Goal: Task Accomplishment & Management: Manage account settings

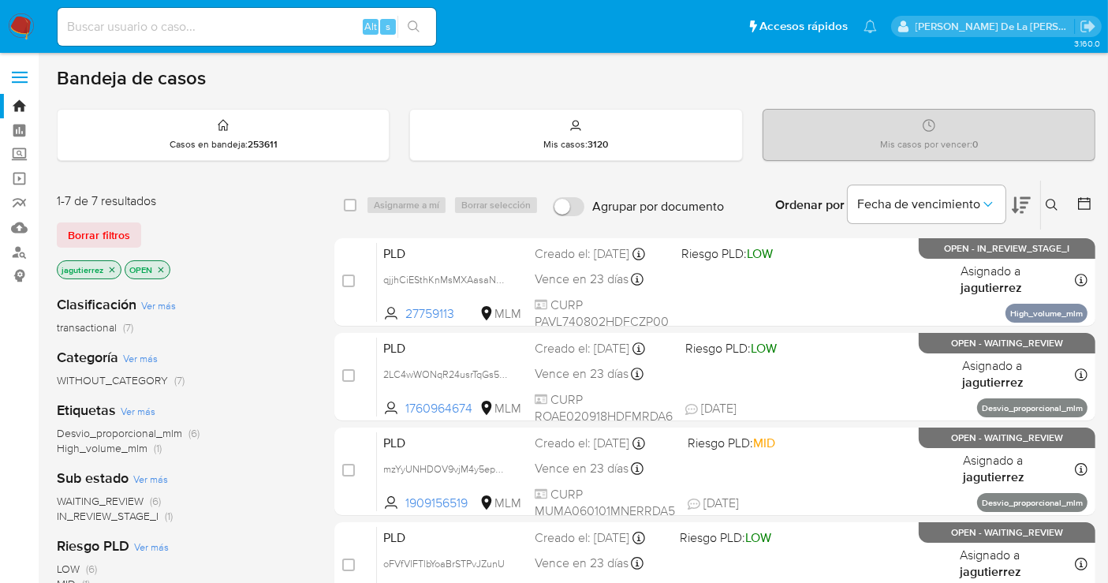
click at [154, 28] on input at bounding box center [247, 27] width 379 height 21
paste input "1449453165"
type input "1449453165"
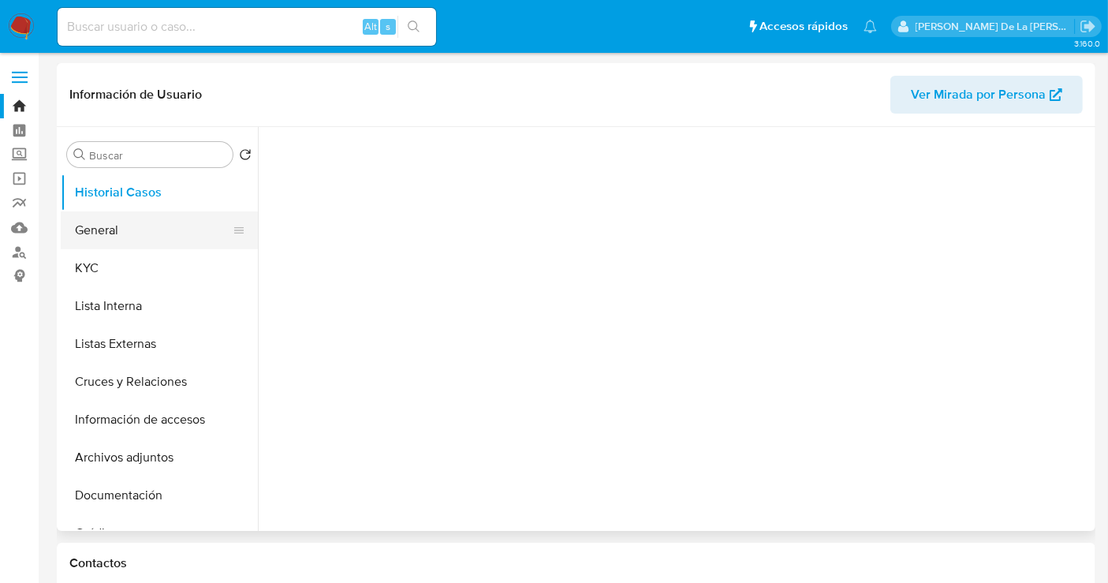
select select "10"
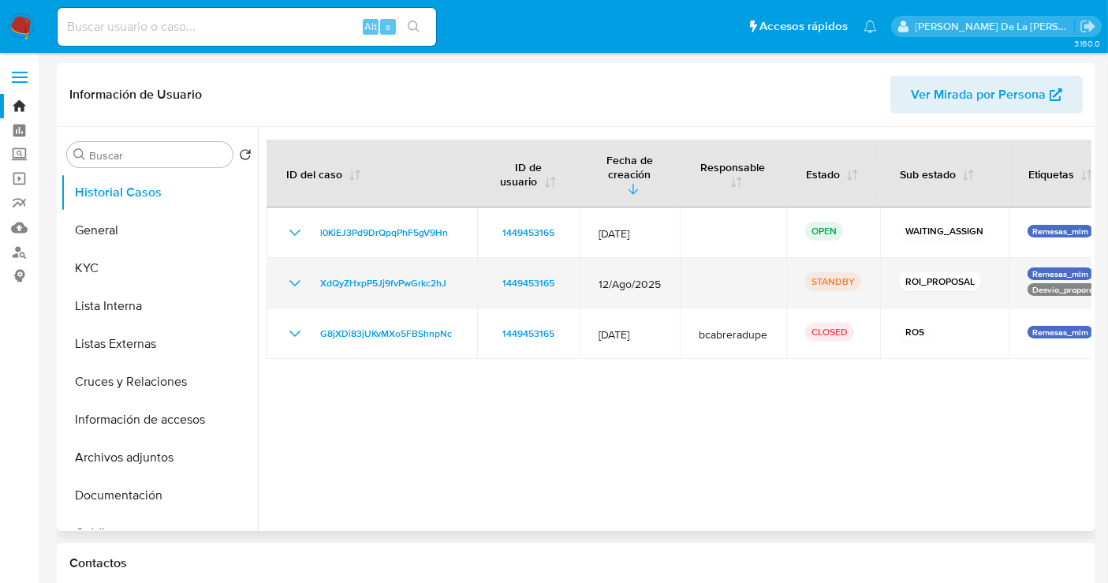
click at [293, 274] on icon "Mostrar/Ocultar" at bounding box center [295, 283] width 19 height 19
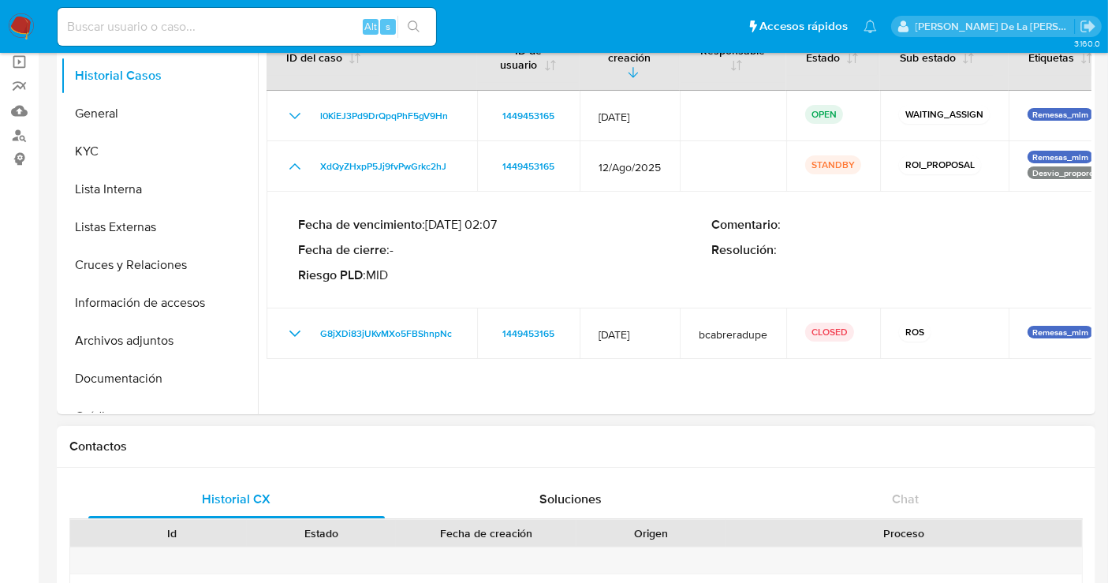
scroll to position [117, 0]
click at [211, 19] on input at bounding box center [247, 27] width 379 height 21
paste input "423849259"
type input "423849259"
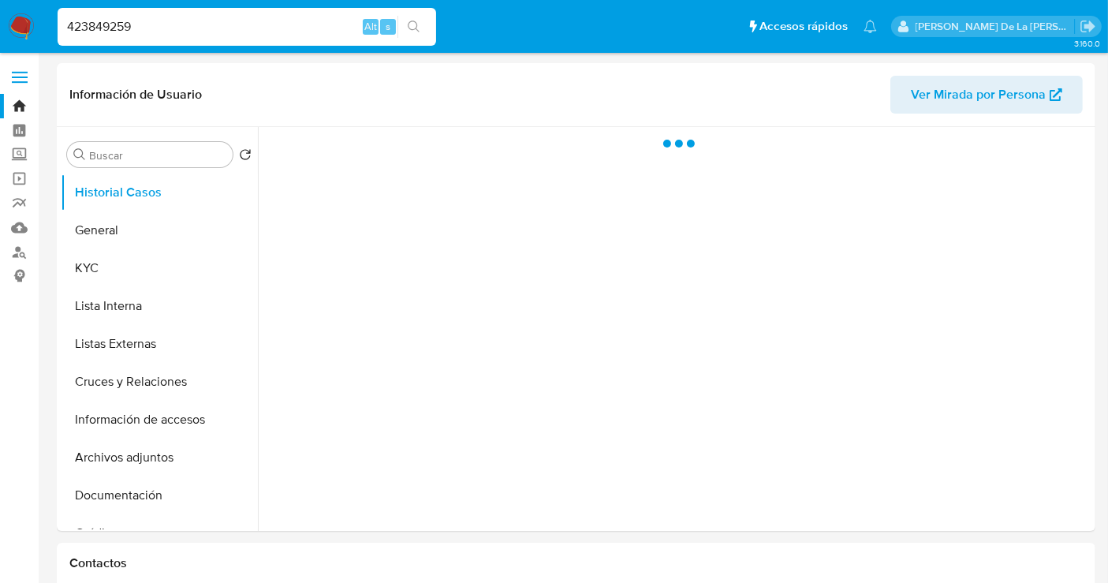
select select "10"
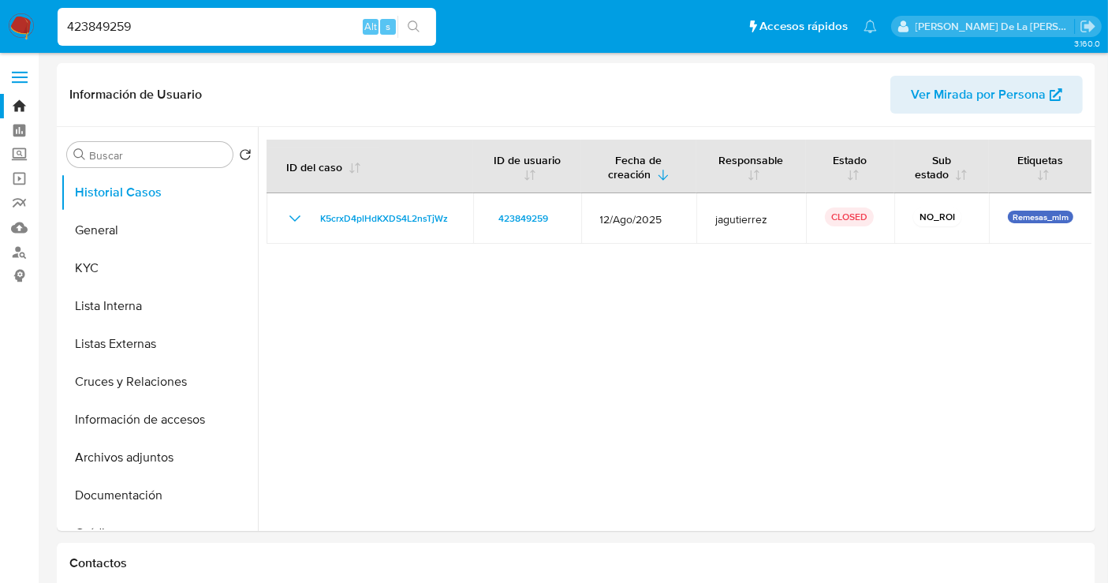
click at [158, 19] on input "423849259" at bounding box center [247, 27] width 379 height 21
paste input "300512574"
type input "300512574"
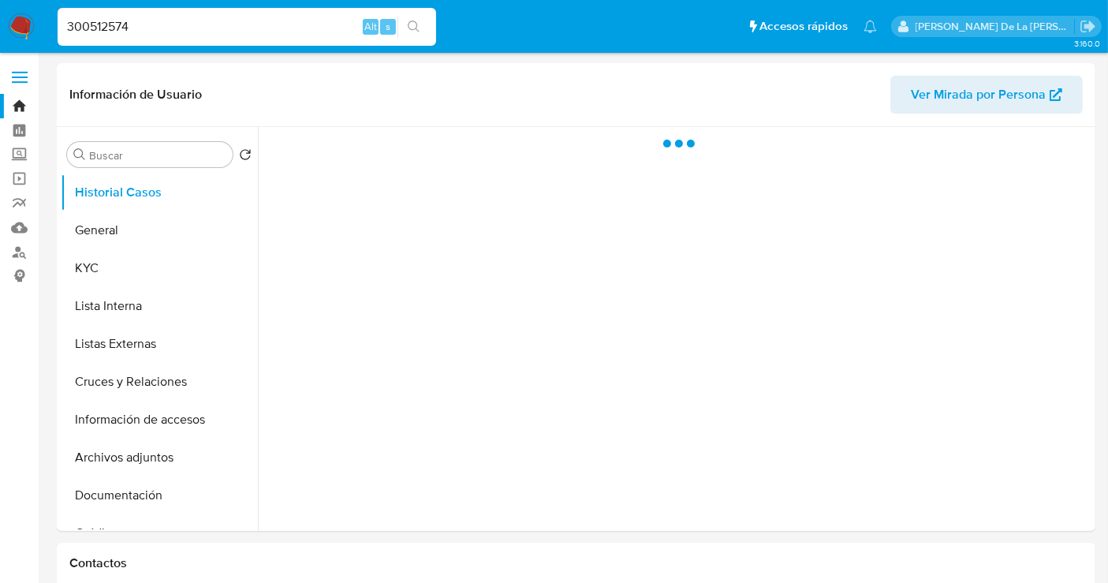
select select "10"
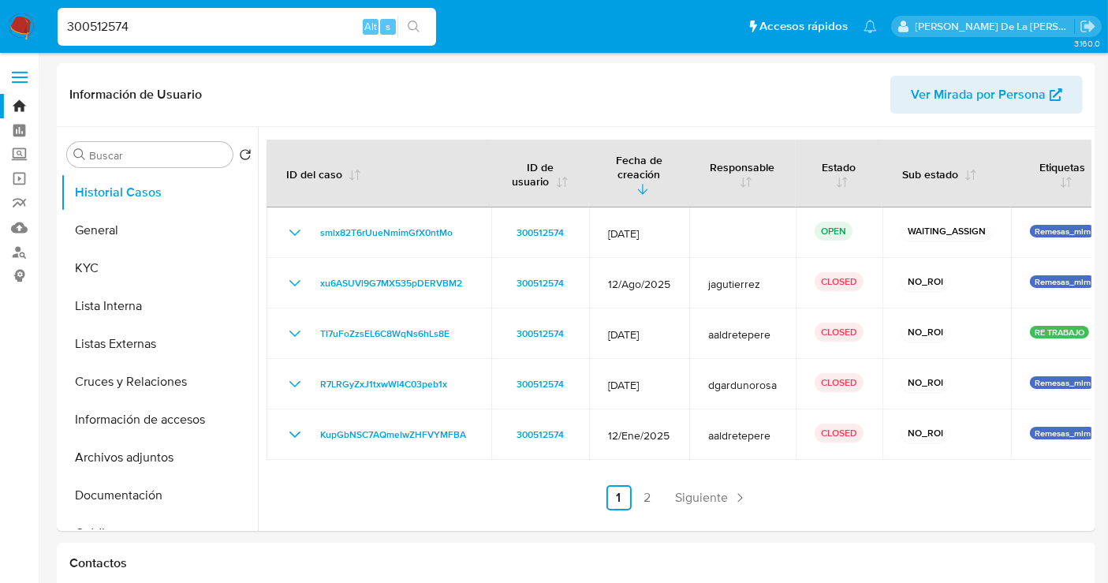
click at [182, 17] on input "300512574" at bounding box center [247, 27] width 379 height 21
paste input "839973047"
type input "839973047"
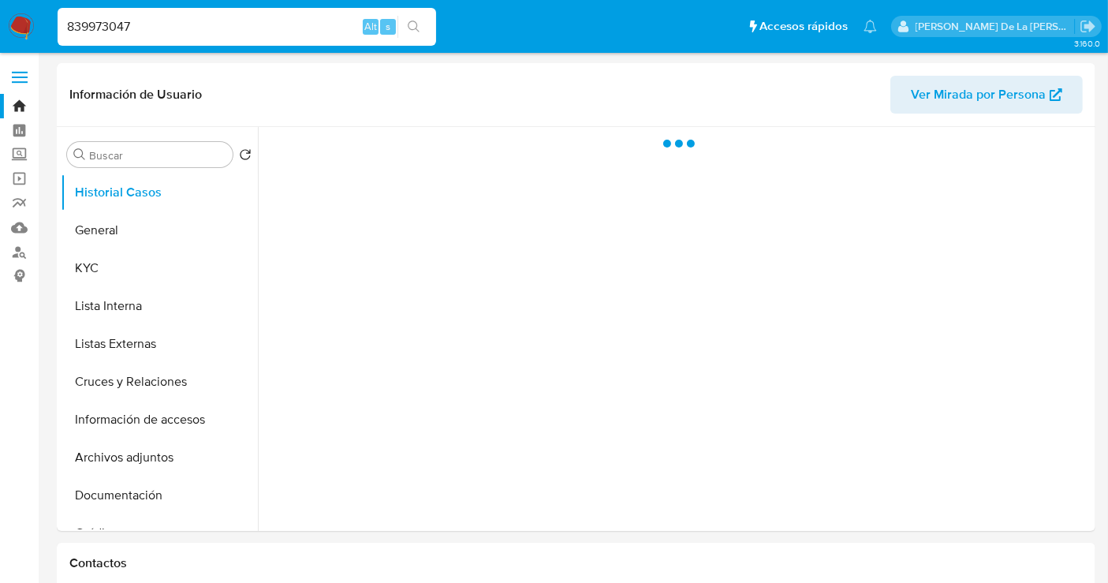
select select "10"
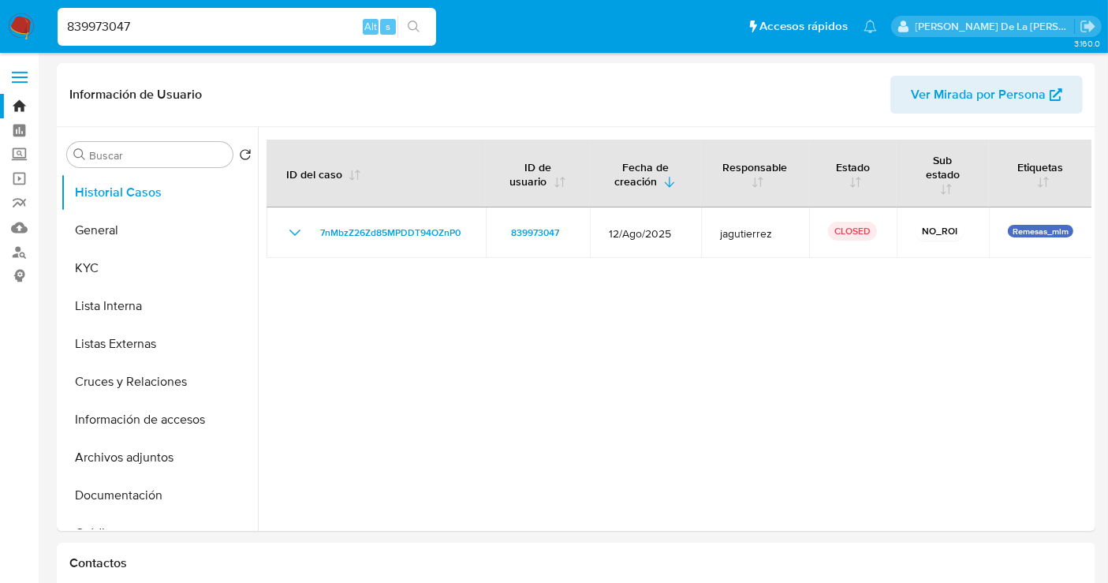
click at [222, 25] on input "839973047" at bounding box center [247, 27] width 379 height 21
paste input "1622804277"
type input "1622804277"
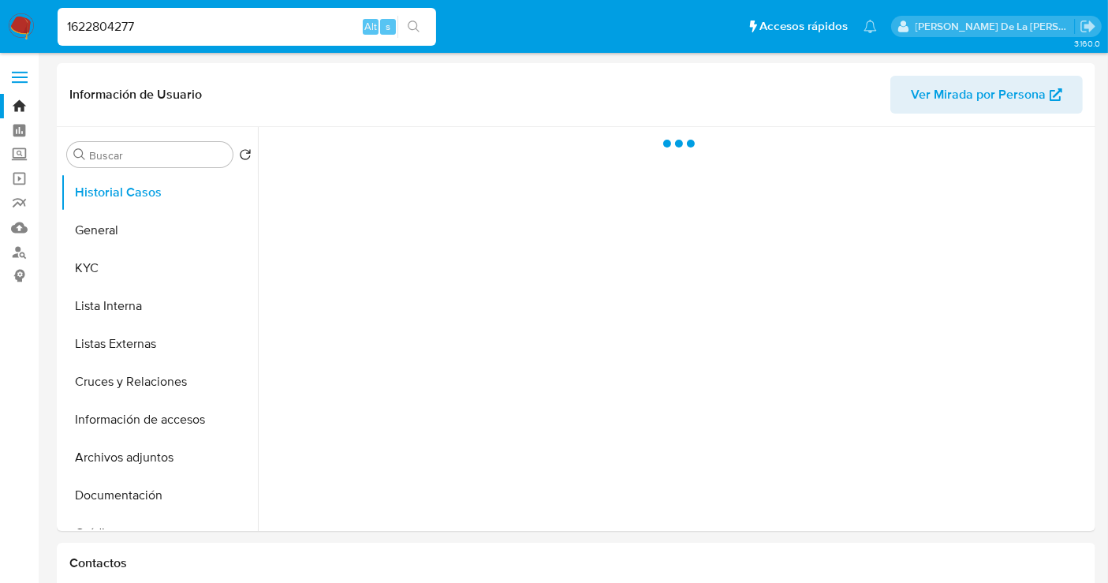
select select "10"
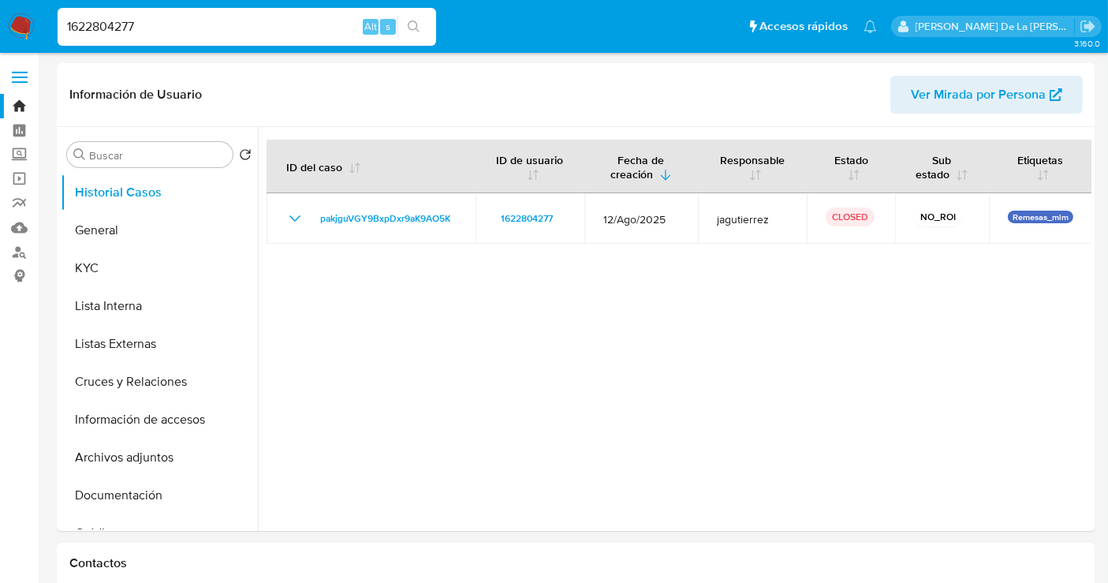
click at [166, 14] on div "1622804277 Alt s" at bounding box center [247, 27] width 379 height 38
click at [135, 17] on input "1622804277" at bounding box center [247, 27] width 379 height 21
paste input "2554654592"
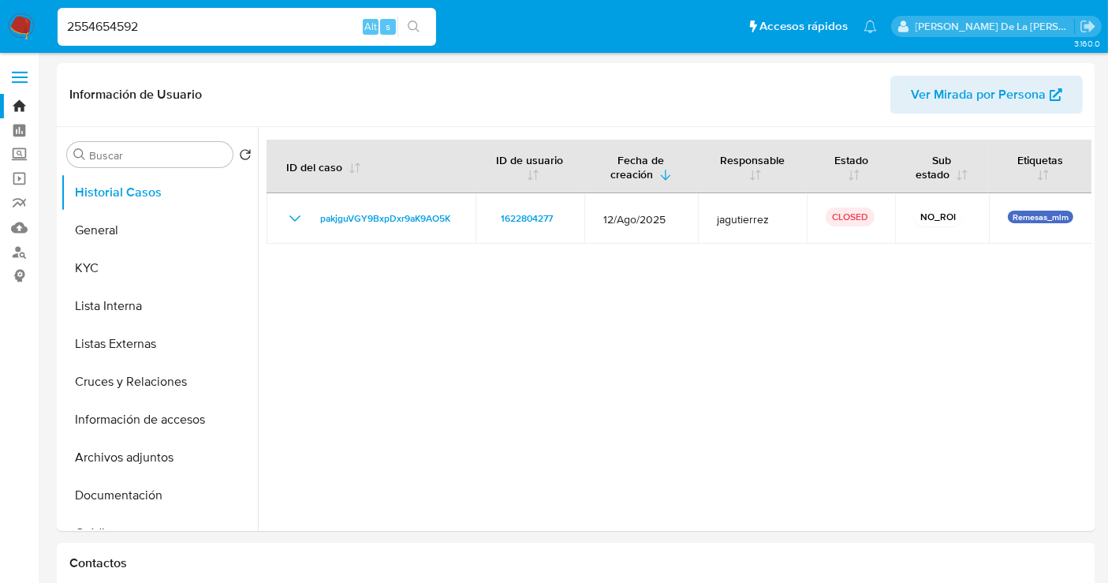
type input "2554654592"
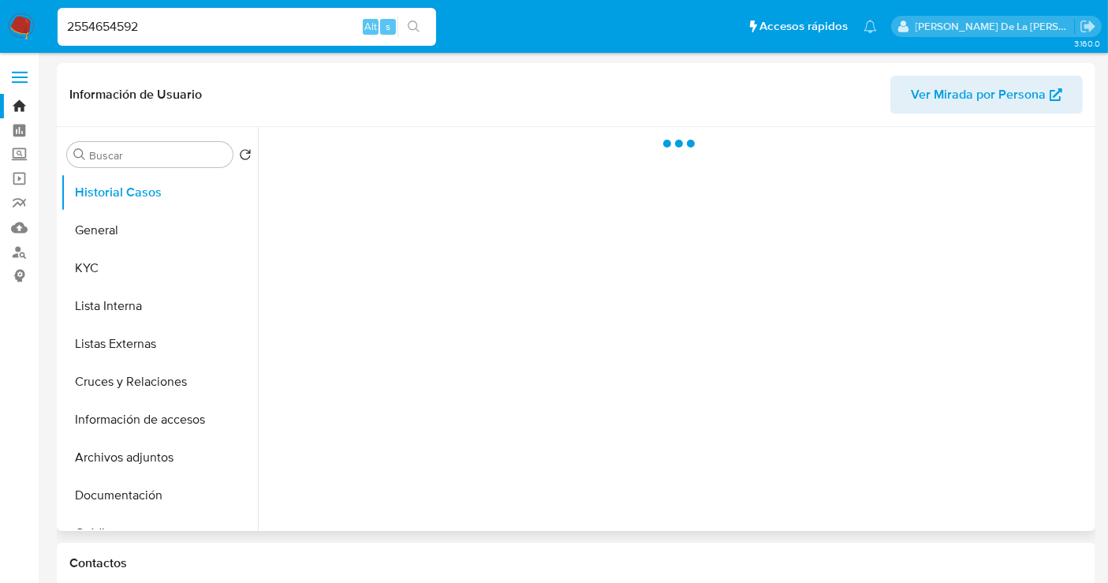
select select "10"
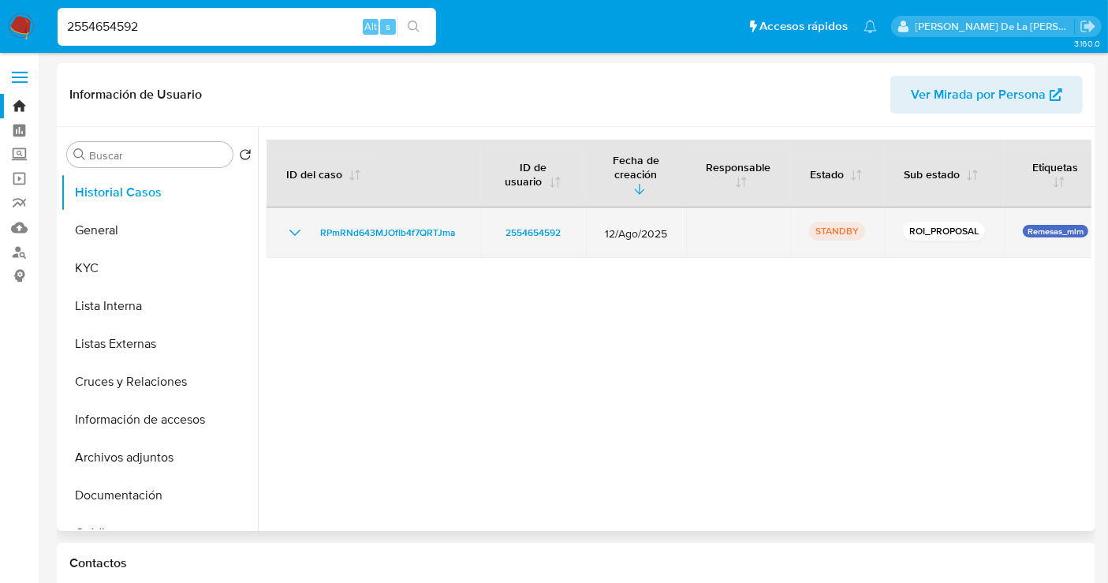
click at [297, 223] on icon "Mostrar/Ocultar" at bounding box center [295, 232] width 19 height 19
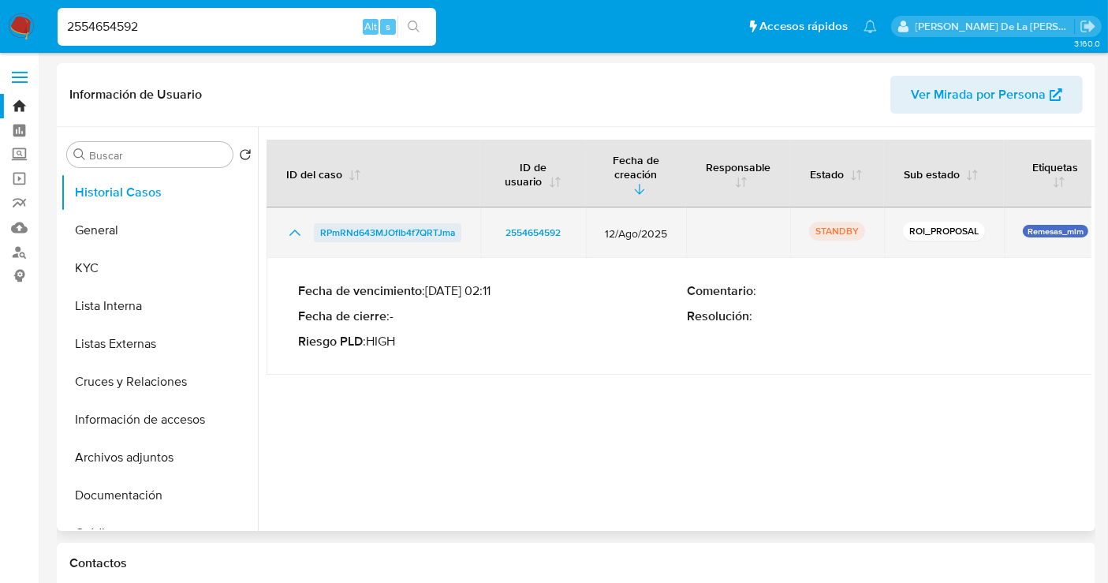
click at [363, 223] on span "RPmRNd643MJOfIb4f7QRTJma" at bounding box center [387, 232] width 135 height 19
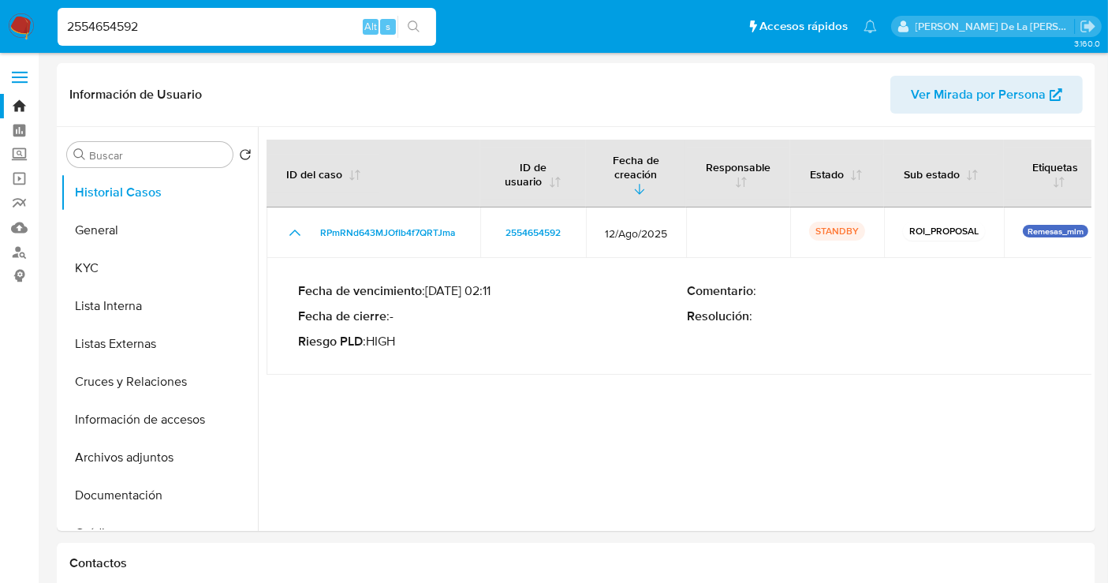
click at [30, 30] on img at bounding box center [21, 26] width 27 height 27
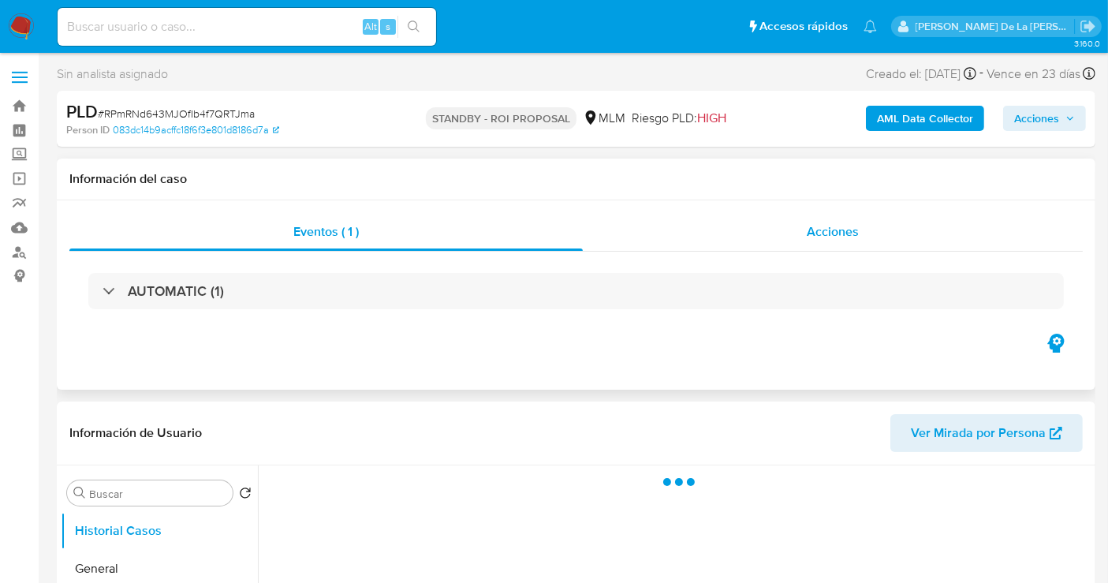
click at [842, 238] on span "Acciones" at bounding box center [833, 231] width 52 height 18
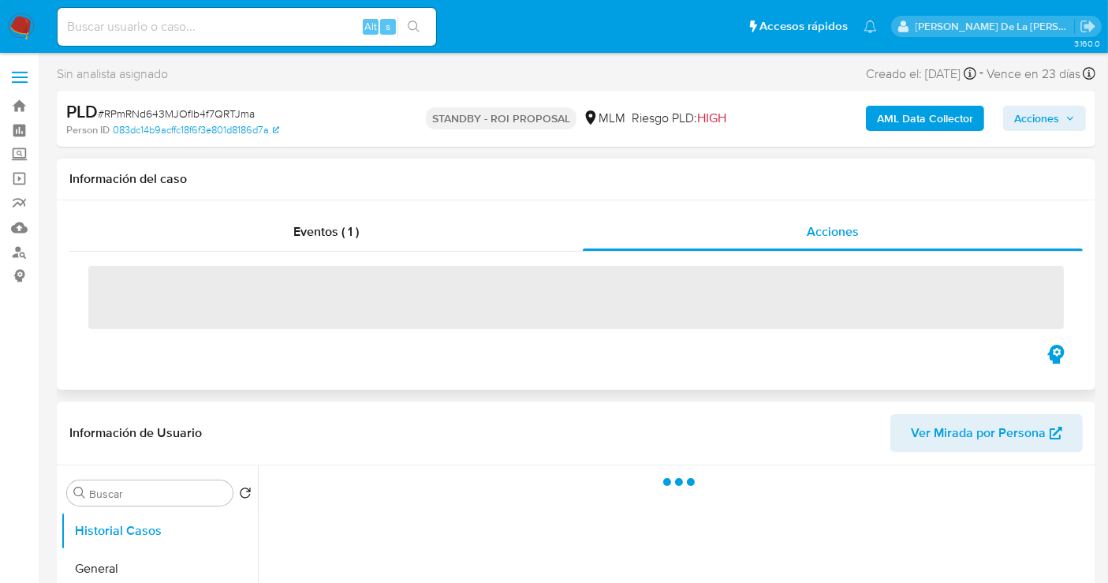
select select "10"
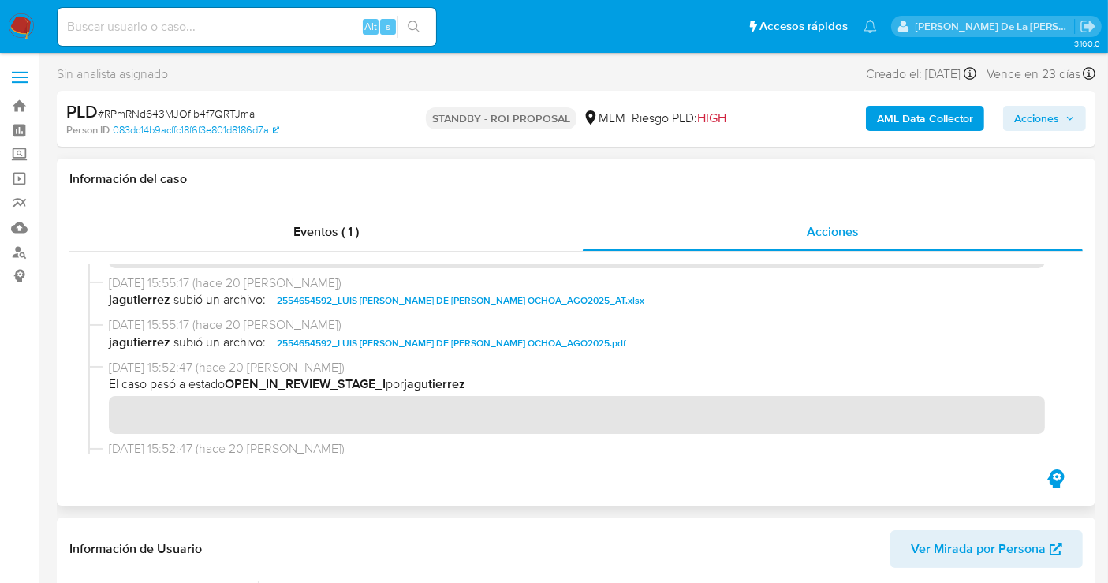
scroll to position [366, 0]
click at [362, 342] on span "2554654592_LUIS ENRIQUE DE JESUS COLIN OCHOA_AGO2025.pdf" at bounding box center [451, 342] width 349 height 19
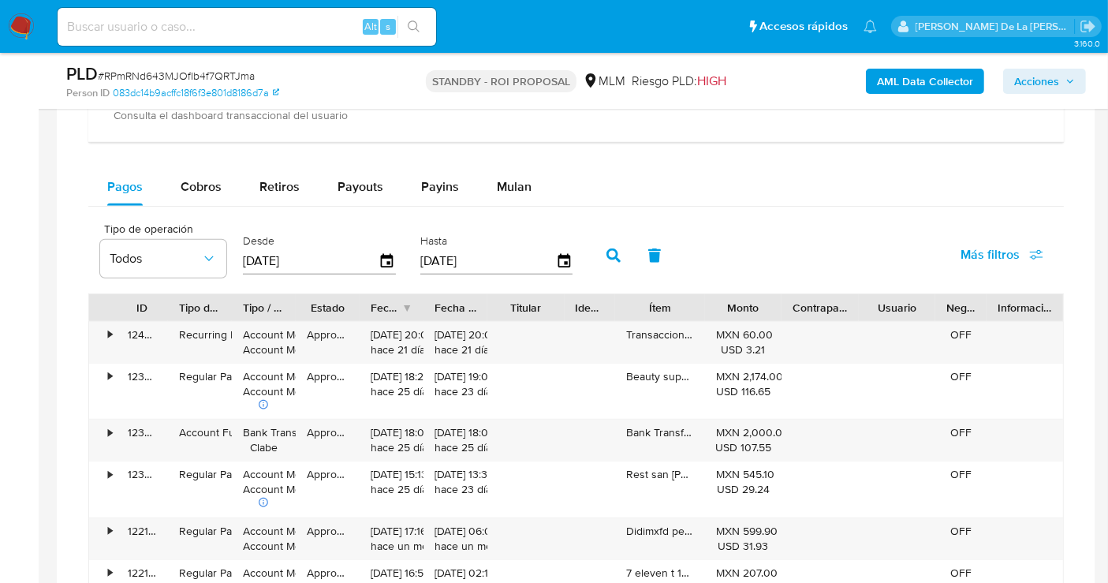
scroll to position [1347, 0]
click at [502, 188] on span "Mulan" at bounding box center [514, 186] width 35 height 18
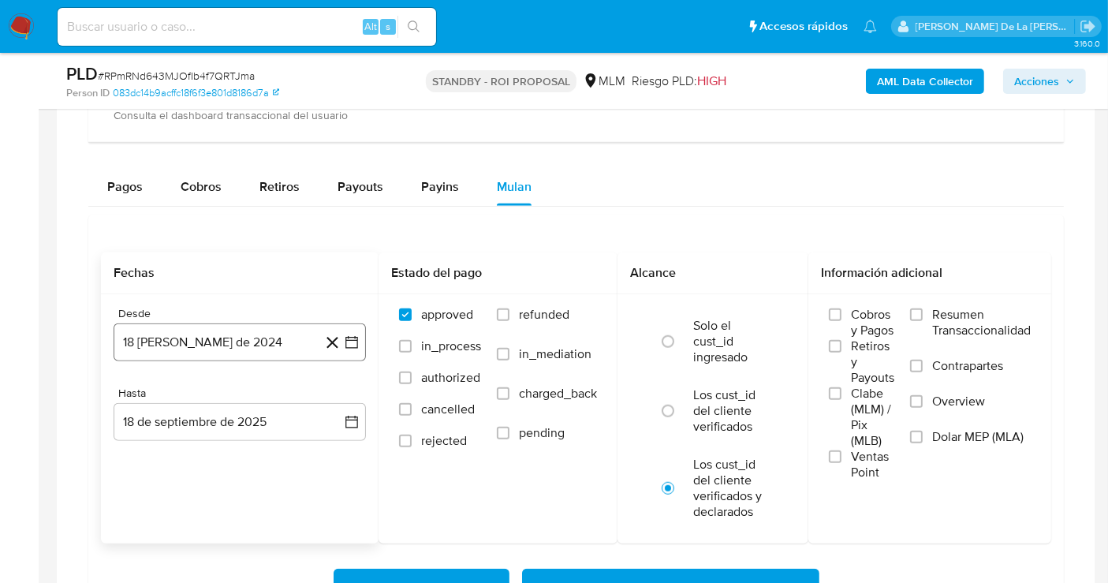
click at [350, 334] on icon "button" at bounding box center [352, 342] width 16 height 16
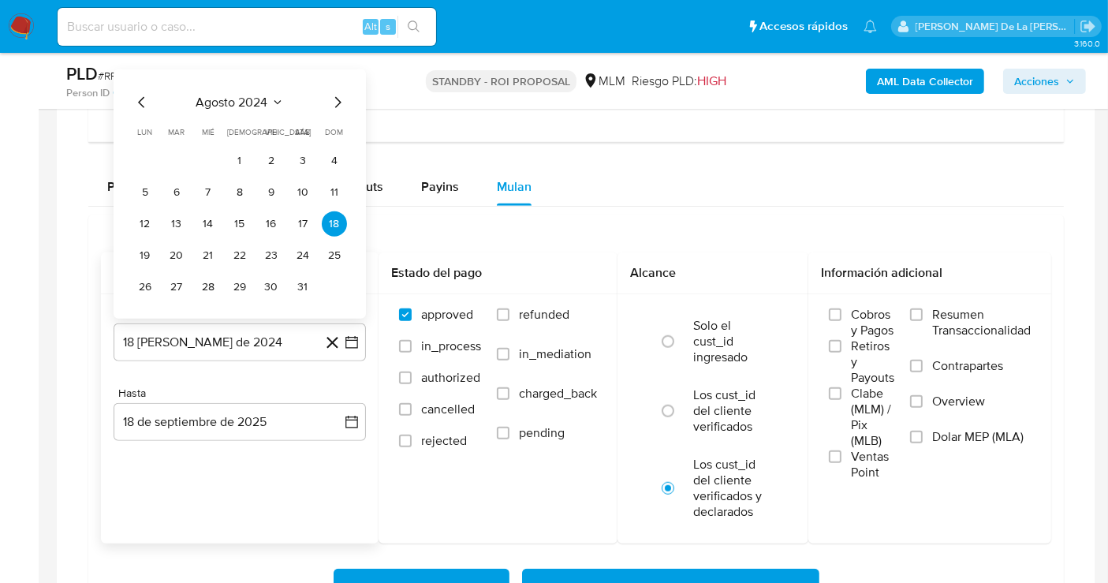
click at [338, 97] on icon "Mes siguiente" at bounding box center [338, 102] width 6 height 11
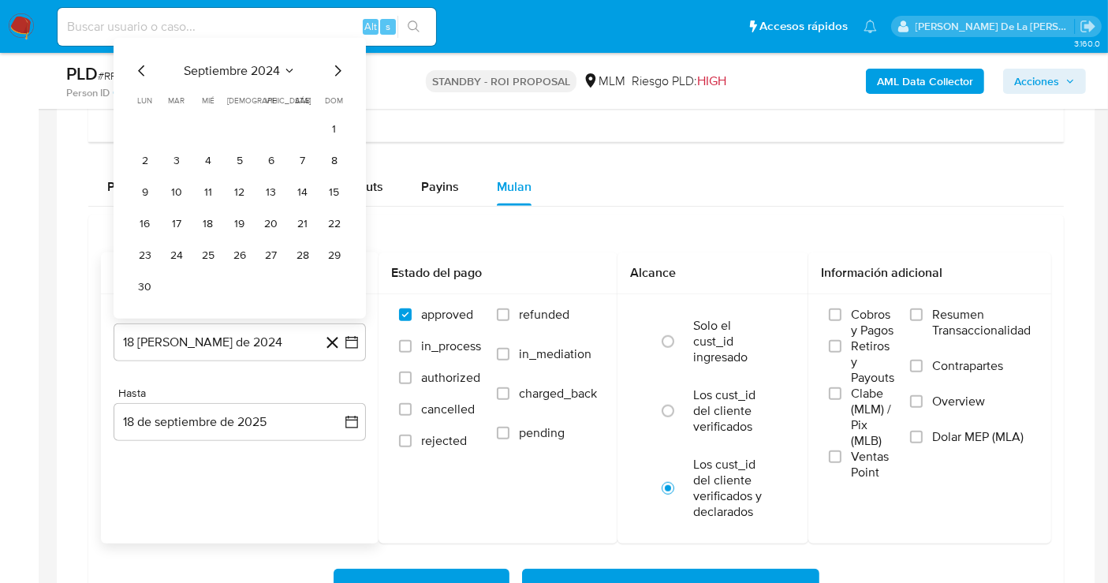
click at [338, 95] on span "dom" at bounding box center [335, 101] width 18 height 12
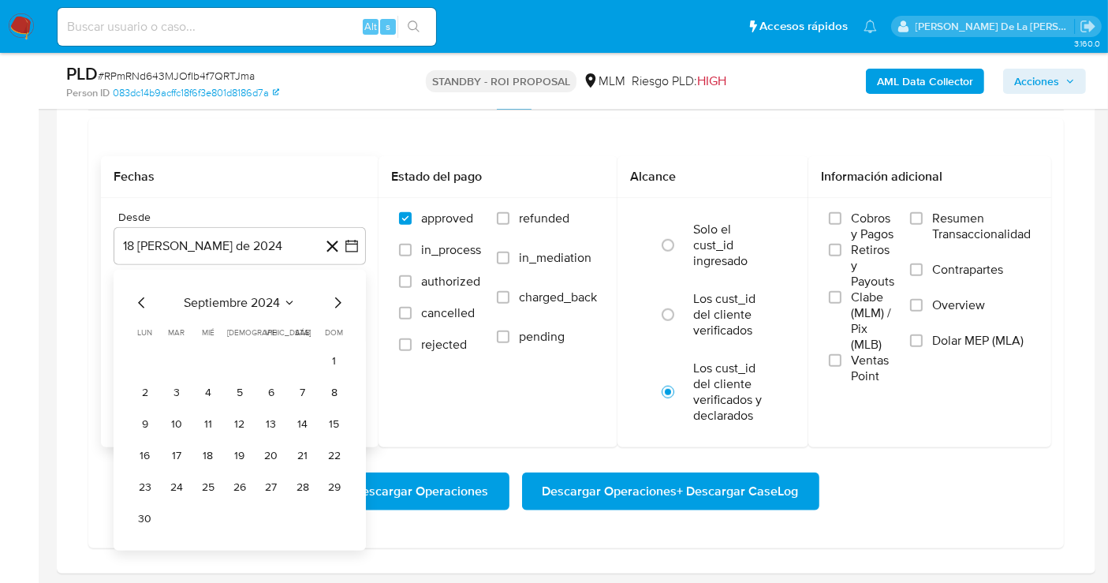
scroll to position [1446, 0]
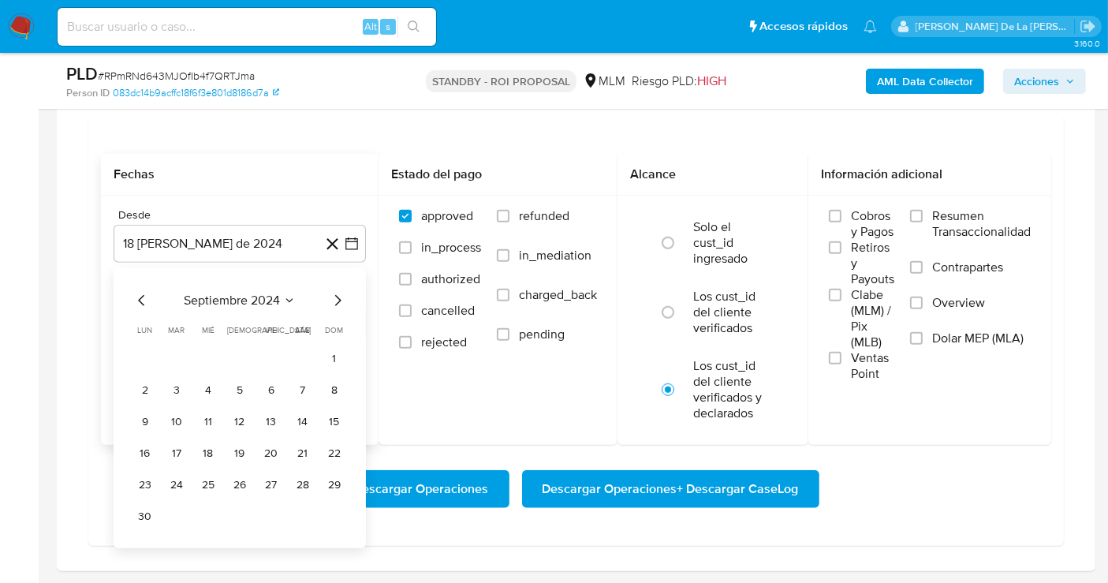
click at [334, 291] on icon "Mes siguiente" at bounding box center [337, 300] width 19 height 19
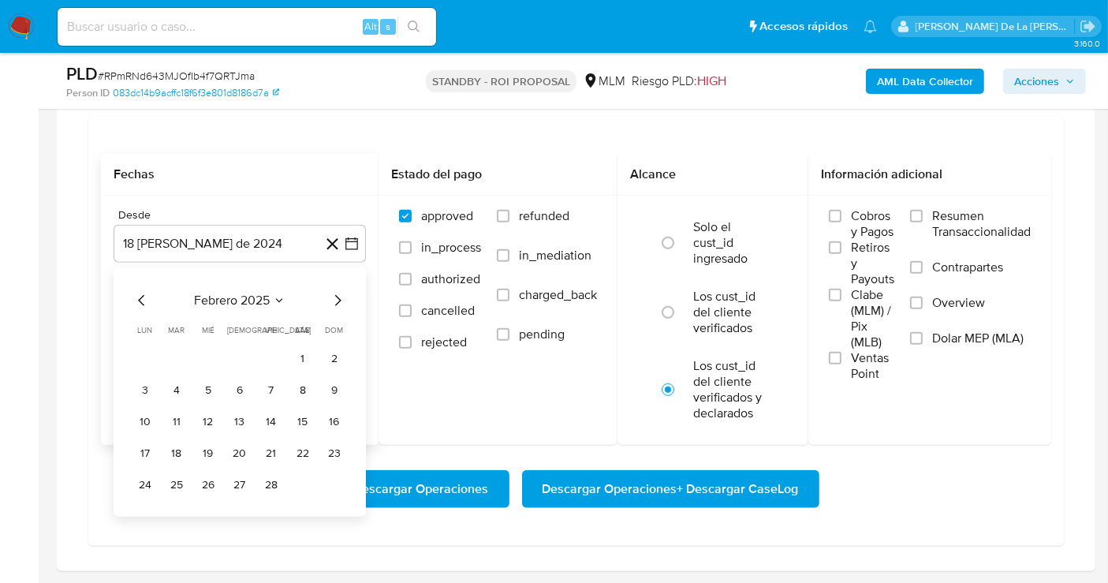
click at [334, 291] on icon "Mes siguiente" at bounding box center [337, 300] width 19 height 19
click at [177, 355] on button "1" at bounding box center [176, 358] width 25 height 25
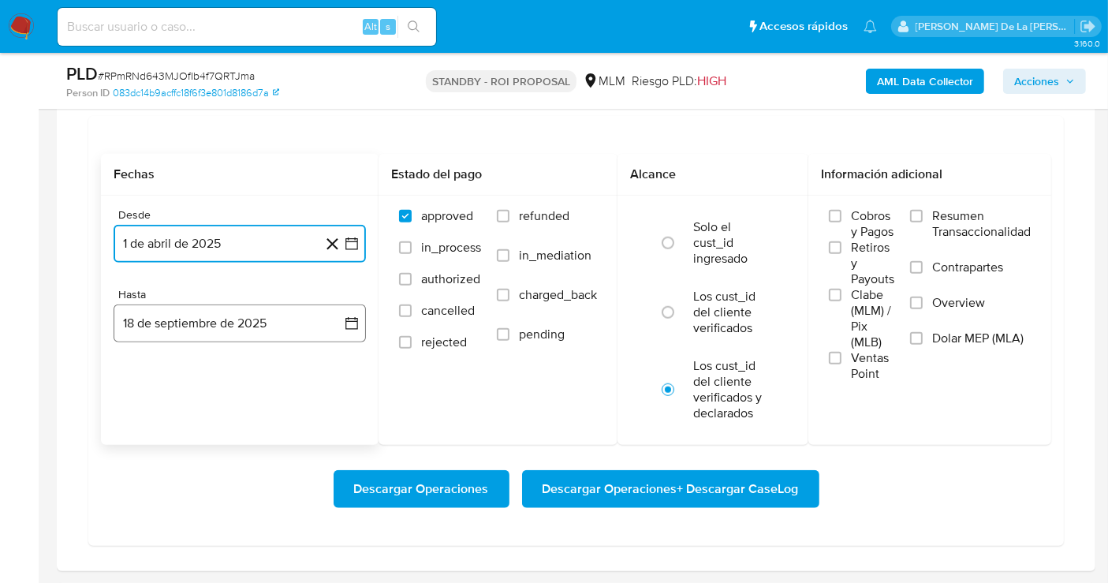
click at [209, 316] on button "18 de septiembre de 2025" at bounding box center [240, 323] width 252 height 38
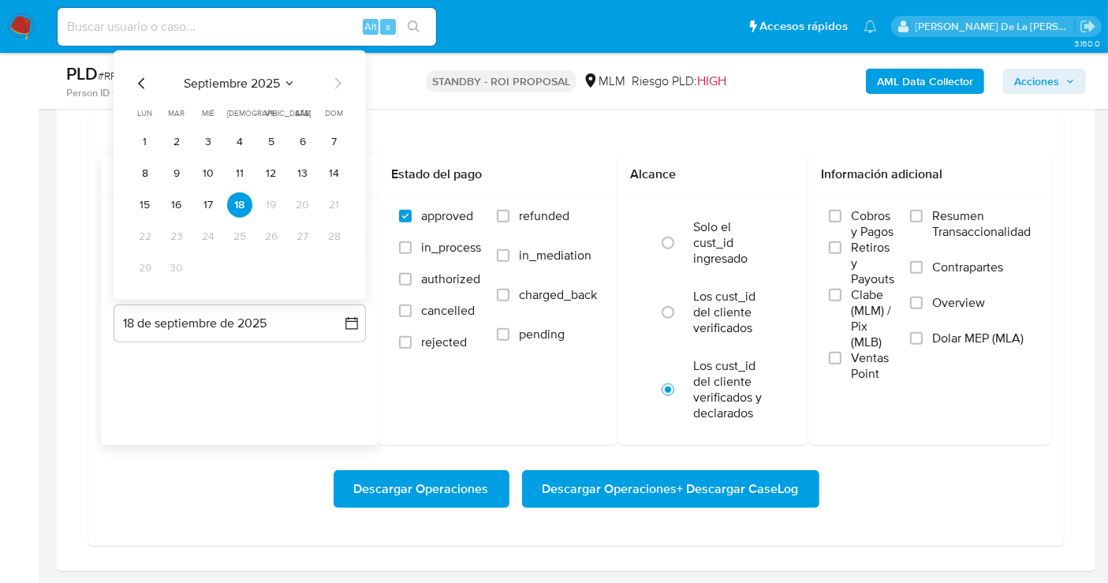
click at [142, 74] on icon "Mes anterior" at bounding box center [142, 83] width 19 height 19
click at [142, 75] on icon "Mes anterior" at bounding box center [142, 83] width 19 height 19
click at [240, 263] on button "31" at bounding box center [239, 268] width 25 height 25
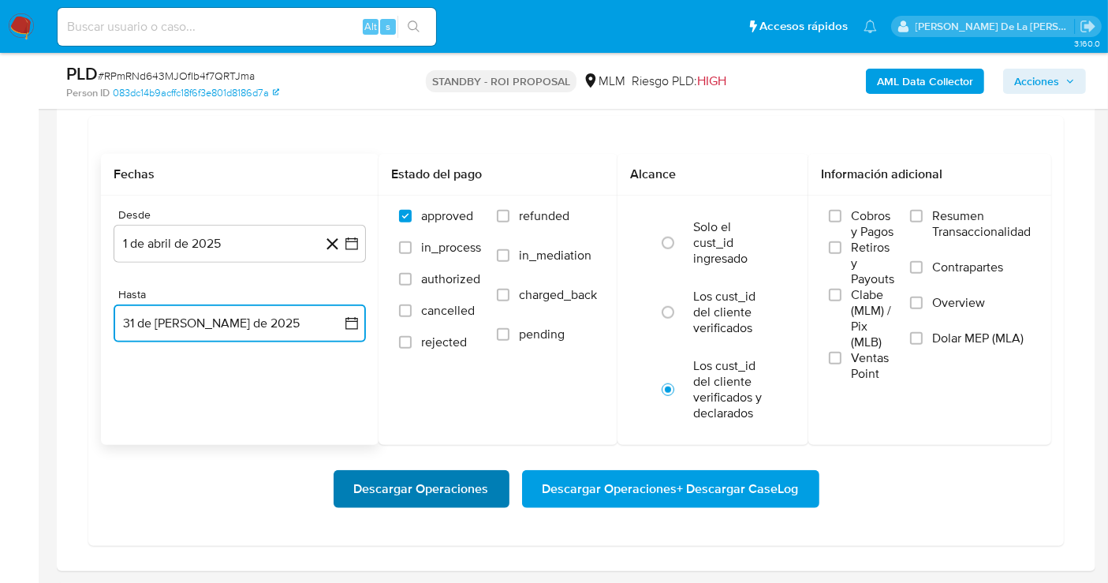
click at [460, 476] on span "Descargar Operaciones" at bounding box center [421, 489] width 135 height 35
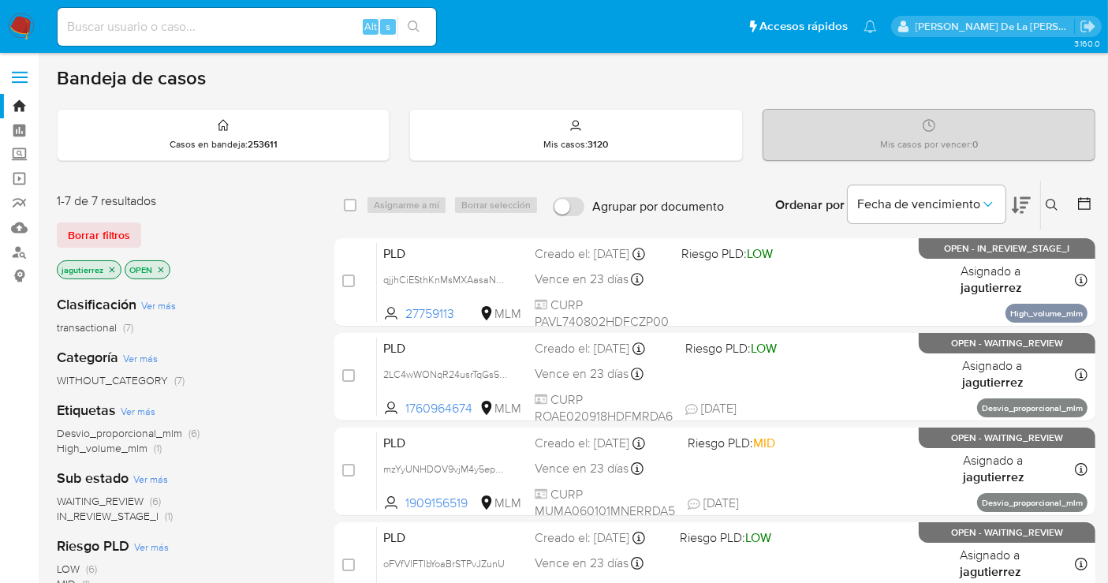
click at [155, 29] on input at bounding box center [247, 27] width 379 height 21
click at [13, 157] on label "Screening" at bounding box center [94, 155] width 188 height 24
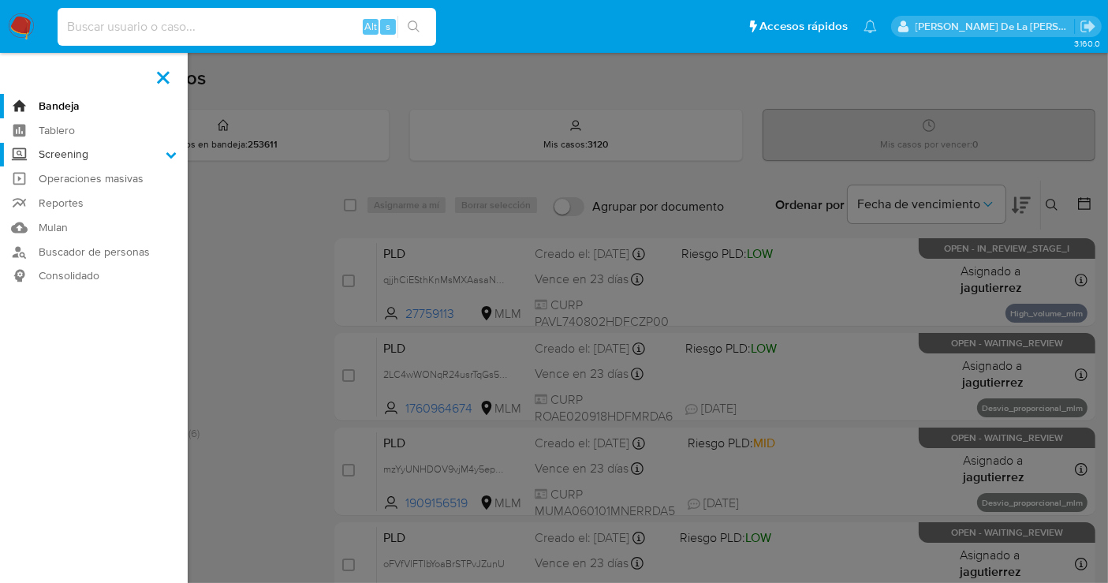
click at [0, 0] on input "Screening" at bounding box center [0, 0] width 0 height 0
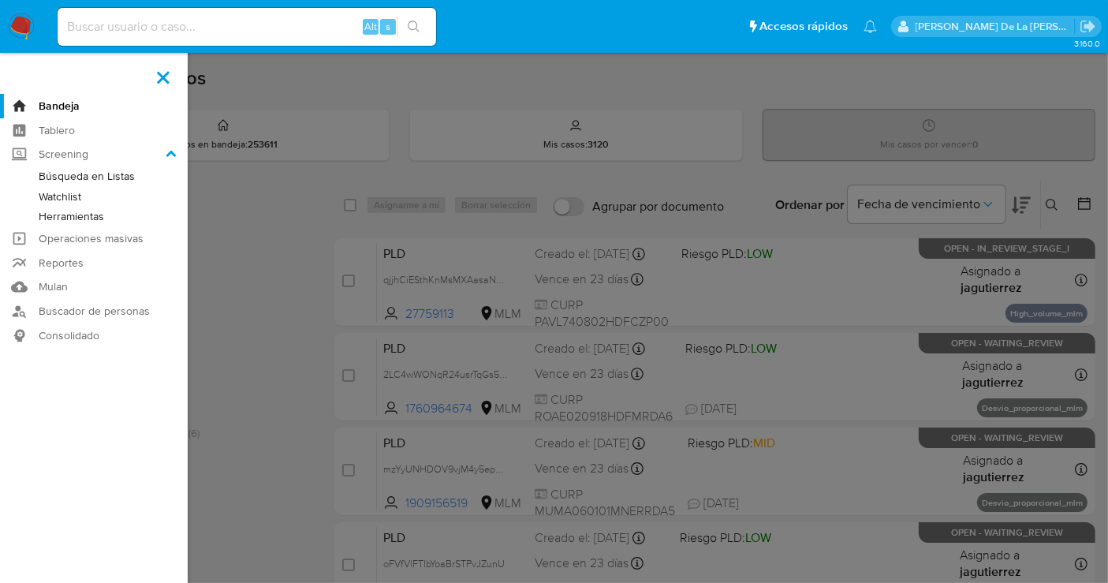
click at [73, 213] on link "Herramientas" at bounding box center [94, 217] width 188 height 20
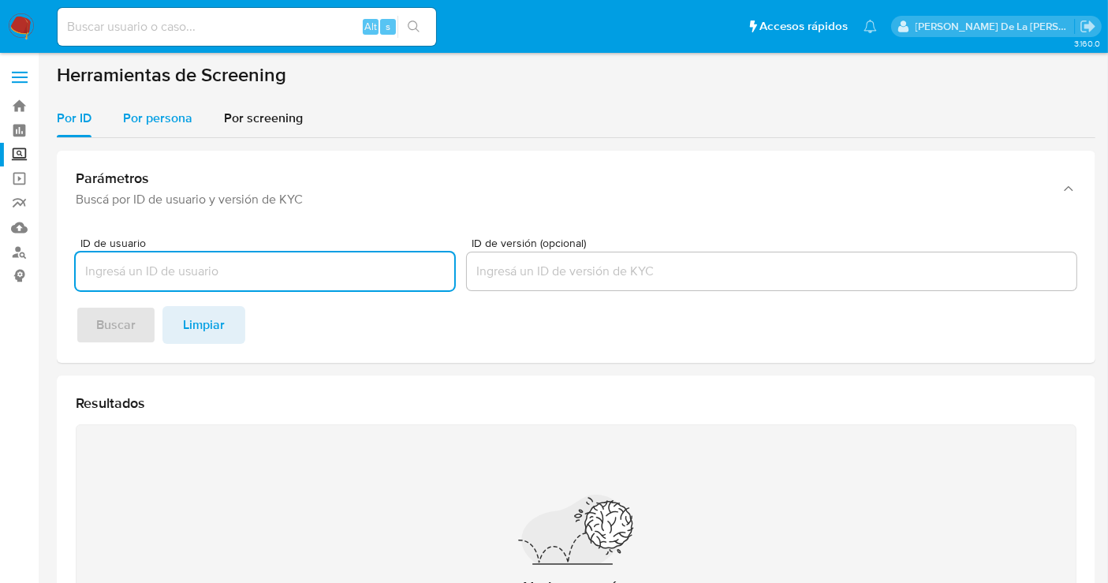
click at [155, 120] on span "Por persona" at bounding box center [157, 118] width 69 height 18
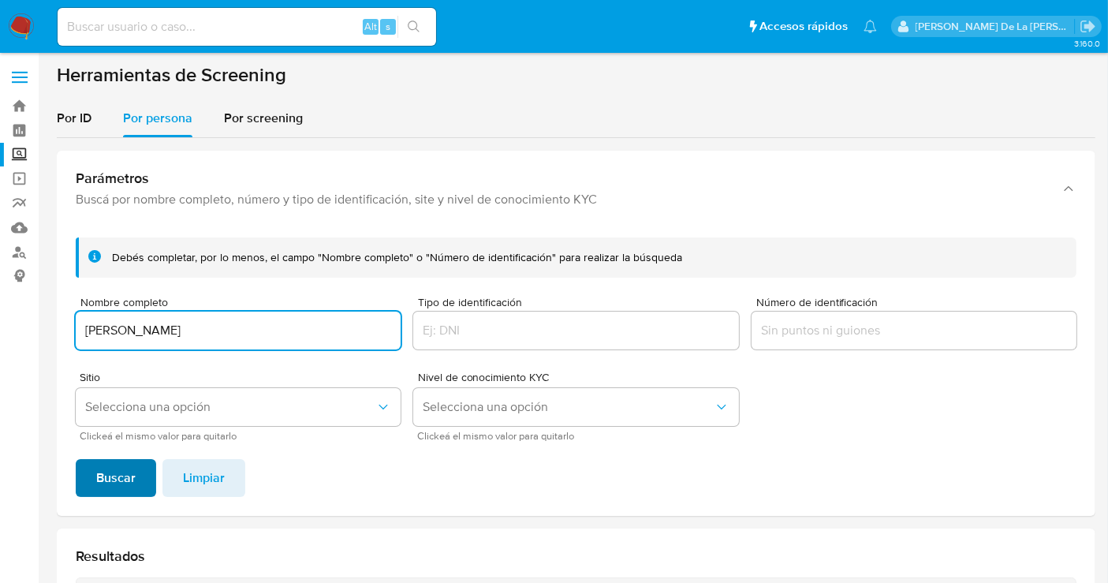
type input "MIGUEL MAURY CAMPERO"
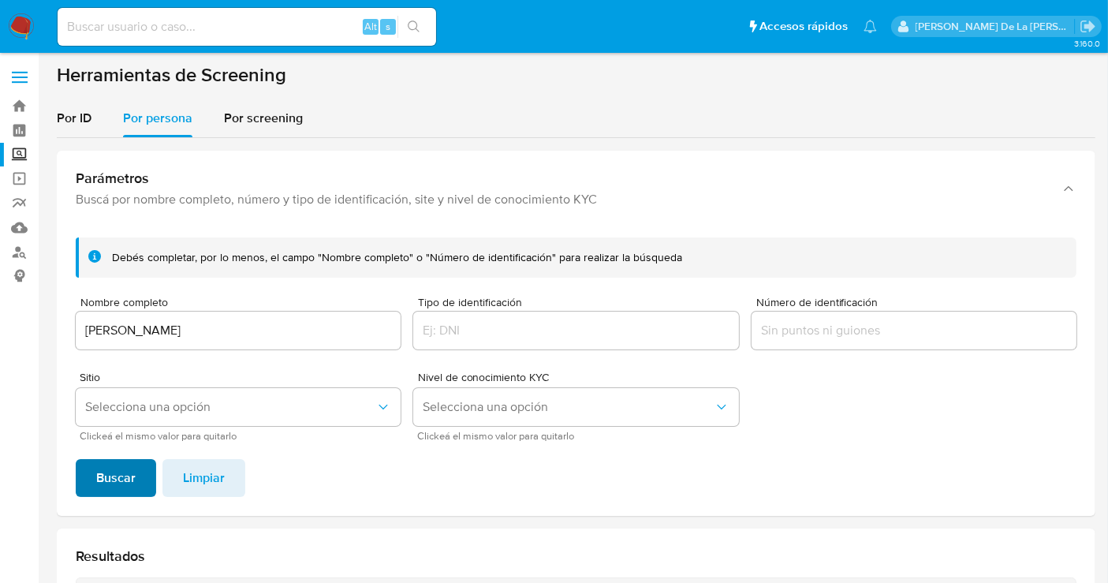
click at [114, 486] on span "Buscar" at bounding box center [115, 478] width 39 height 35
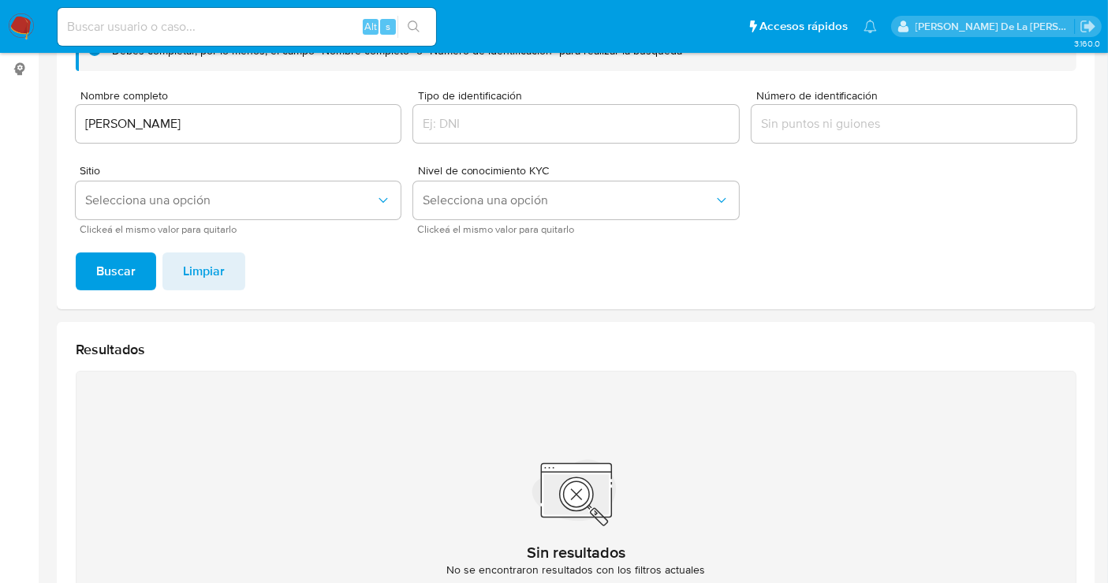
scroll to position [179, 0]
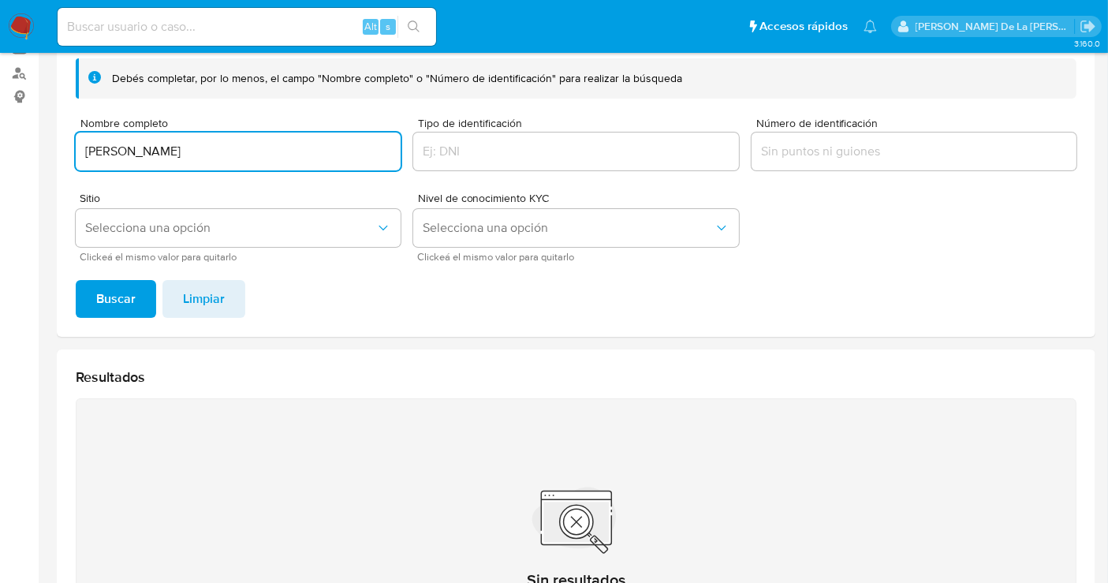
click at [203, 146] on input "MIGUEL MAURY CAMPERO" at bounding box center [238, 151] width 325 height 21
click at [103, 295] on span "Buscar" at bounding box center [115, 299] width 39 height 35
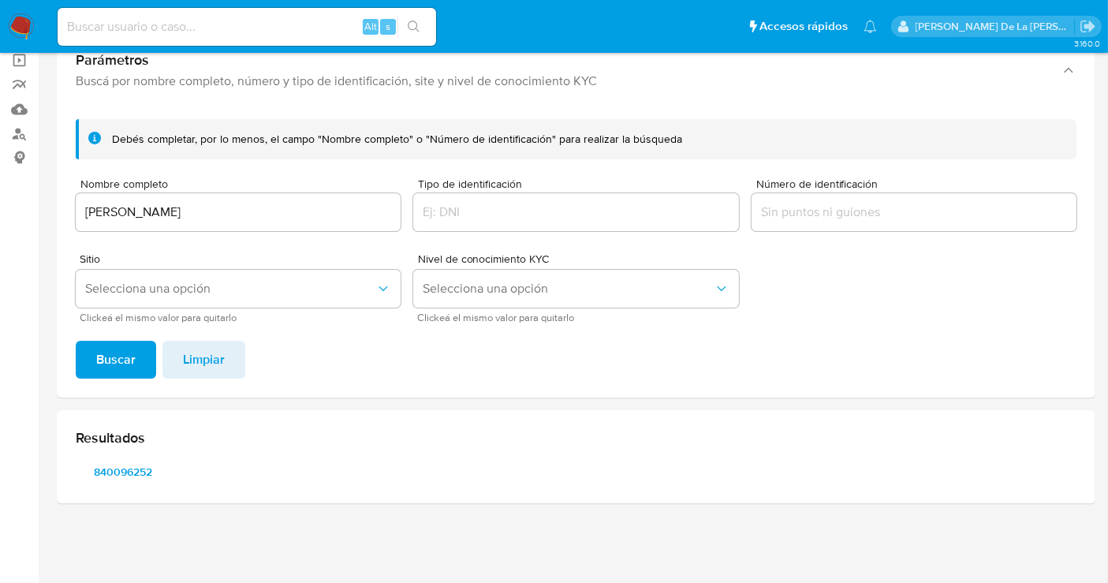
scroll to position [117, 0]
click at [124, 474] on span "840096252" at bounding box center [123, 473] width 73 height 22
click at [148, 219] on input "PATRICIO OSTOS RUIZ" at bounding box center [238, 214] width 325 height 21
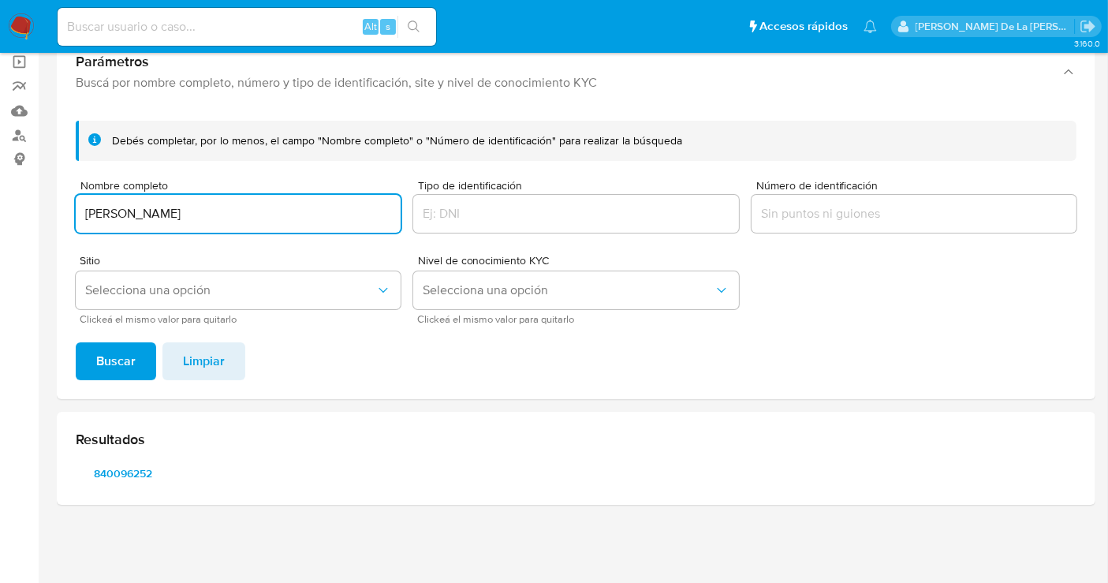
click at [148, 219] on input "PATRICIO OSTOS RUIZ" at bounding box center [238, 214] width 325 height 21
type input "GIANNA MAURY CAMPERO"
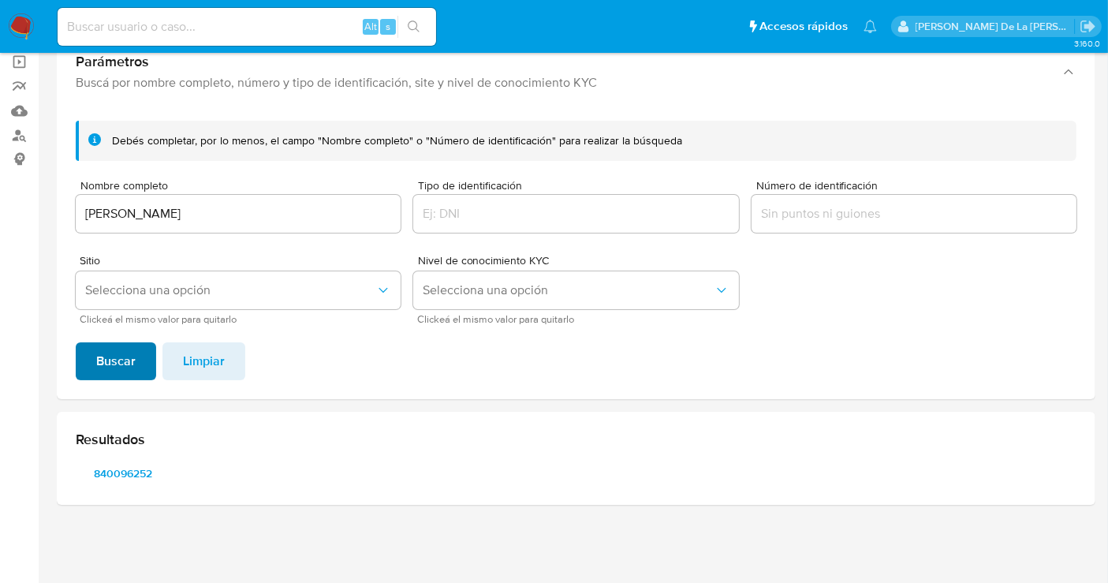
click at [96, 345] on span "Buscar" at bounding box center [115, 361] width 39 height 35
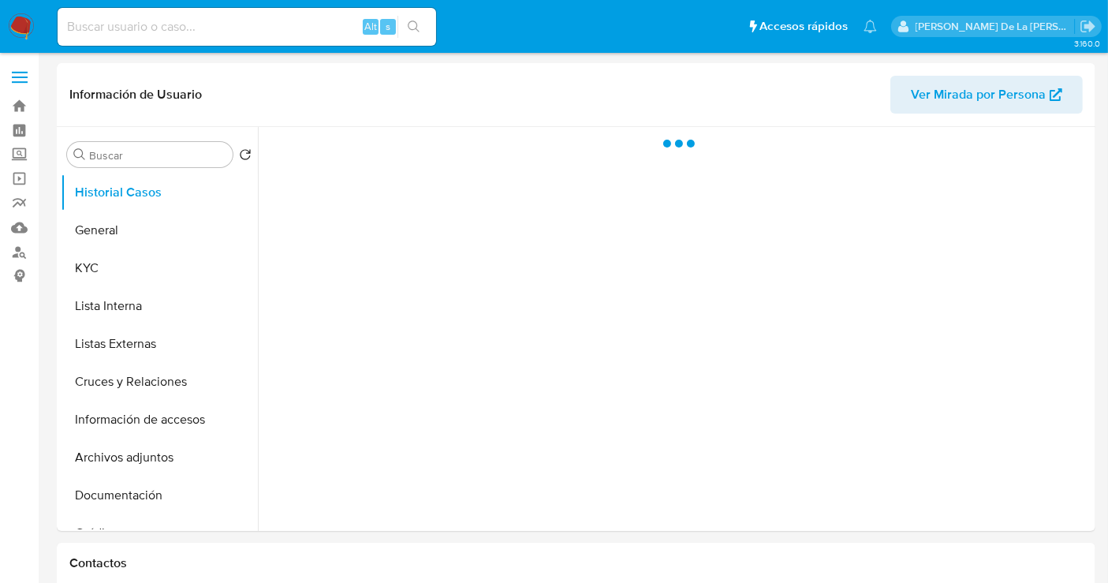
select select "10"
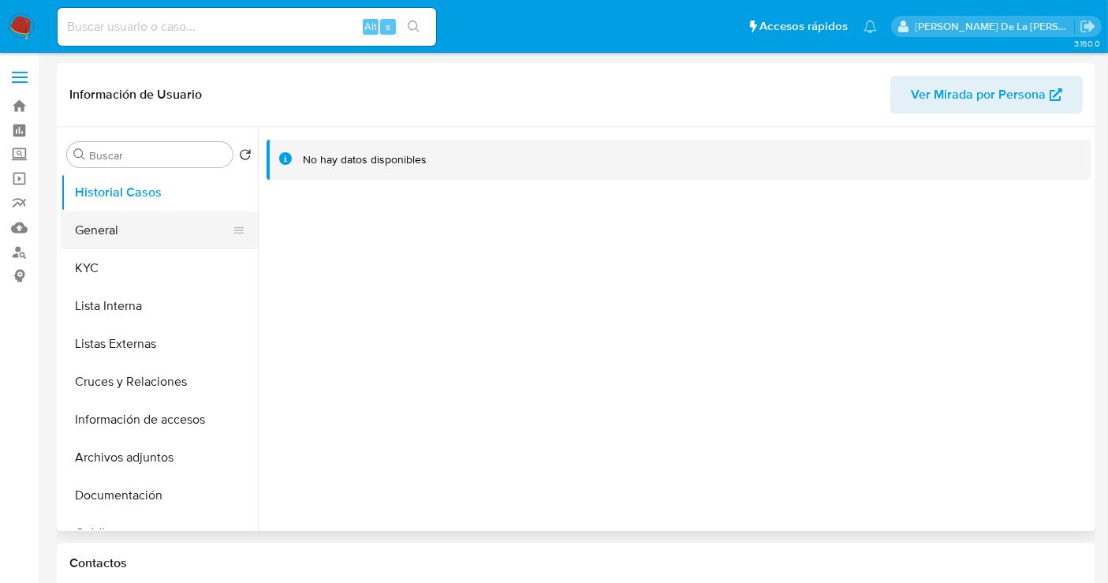
click at [100, 224] on button "General" at bounding box center [153, 230] width 185 height 38
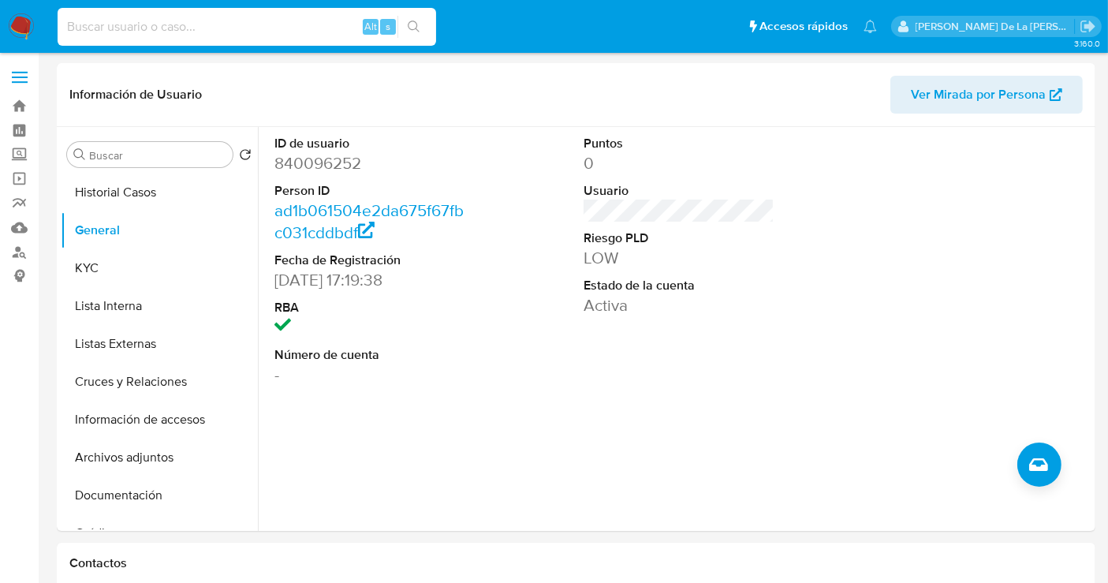
click at [103, 24] on input at bounding box center [247, 27] width 379 height 21
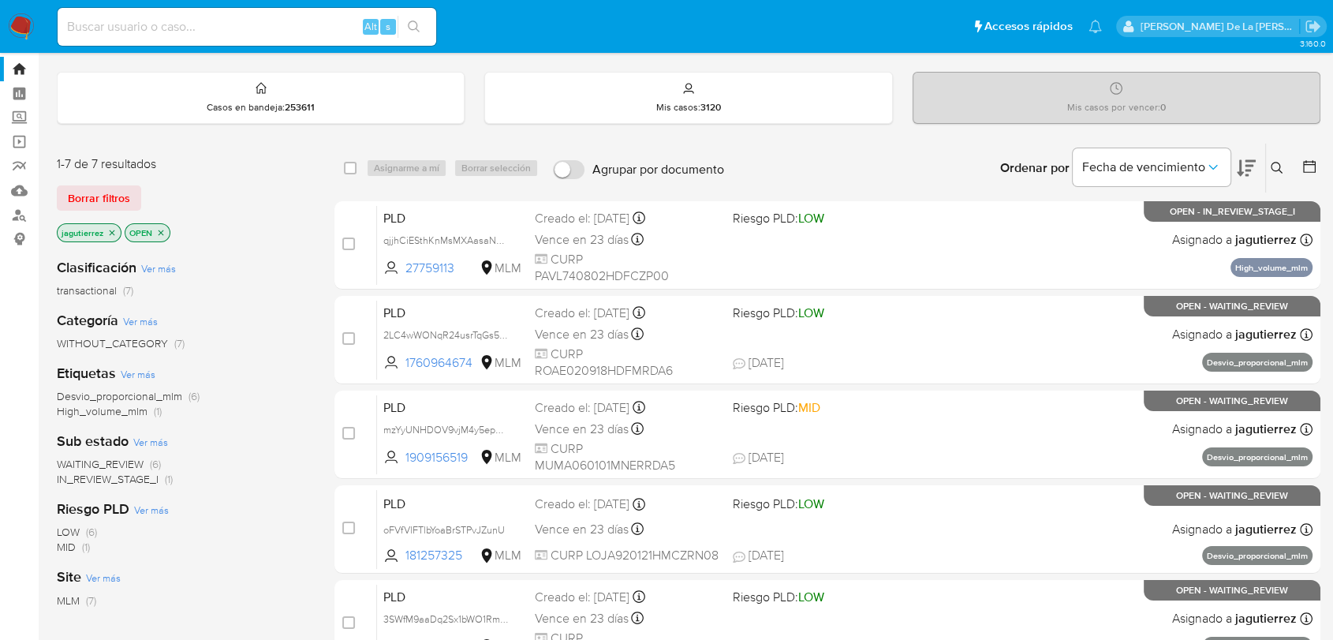
scroll to position [35, 0]
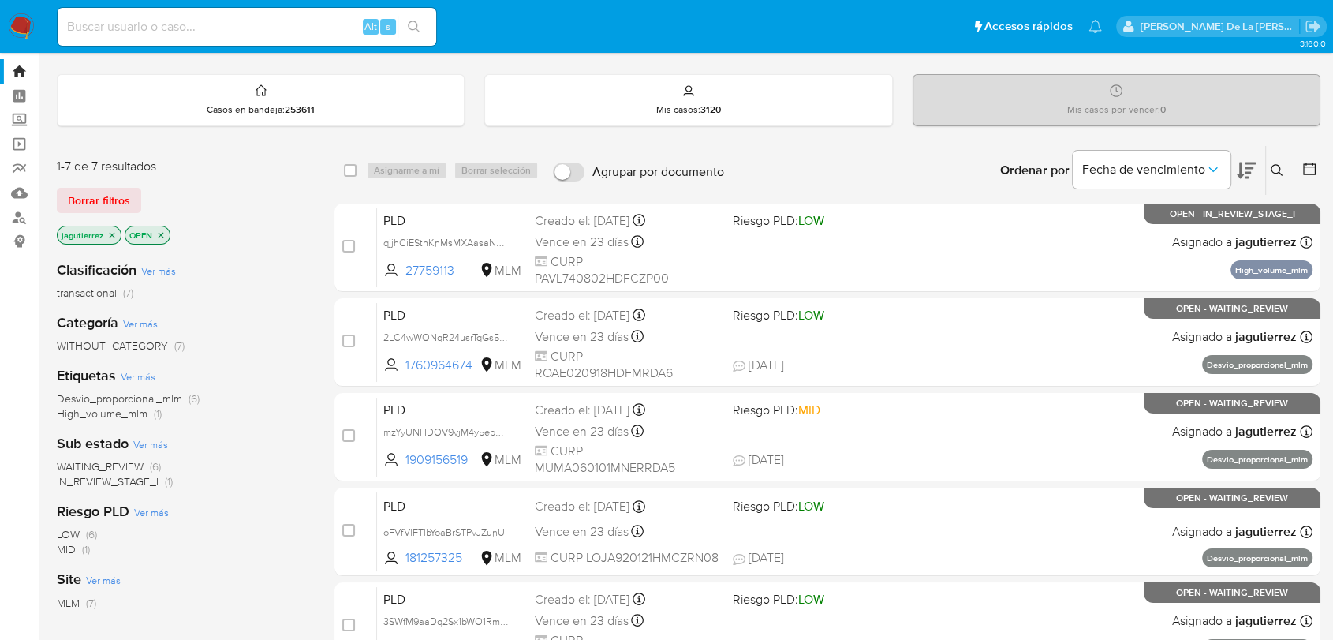
click at [113, 469] on span "WAITING_REVIEW" at bounding box center [100, 466] width 87 height 16
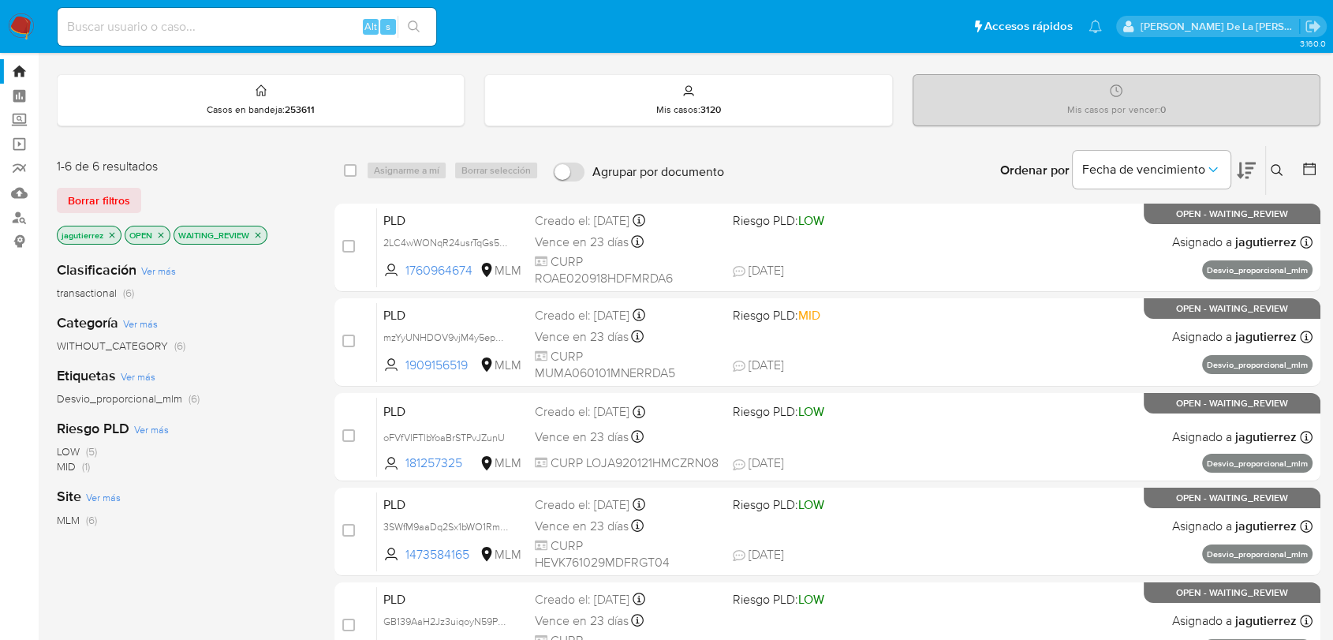
click at [1121, 162] on icon at bounding box center [1246, 170] width 19 height 19
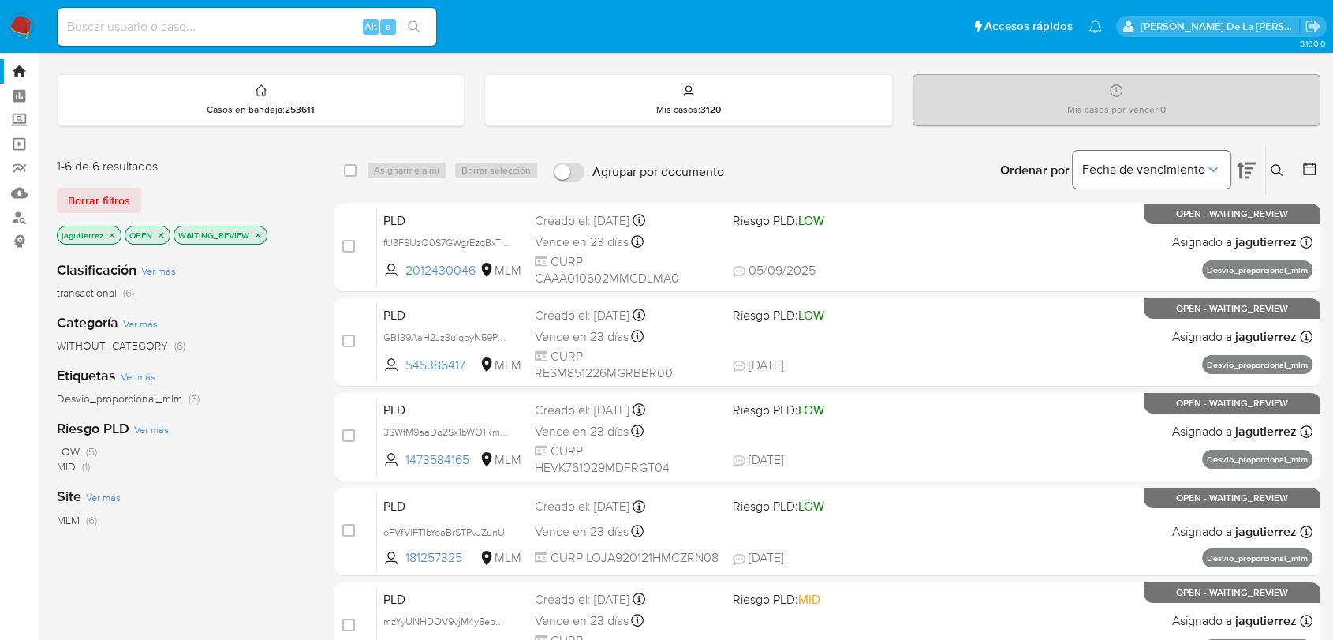
click at [1121, 162] on span "Fecha de vencimiento" at bounding box center [1143, 170] width 123 height 16
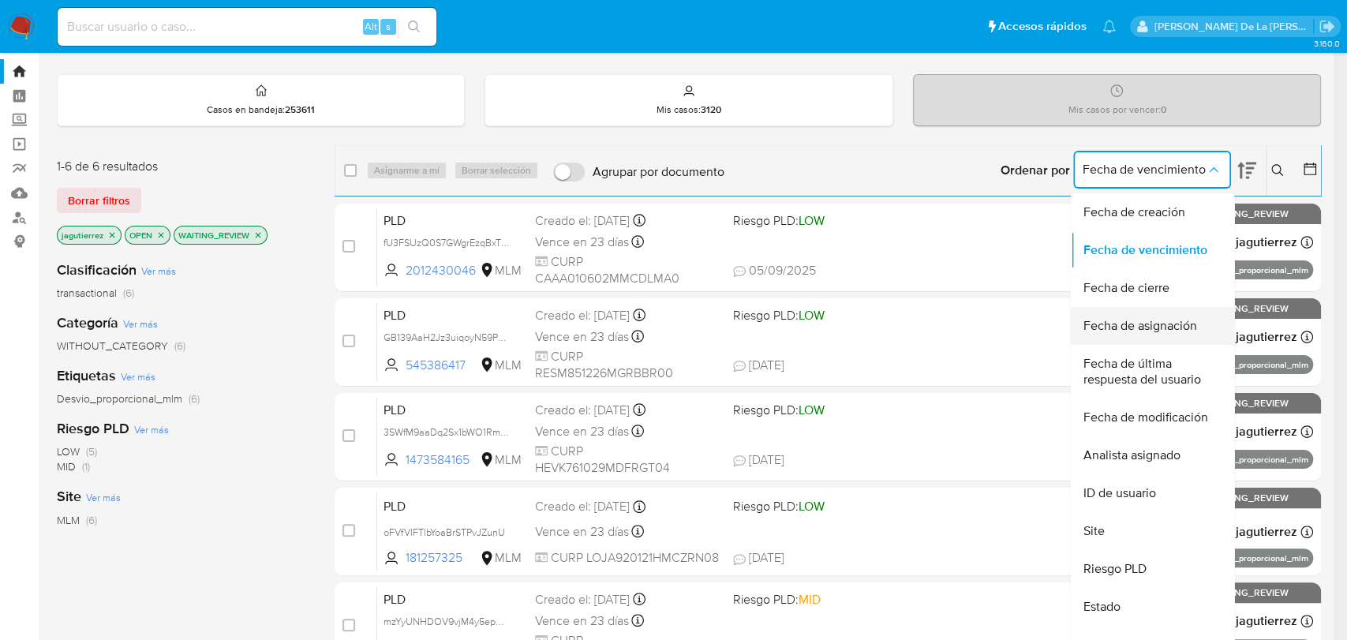
click at [1121, 320] on span "Fecha de asignación" at bounding box center [1139, 326] width 114 height 16
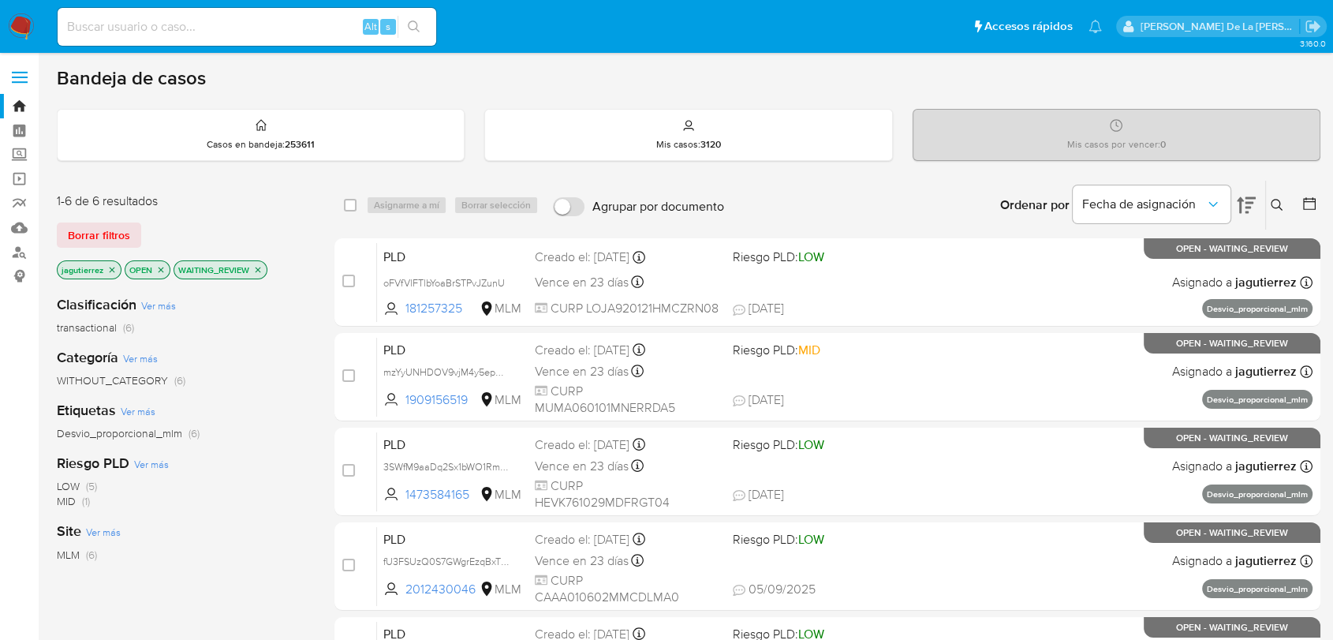
click at [1121, 203] on icon at bounding box center [1246, 205] width 19 height 17
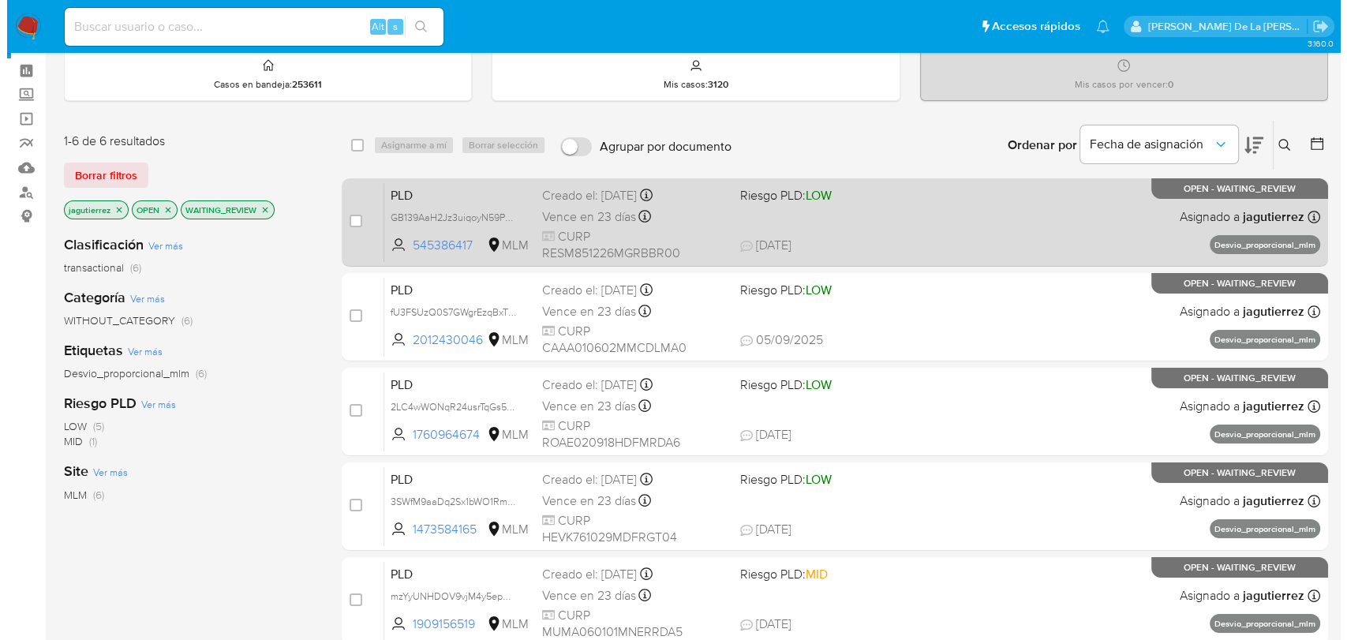
scroll to position [59, 0]
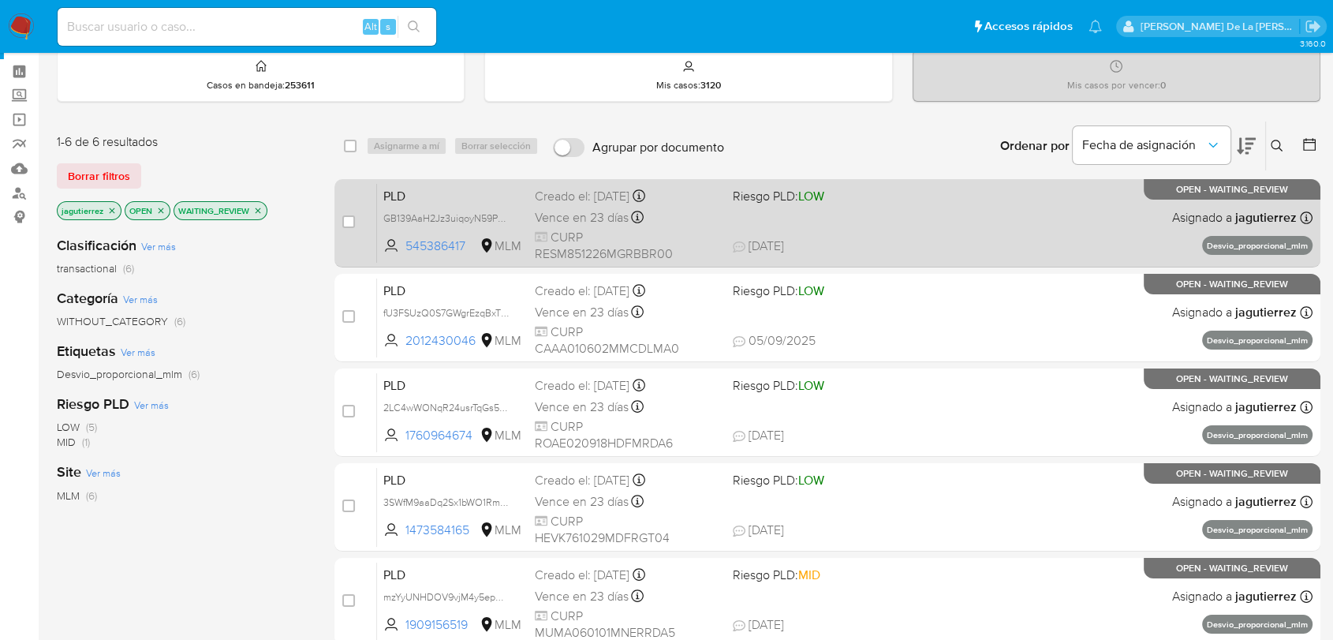
click at [864, 227] on div "PLD GB139AaH2Jz3uiqoyN59P4h6 545386417 MLM Riesgo PLD: LOW Creado el: 12/08/202…" at bounding box center [845, 223] width 936 height 80
click at [339, 219] on div "case-item-checkbox No es posible asignar el caso PLD GB139AaH2Jz3uiqoyN59P4h6 5…" at bounding box center [827, 223] width 986 height 88
click at [346, 219] on input "checkbox" at bounding box center [348, 221] width 13 height 13
checkbox input "true"
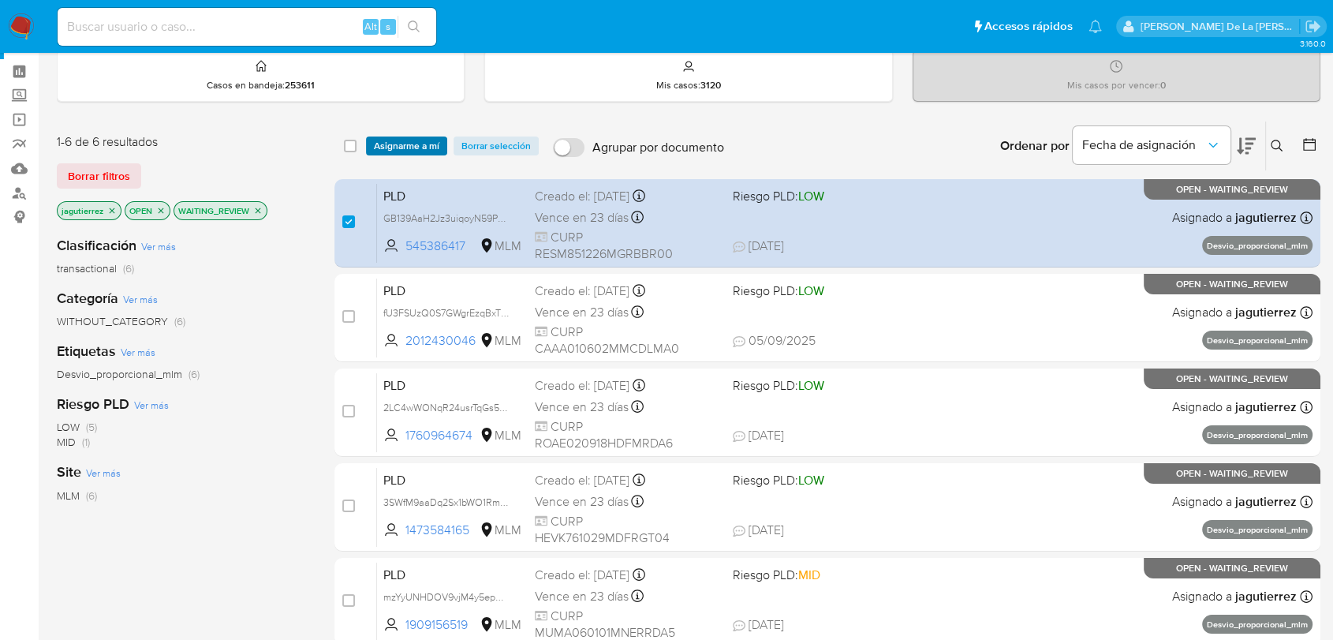
click at [412, 148] on span "Asignarme a mí" at bounding box center [406, 146] width 65 height 16
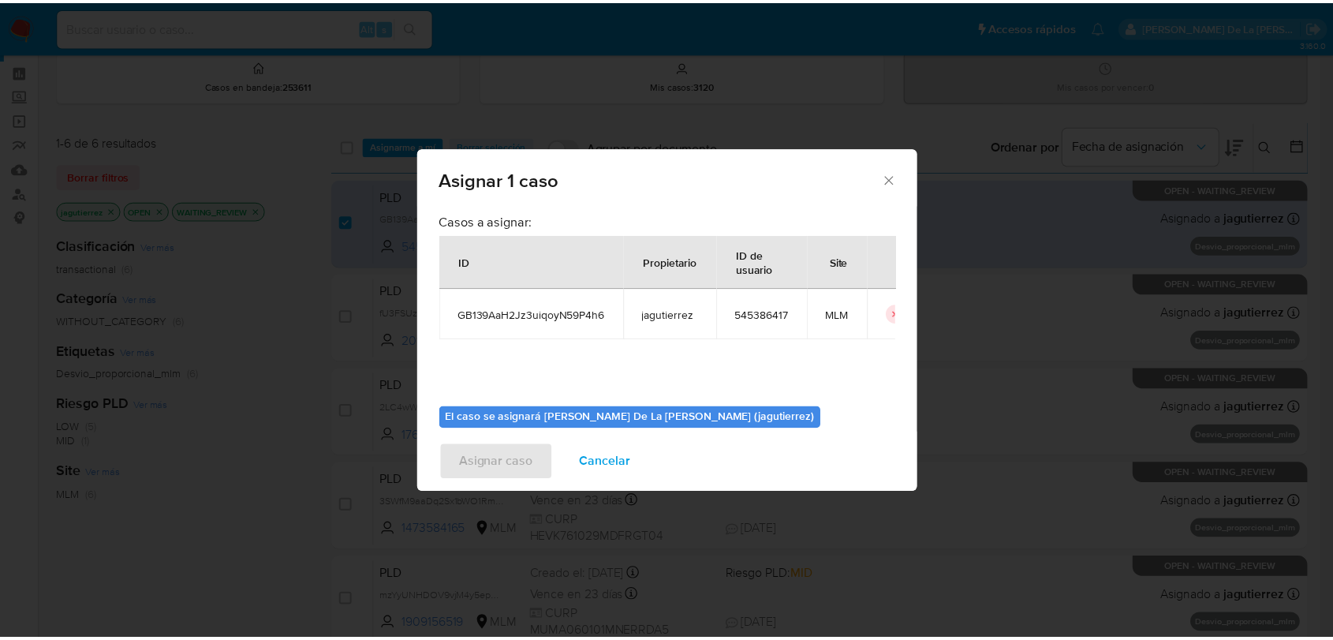
scroll to position [81, 0]
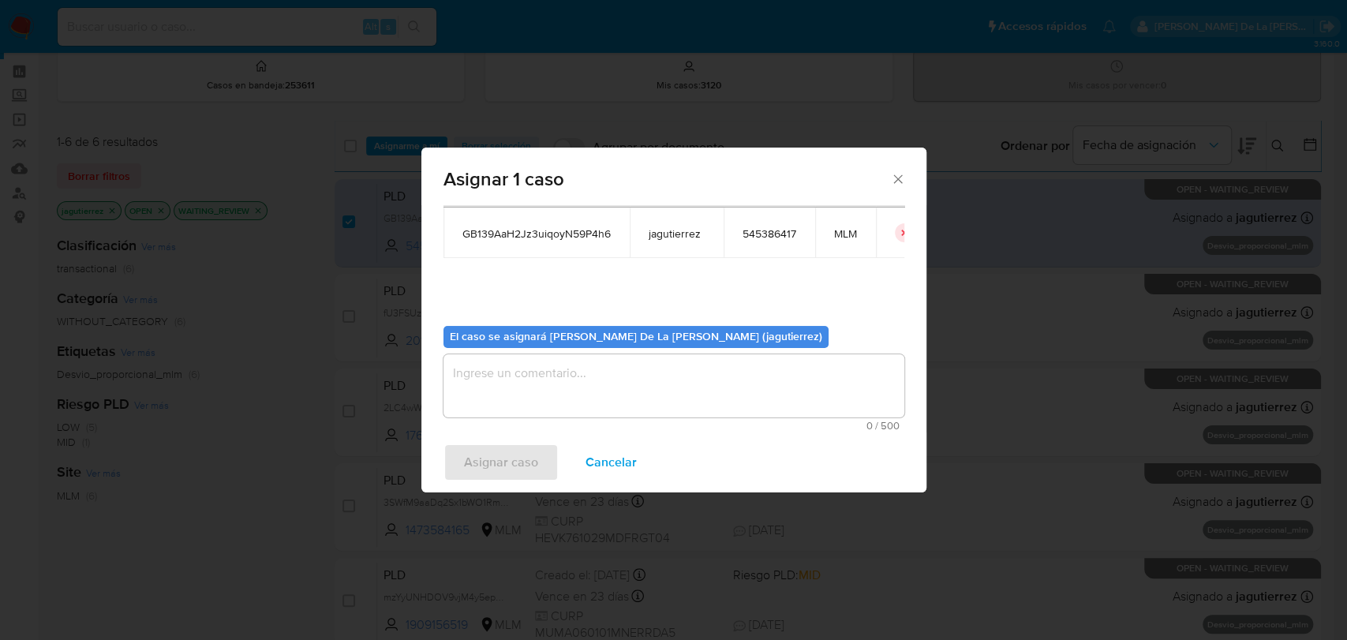
click at [550, 368] on textarea "assign-modal" at bounding box center [673, 385] width 461 height 63
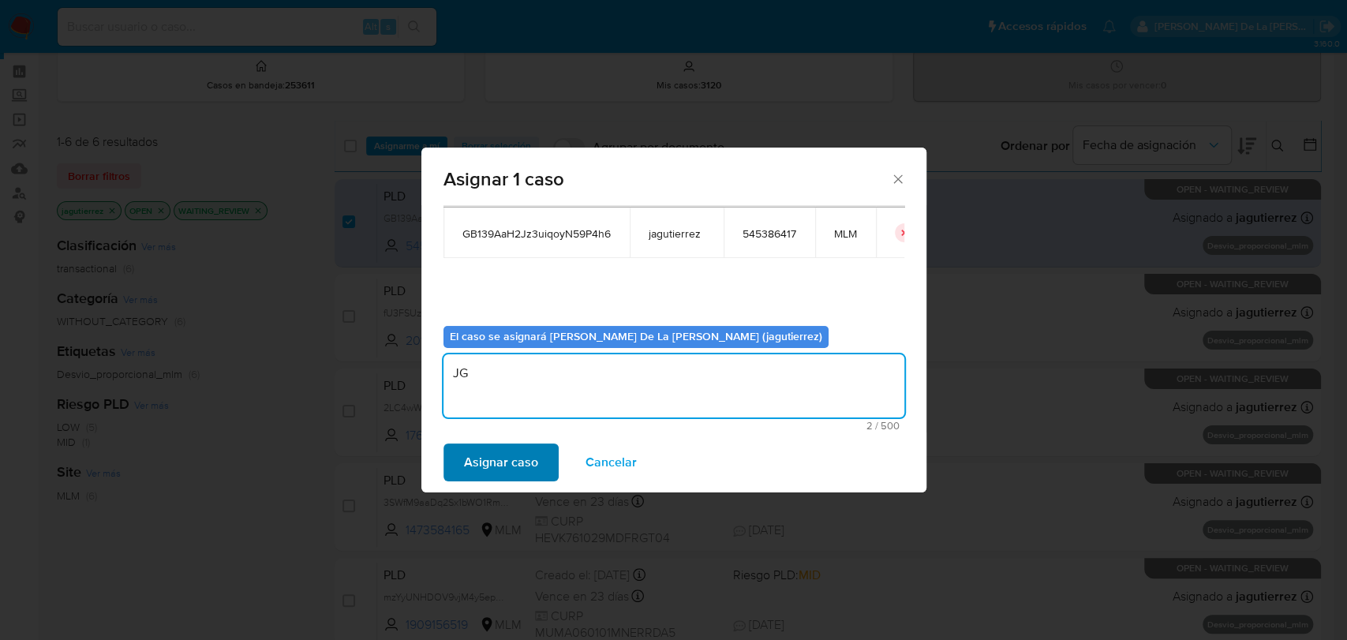
type textarea "JG"
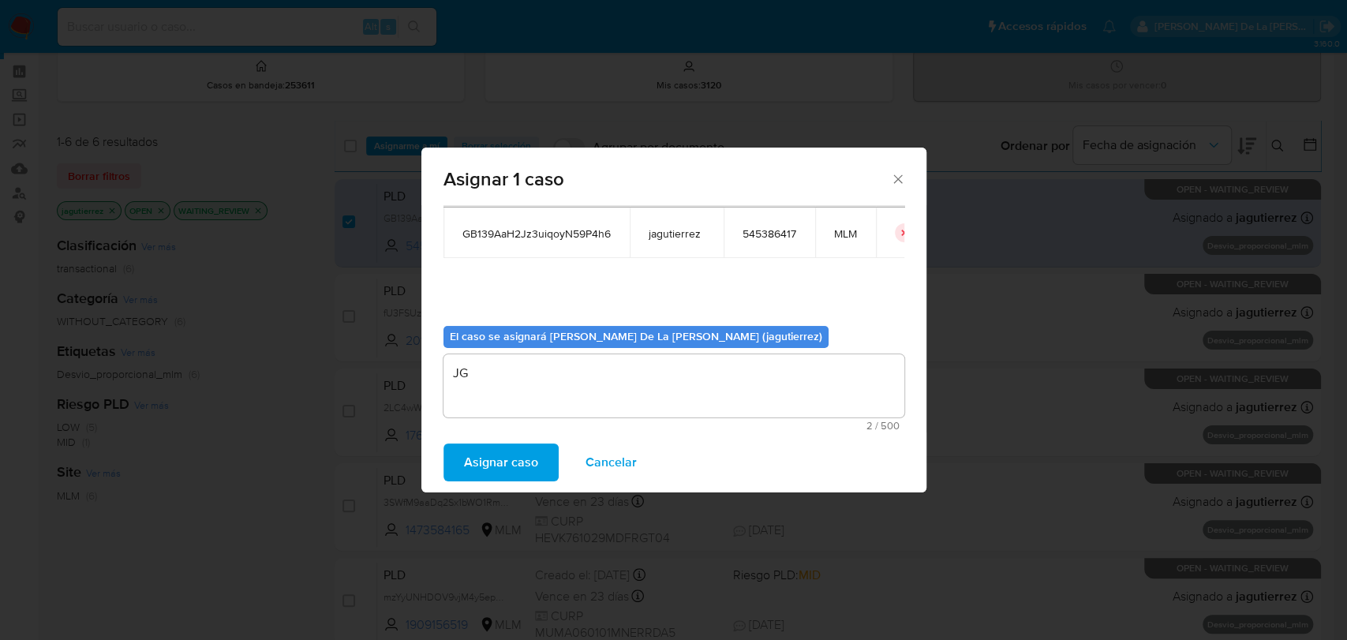
click at [480, 457] on span "Asignar caso" at bounding box center [501, 462] width 74 height 35
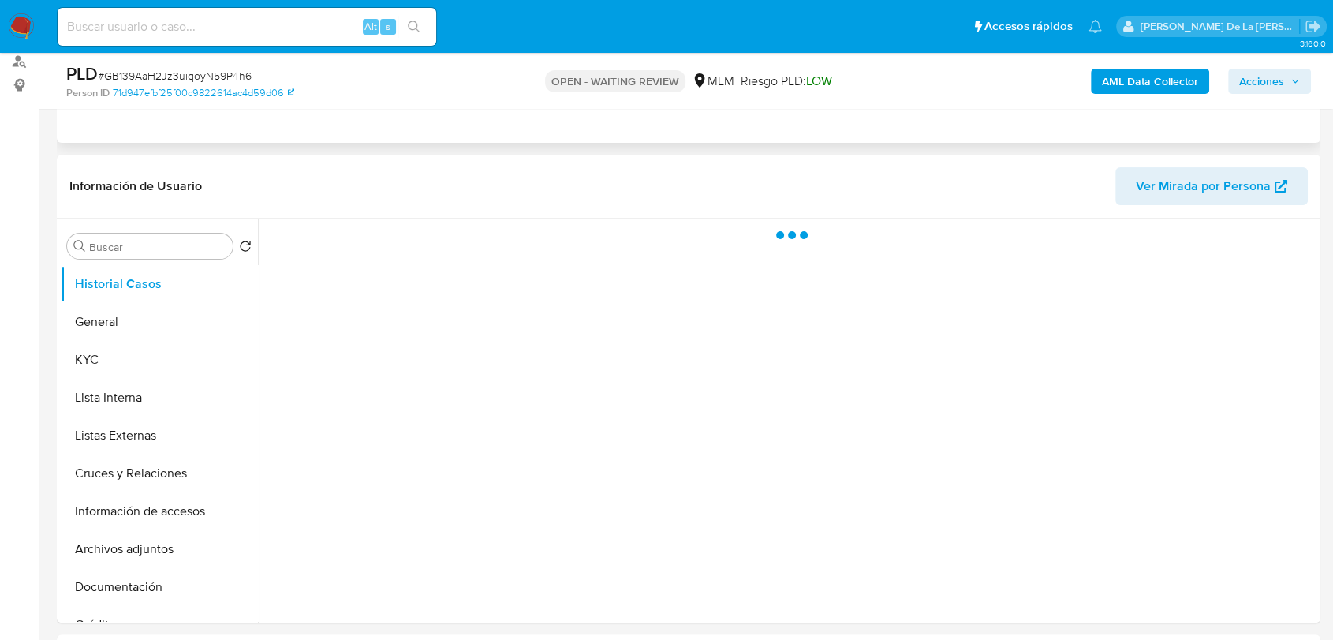
scroll to position [192, 0]
click at [121, 321] on button "General" at bounding box center [153, 321] width 185 height 38
select select "10"
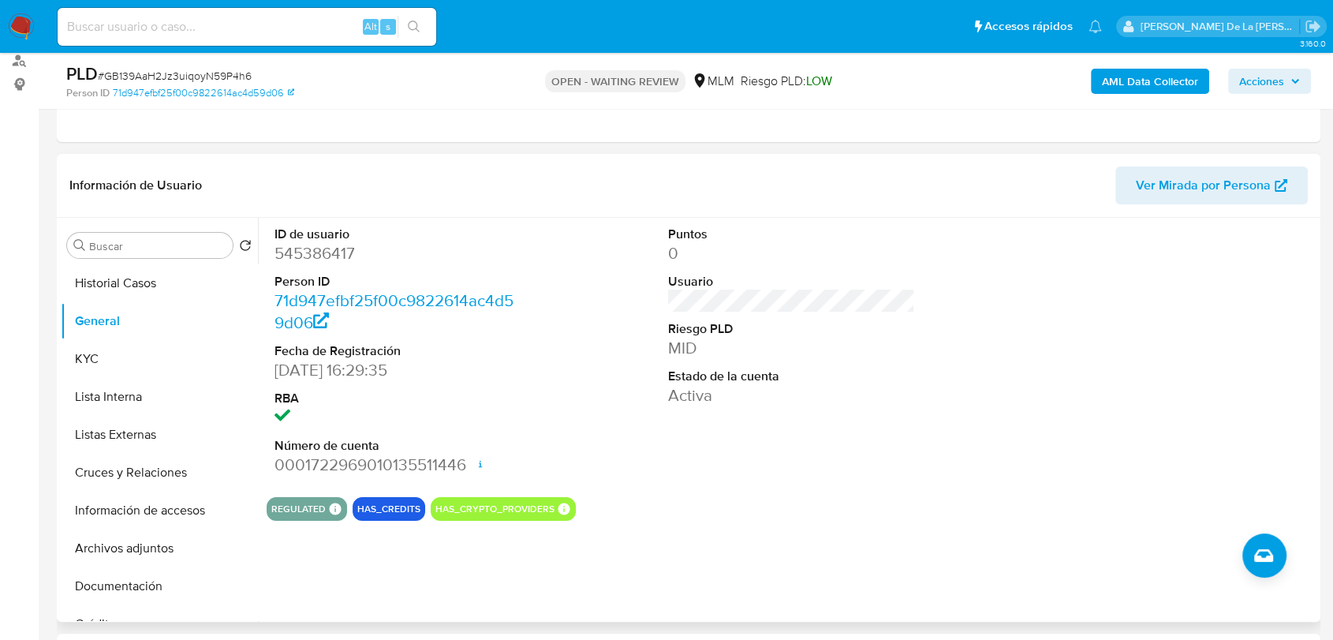
click at [319, 240] on dt "ID de usuario" at bounding box center [398, 234] width 247 height 17
click at [303, 254] on dd "545386417" at bounding box center [398, 253] width 247 height 22
copy dd "545386417"
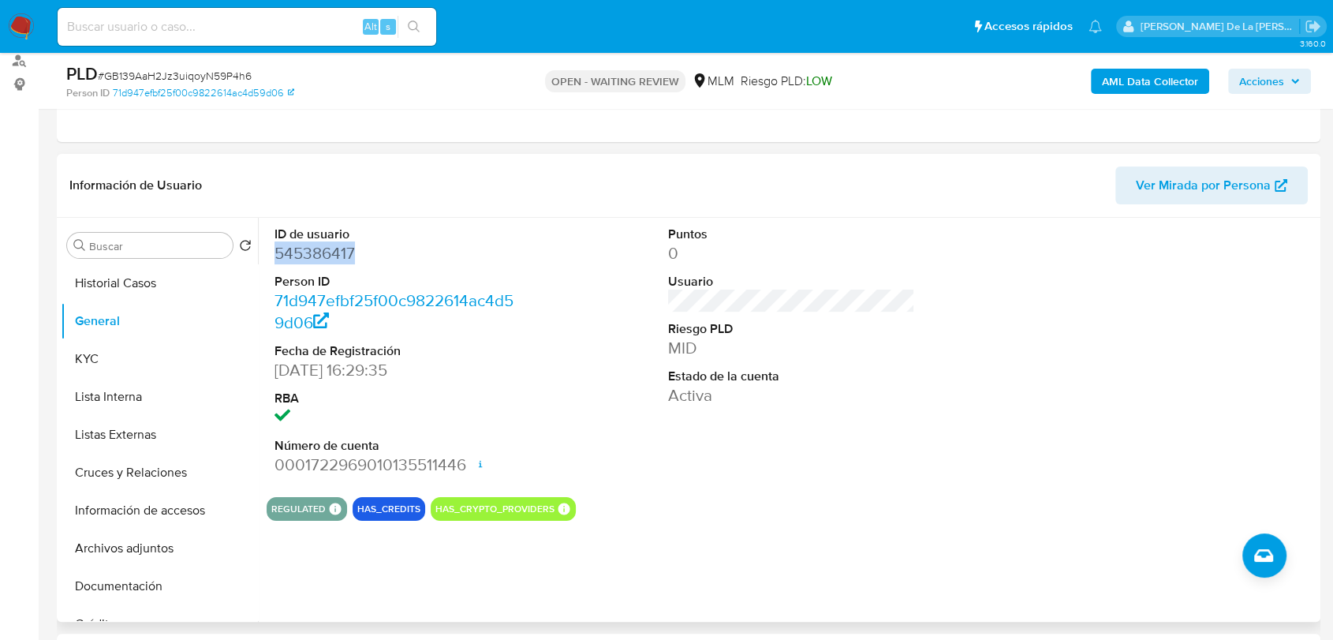
click at [343, 260] on dd "545386417" at bounding box center [398, 253] width 247 height 22
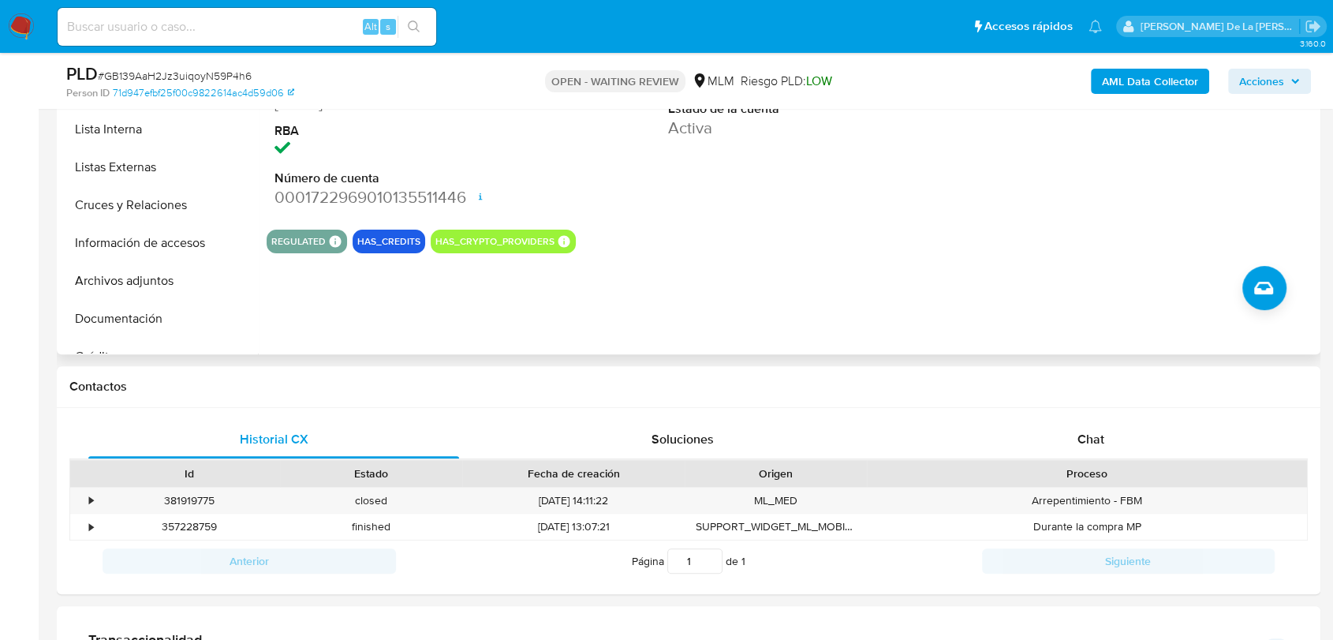
scroll to position [484, 0]
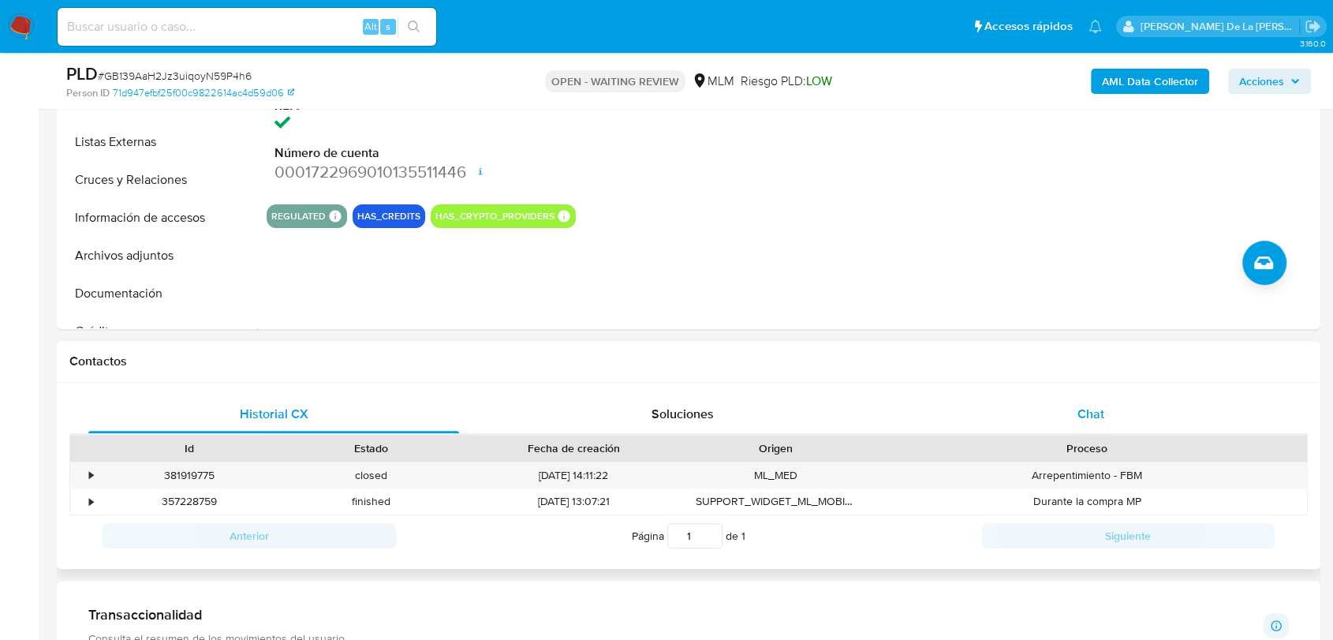
click at [1085, 405] on span "Chat" at bounding box center [1091, 414] width 27 height 18
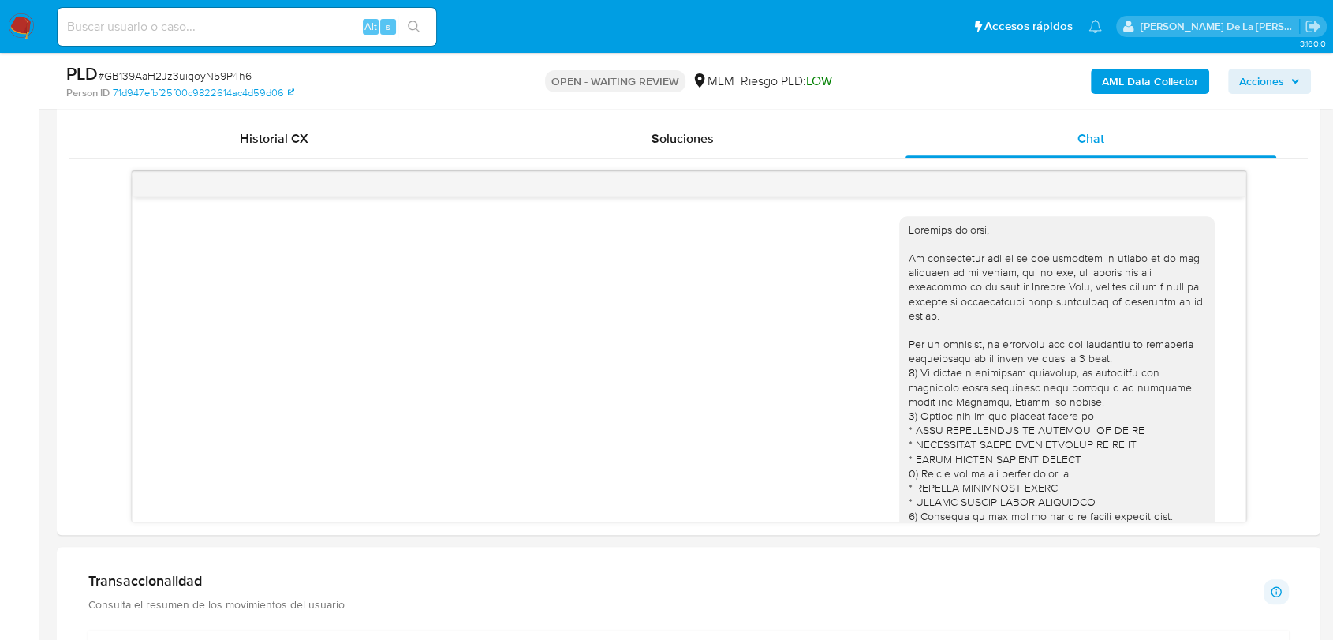
scroll to position [301, 0]
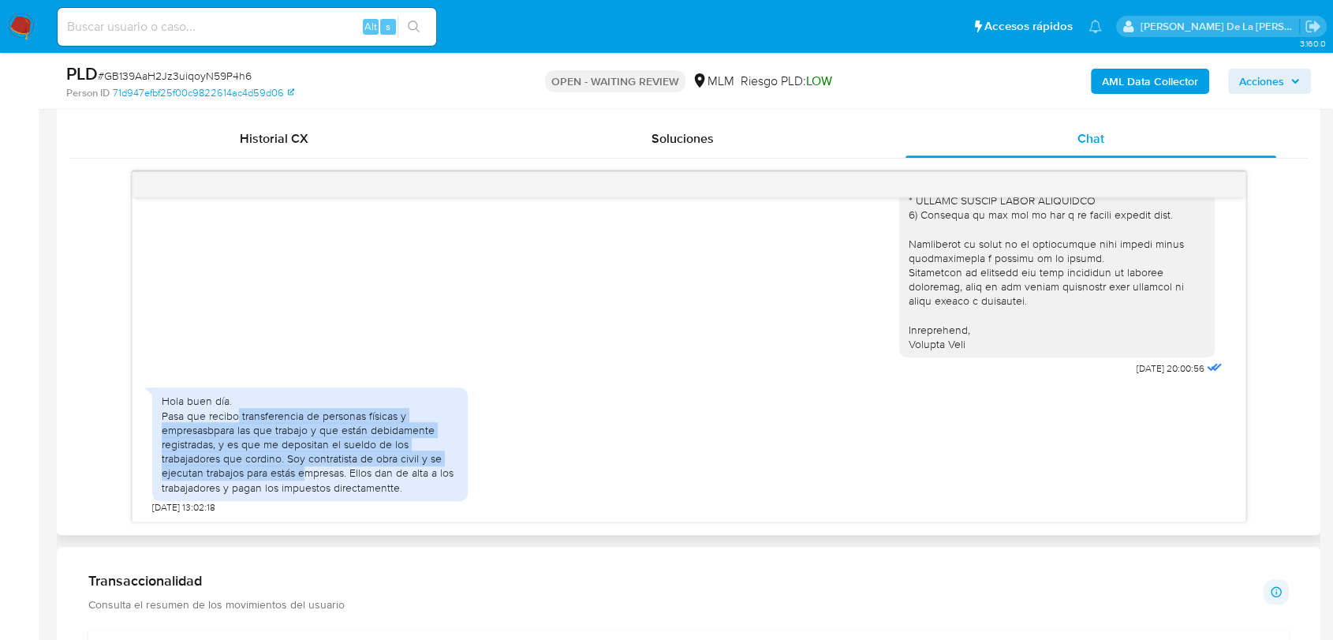
drag, startPoint x: 237, startPoint y: 416, endPoint x: 303, endPoint y: 472, distance: 86.2
click at [303, 472] on div "Hola buen día. Pasa que recibo transferencia de personas físicas y empresasbpar…" at bounding box center [310, 444] width 297 height 100
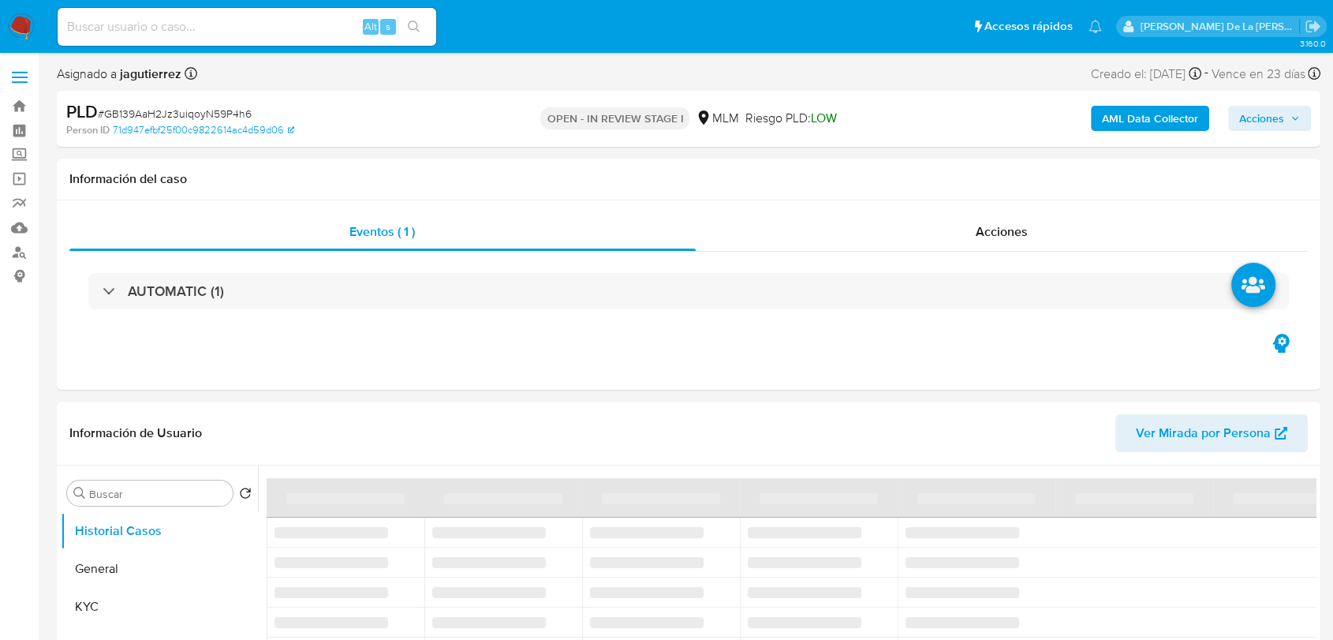
select select "10"
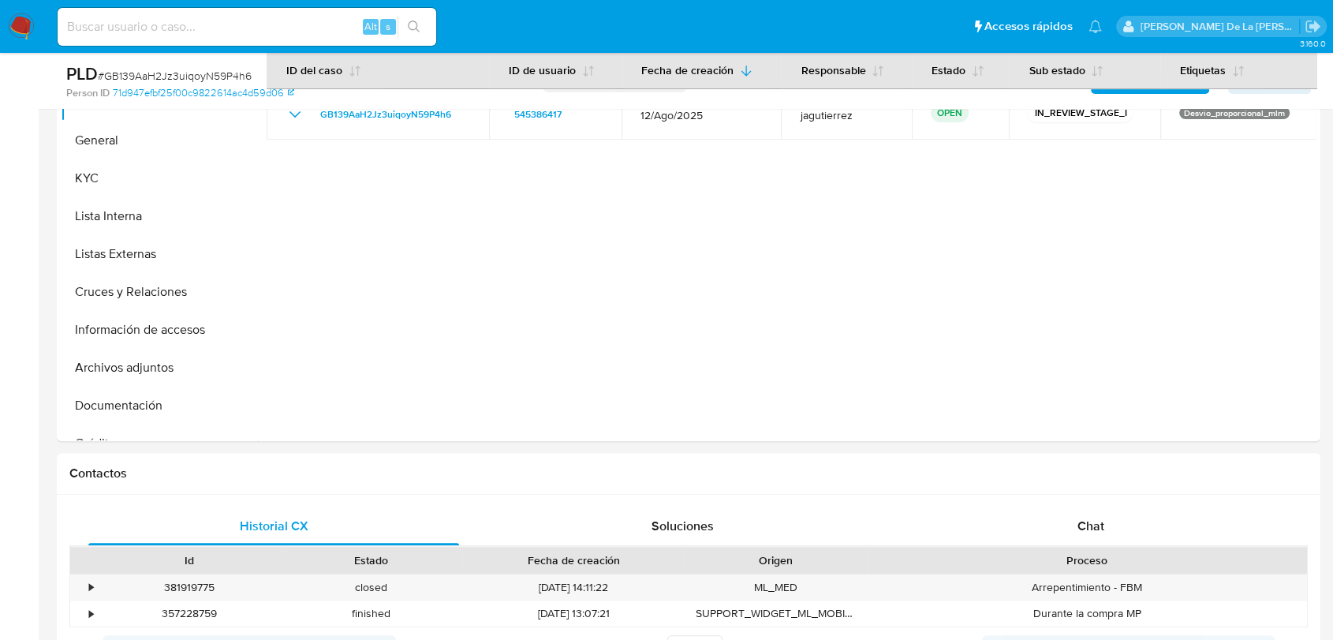
scroll to position [373, 0]
click at [1081, 509] on div "Chat" at bounding box center [1091, 525] width 371 height 38
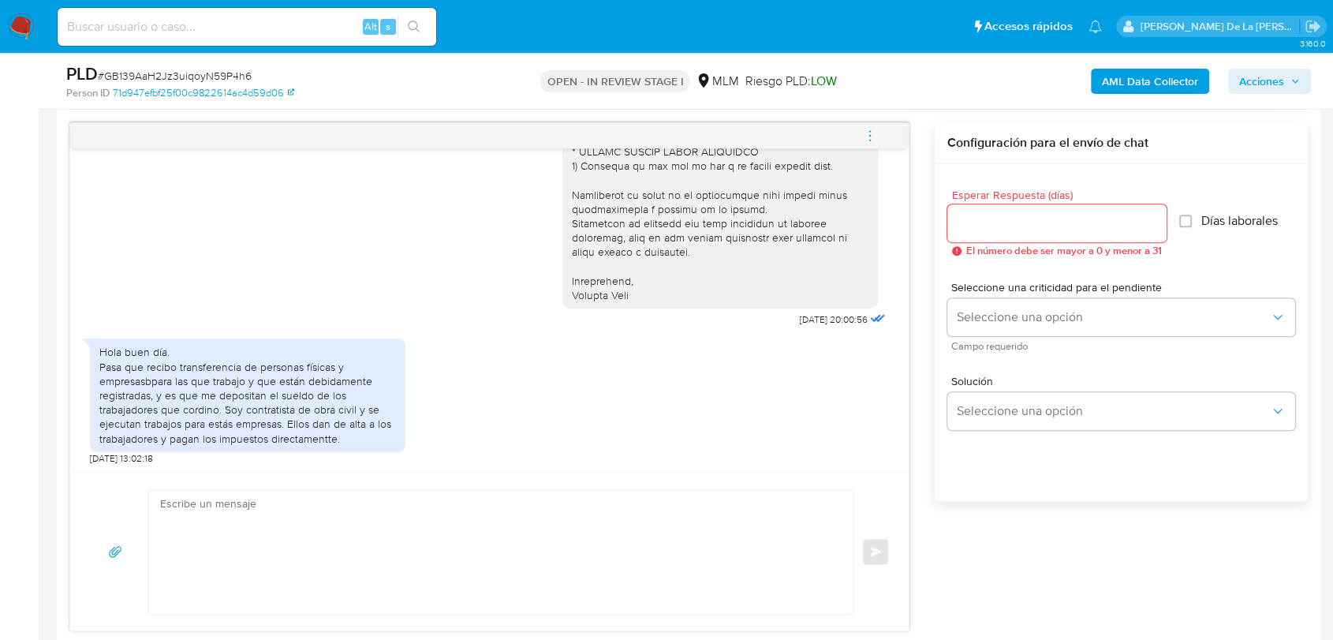
scroll to position [836, 0]
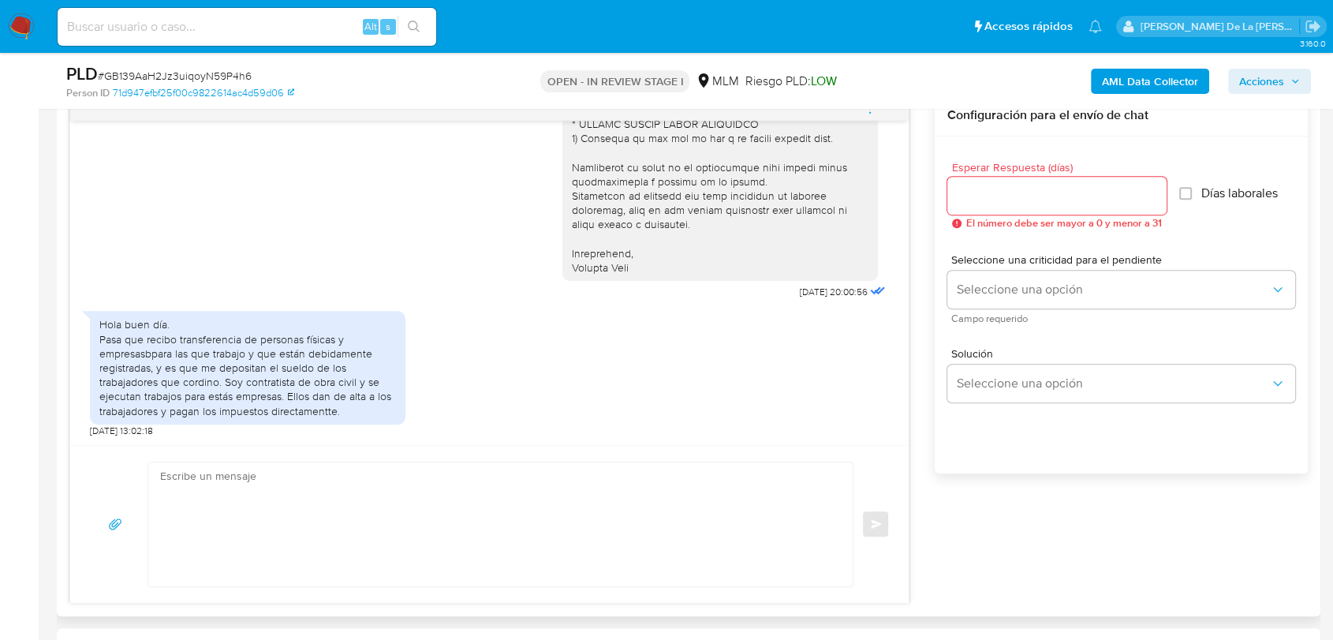
click at [237, 582] on textarea at bounding box center [496, 524] width 673 height 124
type textarea "e"
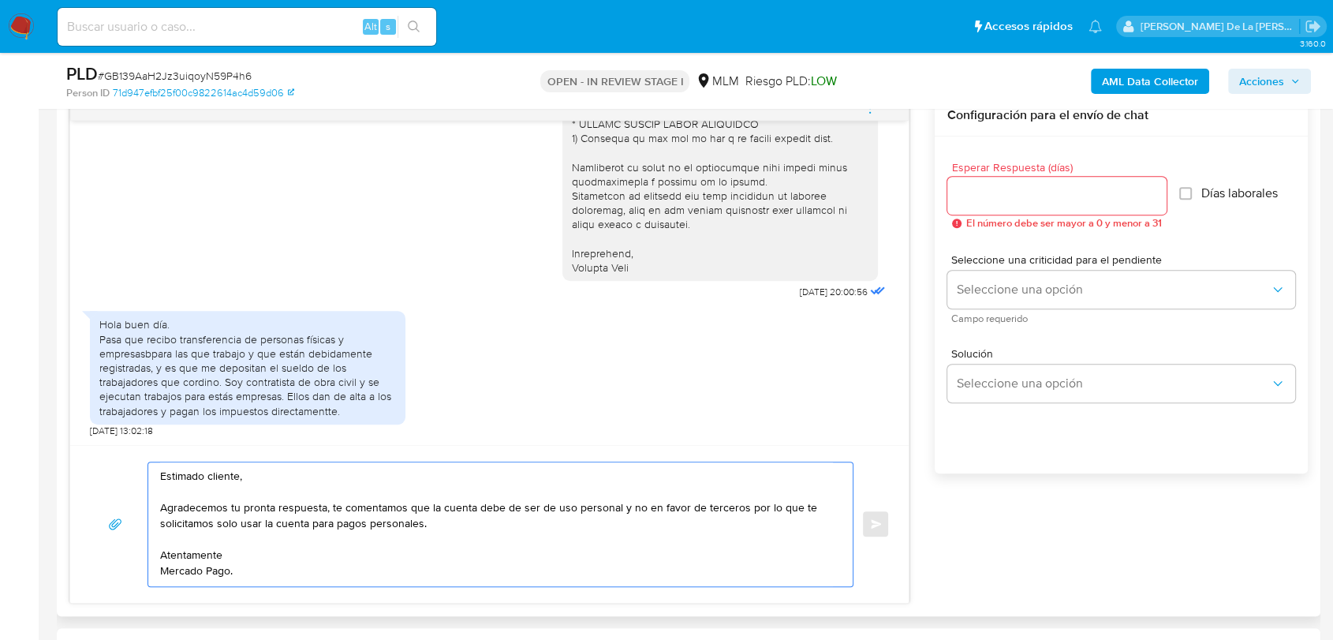
type textarea "Estimado cliente, Agradecemos tu pronta respuesta, te comentamos que la cuenta …"
drag, startPoint x: 975, startPoint y: 159, endPoint x: 971, endPoint y: 191, distance: 31.8
click at [973, 162] on div "Esperar Respuesta (días) El número debe ser mayor a 0 y menor a 31 Días laboral…" at bounding box center [1121, 195] width 348 height 92
click at [969, 192] on input "Esperar Respuesta (días)" at bounding box center [1056, 195] width 219 height 21
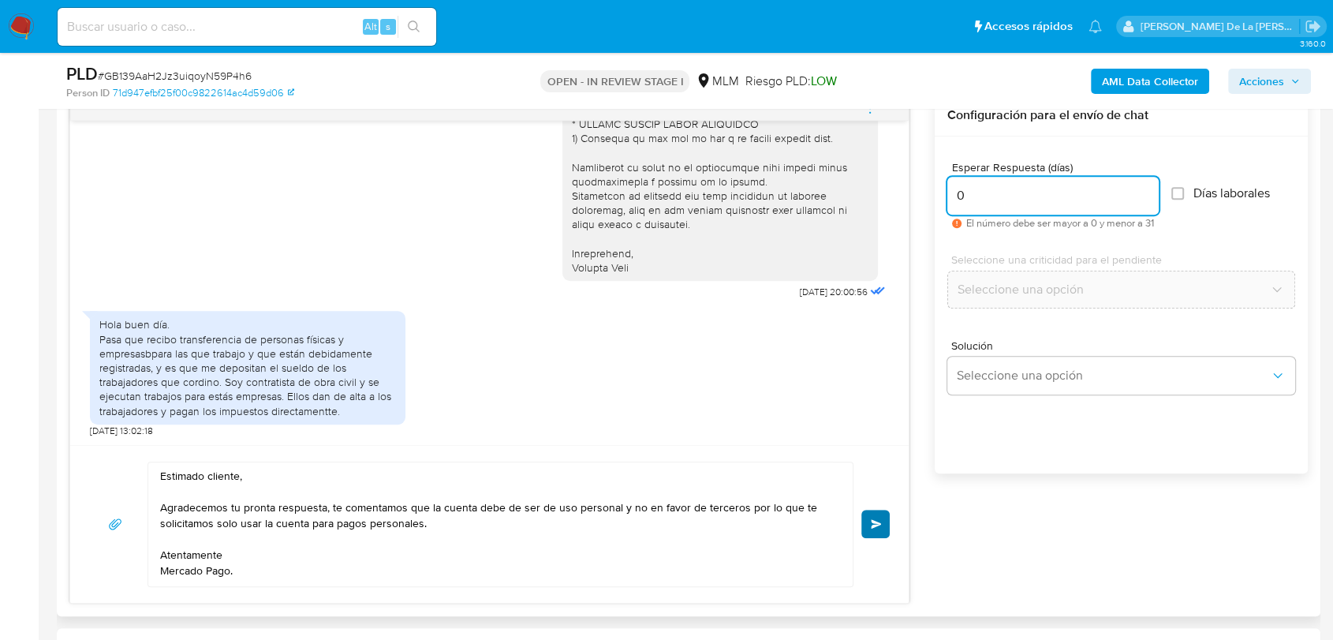
type input "0"
click at [875, 523] on span "Enviar" at bounding box center [876, 523] width 11 height 9
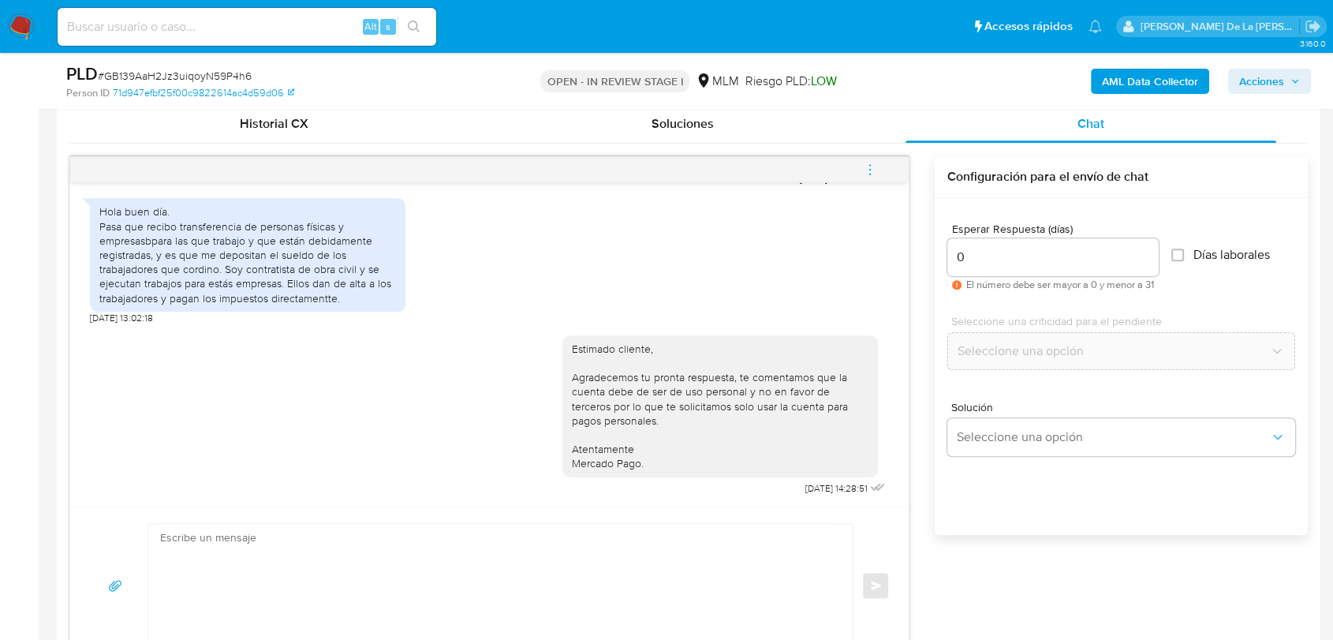
scroll to position [573, 0]
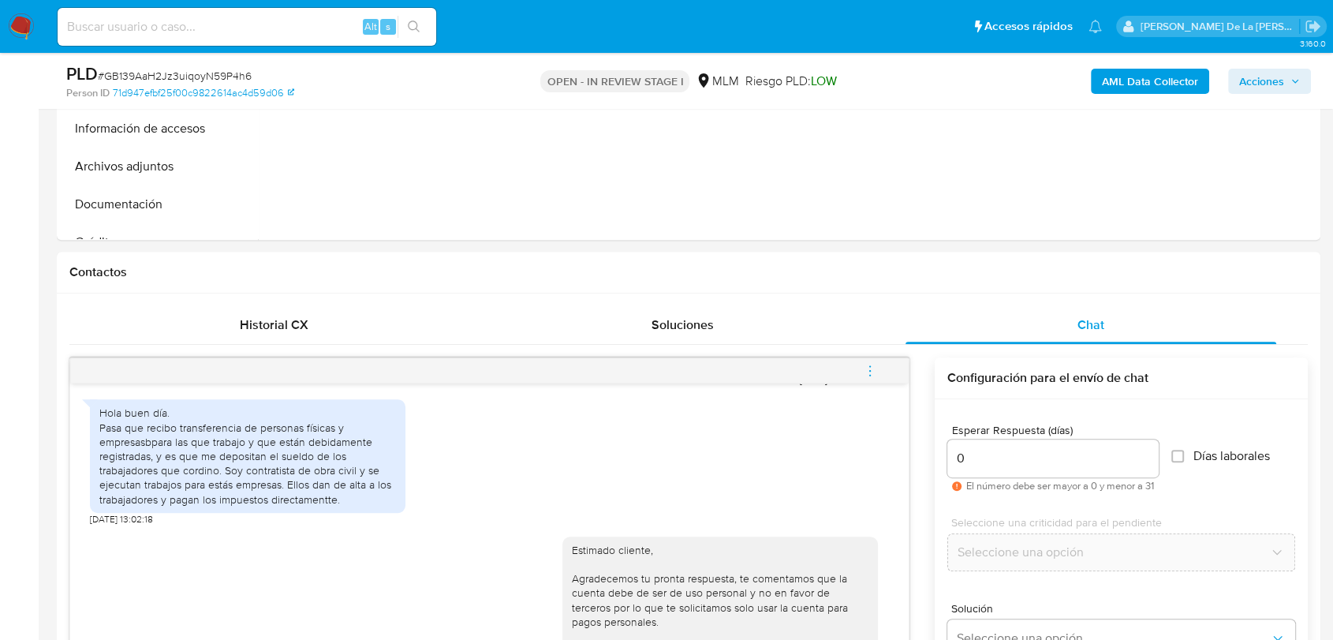
click at [880, 368] on button "menu-action" at bounding box center [870, 371] width 52 height 38
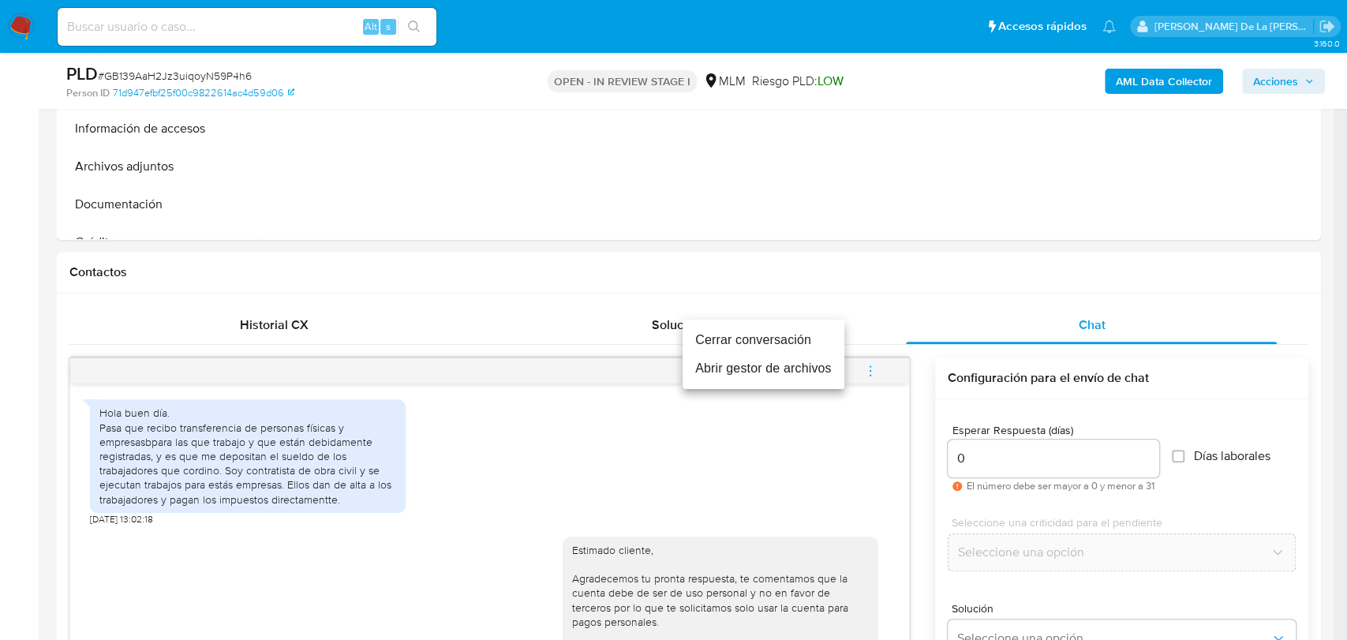
click at [771, 346] on li "Cerrar conversación" at bounding box center [763, 340] width 162 height 28
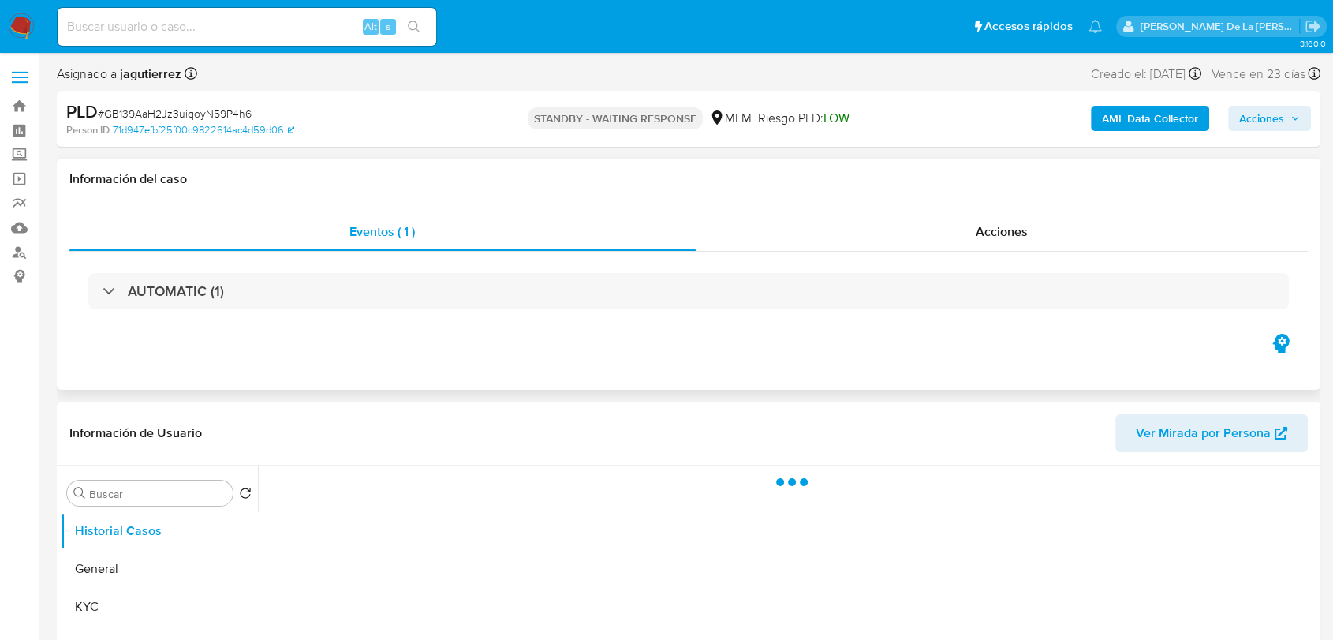
select select "10"
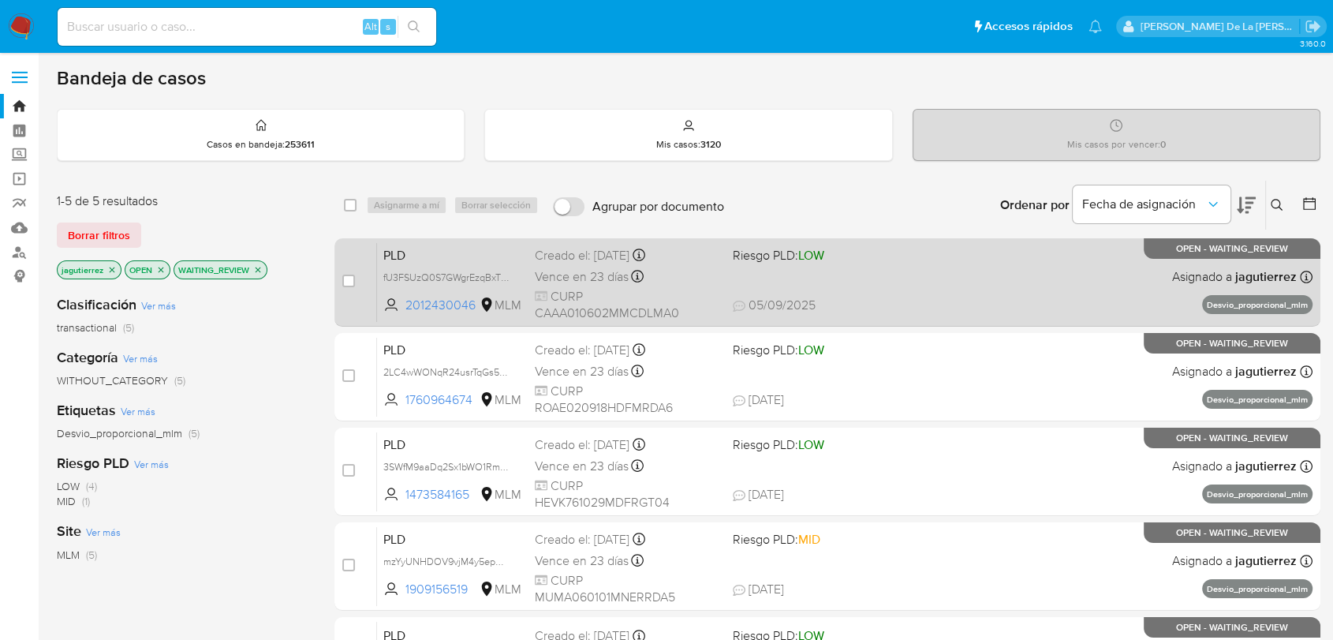
click at [887, 276] on span at bounding box center [825, 276] width 185 height 3
click at [352, 284] on input "checkbox" at bounding box center [348, 281] width 13 height 13
checkbox input "true"
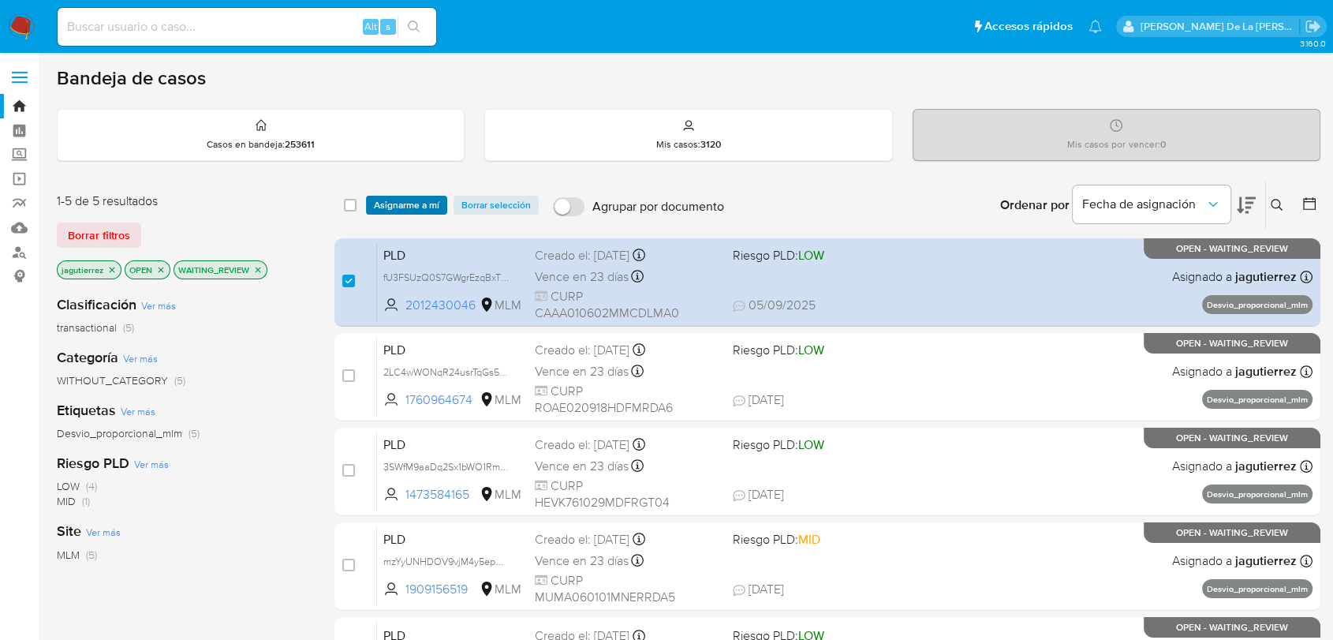
click at [415, 209] on span "Asignarme a mí" at bounding box center [406, 205] width 65 height 16
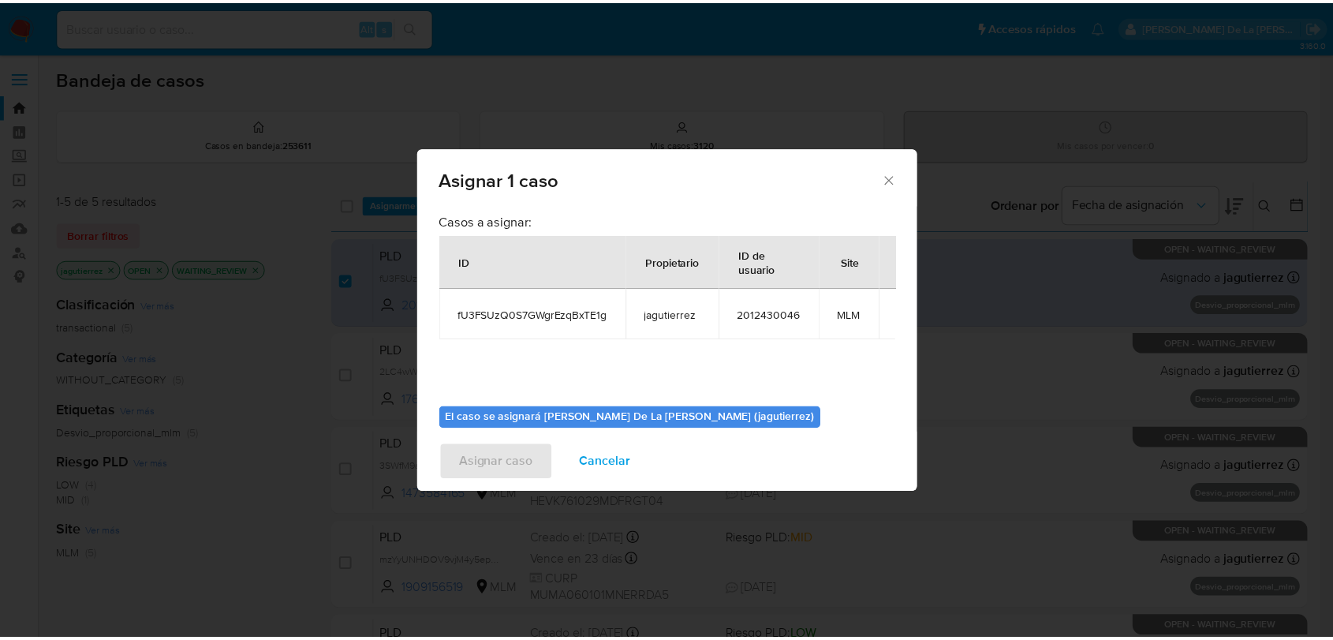
scroll to position [81, 0]
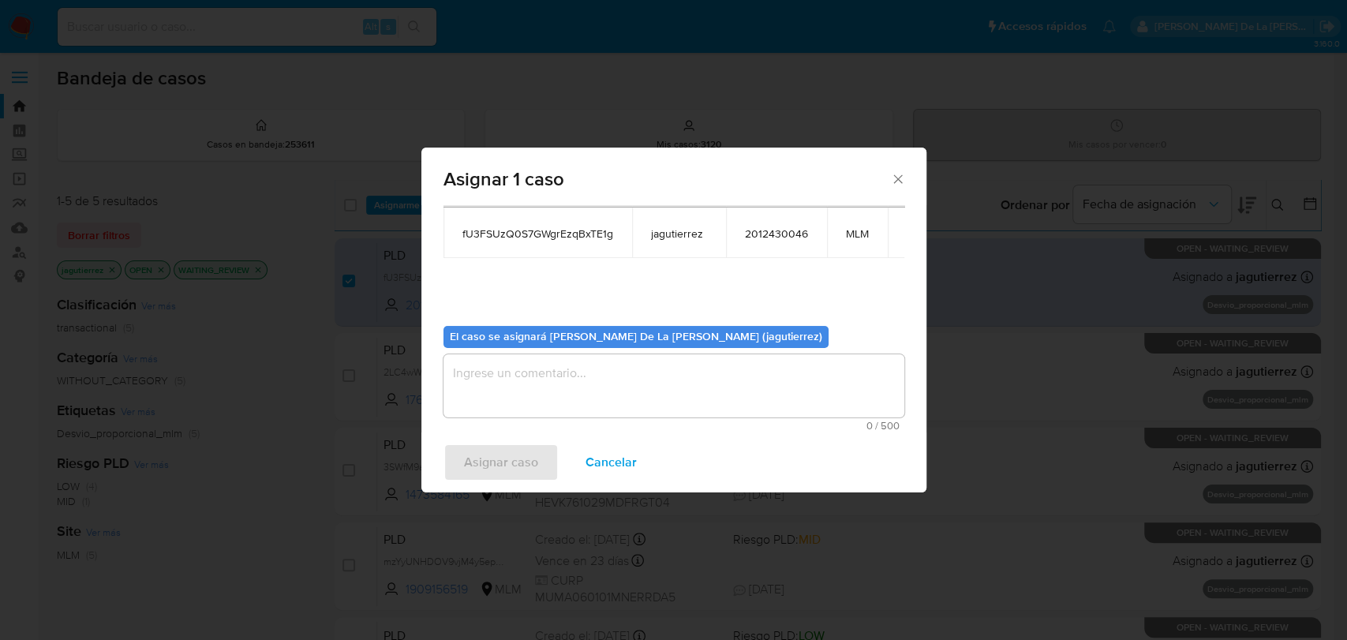
click at [500, 389] on textarea "assign-modal" at bounding box center [673, 385] width 461 height 63
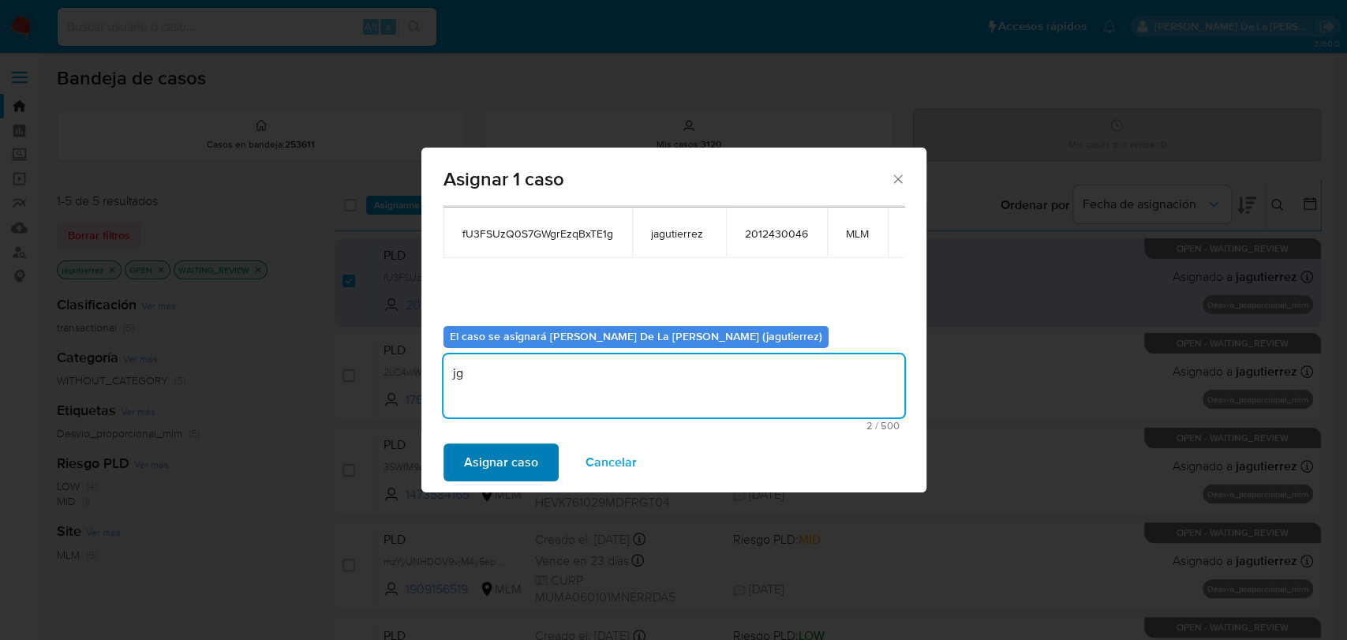
type textarea "jg"
click at [496, 473] on span "Asignar caso" at bounding box center [501, 462] width 74 height 35
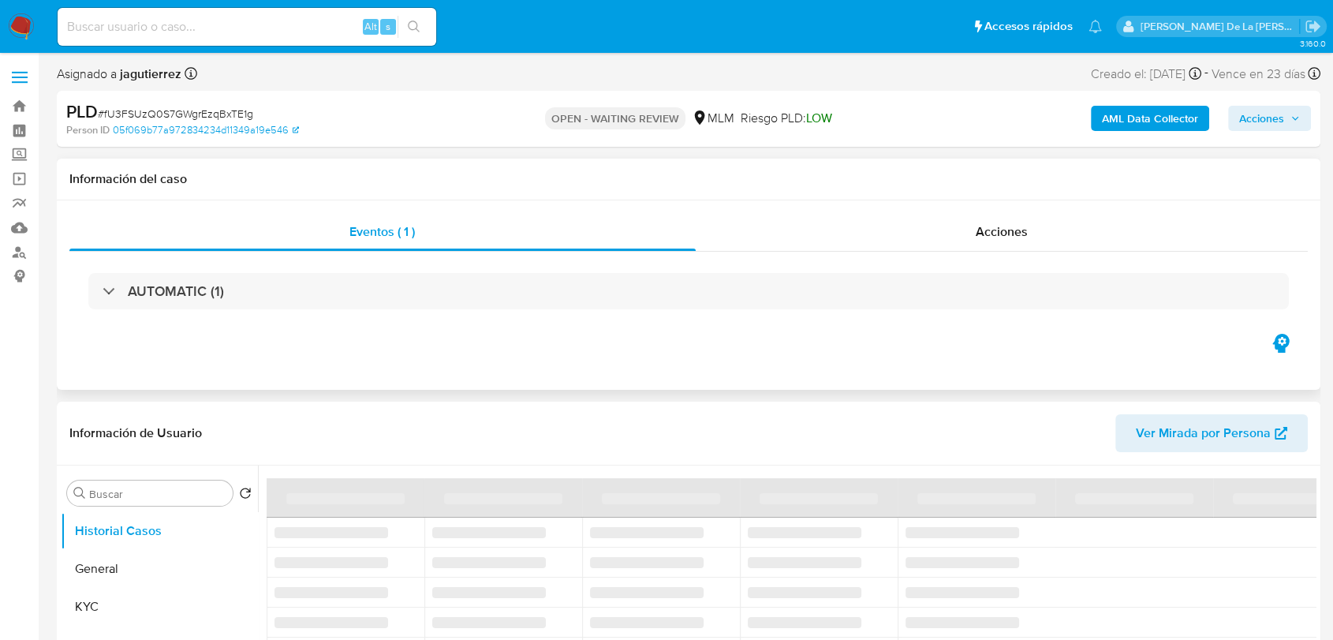
select select "10"
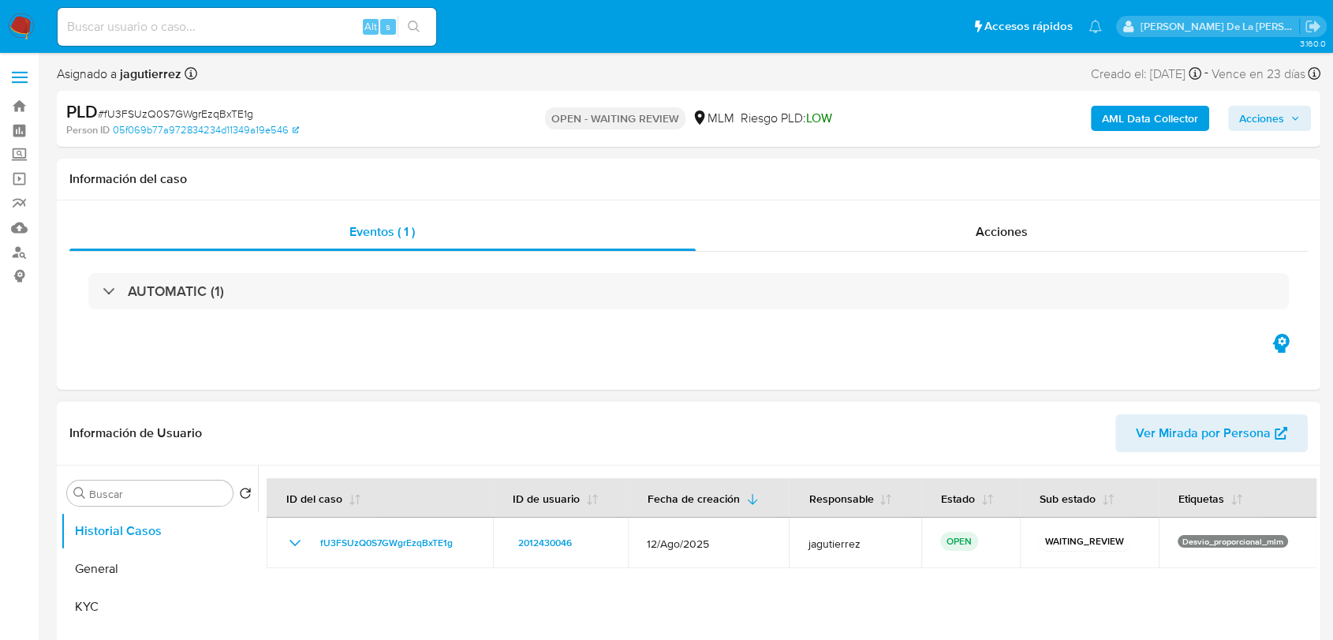
scroll to position [175, 0]
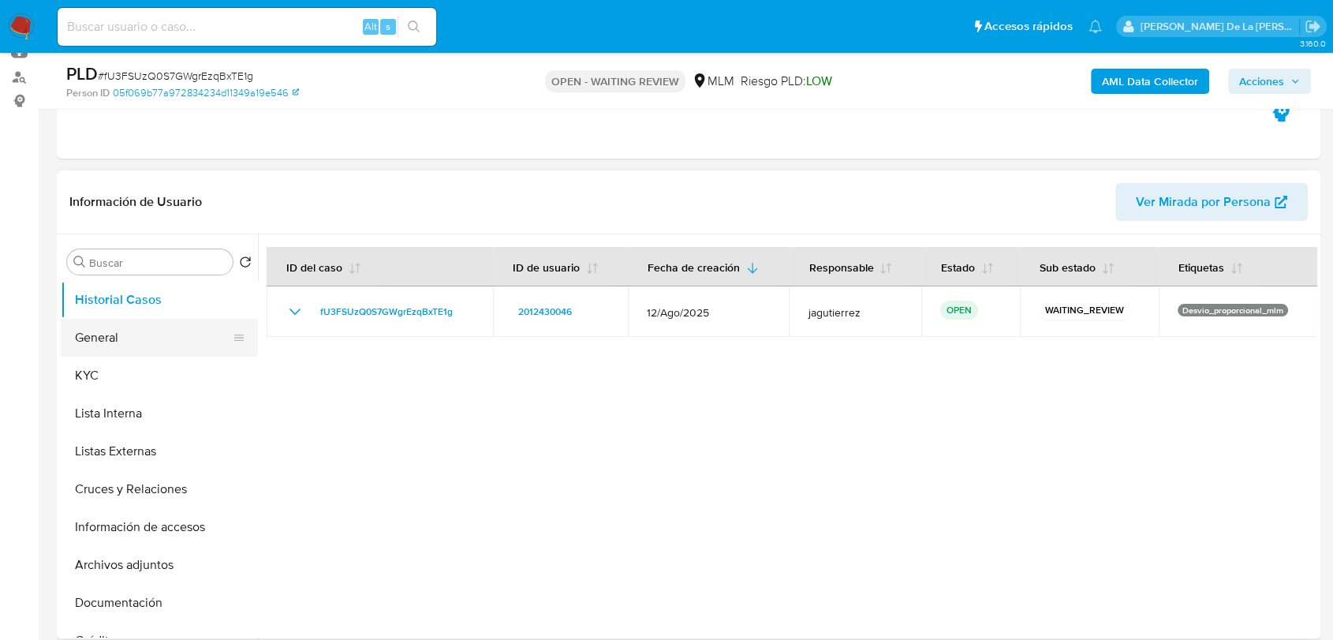
drag, startPoint x: 117, startPoint y: 342, endPoint x: 139, endPoint y: 333, distance: 23.7
click at [118, 341] on button "General" at bounding box center [153, 338] width 185 height 38
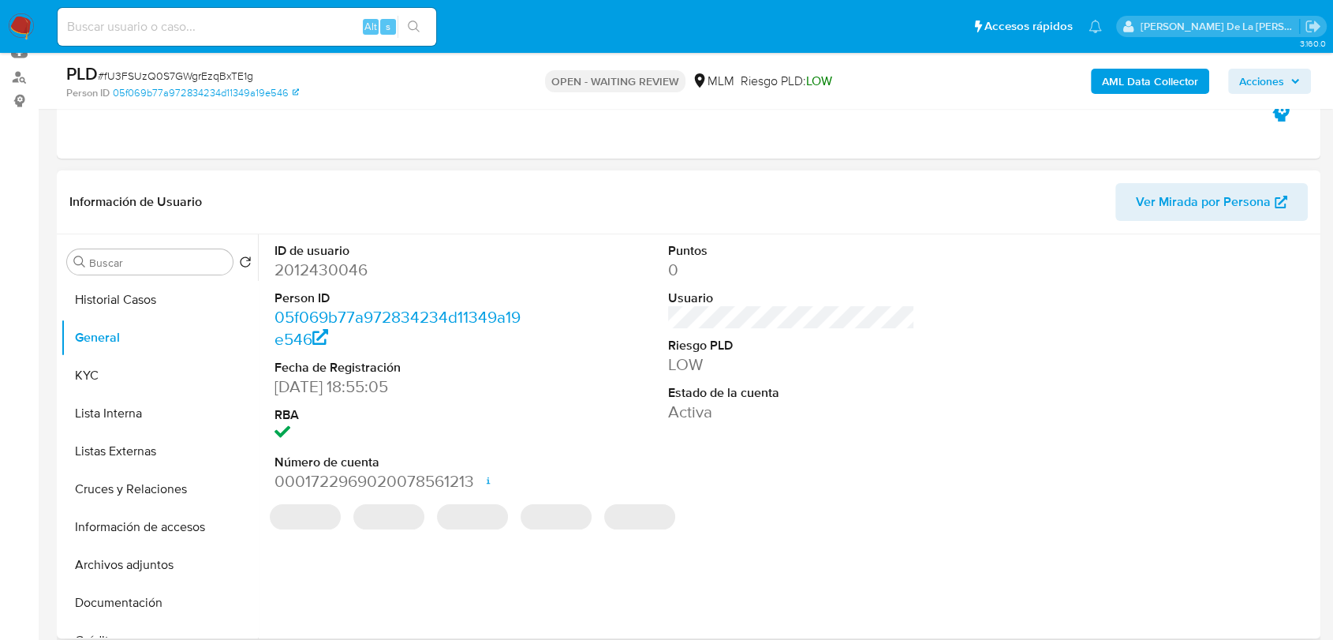
click at [334, 268] on dd "2012430046" at bounding box center [398, 270] width 247 height 22
click at [332, 270] on dd "2012430046" at bounding box center [398, 270] width 247 height 22
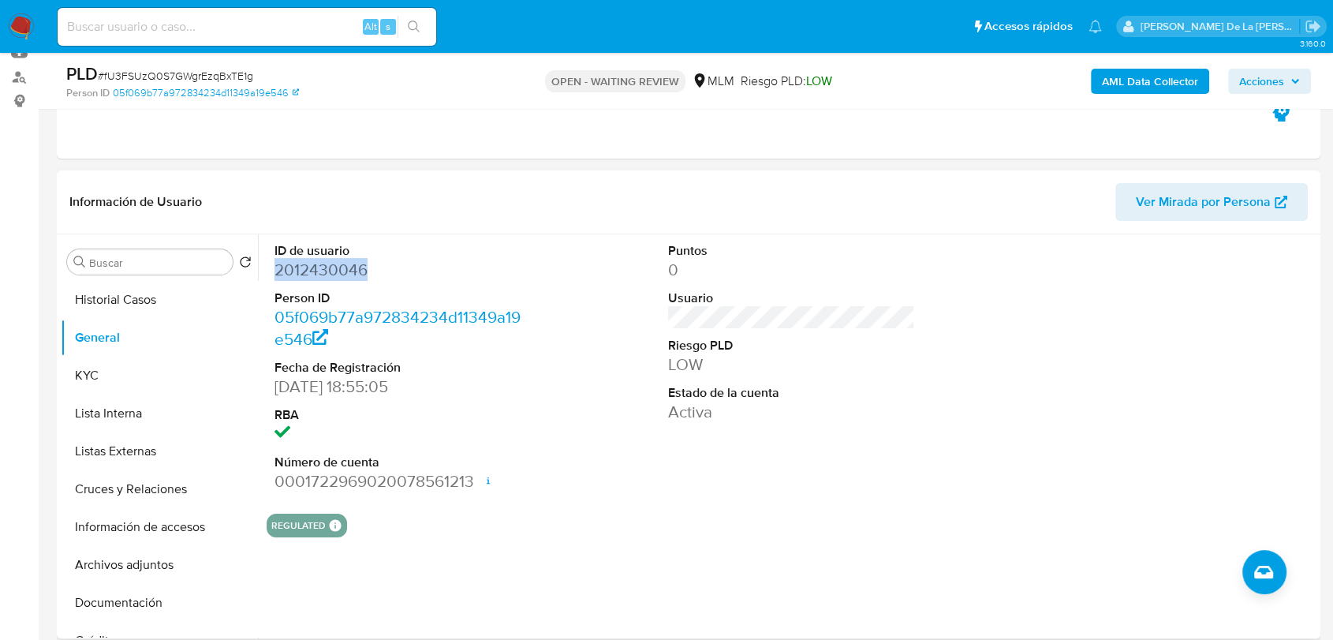
copy dd "2012430046"
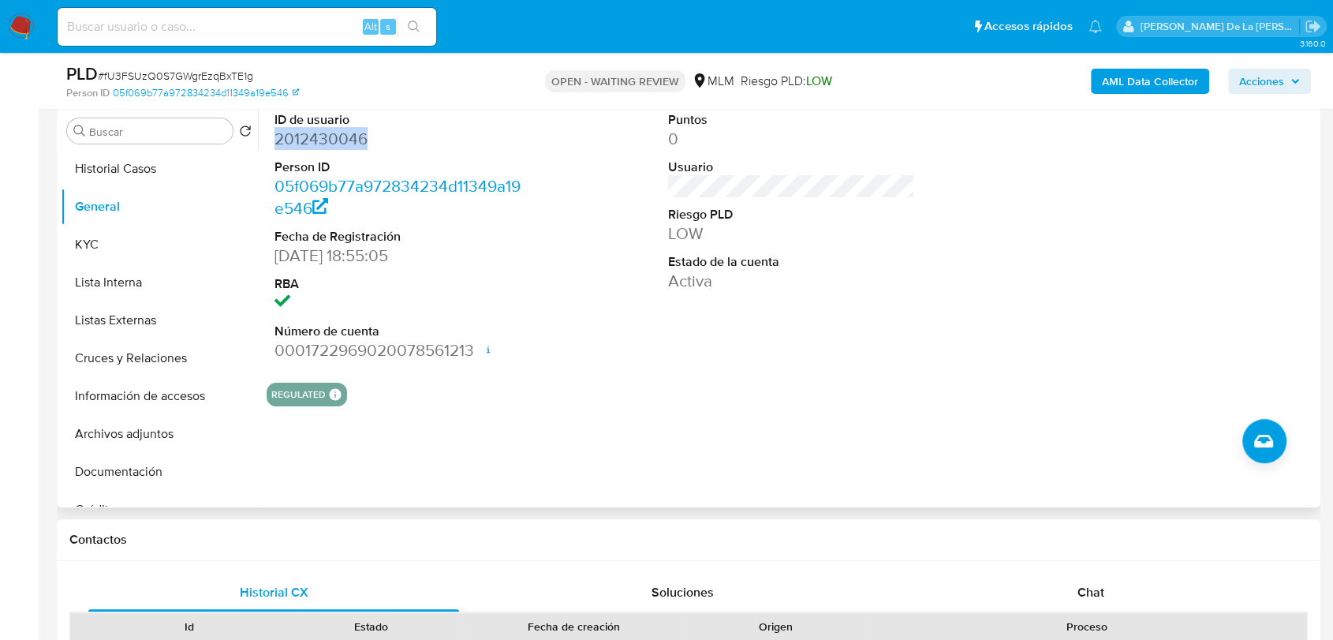
scroll to position [438, 0]
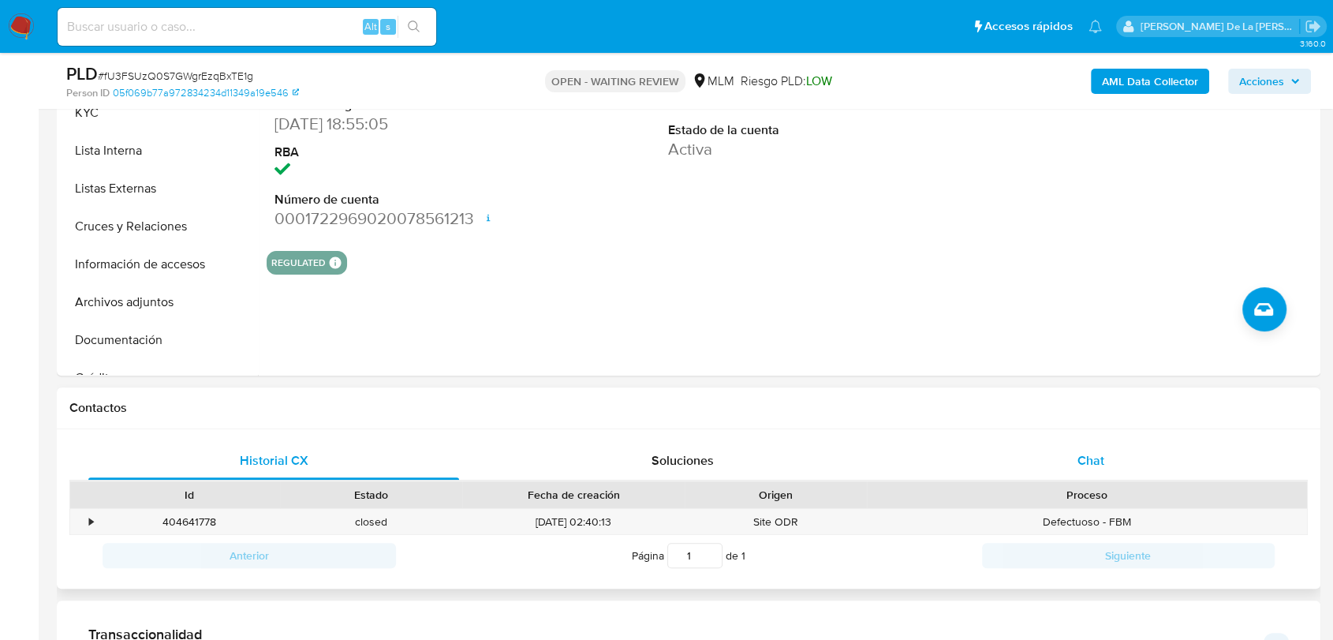
click at [1035, 450] on div "Chat" at bounding box center [1091, 461] width 371 height 38
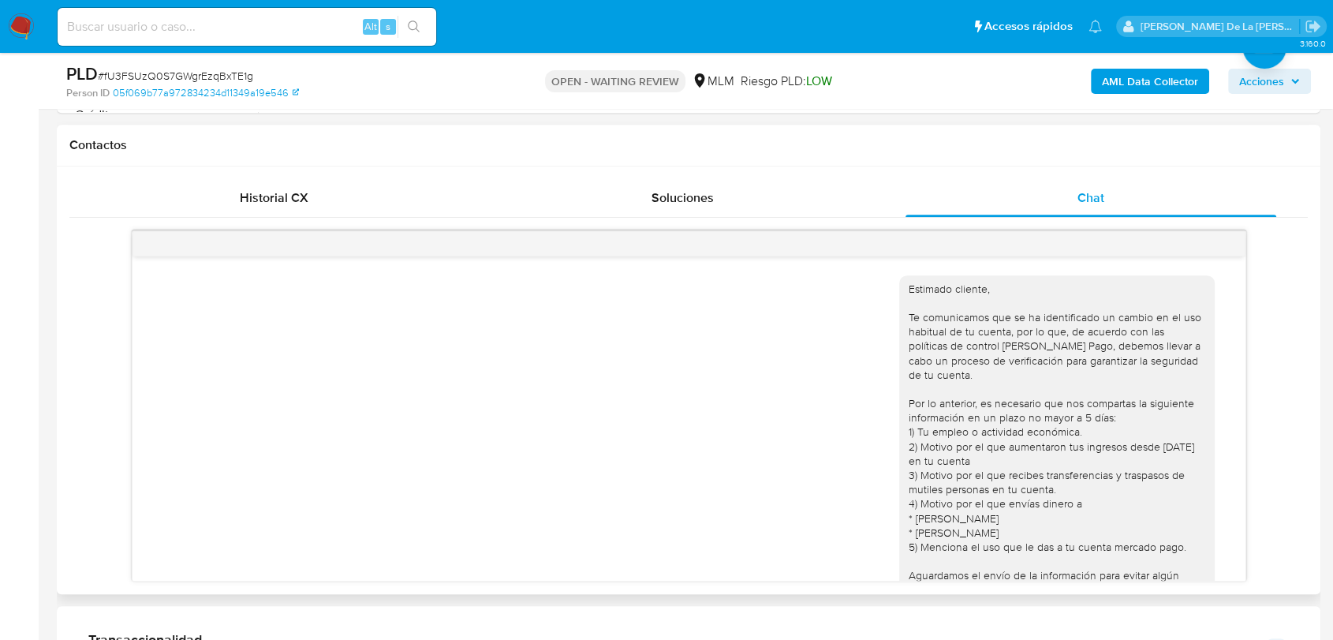
scroll to position [648, 0]
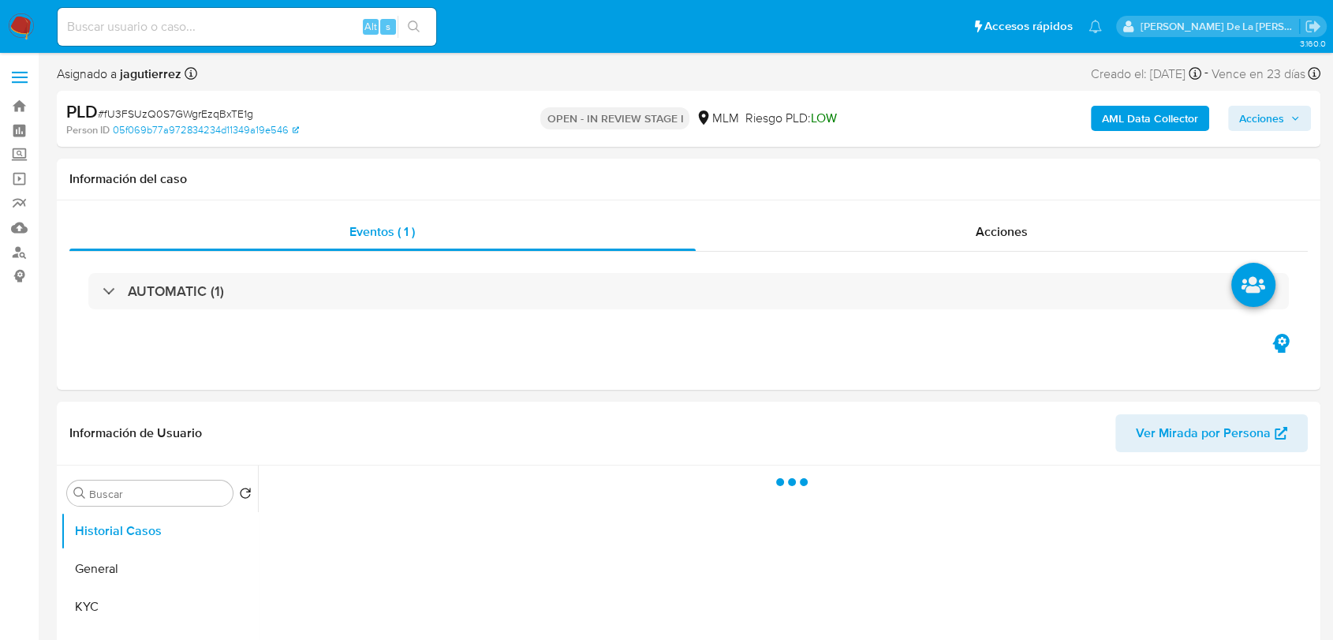
select select "10"
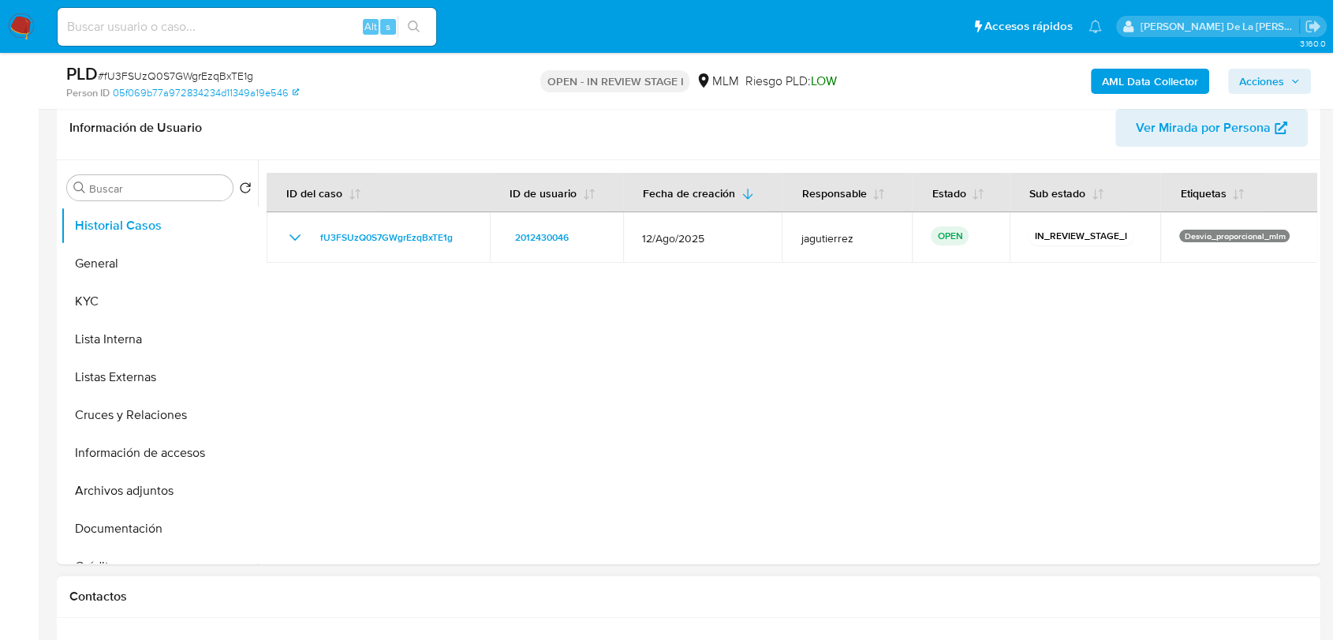
scroll to position [438, 0]
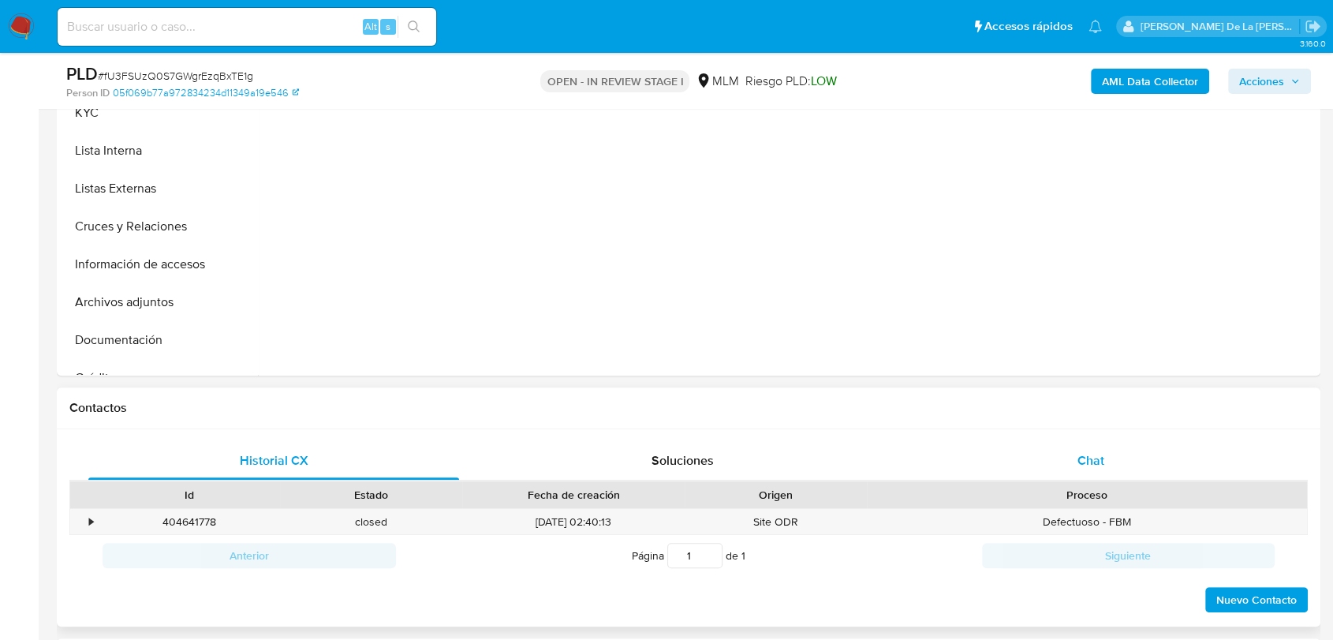
drag, startPoint x: 1168, startPoint y: 462, endPoint x: 1104, endPoint y: 456, distance: 64.2
click at [1165, 462] on div "Chat" at bounding box center [1091, 461] width 371 height 38
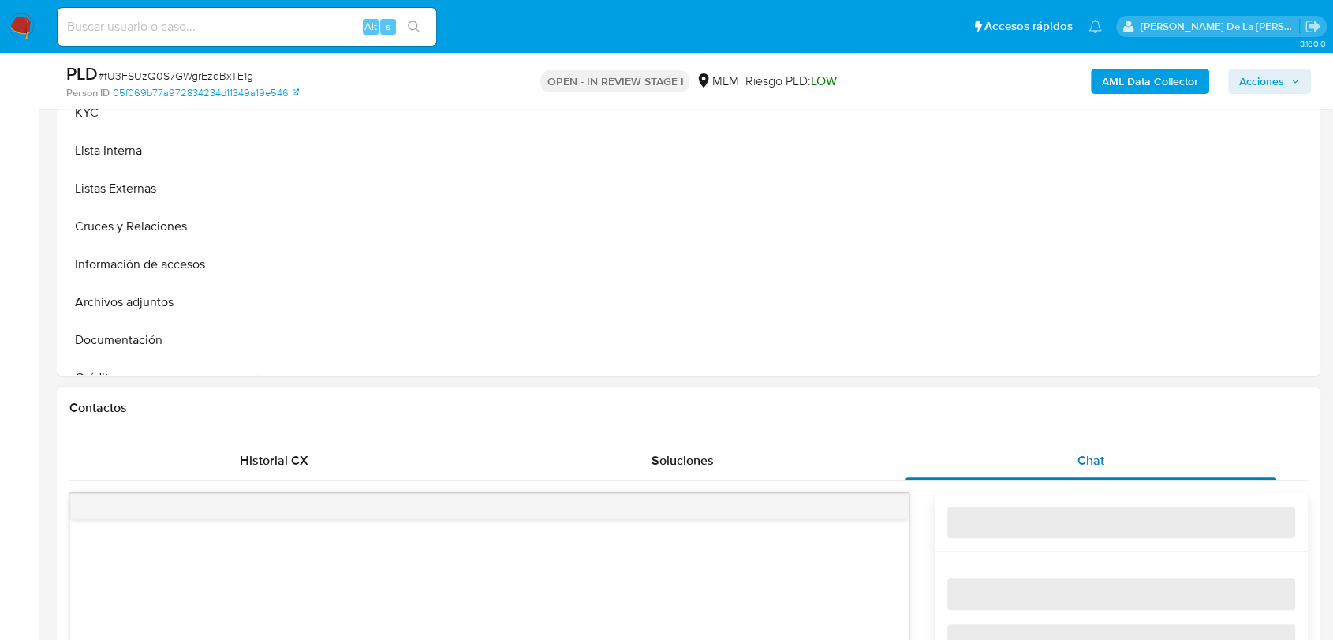
drag, startPoint x: 1091, startPoint y: 455, endPoint x: 1049, endPoint y: 445, distance: 43.0
click at [1088, 455] on span "Chat" at bounding box center [1091, 460] width 27 height 18
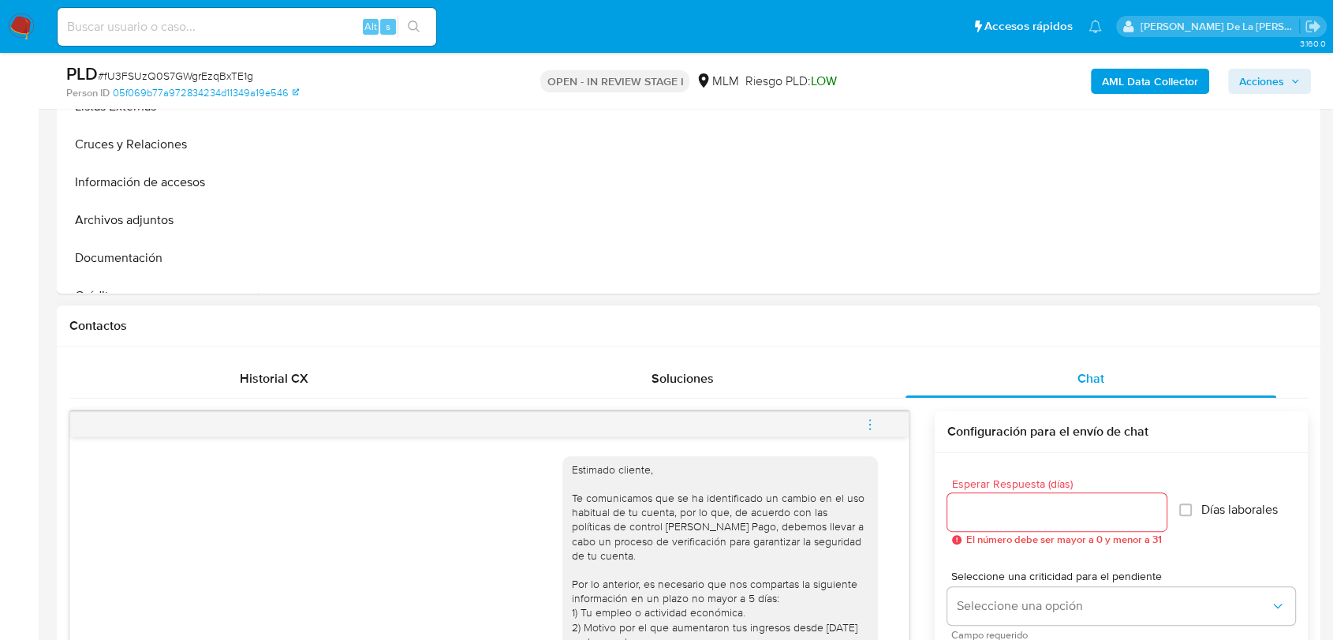
scroll to position [613, 0]
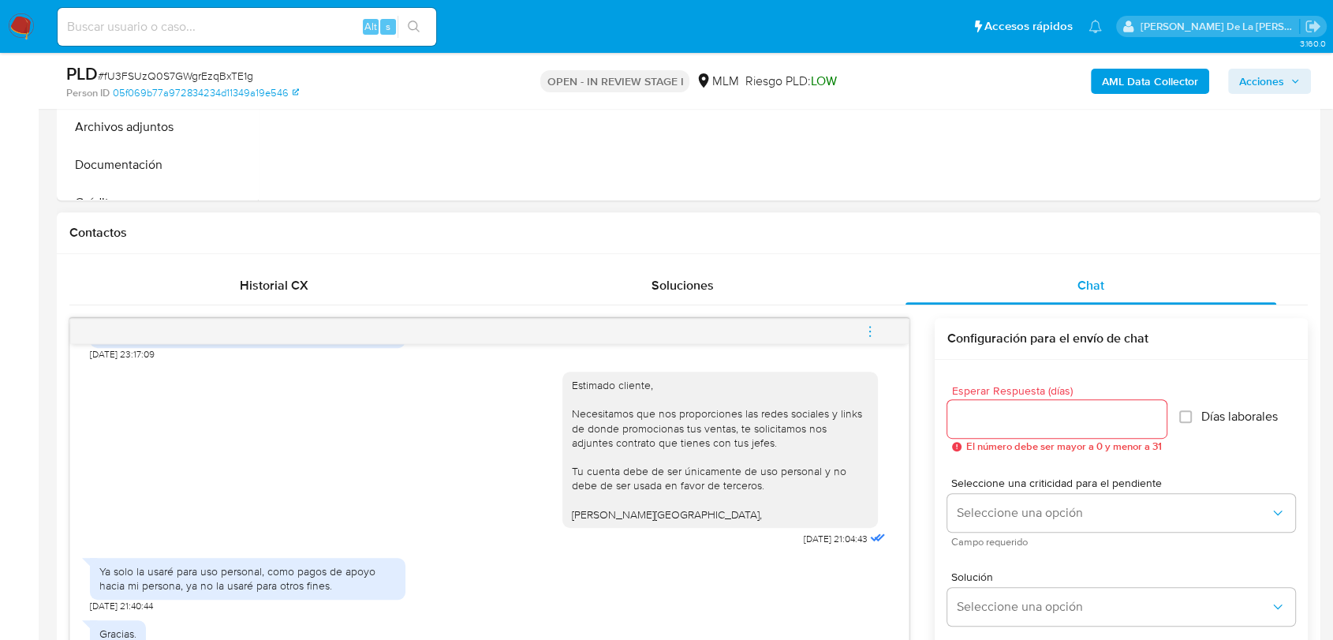
click at [865, 327] on icon "menu-action" at bounding box center [870, 331] width 14 height 14
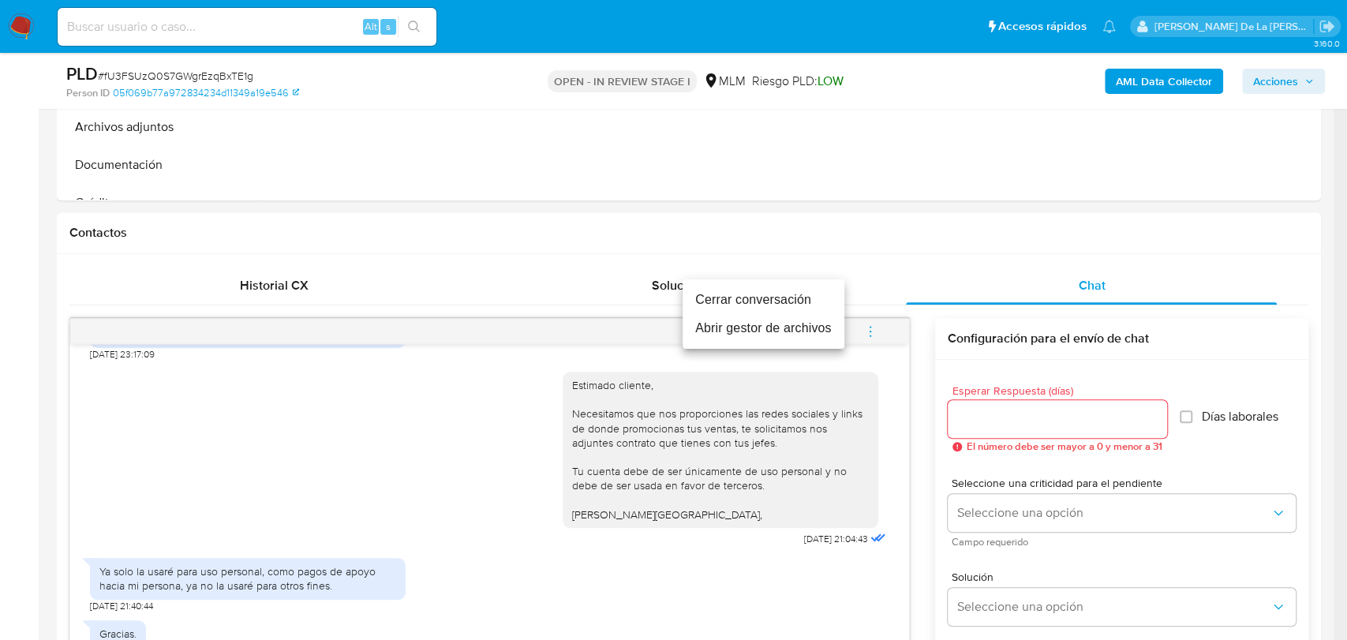
click at [751, 298] on li "Cerrar conversación" at bounding box center [763, 300] width 162 height 28
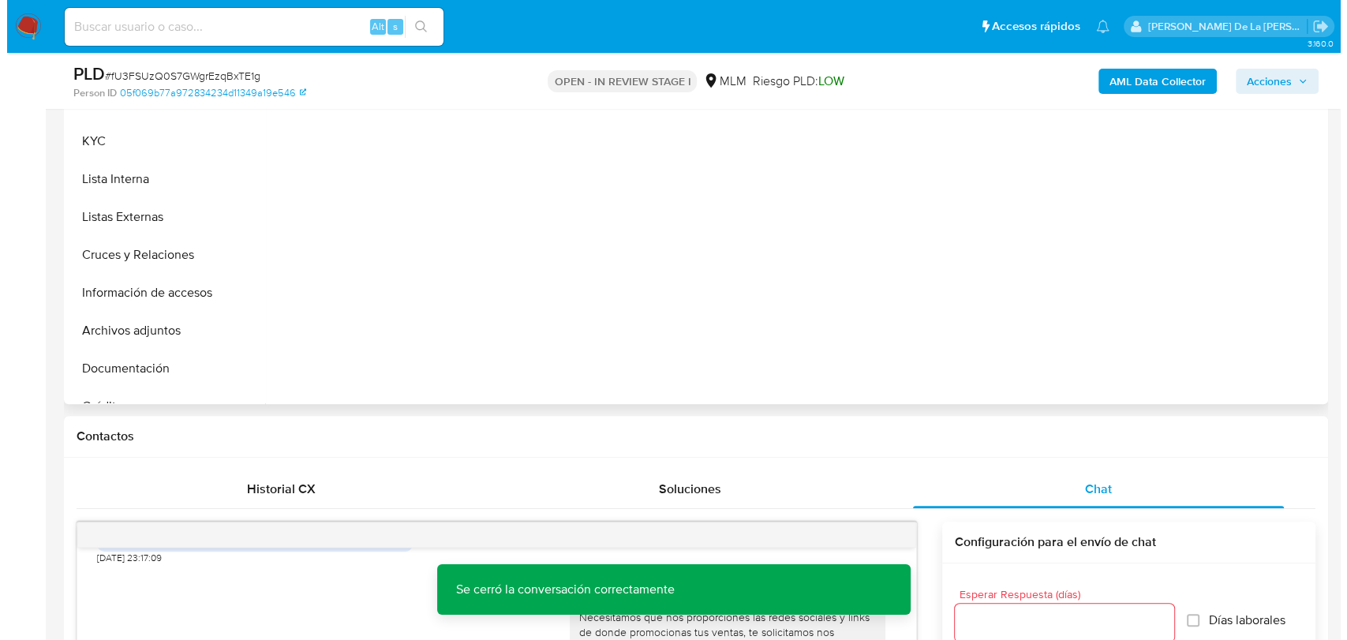
scroll to position [263, 0]
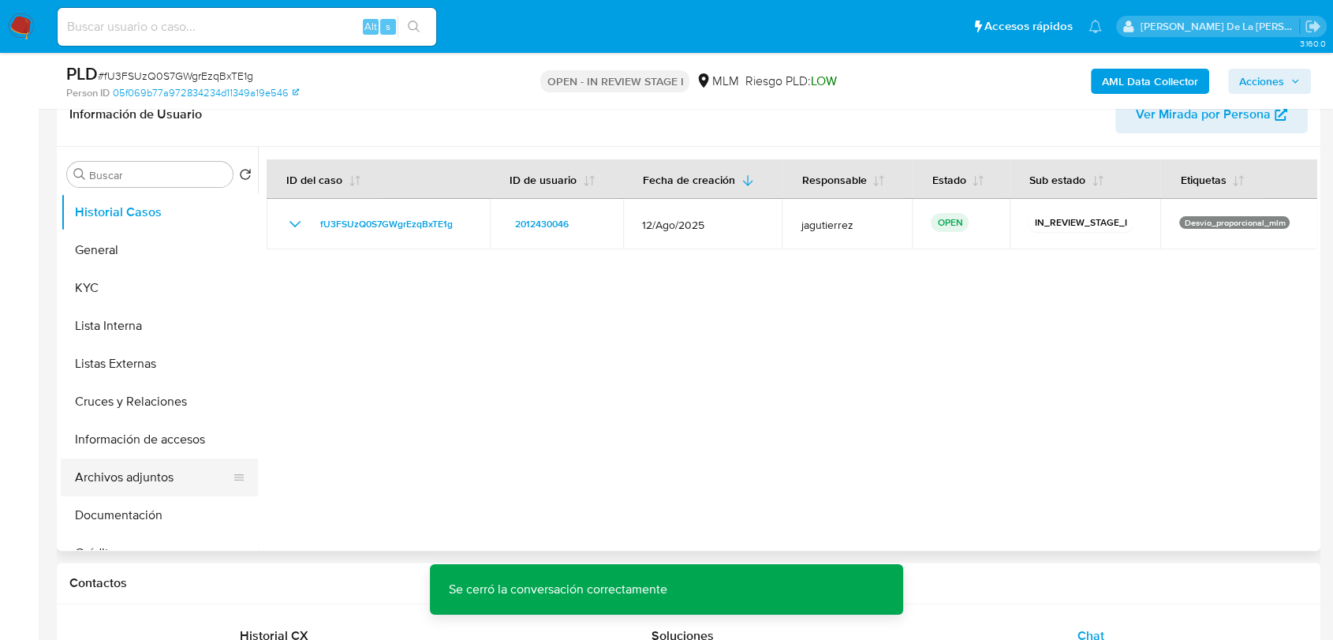
click at [121, 477] on button "Archivos adjuntos" at bounding box center [153, 477] width 185 height 38
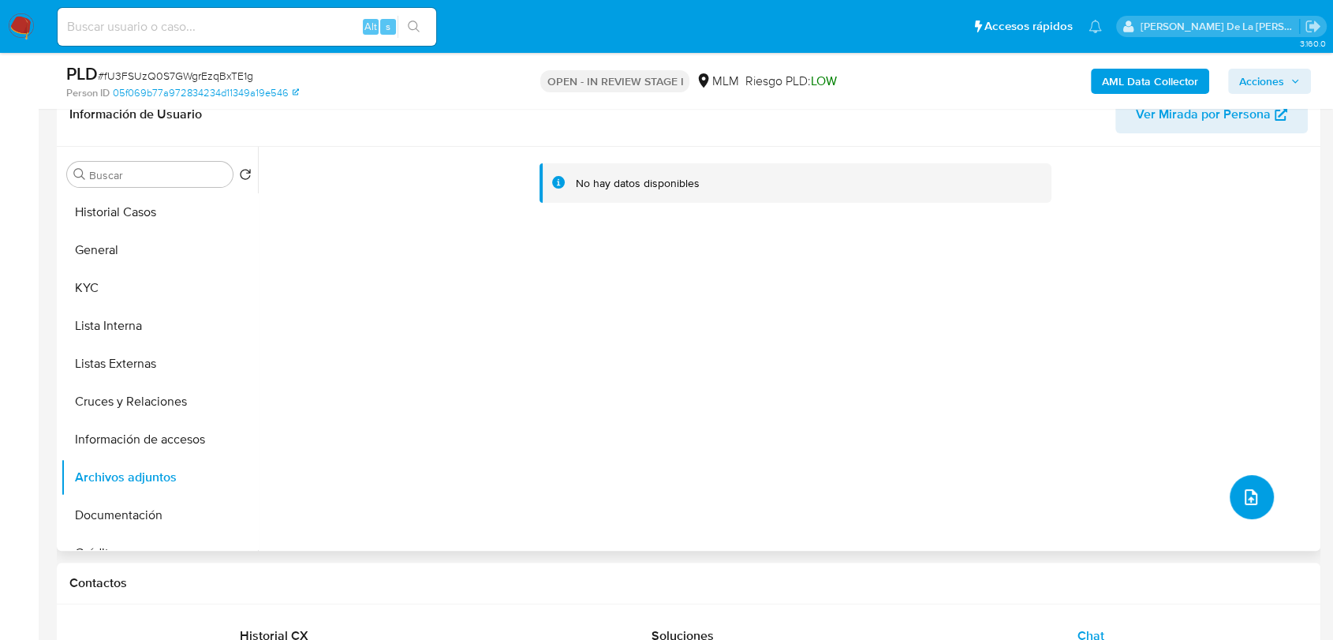
click at [1242, 492] on icon "upload-file" at bounding box center [1251, 496] width 19 height 19
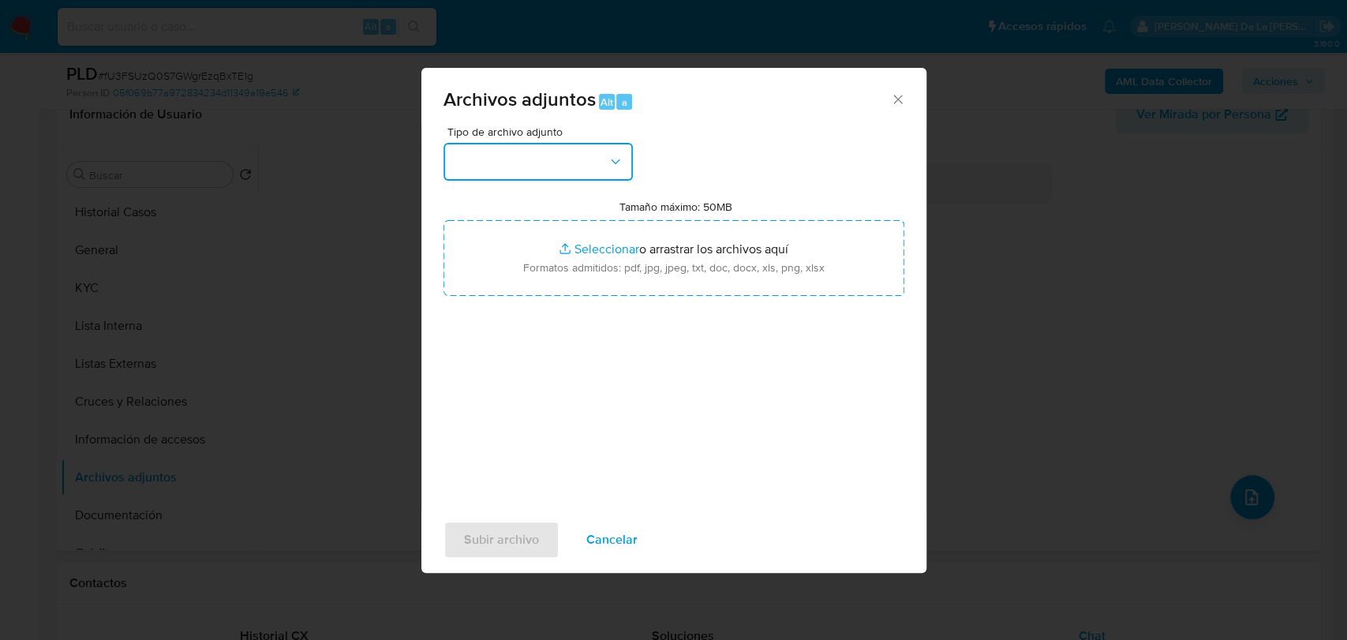
click at [601, 155] on button "button" at bounding box center [537, 162] width 189 height 38
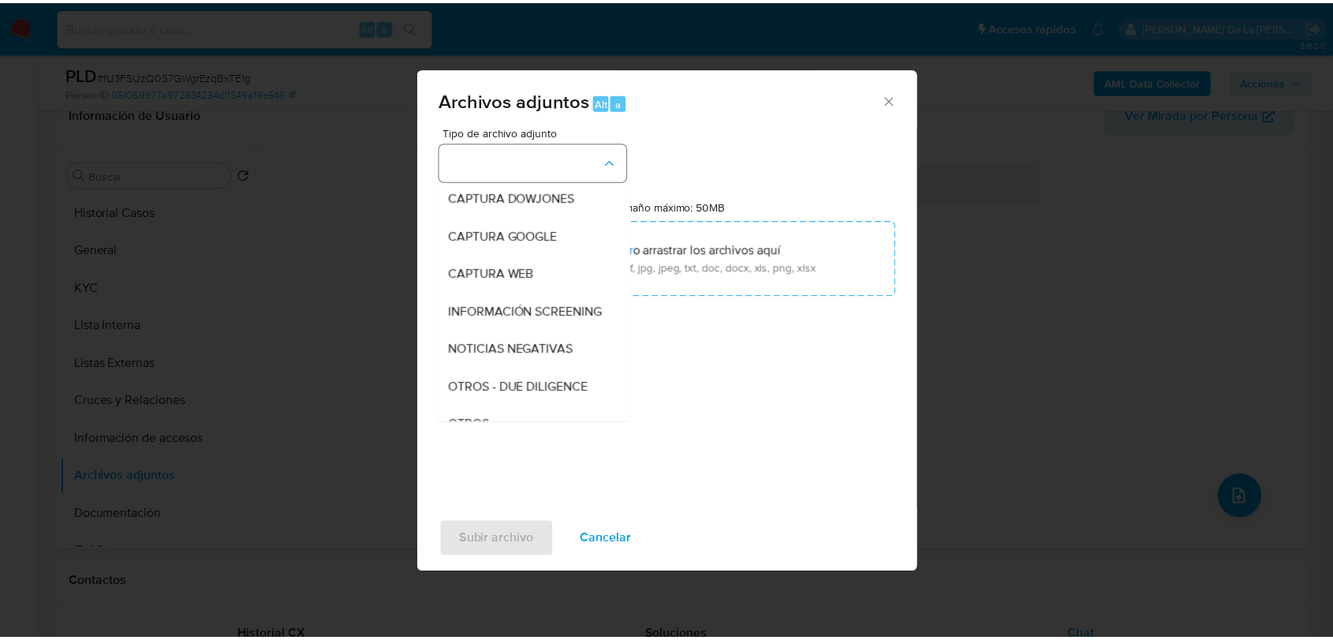
scroll to position [82, 0]
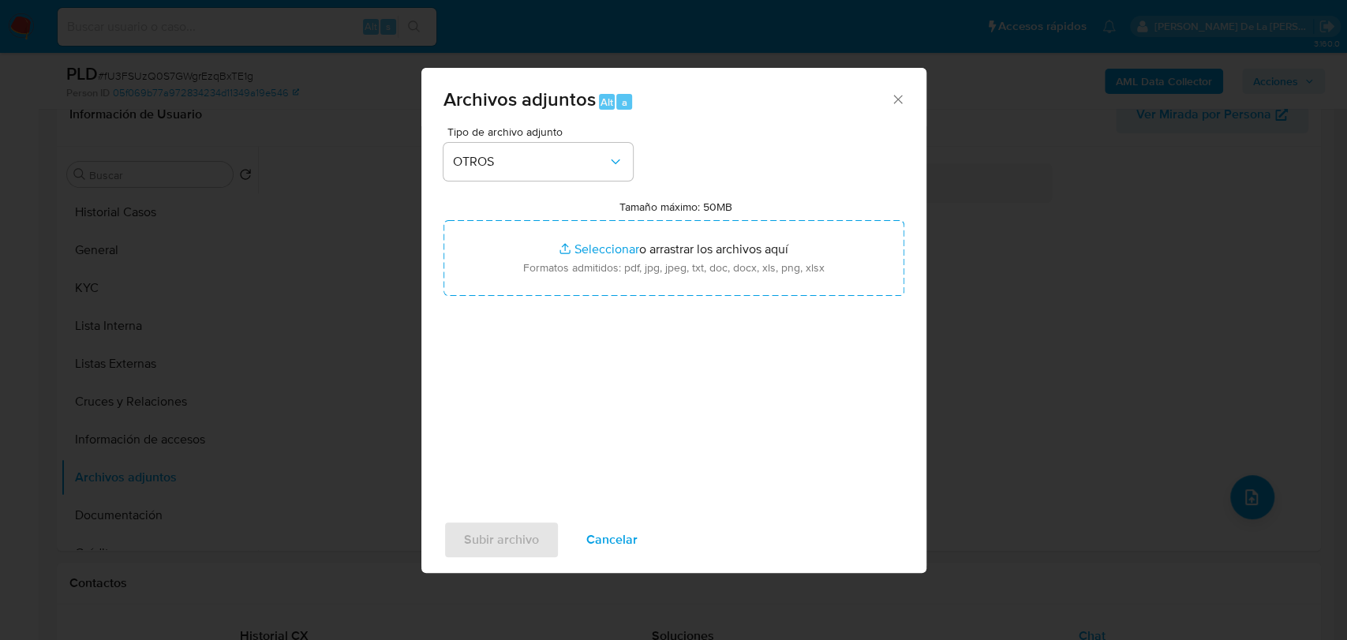
click at [495, 402] on div "Tipo de archivo adjunto OTROS Tamaño máximo: 50MB Seleccionar archivos Seleccio…" at bounding box center [673, 312] width 461 height 372
drag, startPoint x: 607, startPoint y: 533, endPoint x: 615, endPoint y: 527, distance: 10.1
click at [605, 532] on span "Cancelar" at bounding box center [611, 539] width 51 height 35
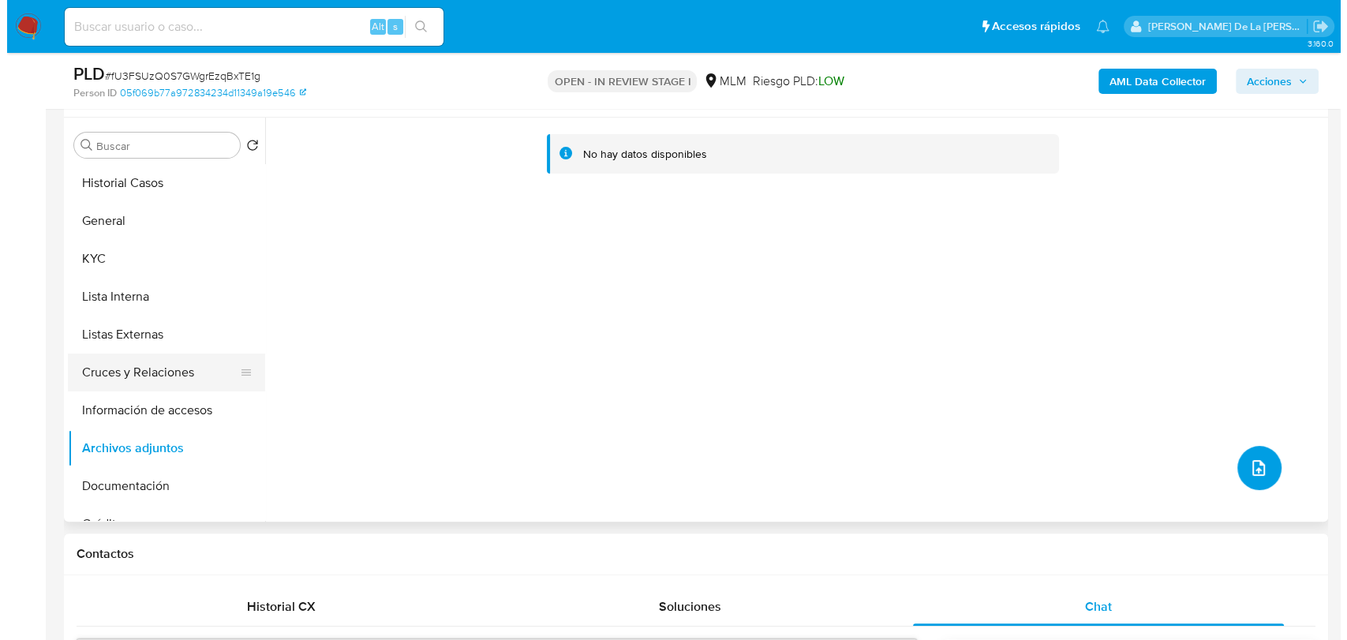
scroll to position [263, 0]
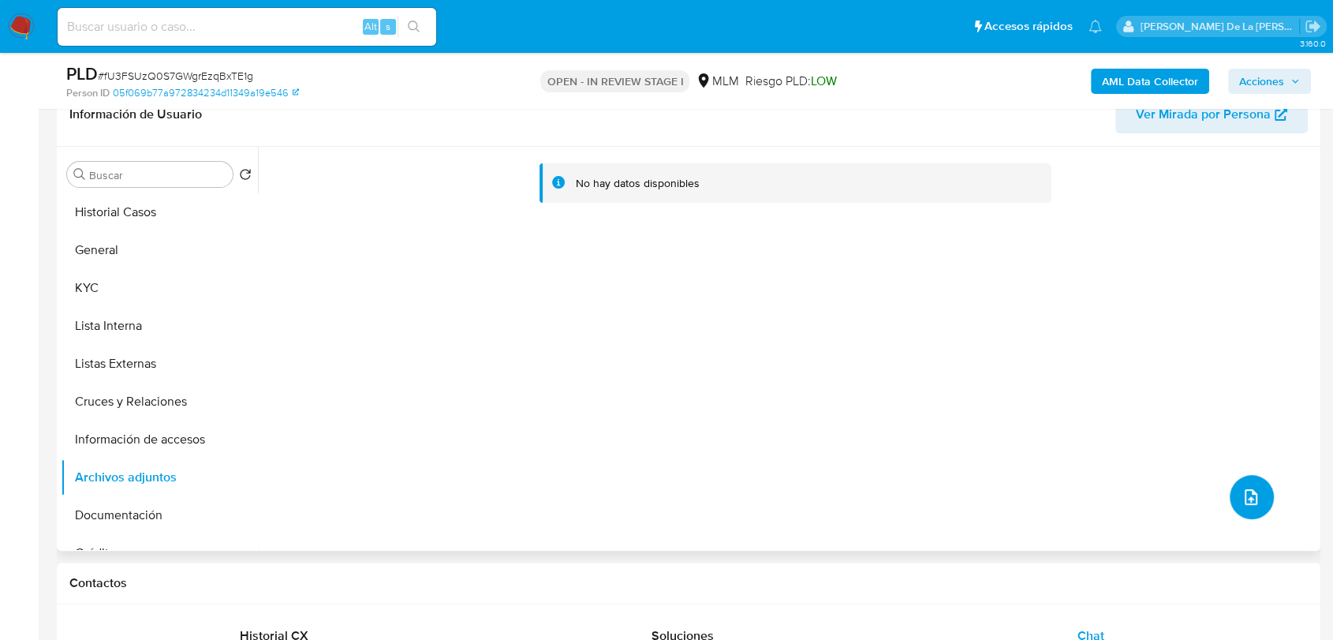
click at [1242, 493] on icon "upload-file" at bounding box center [1251, 496] width 19 height 19
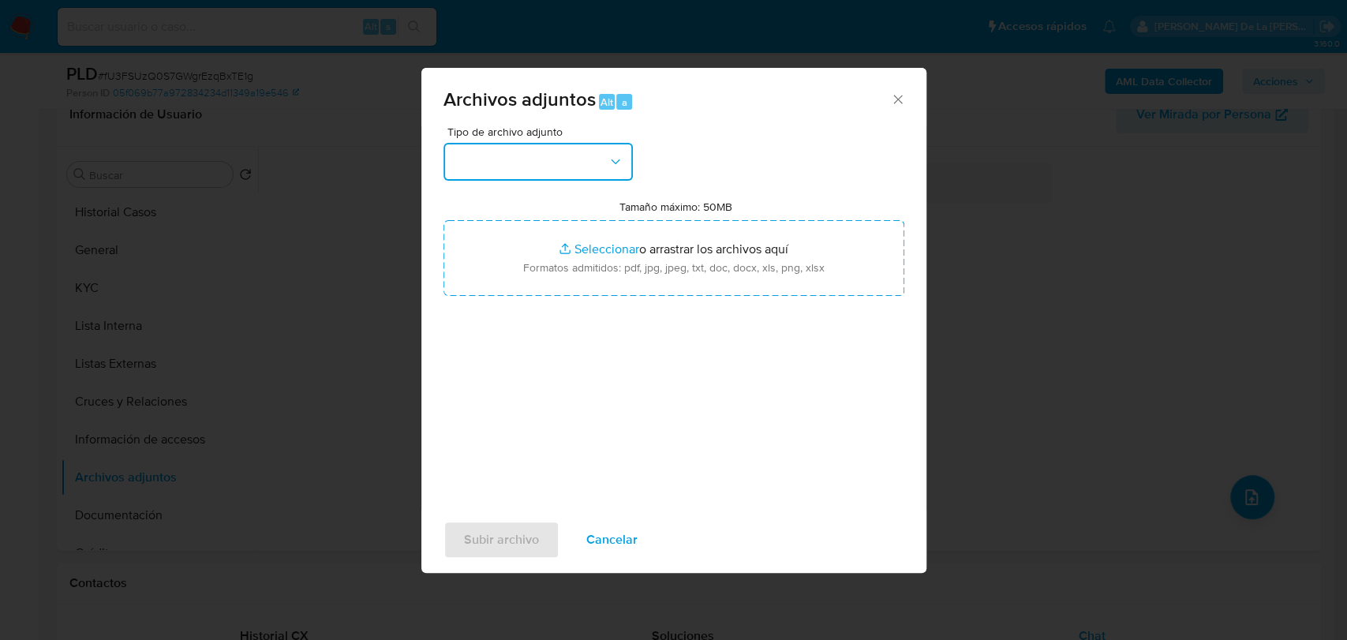
click at [538, 164] on button "button" at bounding box center [537, 162] width 189 height 38
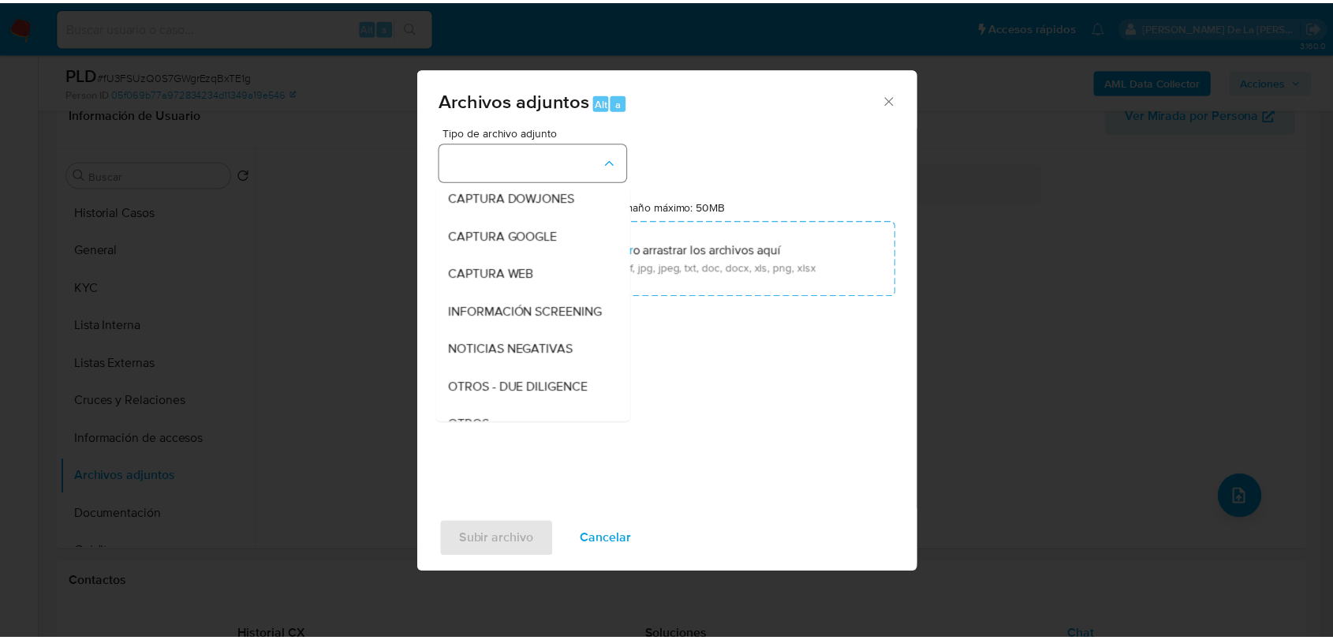
scroll to position [82, 0]
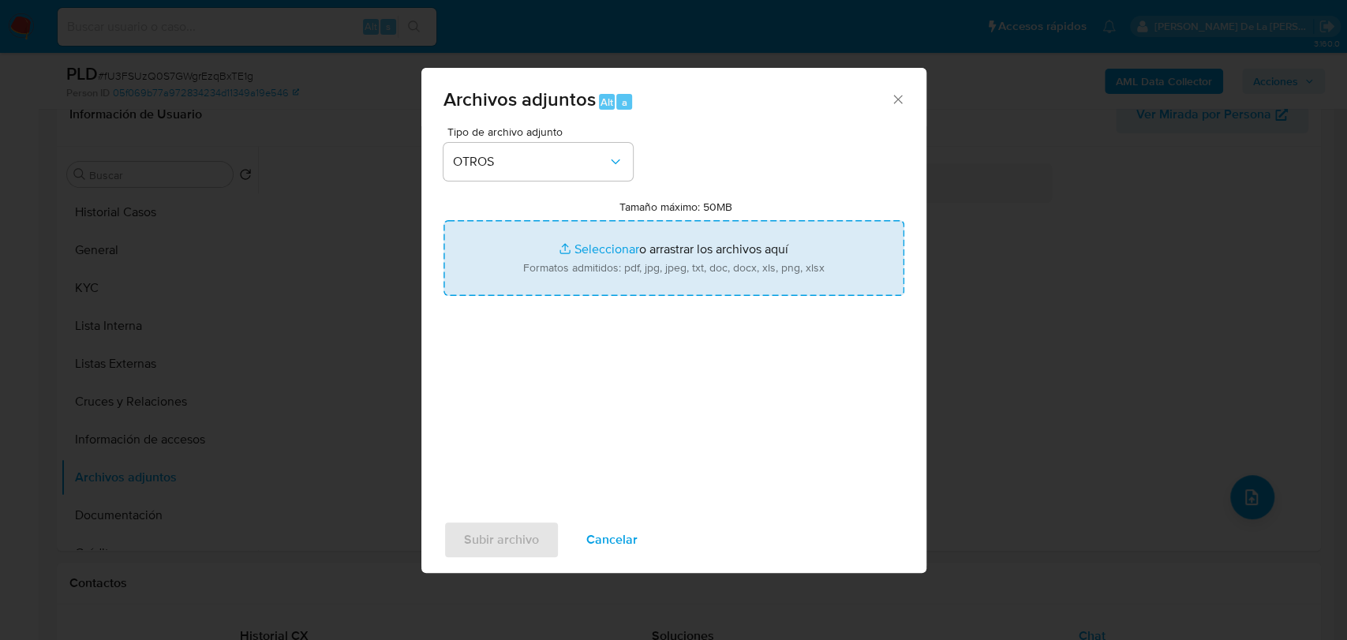
type input "C:\fakepath\2012430046_AMERICA IRLANDA CADENA ALVIZO_AGO2025.pdf"
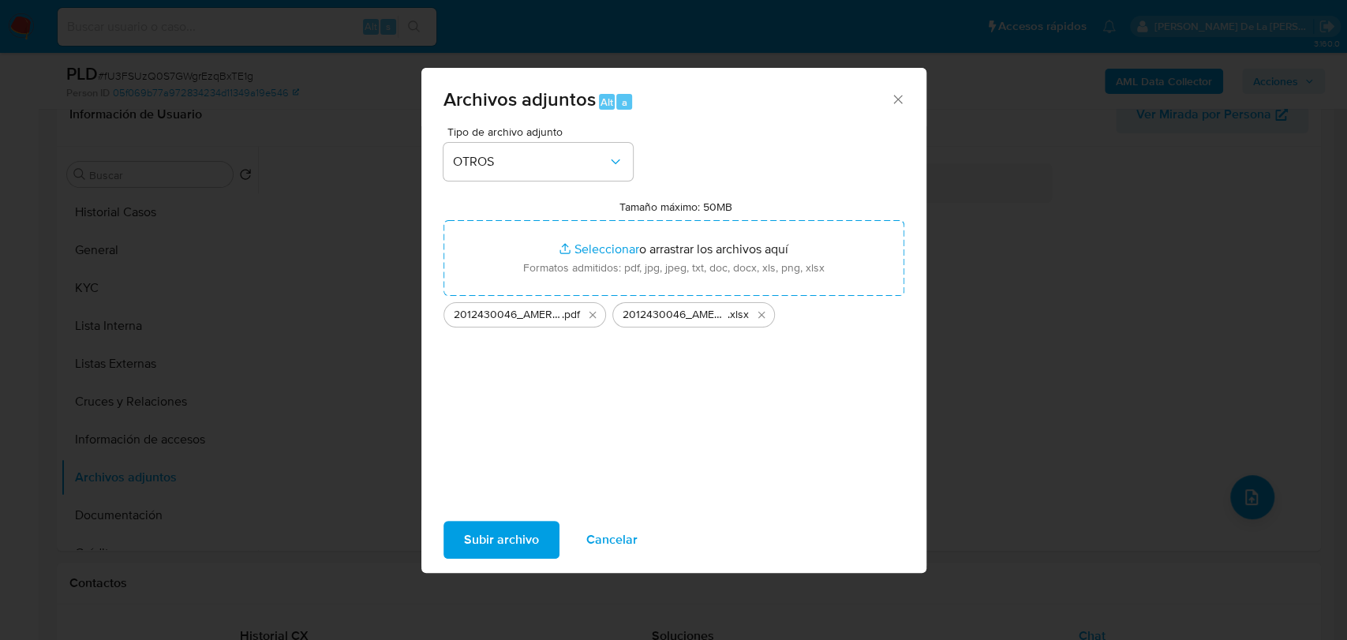
click at [541, 538] on button "Subir archivo" at bounding box center [501, 540] width 116 height 38
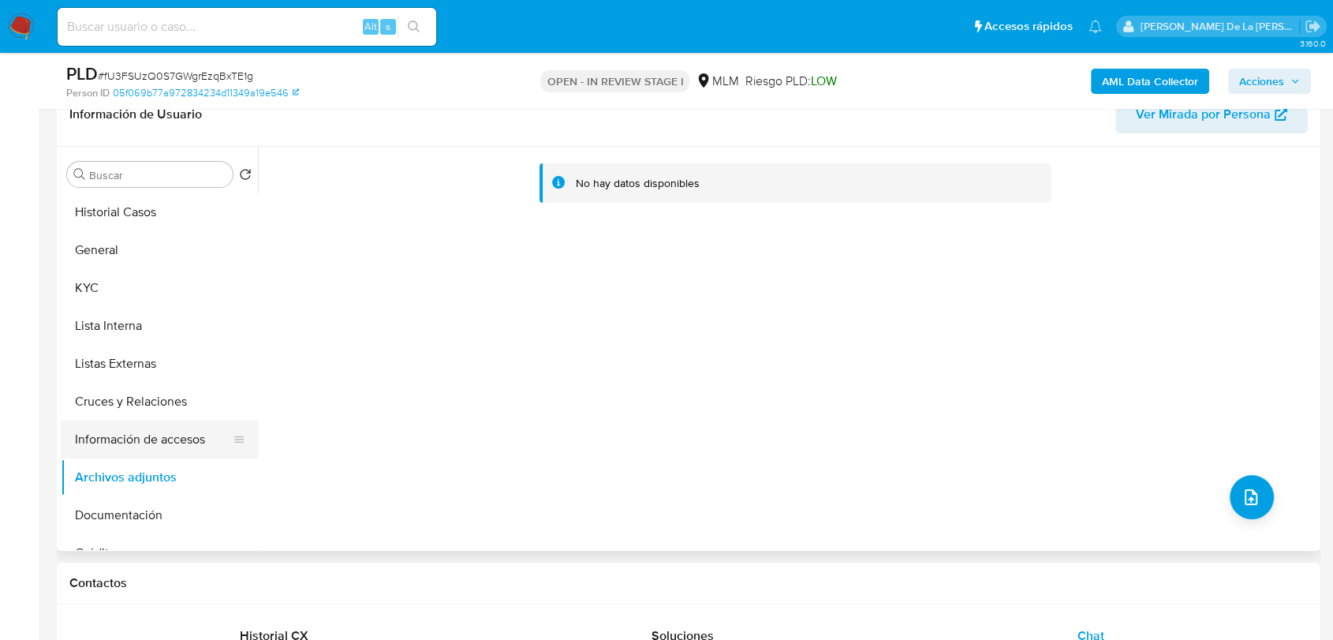
click at [107, 441] on button "Información de accesos" at bounding box center [153, 439] width 185 height 38
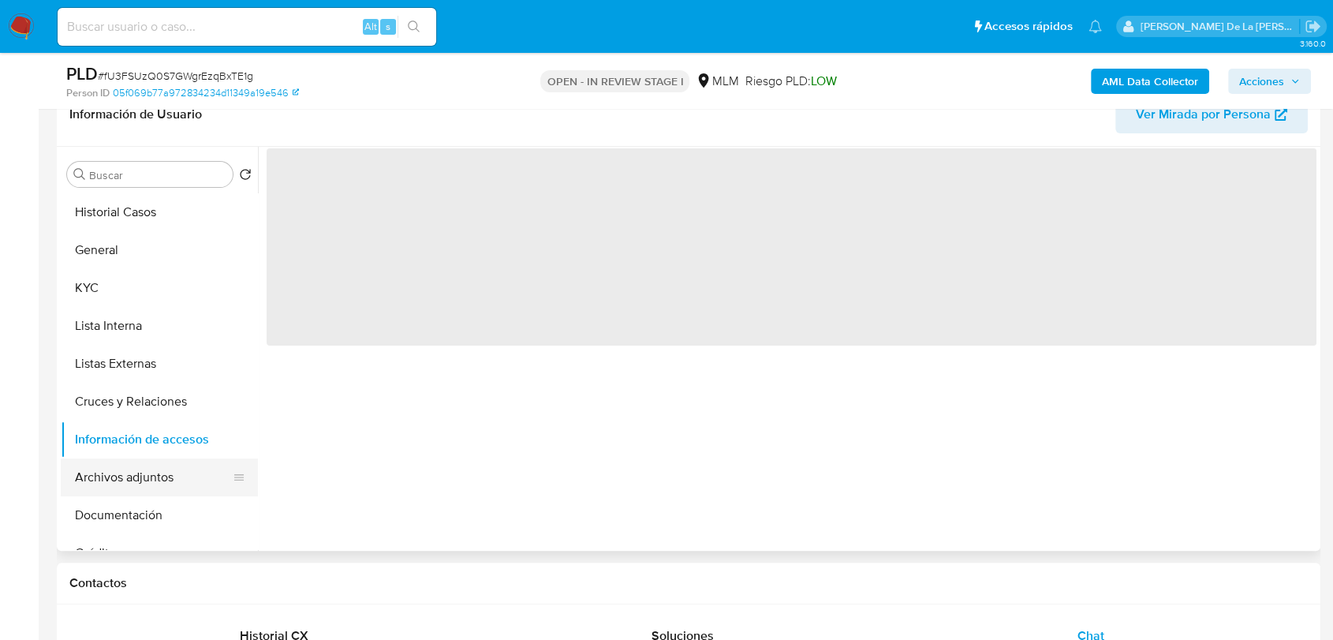
click at [107, 462] on button "Archivos adjuntos" at bounding box center [153, 477] width 185 height 38
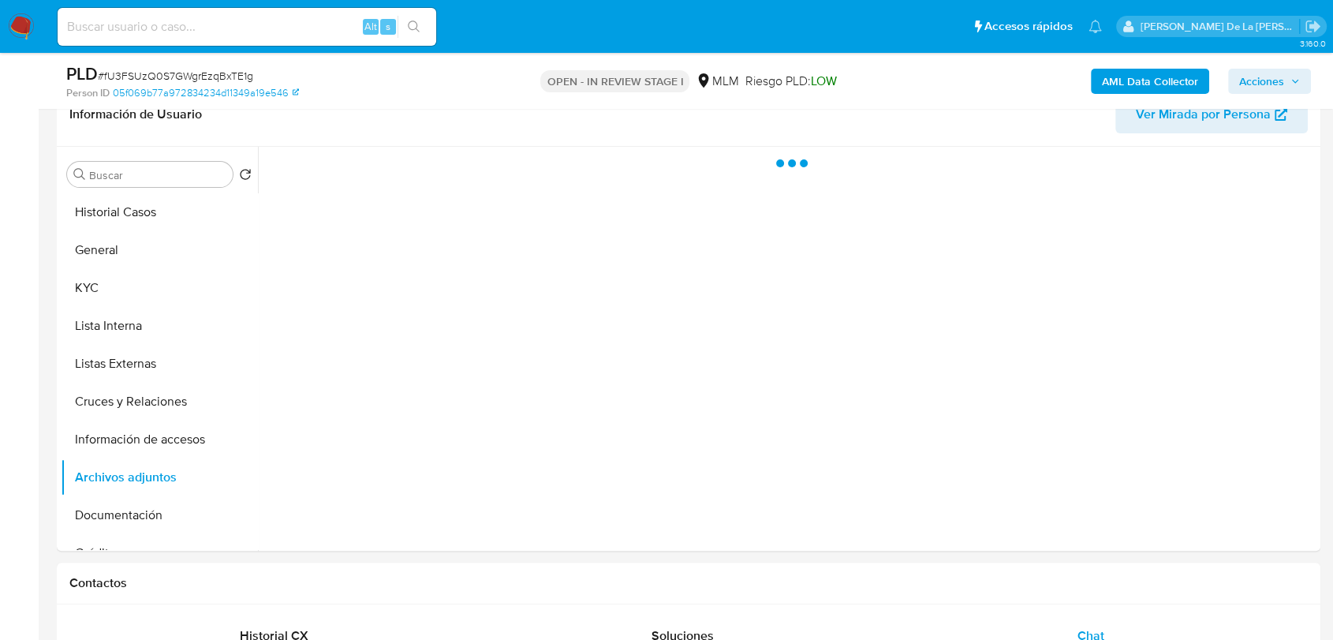
click at [1260, 80] on span "Acciones" at bounding box center [1261, 81] width 45 height 25
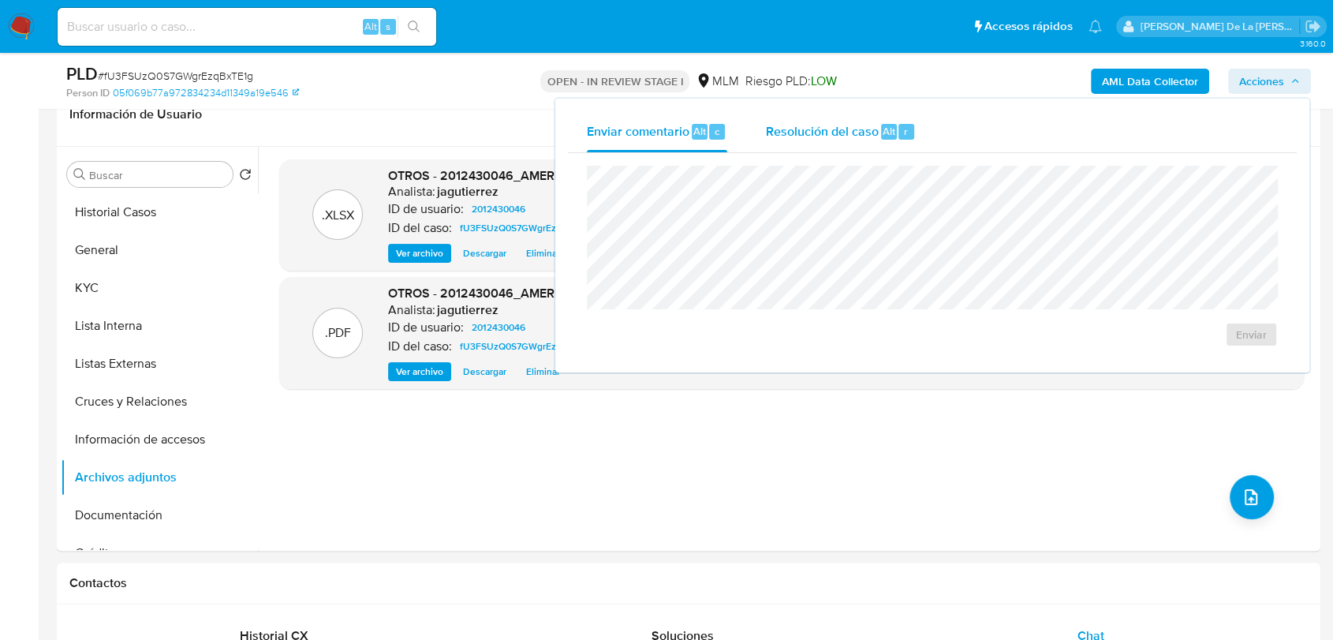
click at [857, 130] on span "Resolución del caso" at bounding box center [821, 130] width 113 height 18
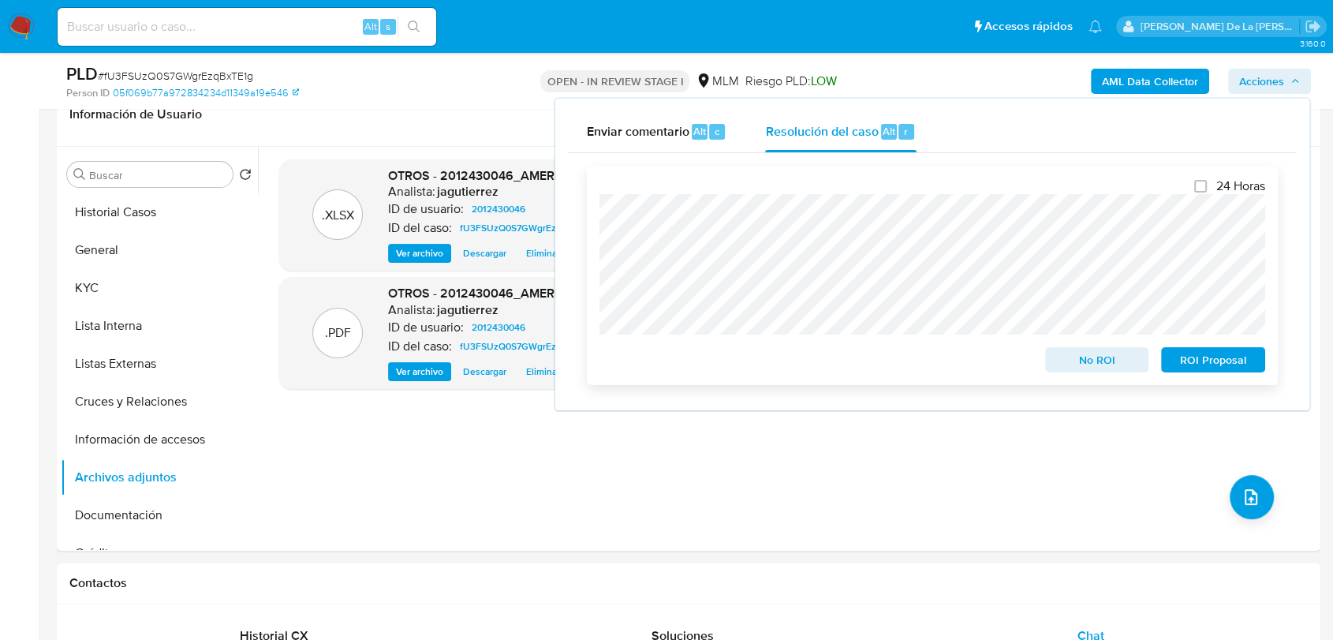
click at [1205, 368] on span "ROI Proposal" at bounding box center [1213, 360] width 82 height 22
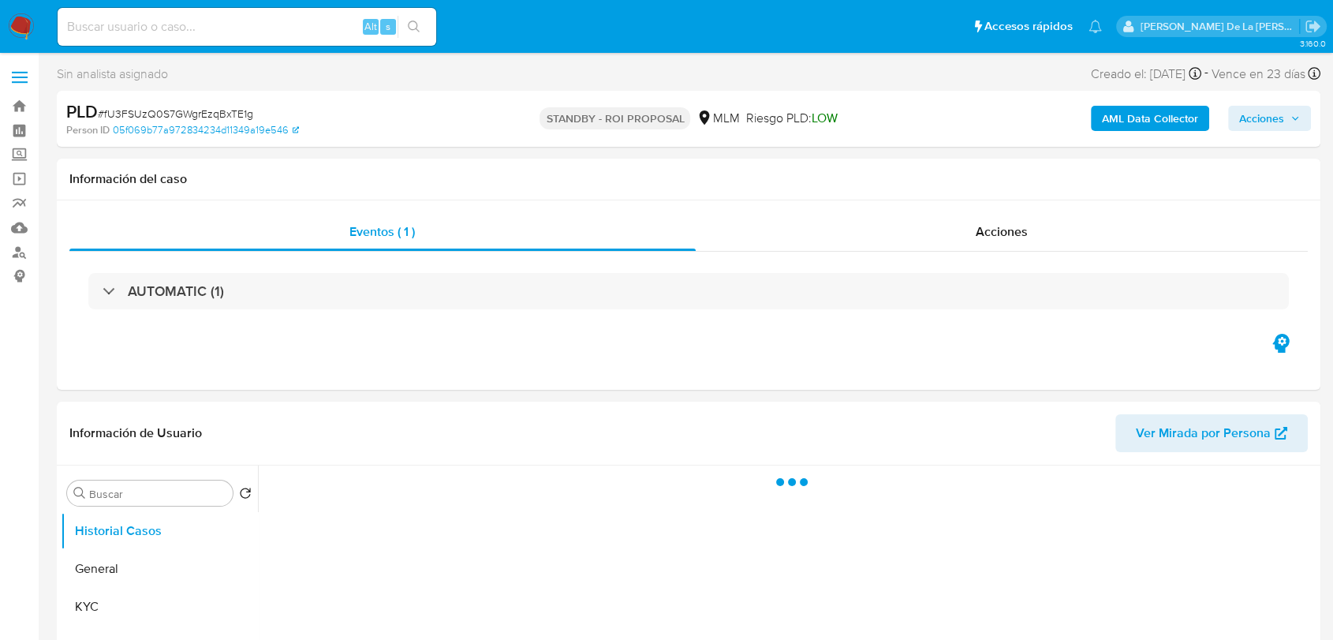
select select "10"
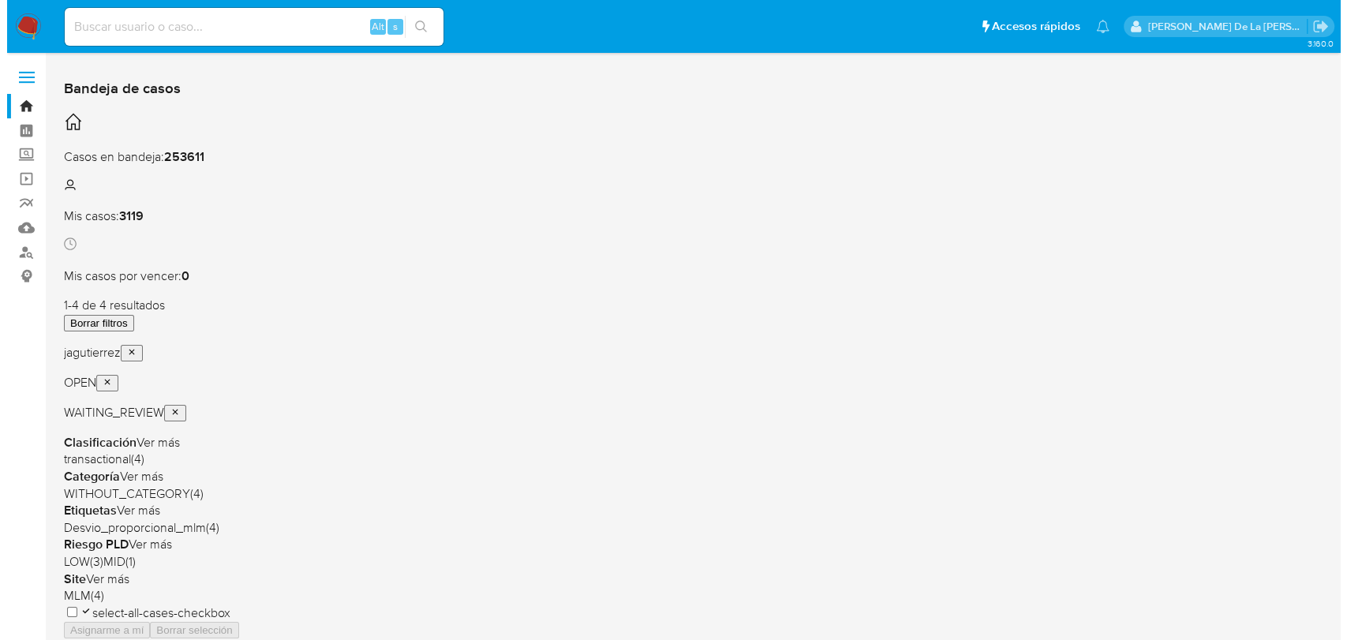
scroll to position [88, 0]
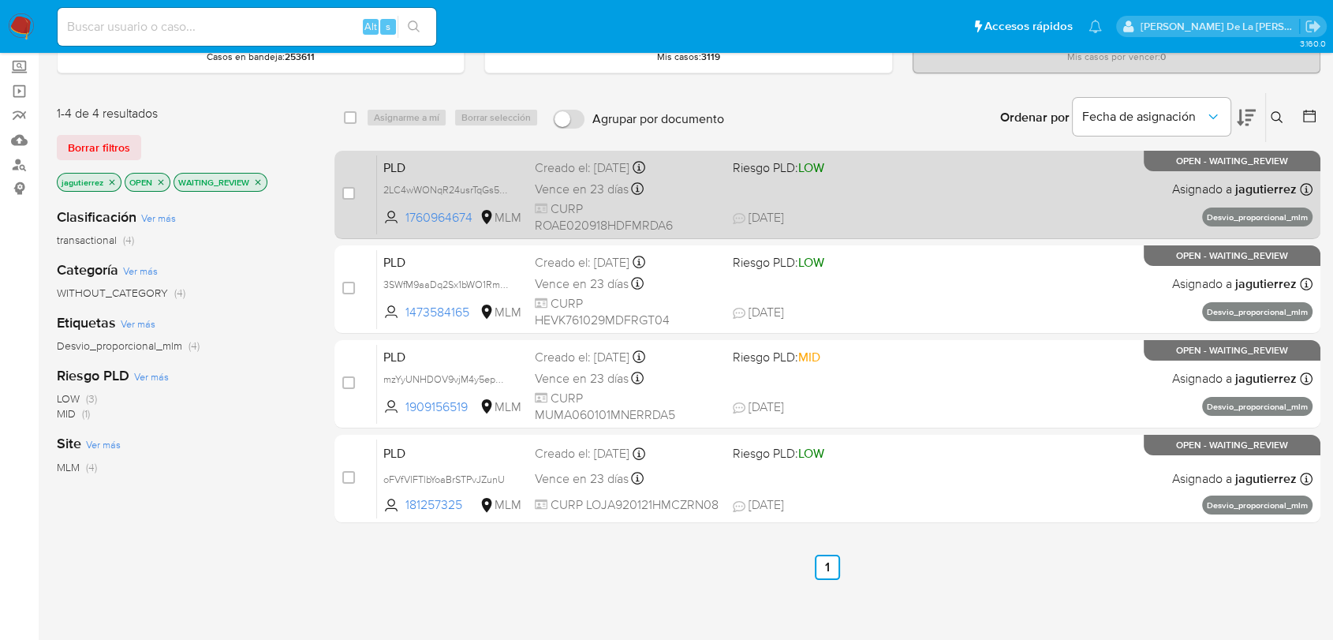
click at [792, 192] on div "PLD 2LC4wWONqR24usrTqGs5QDD0 1760964674 MLM Riesgo PLD: LOW Creado el: [DATE] C…" at bounding box center [845, 195] width 936 height 80
drag, startPoint x: 346, startPoint y: 192, endPoint x: 357, endPoint y: 168, distance: 27.2
click at [346, 193] on input "checkbox" at bounding box center [348, 193] width 13 height 13
checkbox input "true"
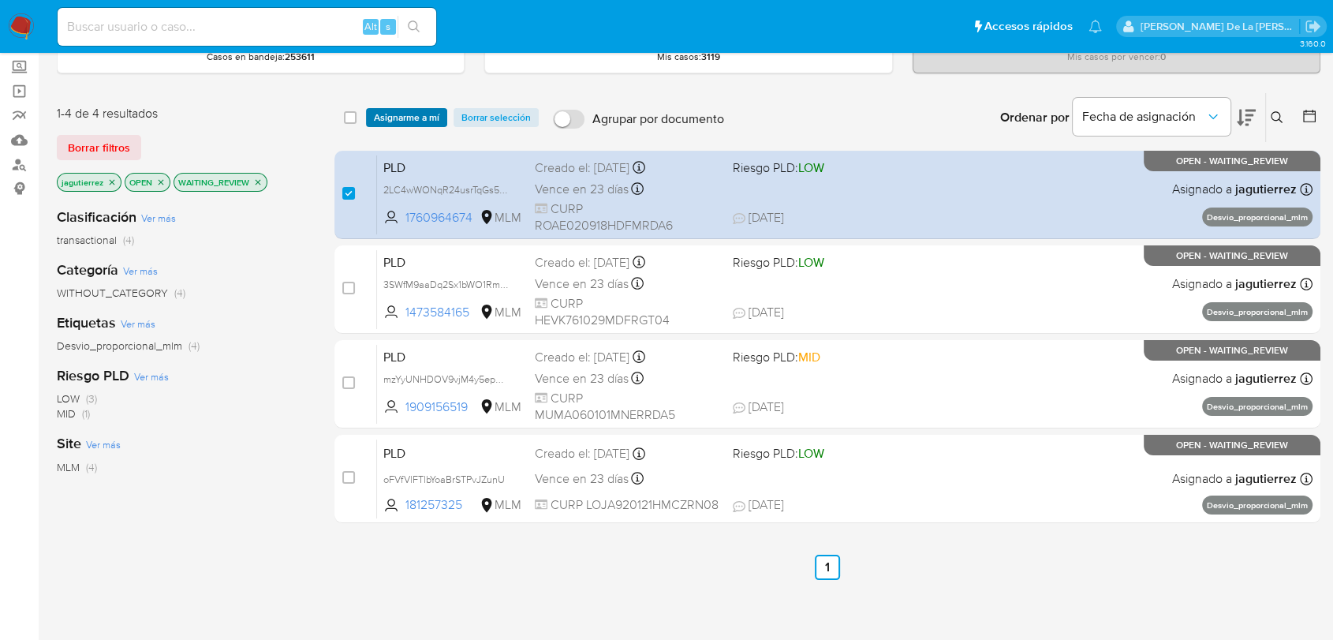
click at [402, 118] on span "Asignarme a mí" at bounding box center [406, 118] width 65 height 16
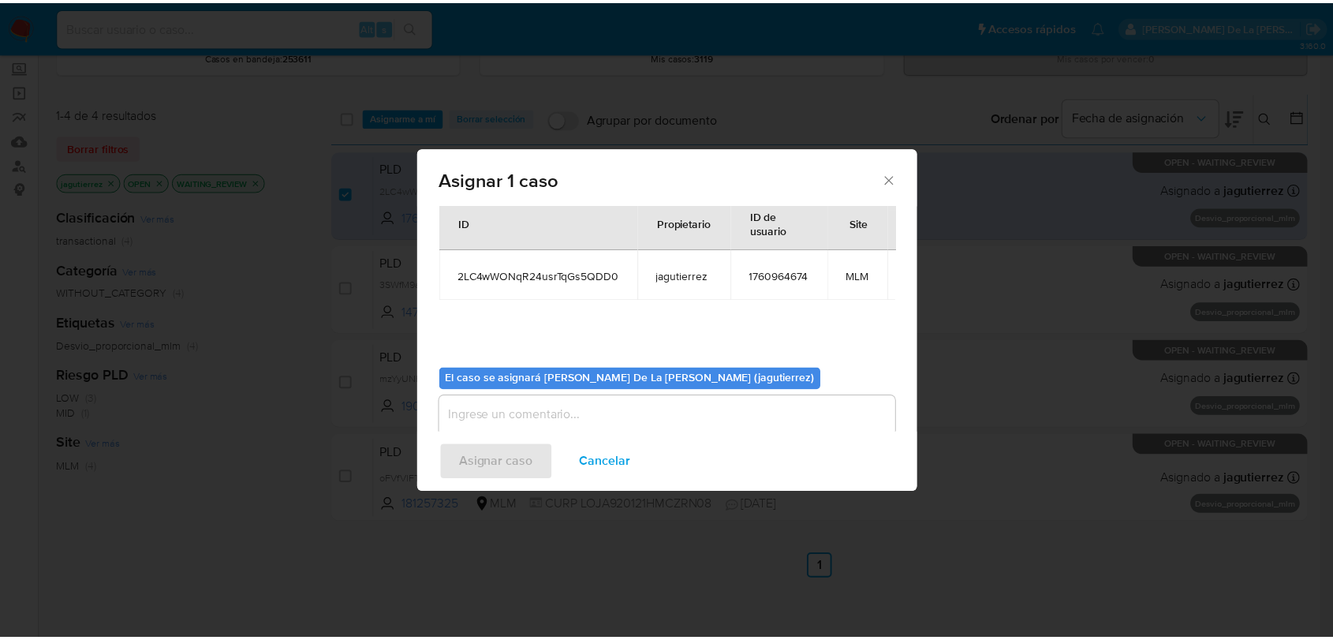
scroll to position [95, 0]
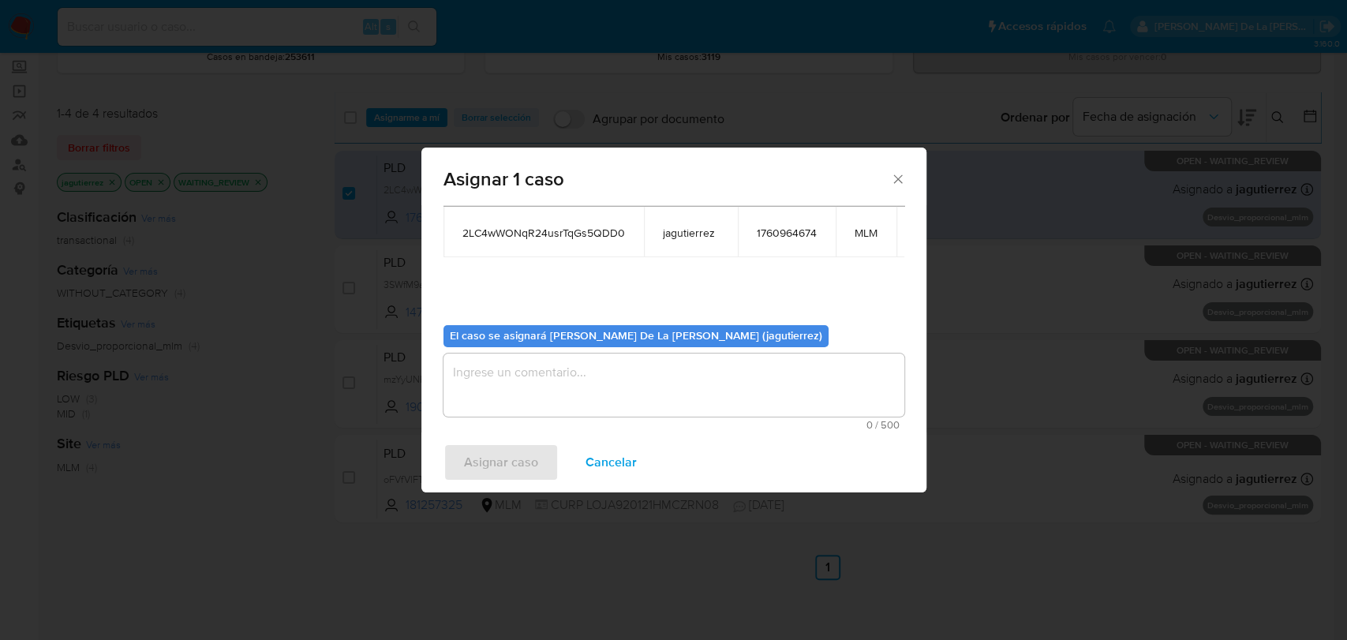
click at [517, 374] on textarea "assign-modal" at bounding box center [673, 384] width 461 height 63
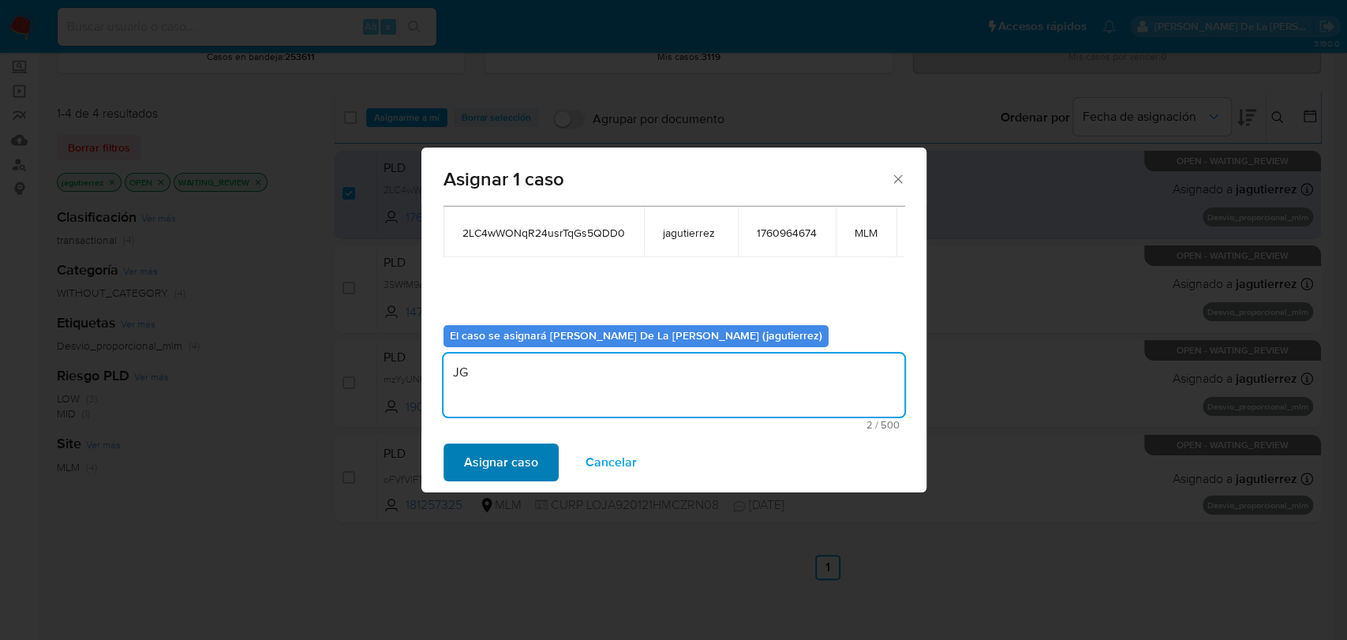
type textarea "JG"
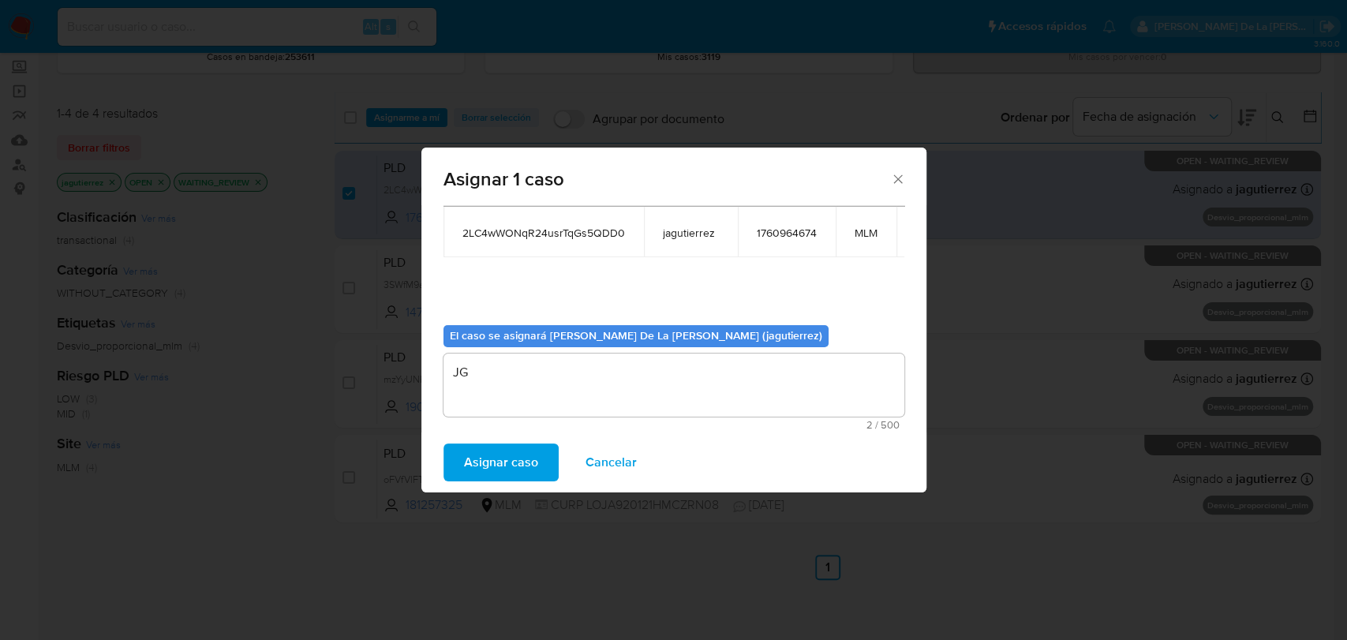
click at [491, 476] on span "Asignar caso" at bounding box center [501, 462] width 74 height 35
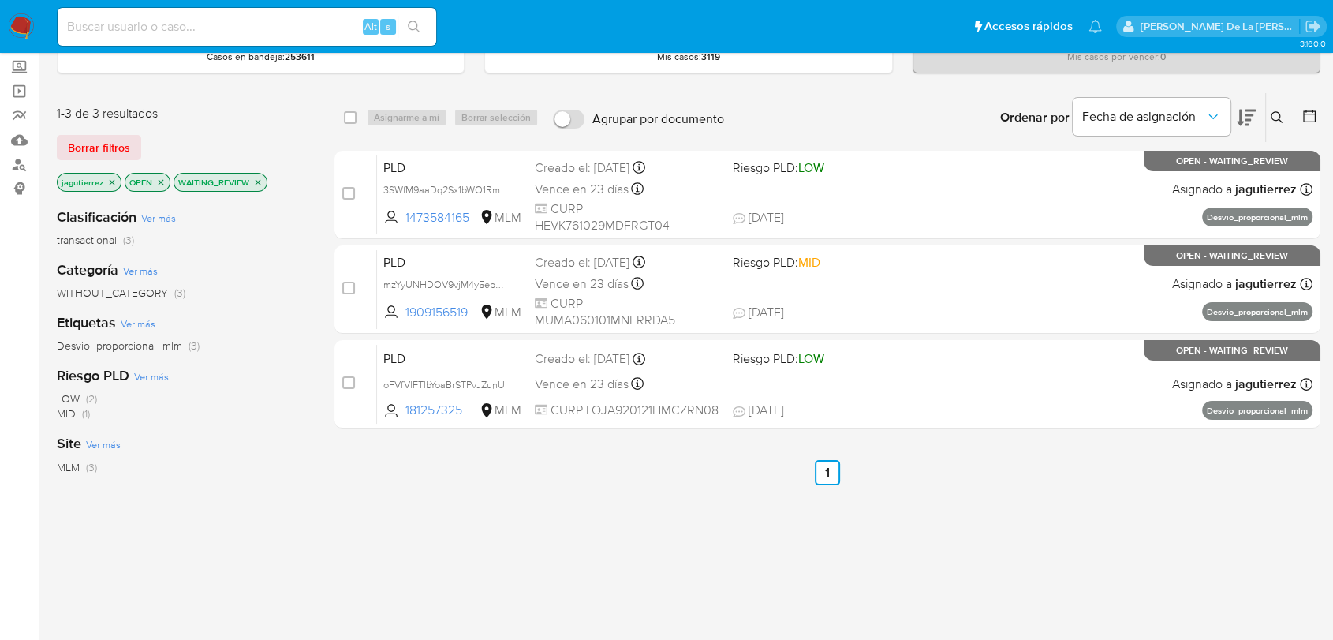
click at [28, 19] on img at bounding box center [21, 26] width 27 height 27
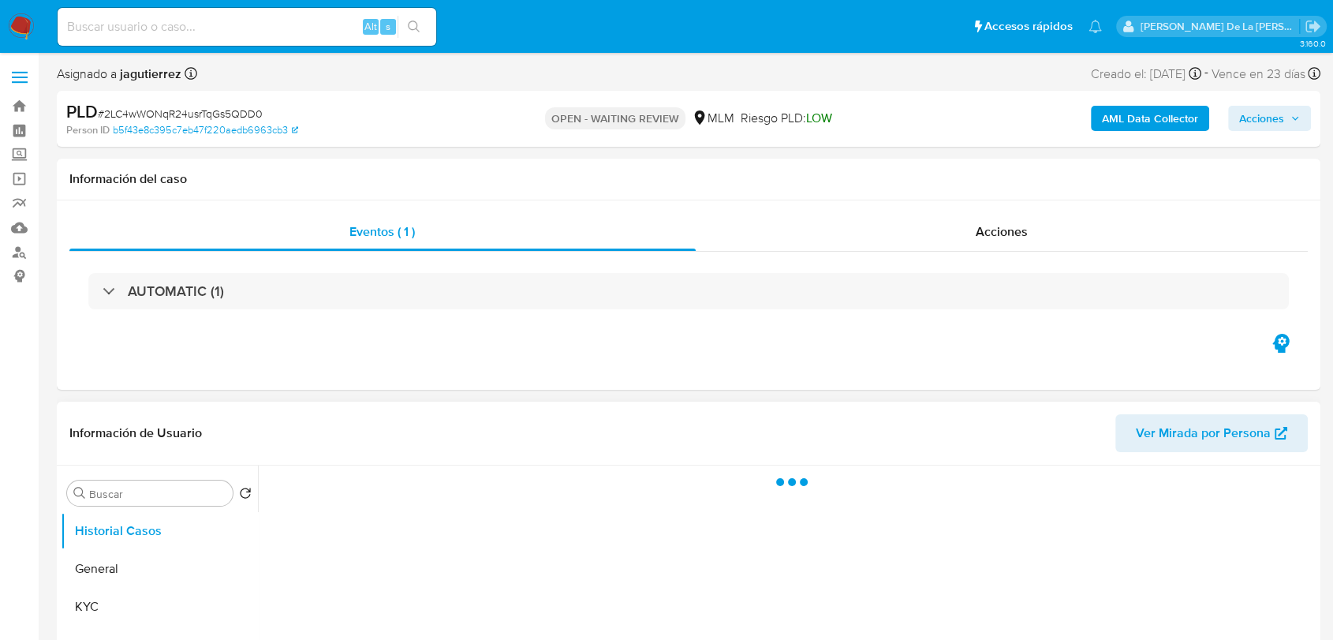
select select "10"
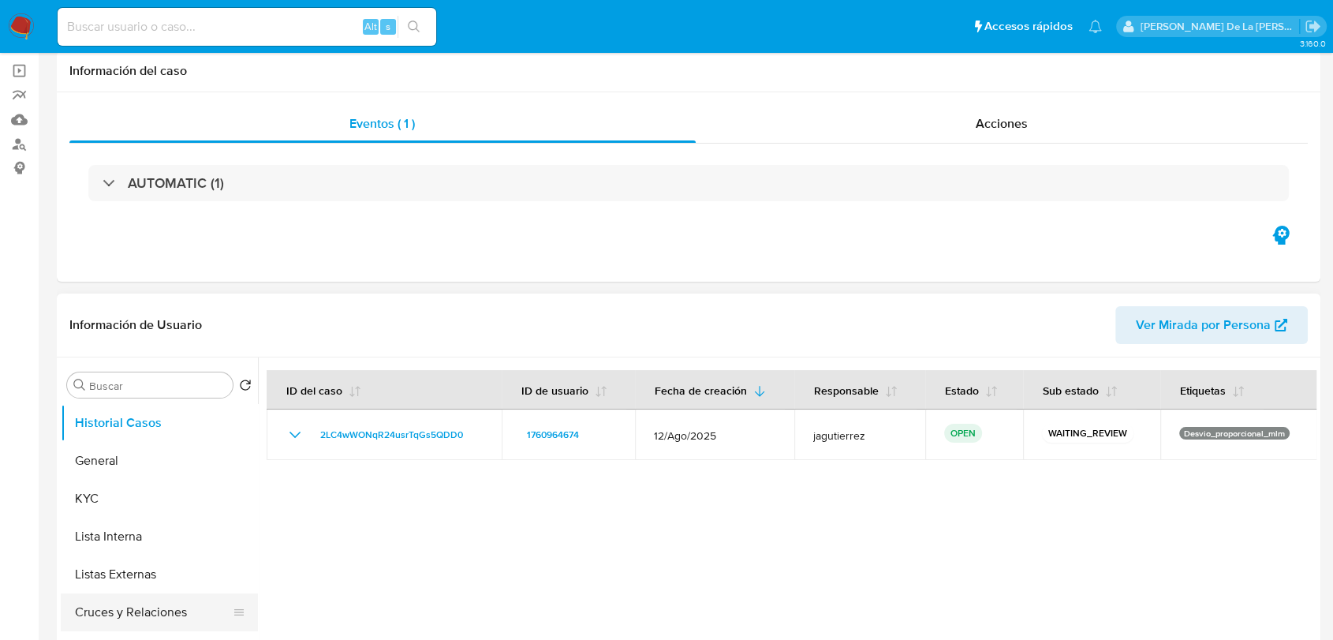
scroll to position [175, 0]
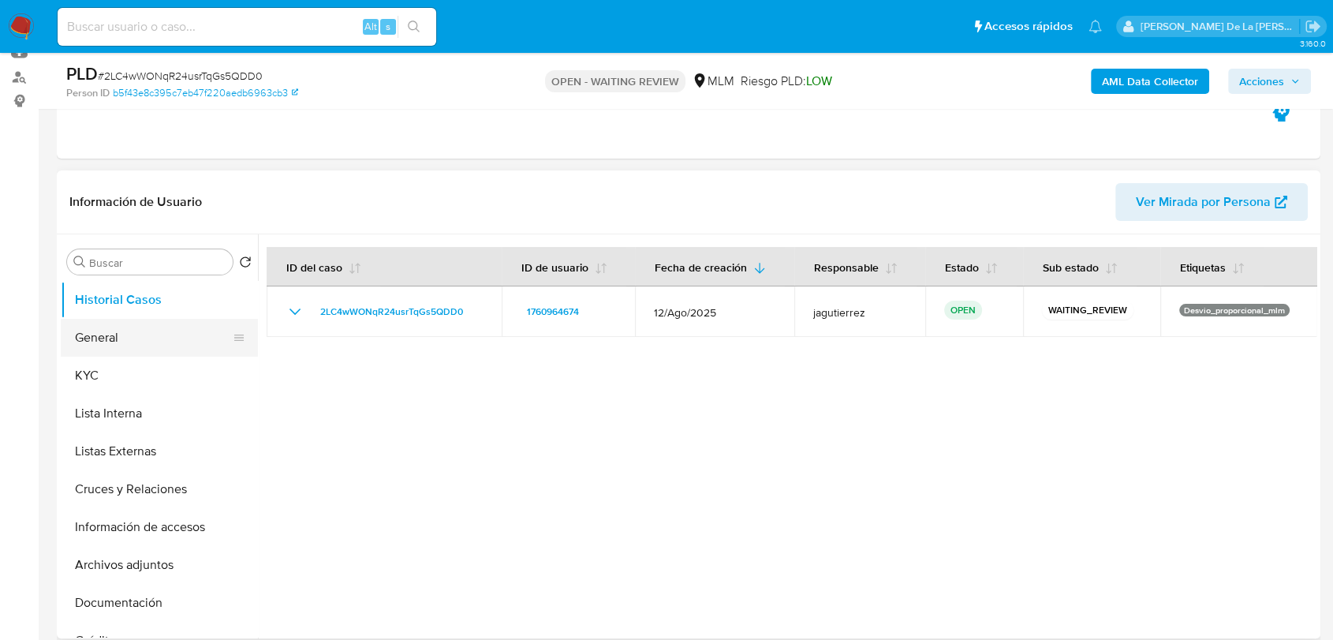
click at [136, 337] on button "General" at bounding box center [153, 338] width 185 height 38
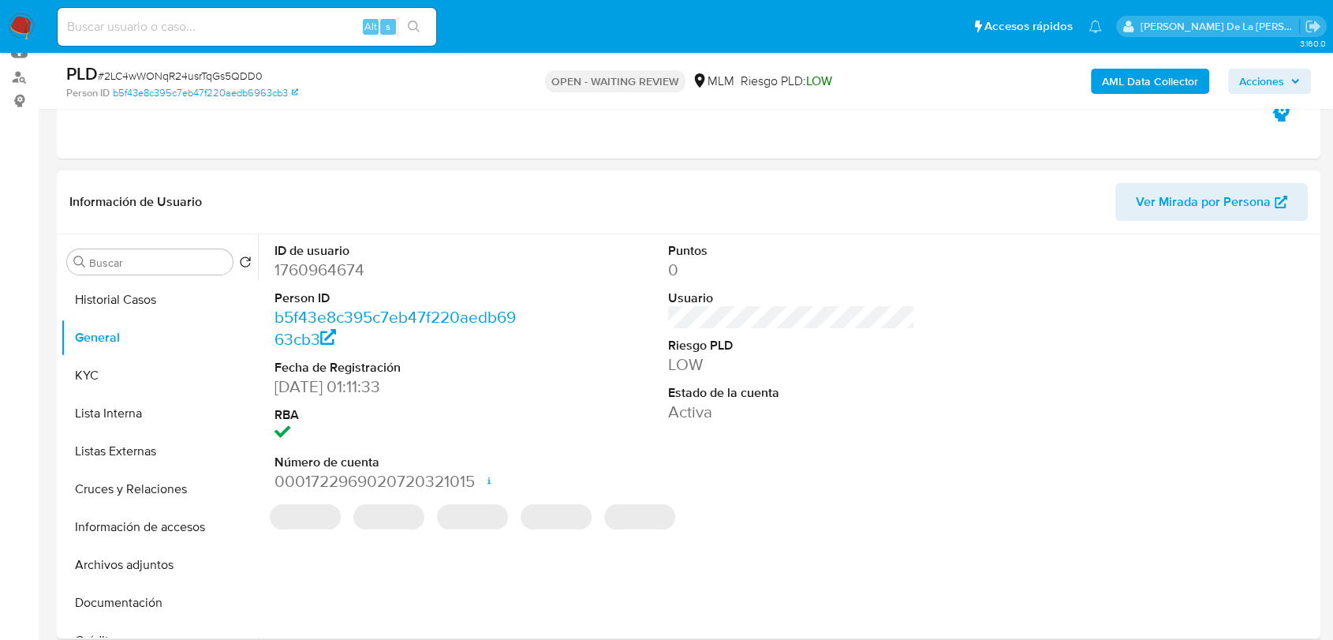
click at [328, 272] on dd "1760964674" at bounding box center [398, 270] width 247 height 22
copy dd "1760964674"
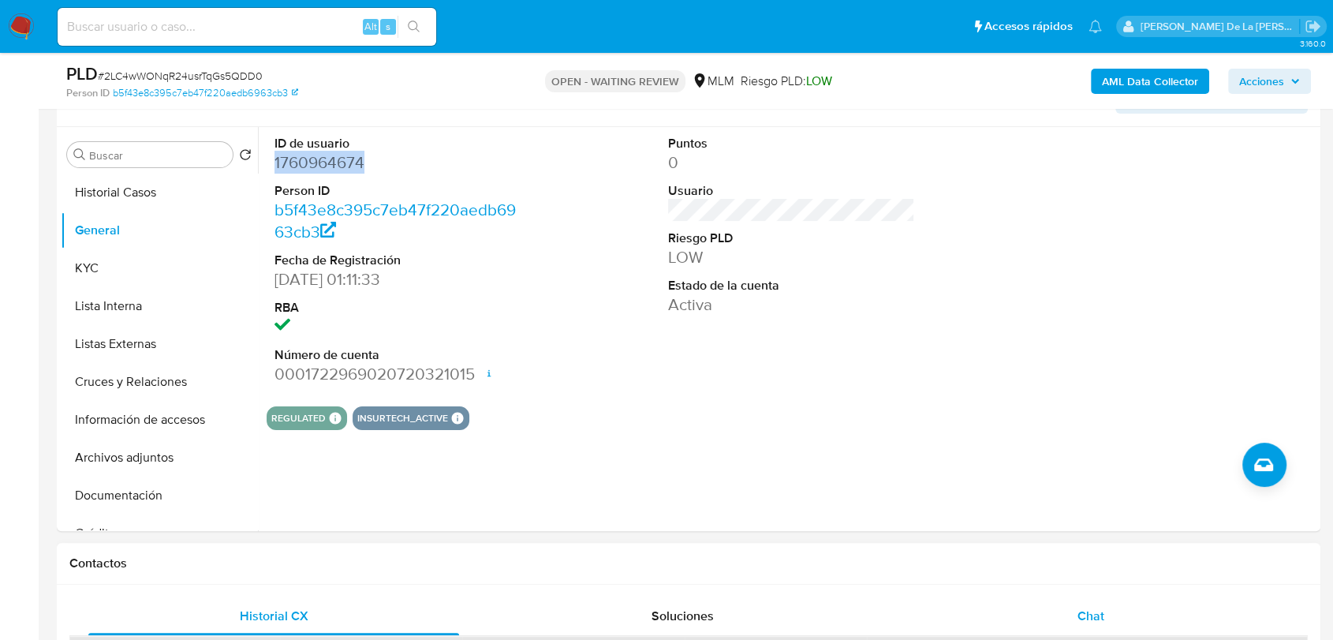
scroll to position [438, 0]
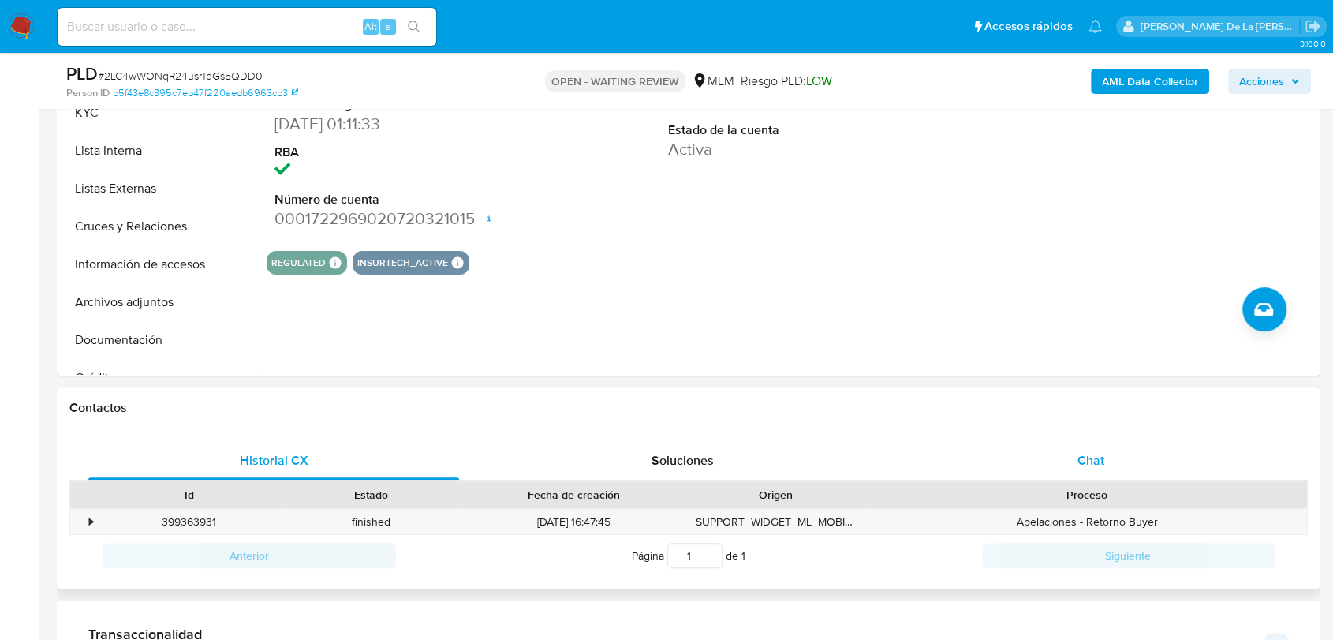
click at [1089, 453] on span "Chat" at bounding box center [1091, 460] width 27 height 18
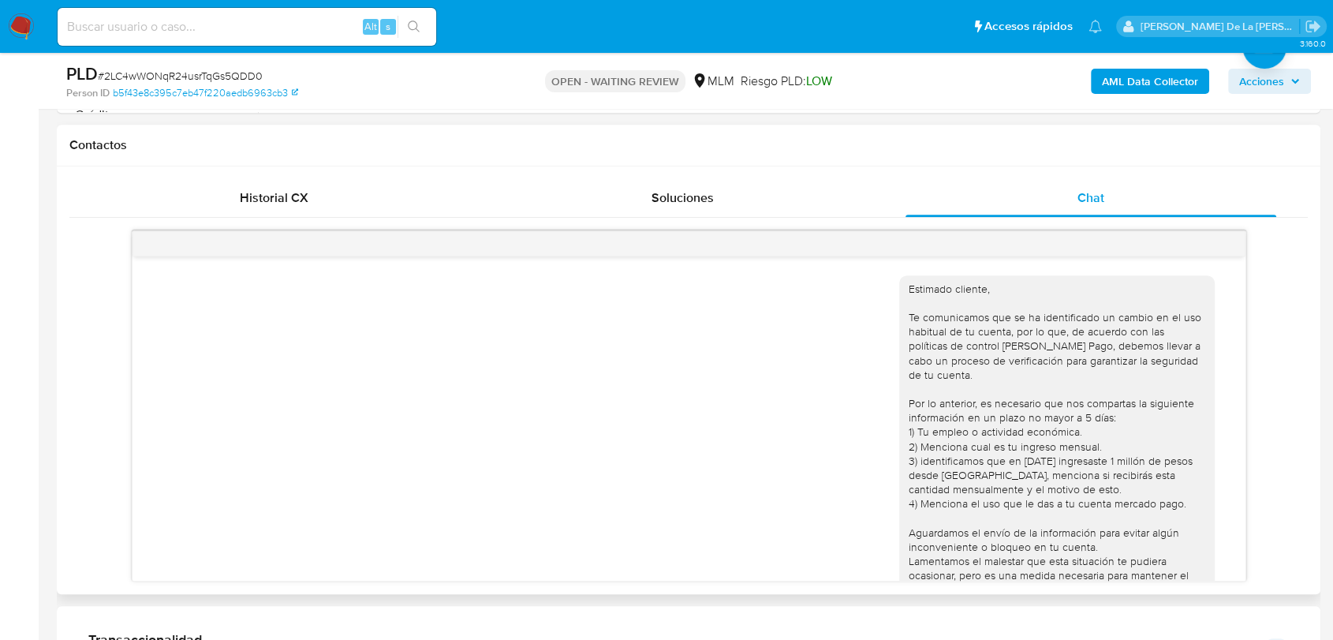
scroll to position [409, 0]
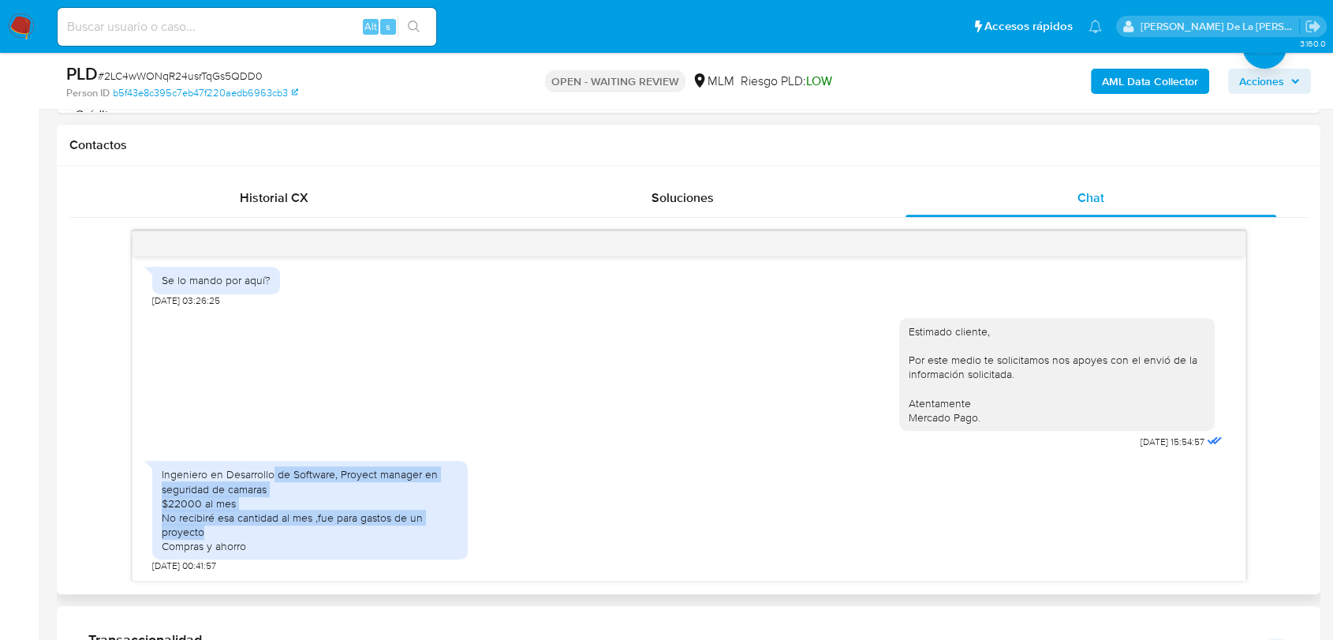
drag, startPoint x: 274, startPoint y: 476, endPoint x: 372, endPoint y: 525, distance: 109.0
click at [372, 525] on div "Ingeniero en Desarrollo de Software, Proyect manager en seguridad de camaras $2…" at bounding box center [310, 510] width 297 height 86
click at [368, 524] on div "Ingeniero en Desarrollo de Software, Proyect manager en seguridad de camaras $2…" at bounding box center [310, 510] width 297 height 86
click at [278, 521] on div "Ingeniero en Desarrollo de Software, Proyect manager en seguridad de camaras $2…" at bounding box center [310, 510] width 297 height 86
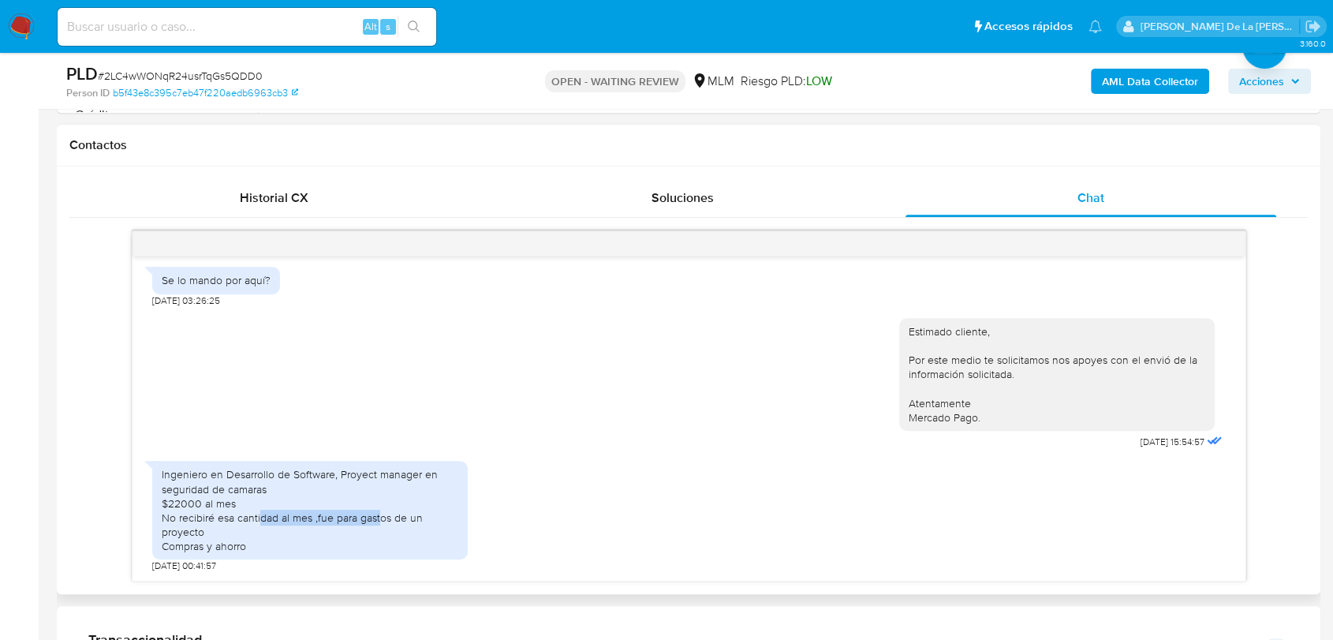
drag, startPoint x: 261, startPoint y: 515, endPoint x: 384, endPoint y: 518, distance: 123.1
click at [383, 518] on div "Ingeniero en Desarrollo de Software, Proyect manager en seguridad de camaras $2…" at bounding box center [310, 510] width 297 height 86
click at [384, 518] on div "Ingeniero en Desarrollo de Software, Proyect manager en seguridad de camaras $2…" at bounding box center [310, 510] width 297 height 86
drag, startPoint x: 164, startPoint y: 471, endPoint x: 418, endPoint y: 476, distance: 254.0
click at [418, 476] on div "Ingeniero en Desarrollo de Software, Proyect manager en seguridad de camaras $2…" at bounding box center [310, 510] width 297 height 86
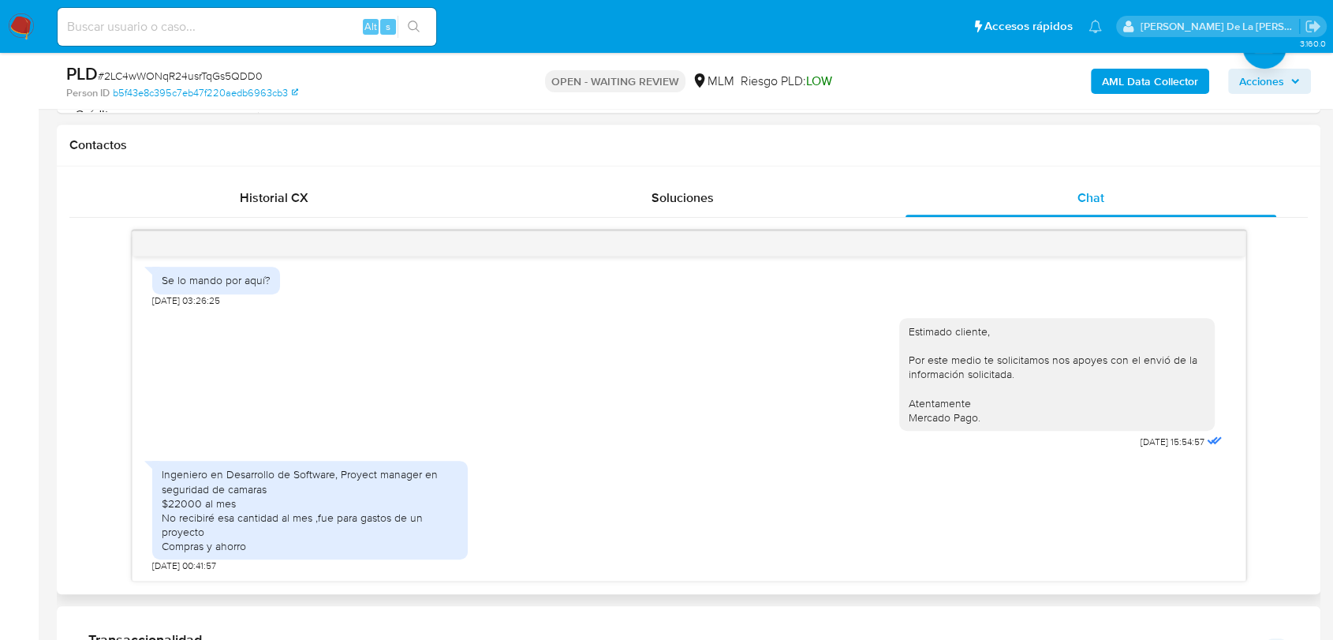
click at [594, 376] on div "Estimado cliente, Por este medio te solicitamos nos apoyes con el envió de la i…" at bounding box center [689, 380] width 1074 height 147
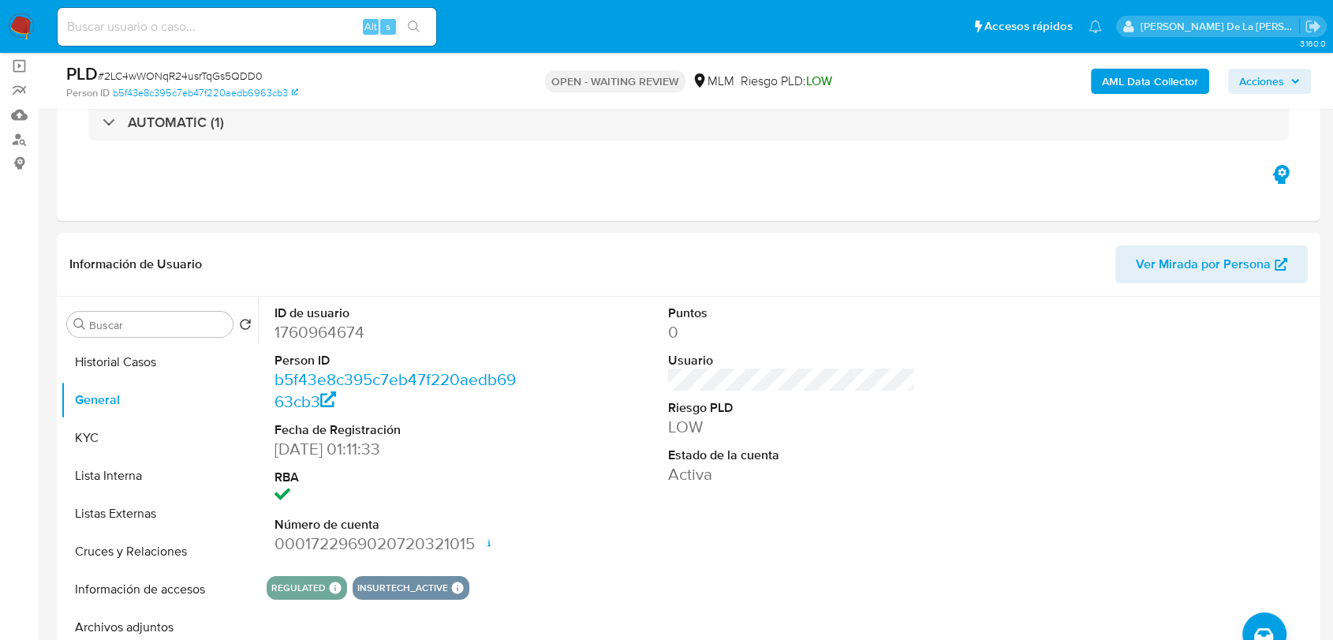
scroll to position [51, 0]
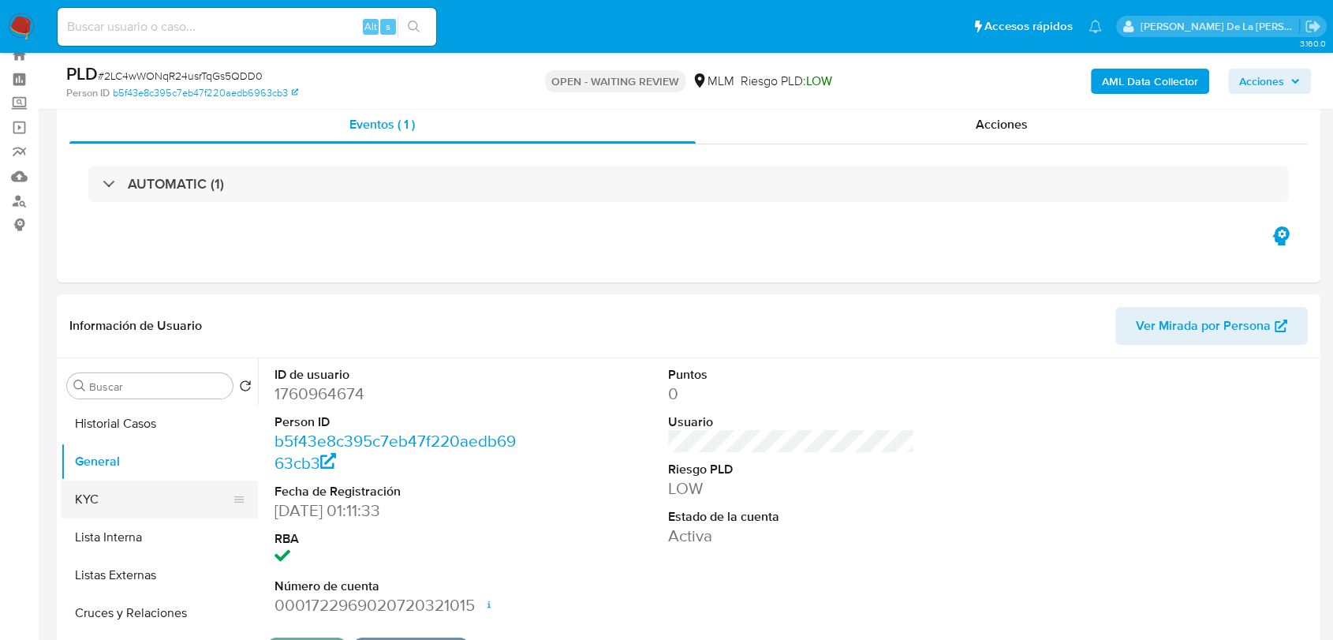
click at [179, 501] on button "KYC" at bounding box center [153, 499] width 185 height 38
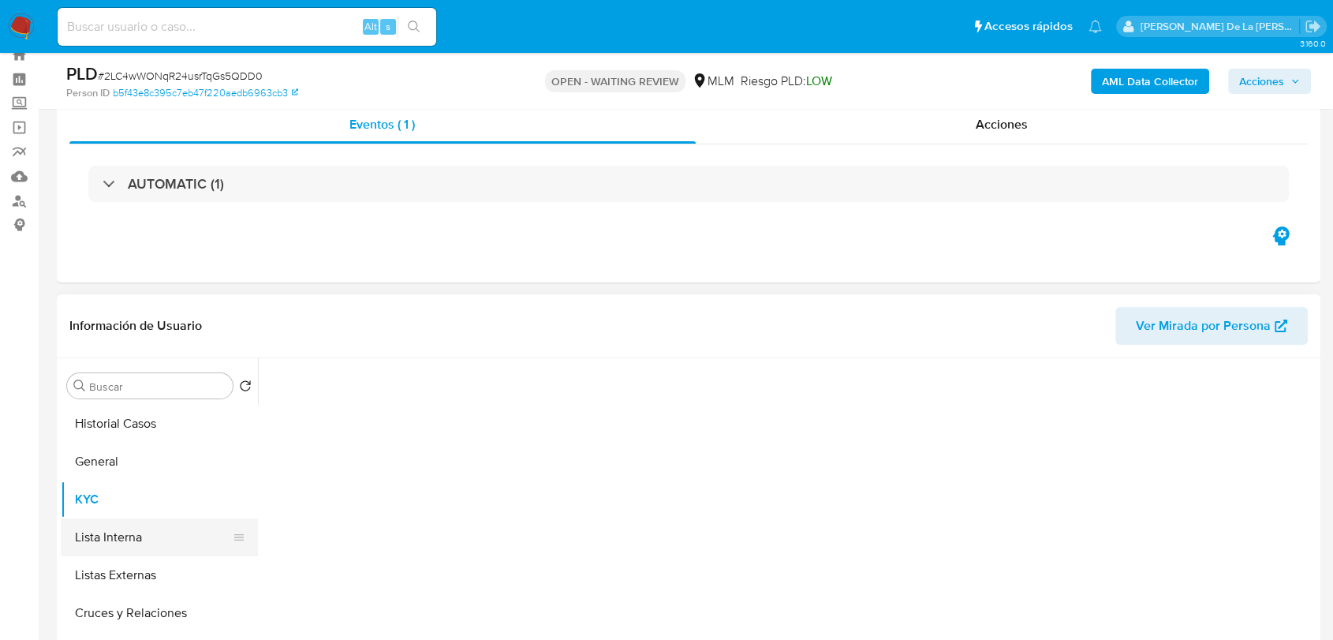
click at [146, 550] on button "Lista Interna" at bounding box center [153, 537] width 185 height 38
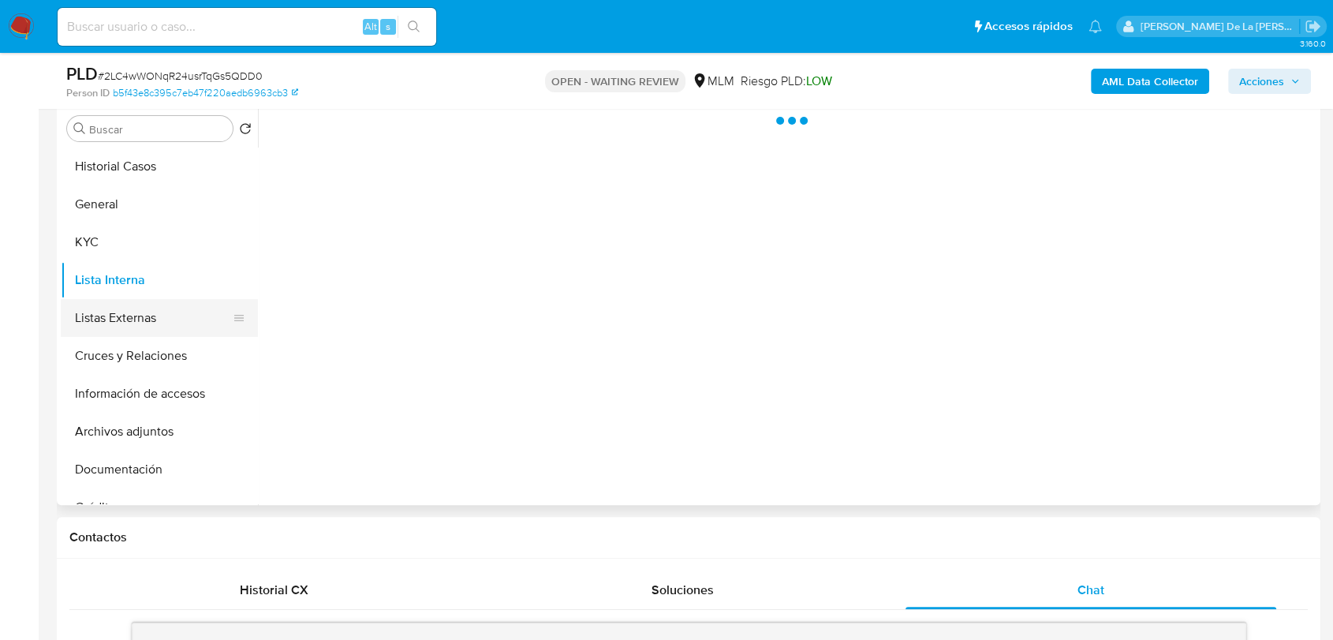
click at [88, 334] on button "Listas Externas" at bounding box center [153, 318] width 185 height 38
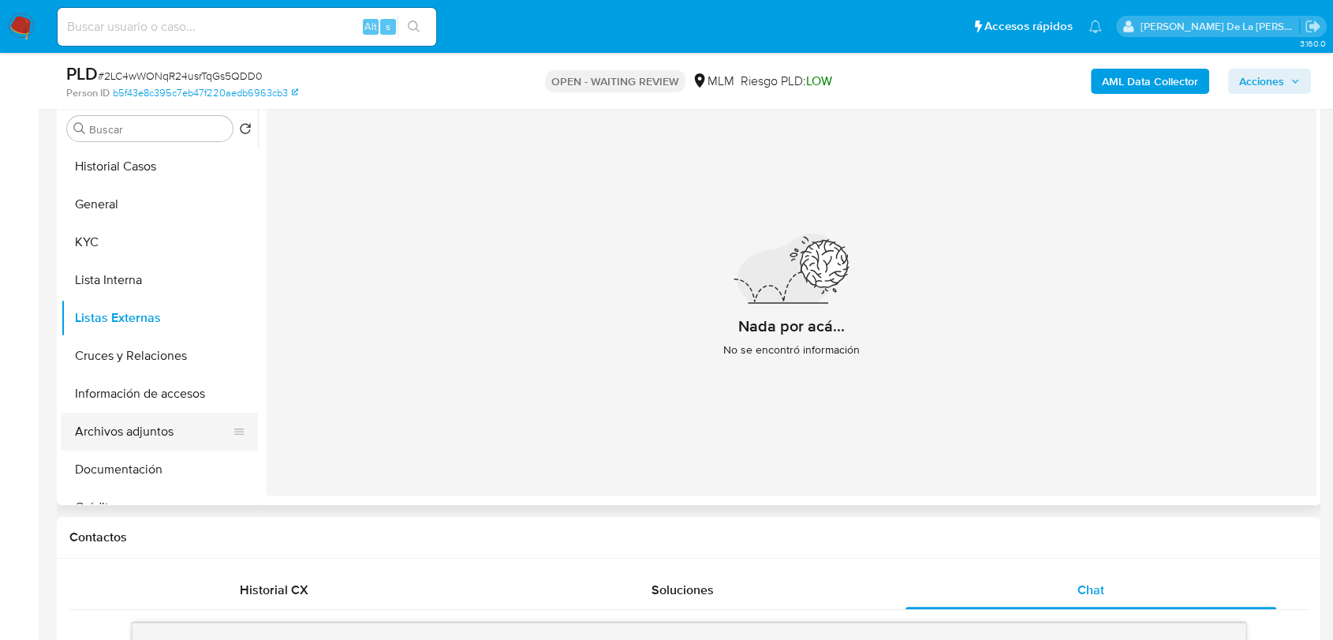
click at [138, 424] on button "Archivos adjuntos" at bounding box center [153, 432] width 185 height 38
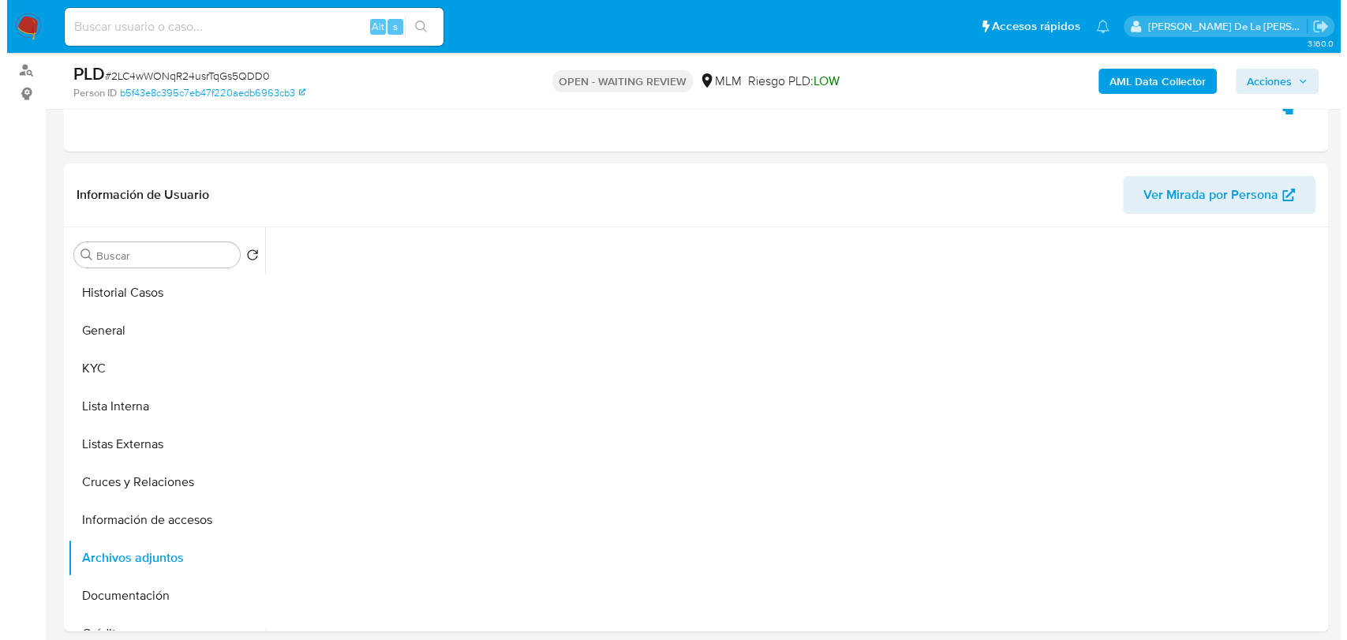
scroll to position [221, 0]
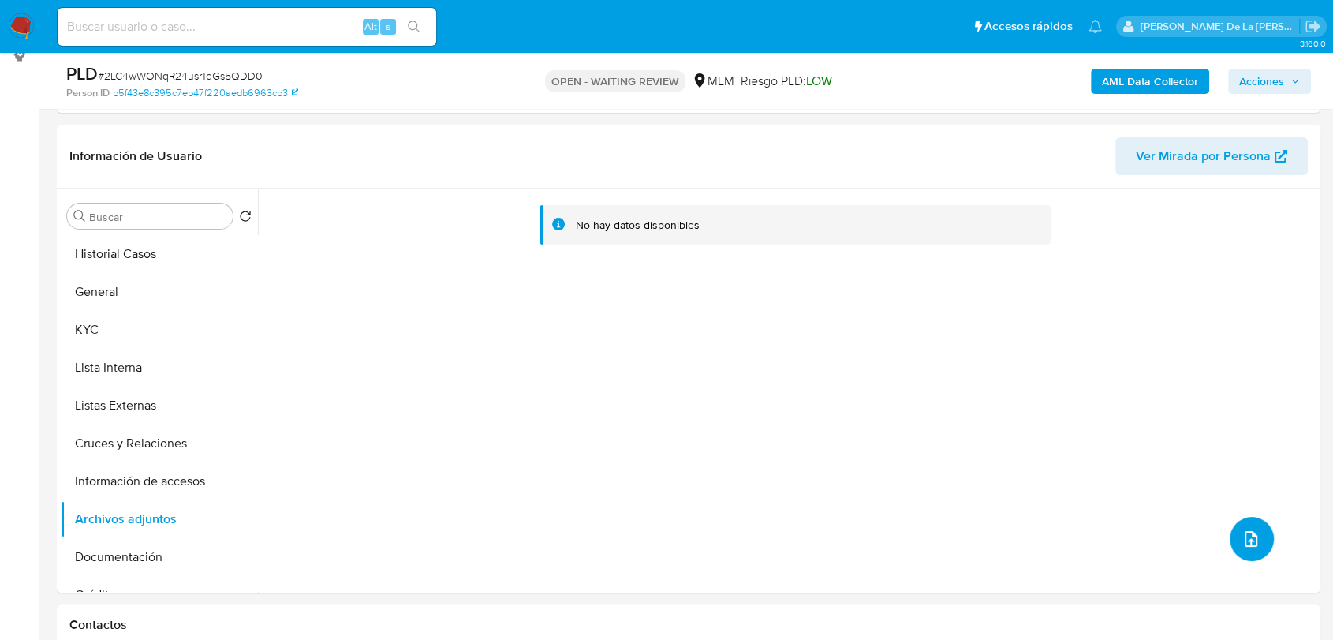
click at [1242, 530] on span "upload-file" at bounding box center [1251, 538] width 19 height 19
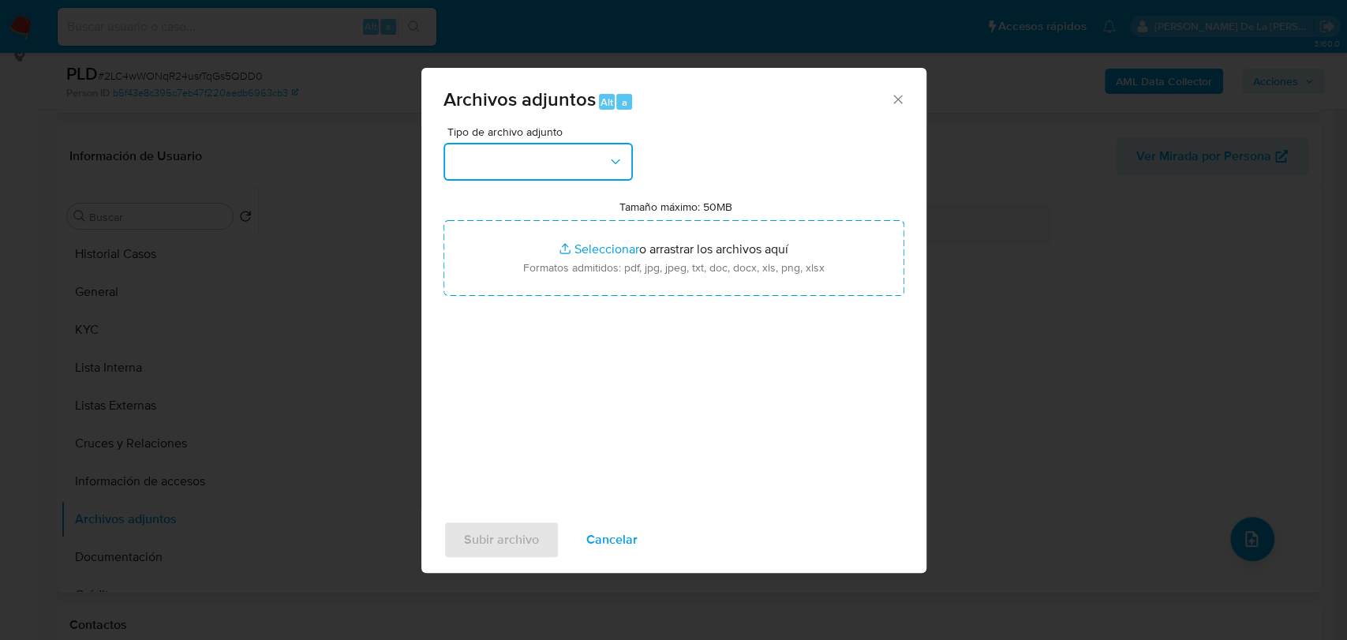
click at [568, 159] on button "button" at bounding box center [537, 162] width 189 height 38
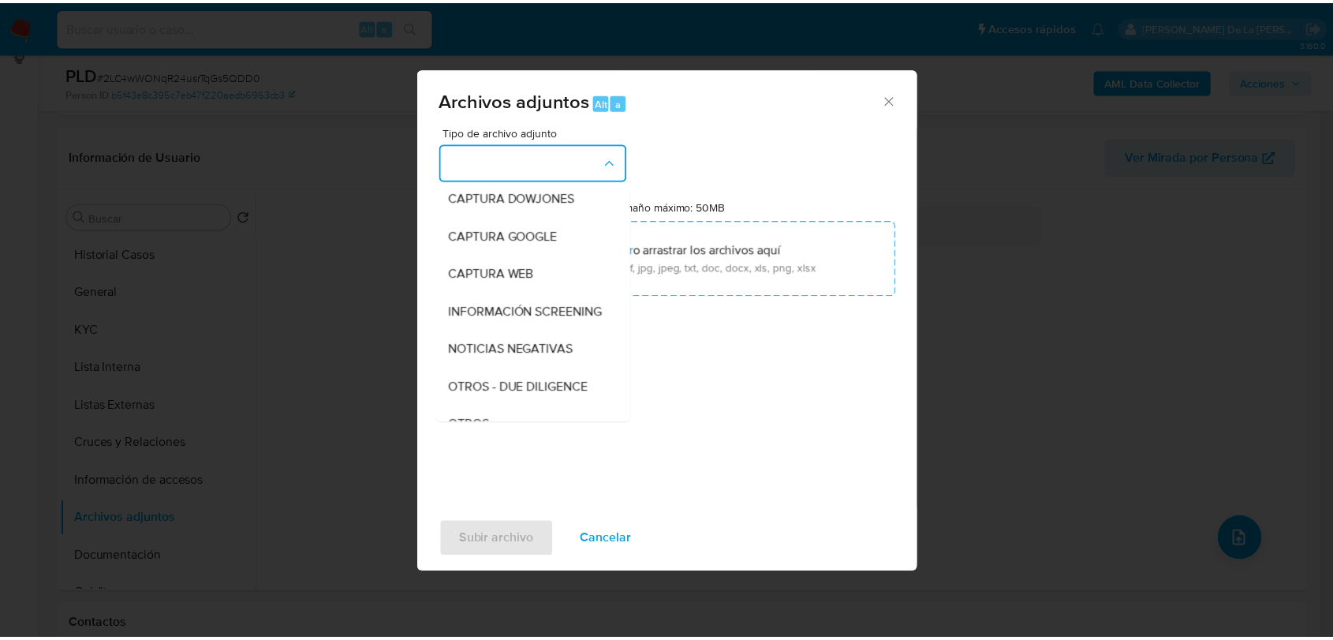
scroll to position [82, 0]
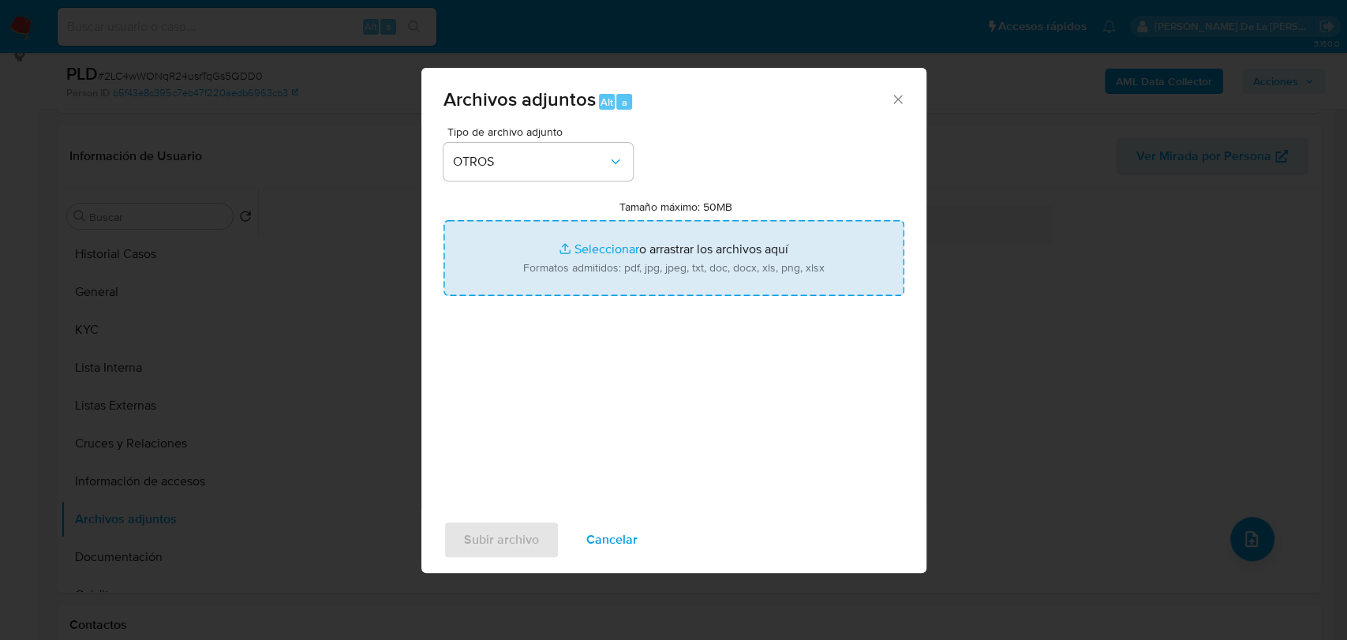
type input "C:\fakepath\1760964674_EDWIN BENICIO ROMERO ARIAS_AGO2025.pdf"
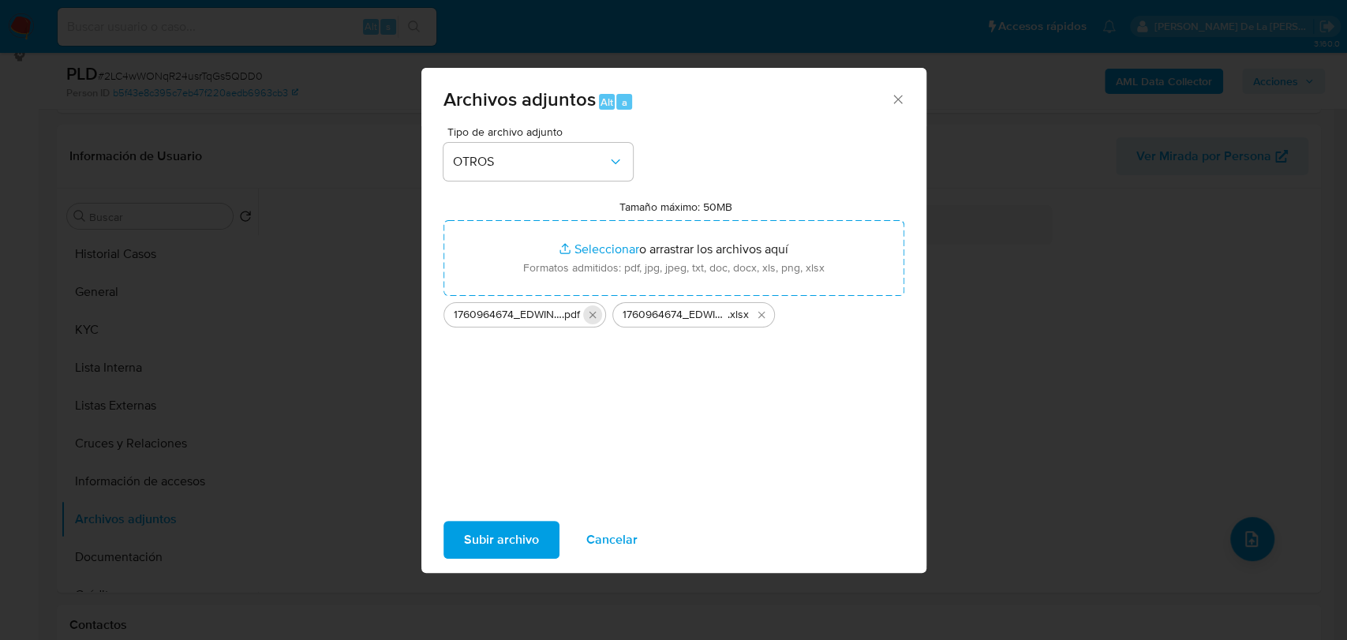
click at [585, 316] on button "Eliminar 1760964674_EDWIN BENICIO ROMERO ARIAS_AGO2025.pdf" at bounding box center [592, 314] width 19 height 19
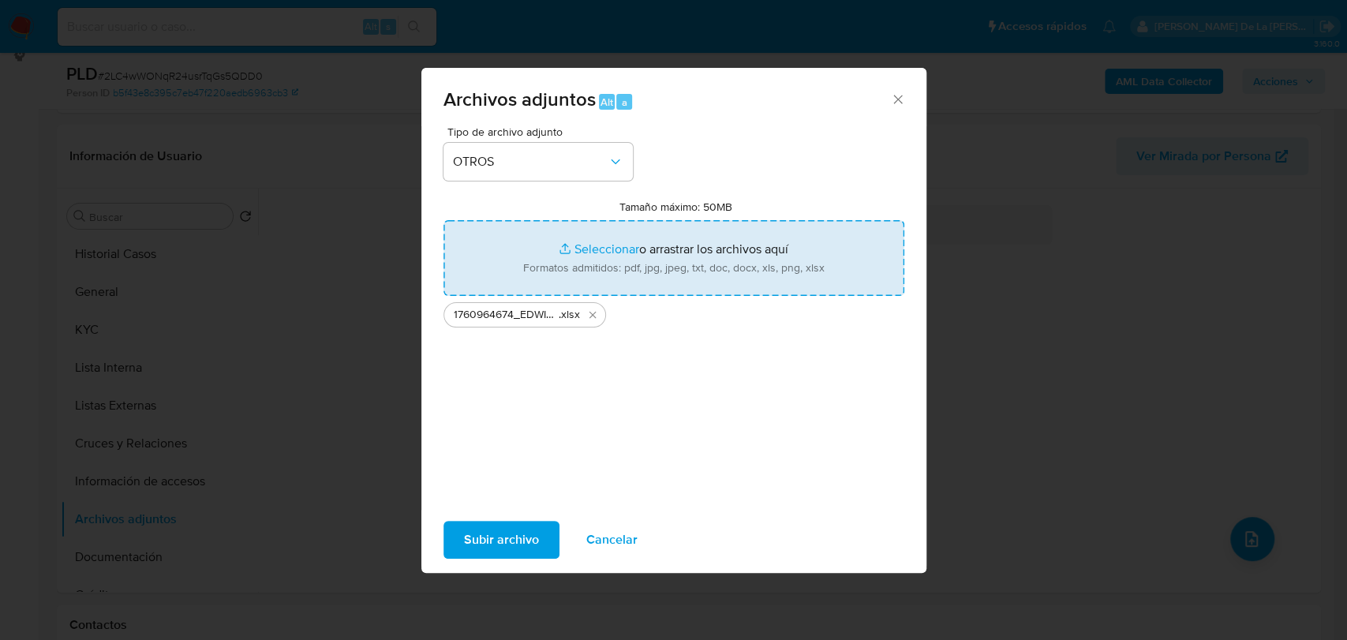
type input "C:\fakepath\1760964674_EDWIN BENICIO ROMERO ARIAS_AGO2025.pdf"
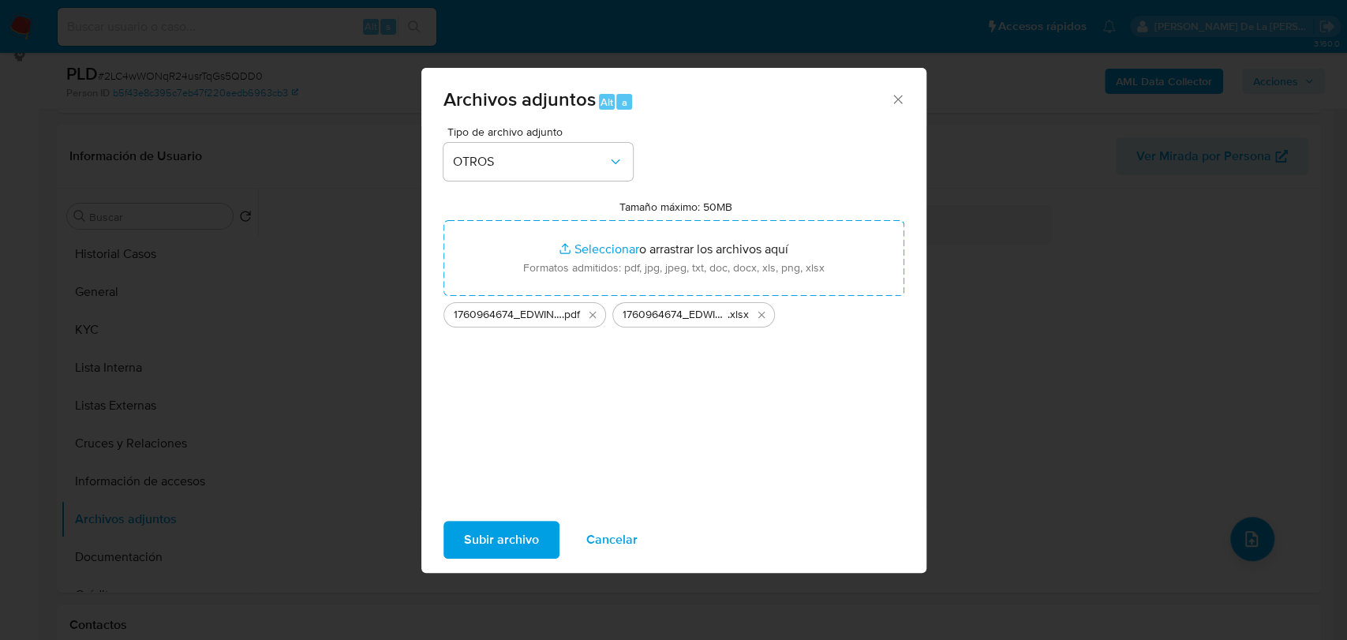
click at [520, 551] on span "Subir archivo" at bounding box center [501, 539] width 75 height 35
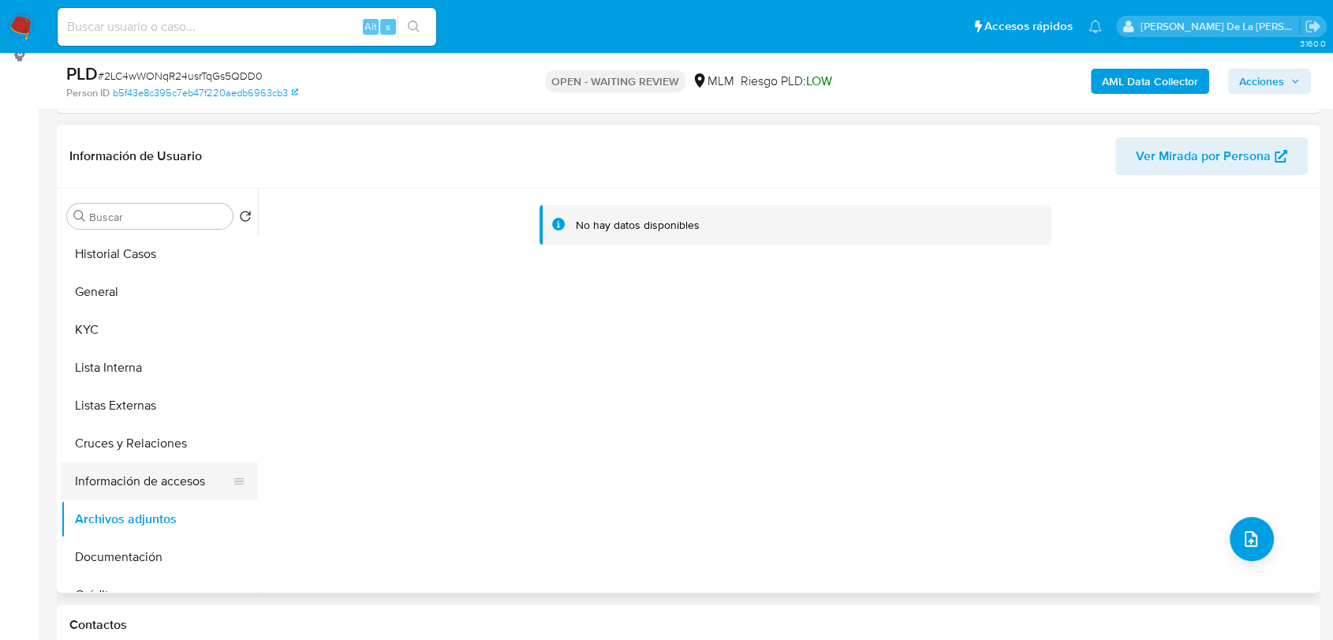
click at [135, 468] on button "Información de accesos" at bounding box center [153, 481] width 185 height 38
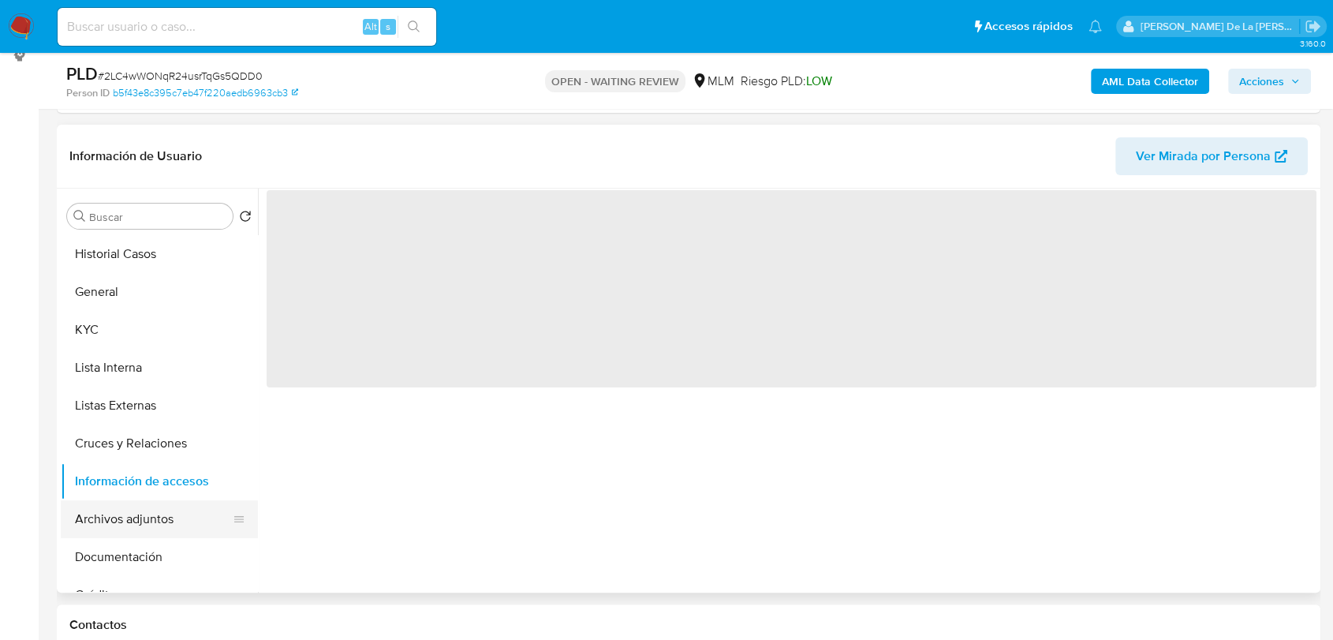
click at [106, 506] on button "Archivos adjuntos" at bounding box center [153, 519] width 185 height 38
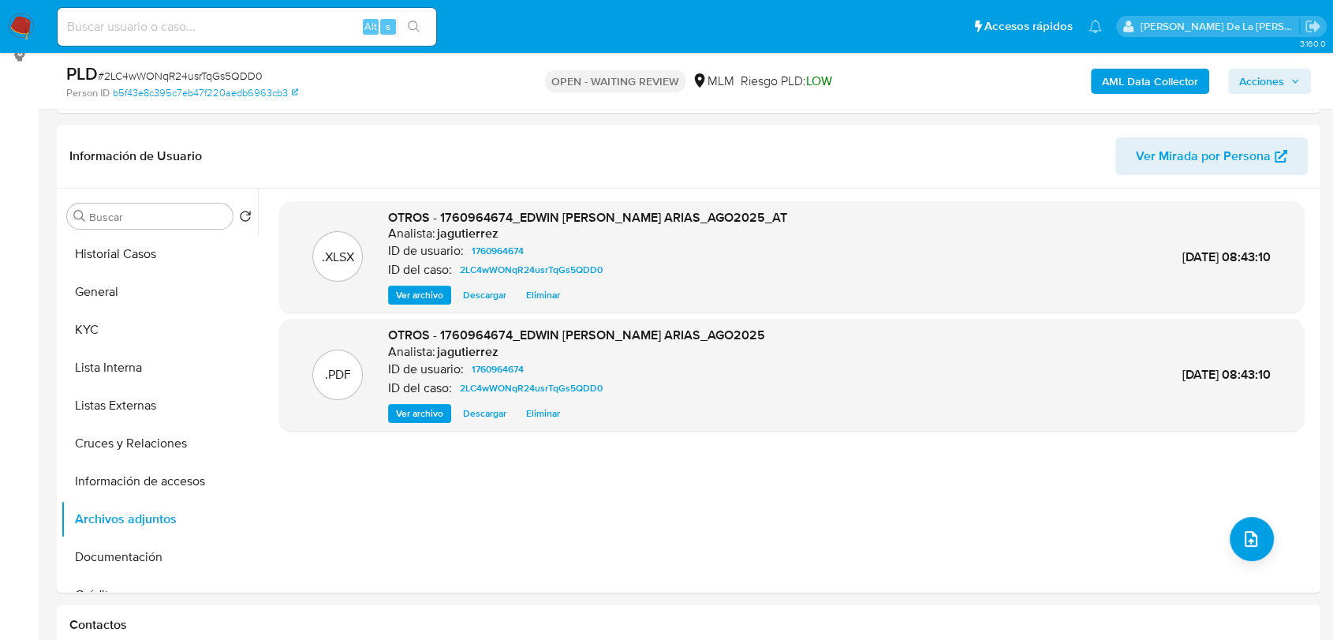
click at [1262, 83] on span "Acciones" at bounding box center [1261, 81] width 45 height 25
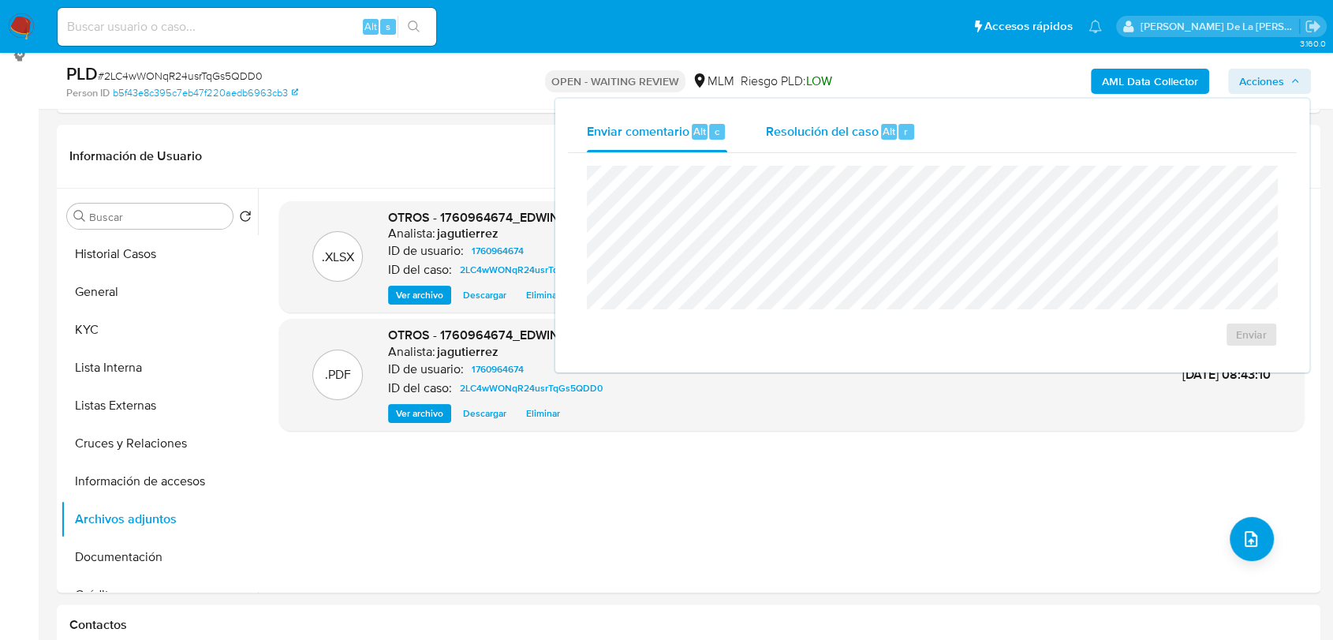
click at [840, 122] on span "Resolución del caso" at bounding box center [821, 130] width 113 height 18
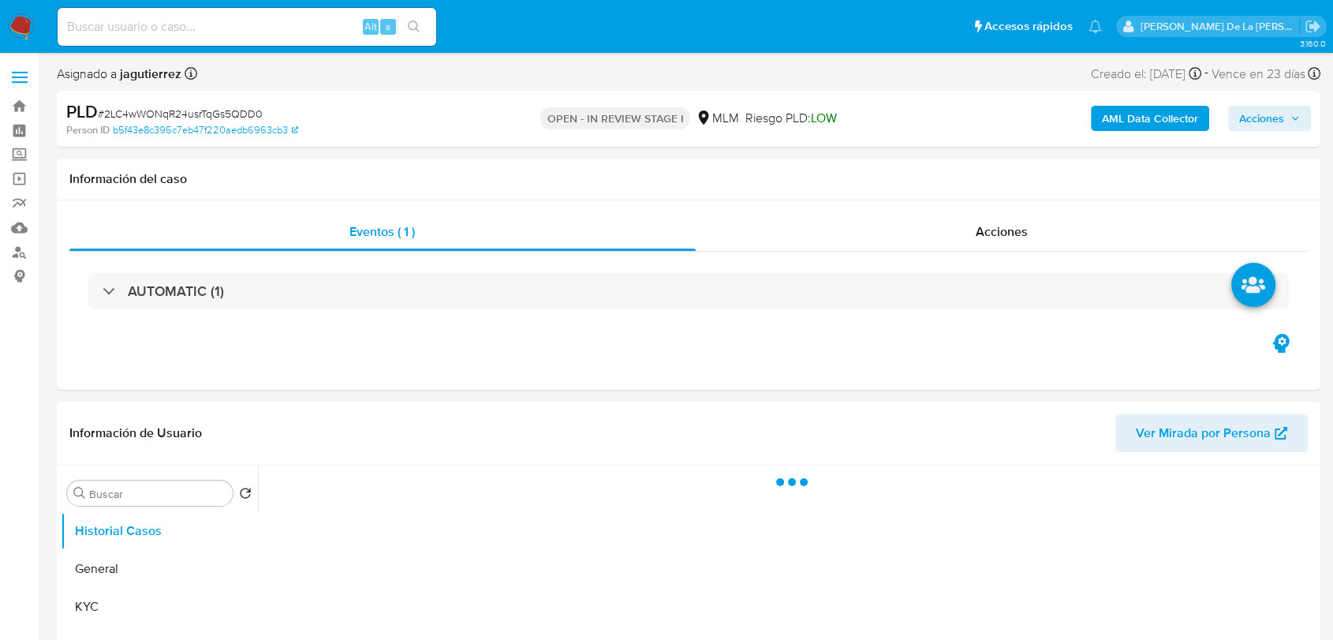
select select "10"
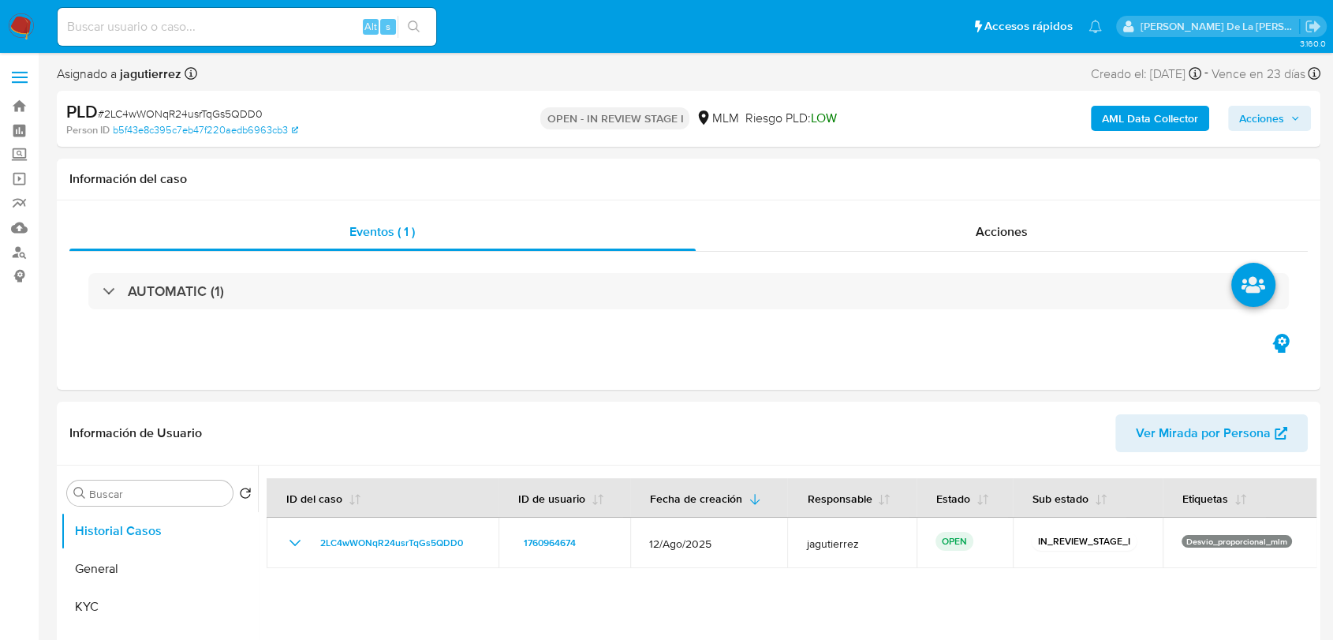
click at [1264, 110] on span "Acciones" at bounding box center [1261, 118] width 45 height 25
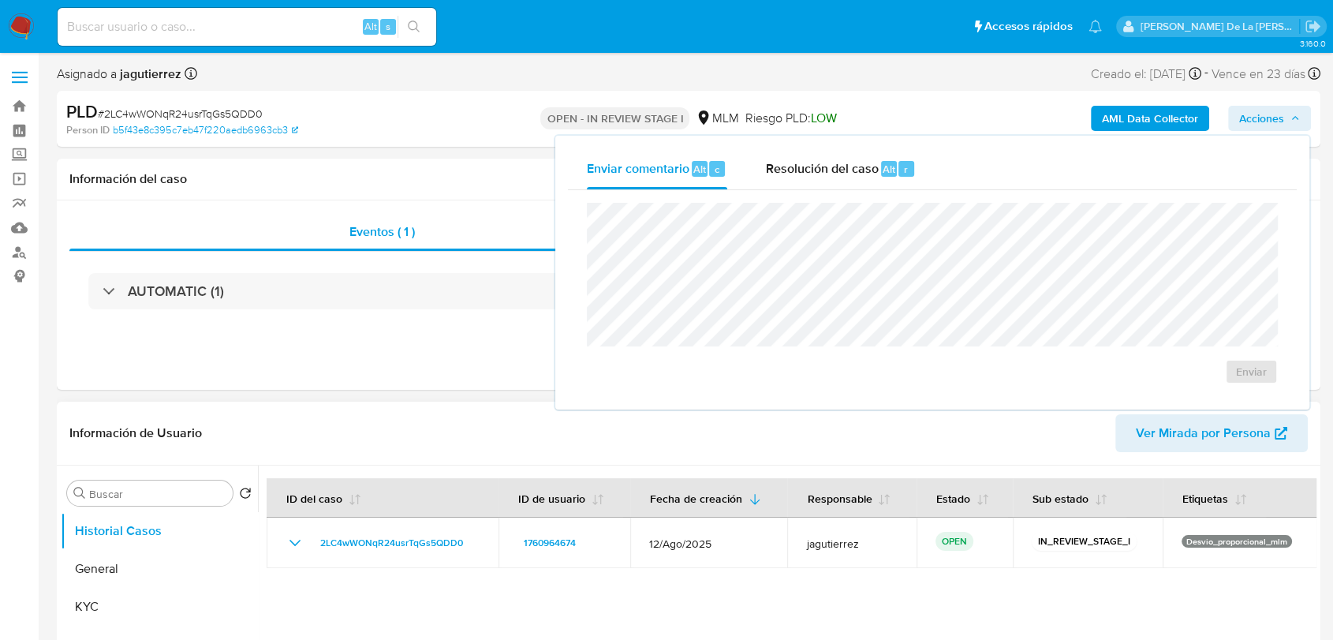
click at [557, 462] on div "Información de Usuario Ver Mirada por Persona" at bounding box center [689, 434] width 1264 height 64
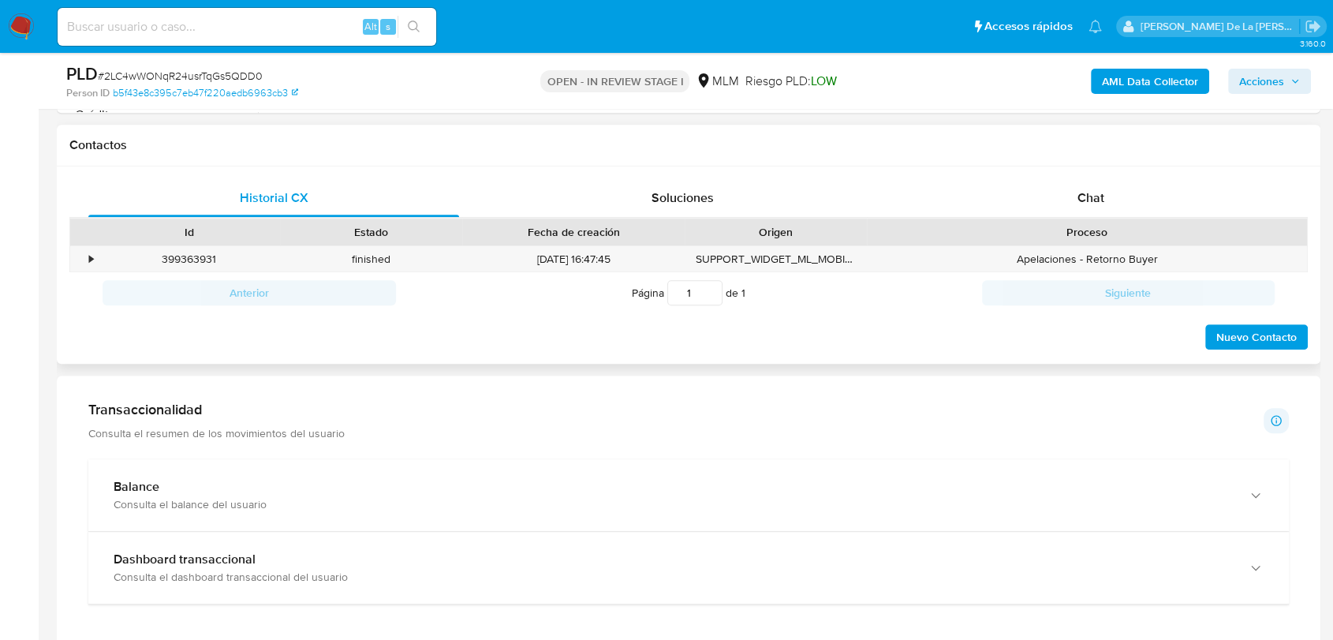
scroll to position [613, 0]
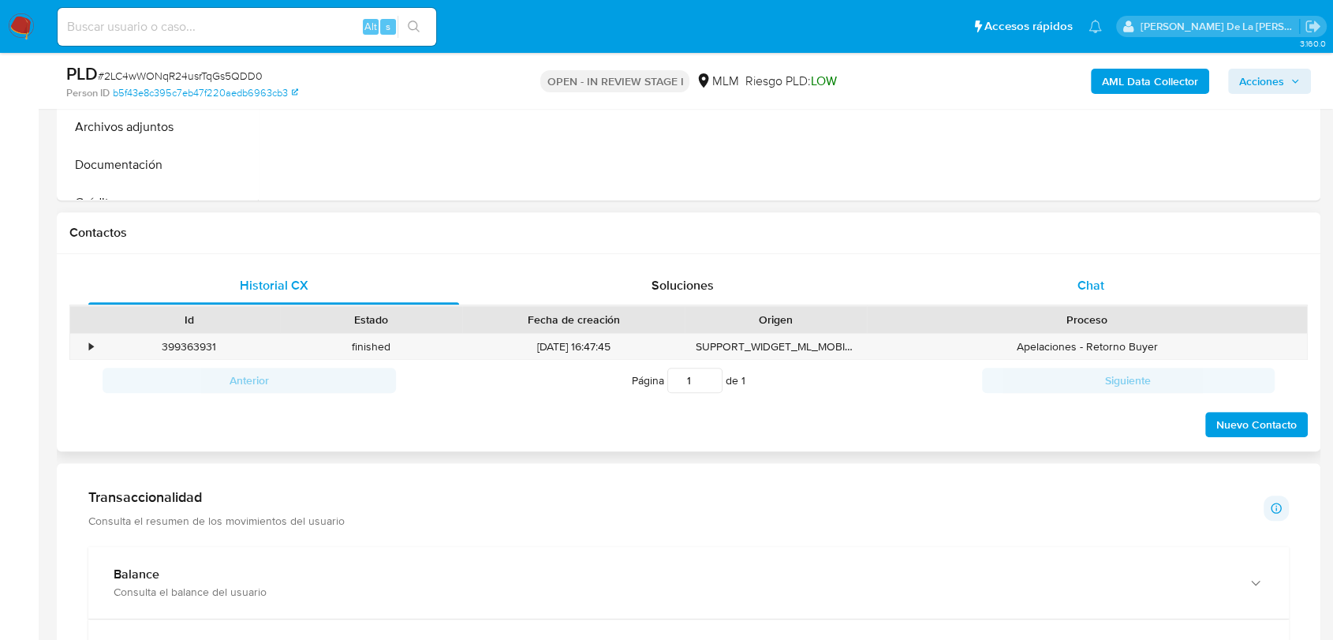
click at [1079, 278] on span "Chat" at bounding box center [1091, 285] width 27 height 18
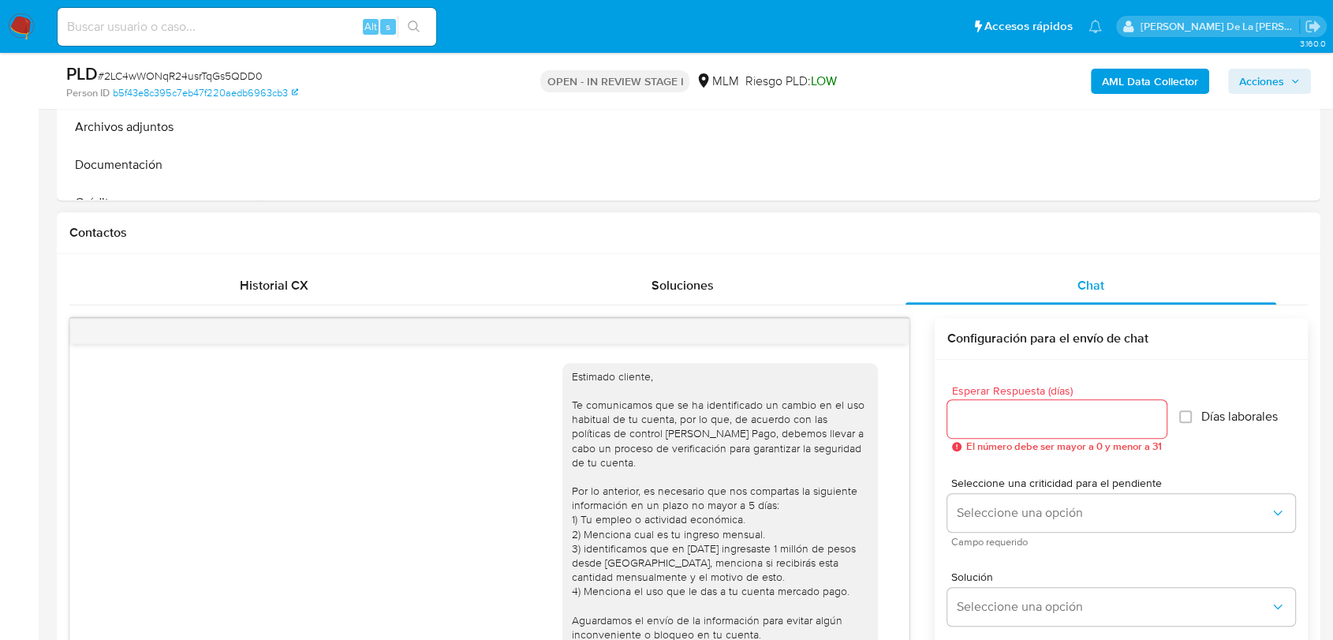
scroll to position [409, 0]
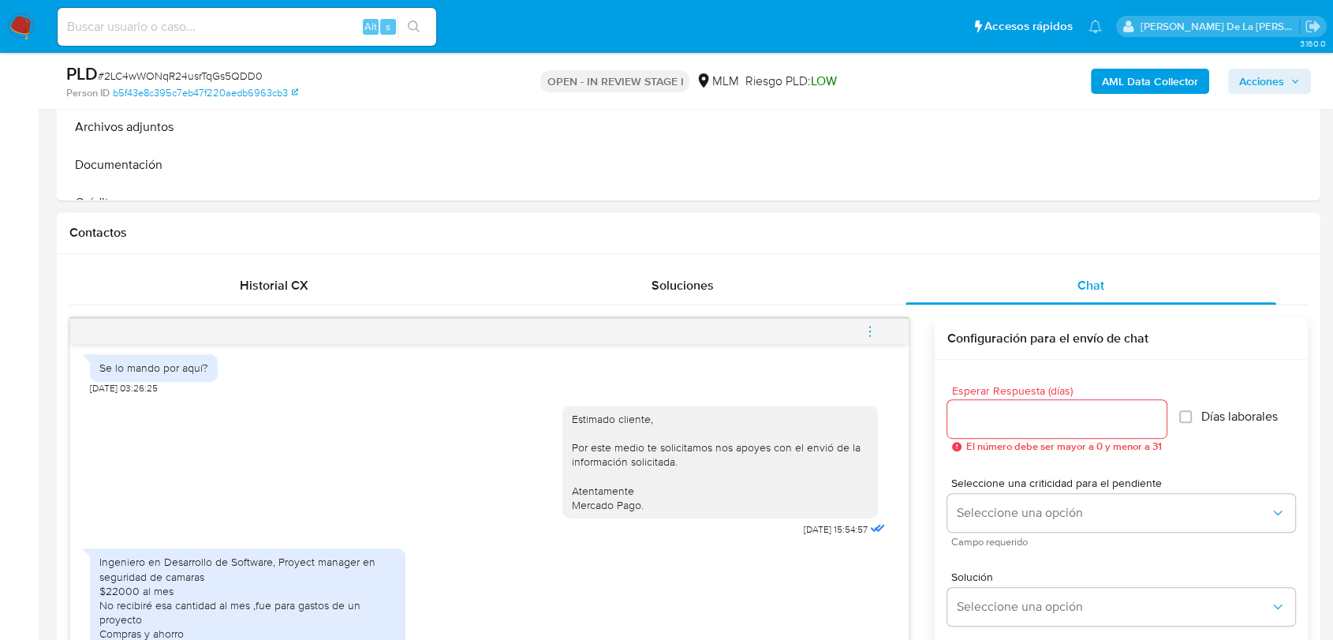
click at [871, 334] on icon "menu-action" at bounding box center [870, 331] width 14 height 14
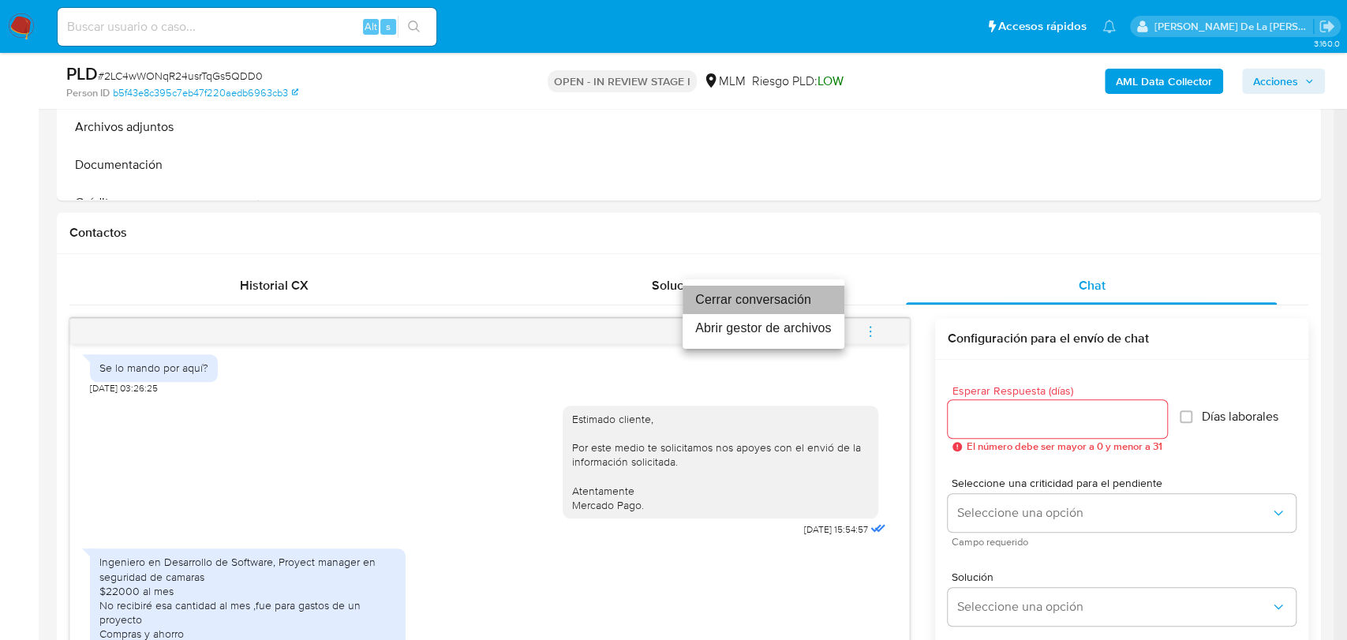
click at [793, 306] on li "Cerrar conversación" at bounding box center [763, 300] width 162 height 28
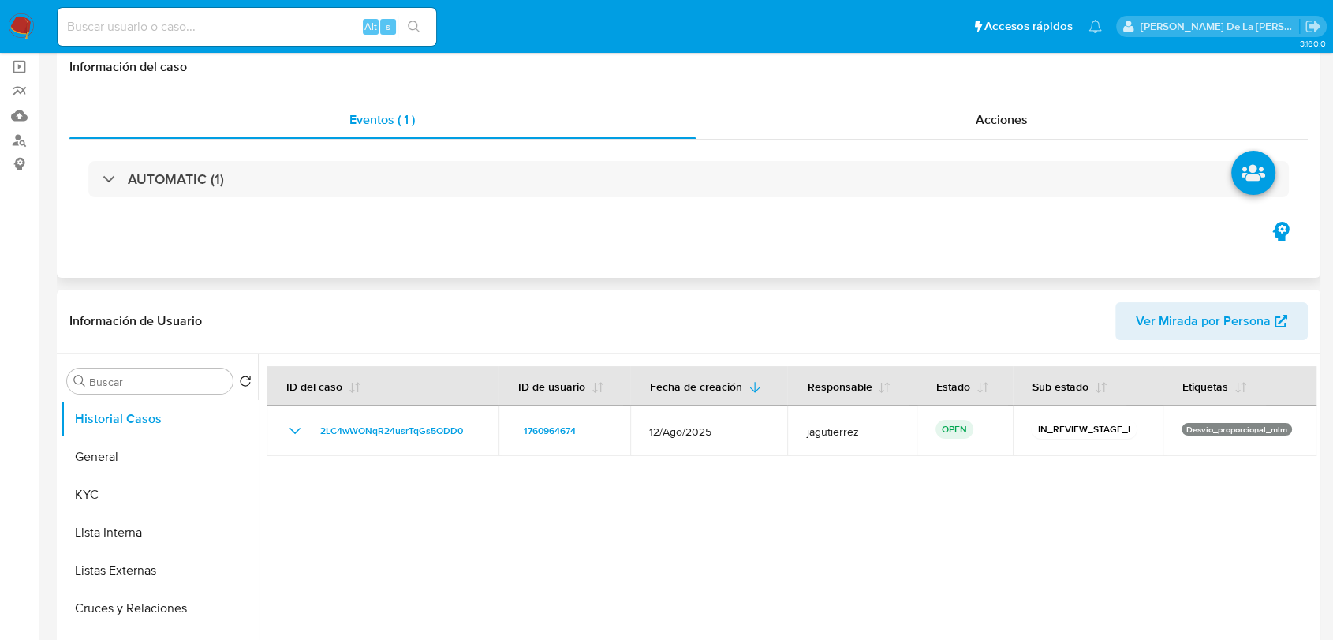
scroll to position [0, 0]
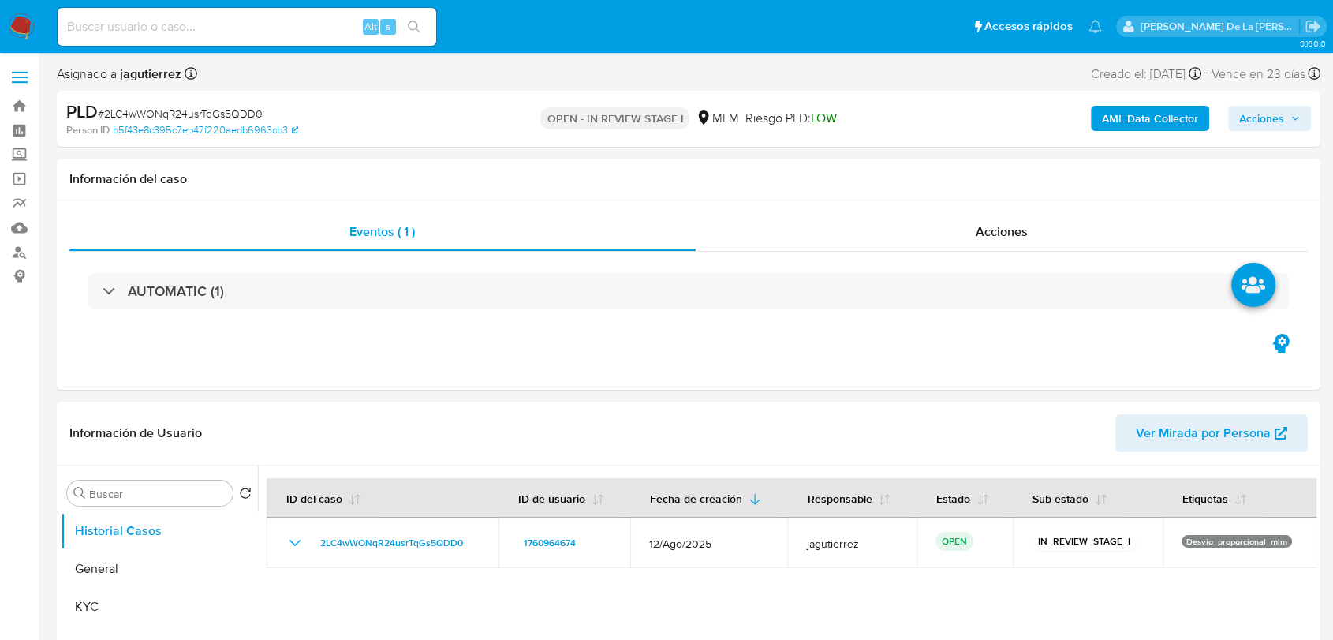
click at [1264, 118] on span "Acciones" at bounding box center [1261, 118] width 45 height 25
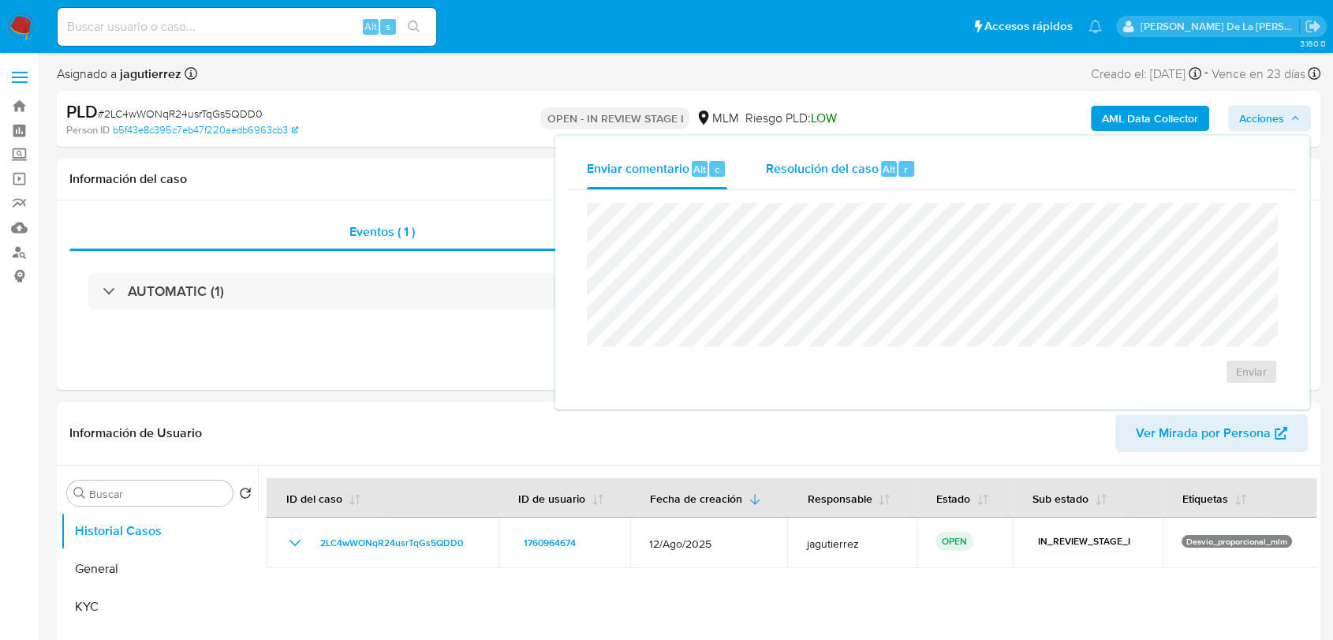
drag, startPoint x: 871, startPoint y: 166, endPoint x: 861, endPoint y: 177, distance: 15.2
click at [867, 168] on span "Resolución del caso" at bounding box center [821, 168] width 113 height 18
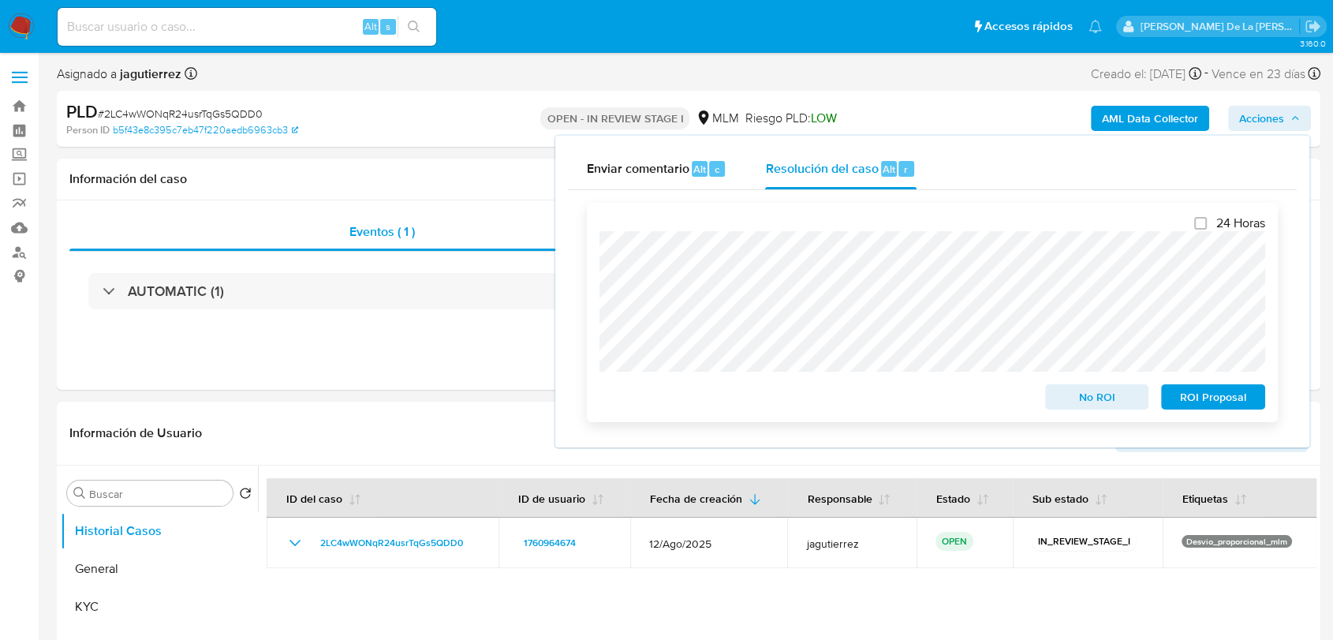
click at [1205, 398] on span "ROI Proposal" at bounding box center [1213, 397] width 82 height 22
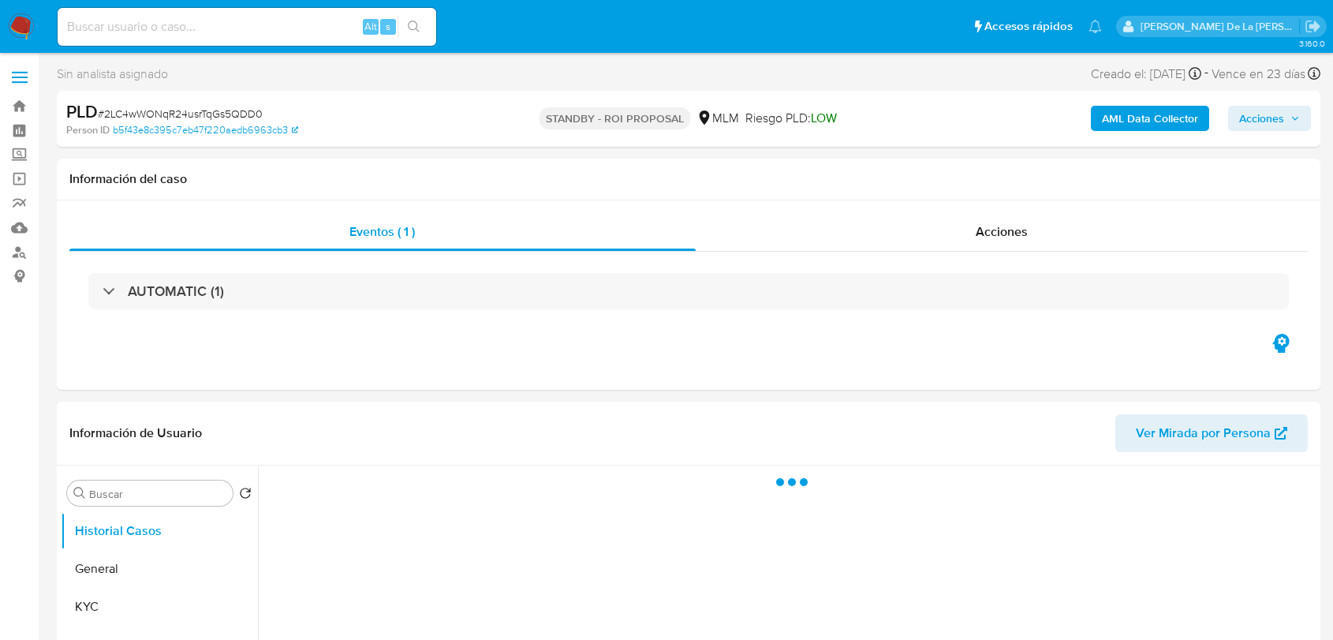
select select "10"
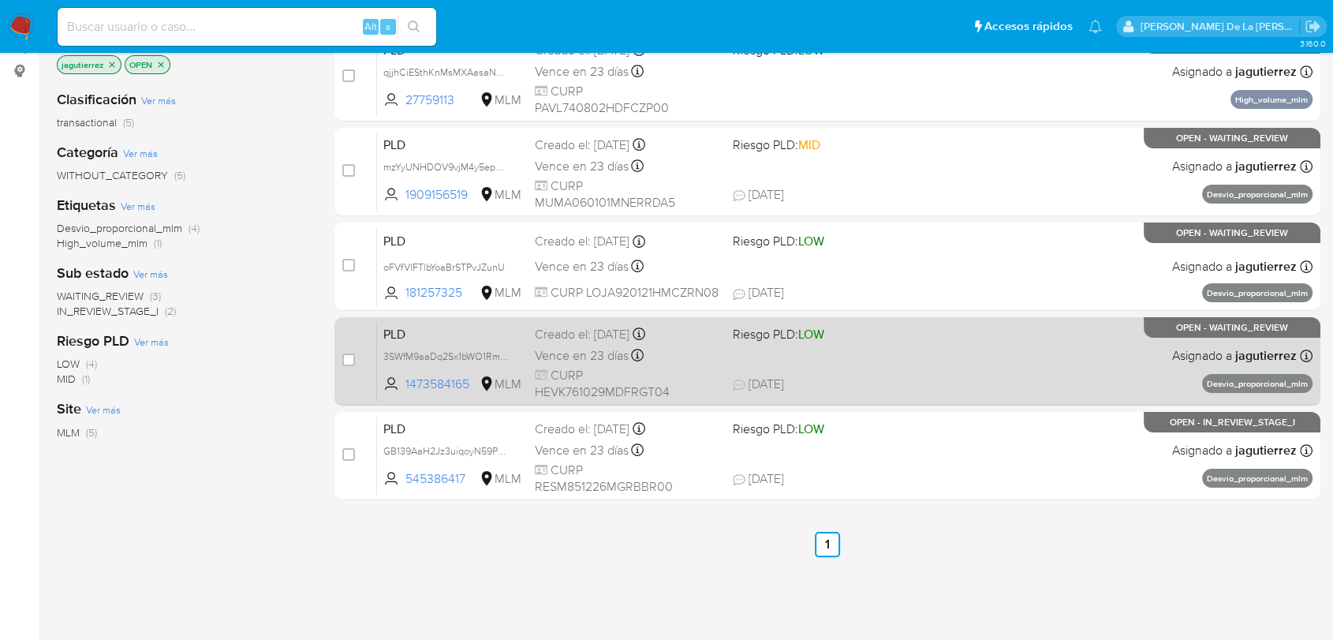
scroll to position [175, 0]
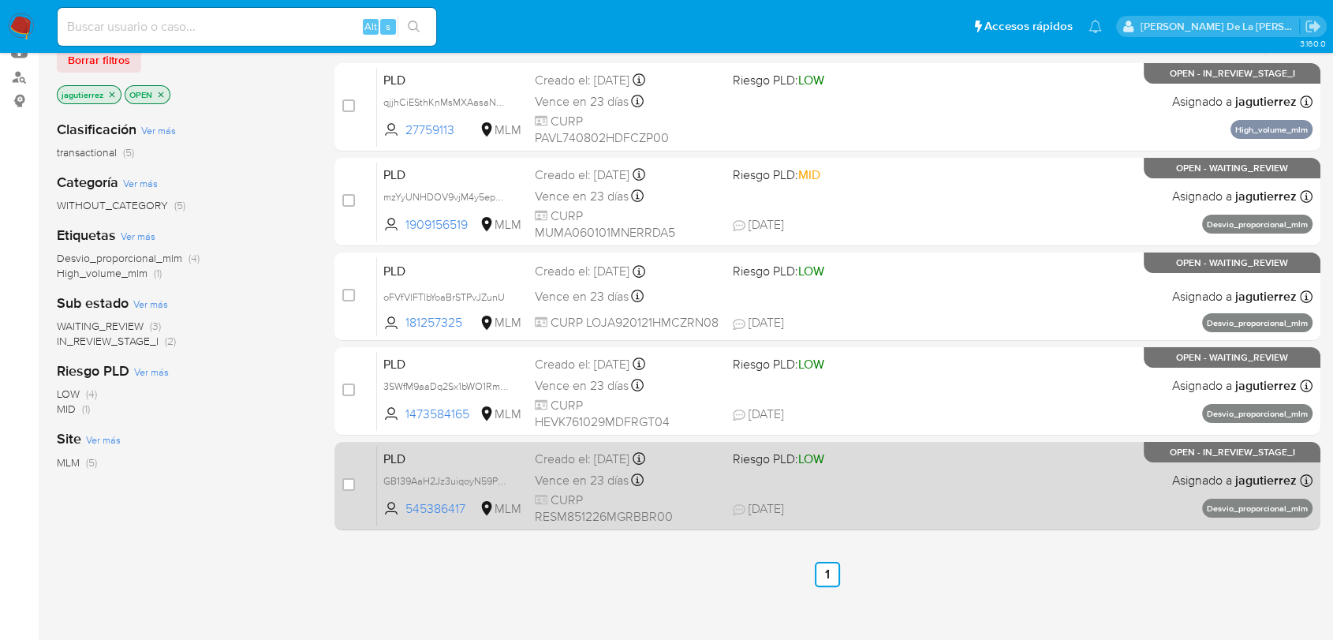
click at [928, 469] on div "PLD GB139AaH2Jz3uiqoyN59P4h6 545386417 MLM Riesgo PLD: LOW Creado el: [DATE] Cr…" at bounding box center [845, 486] width 936 height 80
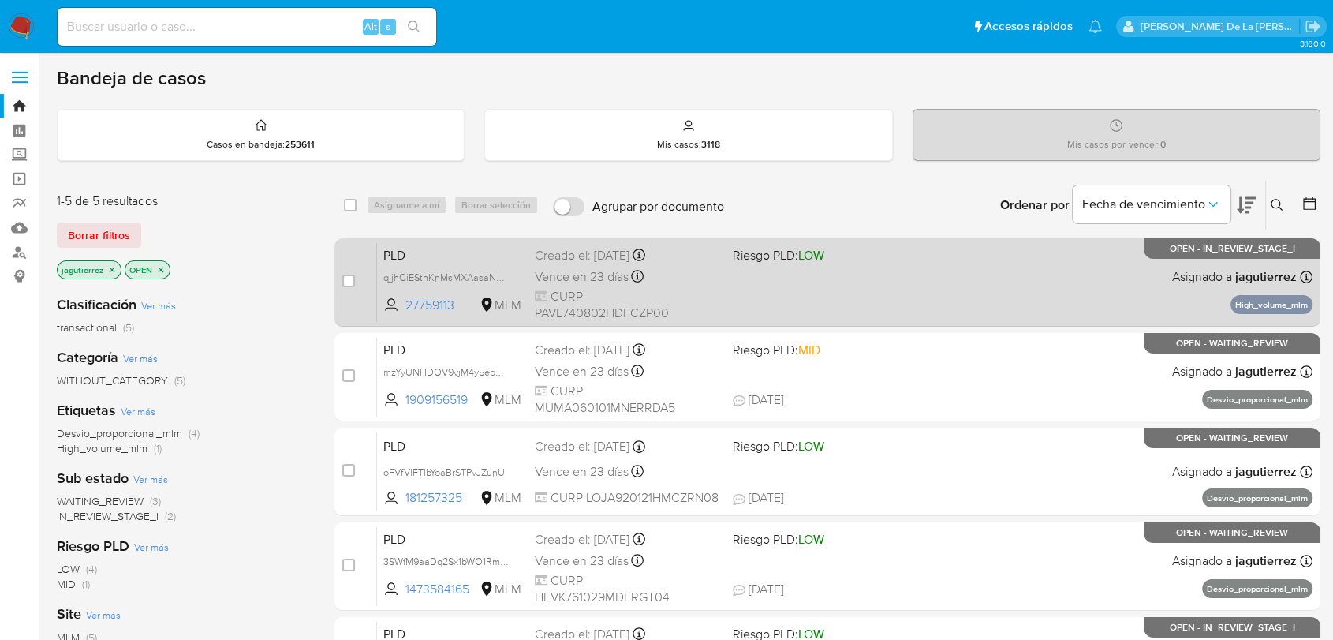
scroll to position [0, 0]
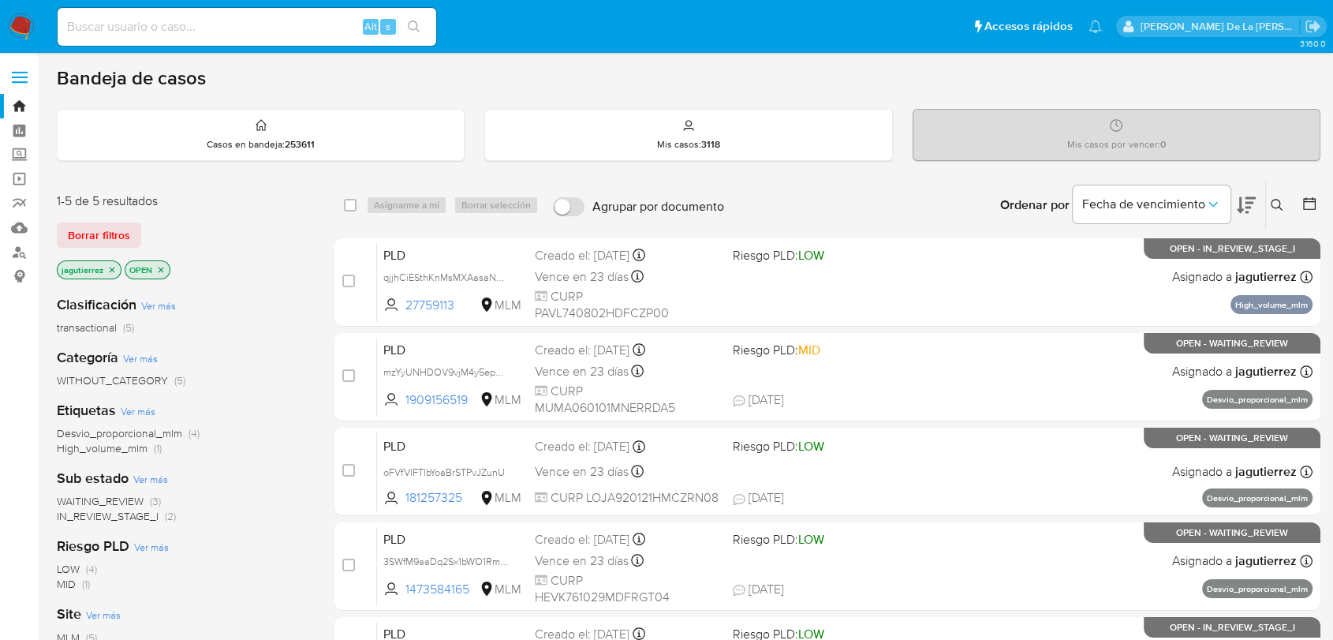
click at [105, 268] on p "jagutierrez" at bounding box center [89, 269] width 63 height 17
click at [109, 267] on icon "close-filter" at bounding box center [111, 269] width 9 height 9
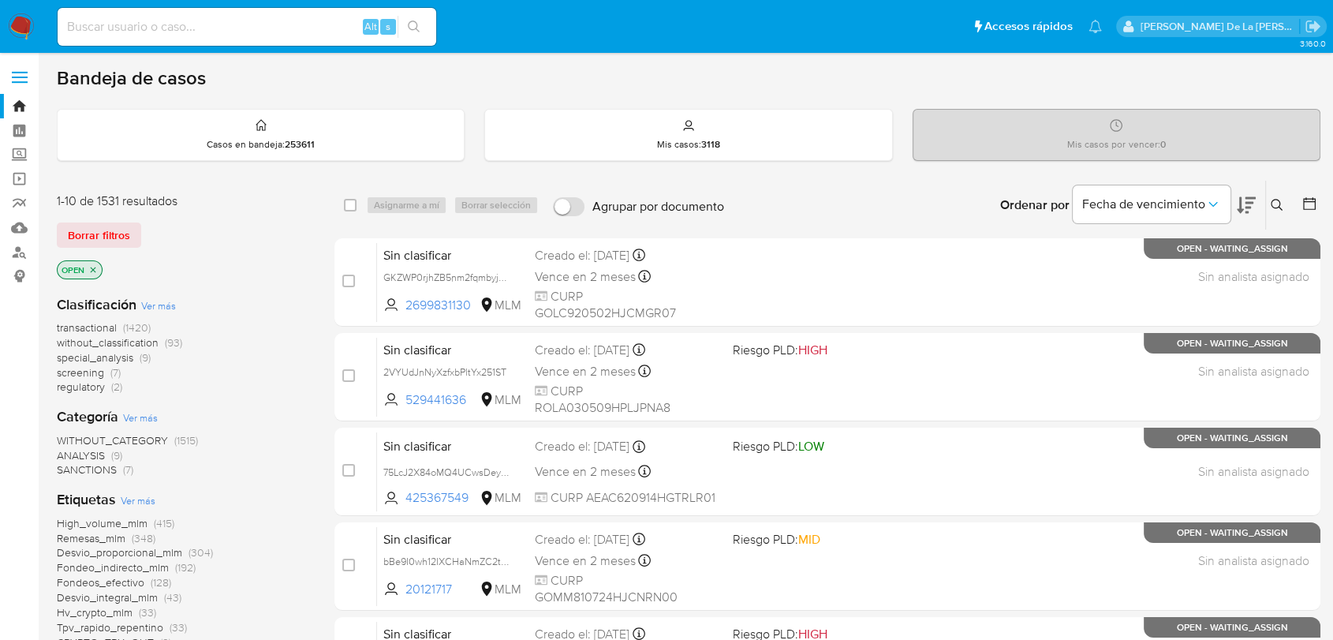
click at [77, 372] on span "screening" at bounding box center [80, 372] width 47 height 16
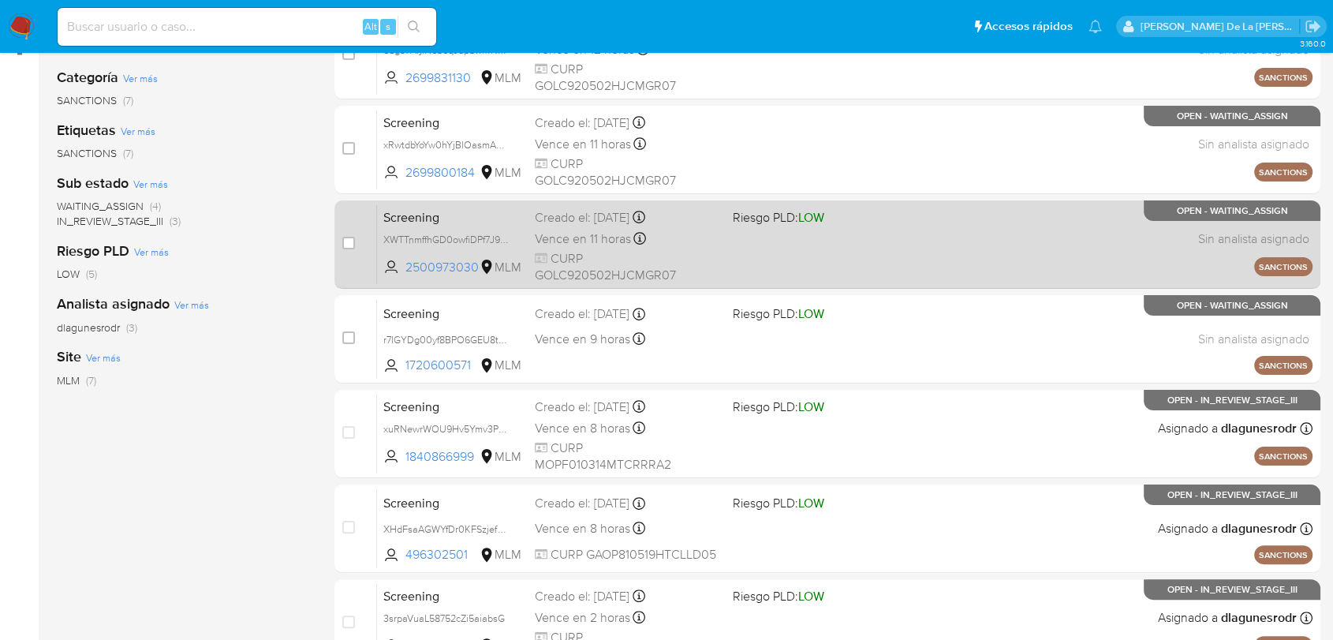
scroll to position [114, 0]
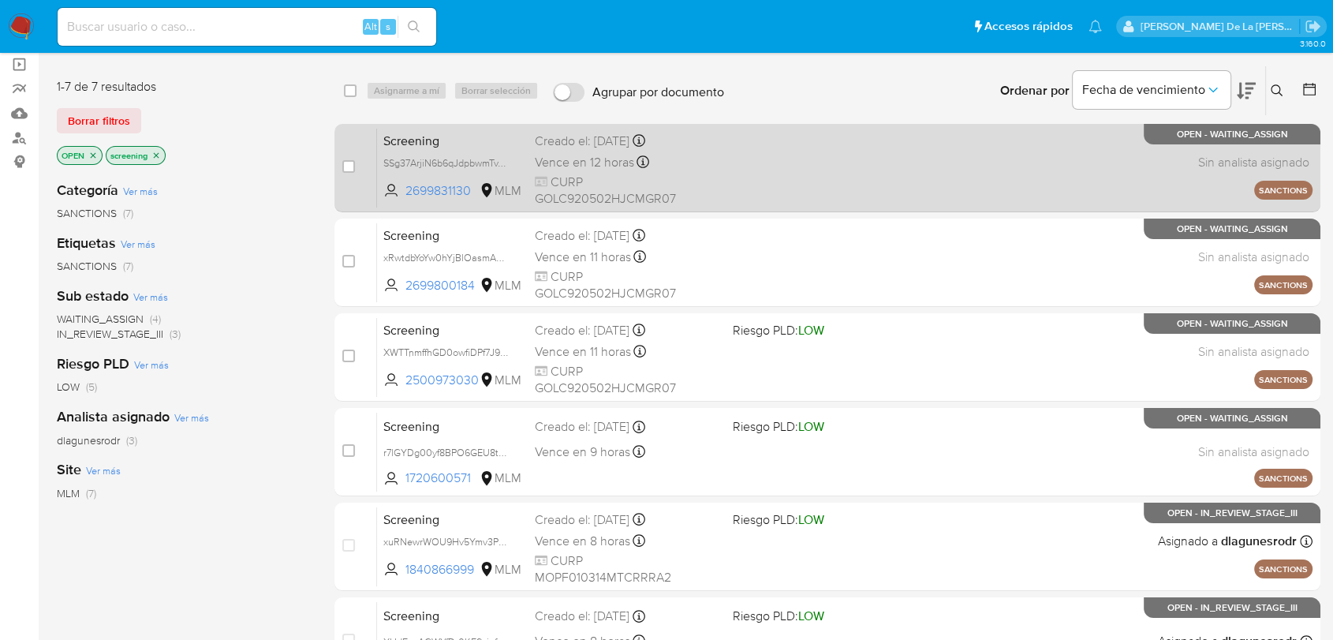
click at [739, 162] on div "Screening SSg37ArjiN6b6qJdpbwmTvYY 2699831130 MLM Creado el: 17/09/2025 Creado …" at bounding box center [845, 168] width 936 height 80
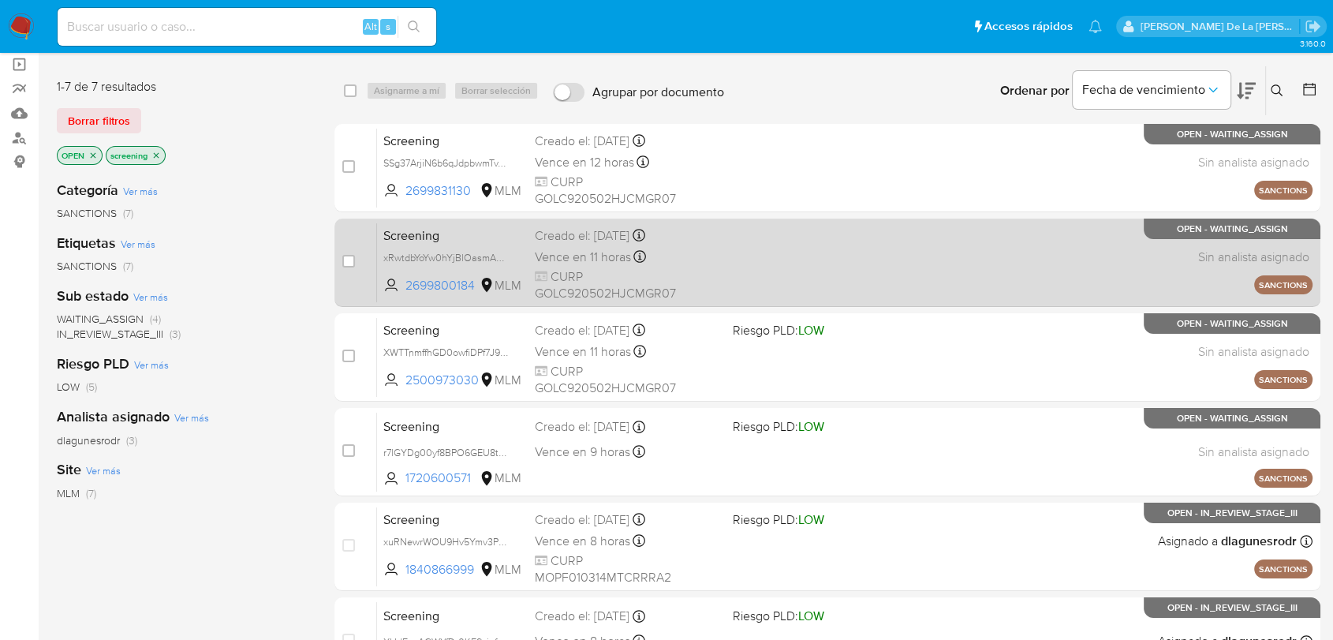
drag, startPoint x: 866, startPoint y: 255, endPoint x: 854, endPoint y: 251, distance: 13.2
click at [865, 255] on span at bounding box center [825, 256] width 185 height 3
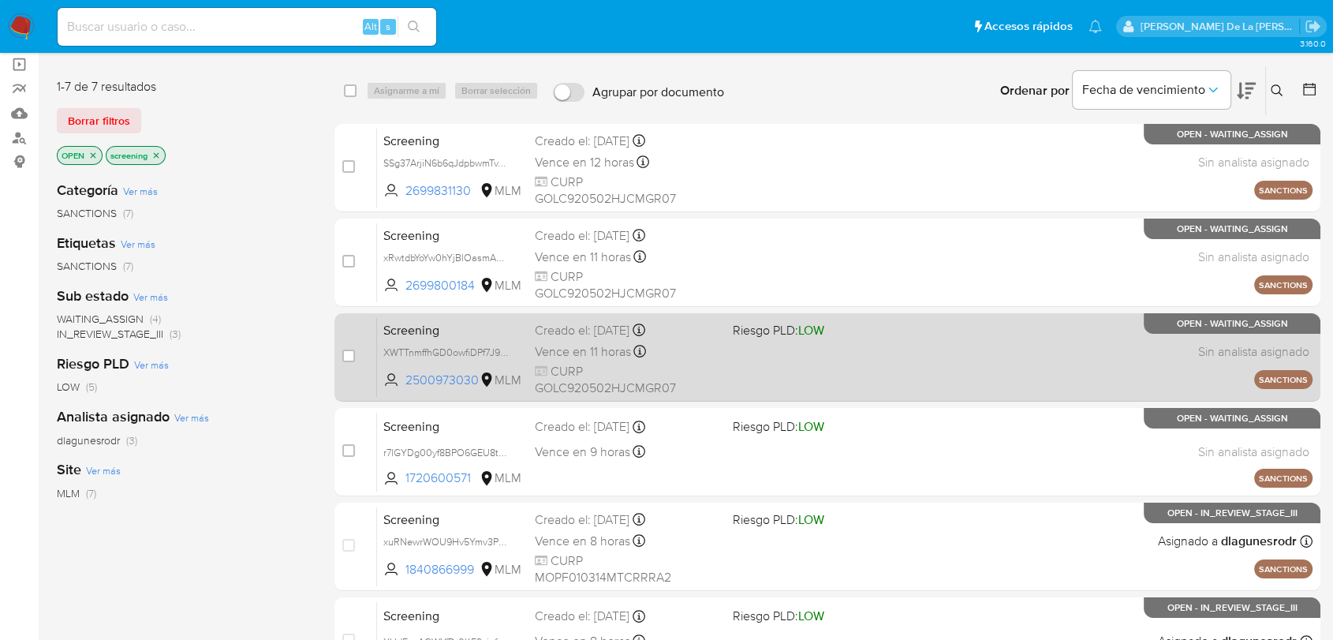
click at [852, 354] on div "Screening XWTTnmffhGD0owfiDPf7J9ha 2500973030 MLM Riesgo PLD: LOW Creado el: 17…" at bounding box center [845, 357] width 936 height 80
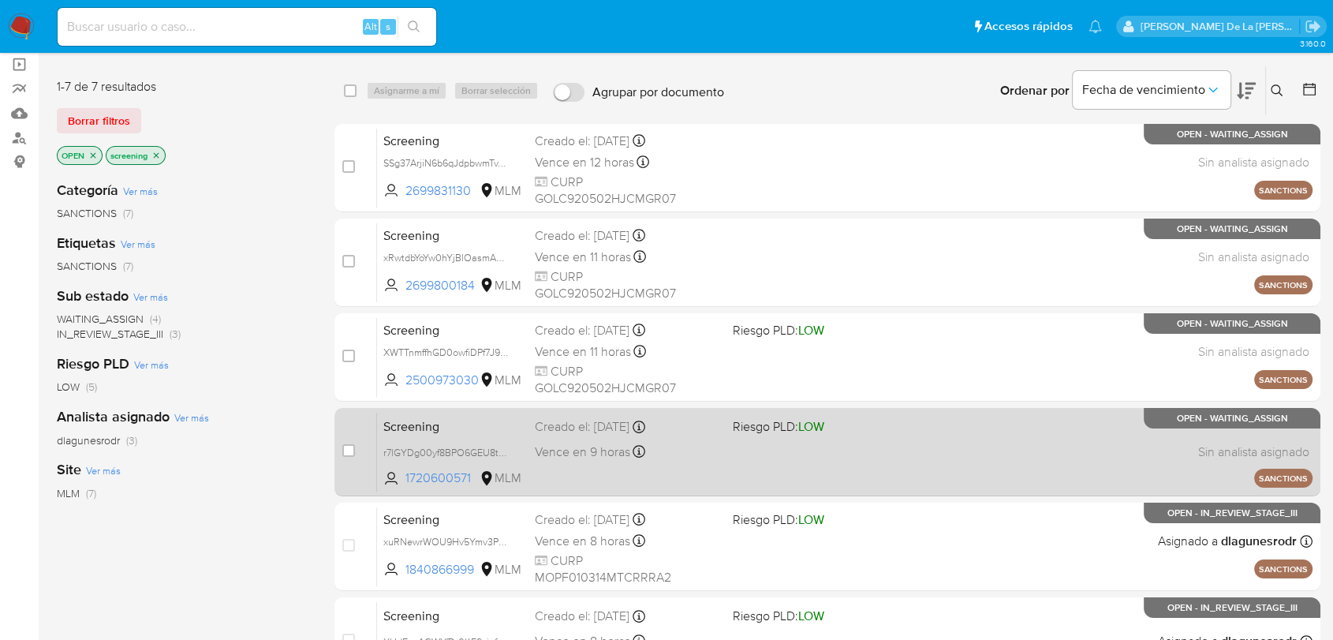
click at [790, 456] on div "Screening r7lGYDg00yf8BPO6GEU8tbyc 1720600571 MLM Riesgo PLD: LOW Creado el: 17…" at bounding box center [845, 452] width 936 height 80
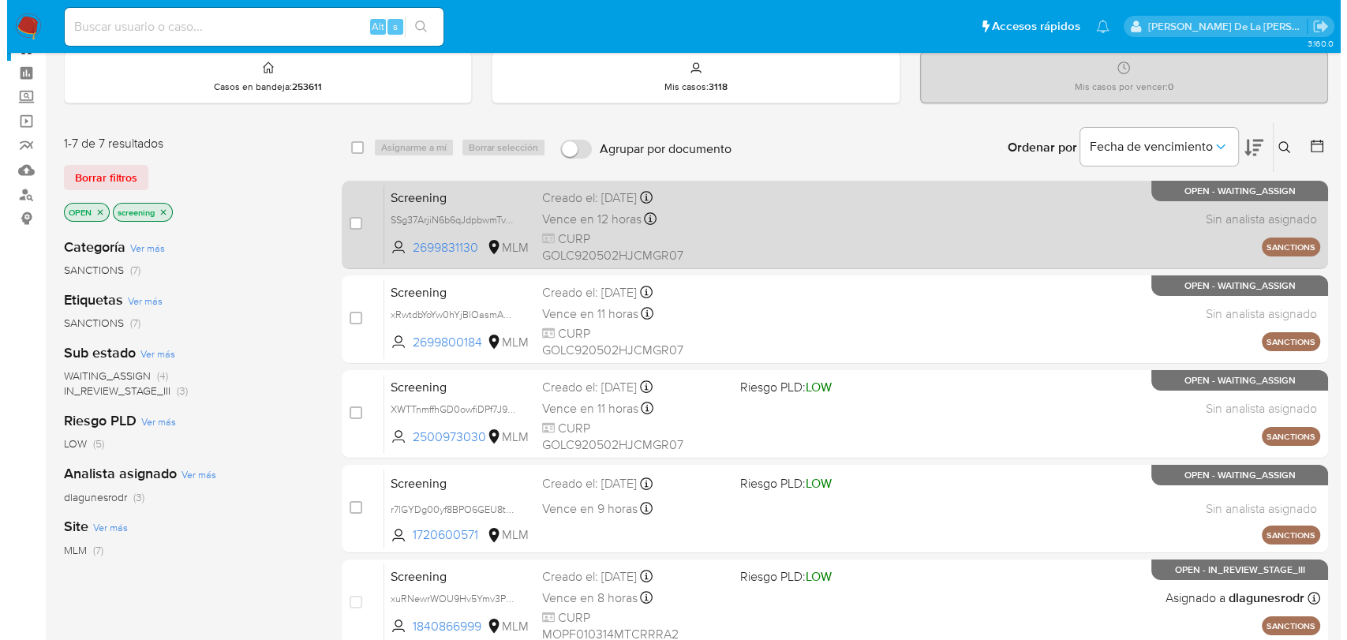
scroll to position [27, 0]
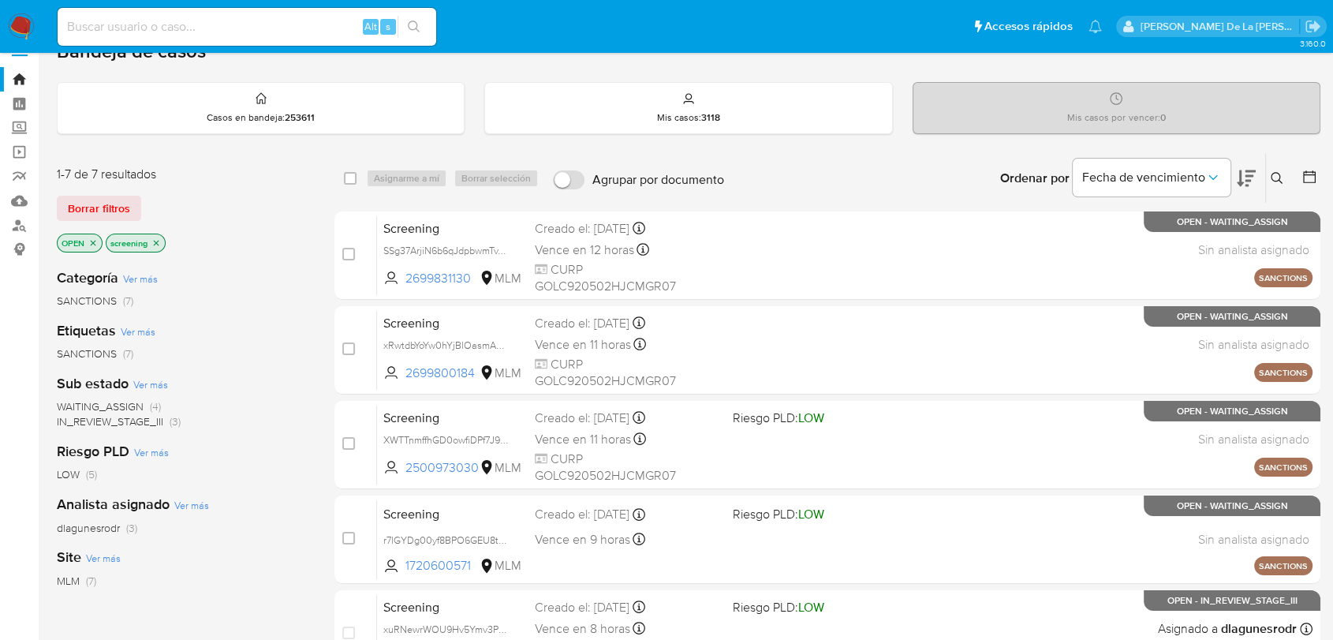
click at [1275, 169] on button at bounding box center [1279, 178] width 26 height 19
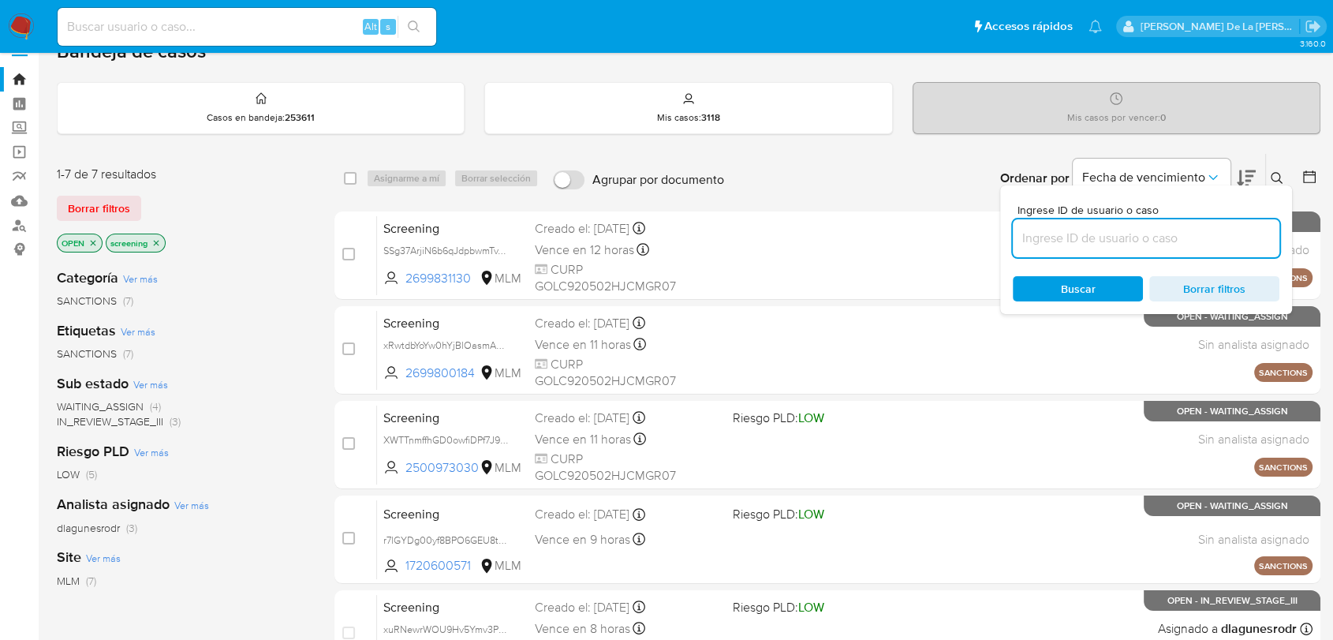
click at [1121, 239] on input at bounding box center [1146, 238] width 267 height 21
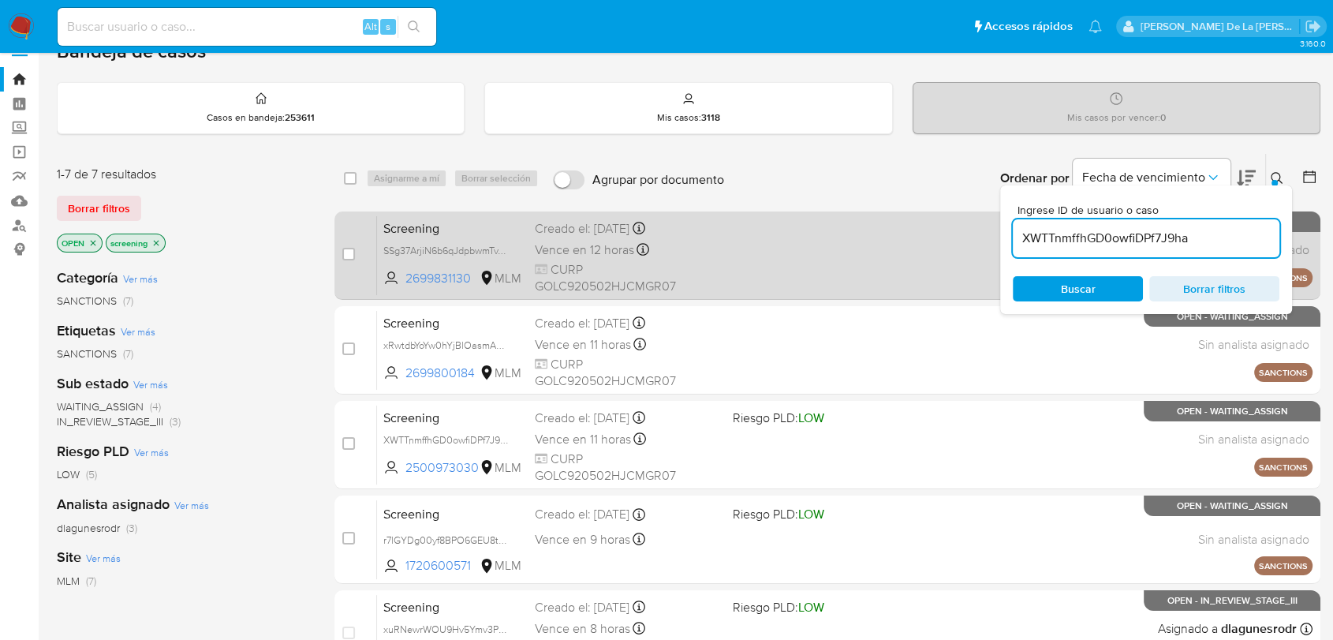
type input "XWTTnmffhGD0owfiDPf7J9ha"
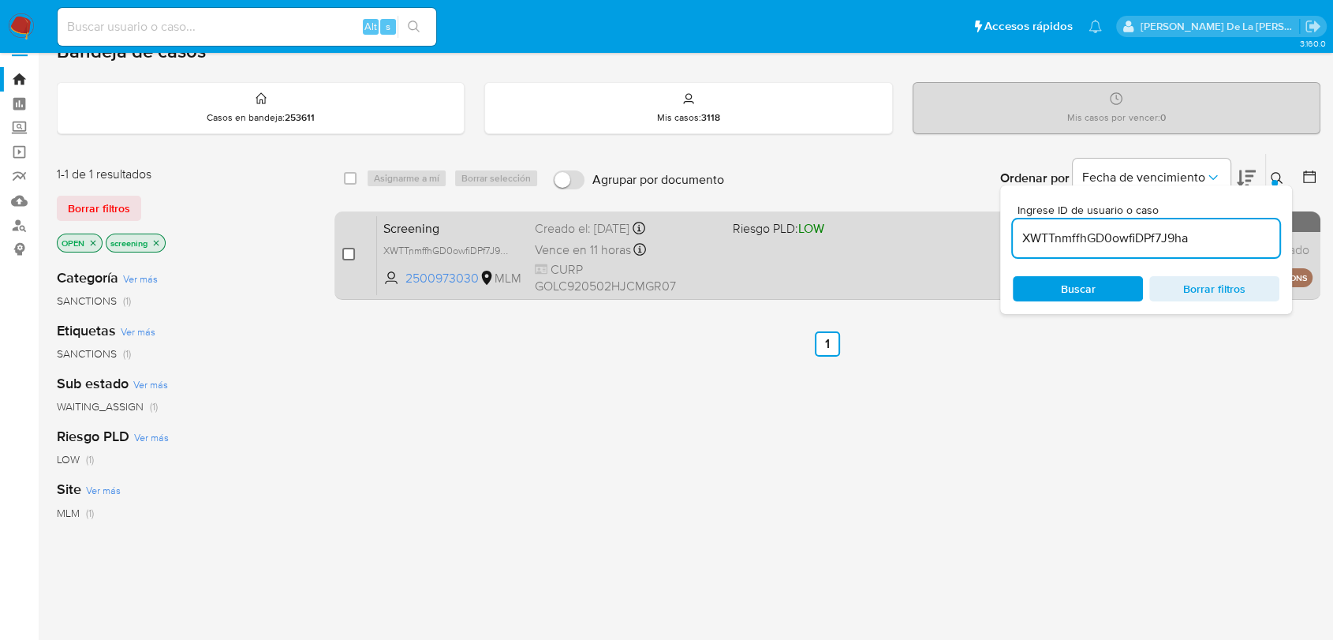
click at [342, 255] on input "checkbox" at bounding box center [348, 254] width 13 height 13
checkbox input "true"
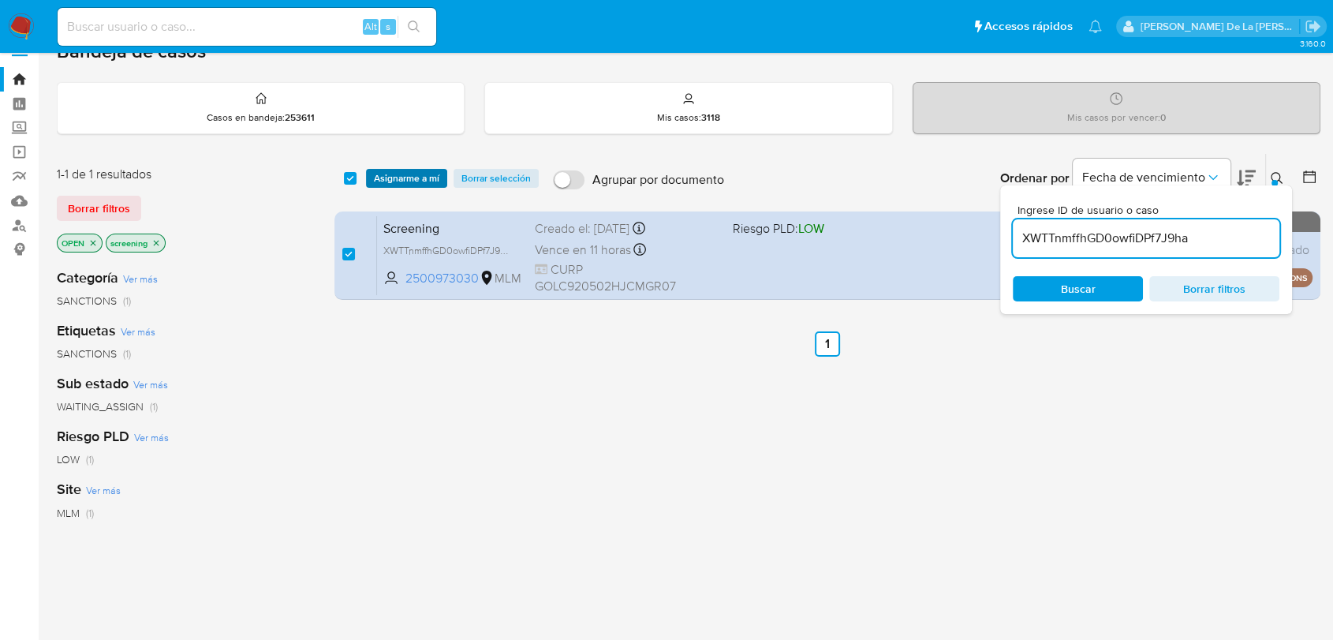
click at [423, 172] on span "Asignarme a mí" at bounding box center [406, 178] width 65 height 16
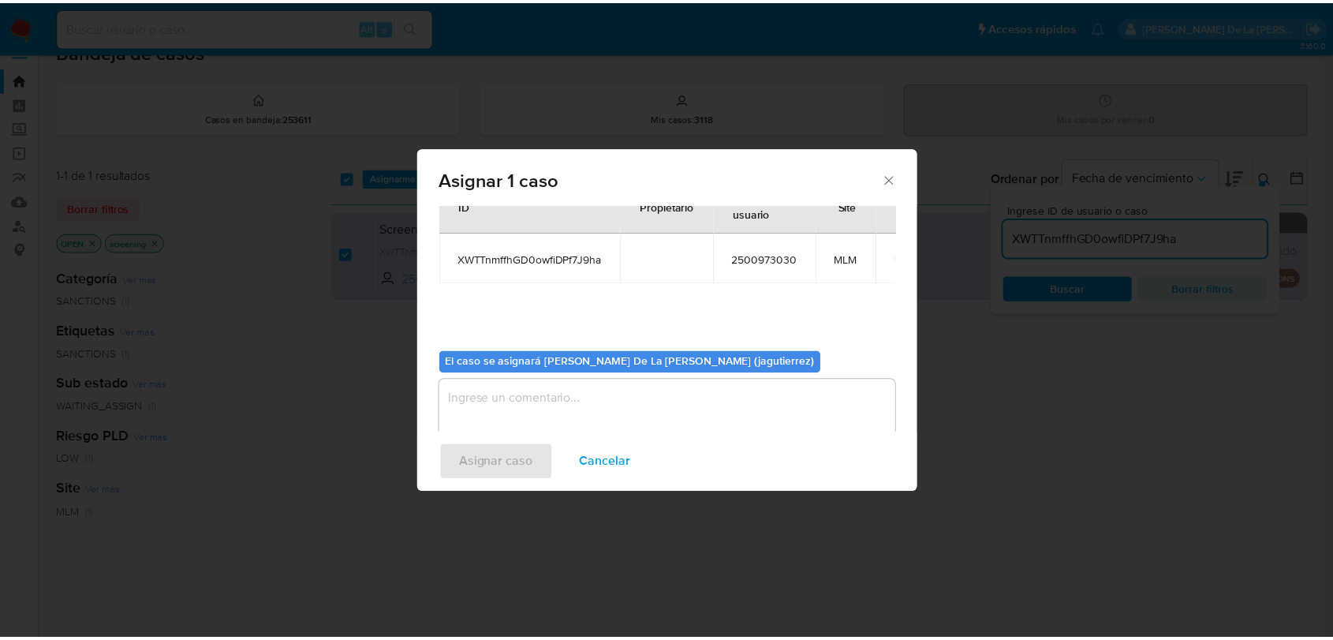
scroll to position [81, 0]
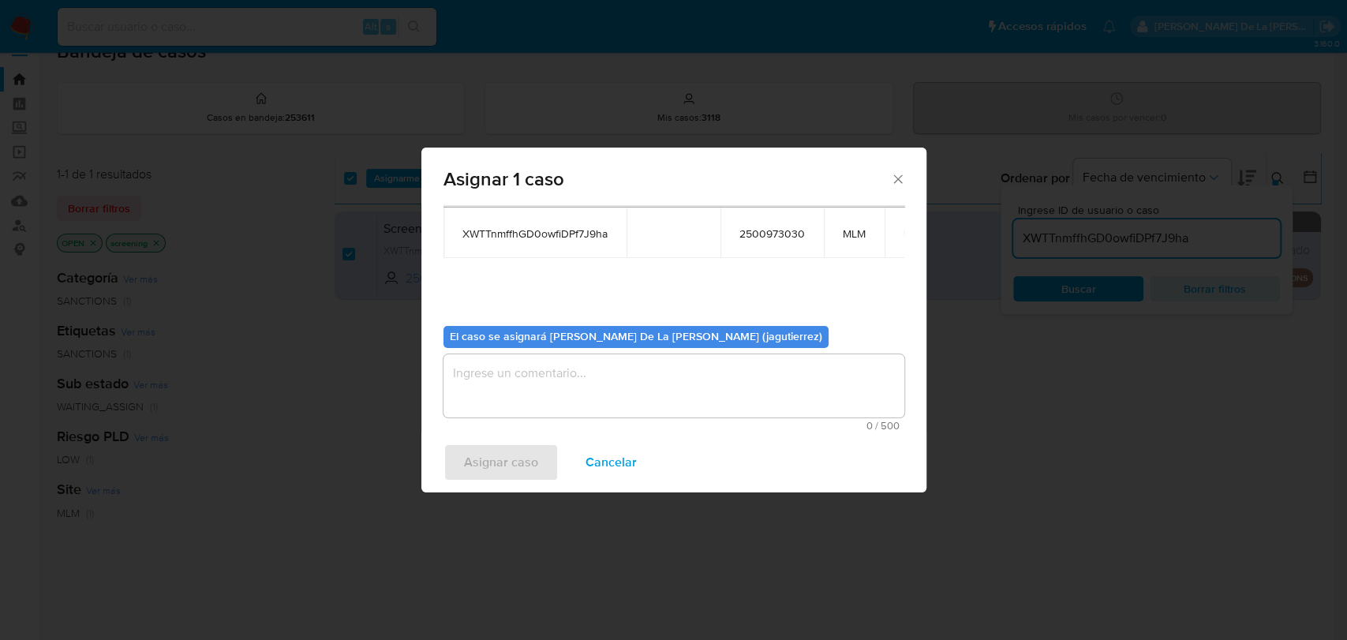
click at [558, 364] on textarea "assign-modal" at bounding box center [673, 385] width 461 height 63
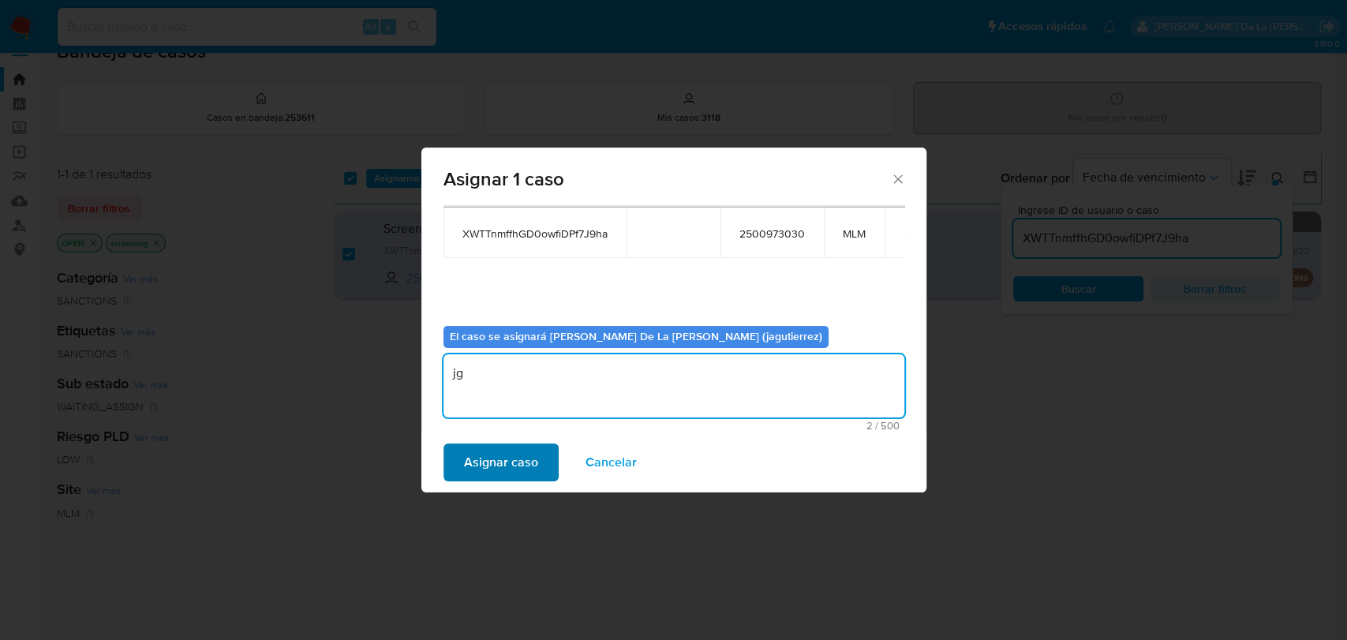
type textarea "jg"
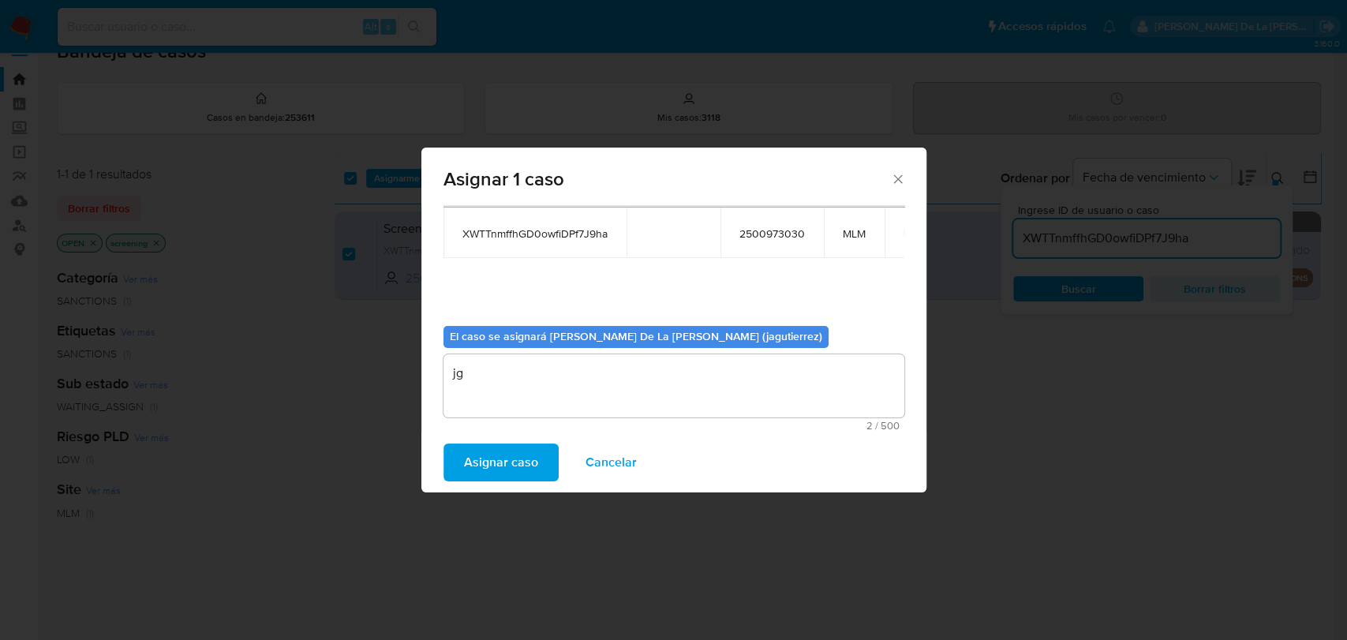
click at [486, 461] on span "Asignar caso" at bounding box center [501, 462] width 74 height 35
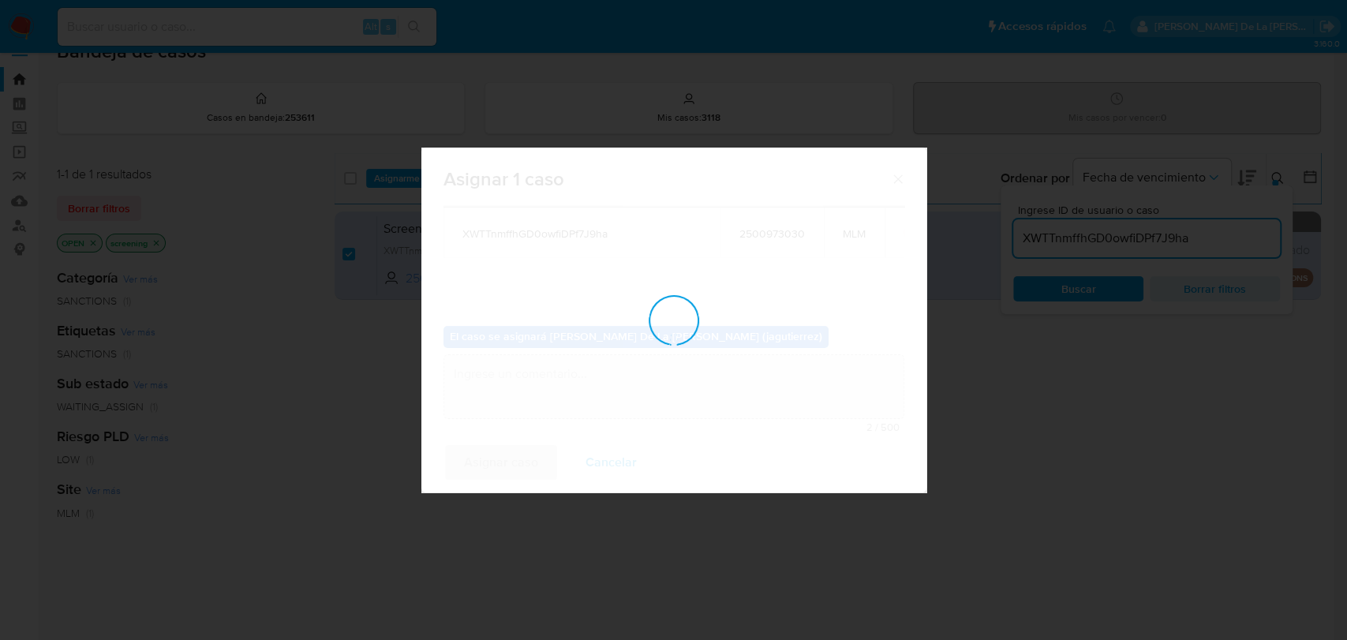
checkbox input "false"
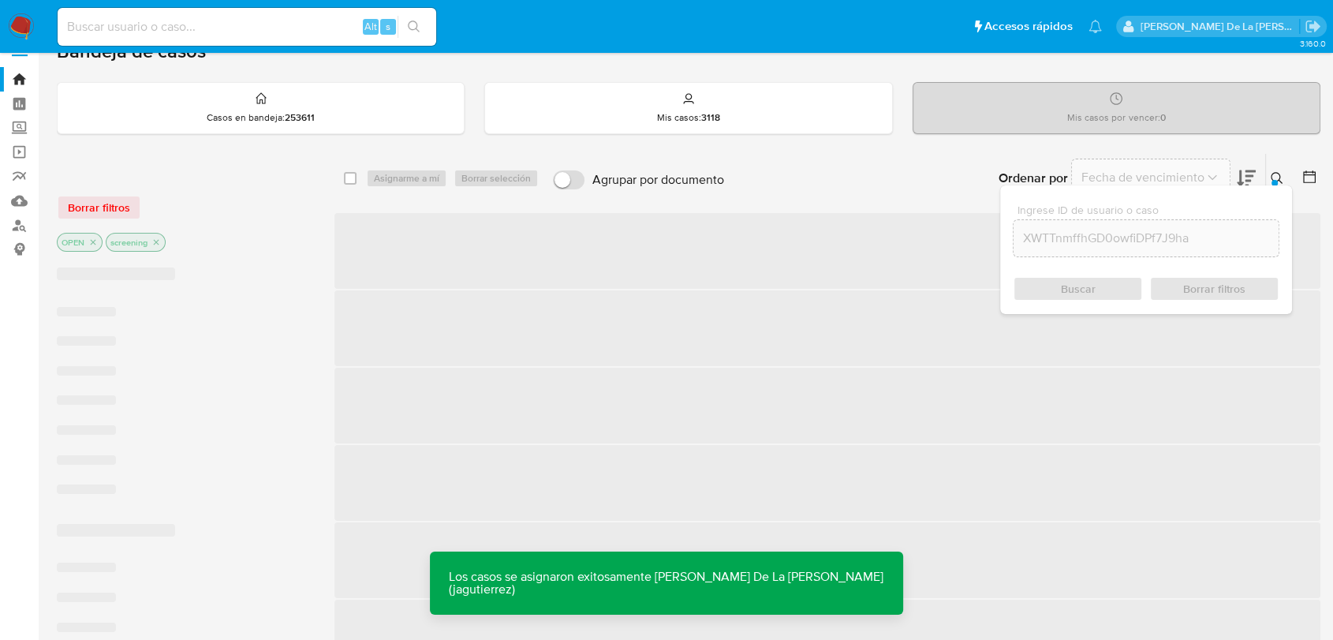
click at [831, 256] on span "‌" at bounding box center [827, 251] width 986 height 76
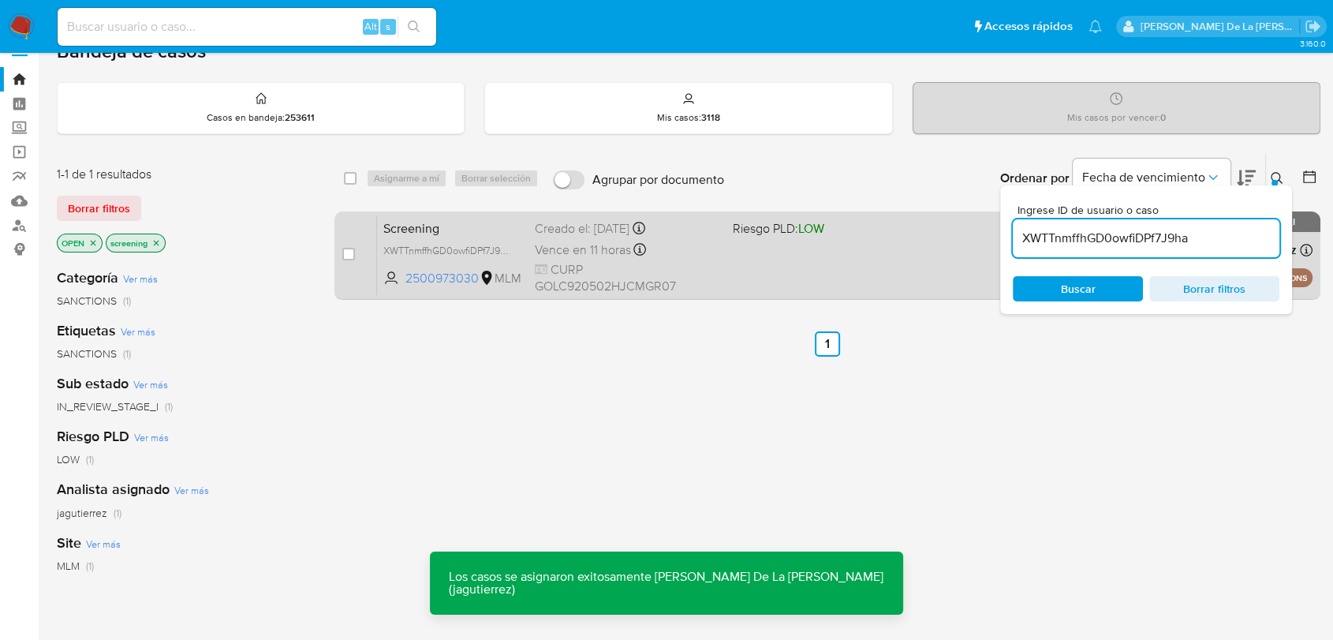
click at [820, 229] on span "LOW" at bounding box center [811, 228] width 26 height 18
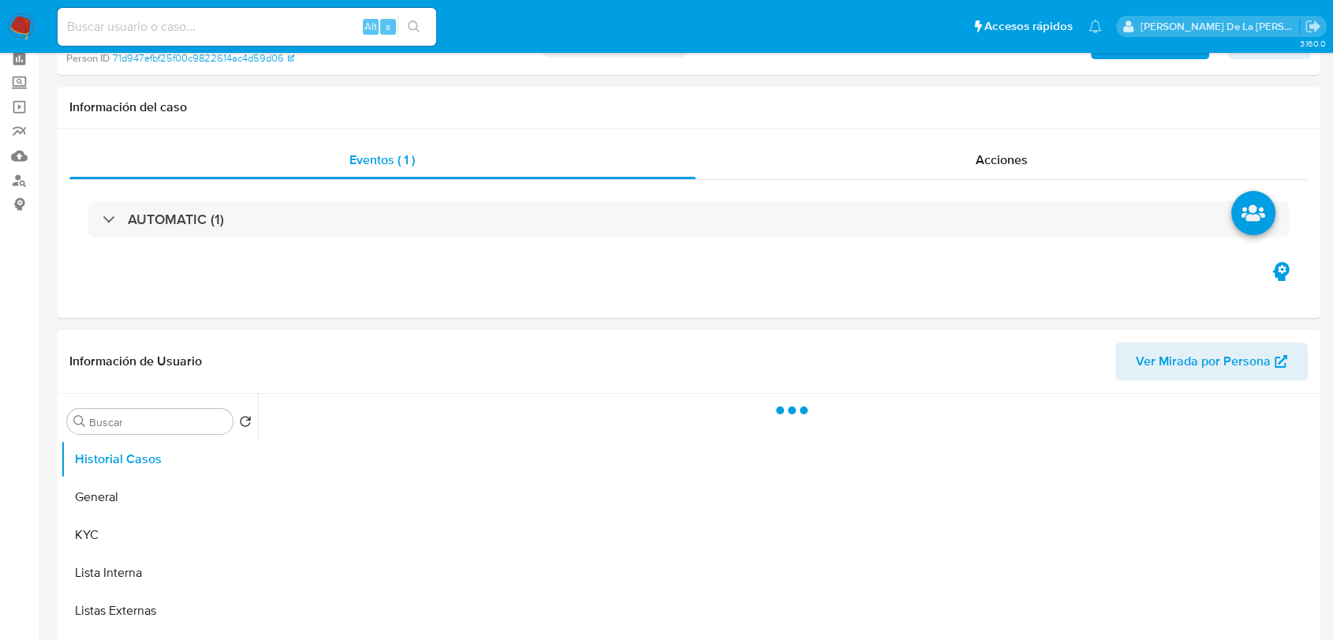
scroll to position [175, 0]
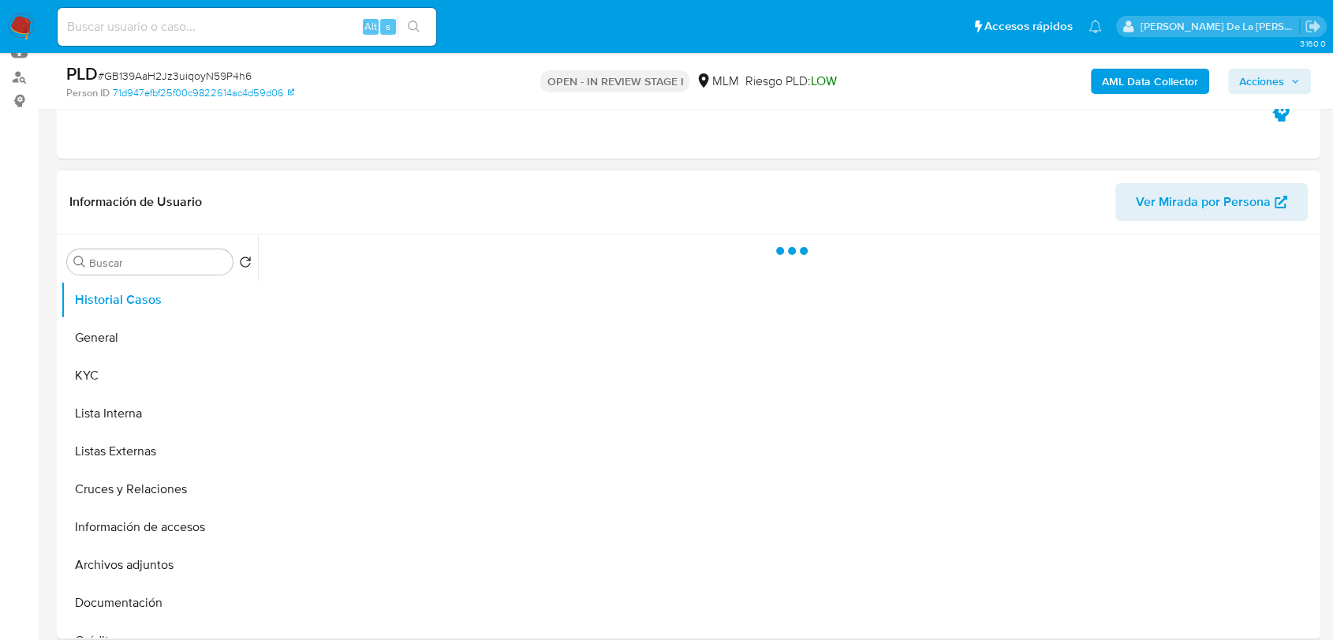
select select "10"
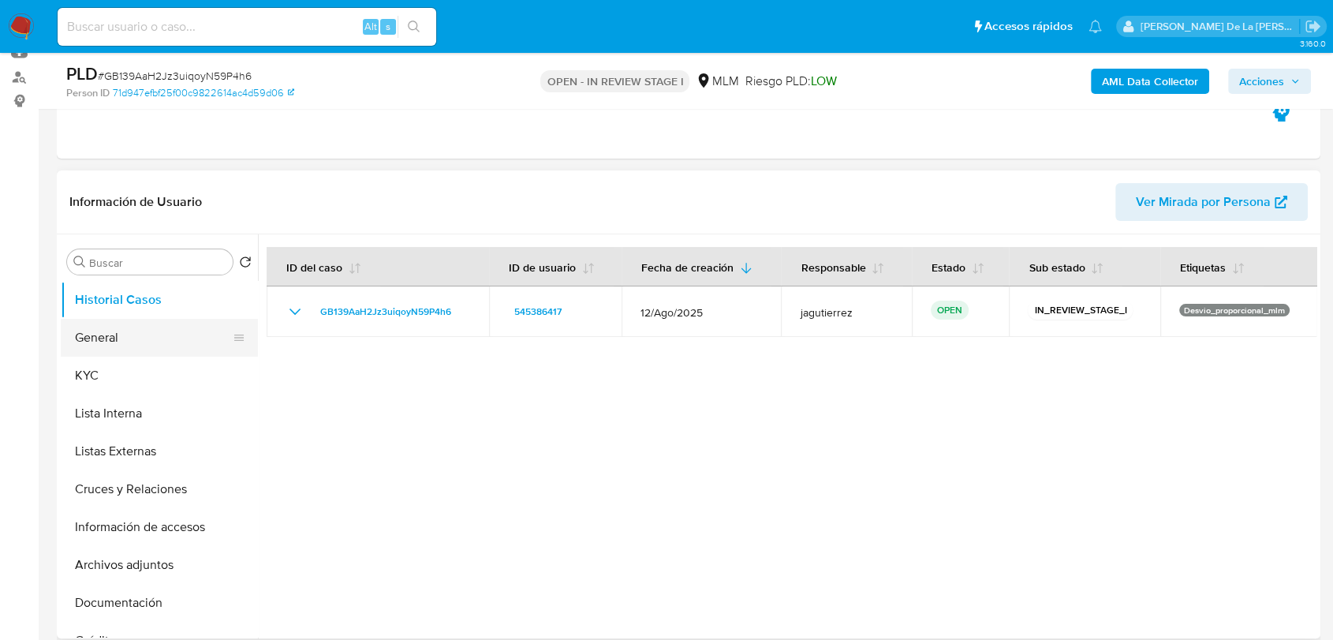
click at [124, 346] on button "General" at bounding box center [153, 338] width 185 height 38
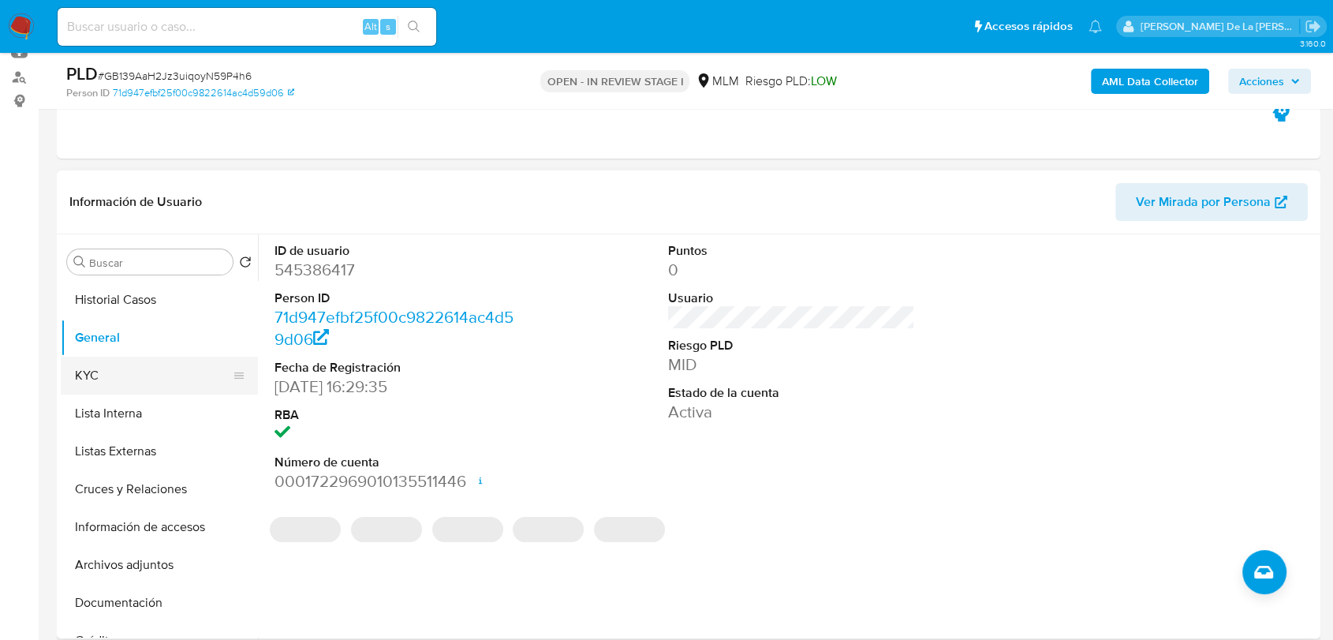
click at [164, 380] on button "KYC" at bounding box center [153, 376] width 185 height 38
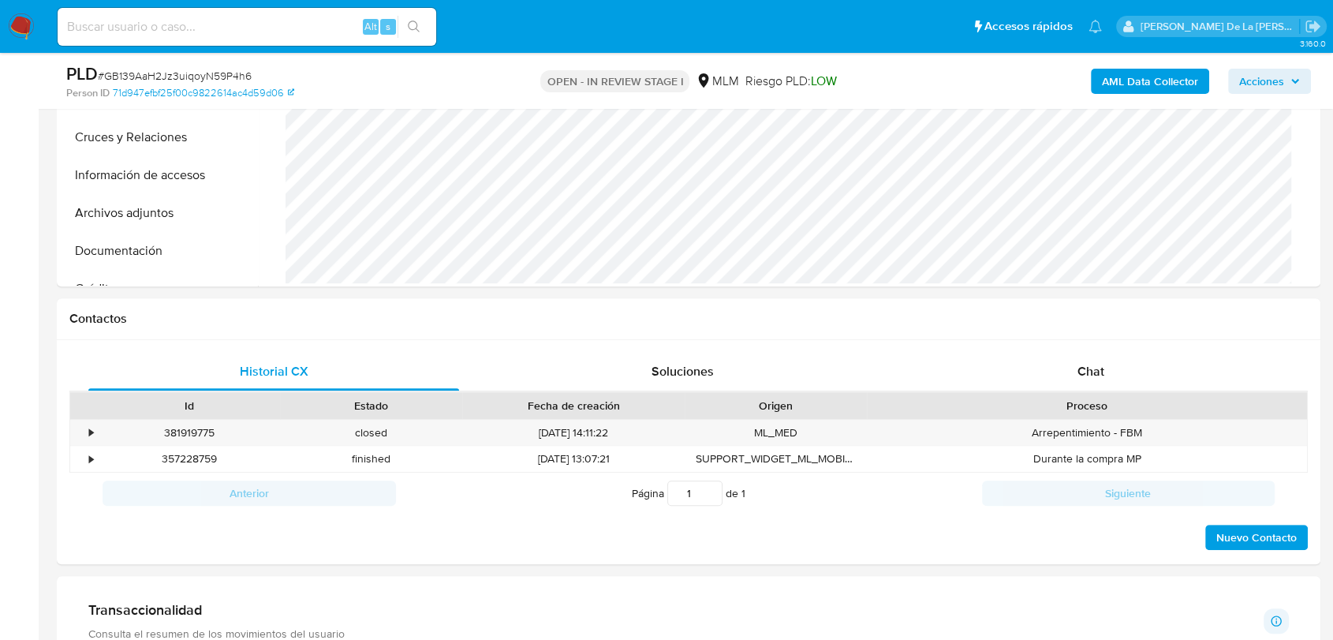
scroll to position [700, 0]
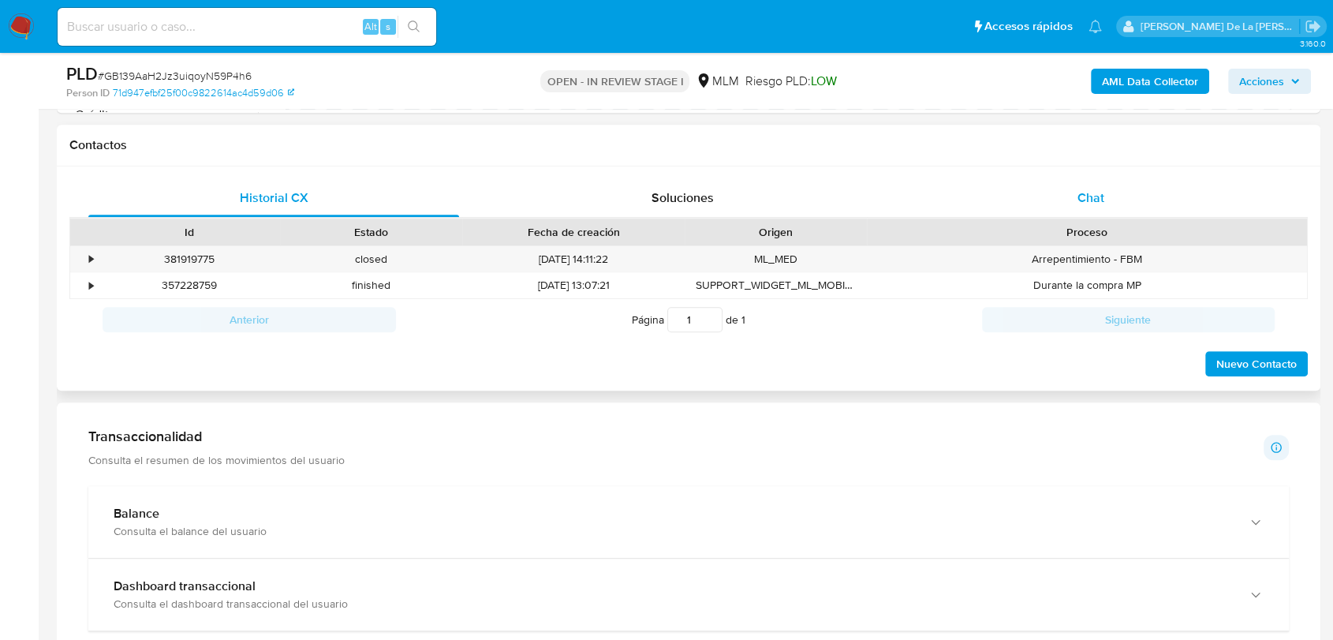
drag, startPoint x: 1115, startPoint y: 194, endPoint x: 1102, endPoint y: 192, distance: 13.5
click at [1106, 196] on div "Chat" at bounding box center [1091, 198] width 371 height 38
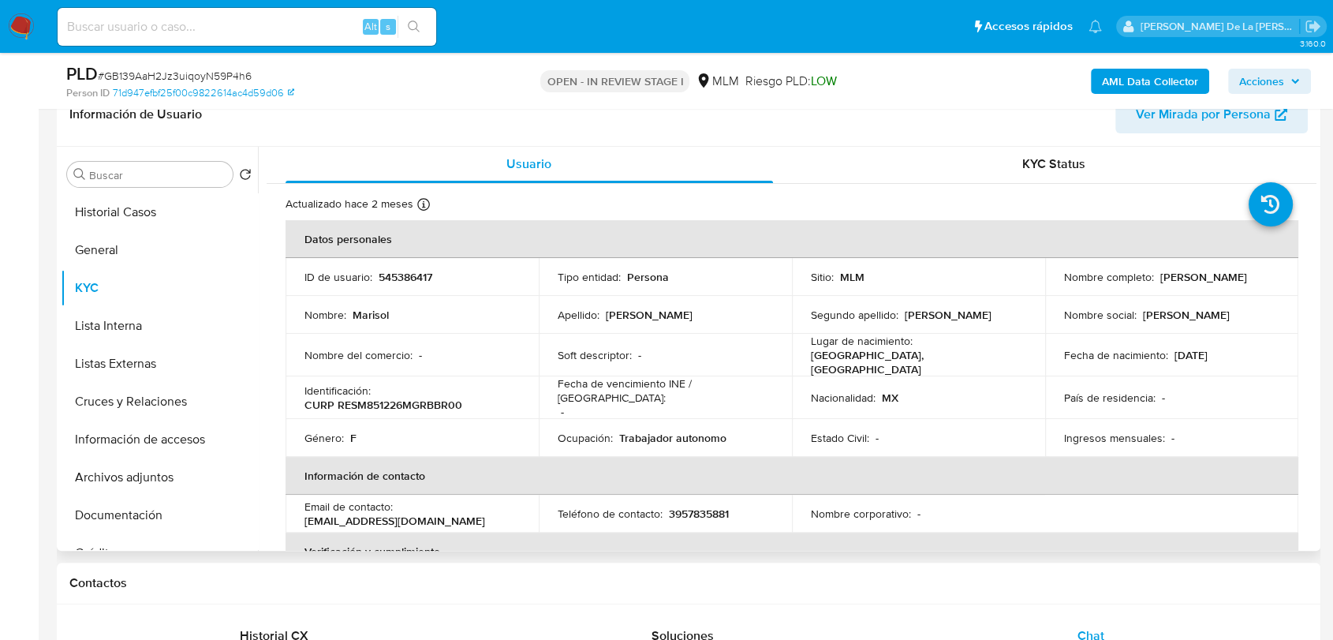
scroll to position [0, 0]
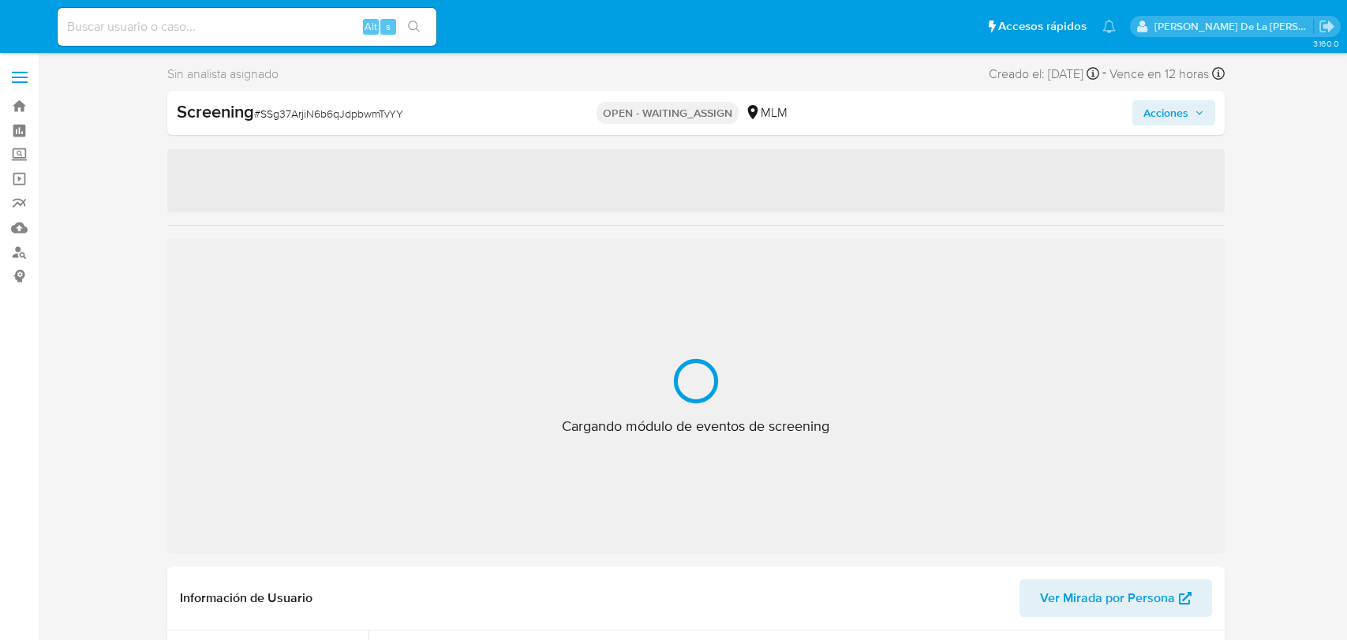
select select "10"
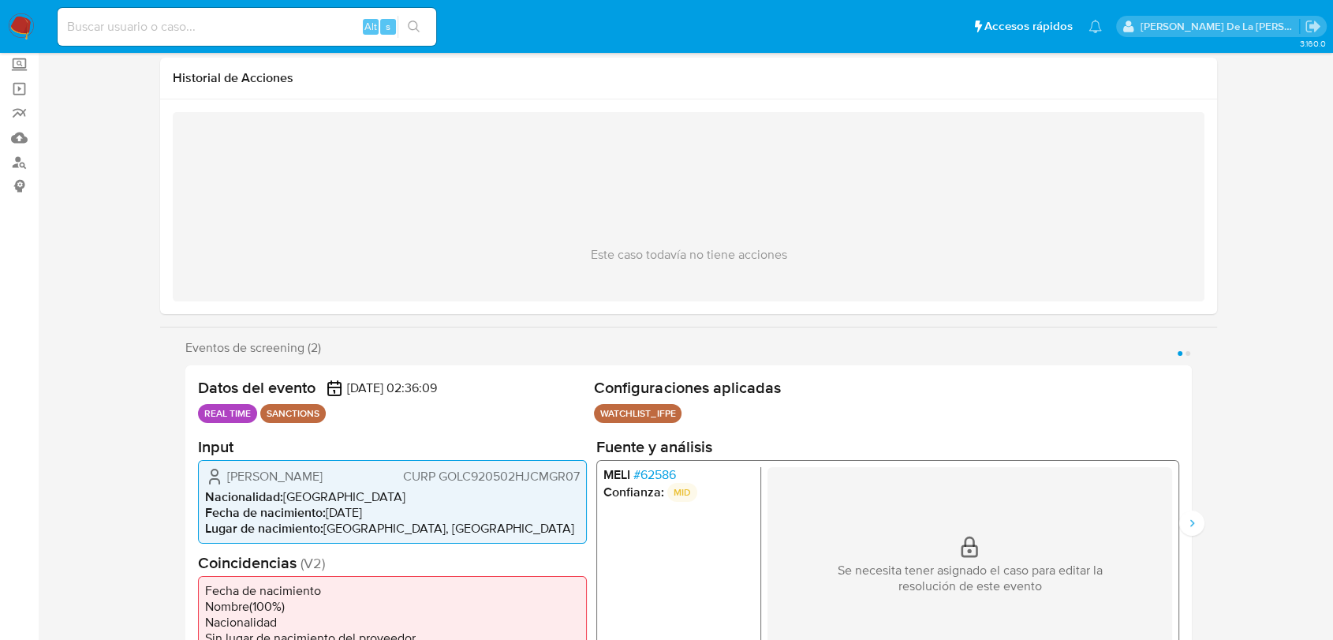
scroll to position [263, 0]
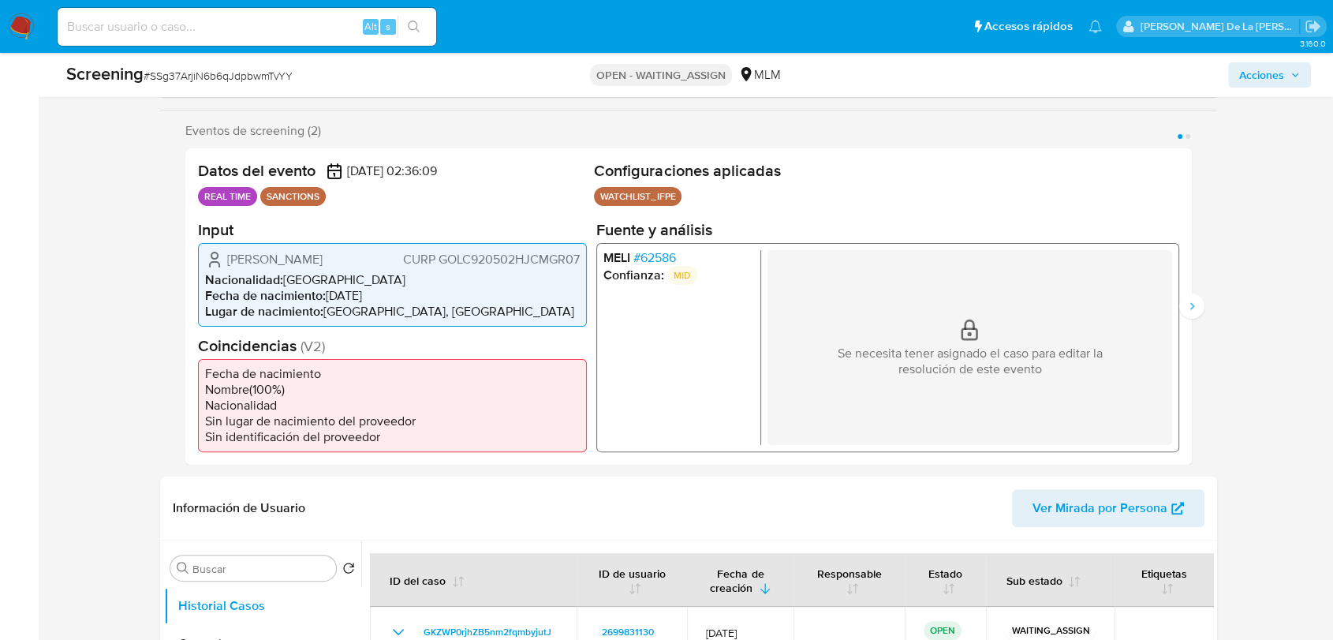
click at [663, 260] on span "# 62586" at bounding box center [654, 257] width 43 height 16
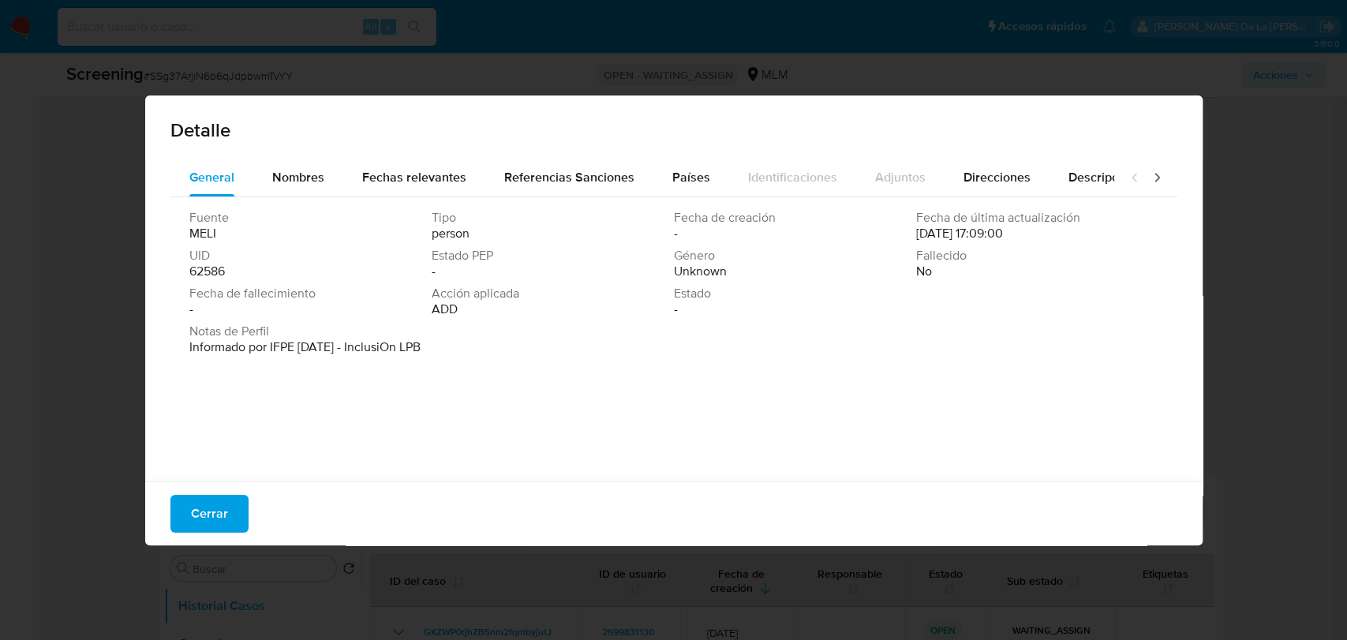
drag, startPoint x: 189, startPoint y: 516, endPoint x: 258, endPoint y: 428, distance: 112.4
click at [189, 516] on button "Cerrar" at bounding box center [209, 514] width 78 height 38
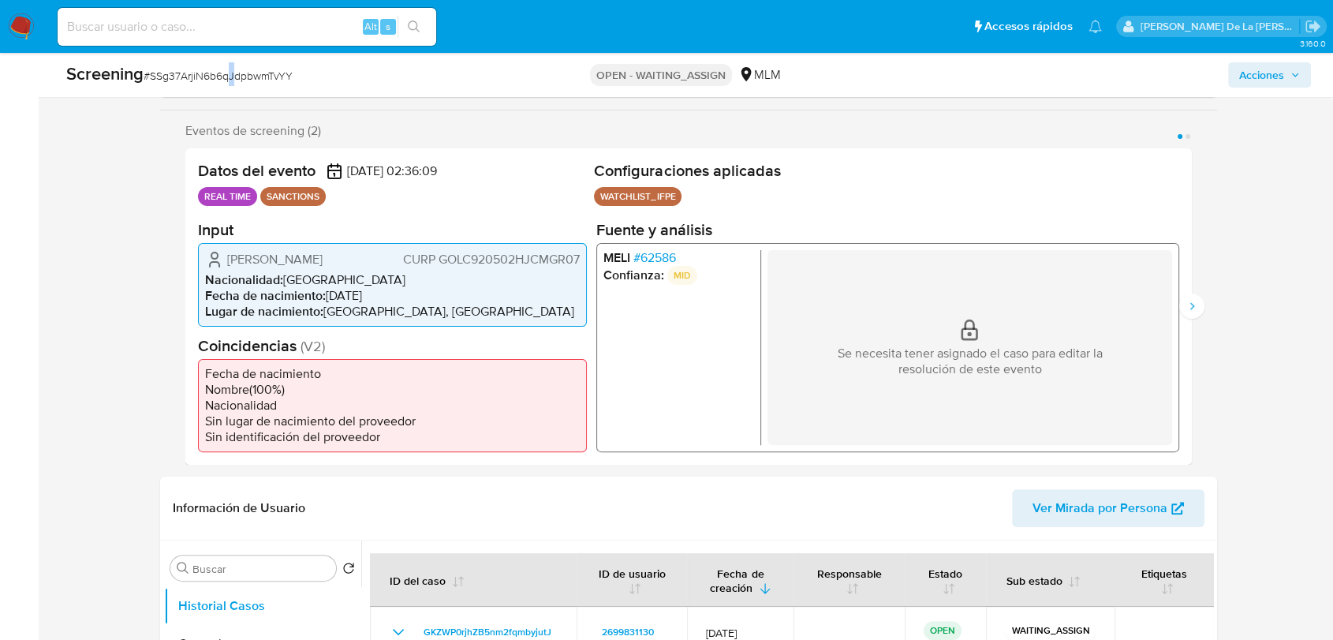
click at [232, 72] on span "# SSg37ArjiN6b6qJdpbwmTvYY" at bounding box center [218, 76] width 149 height 16
click at [231, 76] on span "# SSg37ArjiN6b6qJdpbwmTvYY" at bounding box center [218, 76] width 149 height 16
click at [232, 77] on span "# SSg37ArjiN6b6qJdpbwmTvYY" at bounding box center [218, 76] width 149 height 16
click at [319, 73] on div "Screening # SSg37ArjiN6b6qJdpbwmTvYY" at bounding box center [270, 74] width 409 height 24
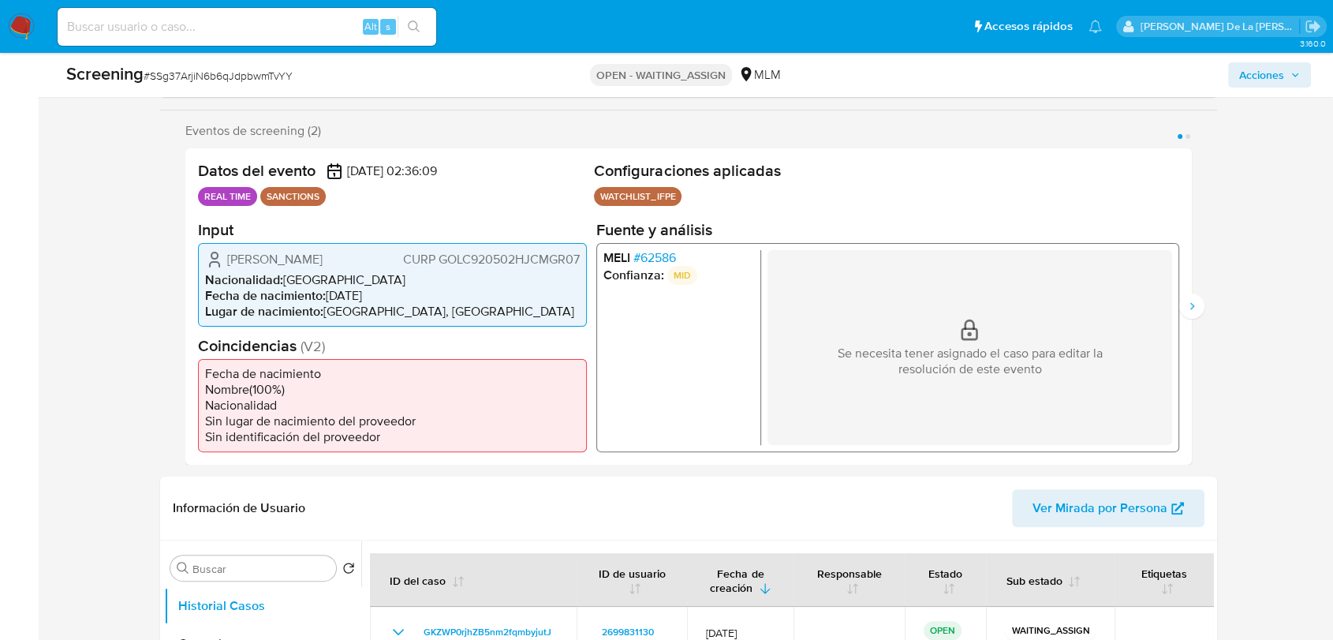
click at [232, 70] on span "# SSg37ArjiN6b6qJdpbwmTvYY" at bounding box center [218, 76] width 149 height 16
copy span "SSg37ArjiN6b6qJdpbwmTvYY"
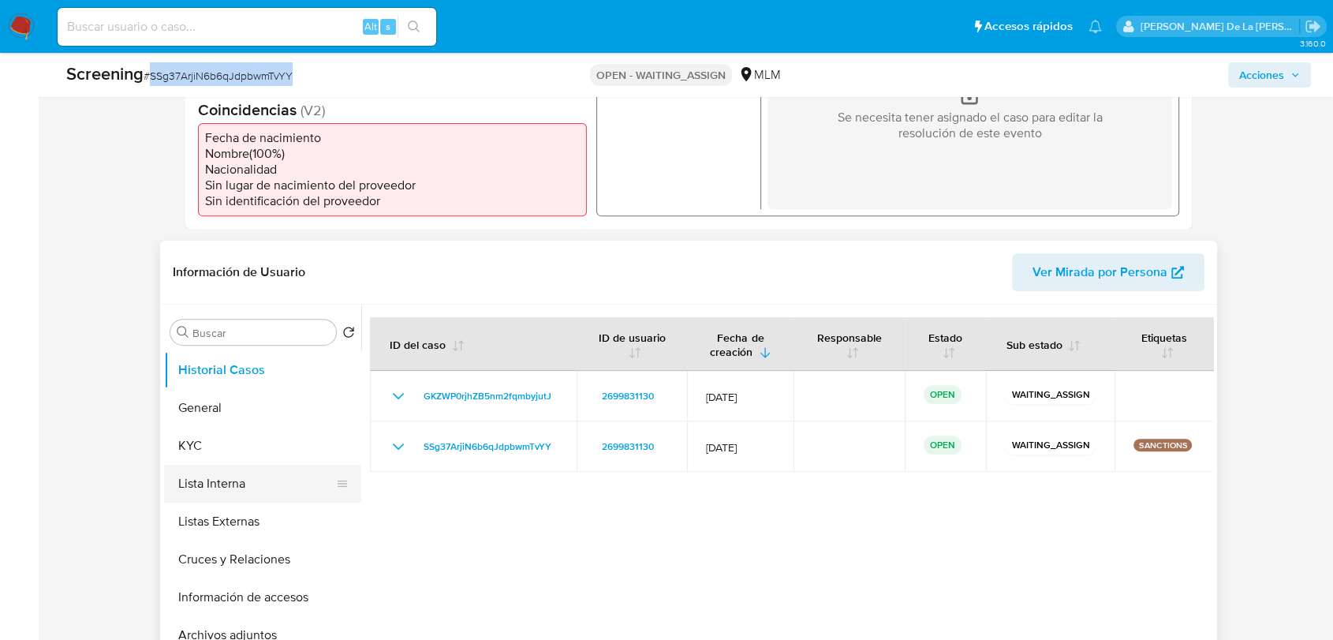
scroll to position [613, 0]
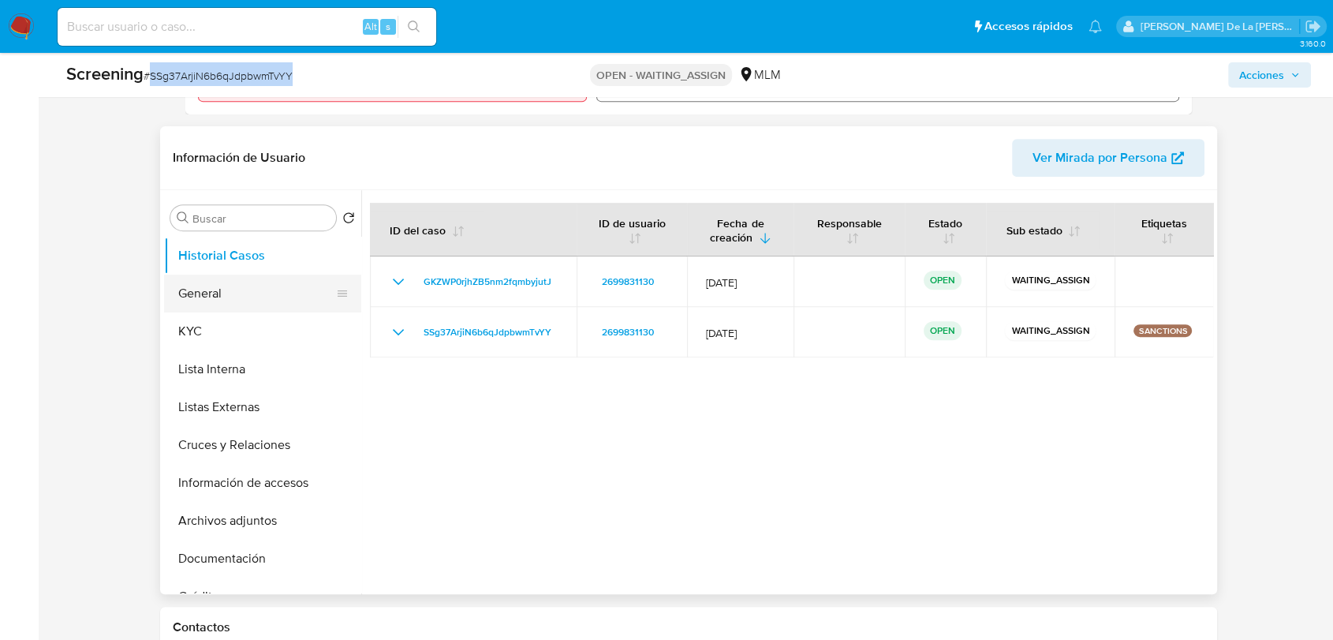
click at [240, 289] on button "General" at bounding box center [256, 294] width 185 height 38
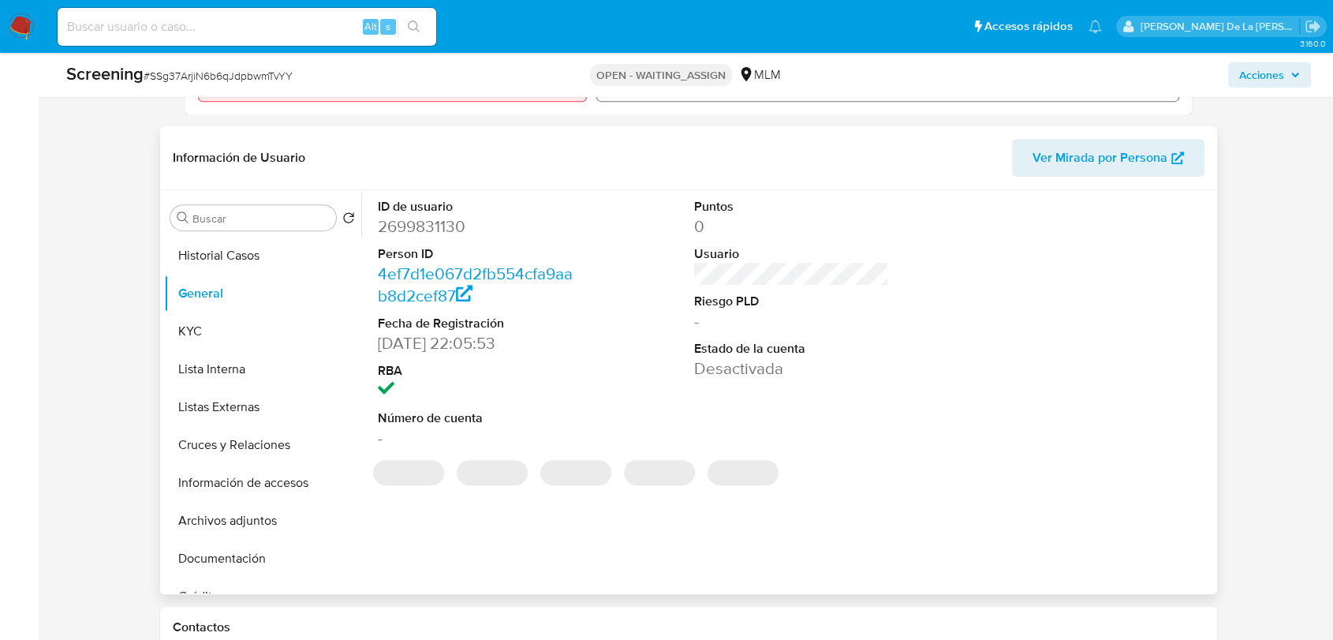
click at [403, 230] on dd "2699831130" at bounding box center [475, 226] width 195 height 22
click at [404, 230] on dd "2699831130" at bounding box center [475, 226] width 195 height 22
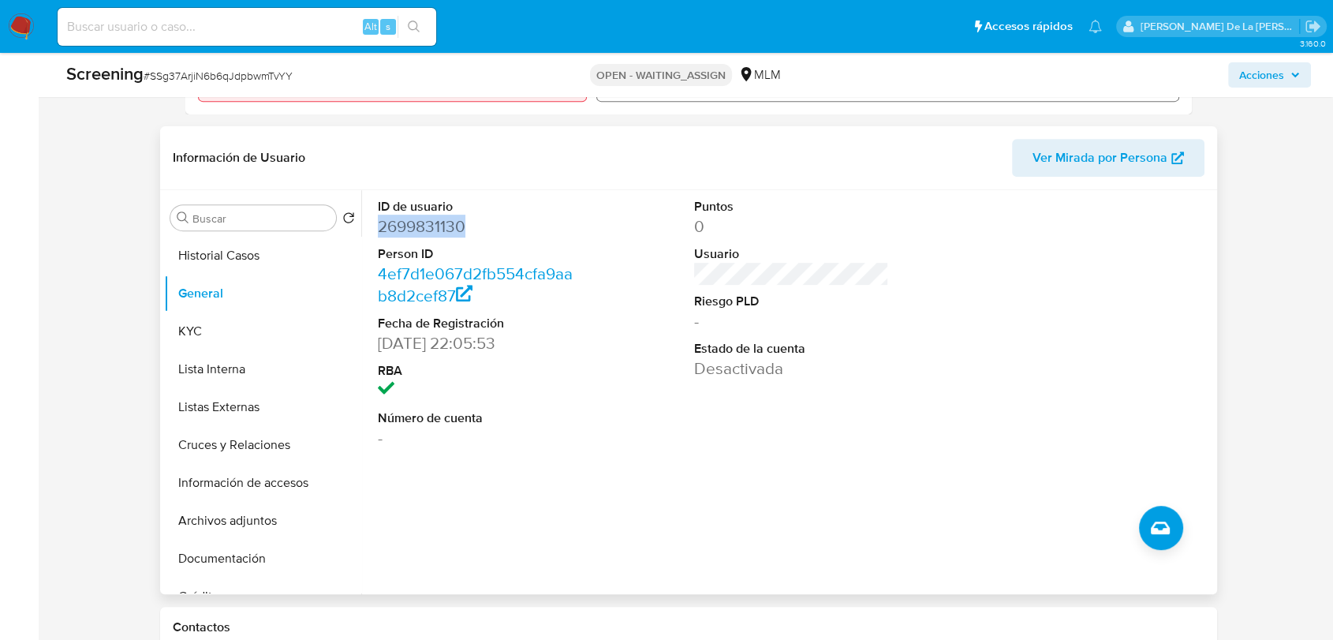
copy dd "2699831130"
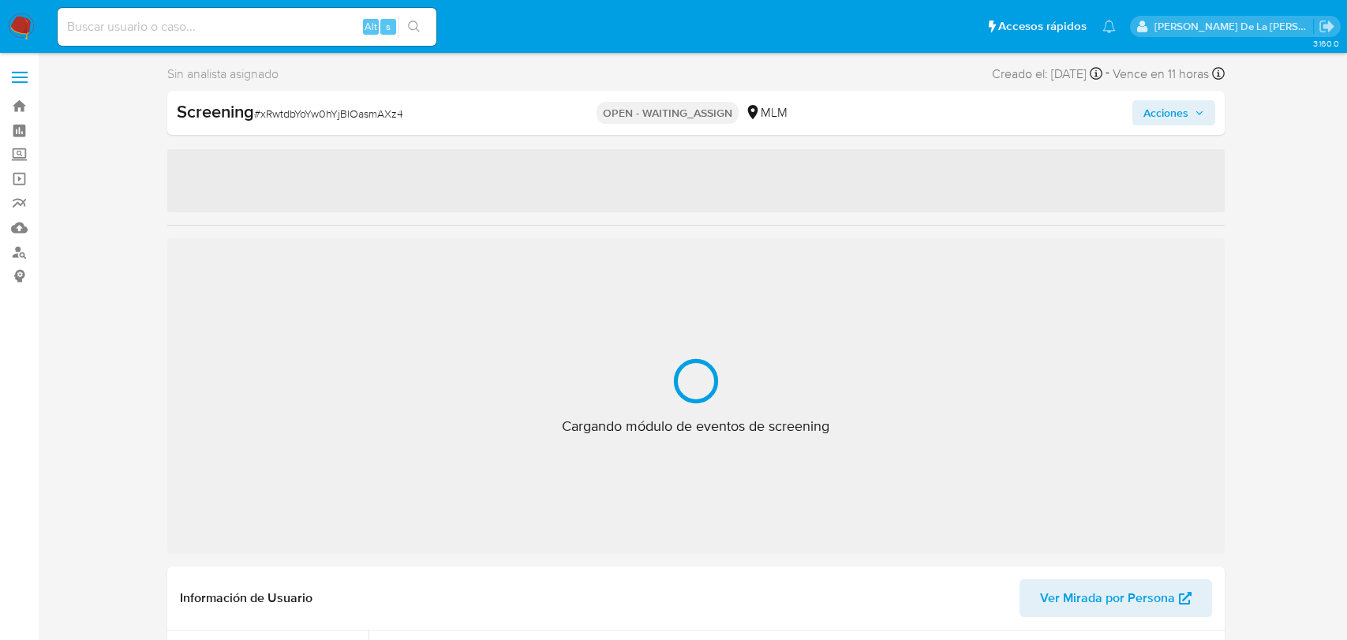
select select "10"
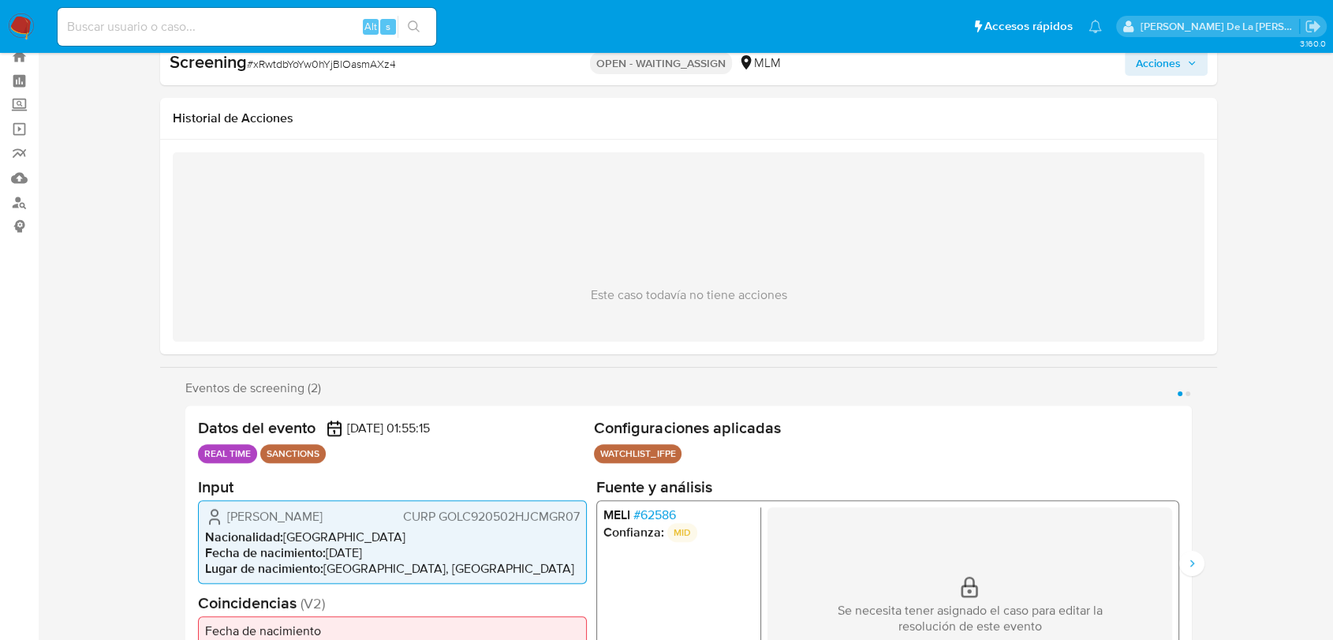
scroll to position [263, 0]
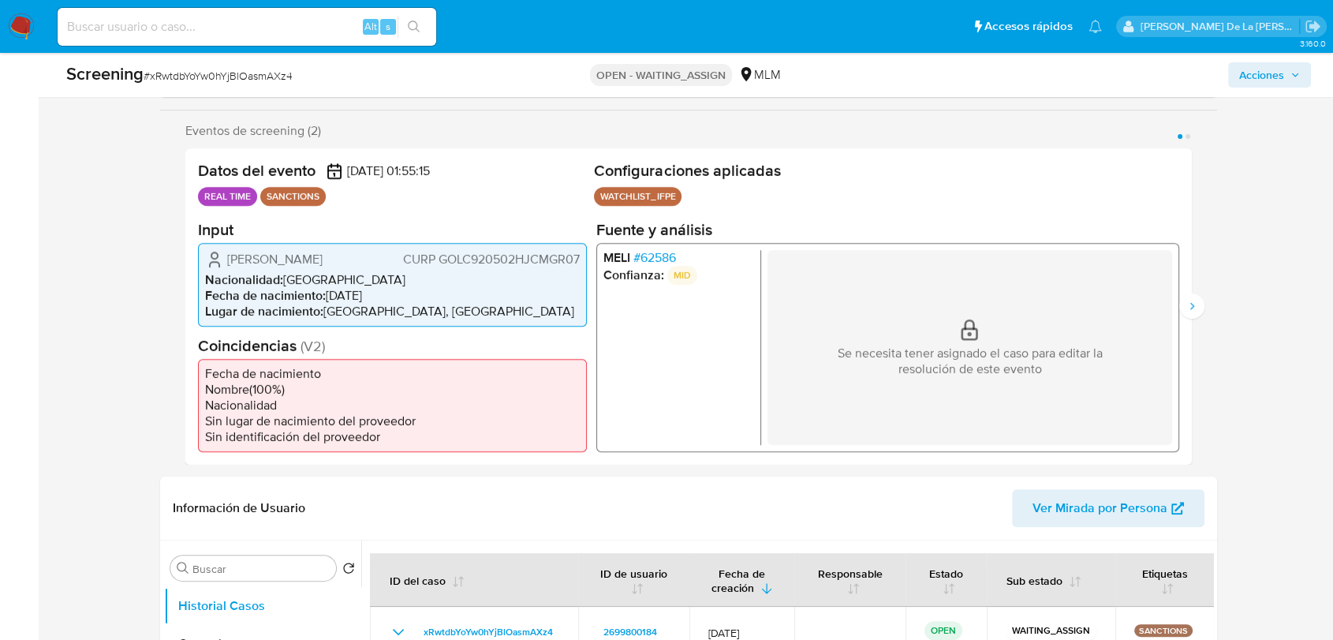
click at [659, 257] on span "# 62586" at bounding box center [654, 257] width 43 height 16
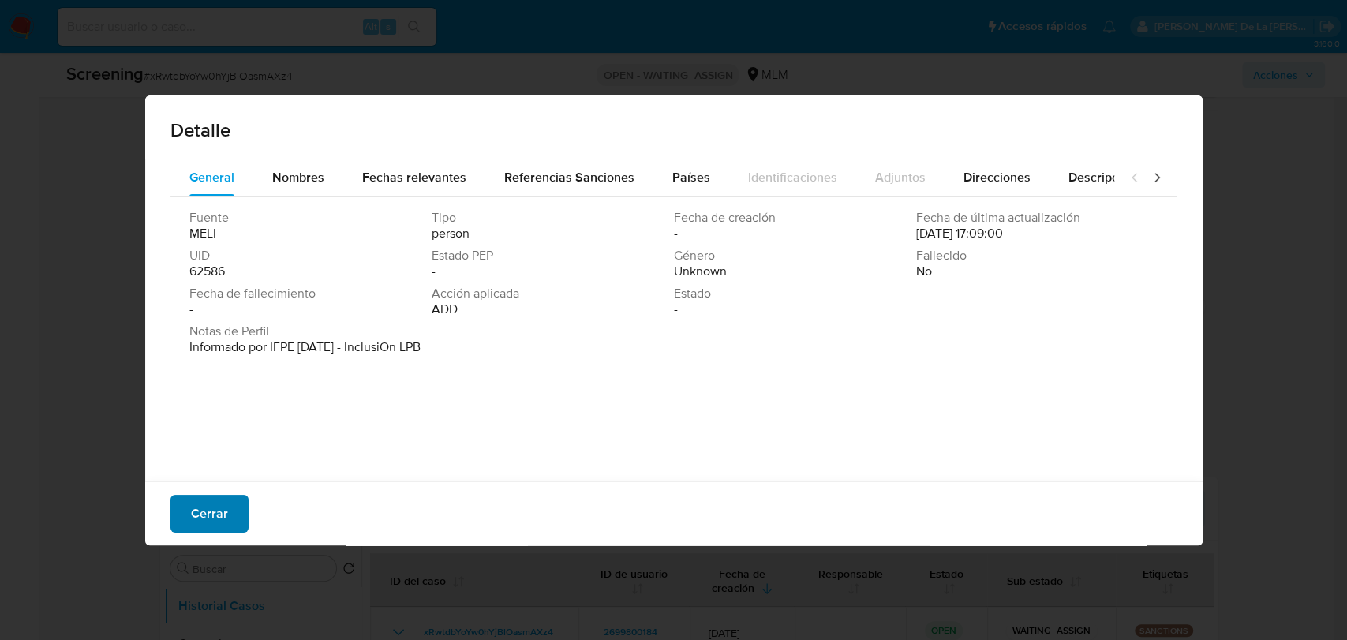
click at [196, 518] on span "Cerrar" at bounding box center [209, 513] width 37 height 35
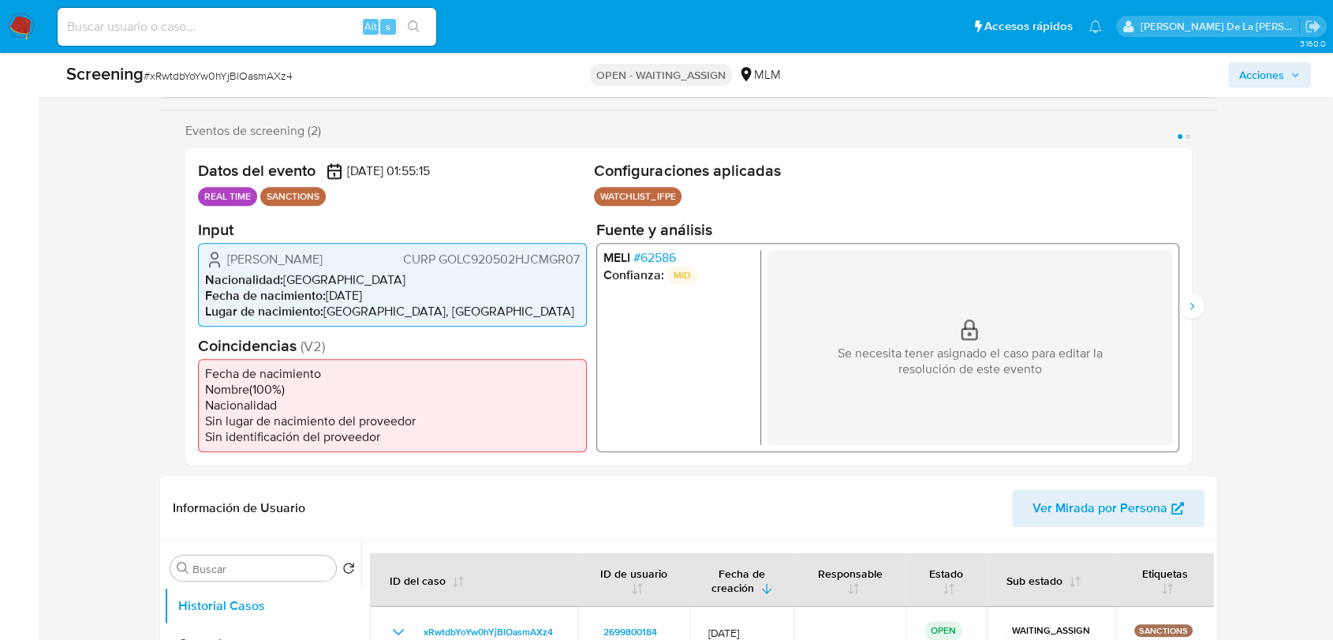
click at [219, 74] on span "# xRwtdbYoYw0hYjBlOasmAXz4" at bounding box center [218, 76] width 149 height 16
click at [221, 76] on span "# xRwtdbYoYw0hYjBlOasmAXz4" at bounding box center [218, 76] width 149 height 16
copy span "xRwtdbYoYw0hYjBlOasmAXz4"
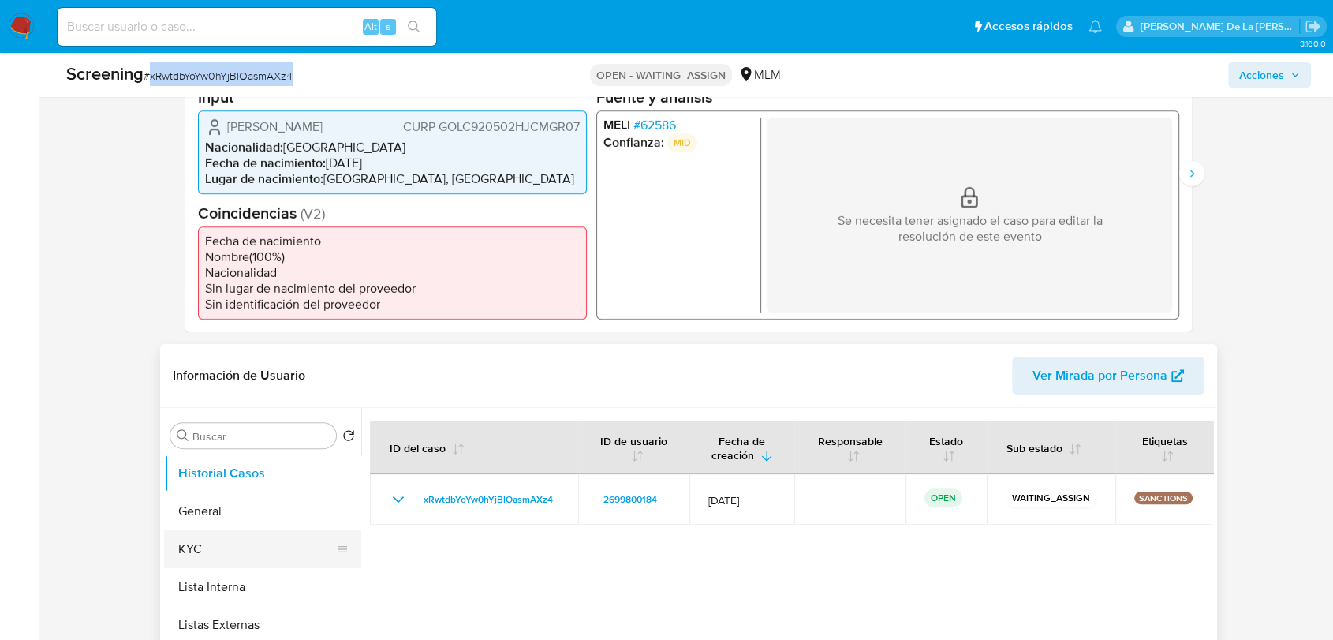
scroll to position [525, 0]
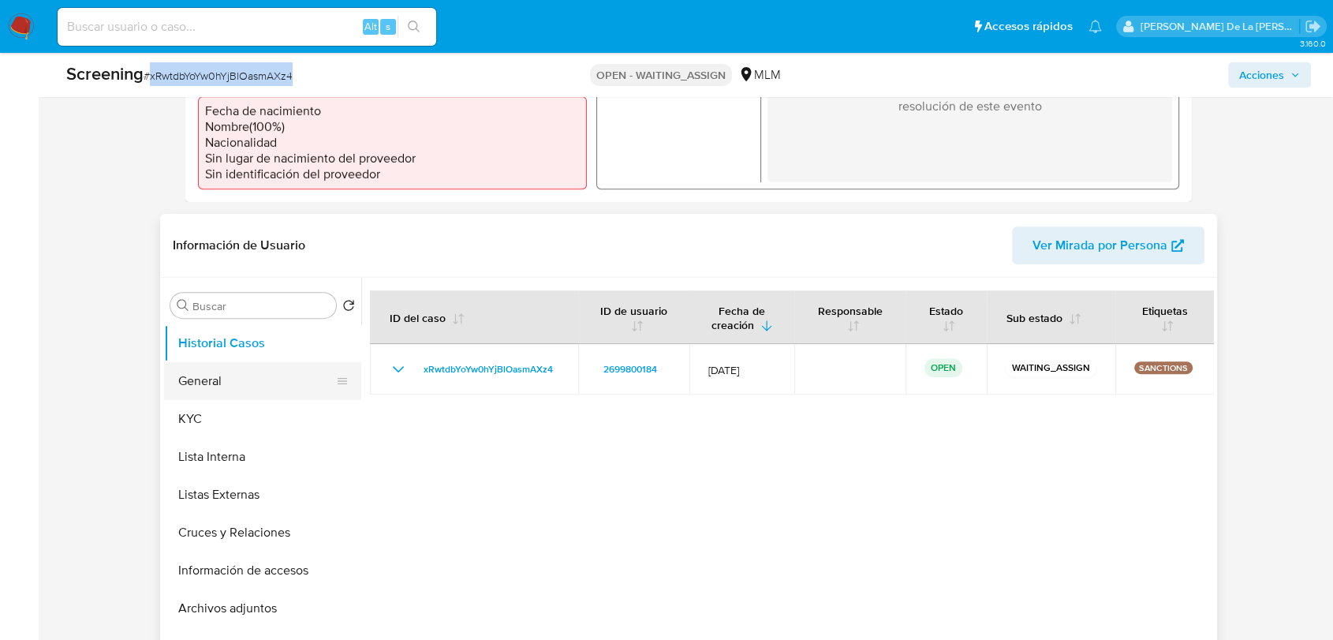
click at [227, 361] on ul "Historial Casos General KYC Lista Interna Listas Externas Cruces y Relaciones I…" at bounding box center [262, 502] width 197 height 356
click at [230, 370] on button "General" at bounding box center [256, 381] width 185 height 38
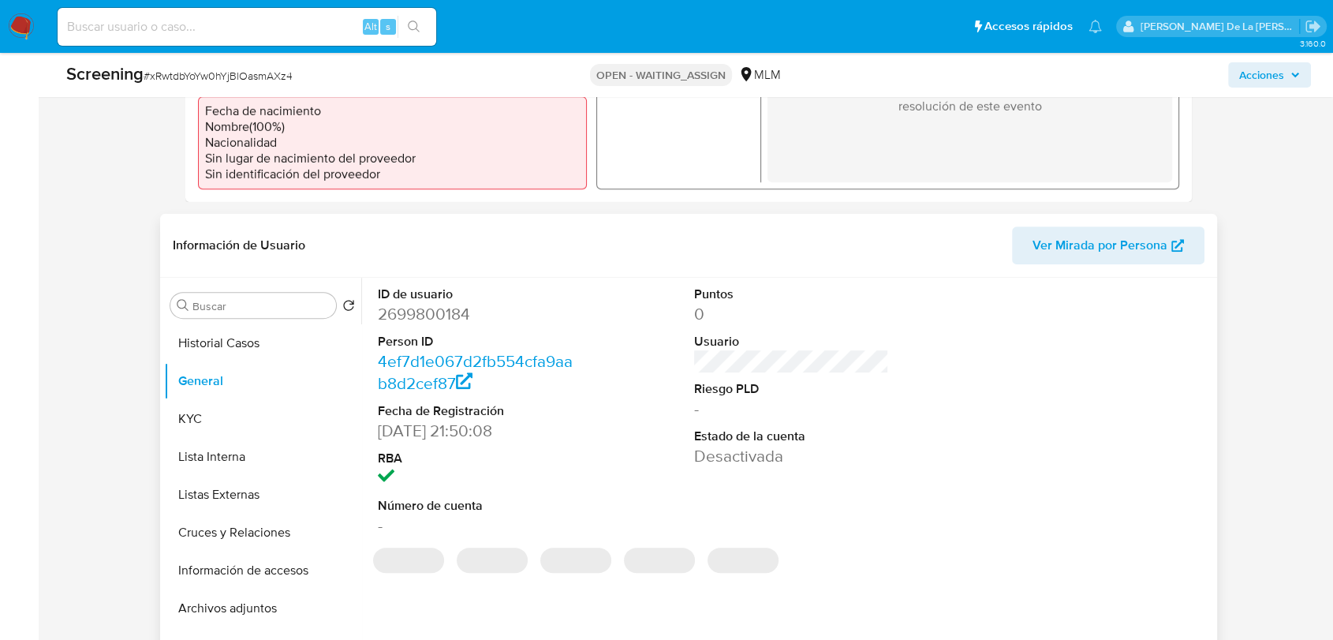
click at [409, 311] on dd "2699800184" at bounding box center [475, 314] width 195 height 22
click at [410, 312] on dd "2699800184" at bounding box center [475, 314] width 195 height 22
copy dd "2699800184"
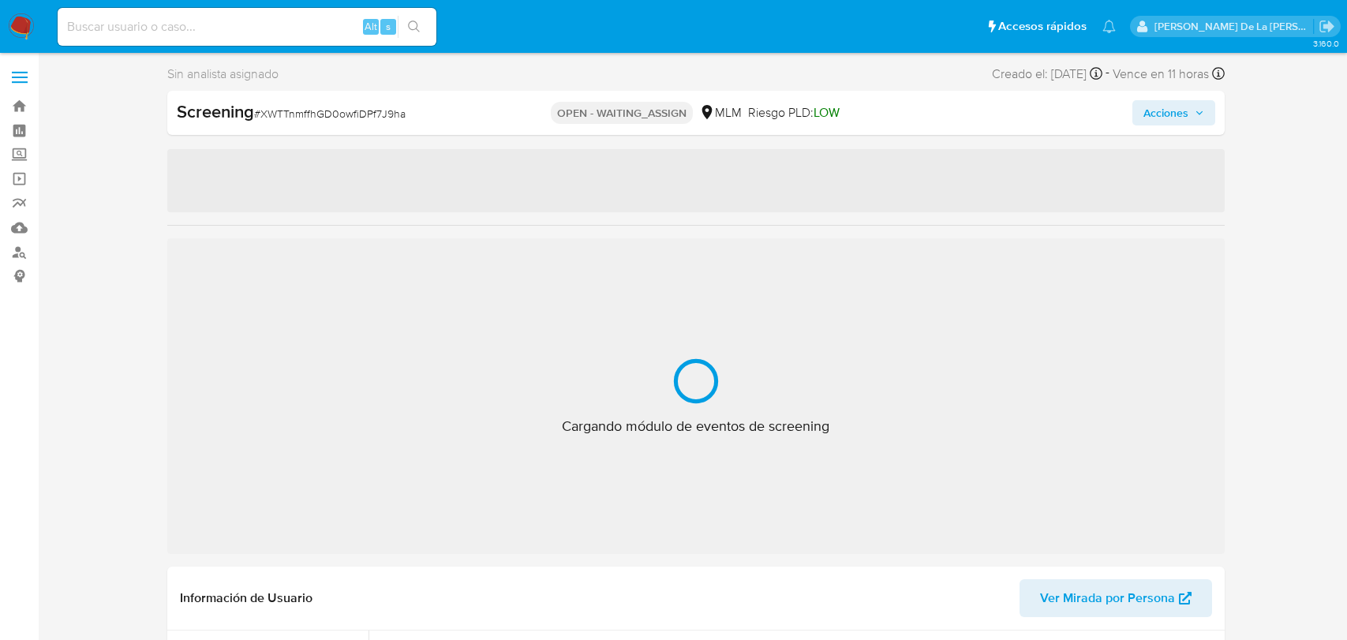
select select "10"
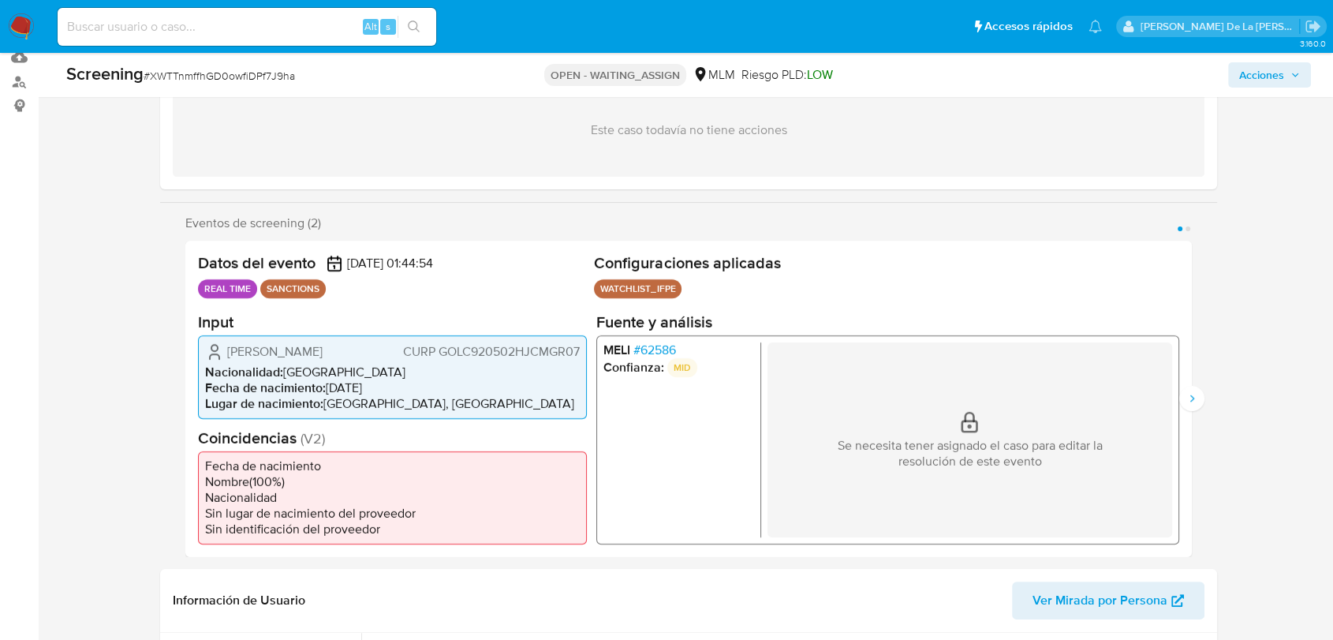
scroll to position [175, 0]
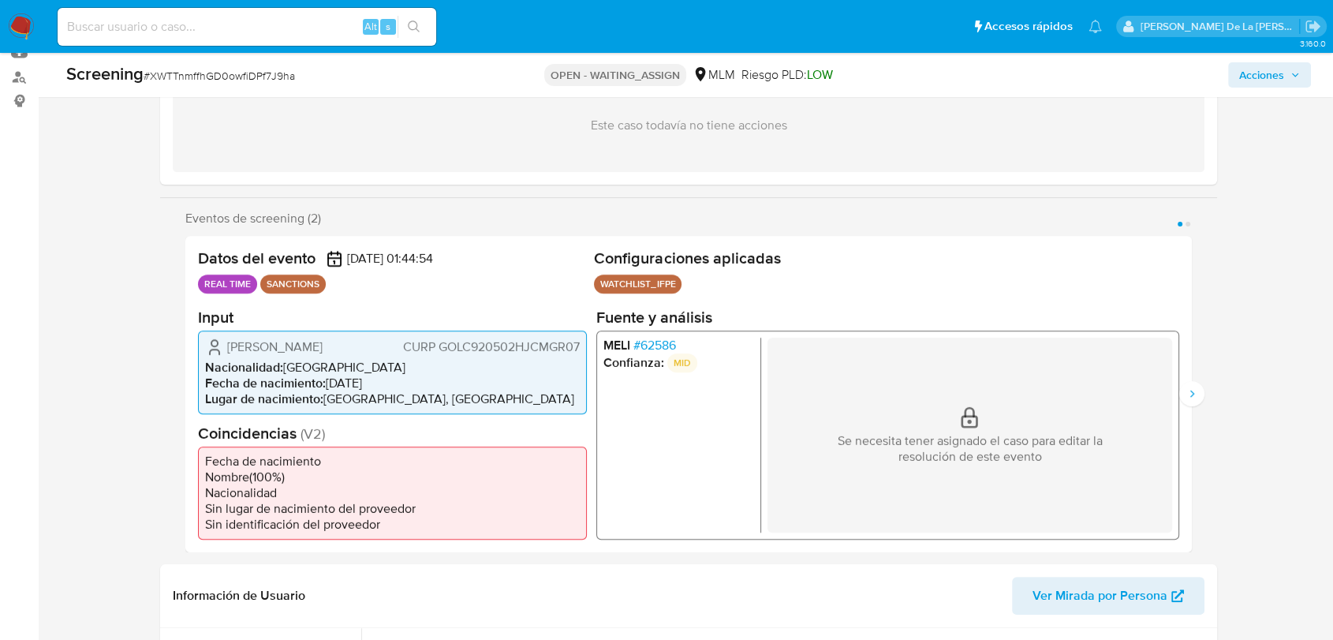
click at [655, 348] on span "# 62586" at bounding box center [654, 345] width 43 height 16
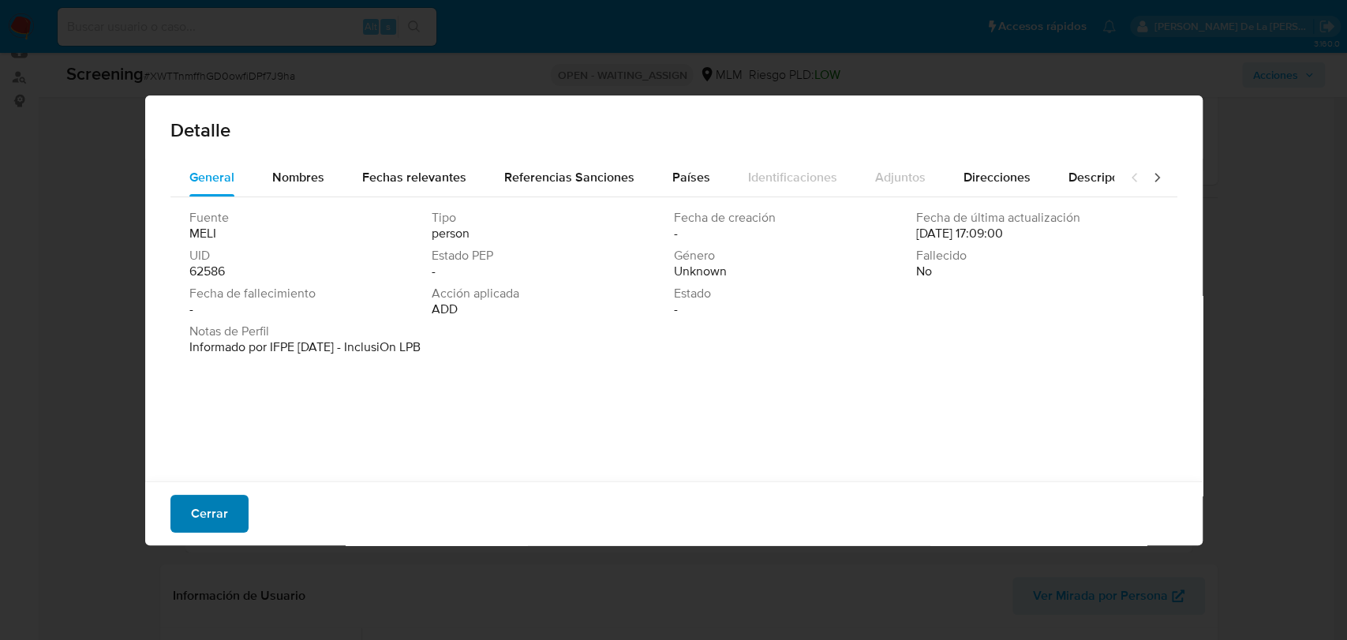
click at [232, 519] on button "Cerrar" at bounding box center [209, 514] width 78 height 38
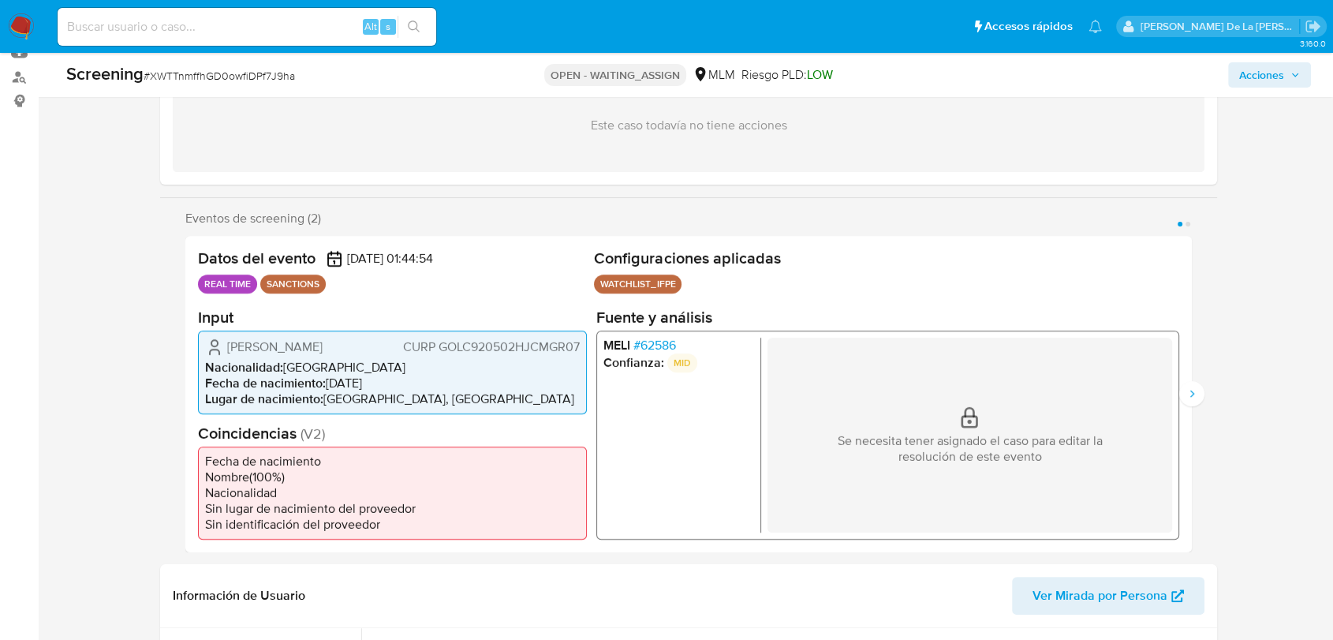
click at [220, 75] on span "# XWTTnmffhGD0owfiDPf7J9ha" at bounding box center [219, 76] width 151 height 16
click at [221, 75] on span "# XWTTnmffhGD0owfiDPf7J9ha" at bounding box center [219, 76] width 151 height 16
copy span "XWTTnmffhGD0owfiDPf7J9ha"
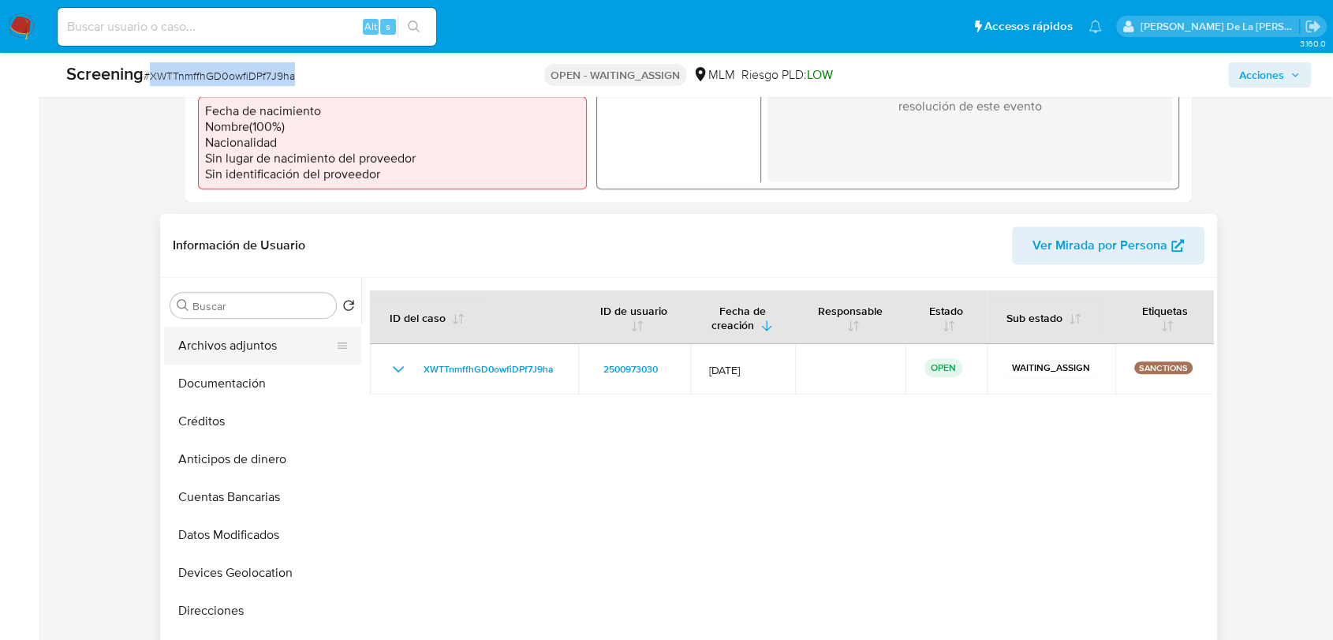
scroll to position [0, 0]
drag, startPoint x: 240, startPoint y: 380, endPoint x: 265, endPoint y: 379, distance: 25.3
click at [240, 380] on button "General" at bounding box center [256, 381] width 185 height 38
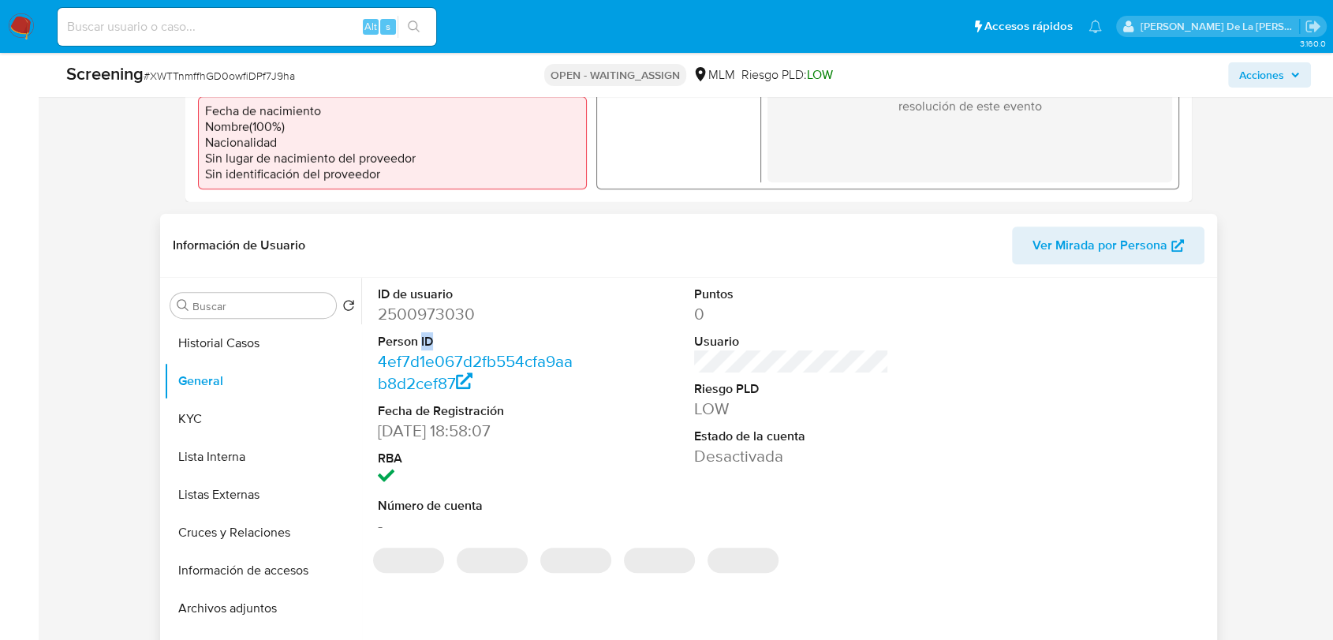
click at [423, 325] on dl "ID de usuario 2500973030 Person ID 4ef7d1e067d2fb554cfa9aab8d2cef87 Fecha de Re…" at bounding box center [475, 411] width 195 height 251
click at [435, 309] on dd "2500973030" at bounding box center [475, 314] width 195 height 22
copy dd "2500973030"
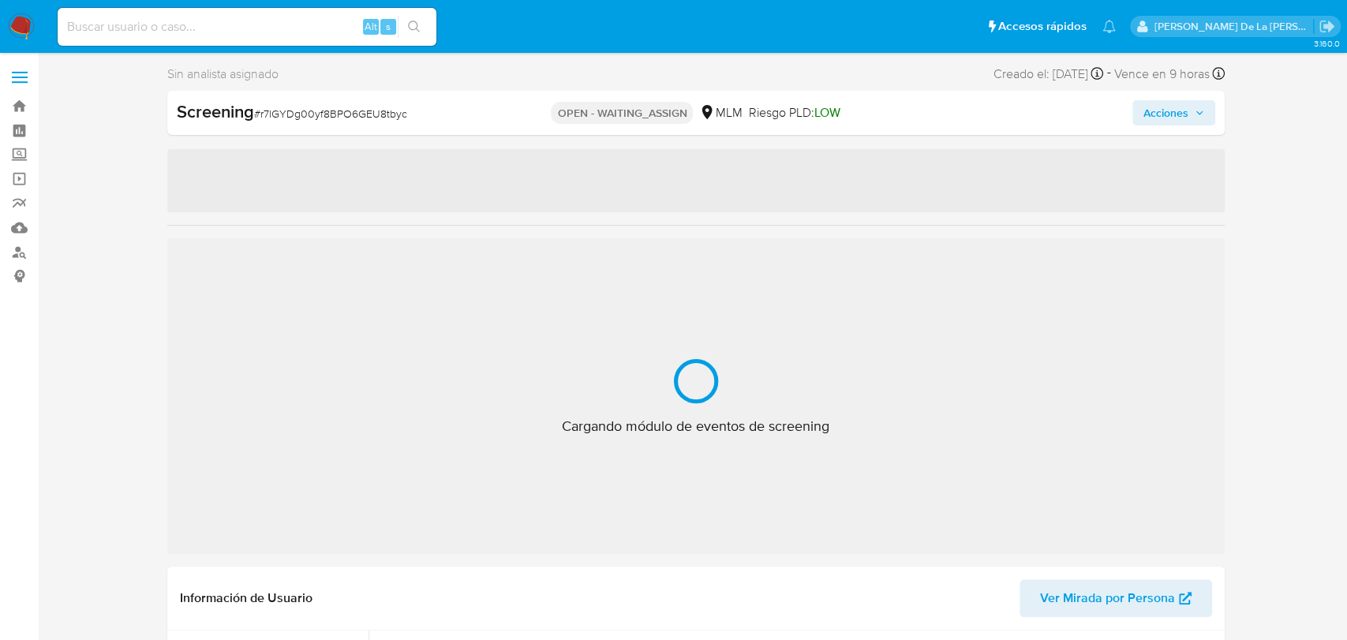
select select "10"
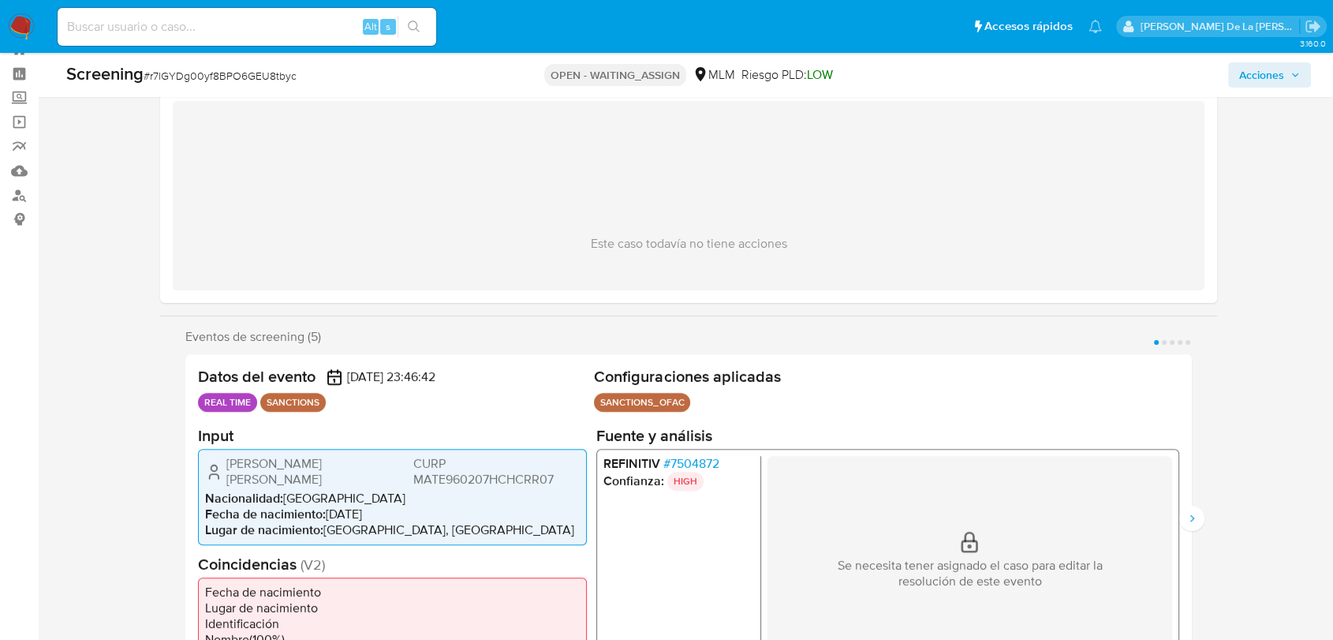
scroll to position [175, 0]
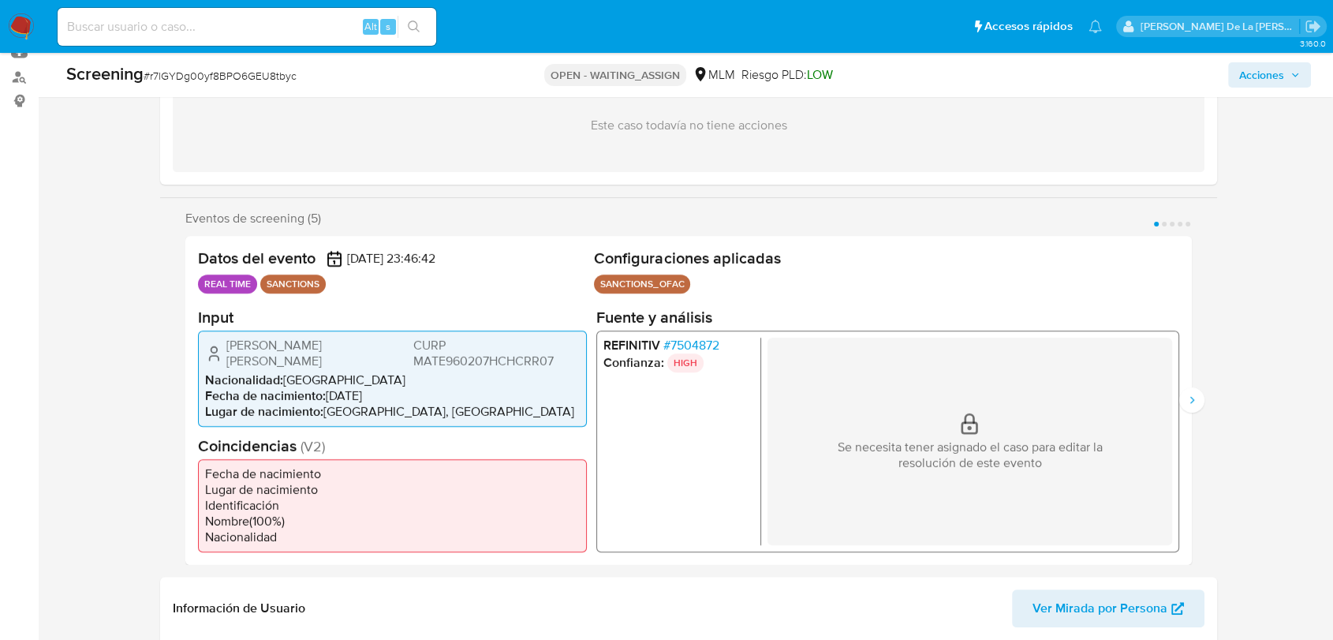
click at [686, 343] on span "# 7504872" at bounding box center [691, 345] width 56 height 16
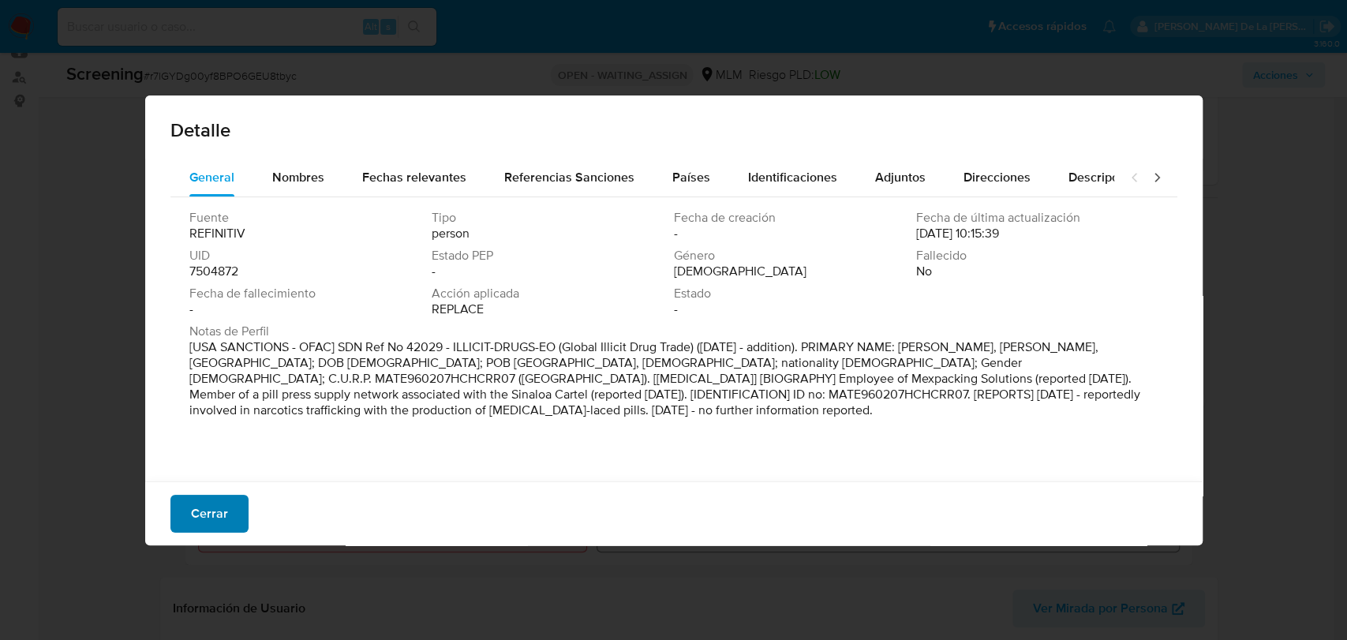
click at [191, 521] on span "Cerrar" at bounding box center [209, 513] width 37 height 35
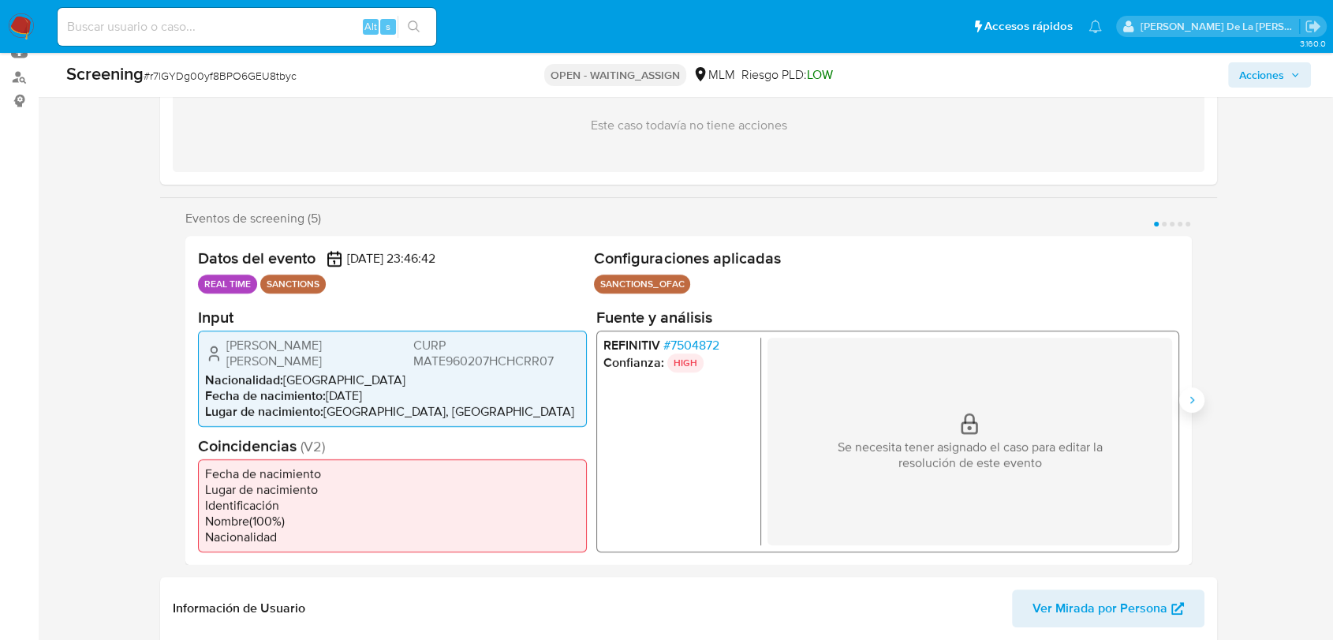
click at [1199, 393] on button "Siguiente" at bounding box center [1191, 399] width 25 height 25
click at [1193, 396] on icon "Siguiente" at bounding box center [1192, 399] width 4 height 7
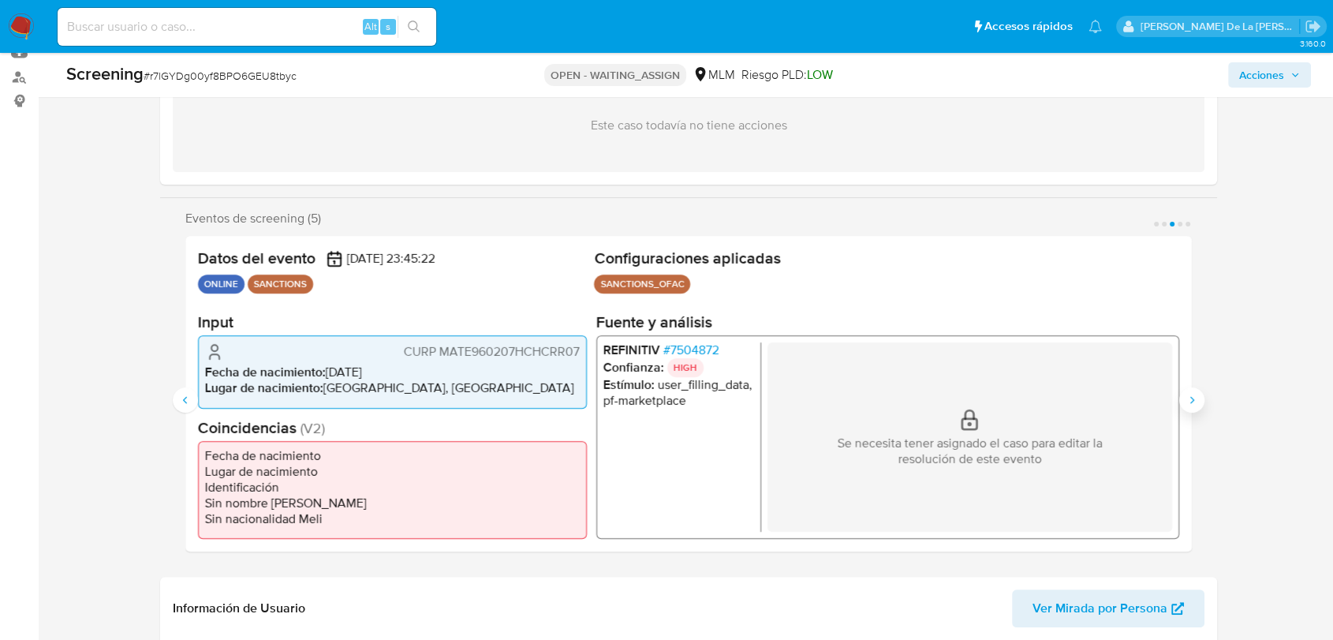
click at [1193, 396] on icon "Siguiente" at bounding box center [1192, 399] width 4 height 7
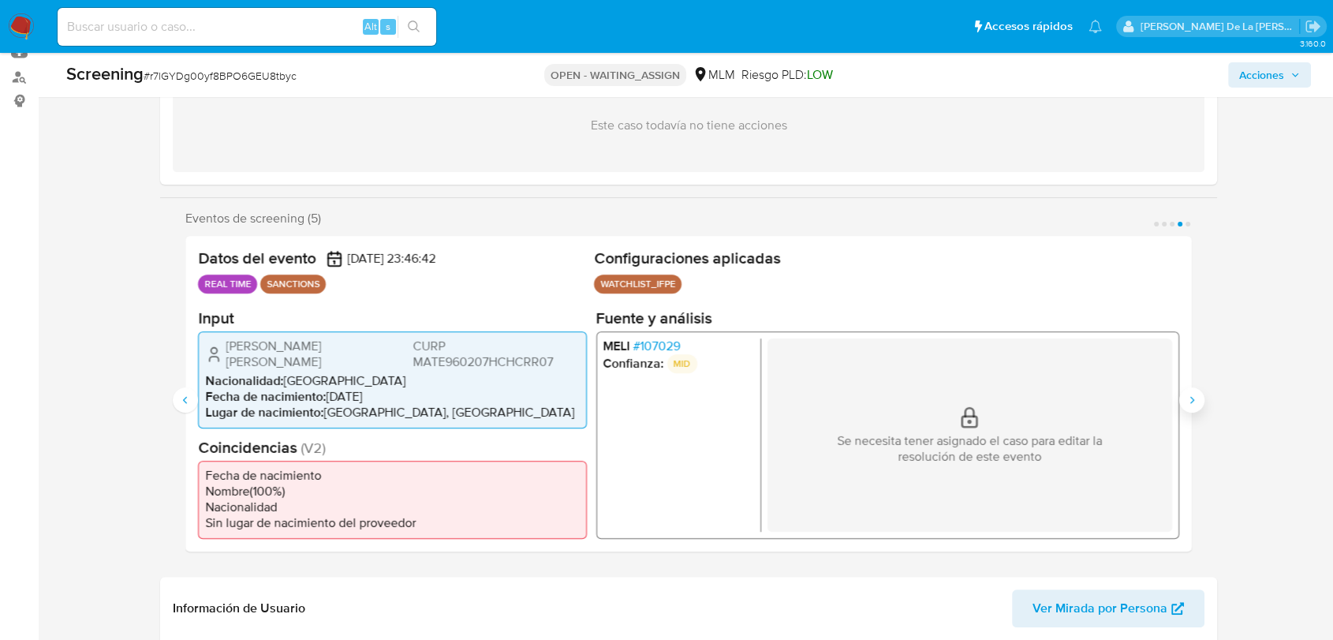
click at [1193, 396] on icon "Siguiente" at bounding box center [1192, 399] width 4 height 7
click at [673, 358] on p "MID" at bounding box center [682, 362] width 30 height 19
click at [655, 350] on span "# 107029" at bounding box center [656, 346] width 47 height 16
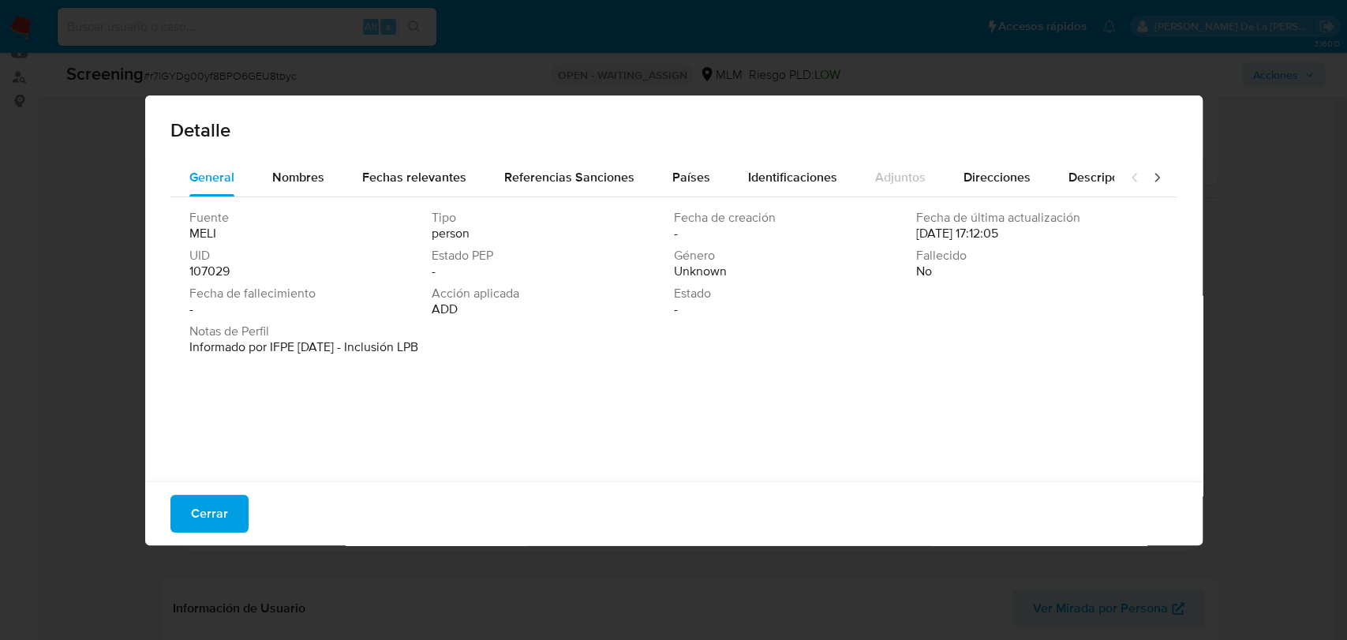
click at [233, 522] on button "Cerrar" at bounding box center [209, 514] width 78 height 38
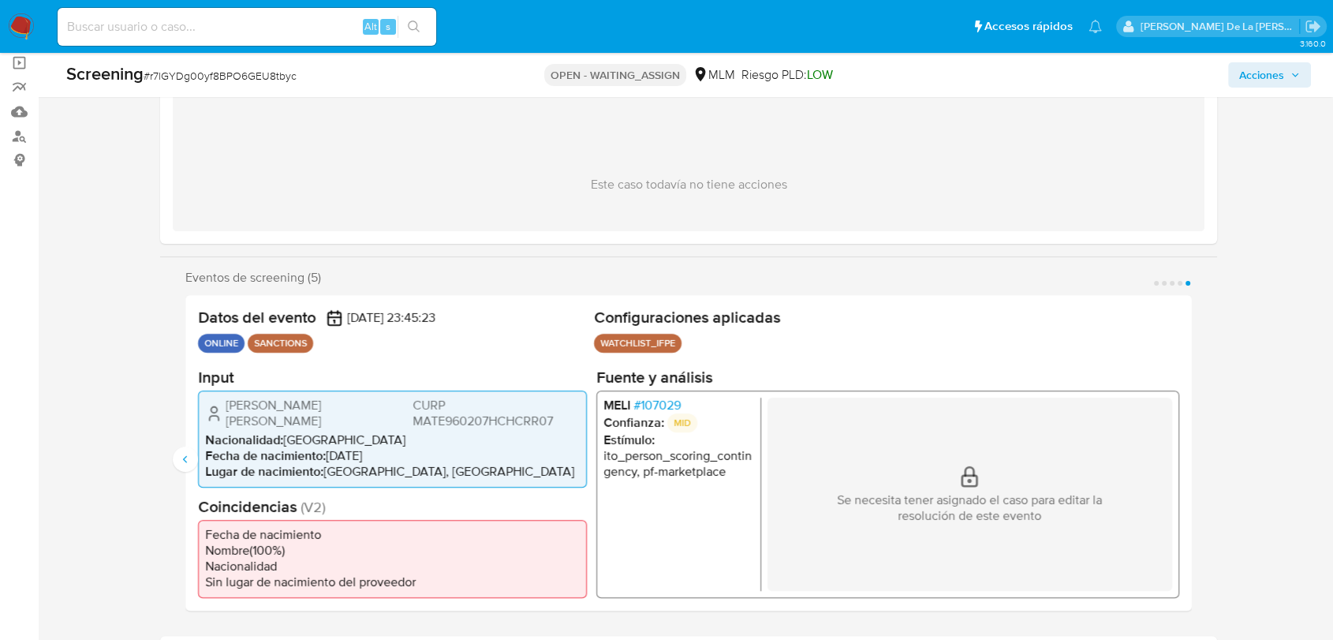
scroll to position [88, 0]
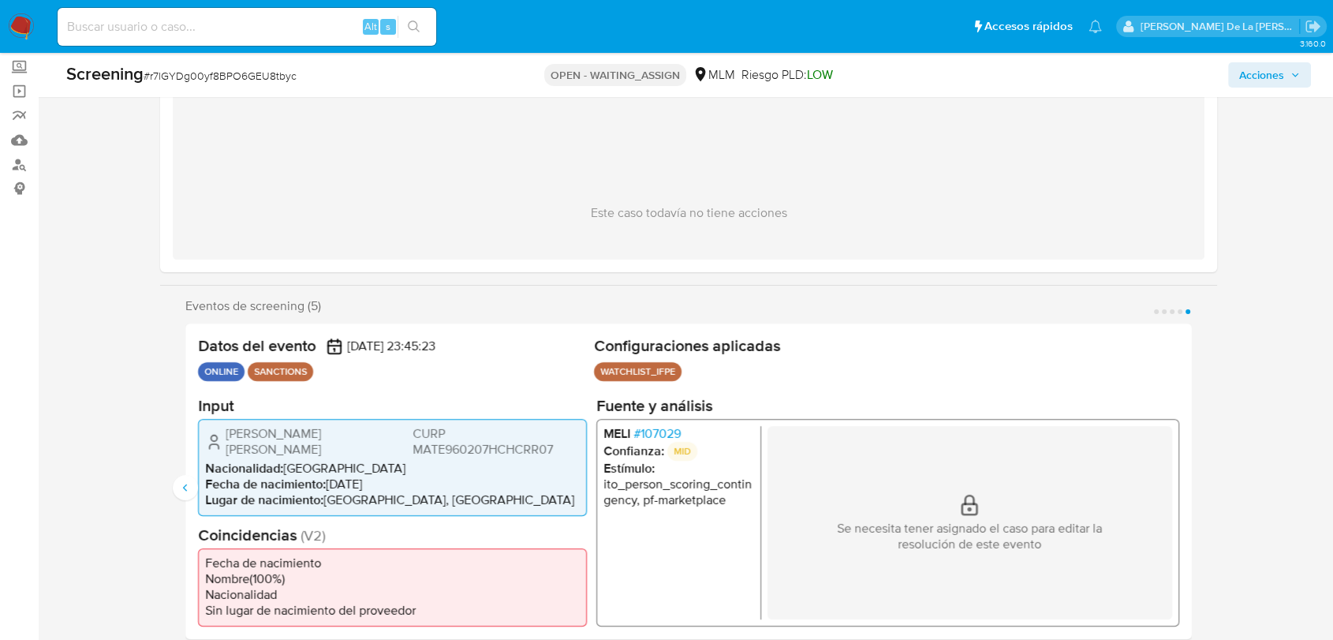
click at [204, 84] on div "Screening # r7lGYDg00yf8BPO6GEU8tbyc" at bounding box center [270, 74] width 409 height 24
click at [204, 85] on div "Screening # r7lGYDg00yf8BPO6GEU8tbyc" at bounding box center [270, 74] width 409 height 24
click at [208, 76] on span "# r7lGYDg00yf8BPO6GEU8tbyc" at bounding box center [220, 76] width 153 height 16
click at [208, 77] on span "# r7lGYDg00yf8BPO6GEU8tbyc" at bounding box center [220, 76] width 153 height 16
click at [208, 78] on span "# r7lGYDg00yf8BPO6GEU8tbyc" at bounding box center [220, 76] width 153 height 16
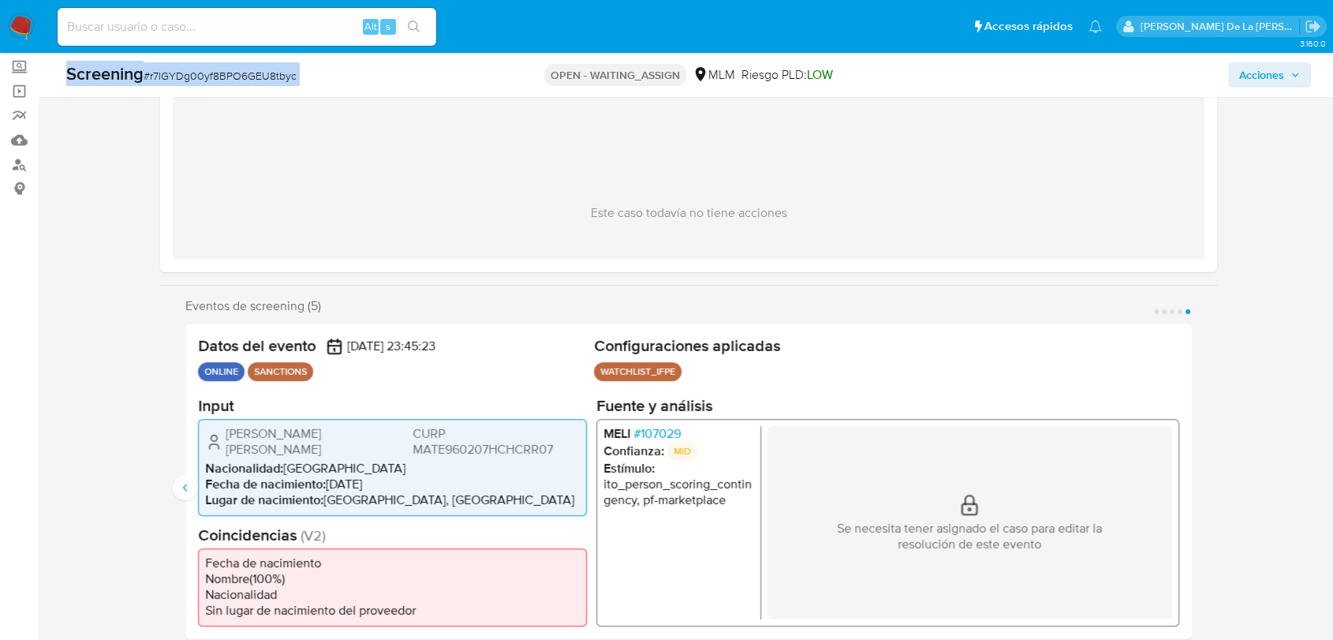
drag, startPoint x: 210, startPoint y: 78, endPoint x: 220, endPoint y: 75, distance: 10.7
click at [211, 78] on span "# r7lGYDg00yf8BPO6GEU8tbyc" at bounding box center [220, 76] width 153 height 16
drag, startPoint x: 342, startPoint y: 71, endPoint x: 245, endPoint y: 80, distance: 96.7
click at [342, 72] on div "Screening # r7lGYDg00yf8BPO6GEU8tbyc" at bounding box center [270, 74] width 409 height 24
click at [211, 80] on span "# r7lGYDg00yf8BPO6GEU8tbyc" at bounding box center [220, 76] width 153 height 16
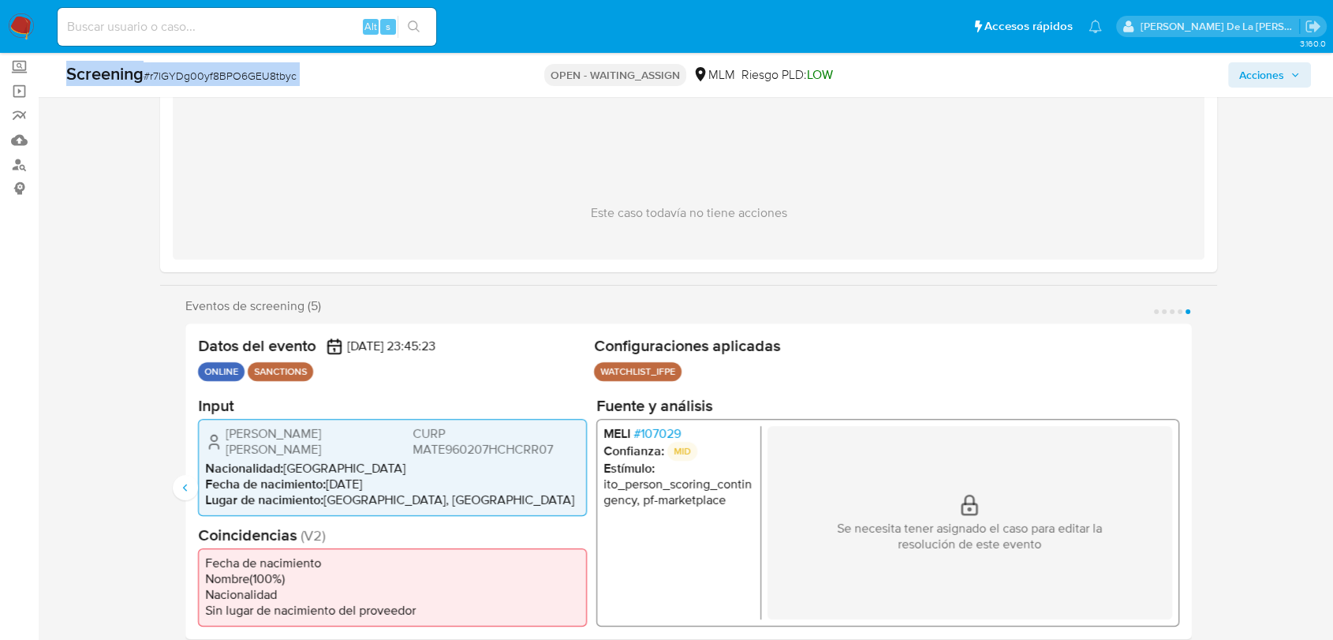
click at [215, 83] on span "# r7lGYDg00yf8BPO6GEU8tbyc" at bounding box center [220, 76] width 153 height 16
click at [322, 73] on div "Screening # r7lGYDg00yf8BPO6GEU8tbyc" at bounding box center [270, 74] width 409 height 24
click at [245, 76] on span "# r7lGYDg00yf8BPO6GEU8tbyc" at bounding box center [220, 76] width 153 height 16
copy span "r7lGYDg00yf8BPO6GEU8tbyc"
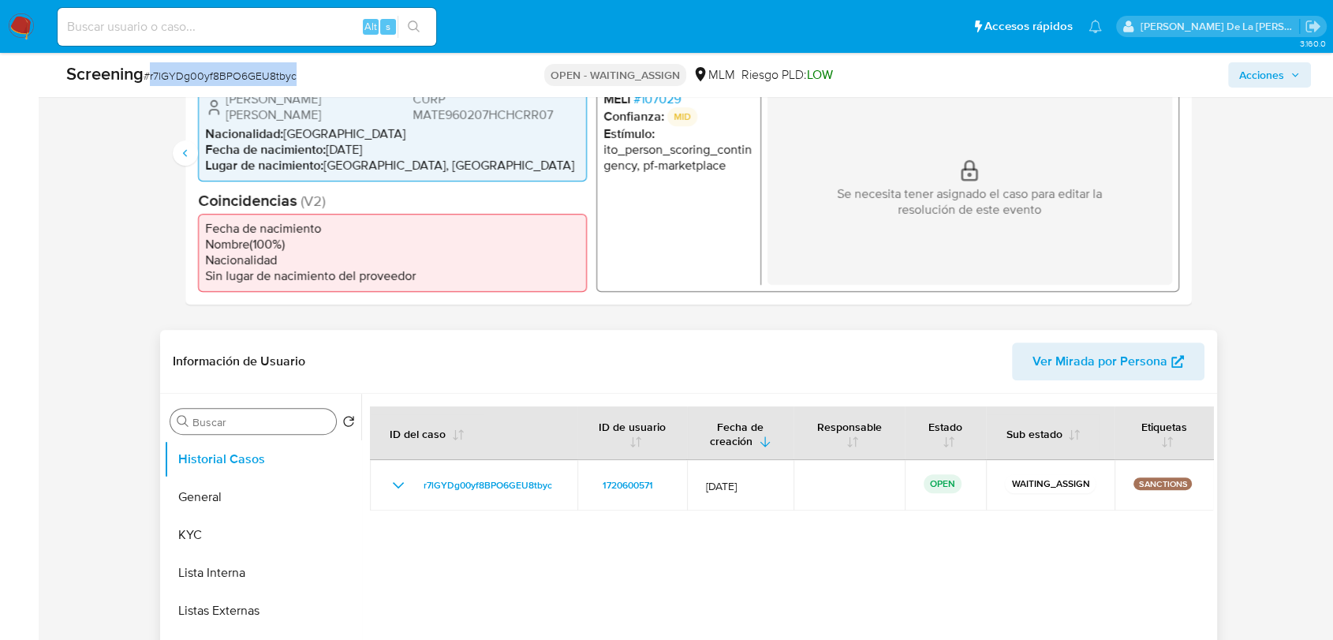
scroll to position [438, 0]
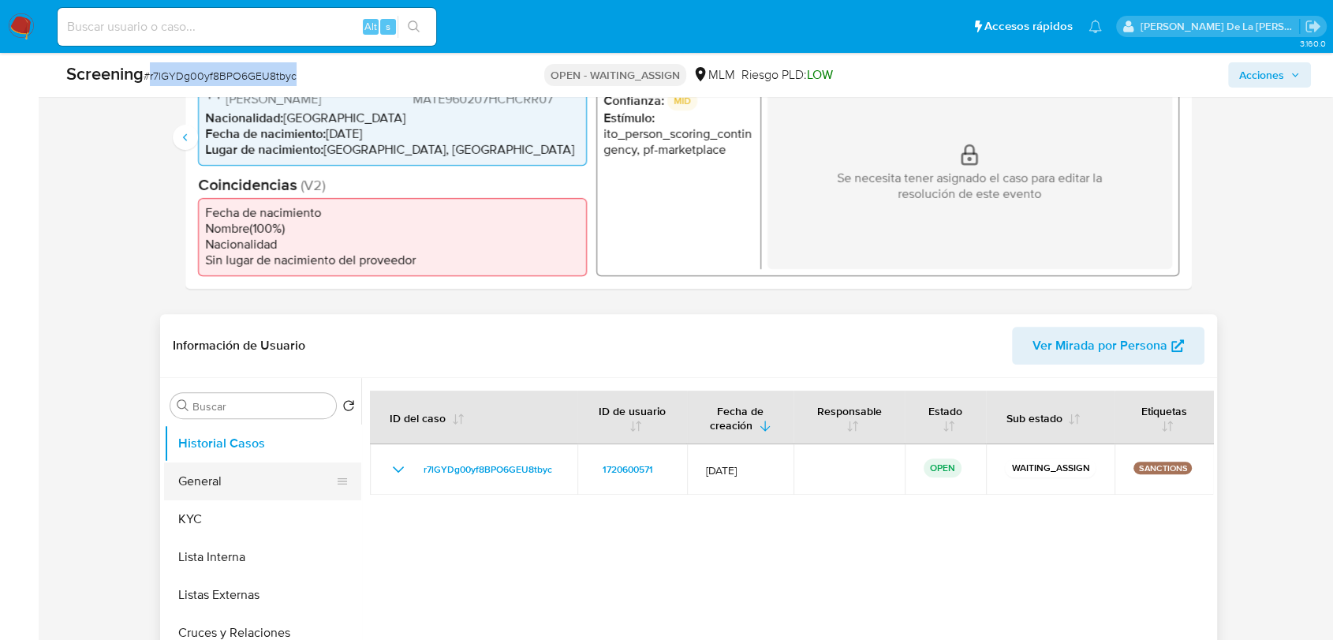
click at [211, 463] on button "General" at bounding box center [256, 481] width 185 height 38
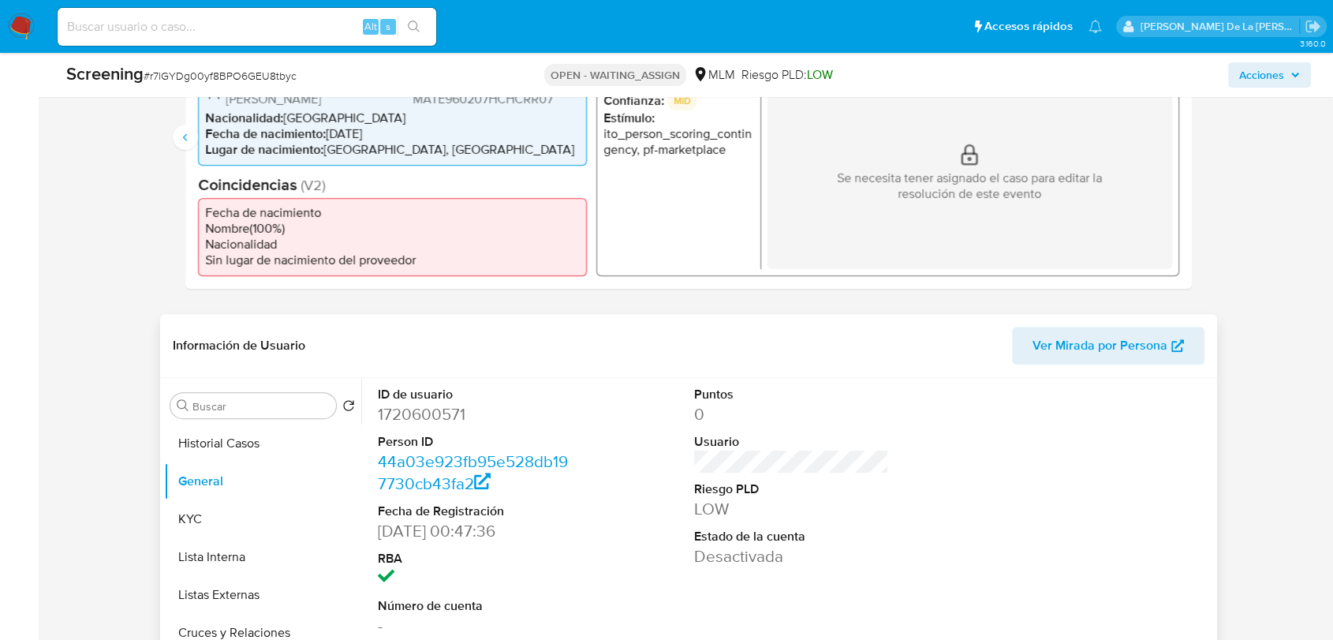
click at [417, 403] on dd "1720600571" at bounding box center [475, 414] width 195 height 22
copy dd "1720600571"
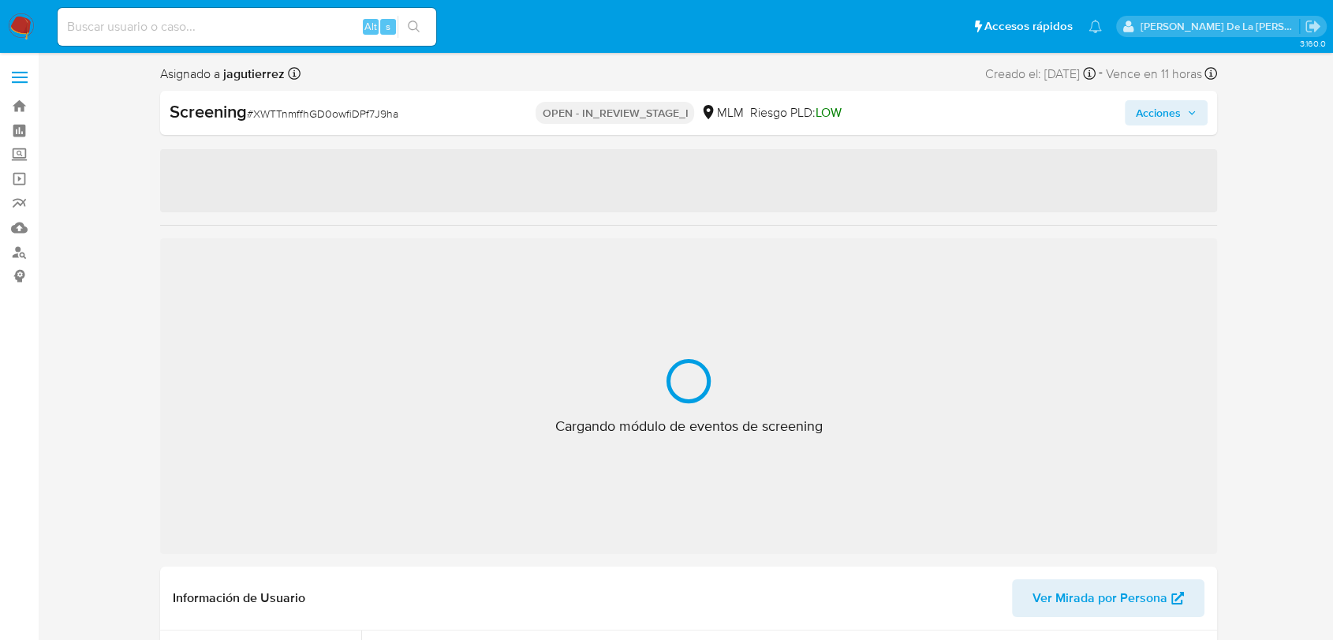
select select "10"
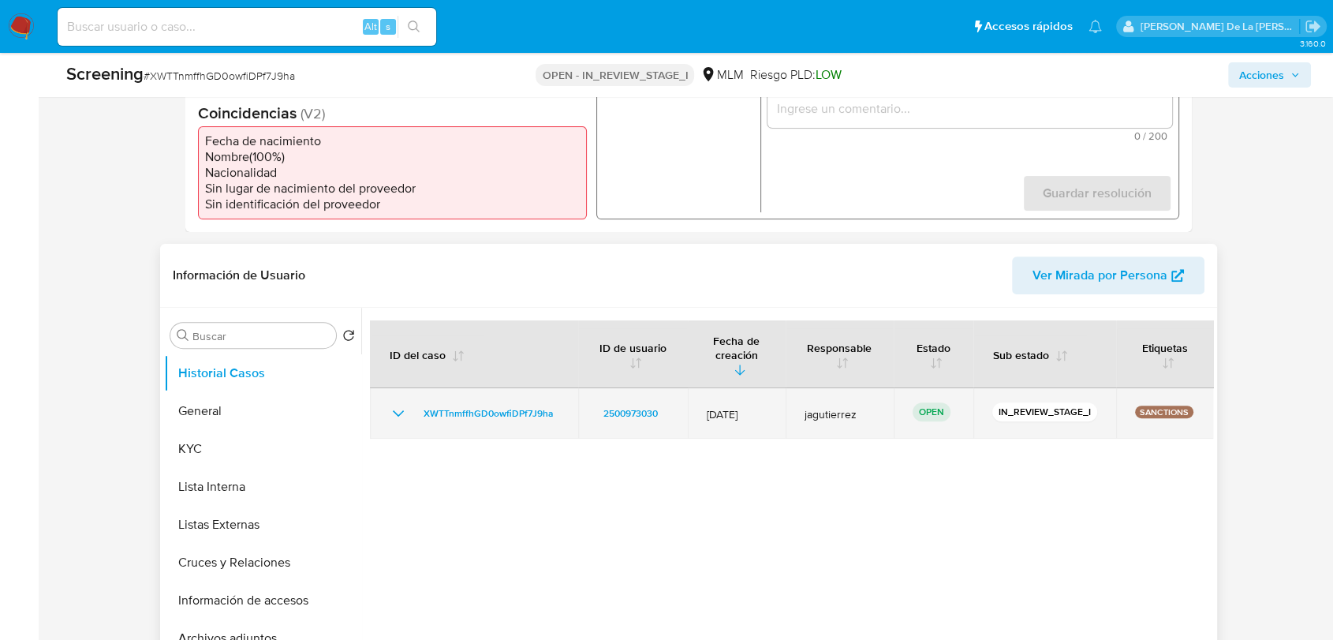
scroll to position [525, 0]
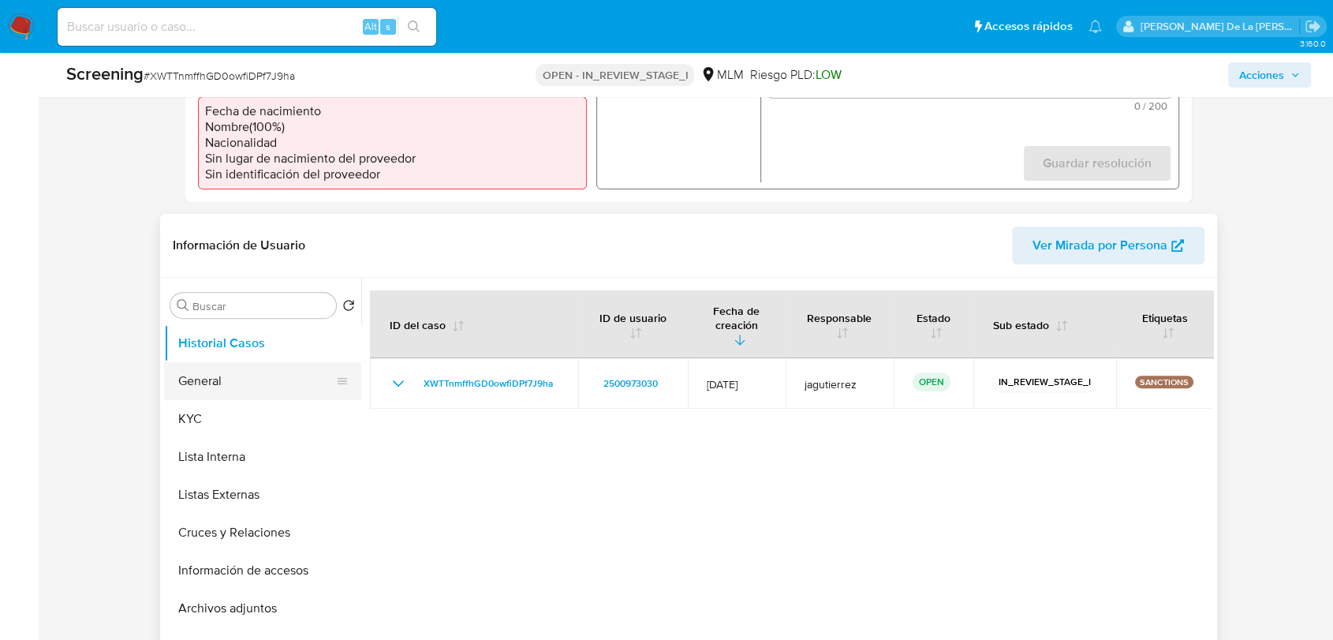
click at [217, 373] on button "General" at bounding box center [256, 381] width 185 height 38
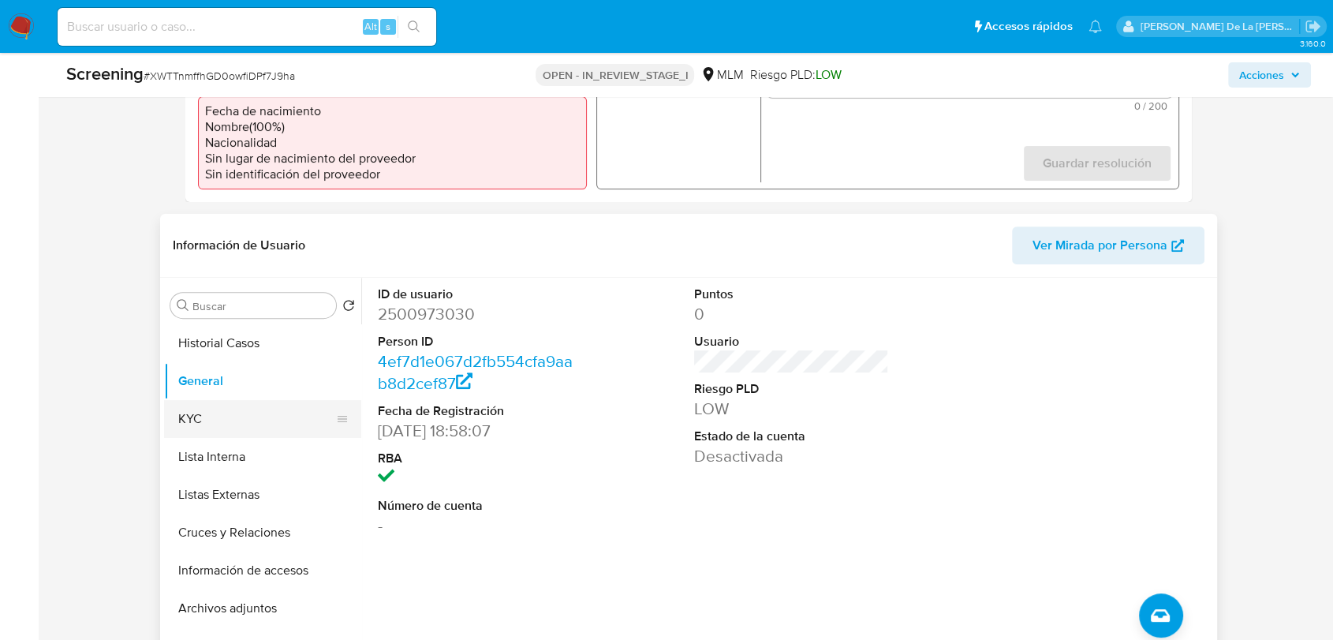
click at [237, 418] on button "KYC" at bounding box center [256, 419] width 185 height 38
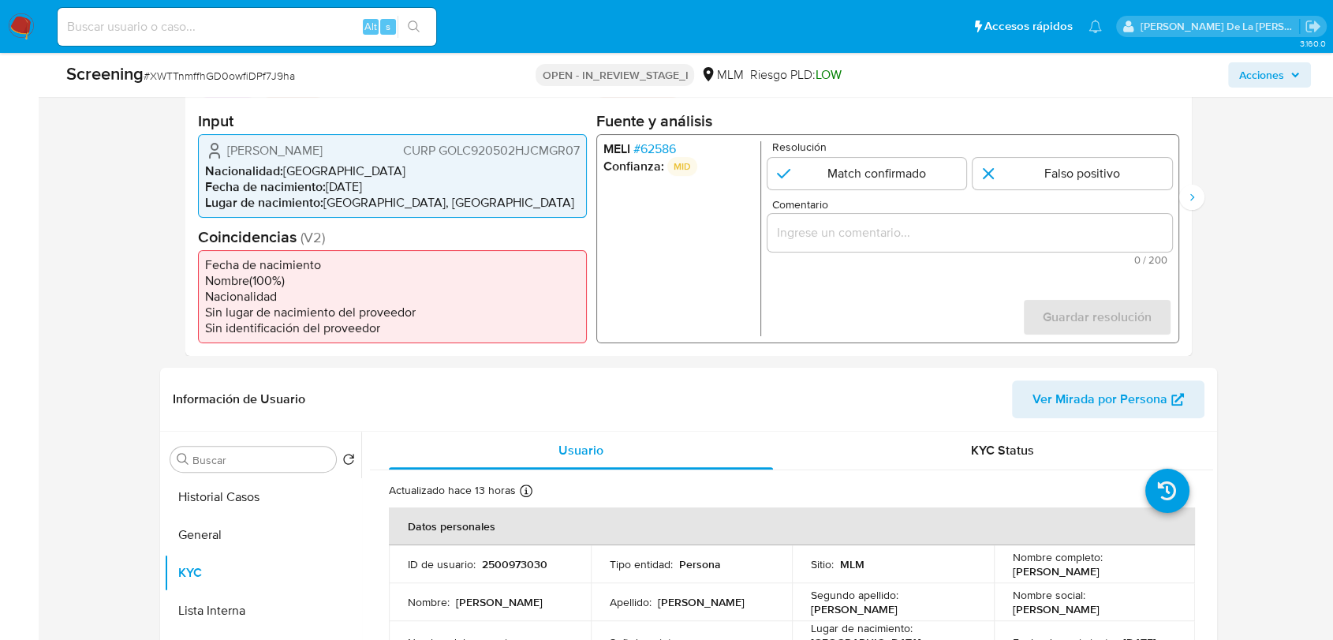
scroll to position [350, 0]
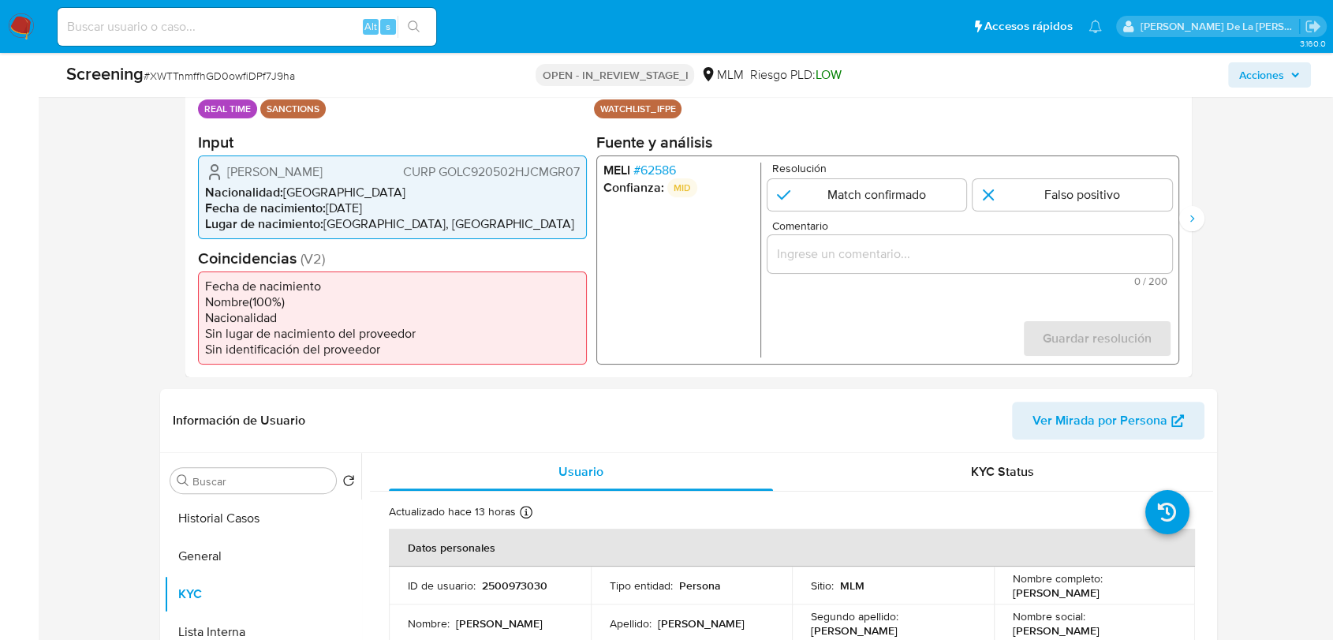
click at [664, 179] on li "Confianza: MID" at bounding box center [678, 186] width 151 height 19
click at [666, 166] on span "# 62586" at bounding box center [654, 170] width 43 height 16
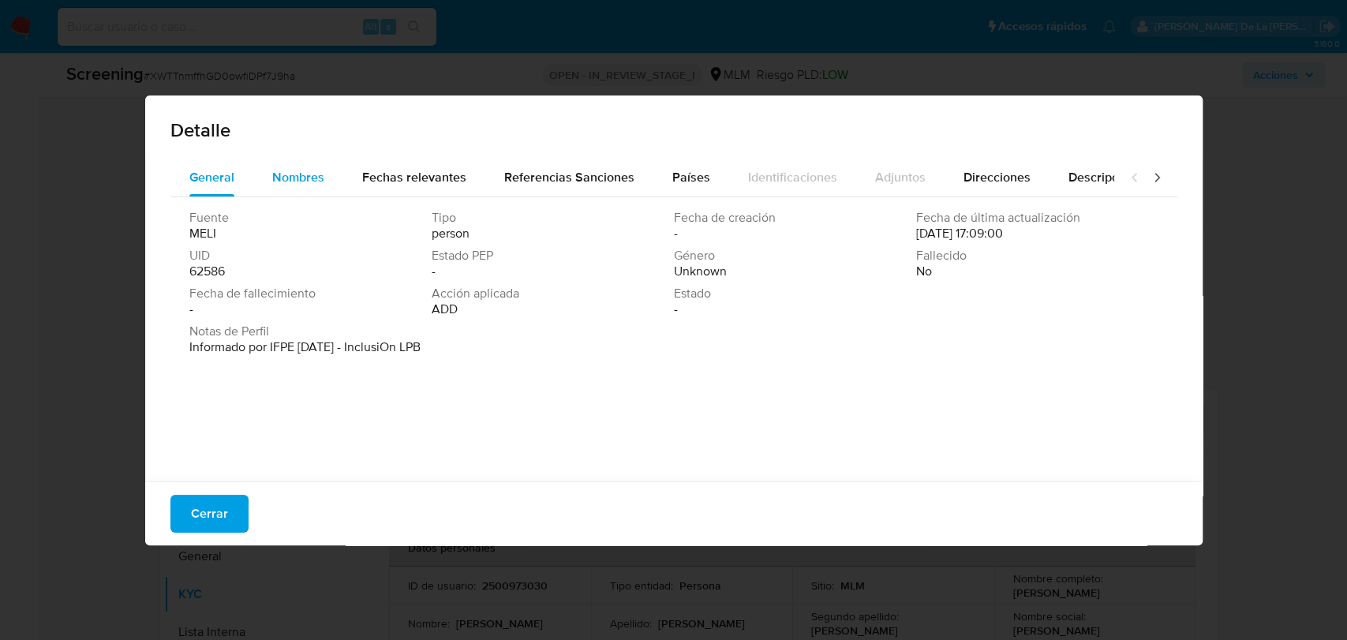
click at [306, 174] on span "Nombres" at bounding box center [298, 177] width 52 height 18
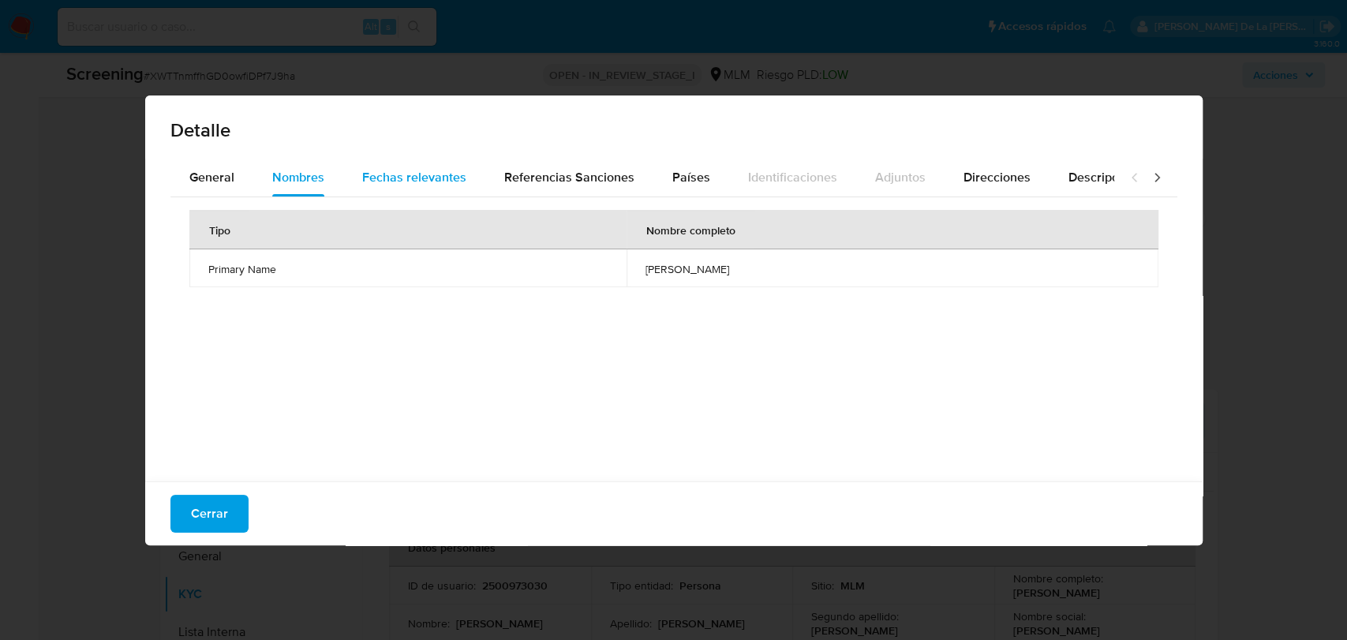
click at [391, 168] on span "Fechas relevantes" at bounding box center [414, 177] width 104 height 18
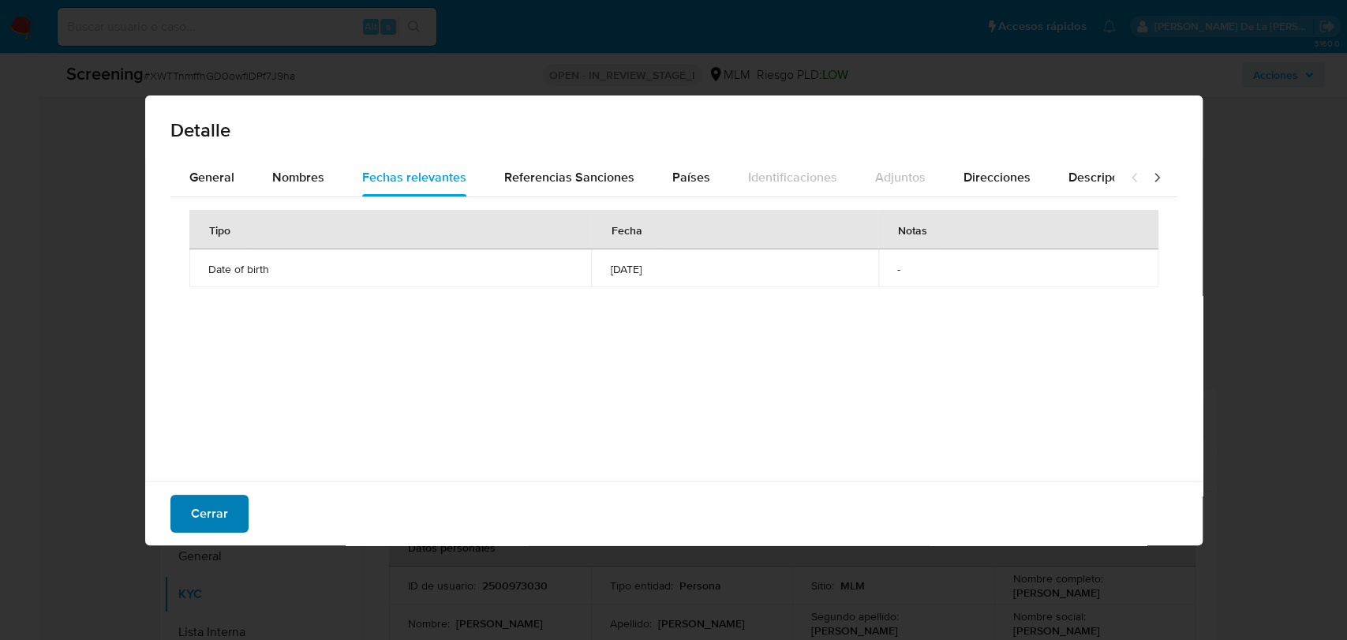
click at [237, 507] on button "Cerrar" at bounding box center [209, 514] width 78 height 38
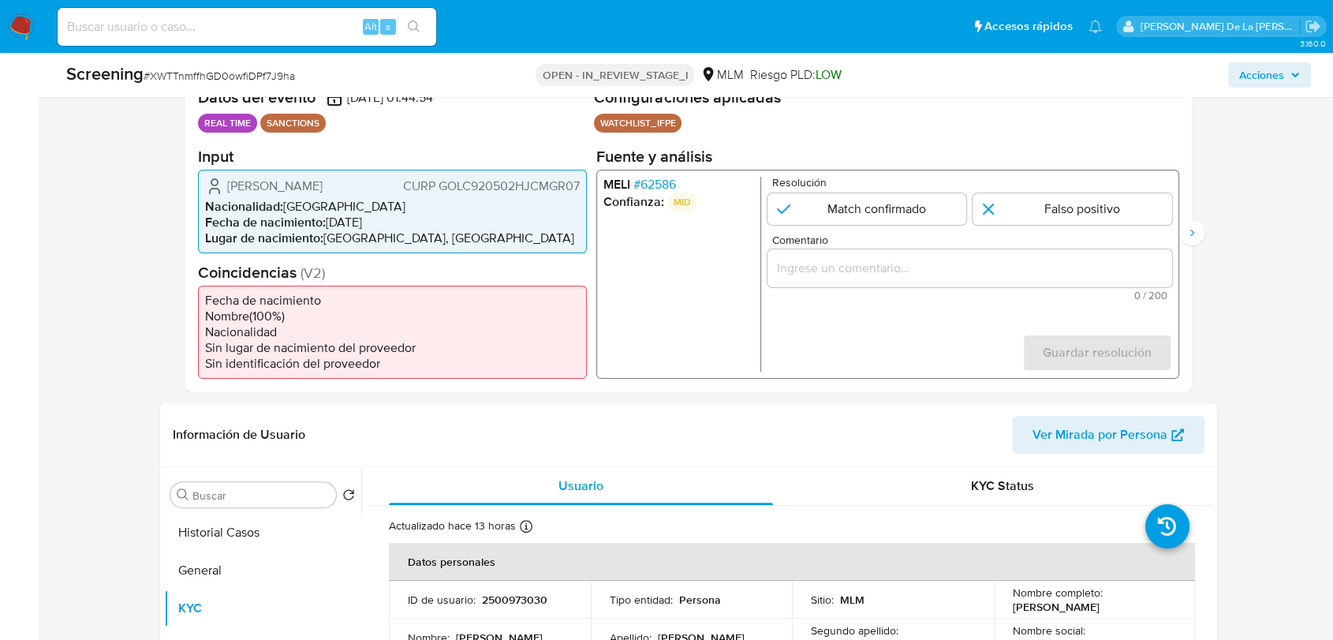
scroll to position [263, 0]
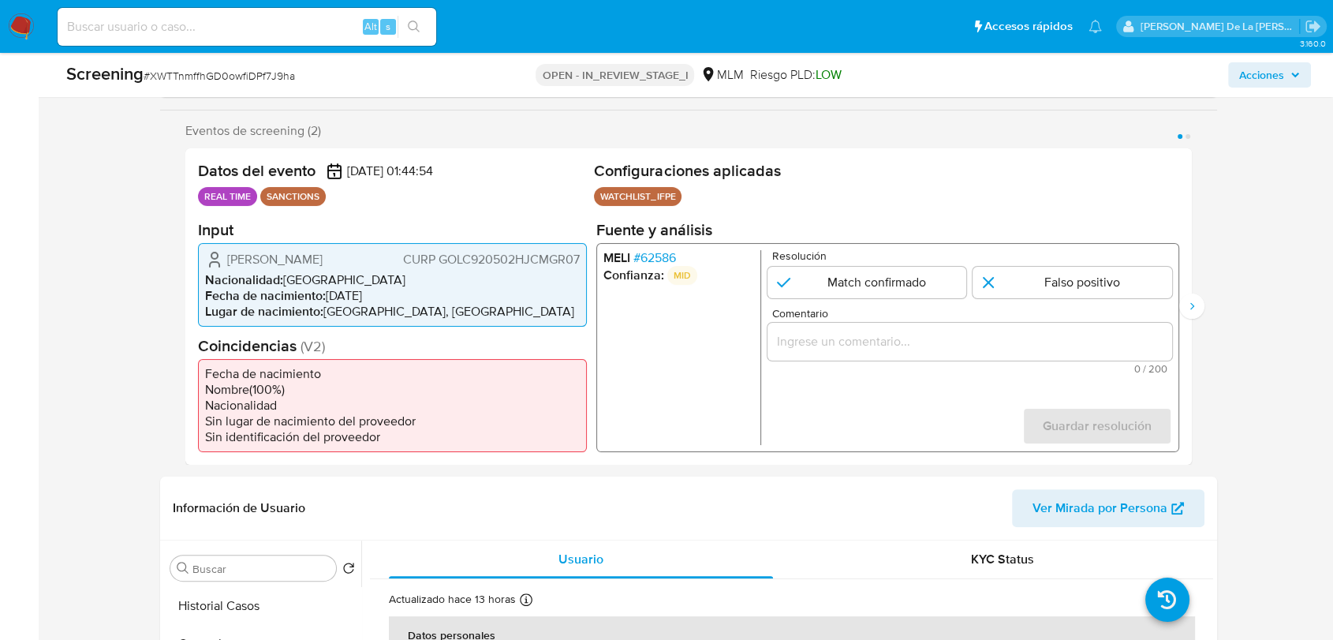
click at [652, 257] on span "# 62586" at bounding box center [654, 257] width 43 height 16
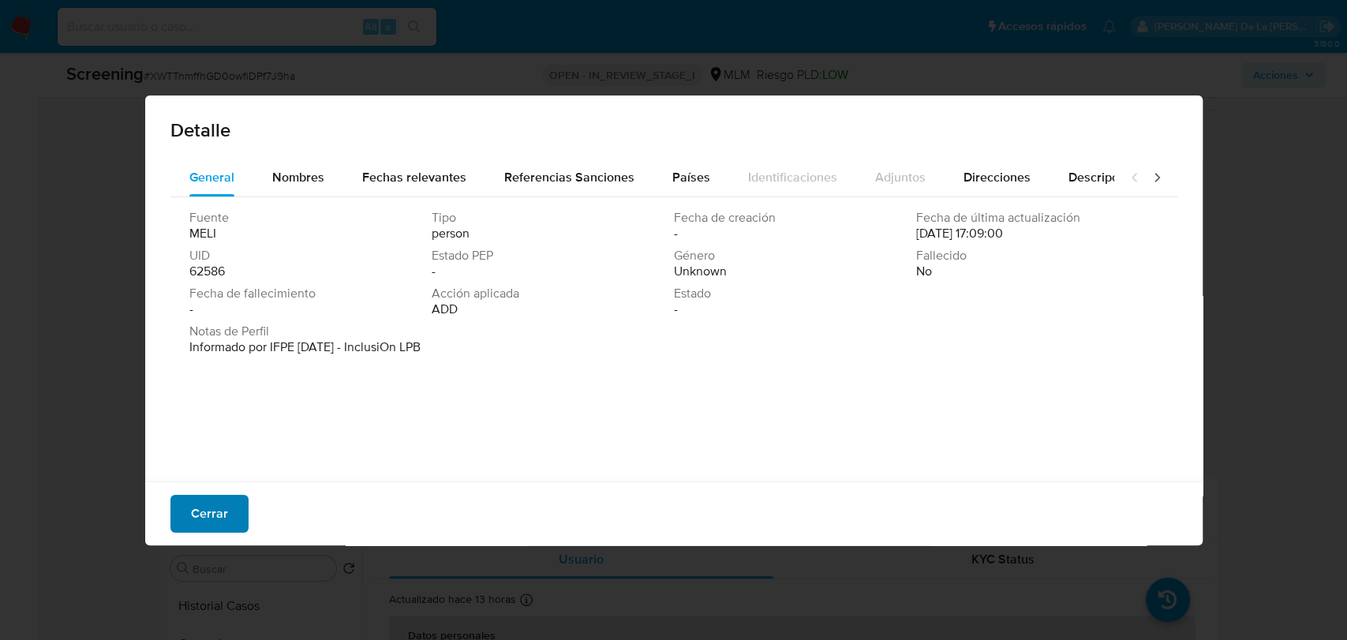
click at [224, 517] on span "Cerrar" at bounding box center [209, 513] width 37 height 35
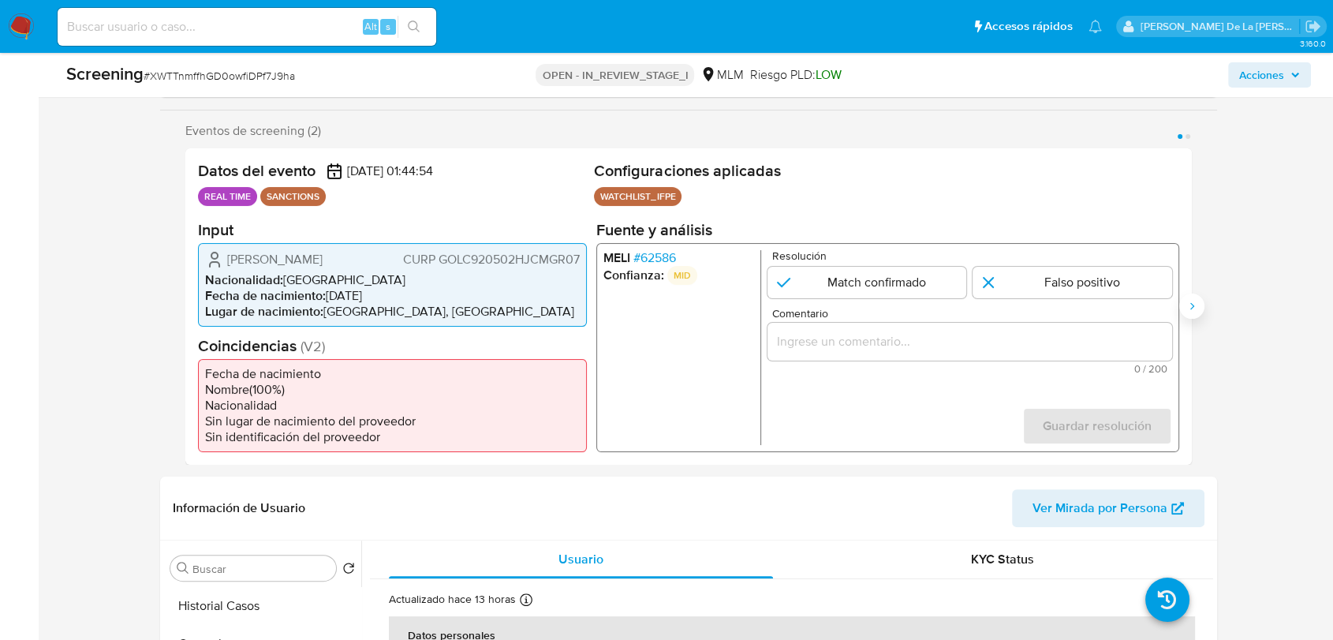
click at [1200, 308] on button "Siguiente" at bounding box center [1191, 305] width 25 height 25
click at [654, 256] on span "# 62586" at bounding box center [654, 257] width 43 height 16
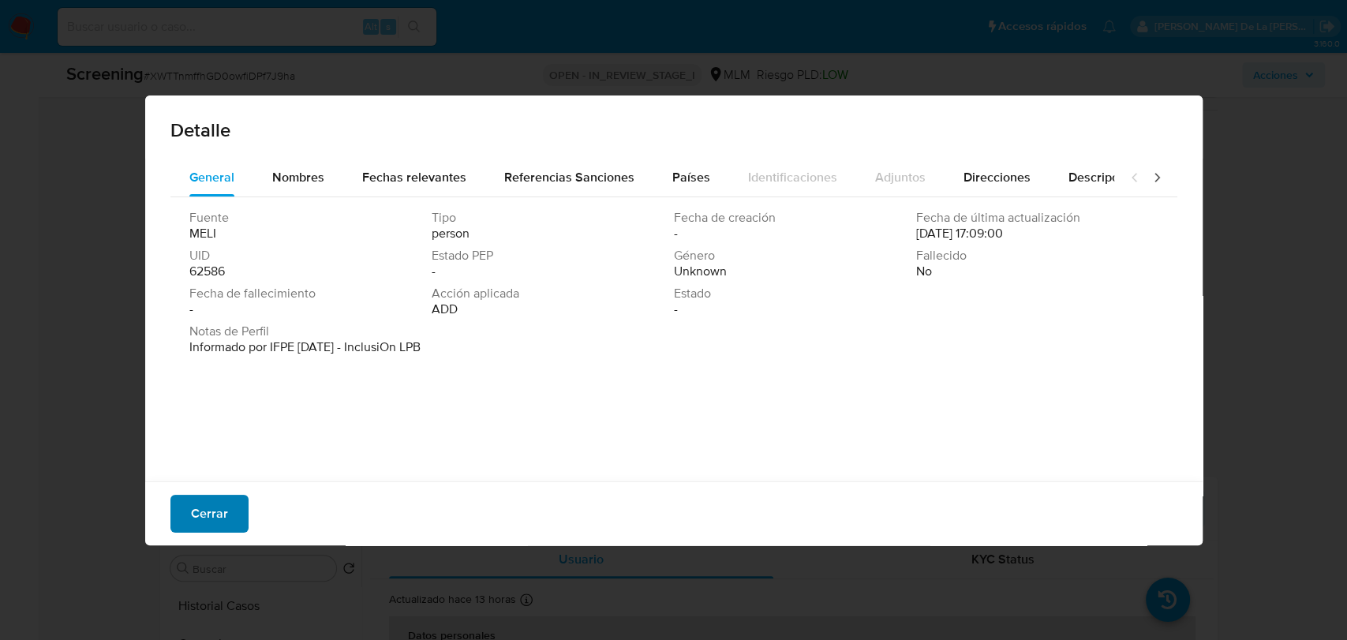
click at [200, 519] on span "Cerrar" at bounding box center [209, 513] width 37 height 35
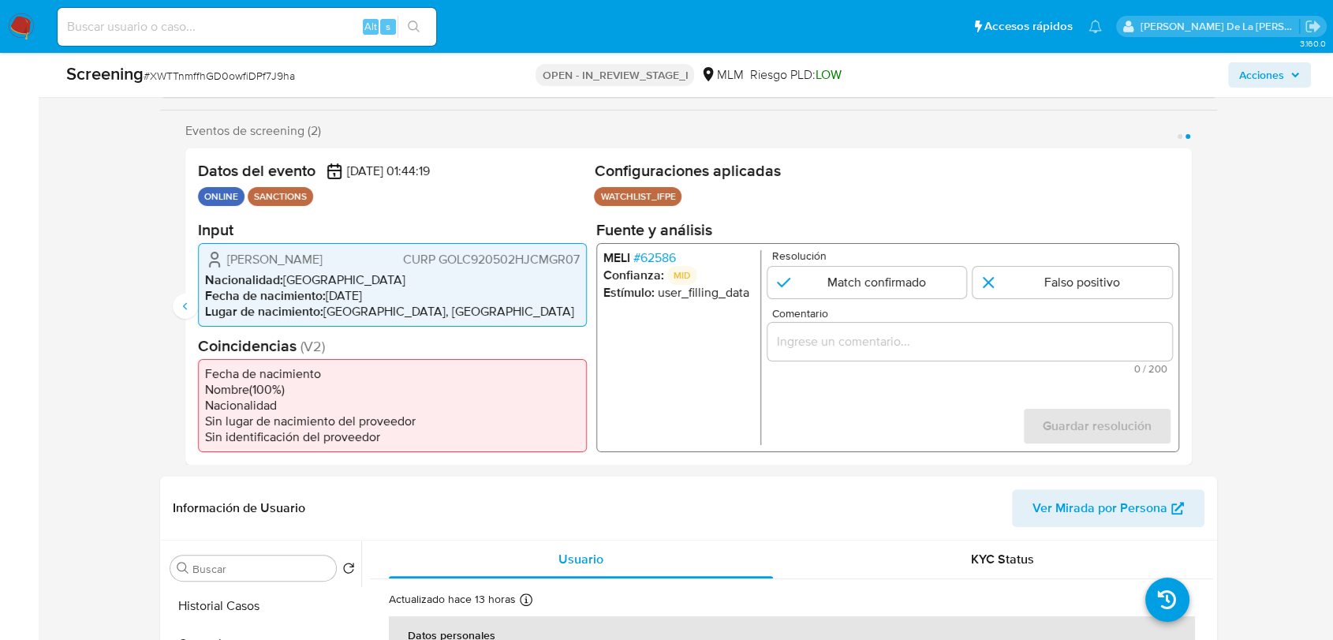
click at [651, 242] on div "MELI # 62586 Confianza: MID Estímulo : user_filling_data Resolución Match confi…" at bounding box center [887, 346] width 583 height 209
click at [650, 252] on span "# 62586" at bounding box center [654, 257] width 43 height 16
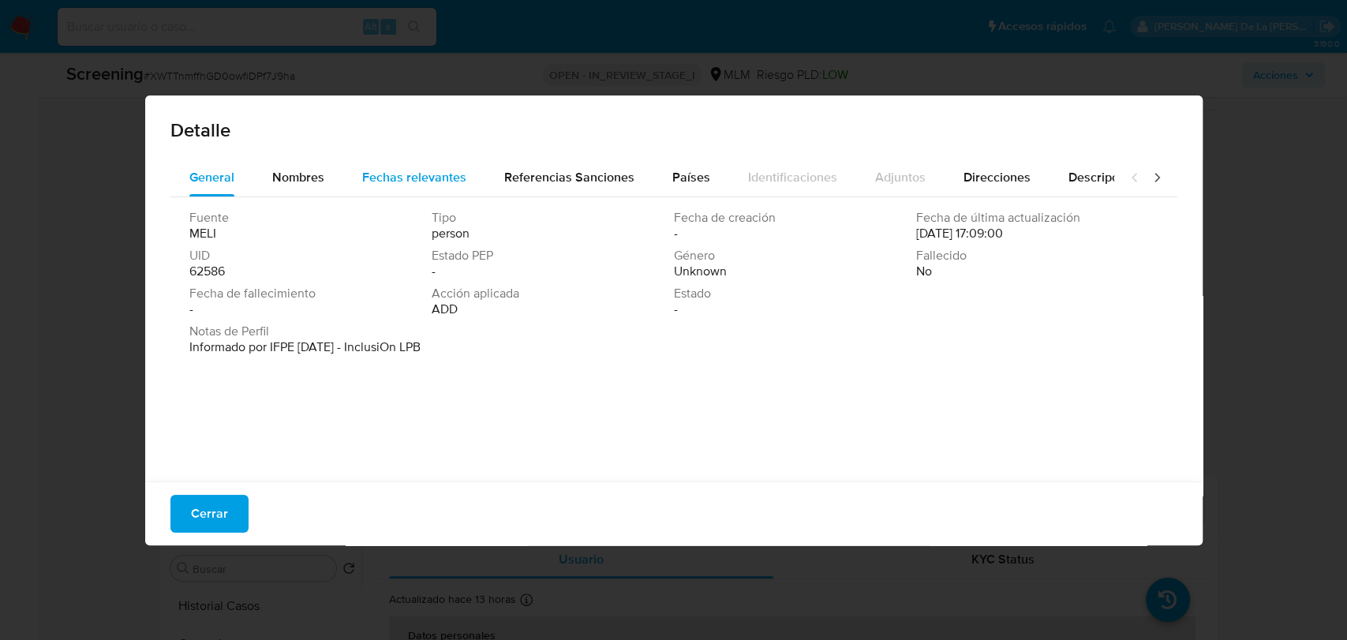
click at [366, 166] on div "Fechas relevantes" at bounding box center [414, 178] width 104 height 38
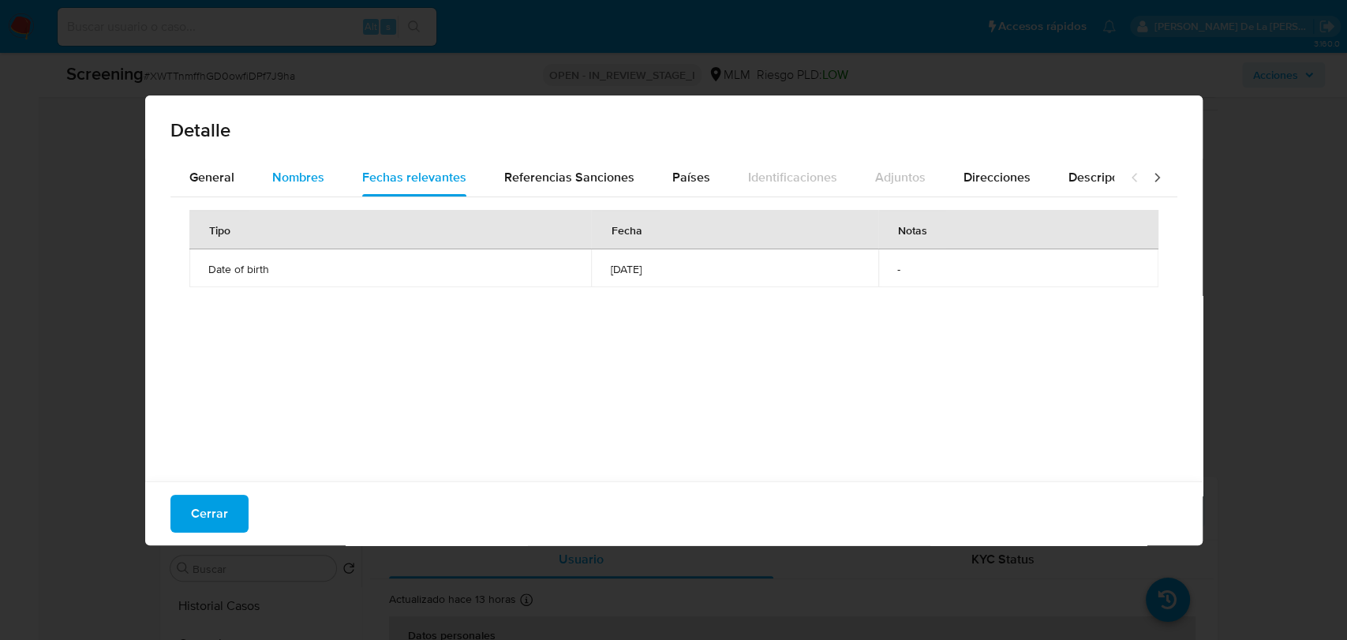
click at [314, 171] on span "Nombres" at bounding box center [298, 177] width 52 height 18
click at [422, 162] on div "Fechas relevantes" at bounding box center [414, 178] width 104 height 38
click at [241, 511] on button "Cerrar" at bounding box center [209, 514] width 78 height 38
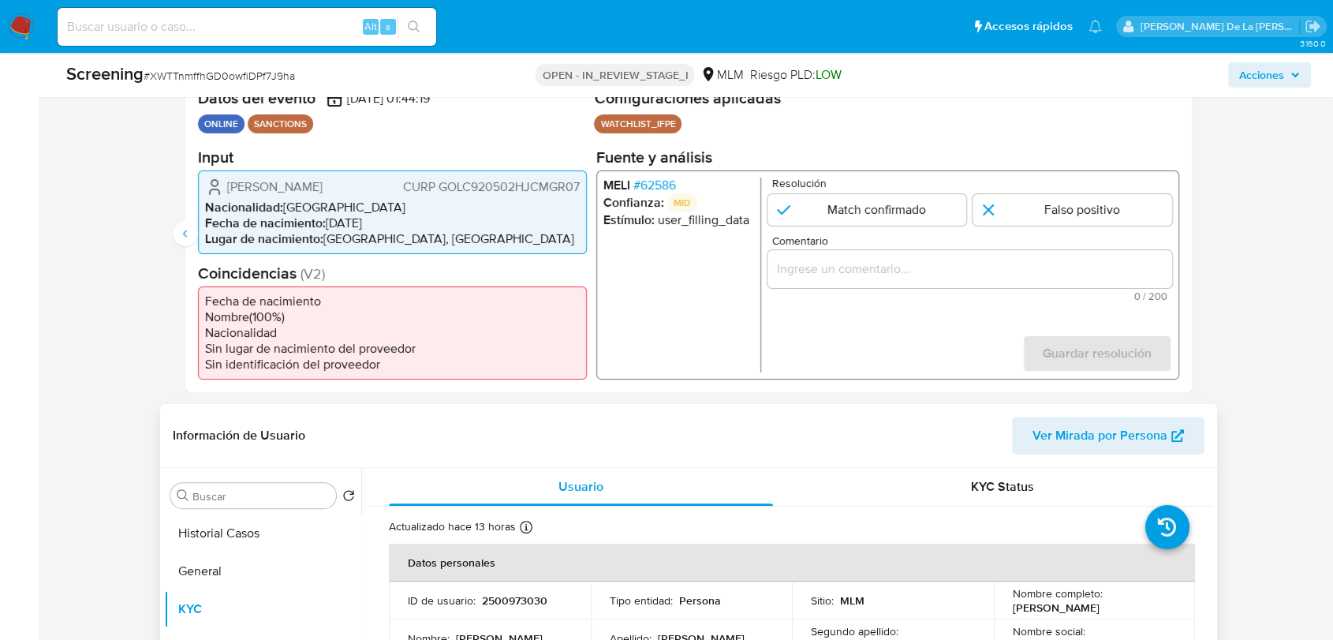
scroll to position [525, 0]
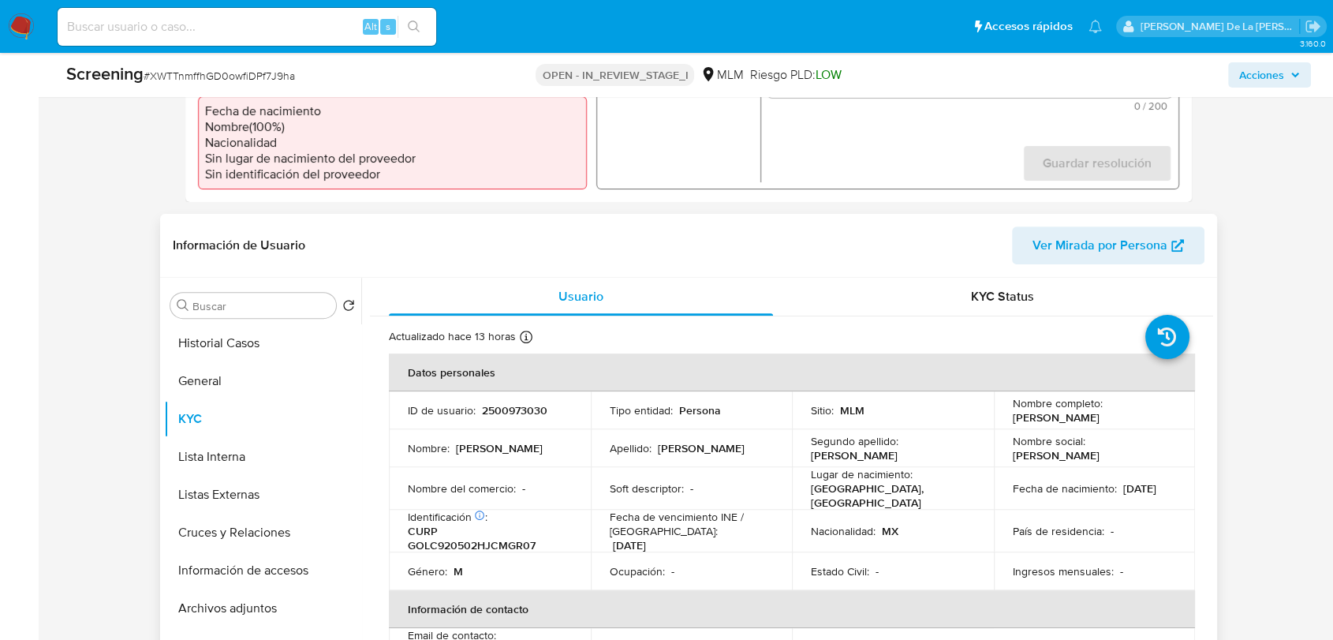
drag, startPoint x: 1005, startPoint y: 416, endPoint x: 1136, endPoint y: 420, distance: 131.0
click at [1136, 420] on td "Nombre completo : Cristian Gomez Legorreta" at bounding box center [1095, 410] width 202 height 38
copy p "[PERSON_NAME]"
click at [208, 383] on button "General" at bounding box center [256, 381] width 185 height 38
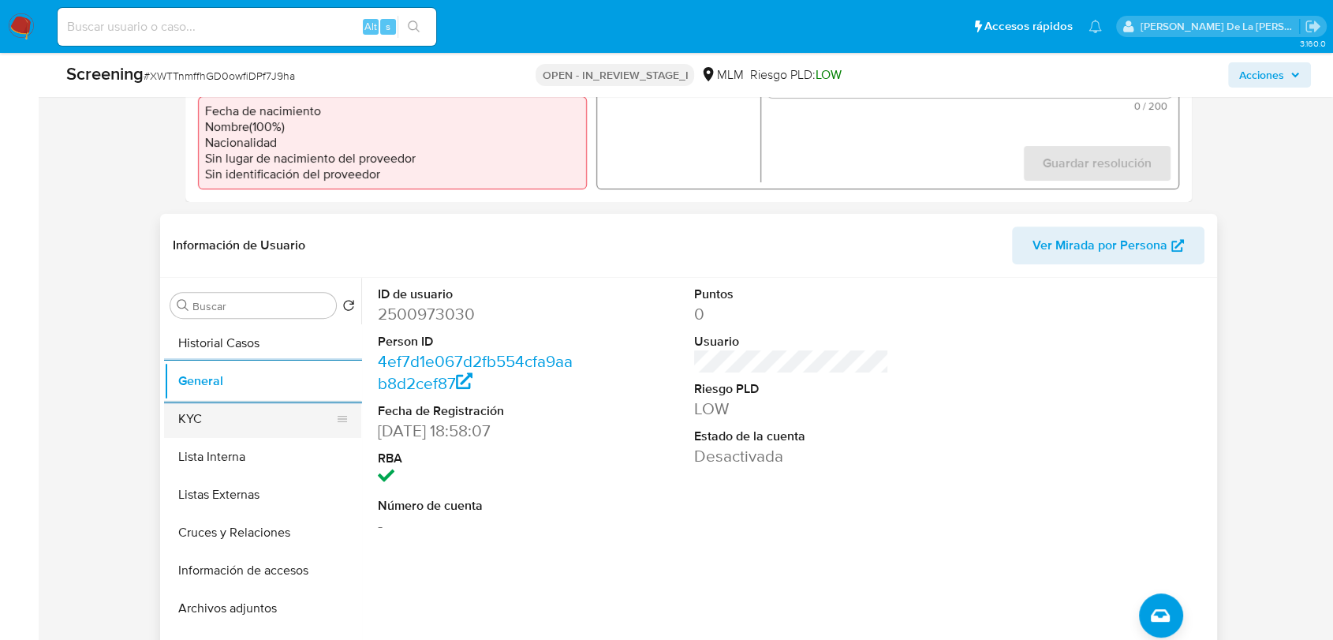
drag, startPoint x: 252, startPoint y: 409, endPoint x: 260, endPoint y: 408, distance: 8.0
click at [253, 409] on button "KYC" at bounding box center [256, 419] width 185 height 38
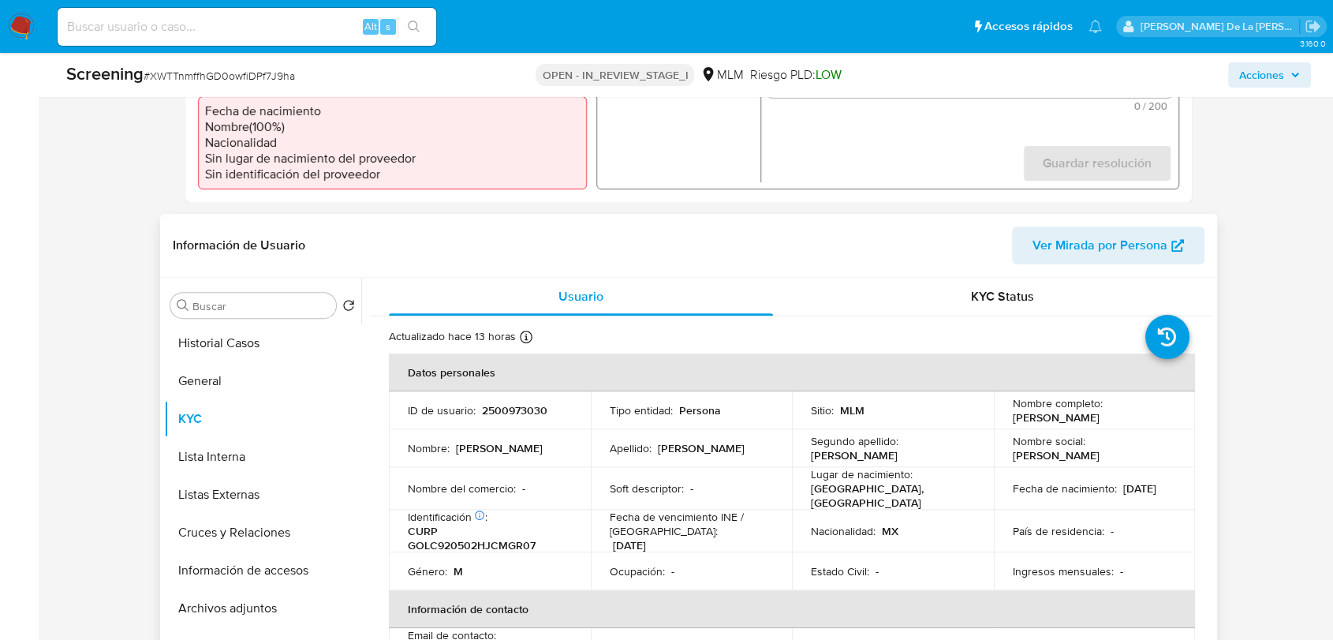
click at [493, 540] on p "CURP GOLC920502HJCMGR07" at bounding box center [487, 538] width 158 height 28
copy p "GOLC920502HJCMGR07"
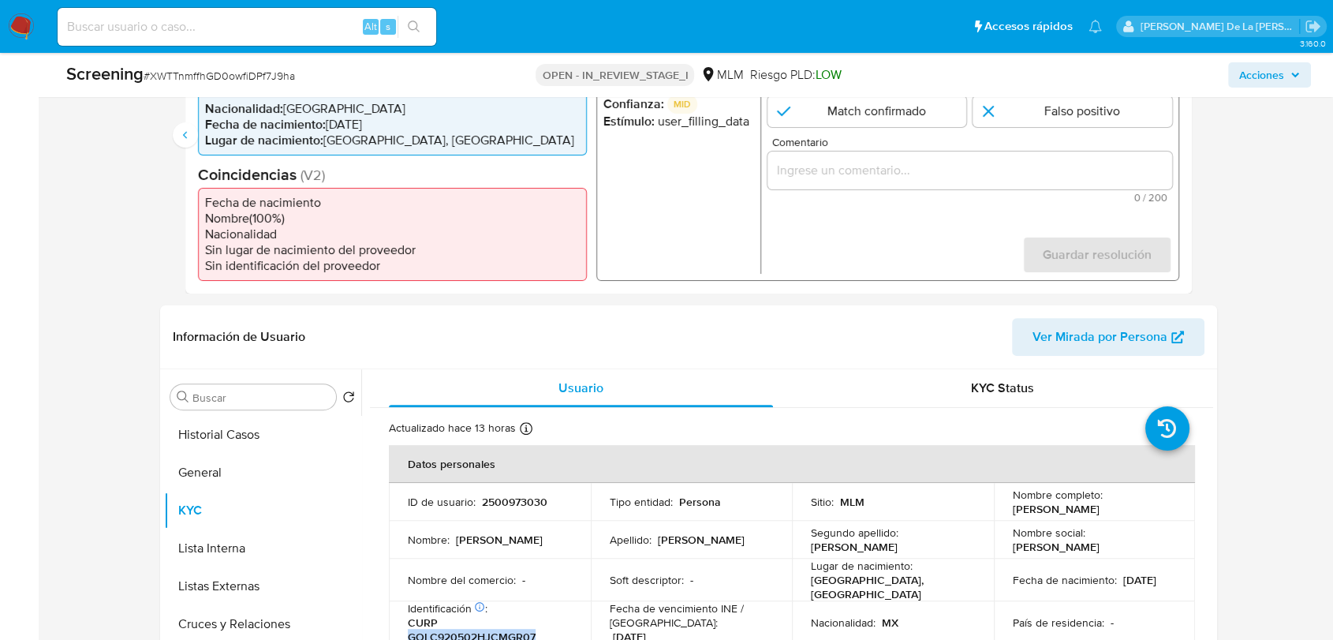
scroll to position [350, 0]
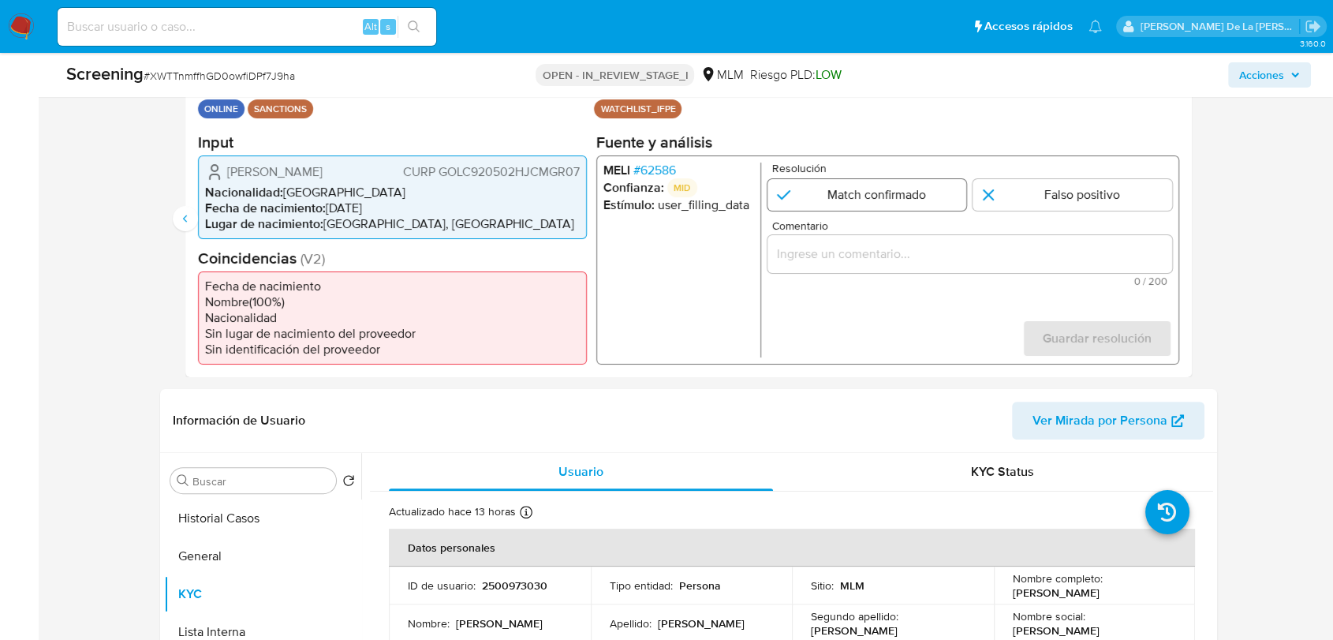
drag, startPoint x: 846, startPoint y: 181, endPoint x: 846, endPoint y: 191, distance: 9.5
click at [849, 184] on input "2 de 2" at bounding box center [868, 194] width 200 height 32
radio input "true"
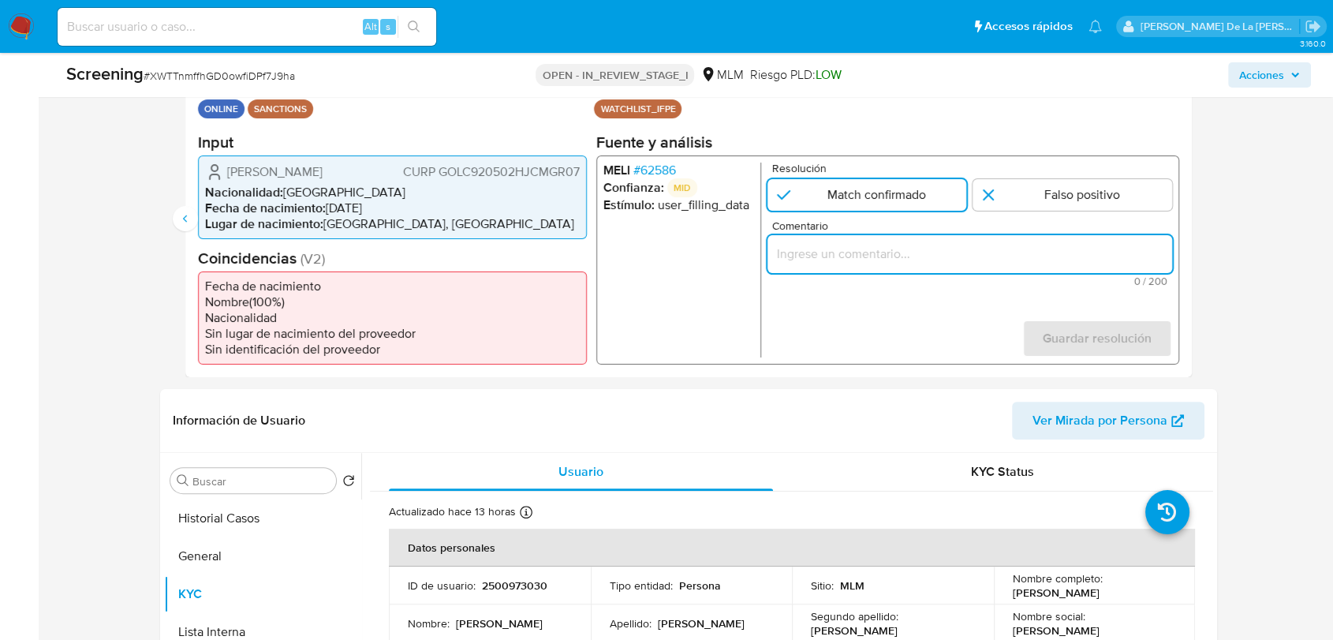
click at [814, 256] on input "Comentario" at bounding box center [970, 253] width 405 height 21
drag, startPoint x: 885, startPoint y: 258, endPoint x: 877, endPoint y: 252, distance: 9.6
click at [883, 258] on input "Comentario" at bounding box center [970, 253] width 405 height 21
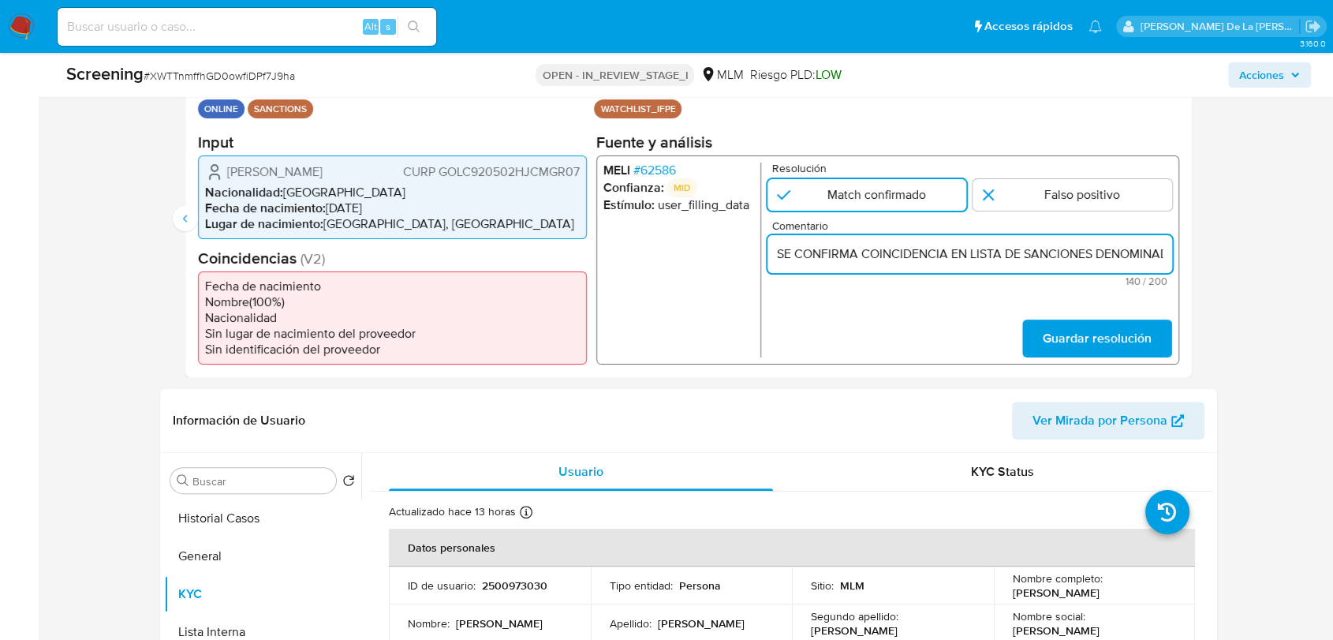
scroll to position [0, 591]
type input "SE CONFIRMA COINCIDENCIA EN LISTA DE SANCIONES DENOMINADA IFPE POR NOMBRE COMPL…"
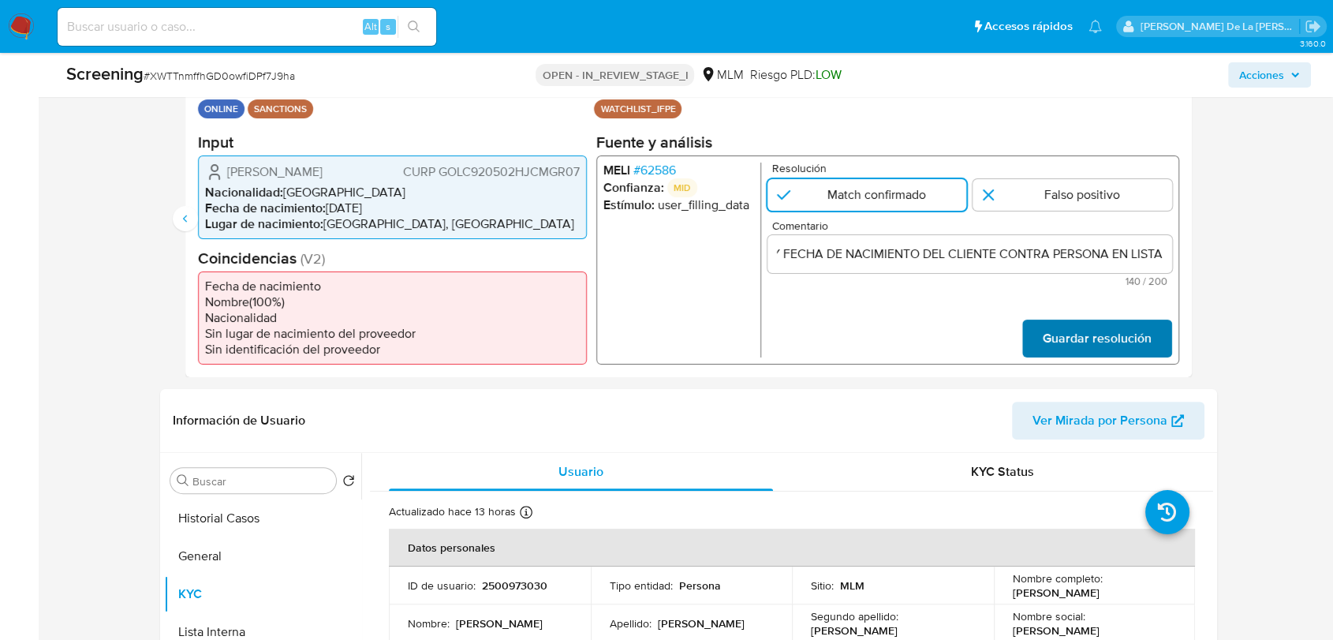
scroll to position [0, 0]
drag, startPoint x: 1048, startPoint y: 336, endPoint x: 1054, endPoint y: 329, distance: 9.5
click at [1054, 329] on span "Guardar resolución" at bounding box center [1097, 337] width 109 height 35
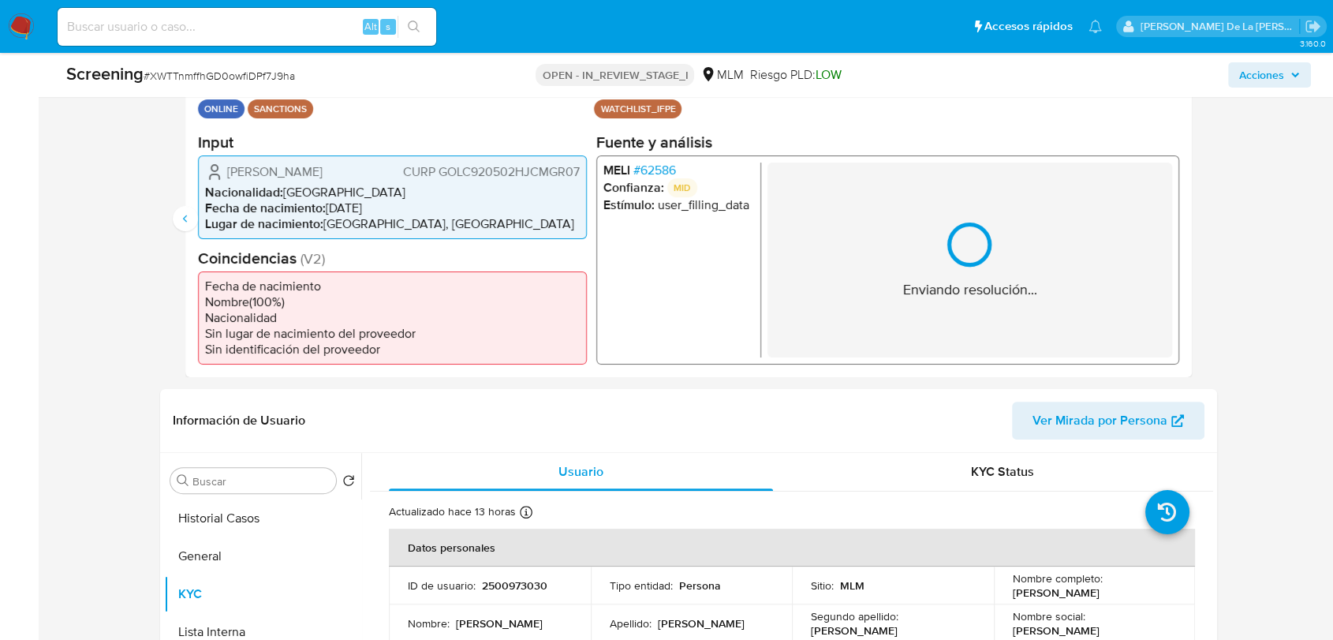
click at [1055, 330] on div "Enviando resolución..." at bounding box center [970, 259] width 405 height 195
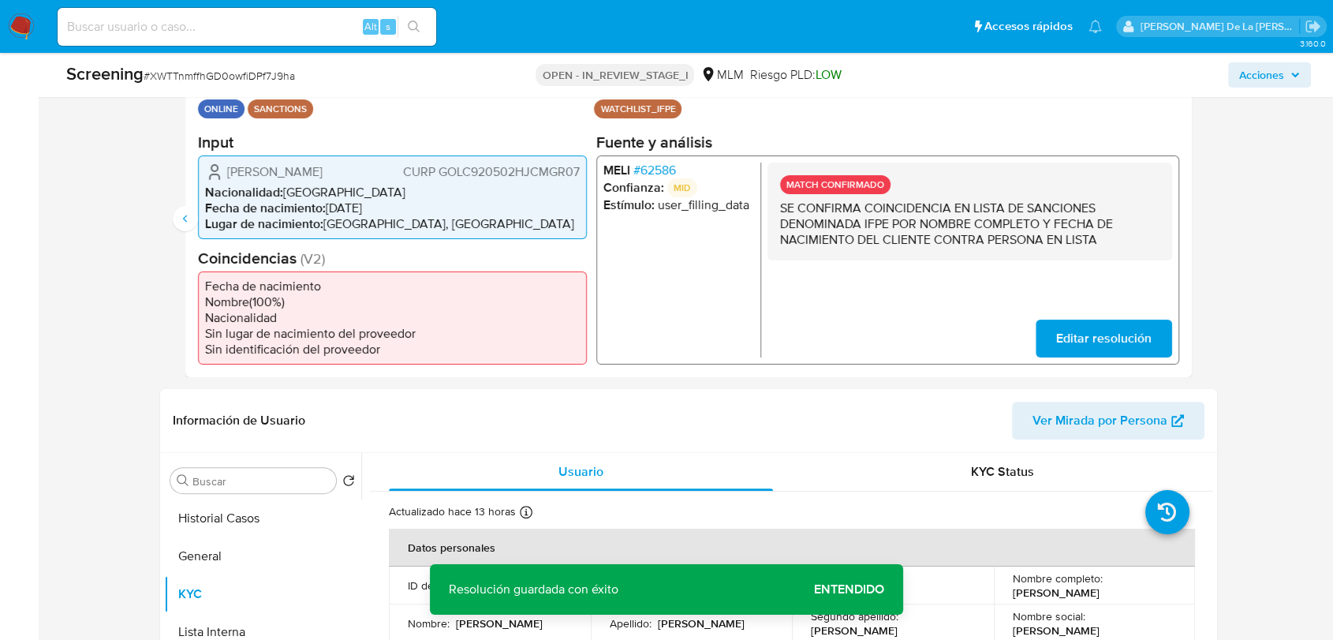
click at [1085, 335] on span "Editar resolución" at bounding box center [1103, 337] width 95 height 35
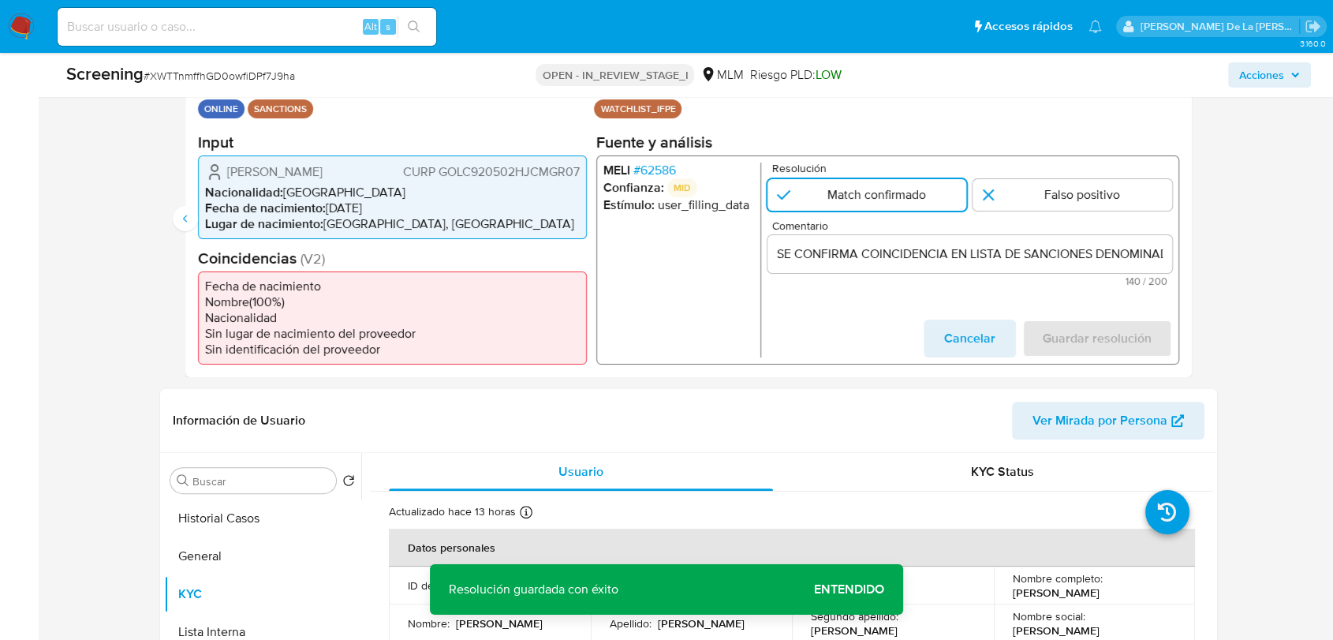
click at [934, 256] on input "SE CONFIRMA COINCIDENCIA EN LISTA DE SANCIONES DENOMINADA IFPE POR NOMBRE COMPL…" at bounding box center [970, 253] width 405 height 21
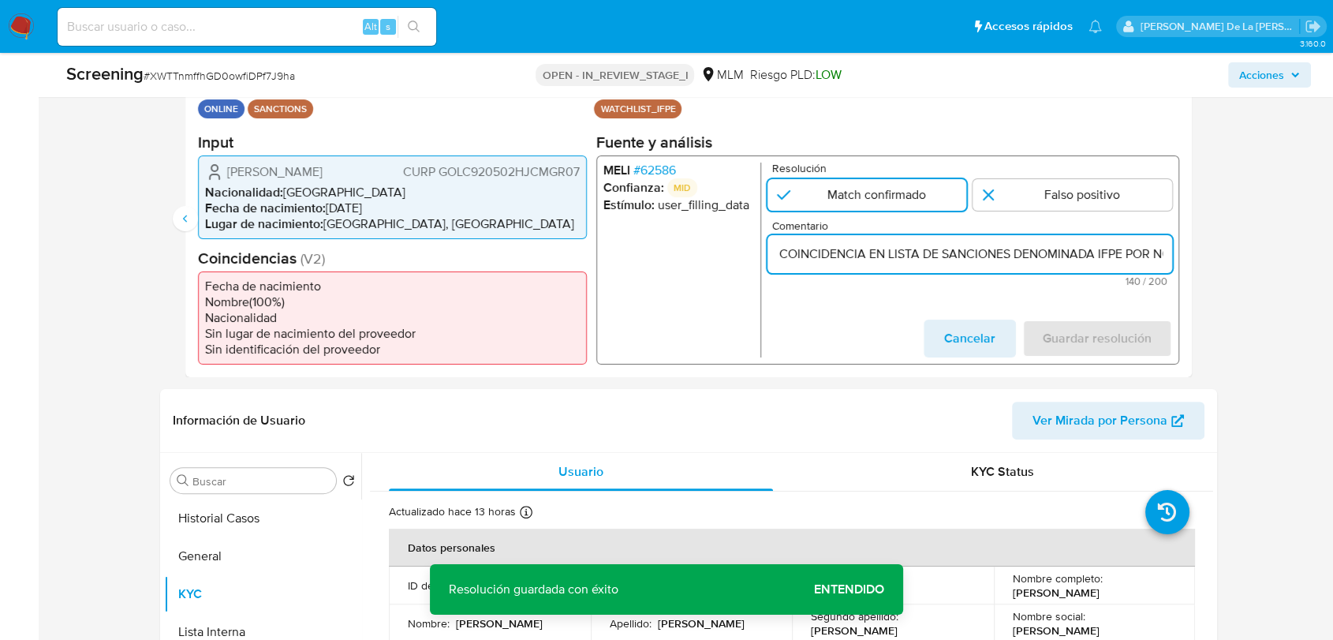
drag, startPoint x: 1011, startPoint y: 260, endPoint x: 1161, endPoint y: 260, distance: 149.9
click at [1161, 260] on input "SE CONFIRMA COINCIDENCIA EN LISTA DE SANCIONES DENOMINADA IFPE POR NOMBRE COMPL…" at bounding box center [970, 253] width 405 height 21
click at [1010, 254] on input "SE CONFIRMA COINCIDENCIA EN LISTA DE SANCIONES DENOMINADA IFPE POR NOMBRE COMPL…" at bounding box center [970, 253] width 405 height 21
click at [1064, 256] on input "SE CONFIRMA COINCIDENCIA EN LISTA DE SANCIONES DENOMINADA IFPE POR NOMBRE COMPL…" at bounding box center [970, 253] width 405 height 21
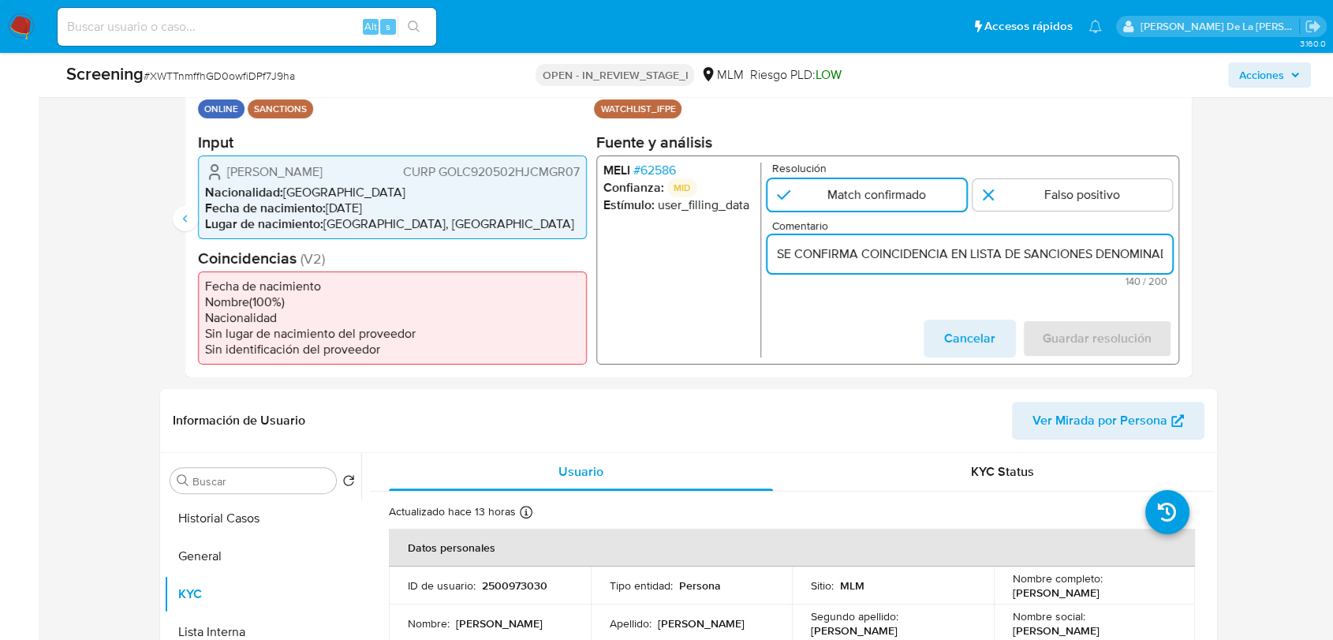
click at [1063, 256] on input "SE CONFIRMA COINCIDENCIA EN LISTA DE SANCIONES DENOMINADA IFPE POR NOMBRE COMPL…" at bounding box center [970, 253] width 405 height 21
click at [1063, 258] on input "SE CONFIRMA COINCIDENCIA EN LISTA DE SANCIONES DENOMINADA IFPE POR NOMBRE COMPL…" at bounding box center [970, 253] width 405 height 21
type input "SE CONFIRMA COINCIDENCIA EN LISTA DE SANCIONES DENOMINADA IFPE POR NOMBRE COMPL…"
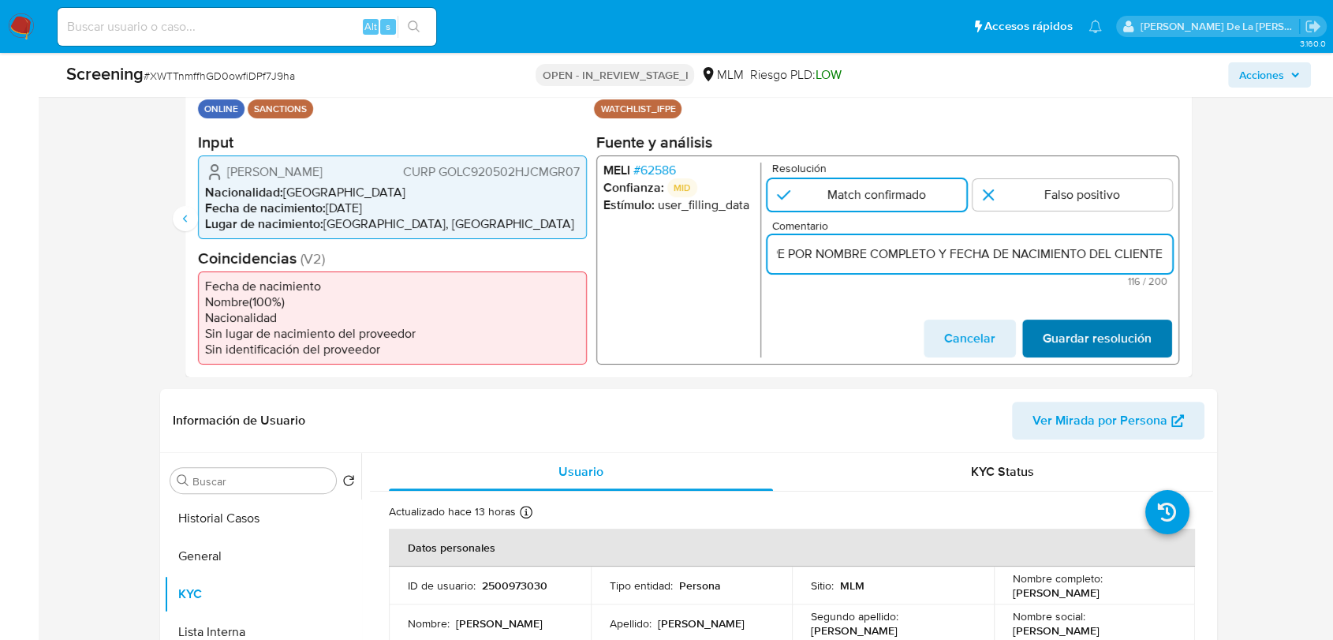
click at [1073, 338] on span "Guardar resolución" at bounding box center [1097, 337] width 109 height 35
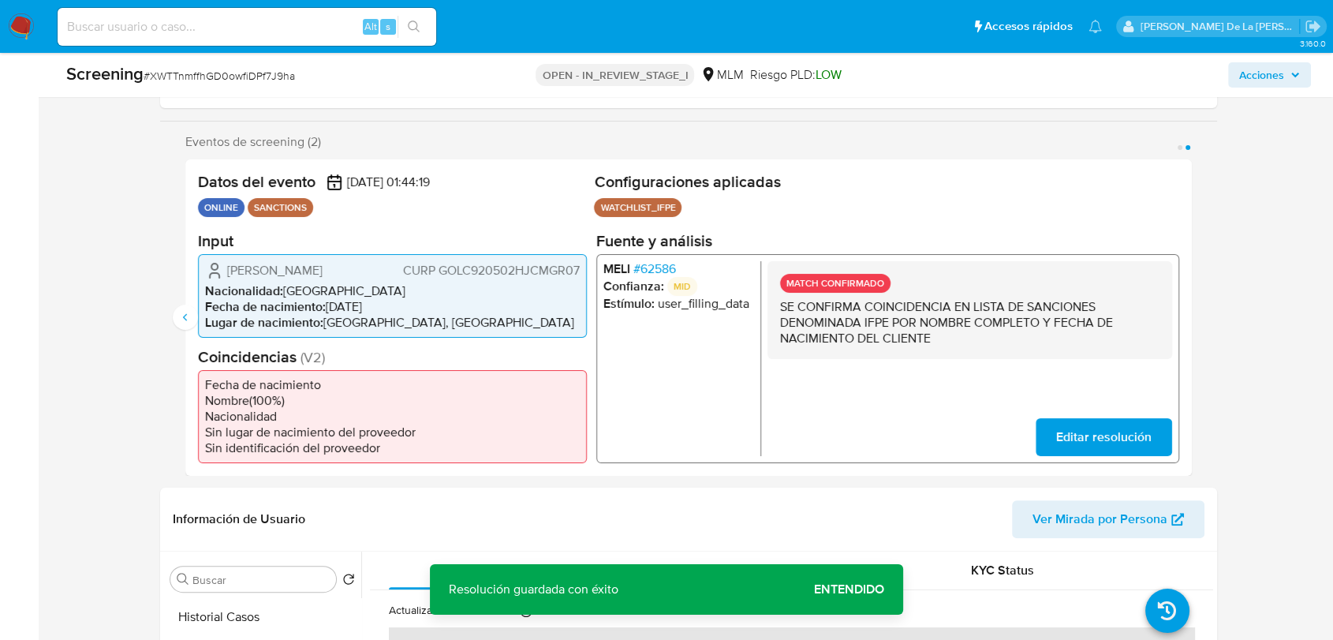
scroll to position [175, 0]
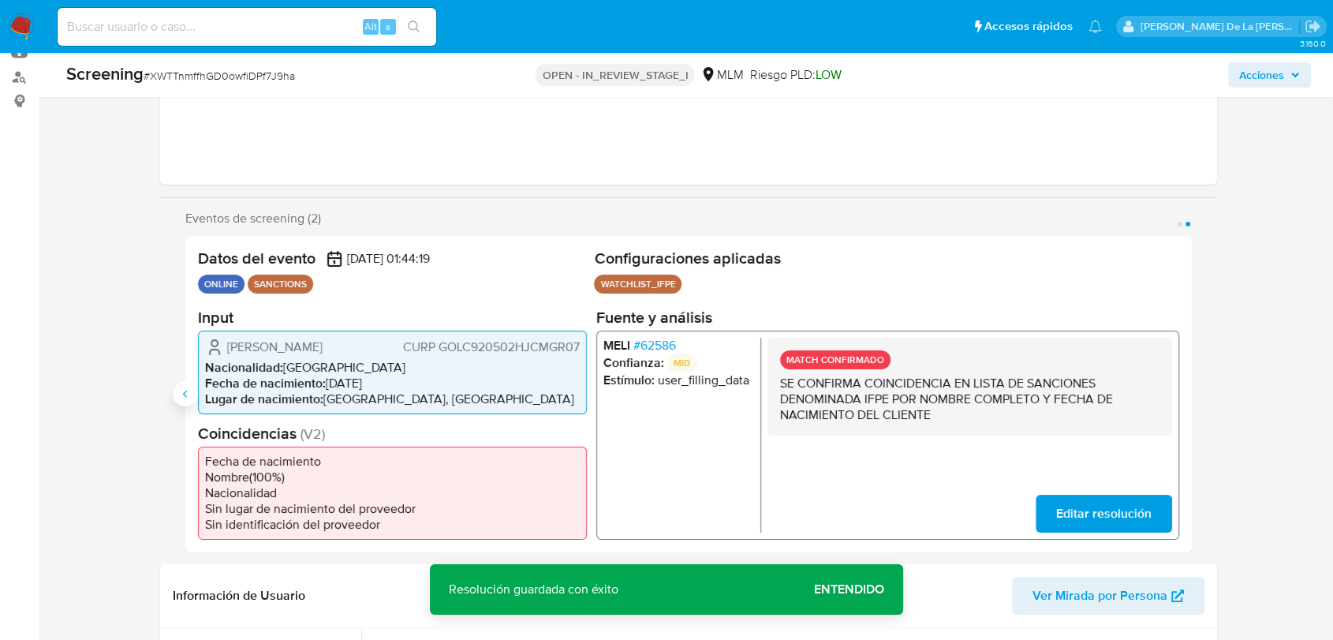
click at [187, 386] on button "Anterior" at bounding box center [185, 393] width 25 height 25
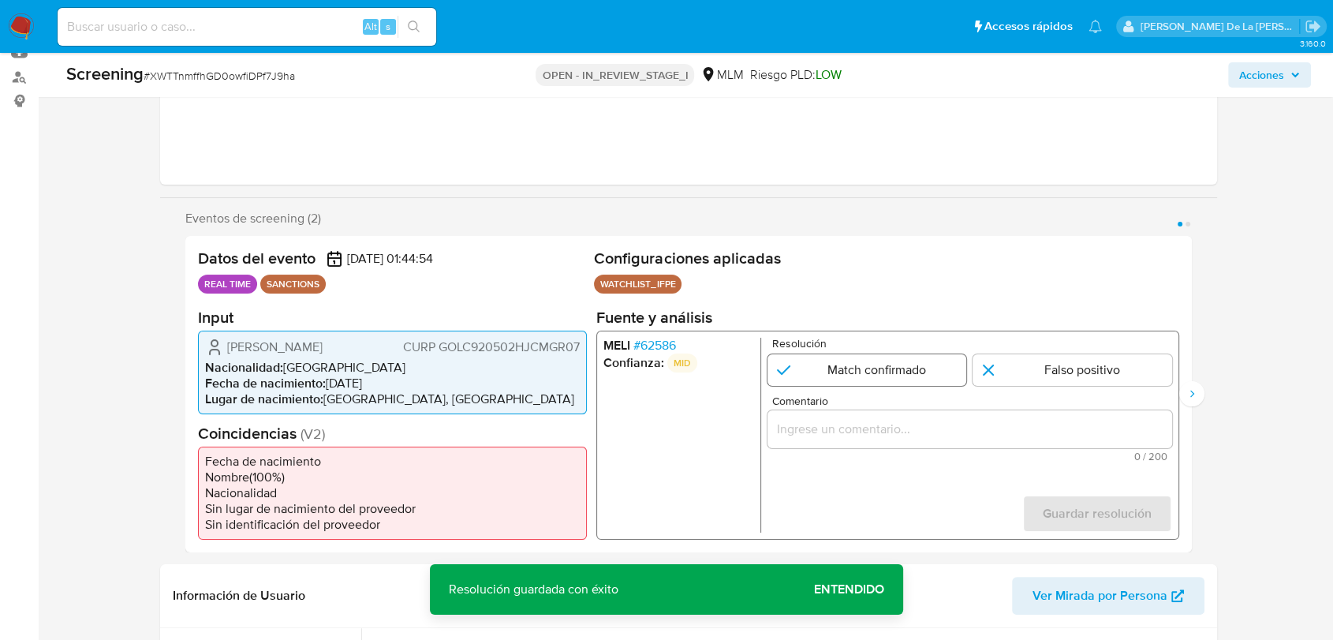
click at [903, 373] on input "1 de 2" at bounding box center [868, 369] width 200 height 32
radio input "true"
click at [850, 419] on input "Comentario" at bounding box center [970, 428] width 405 height 21
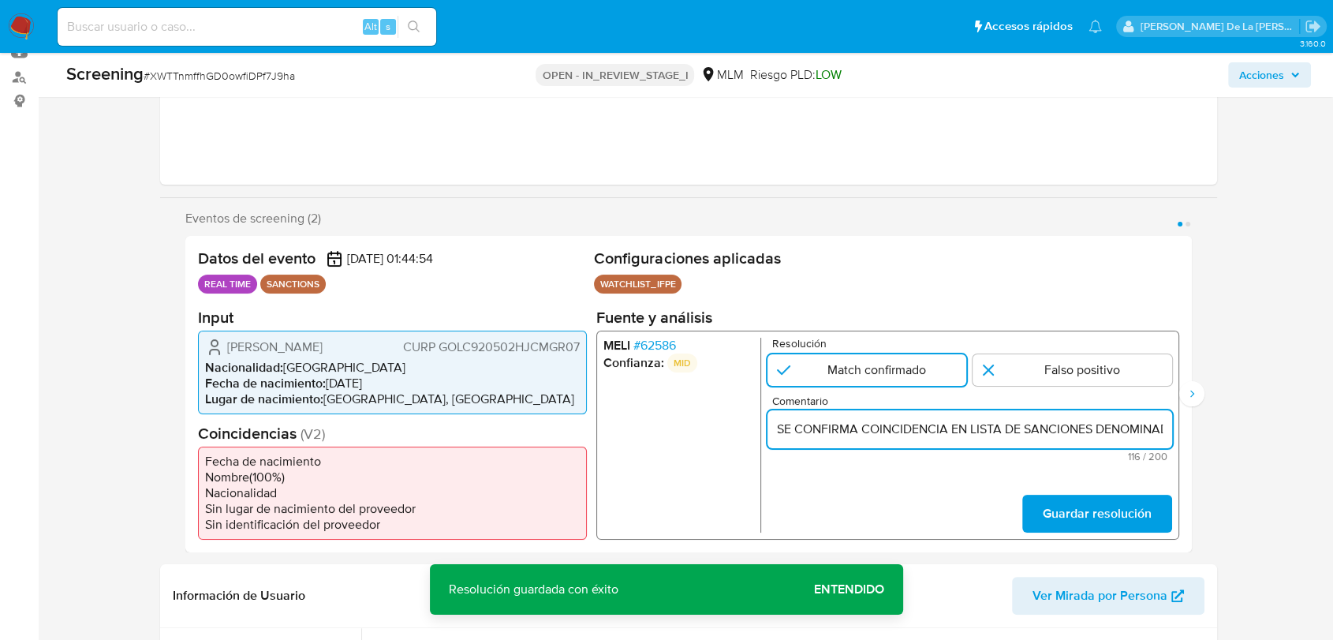
scroll to position [0, 423]
type input "SE CONFIRMA COINCIDENCIA EN LISTA DE SANCIONES DENOMINADA IFPE POR NOMBRE COMPL…"
click at [1058, 508] on span "Guardar resolución" at bounding box center [1097, 512] width 109 height 35
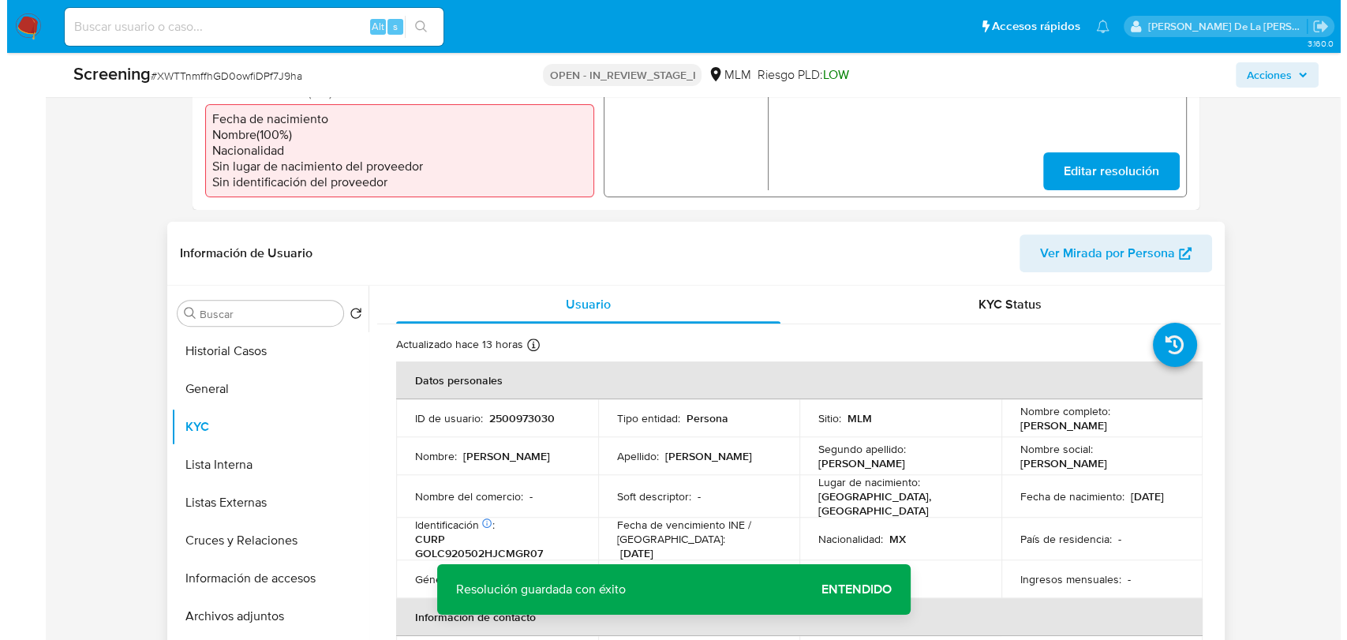
scroll to position [525, 0]
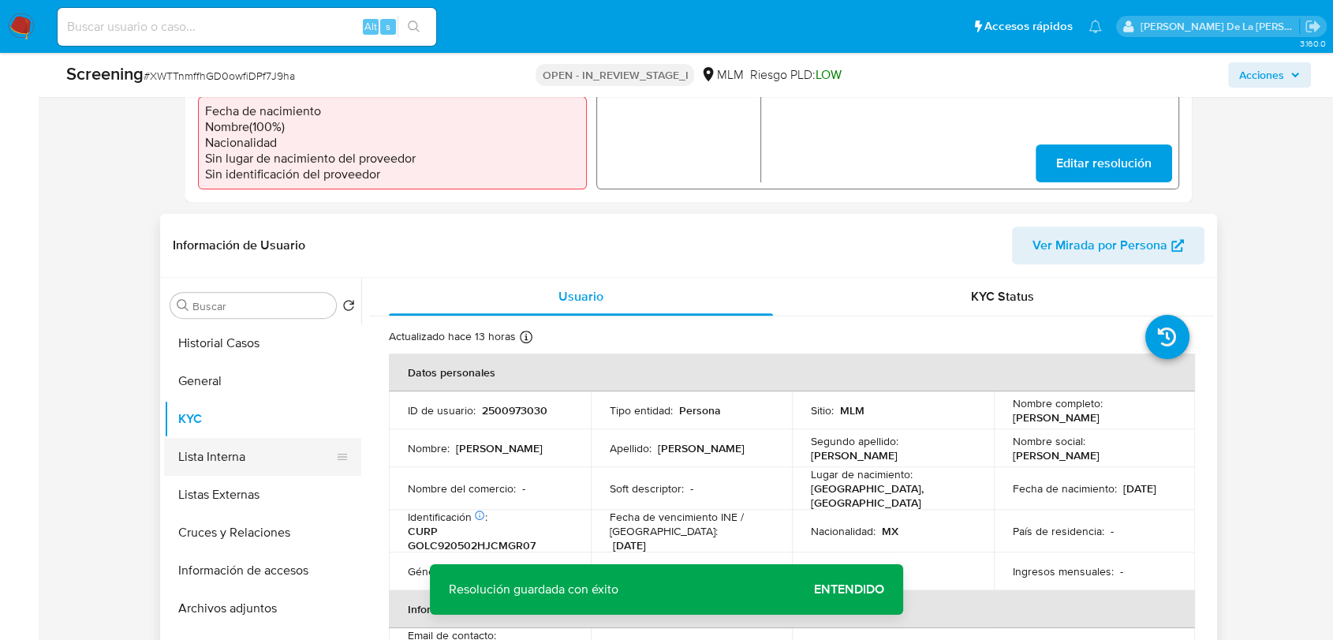
click at [285, 454] on button "Lista Interna" at bounding box center [256, 457] width 185 height 38
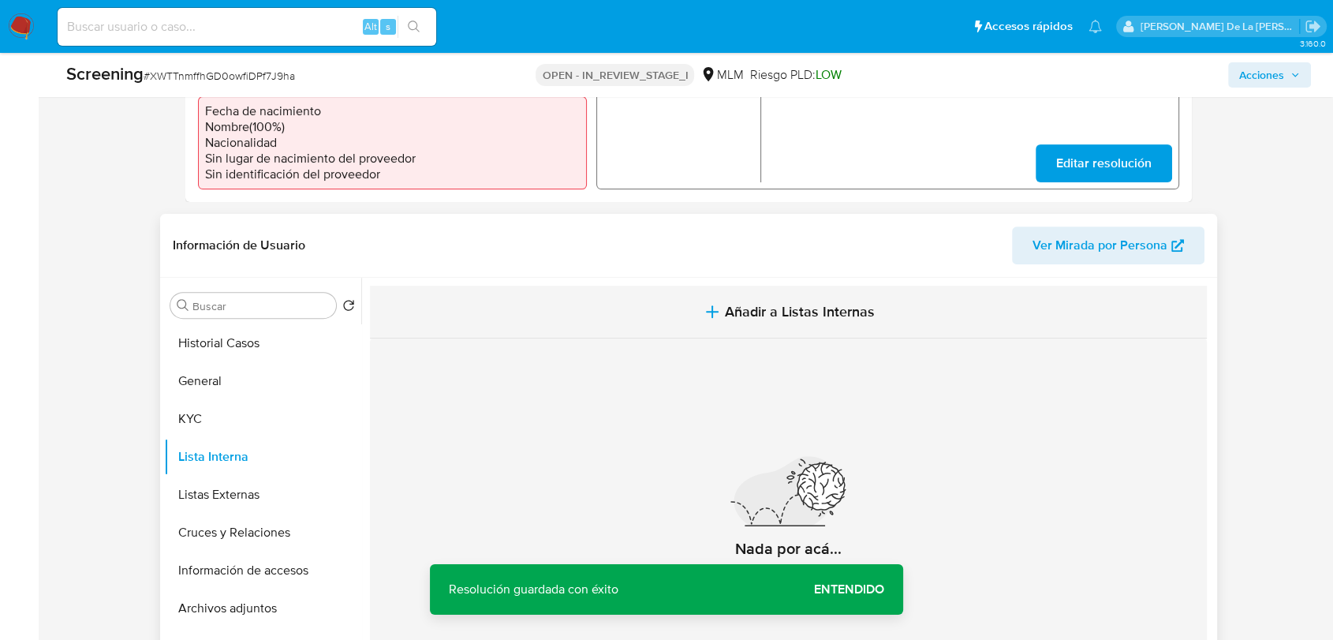
click at [752, 316] on span "Añadir a Listas Internas" at bounding box center [800, 311] width 150 height 17
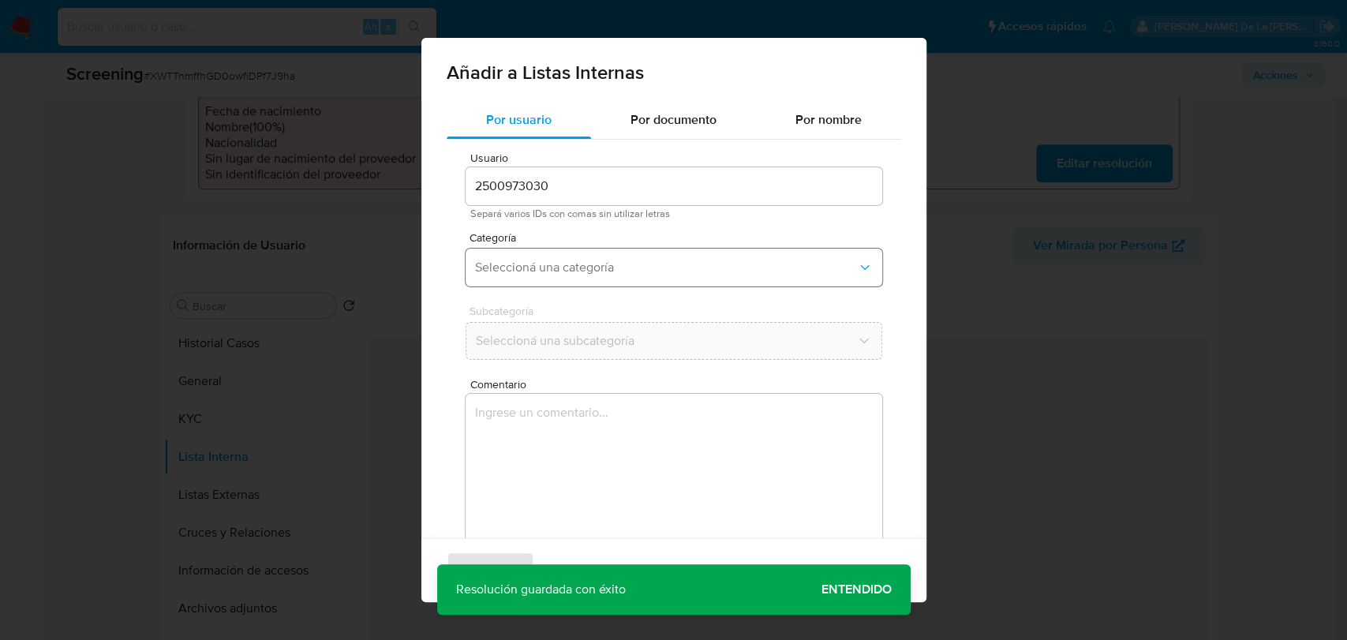
click at [618, 281] on button "Seleccioná una categoría" at bounding box center [673, 267] width 416 height 38
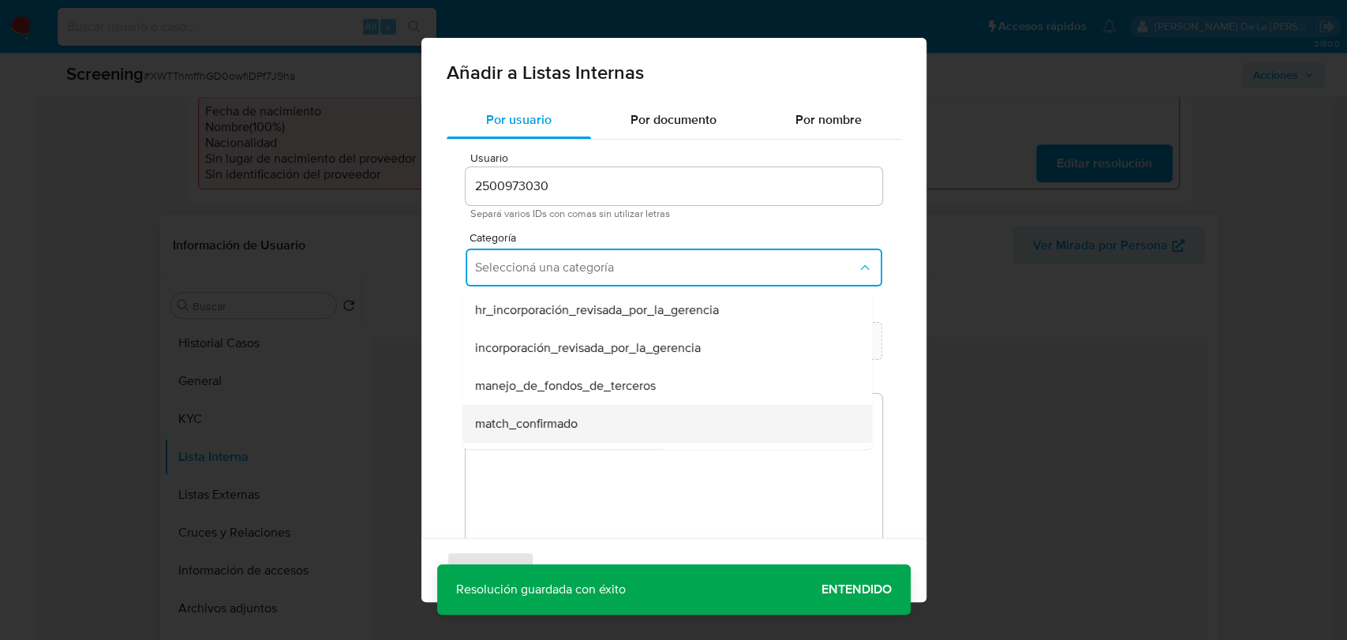
click at [560, 431] on span "match_confirmado" at bounding box center [526, 424] width 103 height 16
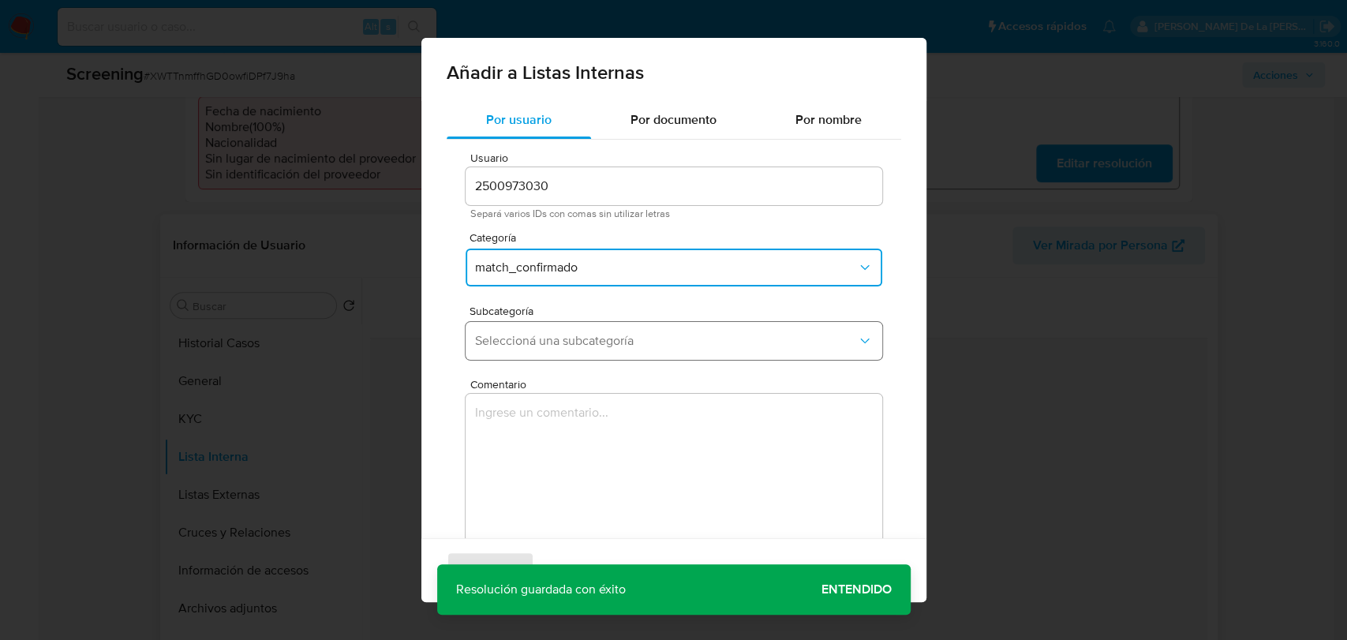
click at [606, 333] on span "Seleccioná una subcategoría" at bounding box center [666, 341] width 382 height 16
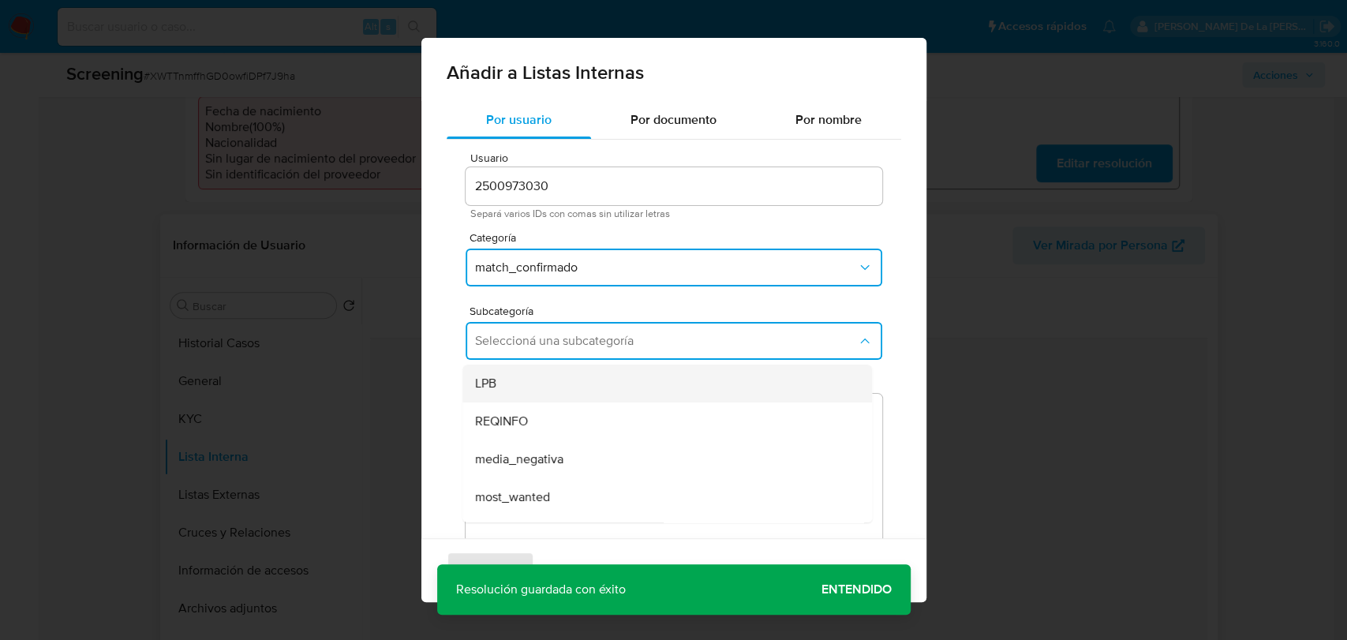
click at [565, 374] on div "LPB" at bounding box center [662, 383] width 375 height 38
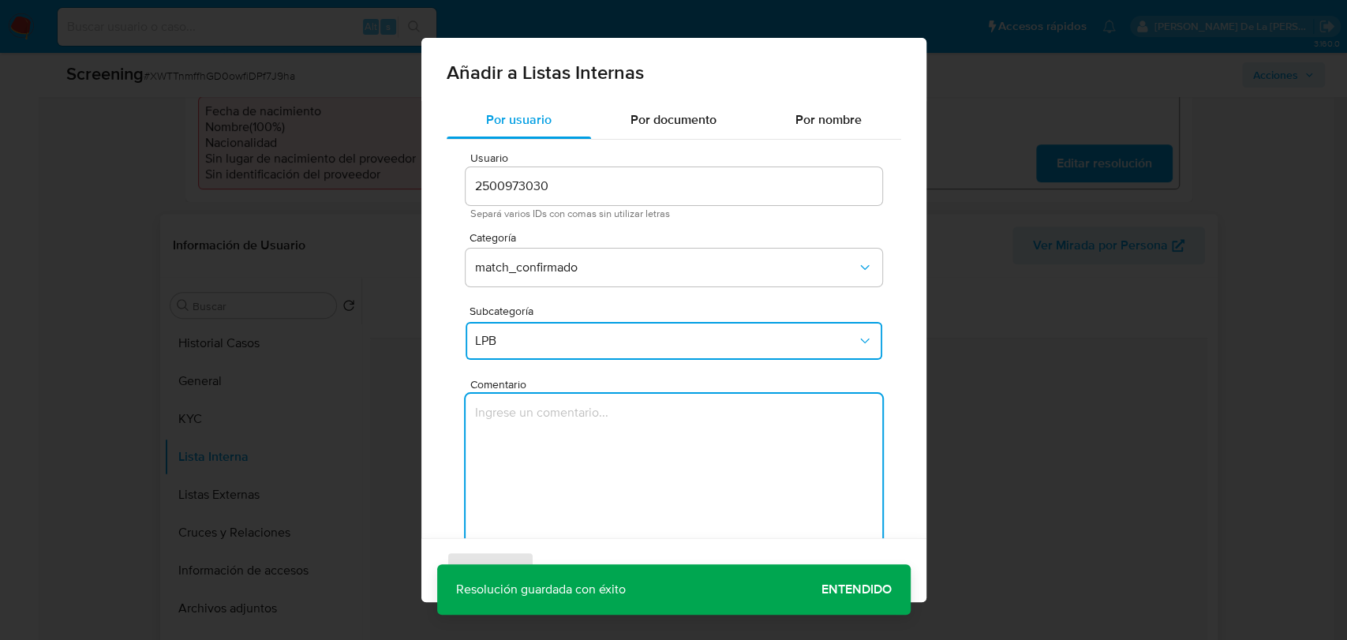
click at [555, 443] on textarea "Comentario" at bounding box center [673, 469] width 416 height 151
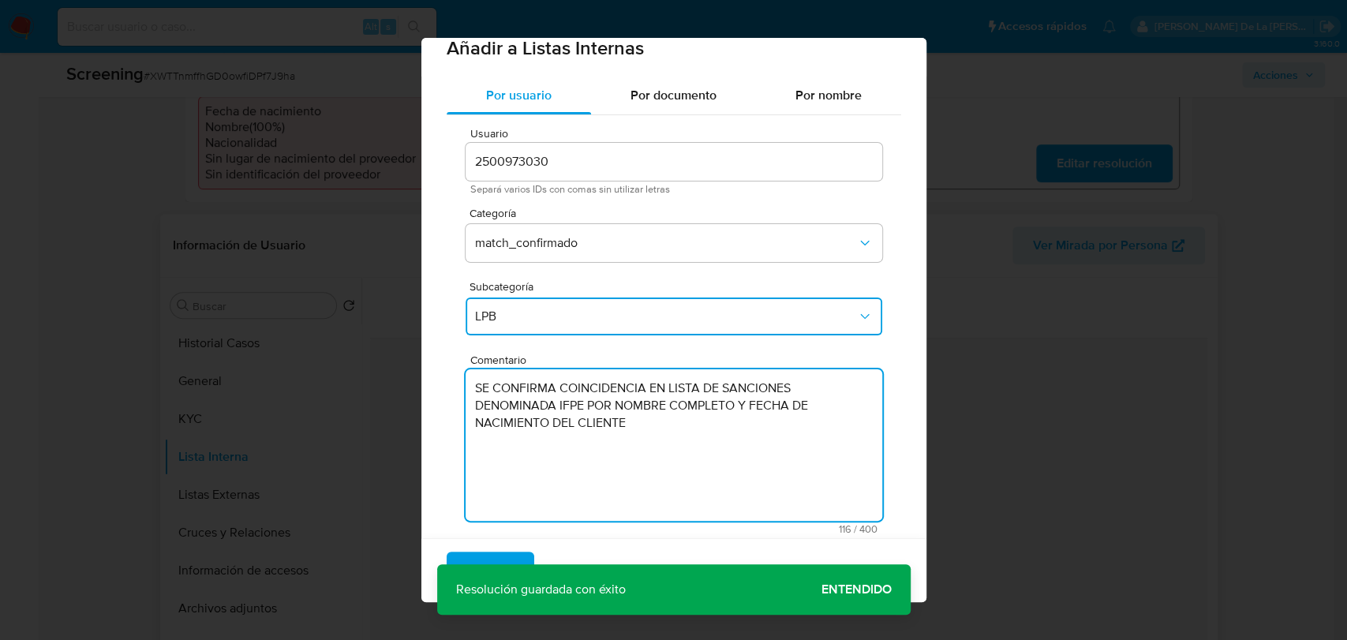
scroll to position [46, 0]
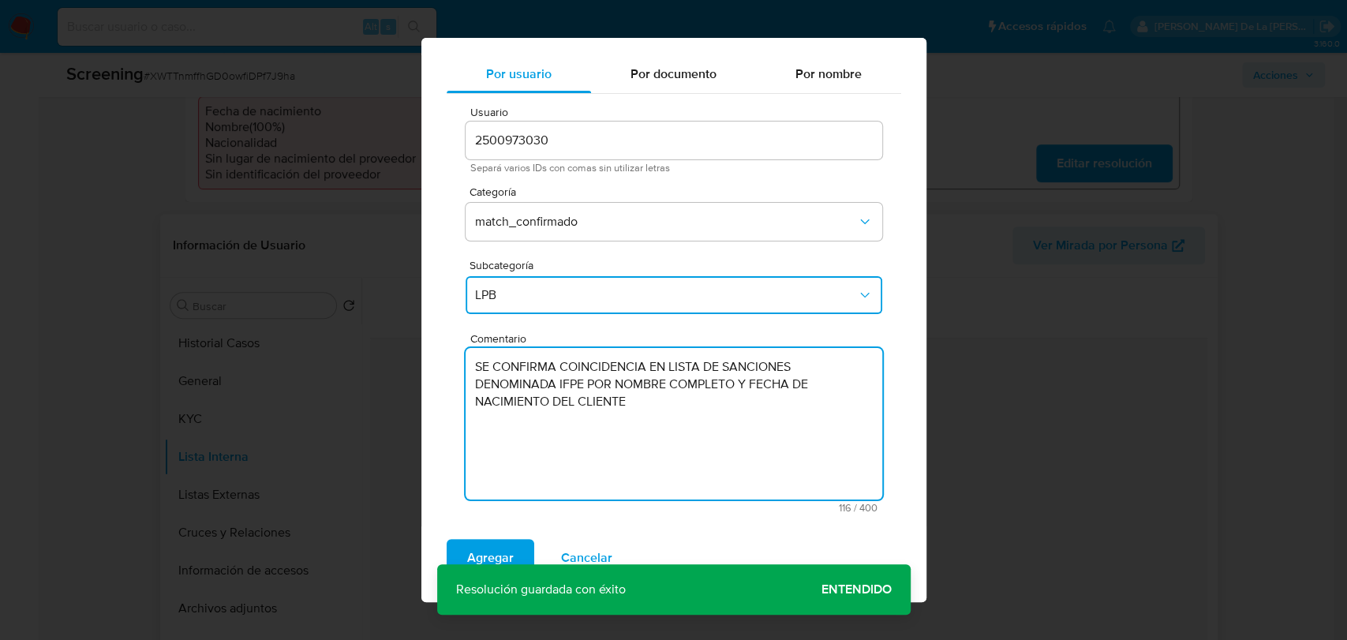
type textarea "SE CONFIRMA COINCIDENCIA EN LISTA DE SANCIONES DENOMINADA IFPE POR NOMBRE COMPL…"
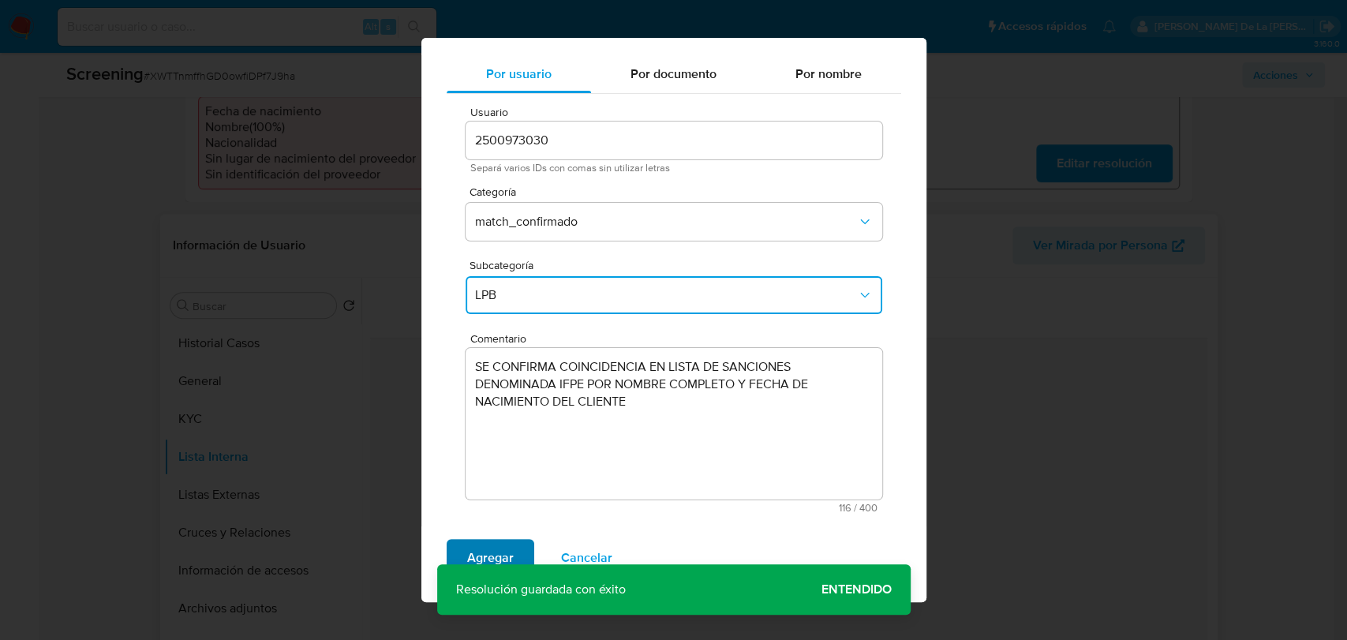
drag, startPoint x: 520, startPoint y: 535, endPoint x: 502, endPoint y: 546, distance: 20.6
click at [514, 537] on div "Agregar Cancelar" at bounding box center [673, 564] width 505 height 76
click at [502, 546] on span "Agregar" at bounding box center [490, 557] width 47 height 35
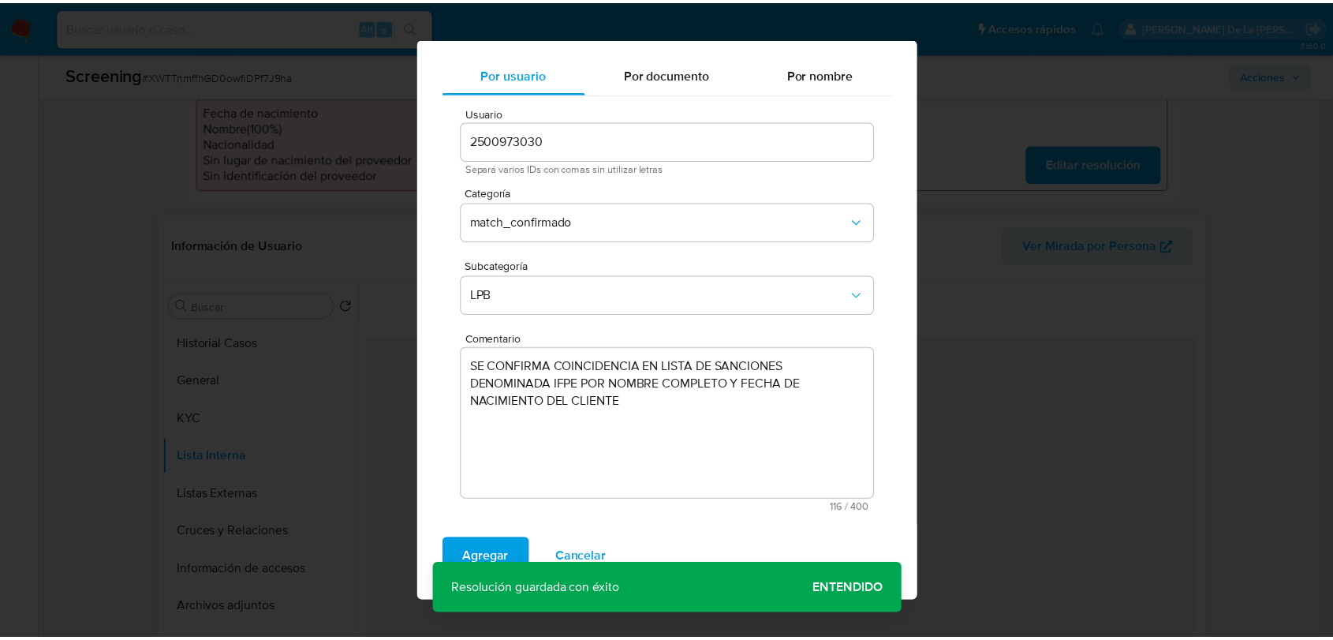
scroll to position [0, 0]
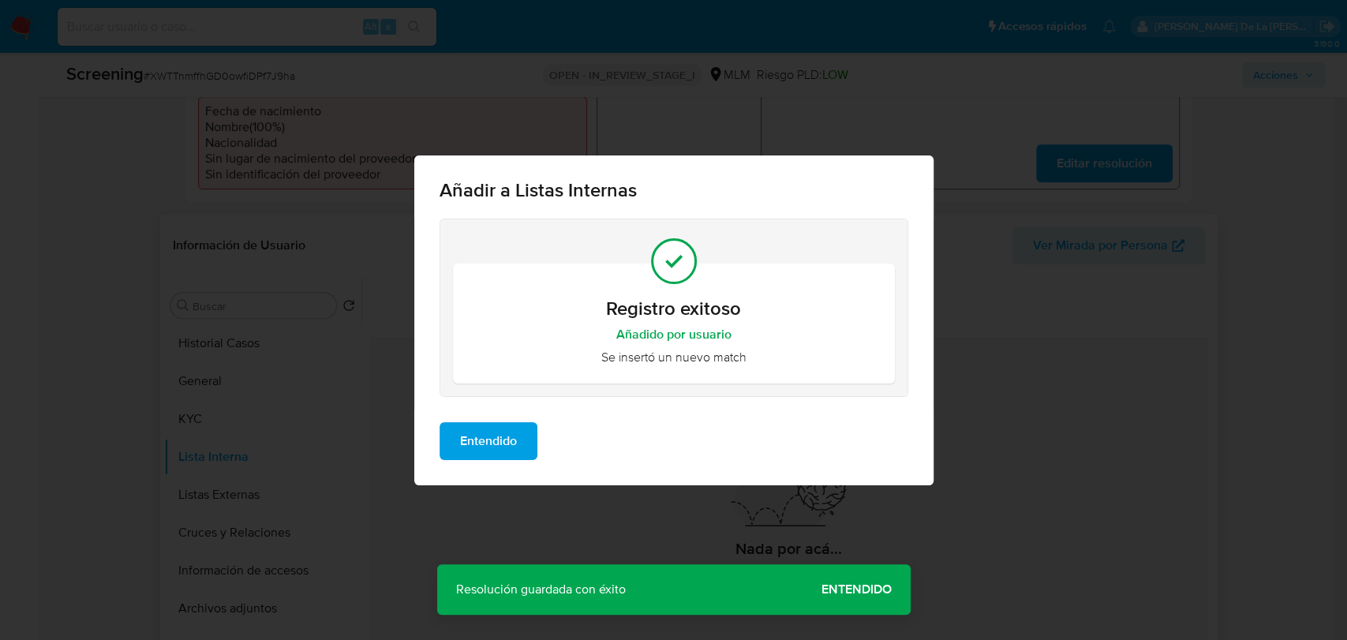
click at [510, 451] on span "Entendido" at bounding box center [488, 441] width 57 height 35
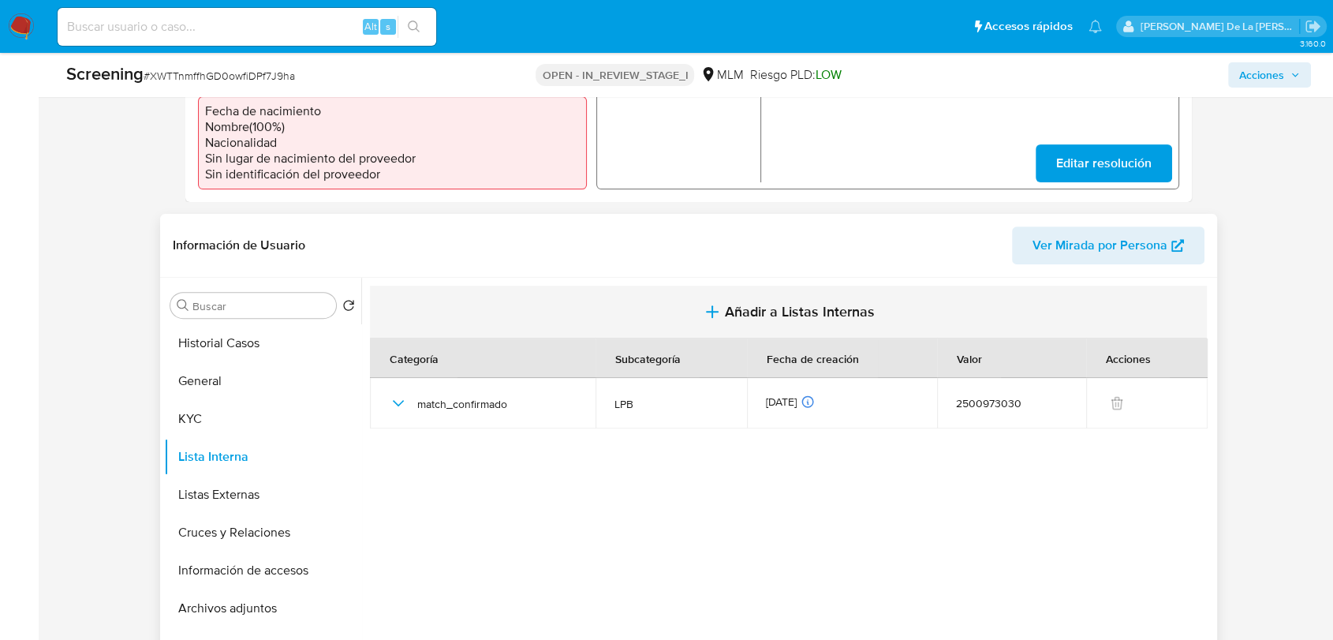
click at [628, 319] on button "Añadir a Listas Internas" at bounding box center [788, 312] width 837 height 53
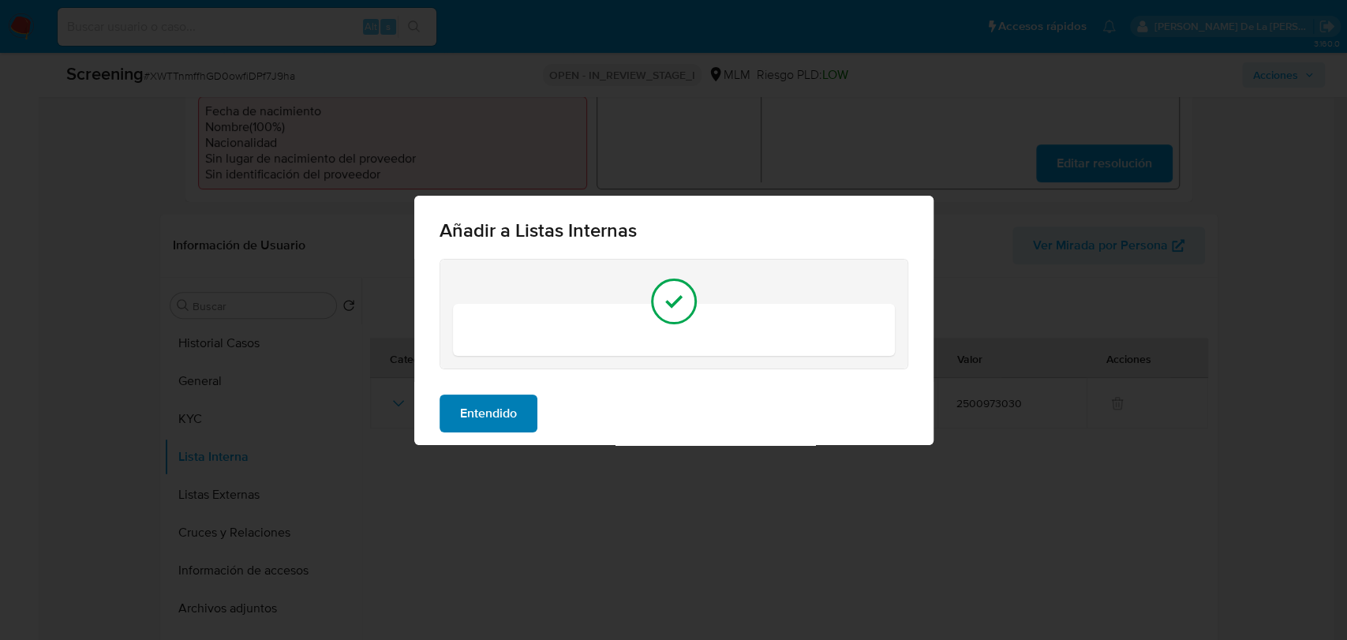
click at [499, 416] on span "Entendido" at bounding box center [488, 413] width 57 height 35
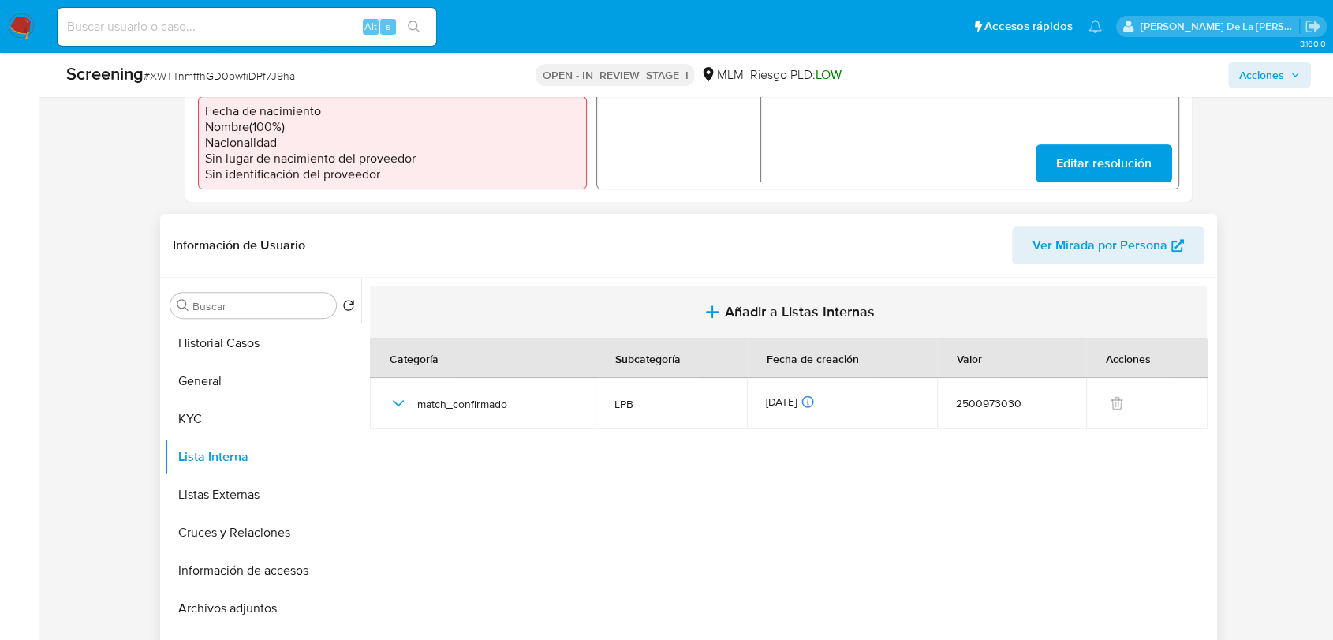
click at [778, 303] on span "Añadir a Listas Internas" at bounding box center [800, 311] width 150 height 17
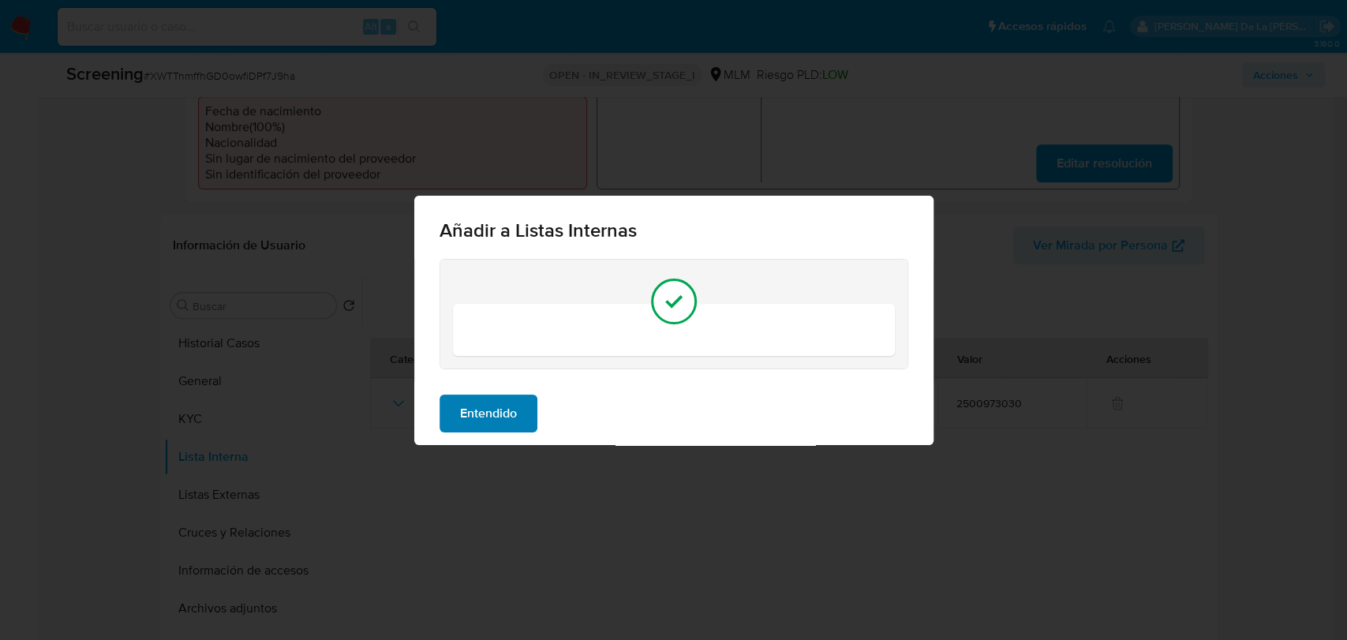
click at [486, 412] on span "Entendido" at bounding box center [488, 413] width 57 height 35
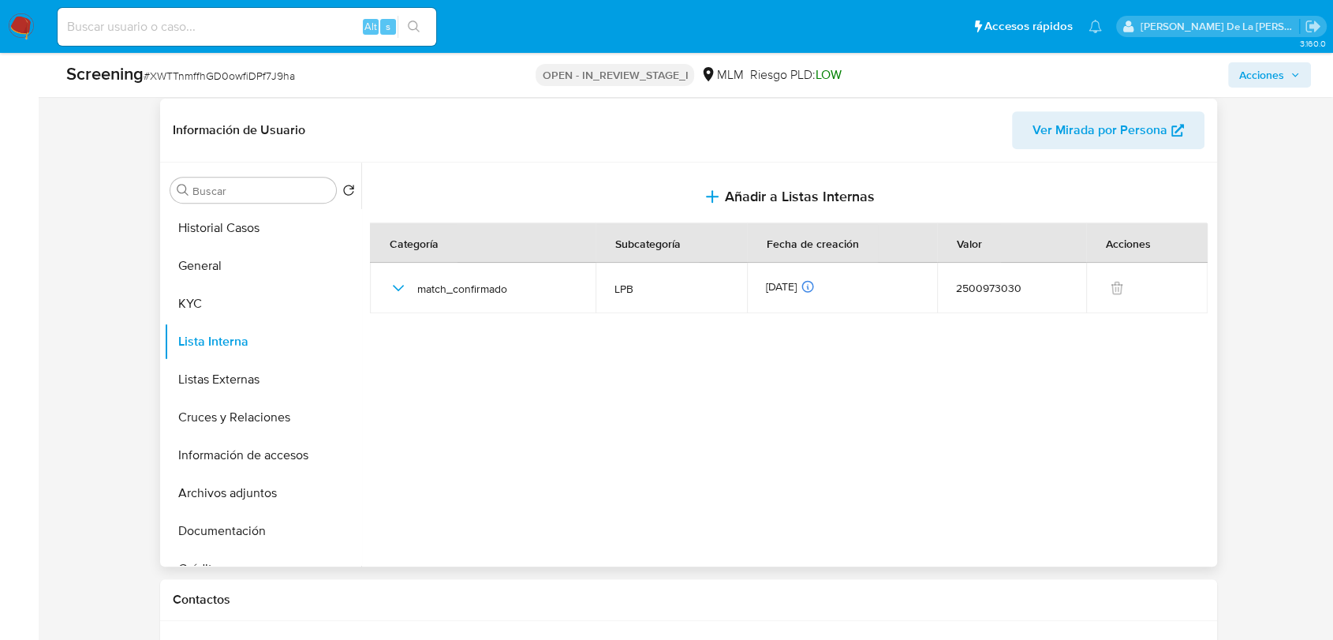
scroll to position [613, 0]
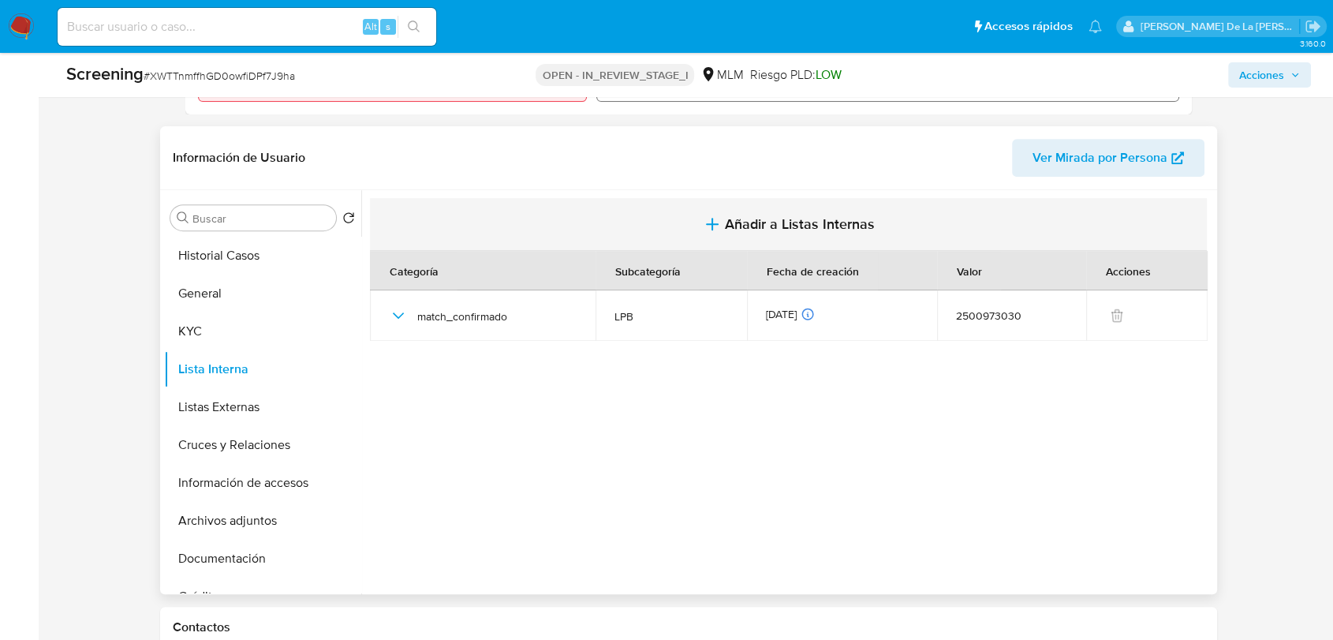
click at [720, 223] on button "Añadir a Listas Internas" at bounding box center [788, 224] width 837 height 53
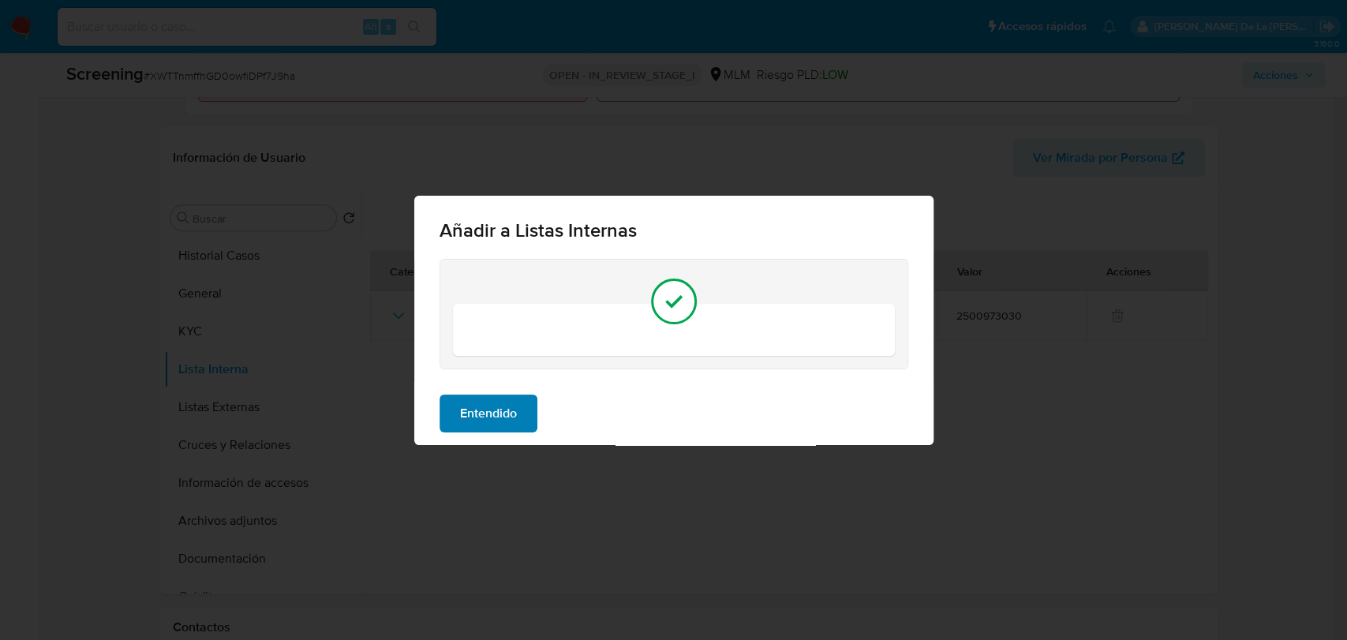
click at [511, 417] on span "Entendido" at bounding box center [488, 413] width 57 height 35
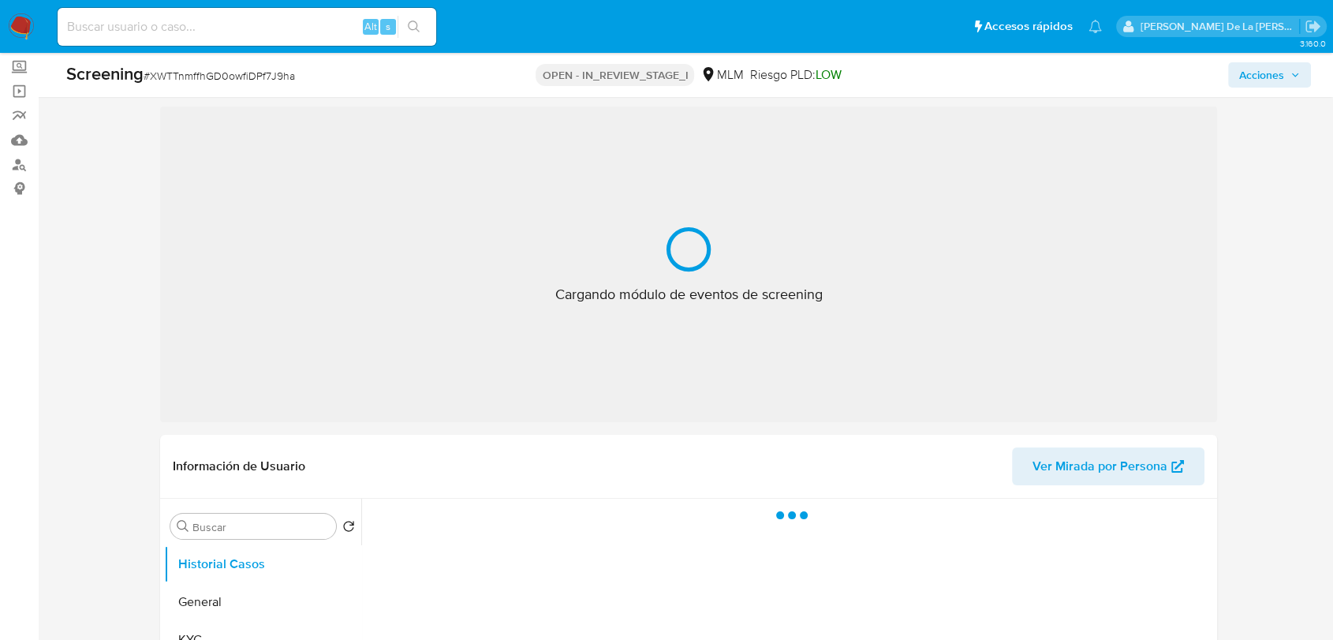
select select "10"
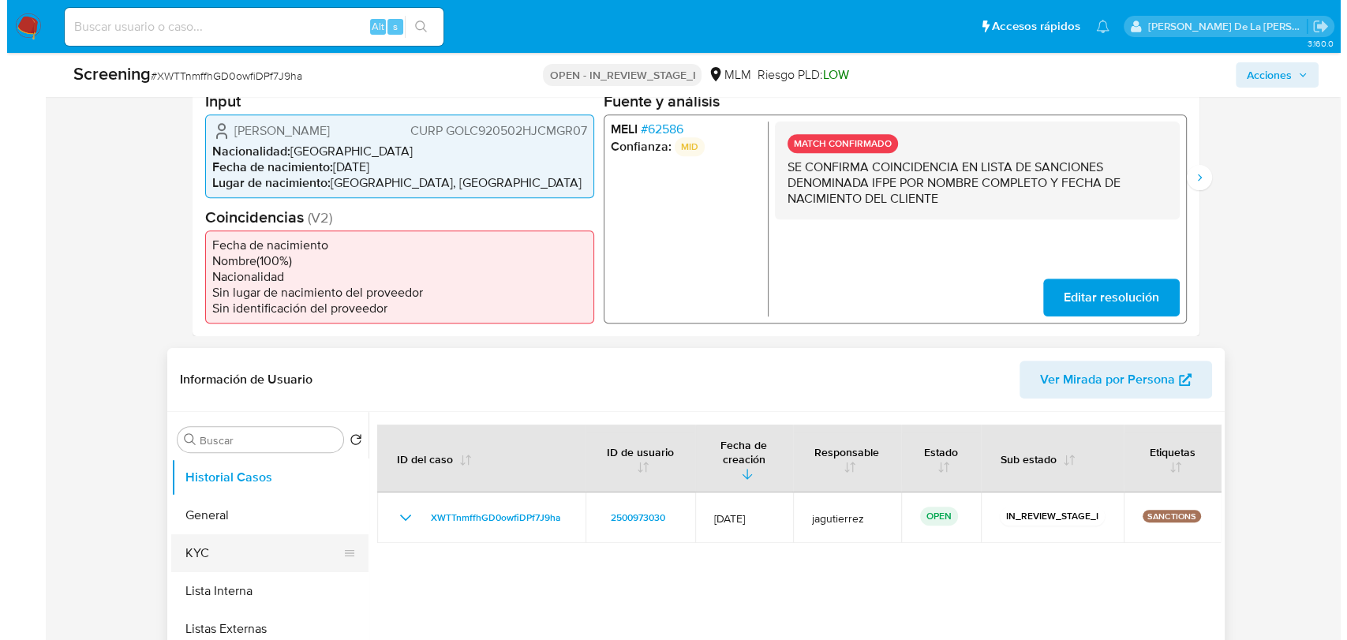
scroll to position [613, 0]
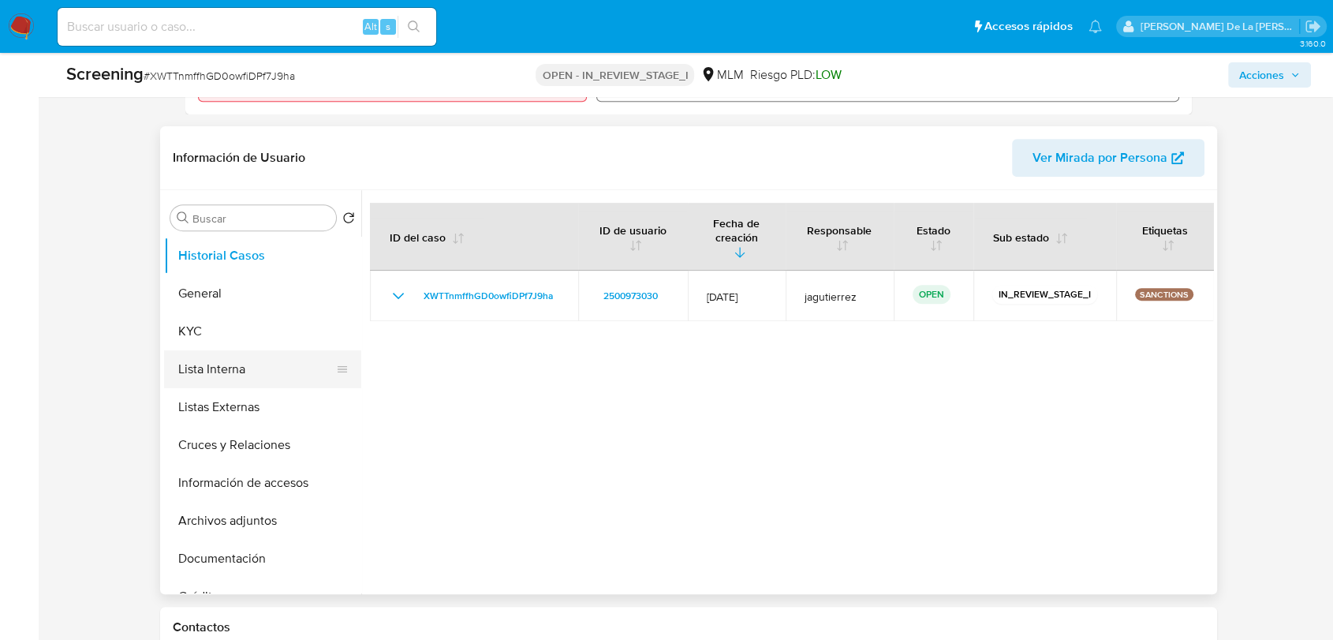
click at [267, 364] on button "Lista Interna" at bounding box center [256, 369] width 185 height 38
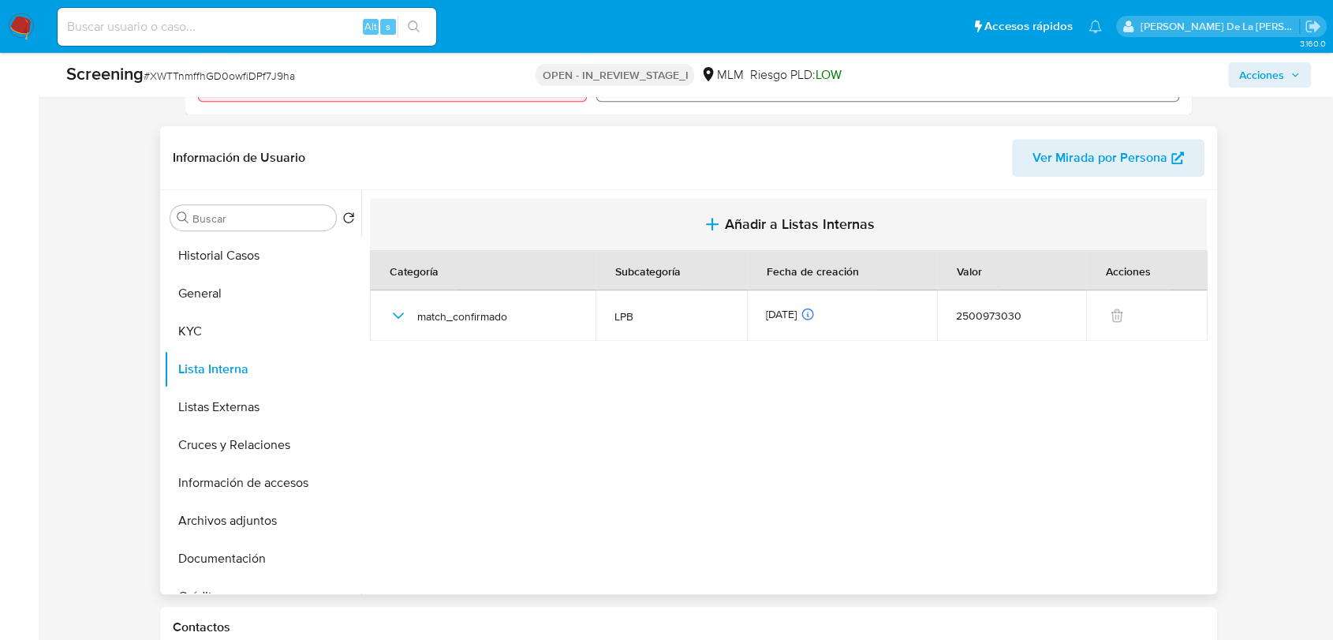
click at [715, 215] on icon "button" at bounding box center [712, 224] width 19 height 19
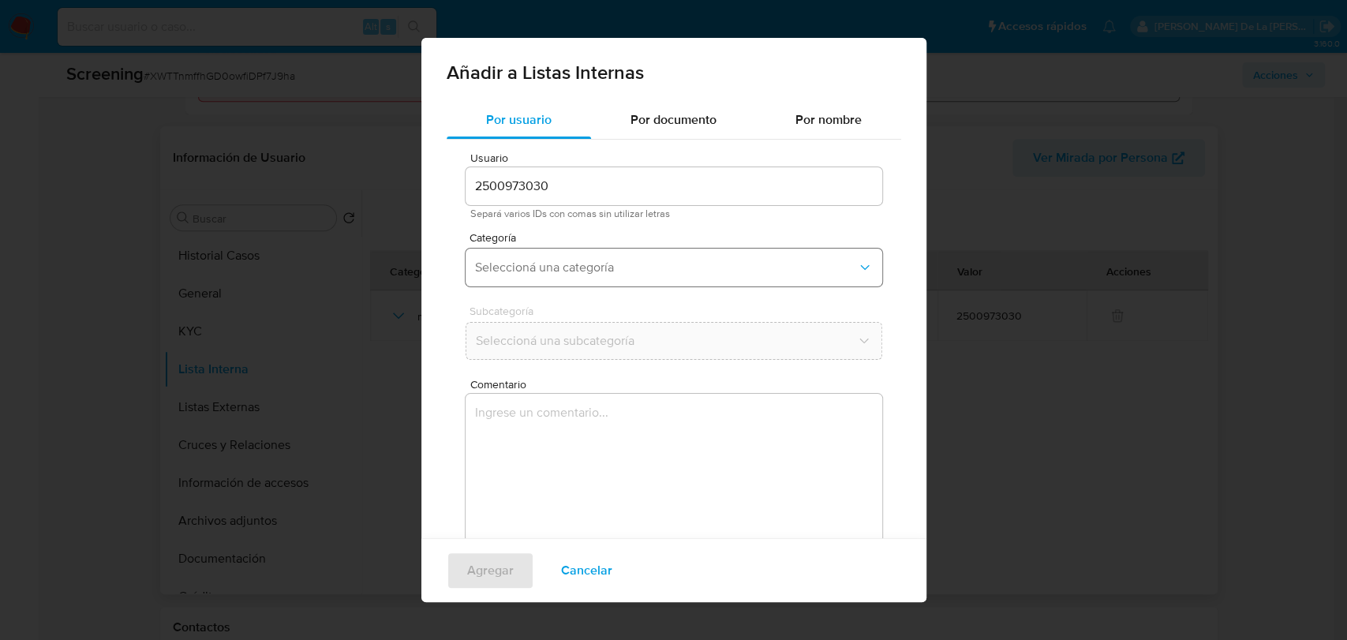
click at [623, 279] on button "Seleccioná una categoría" at bounding box center [673, 267] width 416 height 38
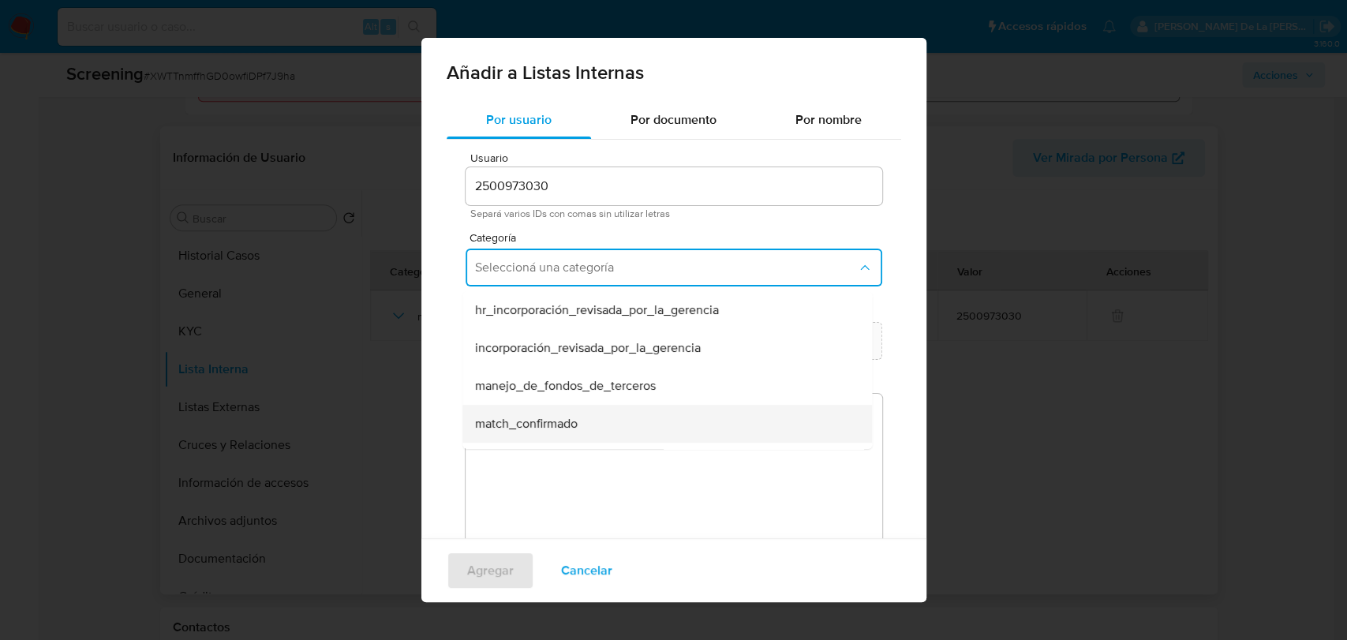
click at [512, 418] on span "match_confirmado" at bounding box center [526, 424] width 103 height 16
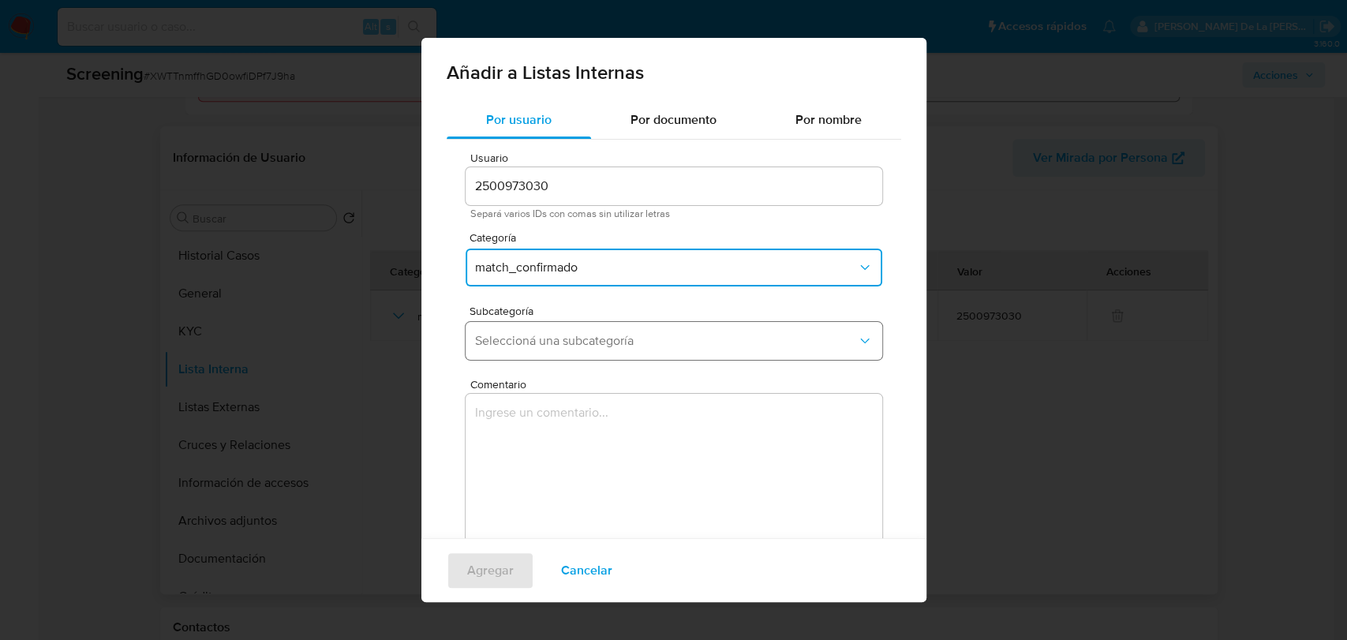
click at [566, 348] on span "Seleccioná una subcategoría" at bounding box center [666, 341] width 382 height 16
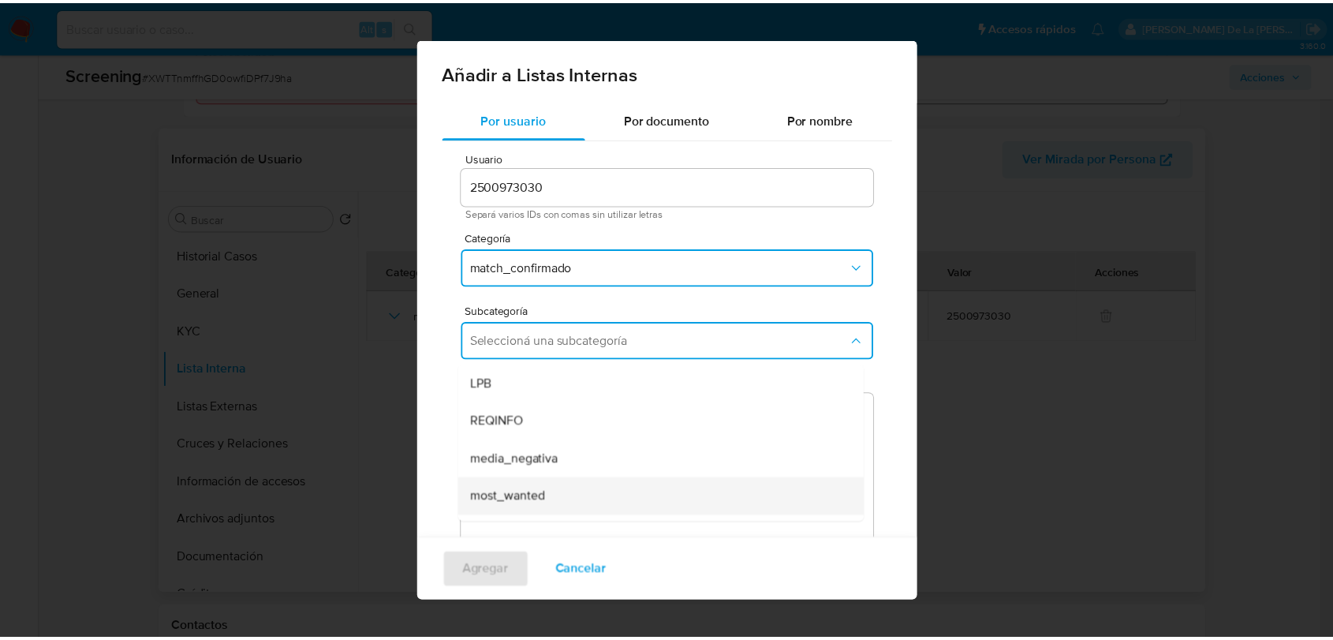
scroll to position [107, 0]
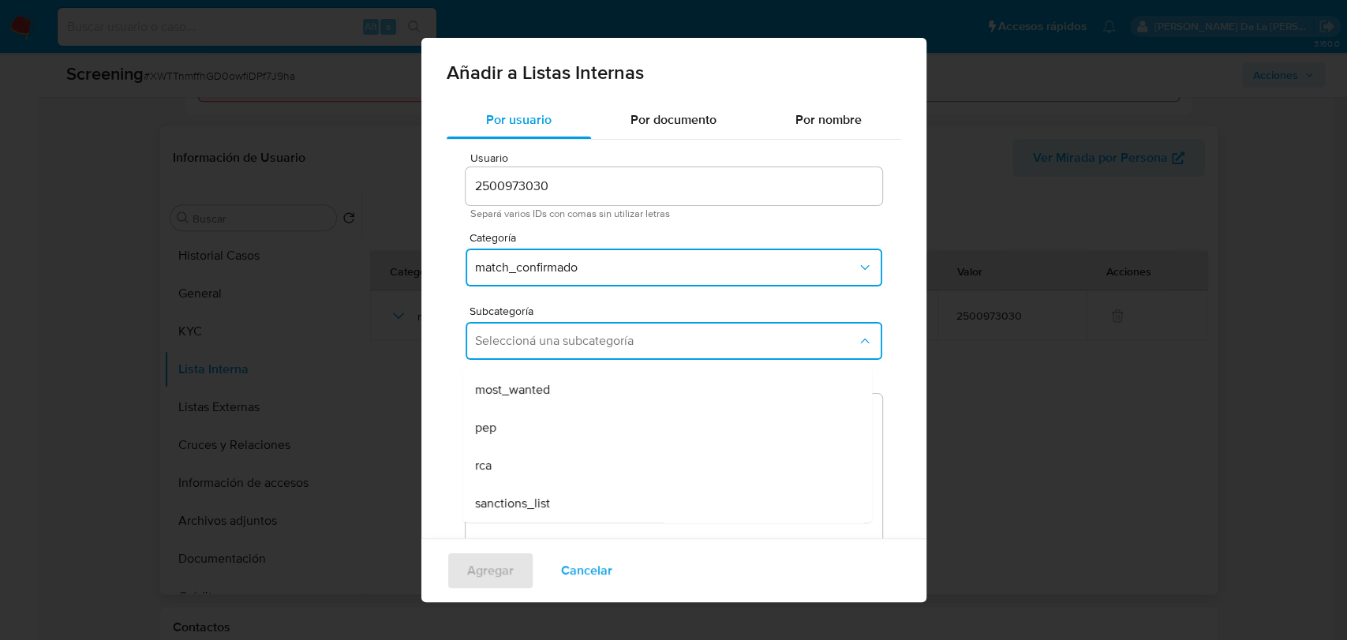
click at [516, 512] on div "sanctions_list" at bounding box center [662, 503] width 375 height 38
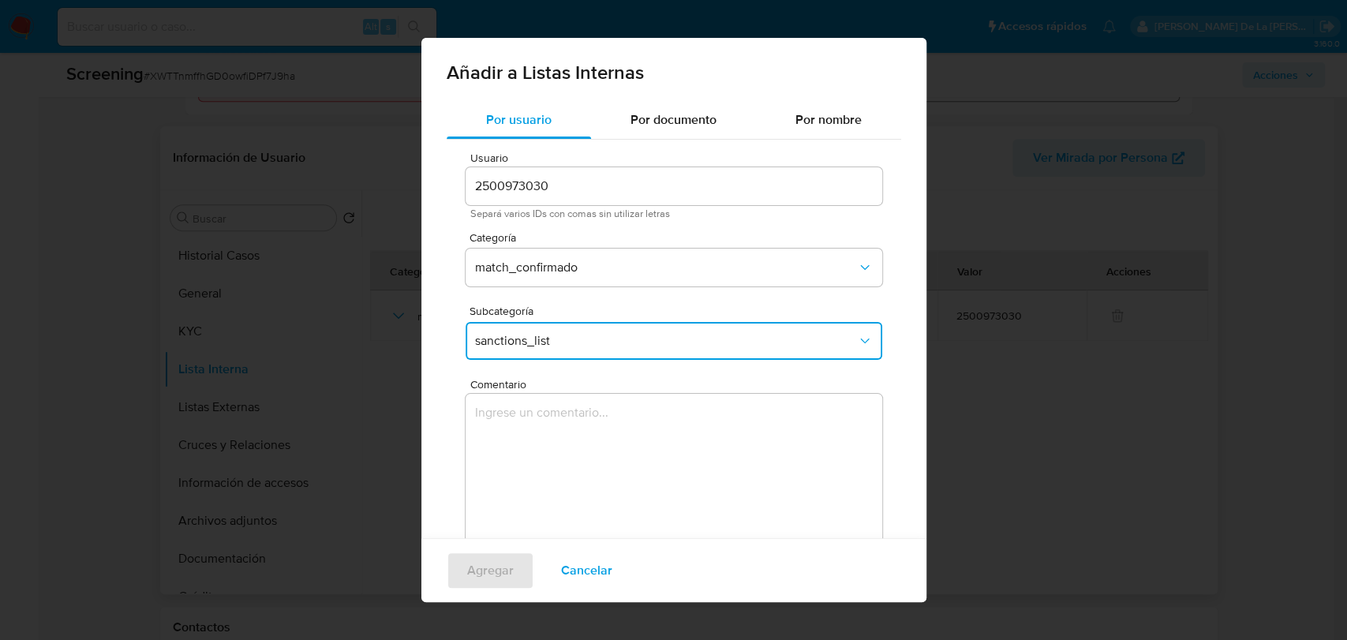
click at [551, 470] on textarea "Comentario" at bounding box center [673, 469] width 416 height 151
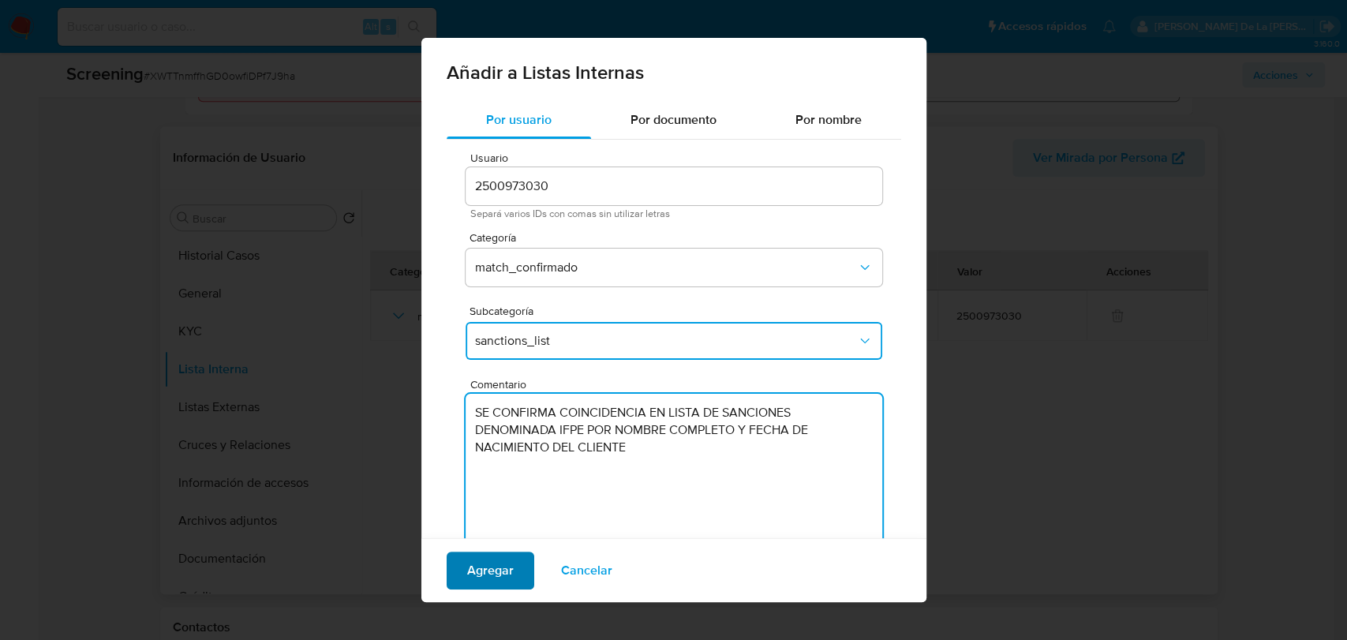
type textarea "SE CONFIRMA COINCIDENCIA EN LISTA DE SANCIONES DENOMINADA IFPE POR NOMBRE COMPL…"
click at [505, 566] on span "Agregar" at bounding box center [490, 570] width 47 height 35
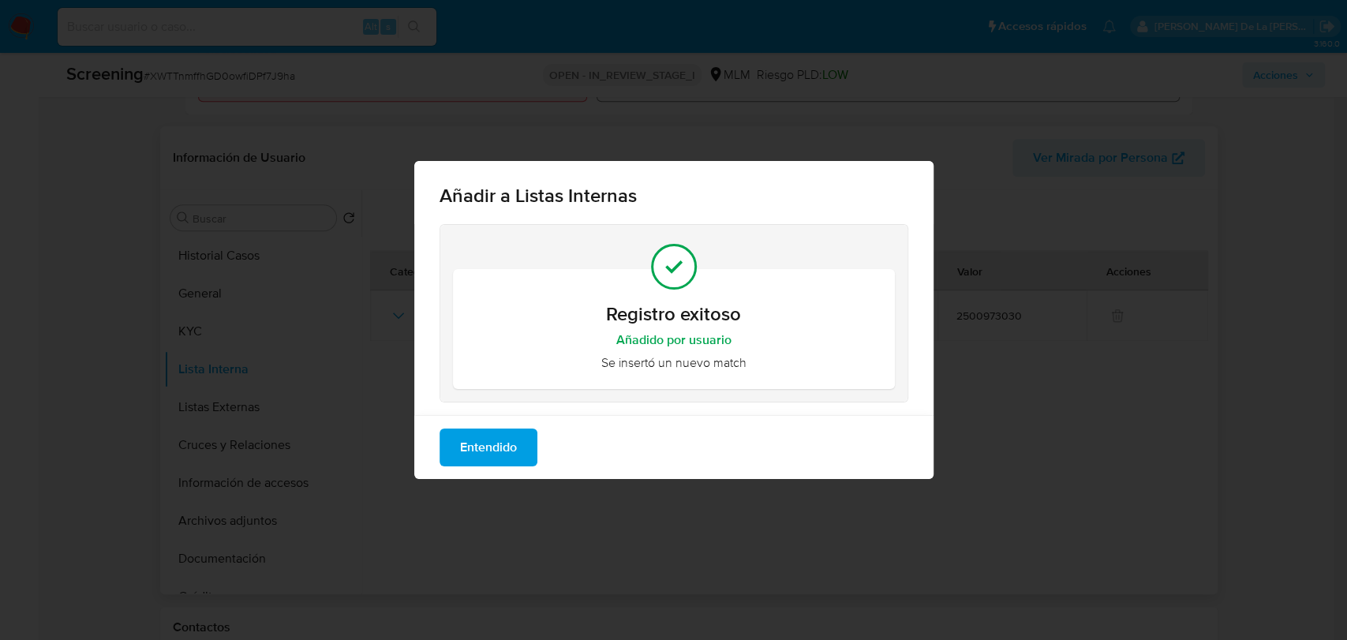
click at [502, 450] on span "Entendido" at bounding box center [488, 447] width 57 height 35
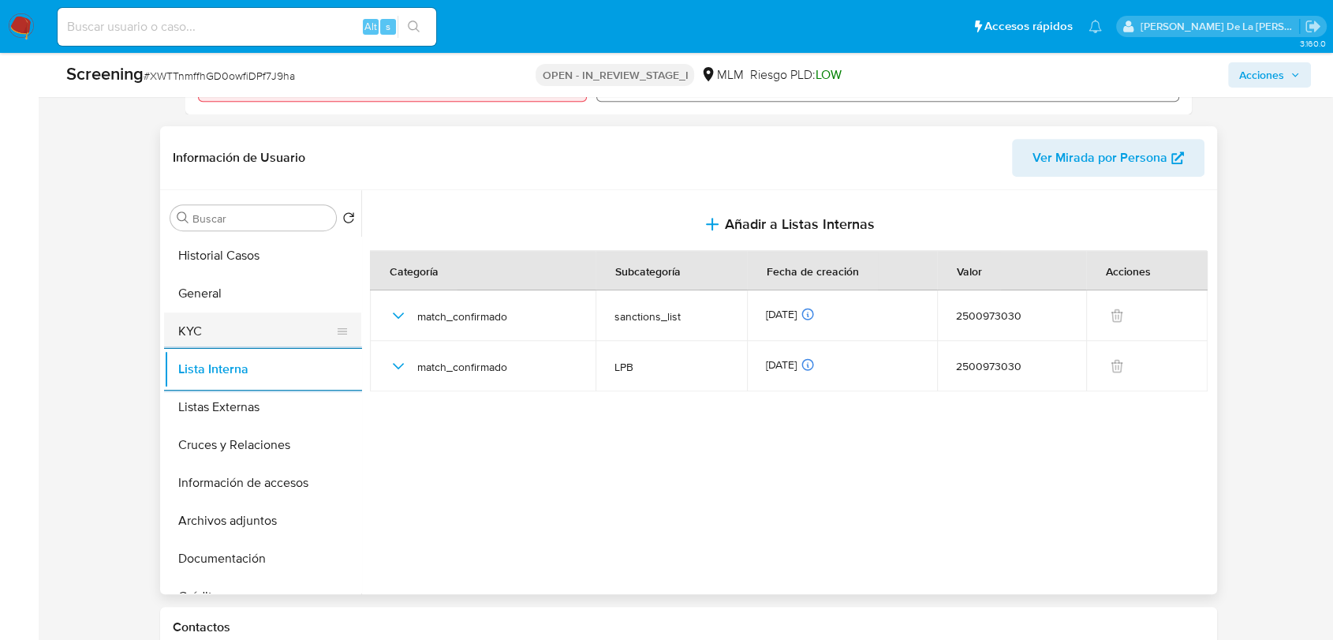
drag, startPoint x: 192, startPoint y: 324, endPoint x: 201, endPoint y: 324, distance: 9.5
click at [192, 324] on button "KYC" at bounding box center [256, 331] width 185 height 38
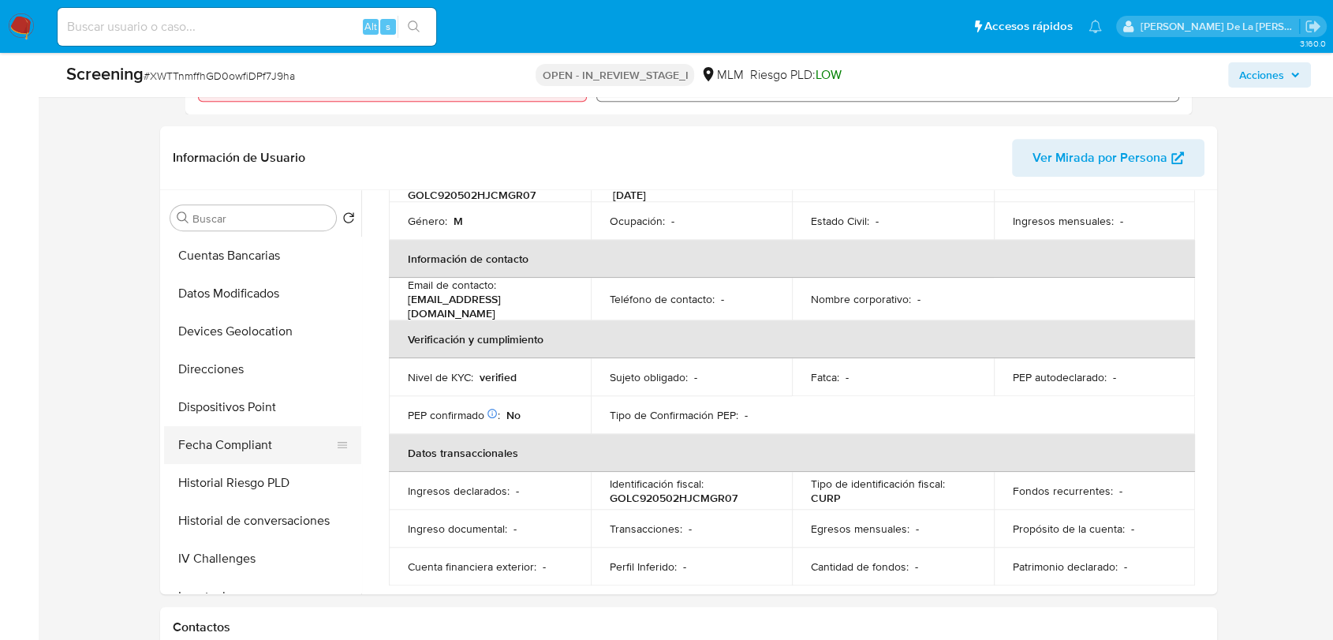
scroll to position [613, 0]
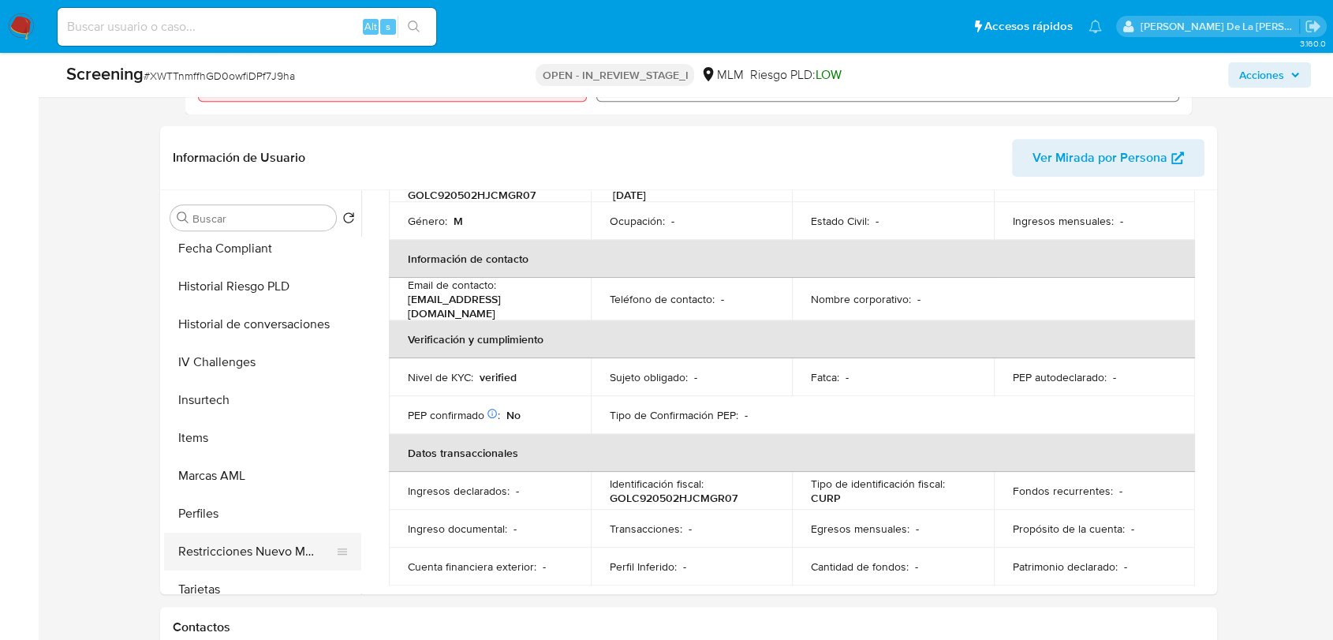
click at [269, 549] on button "Restricciones Nuevo Mundo" at bounding box center [256, 551] width 185 height 38
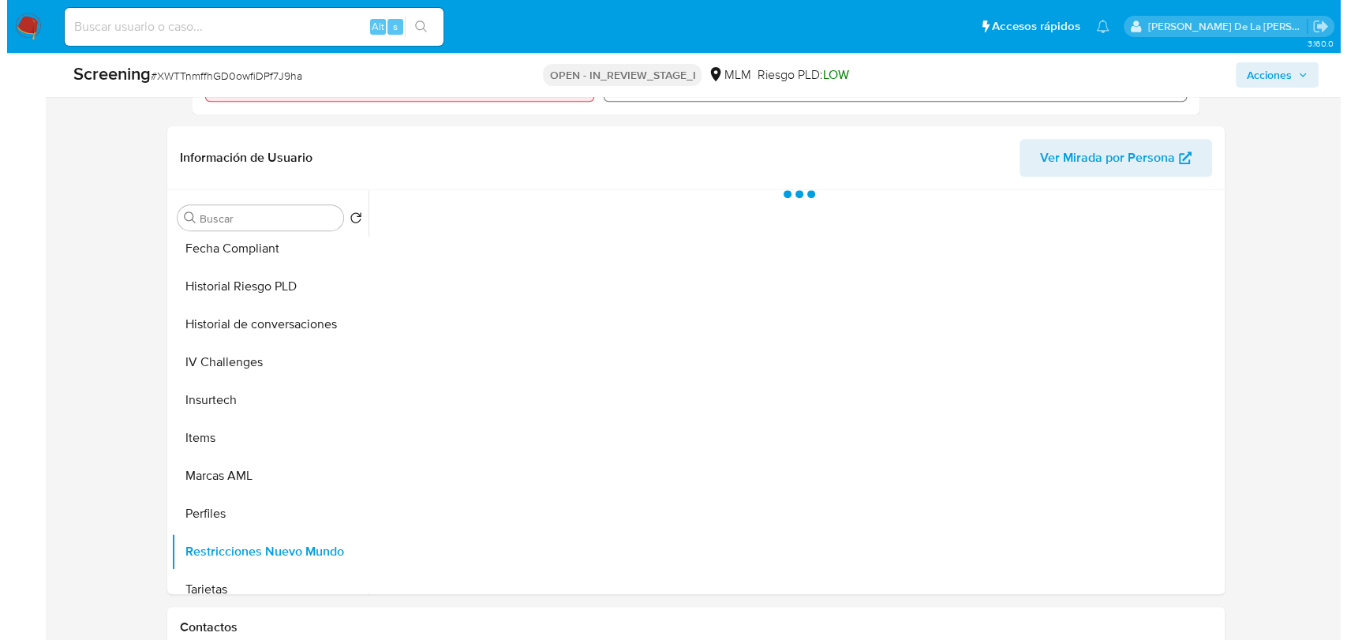
scroll to position [0, 0]
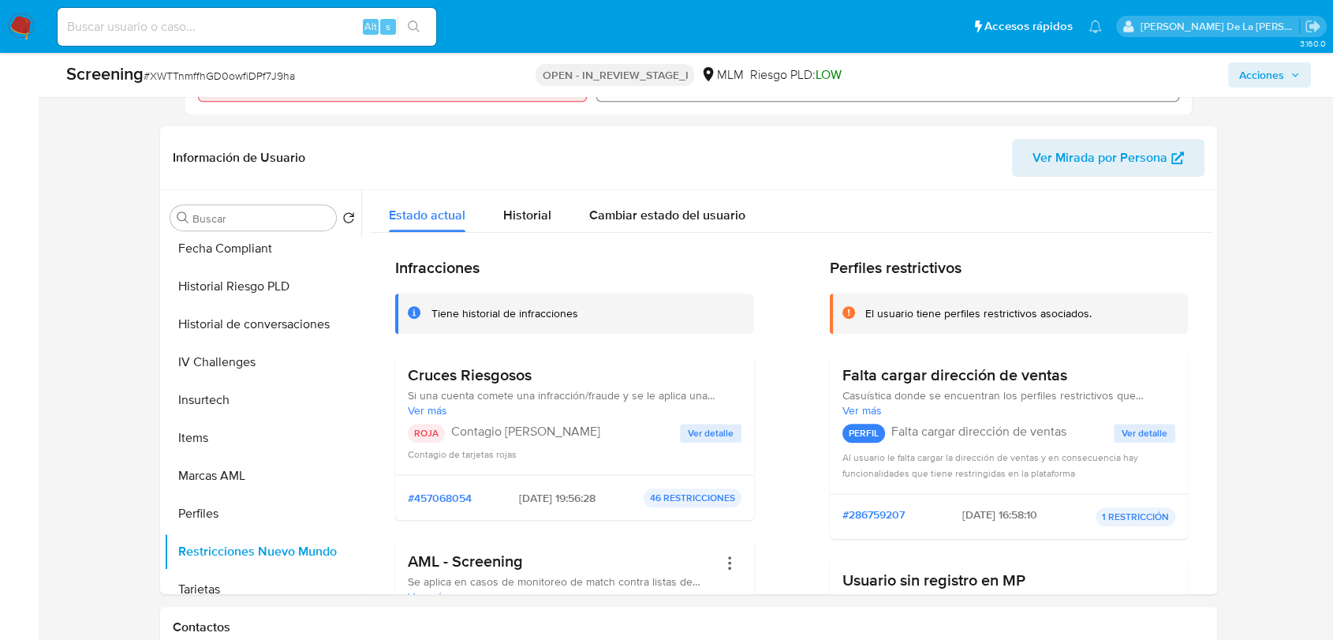
click at [1278, 68] on span "Acciones" at bounding box center [1261, 74] width 45 height 25
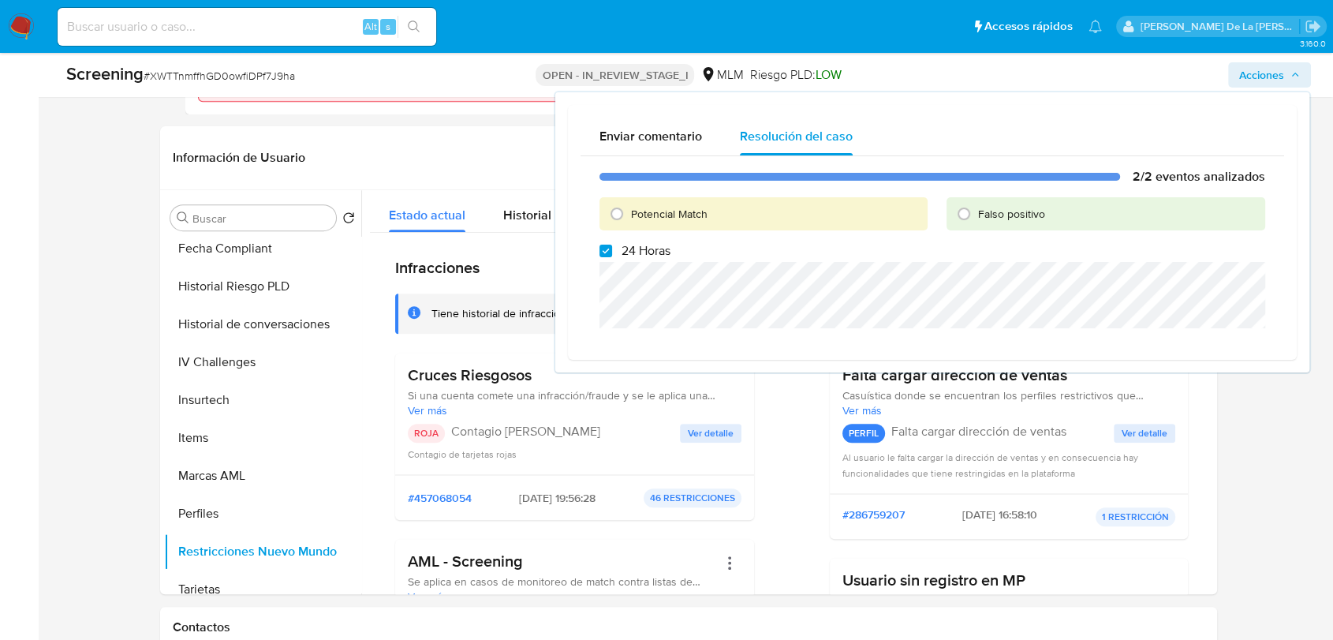
drag, startPoint x: 690, startPoint y: 209, endPoint x: 685, endPoint y: 218, distance: 10.3
click at [691, 209] on span "Potencial Match" at bounding box center [669, 214] width 77 height 16
click at [629, 209] on input "Potencial Match" at bounding box center [616, 213] width 25 height 25
radio input "true"
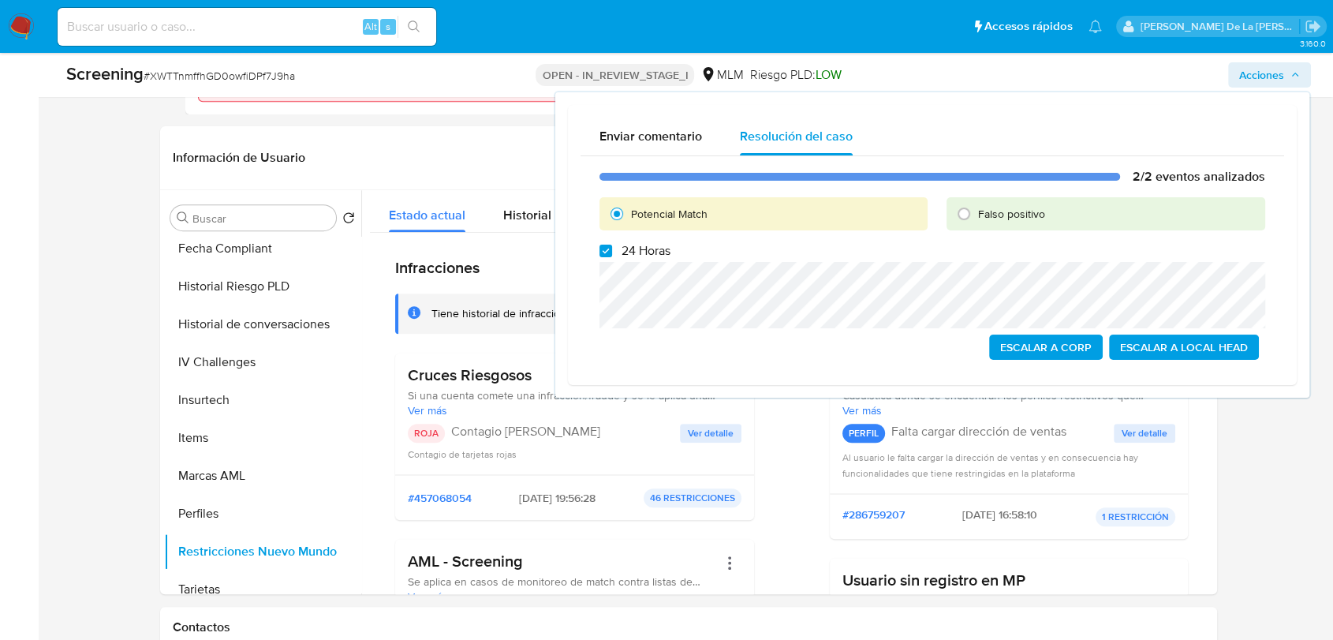
drag, startPoint x: 616, startPoint y: 248, endPoint x: 617, endPoint y: 260, distance: 11.1
click at [617, 248] on label "24 Horas" at bounding box center [635, 251] width 71 height 16
click at [612, 248] on input "24 Horas" at bounding box center [606, 251] width 13 height 13
checkbox input "false"
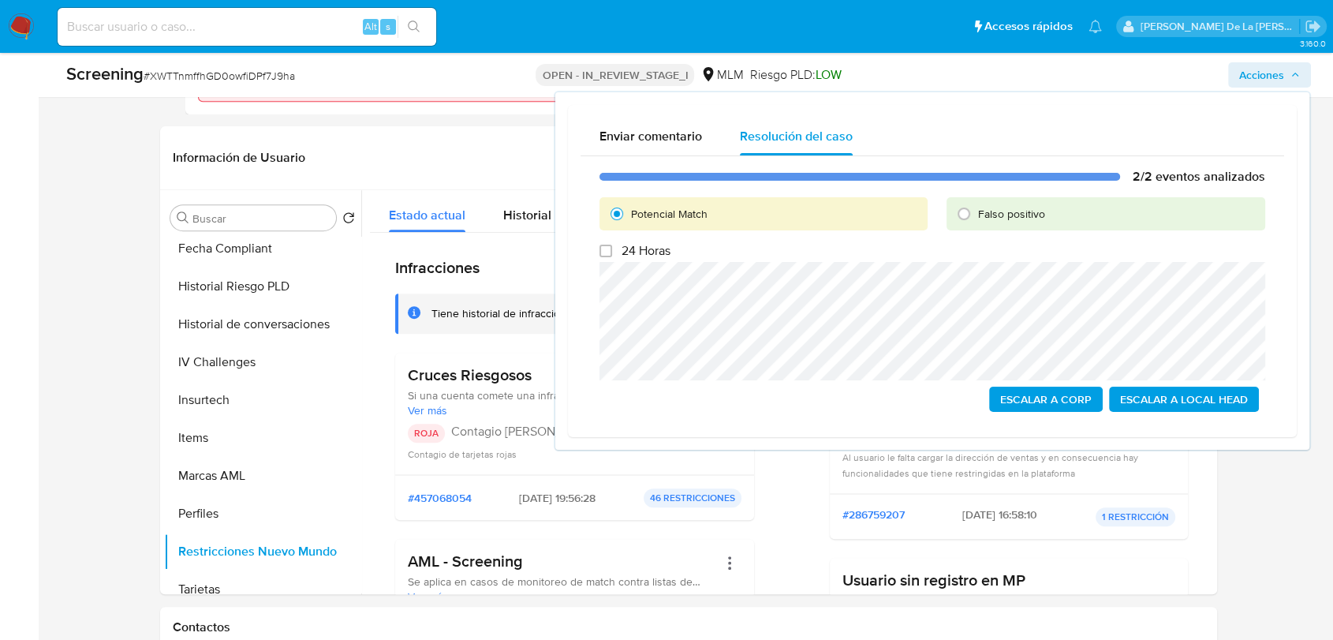
click at [1208, 396] on span "Escalar a Local Head" at bounding box center [1184, 399] width 128 height 22
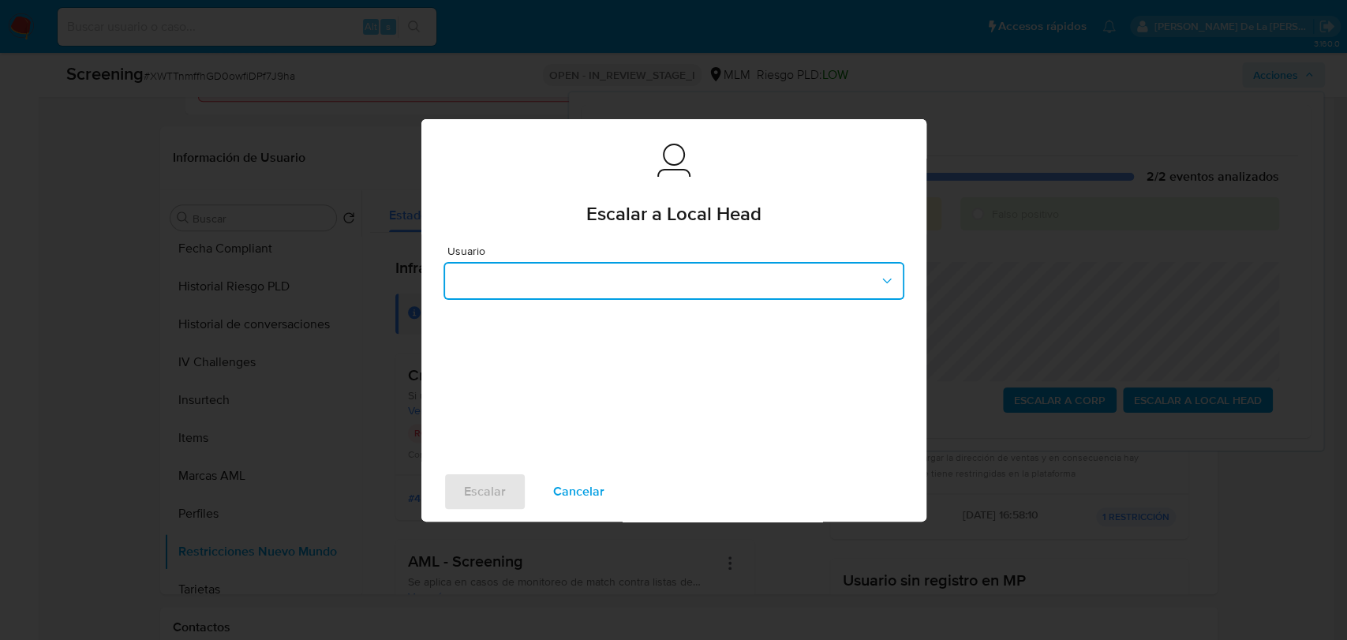
click at [625, 284] on button "button" at bounding box center [673, 281] width 461 height 38
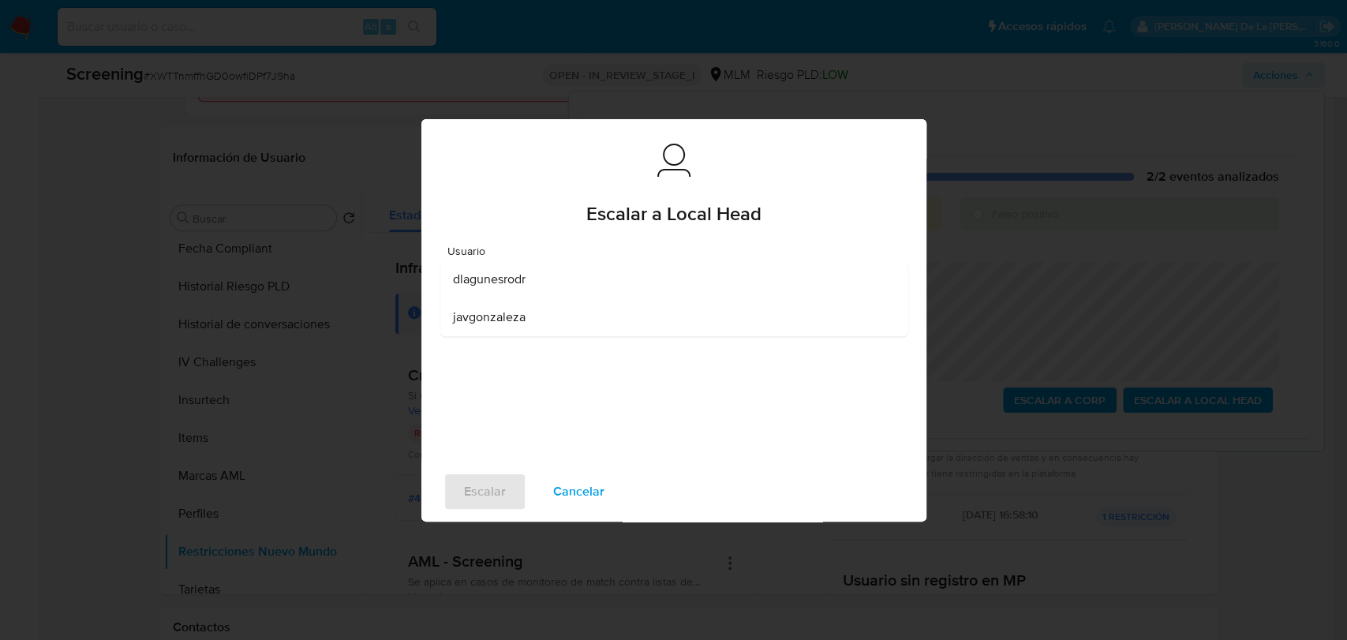
click at [582, 290] on div "dlagunesrodr" at bounding box center [669, 279] width 432 height 38
click at [490, 476] on span "Escalar" at bounding box center [485, 491] width 42 height 35
drag, startPoint x: 498, startPoint y: 487, endPoint x: 499, endPoint y: 495, distance: 7.9
click at [499, 487] on span "Escalar" at bounding box center [485, 491] width 42 height 35
click at [495, 491] on span "Escalar" at bounding box center [485, 491] width 42 height 35
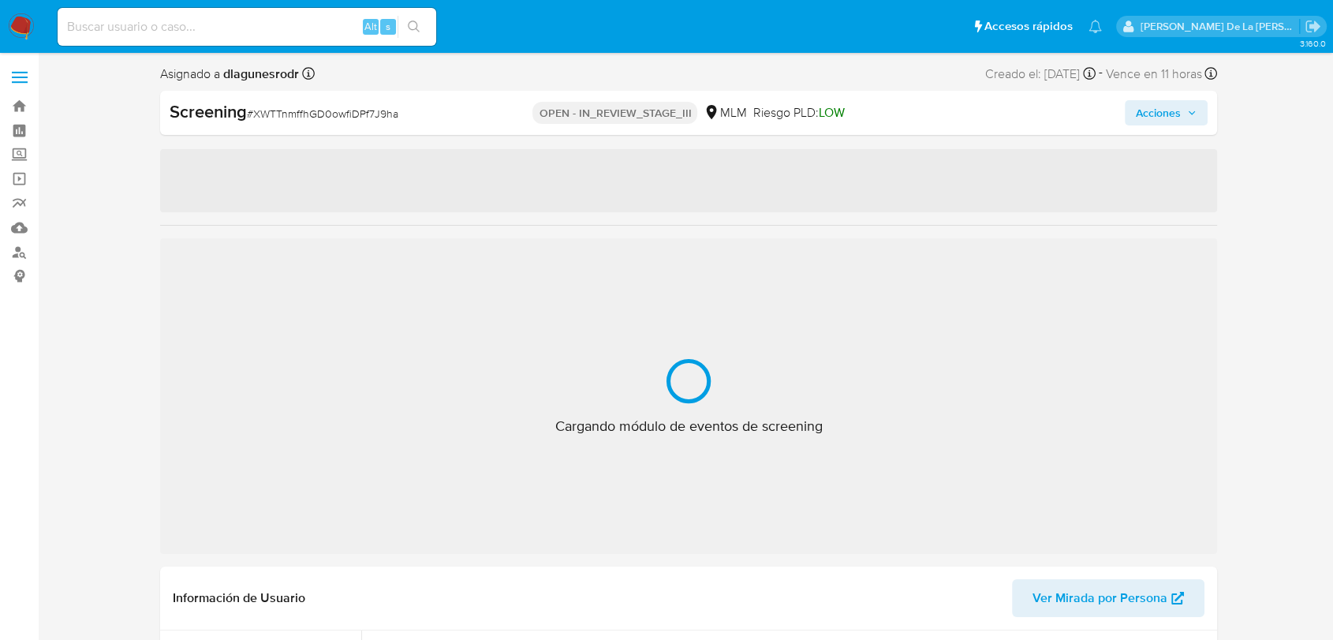
select select "10"
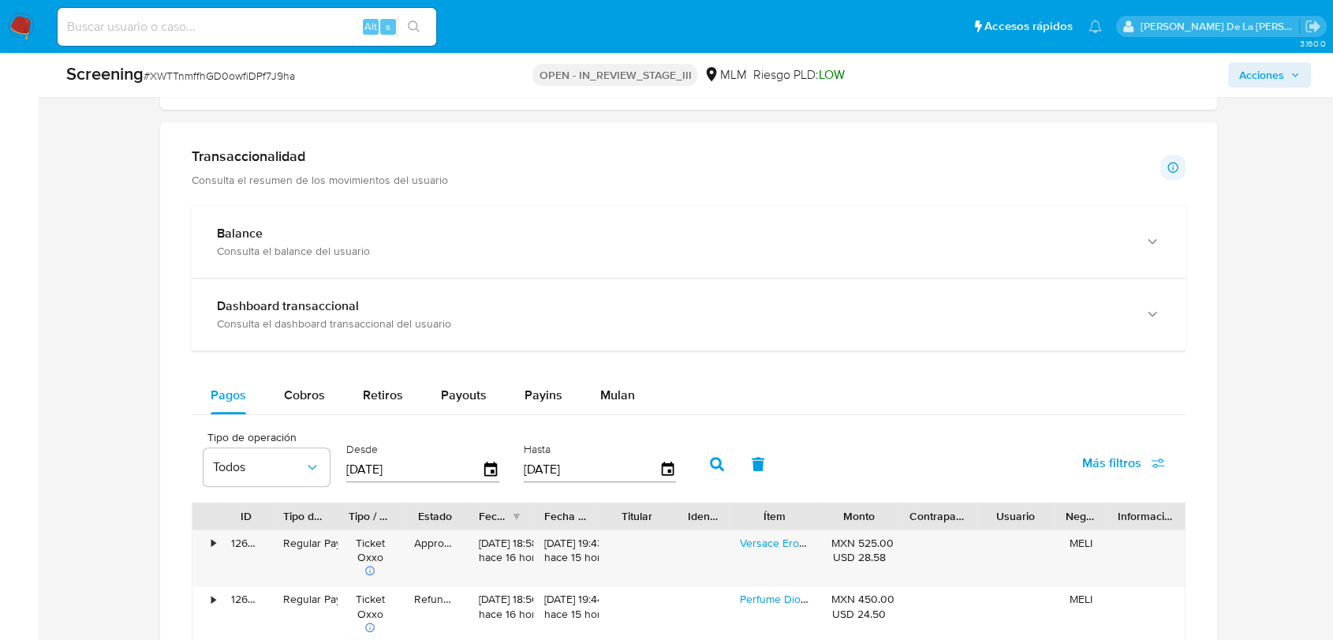
scroll to position [1314, 0]
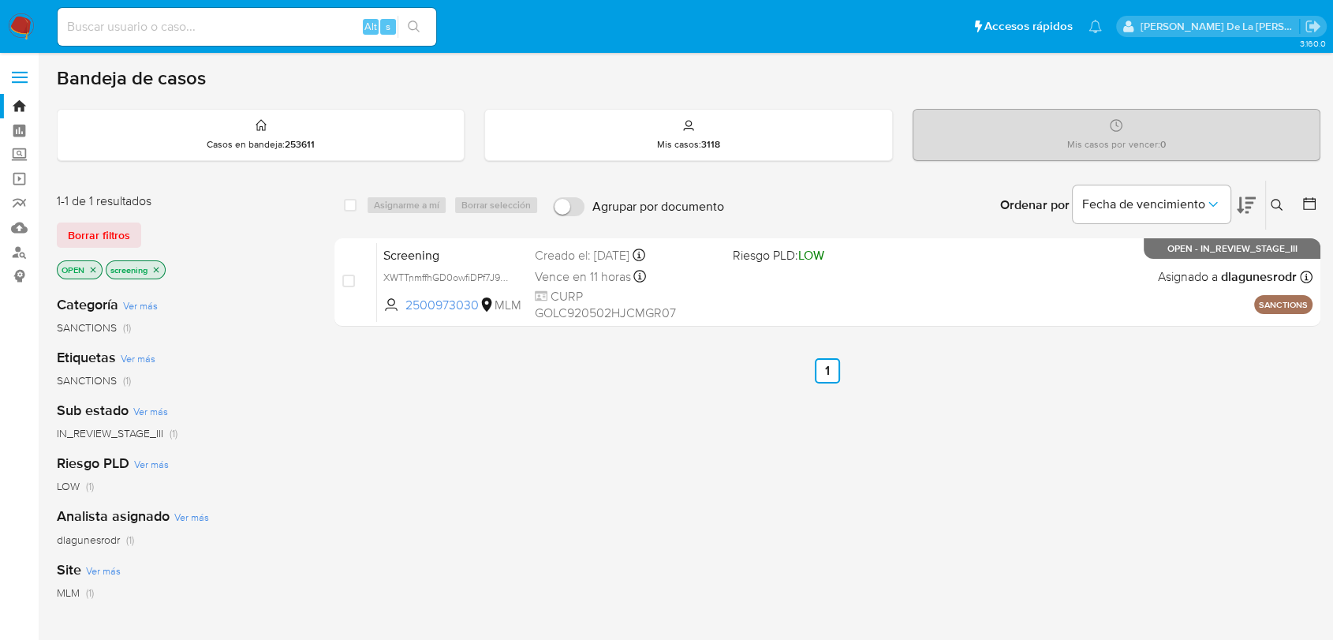
drag, startPoint x: 57, startPoint y: 22, endPoint x: 32, endPoint y: 21, distance: 25.3
click at [50, 21] on ul "Pausado Ver notificaciones Alt s Accesos rápidos Presiona las siguientes teclas…" at bounding box center [580, 25] width 1060 height 39
click at [32, 21] on img at bounding box center [21, 26] width 27 height 27
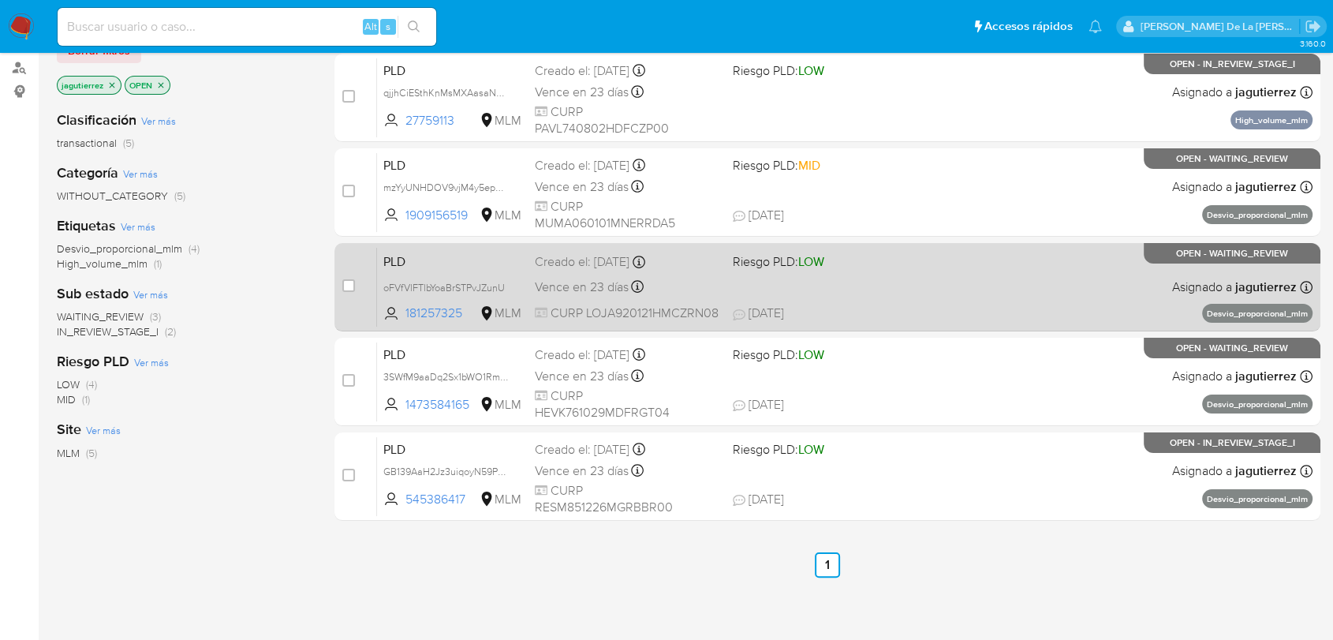
scroll to position [145, 0]
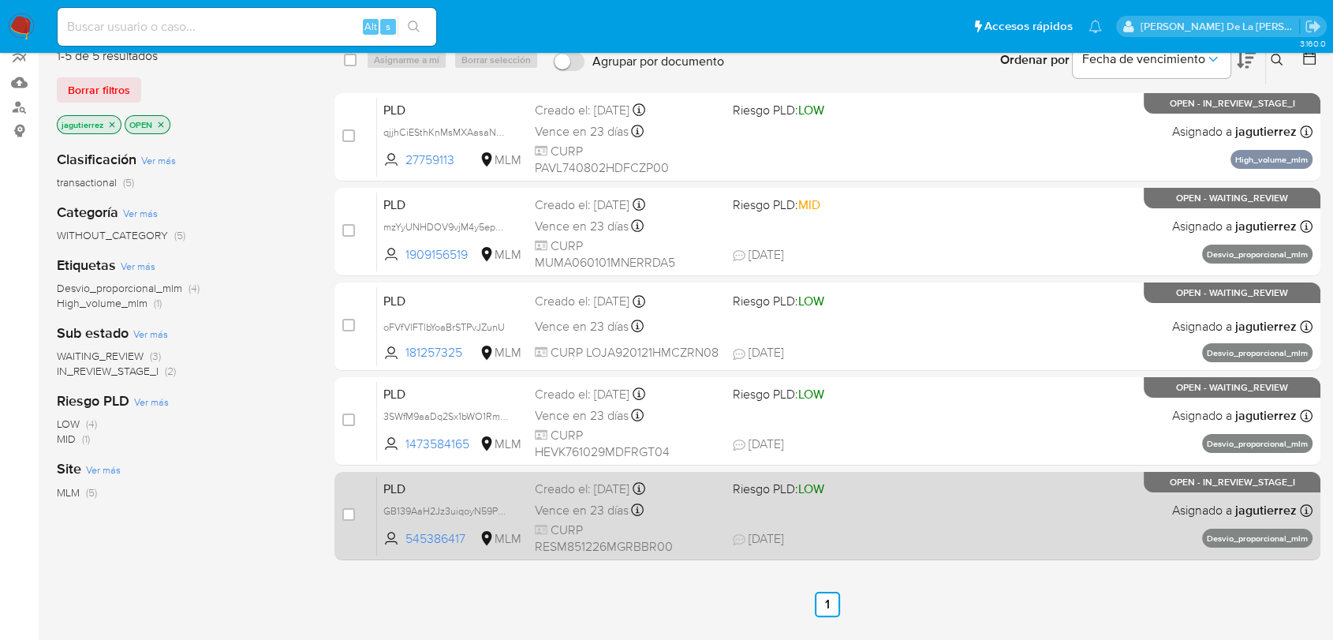
click at [905, 513] on div "PLD GB139AaH2Jz3uiqoyN59P4h6 545386417 MLM Riesgo PLD: LOW Creado el: 12/08/202…" at bounding box center [845, 516] width 936 height 80
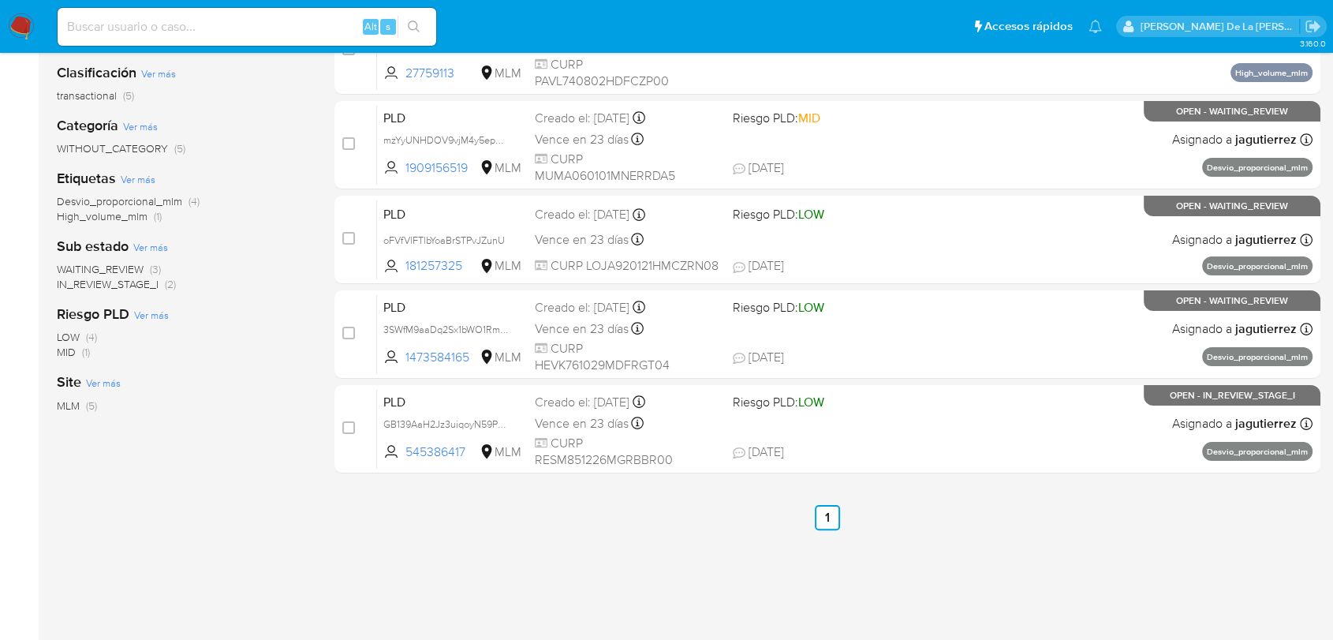
scroll to position [320, 0]
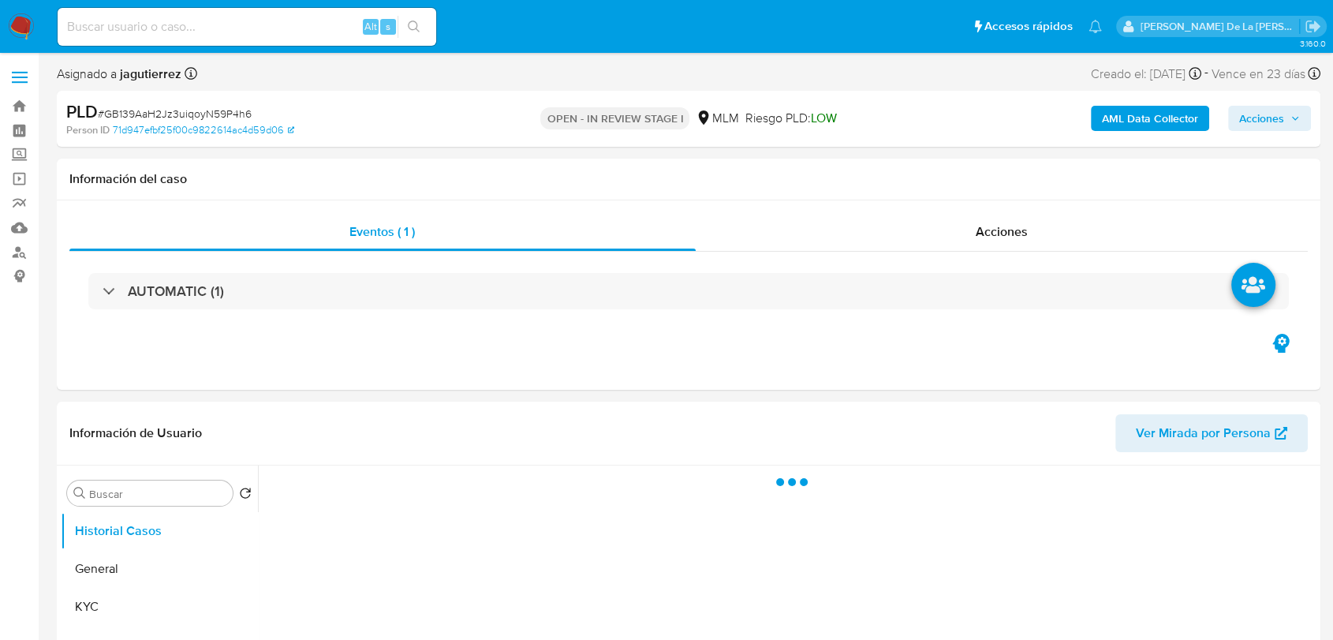
select select "10"
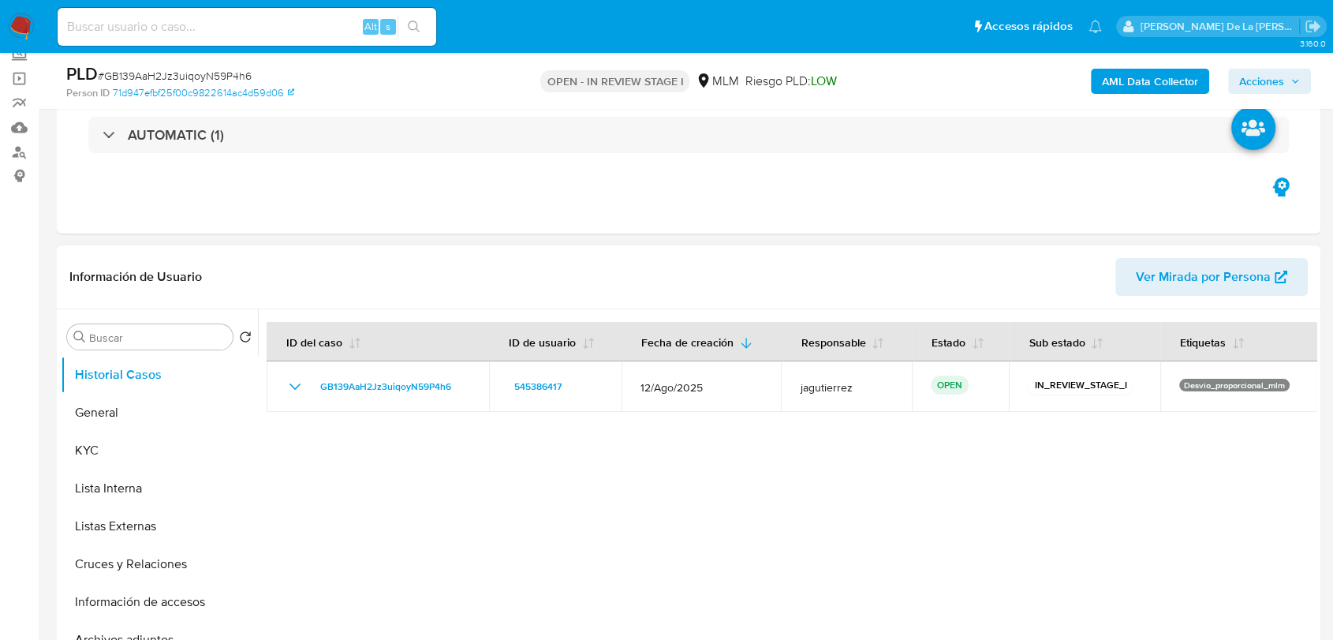
scroll to position [175, 0]
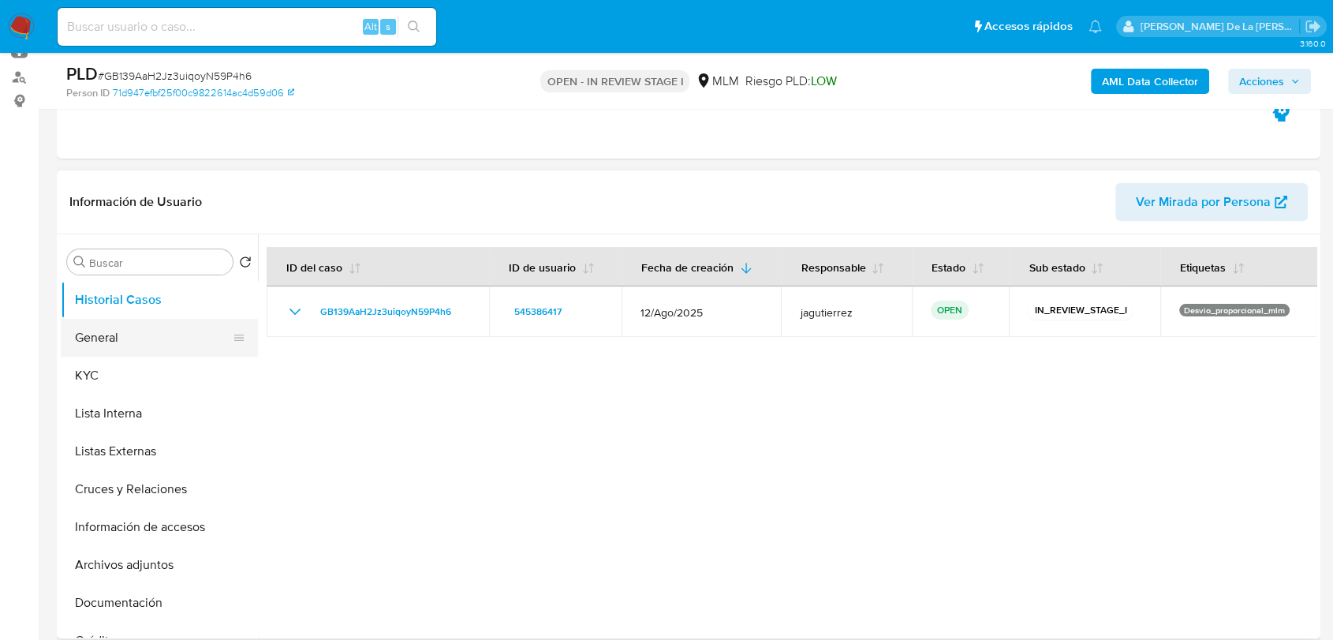
click at [112, 339] on button "General" at bounding box center [153, 338] width 185 height 38
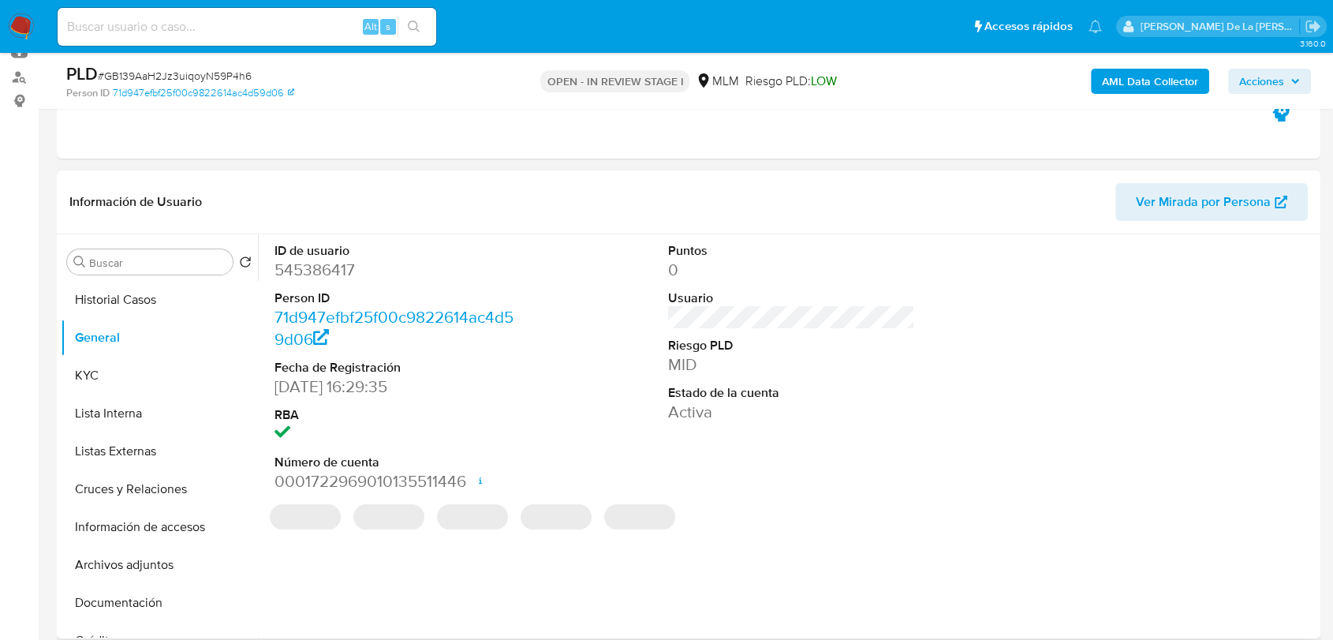
click at [322, 274] on dd "545386417" at bounding box center [398, 270] width 247 height 22
copy dd "545386417"
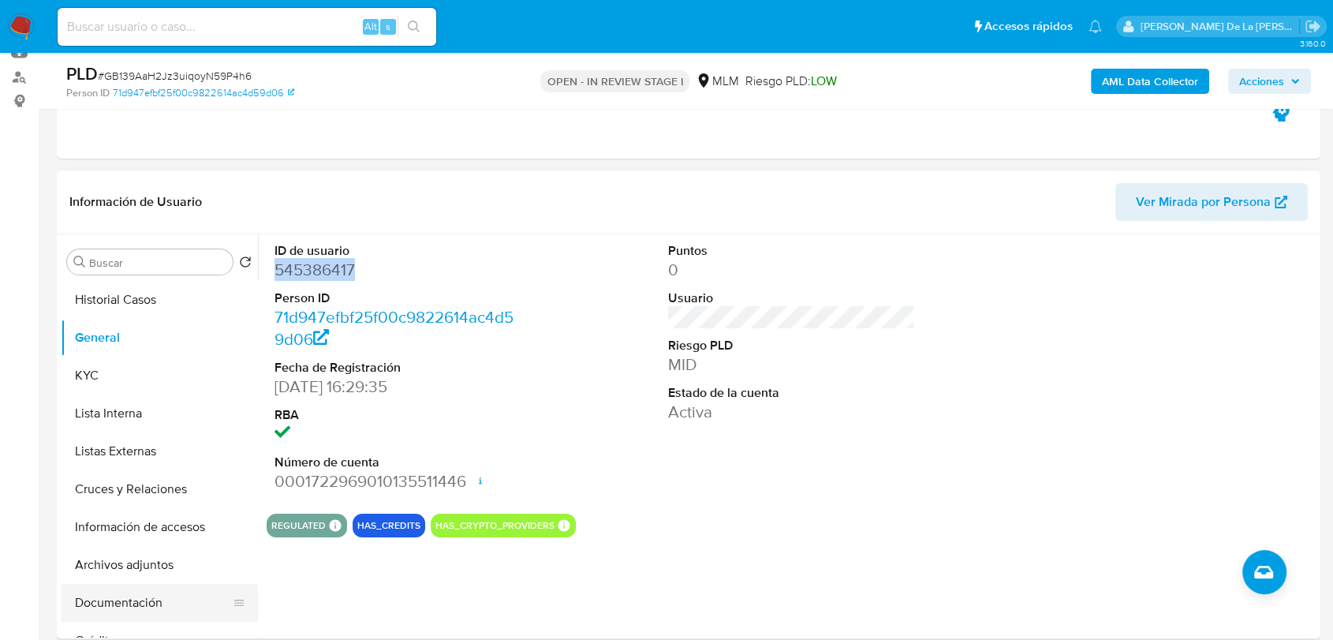
click at [140, 610] on button "Documentación" at bounding box center [153, 603] width 185 height 38
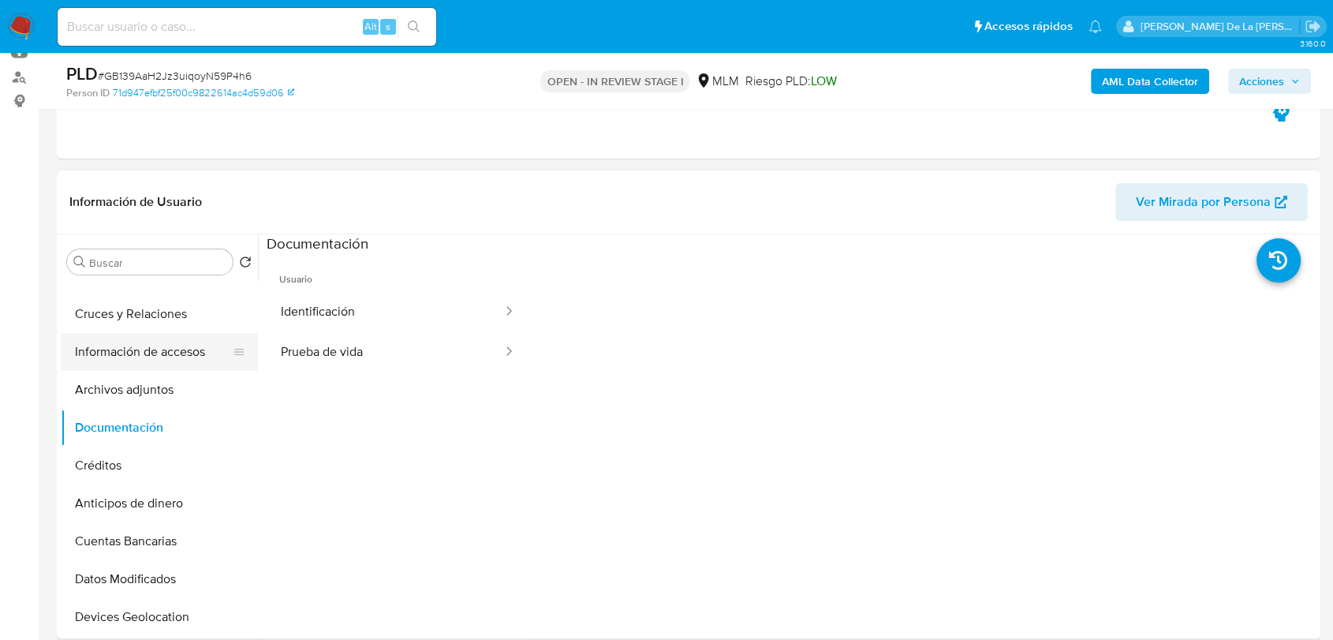
click at [137, 368] on button "Información de accesos" at bounding box center [153, 352] width 185 height 38
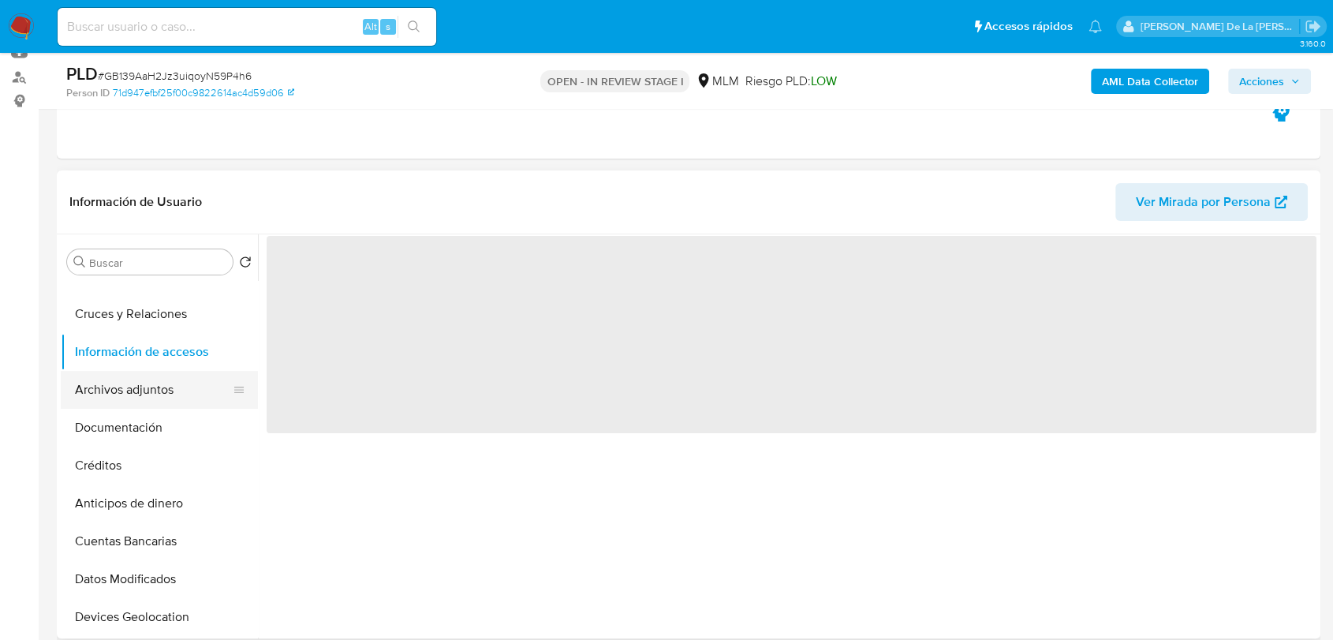
click at [133, 393] on button "Archivos adjuntos" at bounding box center [153, 390] width 185 height 38
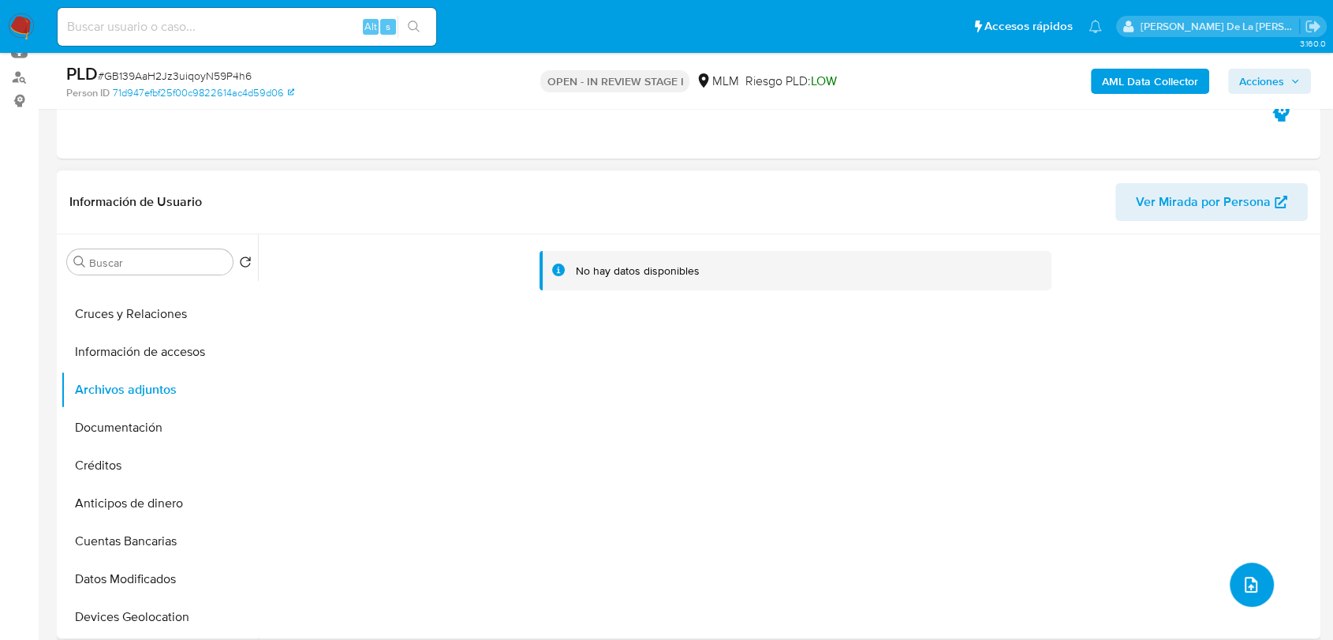
click at [1242, 576] on icon "upload-file" at bounding box center [1251, 584] width 19 height 19
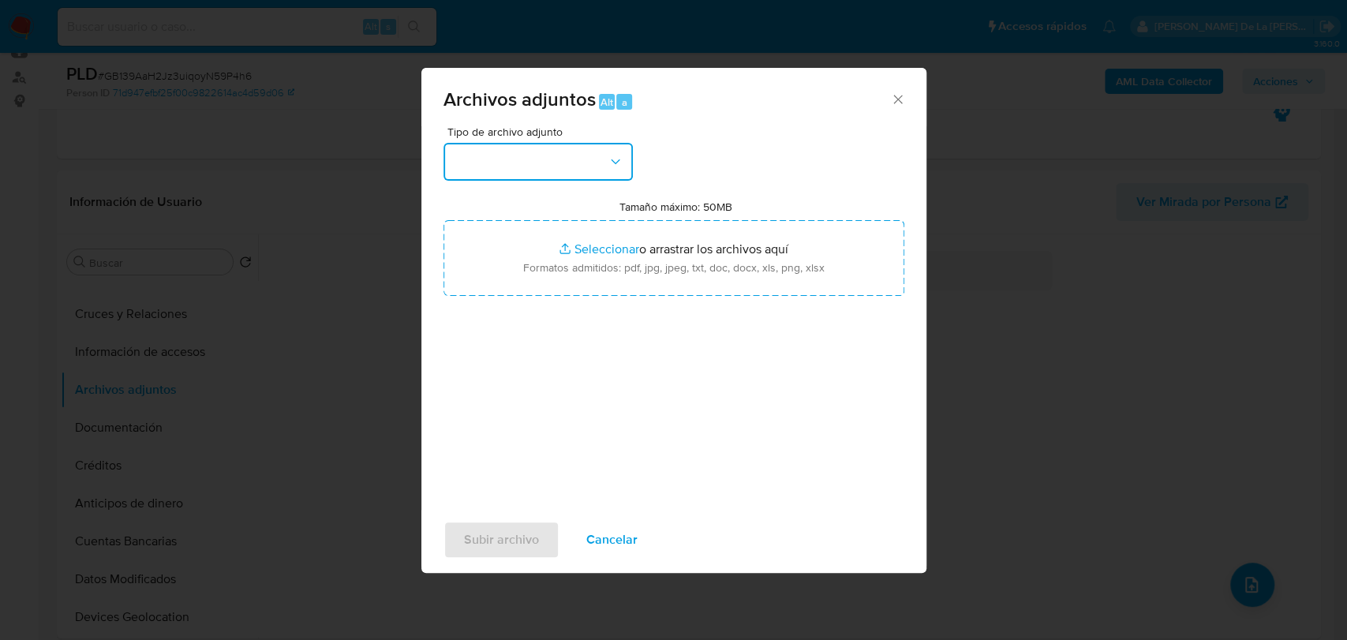
click at [546, 163] on button "button" at bounding box center [537, 162] width 189 height 38
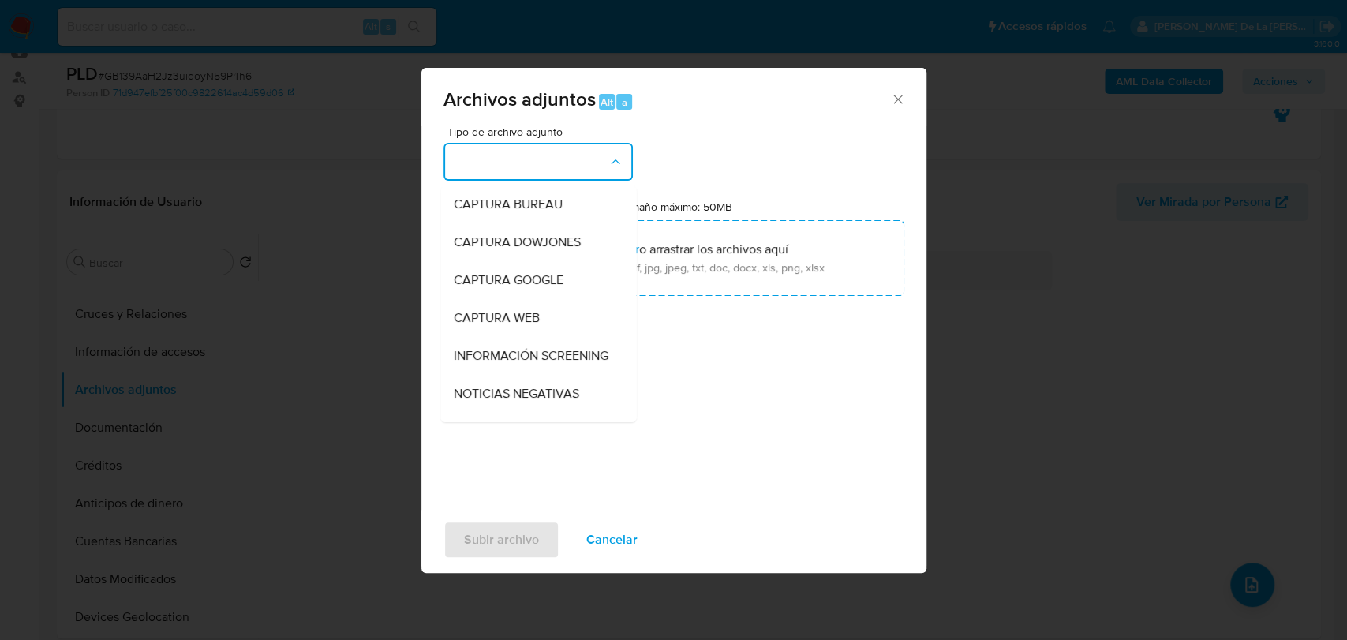
scroll to position [44, 0]
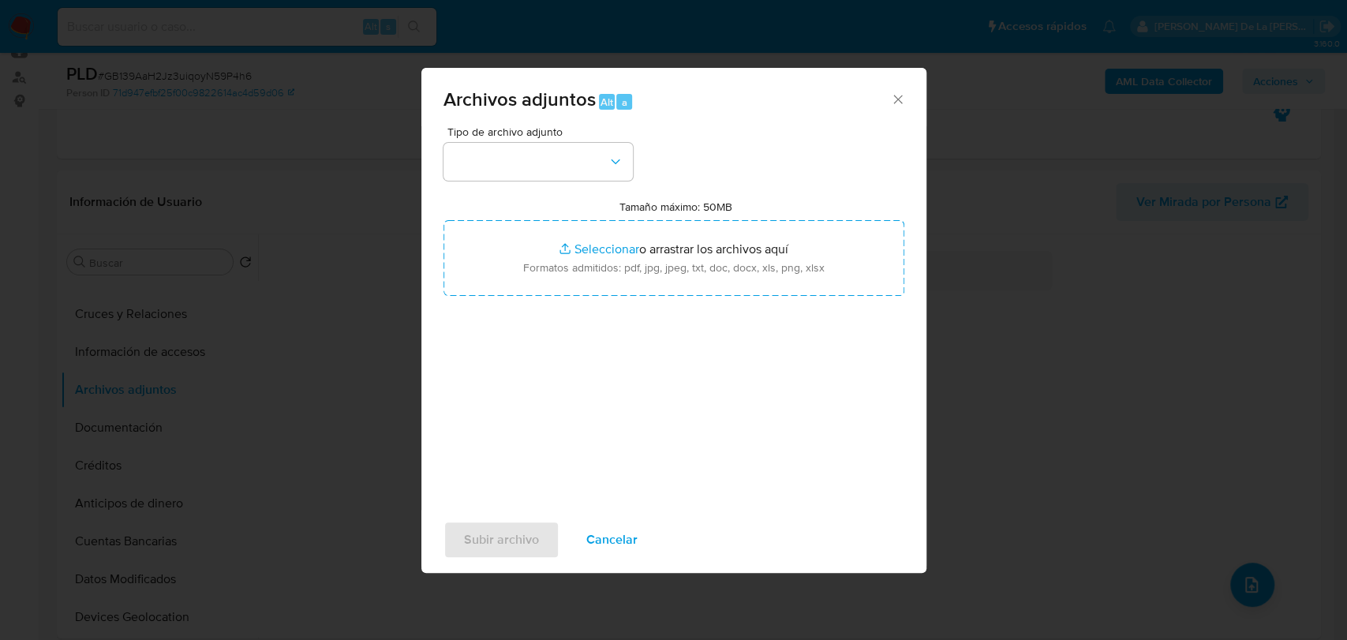
drag, startPoint x: 924, startPoint y: 232, endPoint x: 1332, endPoint y: 624, distance: 565.7
click at [1265, 562] on div "Archivos adjuntos Alt a Tipo de archivo adjunto Tamaño máximo: 50MB Seleccionar…" at bounding box center [673, 320] width 1347 height 640
click at [543, 162] on button "button" at bounding box center [537, 162] width 189 height 38
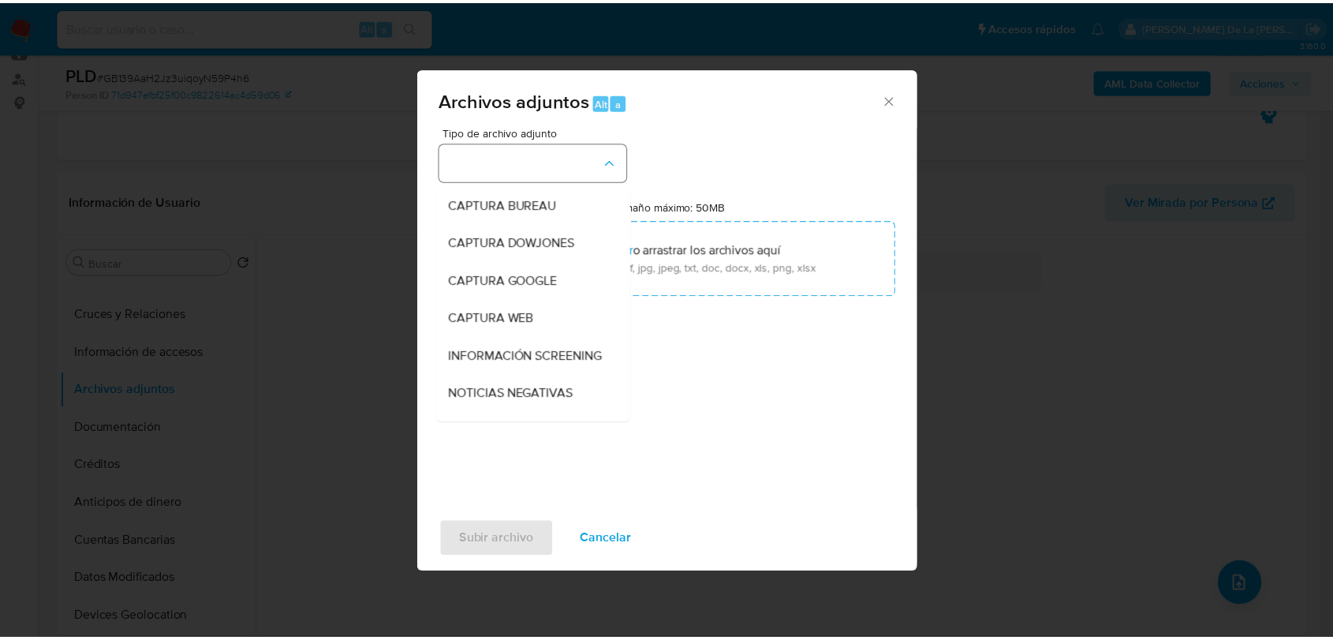
scroll to position [144, 0]
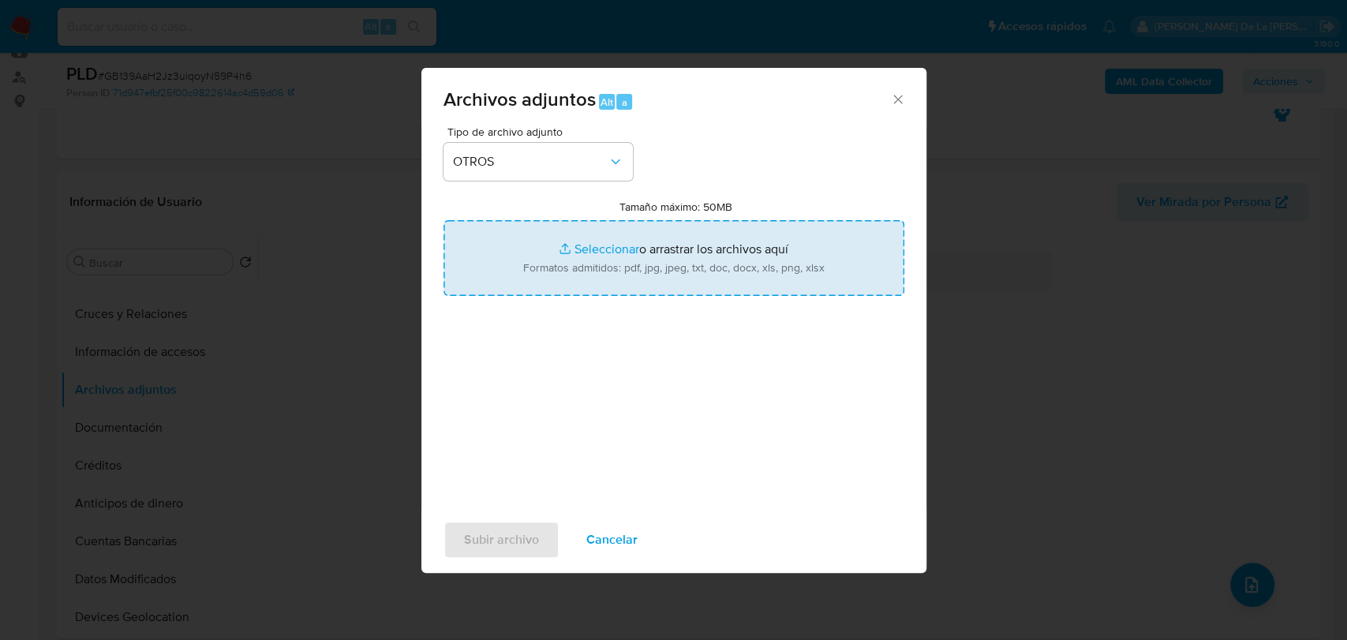
type input "C:\fakepath\545386417_MARISOL REBOLLEDO SOBERANIS_AGO2025.pdf"
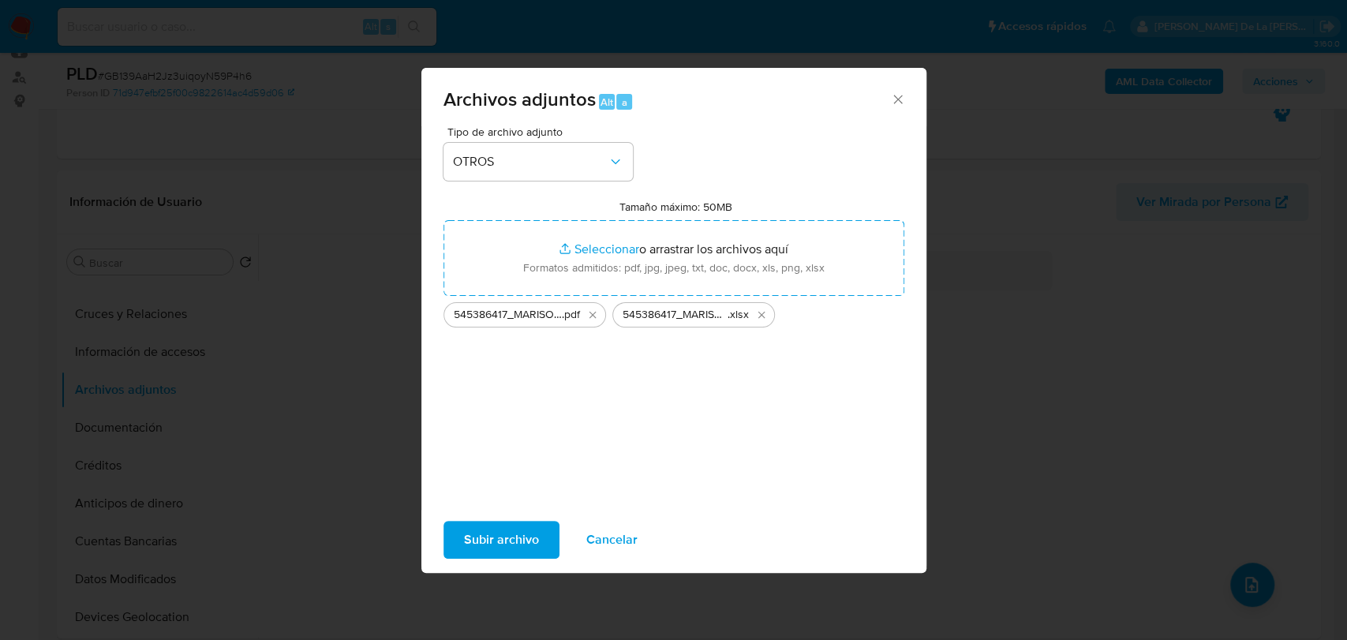
click at [517, 536] on span "Subir archivo" at bounding box center [501, 539] width 75 height 35
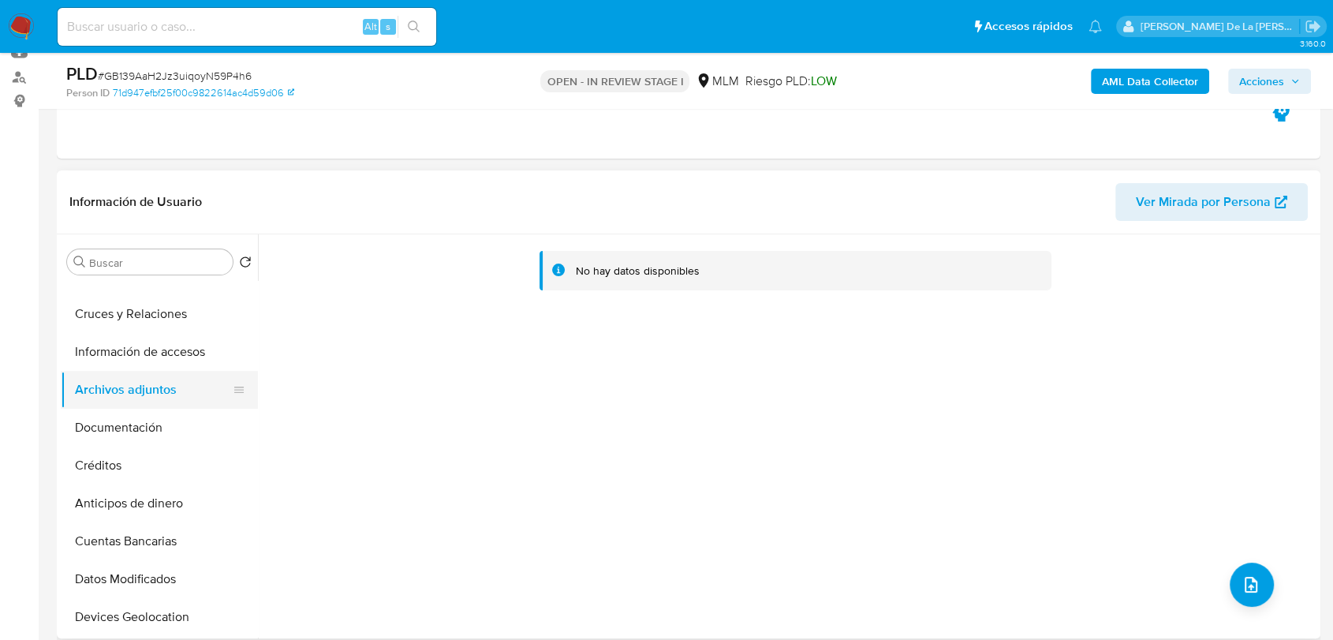
click at [150, 397] on button "Archivos adjuntos" at bounding box center [153, 390] width 185 height 38
click at [125, 424] on button "Documentación" at bounding box center [153, 428] width 185 height 38
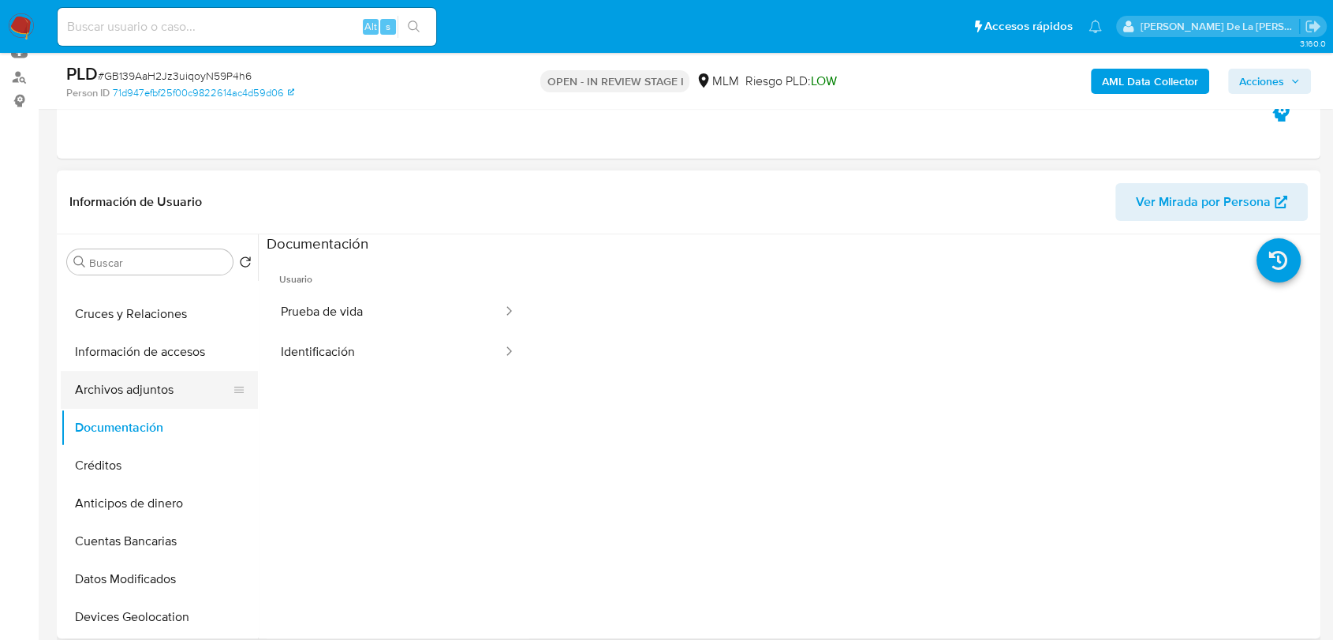
click at [149, 384] on button "Archivos adjuntos" at bounding box center [153, 390] width 185 height 38
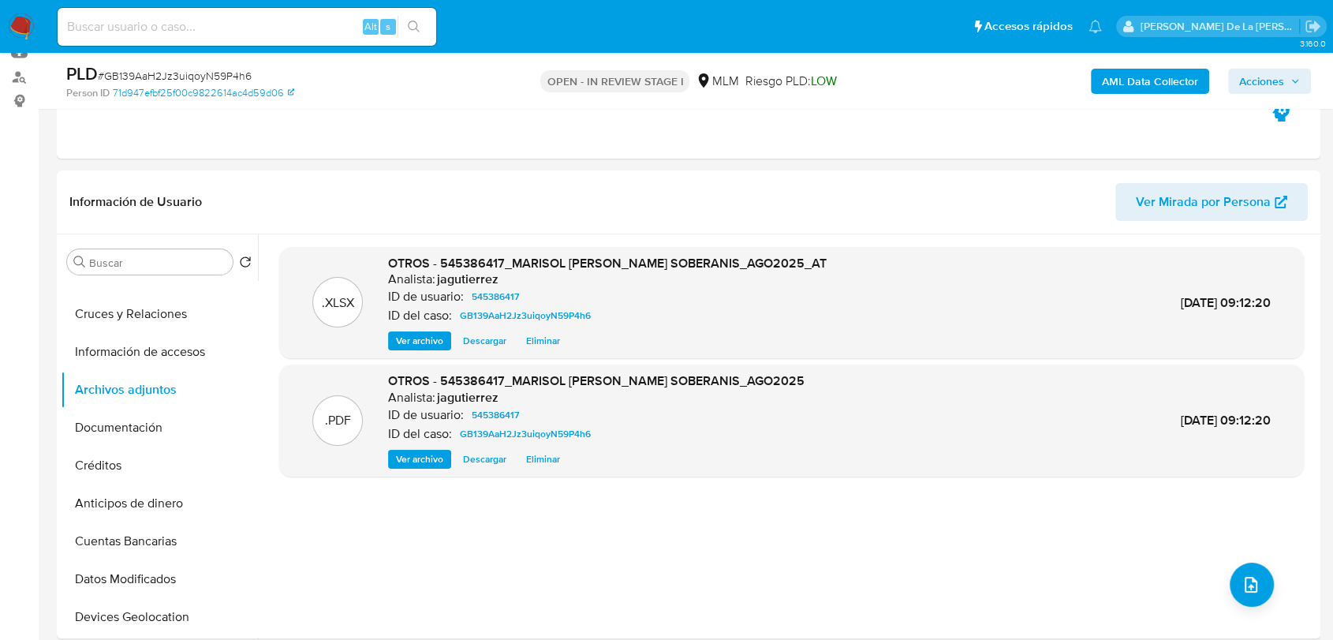
click at [1263, 74] on span "Acciones" at bounding box center [1261, 81] width 45 height 25
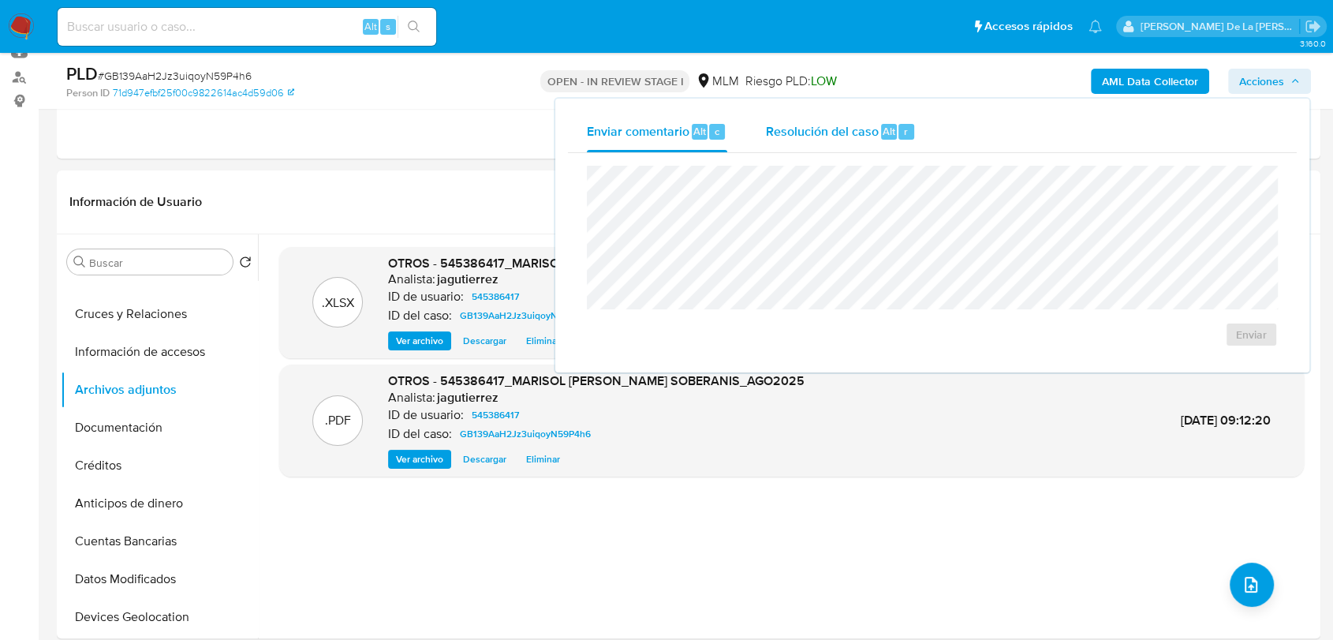
click at [790, 132] on span "Resolución del caso" at bounding box center [821, 130] width 113 height 18
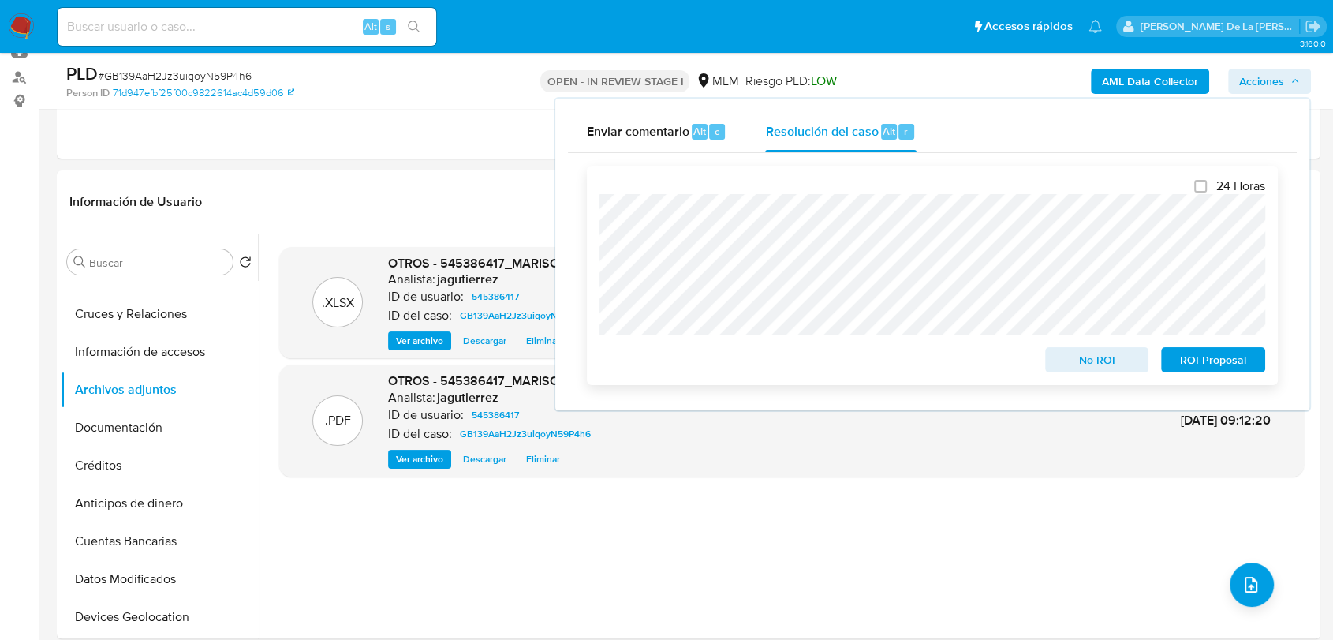
click at [1205, 357] on span "ROI Proposal" at bounding box center [1213, 360] width 82 height 22
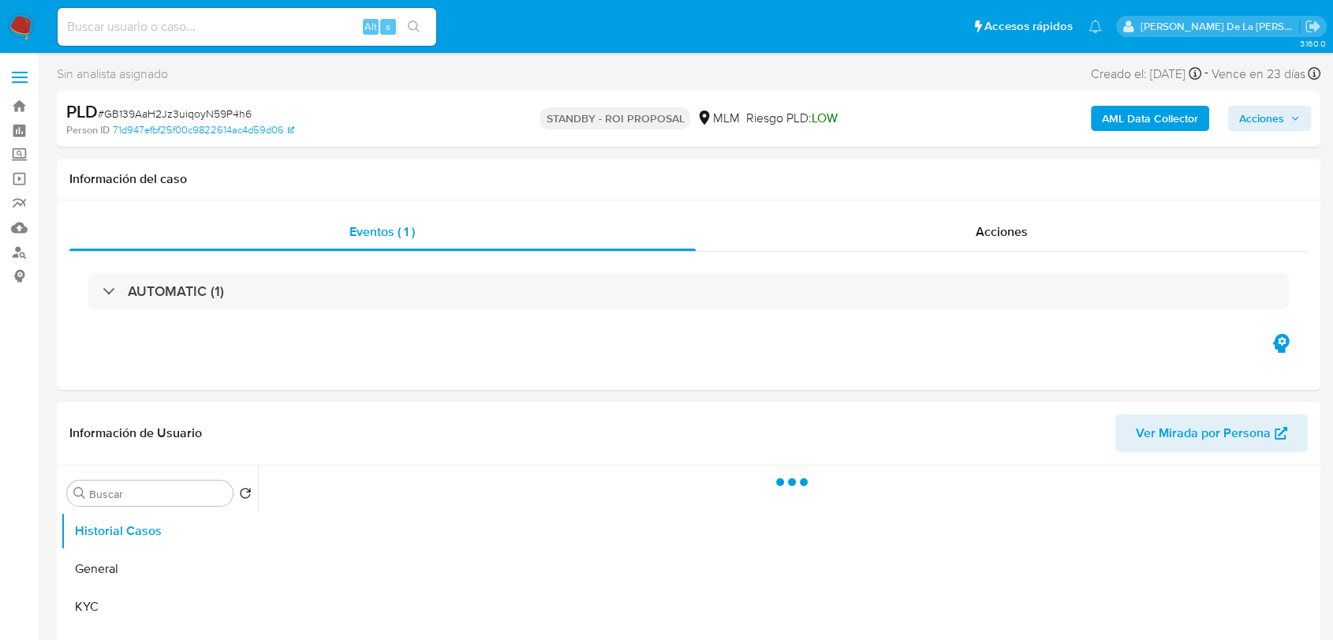
select select "10"
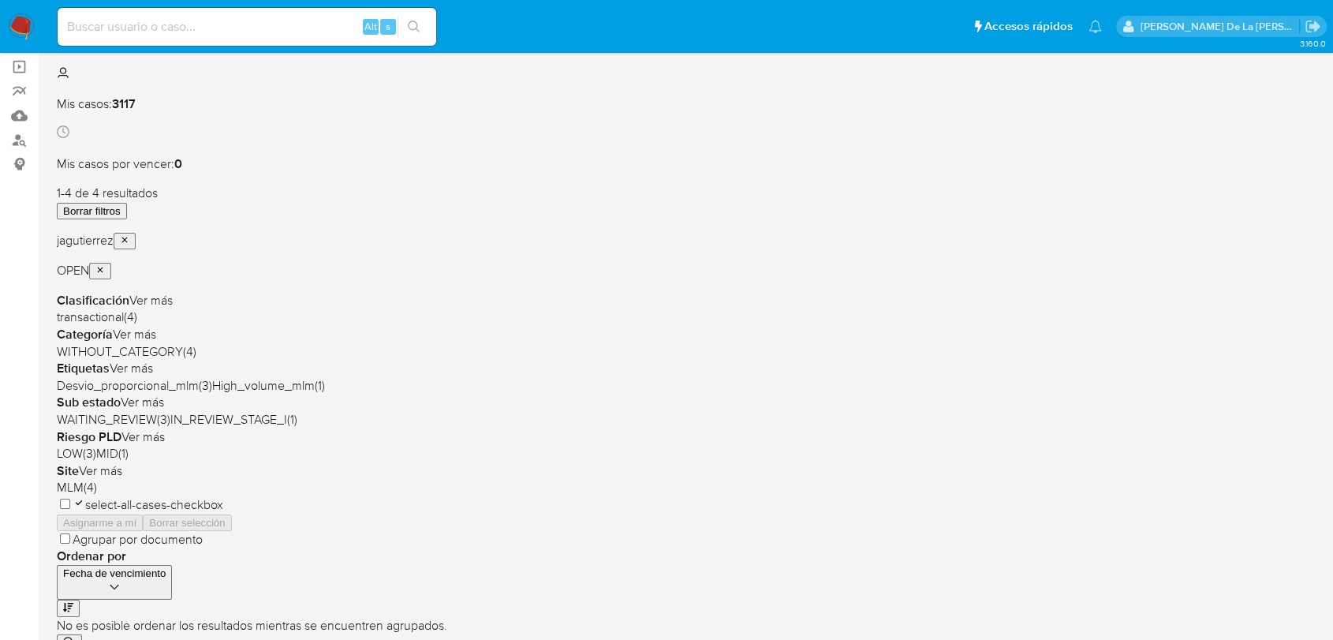
scroll to position [57, 0]
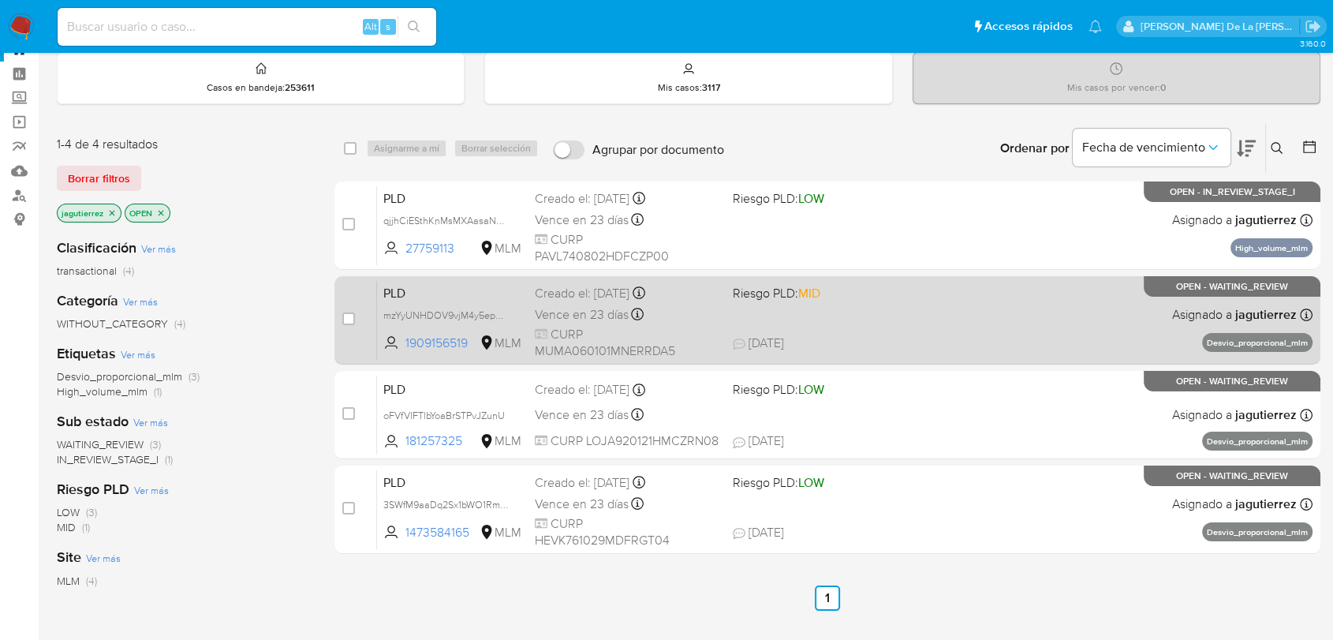
click at [831, 304] on div "PLD mzYyUNHDOV9vjM4y5epMXbzl 1909156519 MLM Riesgo PLD: MID Creado el: [DATE] C…" at bounding box center [845, 320] width 936 height 80
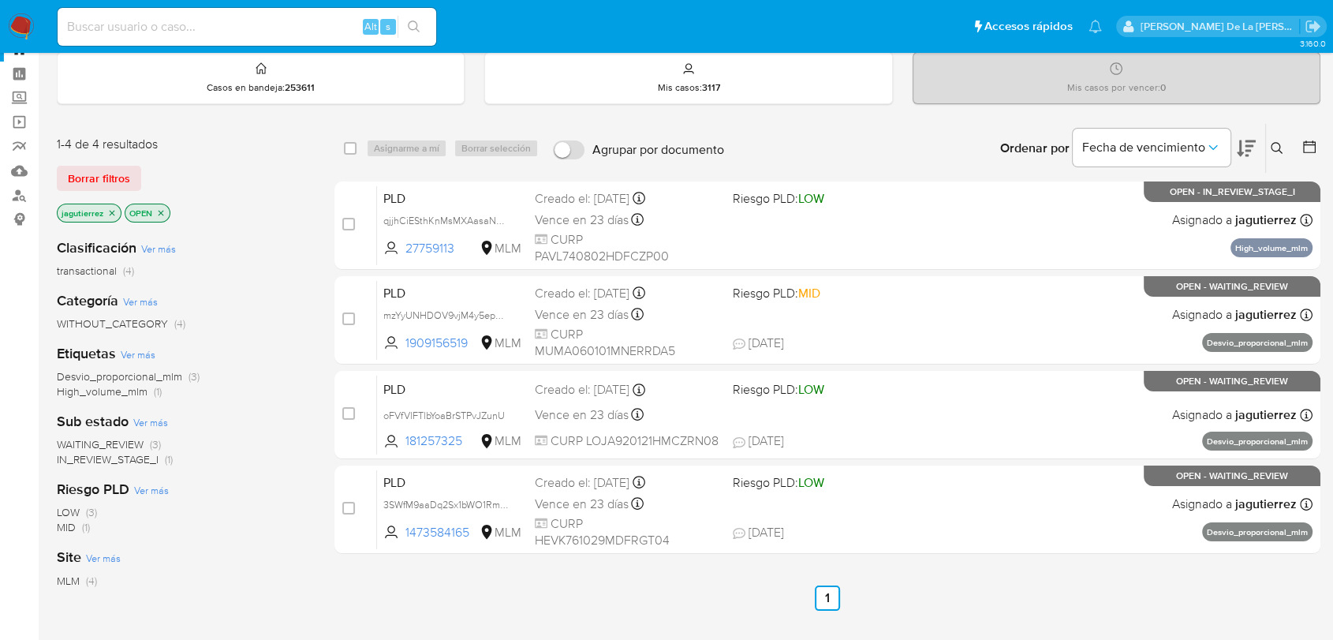
click at [23, 32] on img at bounding box center [21, 26] width 27 height 27
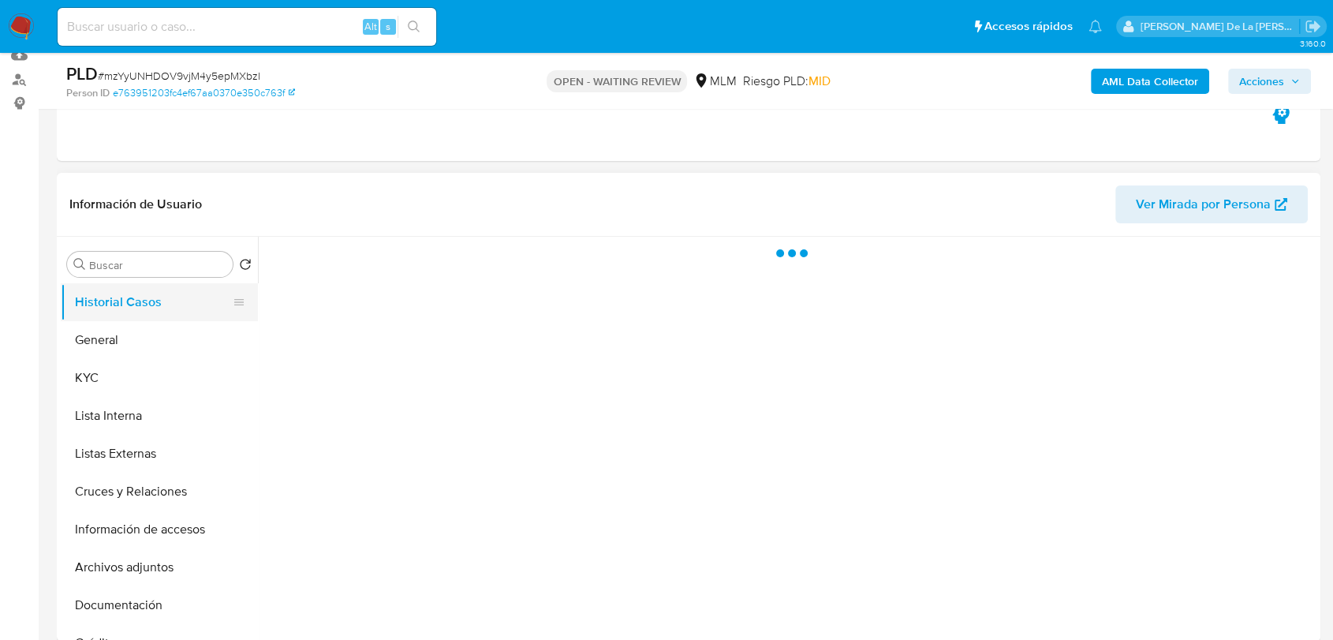
scroll to position [175, 0]
select select "10"
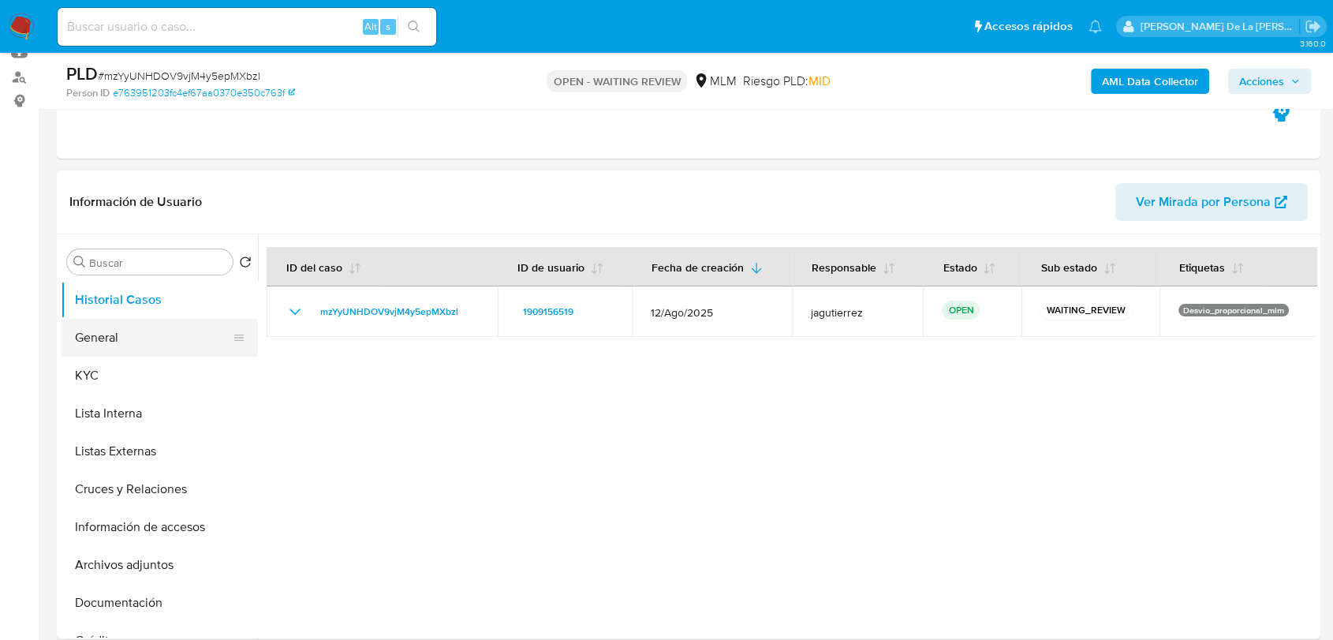
click at [137, 349] on button "General" at bounding box center [153, 338] width 185 height 38
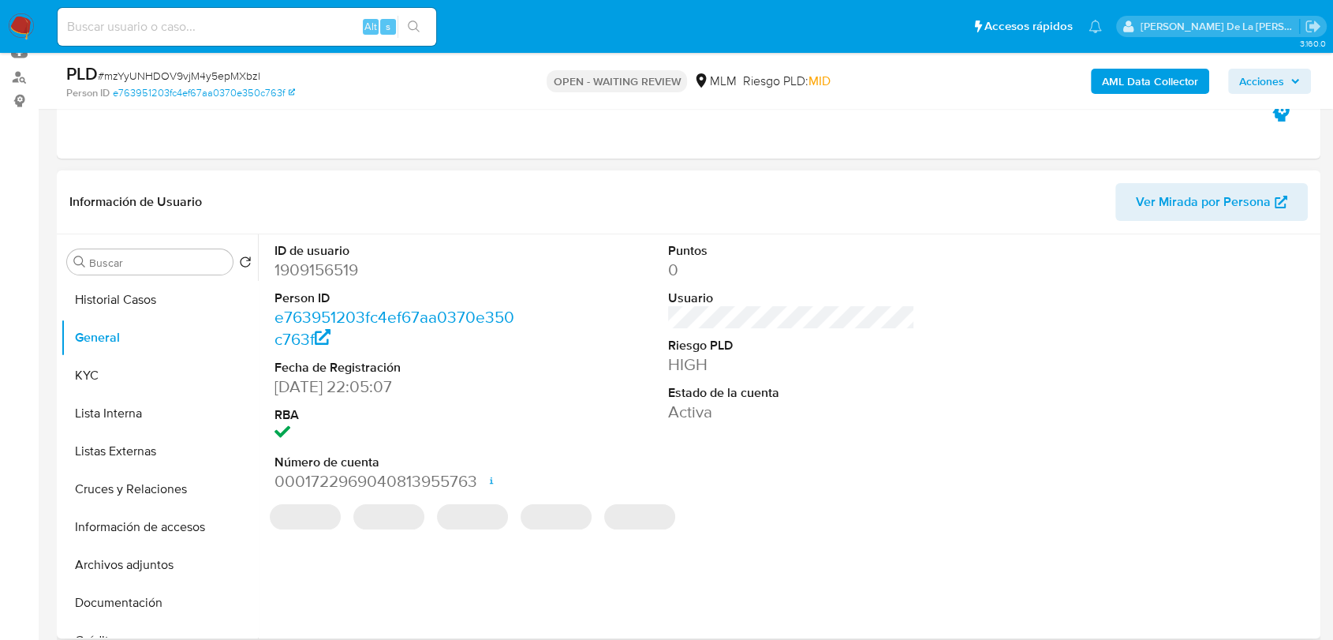
click at [309, 283] on dl "ID de usuario 1909156519 Person ID e763951203fc4ef67aa0370e350c763f Fecha de Re…" at bounding box center [398, 367] width 247 height 251
click at [309, 282] on dl "ID de usuario 1909156519 Person ID e763951203fc4ef67aa0370e350c763f Fecha de Re…" at bounding box center [398, 367] width 247 height 251
click at [313, 272] on dd "1909156519" at bounding box center [398, 270] width 247 height 22
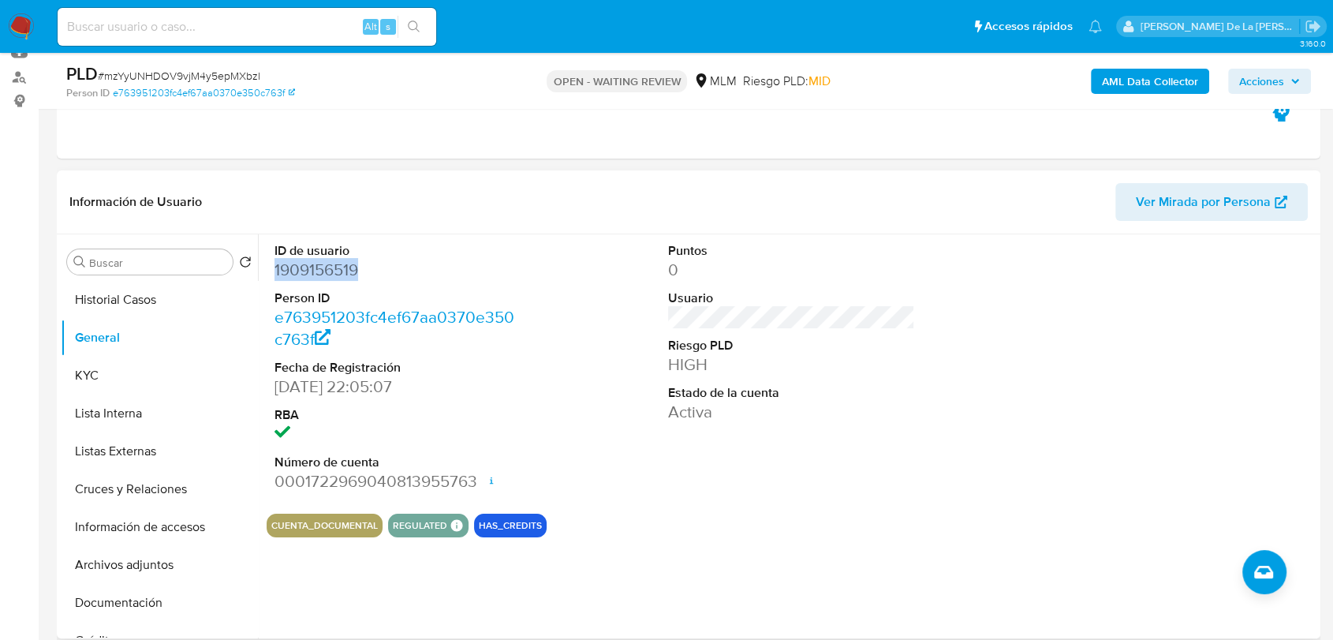
click at [313, 272] on dd "1909156519" at bounding box center [398, 270] width 247 height 22
copy dd "1909156519"
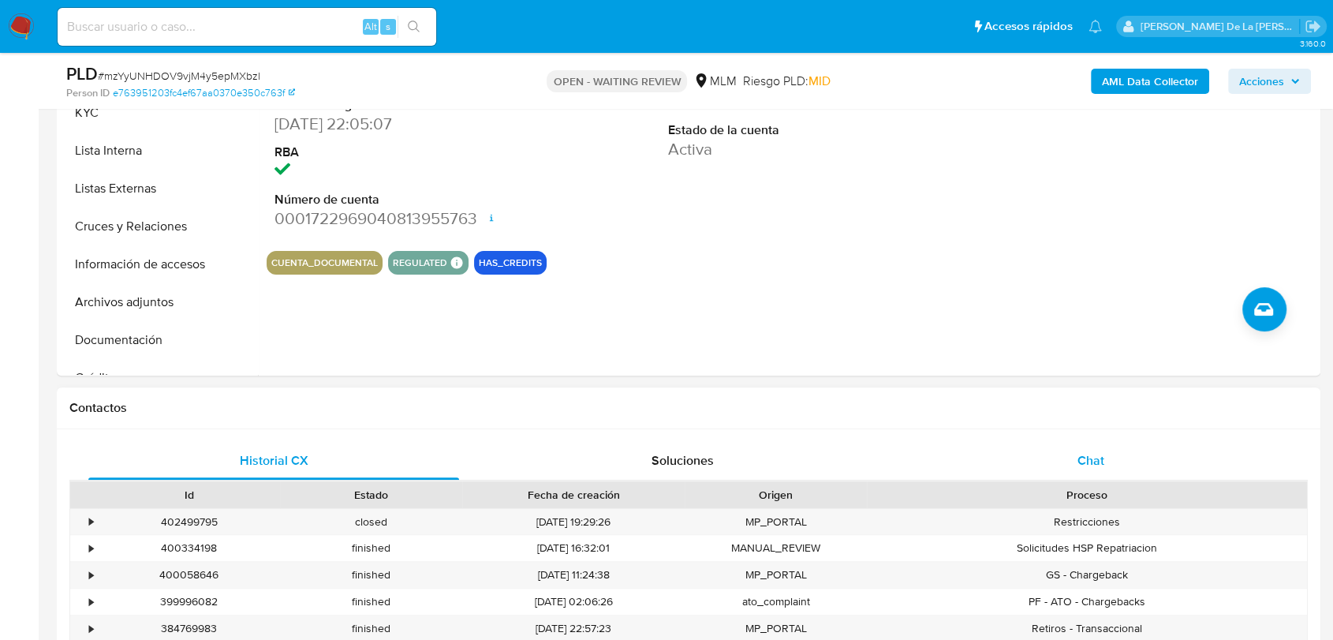
drag, startPoint x: 1074, startPoint y: 476, endPoint x: 1077, endPoint y: 461, distance: 15.2
click at [1074, 473] on div "Chat" at bounding box center [1091, 461] width 371 height 38
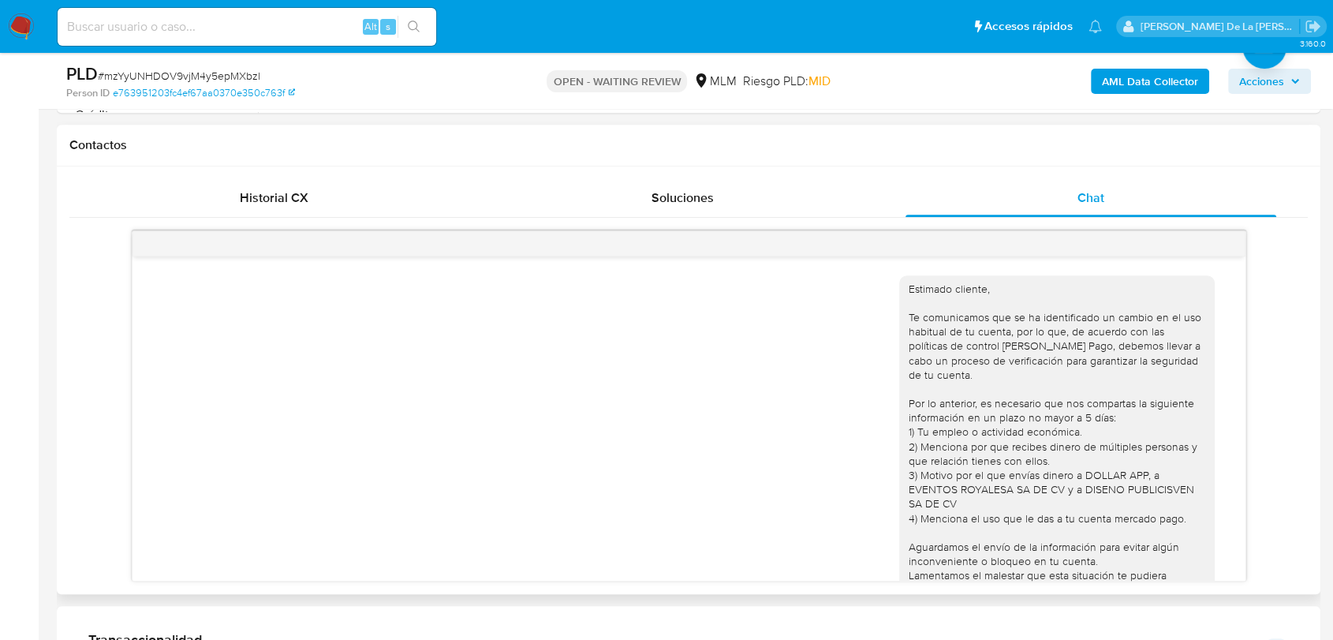
scroll to position [316, 0]
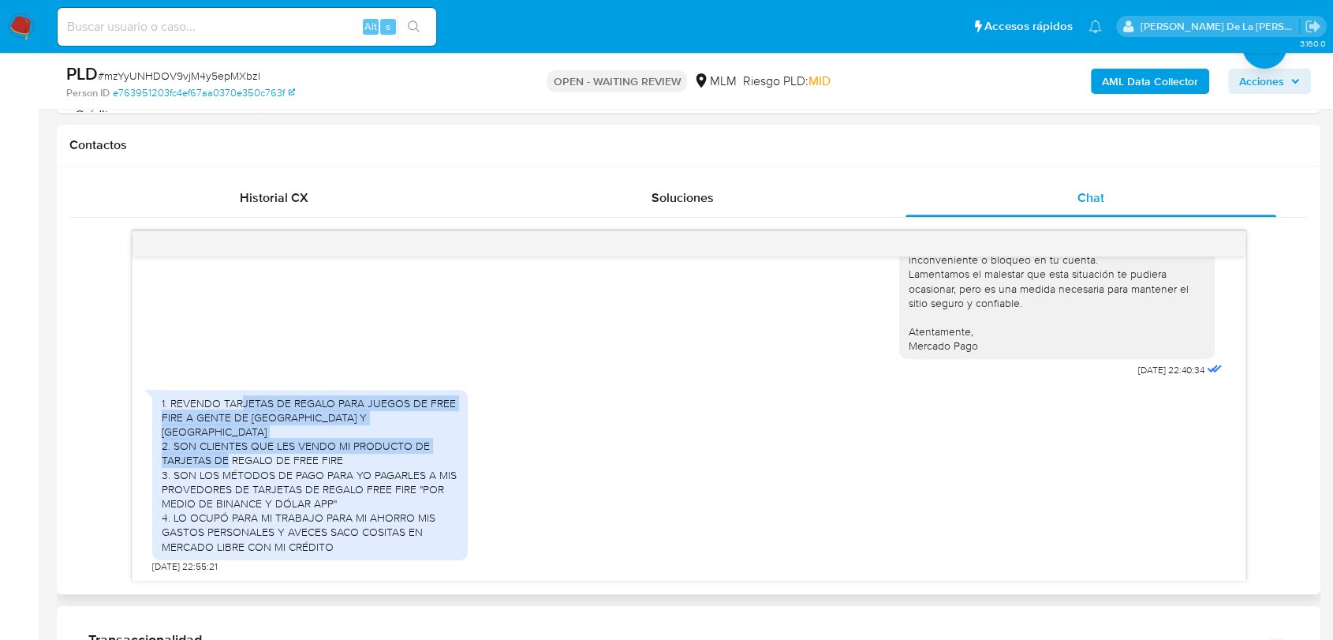
drag, startPoint x: 261, startPoint y: 390, endPoint x: 360, endPoint y: 431, distance: 106.8
click at [360, 431] on div "1. REVENDO TARJETAS DE REGALO PARA JUEGOS DE FREE FIRE A GENTE DE [GEOGRAPHIC_D…" at bounding box center [310, 475] width 297 height 158
click at [347, 426] on div "1. REVENDO TARJETAS DE REGALO PARA JUEGOS DE FREE FIRE A GENTE DE [GEOGRAPHIC_D…" at bounding box center [310, 475] width 297 height 158
click at [266, 417] on div "1. REVENDO TARJETAS DE REGALO PARA JUEGOS DE FREE FIRE A GENTE DE [GEOGRAPHIC_D…" at bounding box center [310, 475] width 297 height 158
drag, startPoint x: 238, startPoint y: 401, endPoint x: 297, endPoint y: 449, distance: 76.3
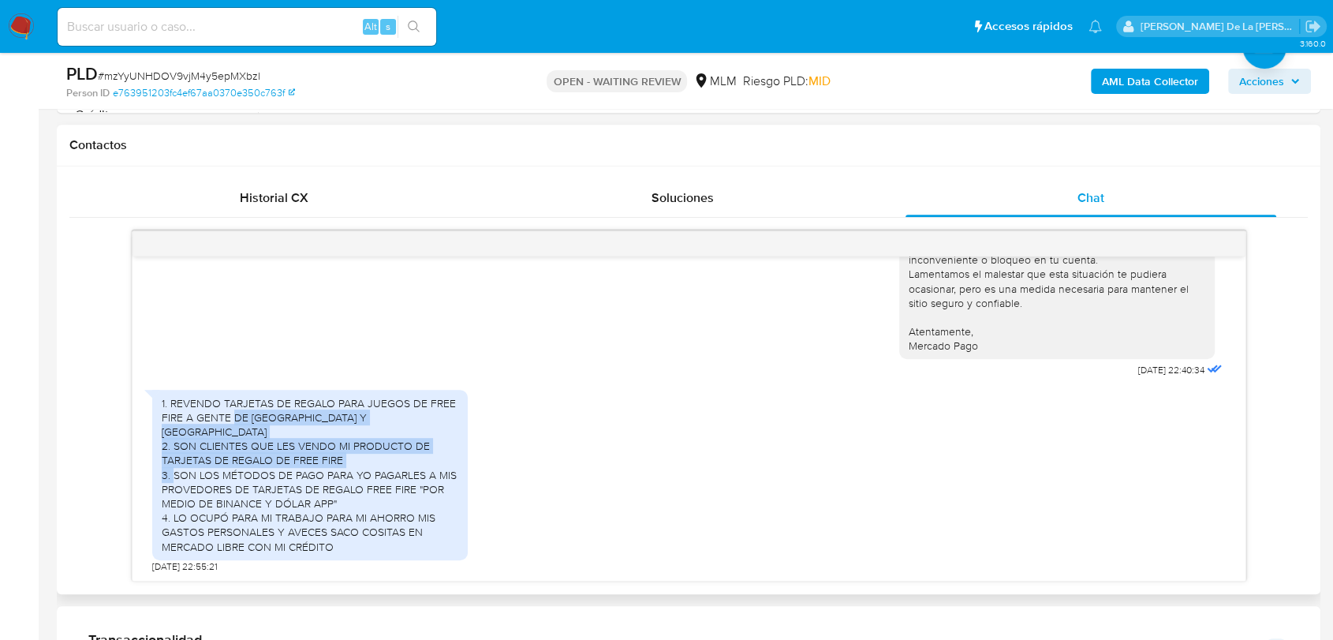
click at [297, 449] on div "1. REVENDO TARJETAS DE REGALO PARA JUEGOS DE FREE FIRE A GENTE DE [GEOGRAPHIC_D…" at bounding box center [310, 475] width 297 height 158
click at [296, 446] on div "1. REVENDO TARJETAS DE REGALO PARA JUEGOS DE FREE FIRE A GENTE DE [GEOGRAPHIC_D…" at bounding box center [310, 475] width 297 height 158
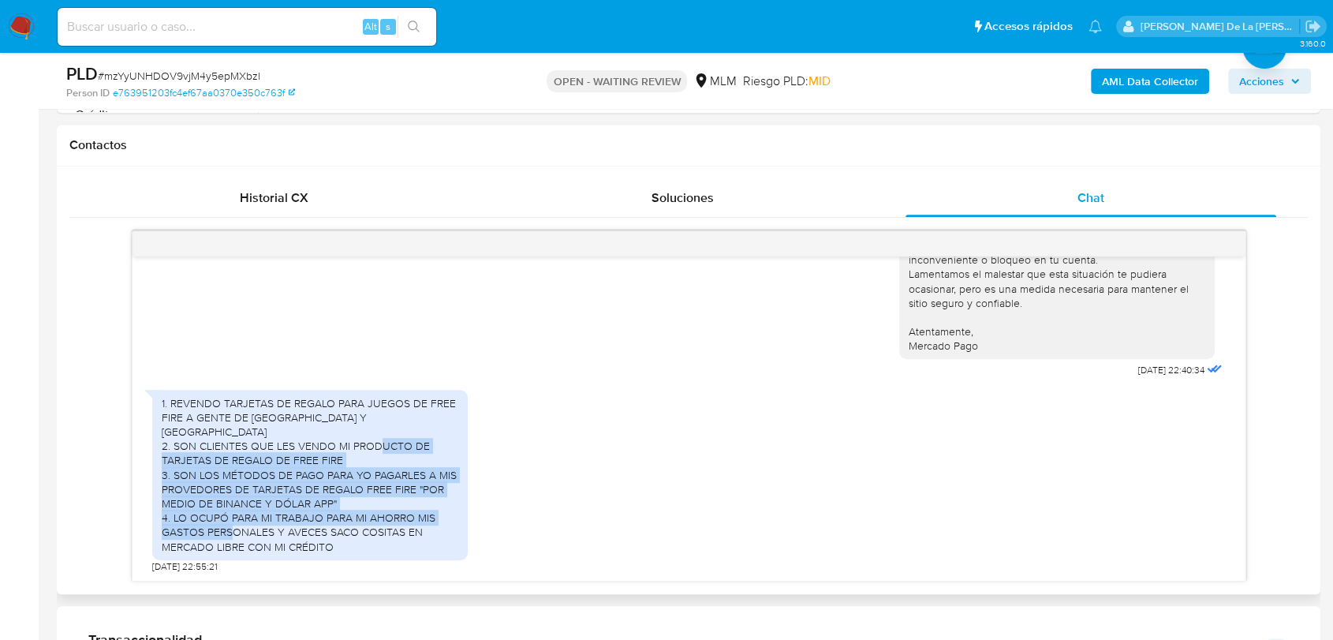
drag, startPoint x: 233, startPoint y: 437, endPoint x: 356, endPoint y: 505, distance: 139.8
click at [357, 505] on div "1. REVENDO TARJETAS DE REGALO PARA JUEGOS DE FREE FIRE A GENTE DE [GEOGRAPHIC_D…" at bounding box center [310, 475] width 297 height 158
click at [354, 502] on div "1. REVENDO TARJETAS DE REGALO PARA JUEGOS DE FREE FIRE A GENTE DE [GEOGRAPHIC_D…" at bounding box center [310, 475] width 297 height 158
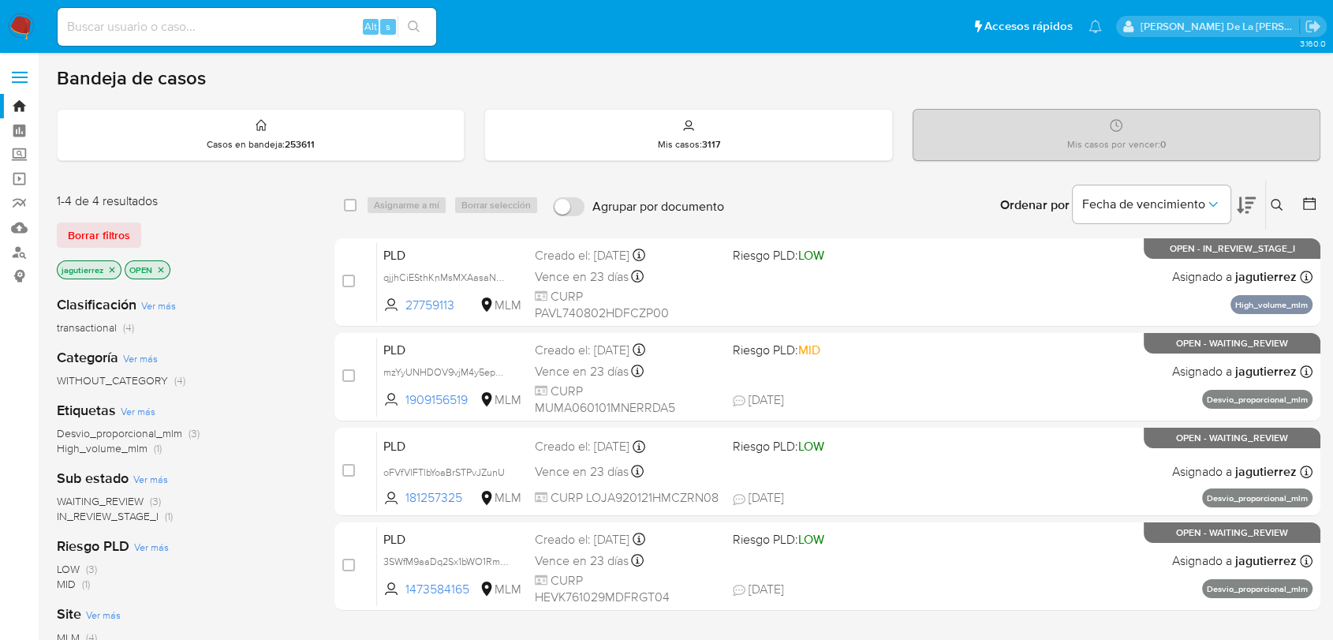
click at [111, 267] on icon "close-filter" at bounding box center [111, 269] width 9 height 9
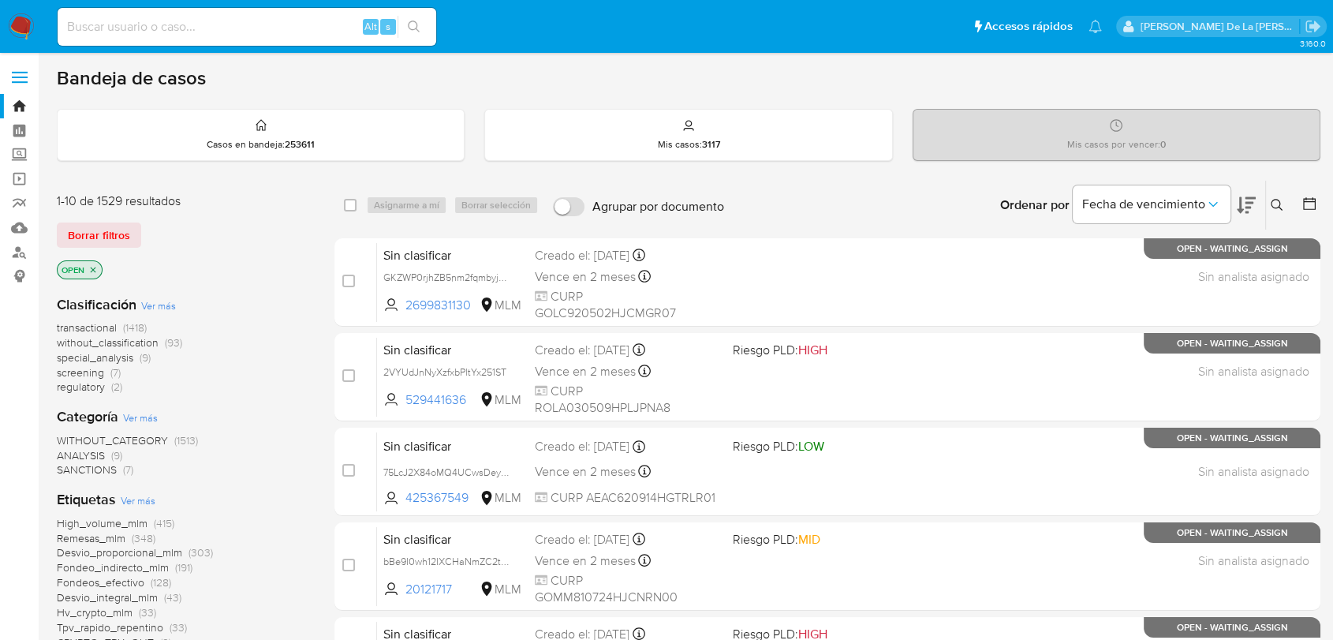
click at [77, 368] on span "screening" at bounding box center [80, 372] width 47 height 16
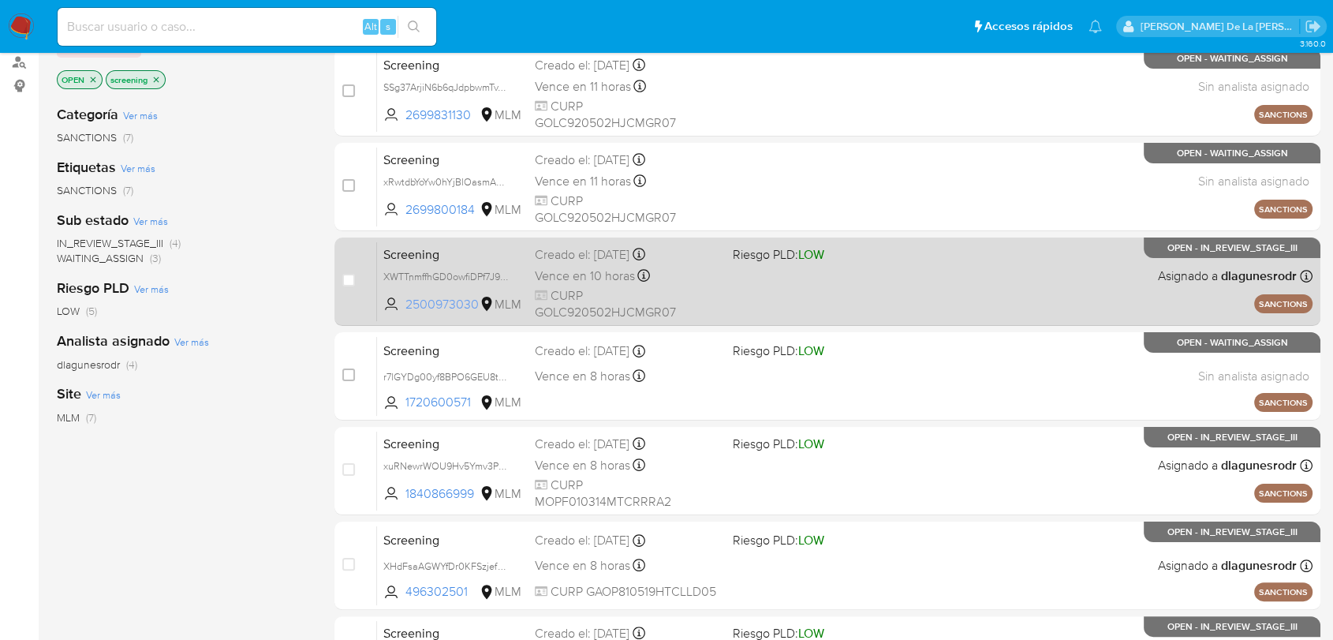
scroll to position [27, 0]
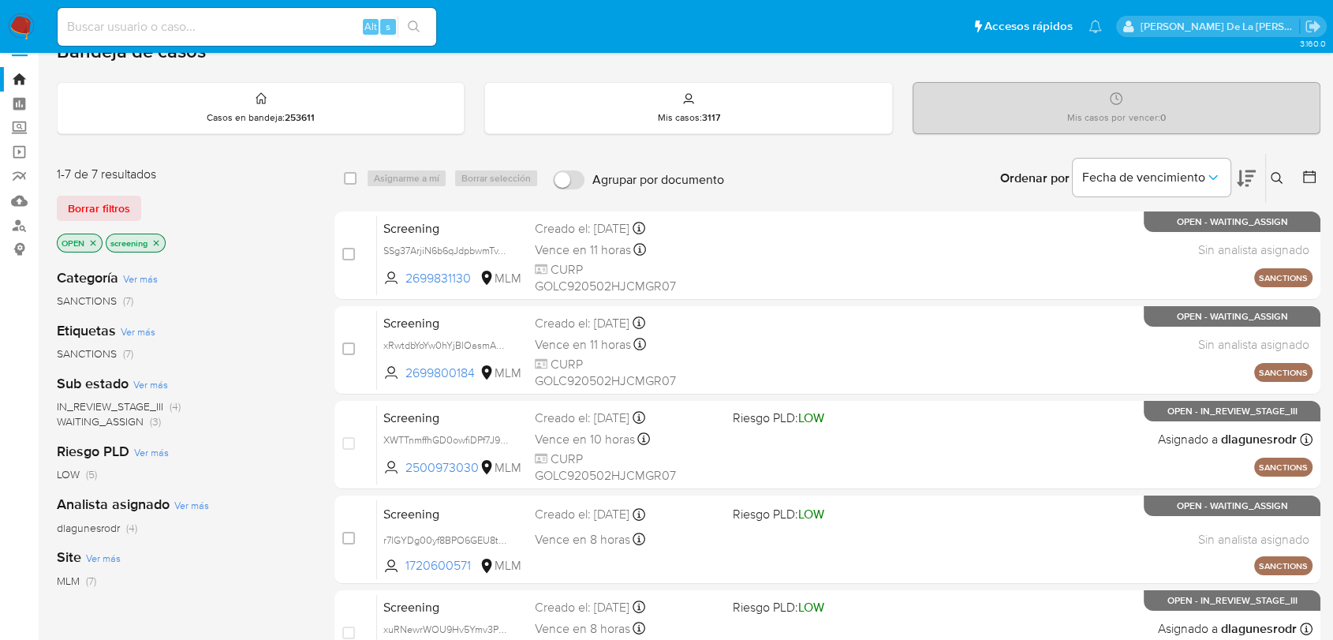
click at [24, 29] on img at bounding box center [21, 26] width 27 height 27
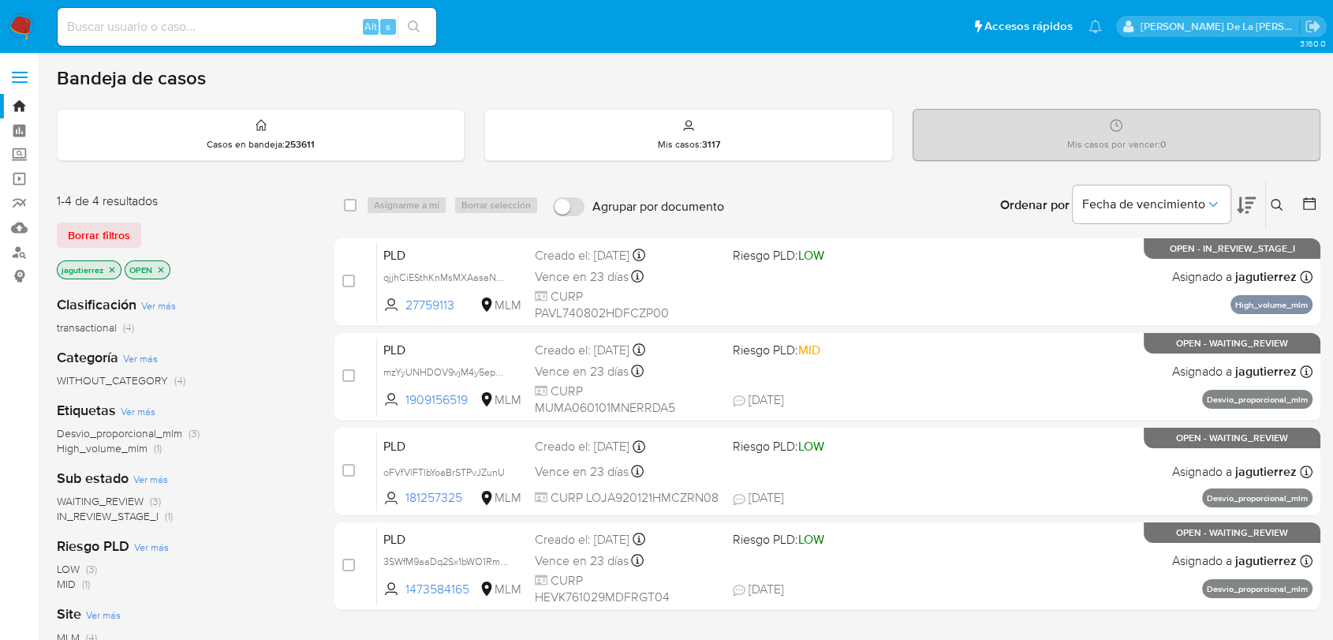
click at [109, 500] on span "WAITING_REVIEW" at bounding box center [100, 501] width 87 height 16
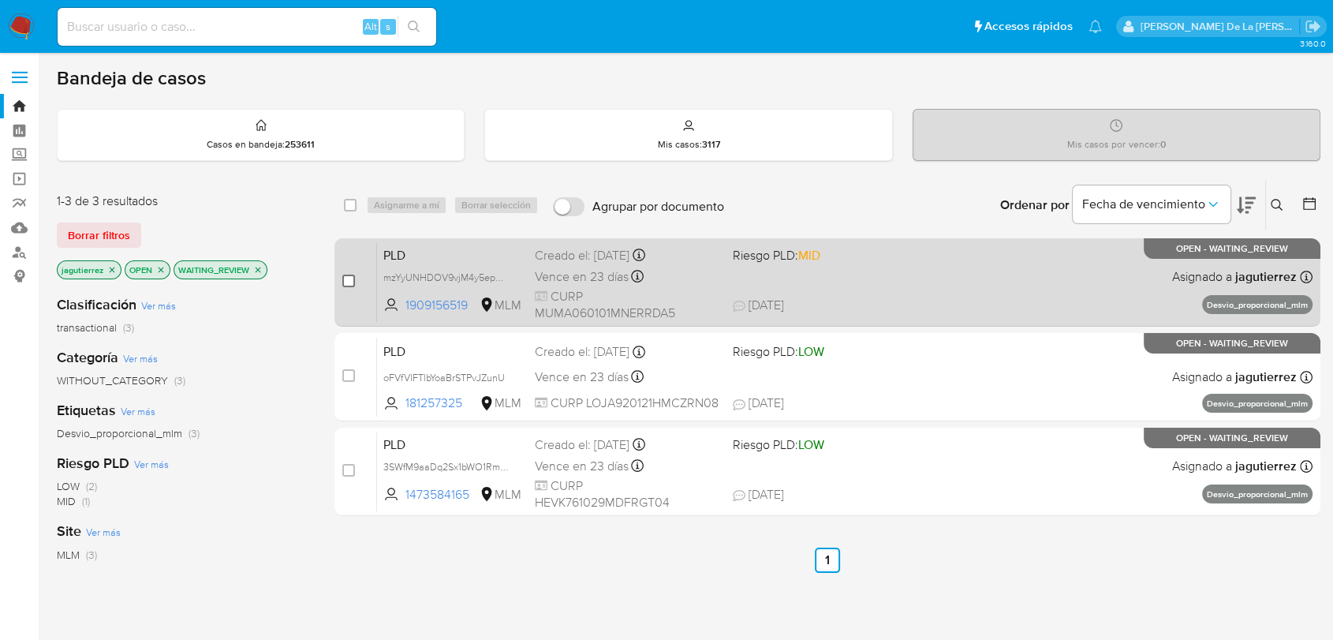
click at [353, 275] on input "checkbox" at bounding box center [348, 281] width 13 height 13
checkbox input "true"
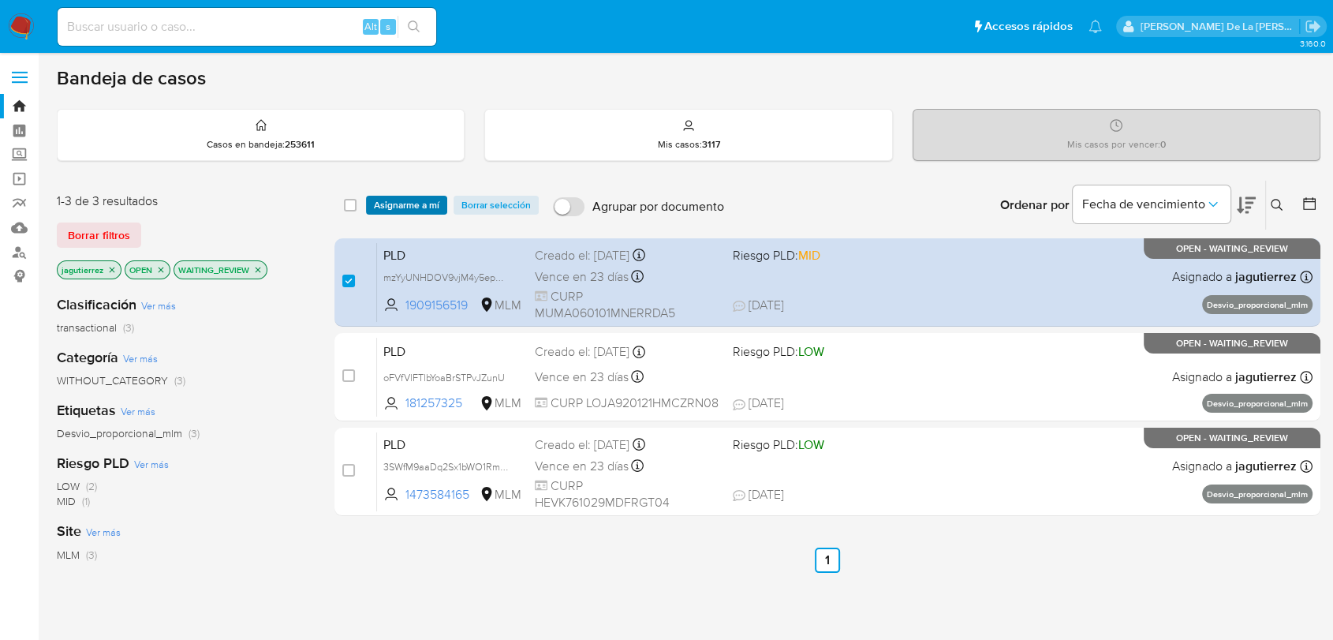
click at [425, 207] on span "Asignarme a mí" at bounding box center [406, 205] width 65 height 16
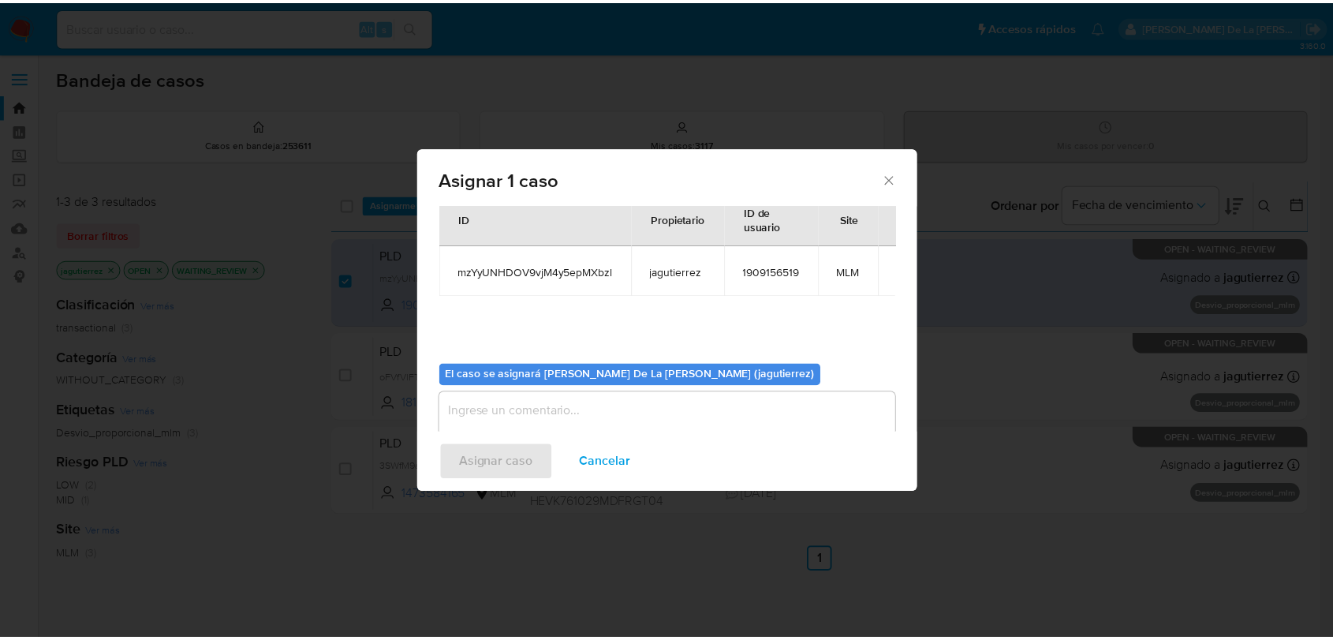
scroll to position [81, 0]
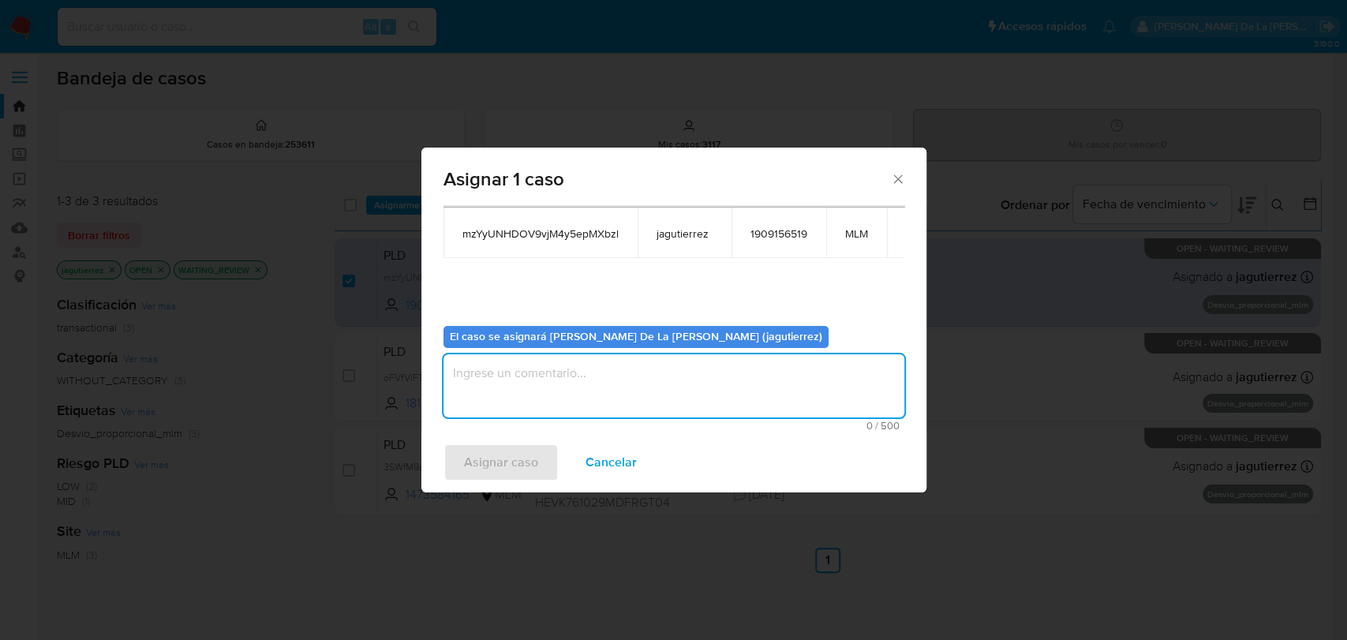
click at [507, 402] on textarea "assign-modal" at bounding box center [673, 385] width 461 height 63
type textarea "jg"
click at [464, 469] on span "Asignar caso" at bounding box center [501, 462] width 74 height 35
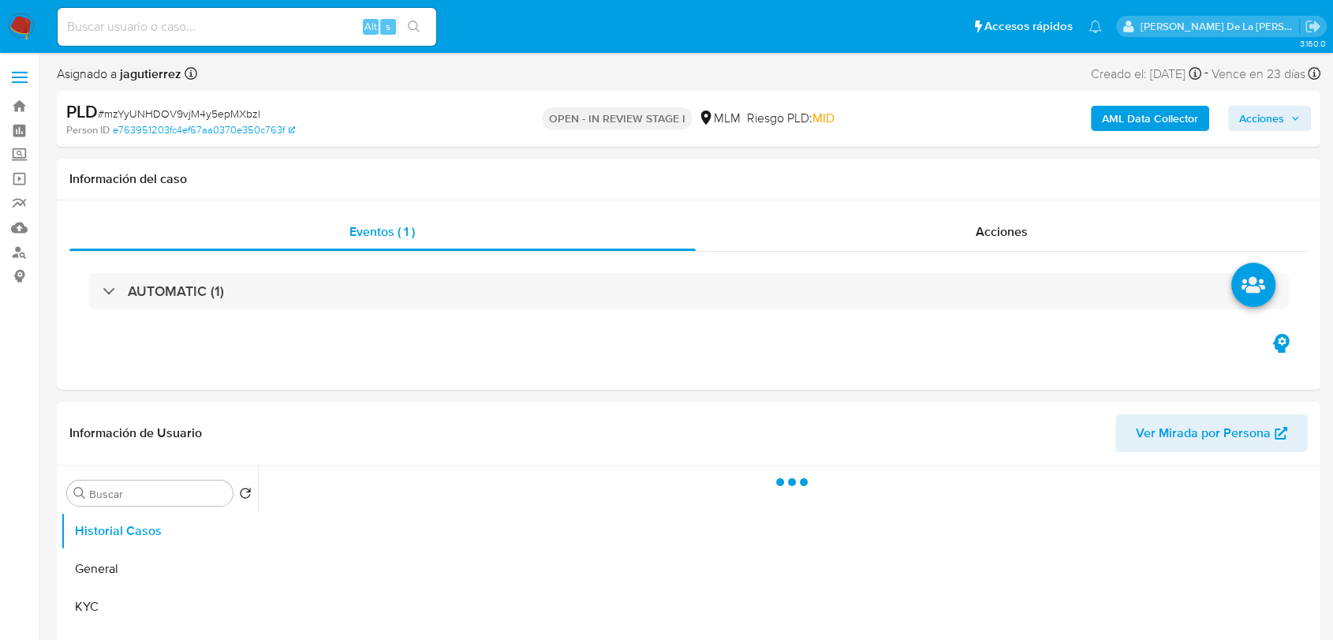
select select "10"
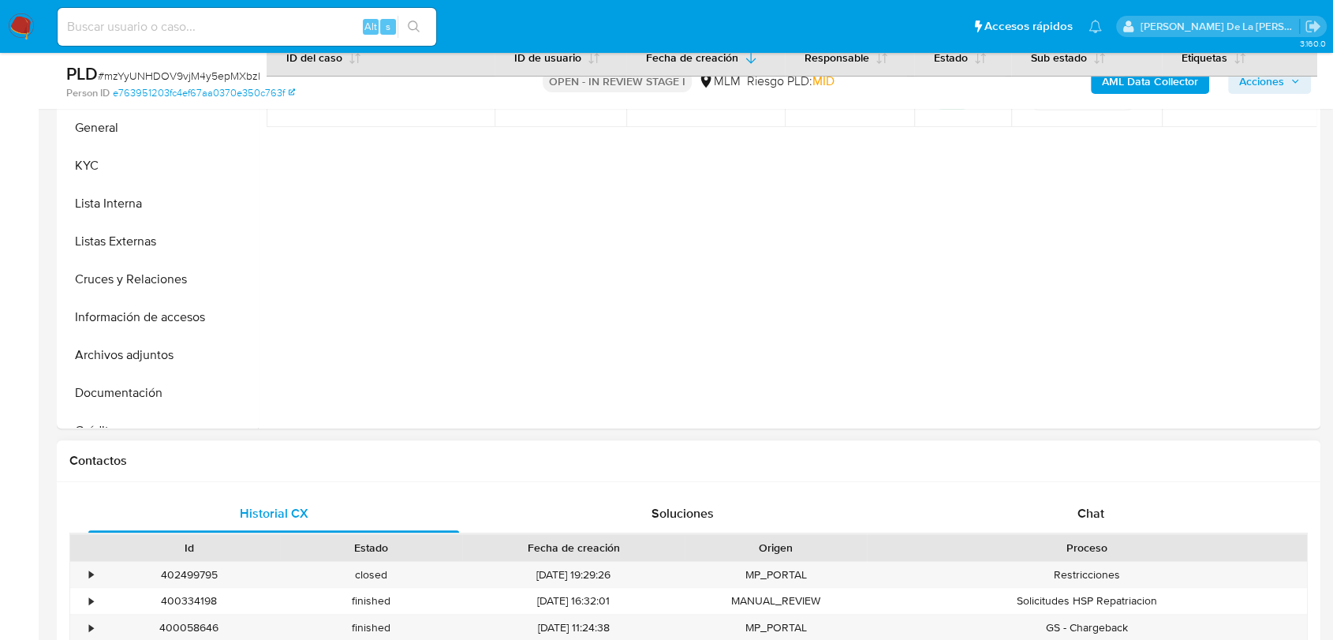
scroll to position [525, 0]
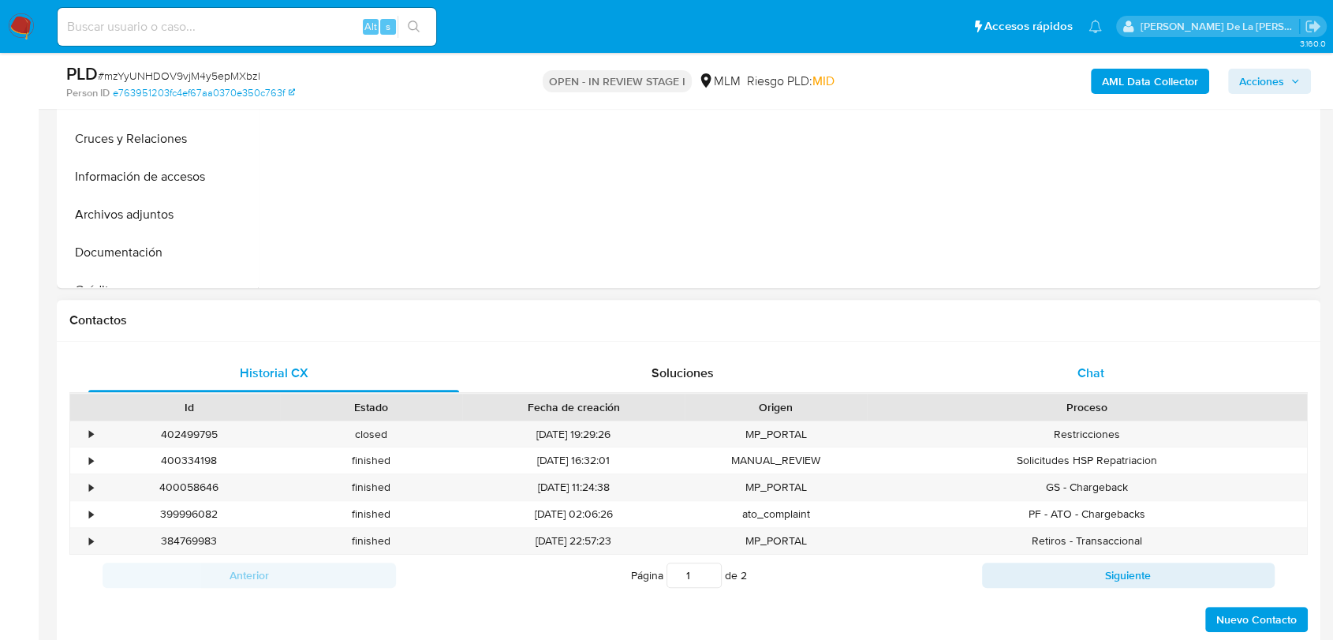
click at [1104, 384] on div "Chat" at bounding box center [1091, 373] width 371 height 38
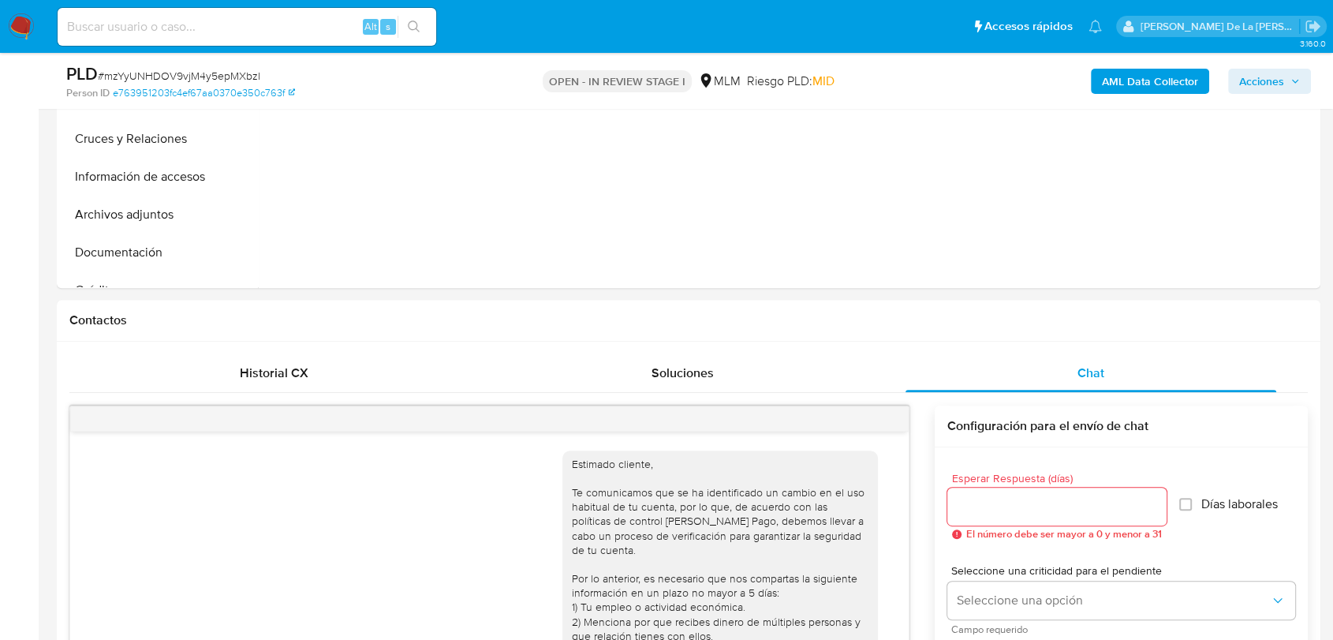
scroll to position [316, 0]
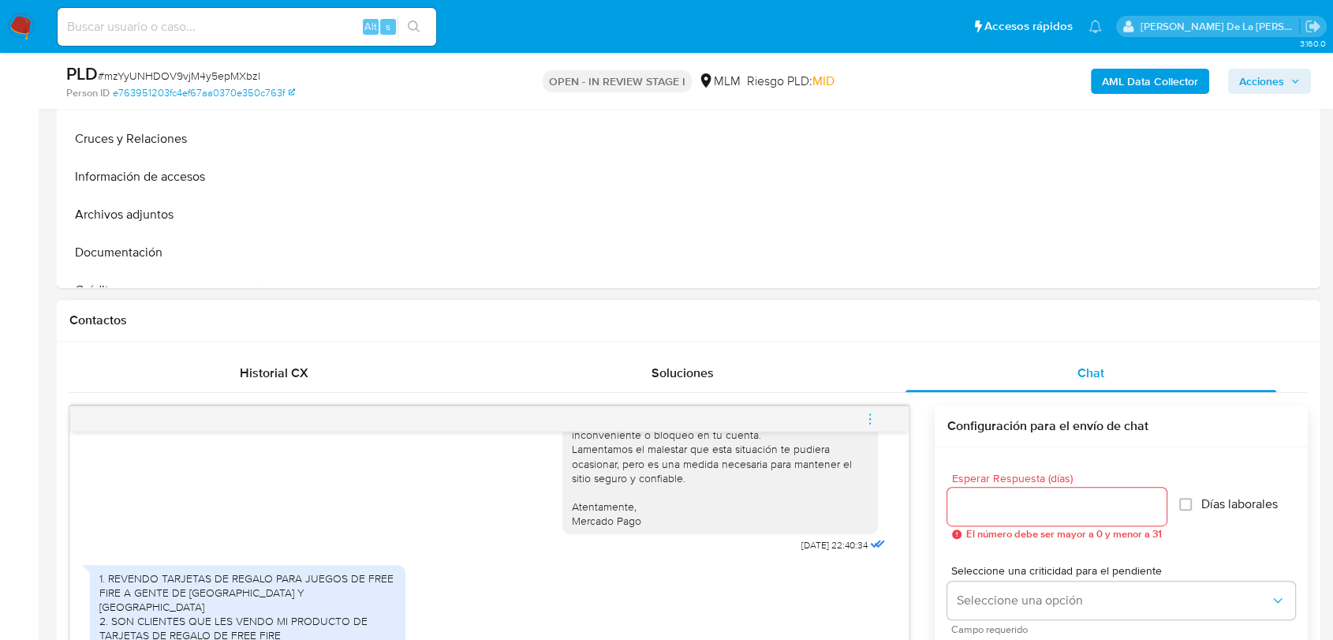
click at [874, 417] on icon "menu-action" at bounding box center [870, 419] width 14 height 14
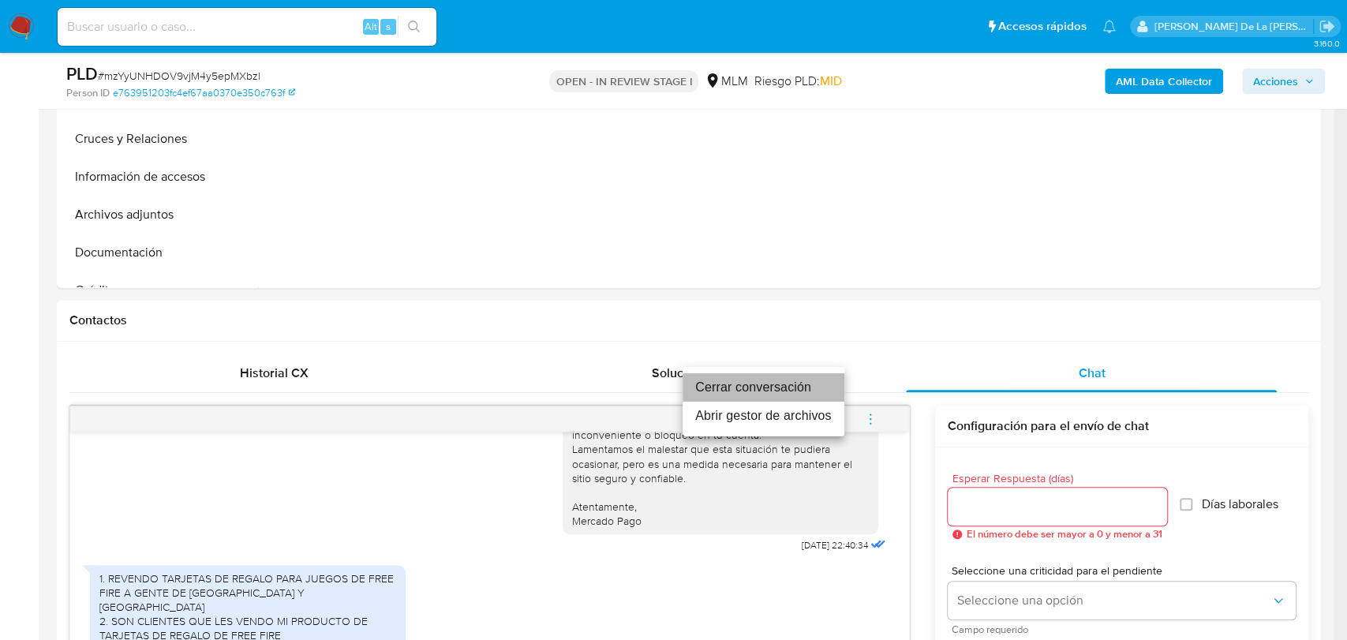
click at [732, 392] on li "Cerrar conversación" at bounding box center [763, 387] width 162 height 28
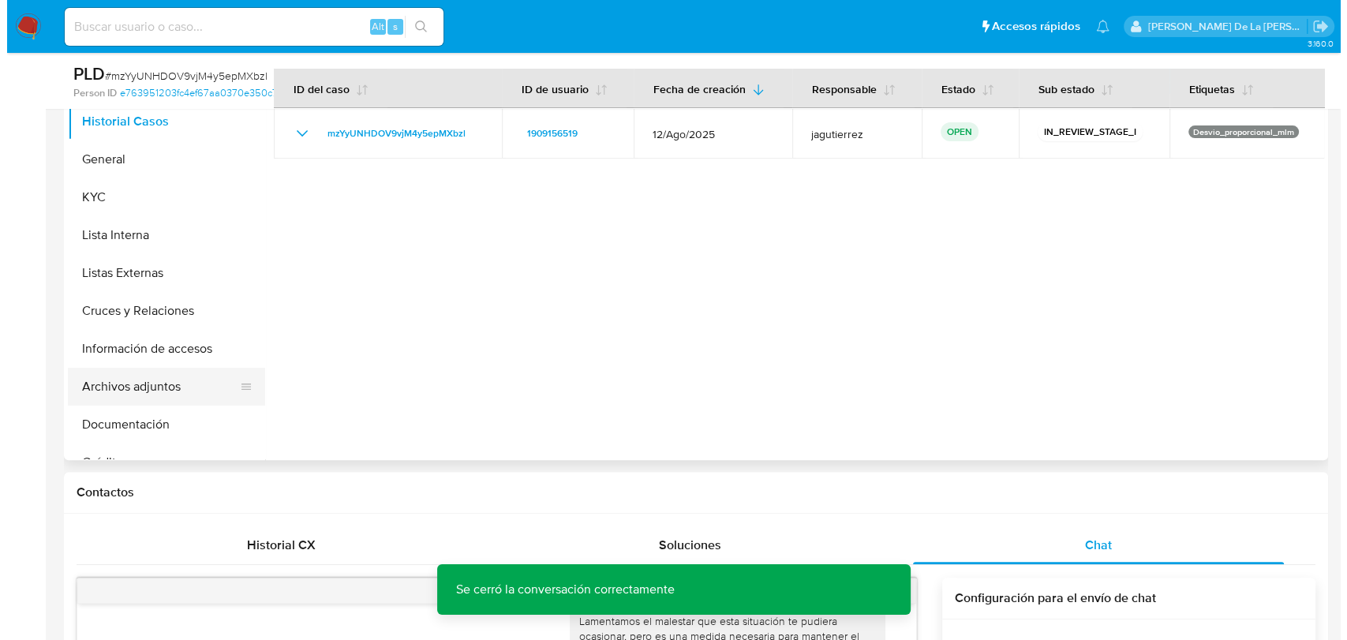
scroll to position [263, 0]
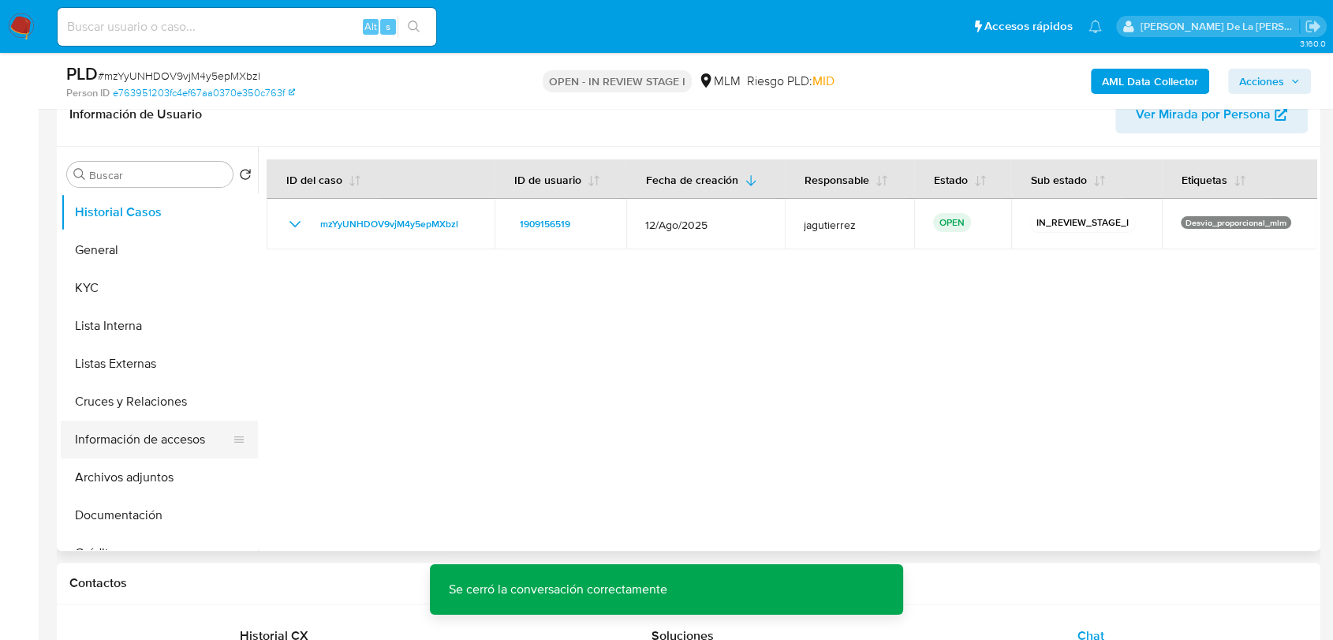
click at [155, 439] on button "Información de accesos" at bounding box center [153, 439] width 185 height 38
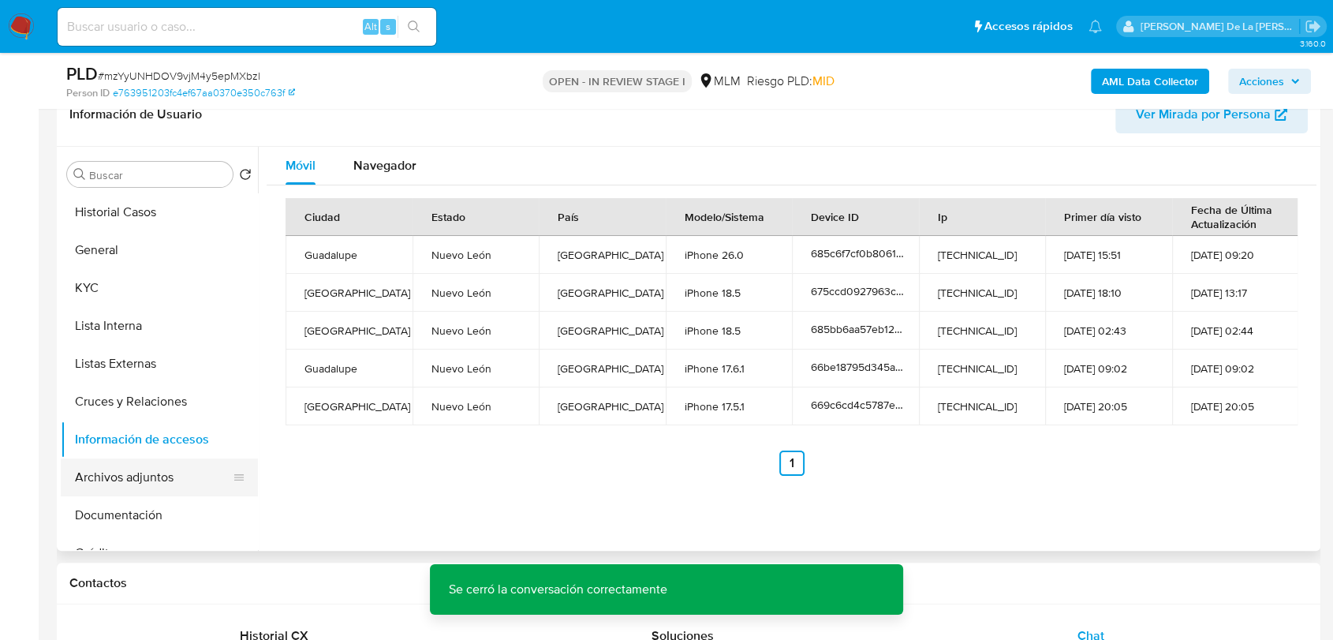
click at [125, 475] on button "Archivos adjuntos" at bounding box center [153, 477] width 185 height 38
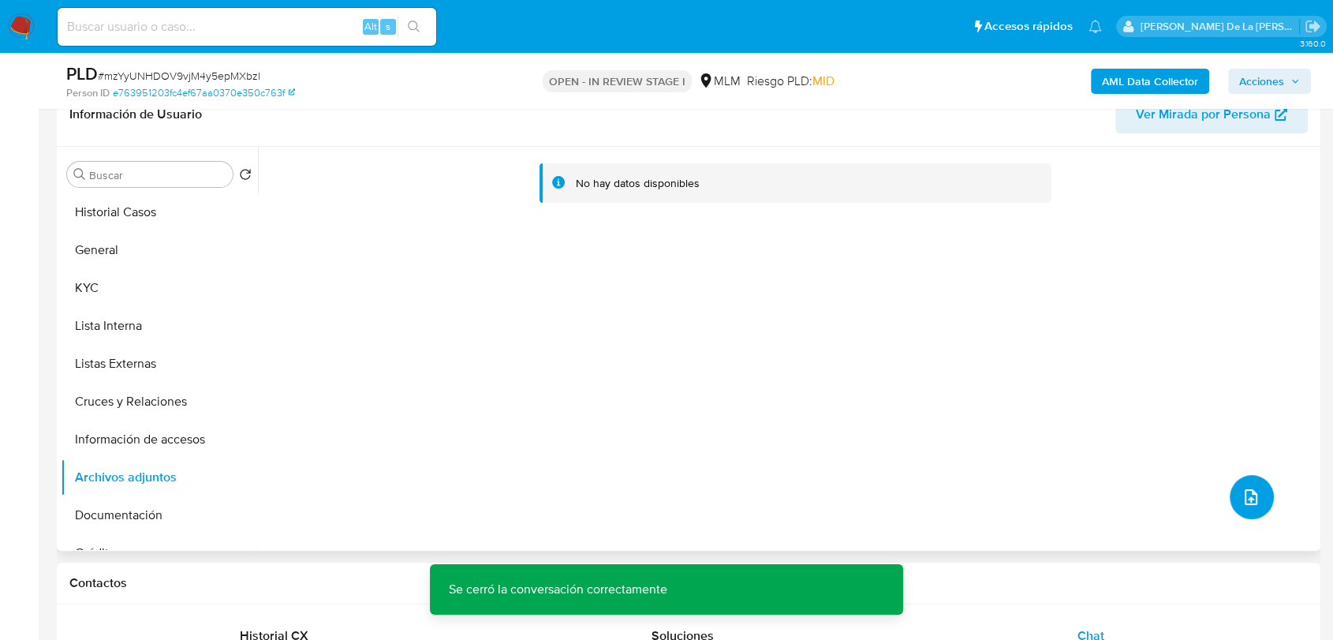
click at [1248, 494] on icon "upload-file" at bounding box center [1251, 497] width 13 height 16
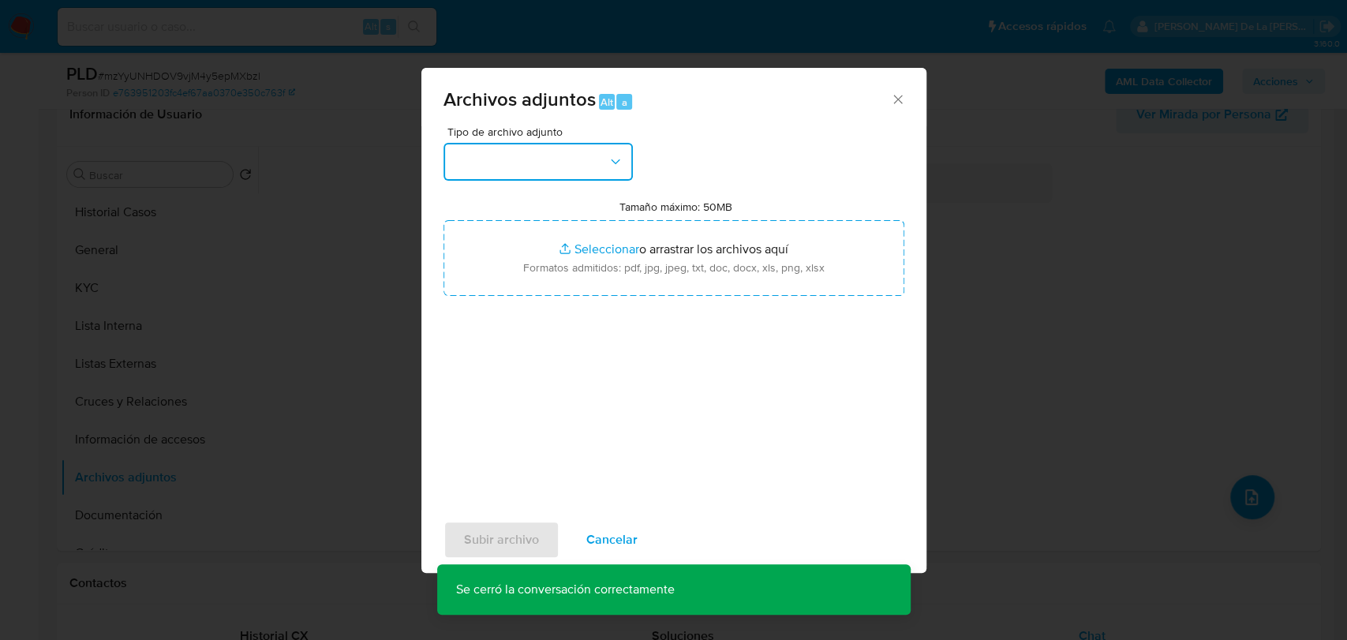
click at [587, 152] on button "button" at bounding box center [537, 162] width 189 height 38
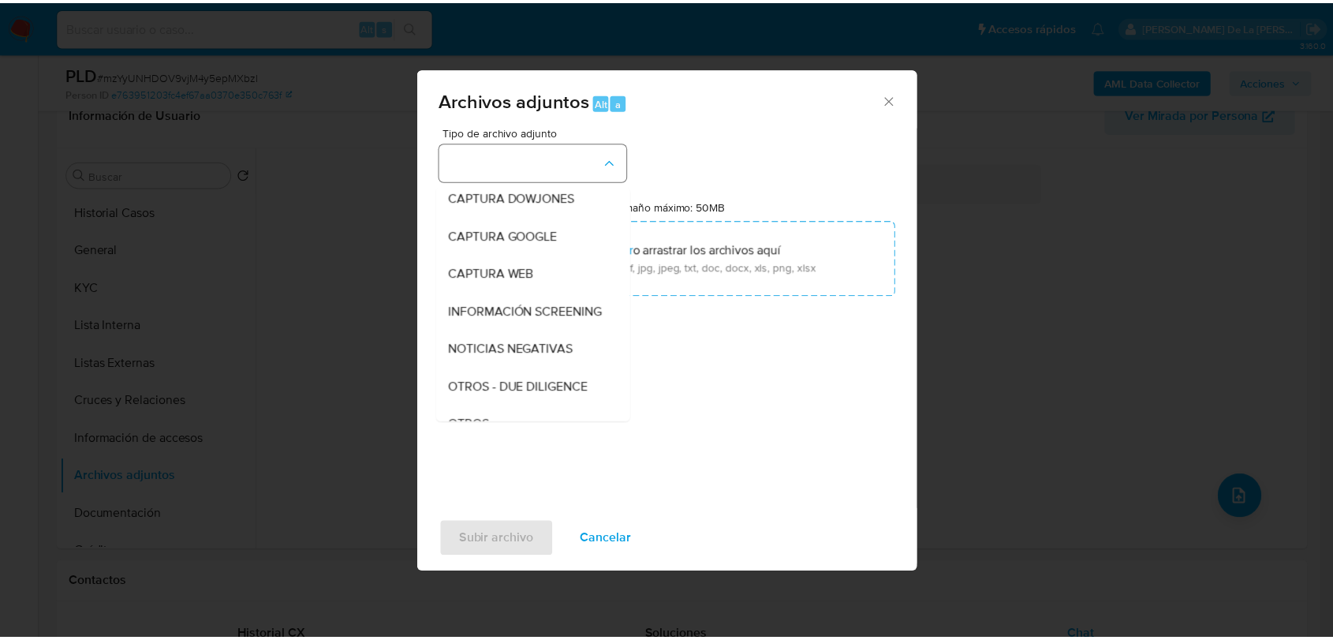
scroll to position [82, 0]
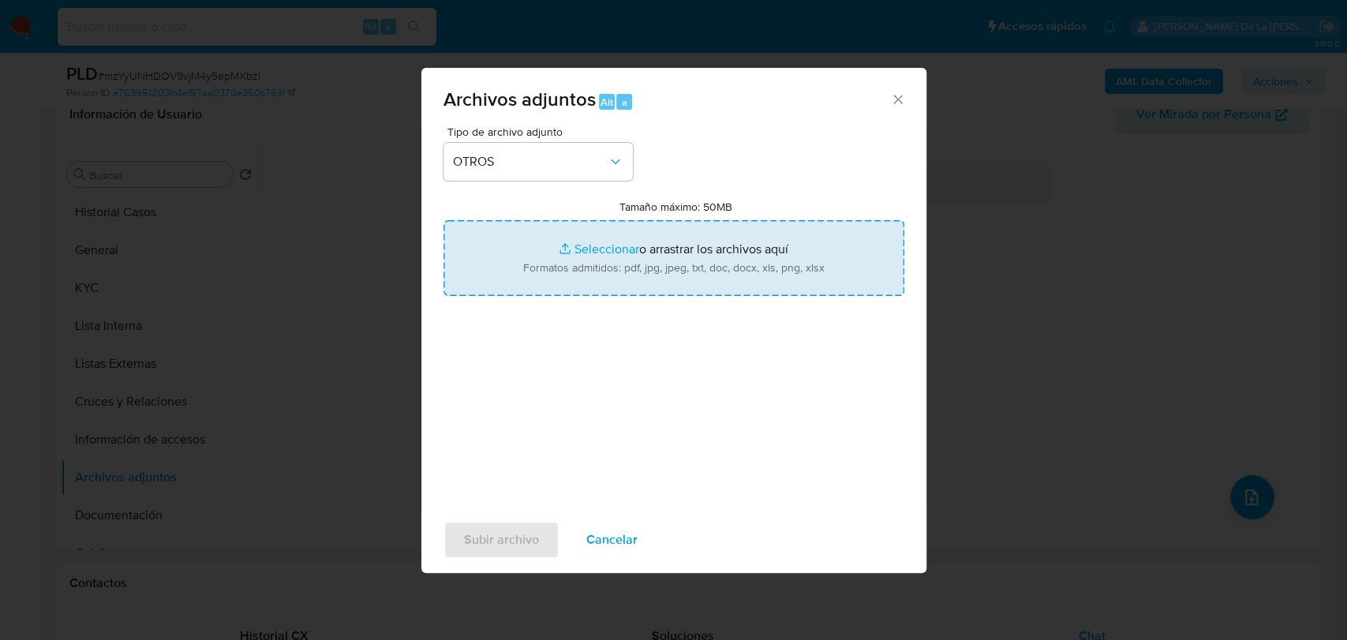
type input "C:\fakepath\1909156519_ADRIANA MARIA MURCIA MARTINEZ_AGO2025.pdf"
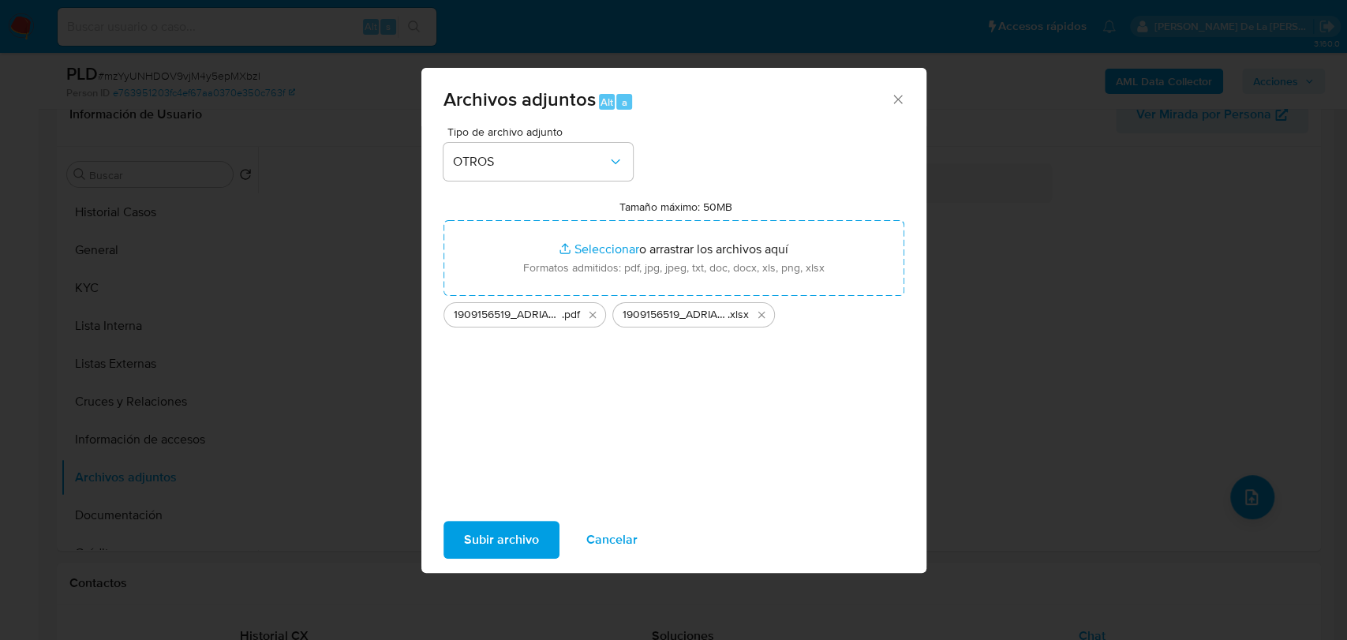
click at [502, 563] on div "Subir archivo Cancelar" at bounding box center [673, 540] width 505 height 60
click at [505, 546] on span "Subir archivo" at bounding box center [501, 539] width 75 height 35
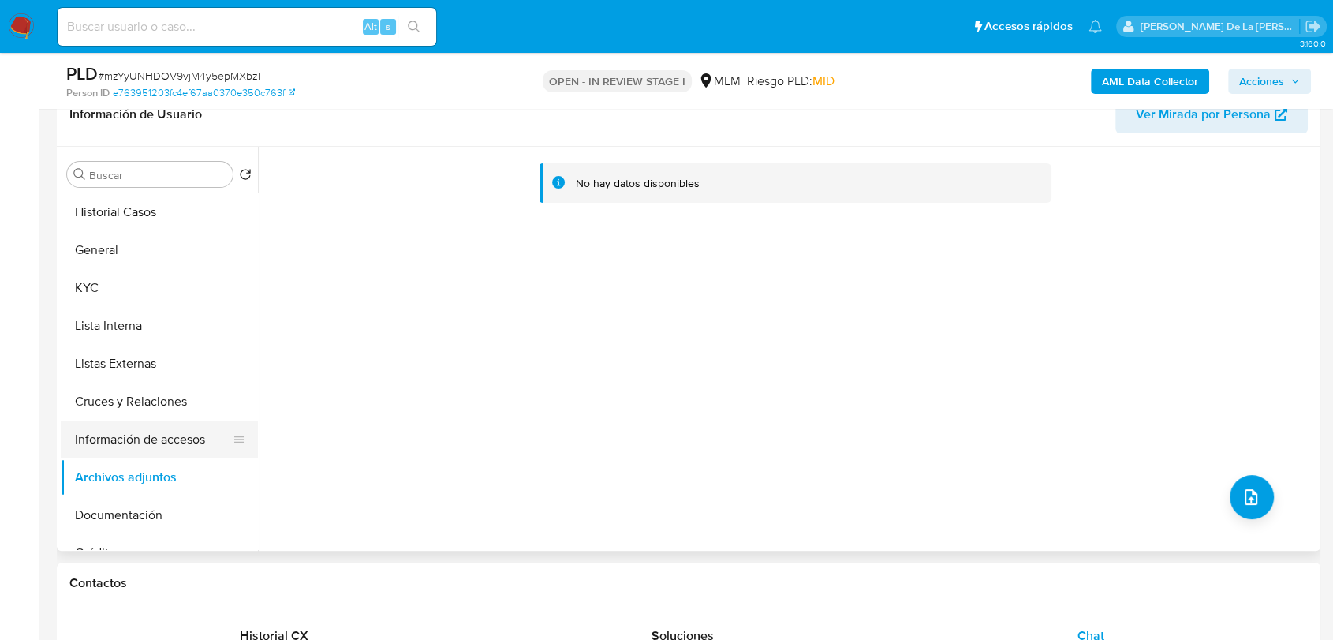
click at [184, 456] on button "Información de accesos" at bounding box center [153, 439] width 185 height 38
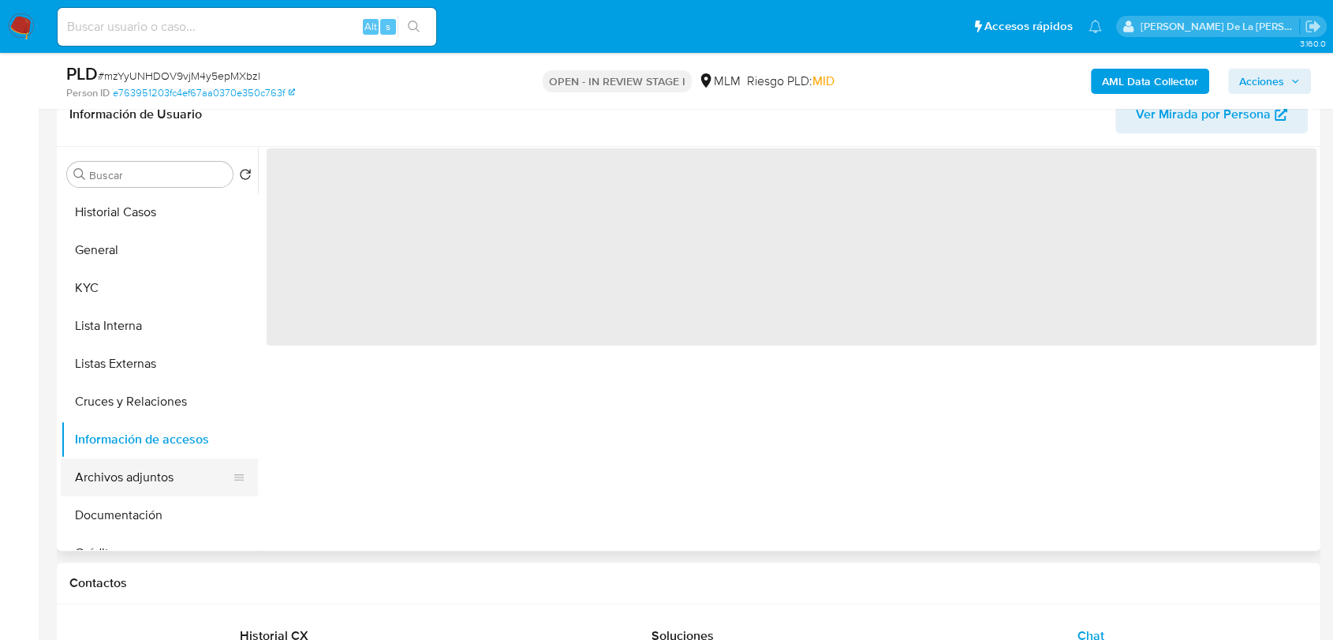
click at [146, 469] on button "Archivos adjuntos" at bounding box center [153, 477] width 185 height 38
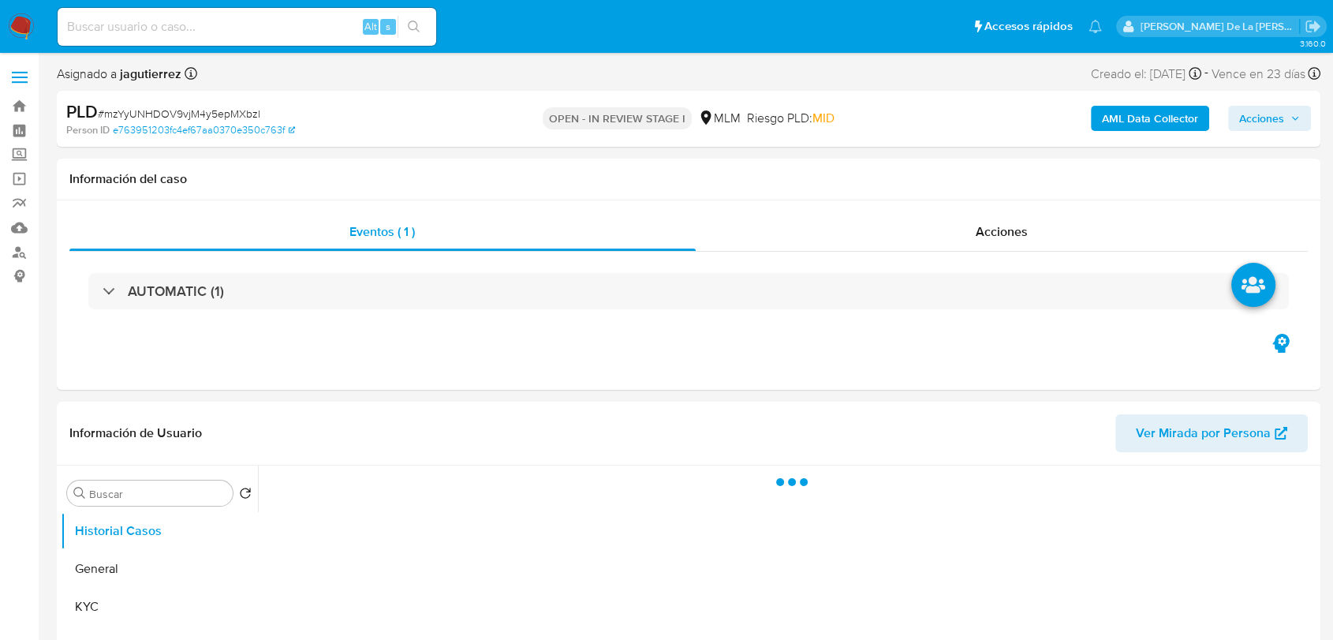
select select "10"
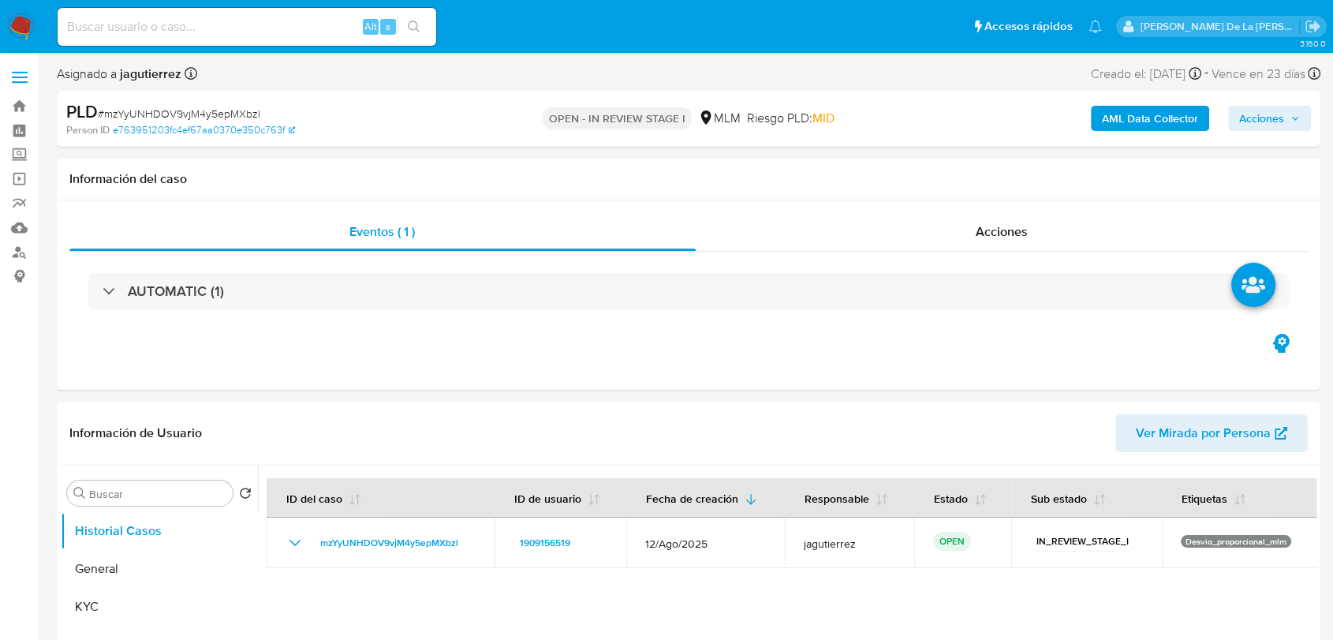
click at [1239, 116] on span "Acciones" at bounding box center [1261, 118] width 45 height 25
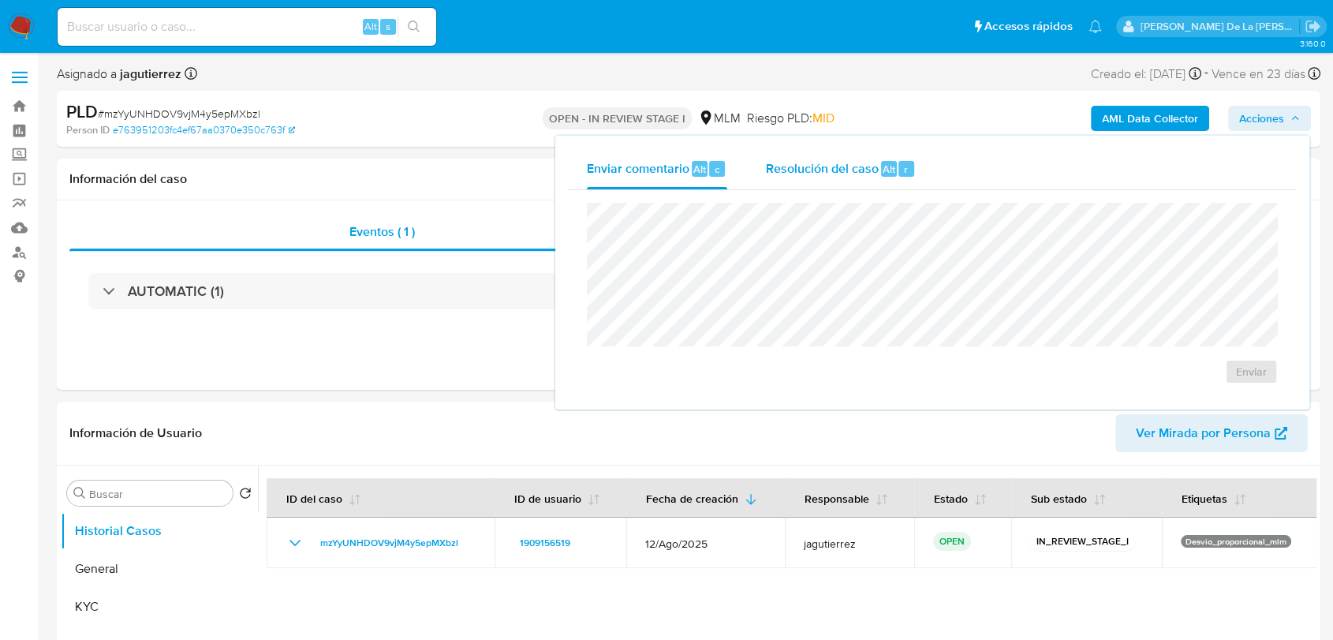
click at [872, 166] on span "Resolución del caso" at bounding box center [821, 168] width 113 height 18
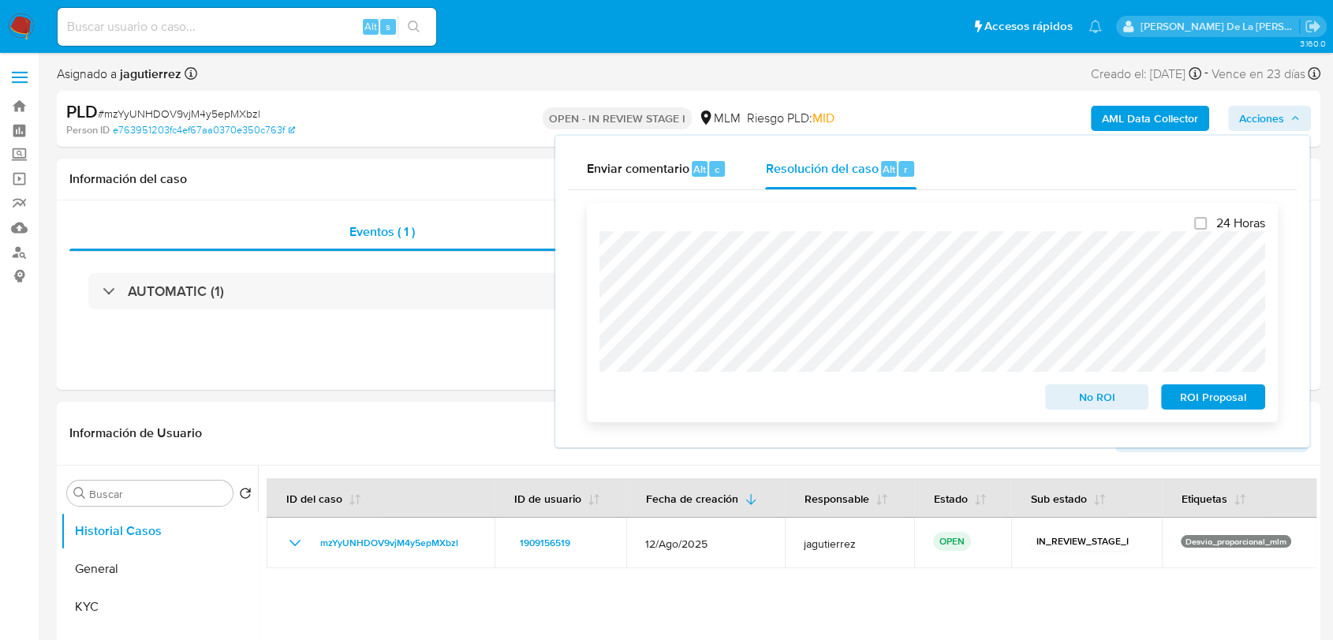
click at [1231, 394] on span "ROI Proposal" at bounding box center [1213, 397] width 82 height 22
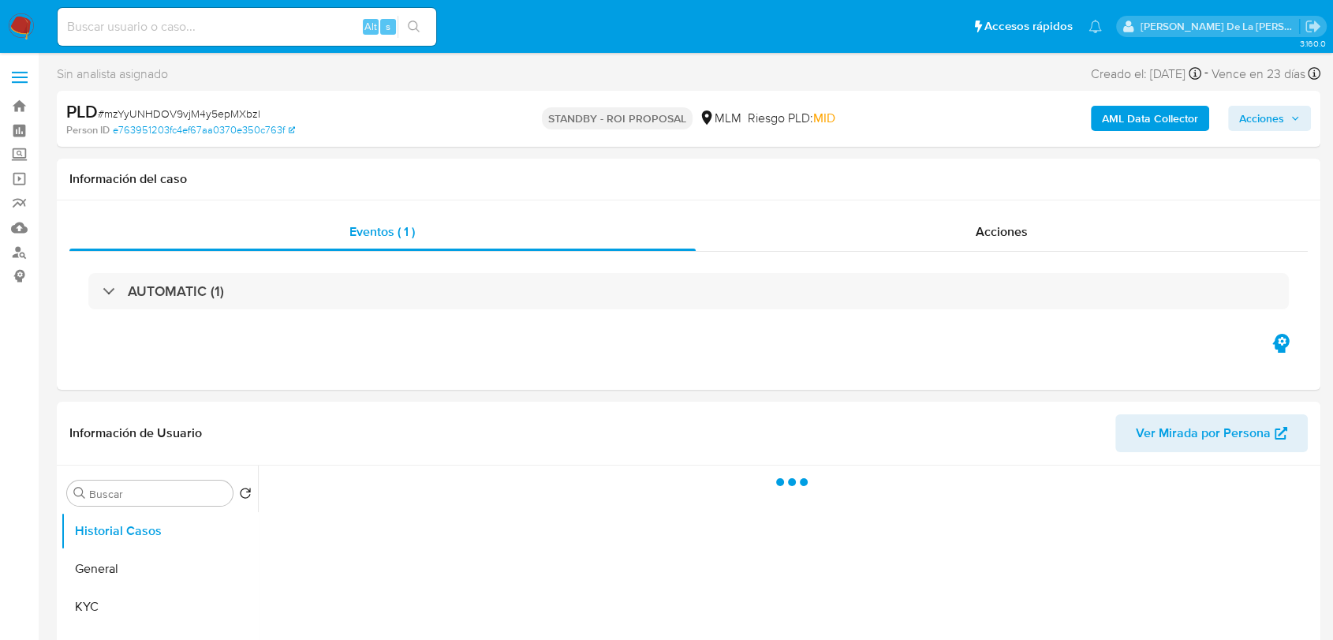
select select "10"
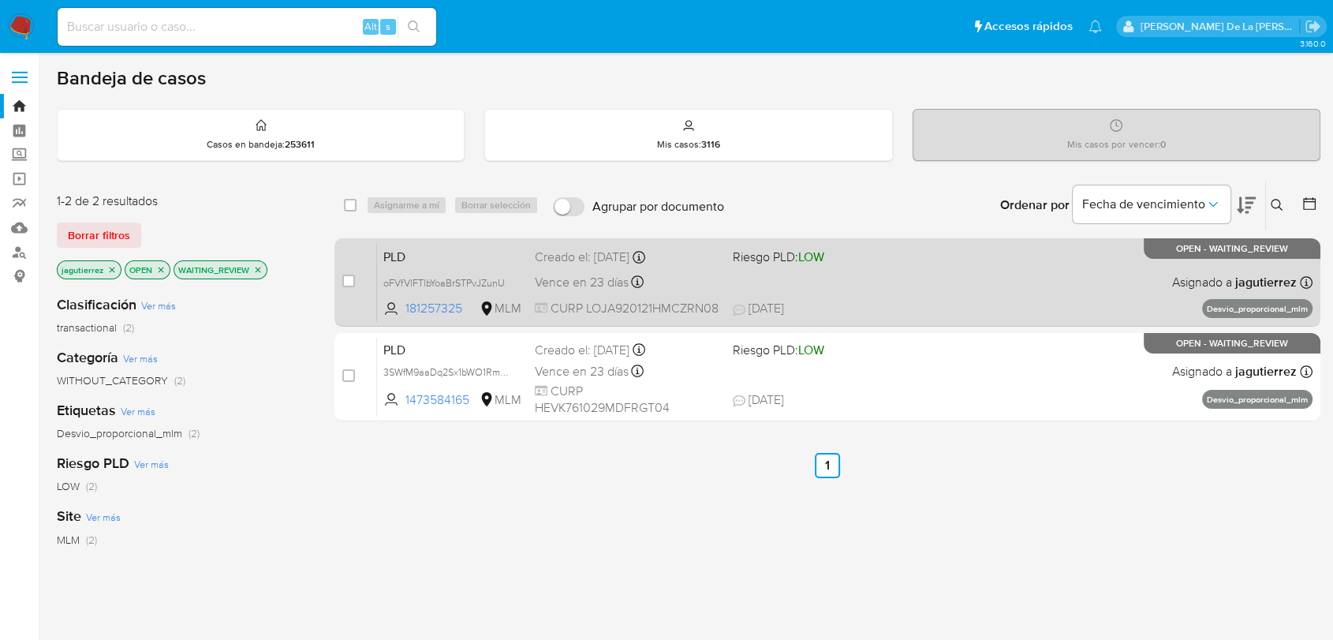
click at [868, 277] on div "PLD oFVfVlFTlbYoaBrSTPvJZunU 181257325 MLM Riesgo PLD: LOW Creado el: [DATE] Cr…" at bounding box center [845, 282] width 936 height 80
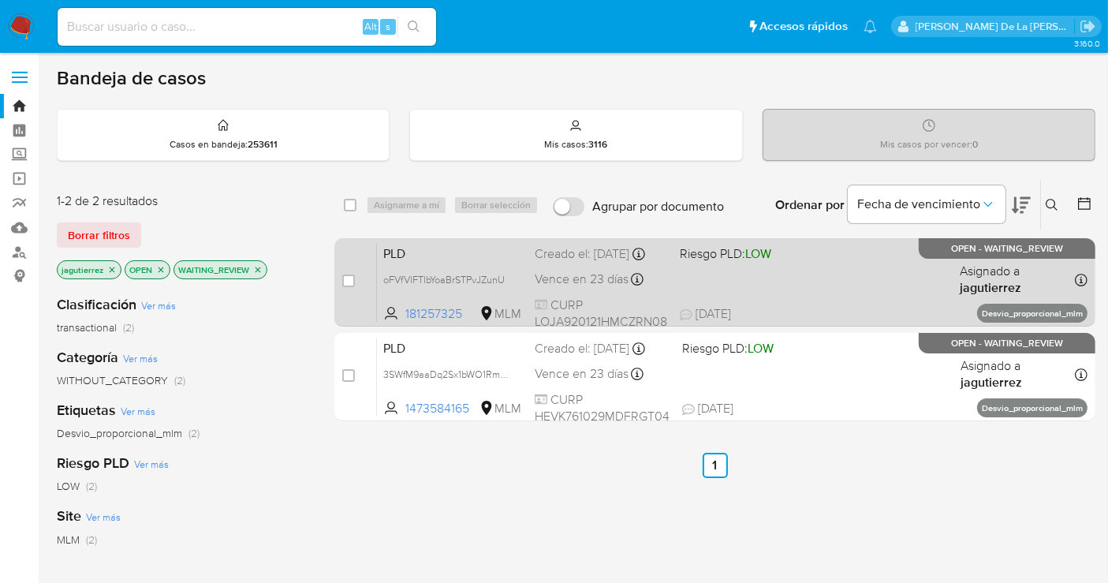
click at [749, 291] on div "PLD oFVfVlFTlbYoaBrSTPvJZunU 181257325 MLM Riesgo PLD: LOW Creado el: [DATE] Cr…" at bounding box center [732, 282] width 711 height 80
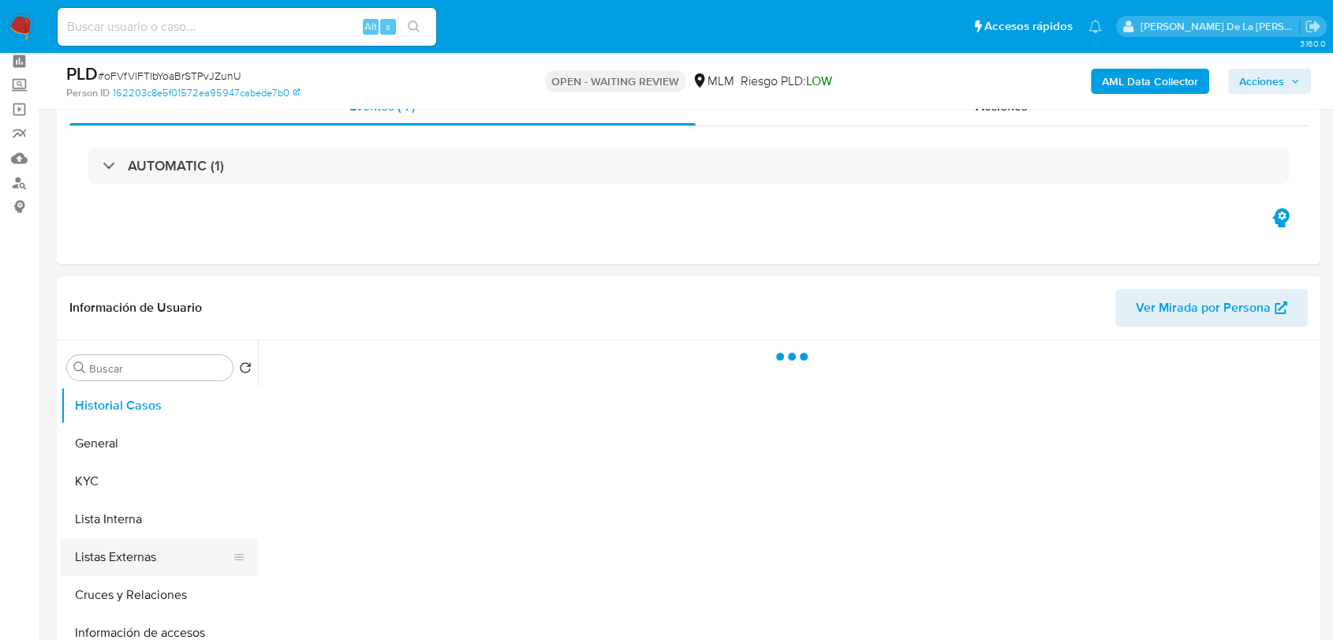
scroll to position [175, 0]
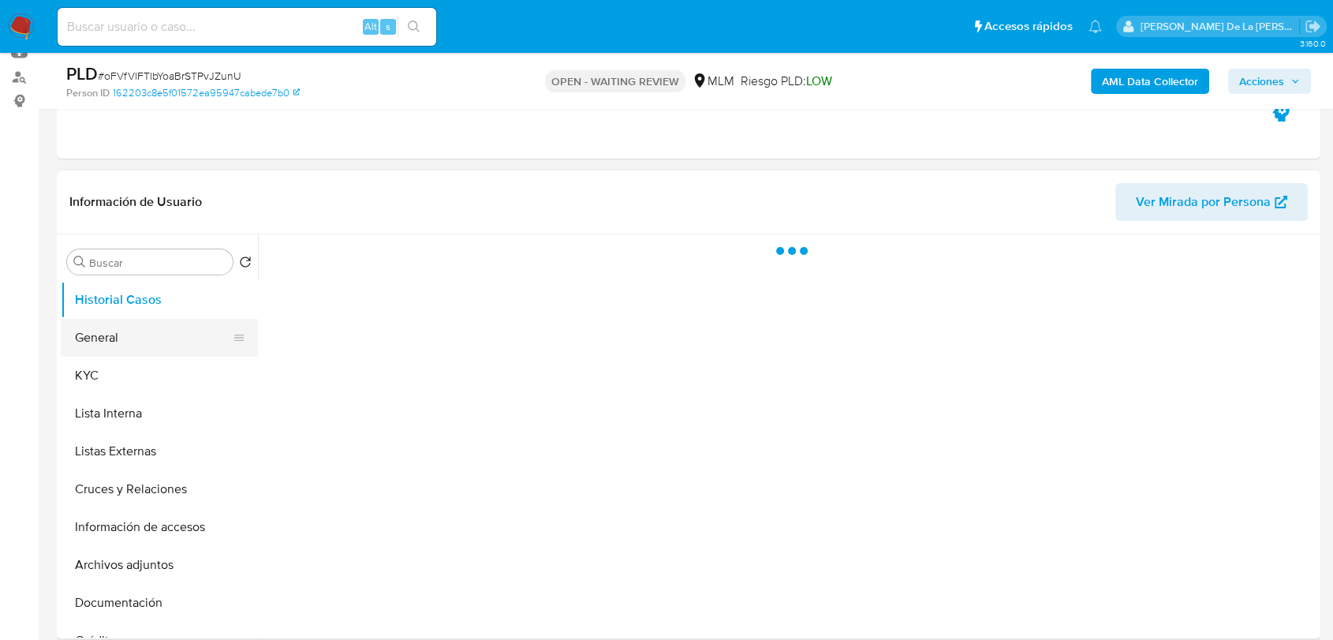
select select "10"
click at [136, 330] on button "General" at bounding box center [153, 338] width 185 height 38
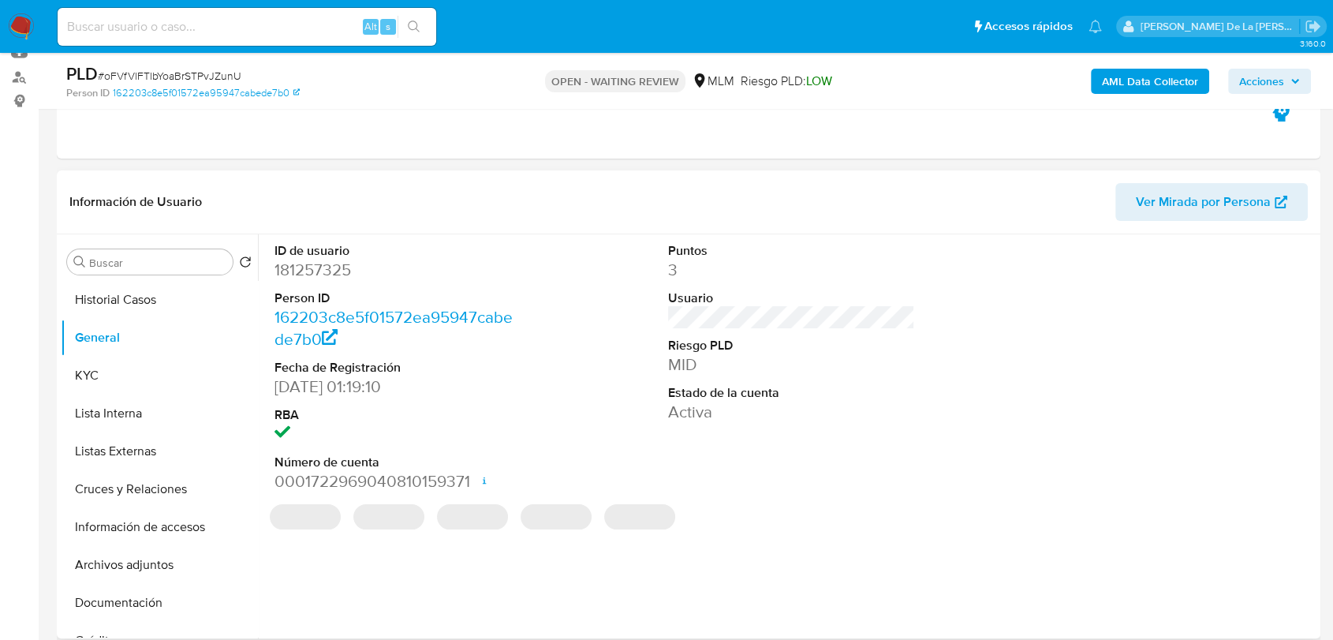
click at [326, 269] on dd "181257325" at bounding box center [398, 270] width 247 height 22
click at [325, 270] on dd "181257325" at bounding box center [398, 270] width 247 height 22
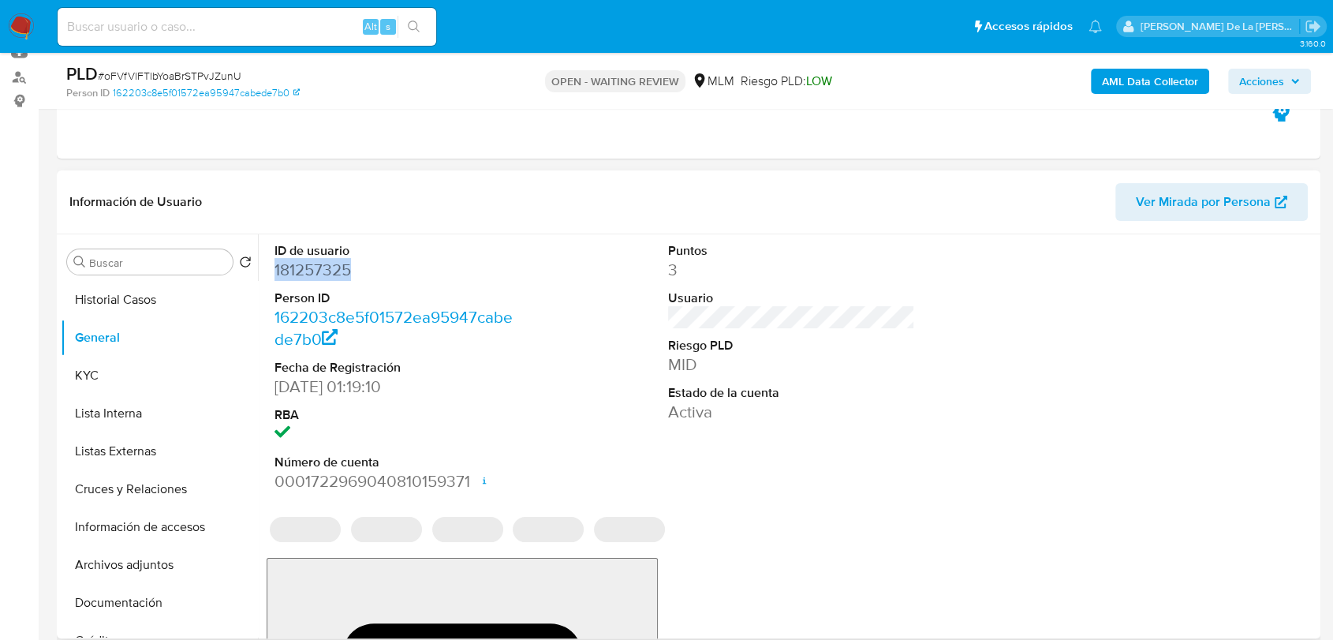
copy dd "181257325"
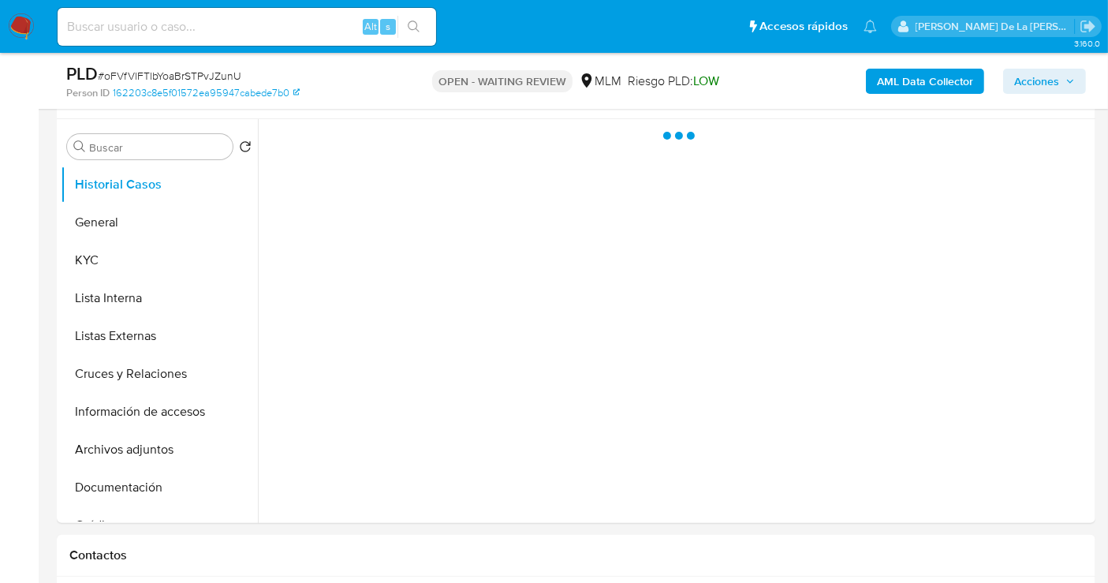
scroll to position [293, 0]
select select "10"
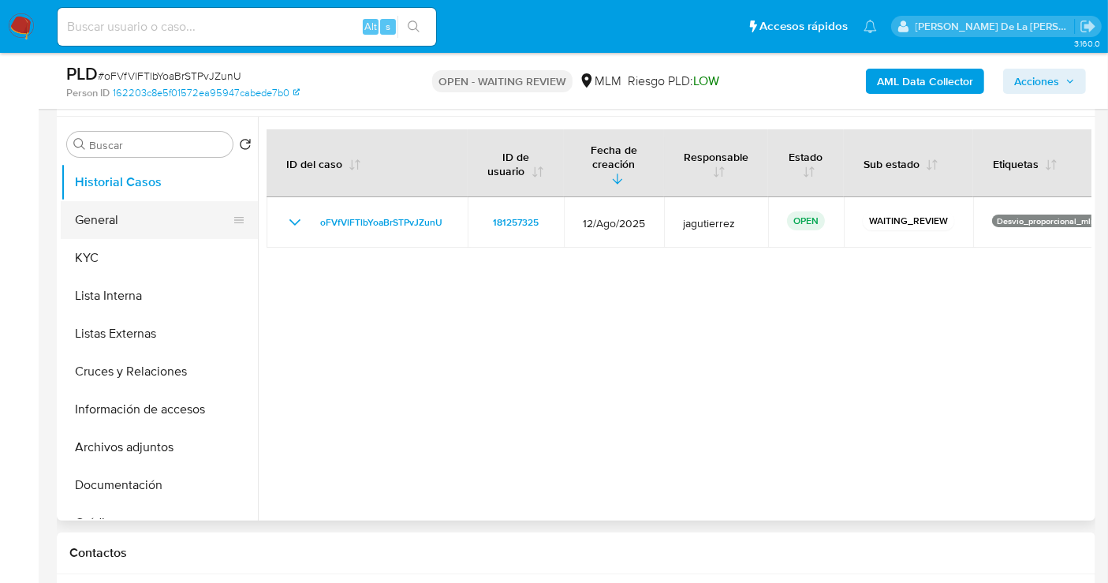
click at [99, 202] on button "General" at bounding box center [153, 220] width 185 height 38
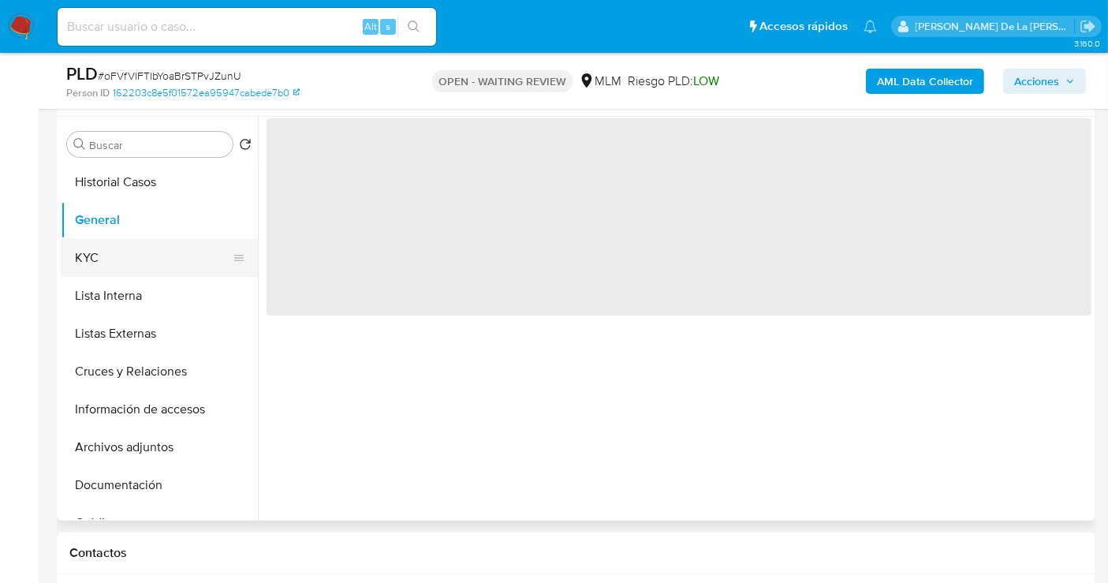
click at [109, 245] on button "KYC" at bounding box center [153, 258] width 185 height 38
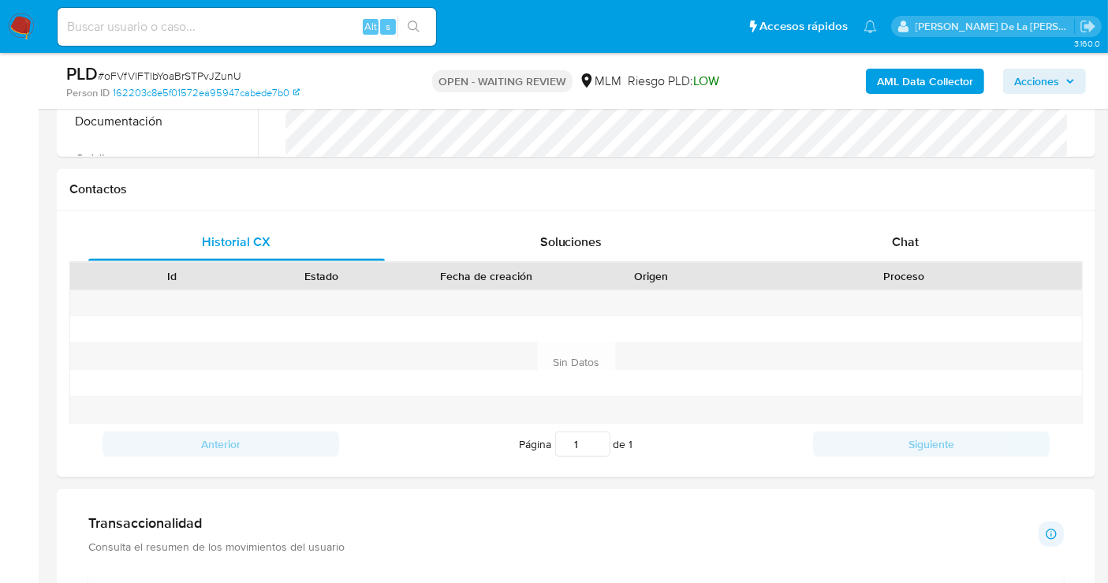
scroll to position [669, 0]
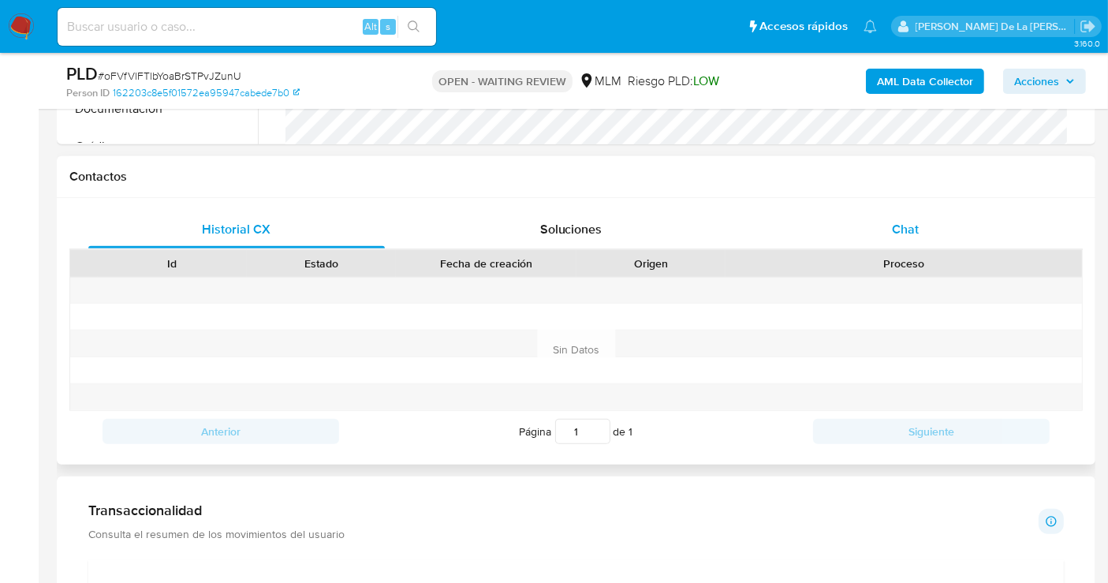
click at [882, 233] on div "Chat" at bounding box center [905, 230] width 297 height 38
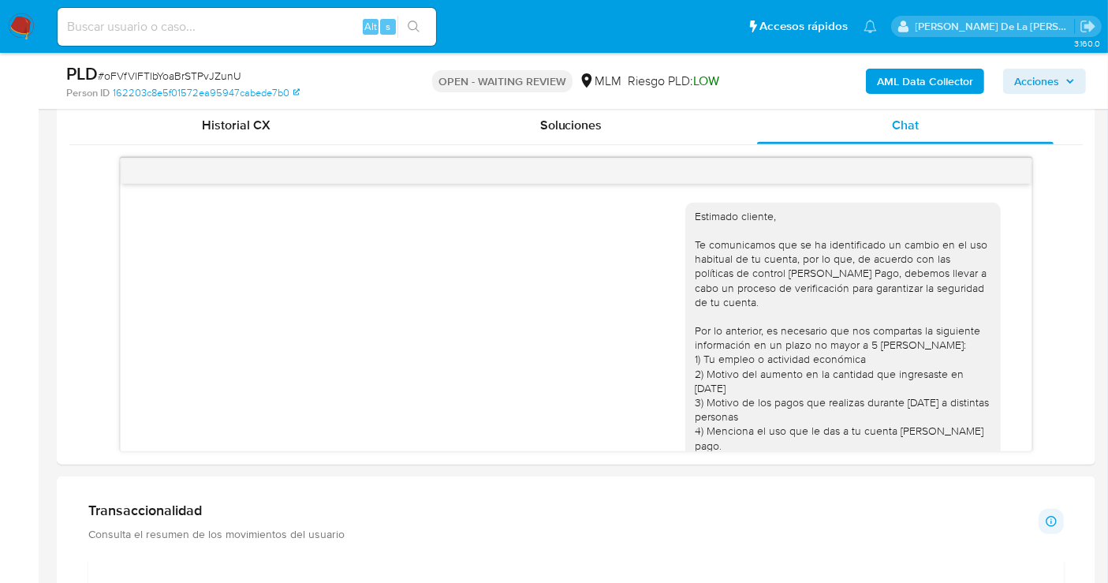
scroll to position [243, 0]
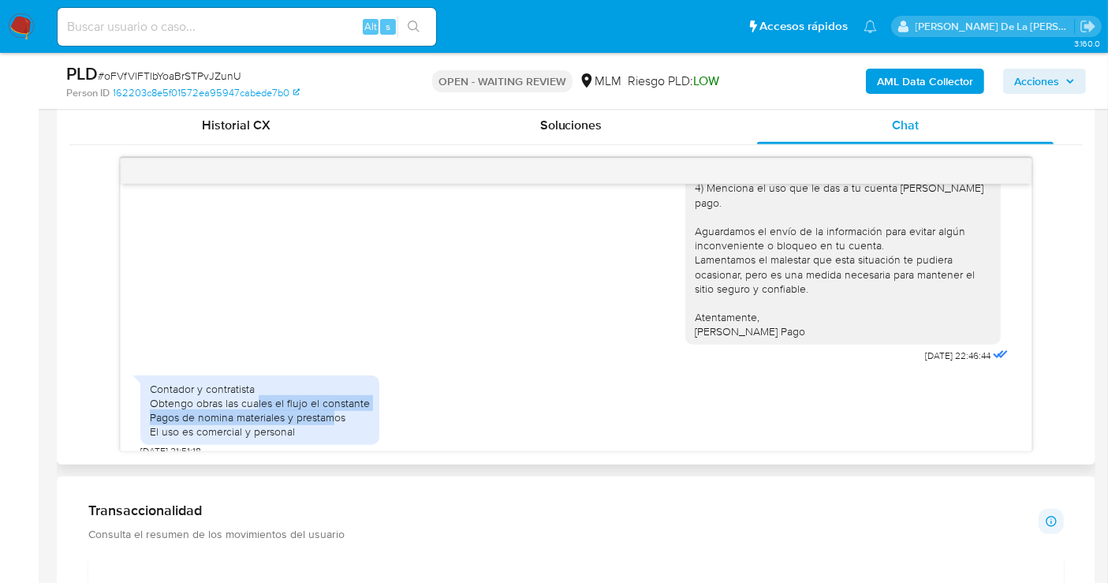
drag, startPoint x: 257, startPoint y: 380, endPoint x: 331, endPoint y: 404, distance: 77.8
click at [331, 404] on div "Contador y contratista Obtengo obras las cuales el flujo el constante Pagos de …" at bounding box center [260, 411] width 220 height 58
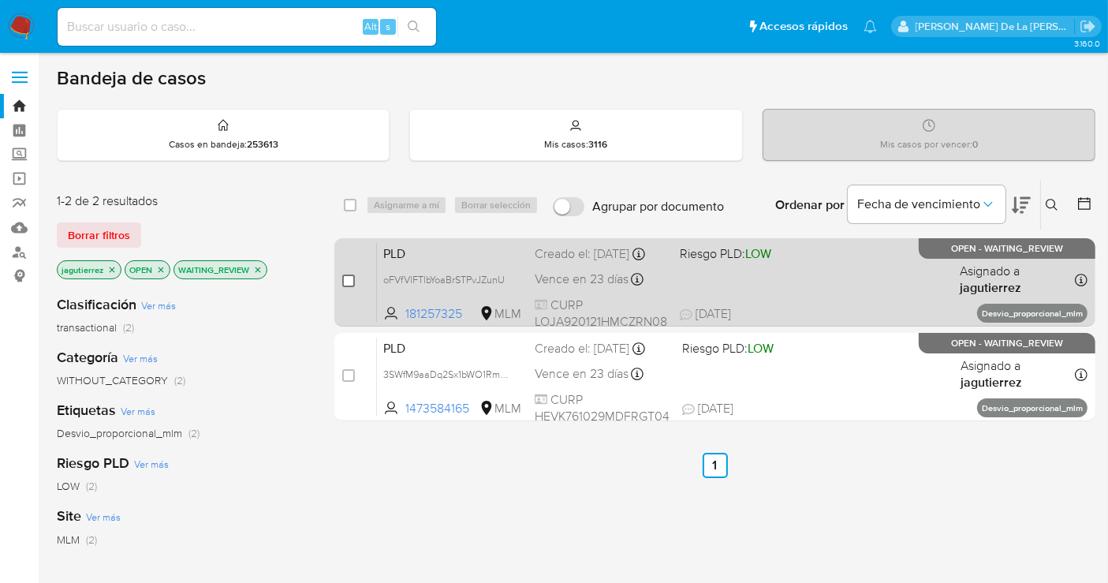
click at [349, 280] on input "checkbox" at bounding box center [348, 281] width 13 height 13
checkbox input "true"
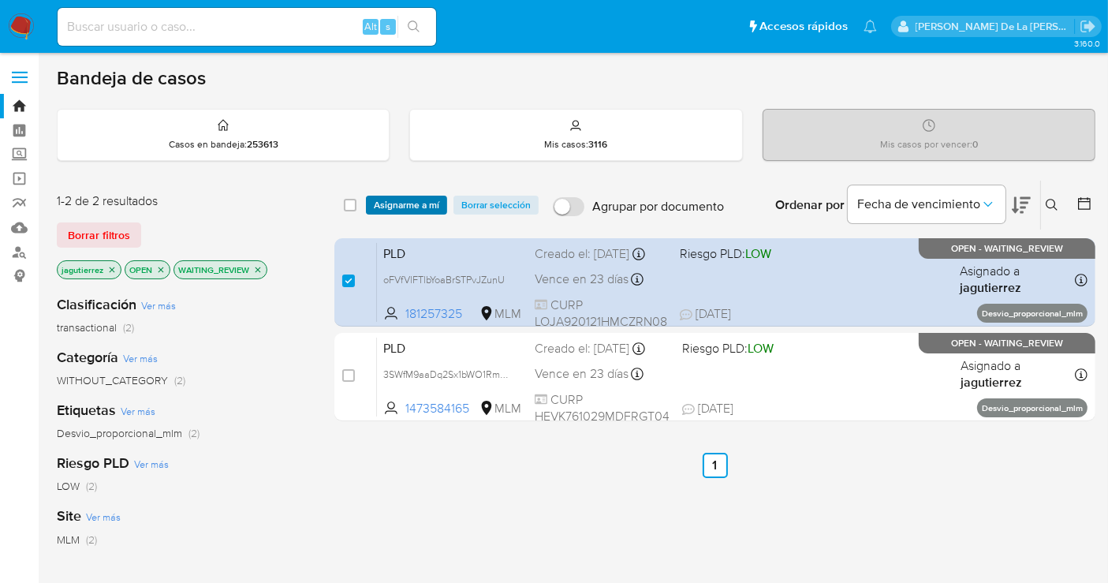
click at [403, 204] on span "Asignarme a mí" at bounding box center [406, 205] width 65 height 16
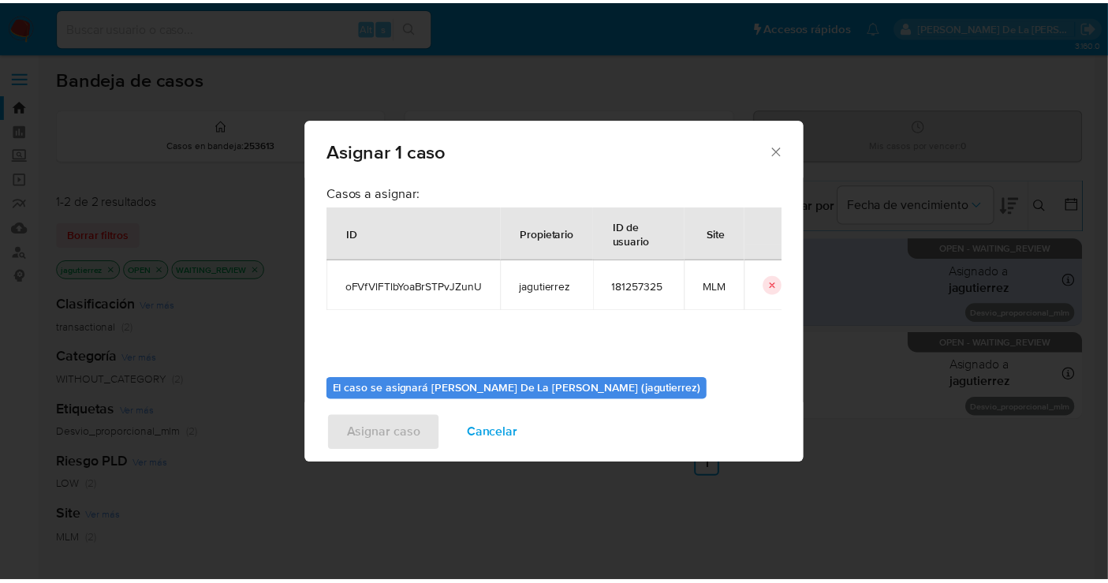
scroll to position [80, 0]
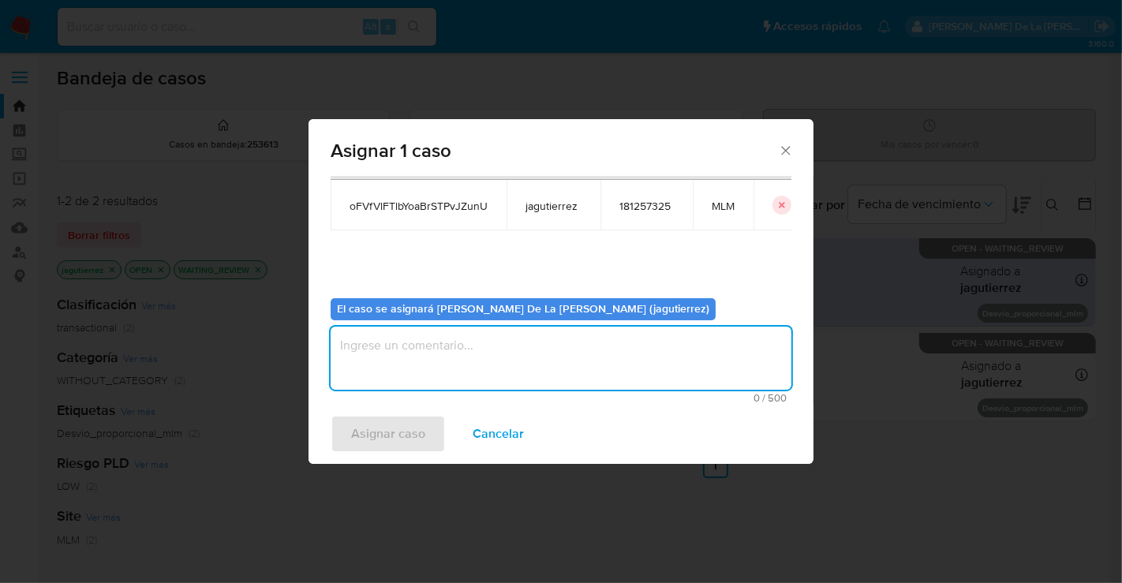
click at [504, 358] on textarea "assign-modal" at bounding box center [561, 358] width 461 height 63
type textarea "JG"
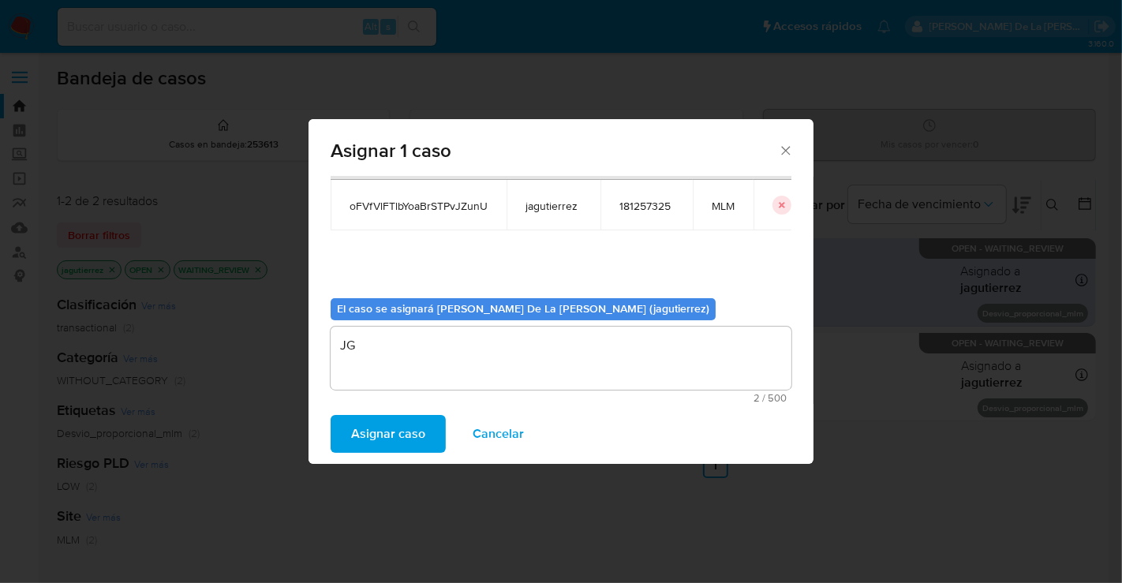
click at [367, 416] on span "Asignar caso" at bounding box center [388, 433] width 74 height 35
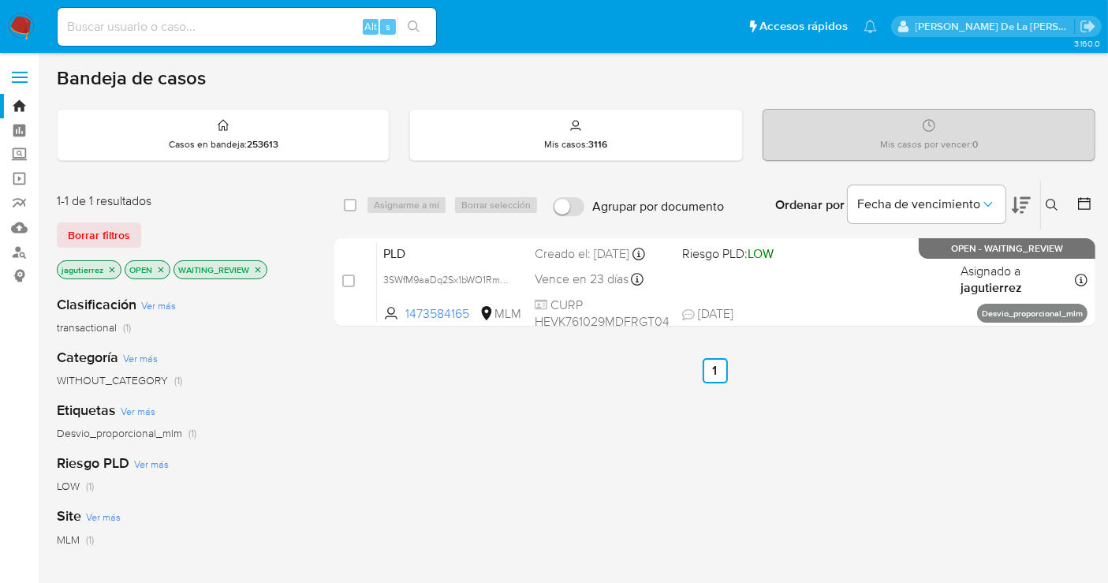
click at [255, 262] on p "WAITING_REVIEW" at bounding box center [220, 269] width 92 height 17
click at [256, 269] on icon "close-filter" at bounding box center [257, 269] width 9 height 9
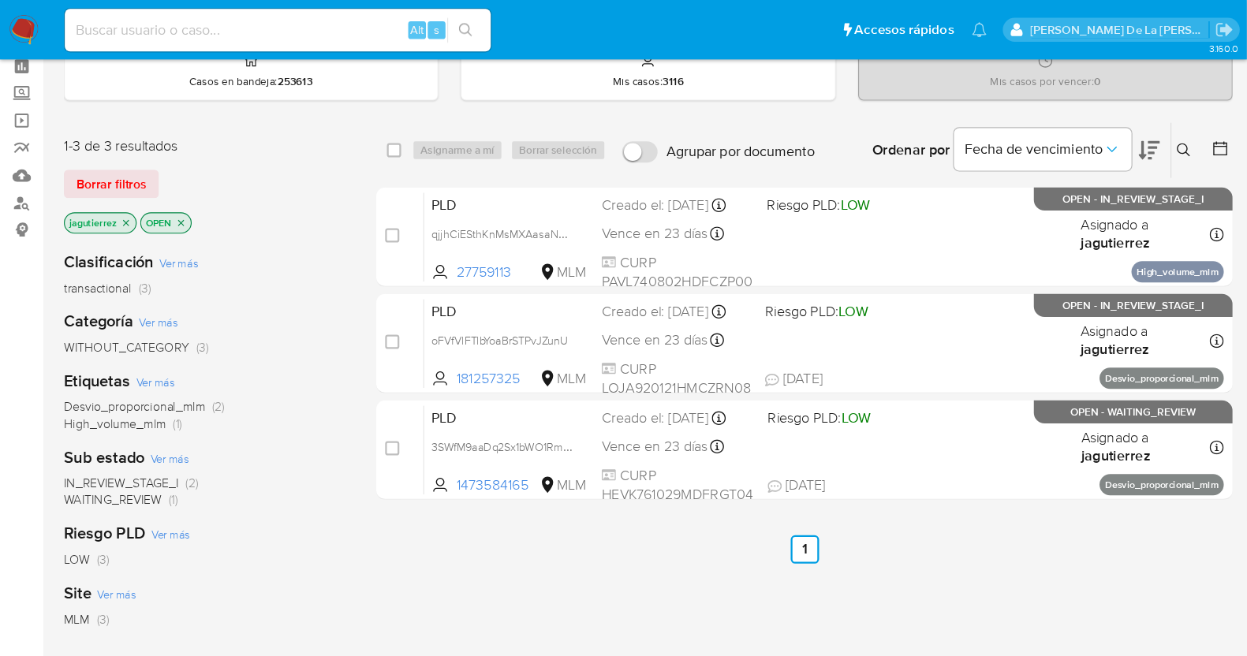
scroll to position [71, 0]
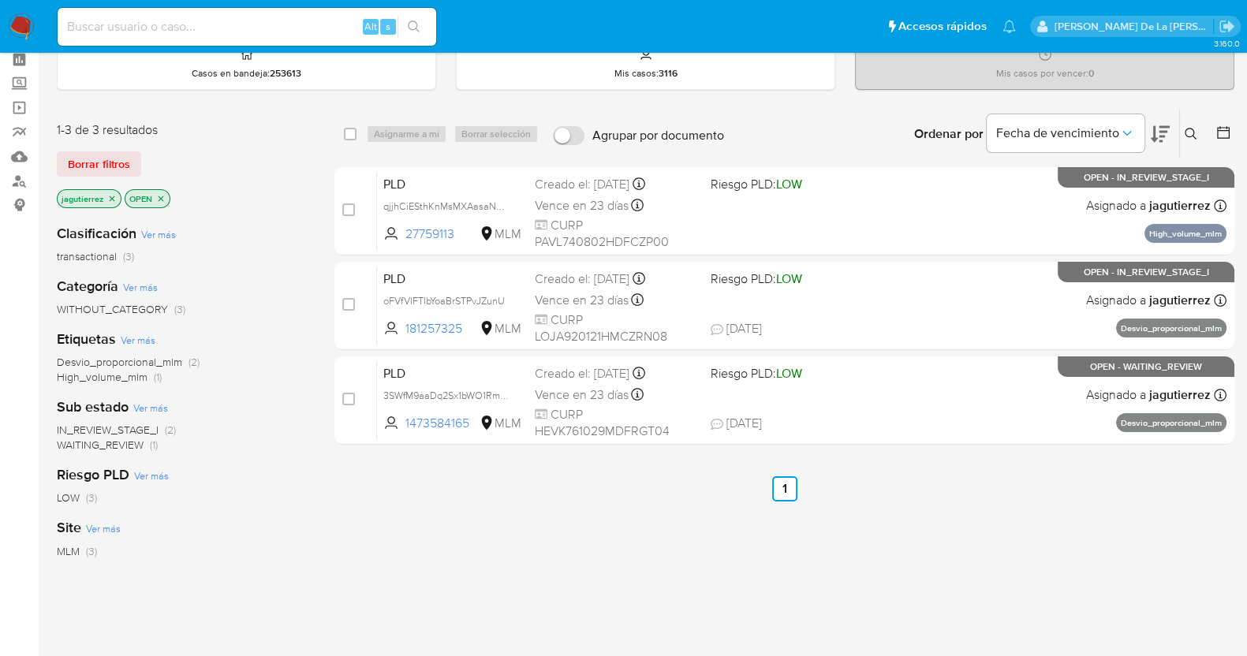
drag, startPoint x: 928, startPoint y: 28, endPoint x: 767, endPoint y: 451, distance: 453.4
click at [767, 451] on div "select-all-cases-checkbox Asignarme a mí Borrar selección Agrupar por documento…" at bounding box center [784, 466] width 900 height 715
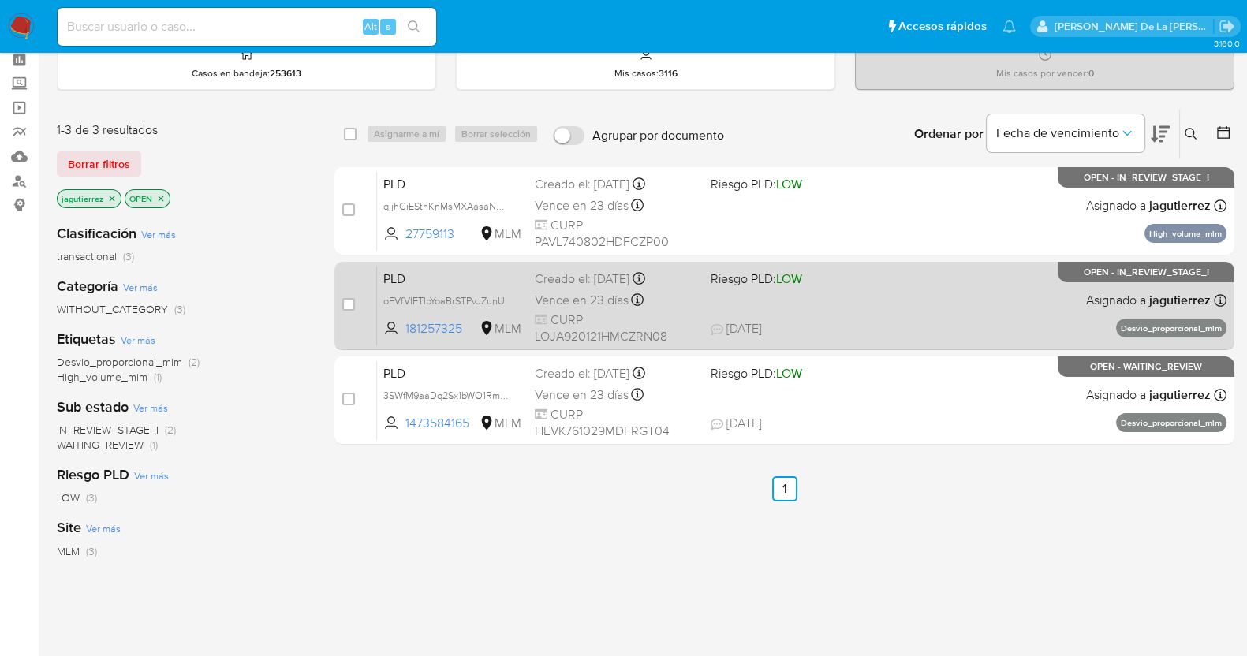
click at [974, 310] on div "PLD oFVfVlFTlbYoaBrSTPvJZunU 181257325 MLM Riesgo PLD: LOW Creado el: 12/08/202…" at bounding box center [802, 306] width 850 height 80
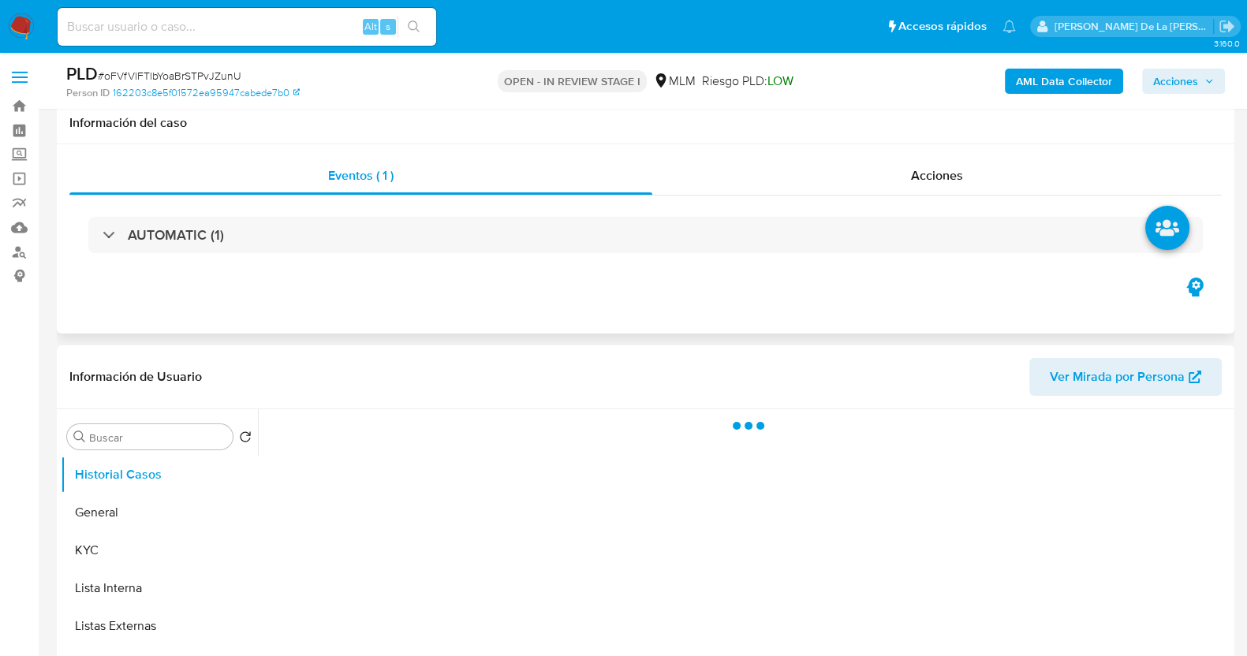
scroll to position [155, 0]
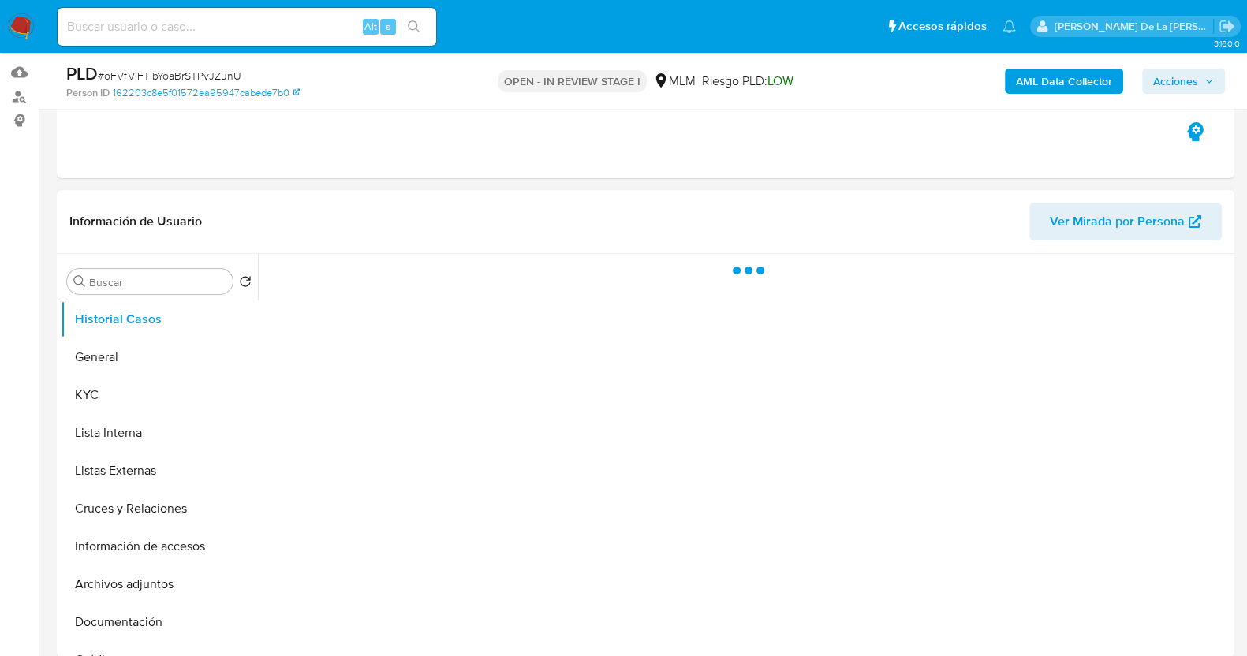
select select "10"
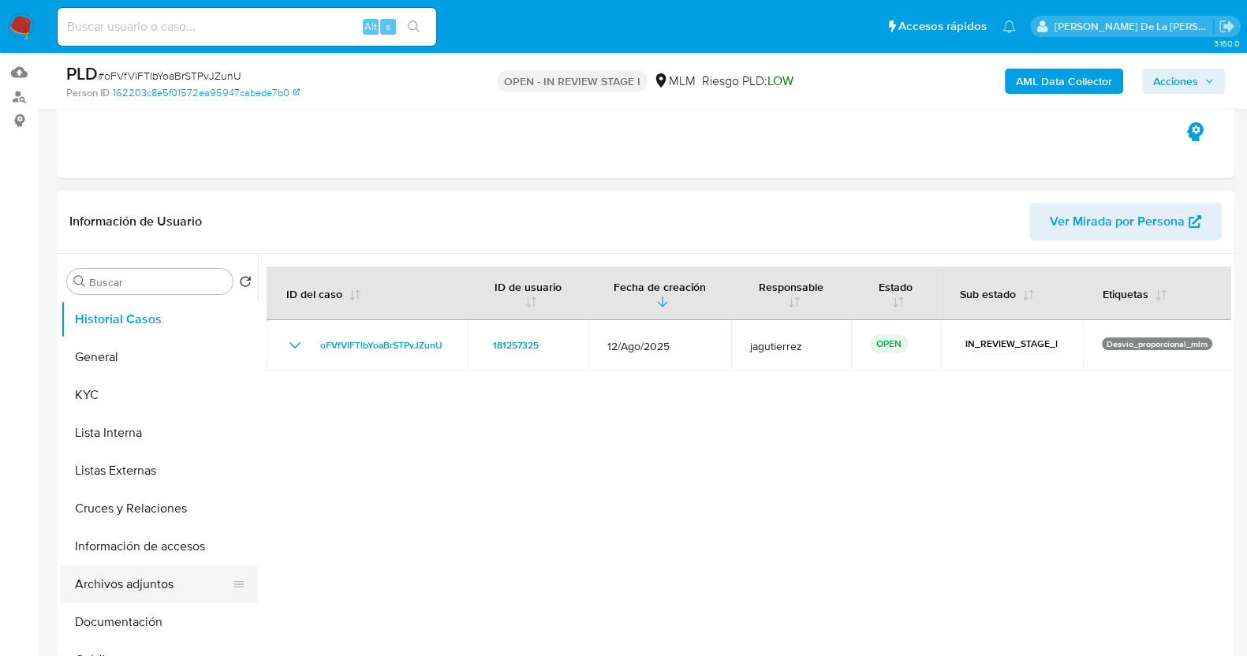
click at [146, 581] on button "Archivos adjuntos" at bounding box center [153, 585] width 185 height 38
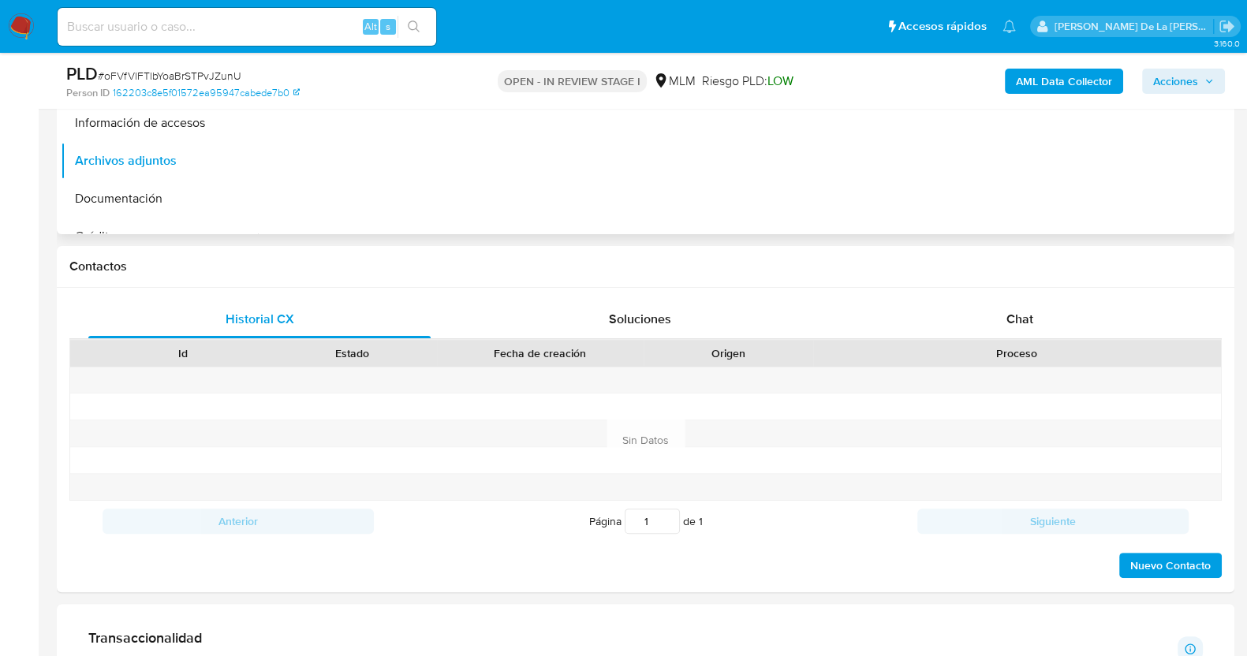
scroll to position [580, 0]
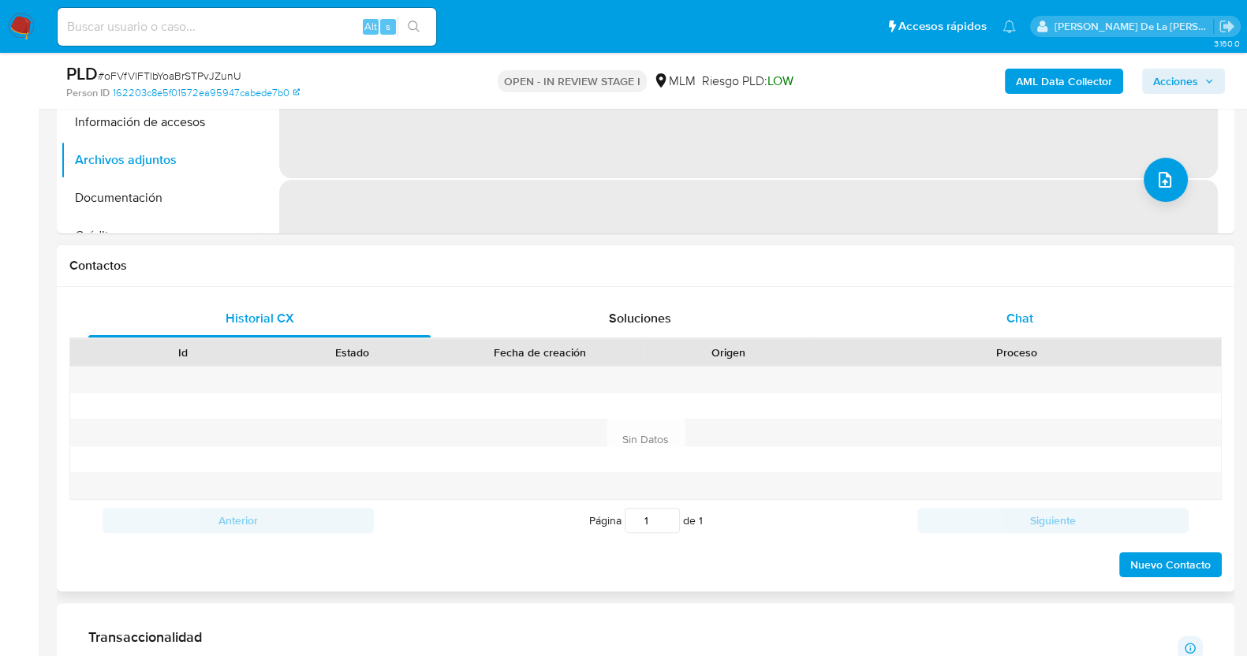
click at [1034, 326] on div "Chat" at bounding box center [1020, 319] width 342 height 38
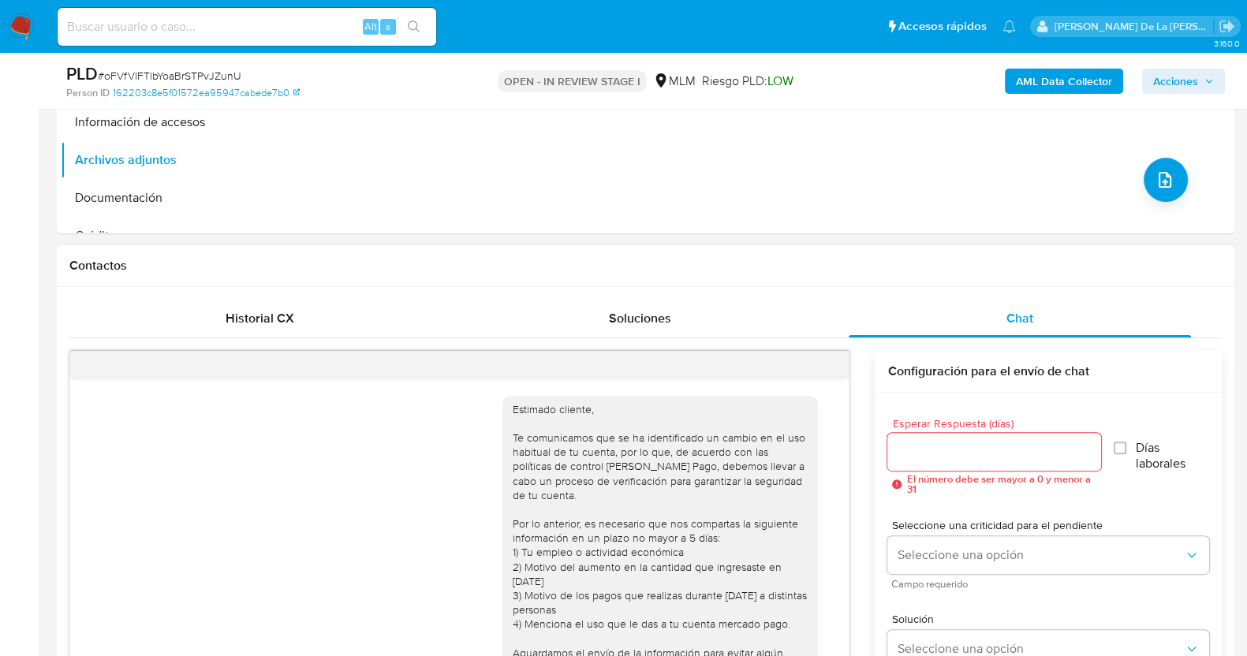
scroll to position [170, 0]
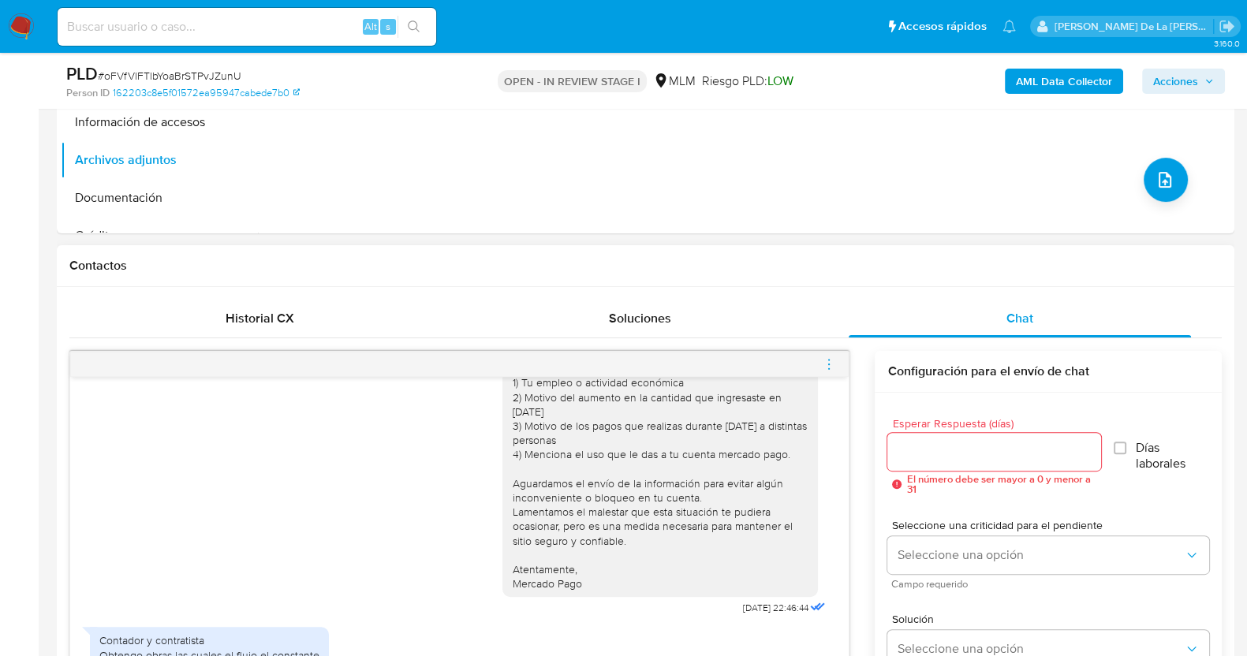
click at [820, 359] on div at bounding box center [459, 364] width 779 height 25
click at [830, 359] on icon "menu-action" at bounding box center [829, 360] width 2 height 2
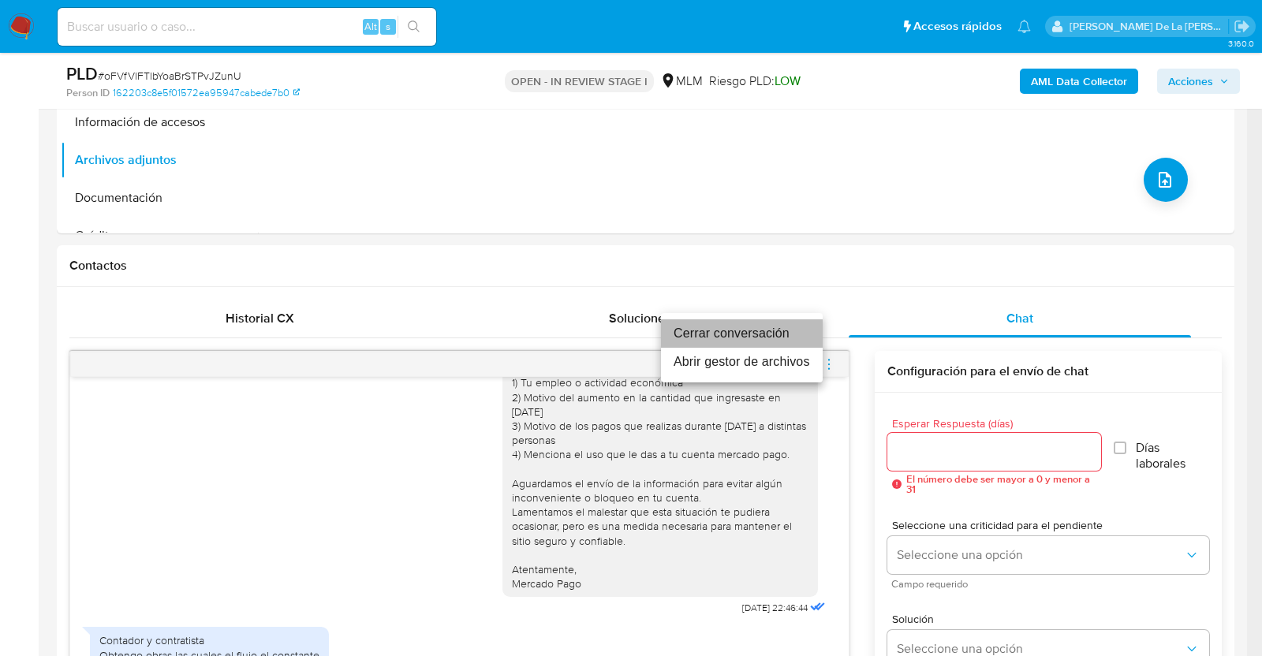
click at [777, 319] on li "Cerrar conversación" at bounding box center [742, 333] width 162 height 28
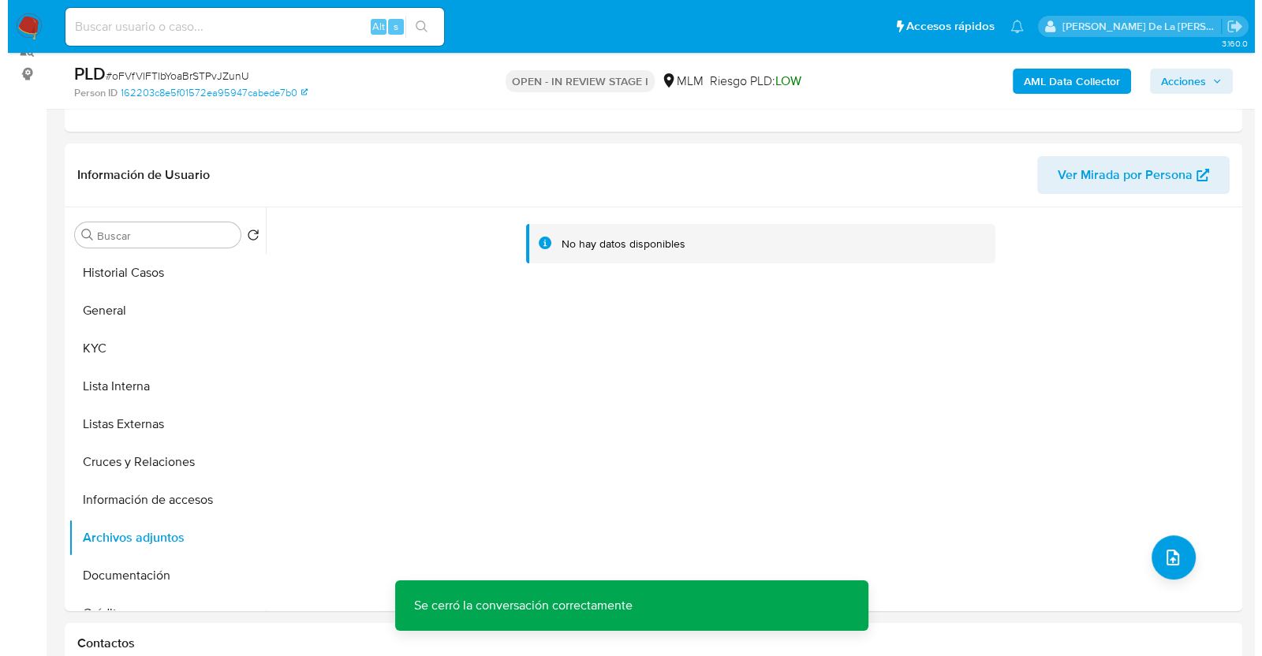
scroll to position [200, 0]
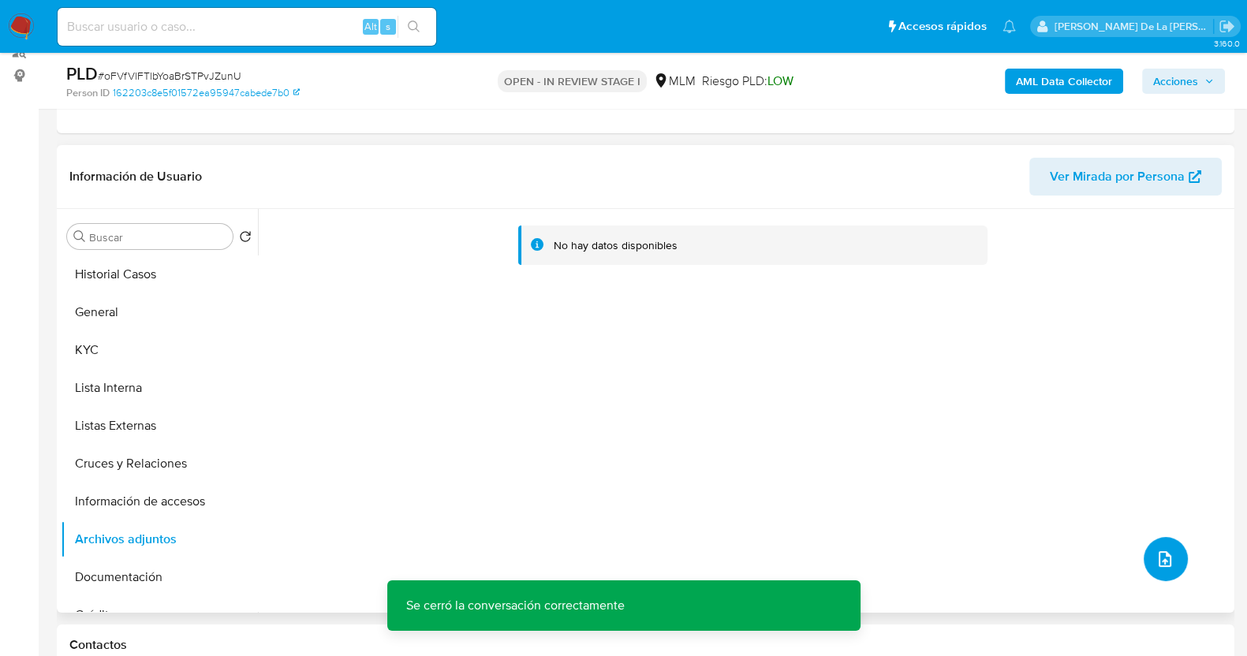
click at [1156, 558] on icon "upload-file" at bounding box center [1165, 559] width 19 height 19
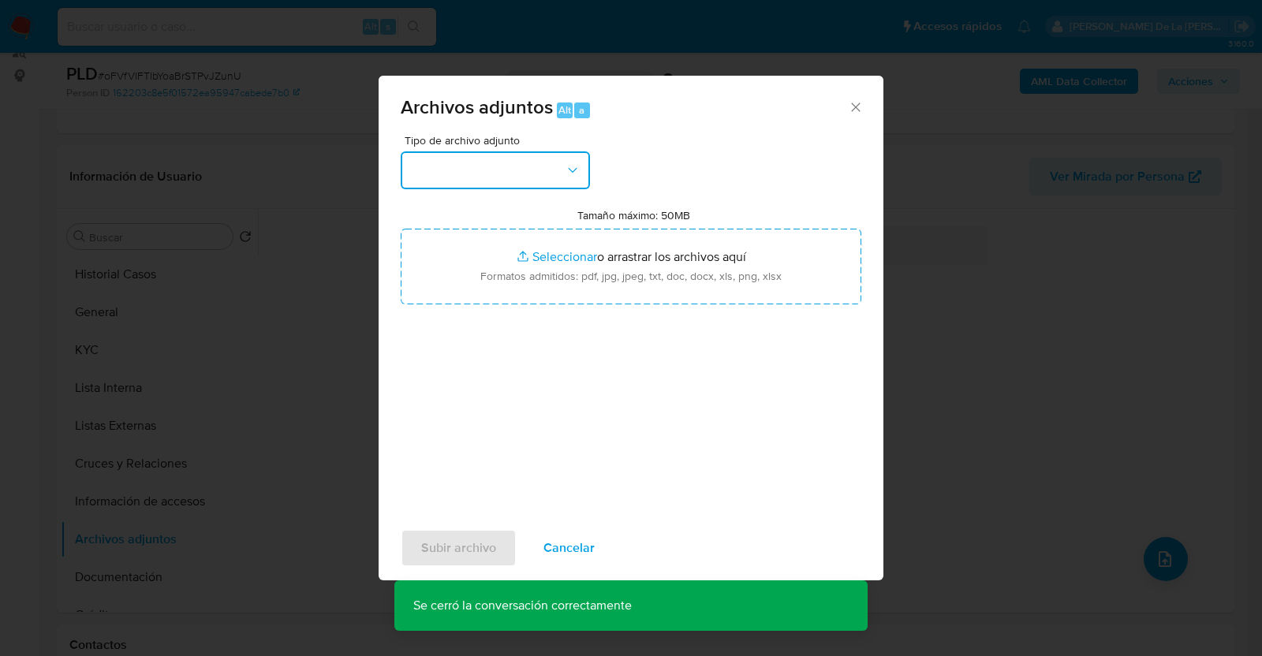
click at [528, 179] on button "button" at bounding box center [495, 170] width 189 height 38
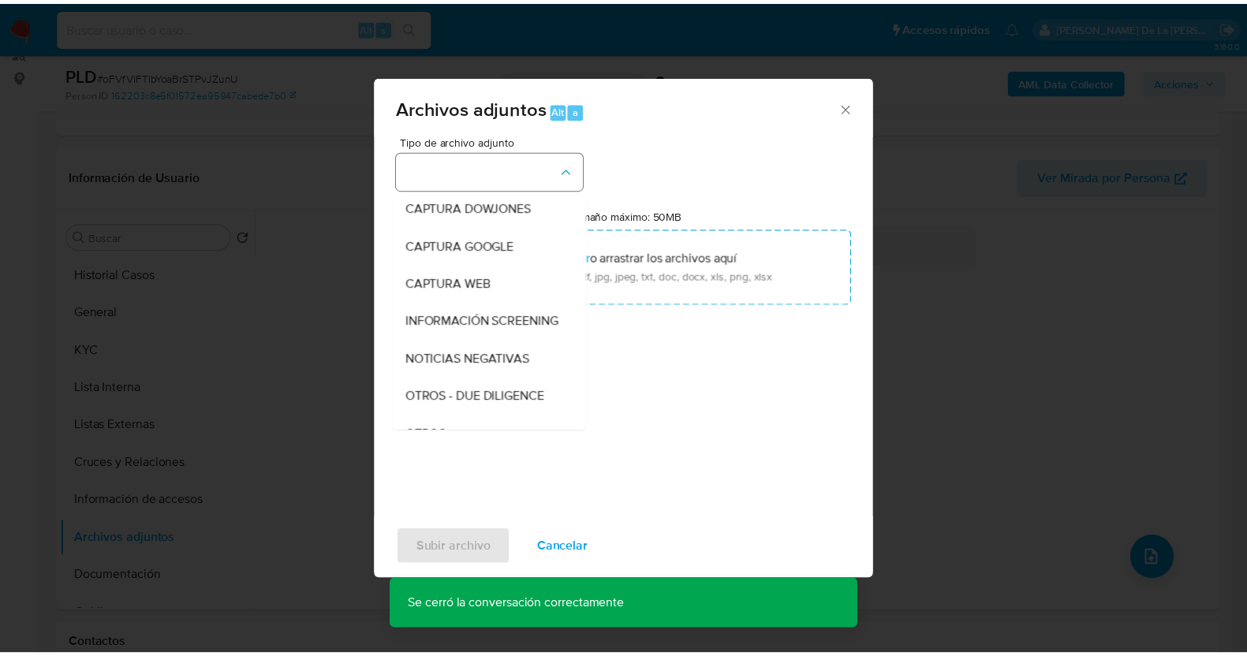
scroll to position [82, 0]
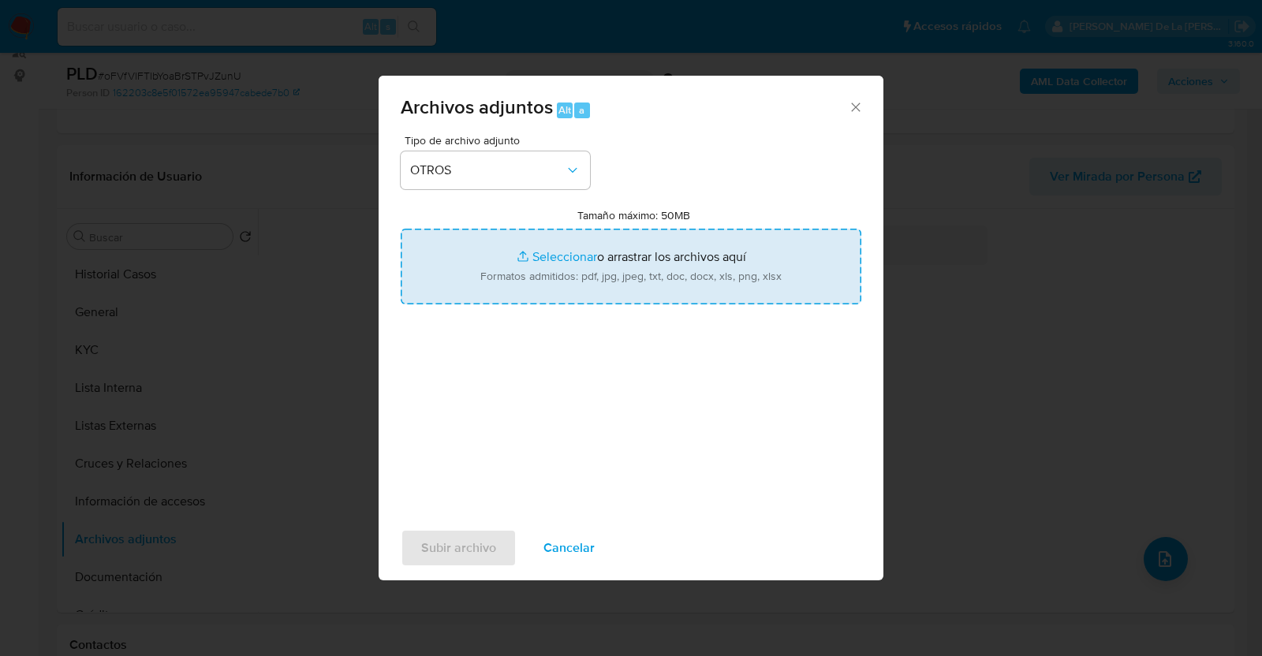
type input "C:\fakepath\181257325_JOSE [PERSON_NAME] JUAREZ_AGO2025 .pdf"
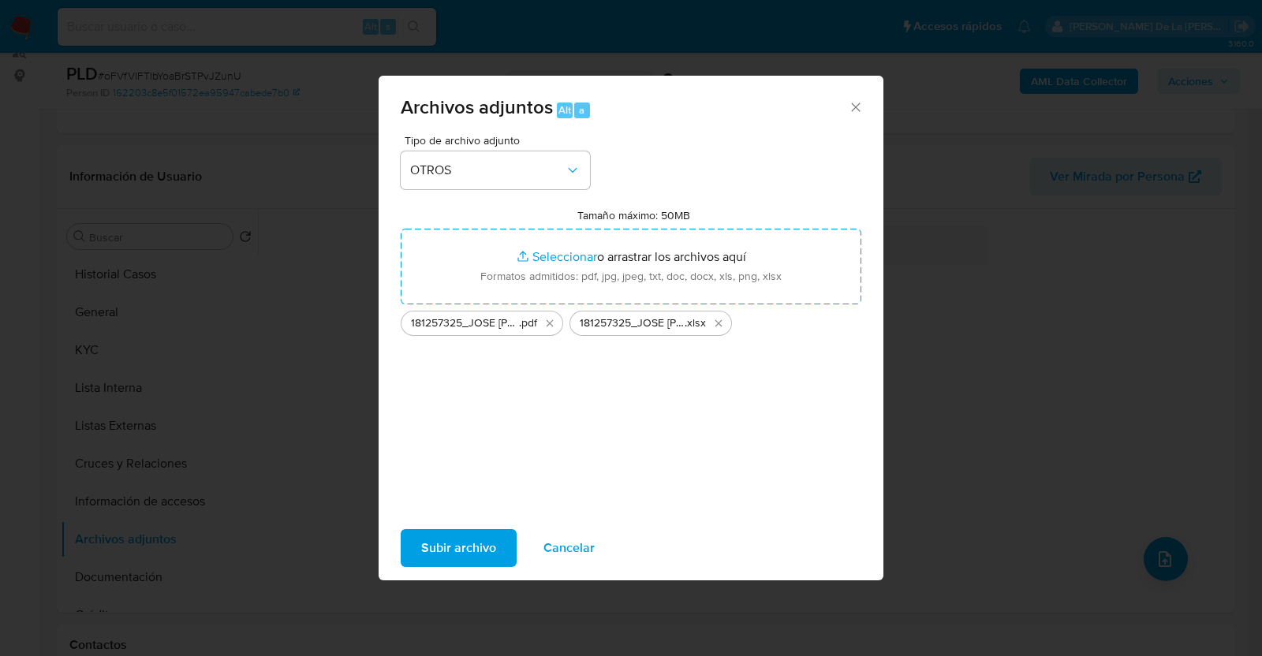
click at [439, 546] on span "Subir archivo" at bounding box center [458, 548] width 75 height 35
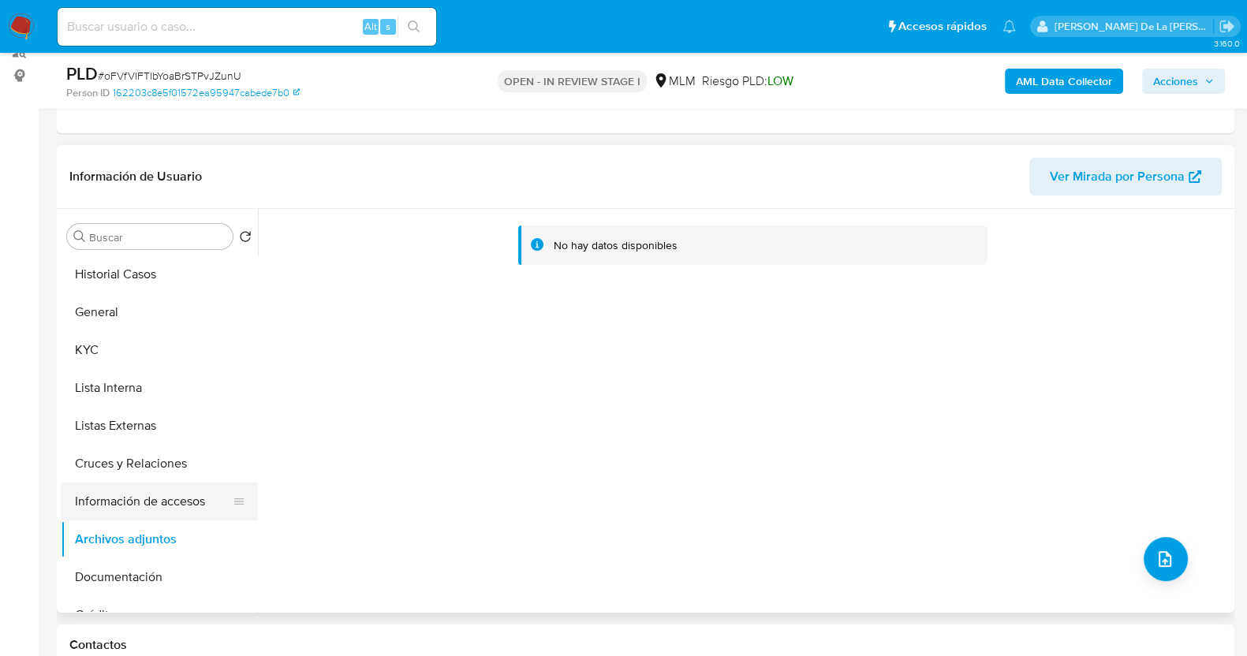
click at [94, 509] on button "Información de accesos" at bounding box center [153, 502] width 185 height 38
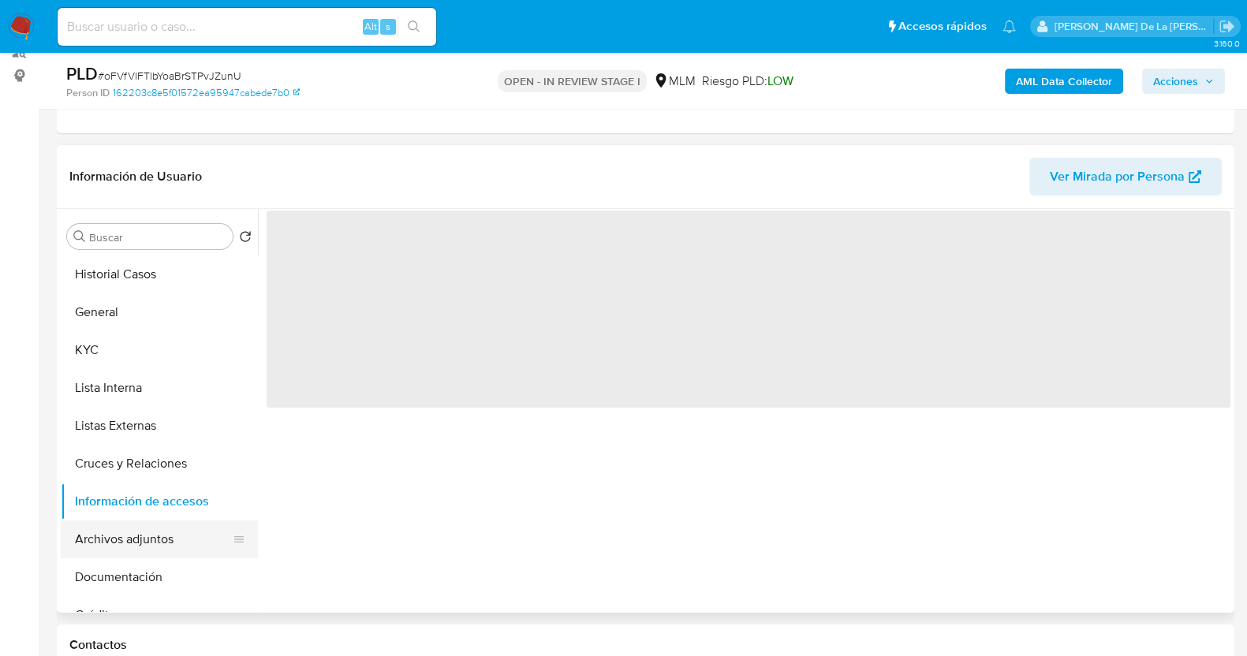
click at [102, 538] on button "Archivos adjuntos" at bounding box center [153, 540] width 185 height 38
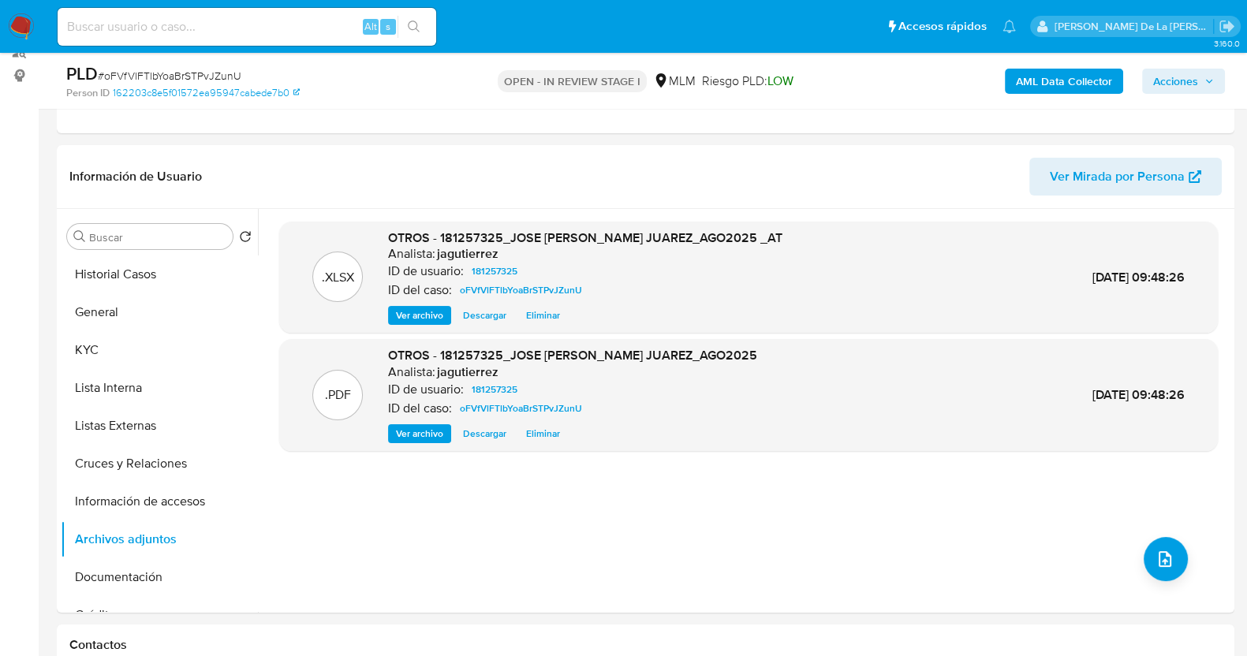
click at [1184, 81] on span "Acciones" at bounding box center [1175, 81] width 45 height 25
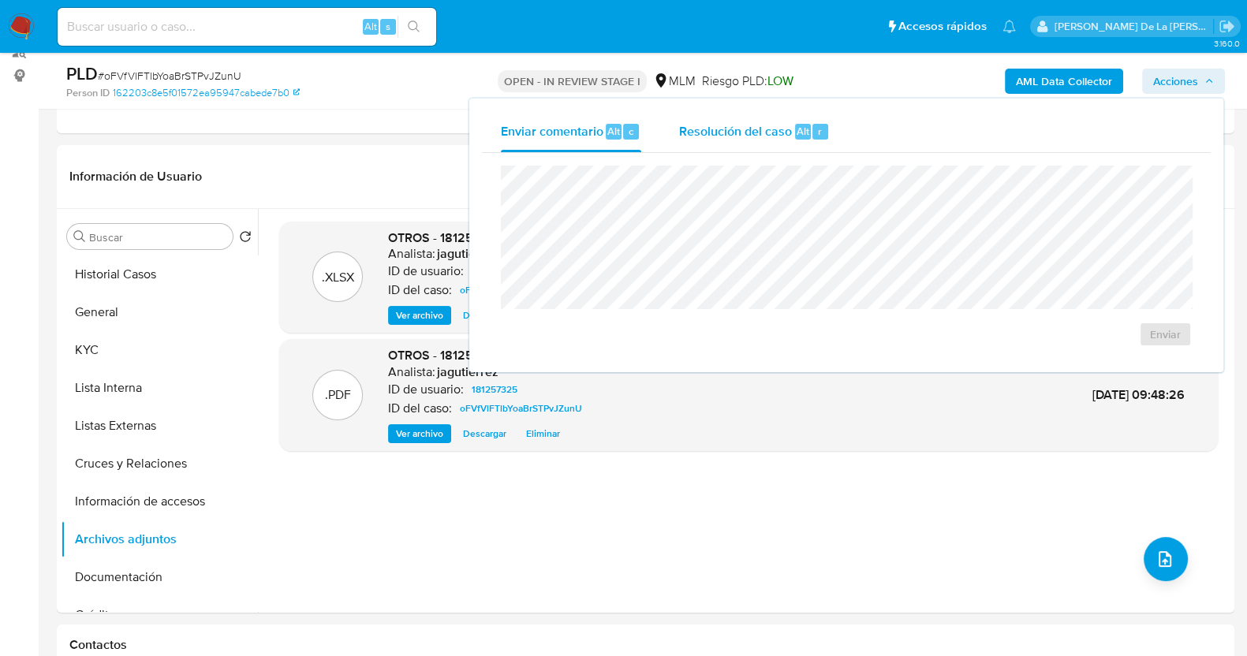
click at [776, 125] on span "Resolución del caso" at bounding box center [735, 130] width 113 height 18
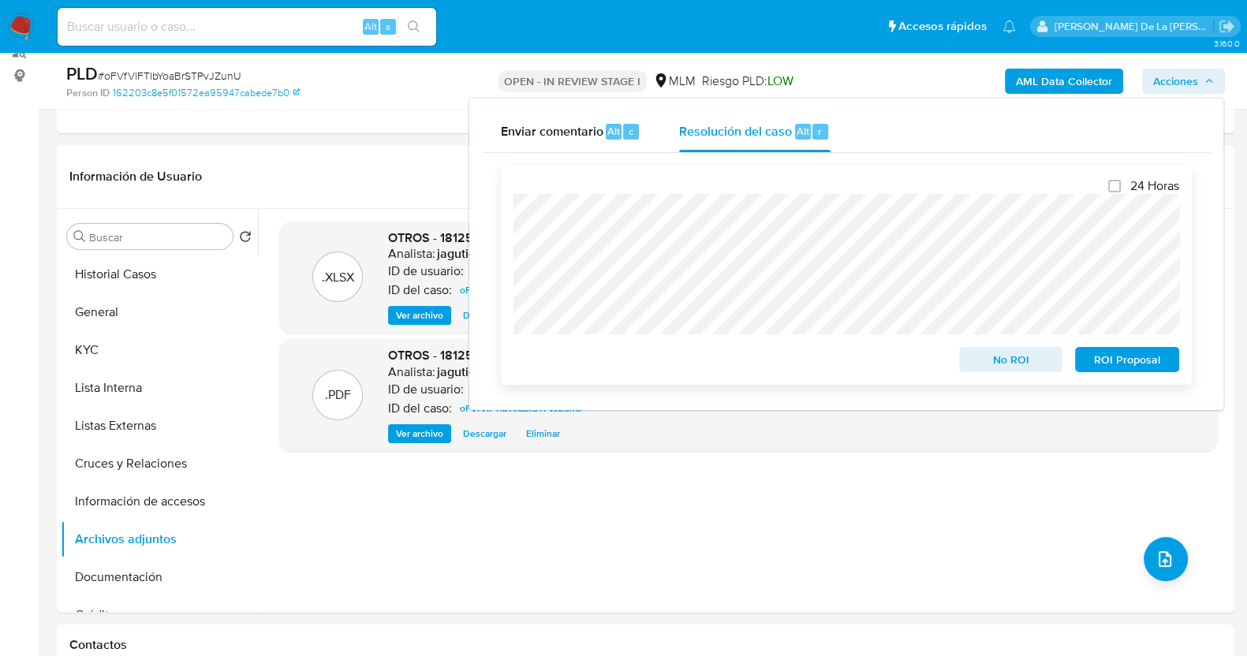
click at [989, 370] on span "No ROI" at bounding box center [1011, 360] width 82 height 22
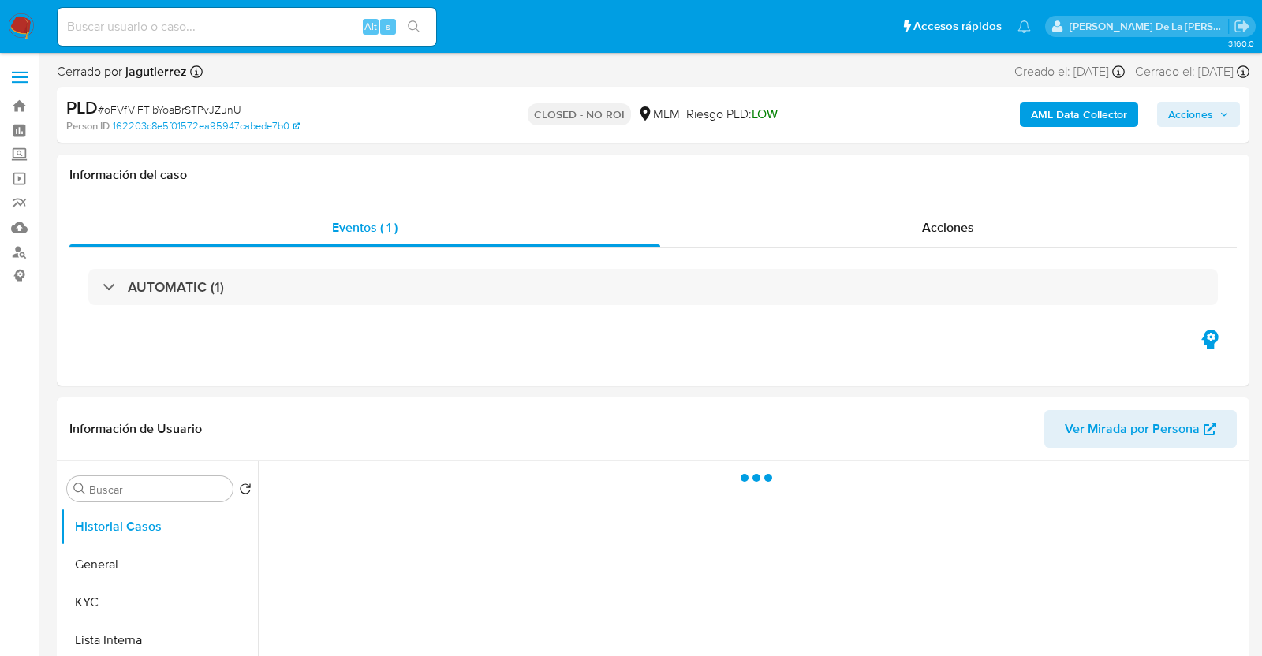
select select "10"
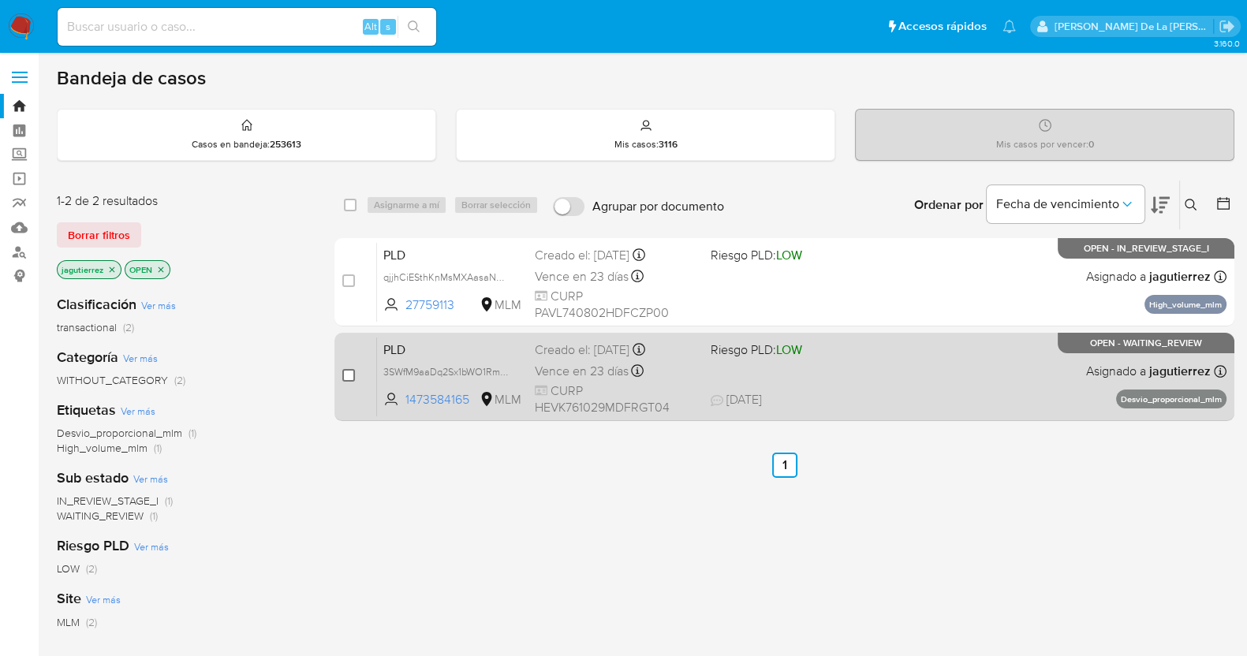
click at [343, 375] on input "checkbox" at bounding box center [348, 375] width 13 height 13
checkbox input "true"
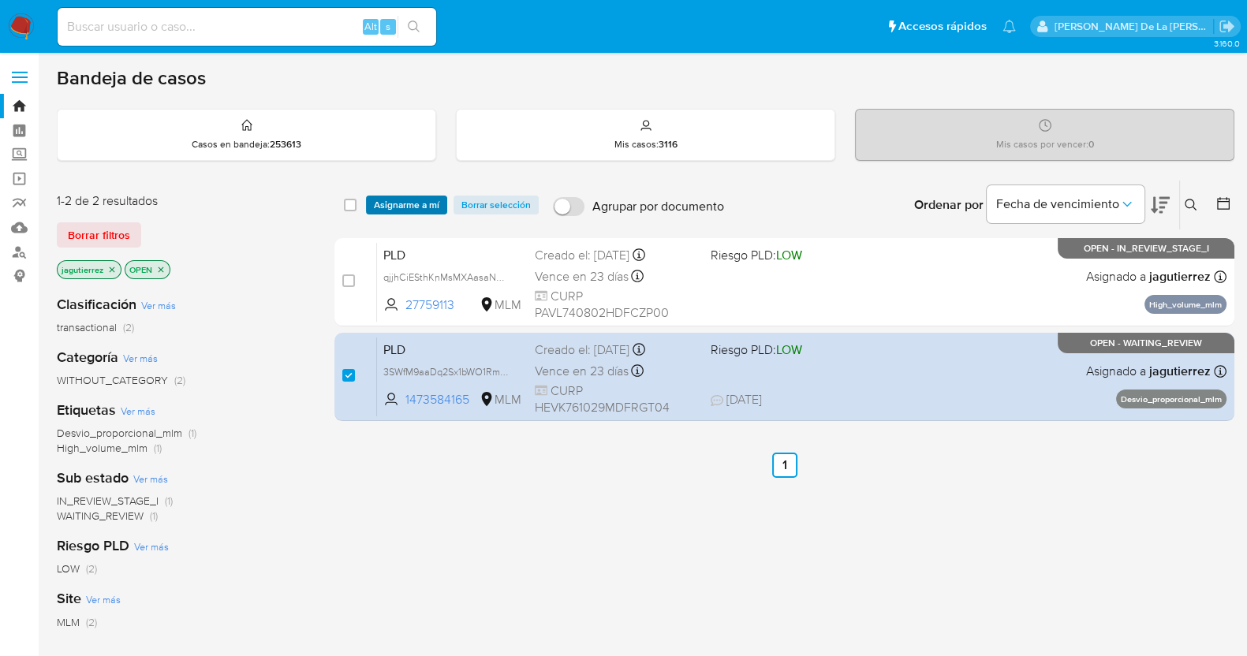
click at [402, 206] on span "Asignarme a mí" at bounding box center [406, 205] width 65 height 16
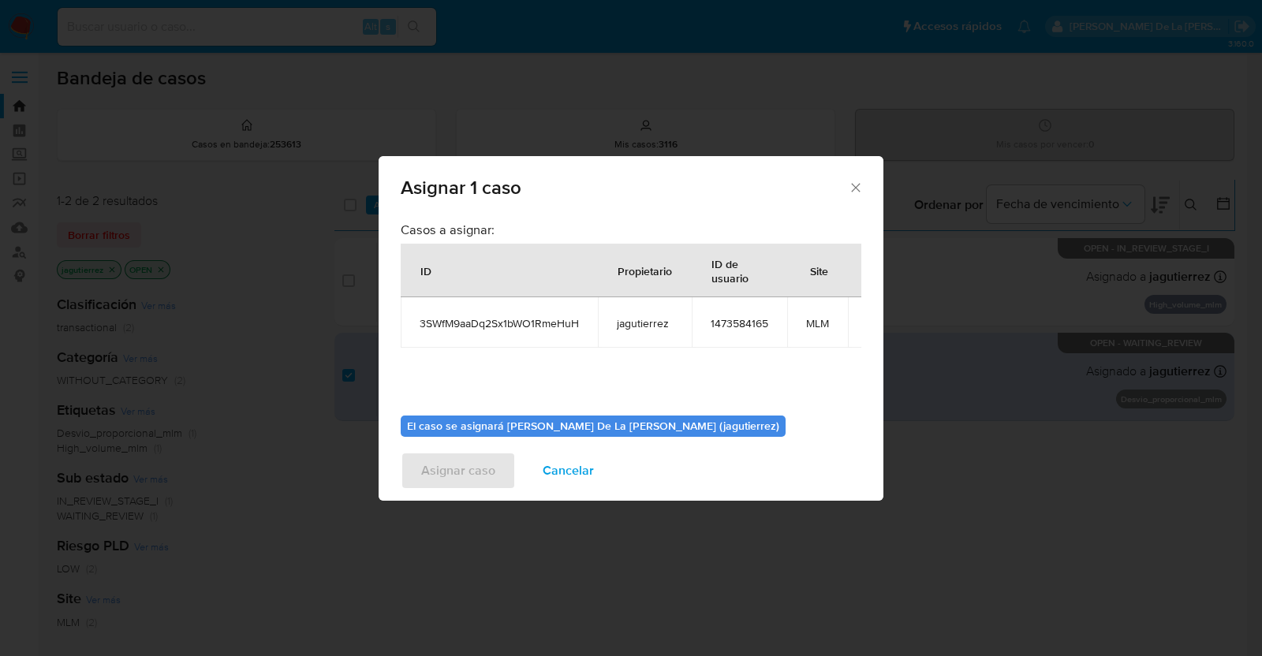
scroll to position [96, 0]
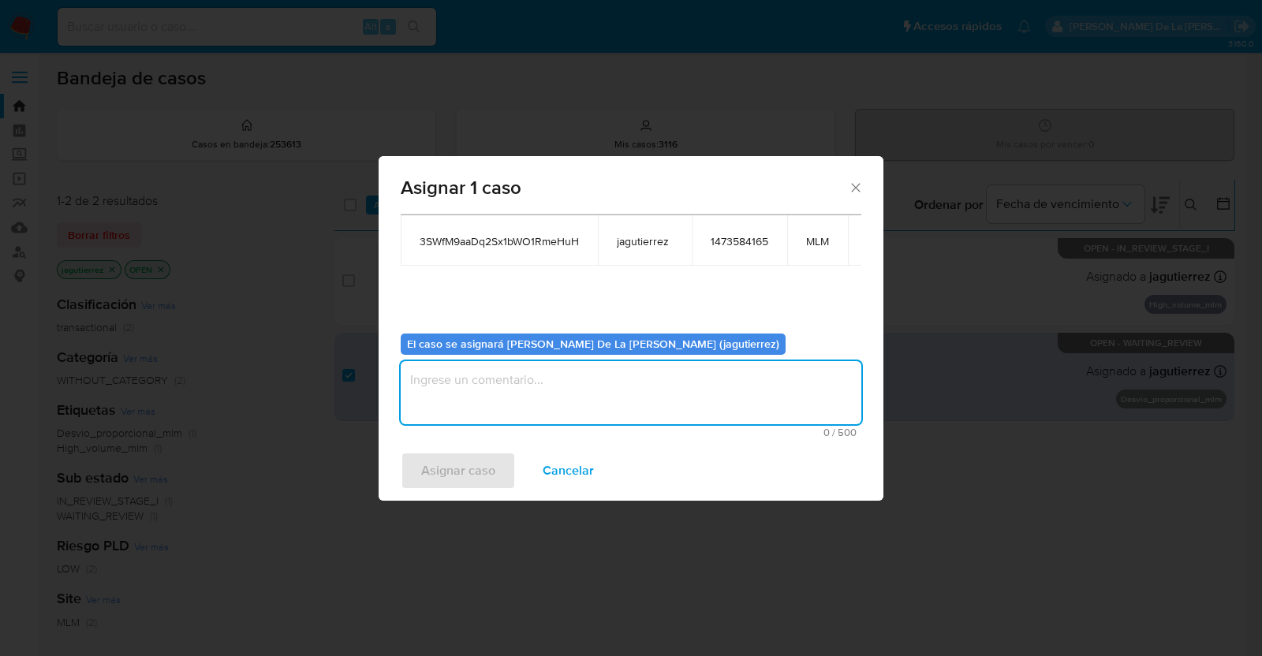
click at [480, 372] on textarea "assign-modal" at bounding box center [631, 392] width 461 height 63
type textarea "jg"
click at [430, 471] on span "Asignar caso" at bounding box center [458, 471] width 74 height 35
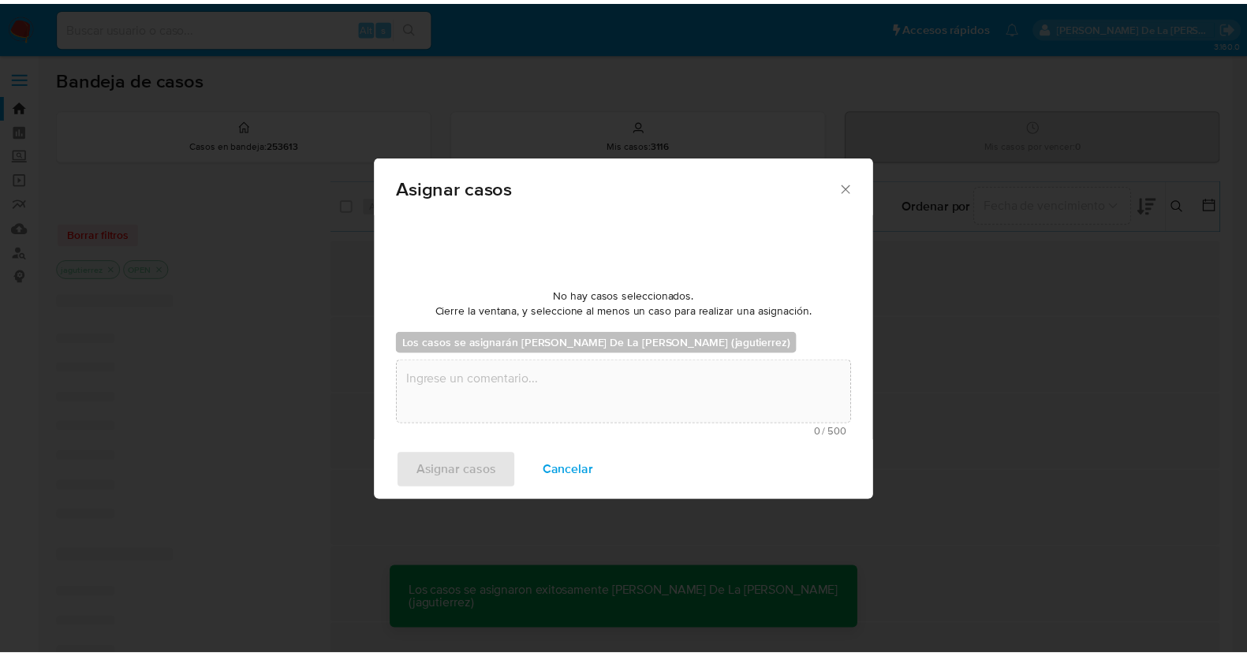
scroll to position [94, 0]
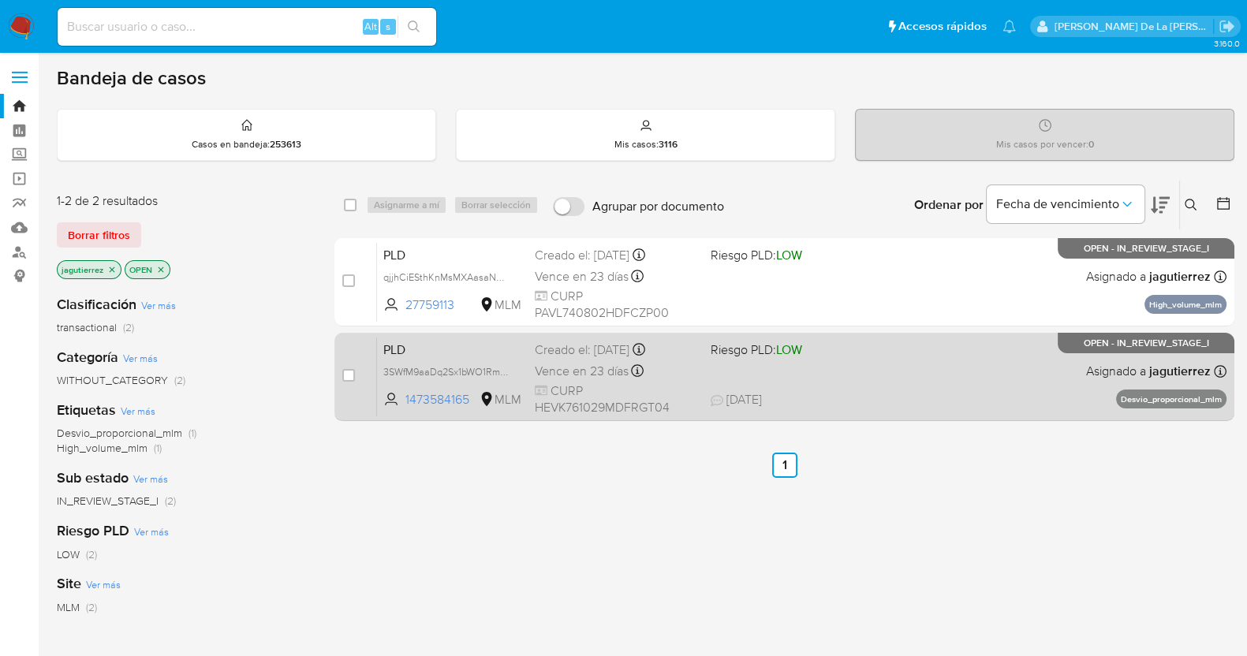
click at [831, 372] on div "PLD 3SWfM9aaDq2Sx1bWO1RmeHuH 1473584165 MLM Riesgo PLD: LOW Creado el: [DATE] C…" at bounding box center [802, 377] width 850 height 80
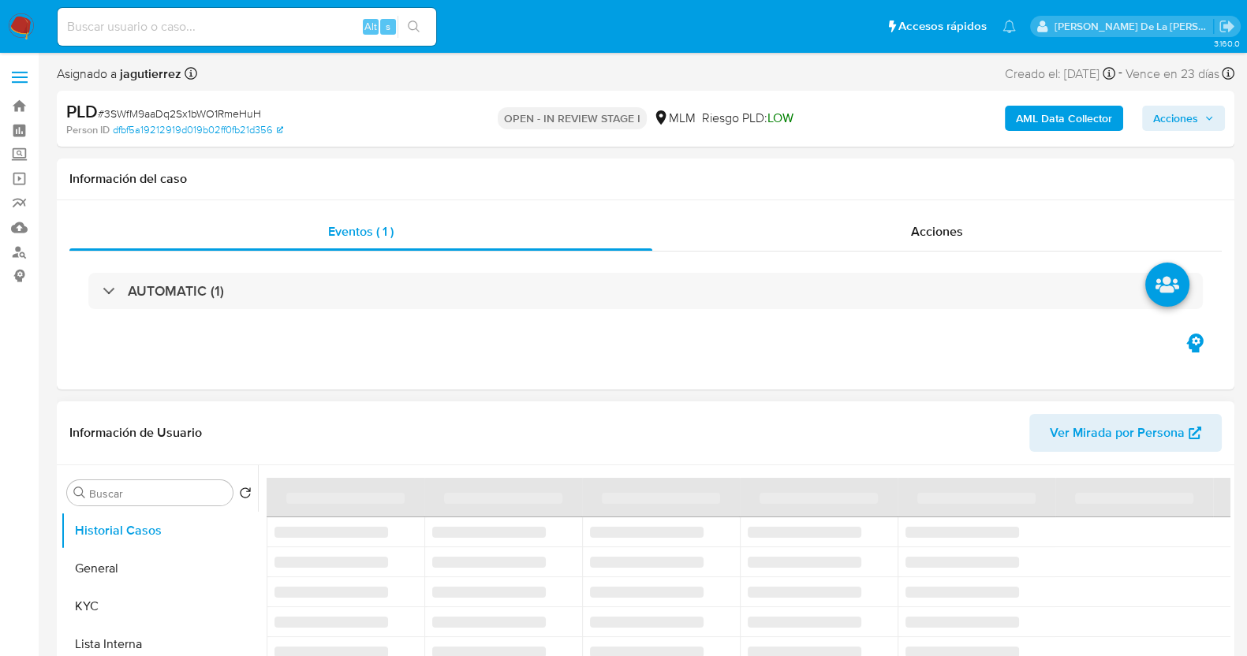
select select "10"
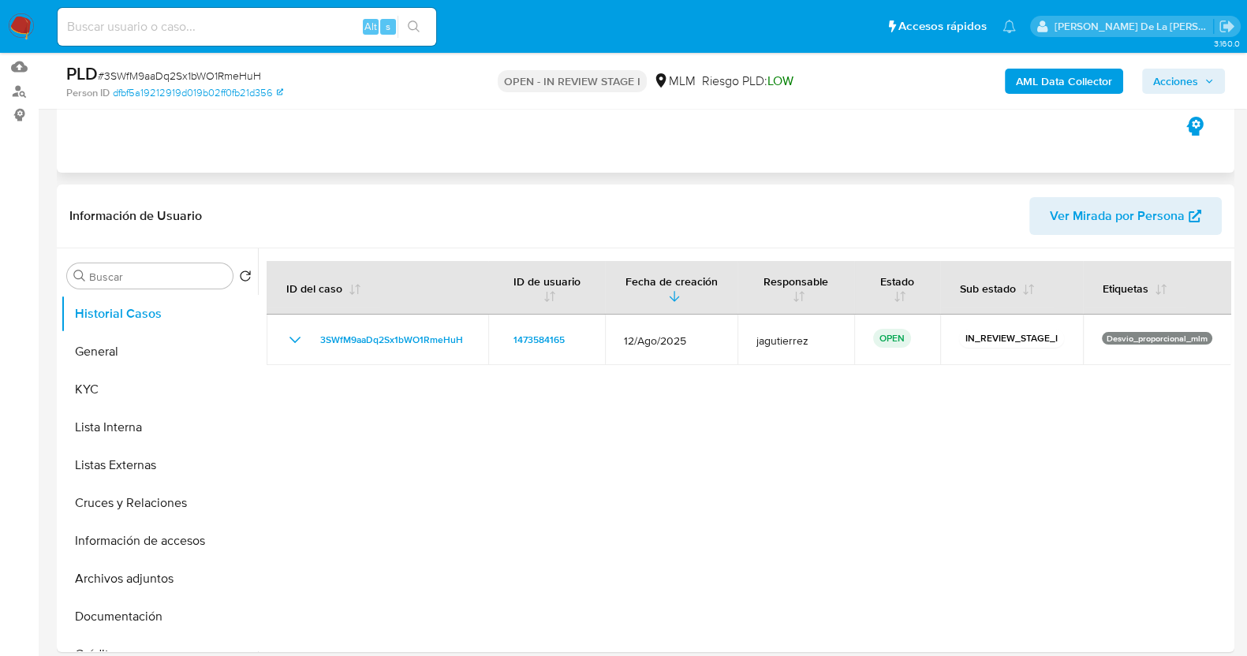
scroll to position [161, 0]
click at [148, 346] on button "General" at bounding box center [153, 352] width 185 height 38
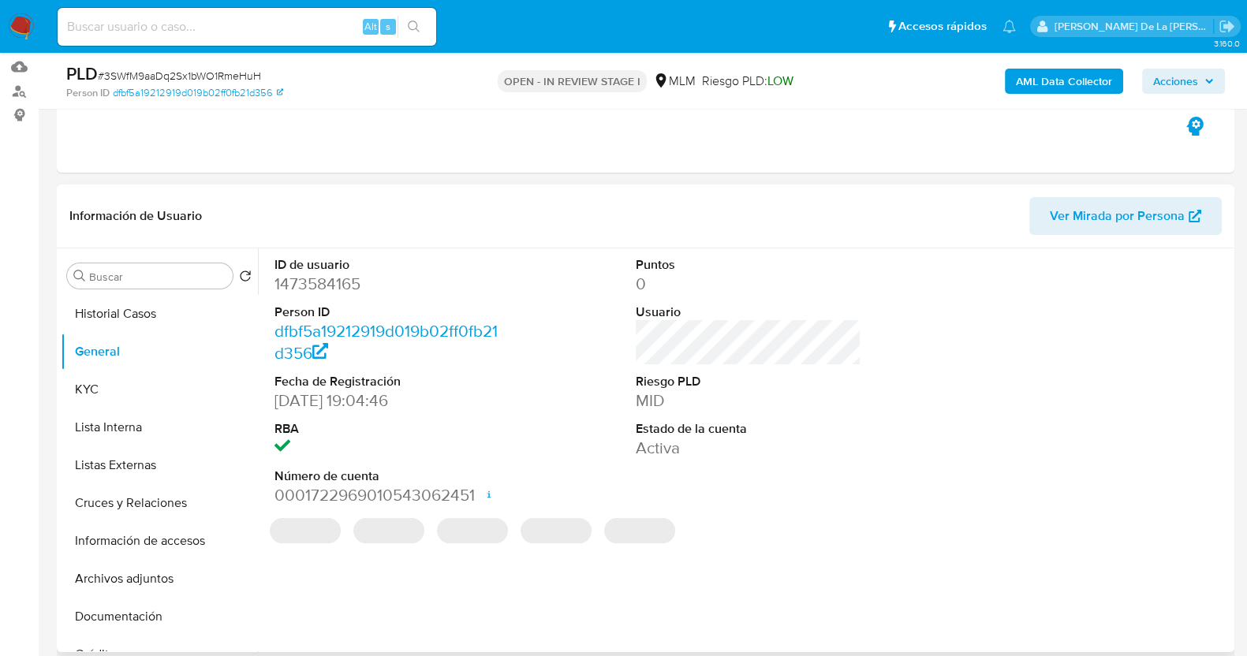
click at [322, 277] on dd "1473584165" at bounding box center [388, 284] width 226 height 22
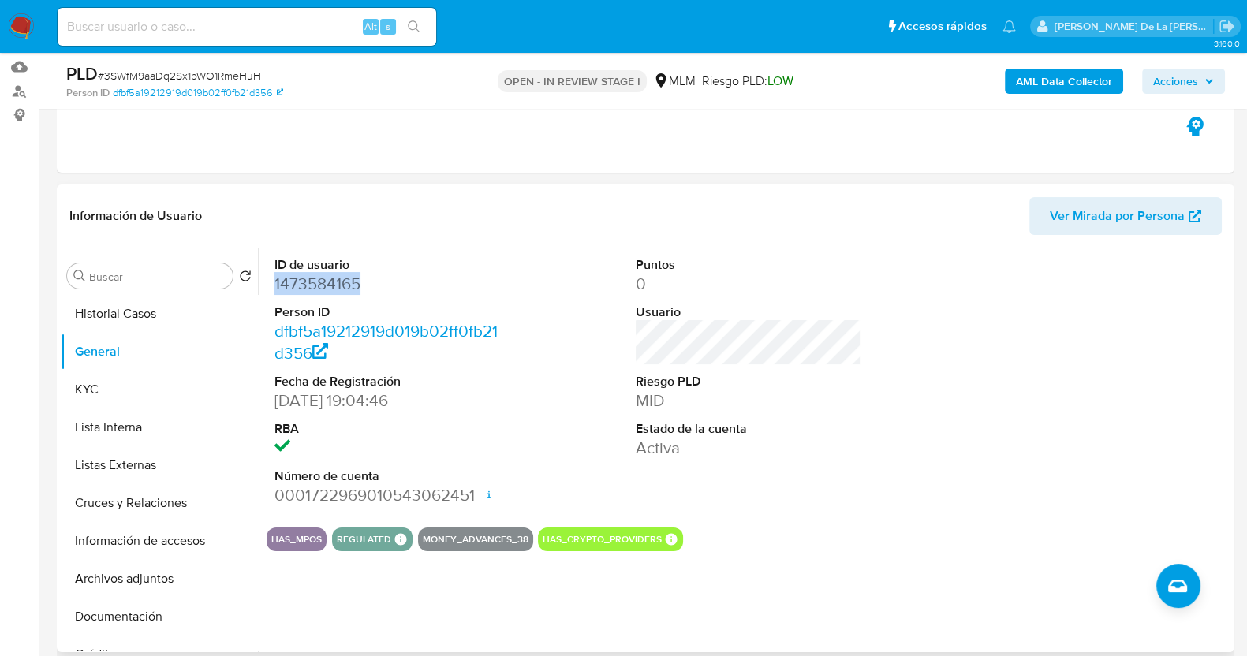
copy dd "1473584165"
click at [490, 280] on dd "1473584165" at bounding box center [388, 284] width 226 height 22
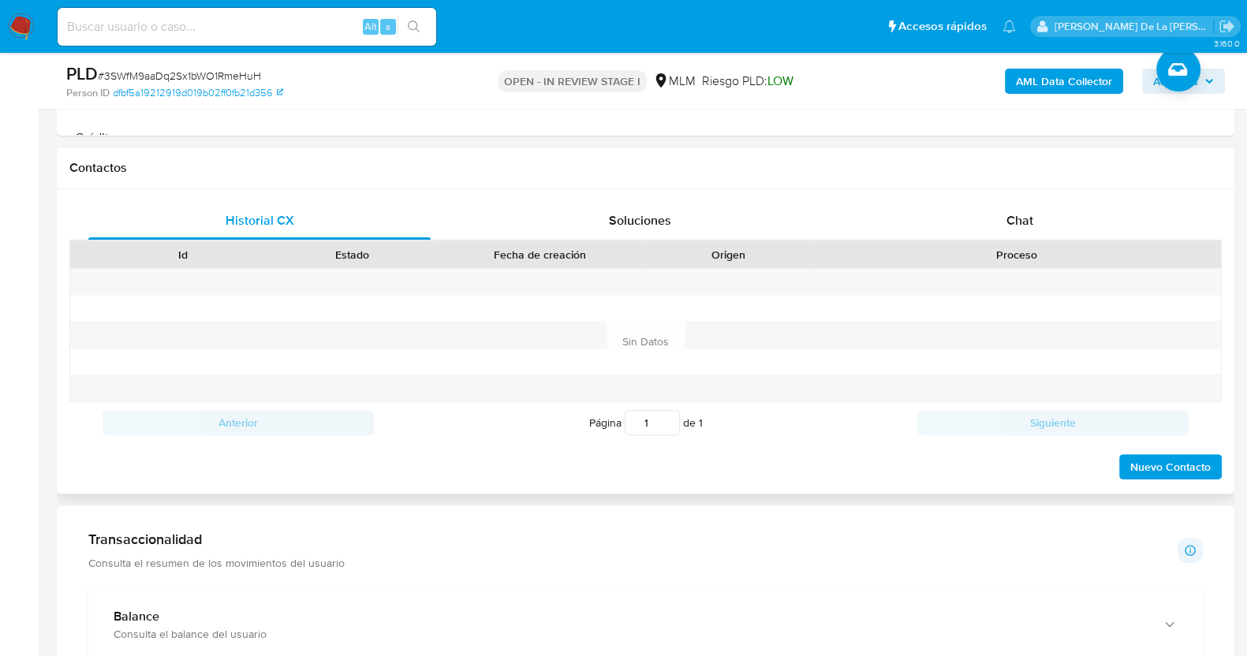
scroll to position [678, 0]
click at [1008, 213] on span "Chat" at bounding box center [1020, 220] width 27 height 18
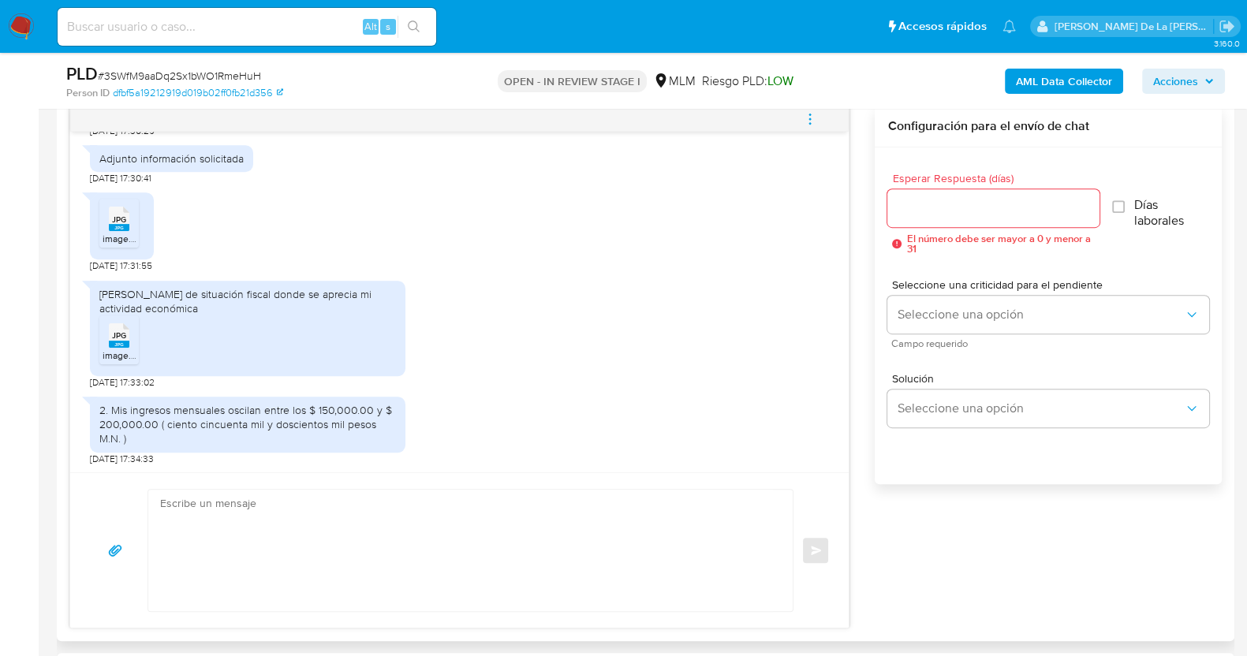
scroll to position [541, 0]
click at [109, 208] on icon at bounding box center [119, 218] width 21 height 24
click at [114, 333] on span "JPG" at bounding box center [119, 335] width 14 height 10
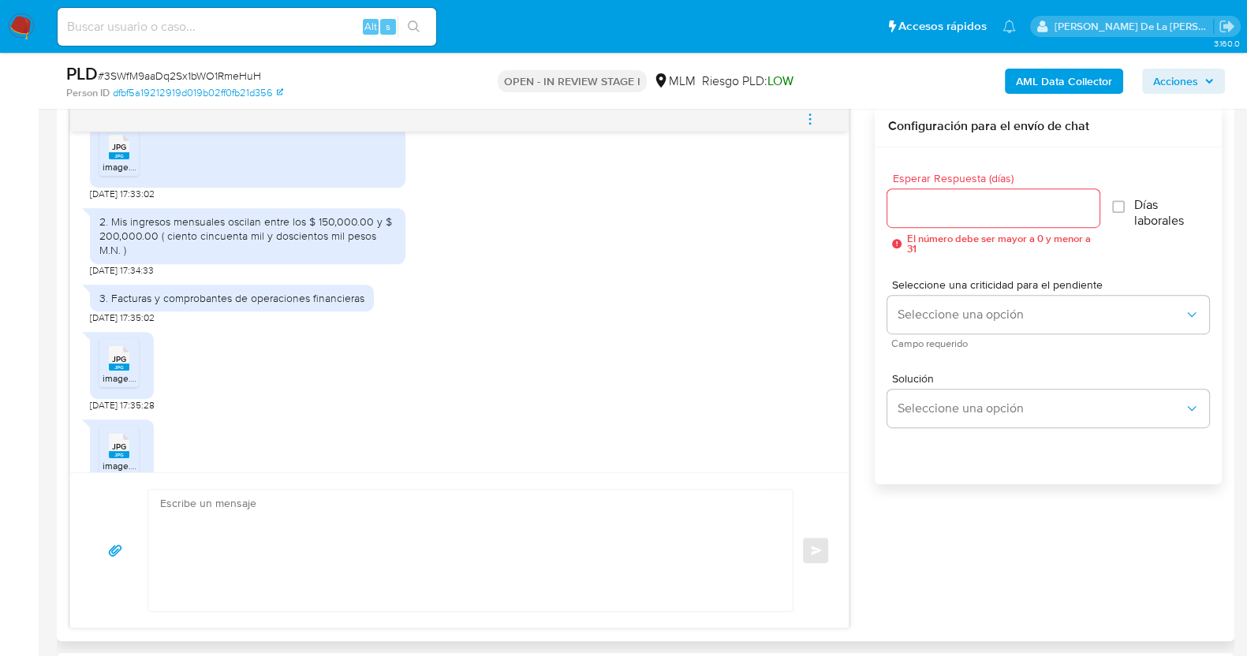
scroll to position [731, 0]
click at [114, 356] on span "JPG" at bounding box center [119, 357] width 14 height 10
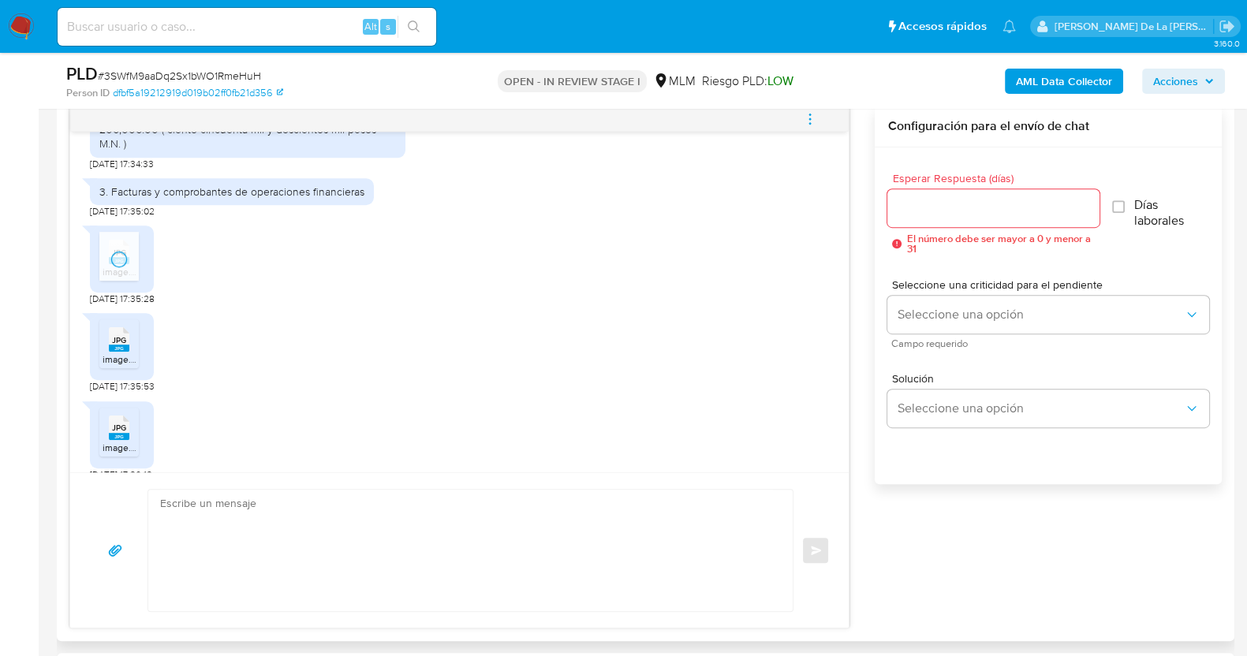
scroll to position [836, 0]
click at [103, 341] on div "JPG JPG" at bounding box center [119, 337] width 33 height 31
click at [689, 332] on div "JPG JPG image.jpg 28/08/2025 17:35:53" at bounding box center [459, 348] width 739 height 88
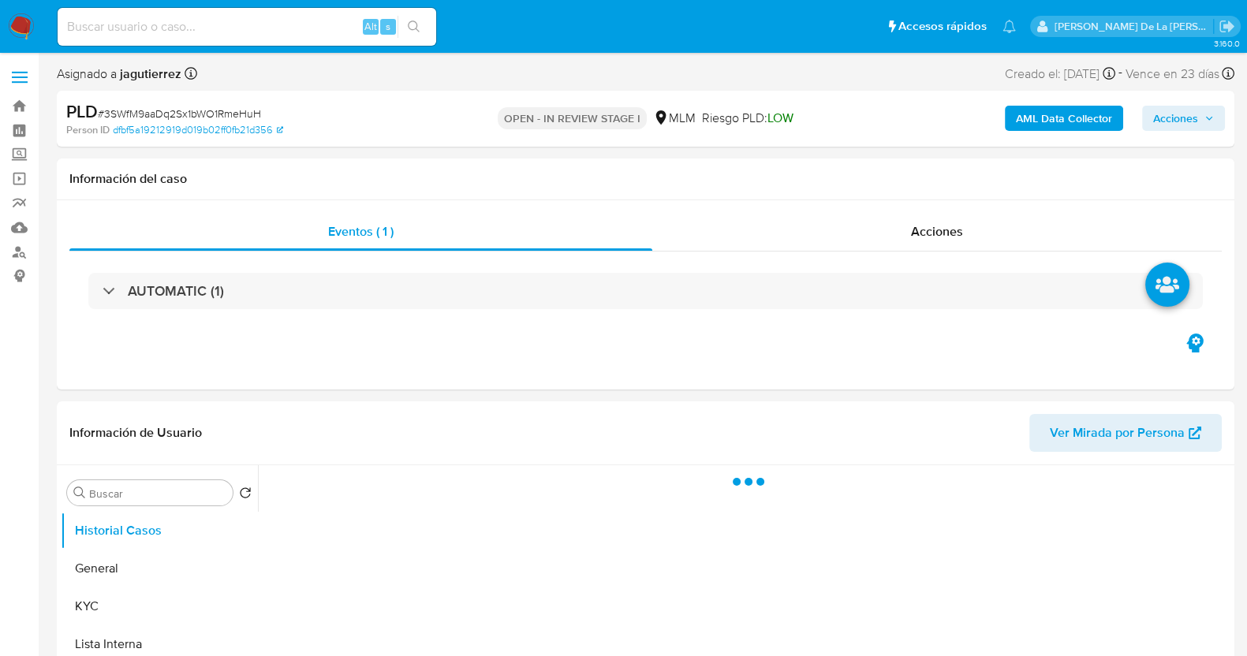
select select "10"
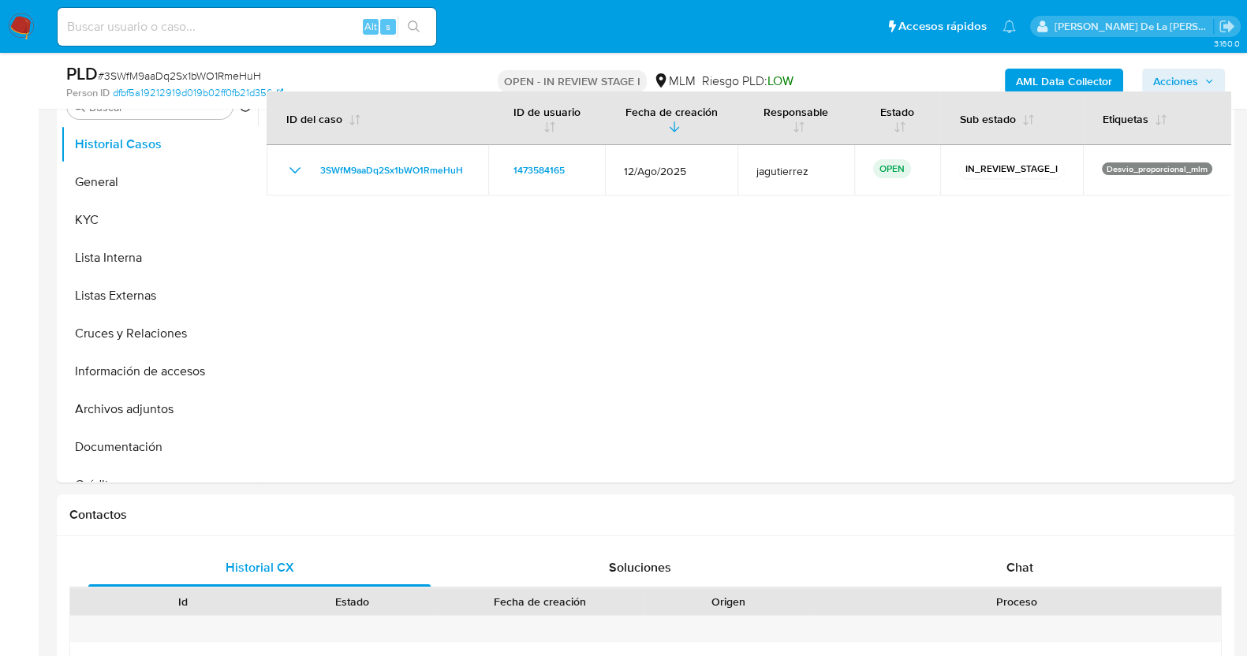
scroll to position [357, 0]
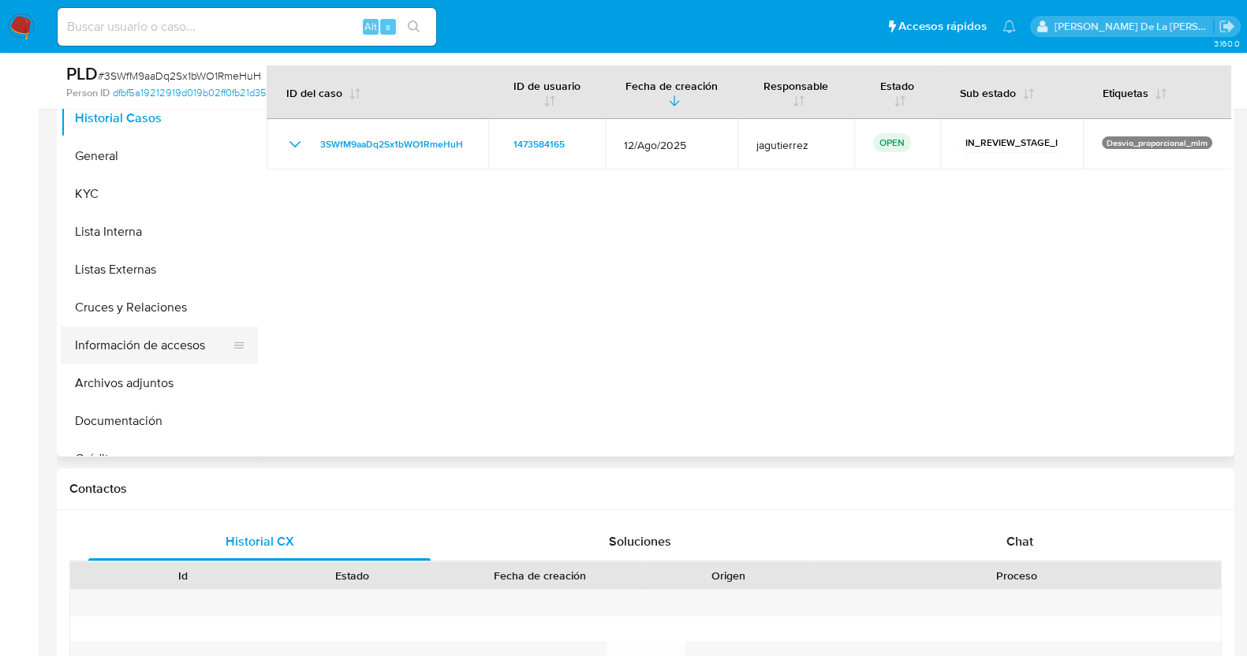
click at [99, 346] on button "Información de accesos" at bounding box center [153, 346] width 185 height 38
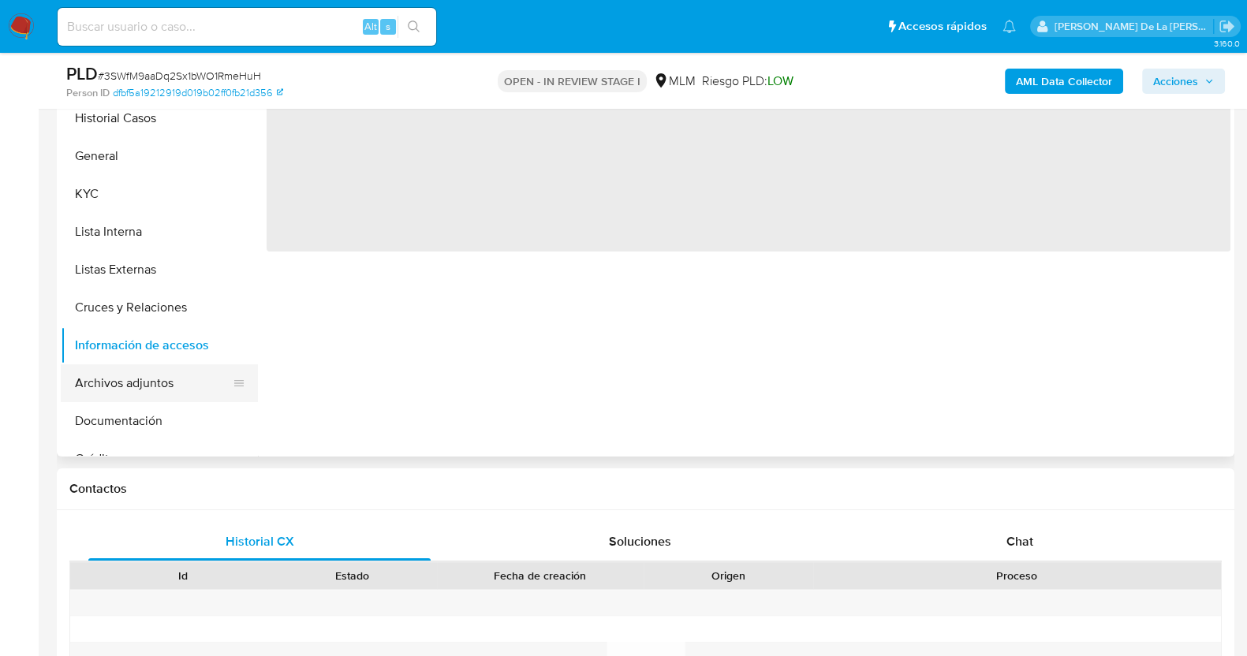
click at [147, 385] on button "Archivos adjuntos" at bounding box center [153, 383] width 185 height 38
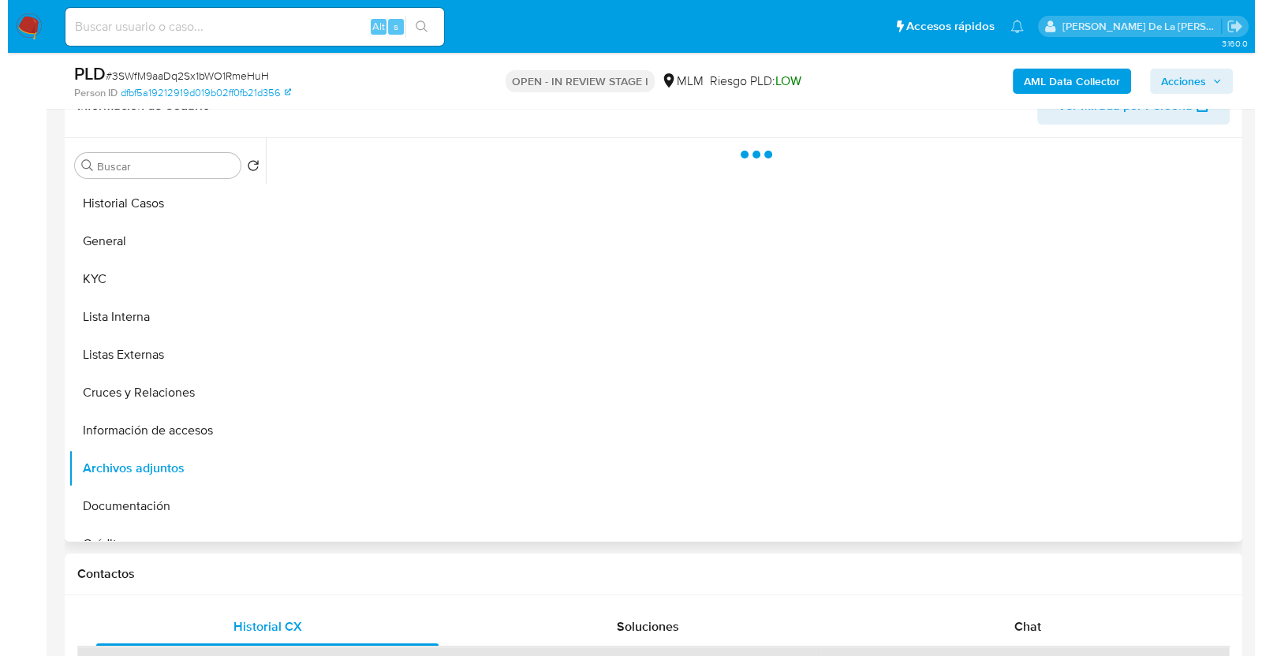
scroll to position [269, 0]
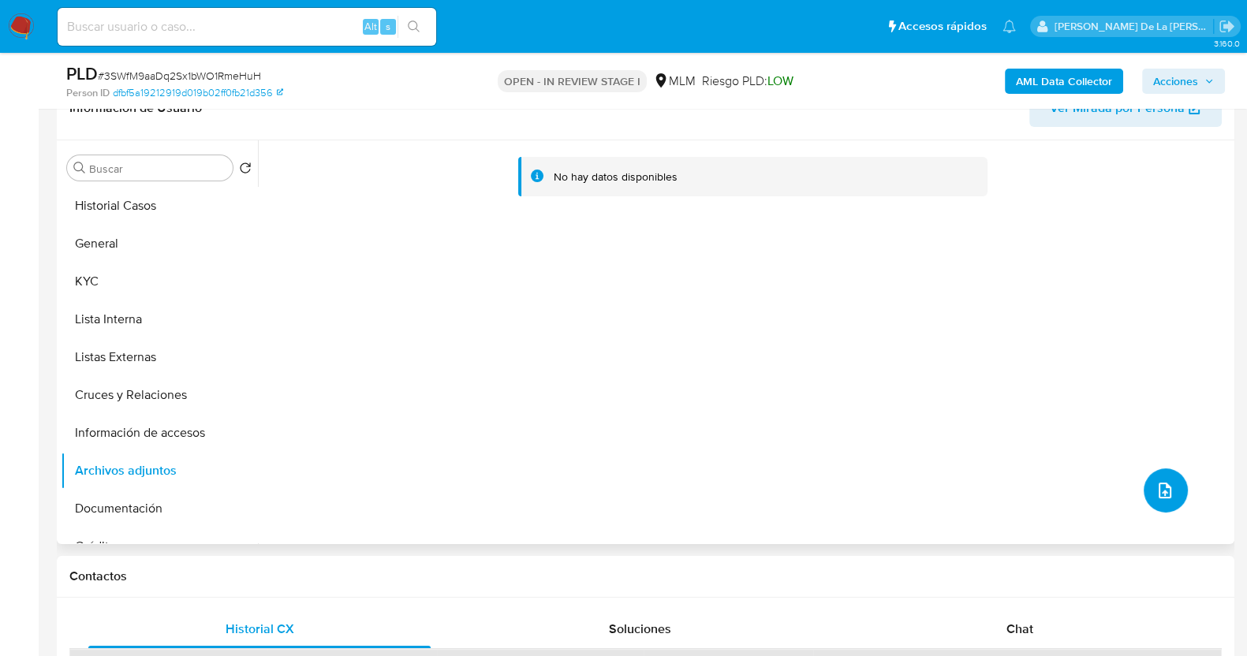
click at [1154, 469] on button "upload-file" at bounding box center [1166, 491] width 44 height 44
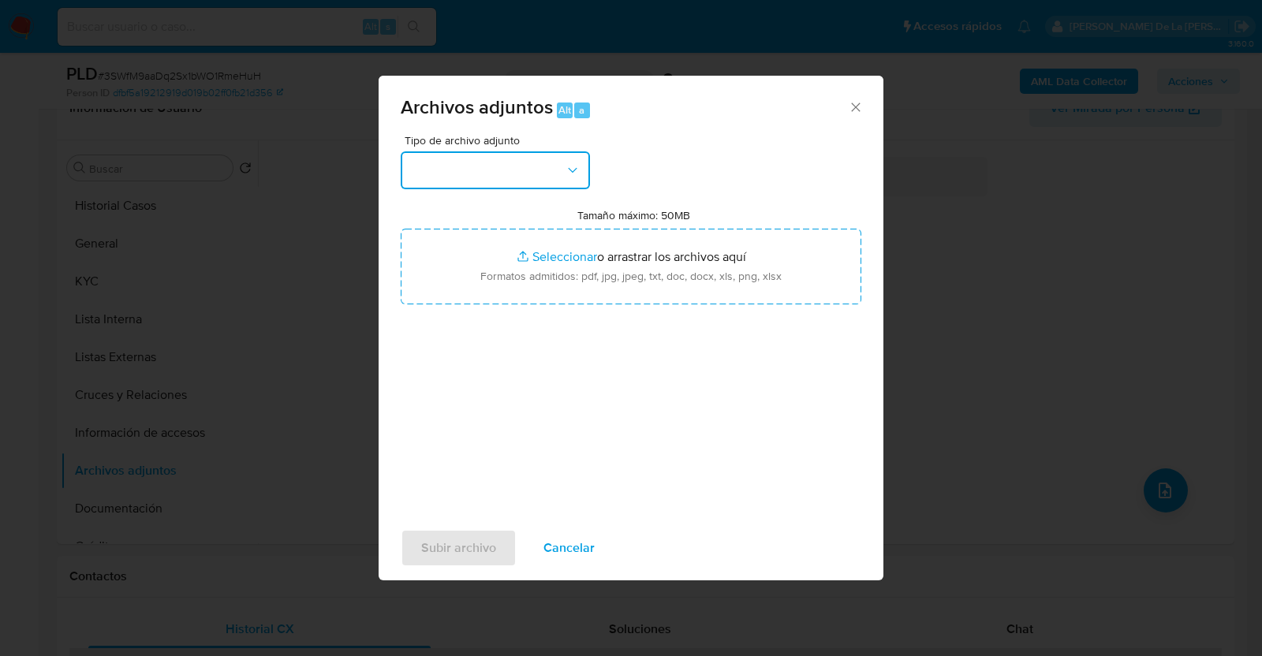
click at [540, 163] on button "button" at bounding box center [495, 170] width 189 height 38
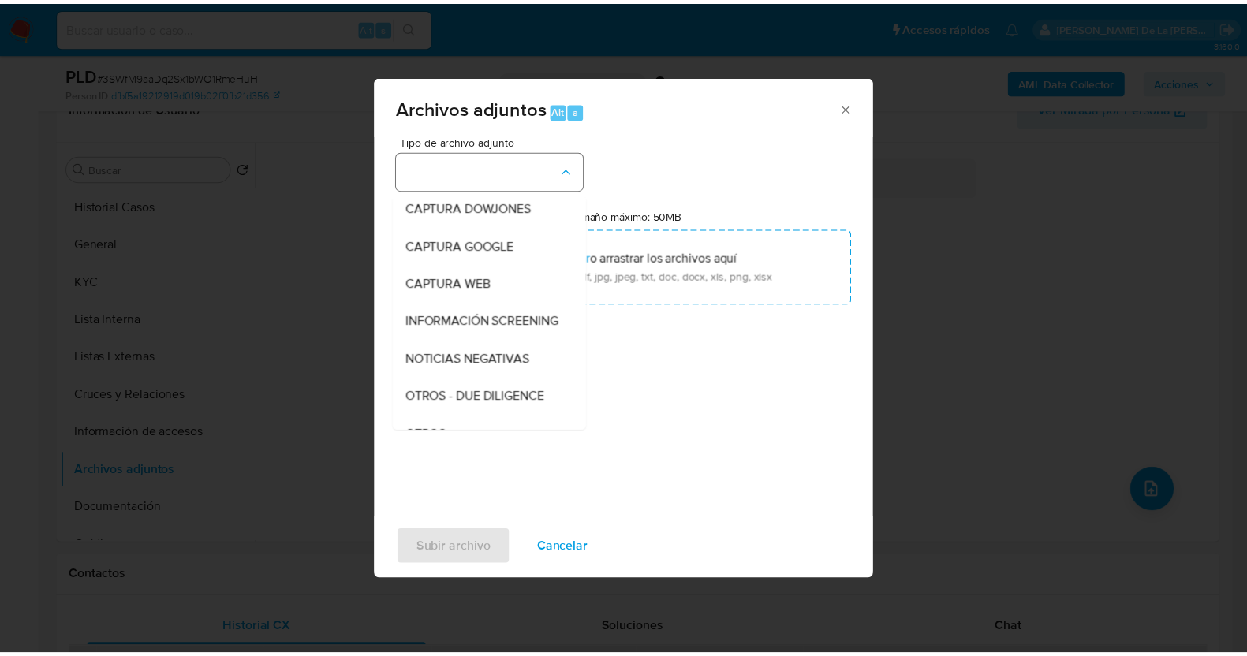
scroll to position [82, 0]
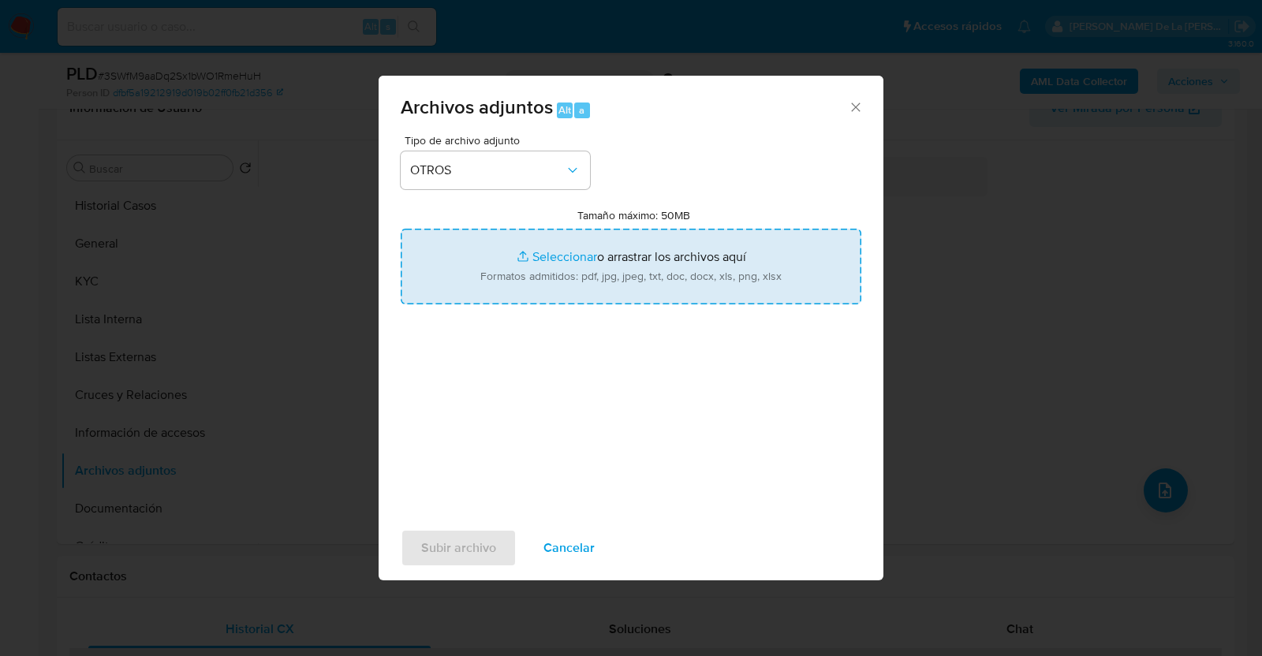
type input "C:\fakepath\1473584165_KATYA [PERSON_NAME] VEGA_AGO2025.pdf"
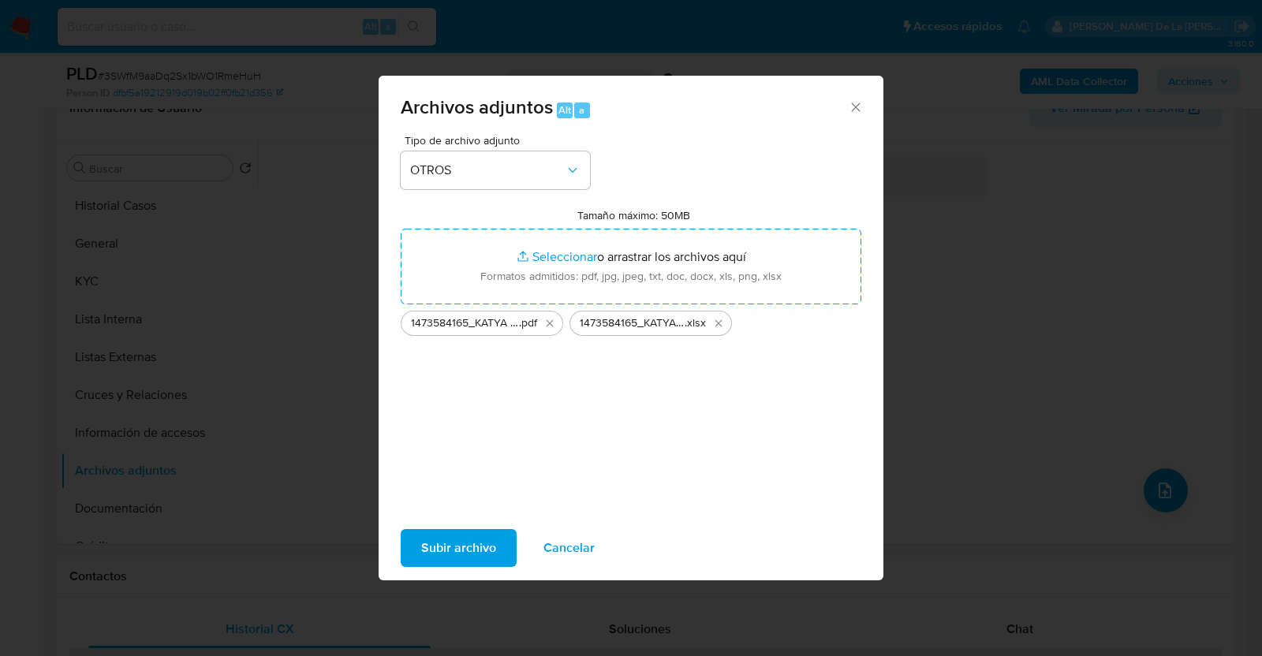
click at [458, 540] on span "Subir archivo" at bounding box center [458, 548] width 75 height 35
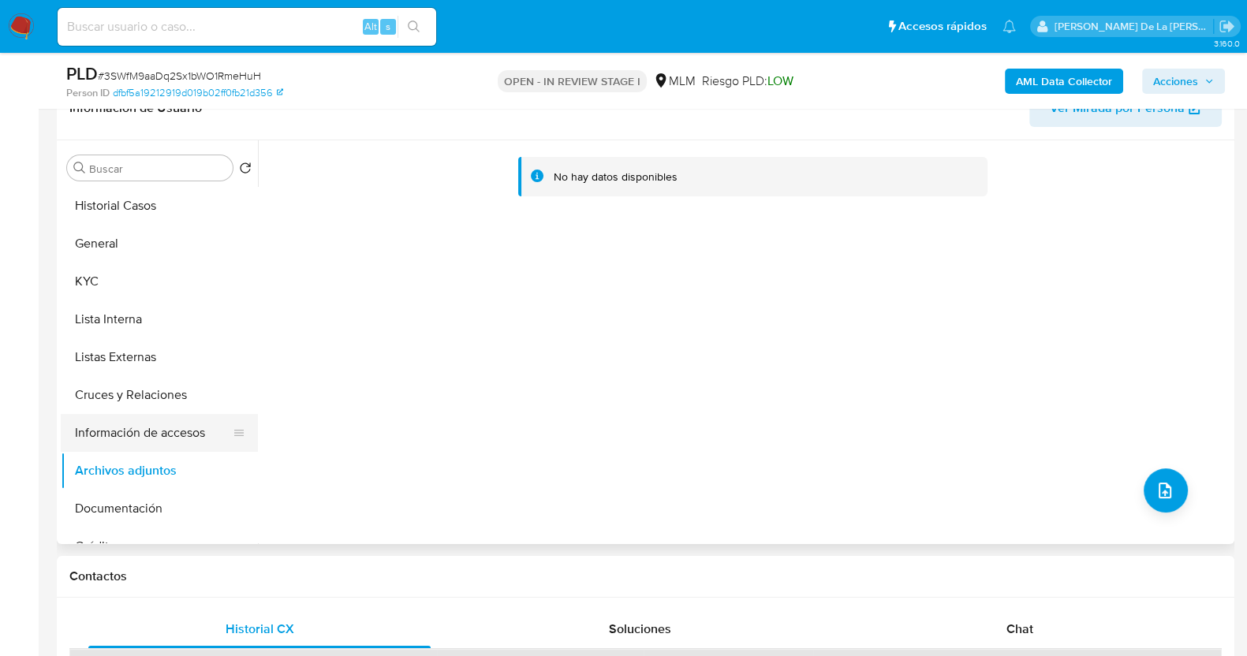
click at [99, 432] on button "Información de accesos" at bounding box center [153, 433] width 185 height 38
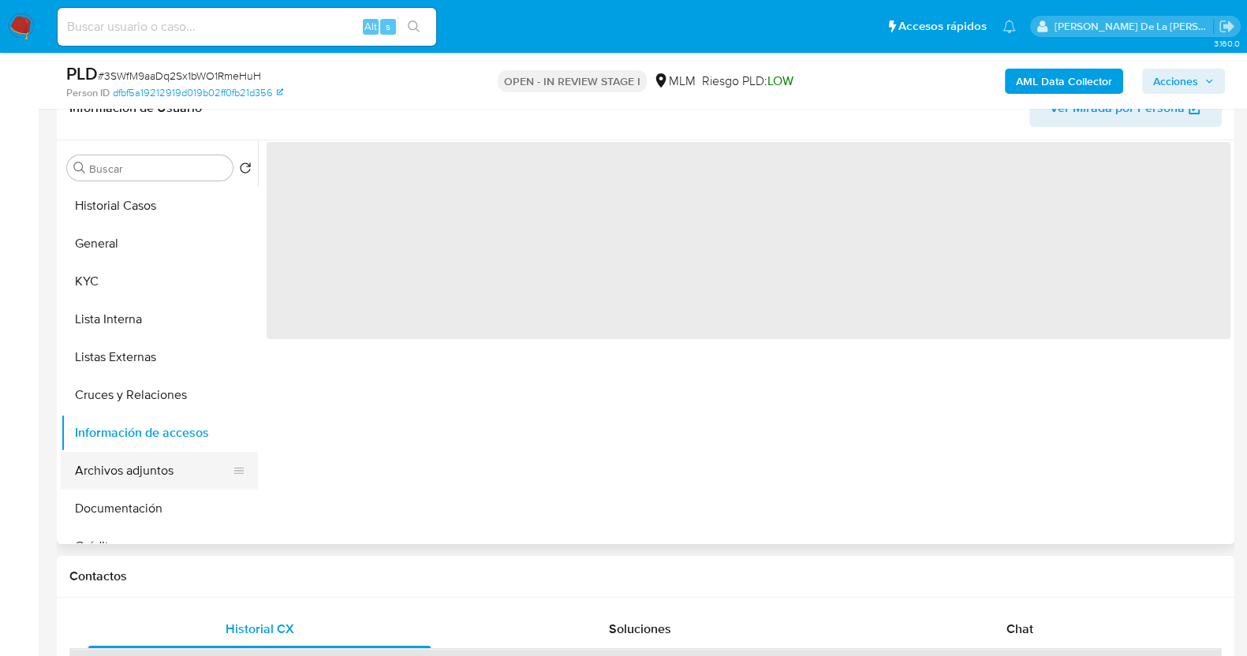
click at [73, 482] on button "Archivos adjuntos" at bounding box center [153, 471] width 185 height 38
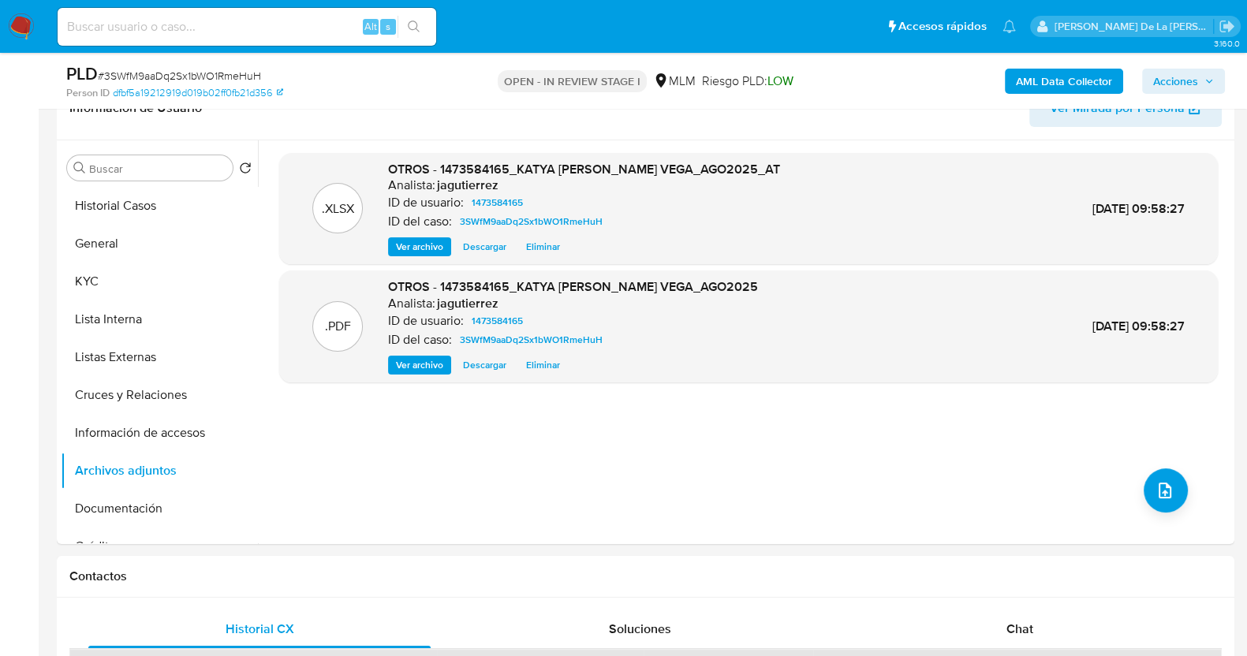
click at [1175, 80] on span "Acciones" at bounding box center [1175, 81] width 45 height 25
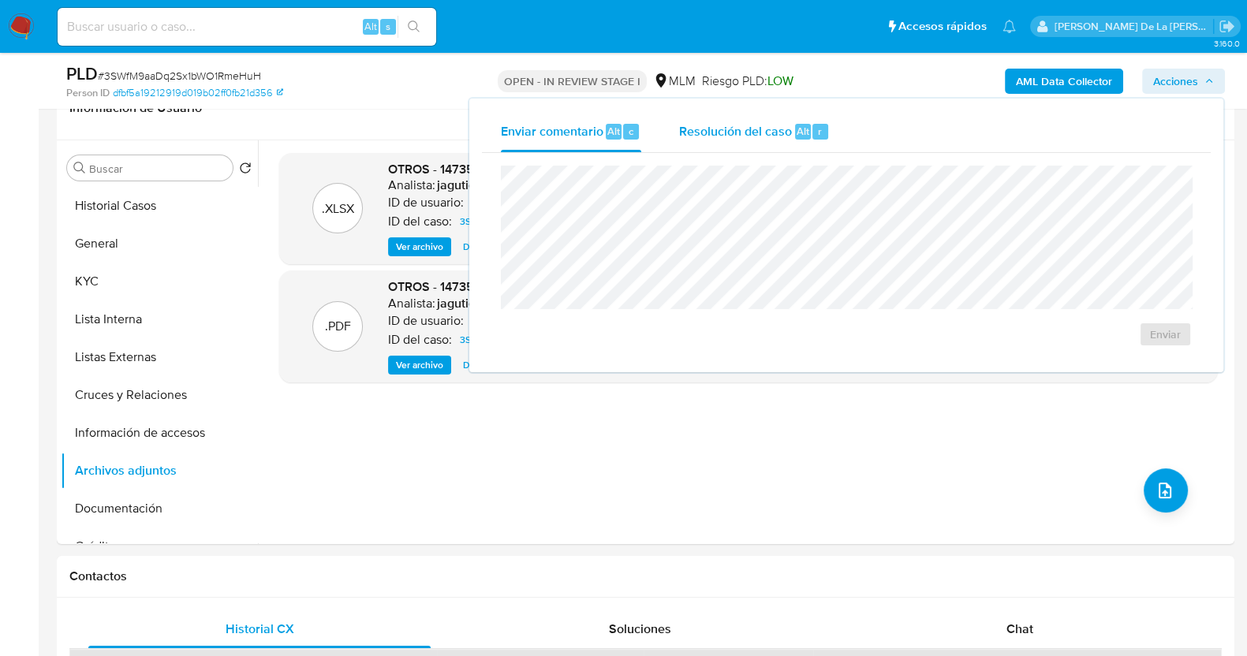
click at [686, 118] on div "Resolución del caso Alt r" at bounding box center [754, 131] width 151 height 41
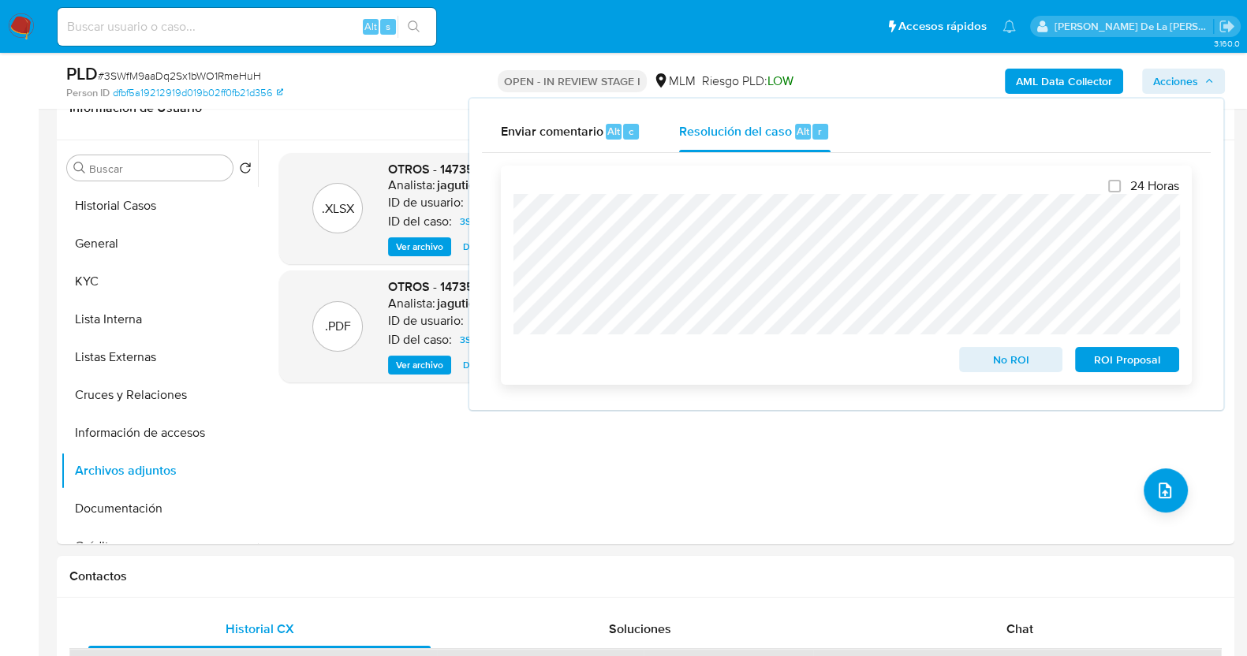
click at [998, 359] on span "No ROI" at bounding box center [1011, 360] width 82 height 22
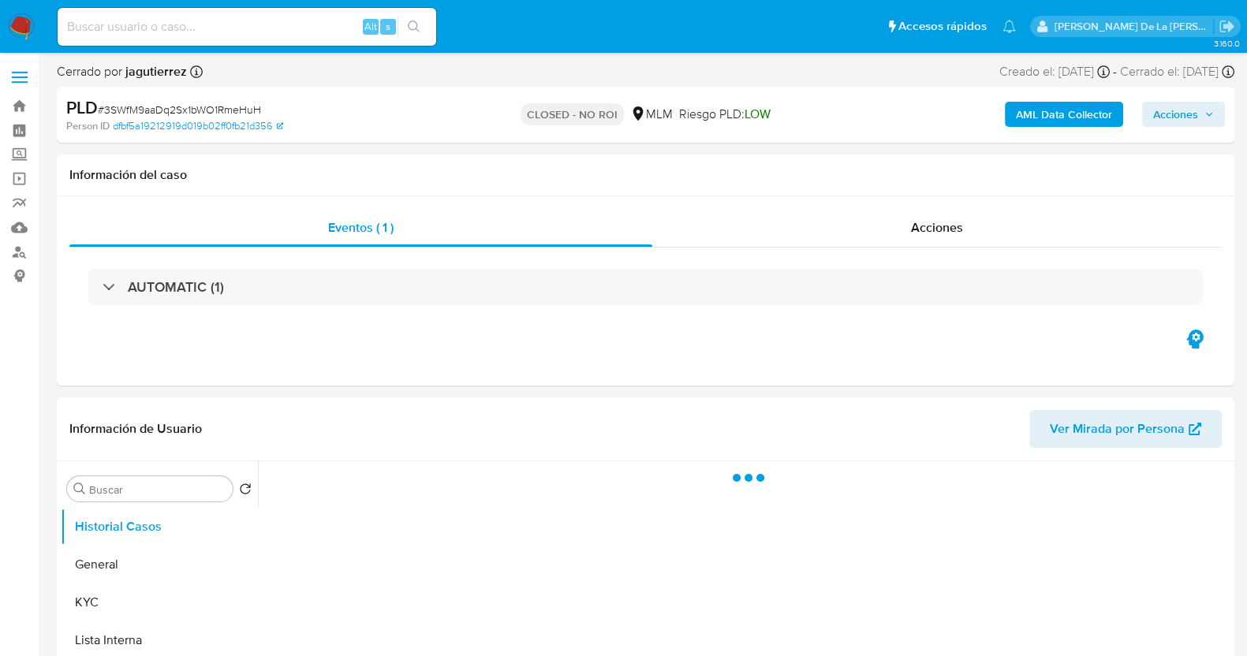
select select "10"
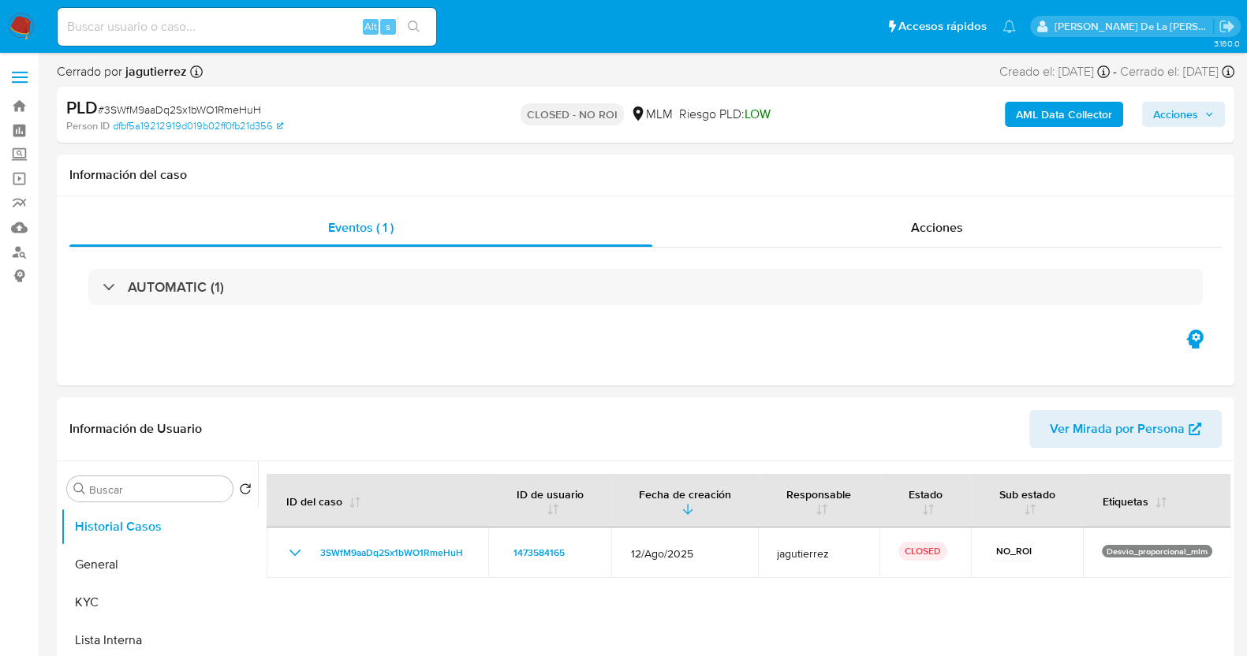
click at [14, 13] on img at bounding box center [21, 26] width 27 height 27
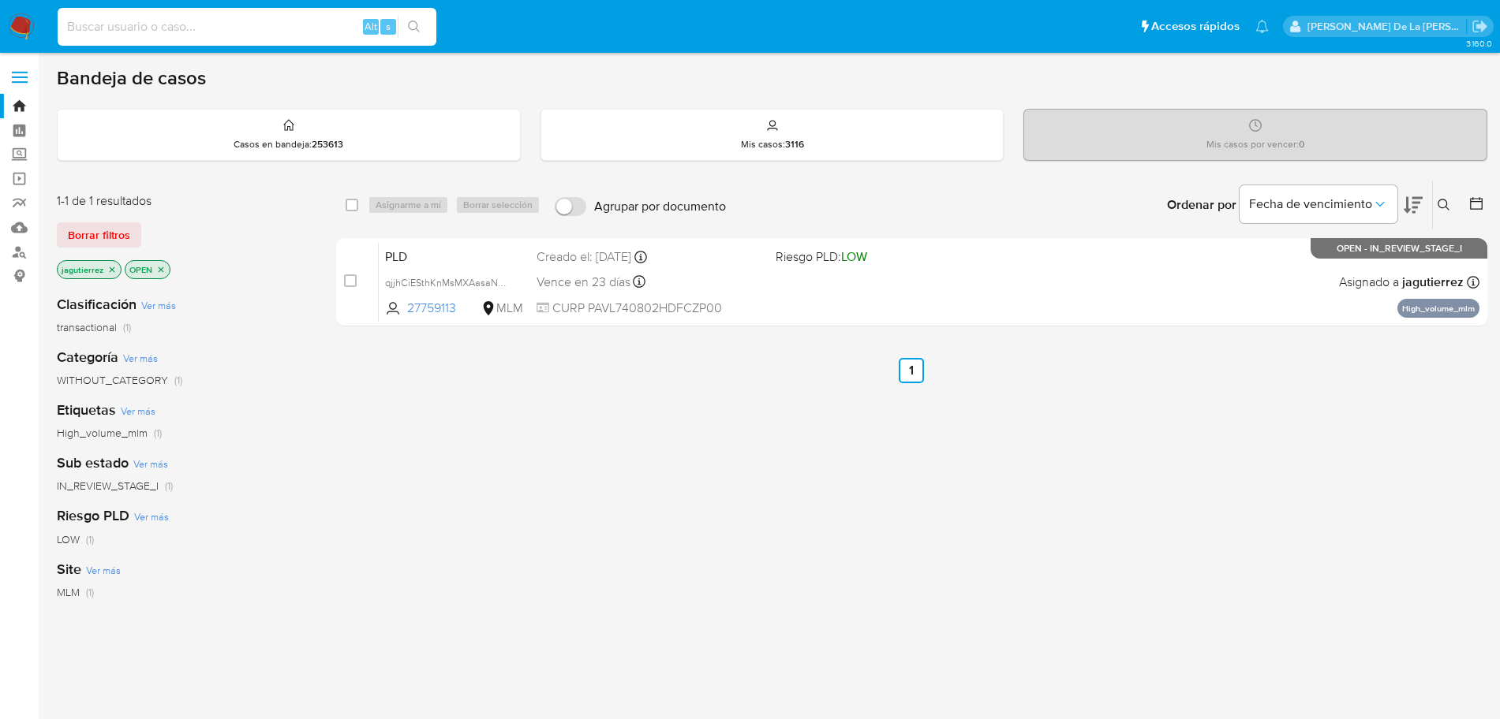
click at [130, 21] on input at bounding box center [247, 27] width 379 height 21
paste input "640416726"
type input "640416726"
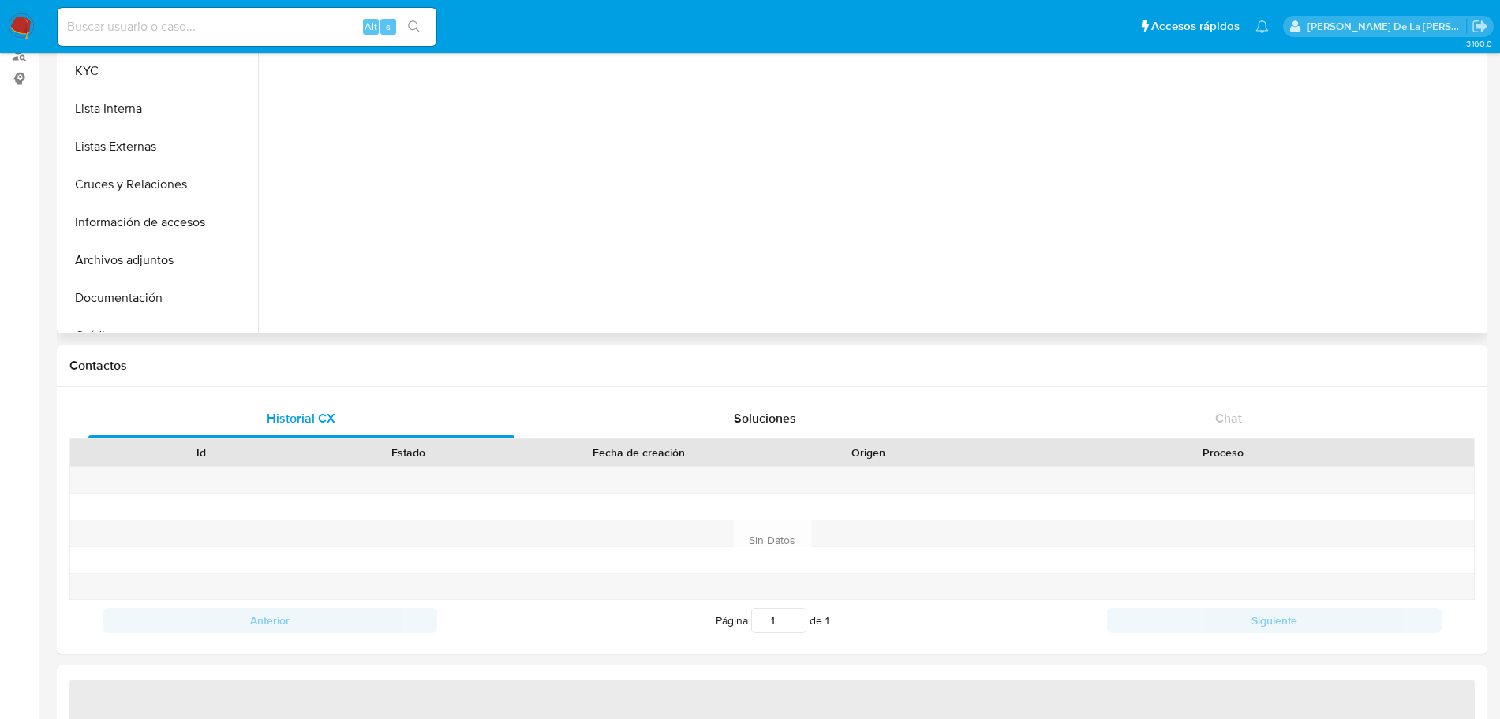
select select "10"
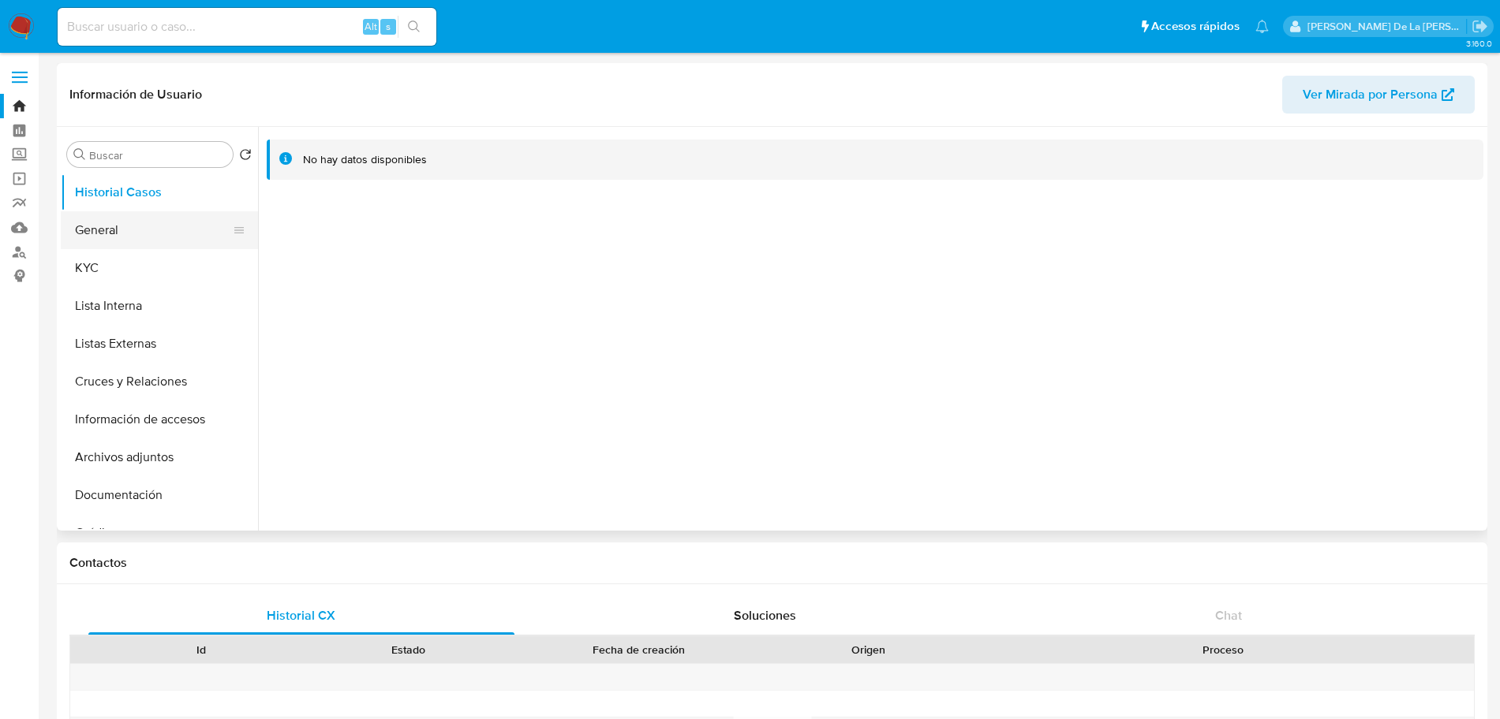
drag, startPoint x: 181, startPoint y: 206, endPoint x: 178, endPoint y: 217, distance: 11.3
click at [178, 217] on ul "Historial Casos General KYC Lista Interna Listas Externas Cruces y Relaciones I…" at bounding box center [159, 352] width 197 height 356
click at [157, 219] on button "General" at bounding box center [153, 230] width 185 height 38
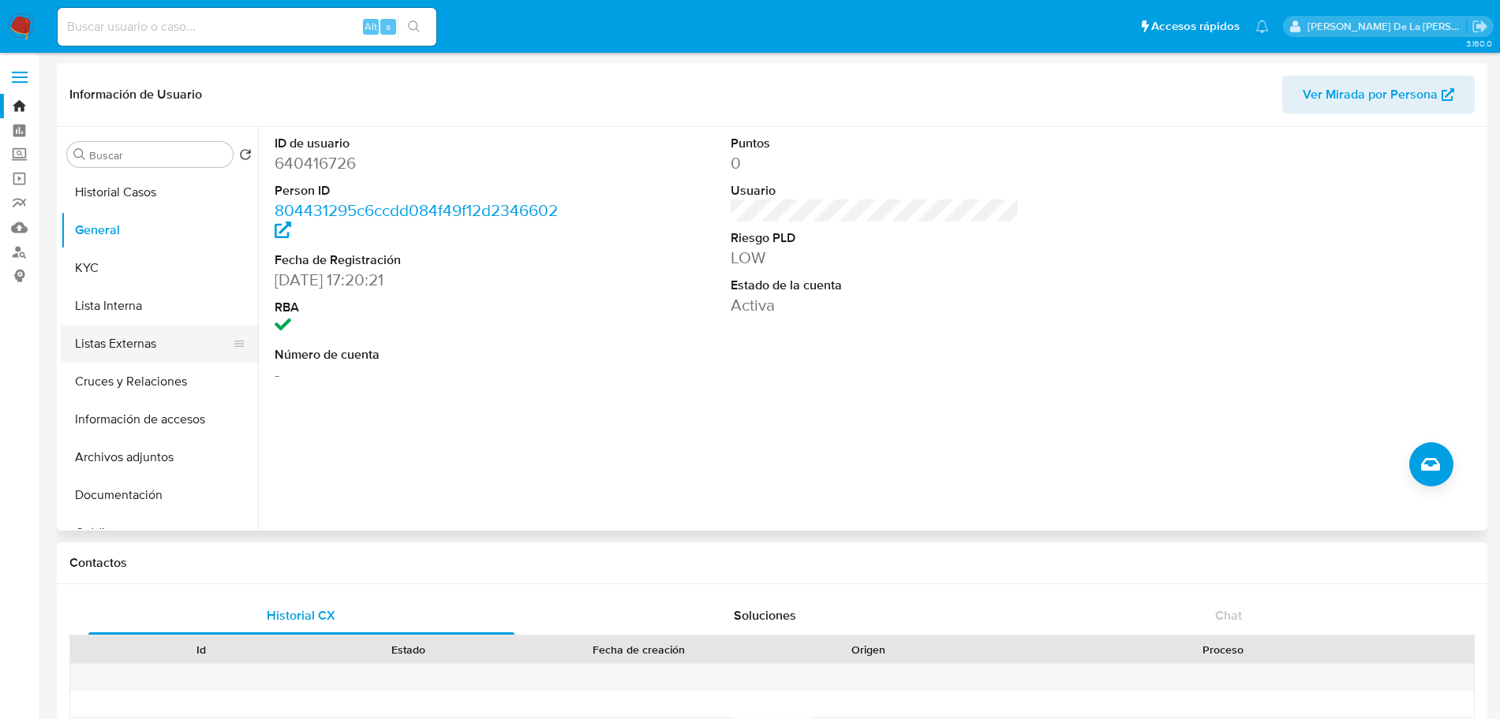
click at [151, 351] on button "Listas Externas" at bounding box center [153, 344] width 185 height 38
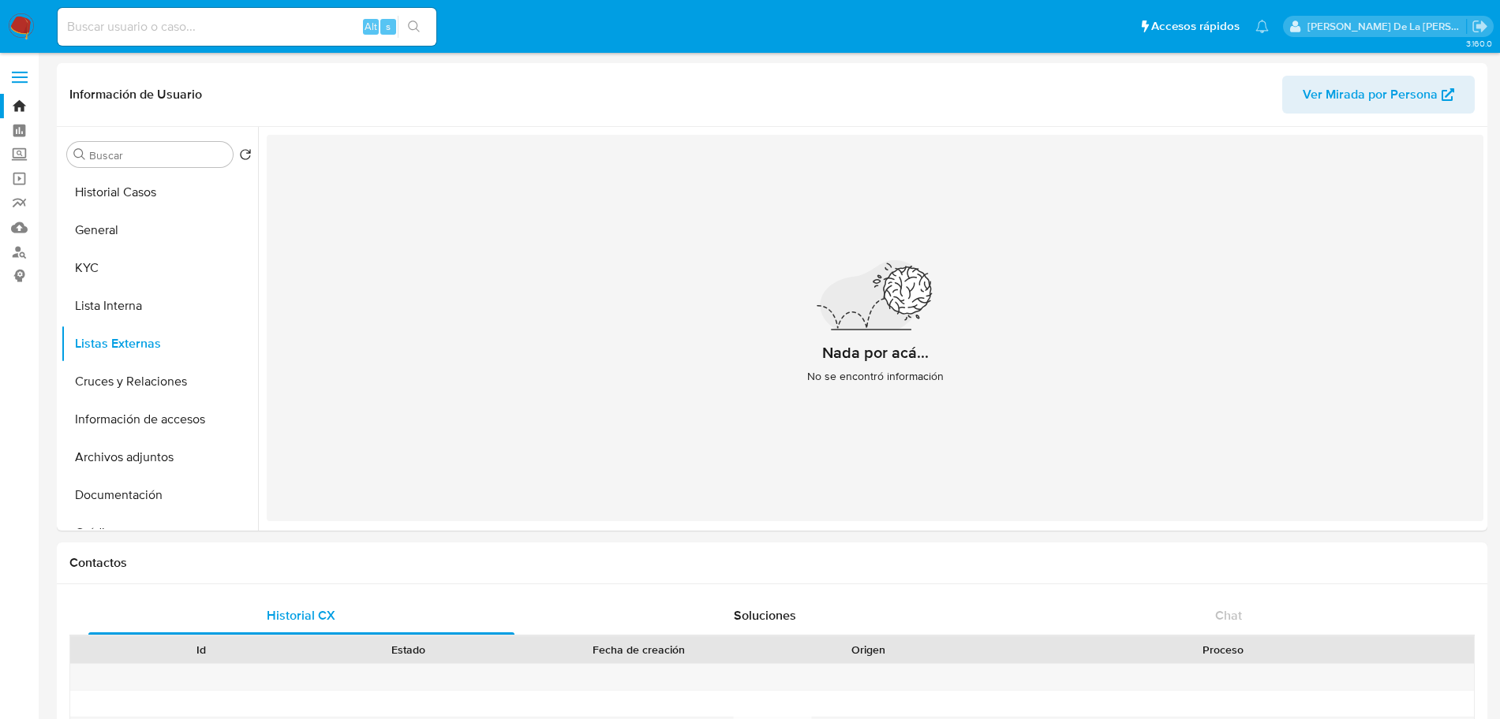
click at [166, 24] on input at bounding box center [247, 27] width 379 height 21
paste input "1339679219"
type input "1339679219"
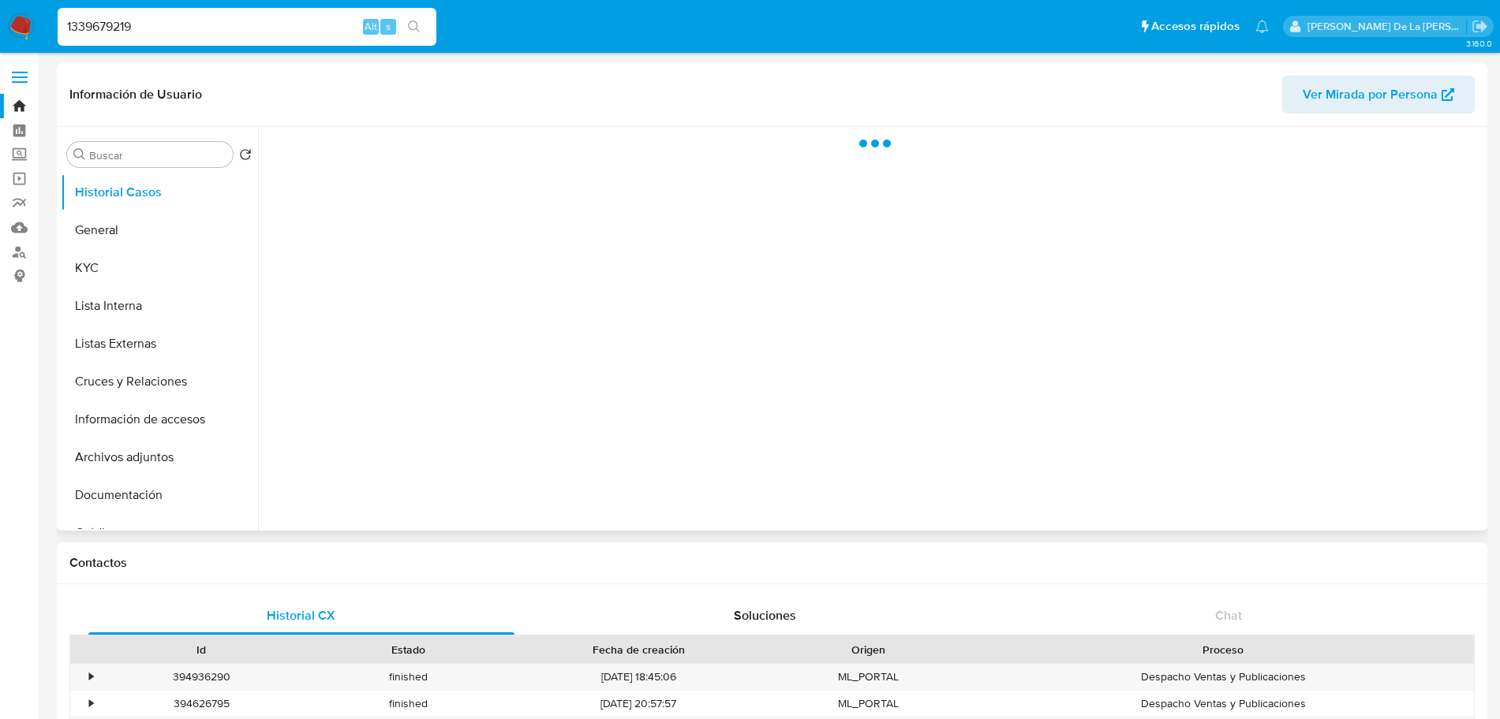
select select "10"
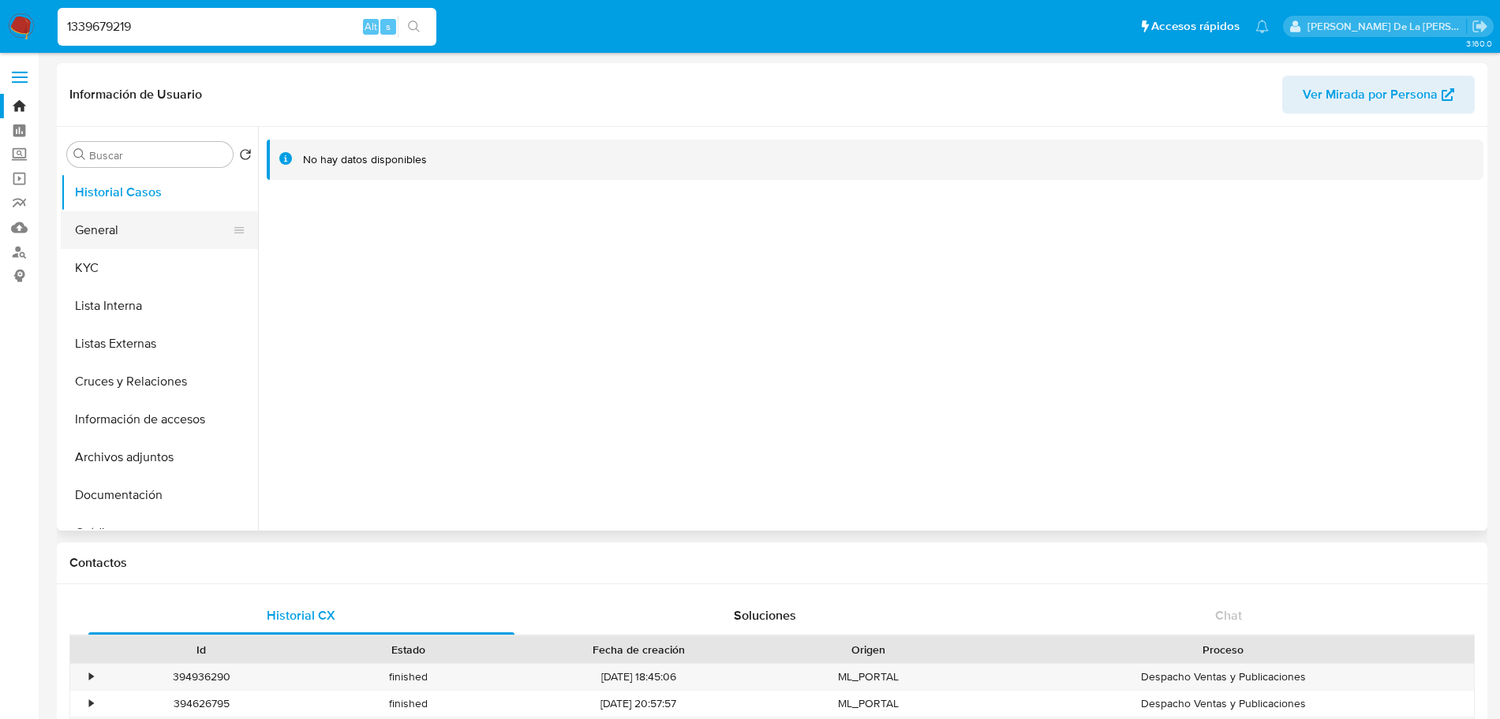
click at [115, 230] on button "General" at bounding box center [153, 230] width 185 height 38
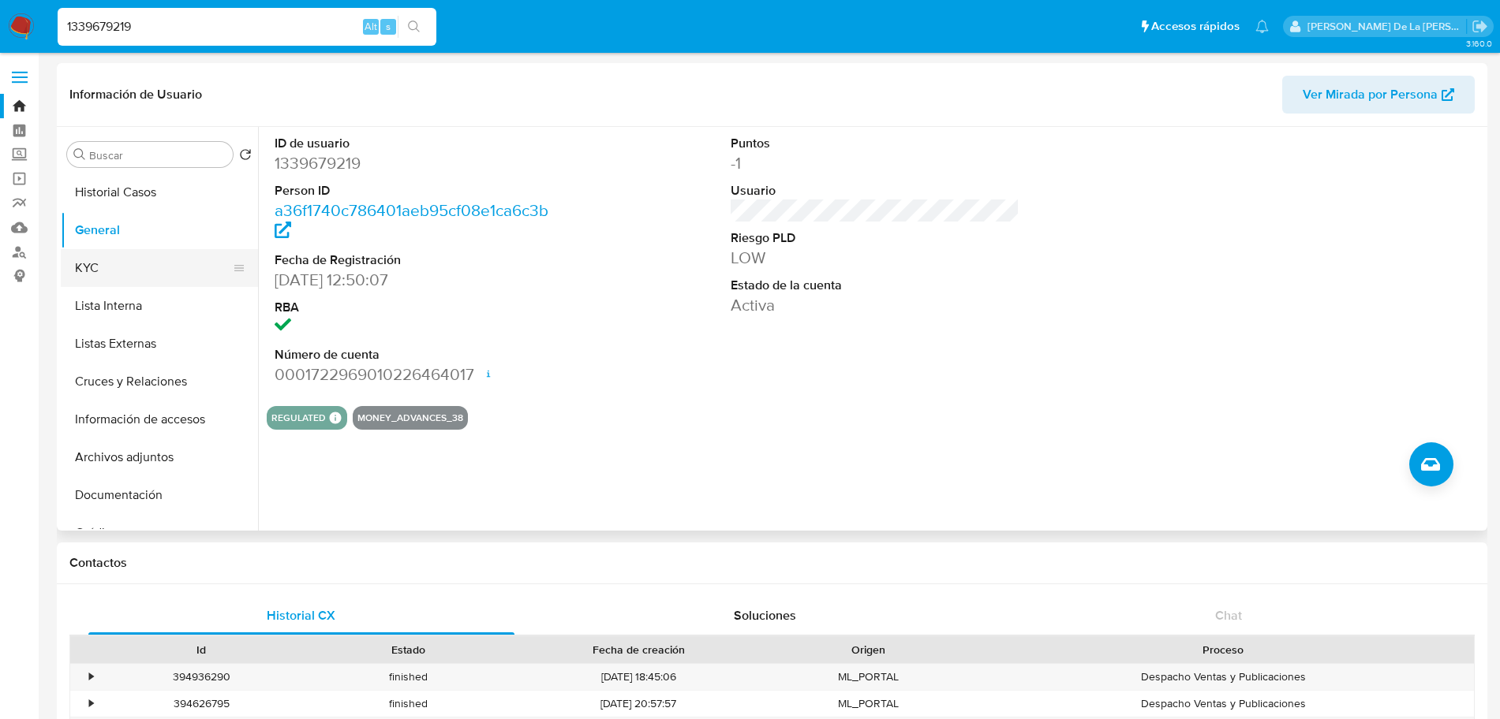
click at [111, 261] on button "KYC" at bounding box center [153, 268] width 185 height 38
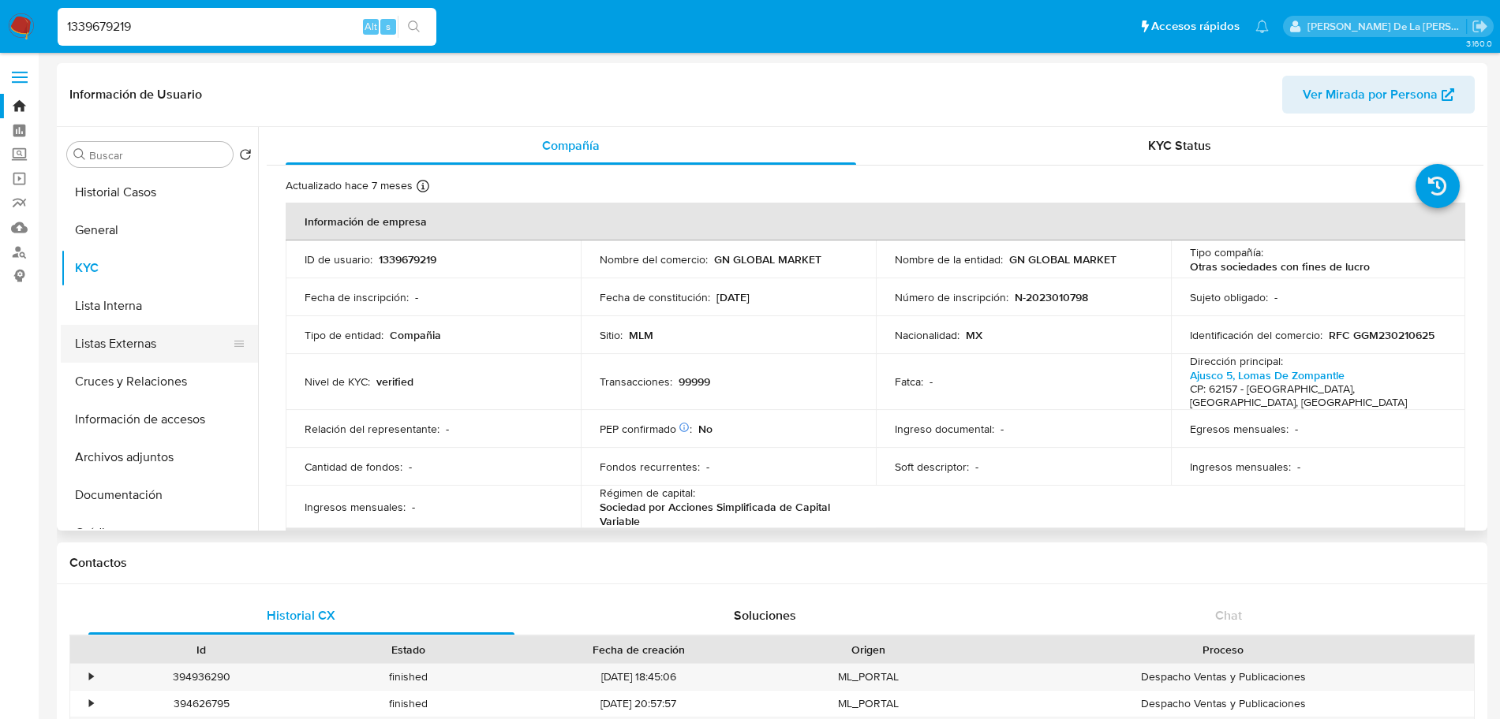
click at [139, 334] on button "Listas Externas" at bounding box center [153, 344] width 185 height 38
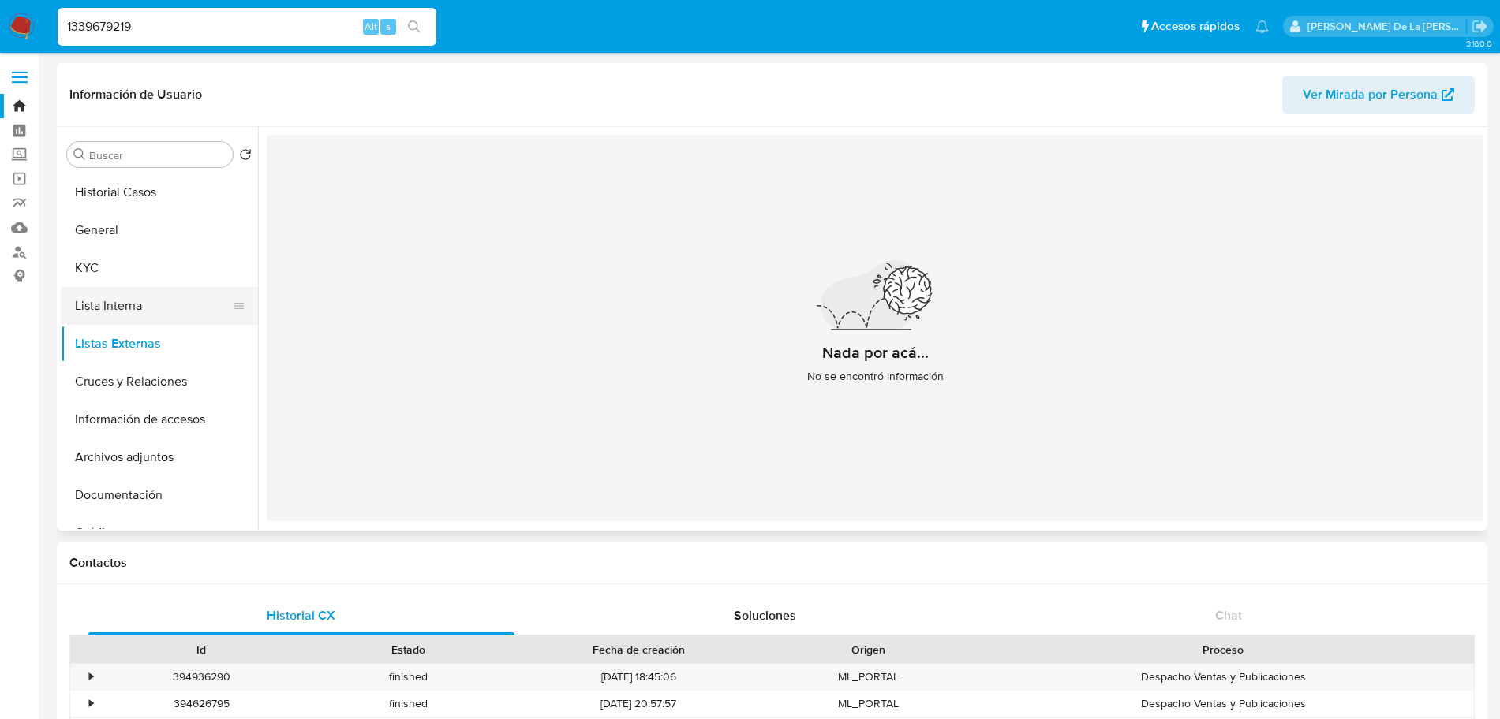
click at [157, 301] on button "Lista Interna" at bounding box center [153, 306] width 185 height 38
click at [147, 331] on button "Listas Externas" at bounding box center [153, 344] width 185 height 38
click at [15, 147] on label "Screening" at bounding box center [94, 155] width 188 height 24
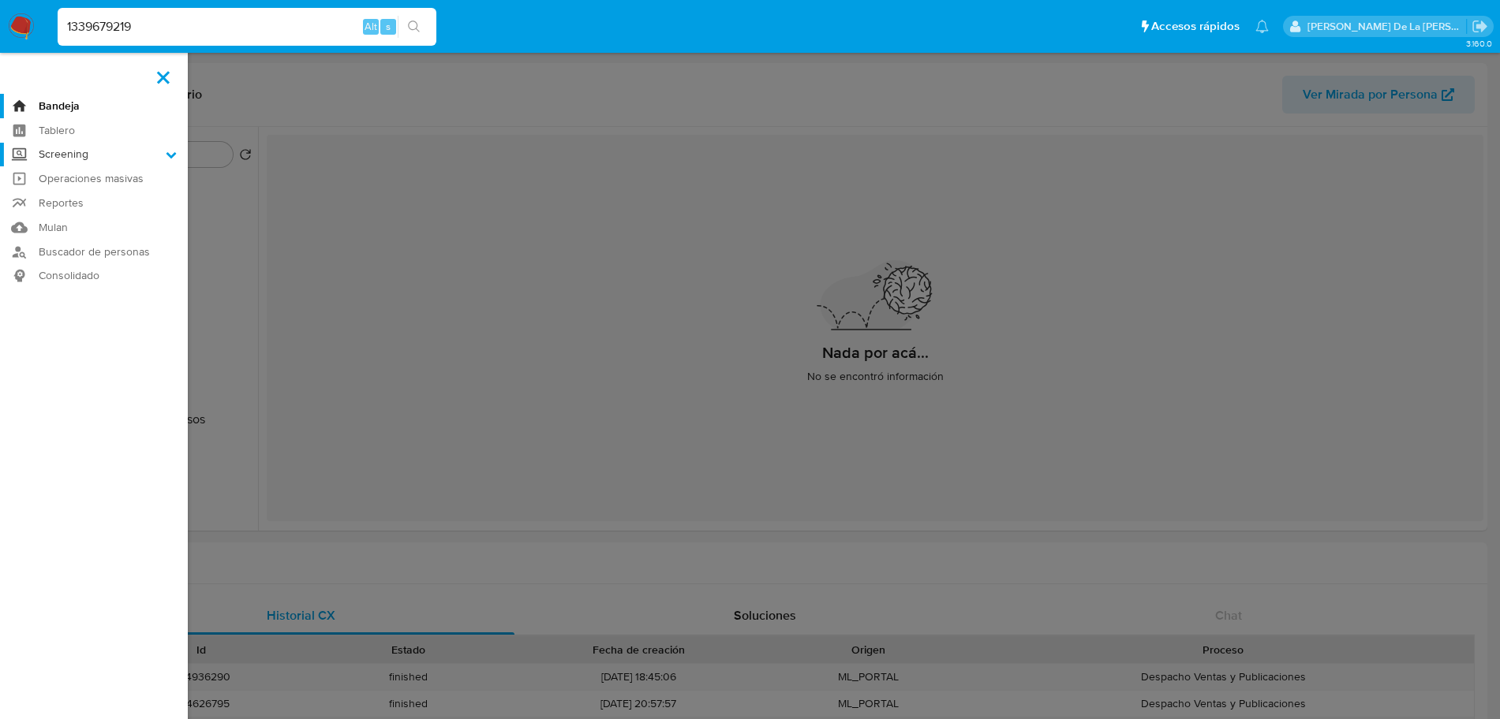
click at [0, 0] on input "Screening" at bounding box center [0, 0] width 0 height 0
click at [70, 174] on link "Búsqueda en Listas" at bounding box center [94, 176] width 188 height 20
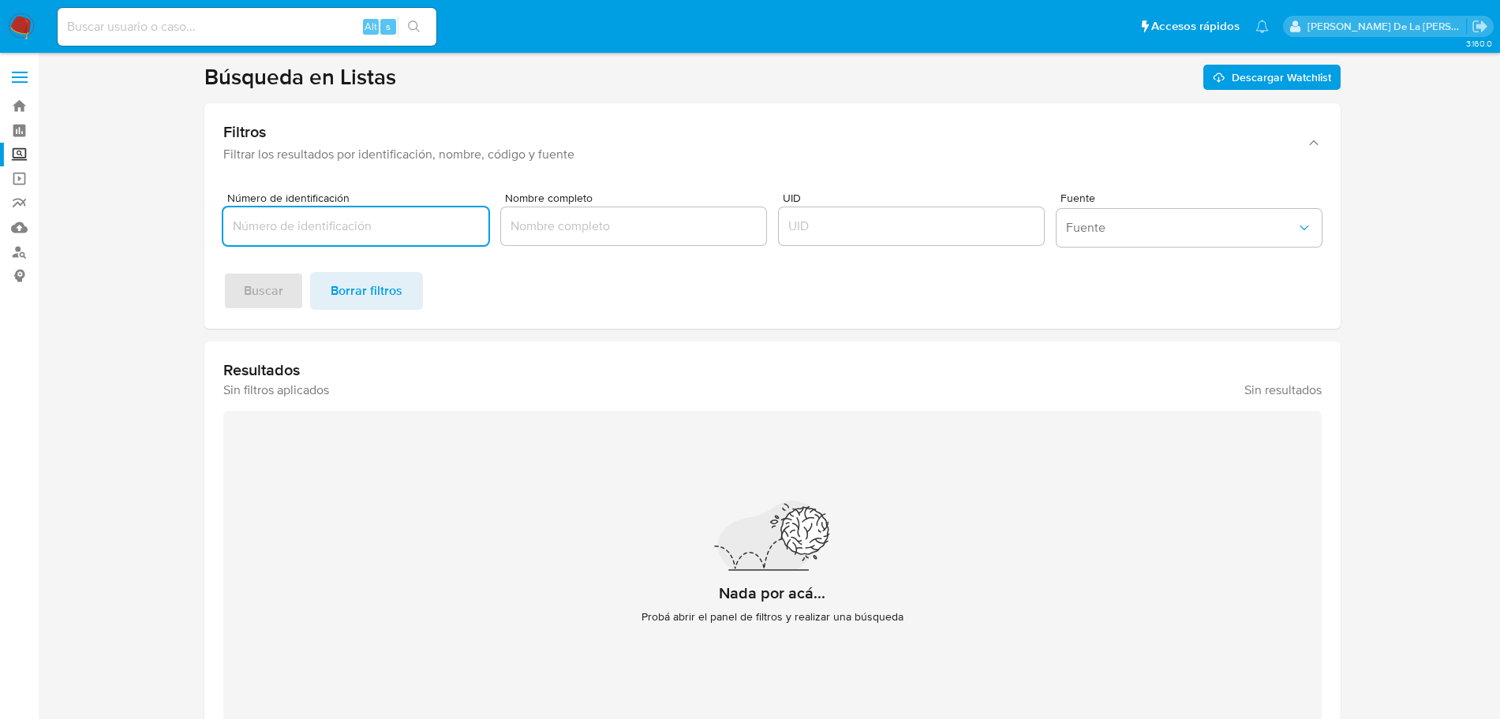
click at [383, 229] on input "Número de identificación" at bounding box center [355, 226] width 265 height 21
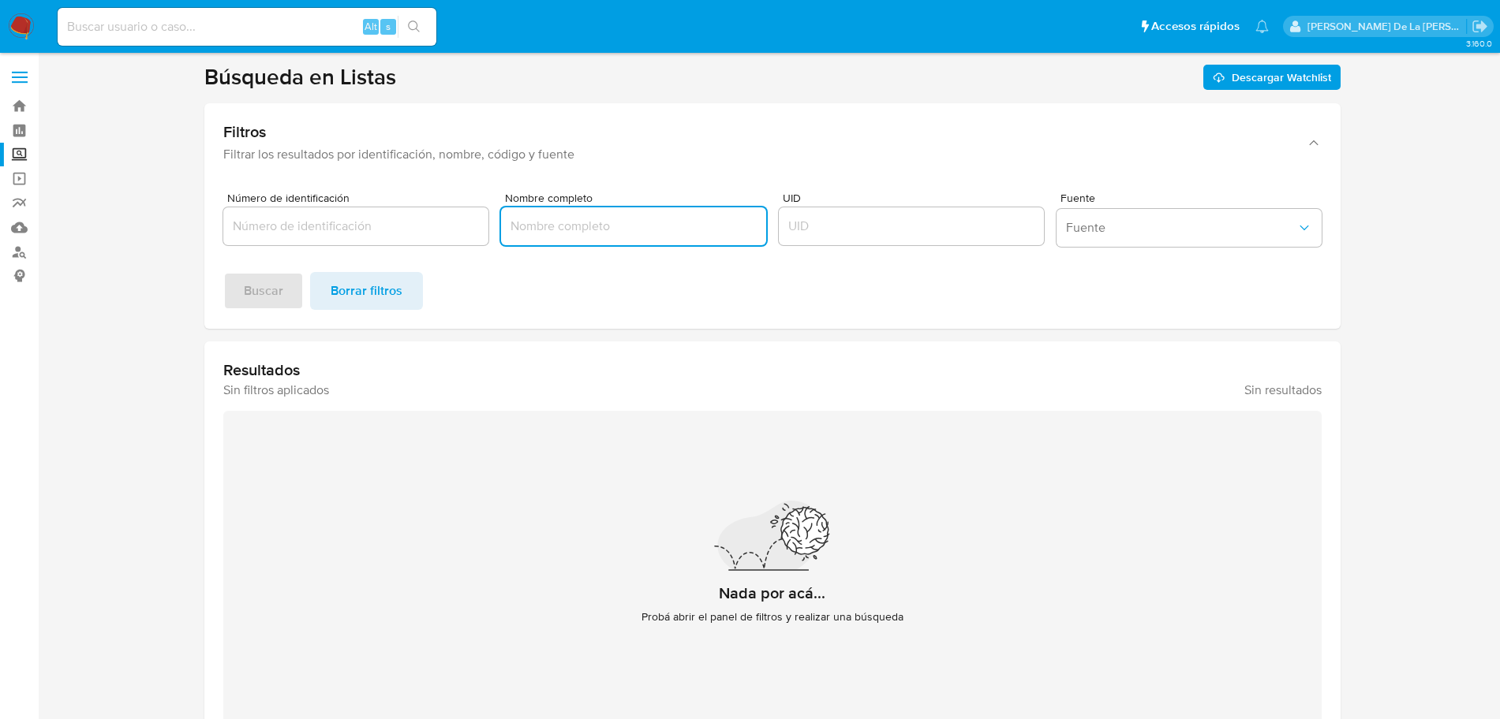
click at [649, 231] on input "Nombre completo" at bounding box center [633, 226] width 265 height 21
type input "GN GLOBAL"
click at [1103, 239] on button "Fuente" at bounding box center [1188, 228] width 265 height 38
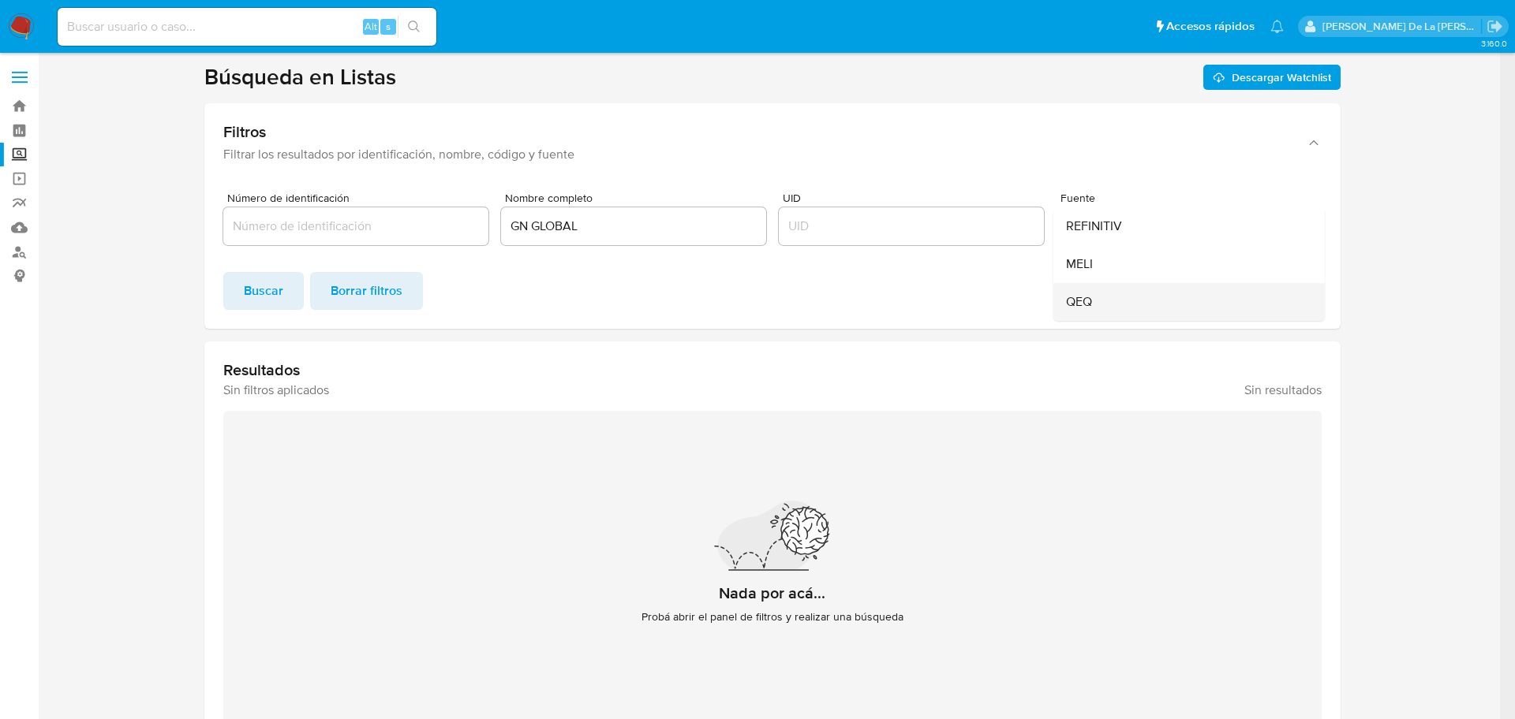
click at [1116, 315] on div "QEQ" at bounding box center [1184, 302] width 237 height 38
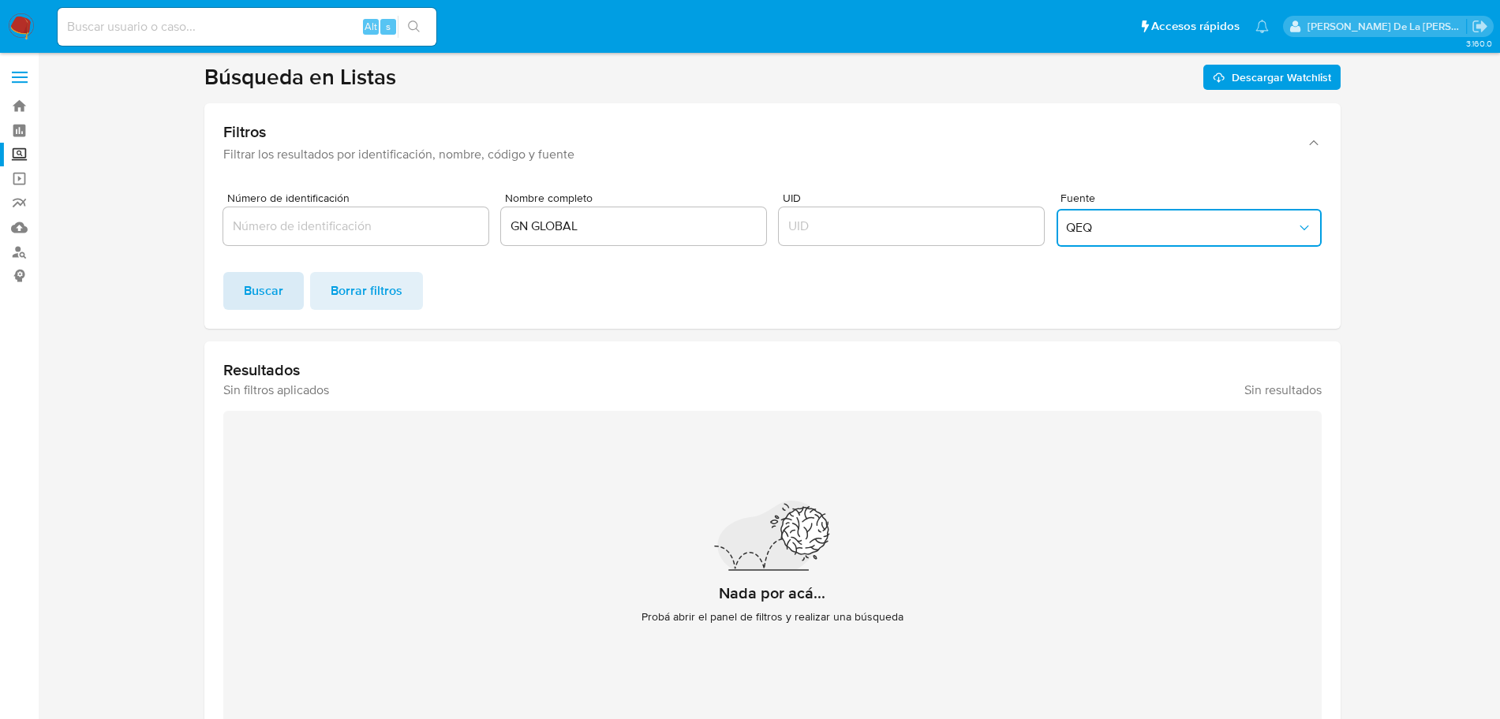
click at [260, 291] on span "Buscar" at bounding box center [263, 291] width 39 height 35
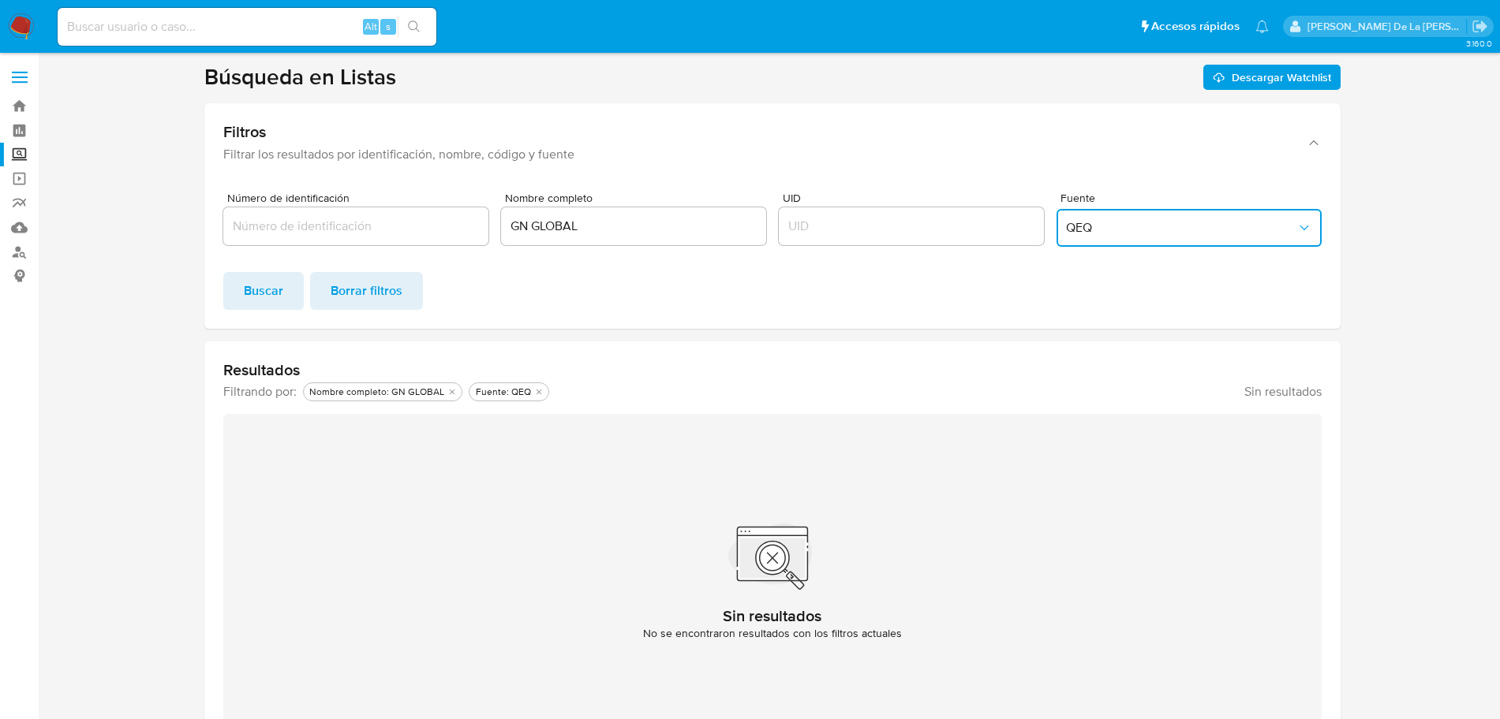
click at [1197, 226] on span "QEQ" at bounding box center [1181, 228] width 230 height 16
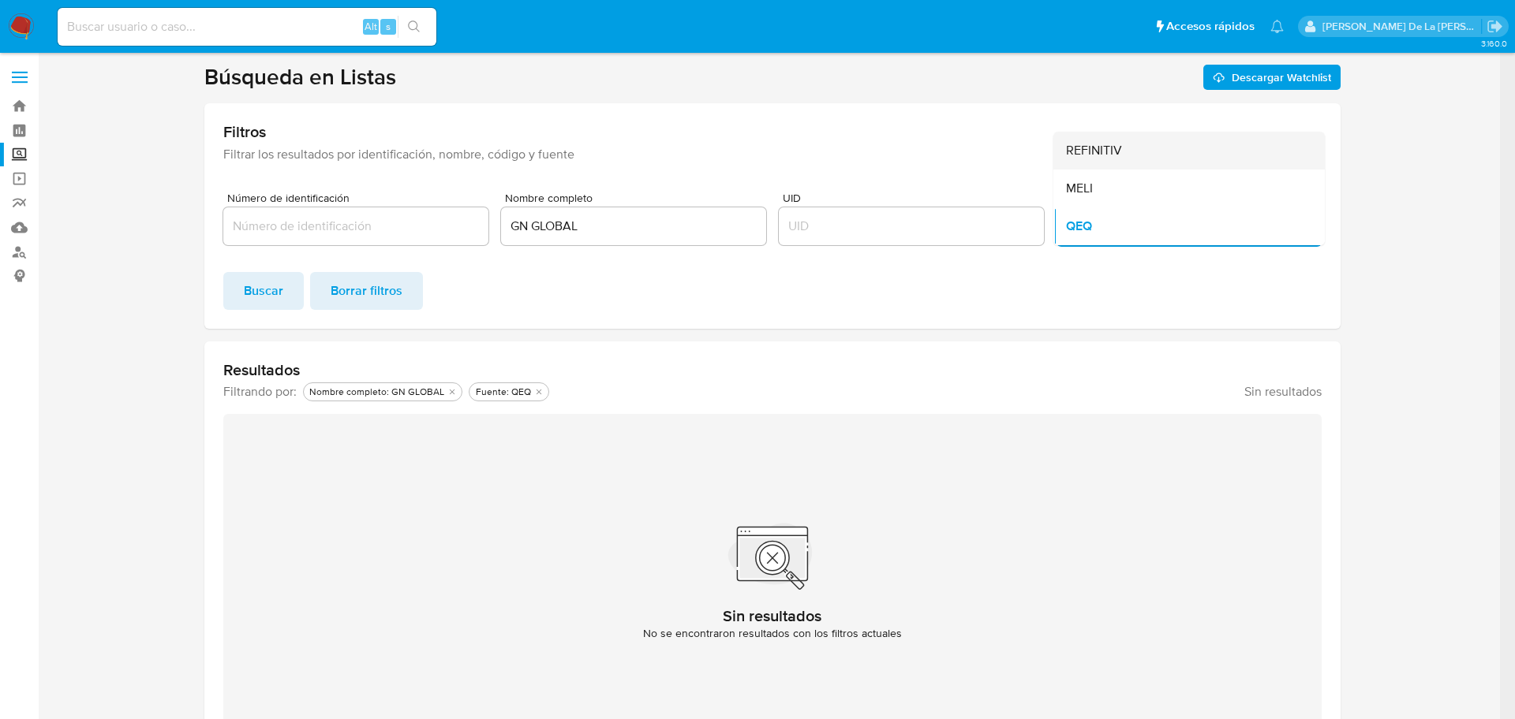
click at [1160, 144] on div "REFINITIV" at bounding box center [1184, 151] width 237 height 38
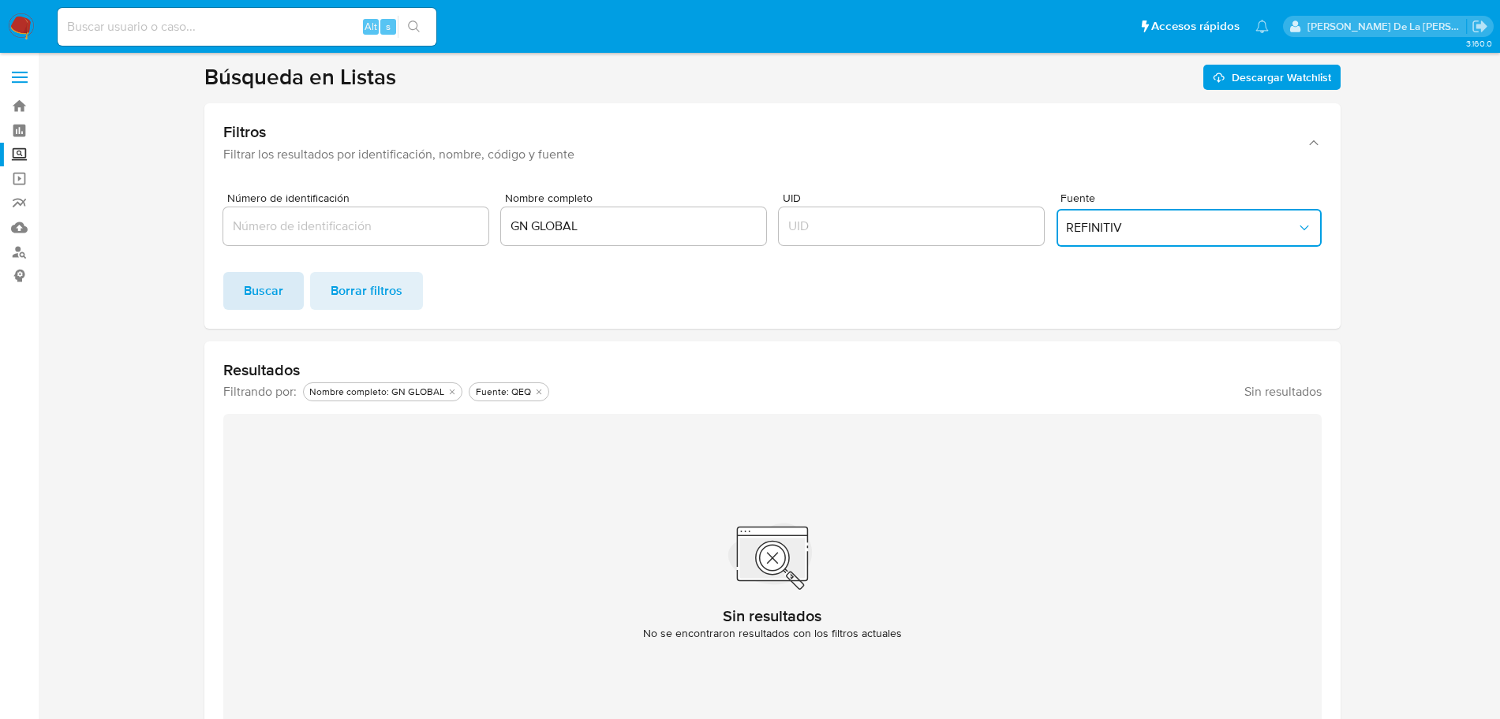
click at [252, 302] on span "Buscar" at bounding box center [263, 291] width 39 height 35
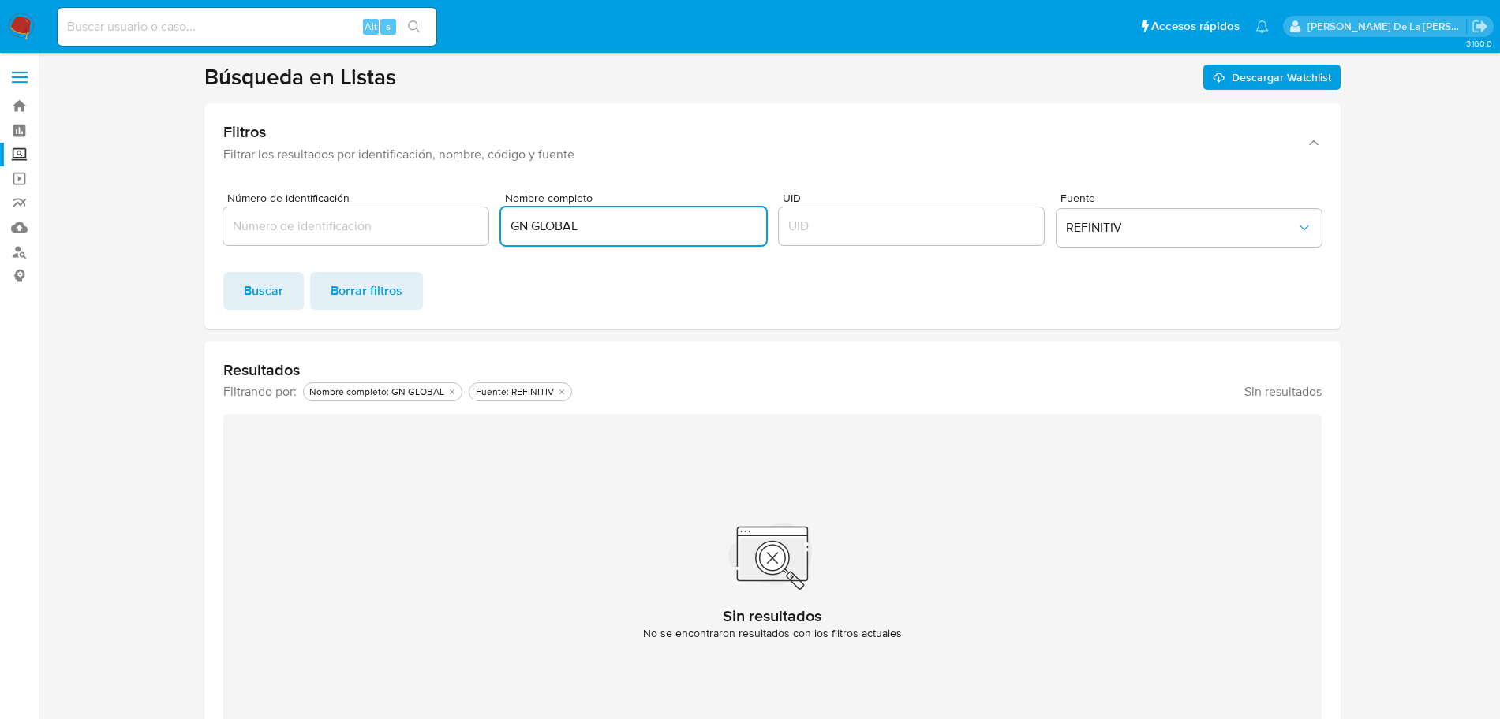
click at [674, 233] on input "GN GLOBAL" at bounding box center [633, 226] width 265 height 21
drag, startPoint x: 614, startPoint y: 237, endPoint x: 485, endPoint y: 224, distance: 130.0
click at [485, 224] on div "Número de identificación Nombre completo GN GLOBAL UID Fuente REFINITIV" at bounding box center [772, 222] width 1098 height 61
click at [246, 45] on div "Alt s" at bounding box center [247, 27] width 379 height 44
drag, startPoint x: 238, startPoint y: 19, endPoint x: 241, endPoint y: 28, distance: 10.0
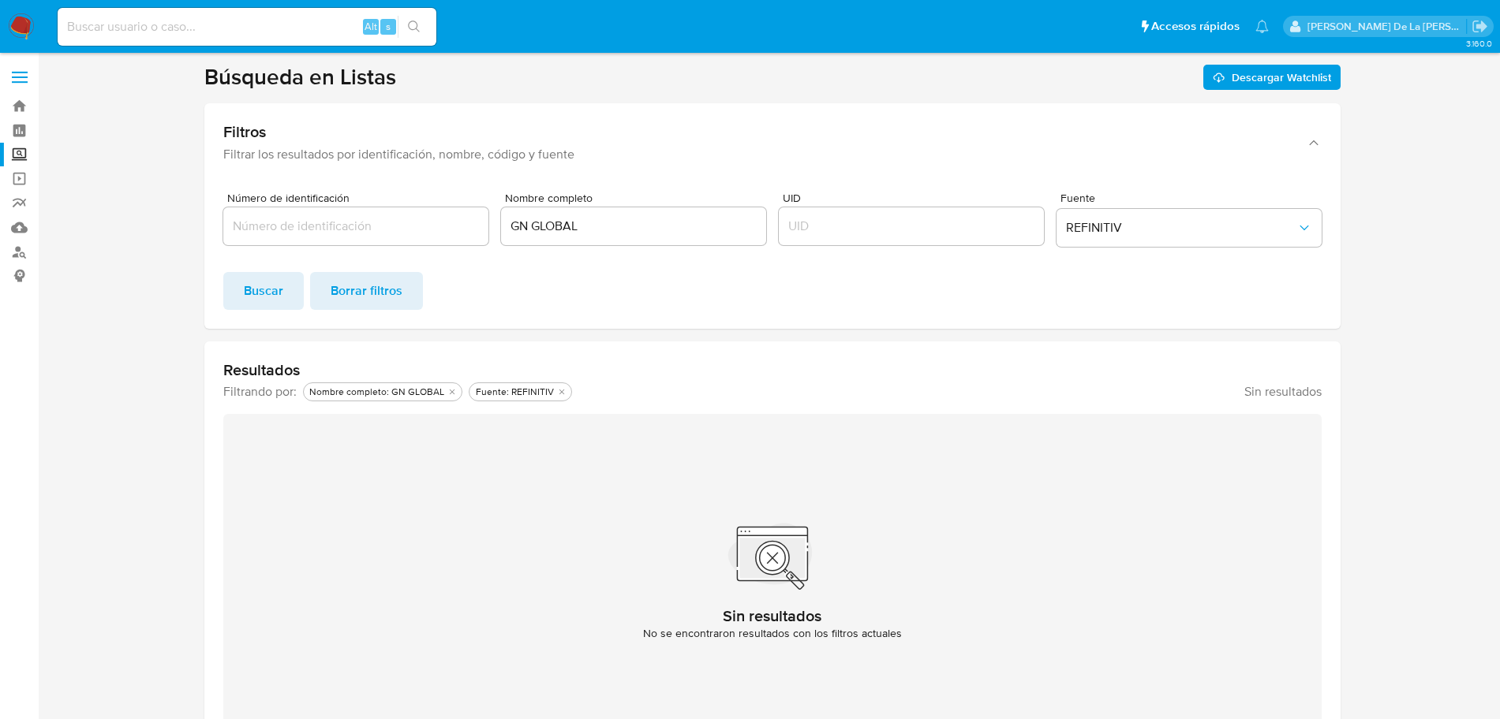
click at [241, 24] on input at bounding box center [247, 27] width 379 height 21
paste input "802169523"
type input "802169523"
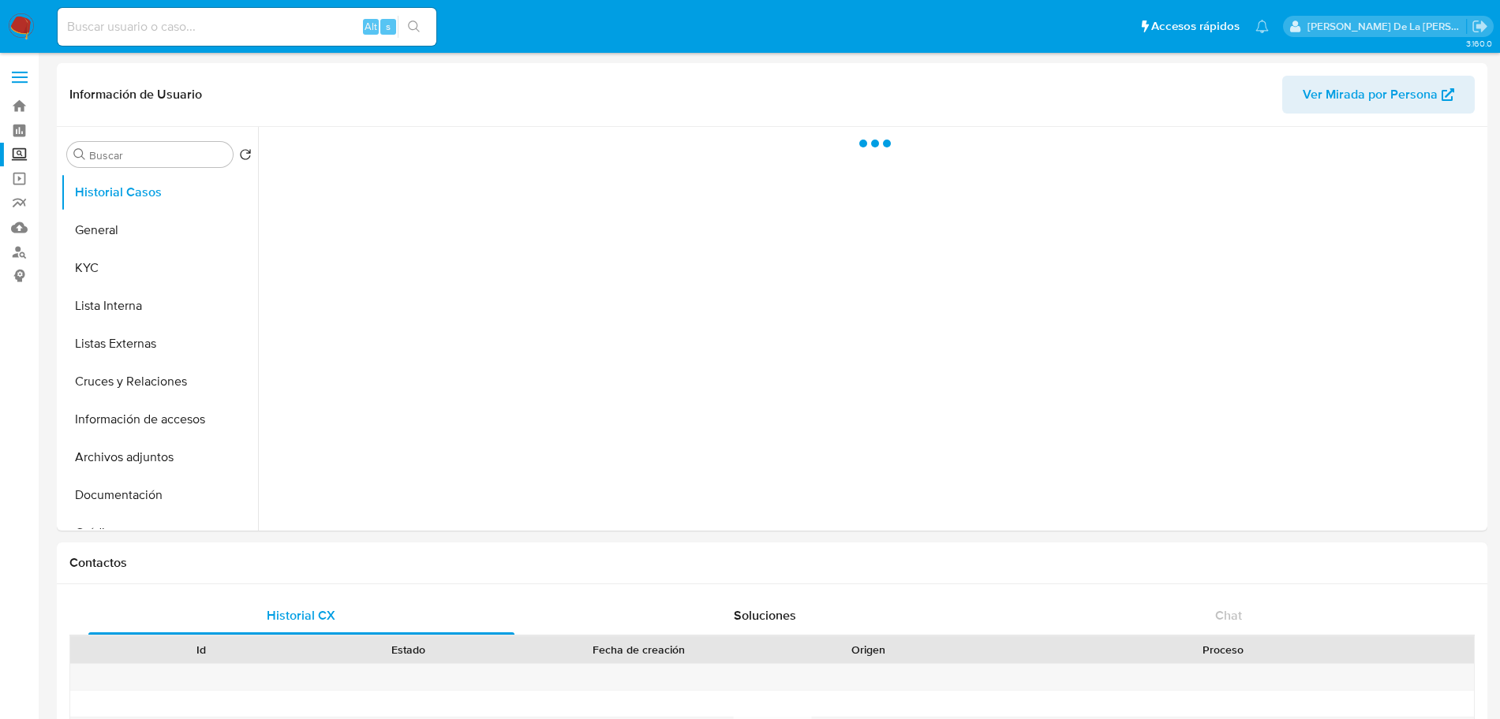
select select "10"
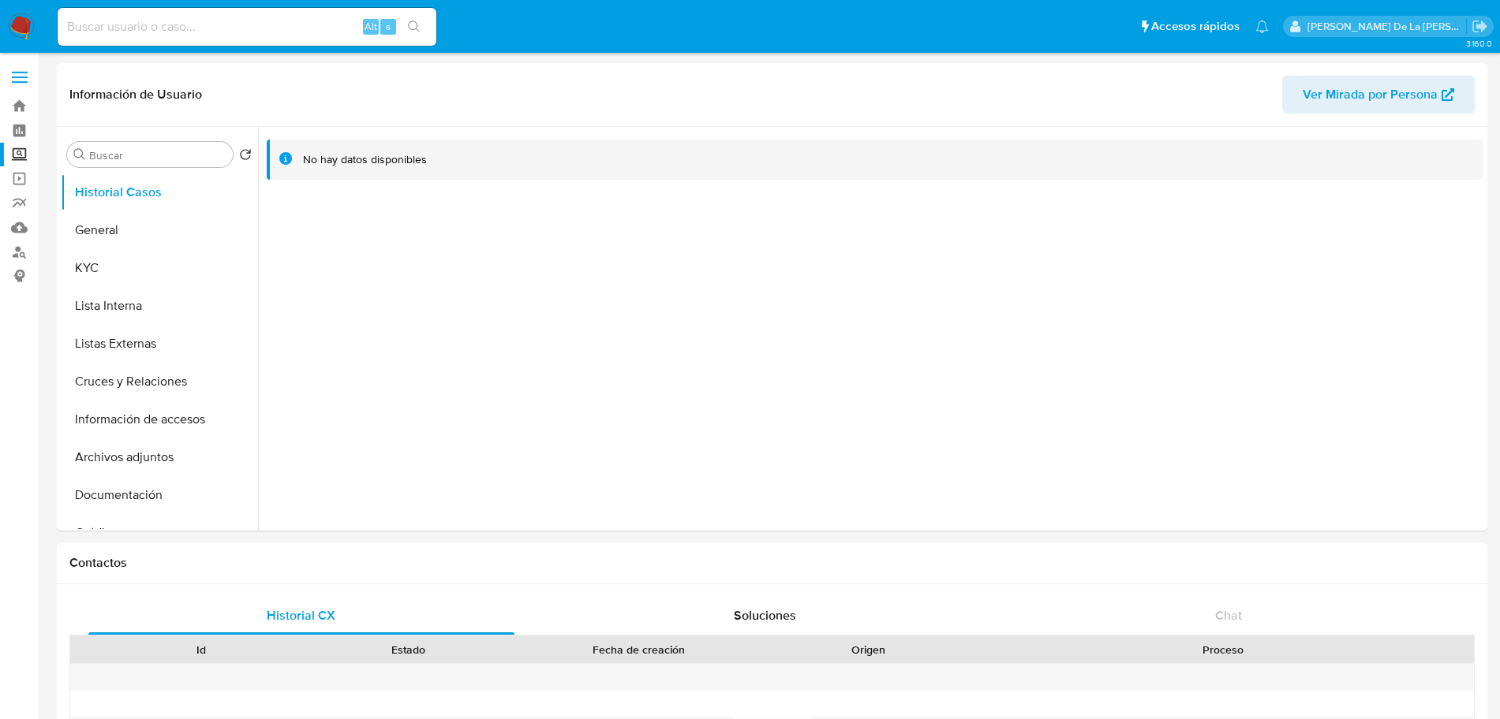
click at [21, 28] on img at bounding box center [21, 26] width 27 height 27
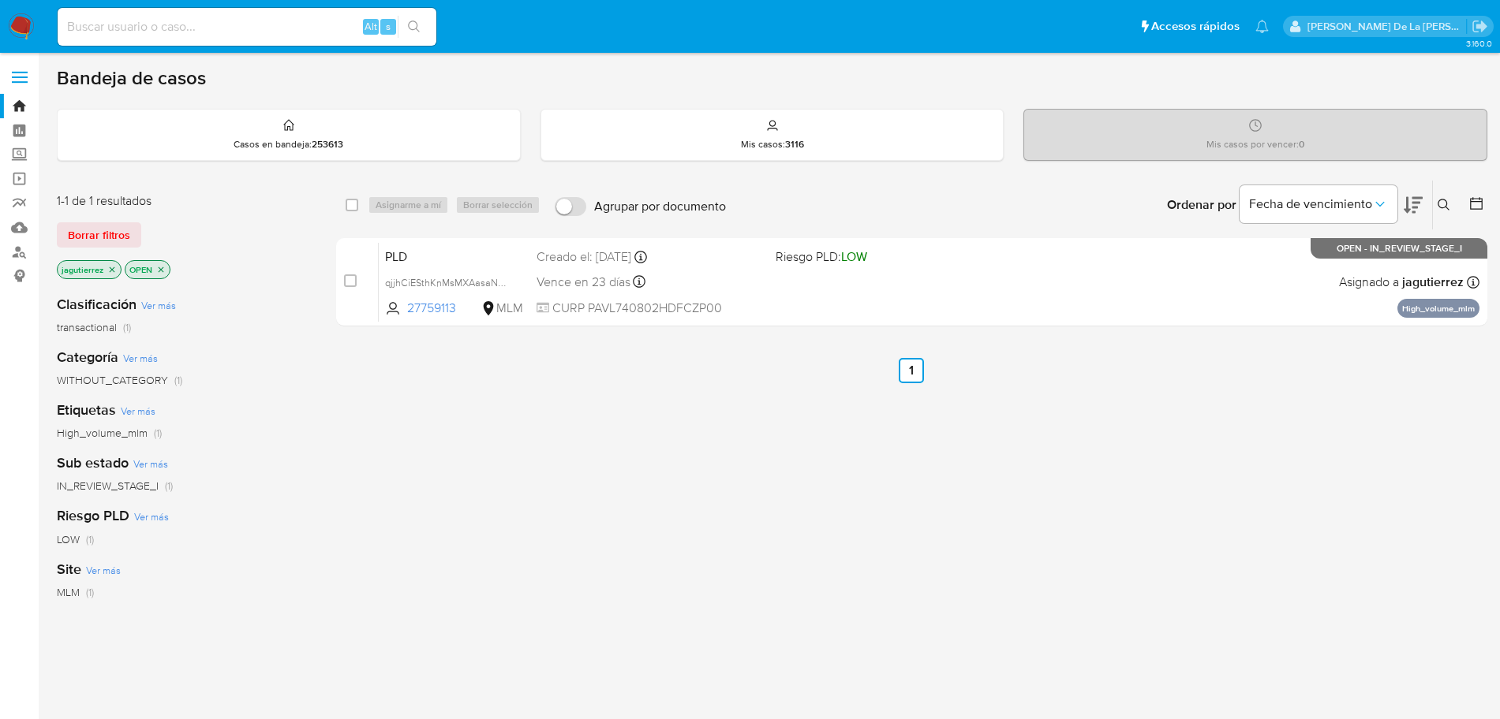
click at [111, 267] on icon "close-filter" at bounding box center [111, 269] width 9 height 9
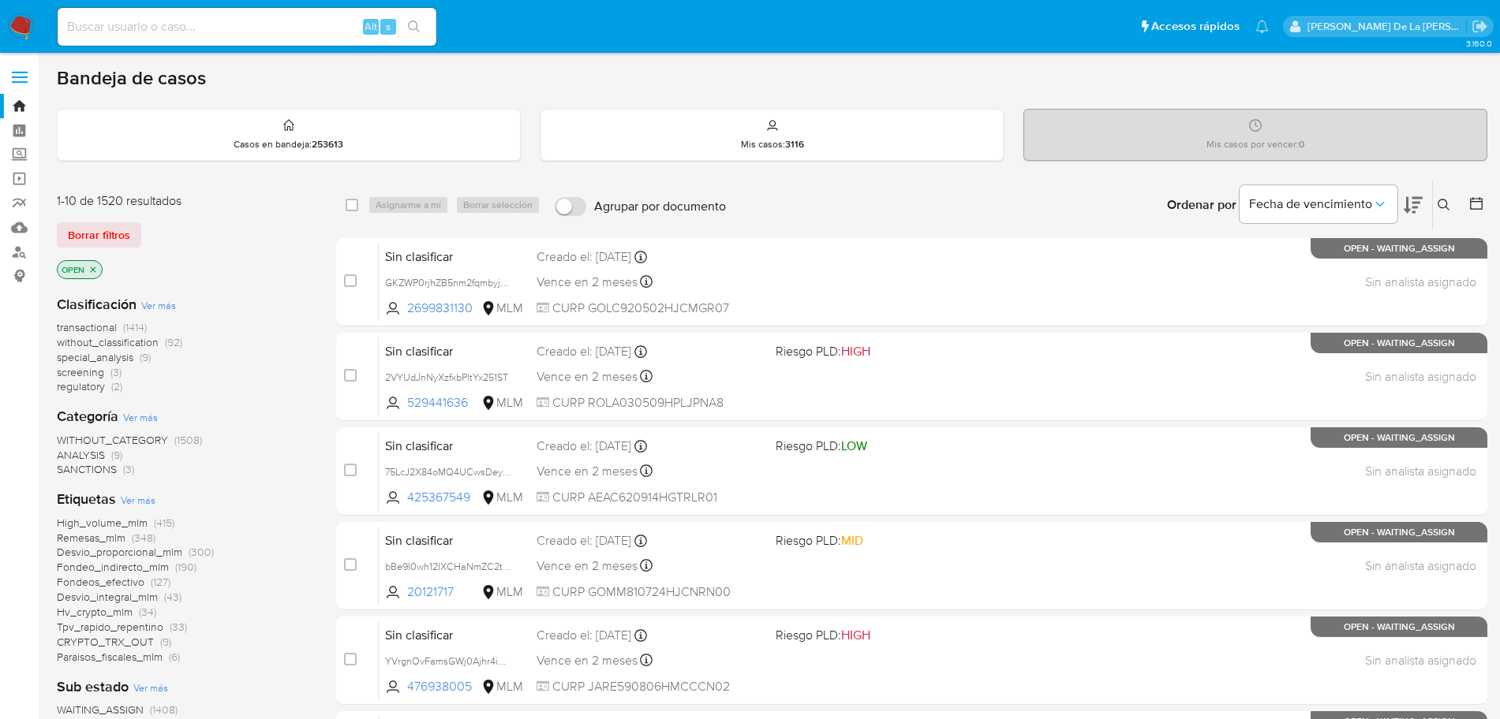
click at [77, 375] on span "screening" at bounding box center [80, 372] width 47 height 16
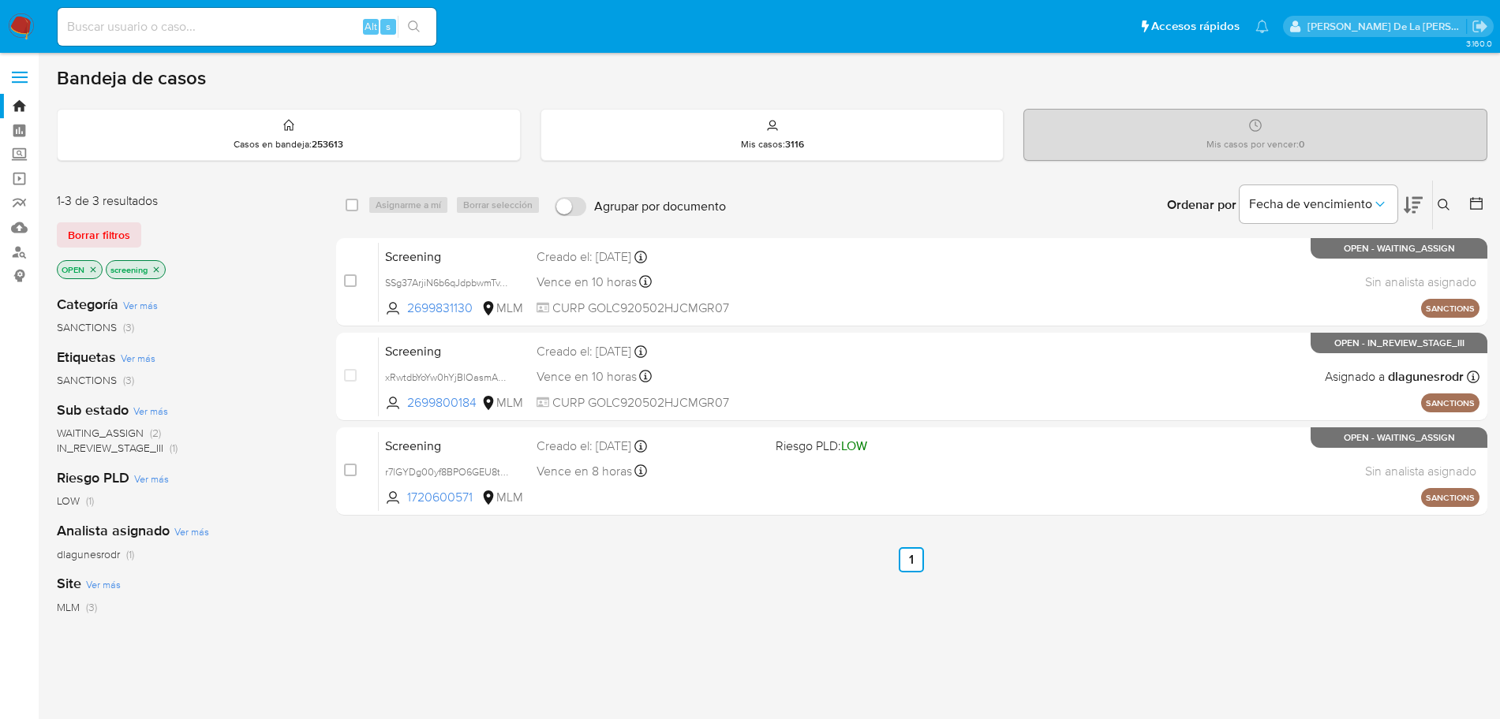
click at [15, 24] on img at bounding box center [21, 26] width 27 height 27
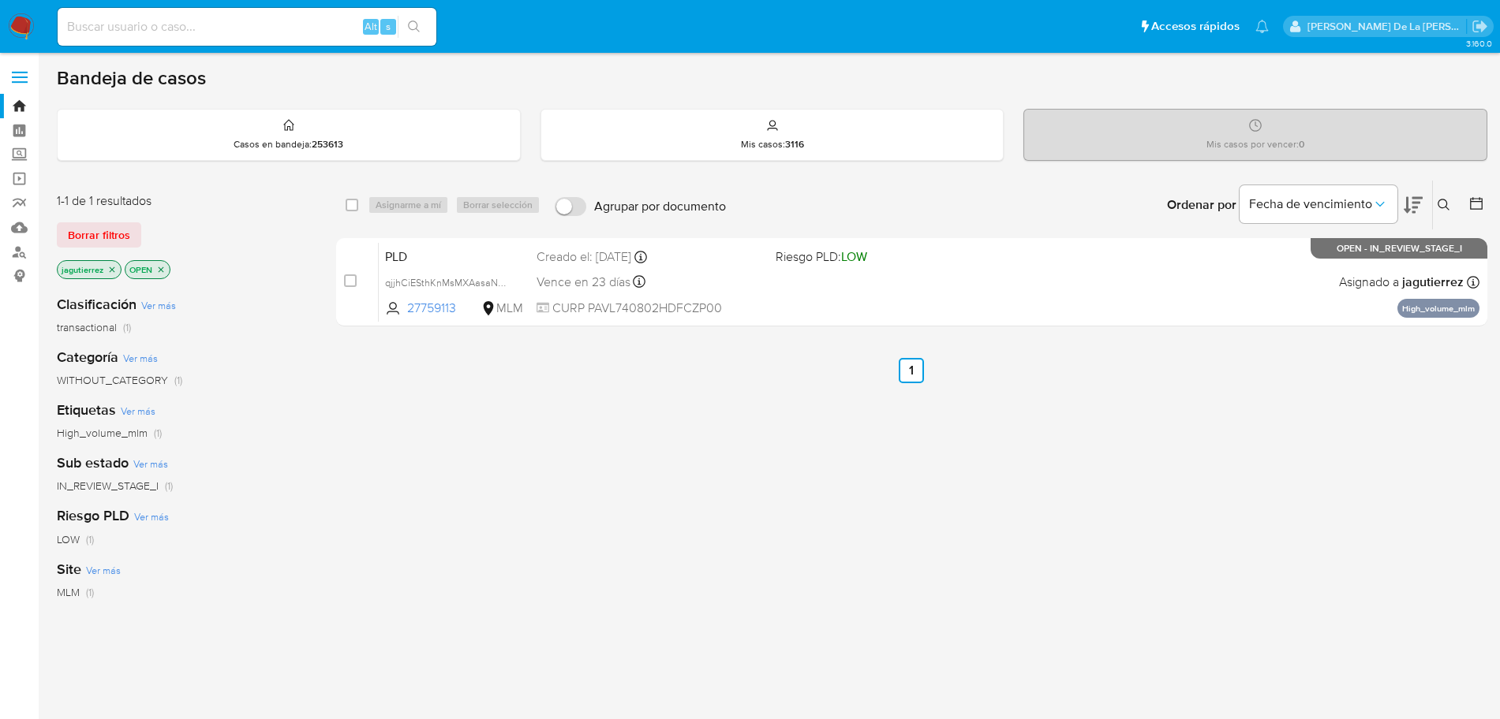
click at [154, 34] on input at bounding box center [247, 27] width 379 height 21
paste input "1339679219"
type input "1339679219"
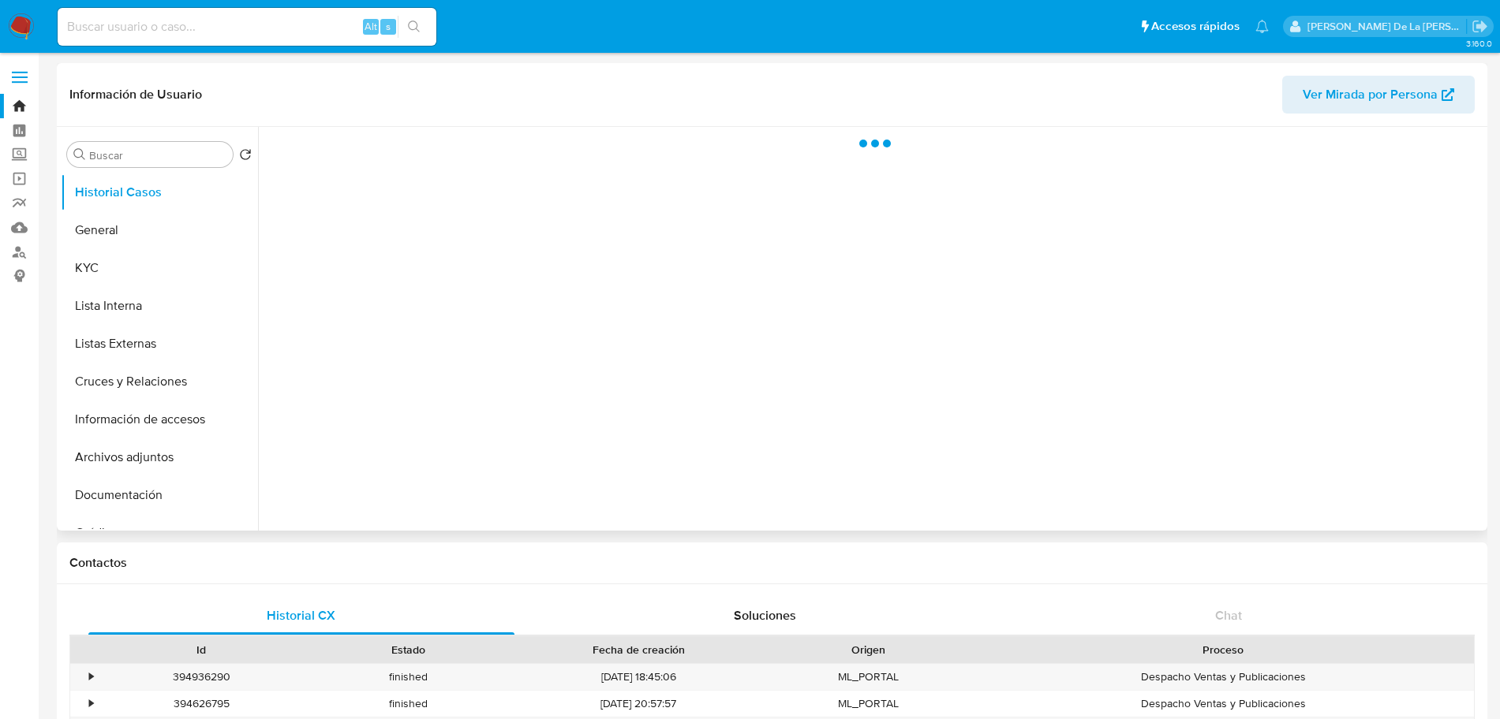
select select "10"
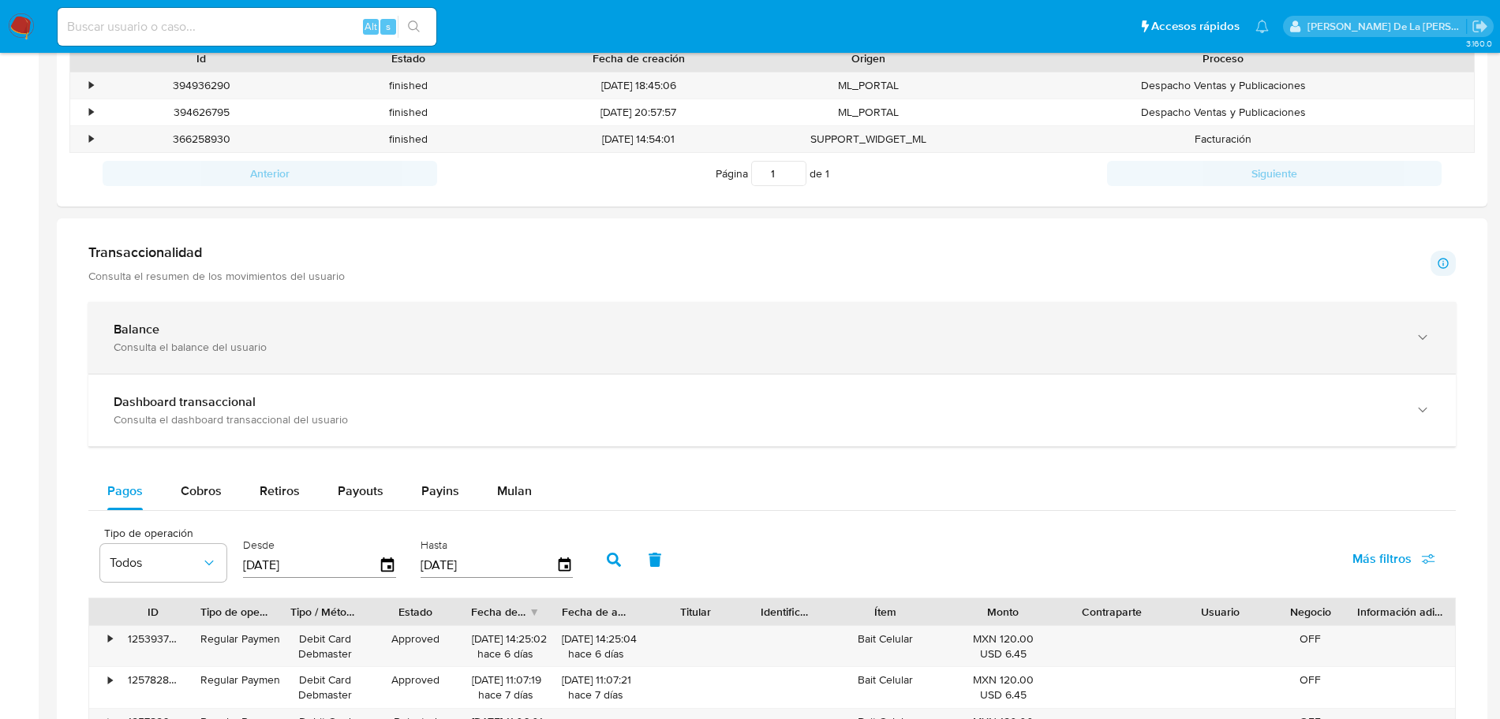
click at [225, 306] on div "Balance Consulta el balance del usuario" at bounding box center [771, 338] width 1367 height 72
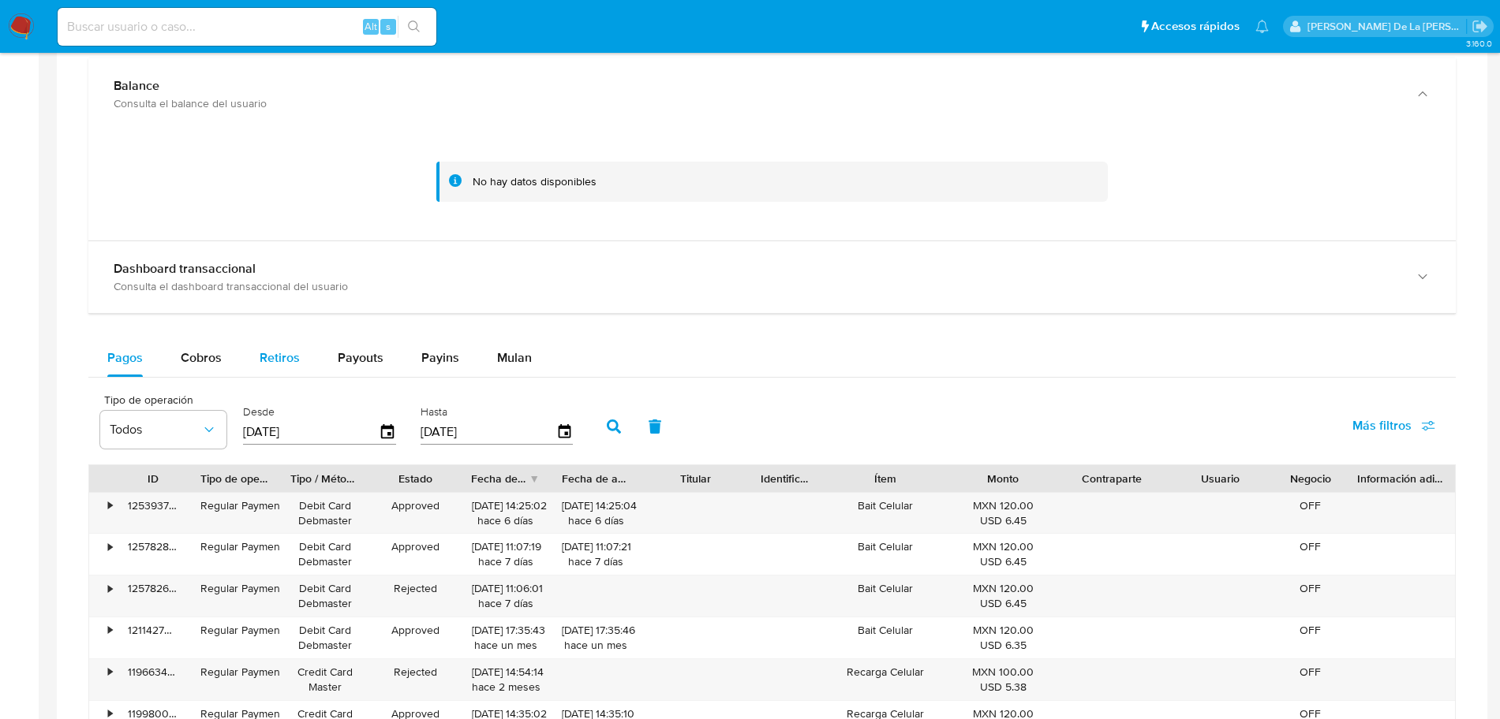
scroll to position [887, 0]
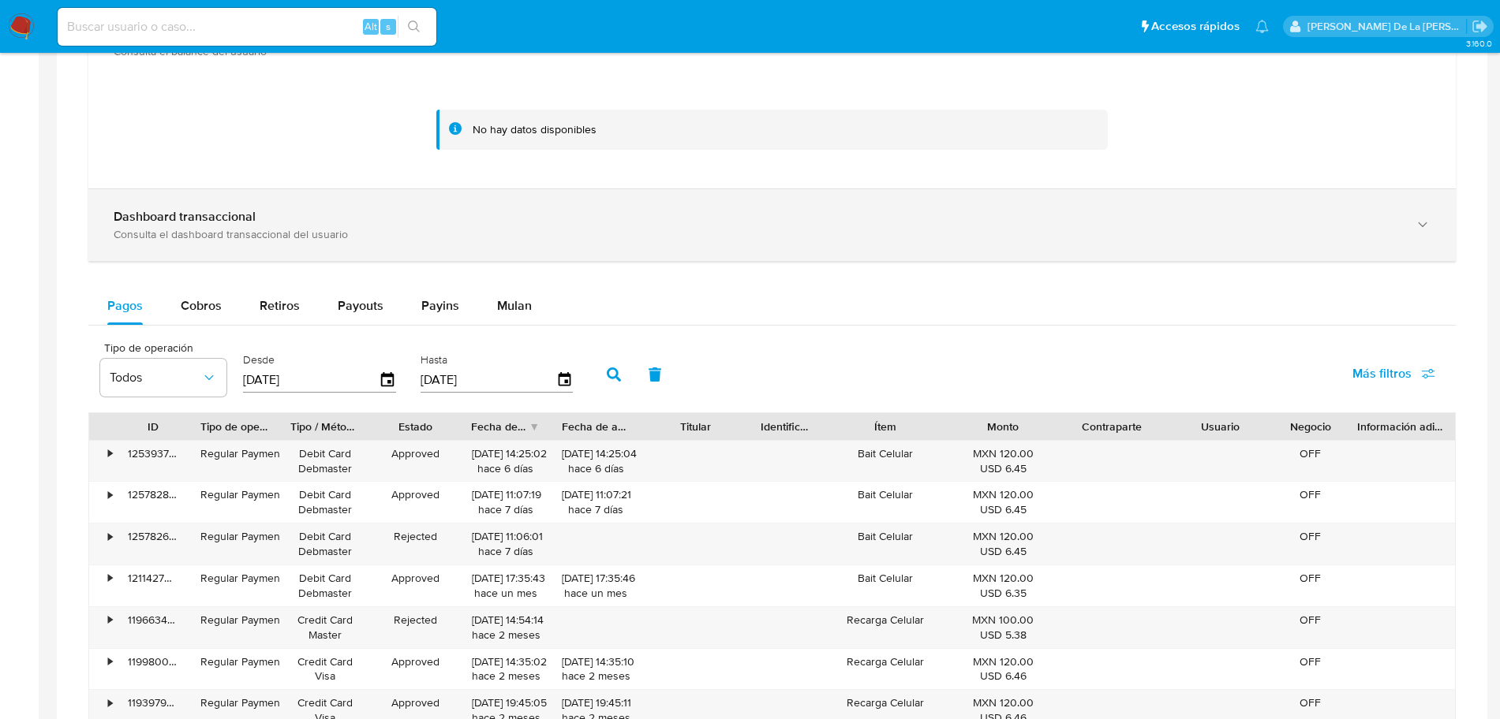
click at [239, 236] on div "Consulta el dashboard transaccional del usuario" at bounding box center [756, 234] width 1285 height 14
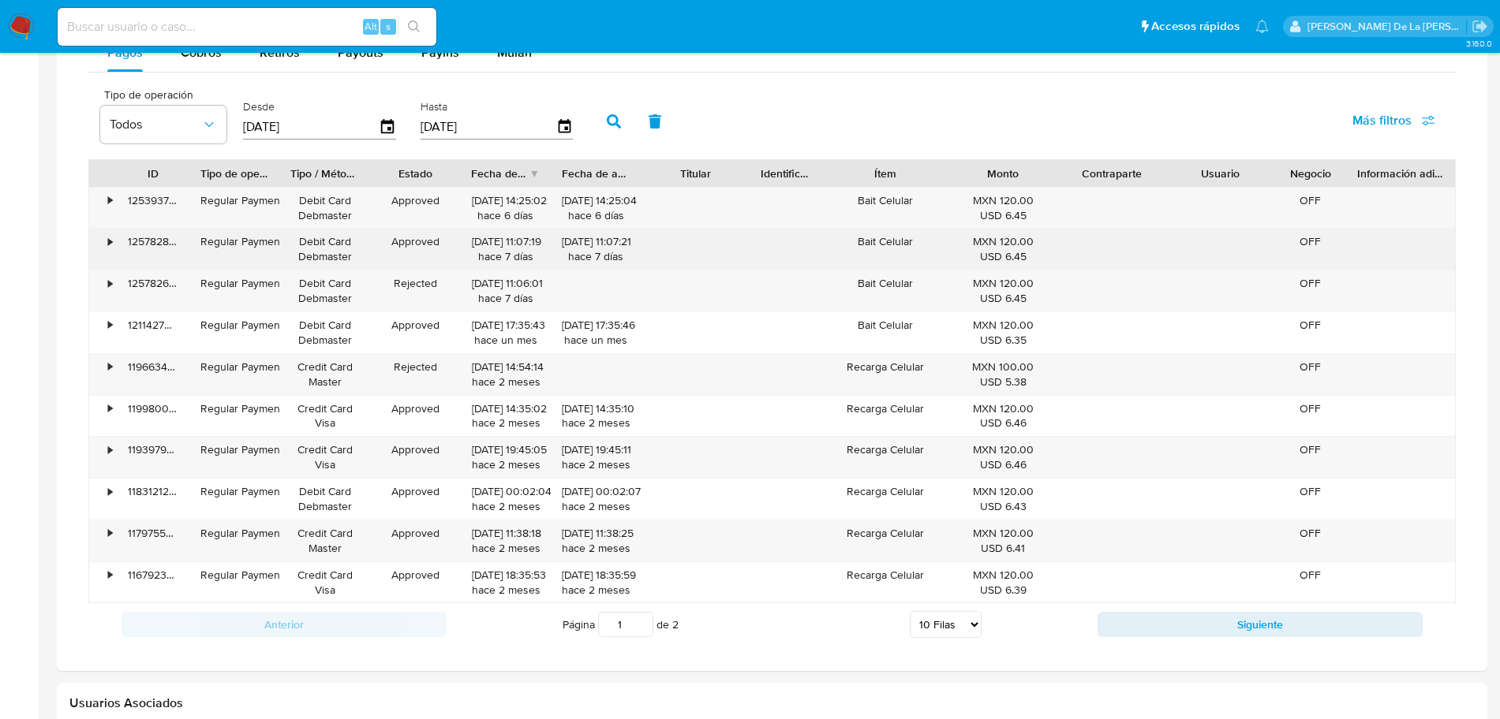
scroll to position [1775, 0]
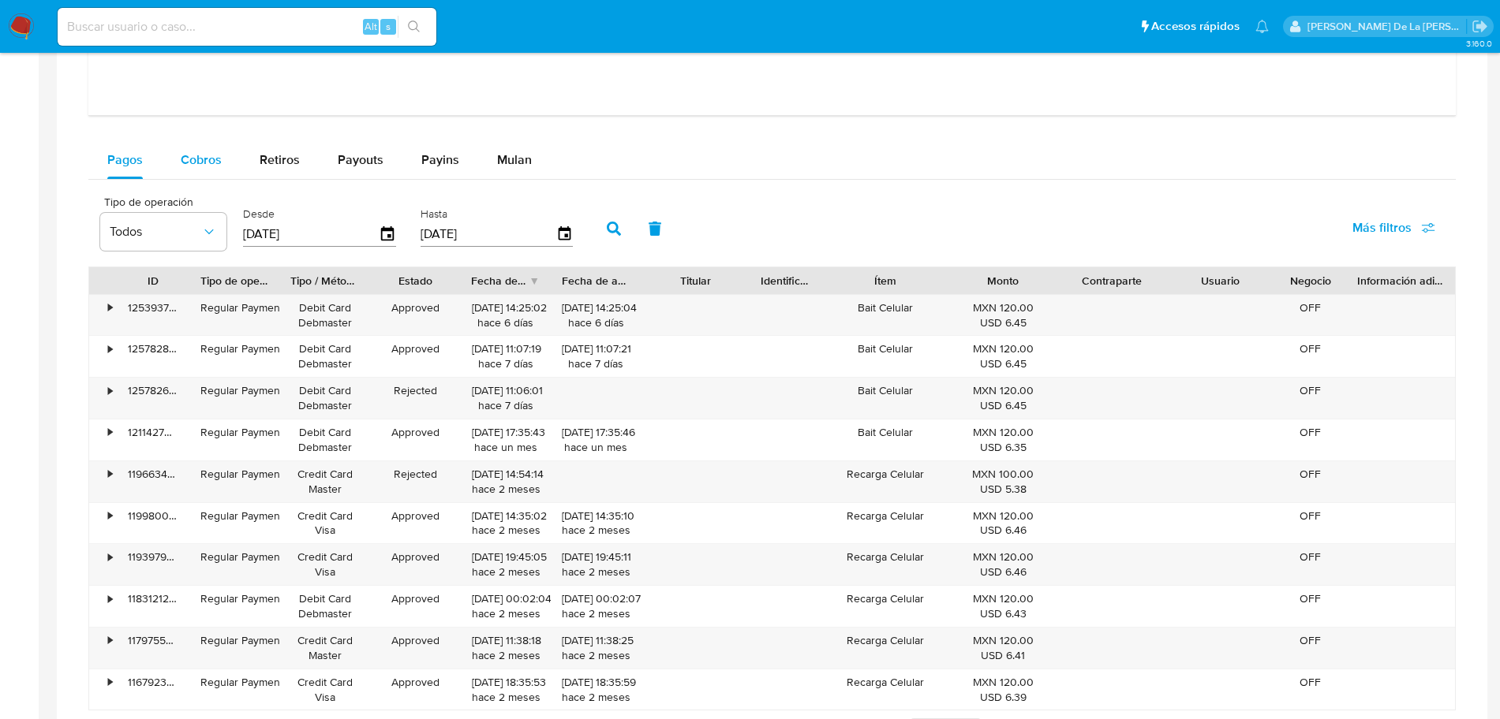
click at [201, 147] on div "Cobros" at bounding box center [201, 160] width 41 height 38
select select "10"
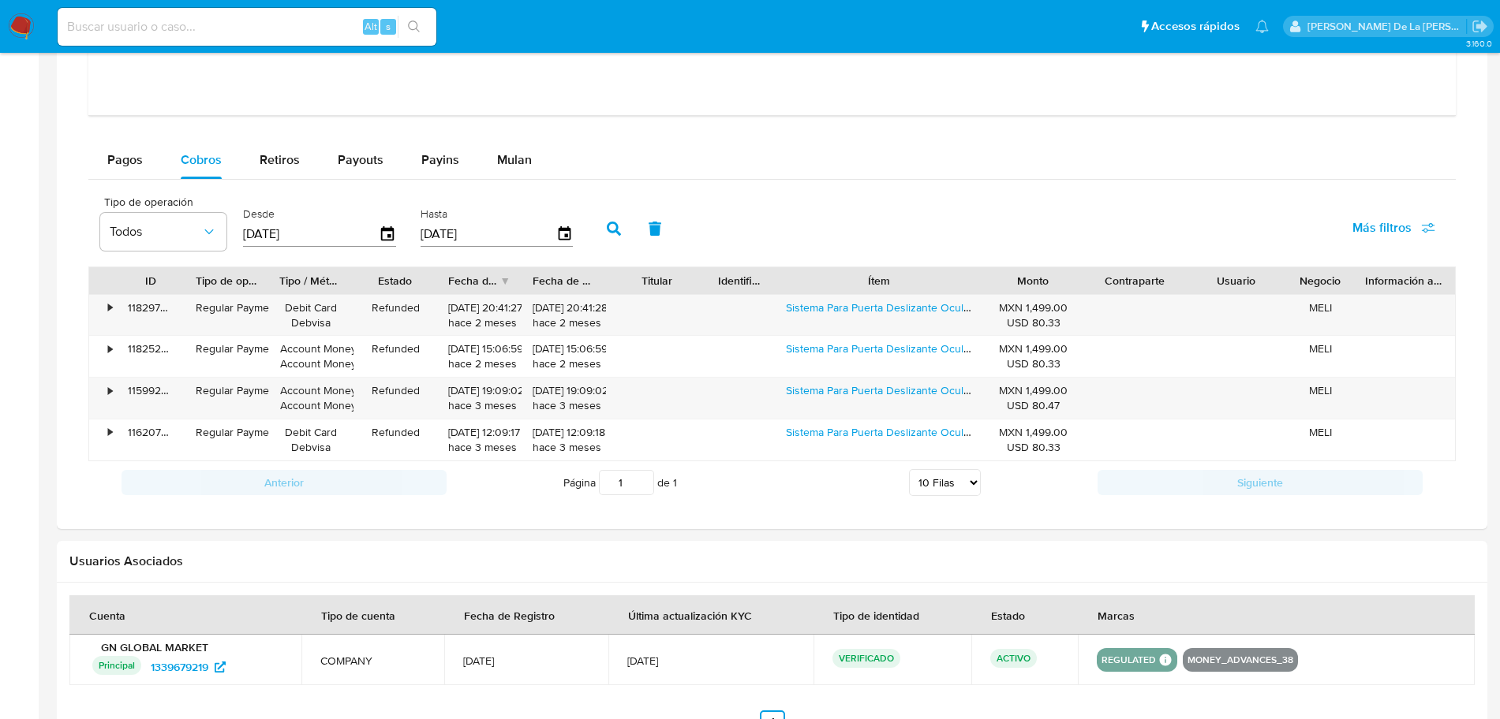
drag, startPoint x: 941, startPoint y: 282, endPoint x: 1022, endPoint y: 286, distance: 81.3
click at [1022, 286] on div "ID Tipo de operación Tipo / Método Estado Fecha de creación Fecha de aprobación…" at bounding box center [771, 280] width 1365 height 27
click at [278, 152] on span "Retiros" at bounding box center [280, 160] width 40 height 18
select select "10"
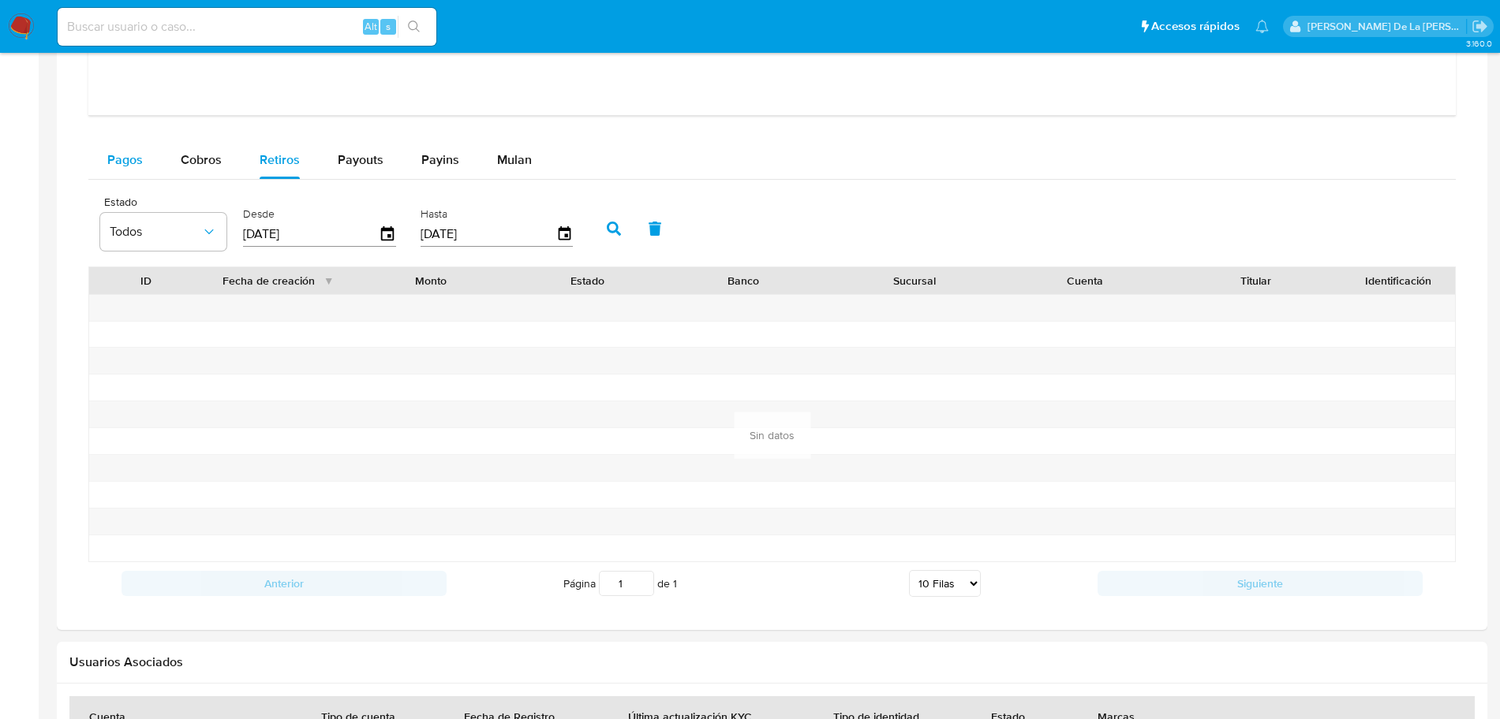
click at [113, 157] on span "Pagos" at bounding box center [124, 160] width 35 height 18
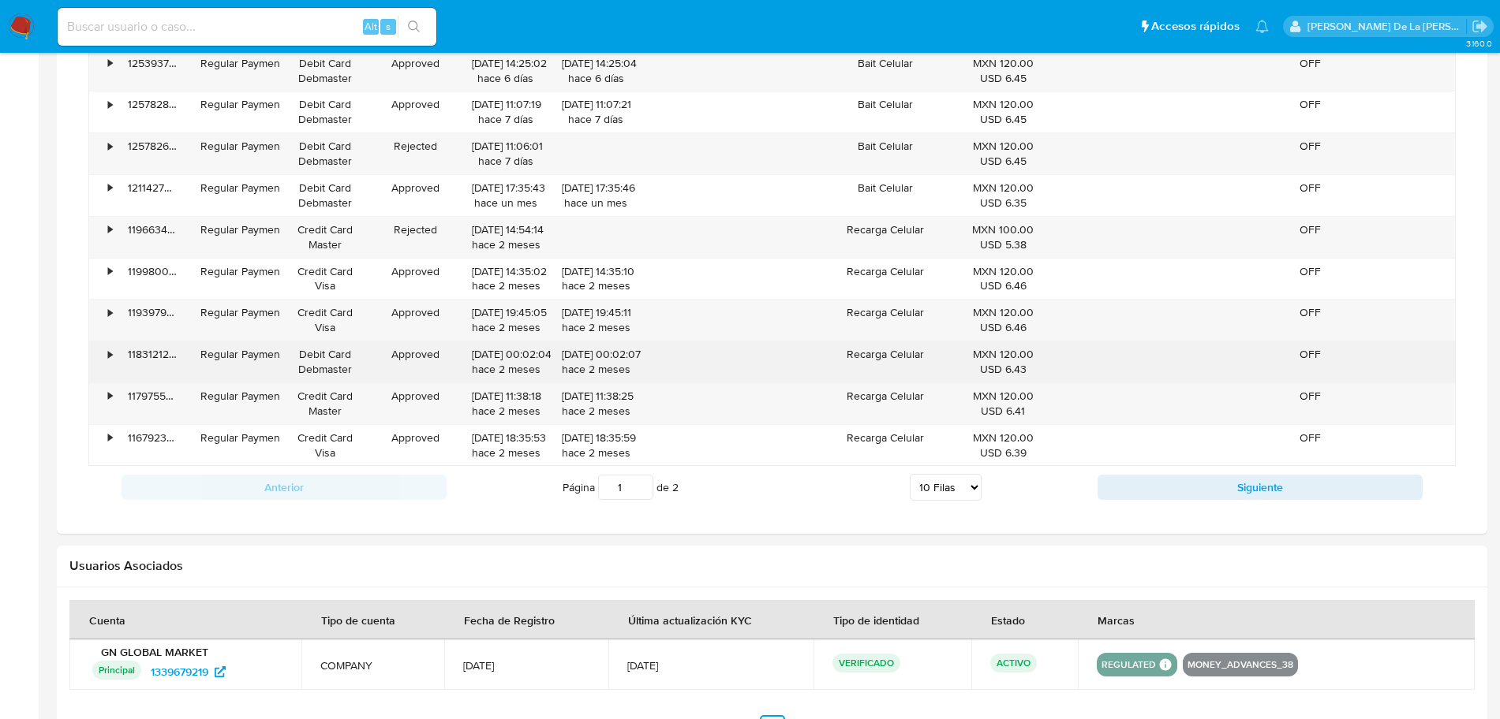
scroll to position [1935, 0]
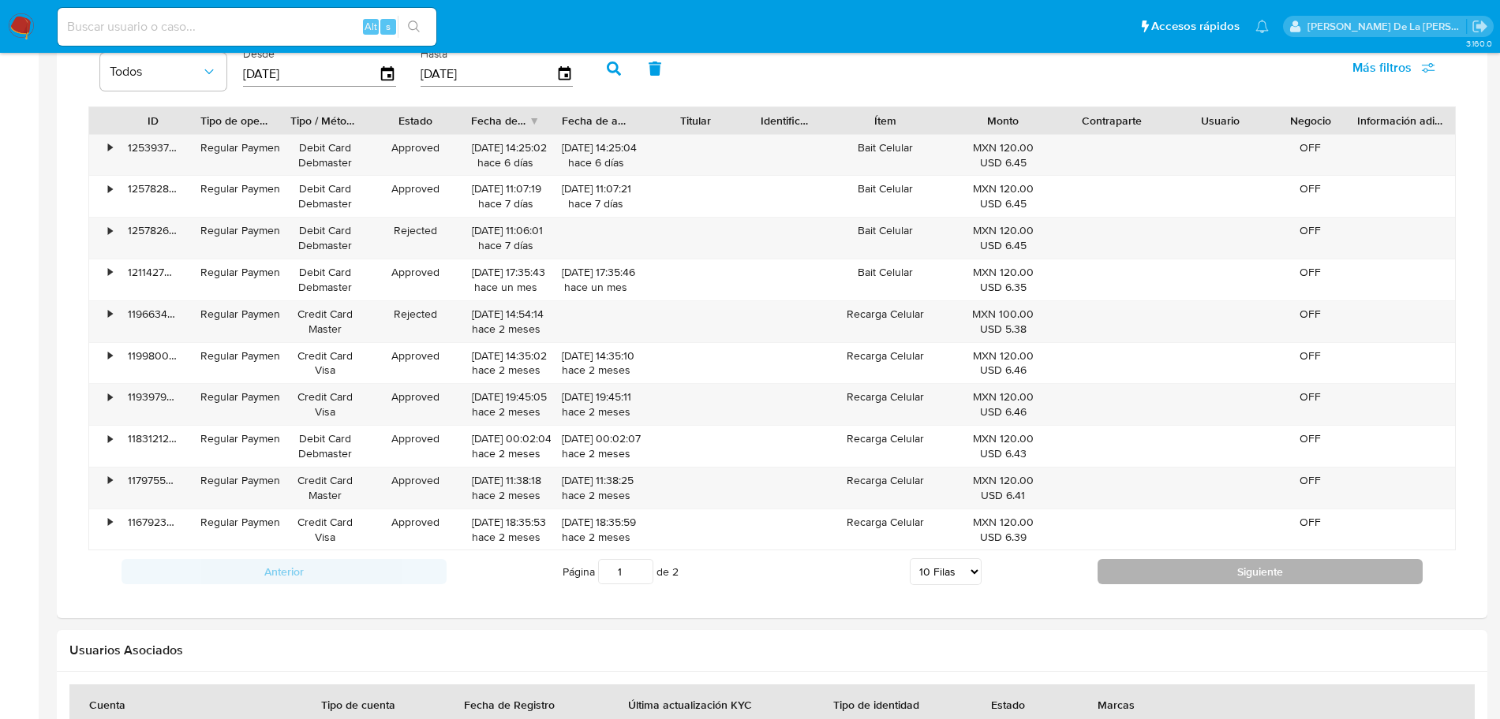
click at [1208, 578] on button "Siguiente" at bounding box center [1259, 571] width 325 height 25
type input "2"
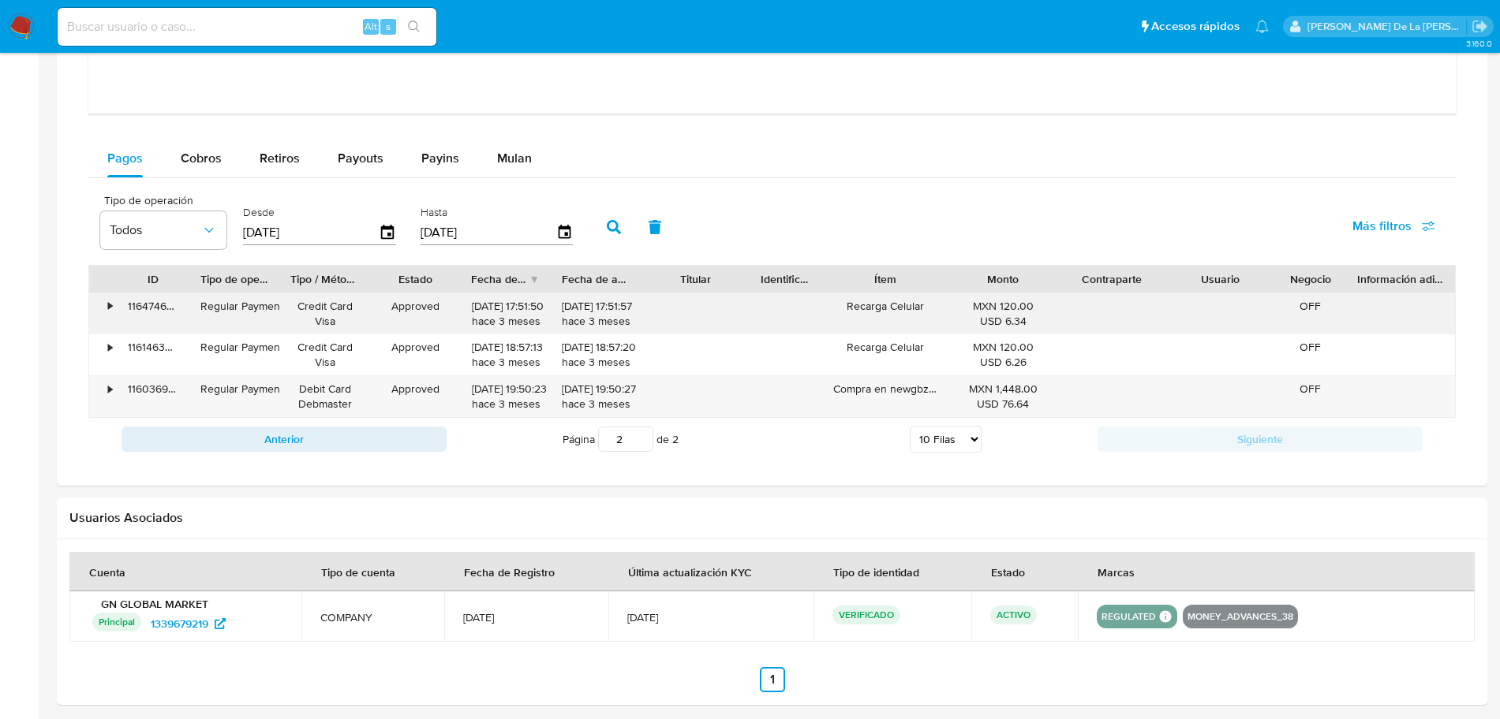
scroll to position [1743, 0]
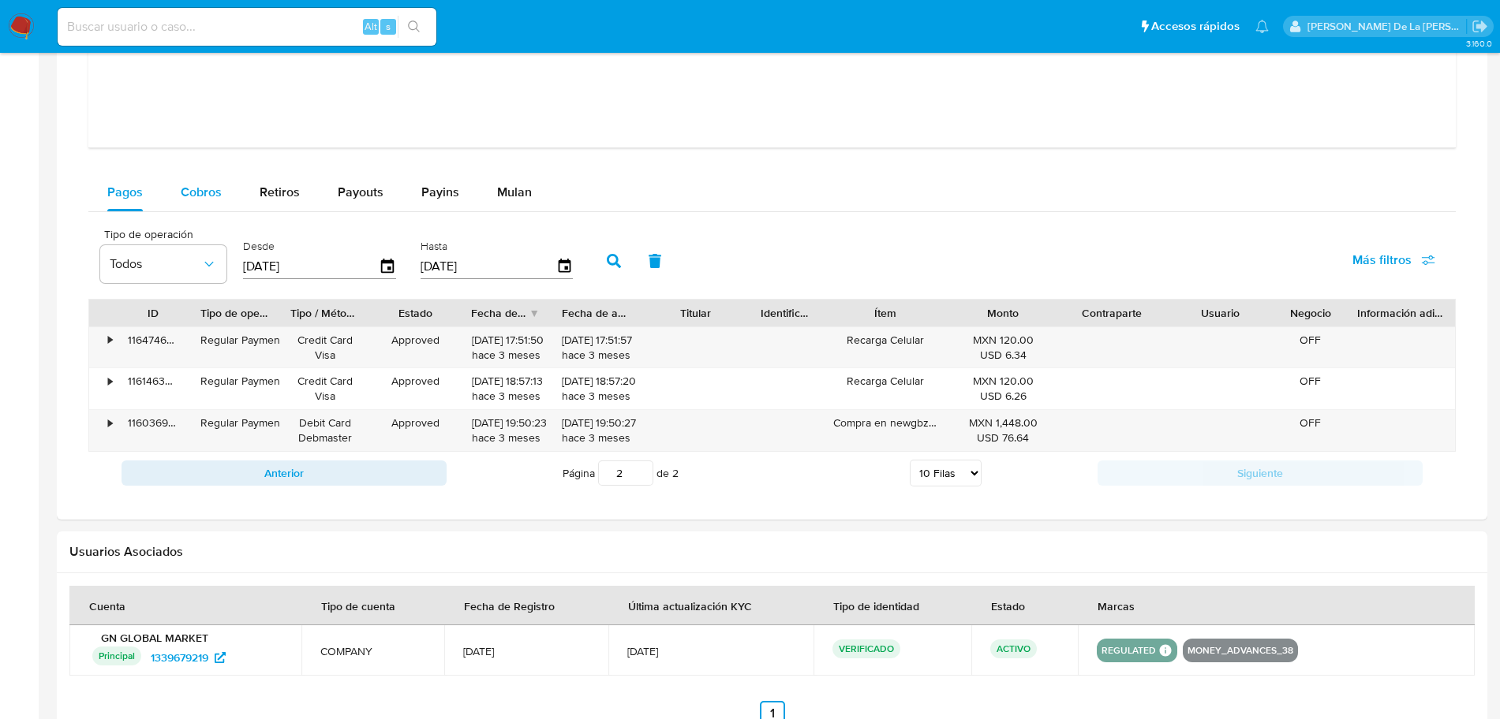
click at [198, 188] on span "Cobros" at bounding box center [201, 192] width 41 height 18
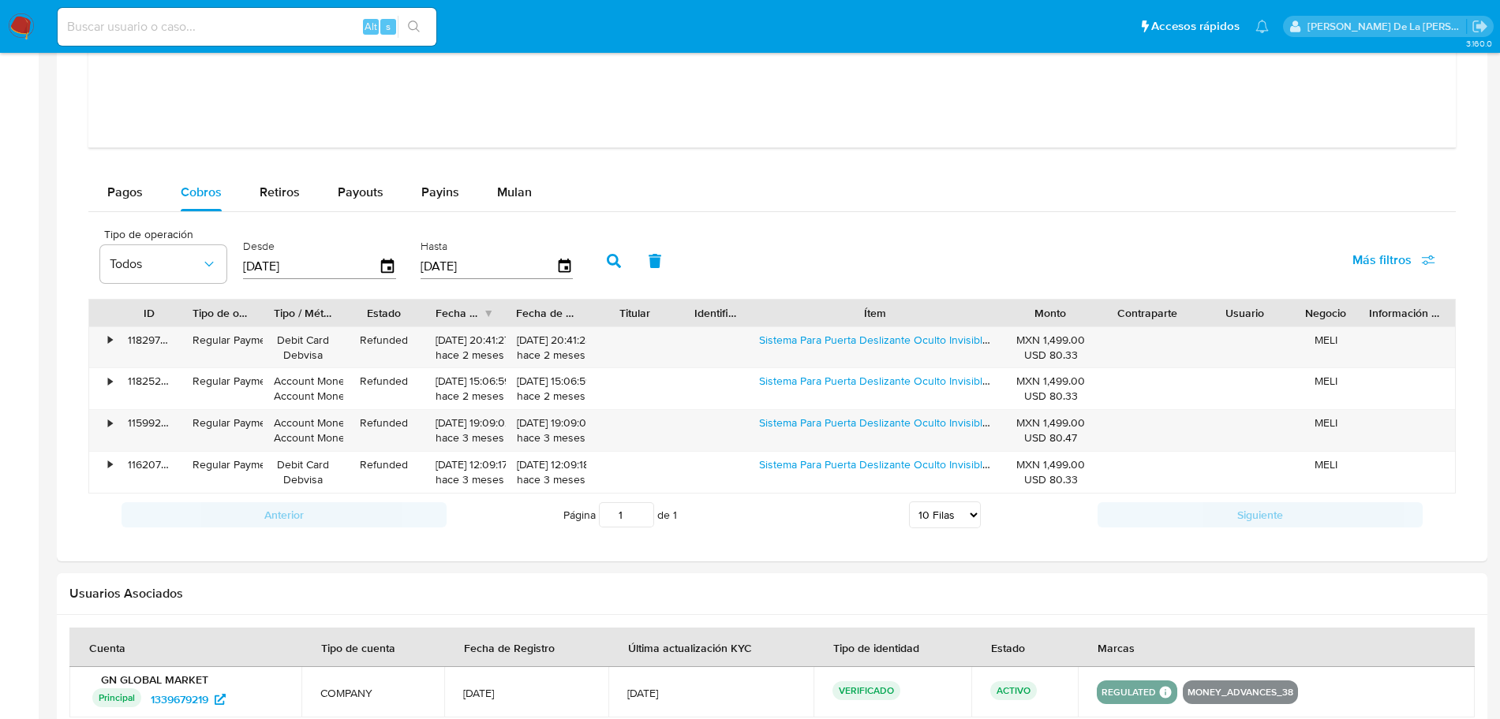
drag, startPoint x: 993, startPoint y: 307, endPoint x: 1018, endPoint y: 322, distance: 29.4
click at [1018, 322] on div "ID Tipo de operación Tipo / Método Estado Fecha de creación Fecha de aprobación…" at bounding box center [771, 313] width 1365 height 27
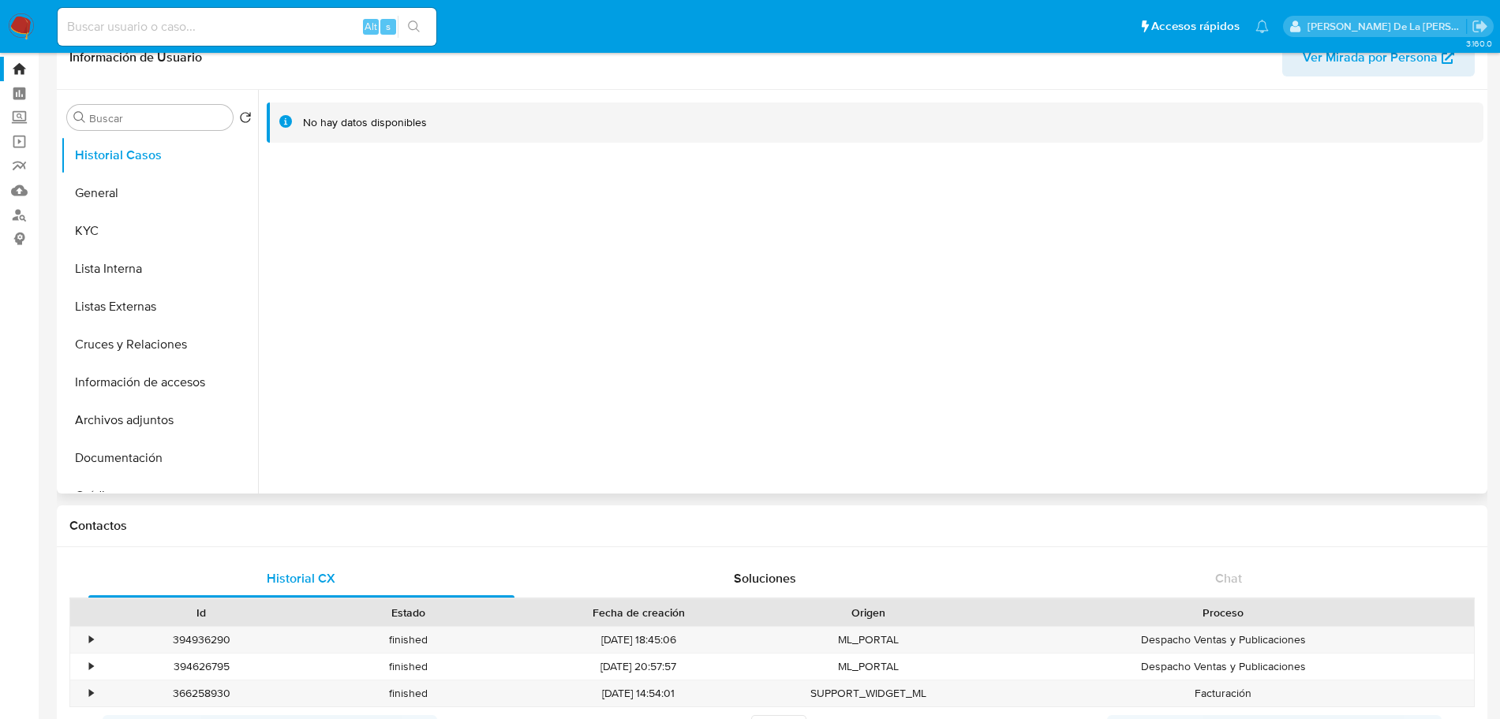
scroll to position [0, 0]
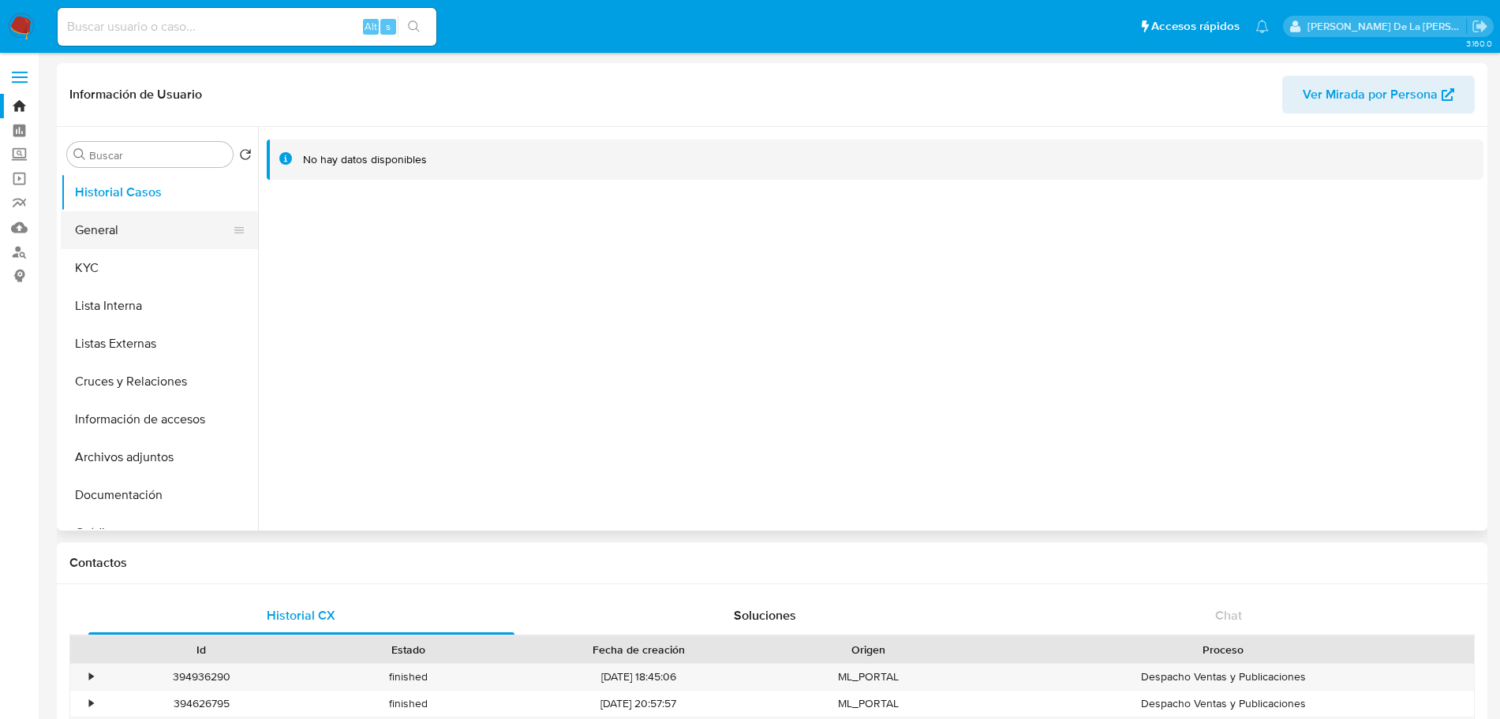
drag, startPoint x: 65, startPoint y: 205, endPoint x: 72, endPoint y: 215, distance: 11.4
click at [69, 210] on button "Historial Casos" at bounding box center [159, 193] width 197 height 38
click at [92, 225] on button "General" at bounding box center [153, 230] width 185 height 38
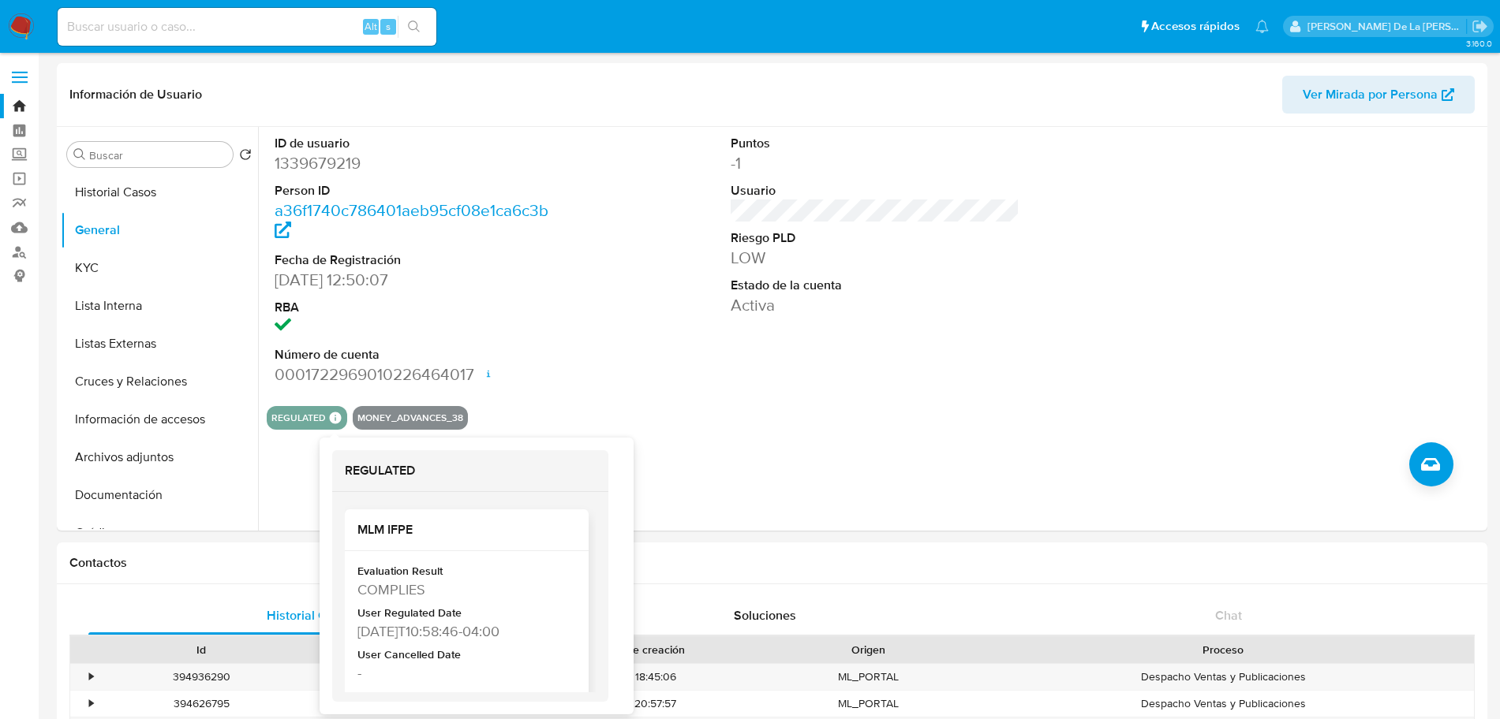
scroll to position [77, 0]
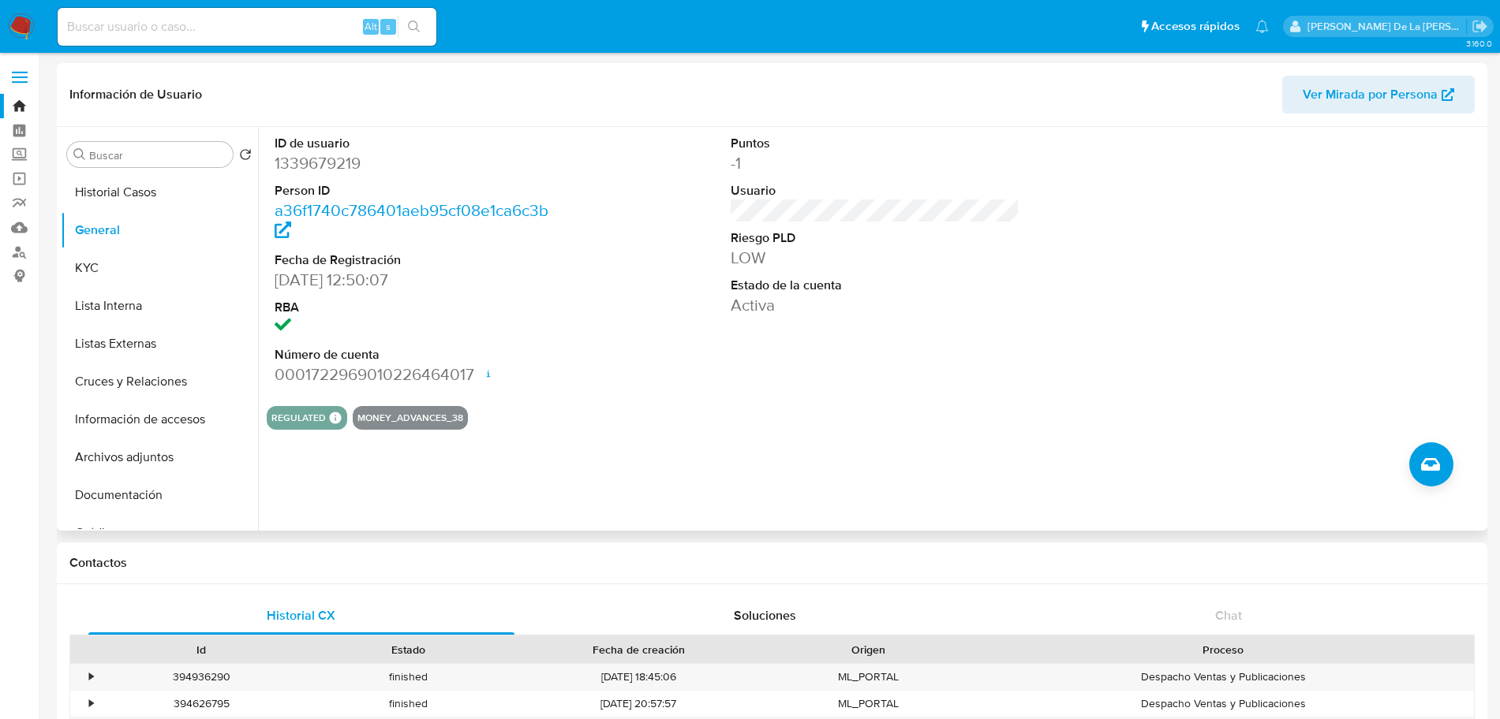
click at [700, 347] on div "ID de usuario 1339679219 Person ID a36f1740c786401aeb95cf08e1ca6c3b Fecha de Re…" at bounding box center [875, 260] width 1216 height 267
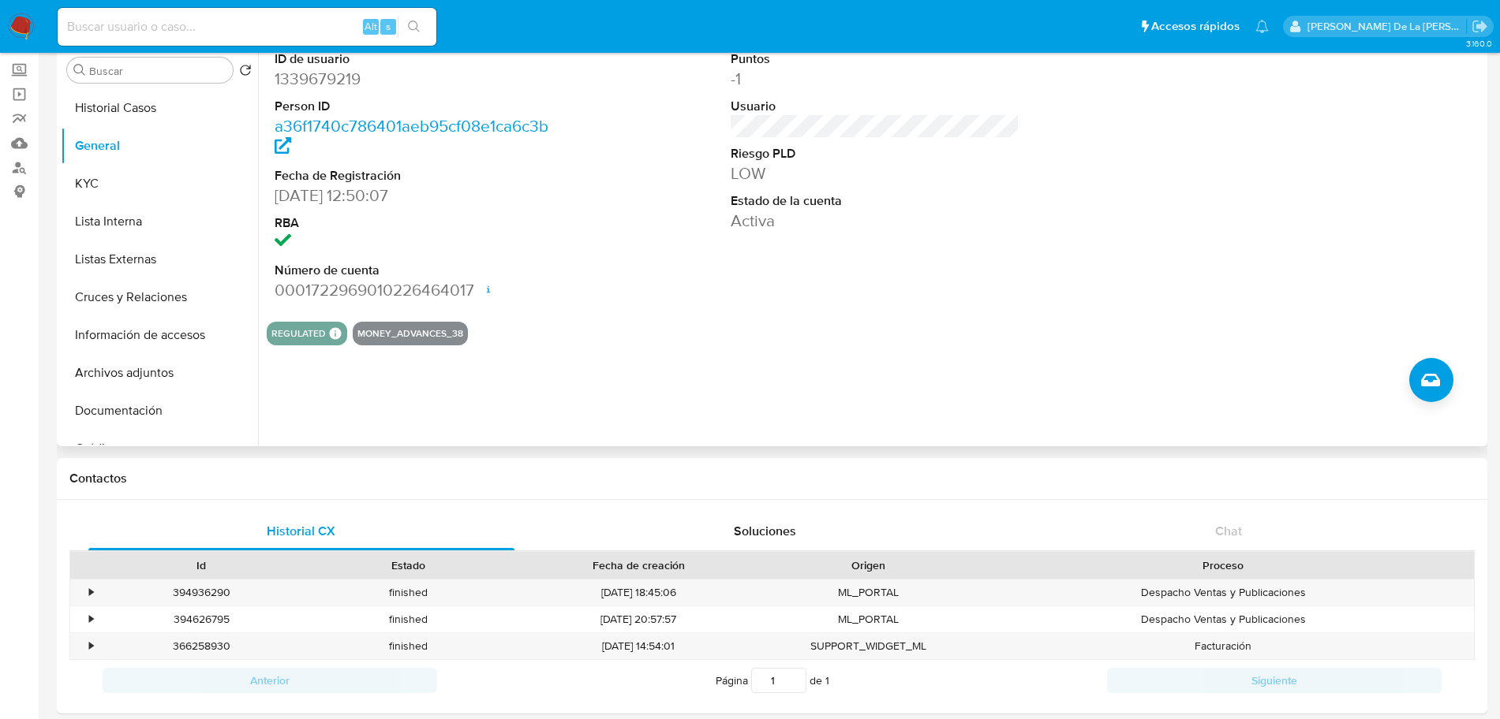
scroll to position [0, 0]
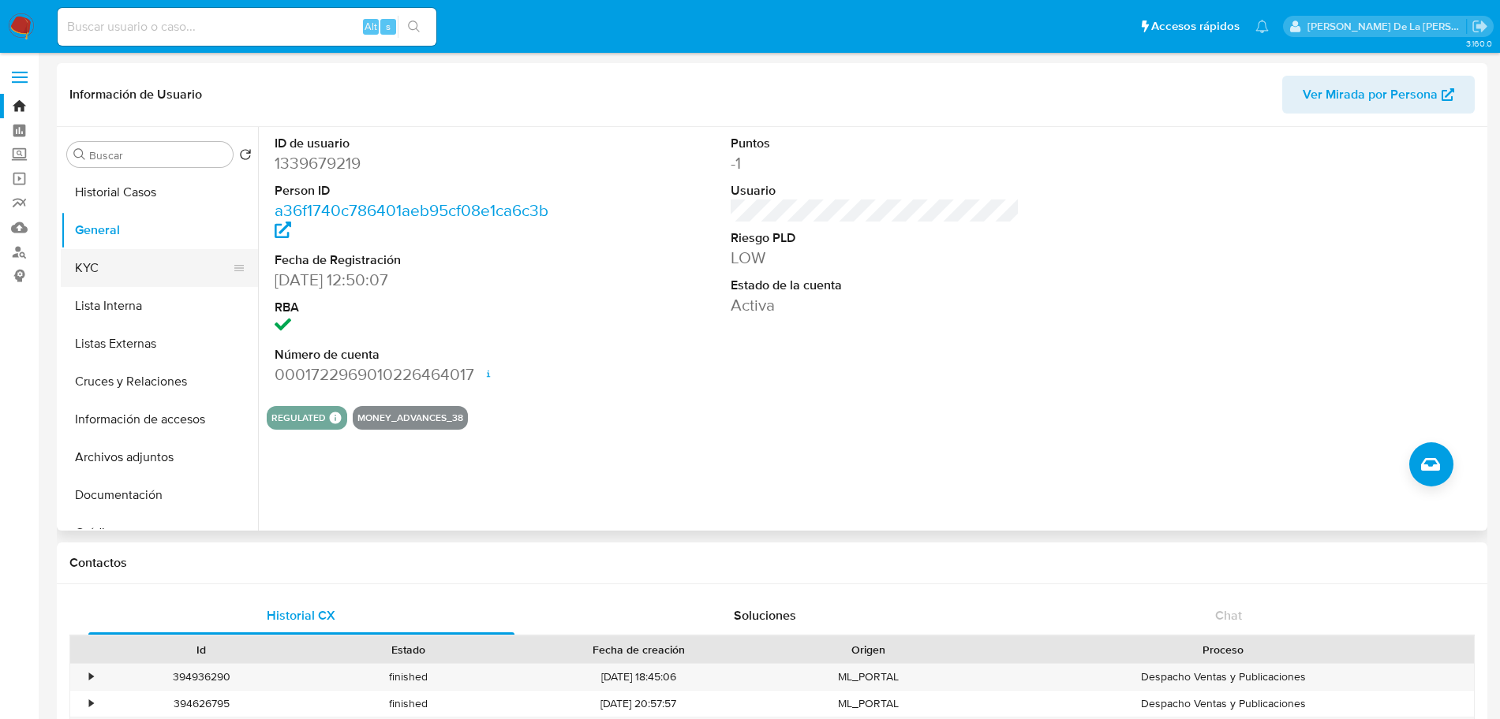
click at [135, 260] on button "KYC" at bounding box center [153, 268] width 185 height 38
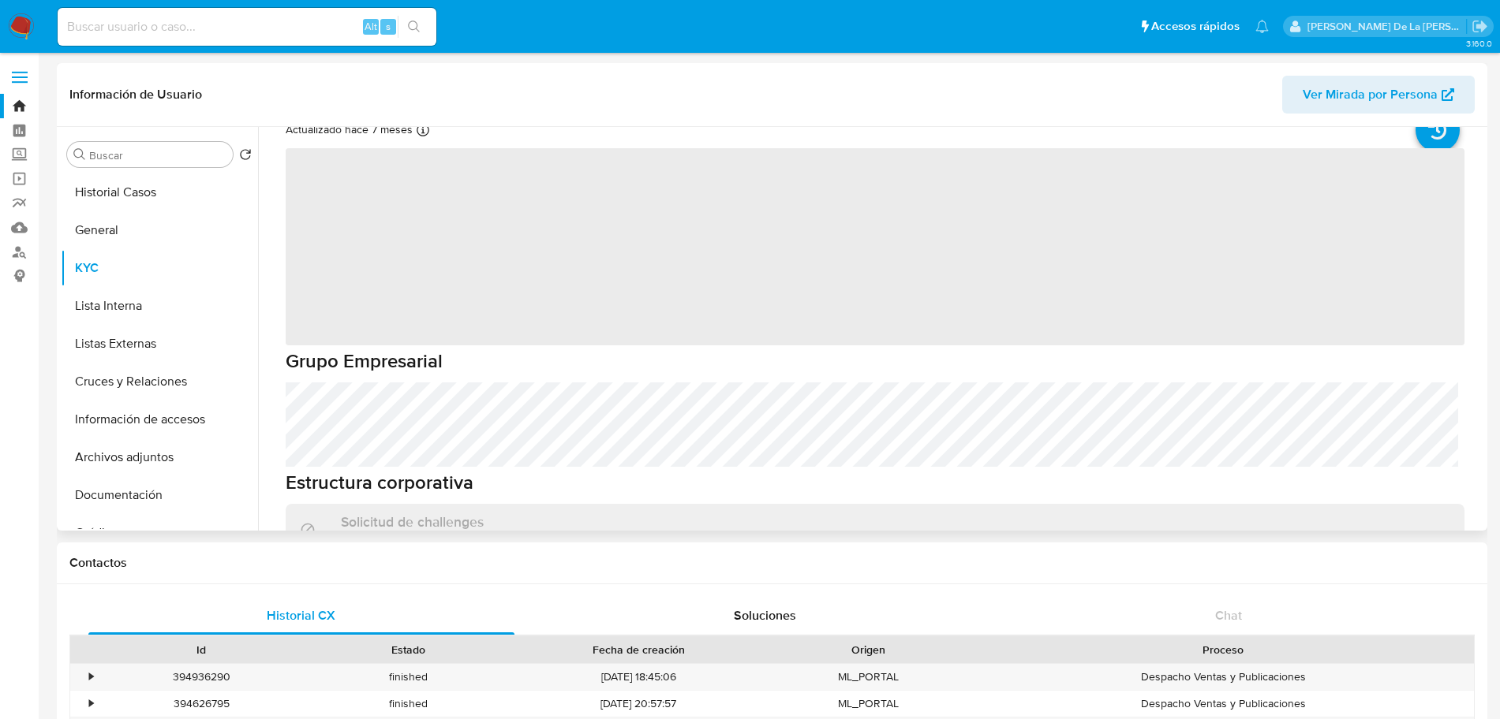
scroll to position [197, 0]
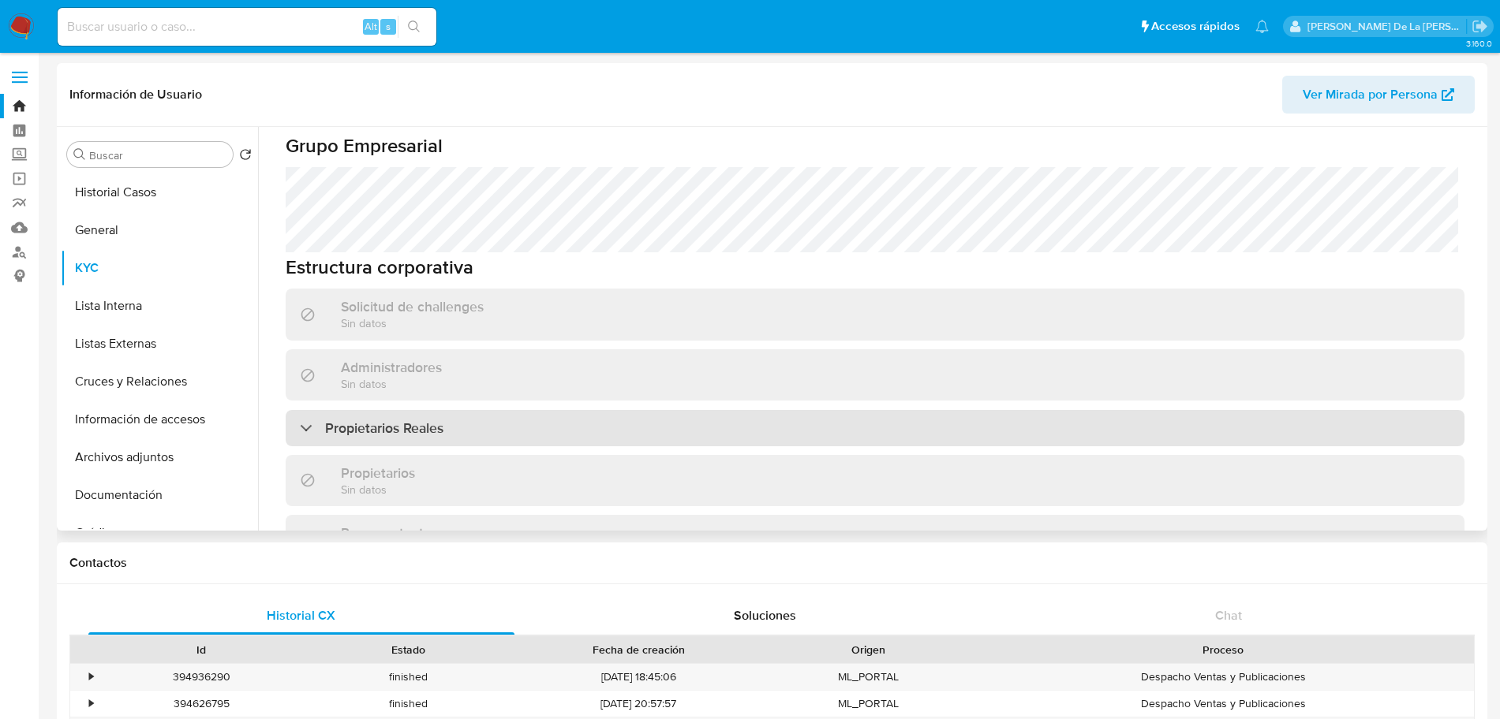
click at [335, 420] on h3 "Propietarios Reales" at bounding box center [384, 428] width 118 height 17
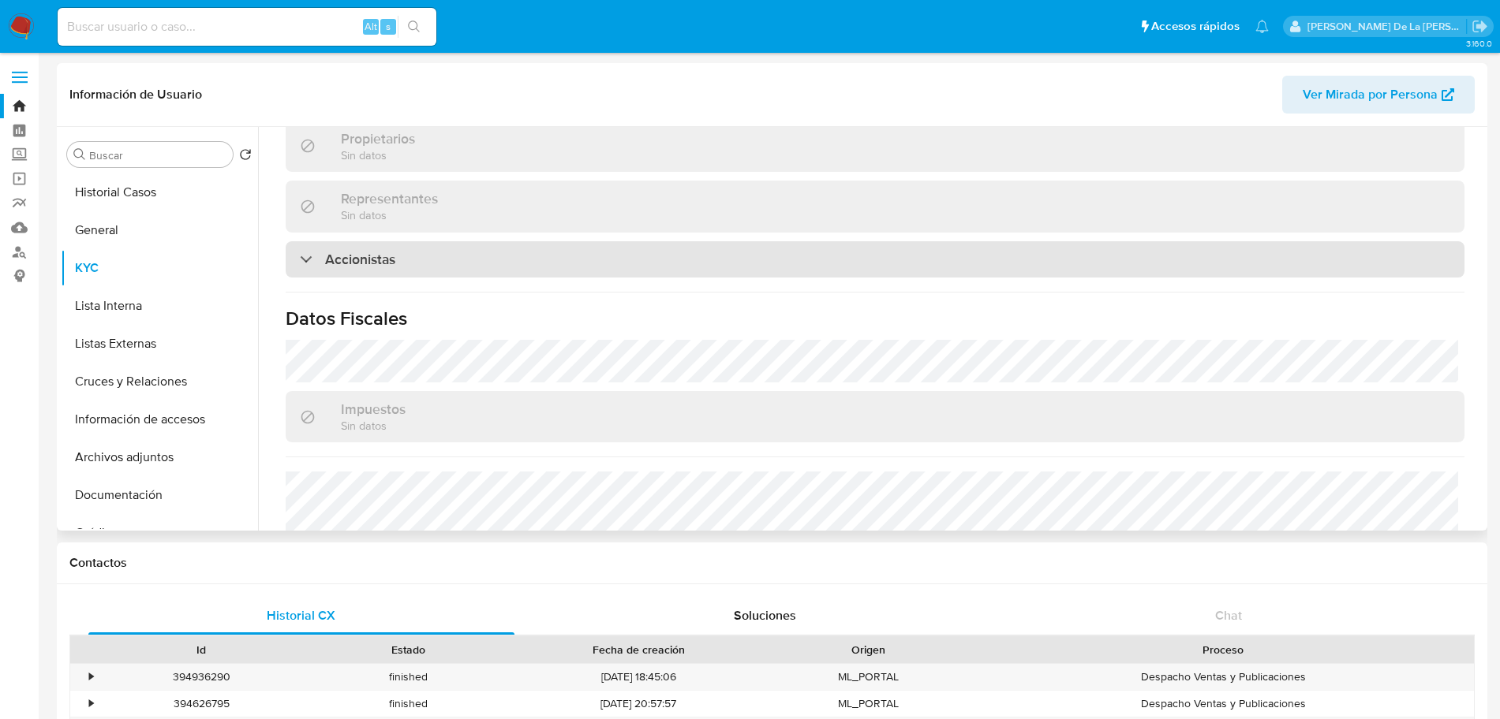
scroll to position [1183, 0]
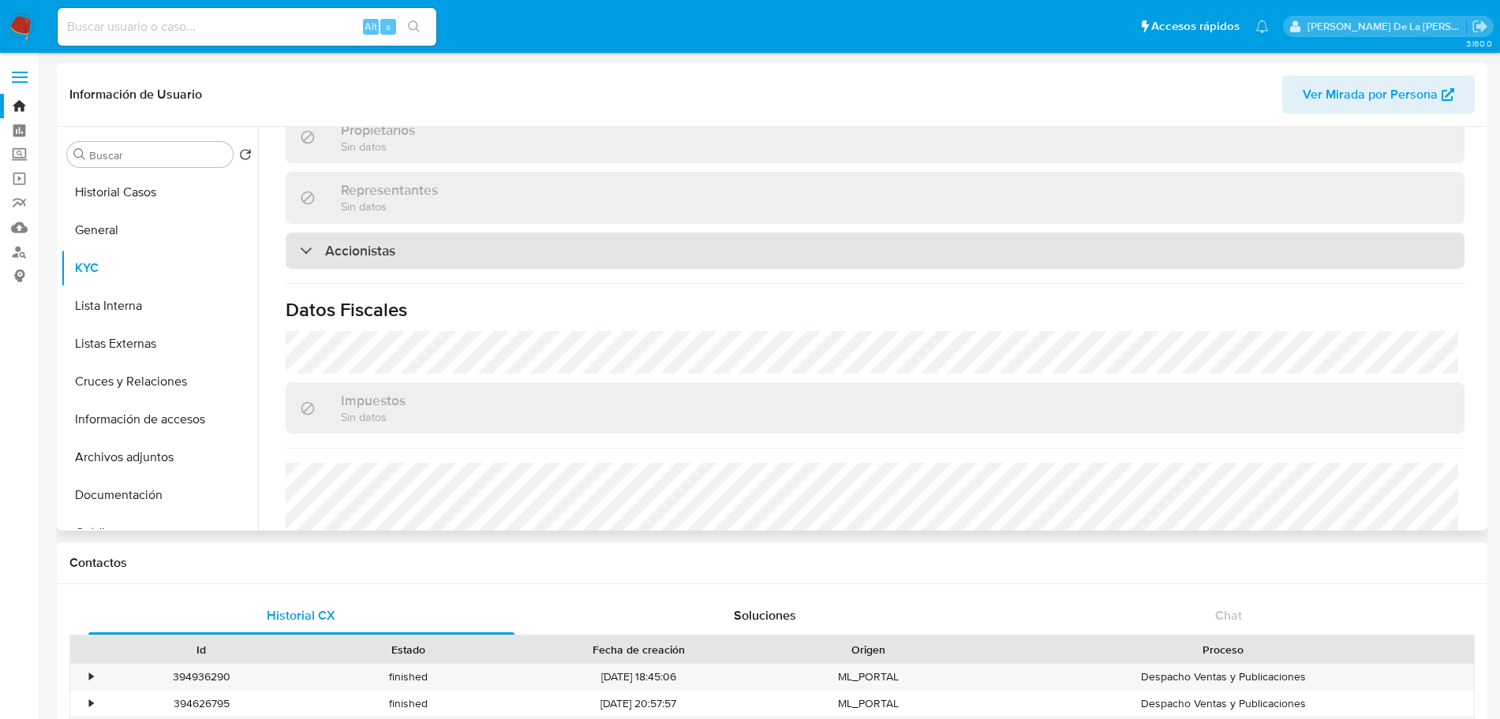
click at [375, 233] on div "Accionistas" at bounding box center [875, 251] width 1178 height 36
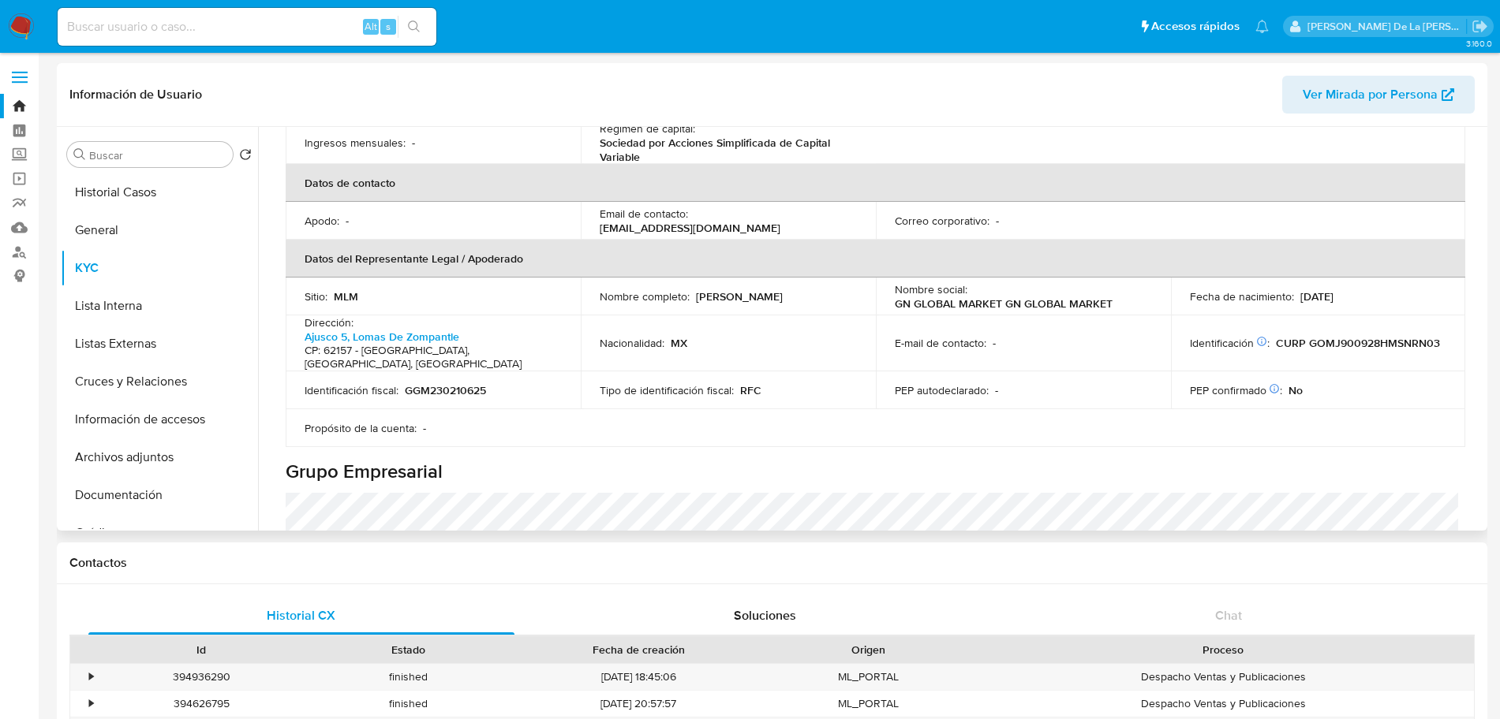
scroll to position [521, 0]
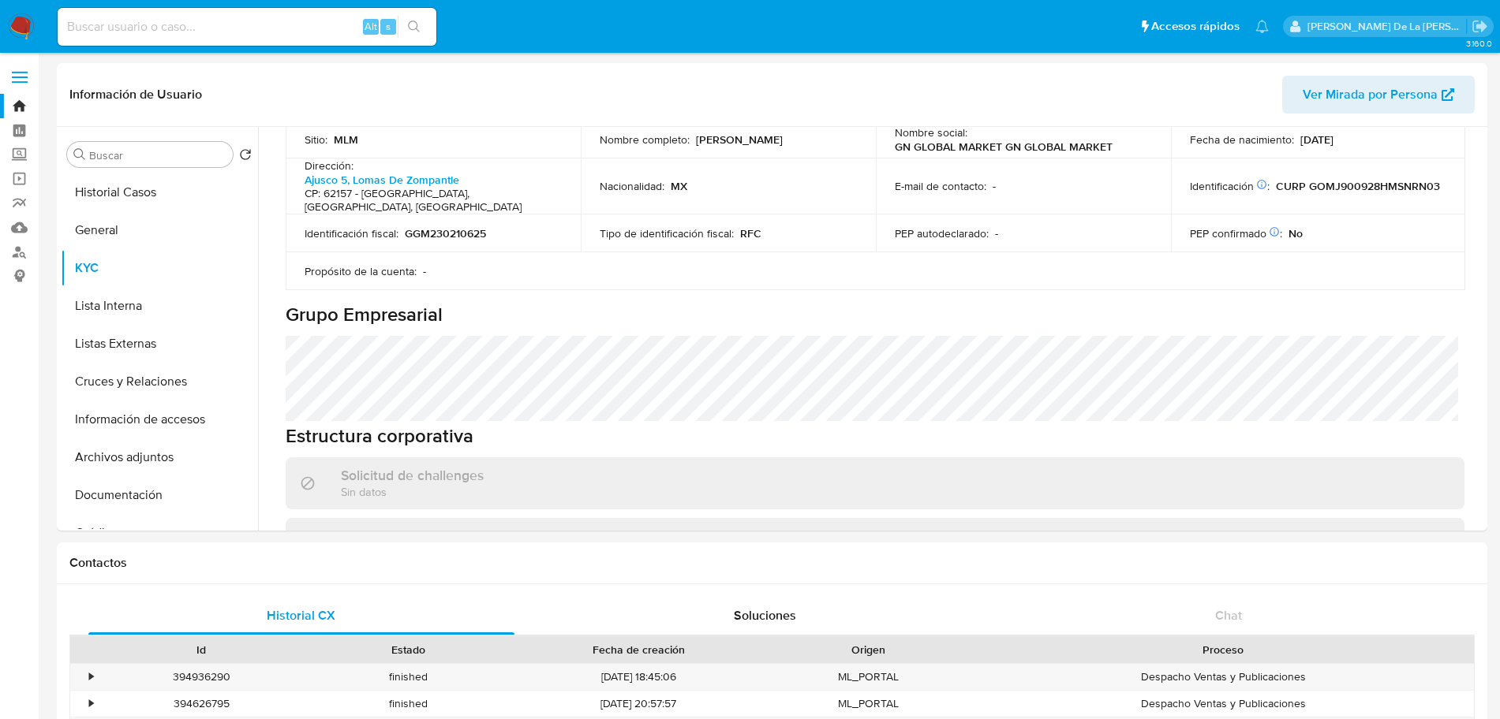
click at [32, 24] on img at bounding box center [21, 26] width 27 height 27
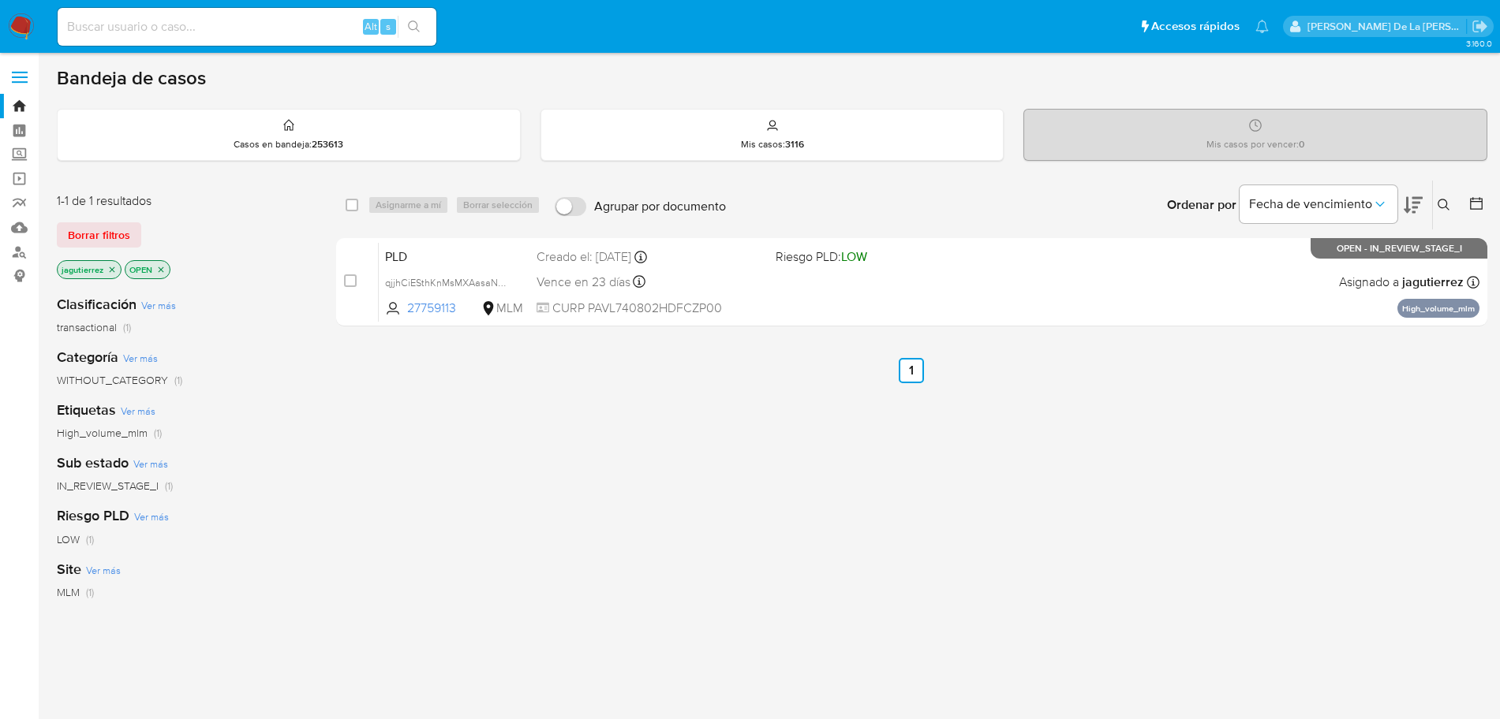
click at [109, 269] on icon "close-filter" at bounding box center [111, 269] width 9 height 9
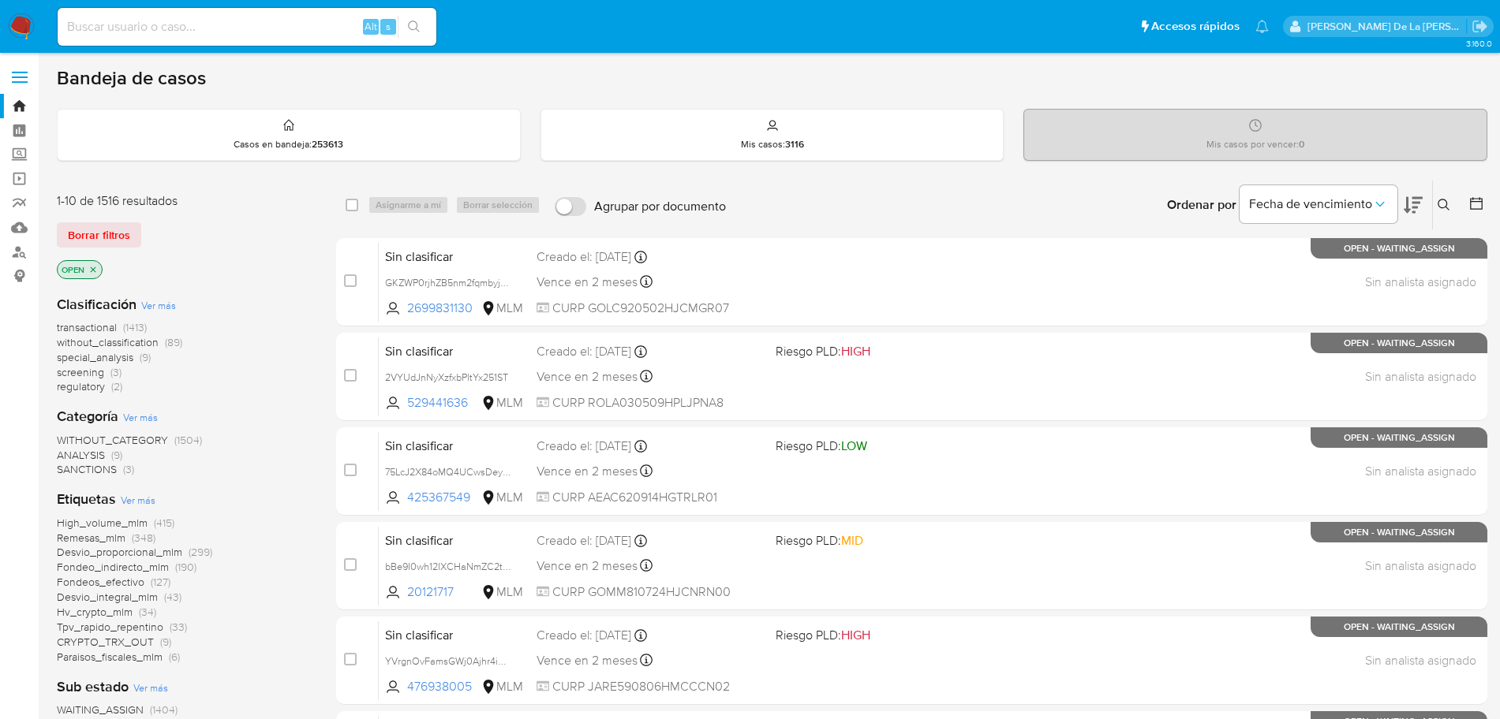
click at [80, 370] on span "screening" at bounding box center [80, 372] width 47 height 16
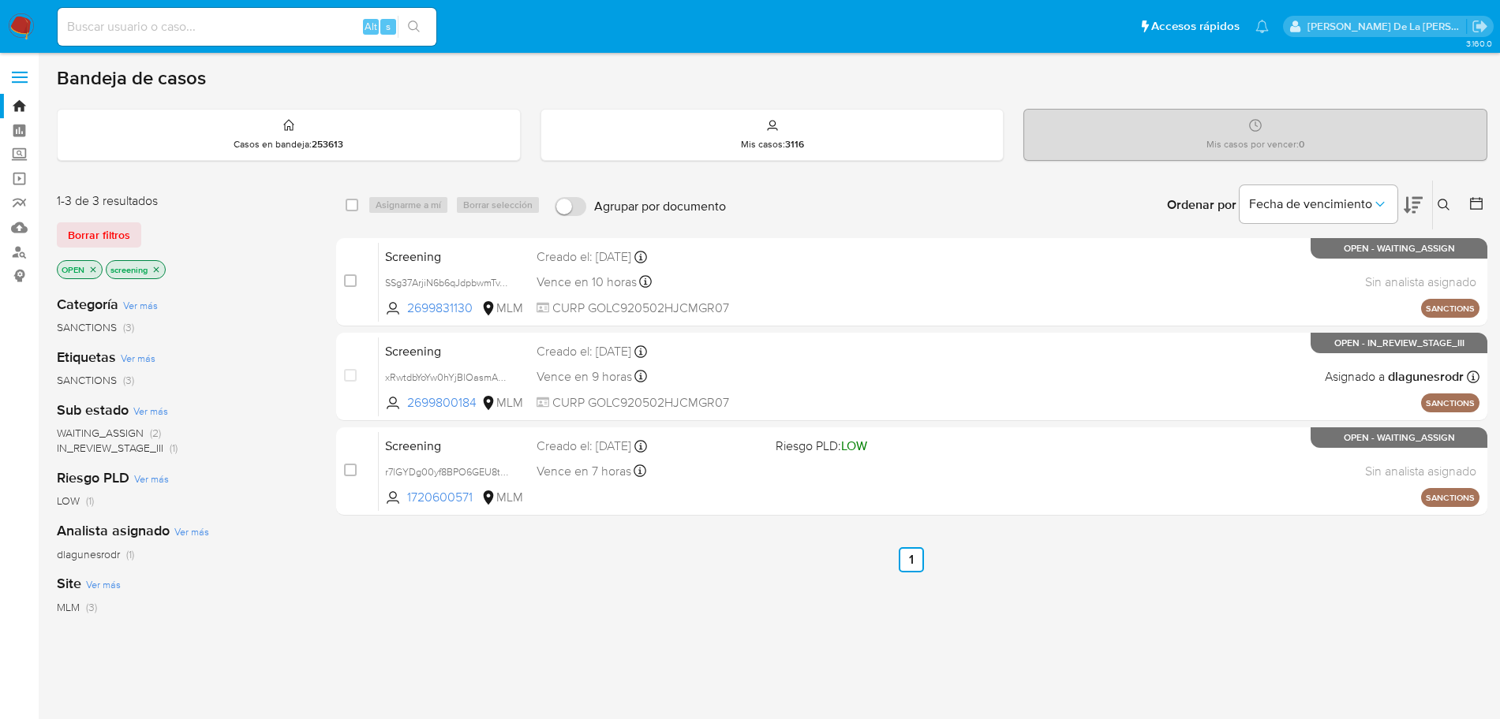
click at [158, 271] on icon "close-filter" at bounding box center [155, 269] width 9 height 9
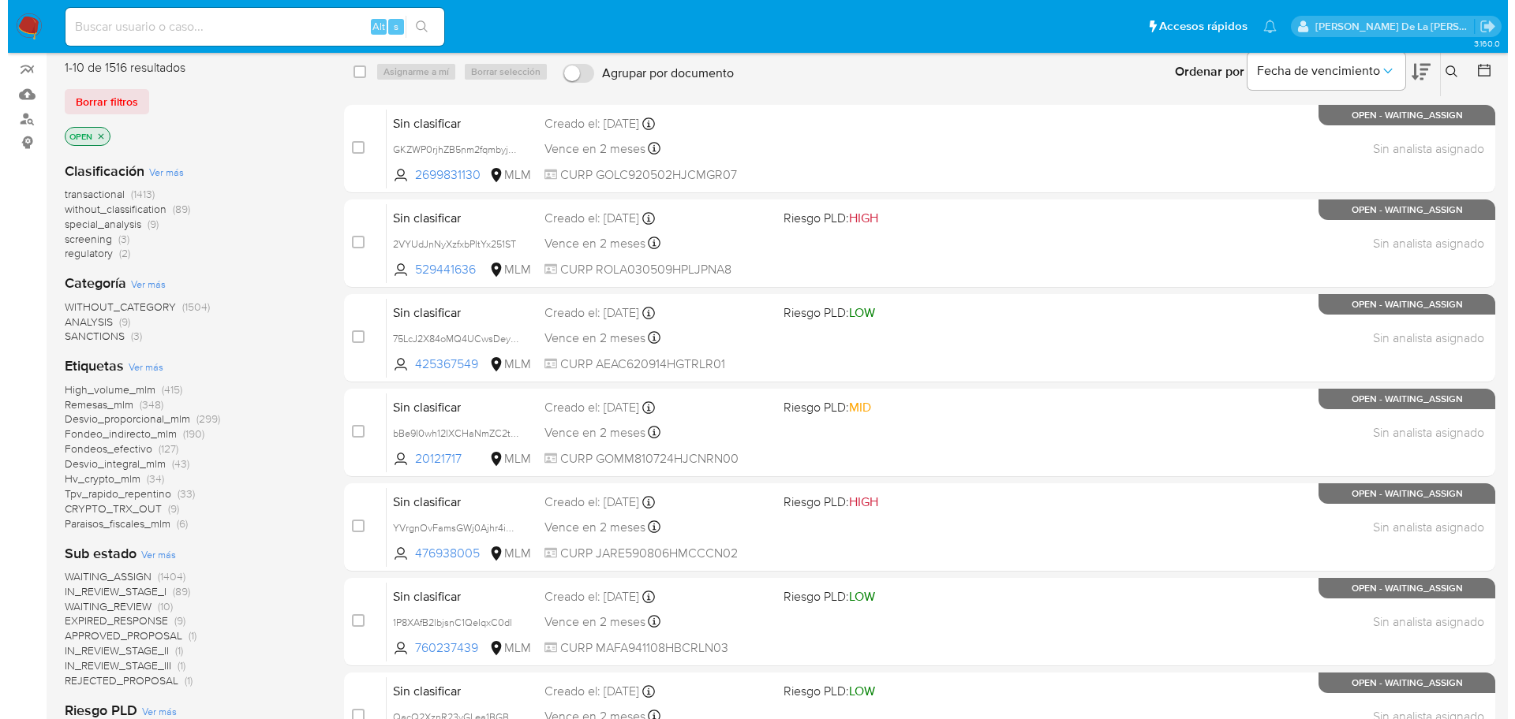
scroll to position [296, 0]
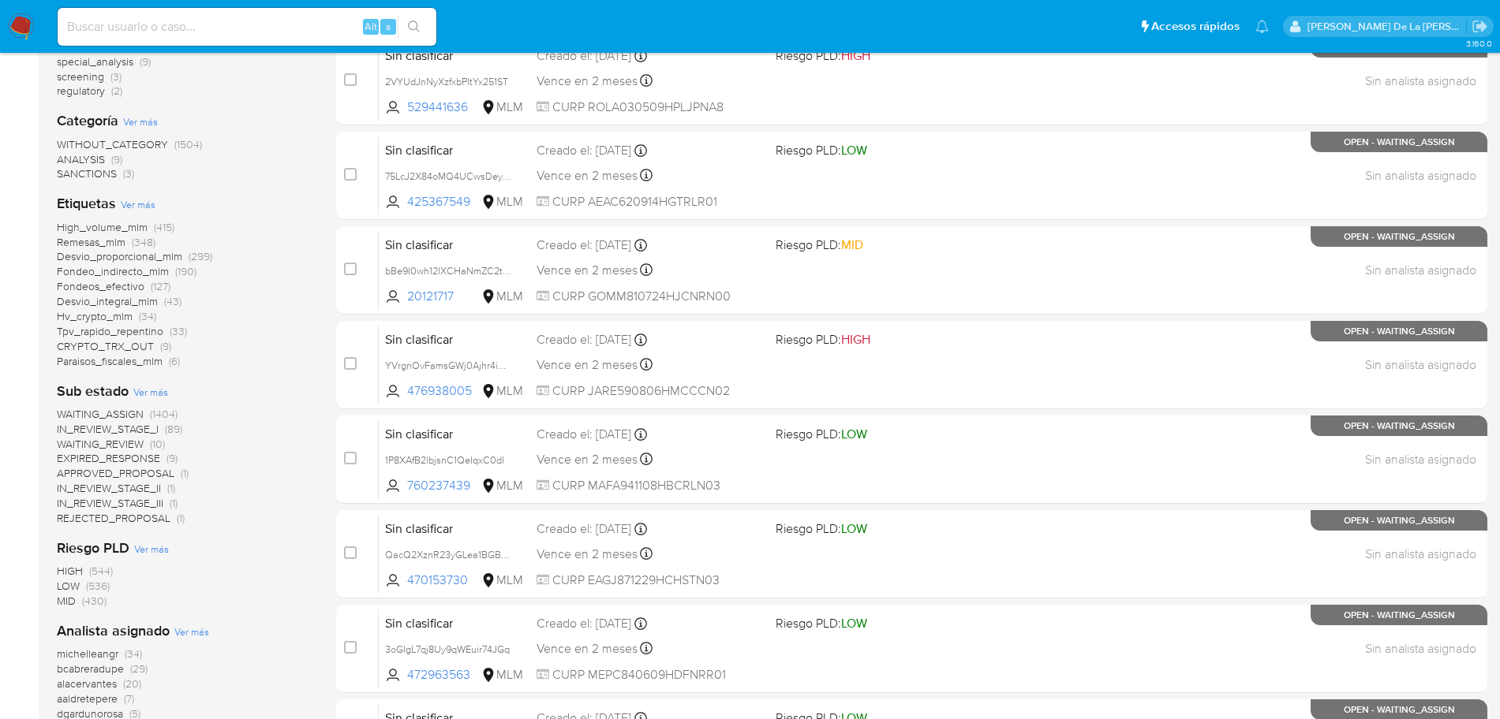
click at [103, 424] on span "IN_REVIEW_STAGE_I" at bounding box center [108, 429] width 102 height 16
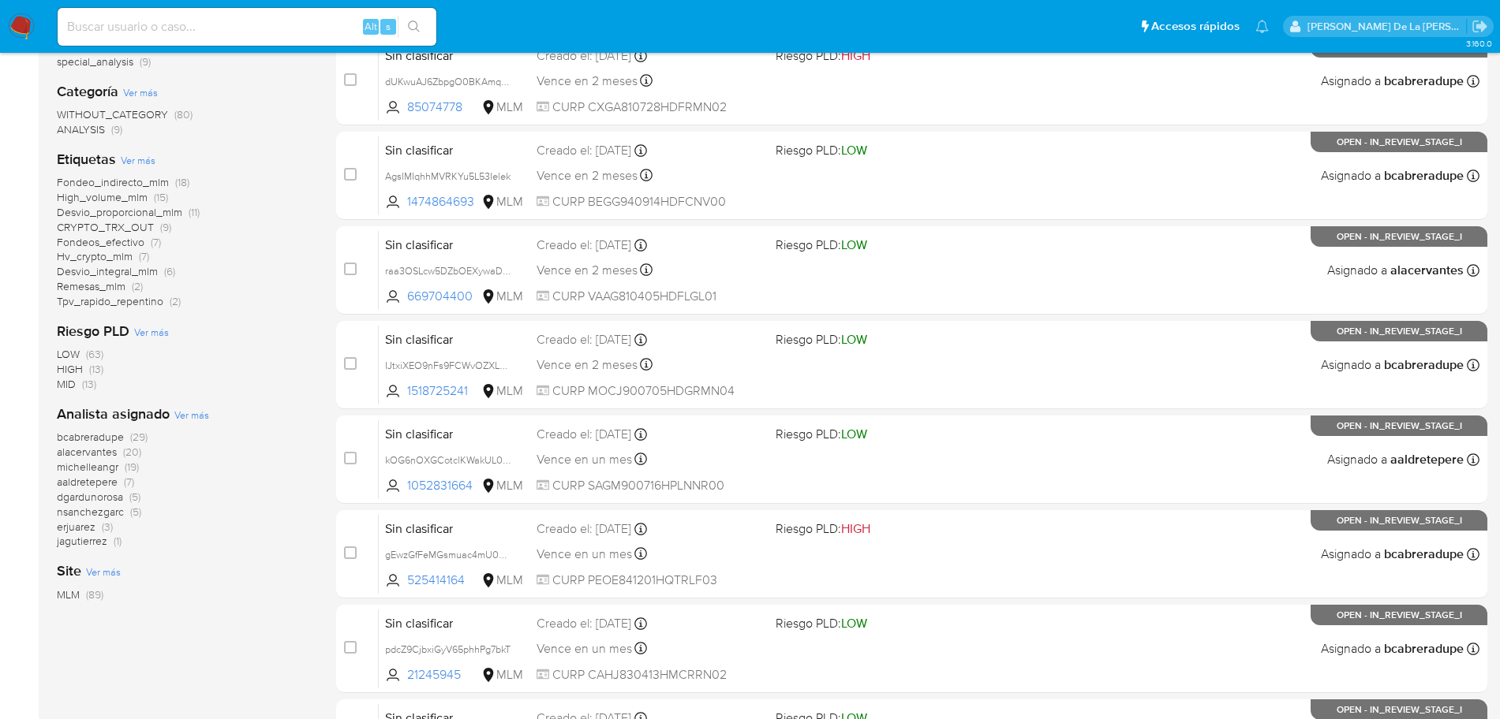
click at [181, 409] on span "Ver más" at bounding box center [191, 415] width 35 height 14
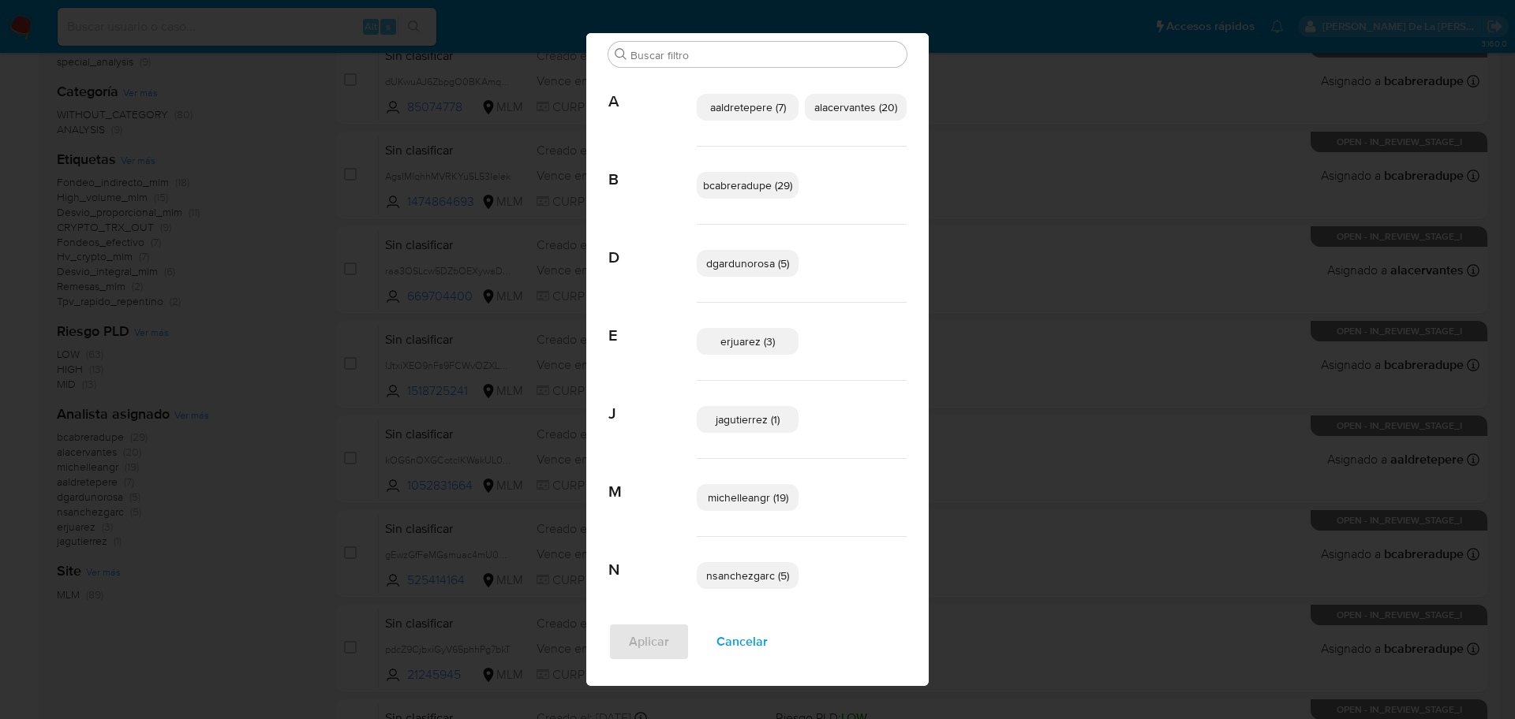
click at [756, 335] on span "erjuarez (3)" at bounding box center [747, 342] width 54 height 16
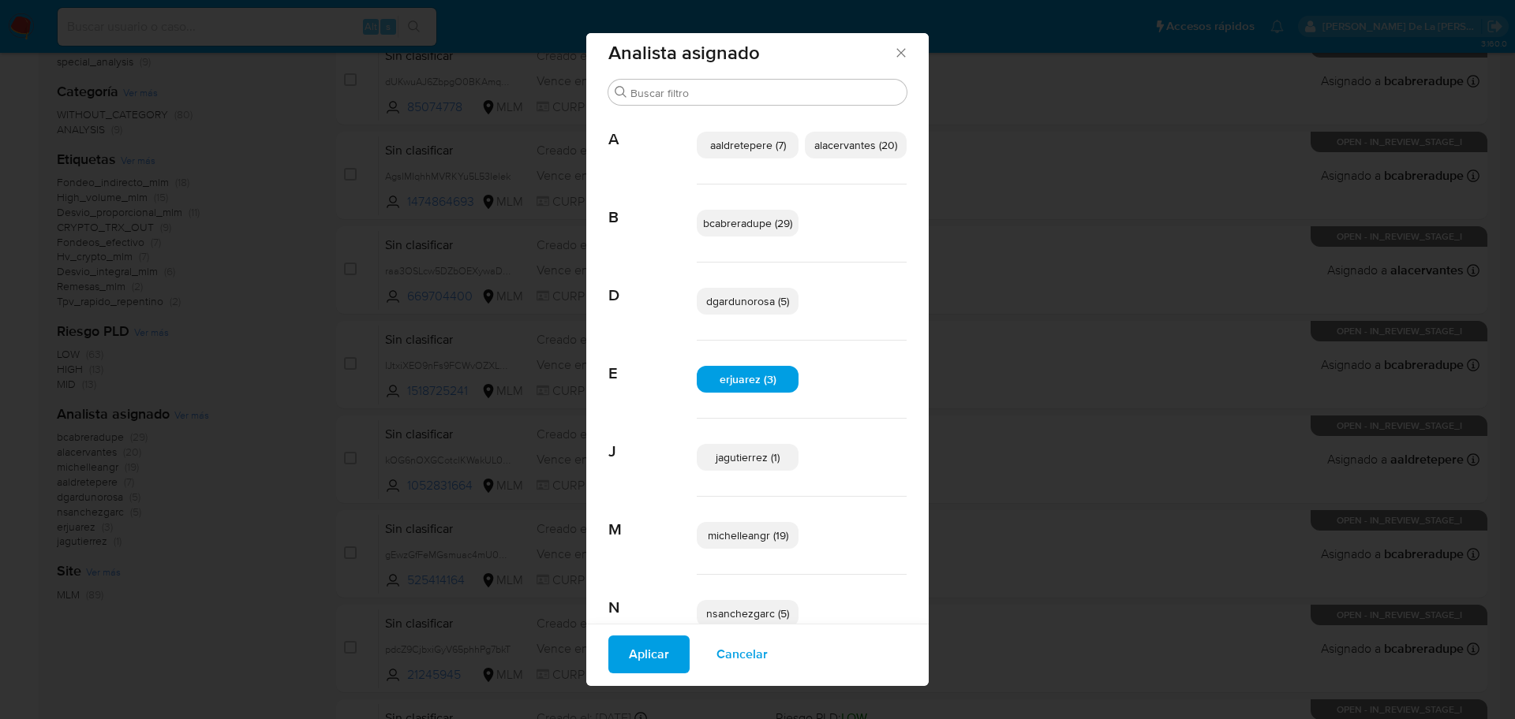
scroll to position [11, 0]
click at [629, 651] on span "Aplicar" at bounding box center [649, 654] width 40 height 35
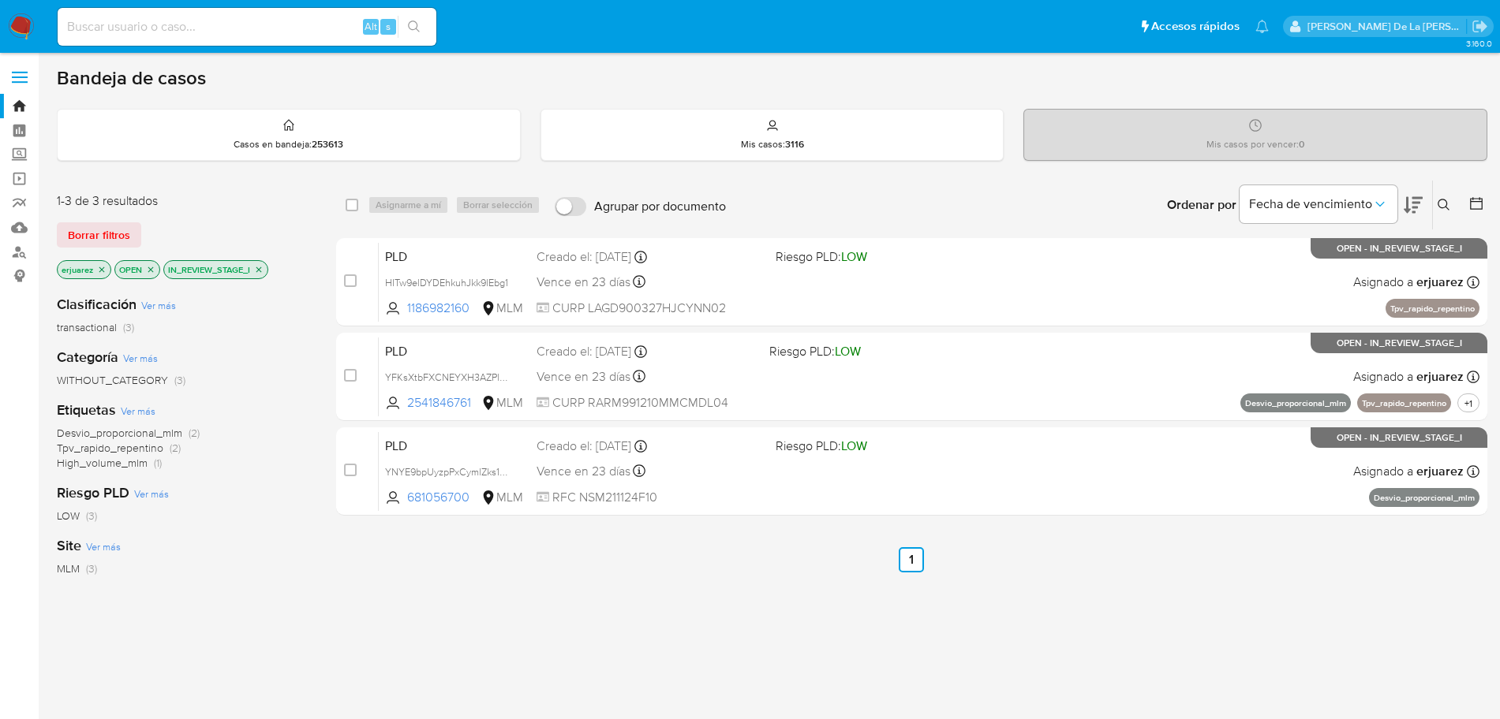
click at [103, 271] on icon "close-filter" at bounding box center [102, 270] width 6 height 6
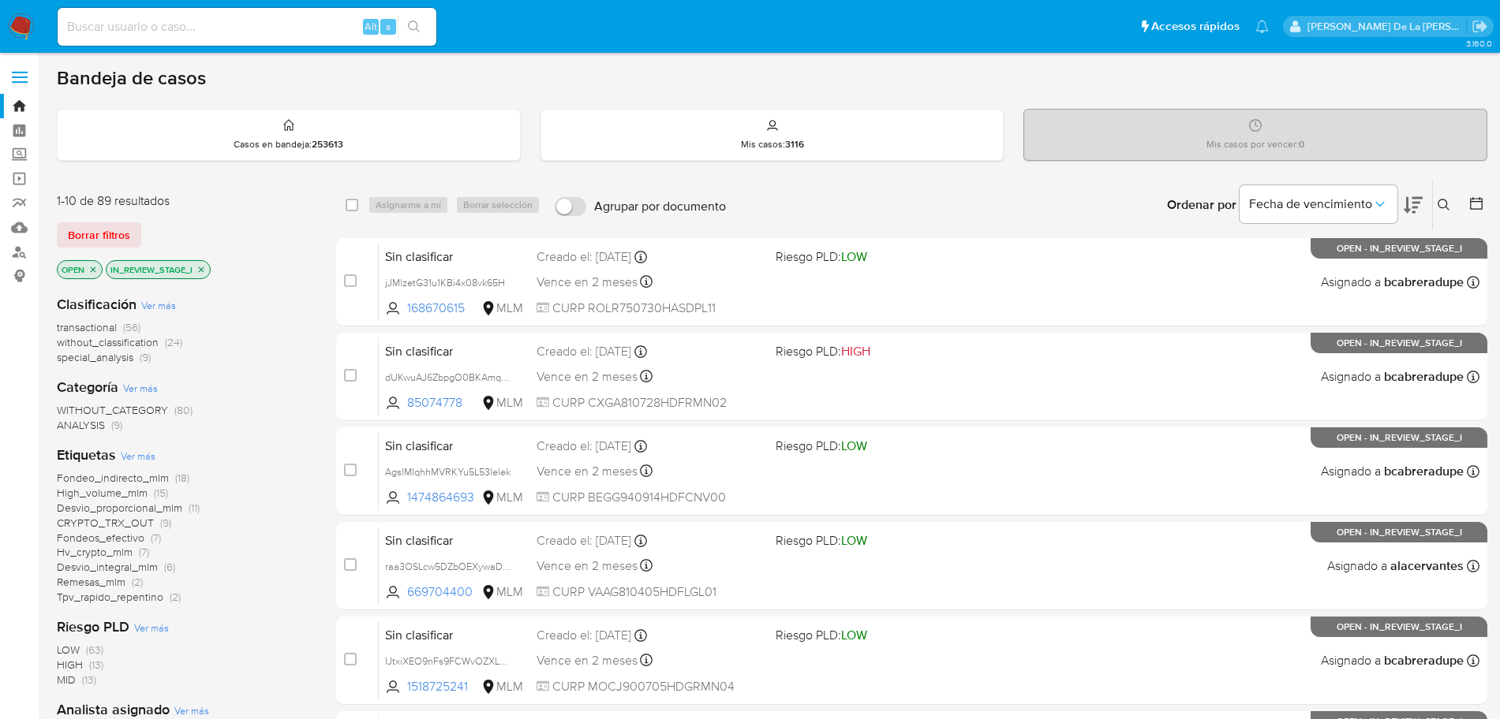
click at [204, 270] on icon "close-filter" at bounding box center [202, 270] width 6 height 6
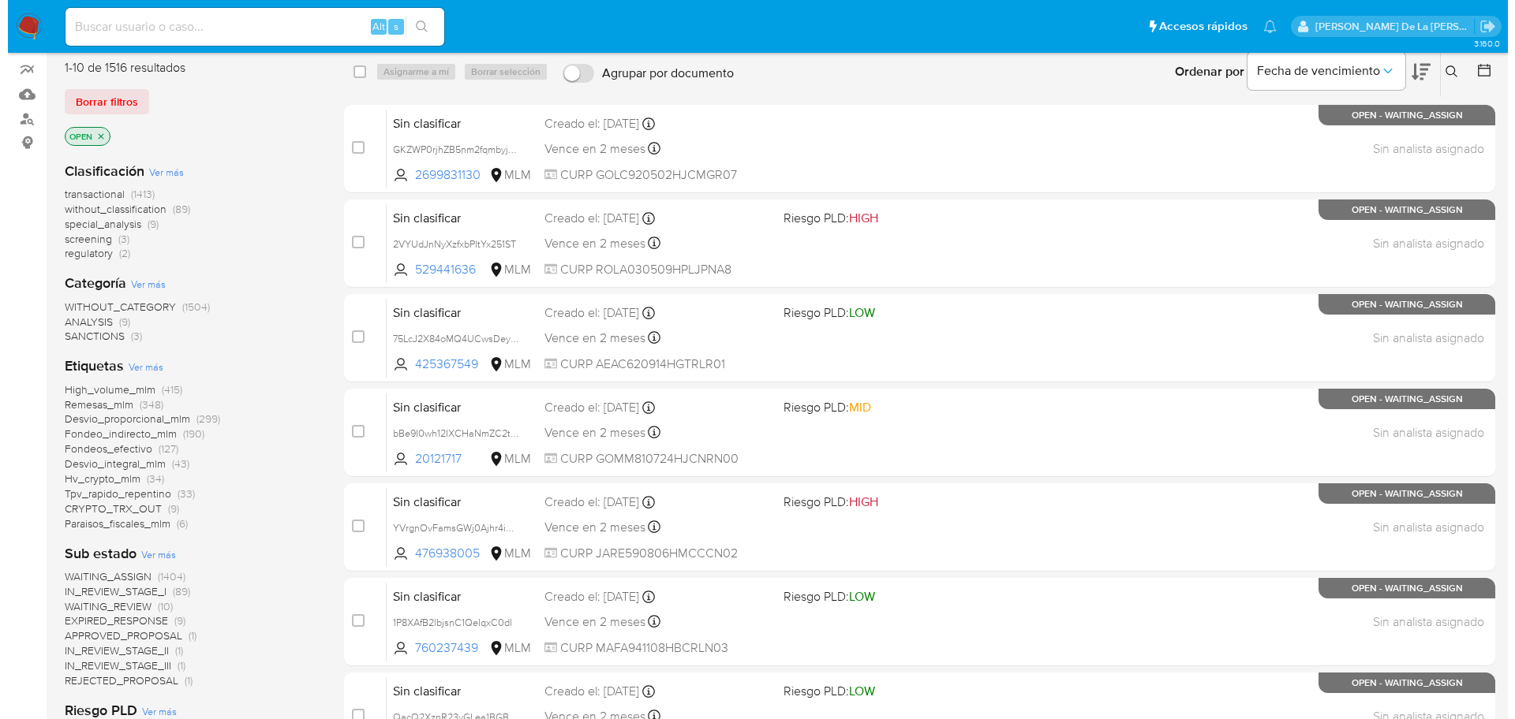
scroll to position [394, 0]
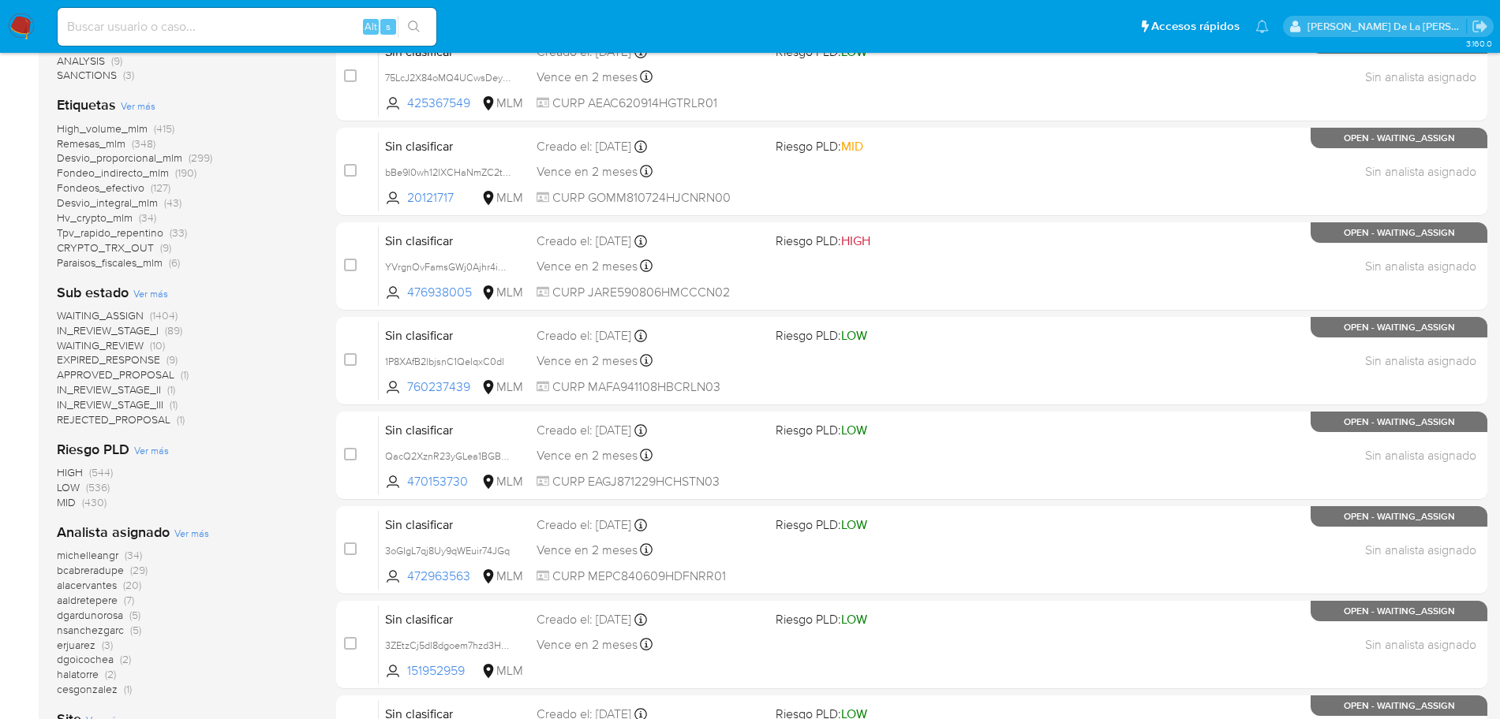
click at [200, 536] on span "Ver más" at bounding box center [191, 533] width 35 height 14
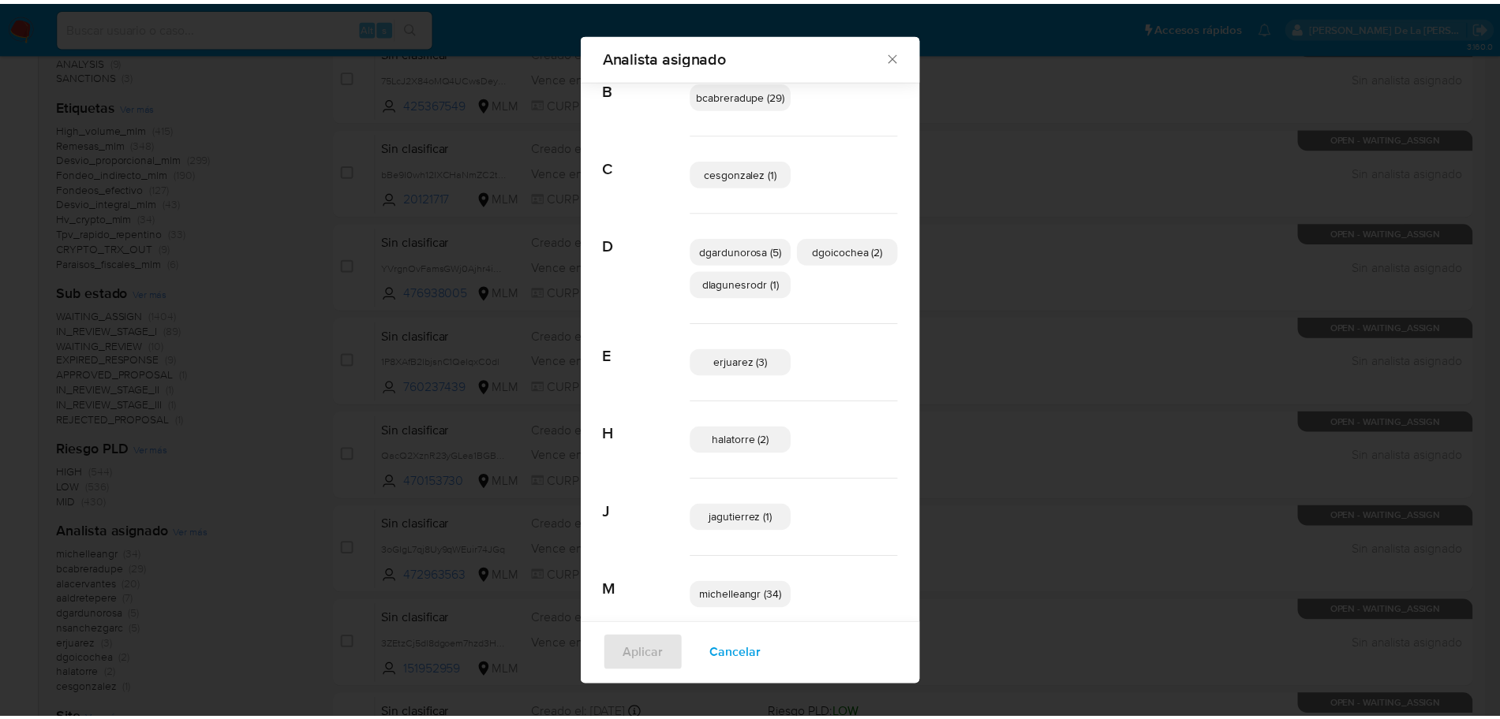
scroll to position [0, 0]
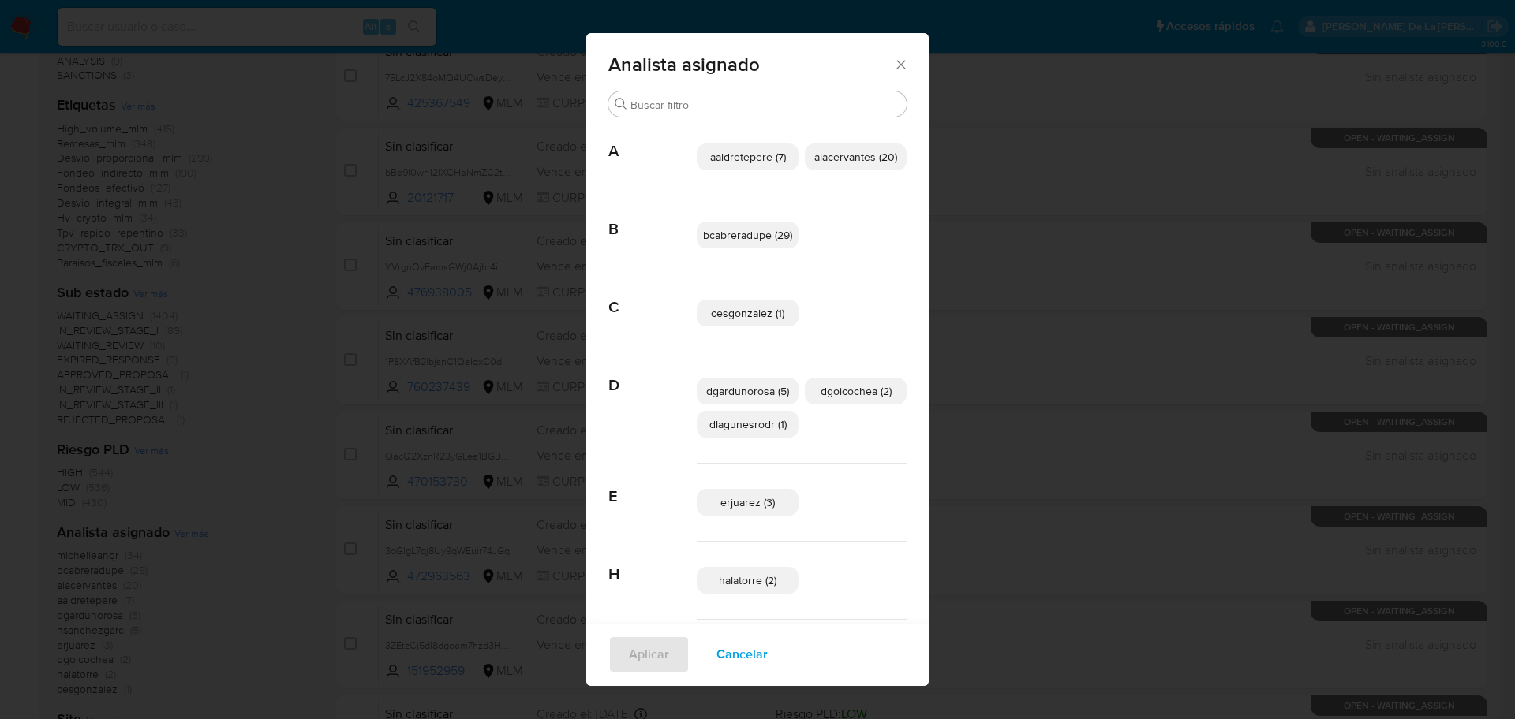
click at [716, 669] on span "Cancelar" at bounding box center [741, 654] width 51 height 35
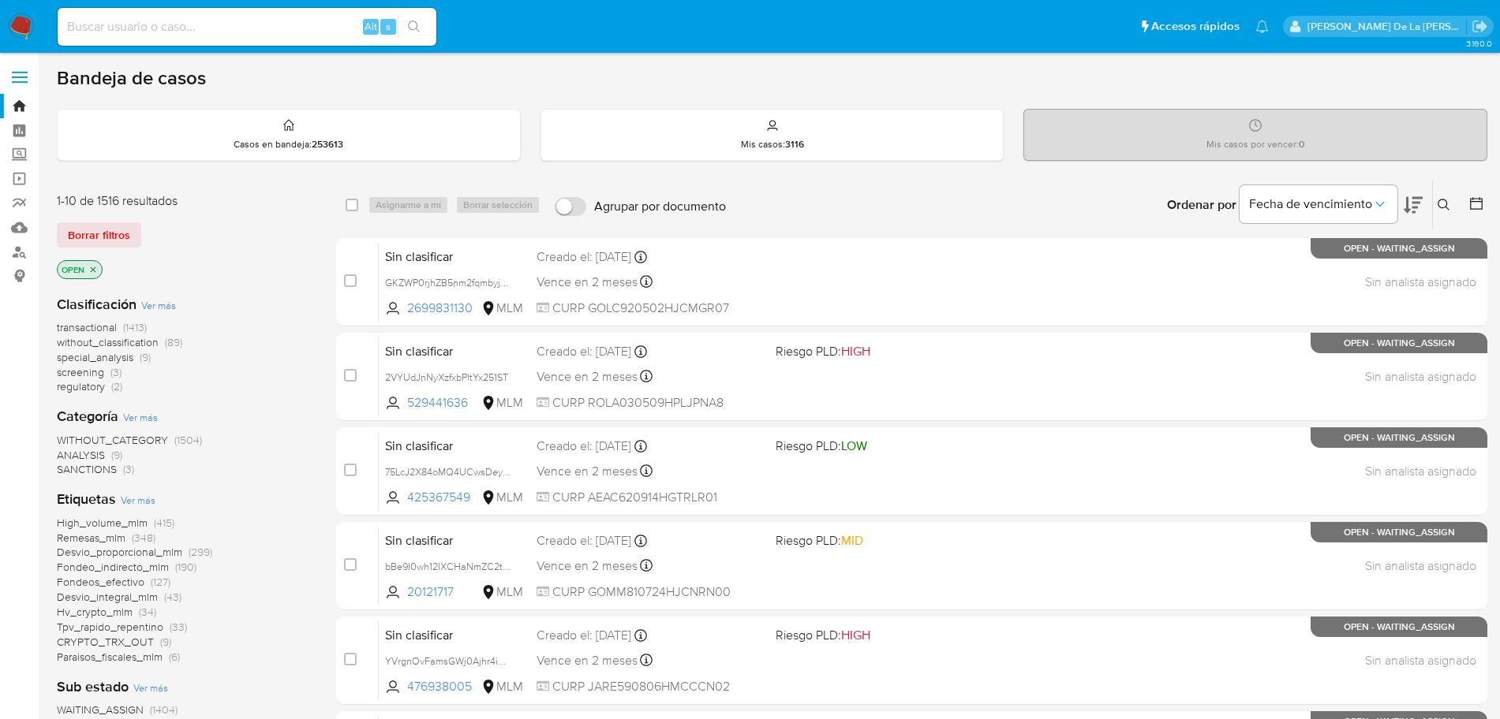
click at [16, 23] on img at bounding box center [21, 26] width 27 height 27
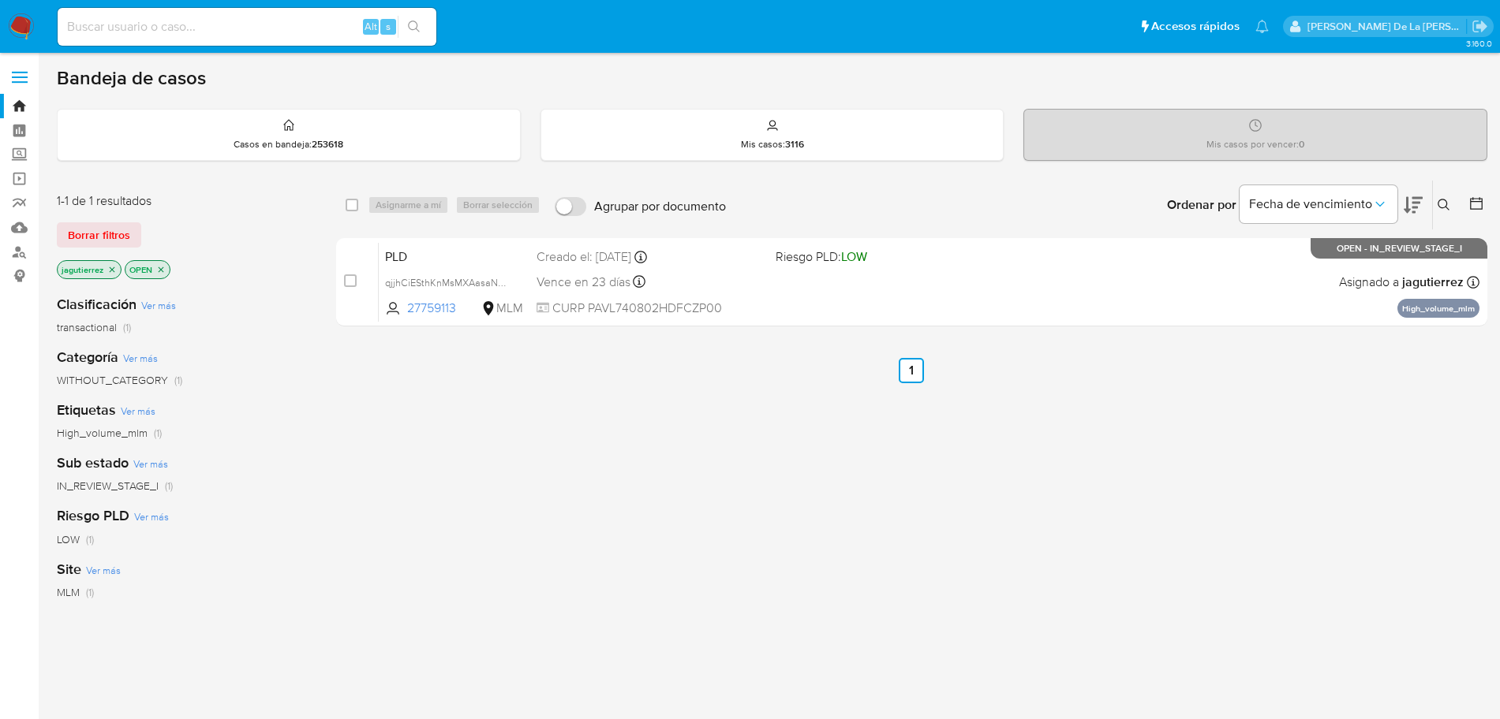
click at [1446, 202] on icon at bounding box center [1443, 205] width 12 height 12
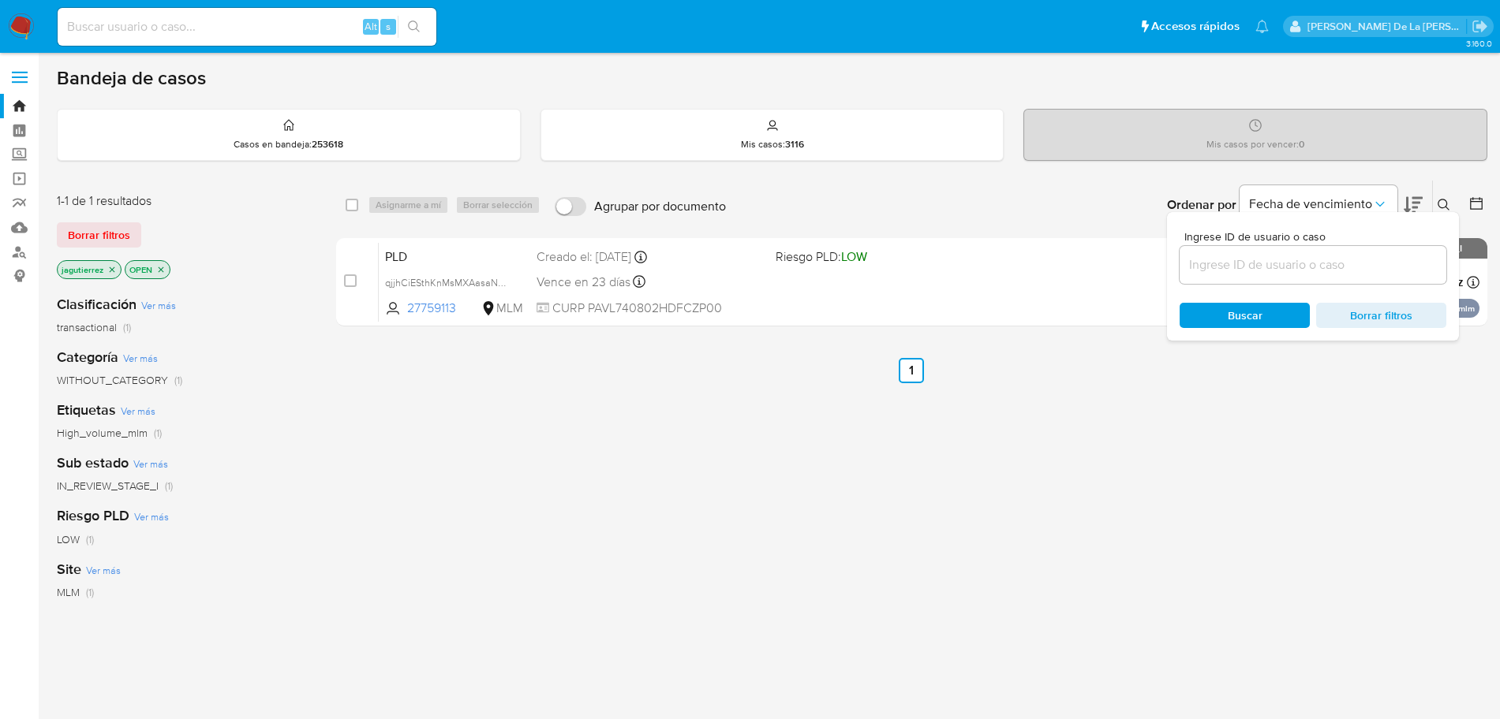
click at [1299, 268] on input at bounding box center [1312, 265] width 267 height 21
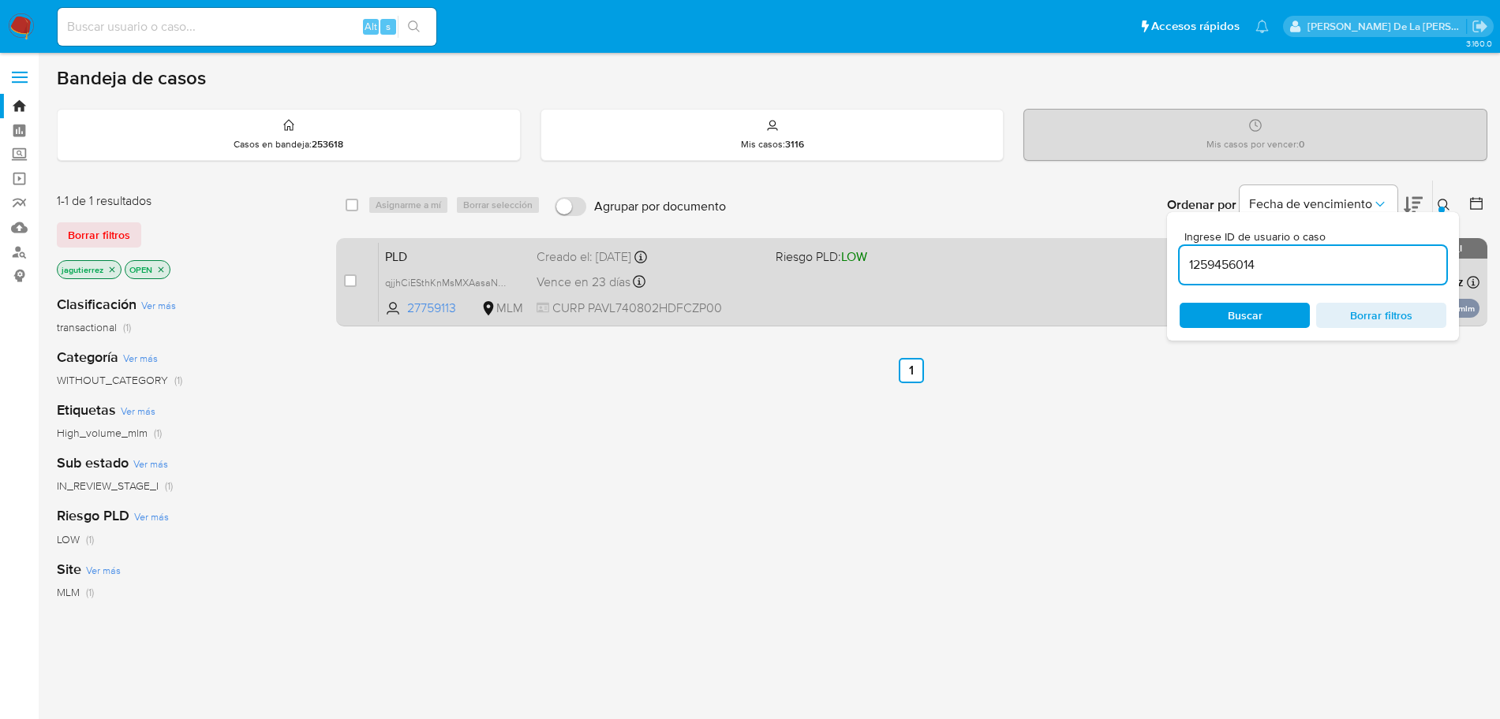
type input "1259456014"
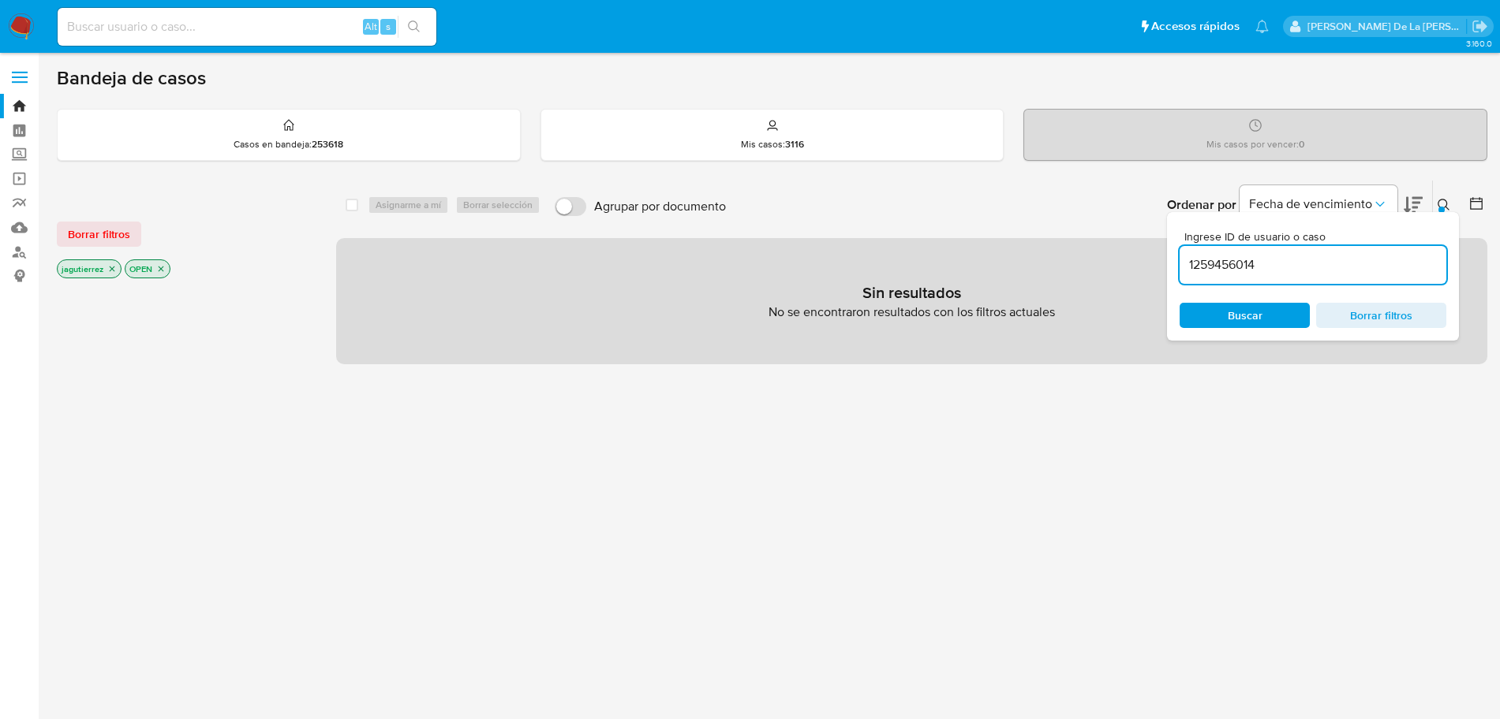
click at [115, 269] on icon "close-filter" at bounding box center [111, 268] width 9 height 9
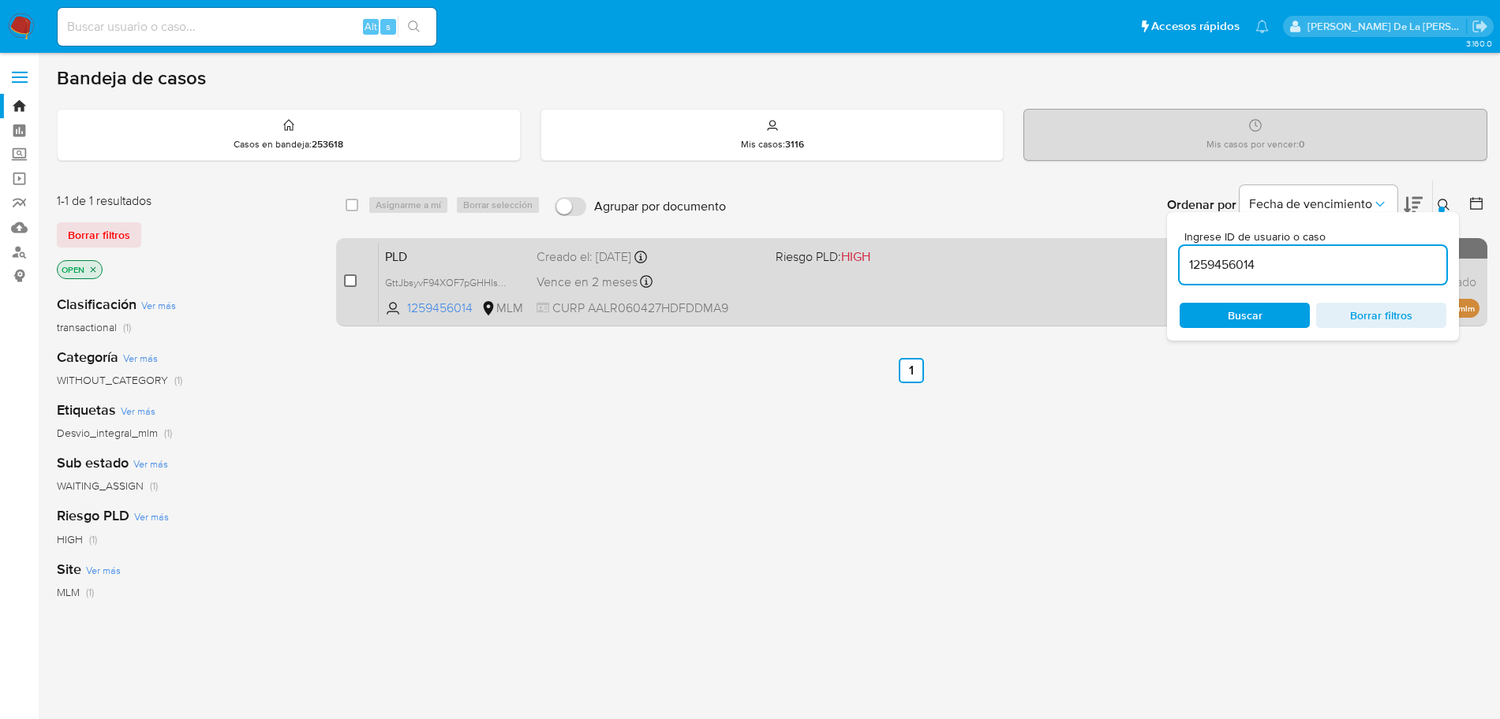
click at [351, 279] on input "checkbox" at bounding box center [350, 281] width 13 height 13
checkbox input "true"
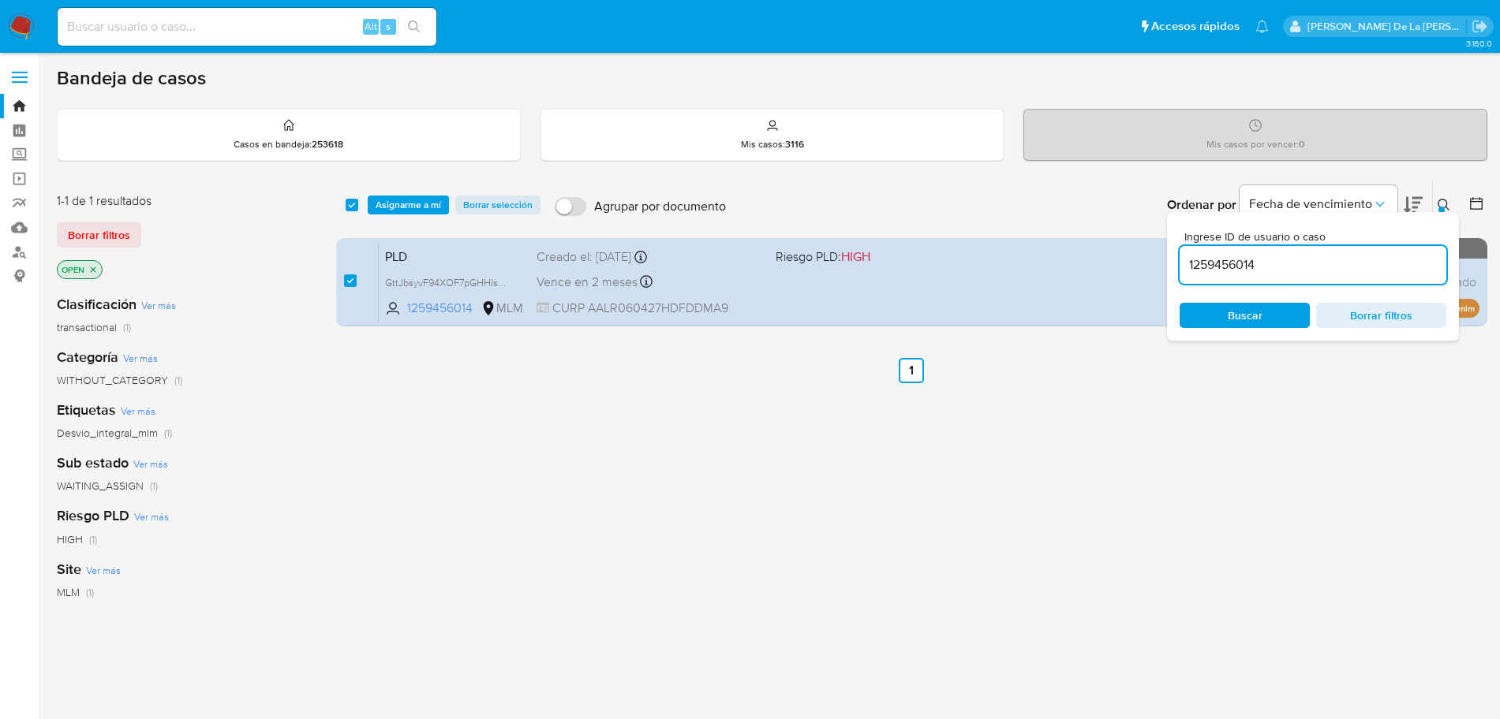
click at [1261, 266] on input "1259456014" at bounding box center [1312, 265] width 267 height 21
click at [1259, 266] on input "1259456014" at bounding box center [1312, 265] width 267 height 21
type input "1790033255"
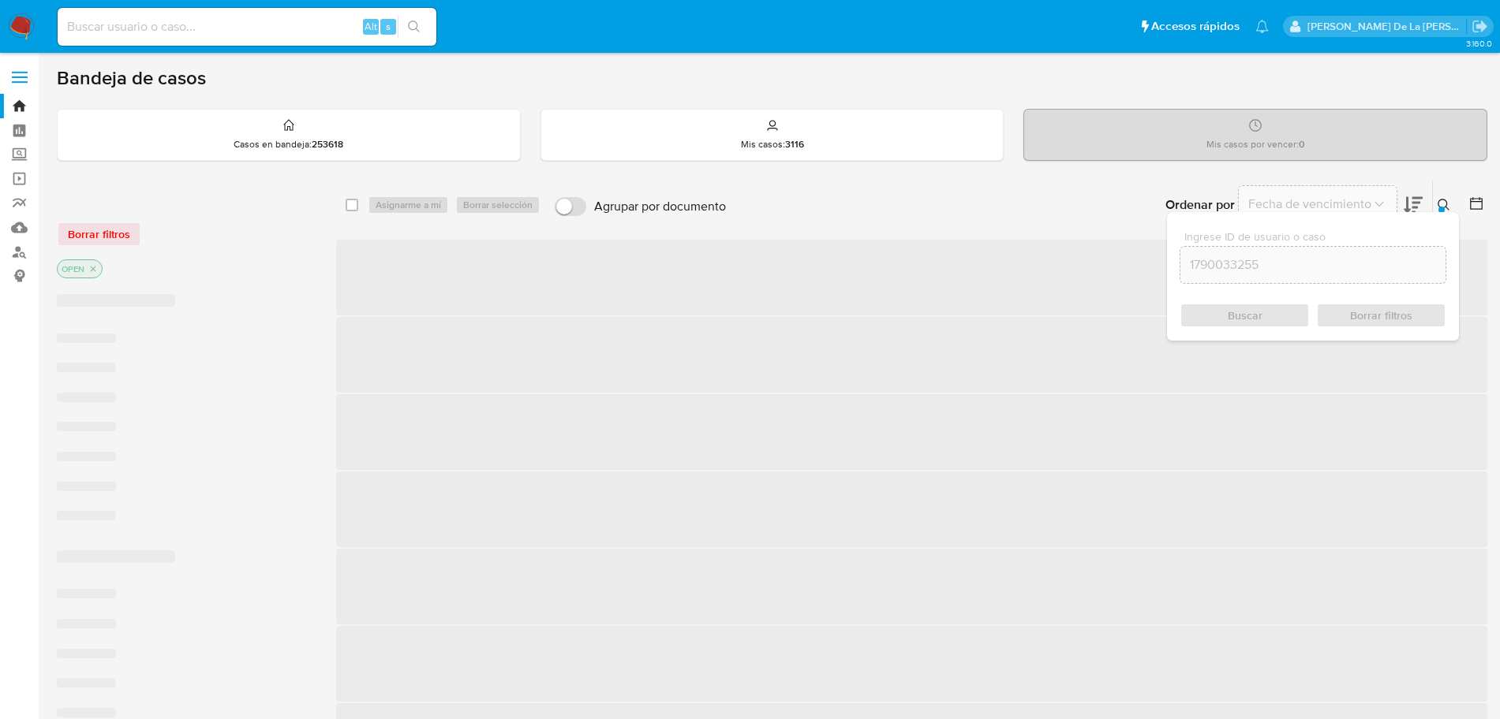
checkbox input "false"
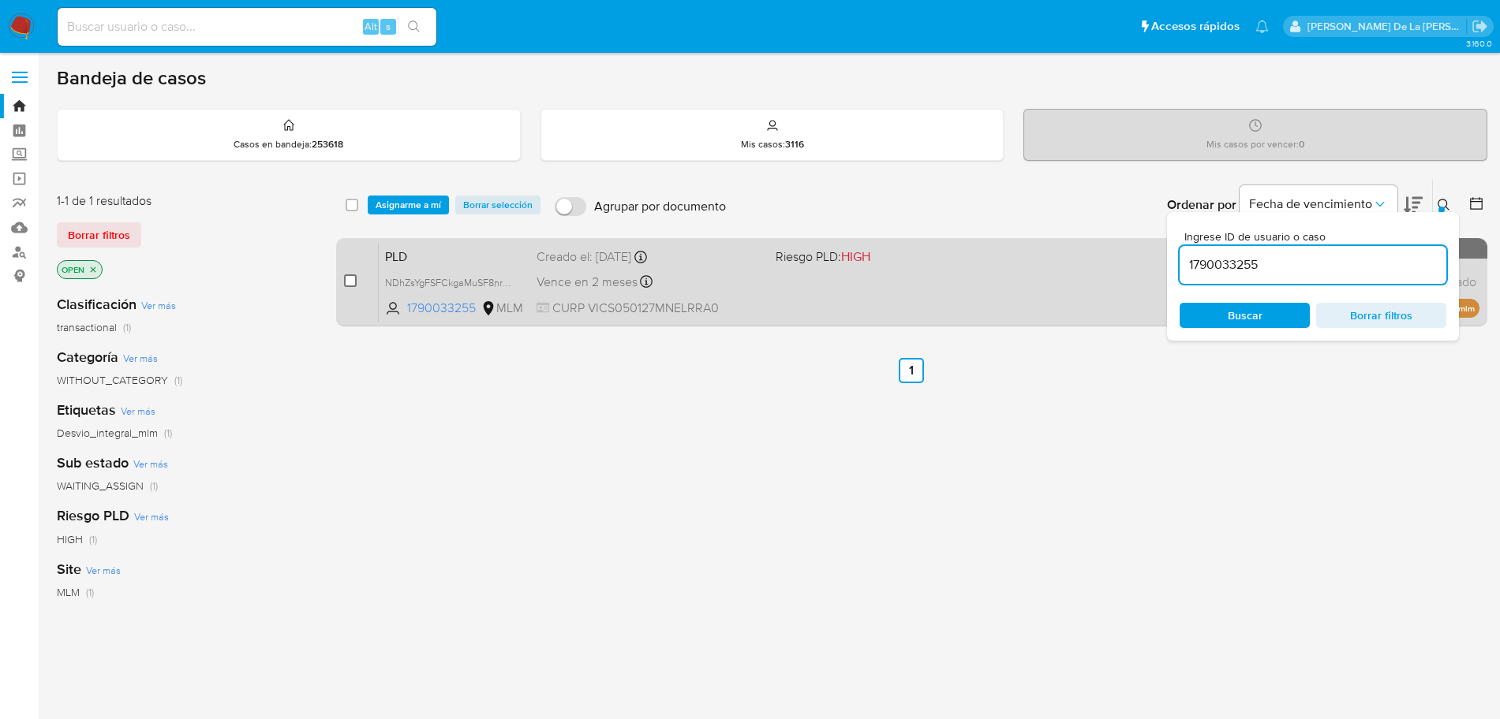
click at [345, 284] on input "checkbox" at bounding box center [350, 281] width 13 height 13
checkbox input "true"
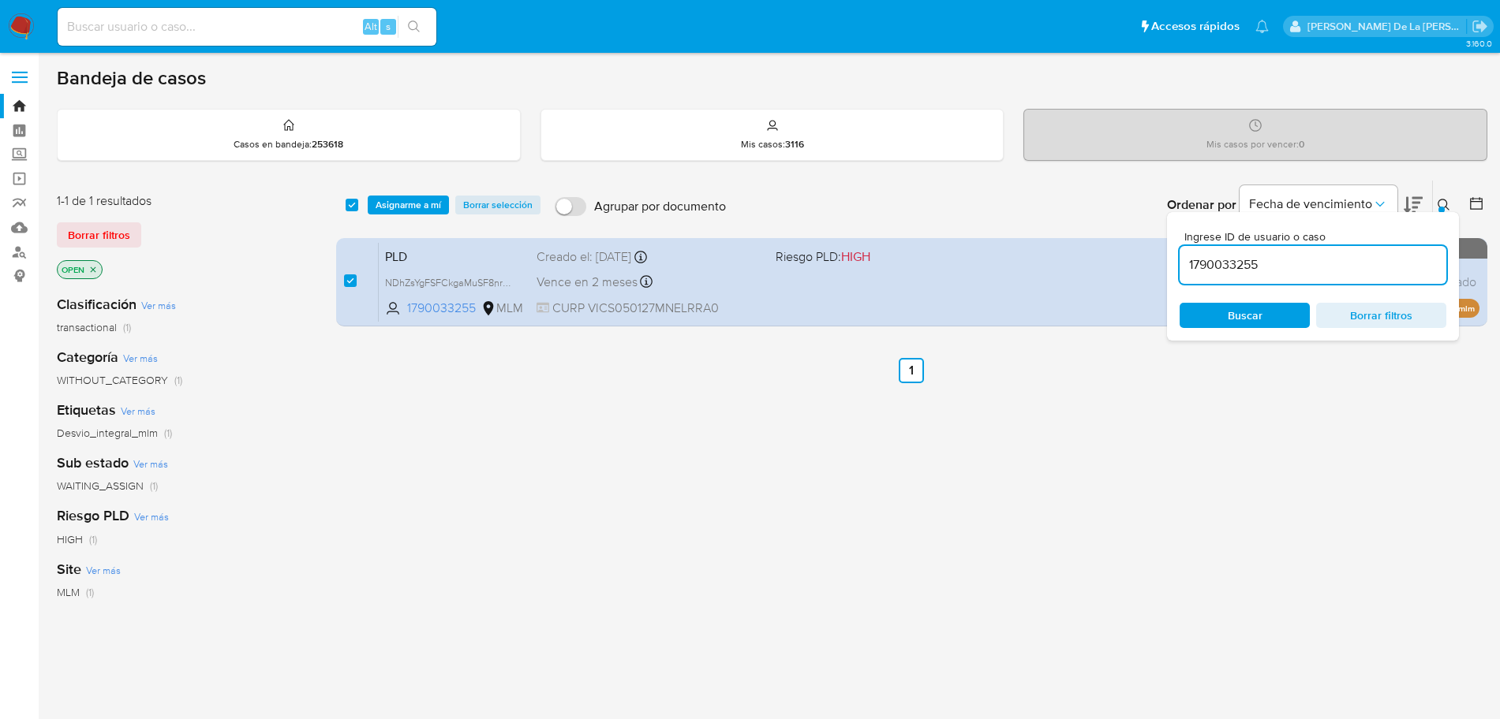
click at [1202, 270] on input "1790033255" at bounding box center [1312, 265] width 267 height 21
type input "2561636364"
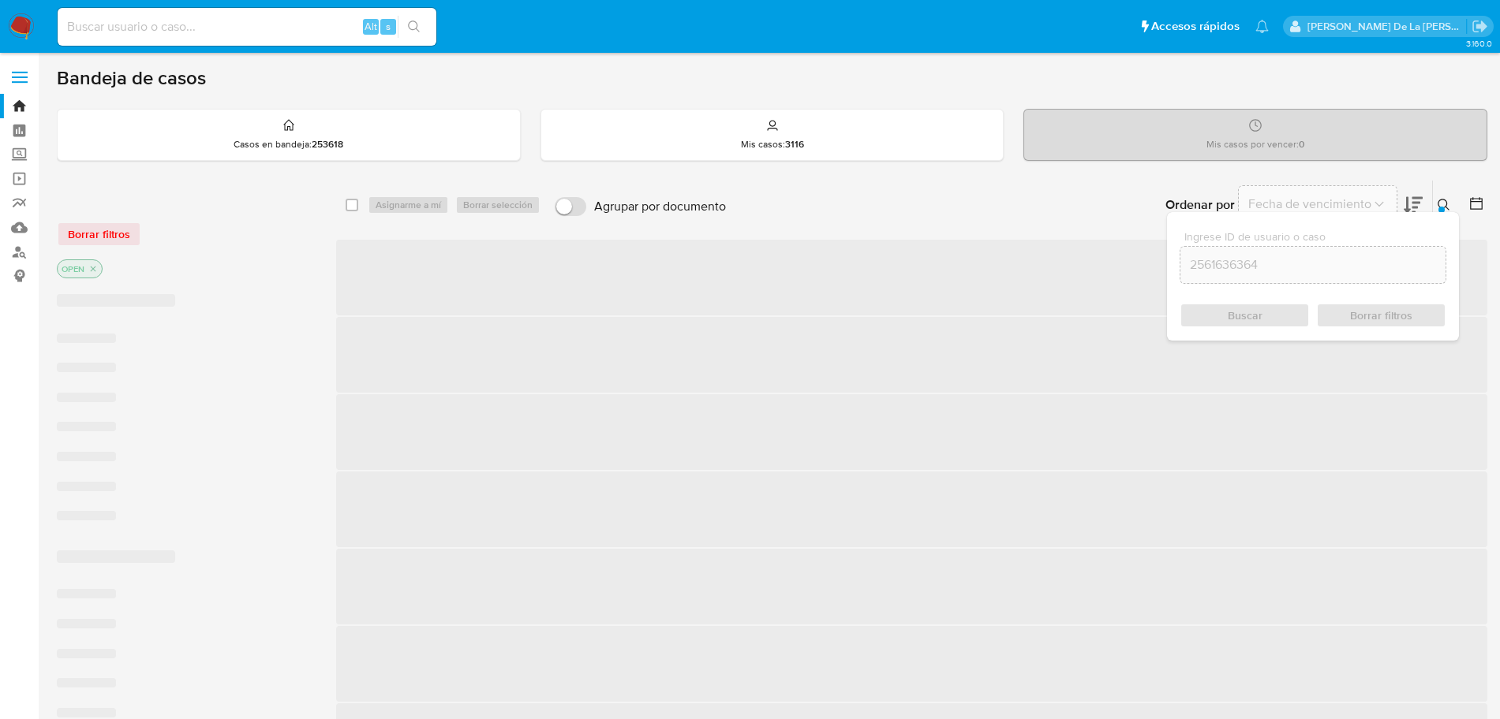
checkbox input "false"
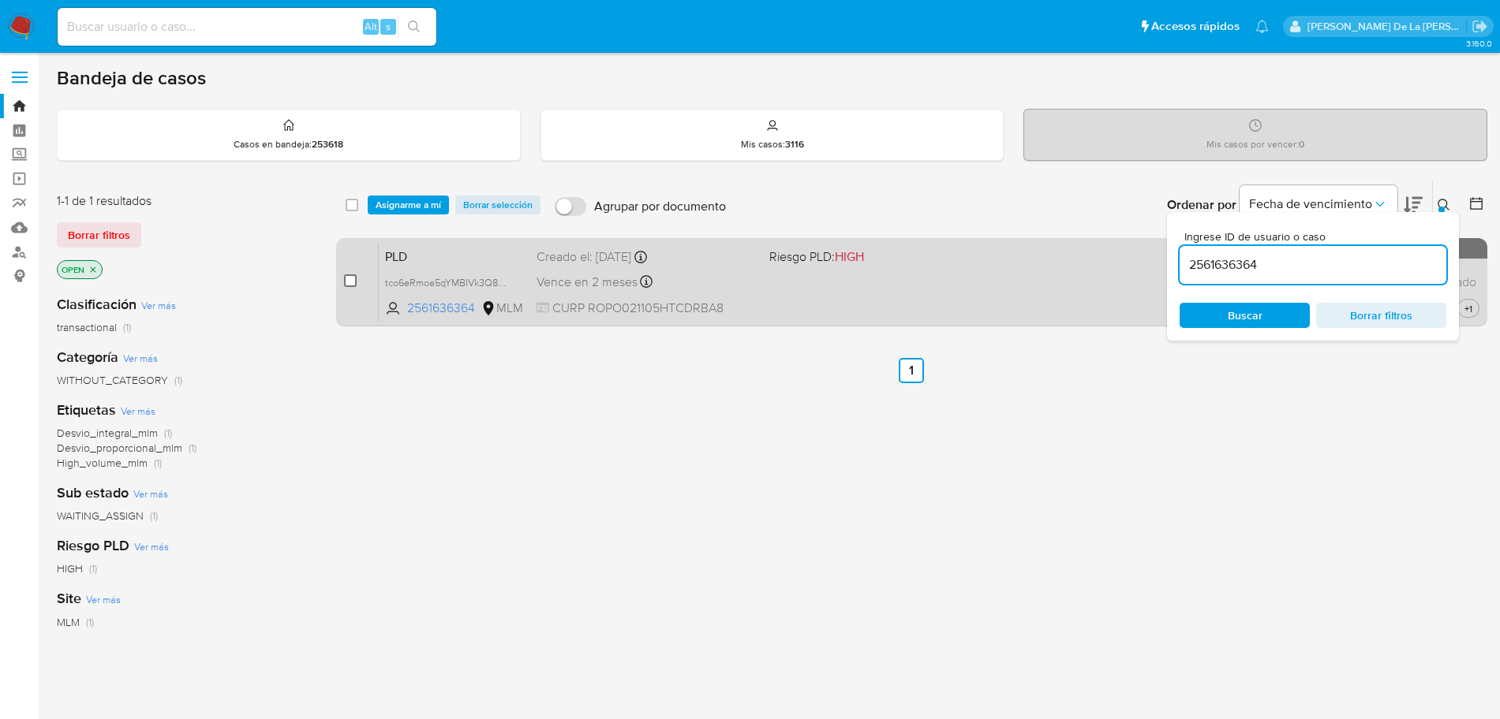
click at [346, 286] on input "checkbox" at bounding box center [350, 281] width 13 height 13
checkbox input "true"
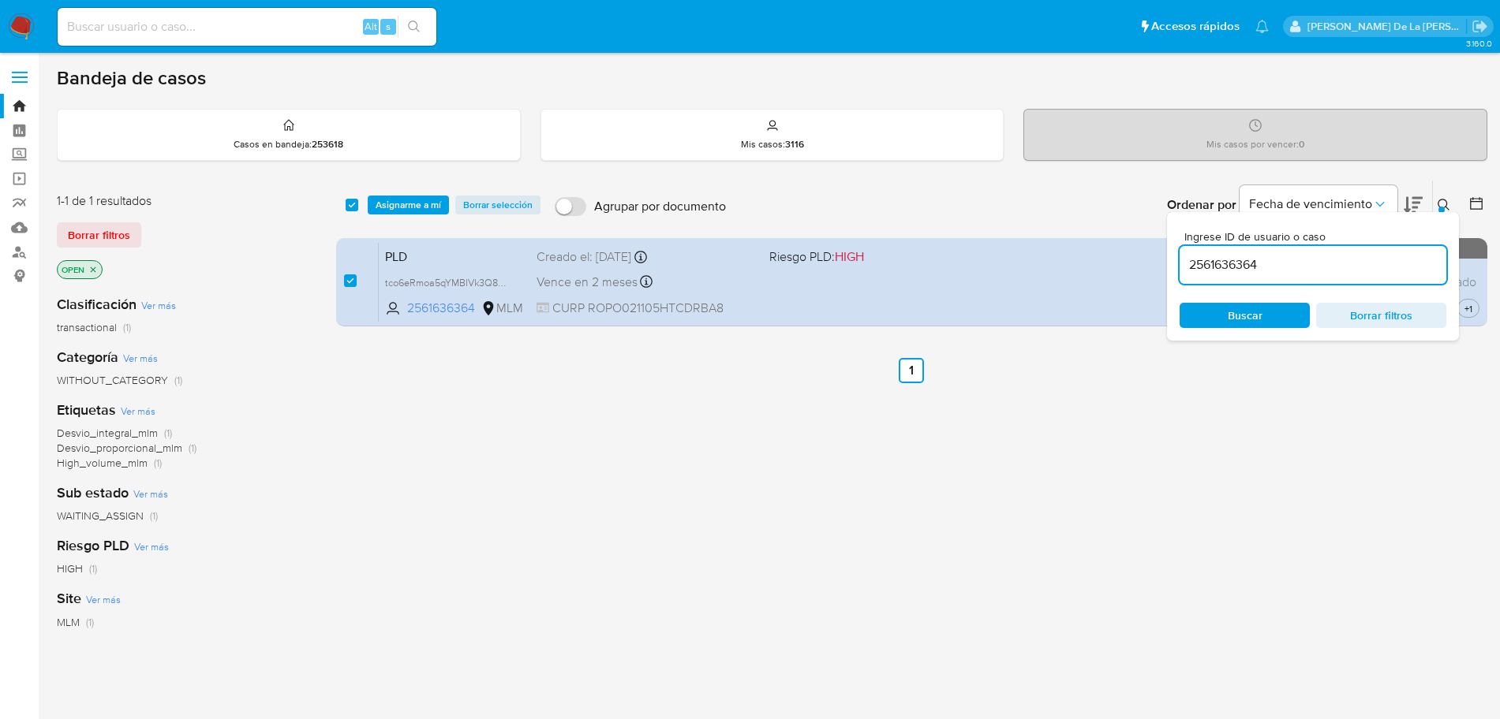
click at [1215, 256] on input "2561636364" at bounding box center [1312, 265] width 267 height 21
type input "2423037397"
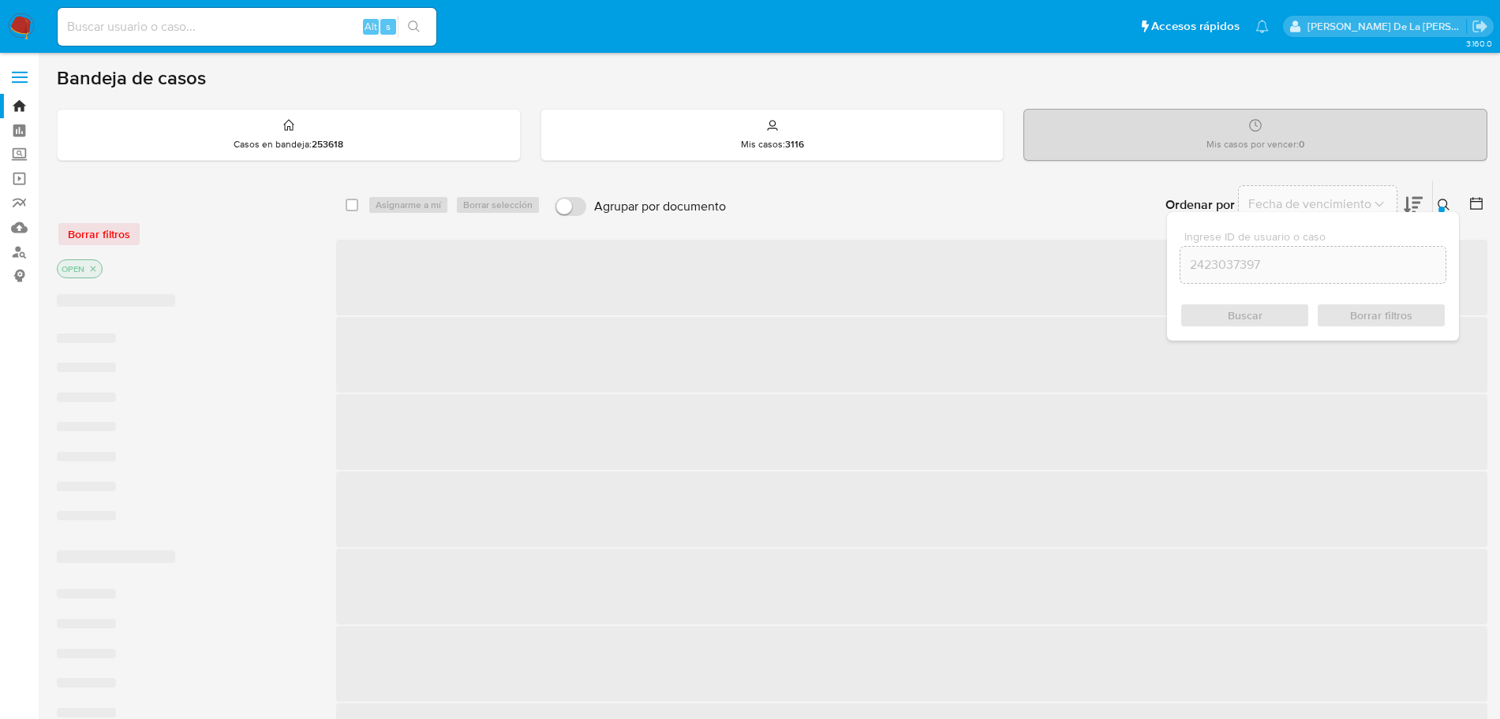
checkbox input "false"
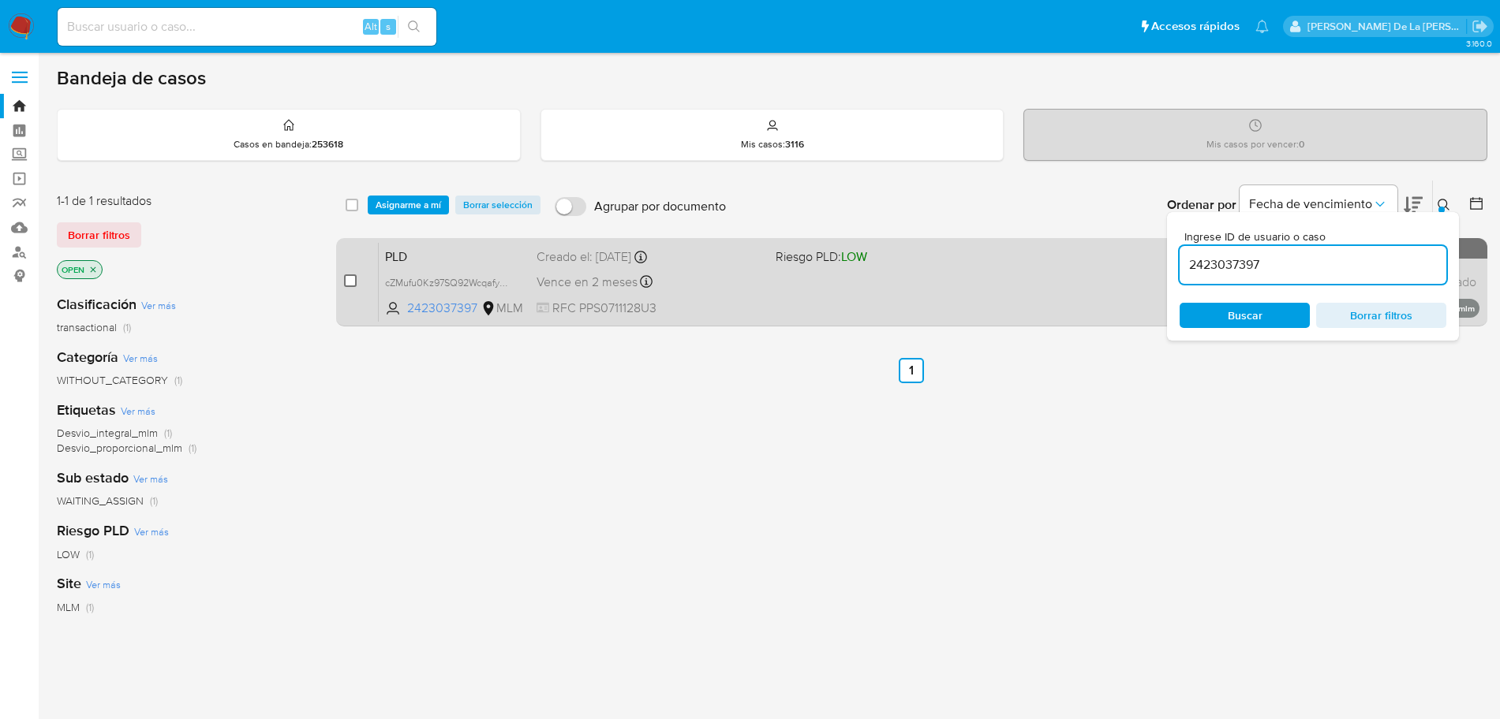
click at [344, 282] on input "checkbox" at bounding box center [350, 281] width 13 height 13
checkbox input "true"
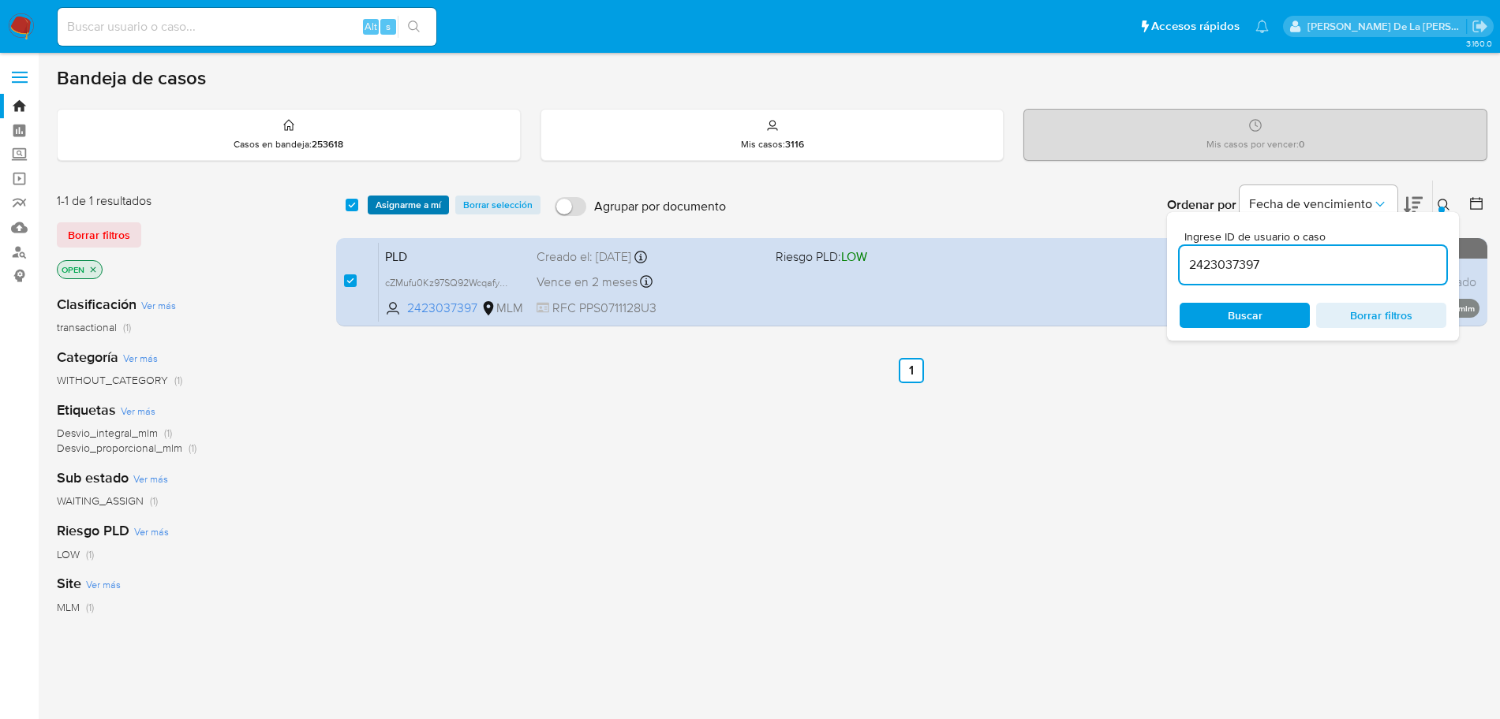
click at [408, 204] on span "Asignarme a mí" at bounding box center [407, 205] width 65 height 16
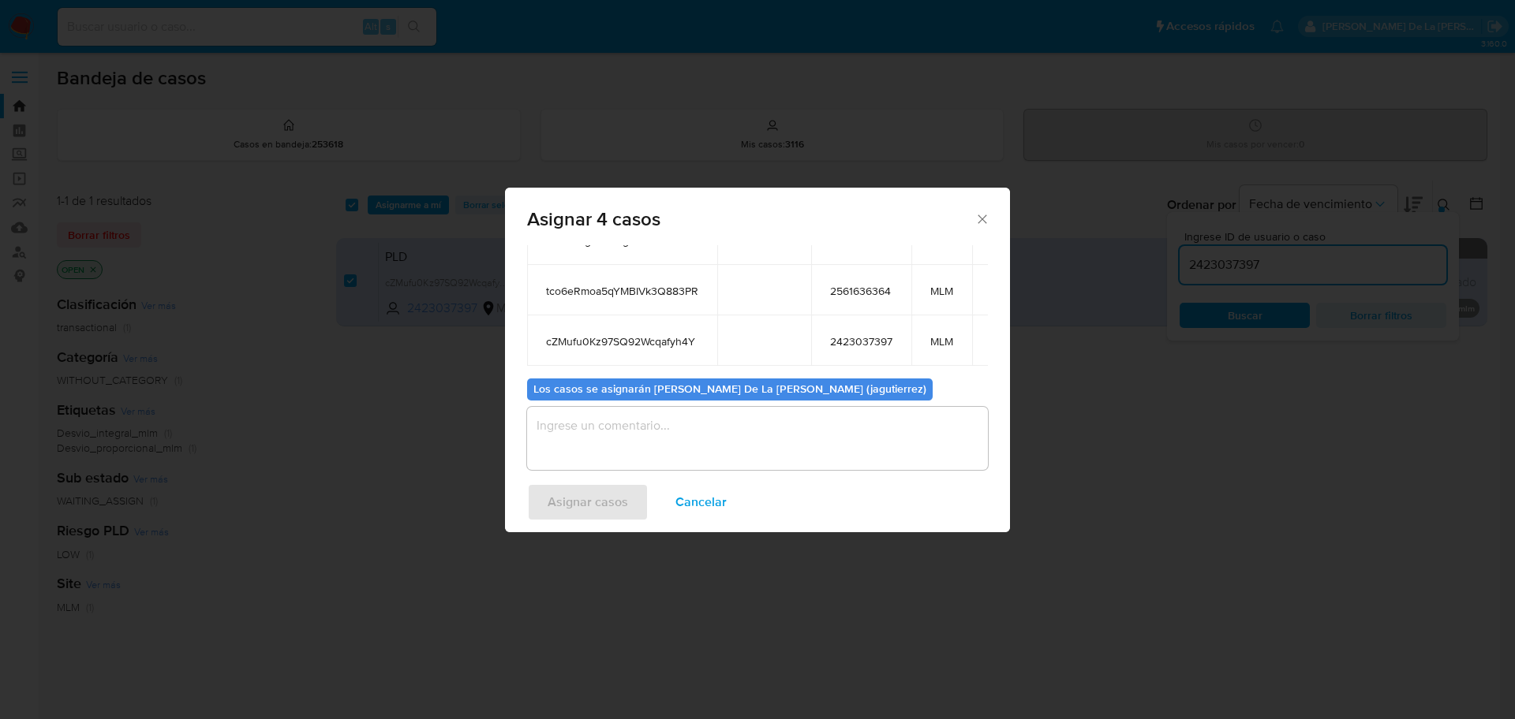
scroll to position [193, 0]
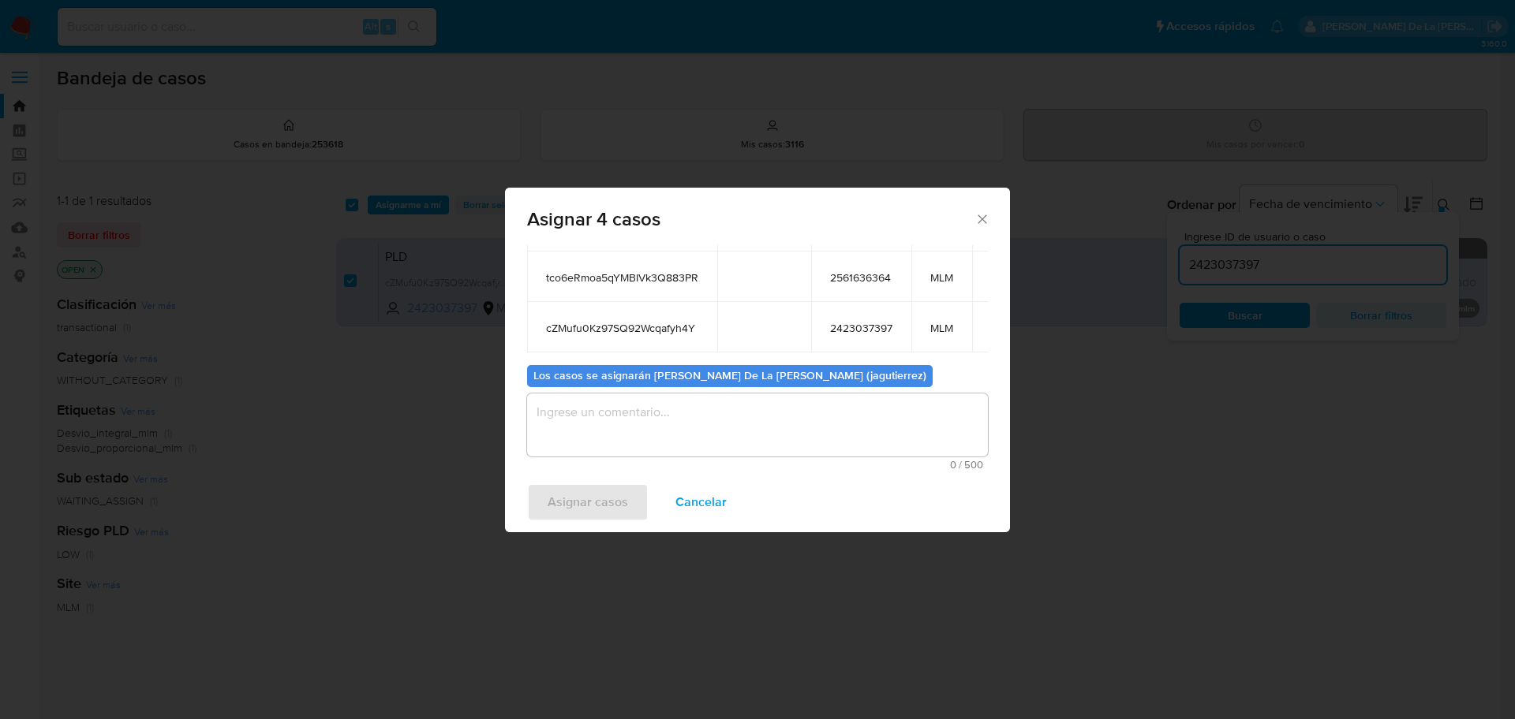
click at [667, 425] on textarea "assign-modal" at bounding box center [757, 425] width 461 height 63
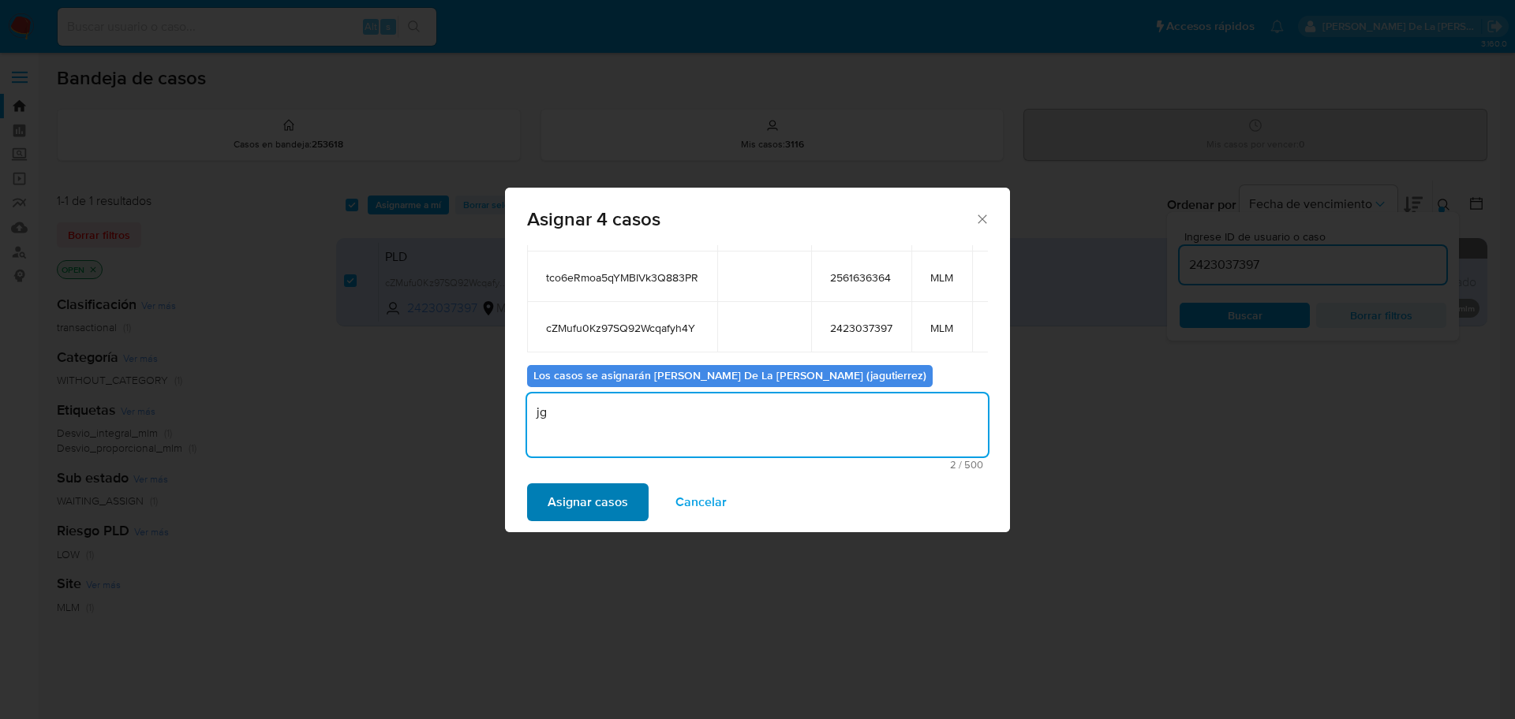
type textarea "jg"
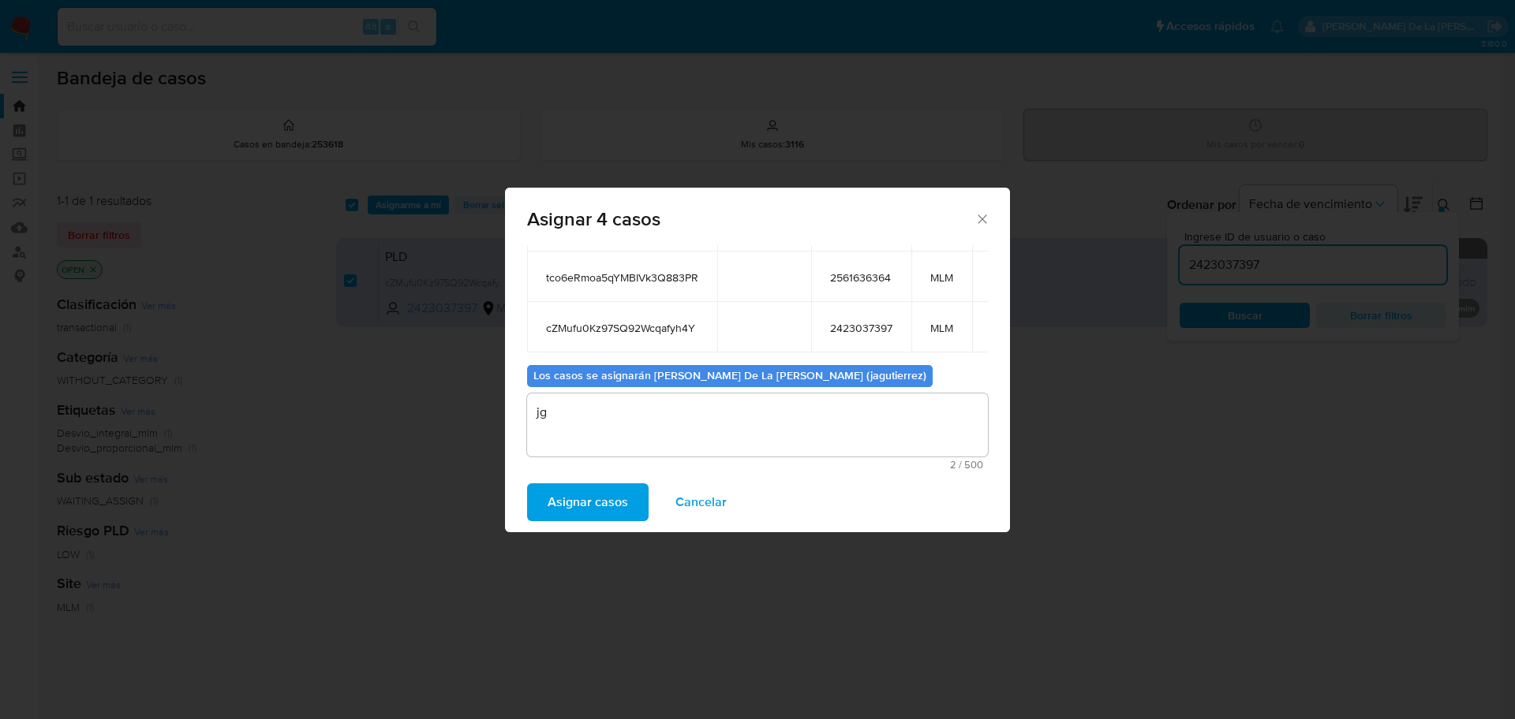
click at [622, 491] on span "Asignar casos" at bounding box center [587, 502] width 80 height 35
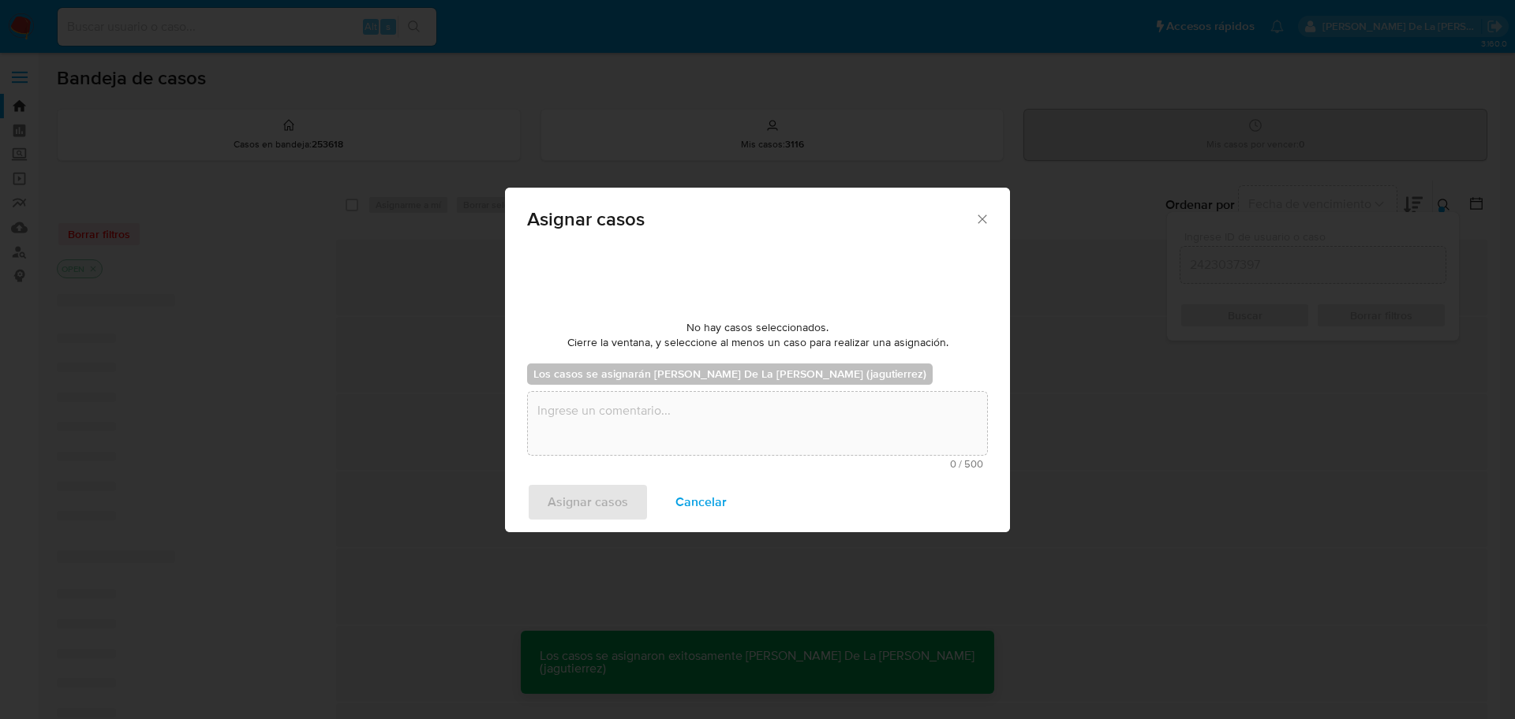
checkbox input "false"
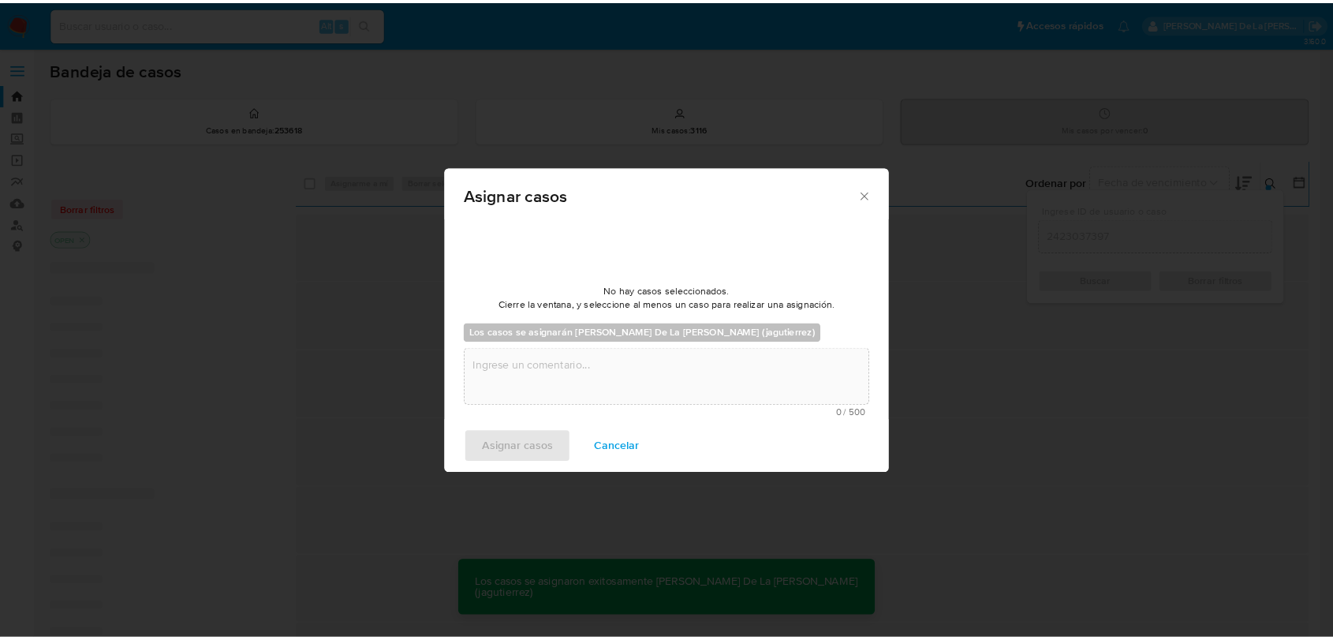
scroll to position [95, 0]
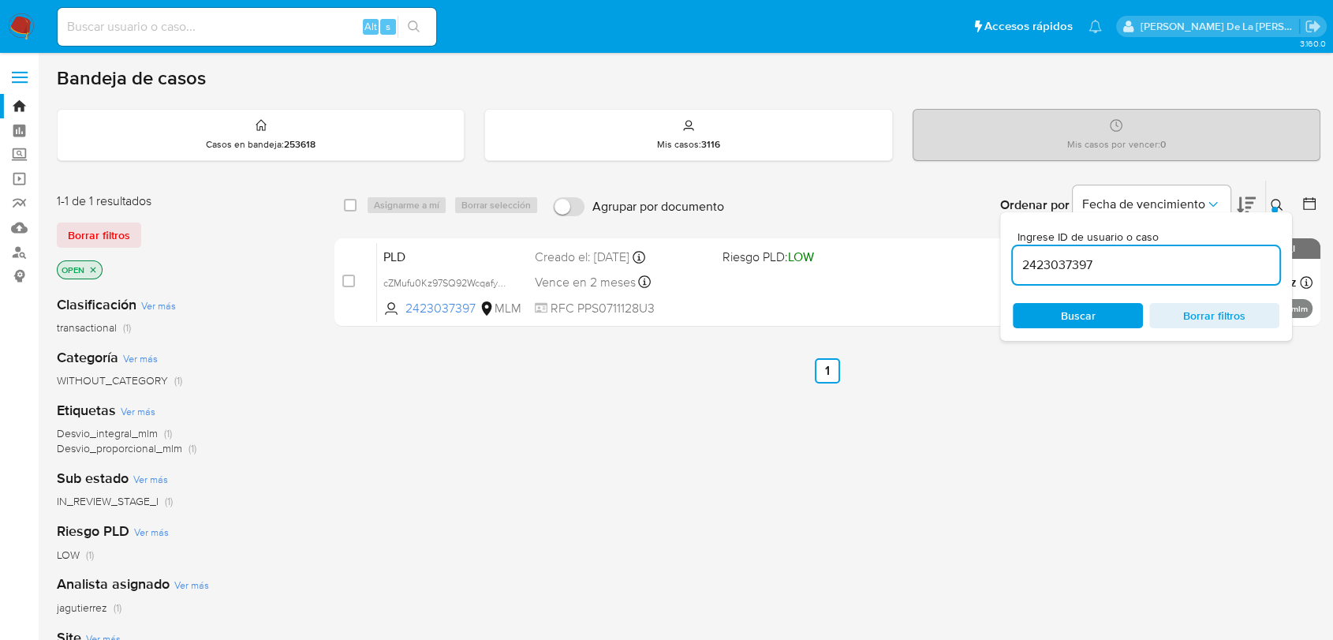
click at [24, 23] on img at bounding box center [21, 26] width 27 height 27
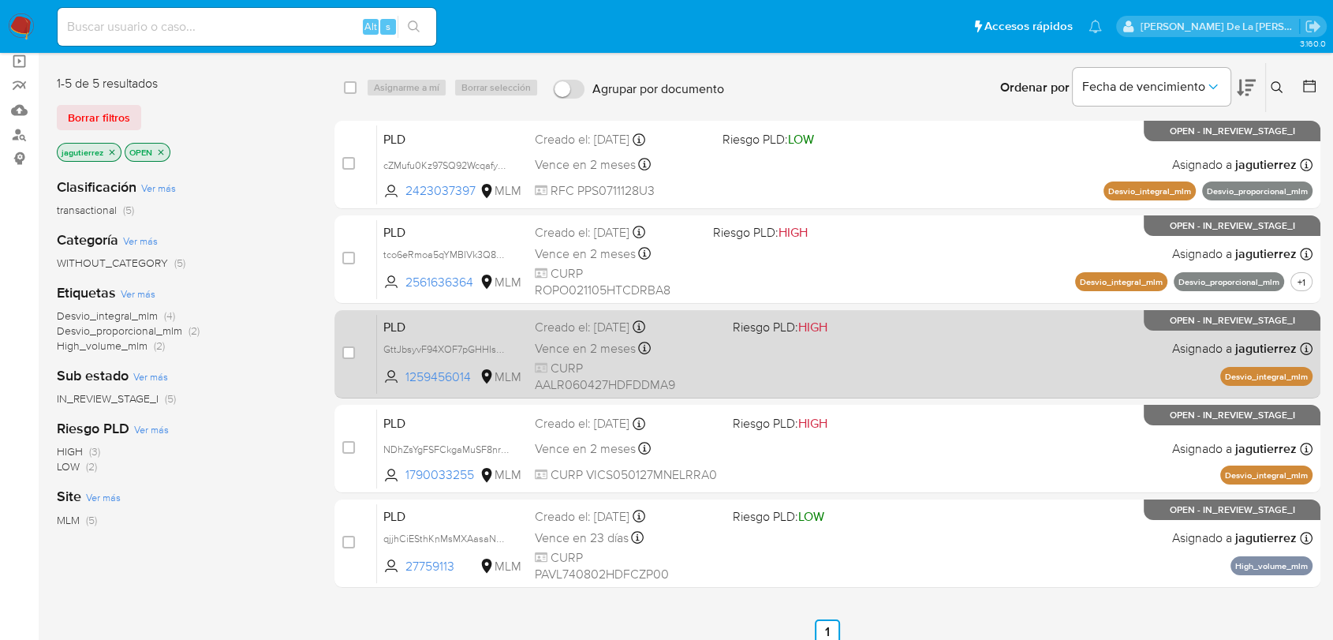
scroll to position [88, 0]
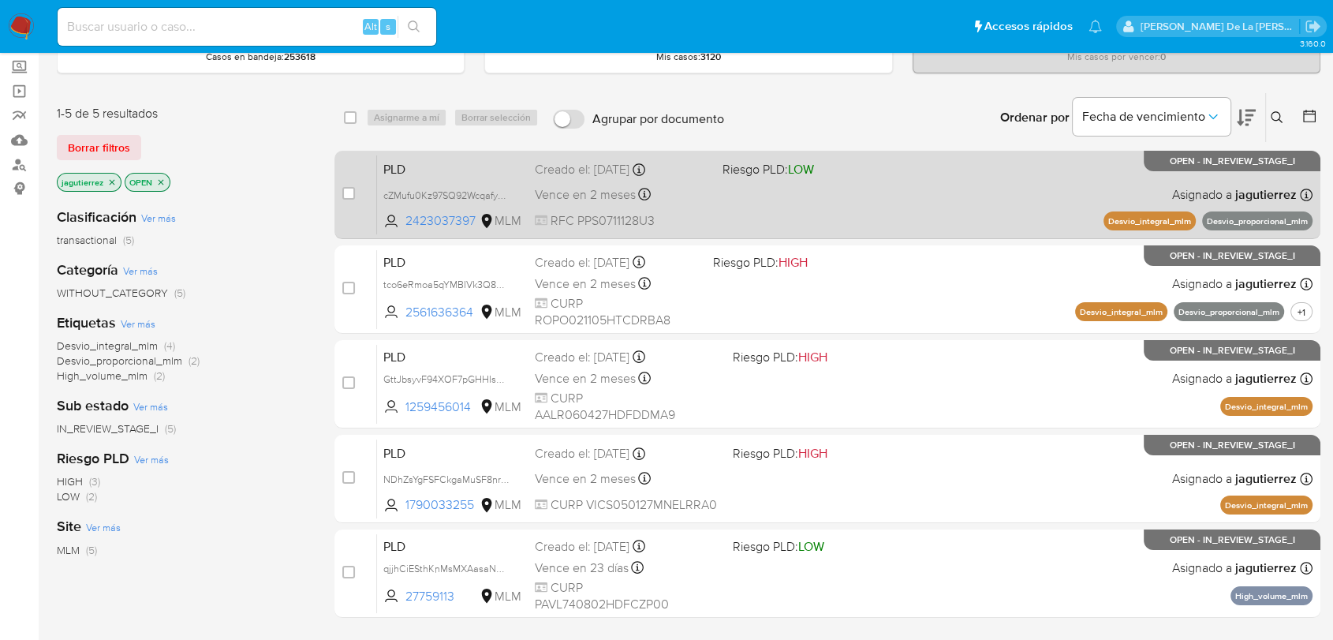
click at [783, 197] on div "PLD cZMufu0Kz97SQ92Wcqafyh4Y 2423037397 MLM Riesgo PLD: LOW Creado el: [DATE] C…" at bounding box center [845, 195] width 936 height 80
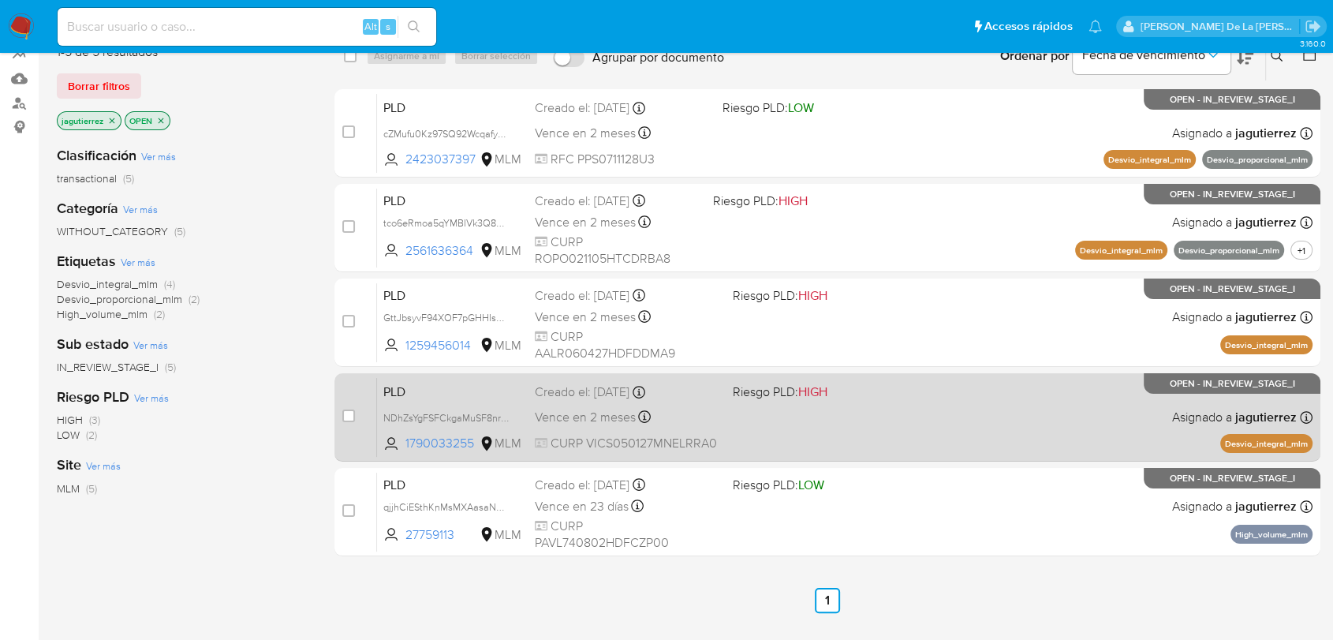
scroll to position [175, 0]
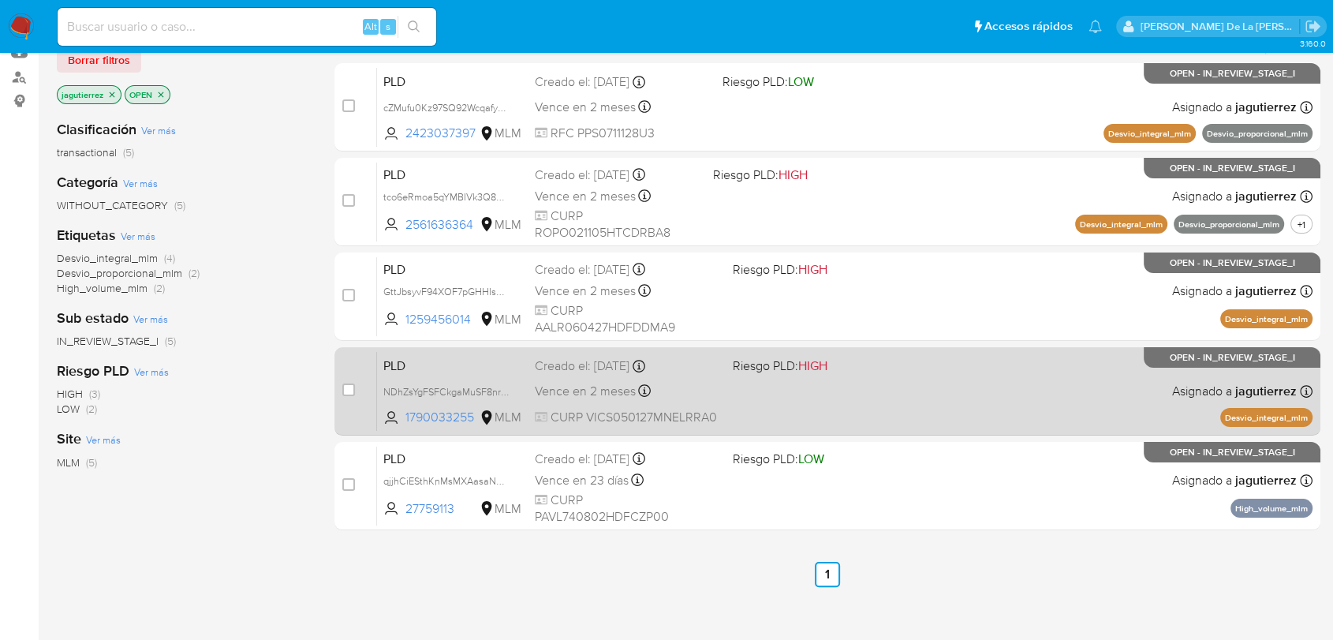
click at [793, 398] on div "PLD NDhZsYgFSFCkgaMuSF8nr5zE 1790033255 MLM Riesgo PLD: HIGH Creado el: 12/09/2…" at bounding box center [845, 391] width 936 height 80
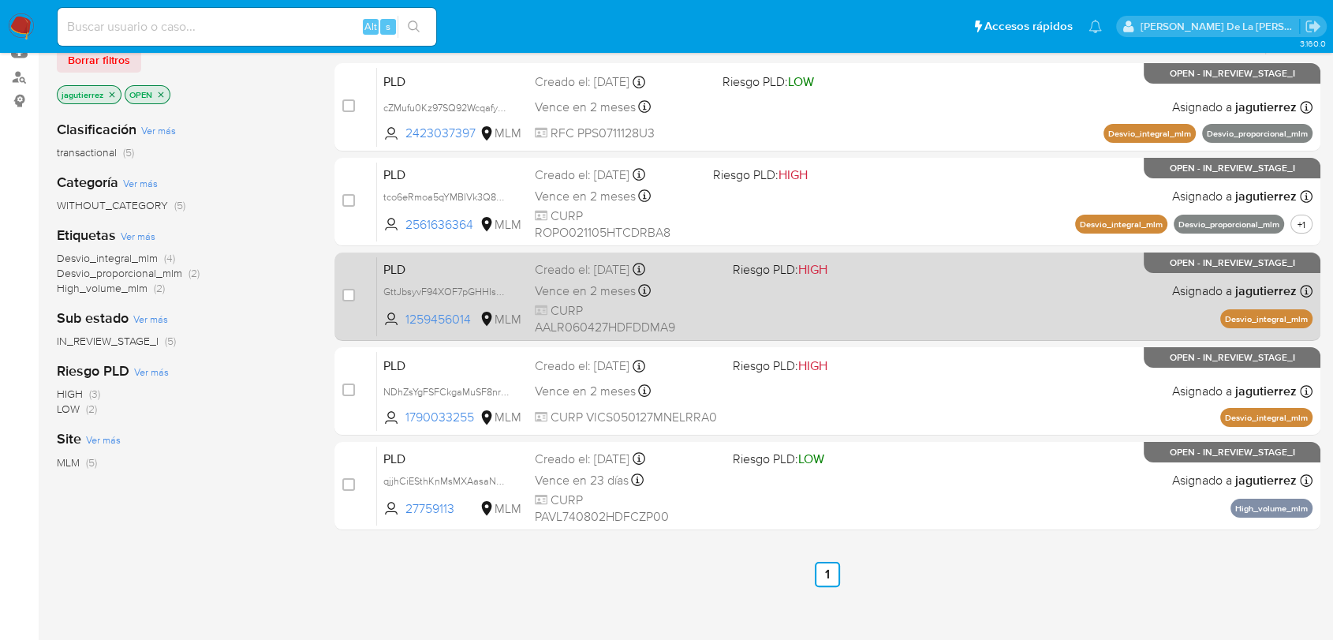
click at [831, 295] on div "PLD GttJbsyvF94XOF7pGHHIs4Yv 1259456014 MLM Riesgo PLD: HIGH Creado el: 12/09/2…" at bounding box center [845, 296] width 936 height 80
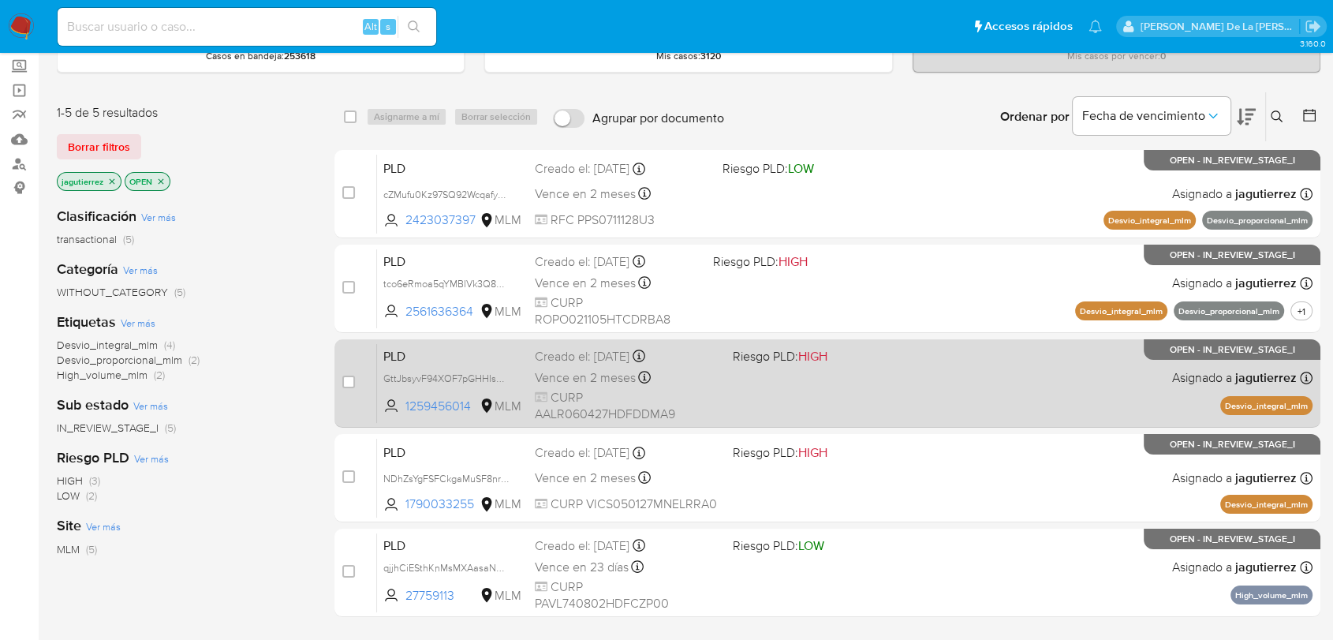
scroll to position [88, 0]
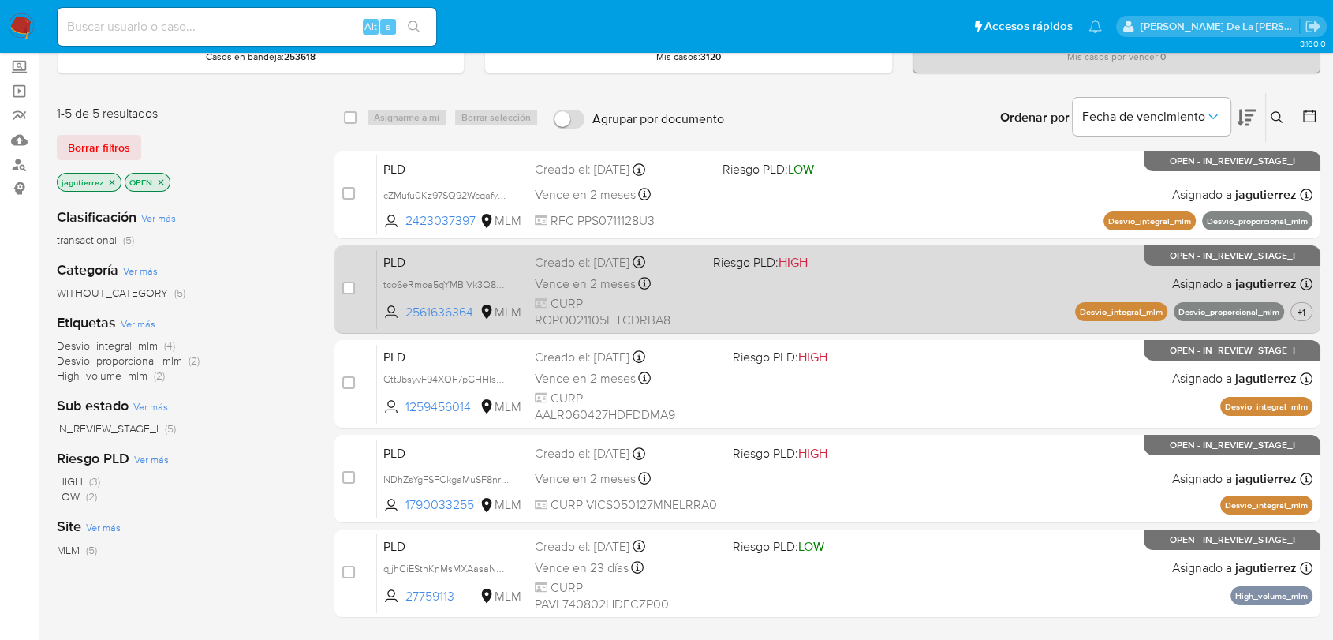
click at [953, 279] on div "PLD tco6eRmoa5qYMBIVk3Q883PR 2561636364 MLM Riesgo PLD: HIGH Creado el: 12/09/2…" at bounding box center [845, 289] width 936 height 80
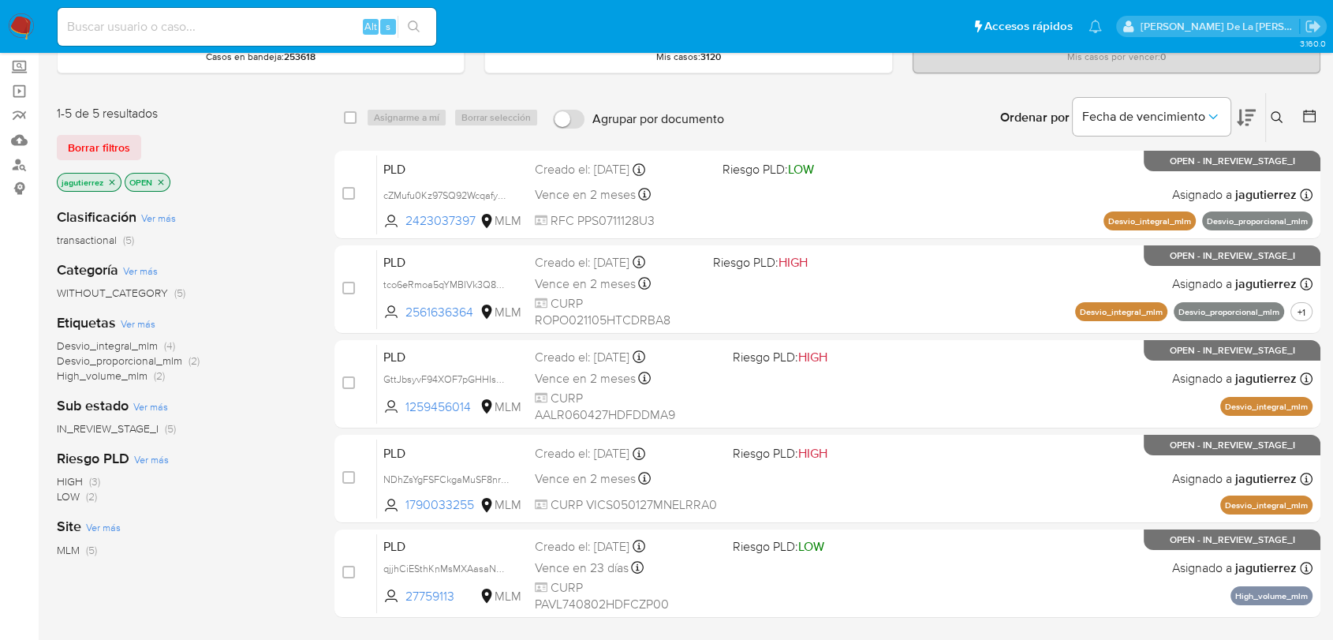
click at [36, 28] on nav "Pausado Ver notificaciones Alt s Accesos rápidos Presiona las siguientes teclas…" at bounding box center [666, 26] width 1333 height 53
click at [31, 26] on img at bounding box center [21, 26] width 27 height 27
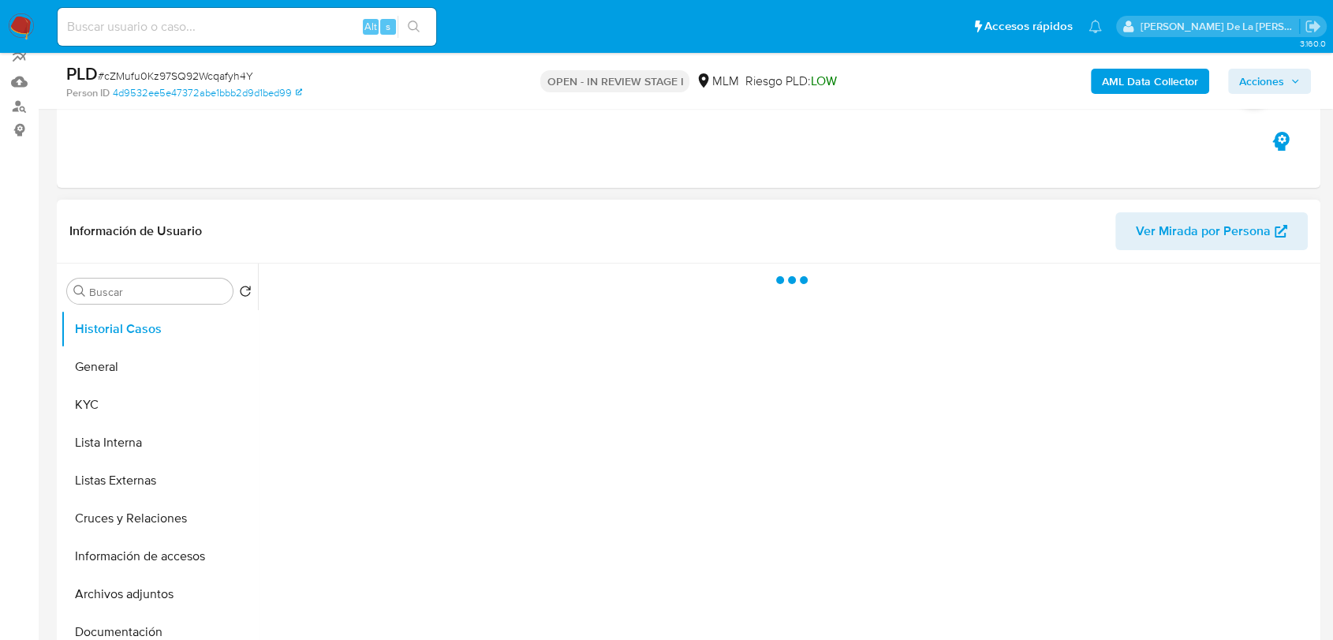
scroll to position [175, 0]
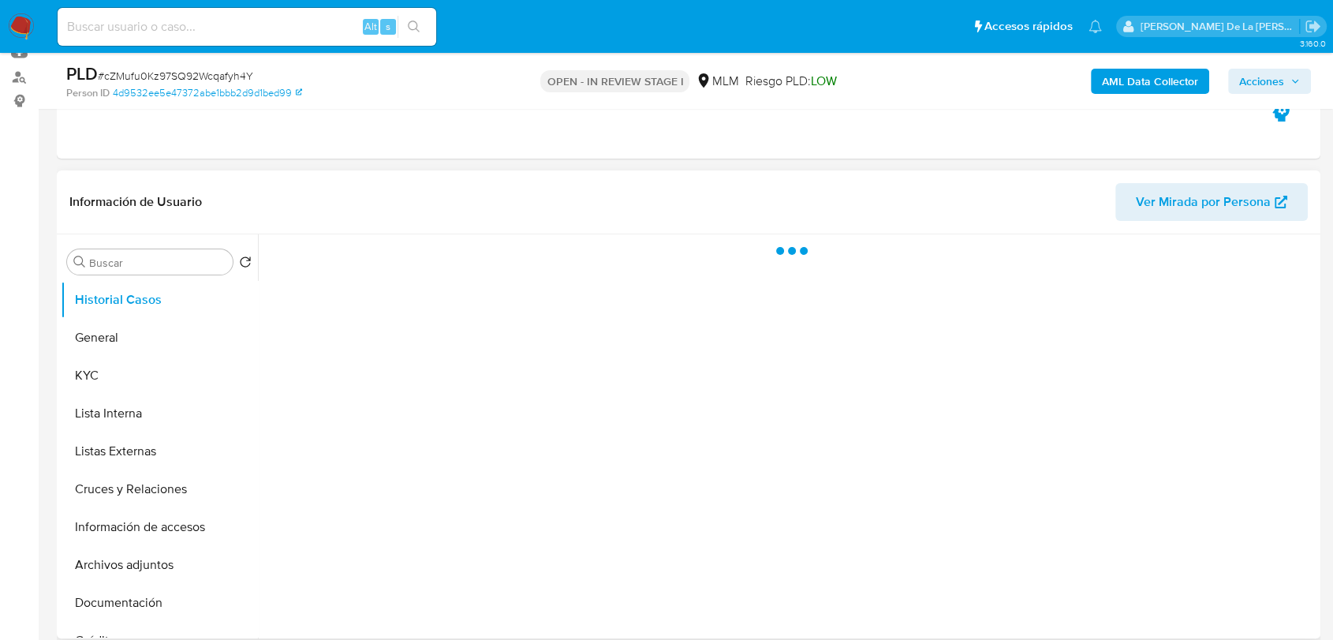
select select "10"
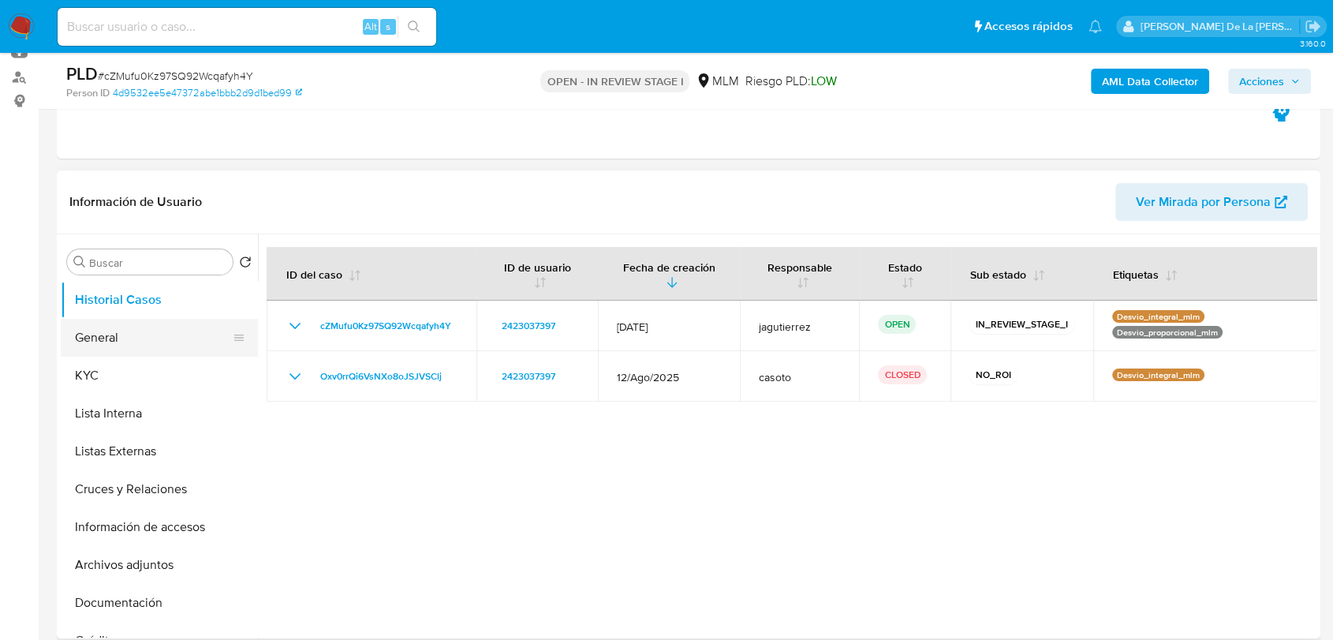
click at [163, 334] on button "General" at bounding box center [153, 338] width 185 height 38
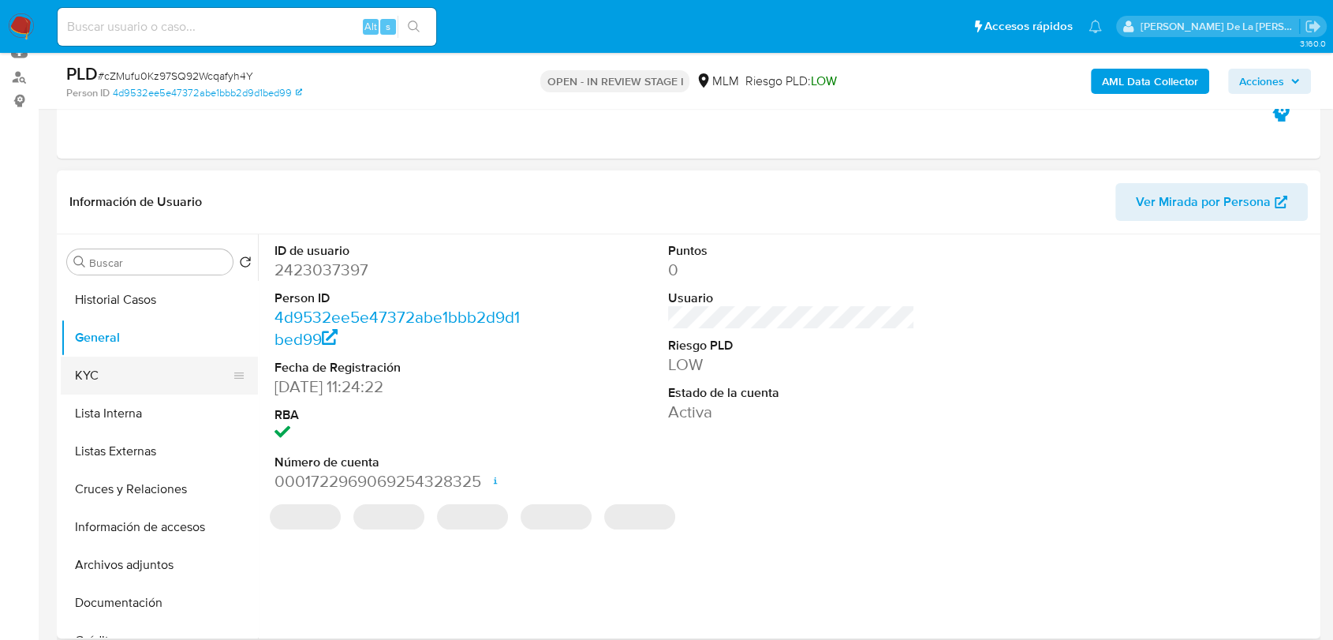
click at [178, 375] on button "KYC" at bounding box center [153, 376] width 185 height 38
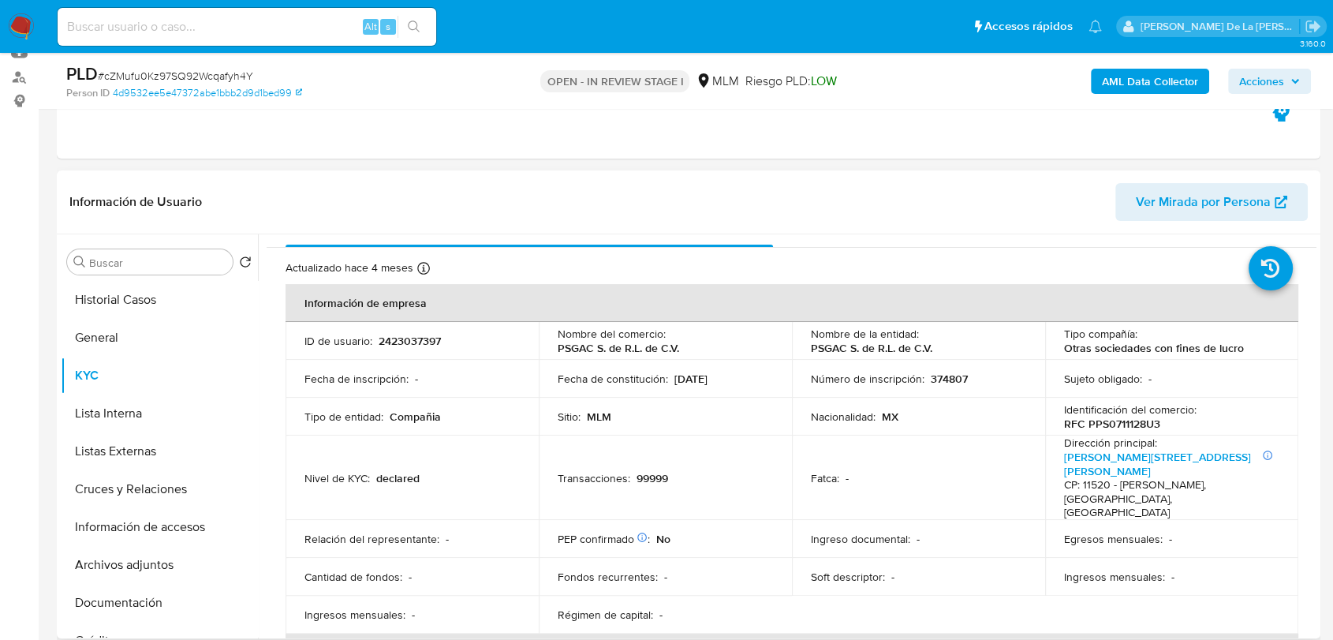
scroll to position [0, 0]
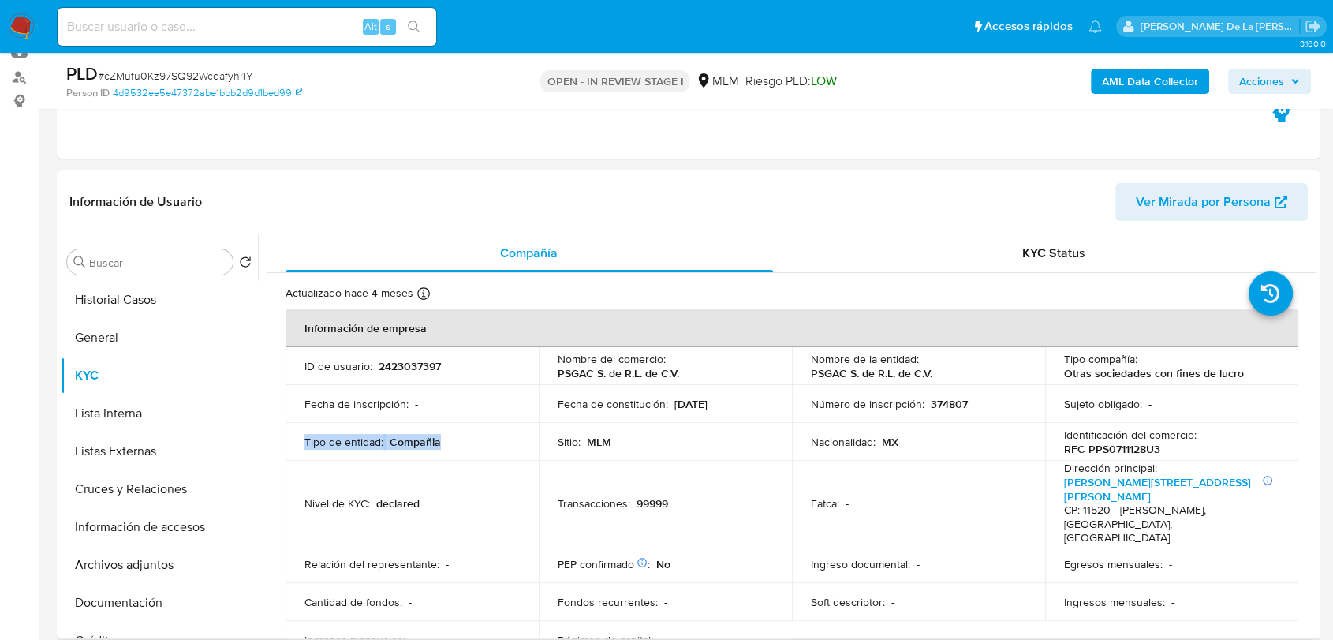
drag, startPoint x: 309, startPoint y: 444, endPoint x: 486, endPoint y: 443, distance: 176.7
click at [486, 443] on td "Tipo de entidad : Compañia" at bounding box center [412, 442] width 253 height 38
drag, startPoint x: 551, startPoint y: 374, endPoint x: 691, endPoint y: 377, distance: 140.4
click at [689, 379] on td "Nombre del comercio : PSGAC S. de R.L. de C.V." at bounding box center [665, 366] width 253 height 38
click at [691, 377] on div "Nombre del comercio : PSGAC S. de R.L. de C.V." at bounding box center [665, 366] width 215 height 28
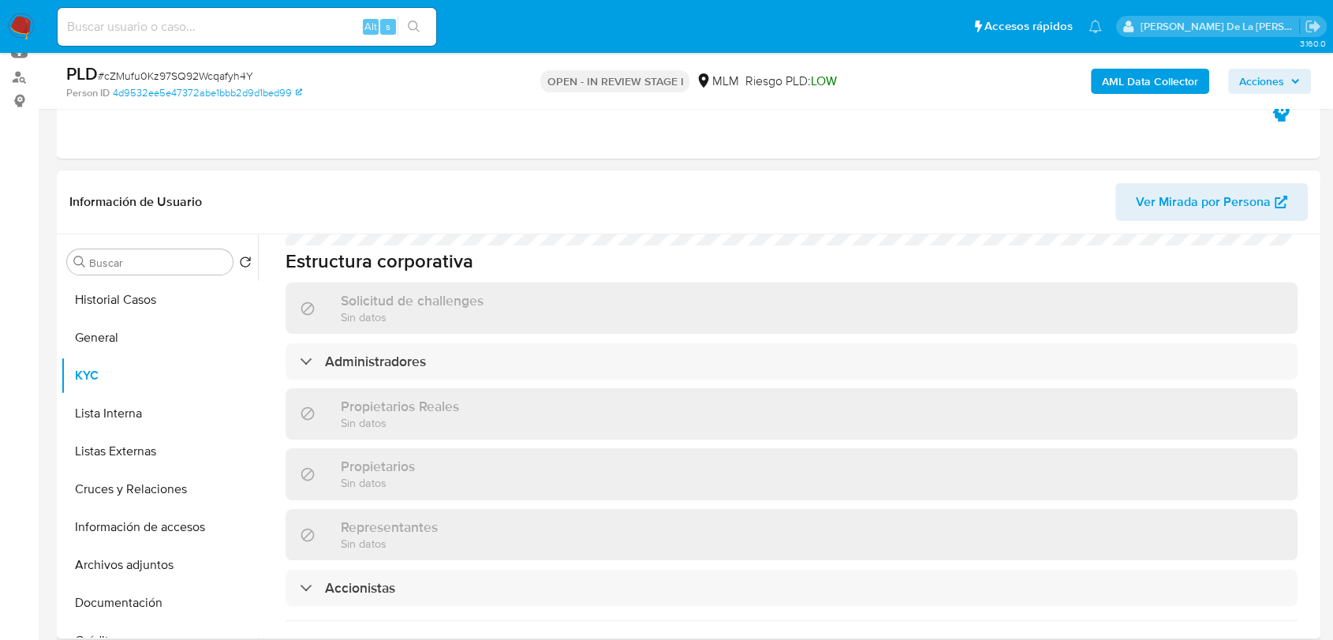
scroll to position [876, 0]
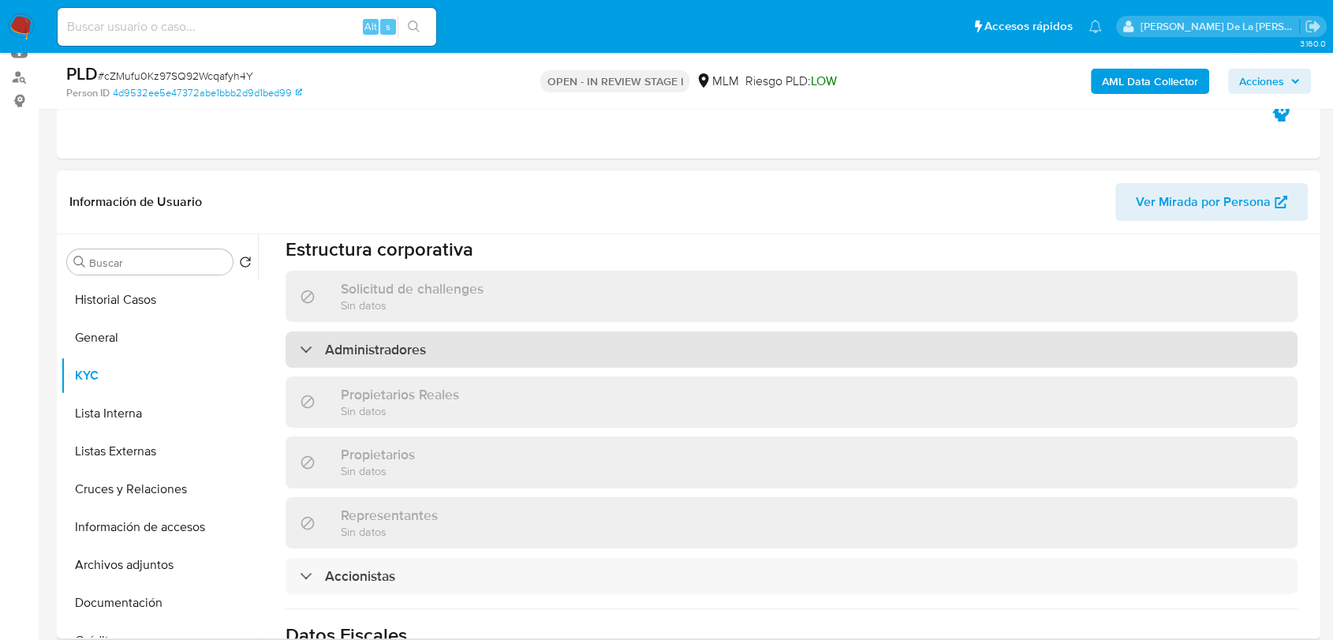
click at [303, 331] on div "Administradores" at bounding box center [792, 349] width 1012 height 36
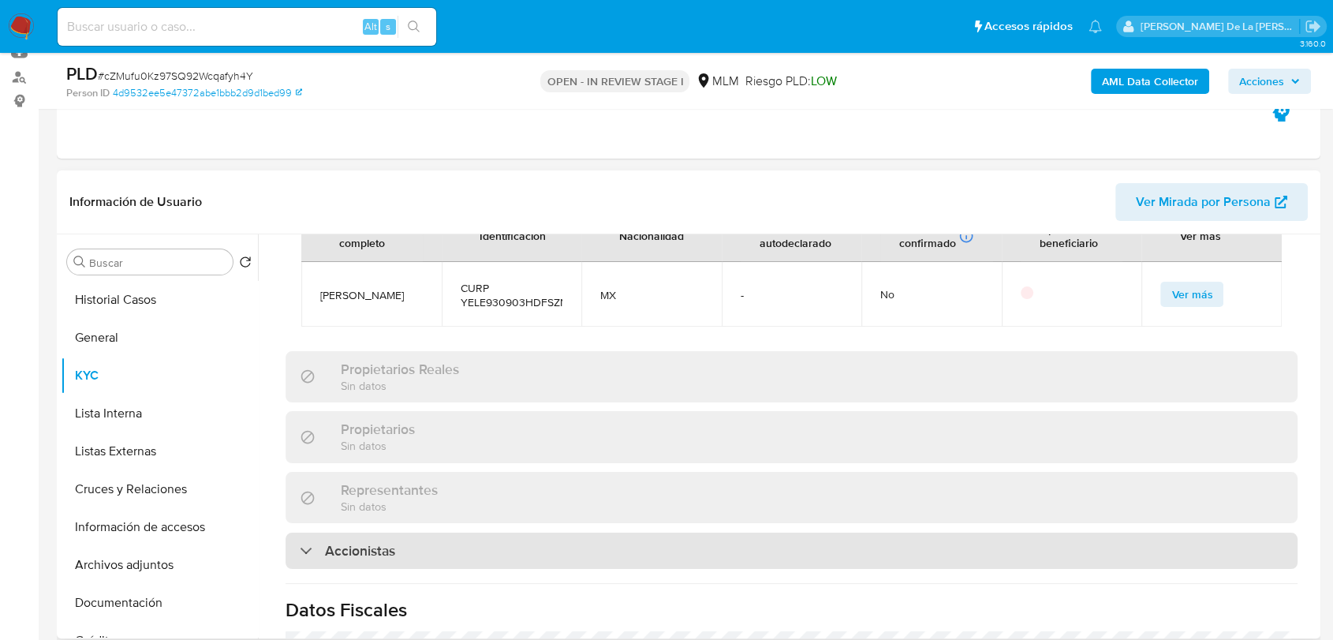
click at [322, 532] on div "Accionistas" at bounding box center [792, 550] width 1012 height 36
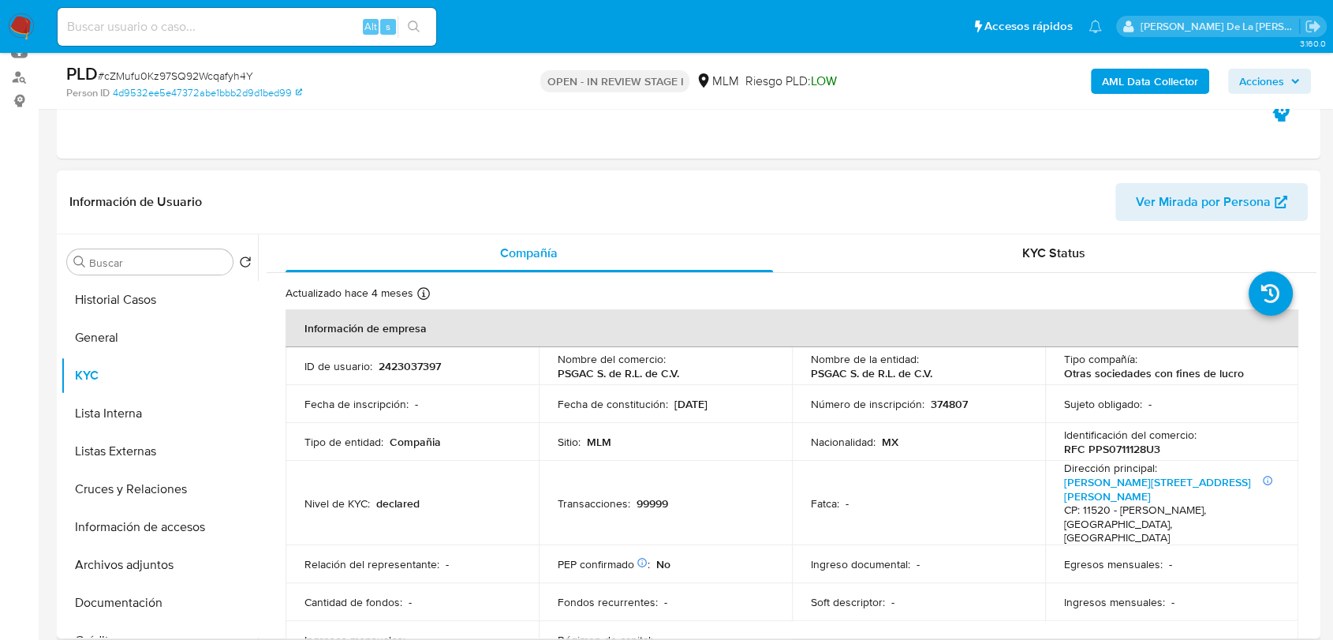
scroll to position [88, 0]
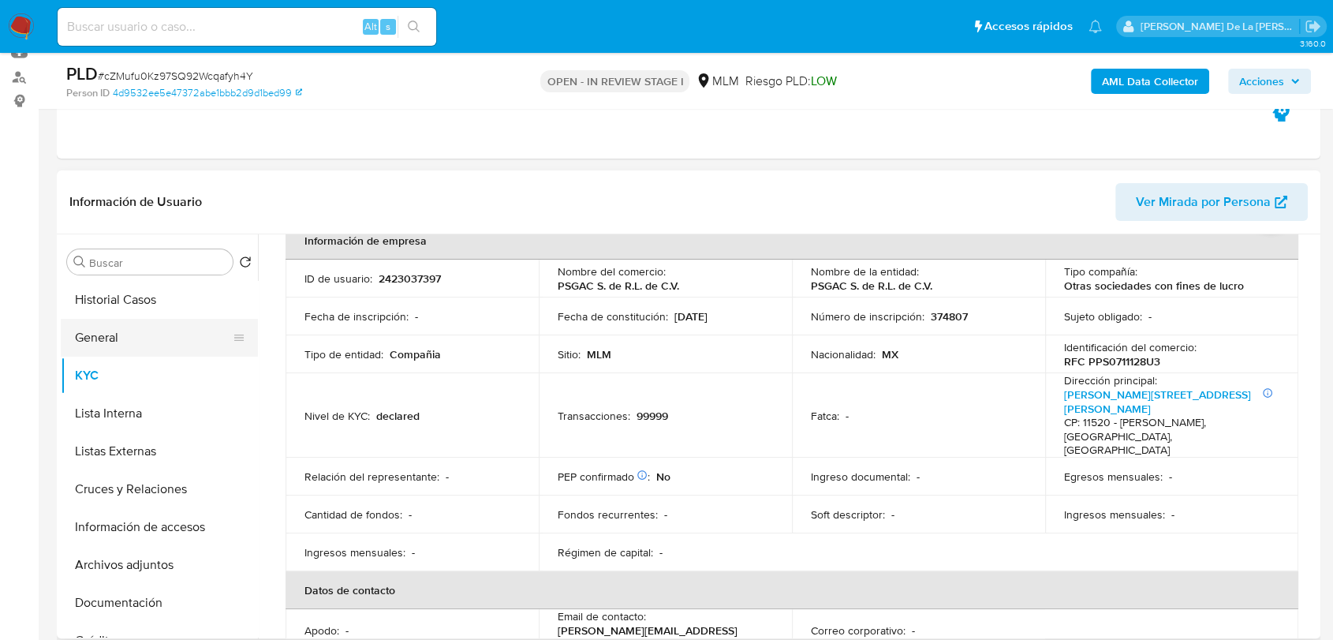
drag, startPoint x: 135, startPoint y: 331, endPoint x: 138, endPoint y: 339, distance: 8.5
click at [136, 338] on button "General" at bounding box center [153, 338] width 185 height 38
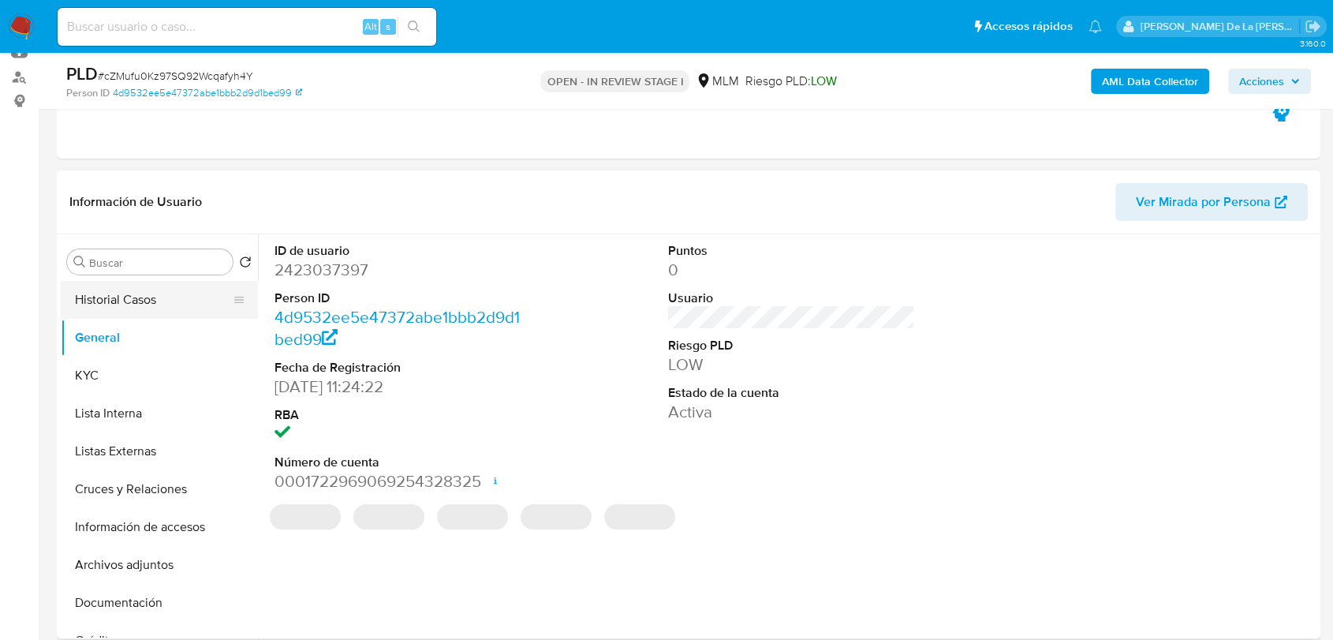
click at [138, 286] on button "Historial Casos" at bounding box center [153, 300] width 185 height 38
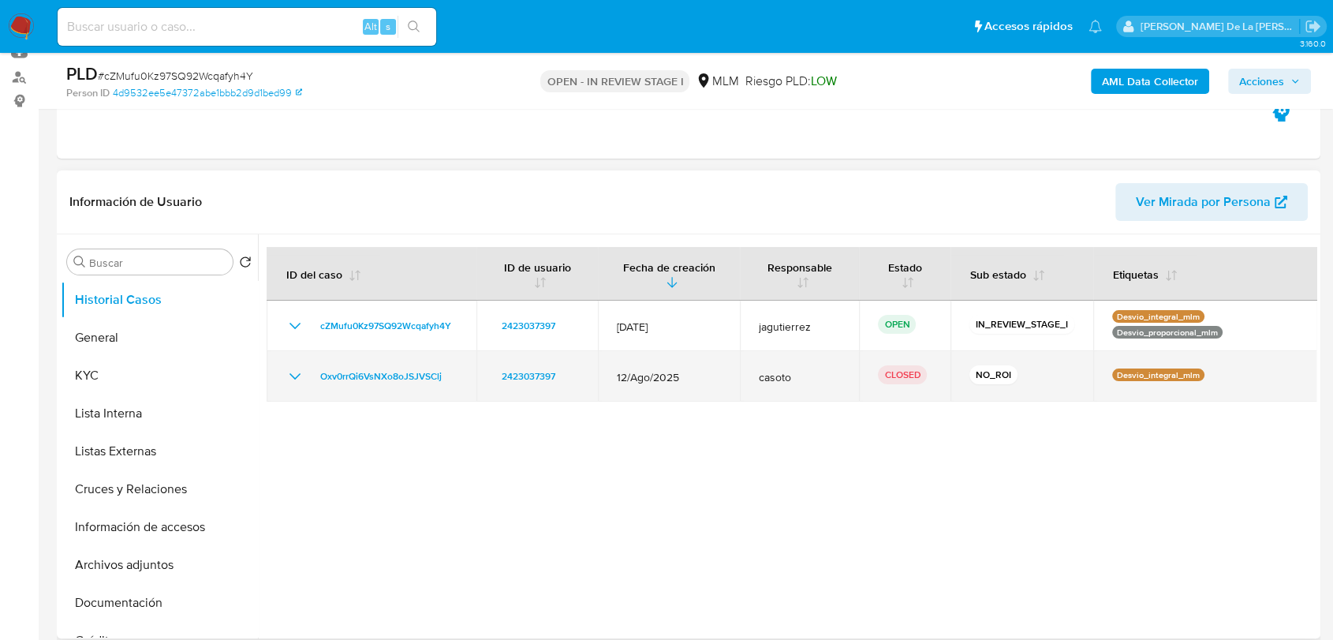
click at [294, 369] on td "Oxv0rrQi6VsNXo8oJSJVSClj" at bounding box center [372, 376] width 210 height 50
click at [298, 378] on icon "Mostrar/Ocultar" at bounding box center [295, 376] width 19 height 19
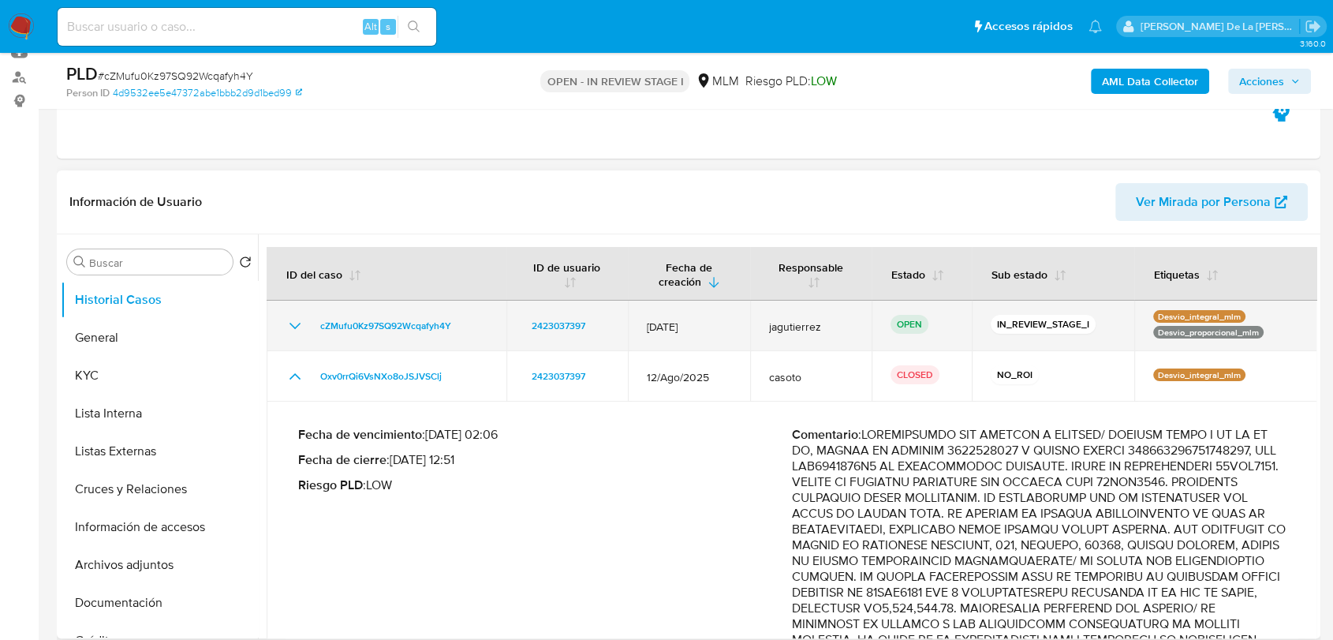
click at [286, 324] on icon "Mostrar/Ocultar" at bounding box center [295, 325] width 19 height 19
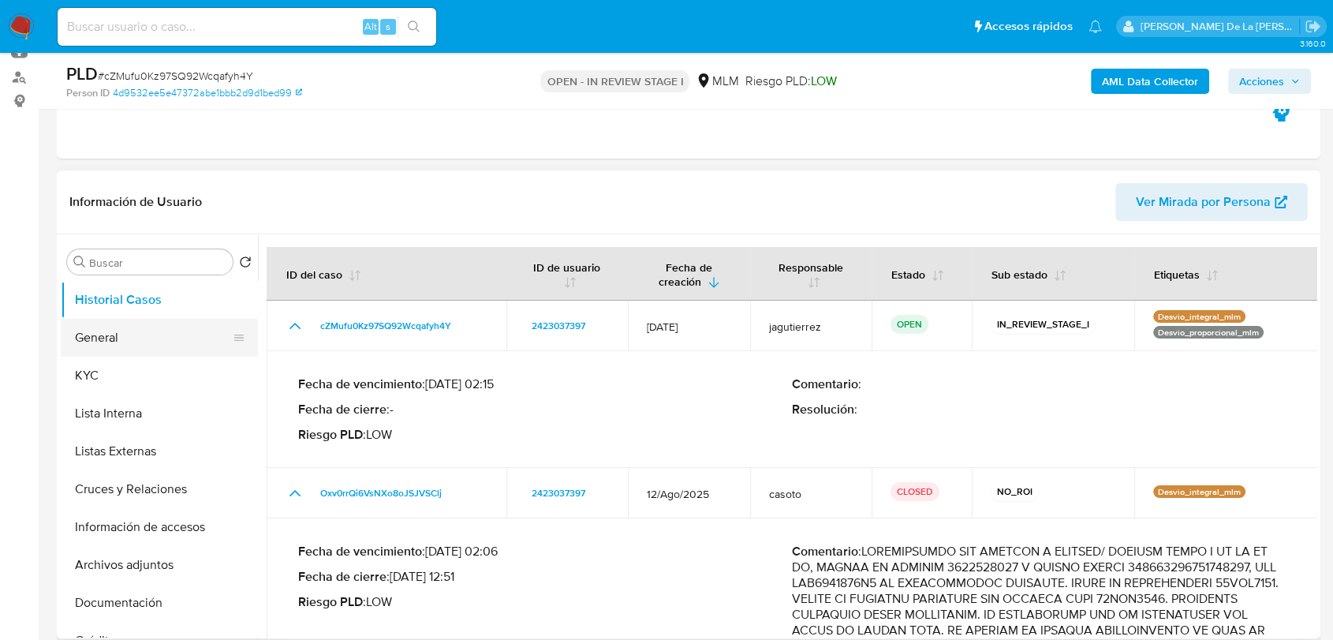
click at [101, 326] on button "General" at bounding box center [153, 338] width 185 height 38
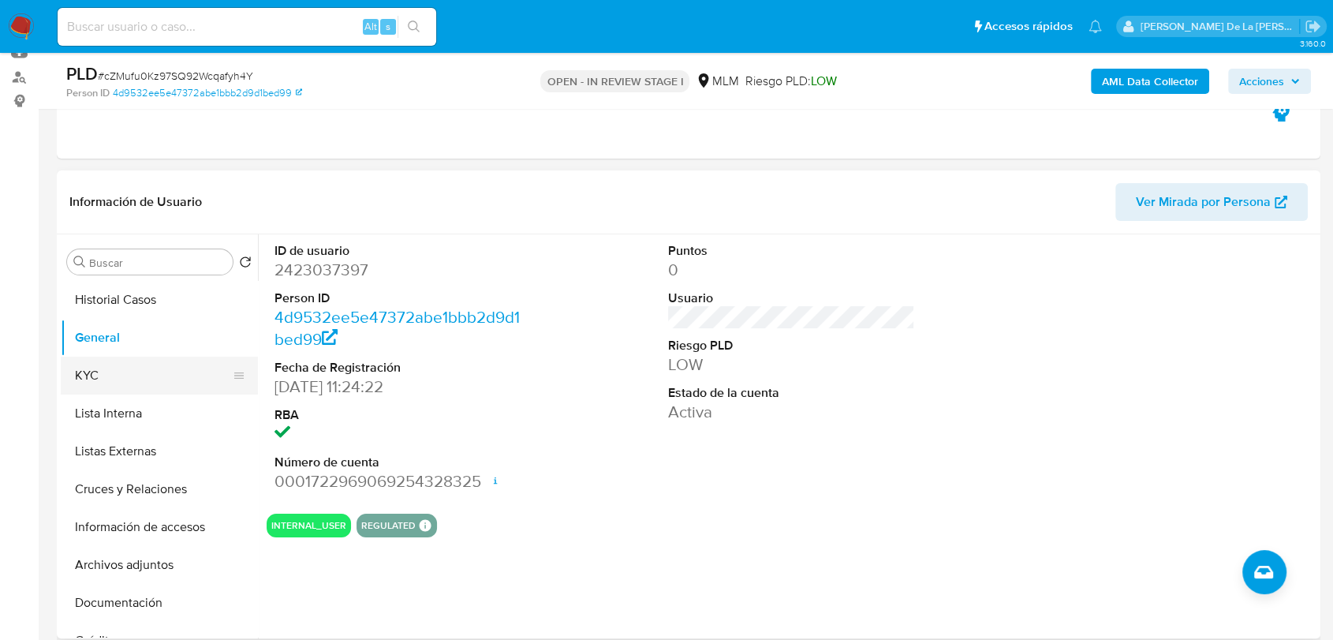
click at [120, 375] on button "KYC" at bounding box center [153, 376] width 185 height 38
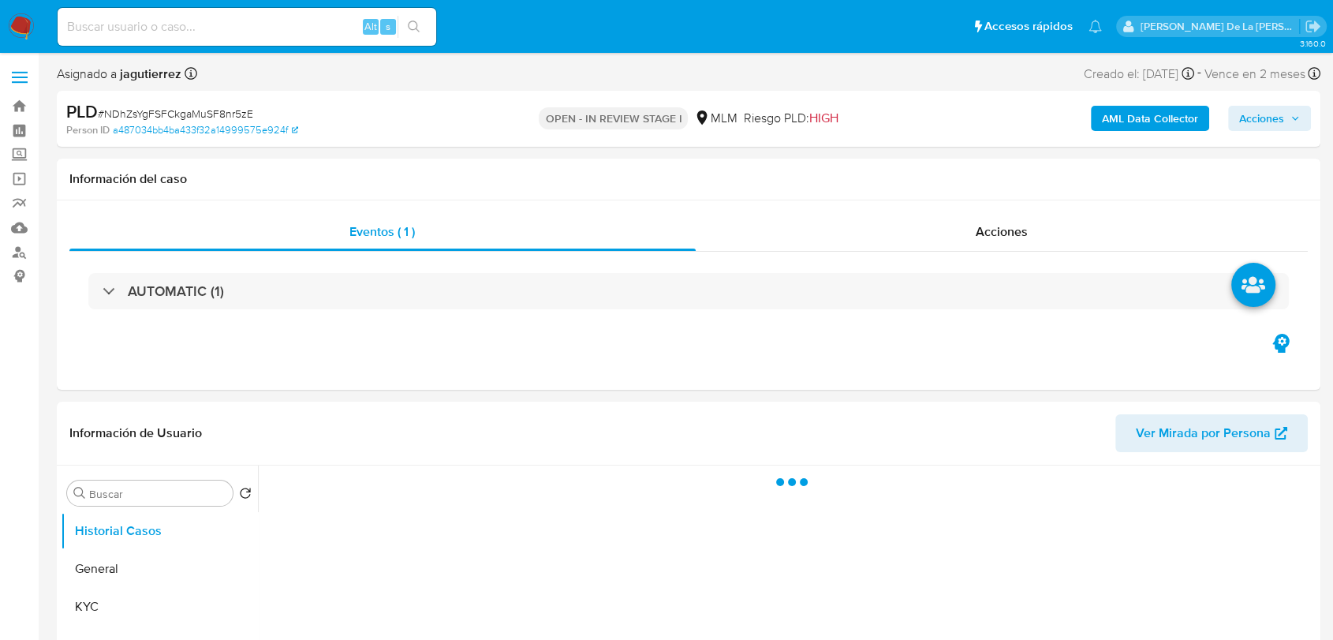
select select "10"
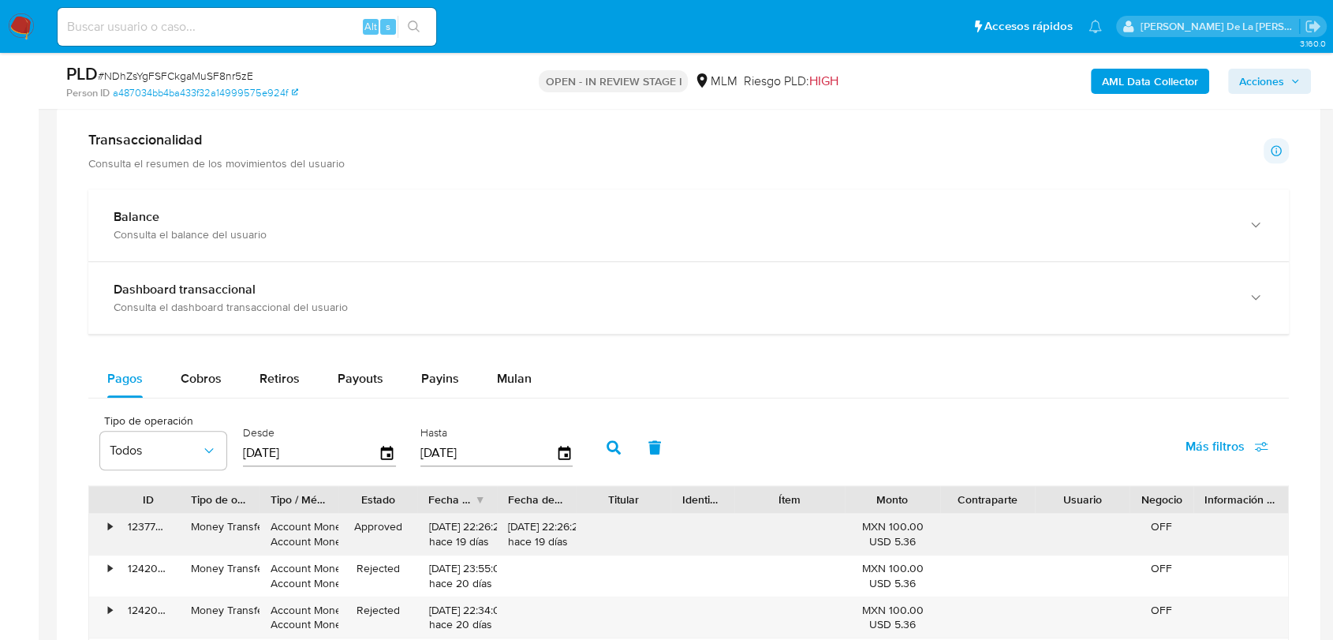
scroll to position [1227, 0]
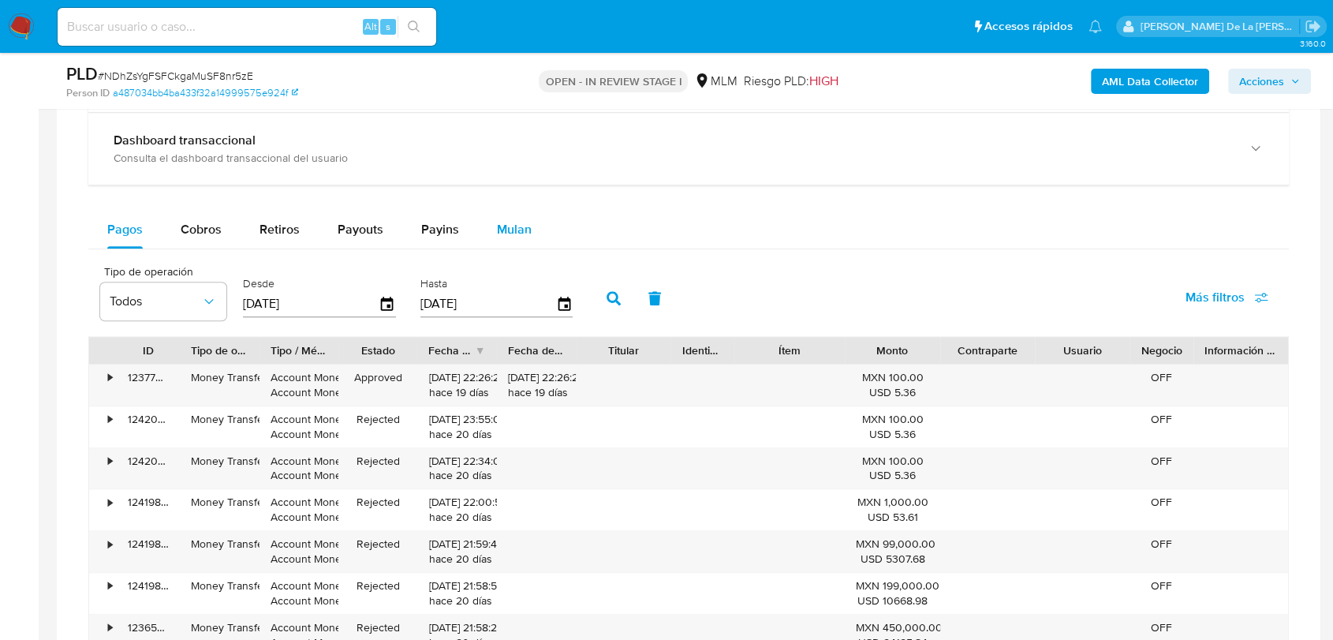
click at [522, 224] on span "Mulan" at bounding box center [514, 229] width 35 height 18
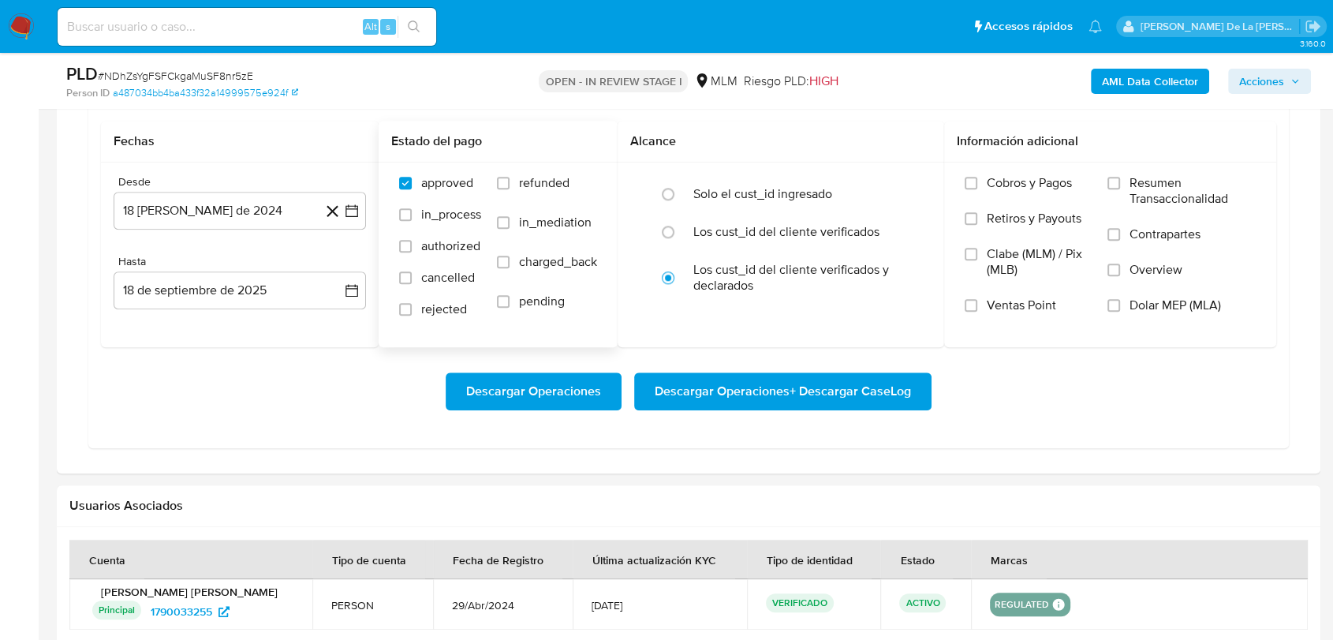
scroll to position [1402, 0]
click at [357, 208] on icon "button" at bounding box center [352, 210] width 13 height 13
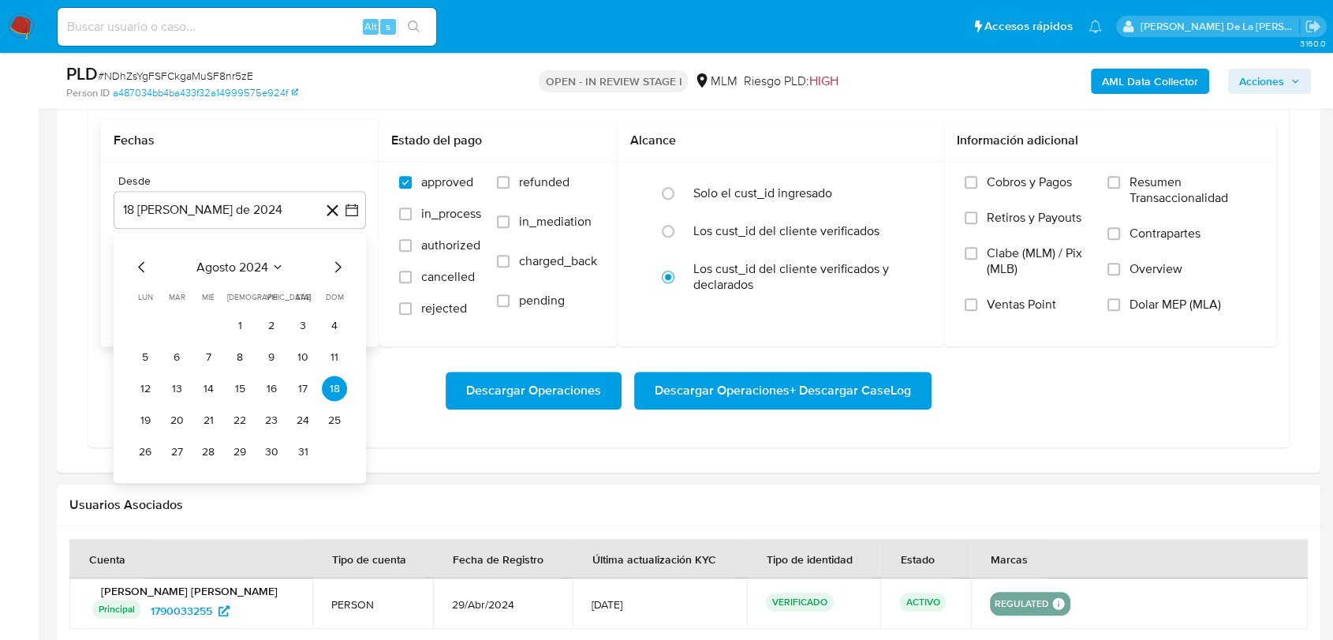
click at [334, 269] on icon "Mes siguiente" at bounding box center [337, 266] width 19 height 19
click at [334, 267] on icon "Mes siguiente" at bounding box center [337, 266] width 19 height 19
click at [335, 267] on icon "Mes siguiente" at bounding box center [337, 266] width 19 height 19
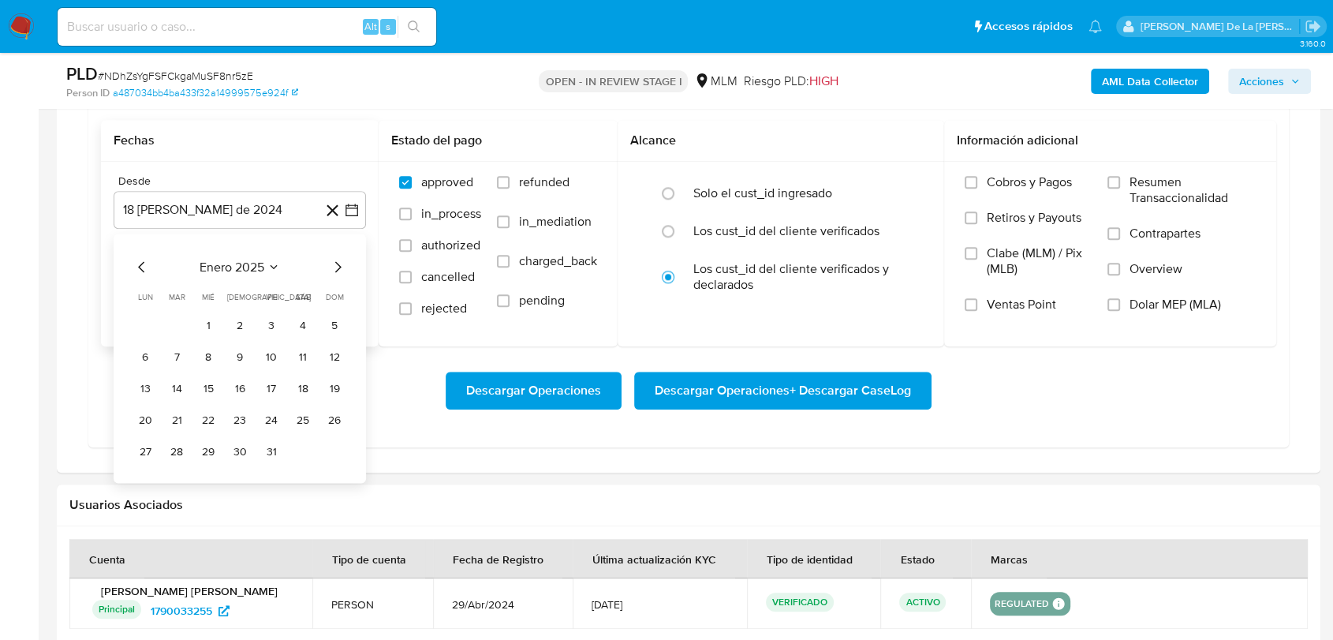
click at [335, 267] on icon "Mes siguiente" at bounding box center [337, 266] width 19 height 19
click at [311, 320] on button "1" at bounding box center [302, 324] width 25 height 25
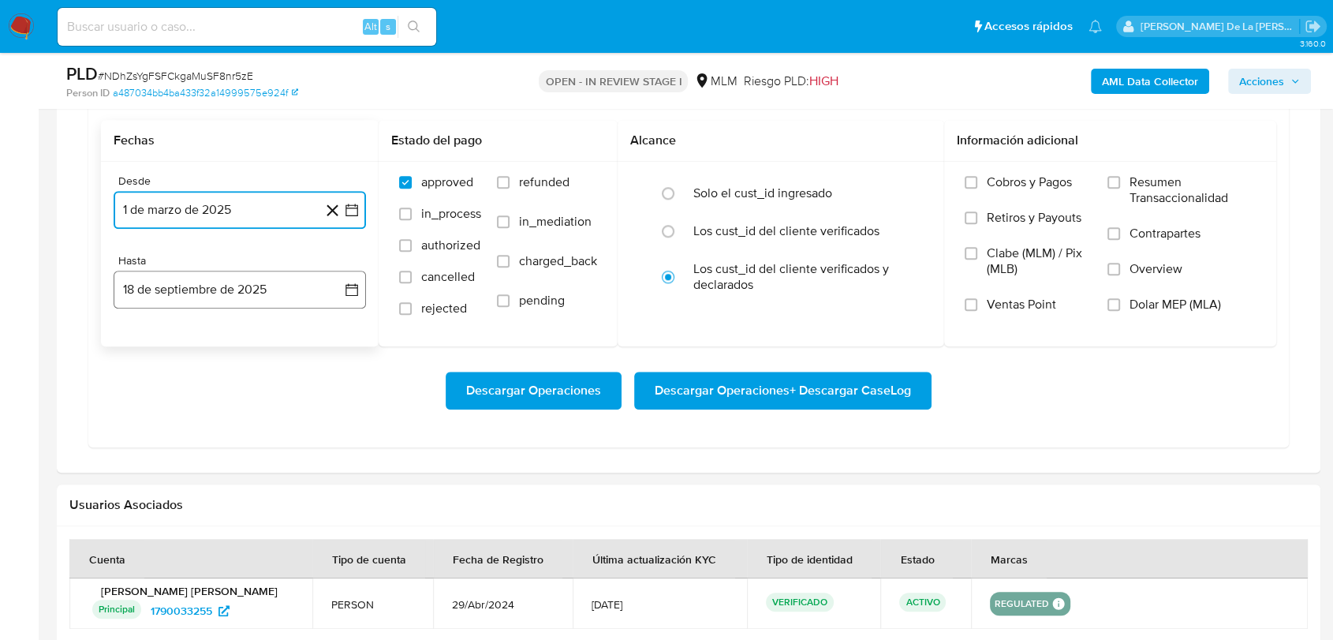
click at [289, 289] on button "18 de septiembre de 2025" at bounding box center [240, 290] width 252 height 38
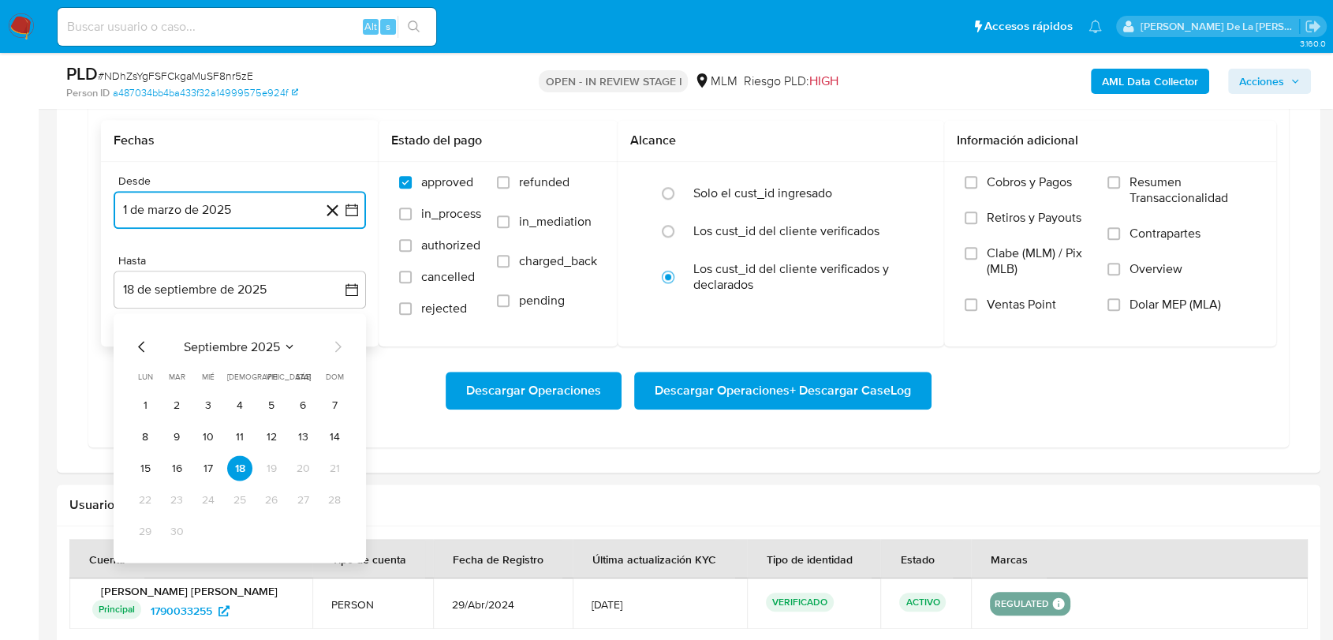
click at [140, 342] on icon "Mes anterior" at bounding box center [141, 346] width 6 height 11
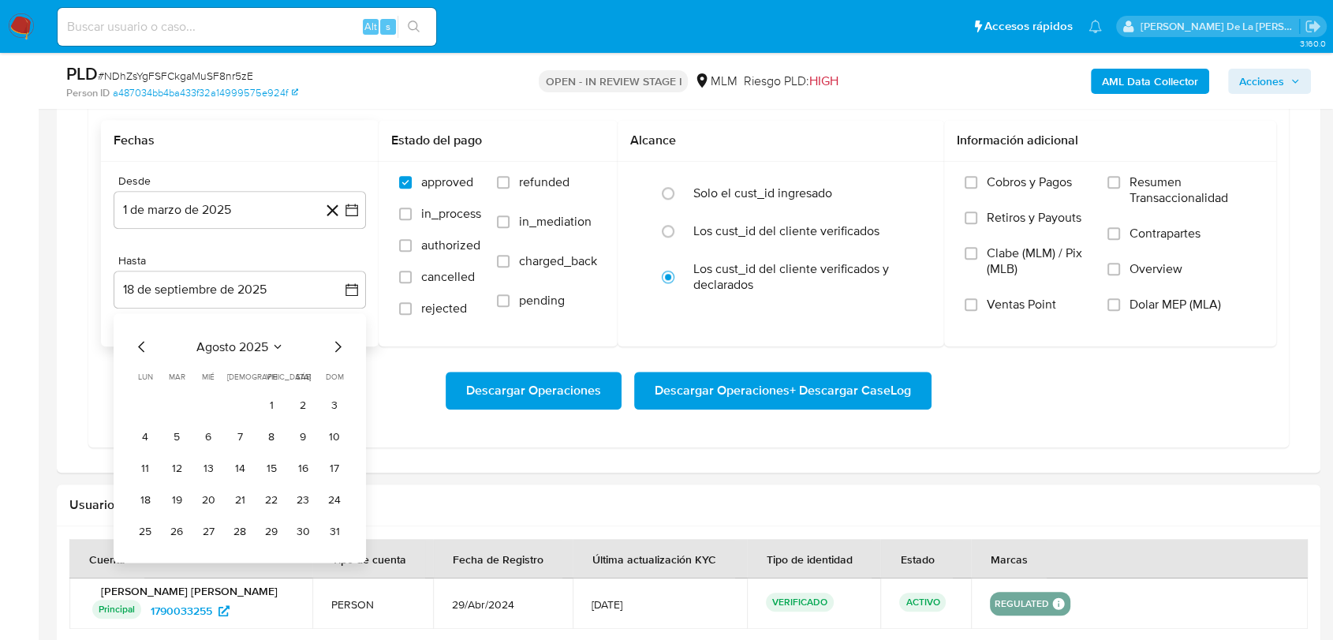
click at [349, 536] on div "agosto 2025 agosto 2025 lun lunes mar martes mié miércoles jue jueves vie viern…" at bounding box center [240, 437] width 252 height 249
click at [334, 528] on button "31" at bounding box center [334, 530] width 25 height 25
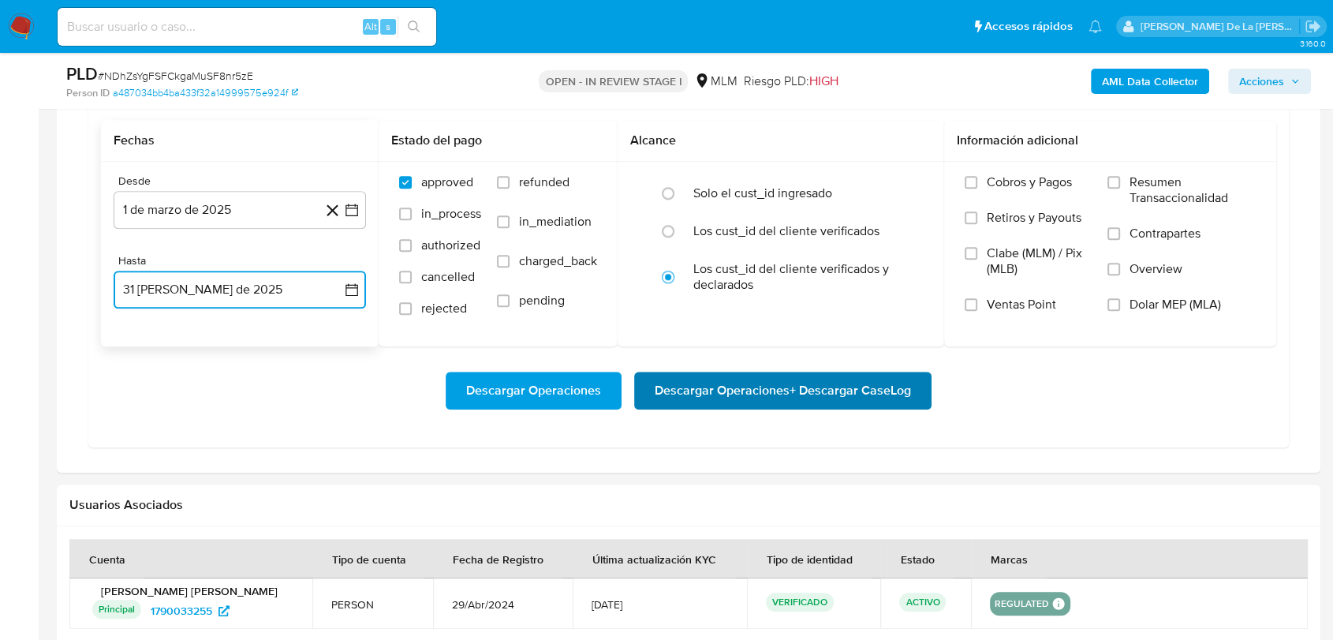
click at [773, 376] on span "Descargar Operaciones + Descargar CaseLog" at bounding box center [783, 390] width 256 height 35
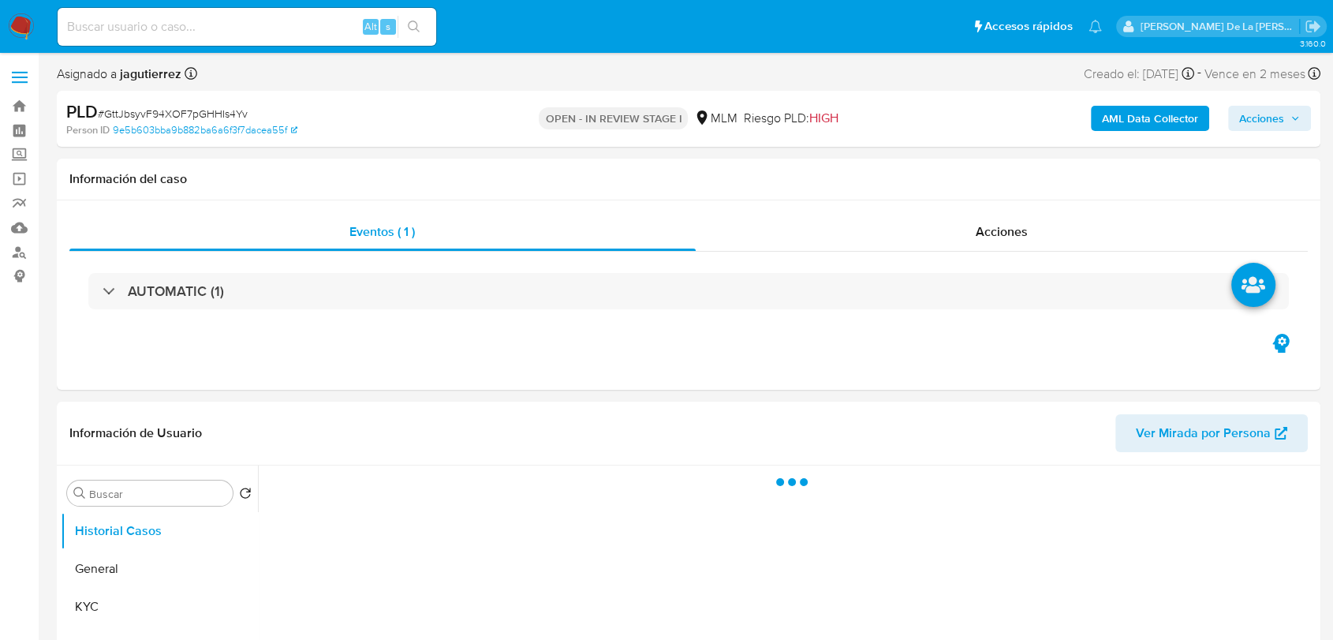
select select "10"
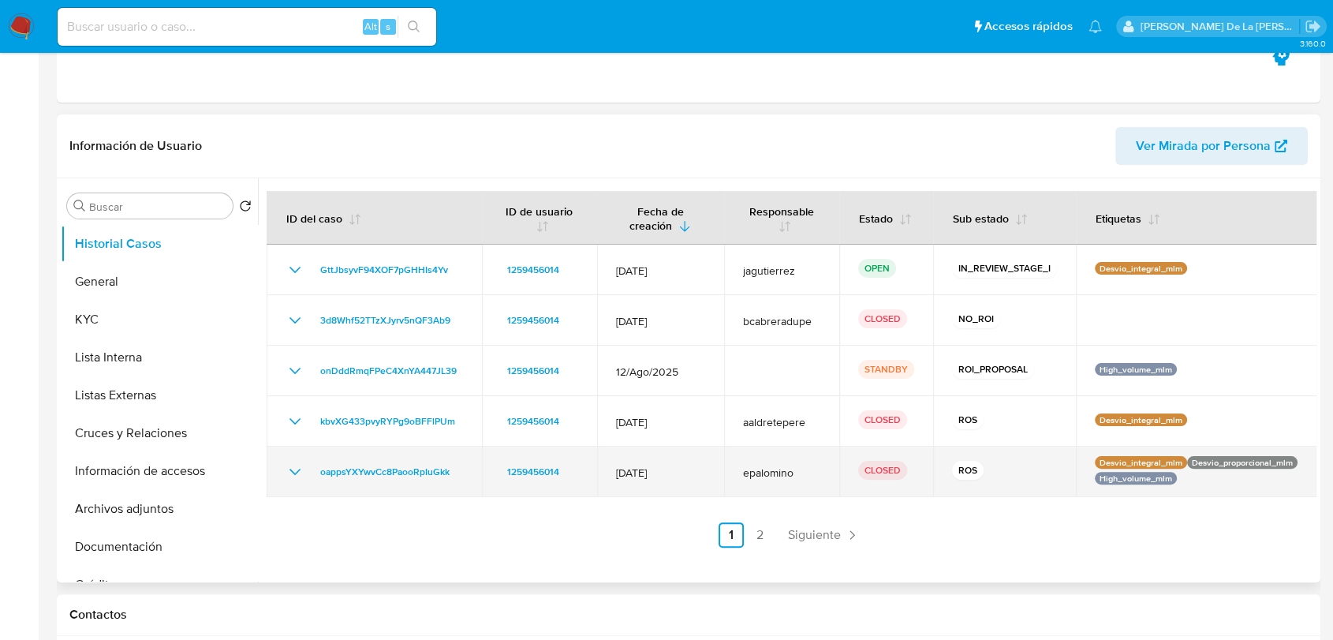
scroll to position [350, 0]
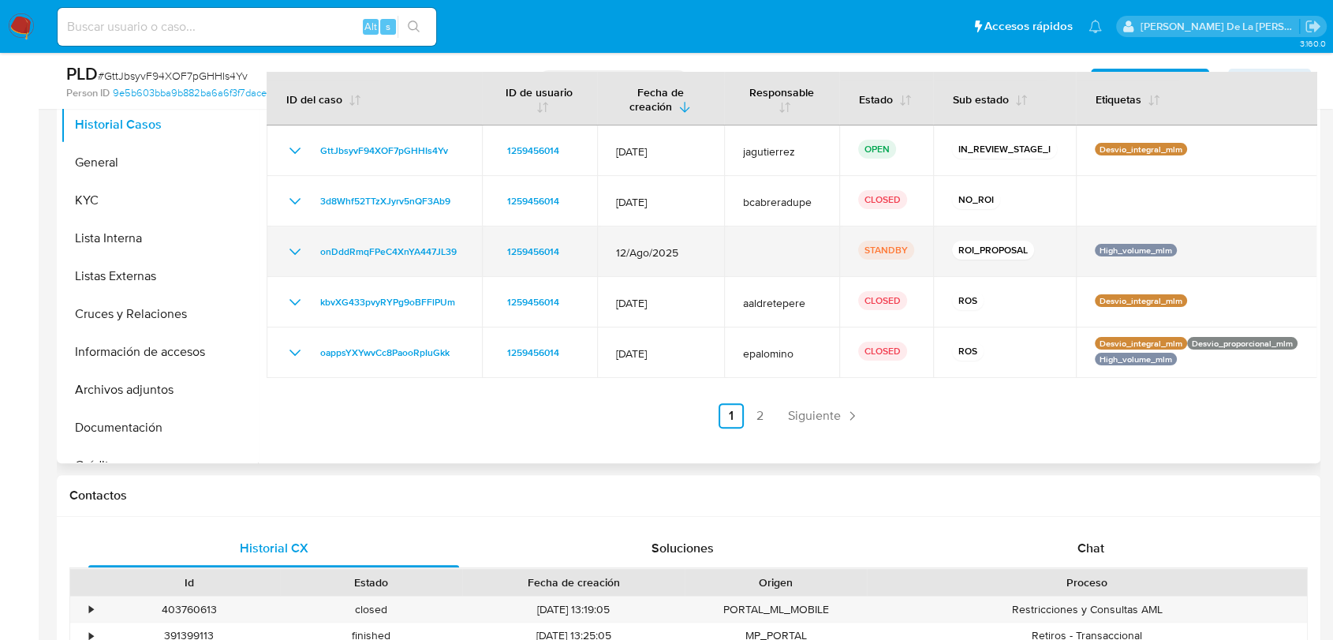
click at [290, 245] on icon "Mostrar/Ocultar" at bounding box center [295, 251] width 19 height 19
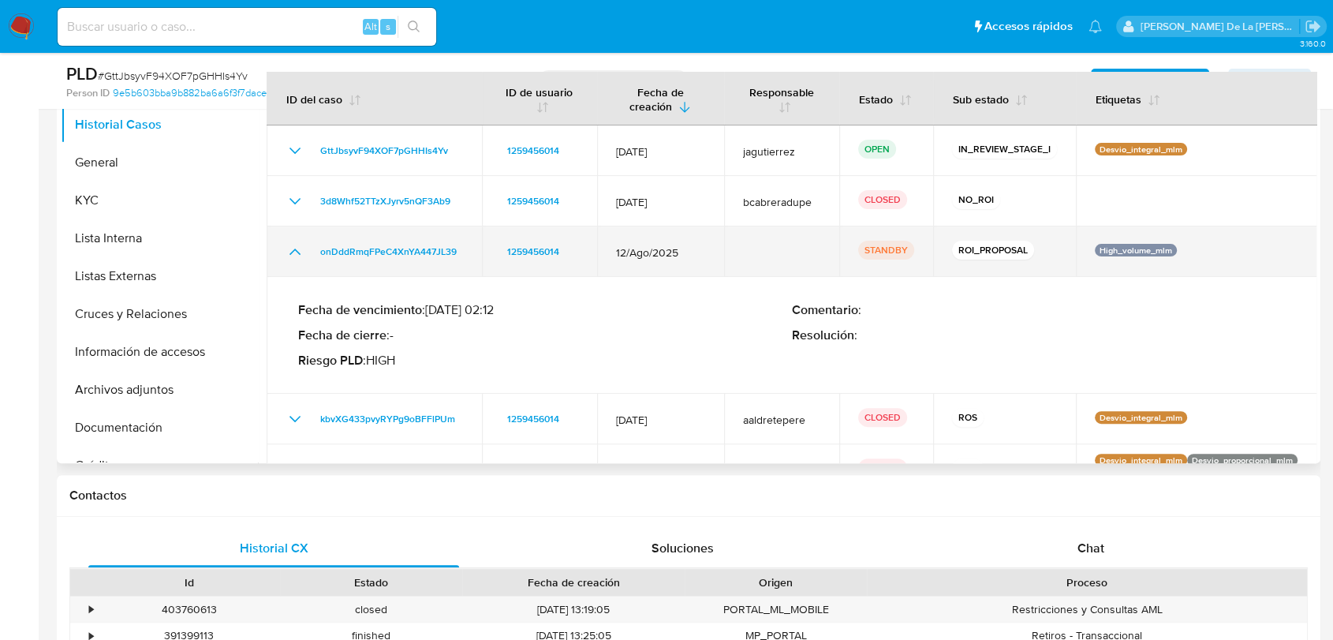
click at [290, 245] on icon "Mostrar/Ocultar" at bounding box center [295, 251] width 19 height 19
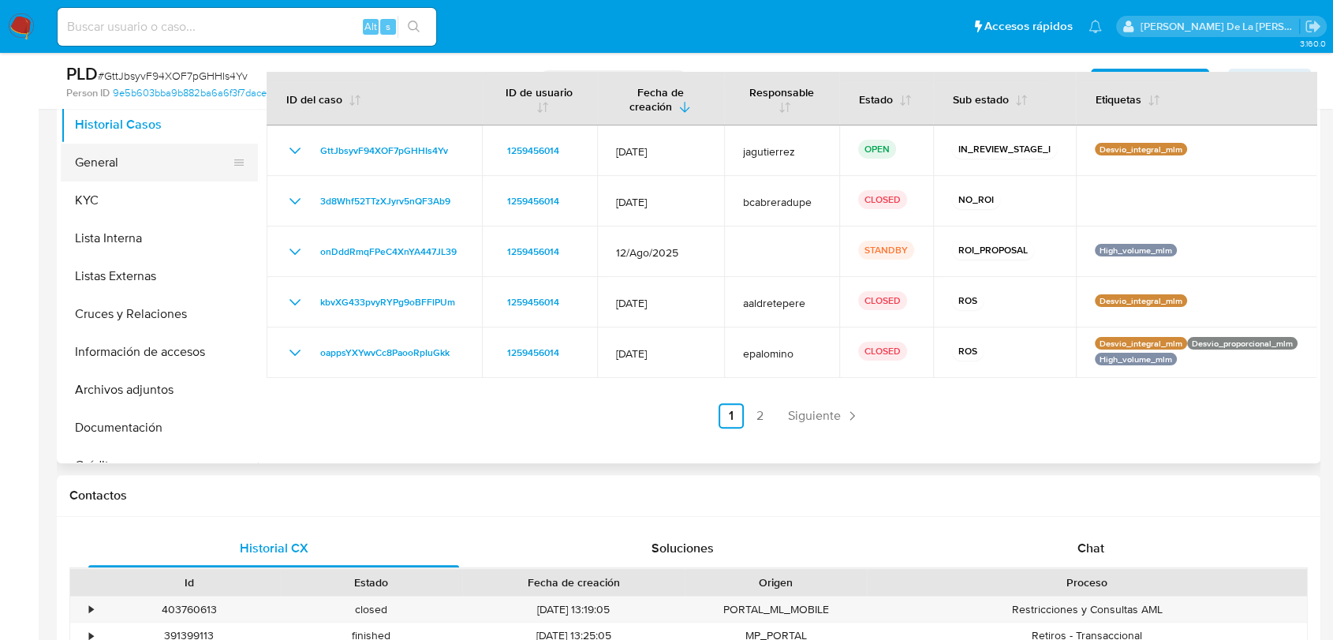
click at [119, 158] on button "General" at bounding box center [153, 163] width 185 height 38
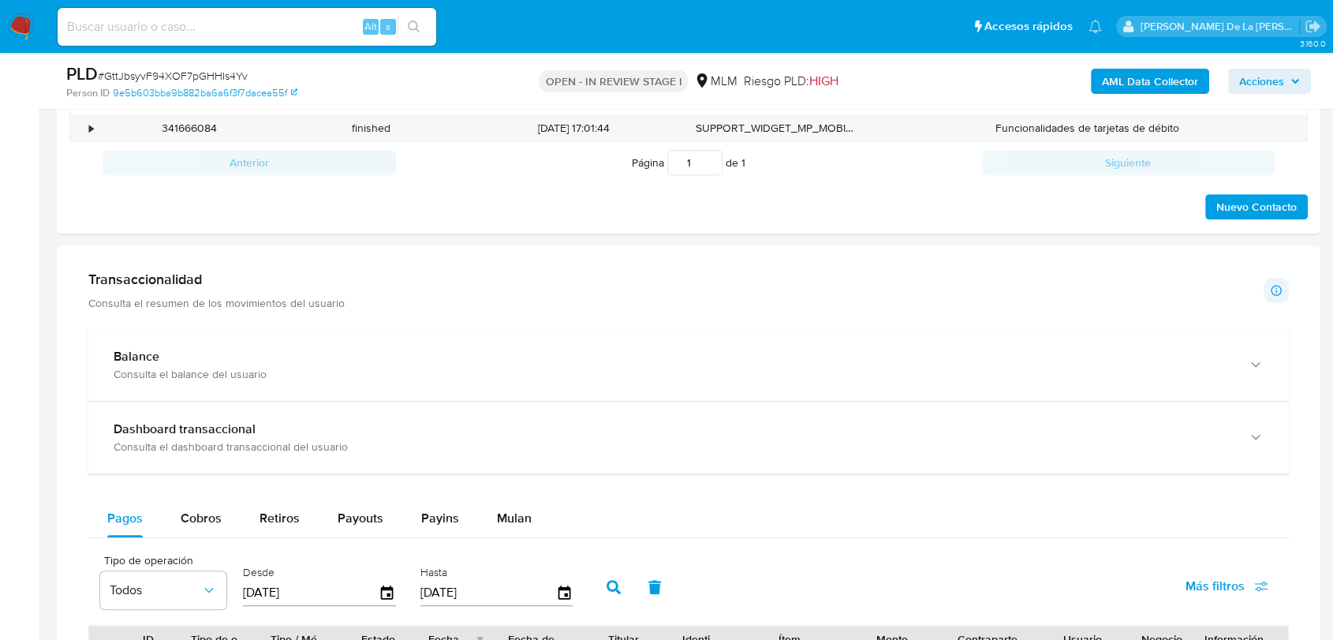
scroll to position [1227, 0]
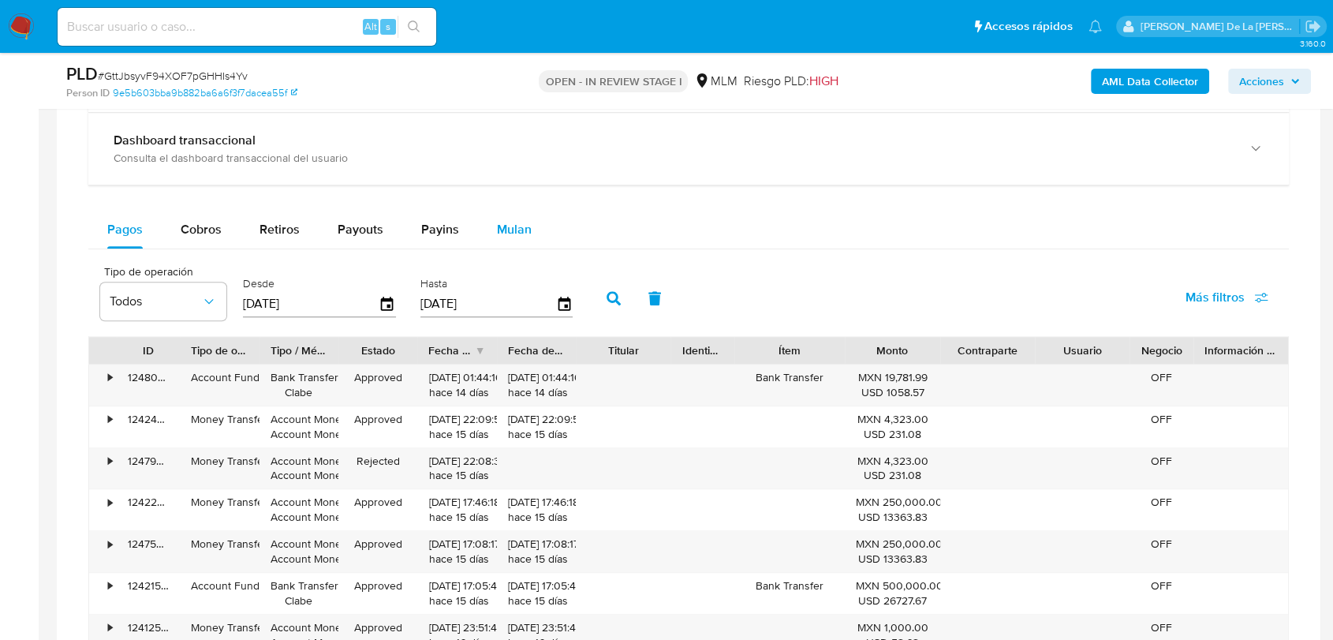
click at [499, 213] on div "Mulan" at bounding box center [514, 230] width 35 height 38
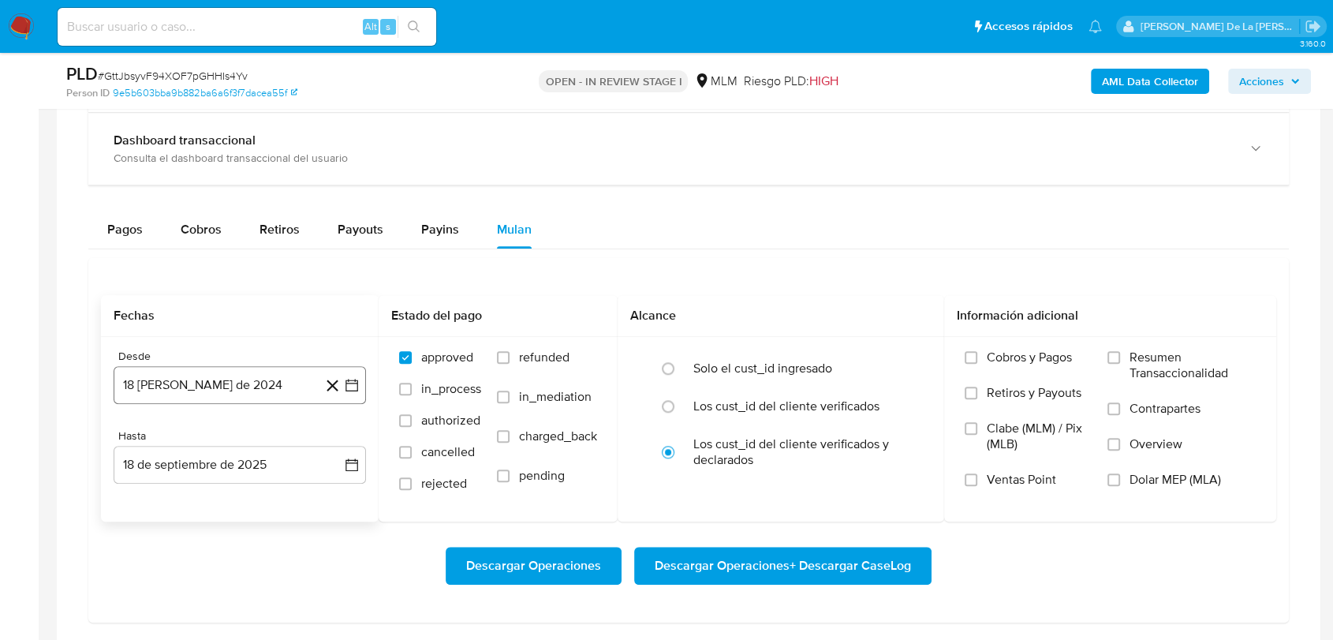
click at [349, 377] on icon "button" at bounding box center [352, 385] width 16 height 16
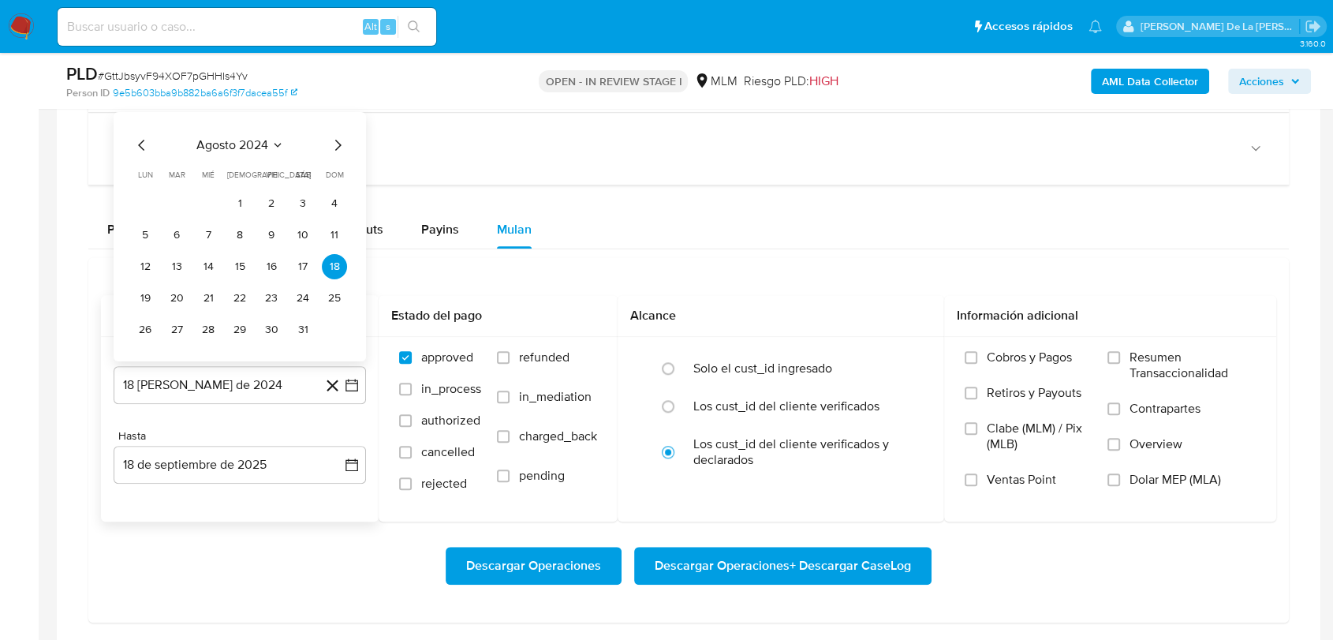
click at [340, 154] on div "agosto 2024 agosto 2024 lun lunes mar martes mié miércoles jue jueves vie viern…" at bounding box center [240, 239] width 215 height 207
click at [337, 140] on icon "Mes siguiente" at bounding box center [338, 145] width 6 height 11
click at [336, 169] on span "dom" at bounding box center [335, 175] width 18 height 12
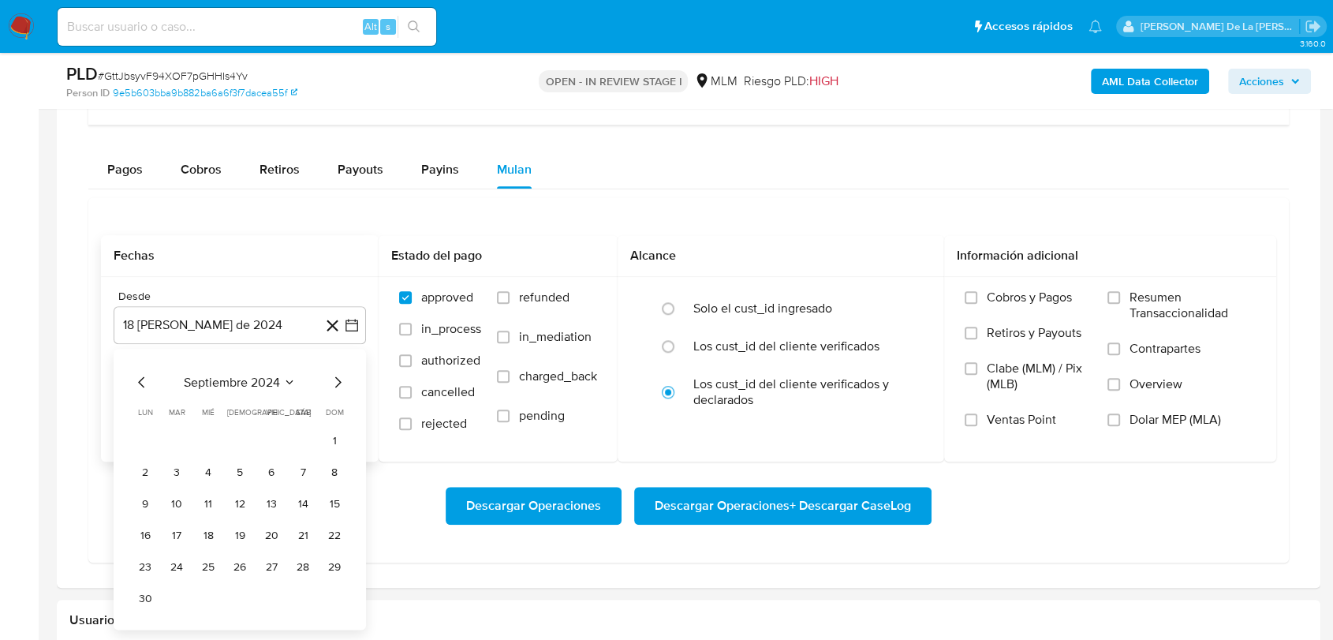
scroll to position [1314, 0]
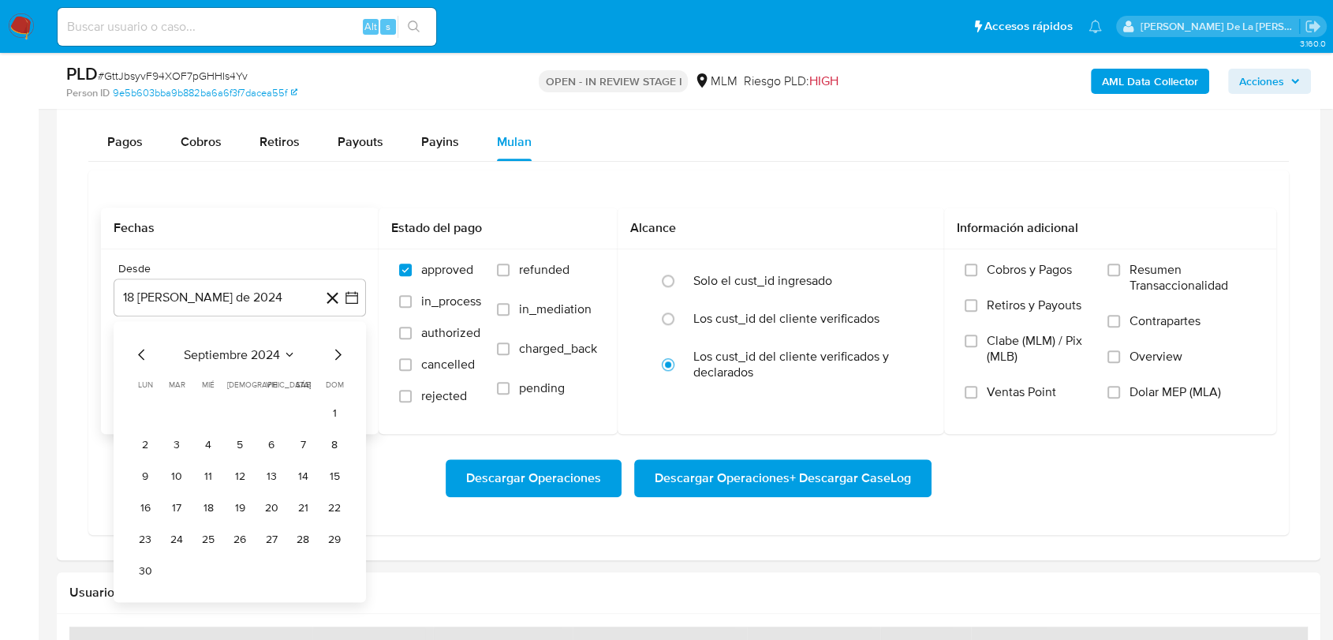
drag, startPoint x: 340, startPoint y: 330, endPoint x: 341, endPoint y: 360, distance: 30.8
click at [340, 332] on div "septiembre 2024 septiembre 2024 lun lunes mar martes mié miércoles jue jueves v…" at bounding box center [240, 461] width 252 height 281
click at [341, 362] on div "septiembre 2024 septiembre 2024 lun lunes mar martes mié miércoles jue jueves v…" at bounding box center [240, 464] width 215 height 238
click at [338, 354] on icon "Mes siguiente" at bounding box center [337, 354] width 19 height 19
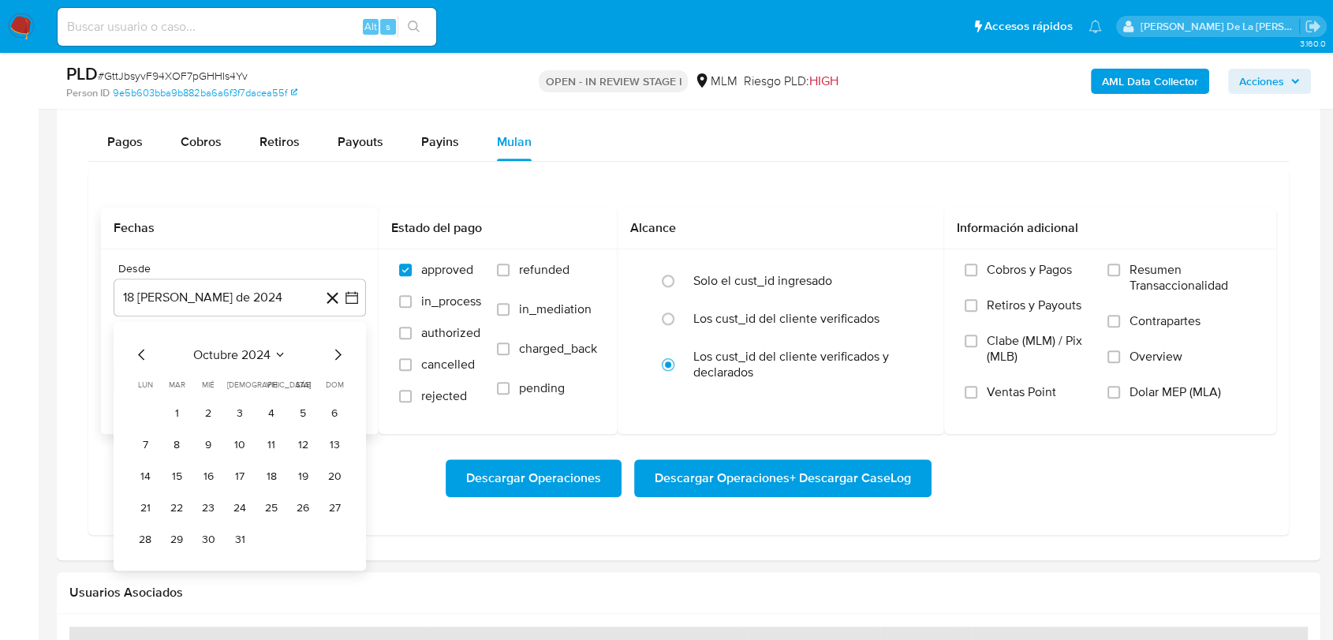
click at [334, 352] on icon "Mes siguiente" at bounding box center [337, 354] width 19 height 19
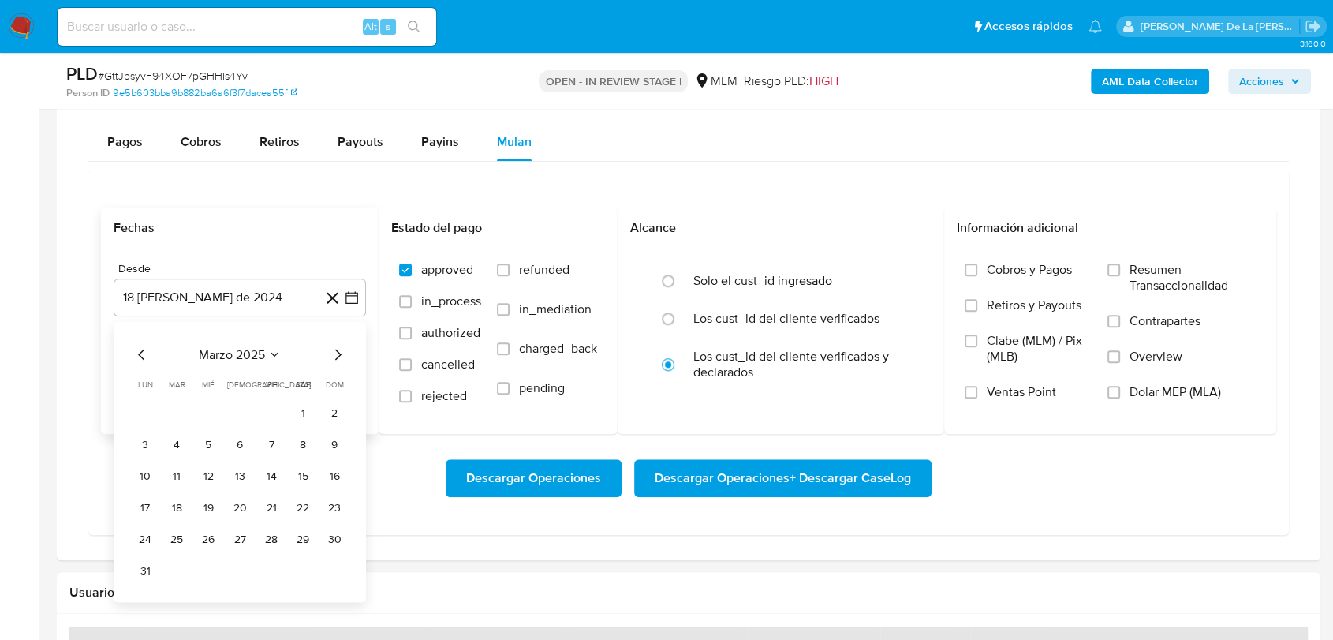
click at [334, 352] on icon "Mes siguiente" at bounding box center [337, 354] width 19 height 19
click at [140, 356] on icon "Mes anterior" at bounding box center [142, 354] width 19 height 19
click at [302, 403] on button "1" at bounding box center [302, 412] width 25 height 25
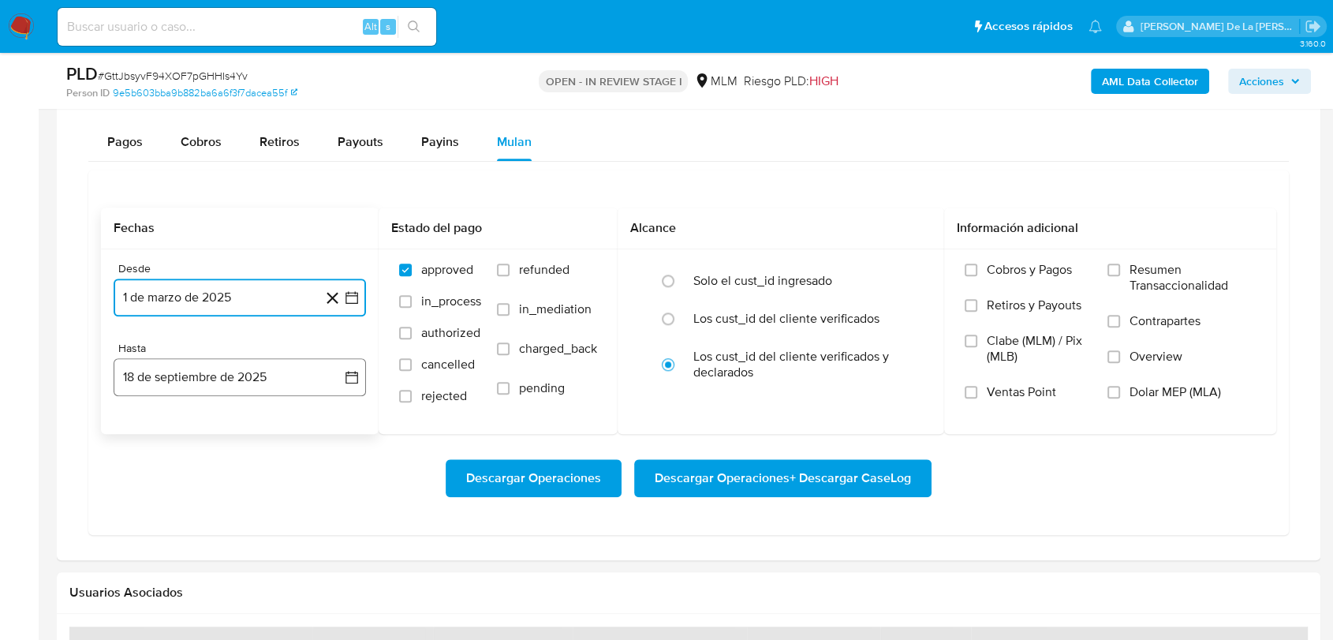
click at [278, 367] on button "18 de septiembre de 2025" at bounding box center [240, 377] width 252 height 38
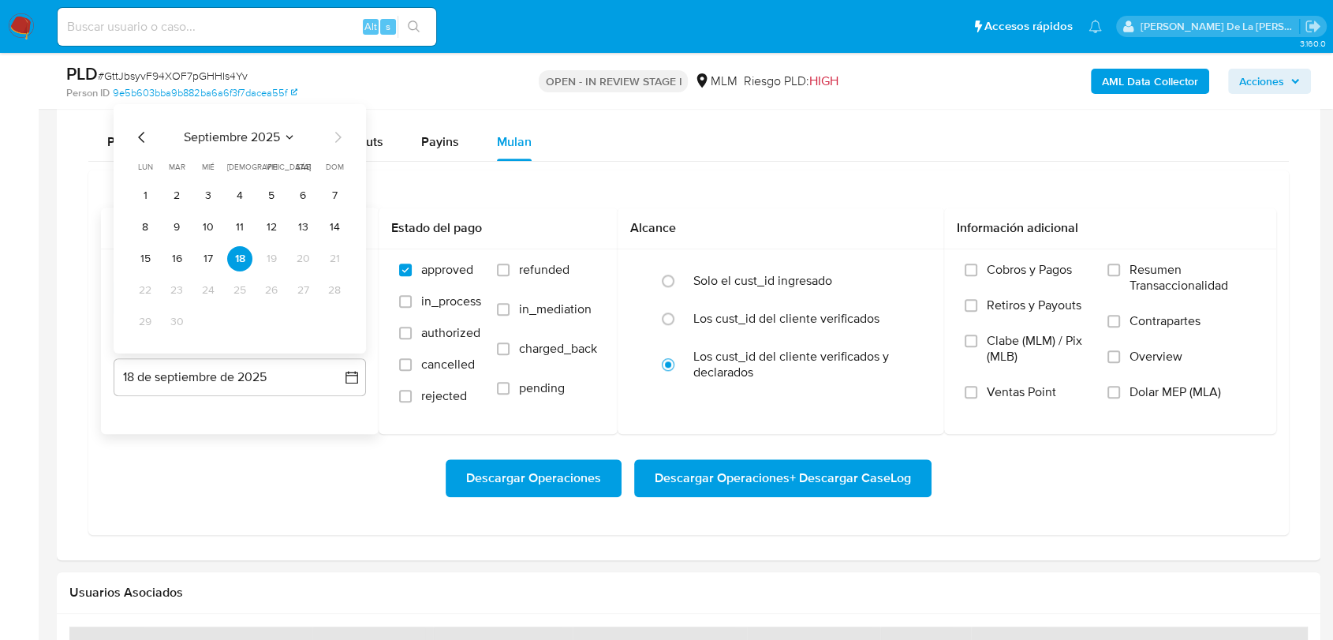
click at [146, 140] on icon "Mes anterior" at bounding box center [142, 137] width 19 height 19
click at [138, 133] on icon "Mes anterior" at bounding box center [142, 137] width 19 height 19
click at [334, 138] on icon "Mes siguiente" at bounding box center [337, 137] width 19 height 19
click at [333, 319] on button "31" at bounding box center [334, 321] width 25 height 25
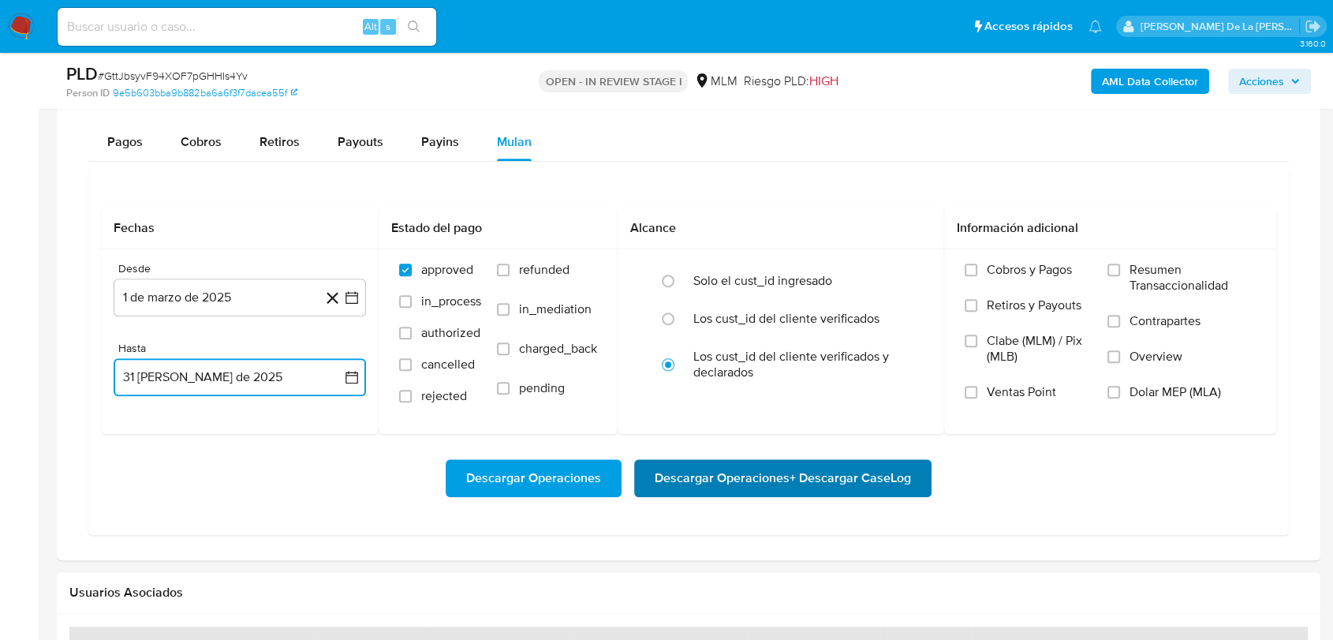
click at [686, 481] on span "Descargar Operaciones + Descargar CaseLog" at bounding box center [783, 478] width 256 height 35
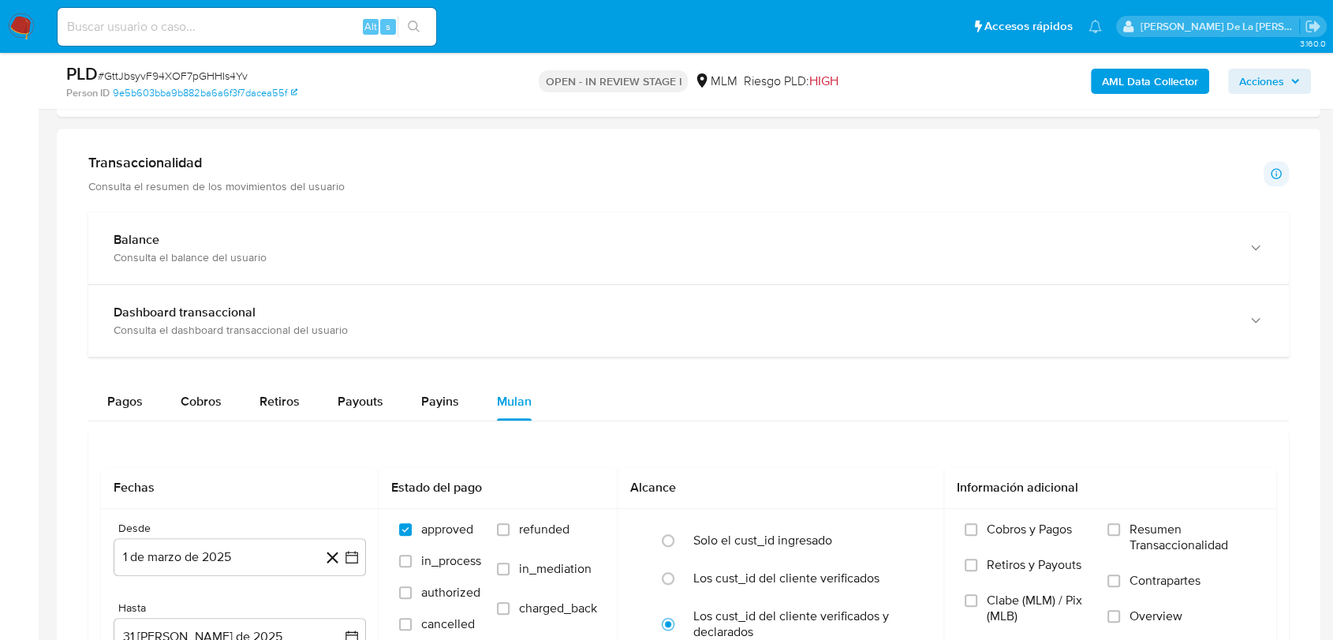
scroll to position [1051, 0]
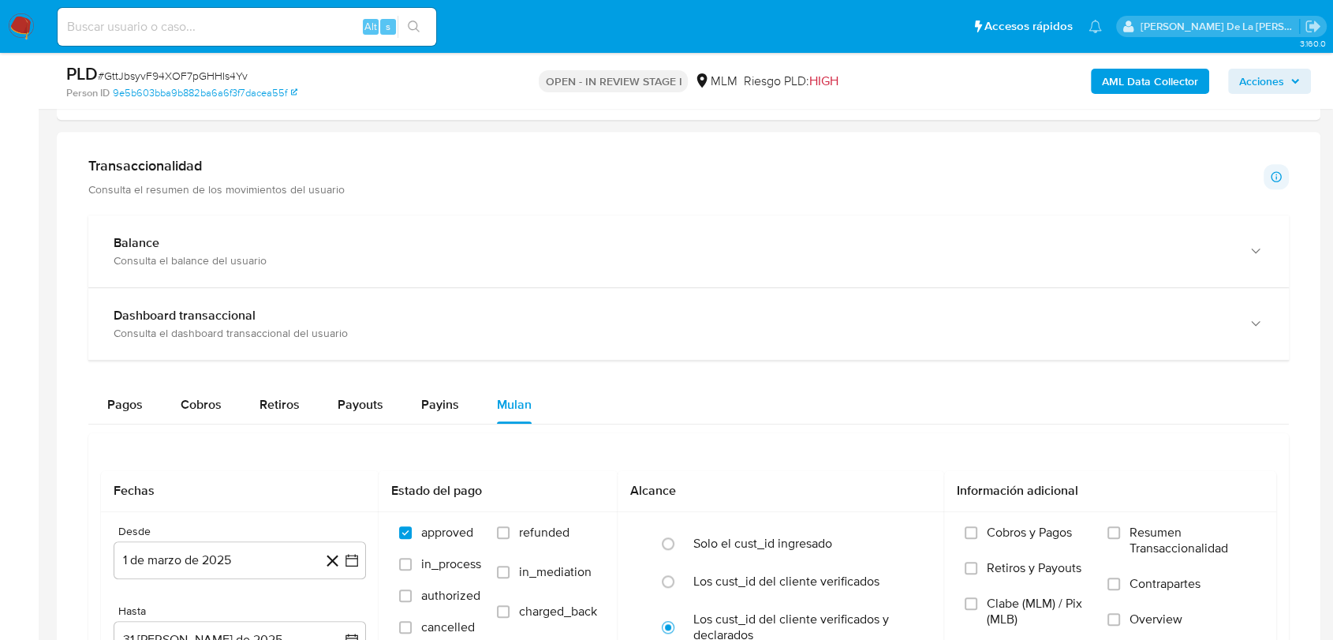
click at [12, 27] on img at bounding box center [21, 26] width 27 height 27
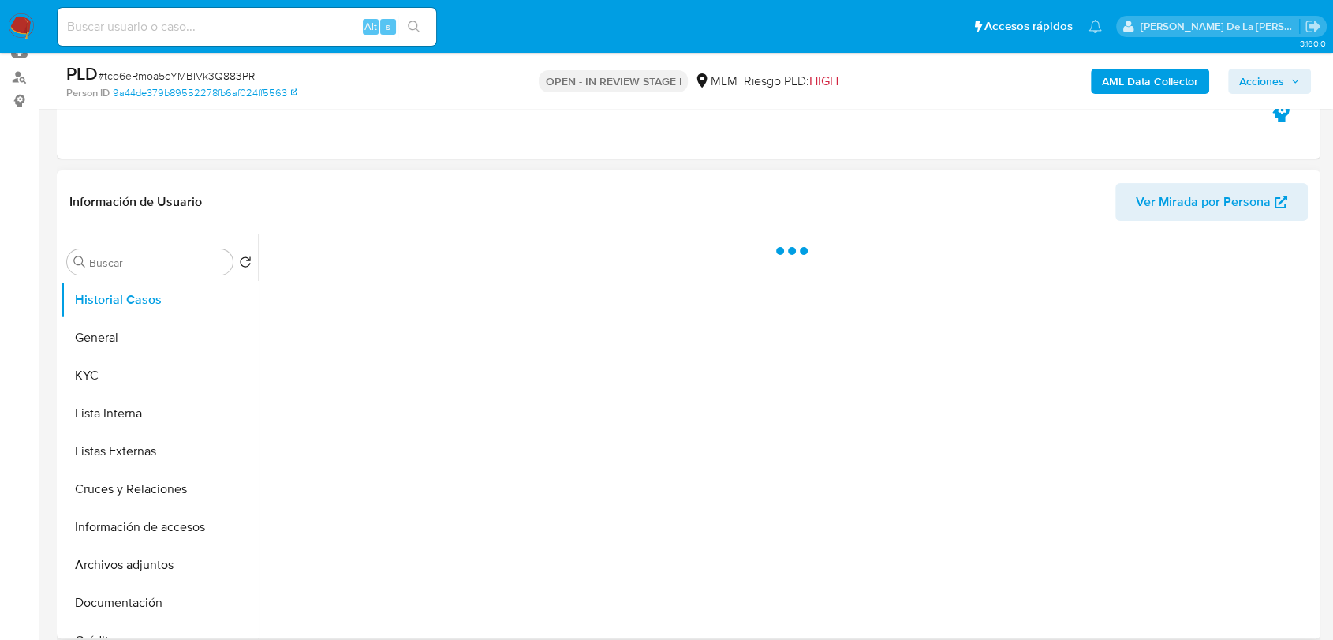
select select "10"
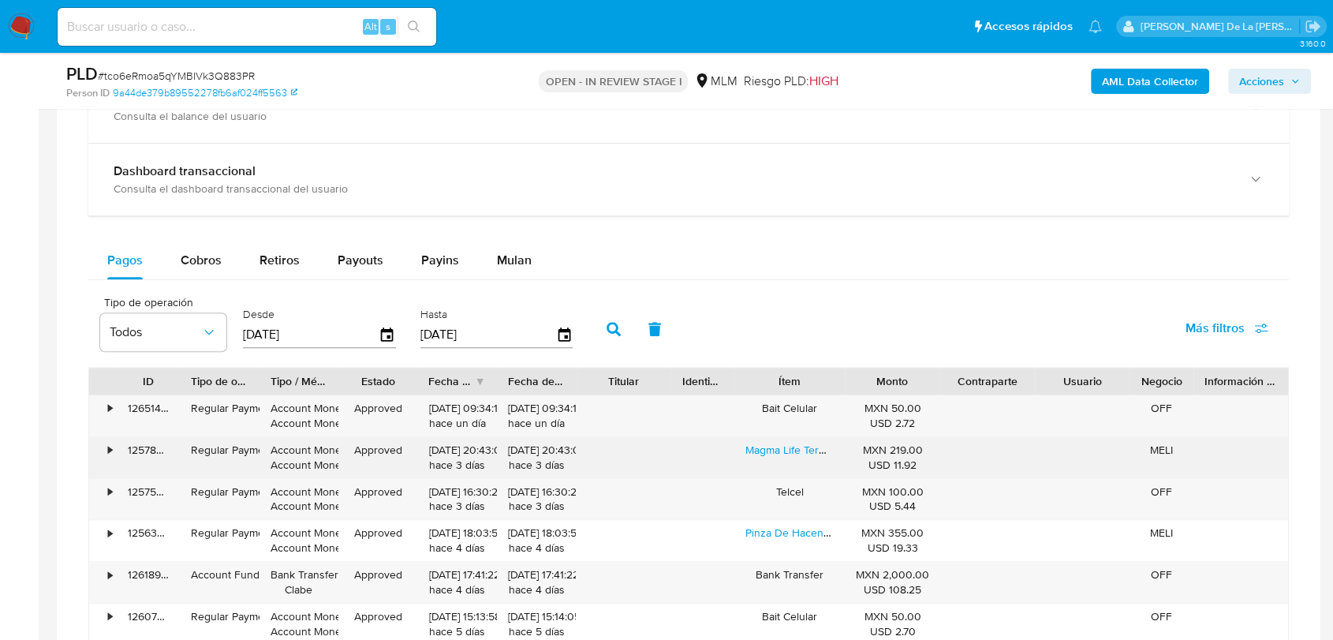
scroll to position [1227, 0]
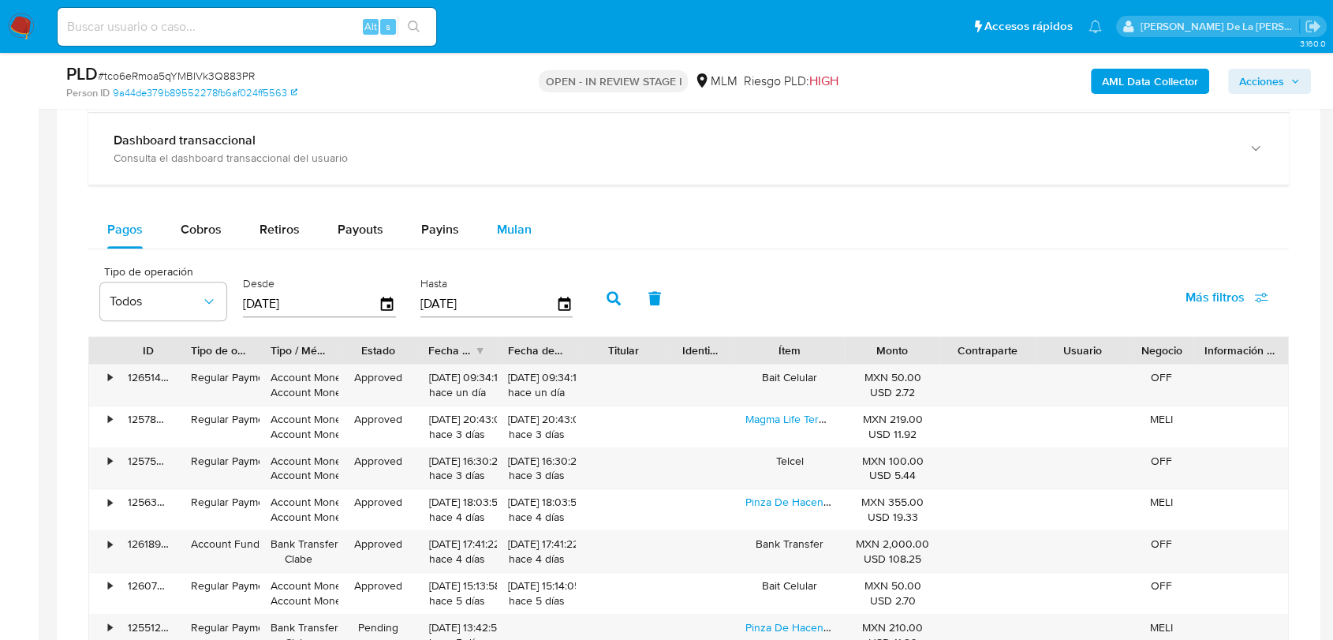
click at [520, 220] on span "Mulan" at bounding box center [514, 229] width 35 height 18
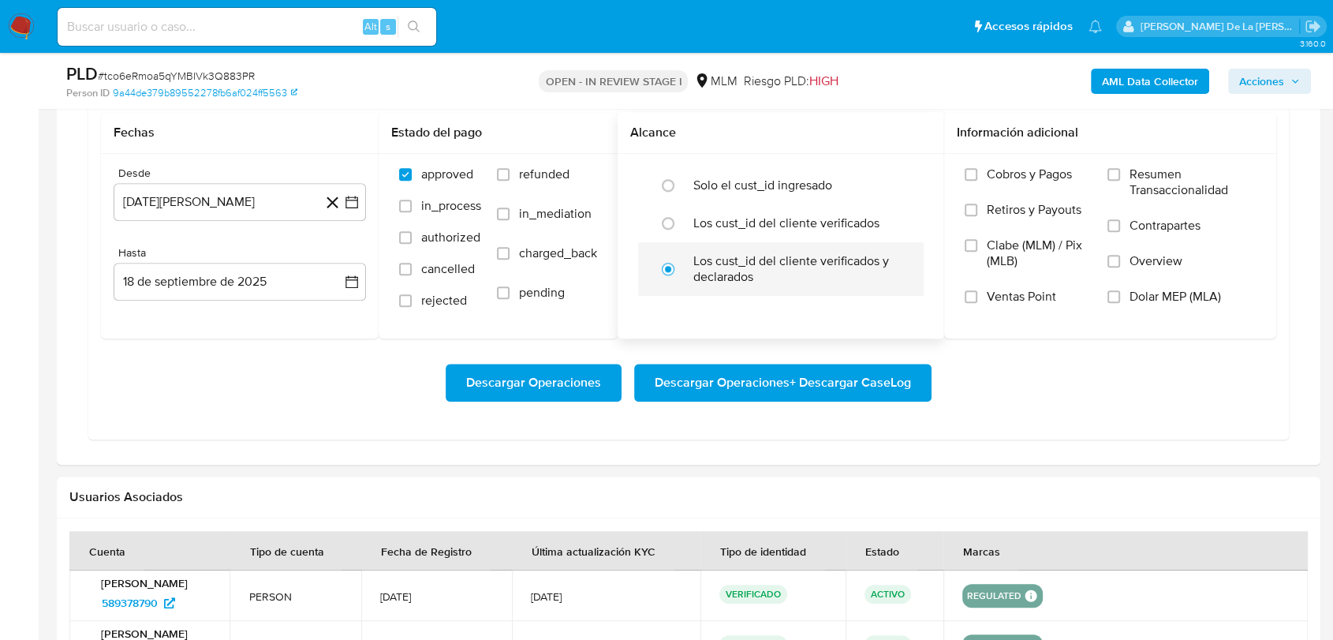
scroll to position [1402, 0]
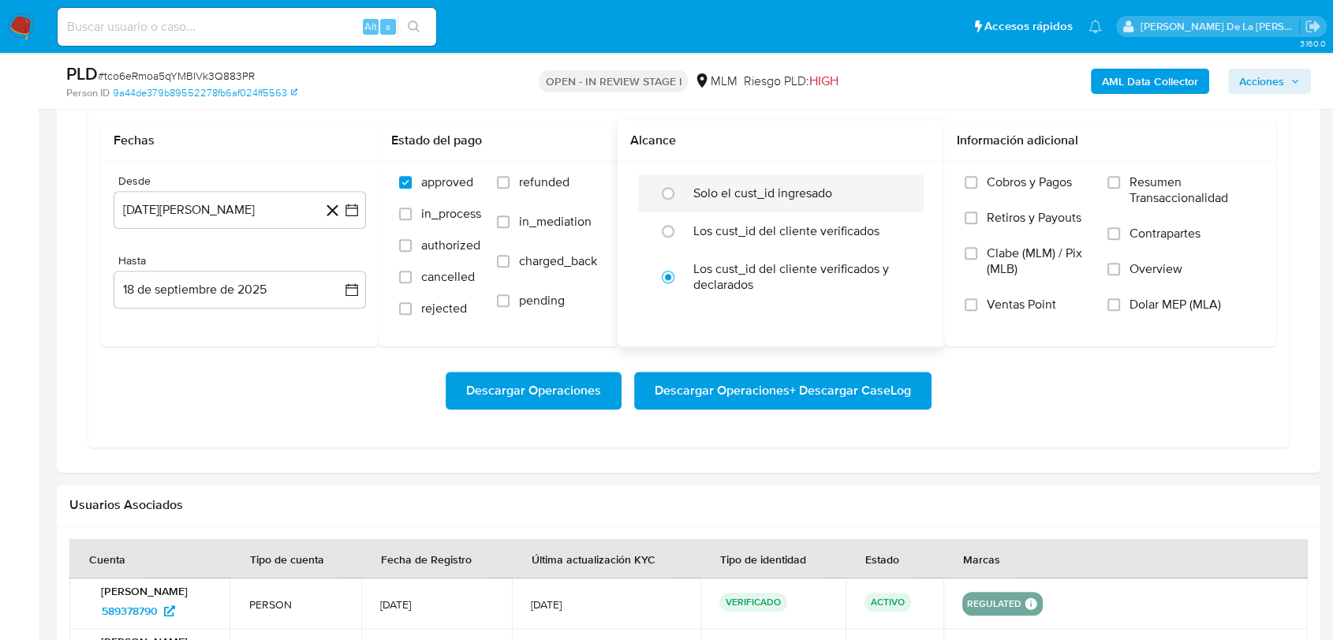
click at [723, 191] on label "Solo el cust_id ingresado" at bounding box center [762, 193] width 139 height 16
click at [681, 191] on input "radio" at bounding box center [668, 193] width 25 height 25
radio input "true"
click at [357, 207] on icon "button" at bounding box center [352, 210] width 16 height 16
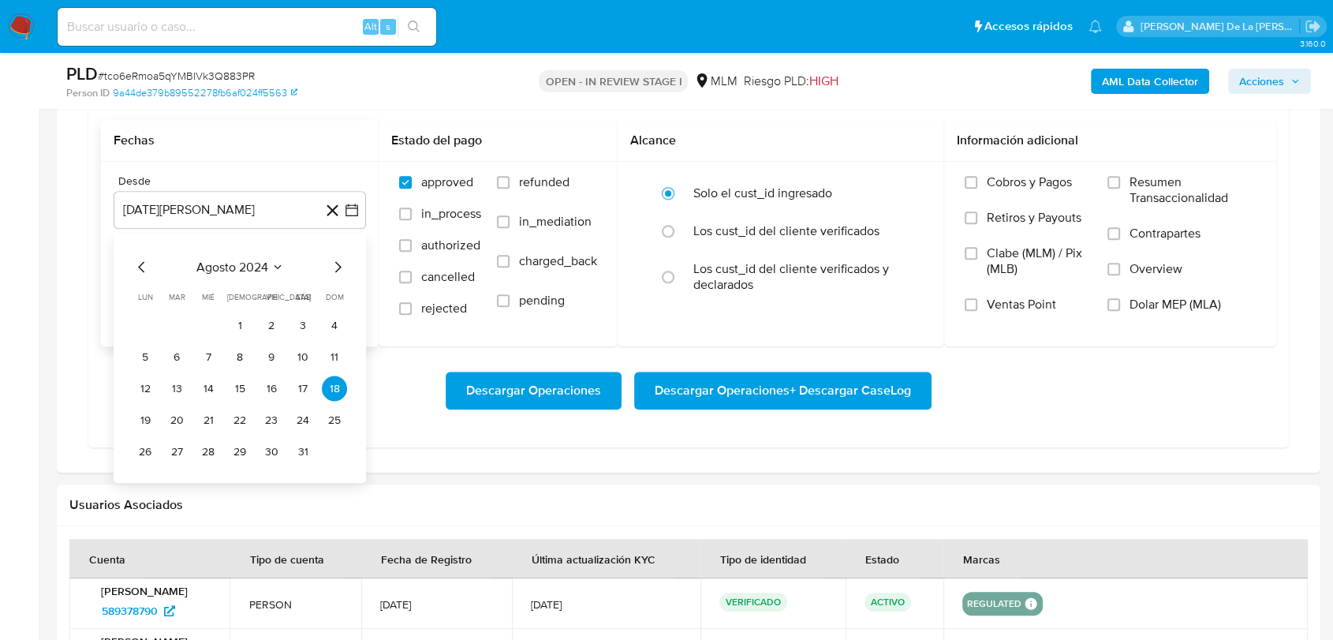
click at [345, 260] on icon "Mes siguiente" at bounding box center [337, 266] width 19 height 19
click at [331, 263] on icon "Mes siguiente" at bounding box center [337, 266] width 19 height 19
click at [338, 263] on icon "Mes siguiente" at bounding box center [337, 266] width 19 height 19
click at [338, 265] on icon "Mes siguiente" at bounding box center [337, 266] width 19 height 19
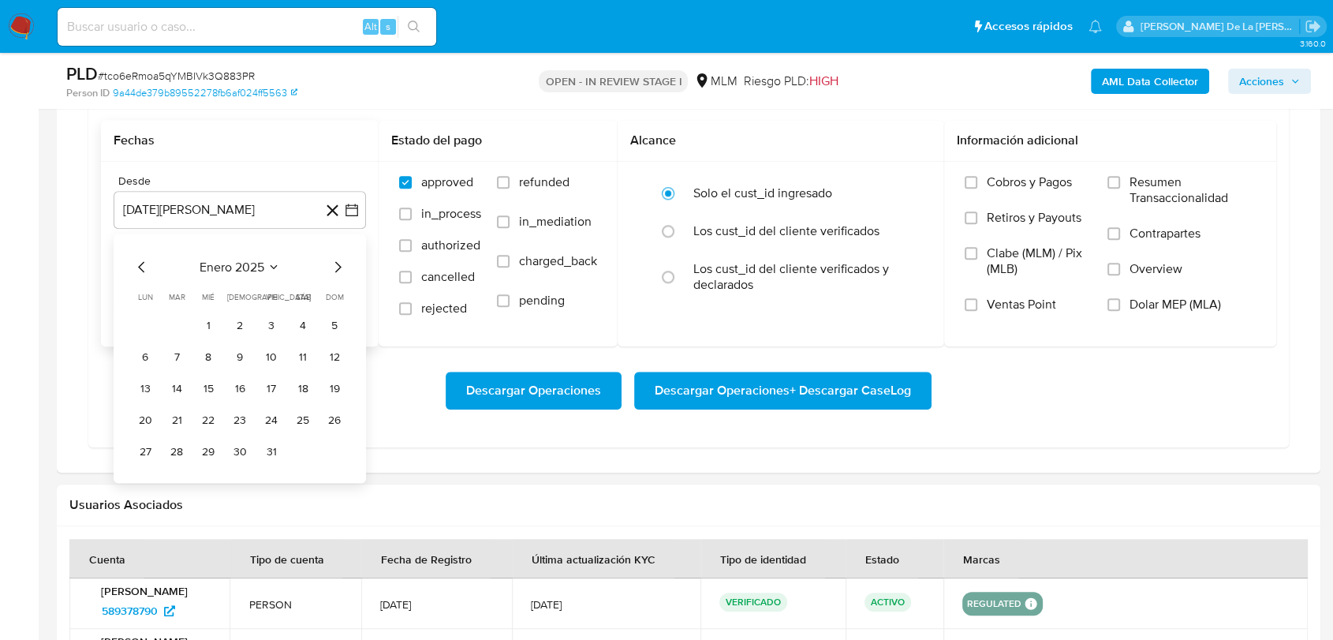
click at [338, 266] on icon "Mes siguiente" at bounding box center [337, 266] width 19 height 19
click at [336, 265] on icon "Mes siguiente" at bounding box center [337, 266] width 19 height 19
click at [144, 264] on icon "Mes anterior" at bounding box center [142, 266] width 19 height 19
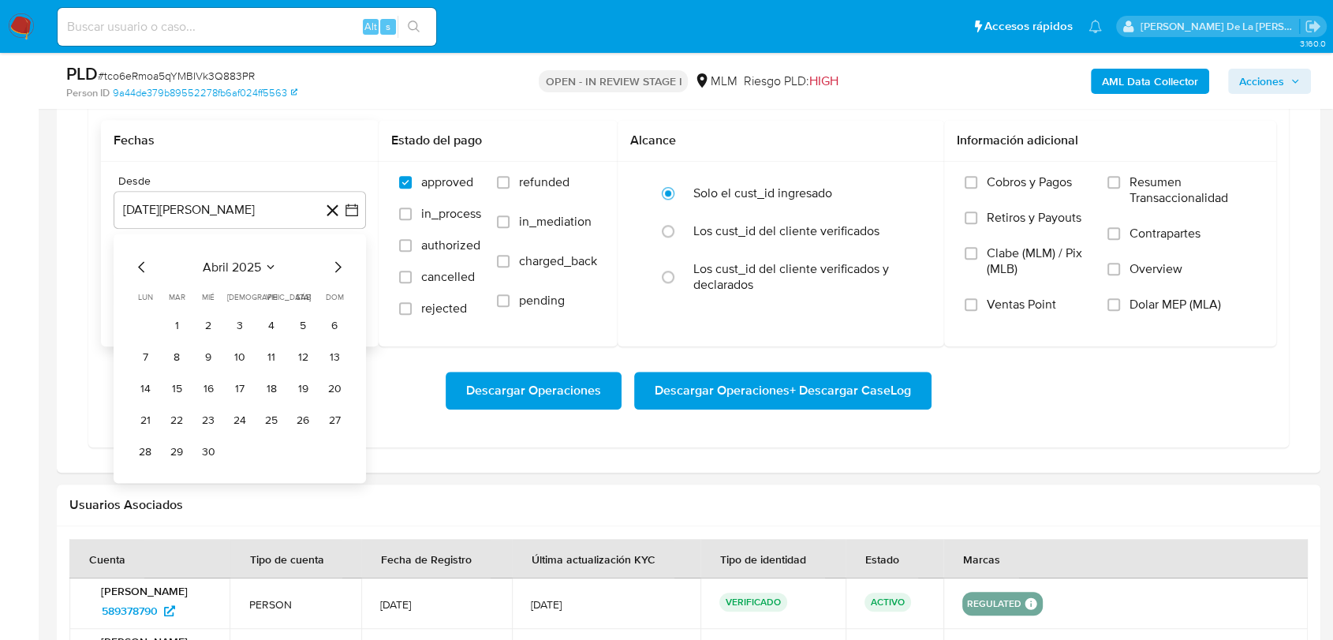
click at [142, 264] on icon "Mes anterior" at bounding box center [142, 266] width 19 height 19
click at [140, 265] on icon "Mes anterior" at bounding box center [142, 266] width 19 height 19
click at [327, 264] on div "febrero 2025" at bounding box center [240, 266] width 215 height 19
click at [338, 263] on icon "Mes siguiente" at bounding box center [337, 266] width 19 height 19
click at [306, 329] on button "1" at bounding box center [302, 324] width 25 height 25
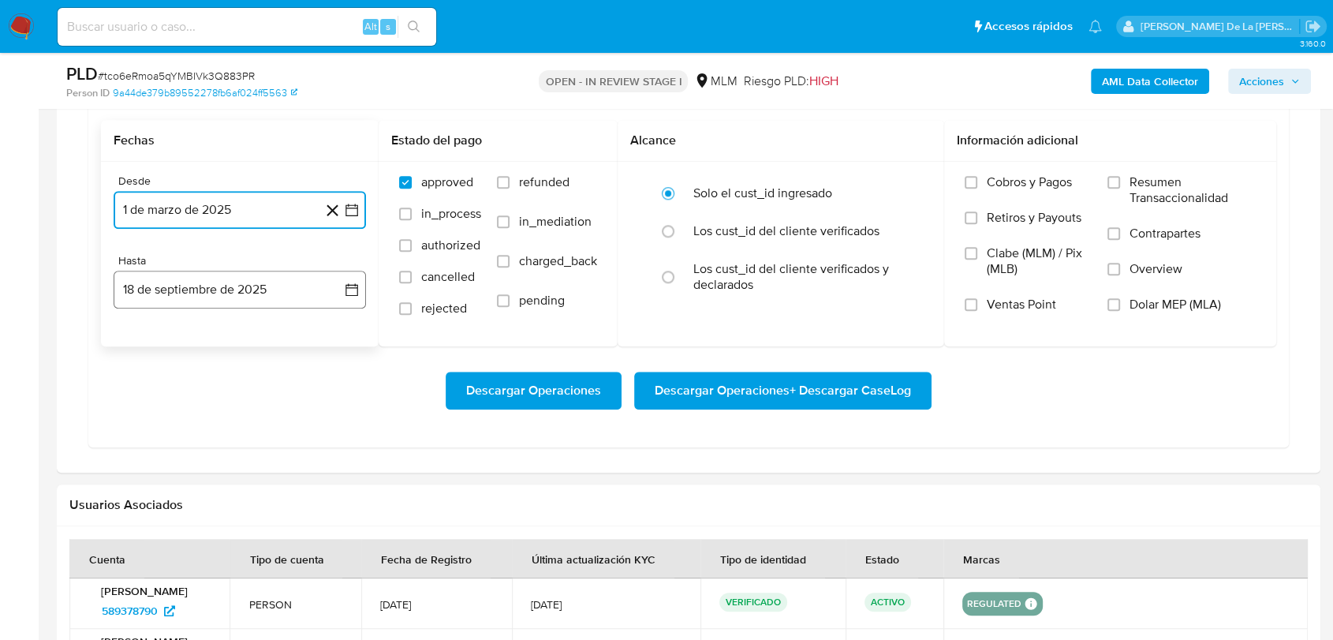
click at [255, 293] on button "18 de septiembre de 2025" at bounding box center [240, 290] width 252 height 38
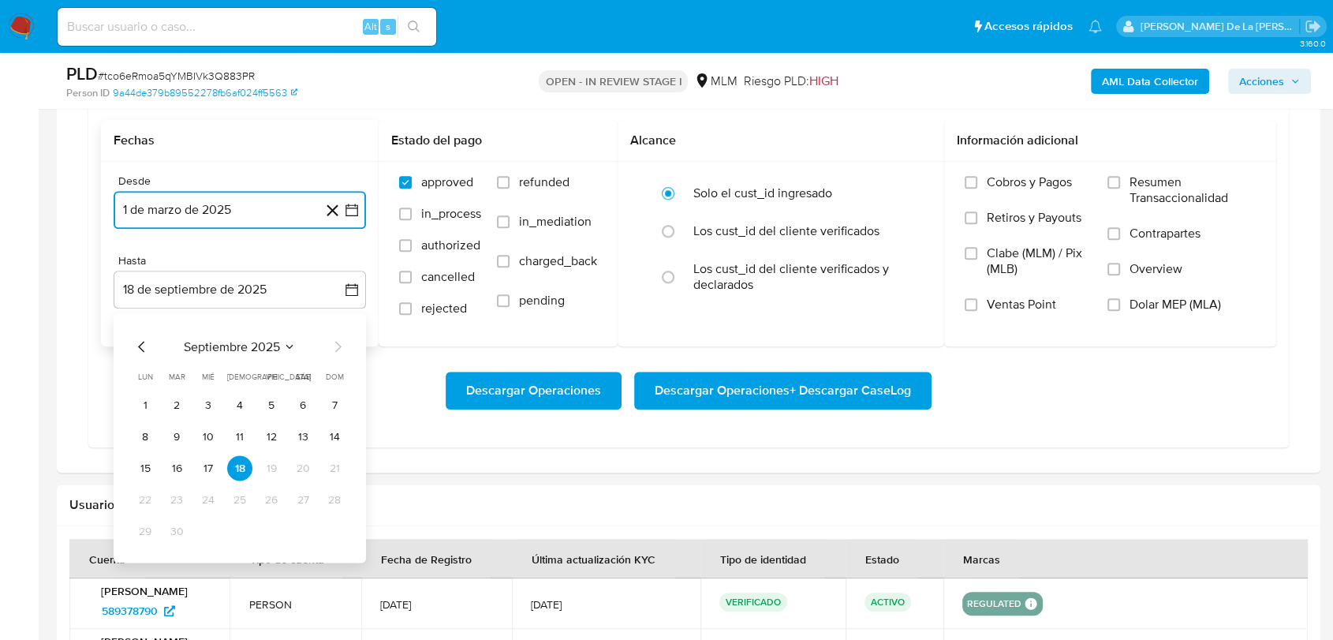
drag, startPoint x: 133, startPoint y: 336, endPoint x: 138, endPoint y: 343, distance: 9.0
click at [135, 342] on icon "Mes anterior" at bounding box center [142, 346] width 19 height 19
click at [327, 530] on button "31" at bounding box center [334, 530] width 25 height 25
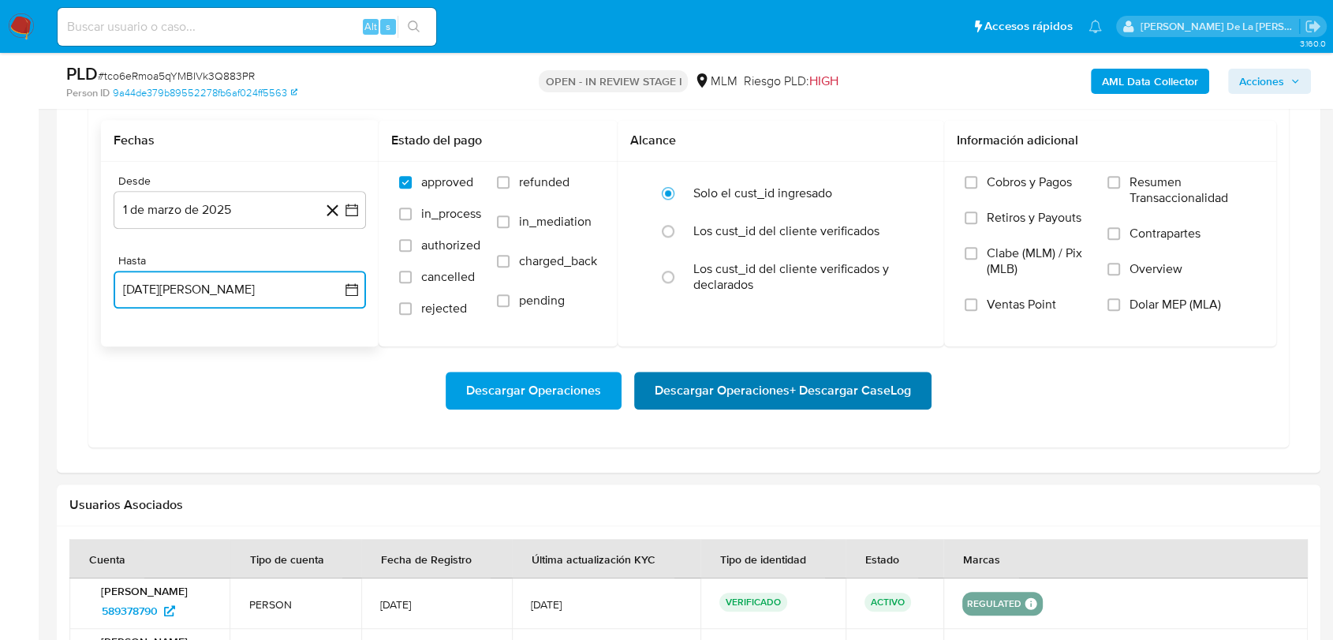
click at [730, 384] on span "Descargar Operaciones + Descargar CaseLog" at bounding box center [783, 390] width 256 height 35
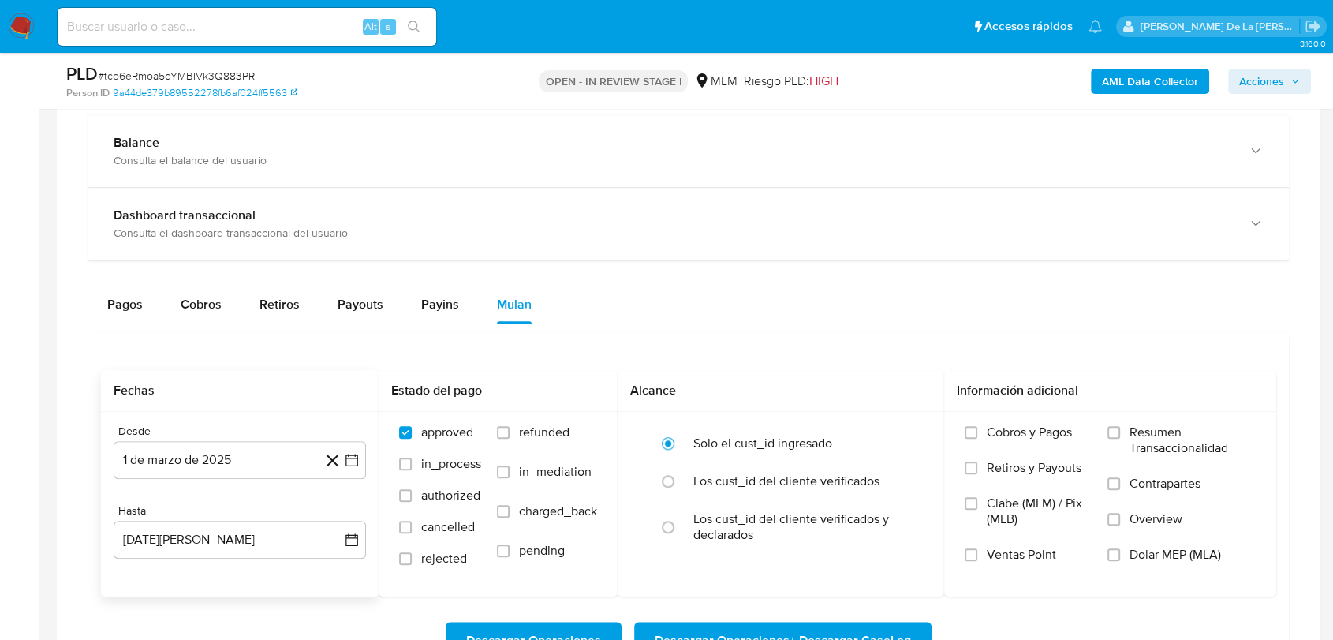
scroll to position [1139, 0]
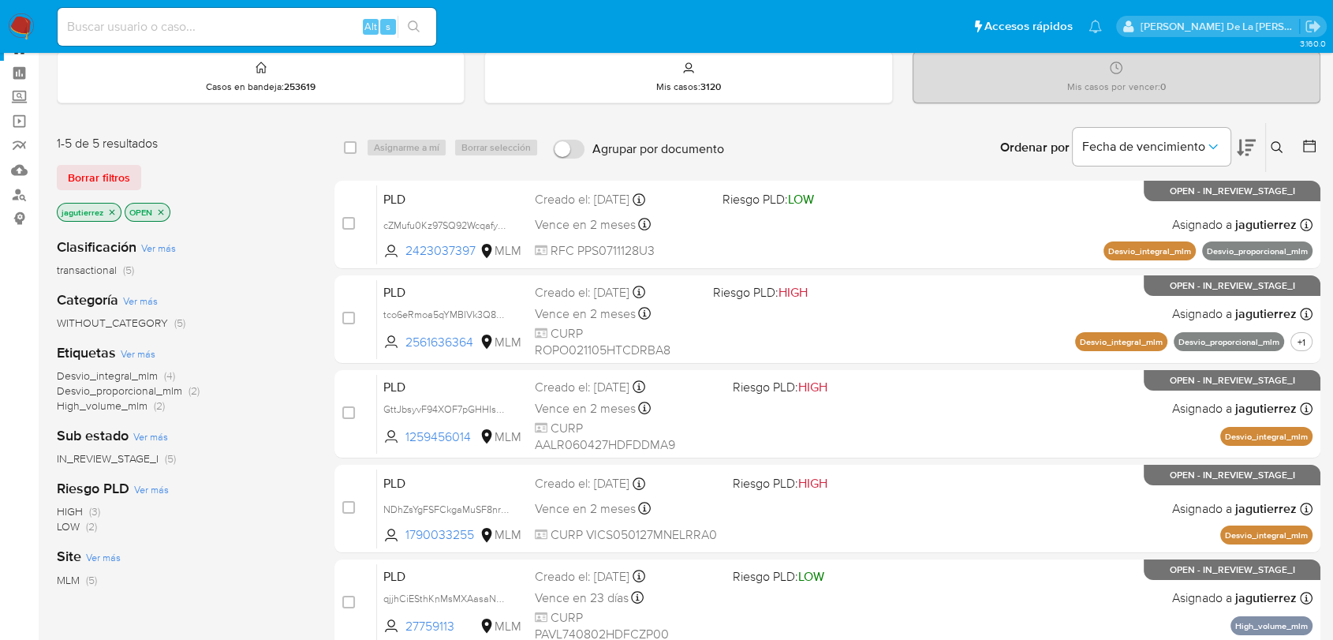
scroll to position [88, 0]
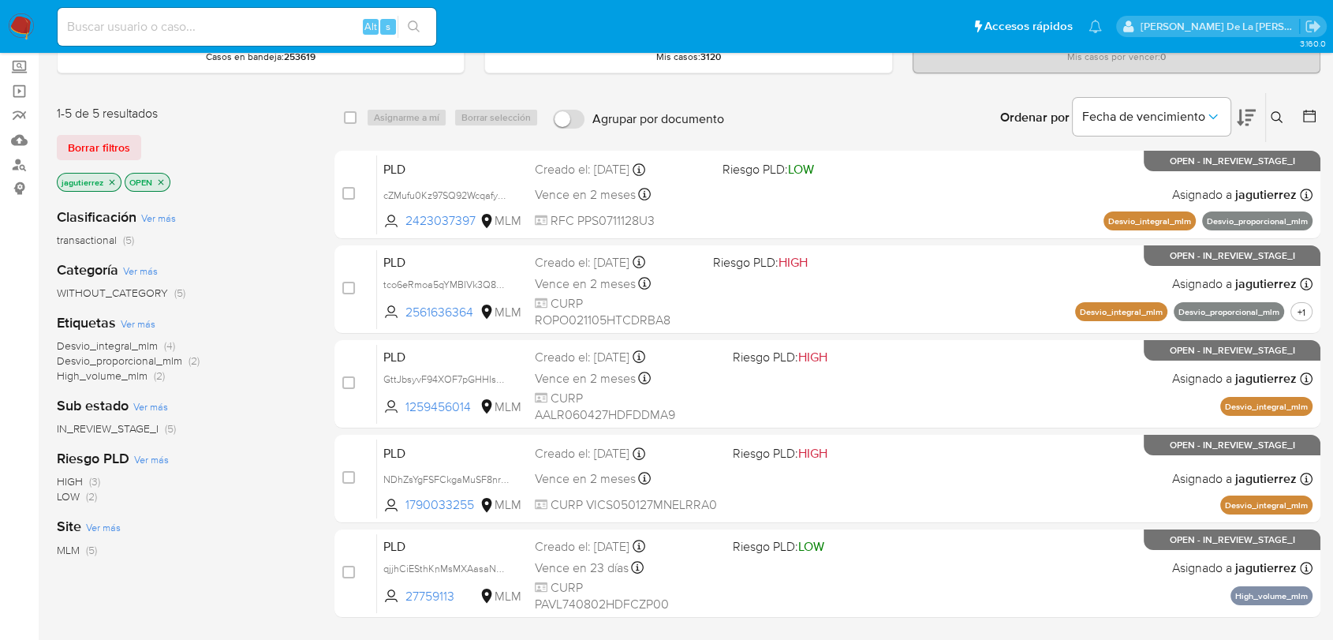
click at [110, 178] on icon "close-filter" at bounding box center [111, 181] width 9 height 9
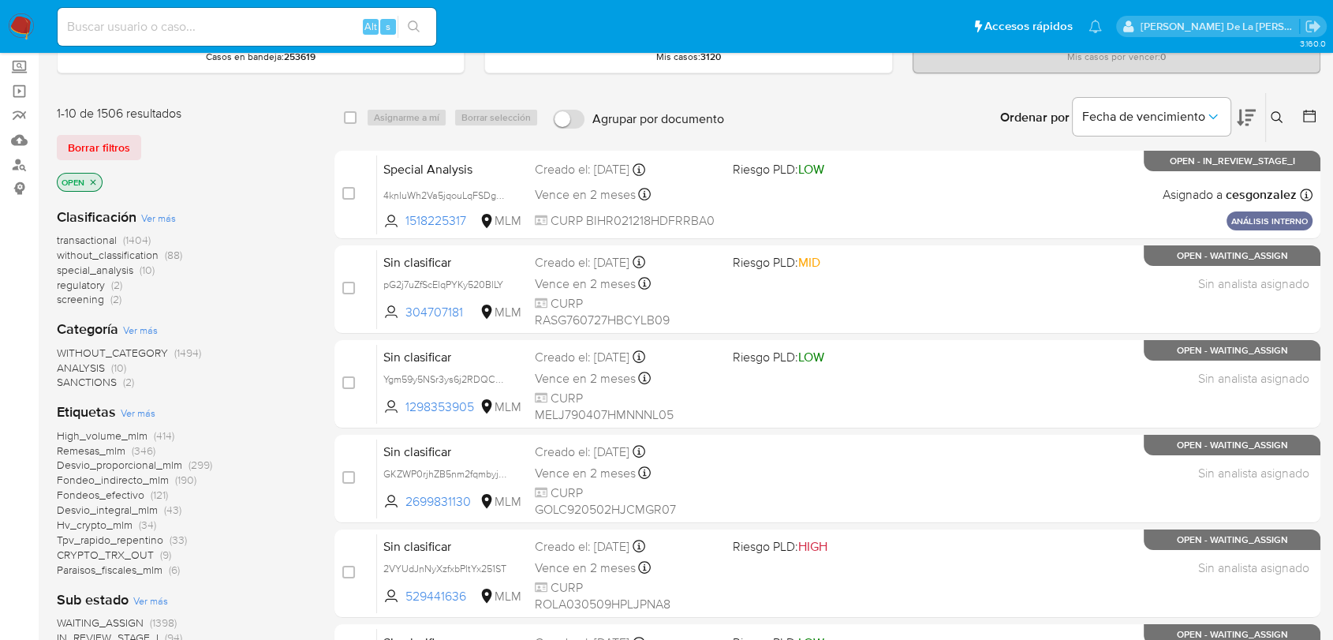
click at [88, 296] on span "screening" at bounding box center [80, 299] width 47 height 16
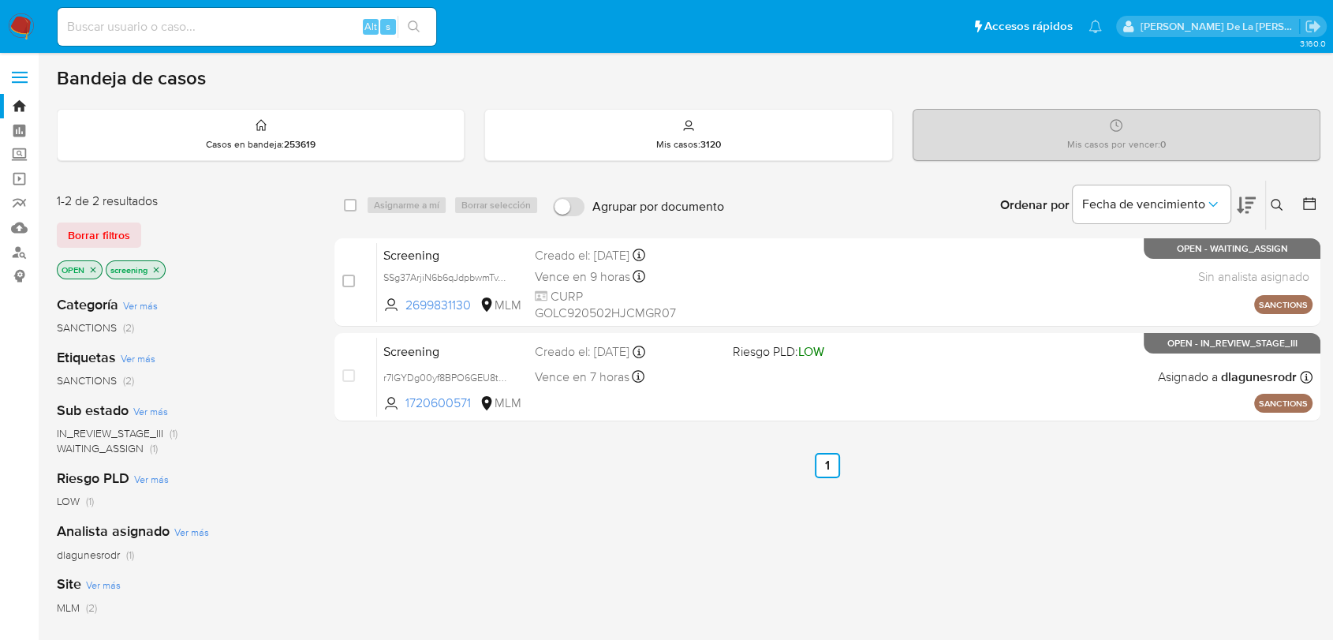
click at [9, 29] on img at bounding box center [21, 26] width 27 height 27
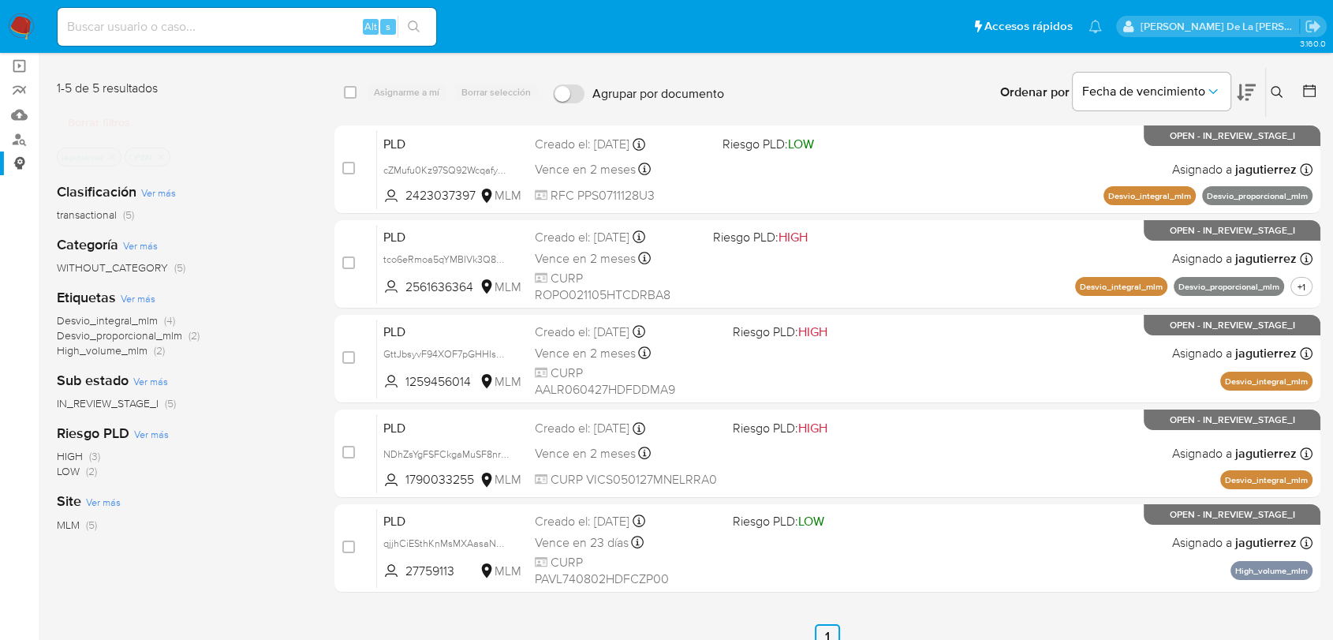
scroll to position [57, 0]
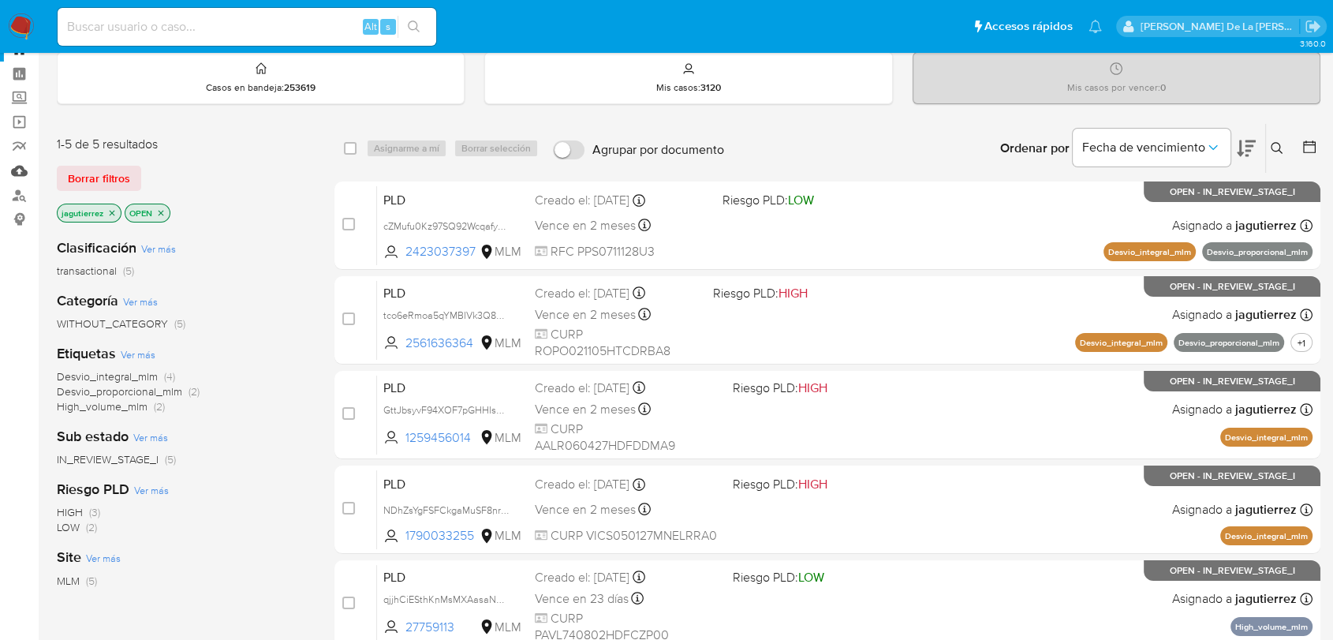
click at [19, 162] on link "Mulan" at bounding box center [94, 171] width 188 height 24
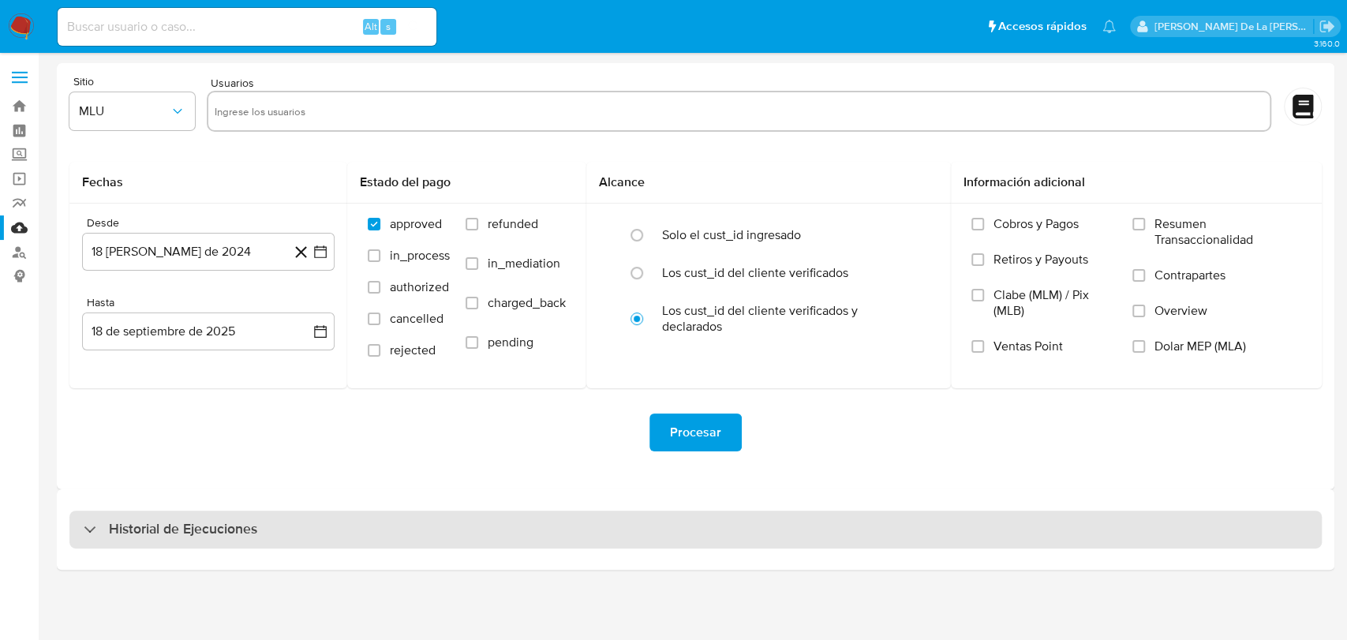
click at [114, 525] on h3 "Historial de Ejecuciones" at bounding box center [183, 529] width 148 height 19
select select "10"
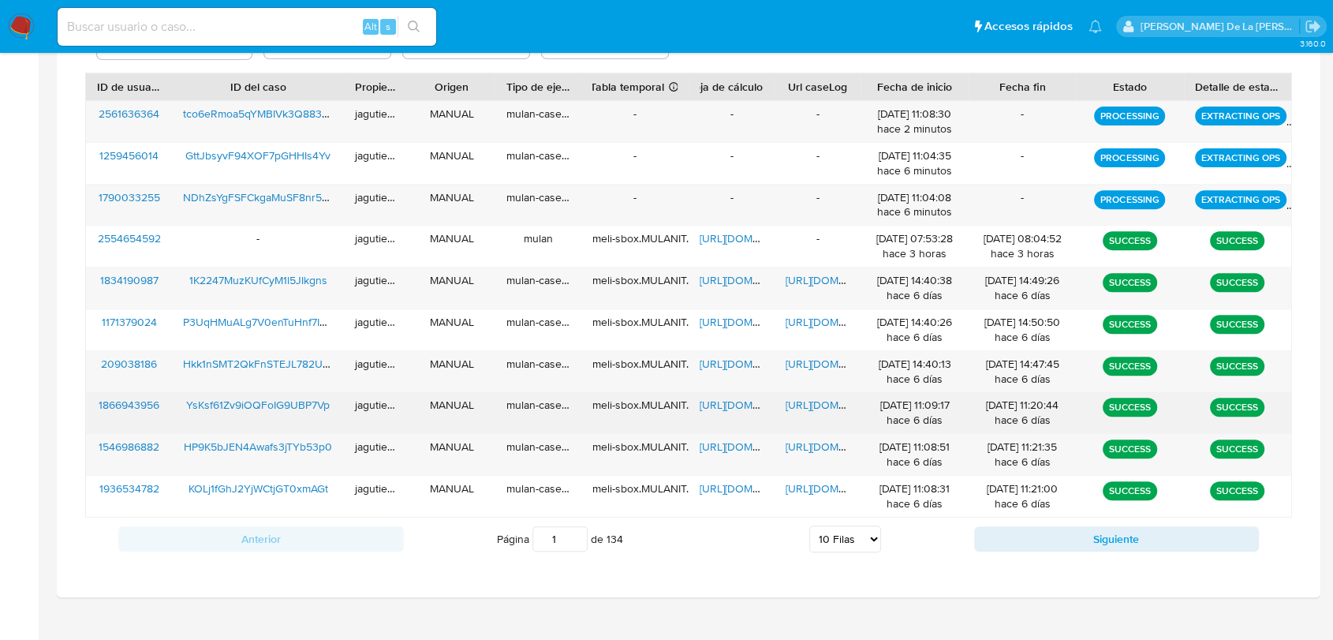
scroll to position [505, 0]
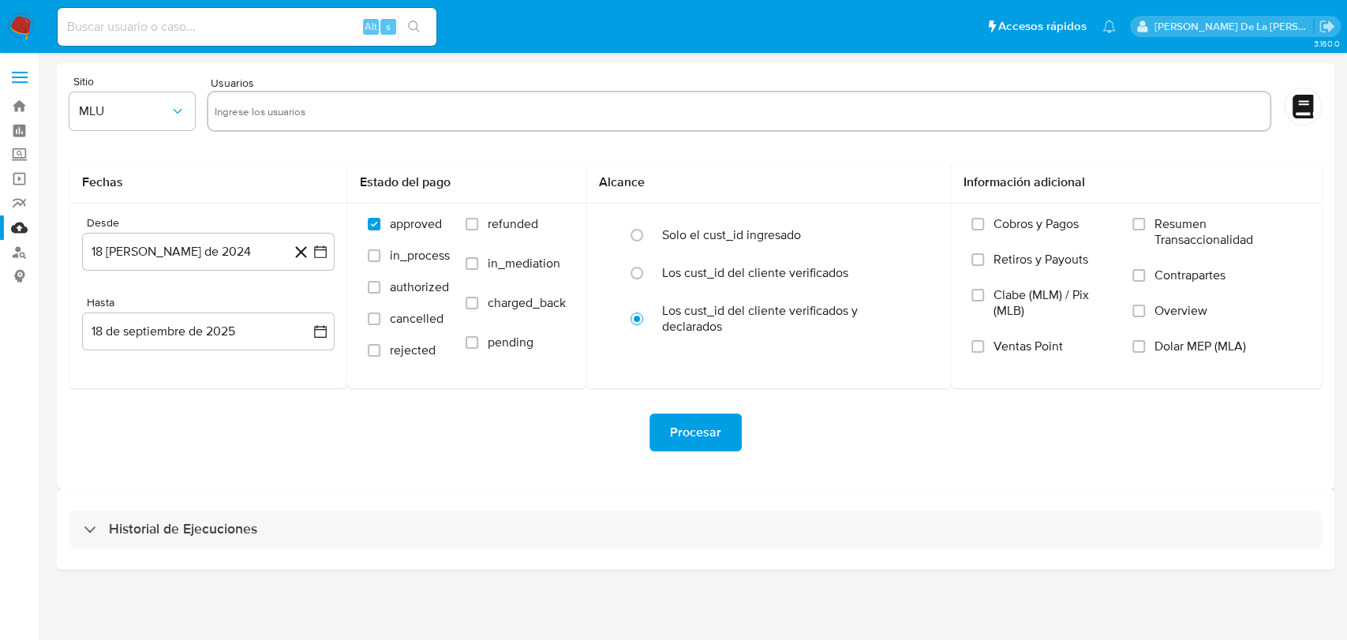
click at [122, 549] on div "Historial de Ejecuciones" at bounding box center [695, 529] width 1277 height 80
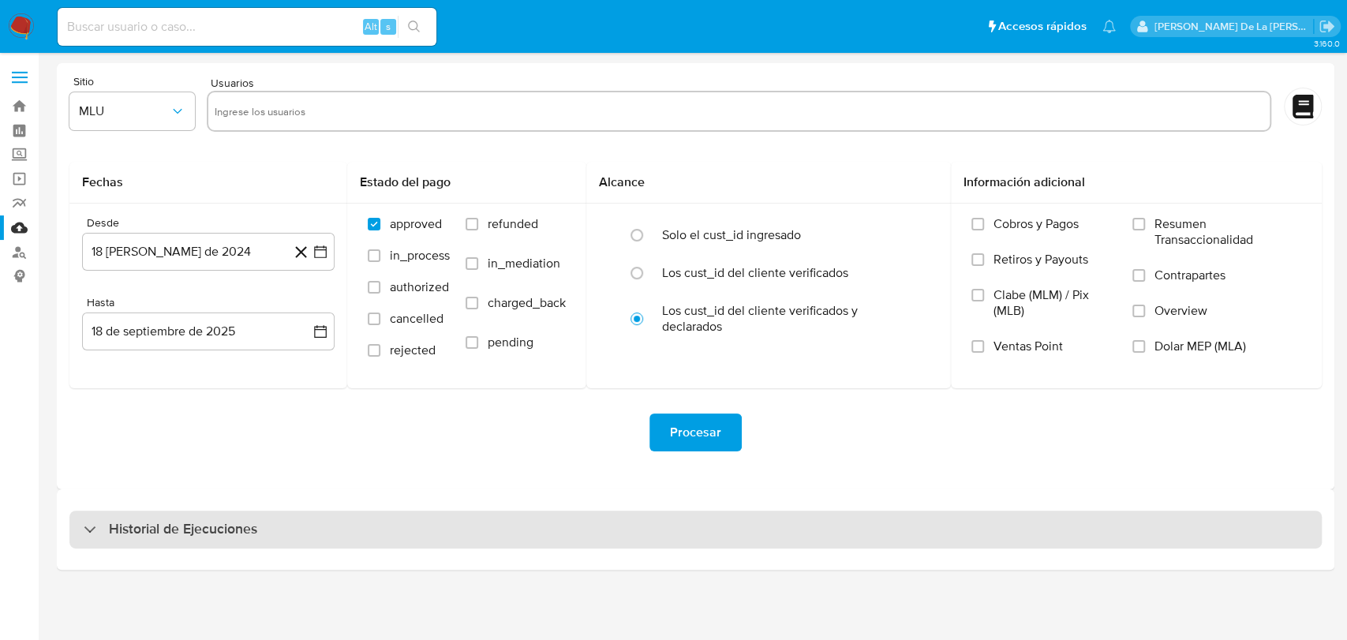
click at [132, 536] on h3 "Historial de Ejecuciones" at bounding box center [183, 529] width 148 height 19
select select "10"
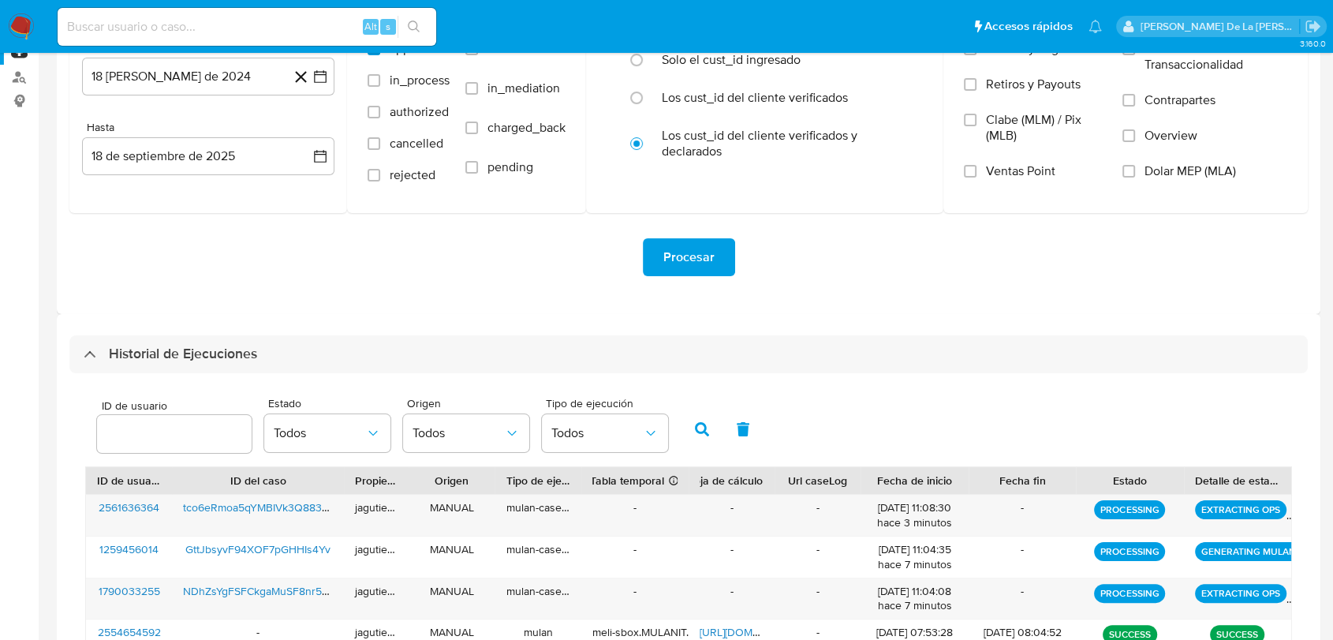
scroll to position [350, 0]
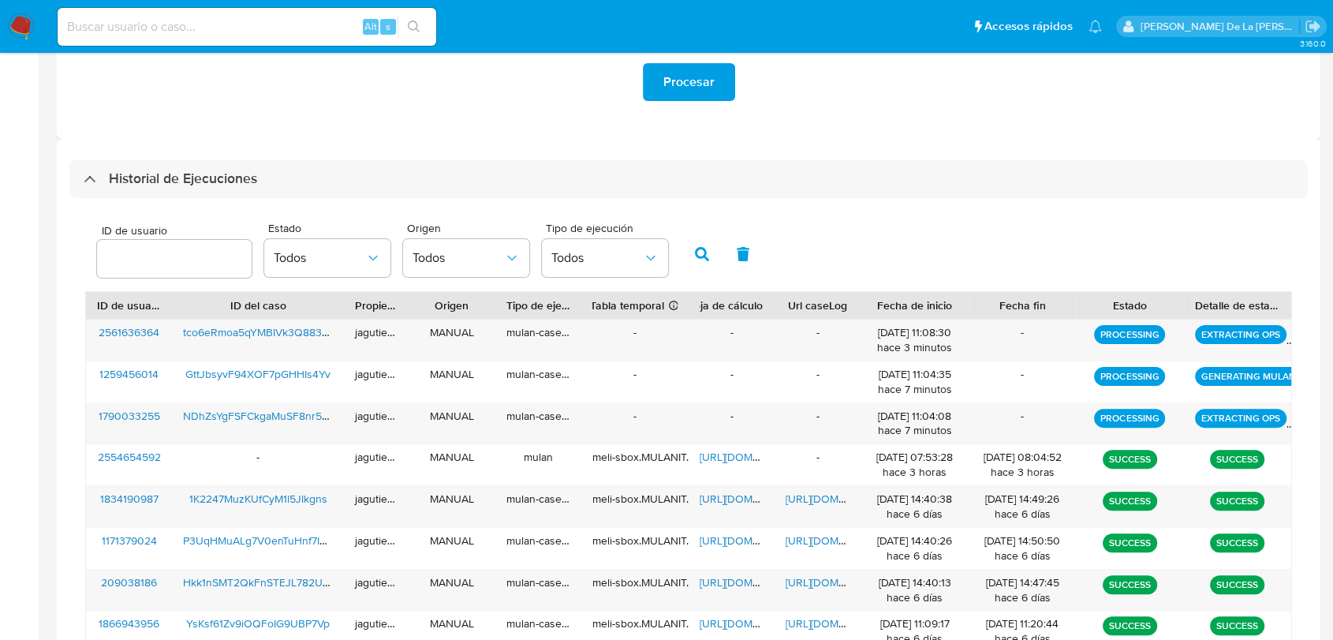
click at [154, 19] on div "Alt s" at bounding box center [247, 27] width 379 height 38
click at [151, 34] on input at bounding box center [247, 27] width 379 height 21
click at [151, 32] on input at bounding box center [247, 27] width 379 height 21
paste input "91624926"
type input "91624926"
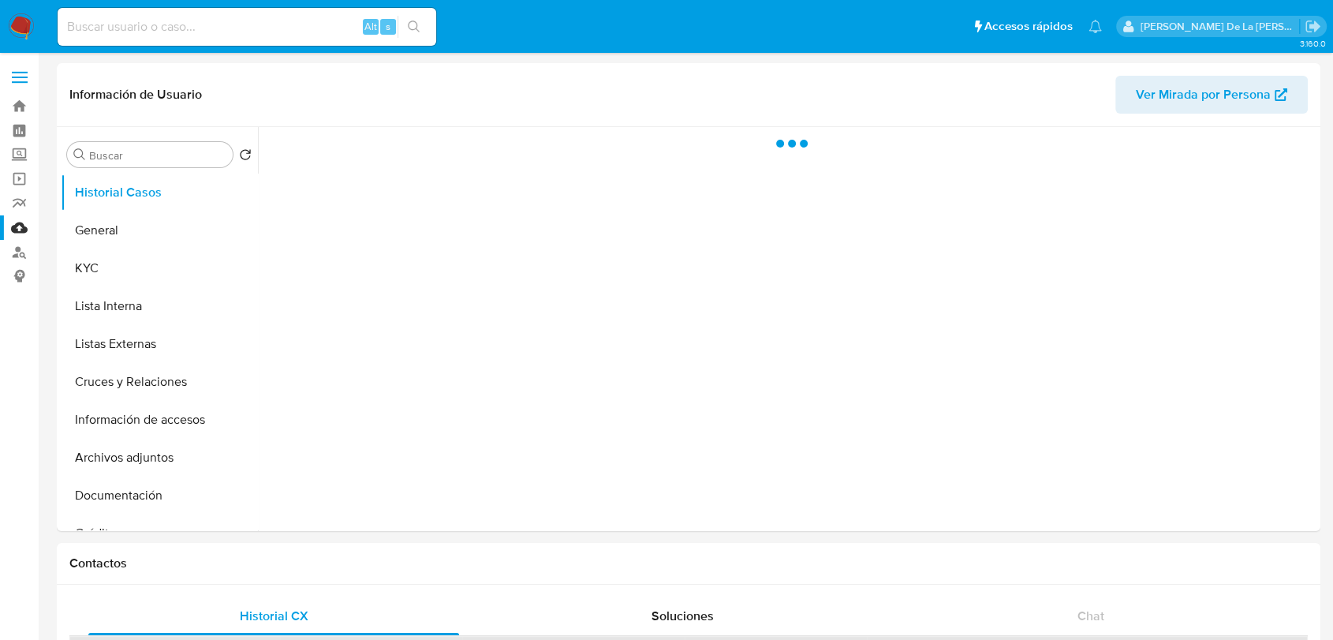
select select "10"
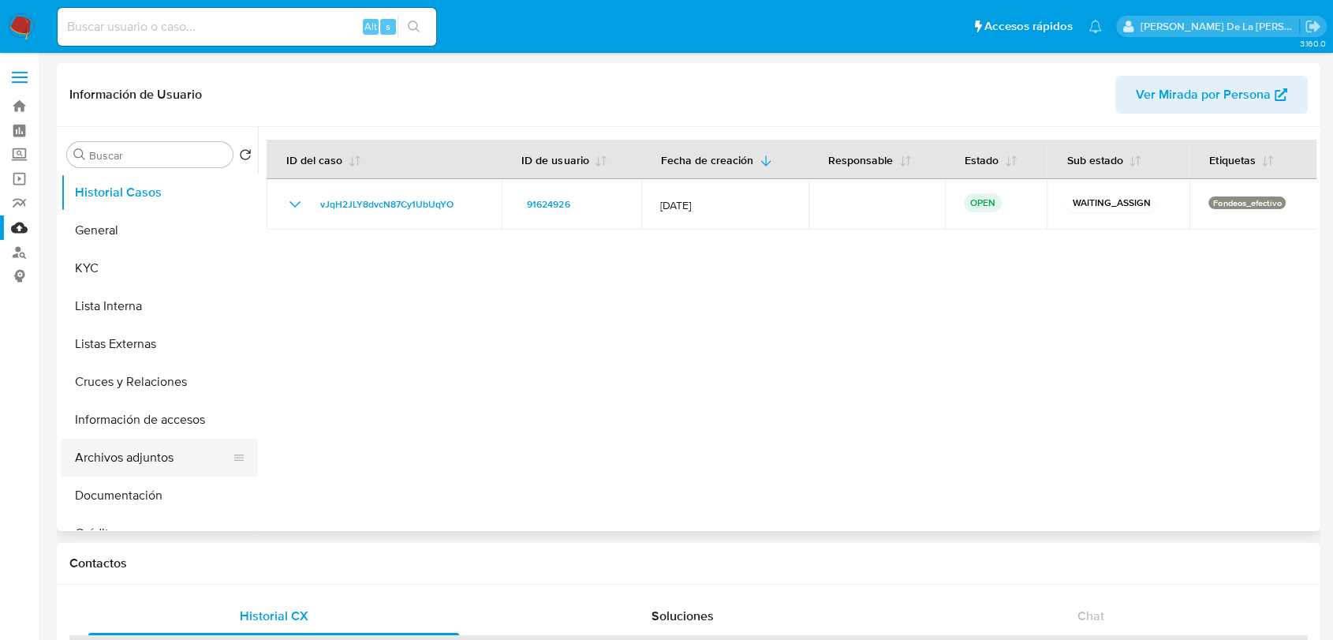
click at [144, 464] on button "Archivos adjuntos" at bounding box center [153, 458] width 185 height 38
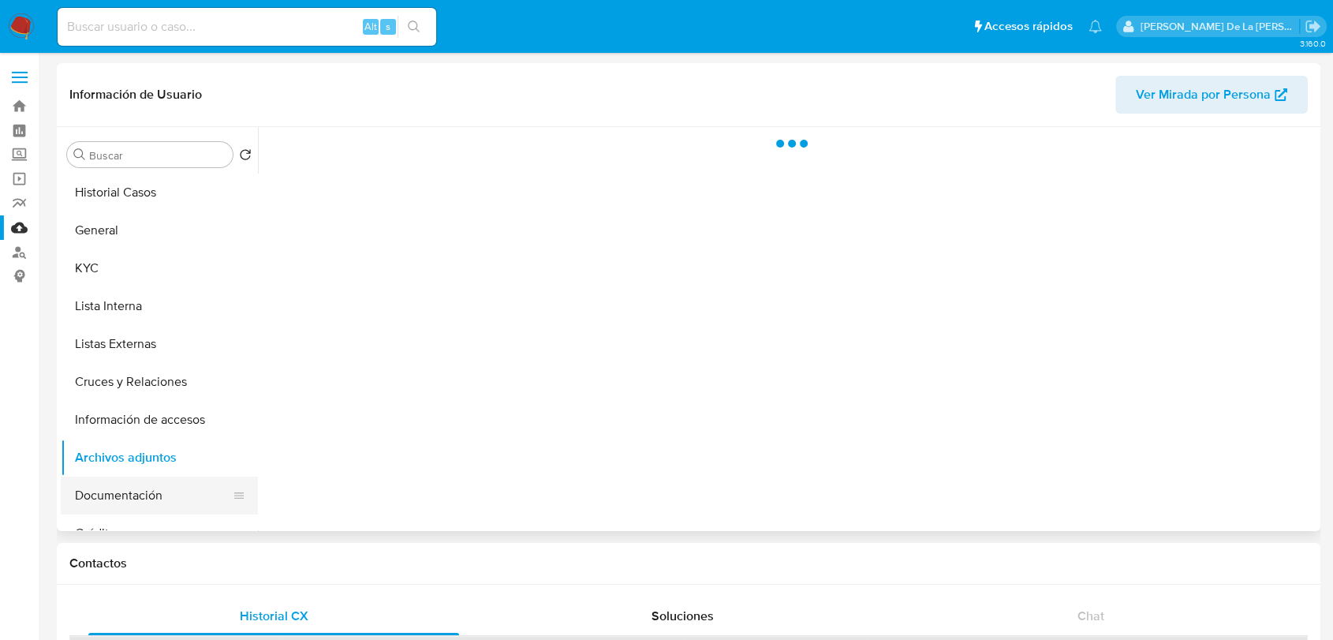
click at [133, 488] on button "Documentación" at bounding box center [153, 495] width 185 height 38
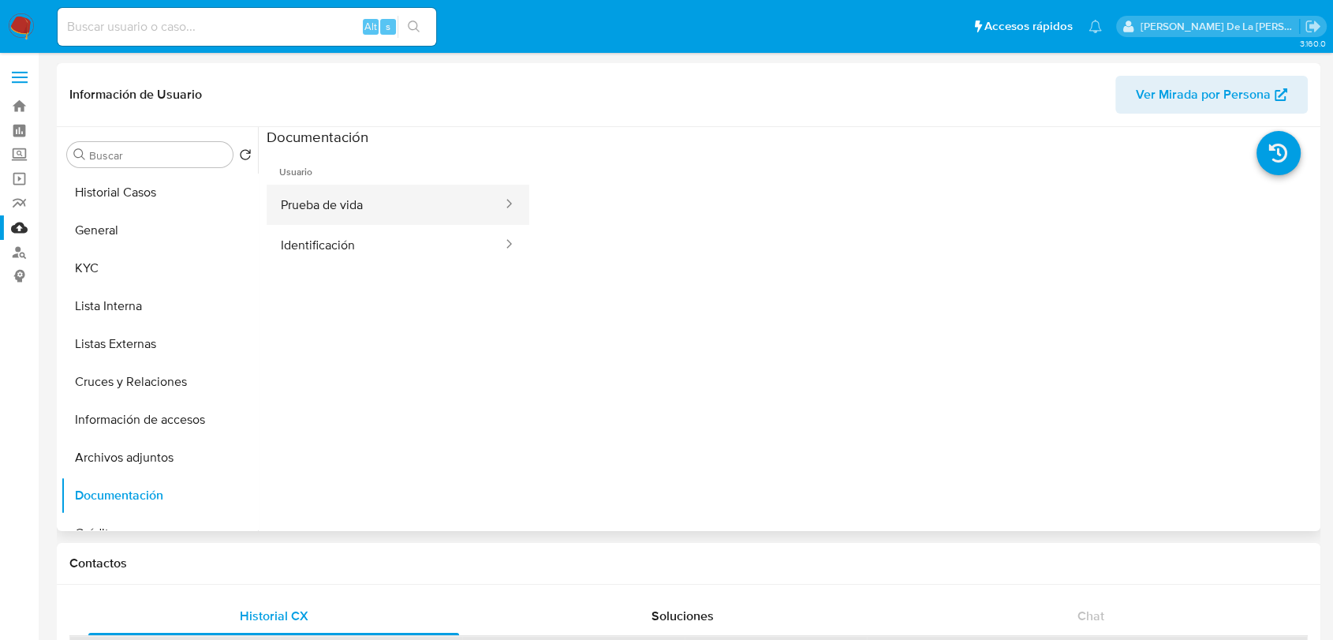
click at [334, 197] on button "Prueba de vida" at bounding box center [385, 205] width 237 height 40
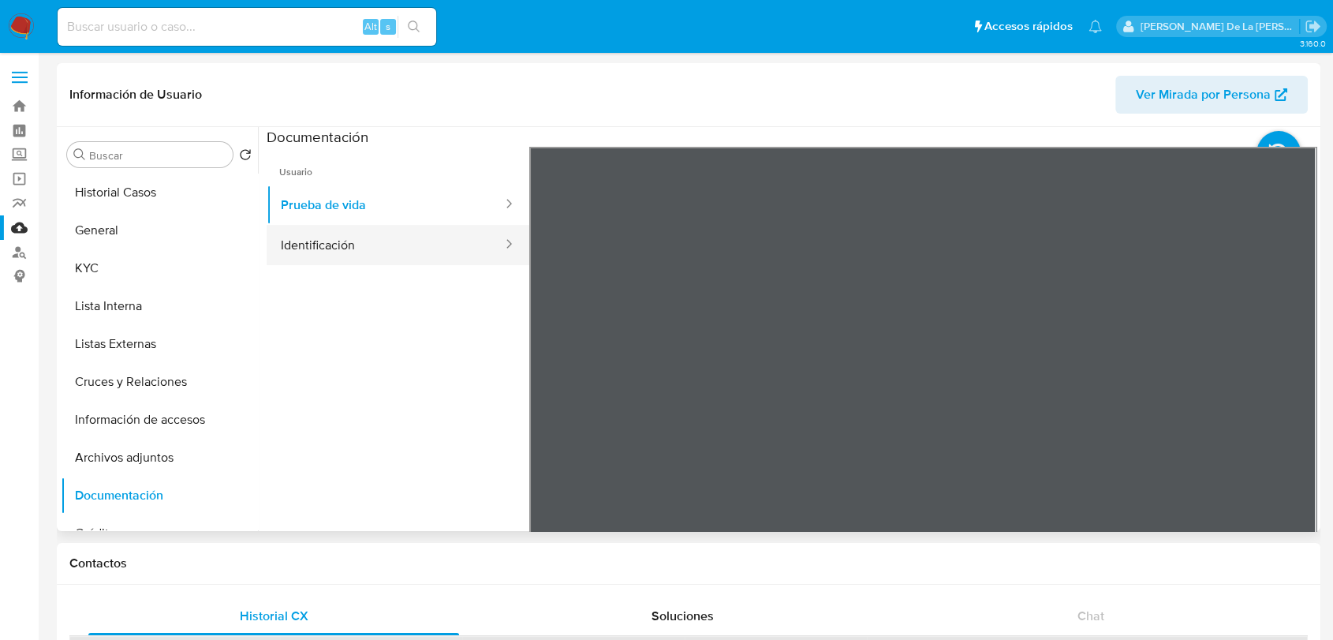
drag, startPoint x: 461, startPoint y: 247, endPoint x: 446, endPoint y: 245, distance: 15.1
click at [458, 247] on button "Identificación" at bounding box center [385, 245] width 237 height 40
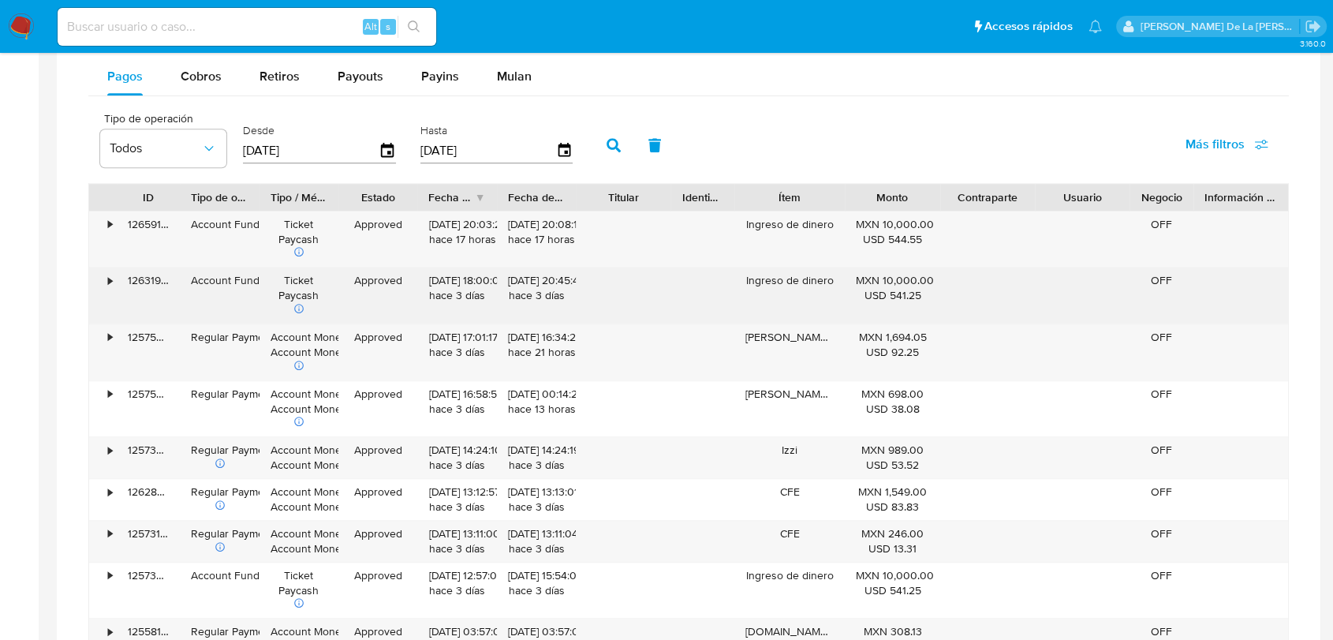
scroll to position [964, 0]
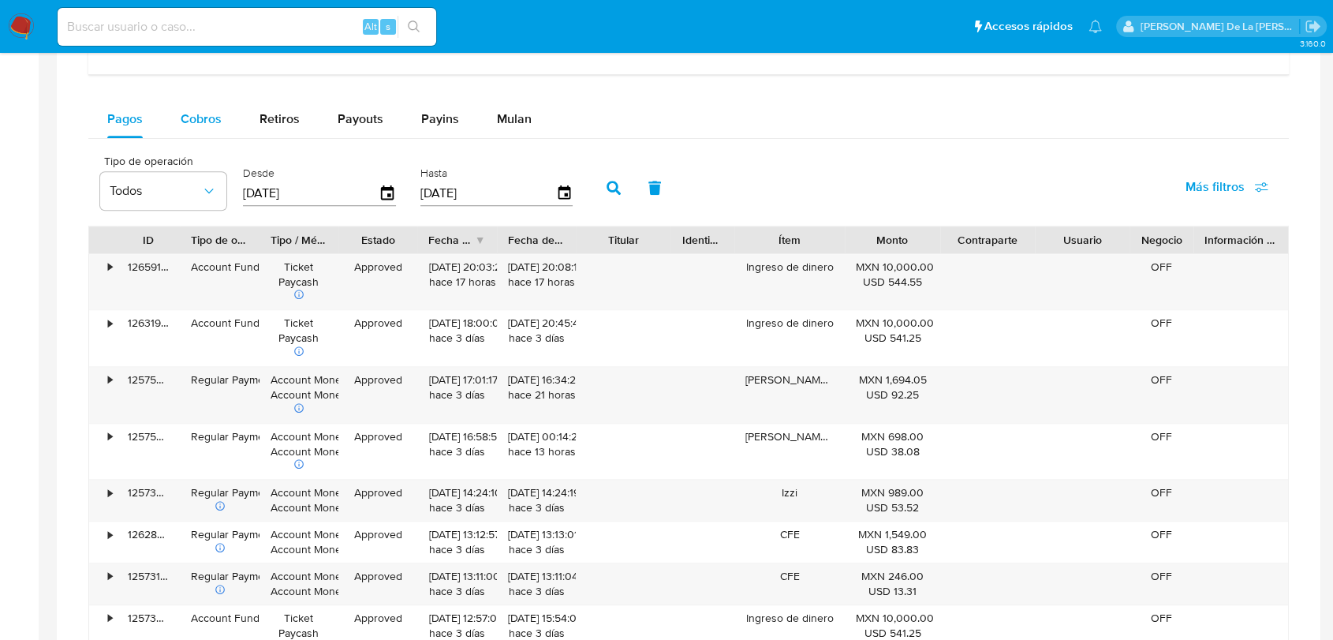
click at [211, 128] on div "Cobros" at bounding box center [201, 119] width 41 height 38
select select "10"
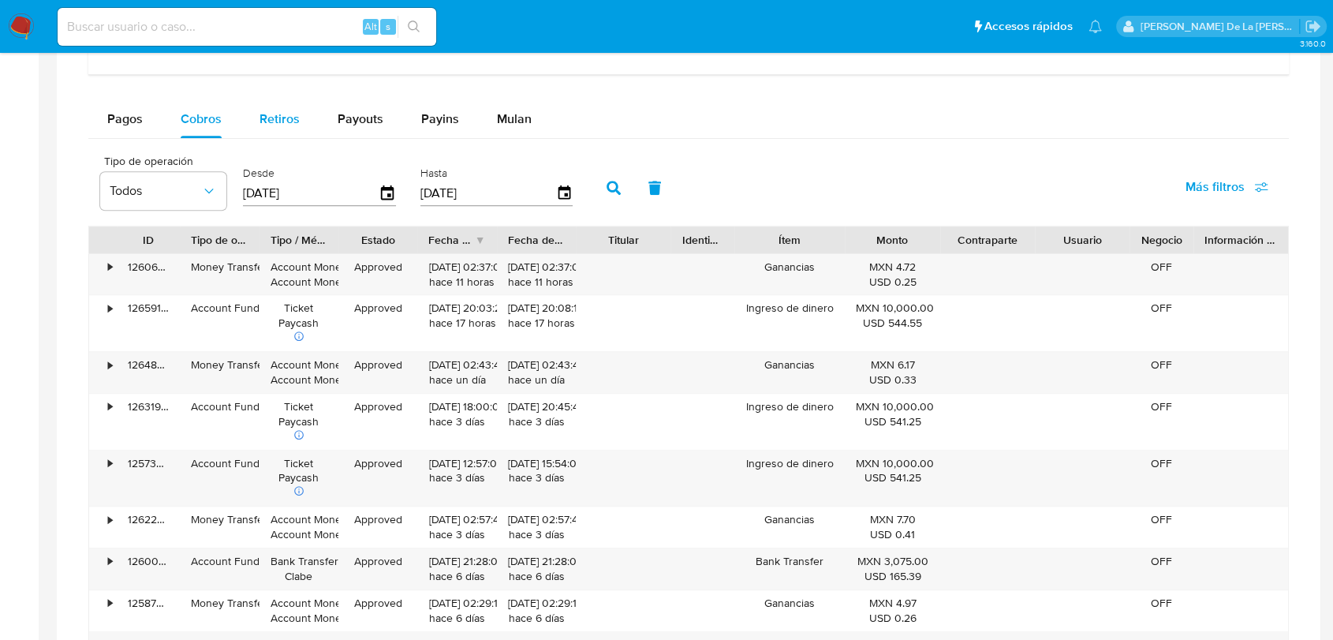
click at [274, 110] on span "Retiros" at bounding box center [280, 119] width 40 height 18
select select "10"
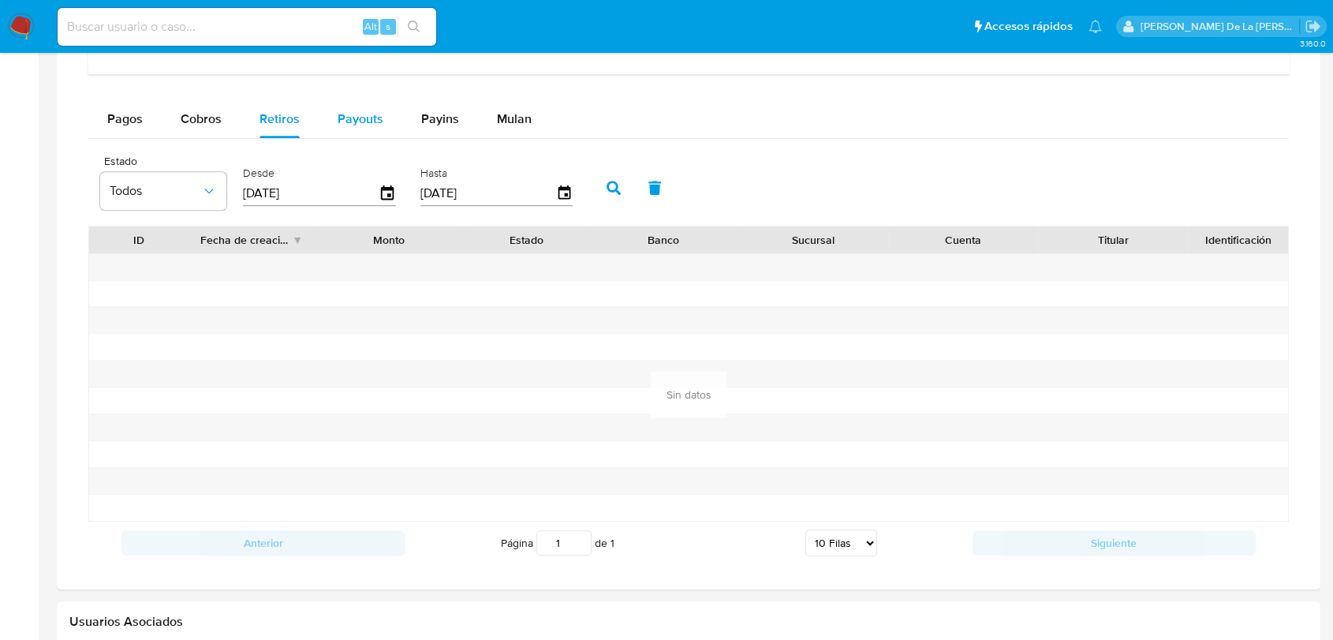
click at [352, 114] on span "Payouts" at bounding box center [361, 119] width 46 height 18
select select "10"
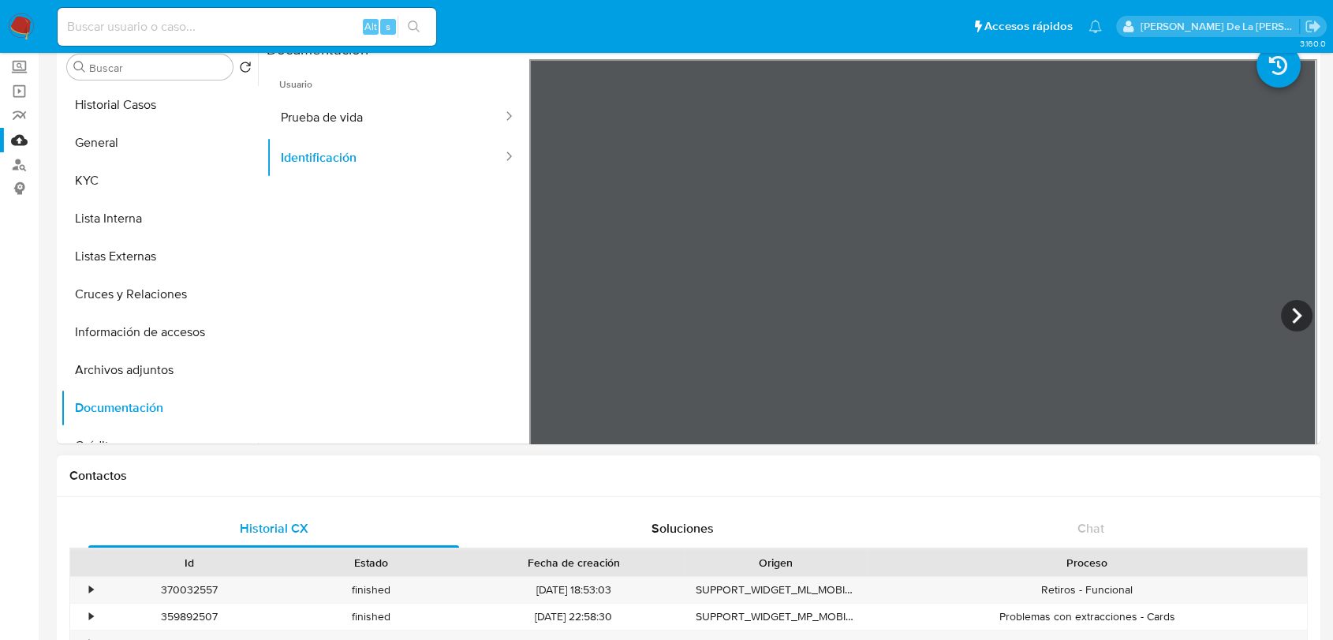
scroll to position [0, 0]
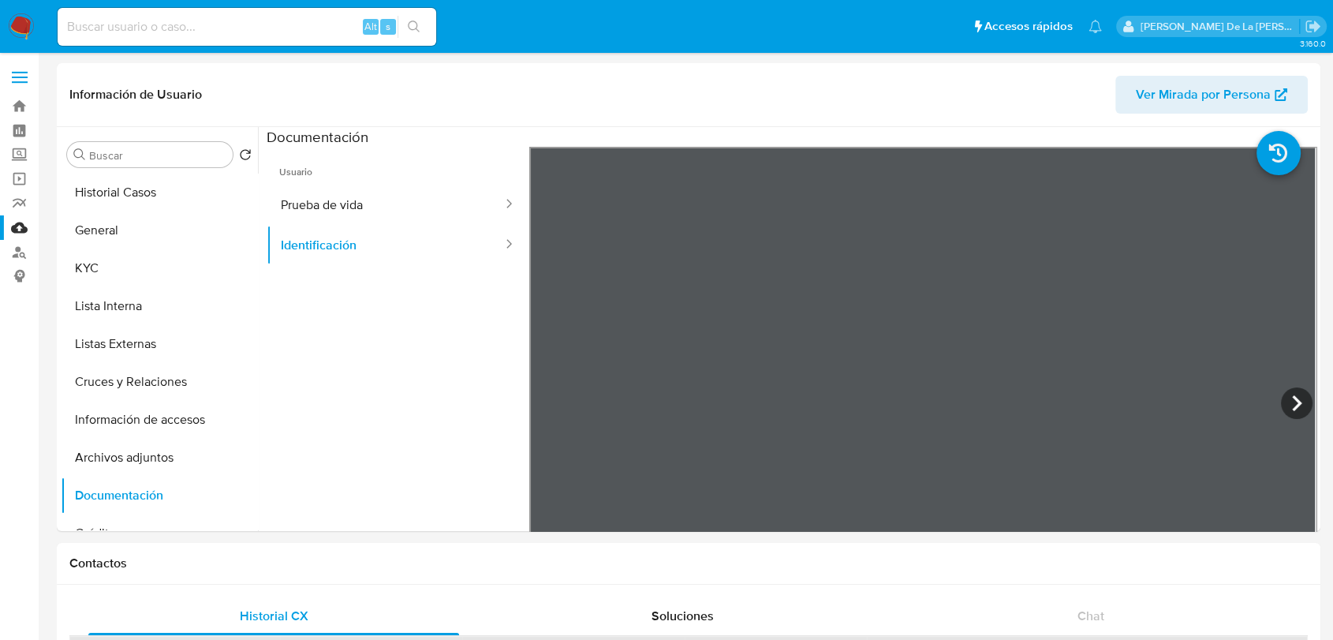
click at [115, 27] on input at bounding box center [247, 27] width 379 height 21
paste input "180923281"
type input "180923281"
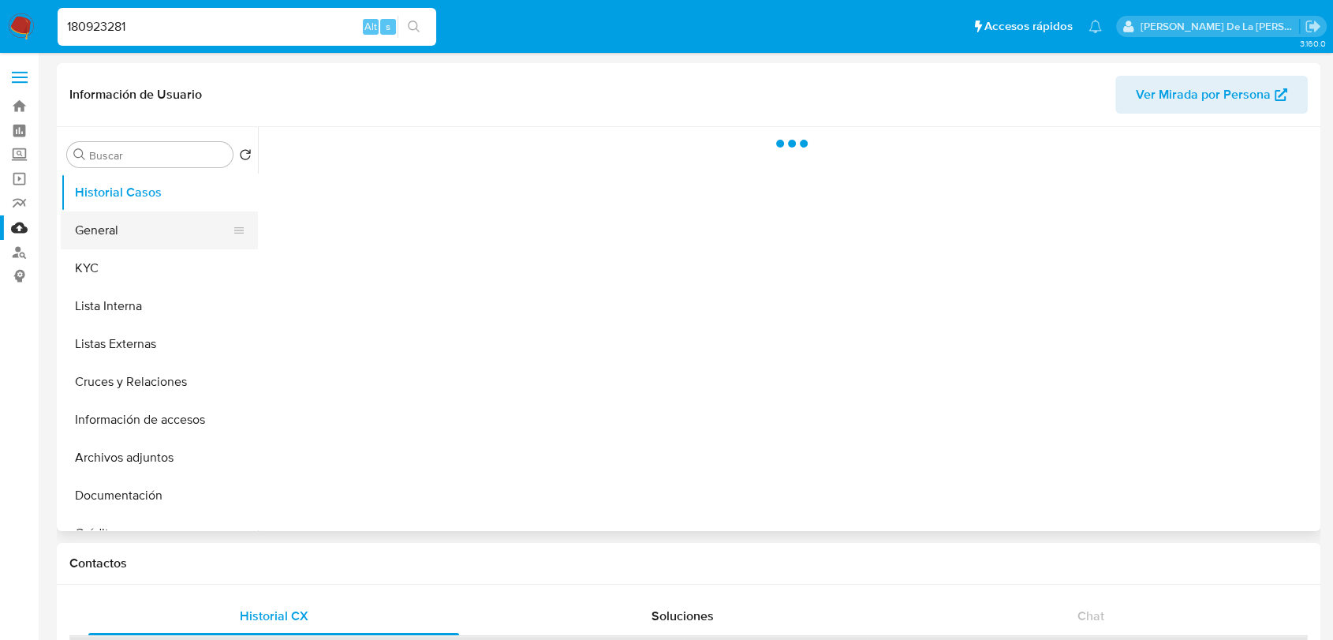
select select "10"
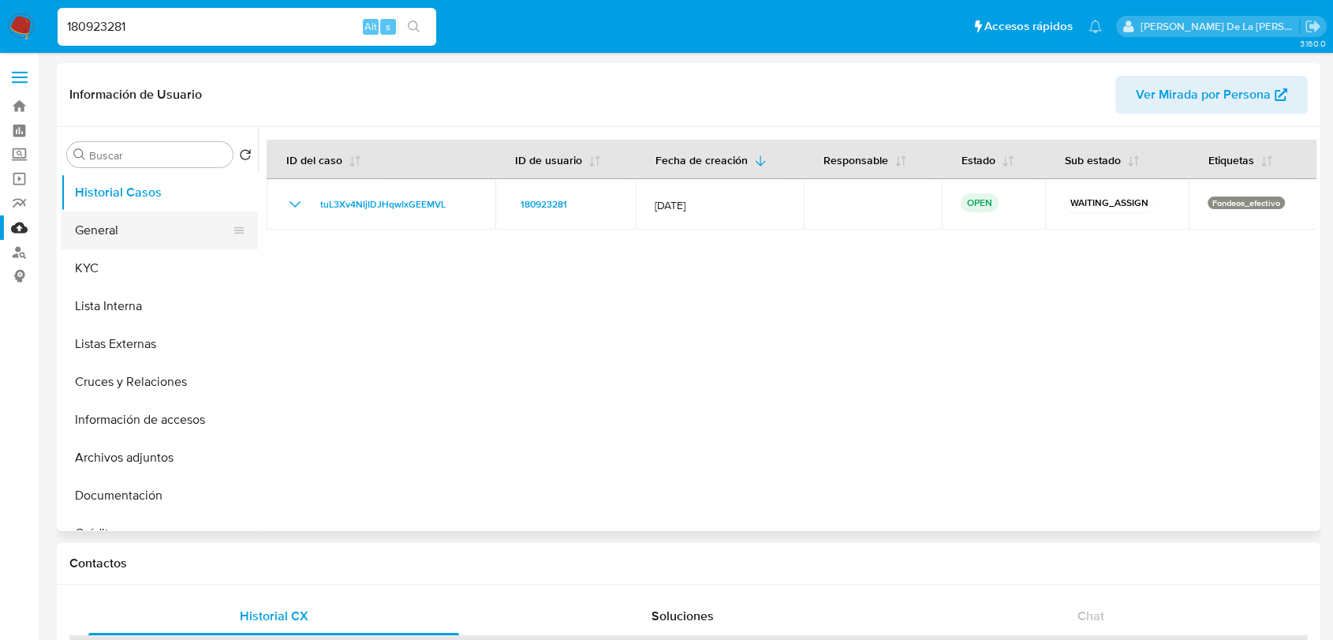
click at [166, 220] on button "General" at bounding box center [153, 230] width 185 height 38
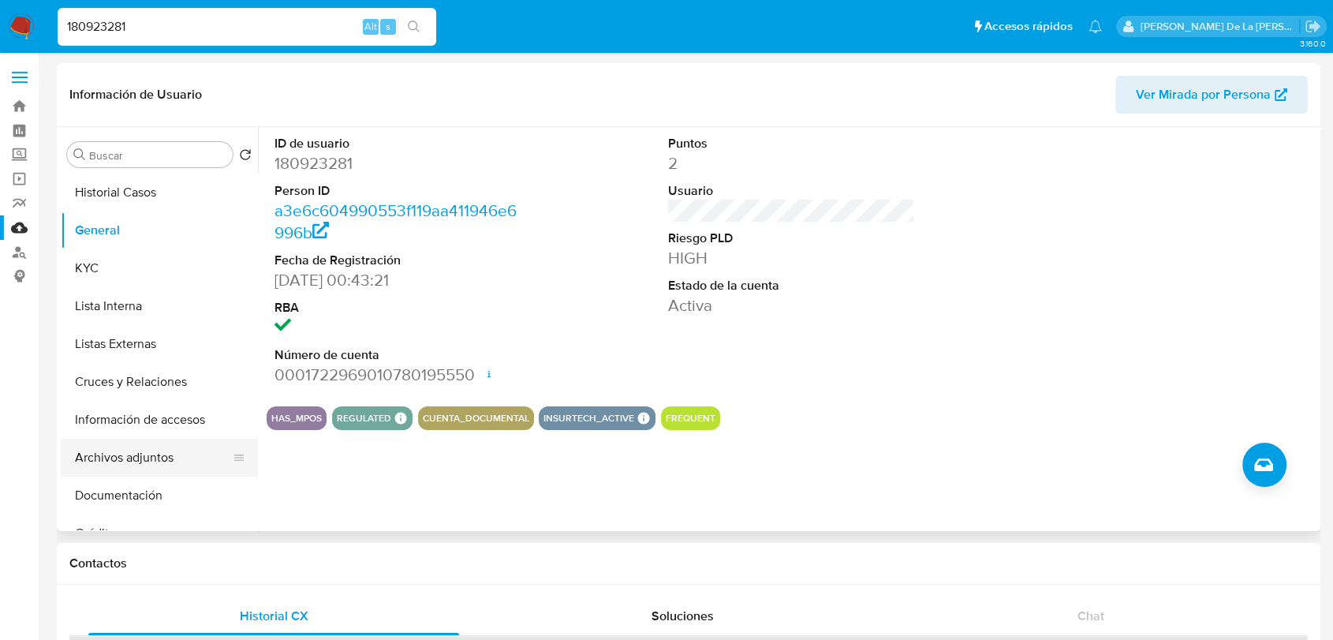
click at [149, 458] on button "Archivos adjuntos" at bounding box center [153, 458] width 185 height 38
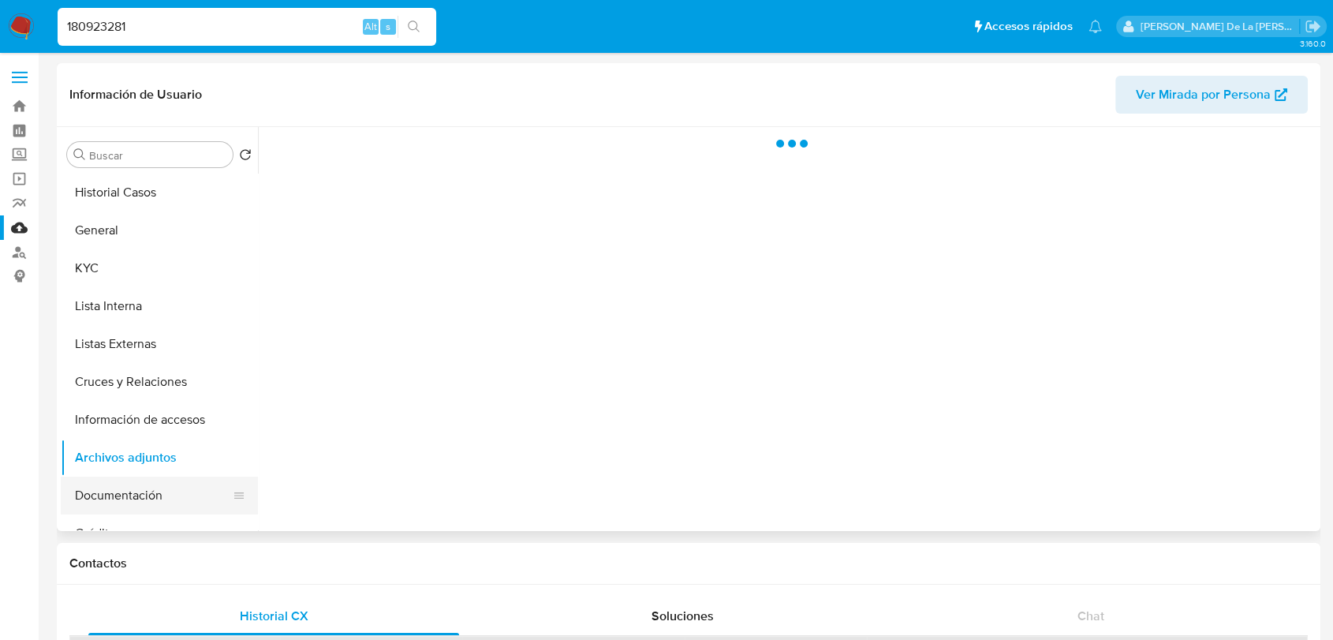
click at [137, 488] on button "Documentación" at bounding box center [153, 495] width 185 height 38
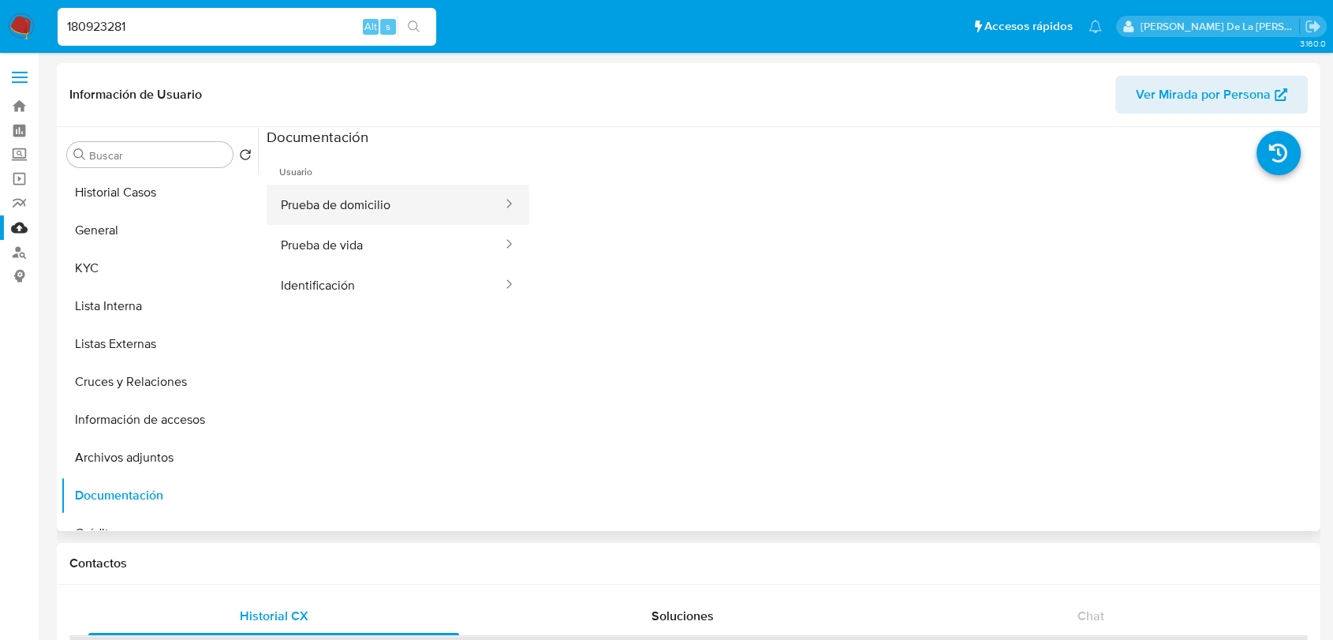
click at [360, 185] on button "Prueba de domicilio" at bounding box center [385, 205] width 237 height 40
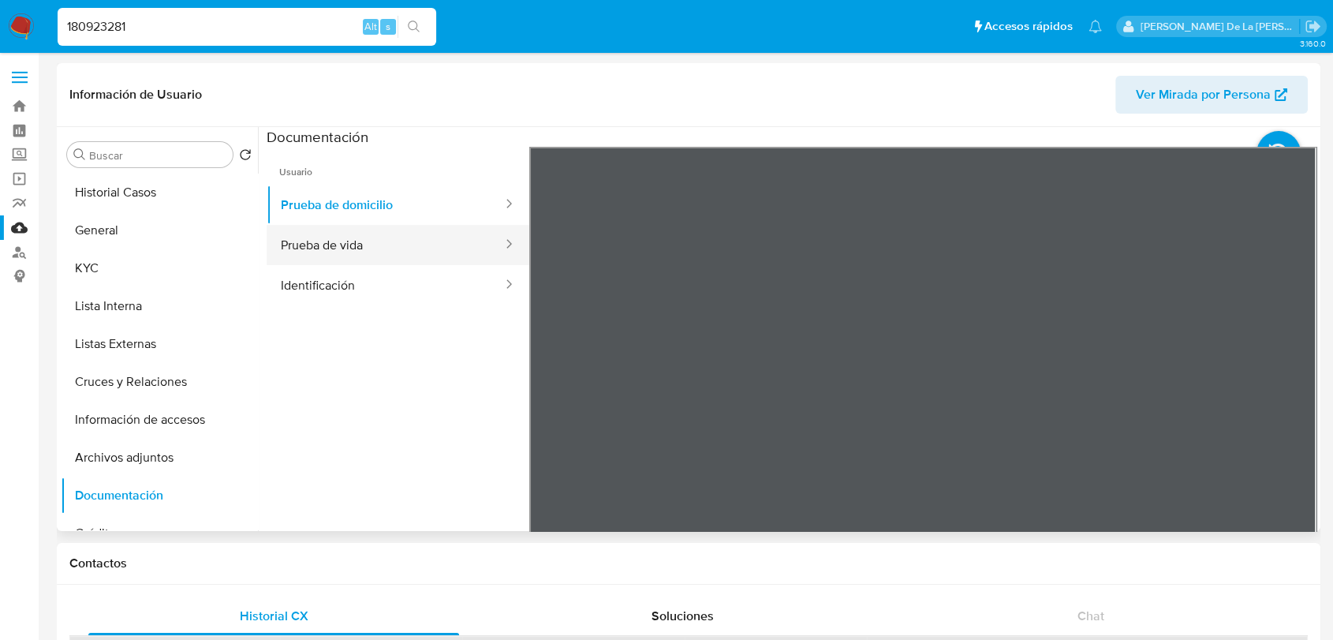
click at [424, 252] on button "Prueba de vida" at bounding box center [385, 245] width 237 height 40
click at [342, 253] on button "Prueba de vida" at bounding box center [385, 245] width 237 height 40
drag, startPoint x: 341, startPoint y: 282, endPoint x: 365, endPoint y: 282, distance: 24.5
click at [344, 282] on button "Identificación" at bounding box center [385, 285] width 237 height 40
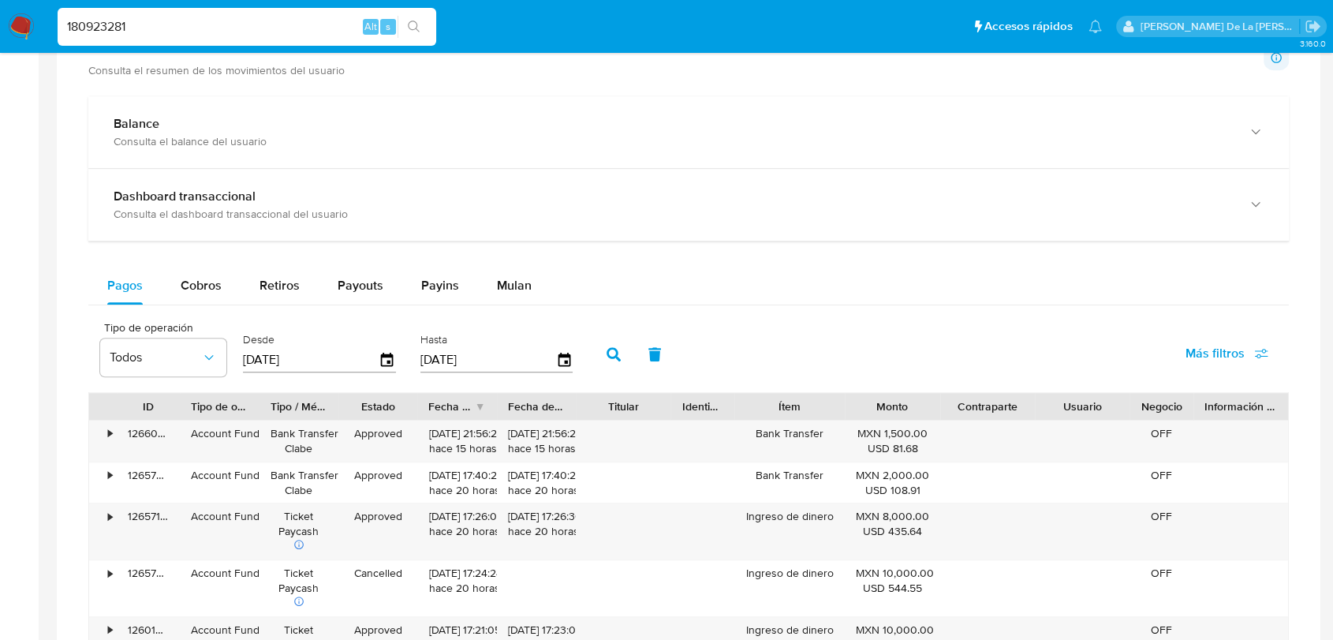
scroll to position [700, 0]
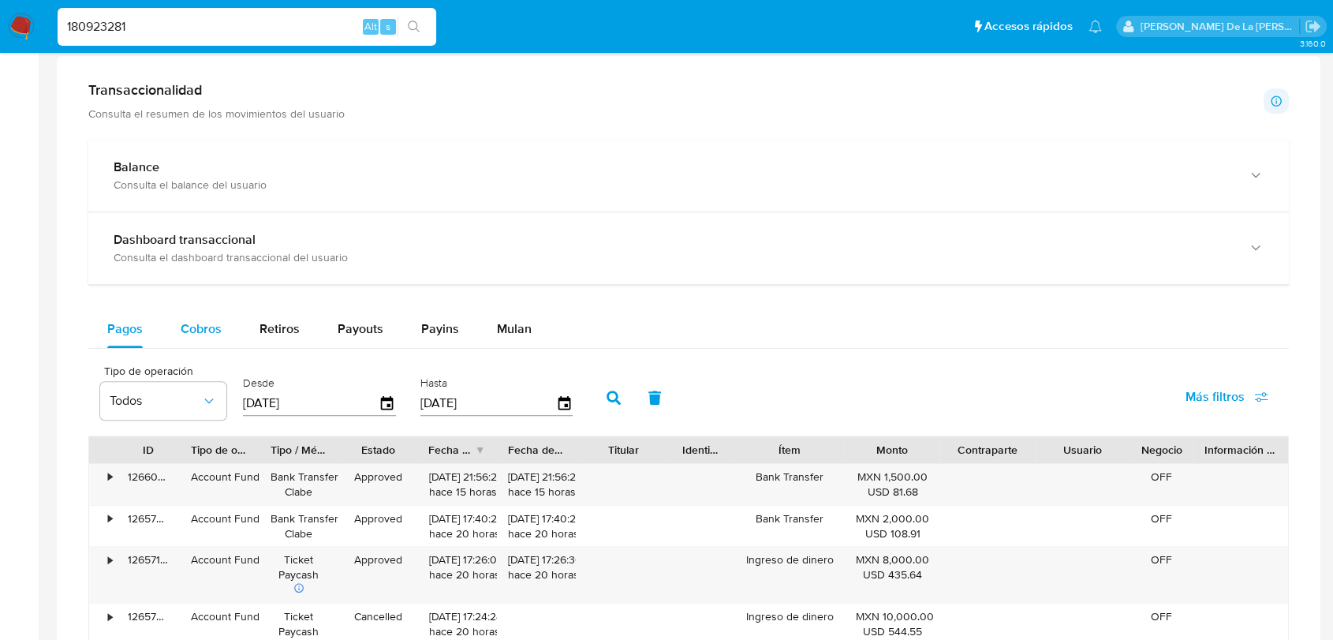
click at [181, 342] on div "Cobros" at bounding box center [201, 329] width 41 height 38
select select "10"
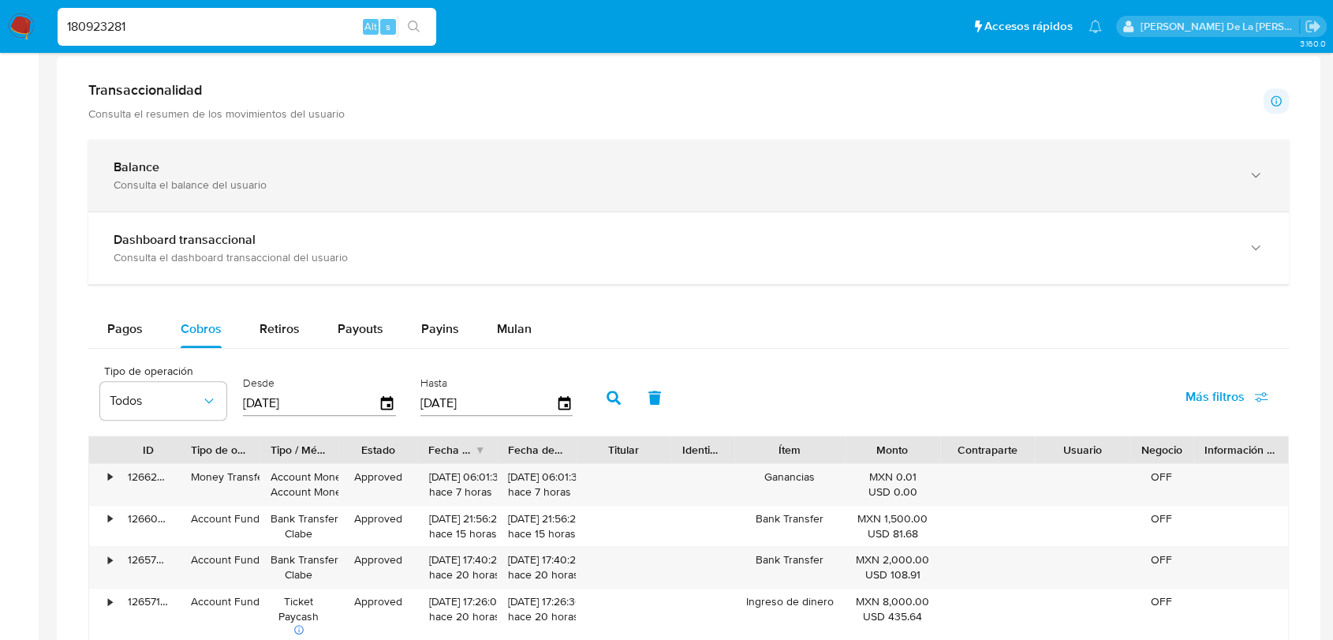
click at [345, 192] on div "Balance Consulta el balance del usuario" at bounding box center [688, 176] width 1201 height 72
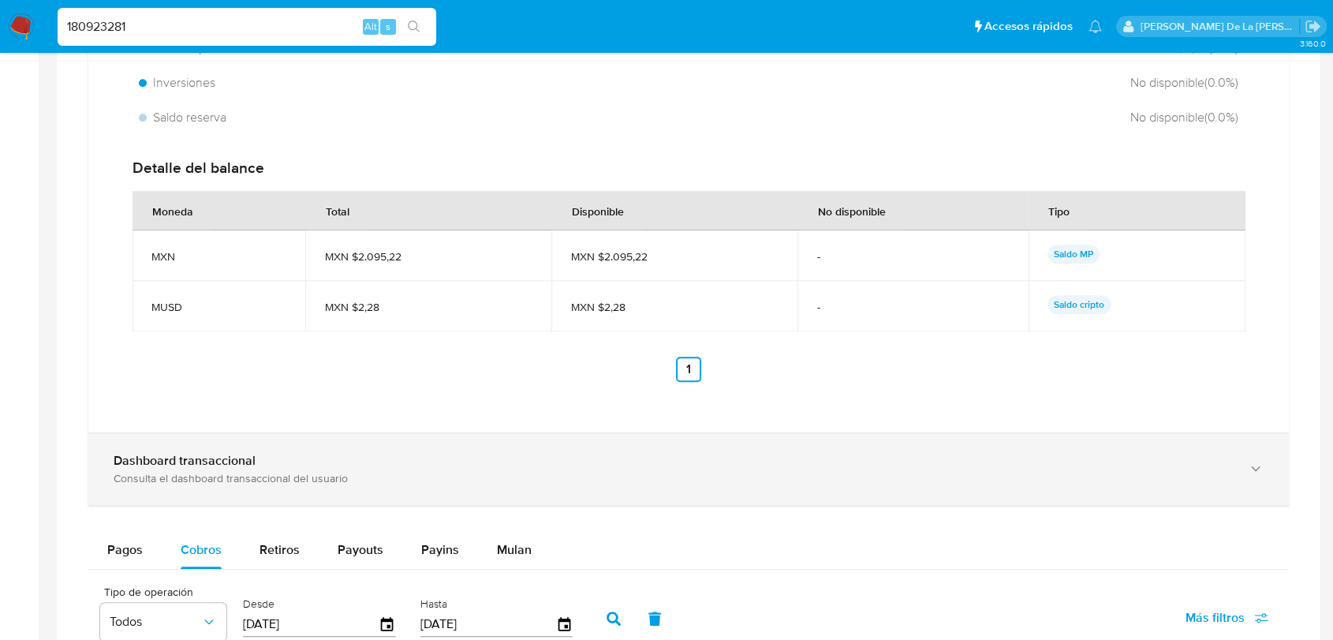
click at [250, 467] on b "Dashboard transaccional" at bounding box center [185, 460] width 142 height 18
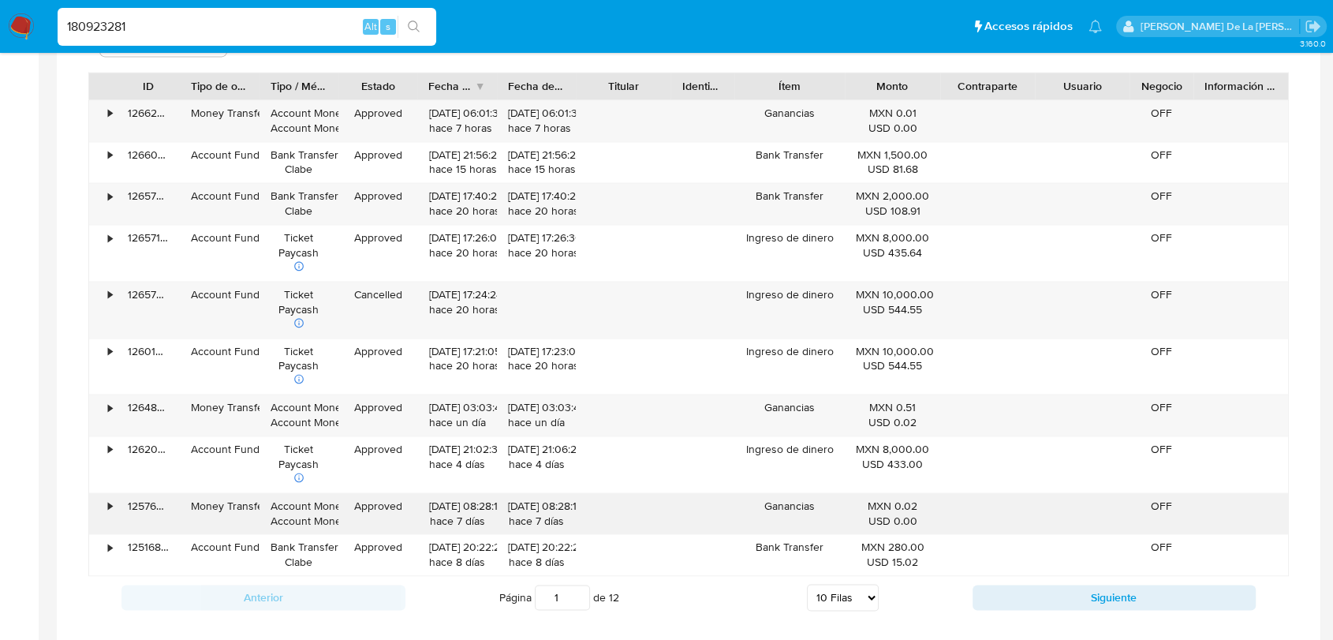
scroll to position [2454, 0]
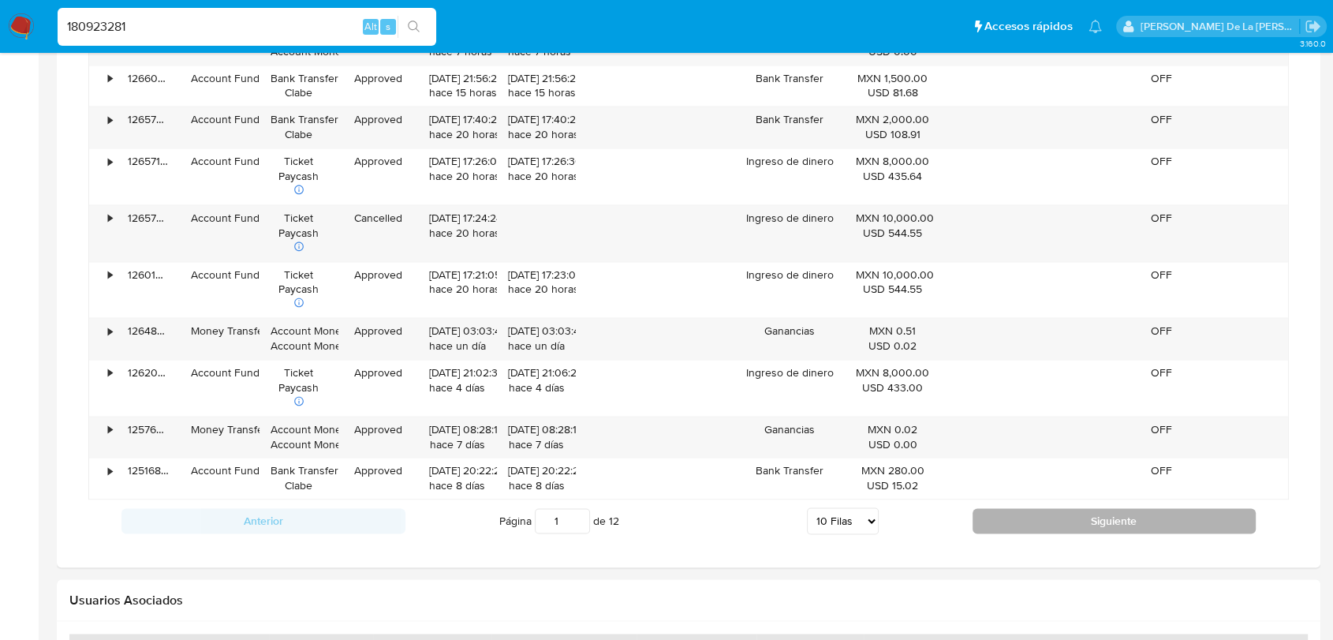
click at [1096, 515] on button "Siguiente" at bounding box center [1115, 520] width 284 height 25
type input "2"
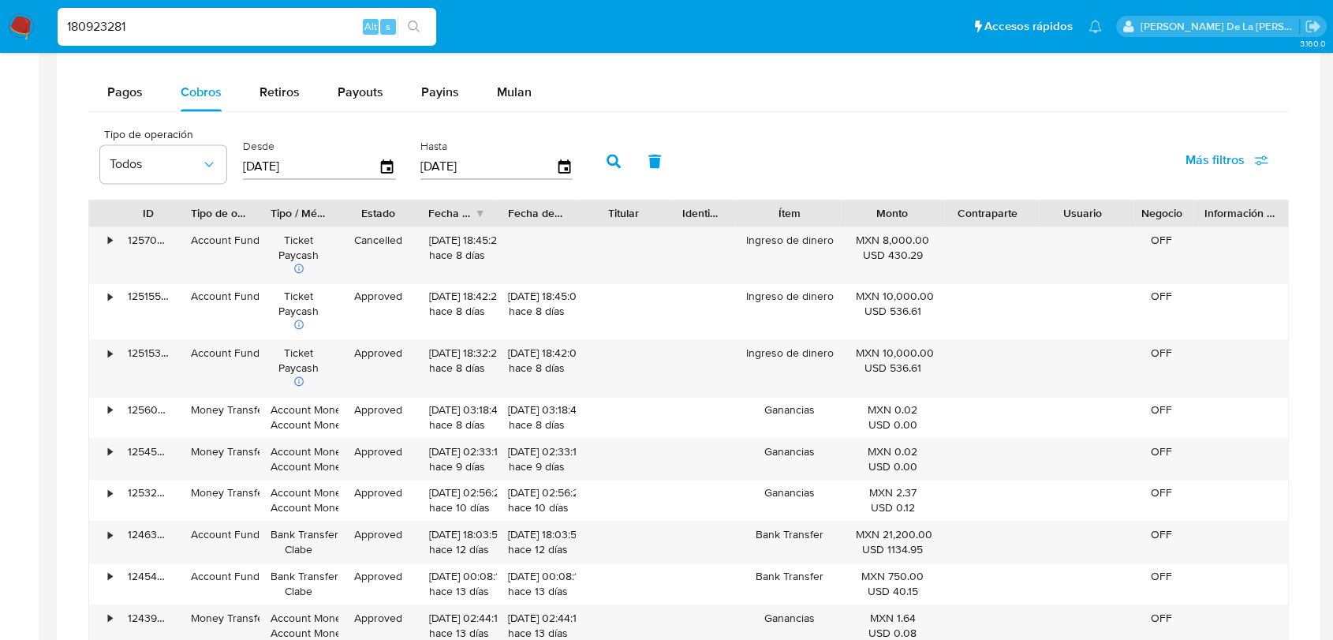
scroll to position [2221, 0]
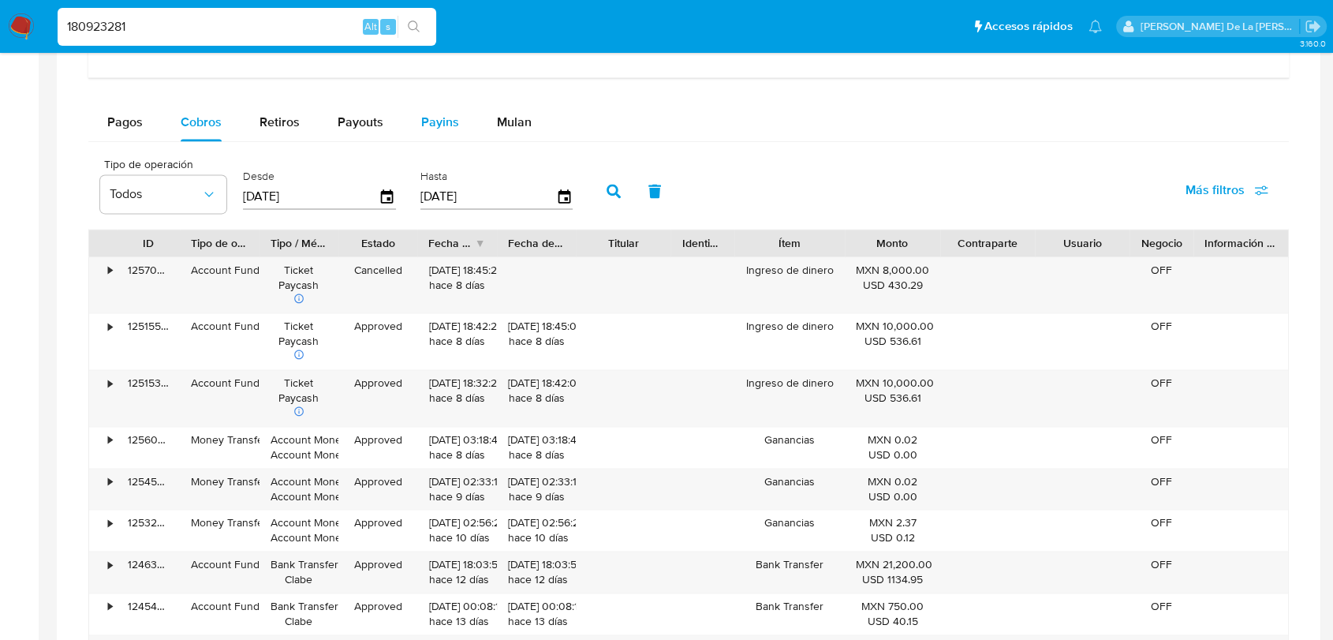
click at [439, 114] on span "Payins" at bounding box center [440, 122] width 38 height 18
select select "10"
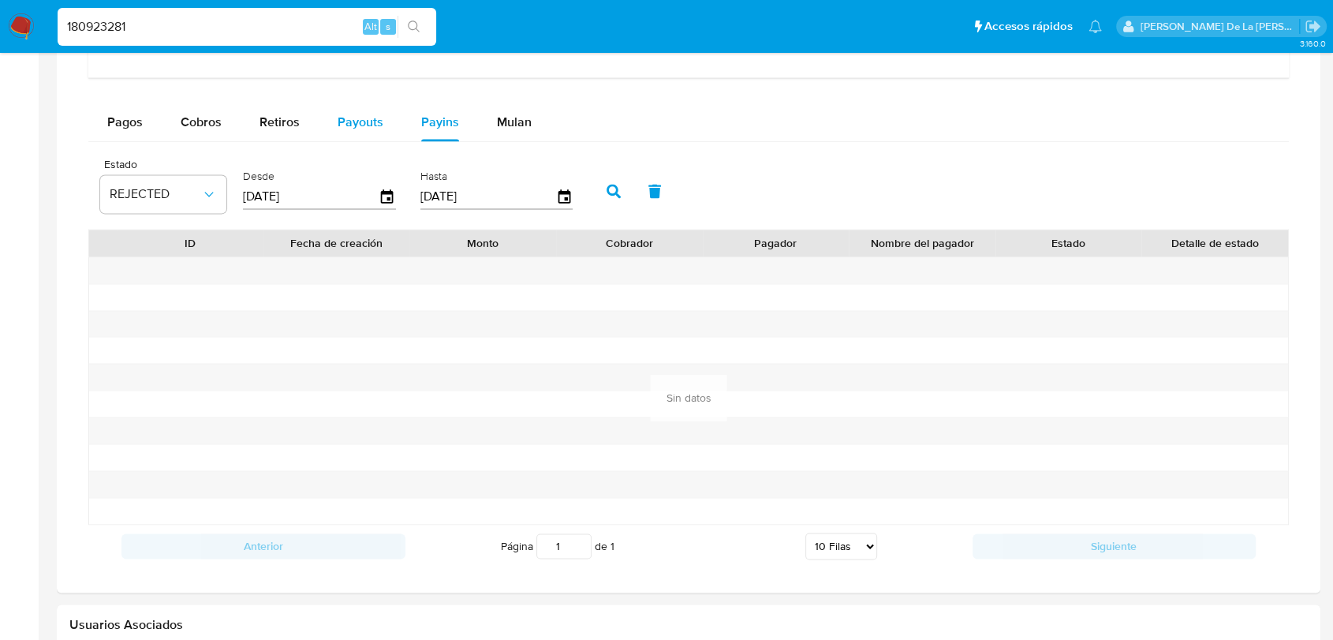
click at [371, 133] on div "Payouts" at bounding box center [361, 122] width 46 height 38
select select "10"
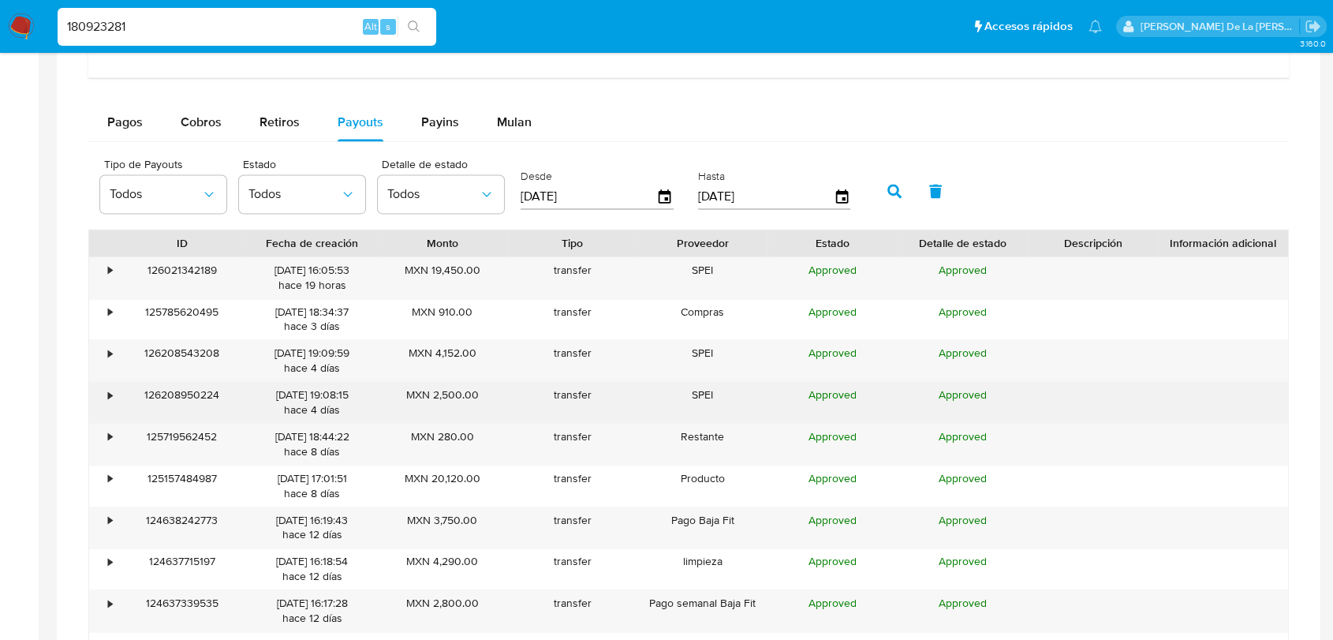
scroll to position [2308, 0]
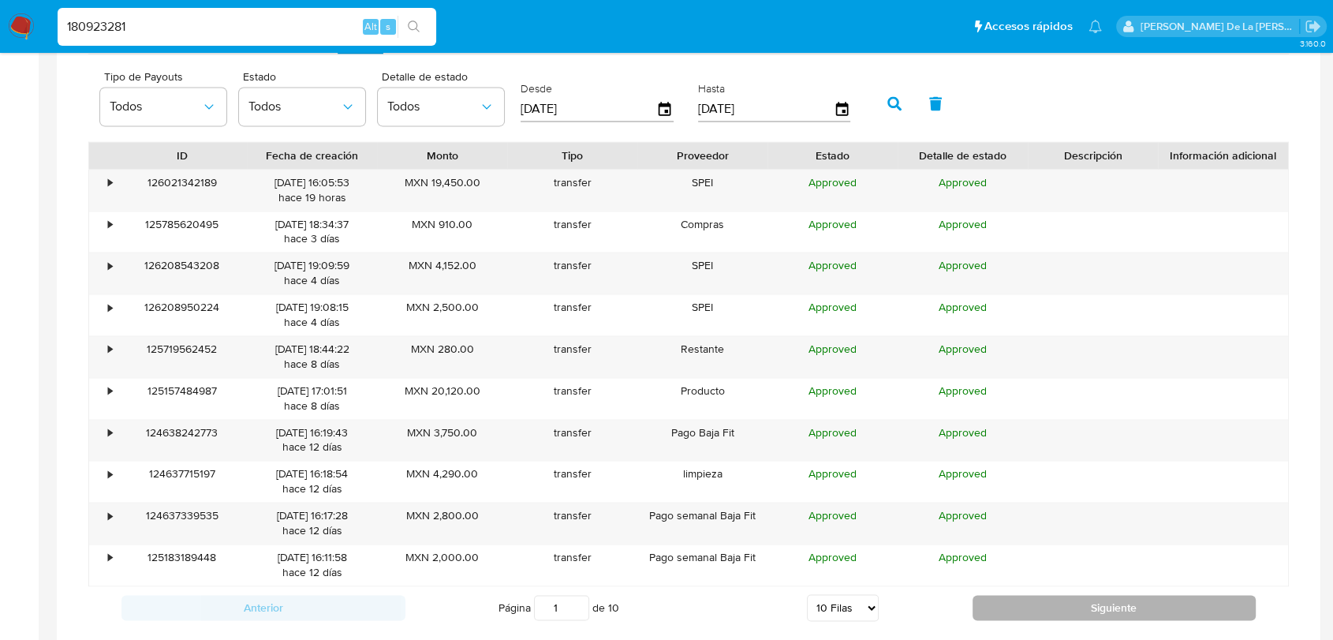
click at [1029, 601] on button "Siguiente" at bounding box center [1115, 607] width 284 height 25
type input "2"
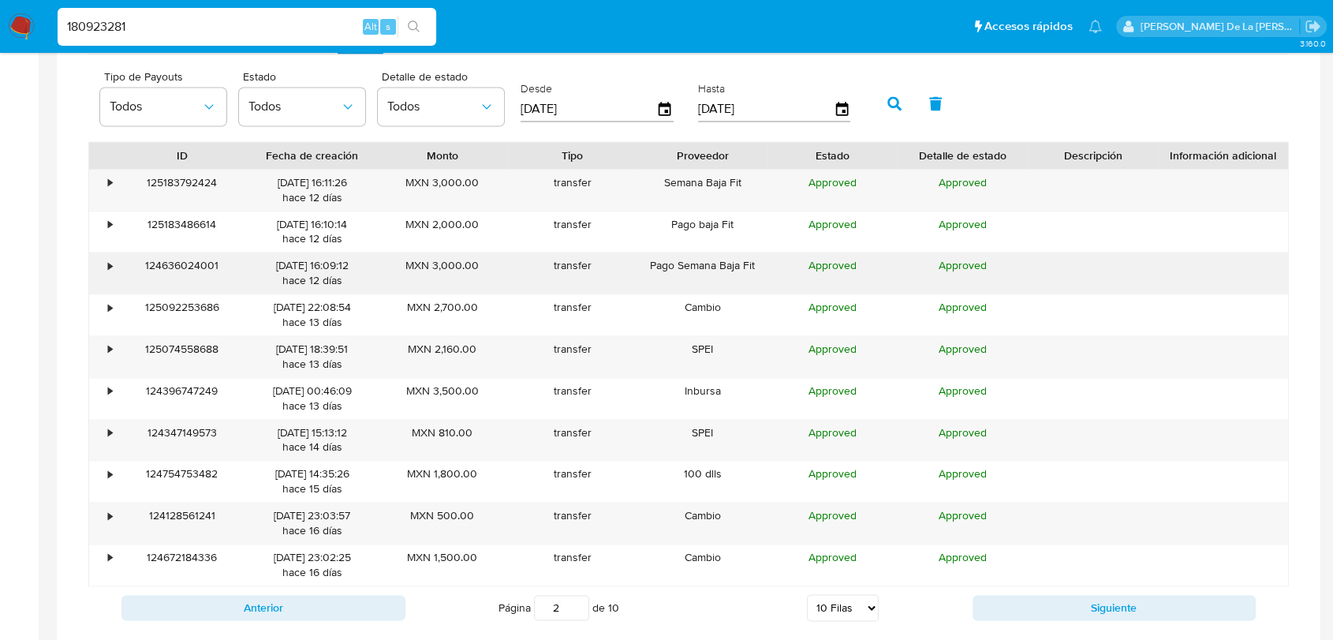
click at [108, 267] on div "•" at bounding box center [103, 272] width 28 height 41
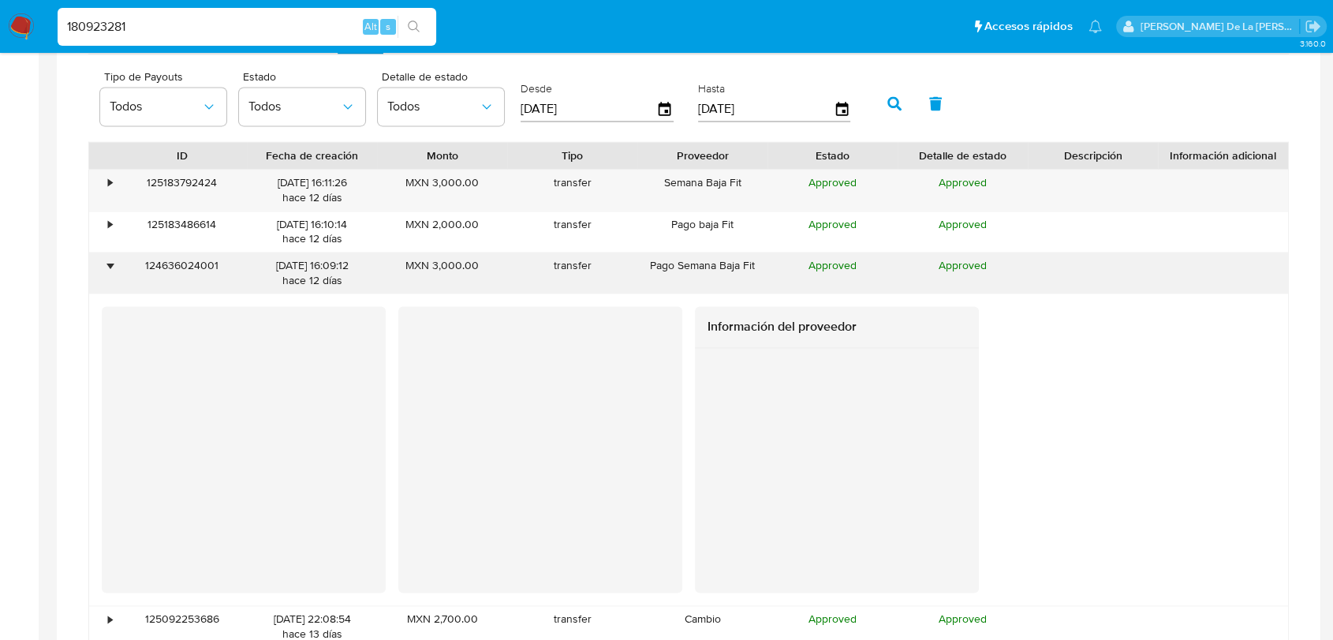
click at [108, 267] on div "•" at bounding box center [110, 265] width 4 height 15
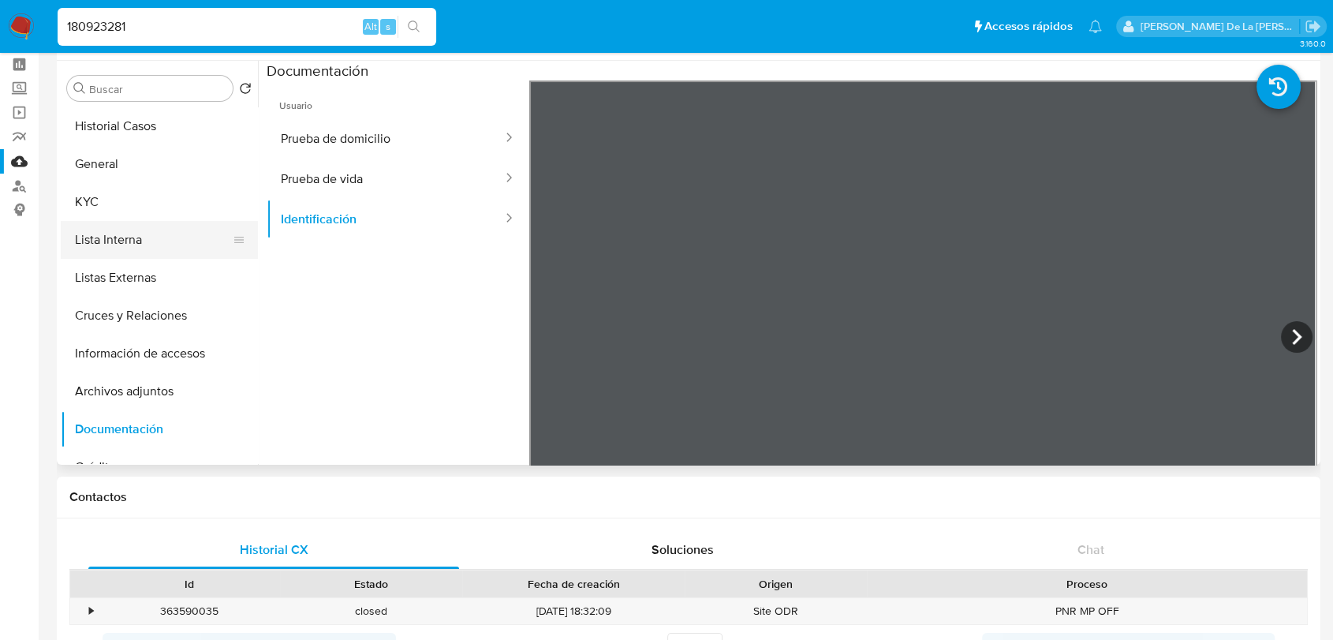
scroll to position [0, 0]
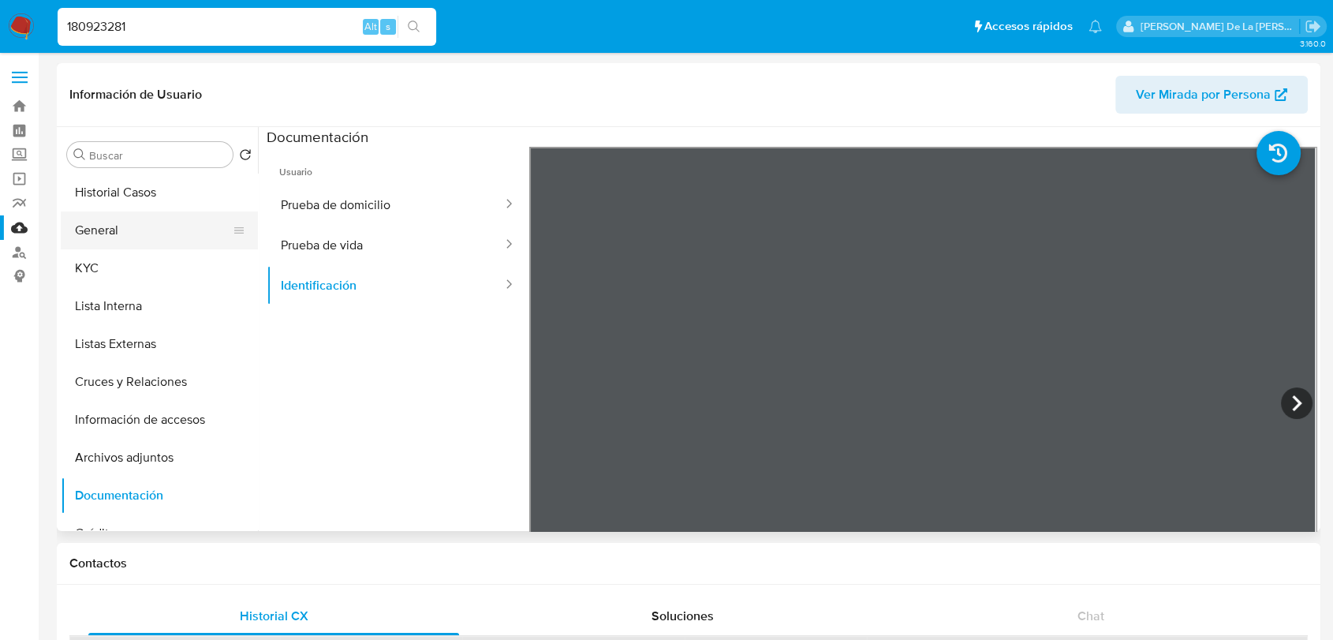
click at [146, 240] on button "General" at bounding box center [153, 230] width 185 height 38
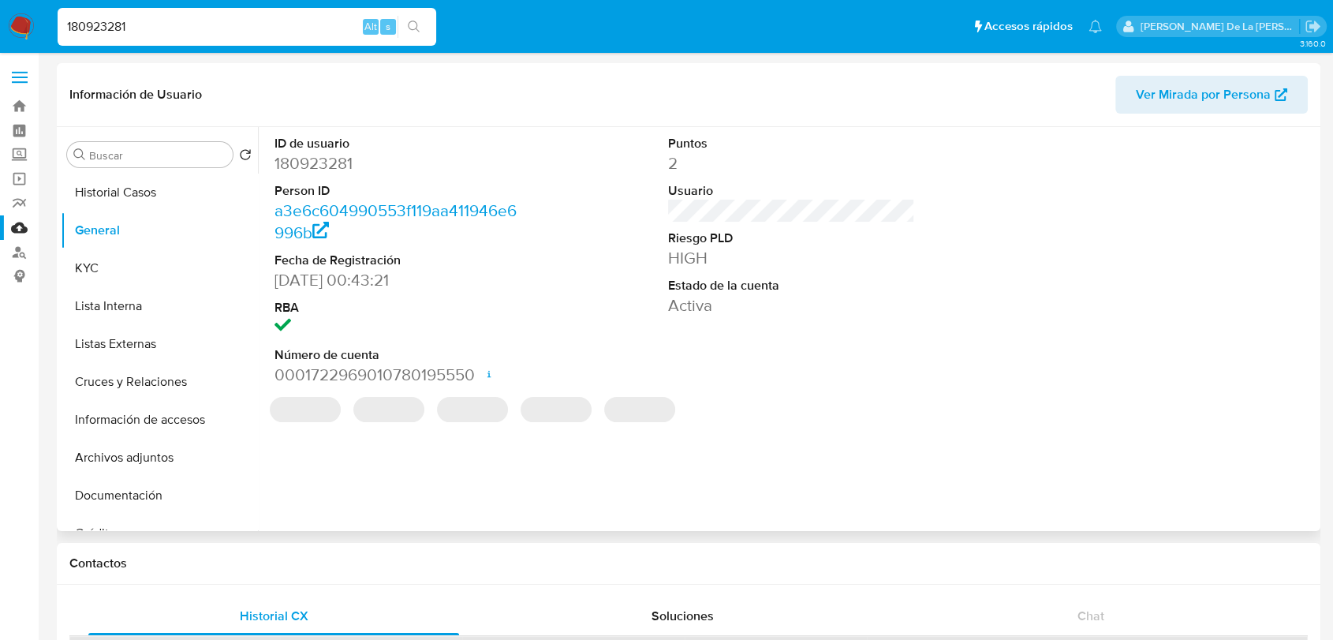
click at [327, 168] on dd "180923281" at bounding box center [398, 163] width 247 height 22
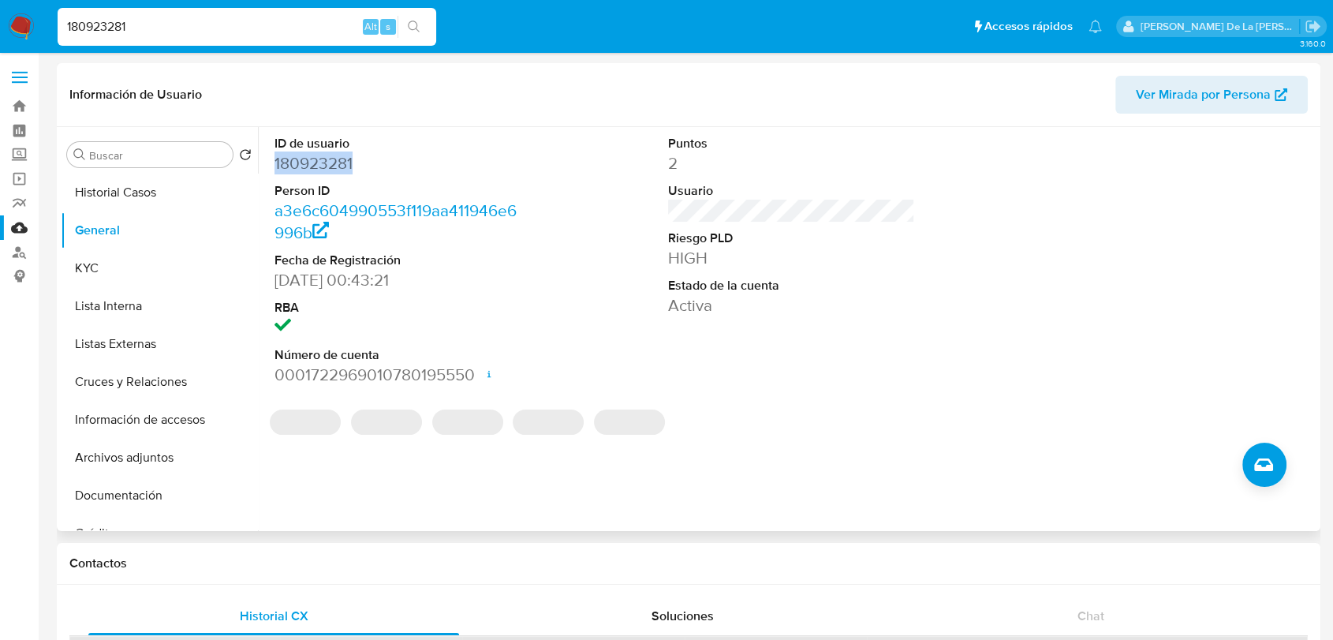
copy dd "180923281"
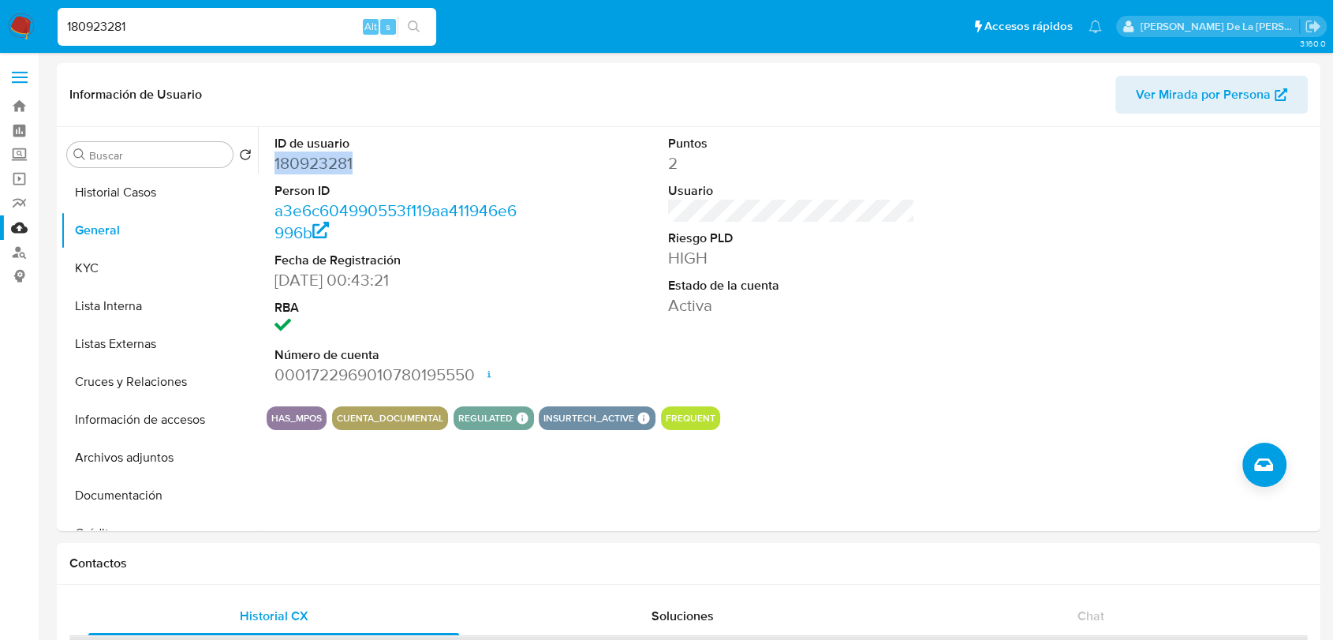
click at [24, 21] on img at bounding box center [21, 26] width 27 height 27
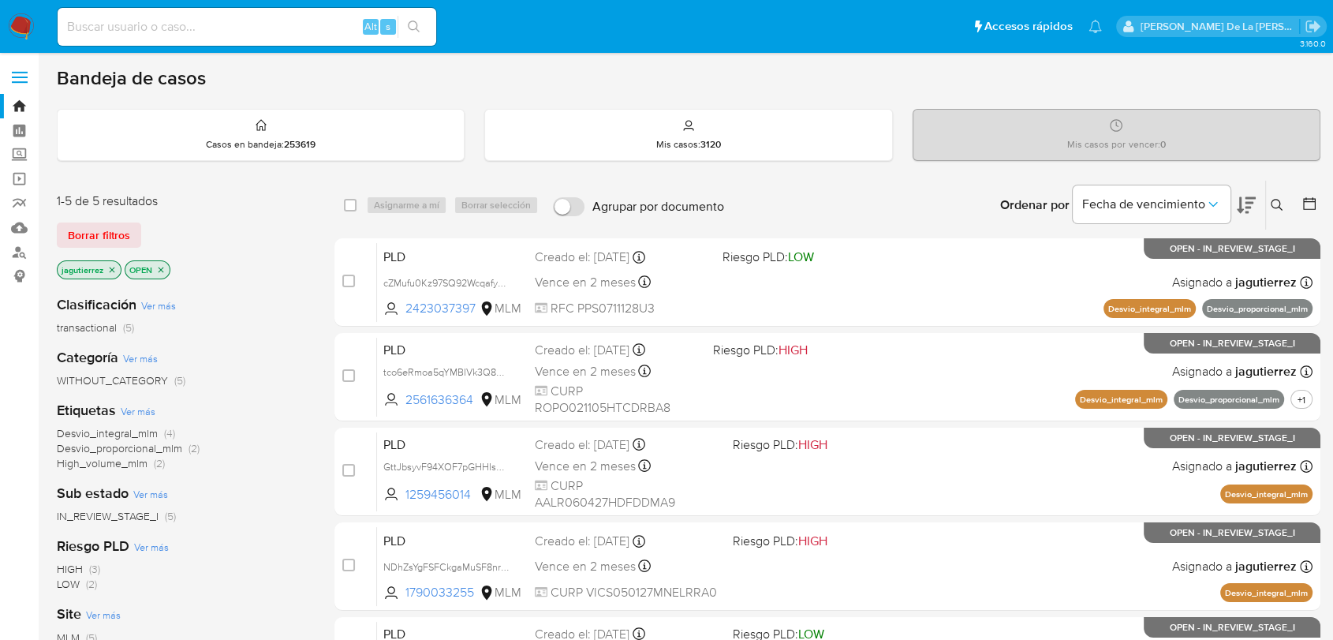
click at [1278, 205] on icon at bounding box center [1277, 205] width 12 height 12
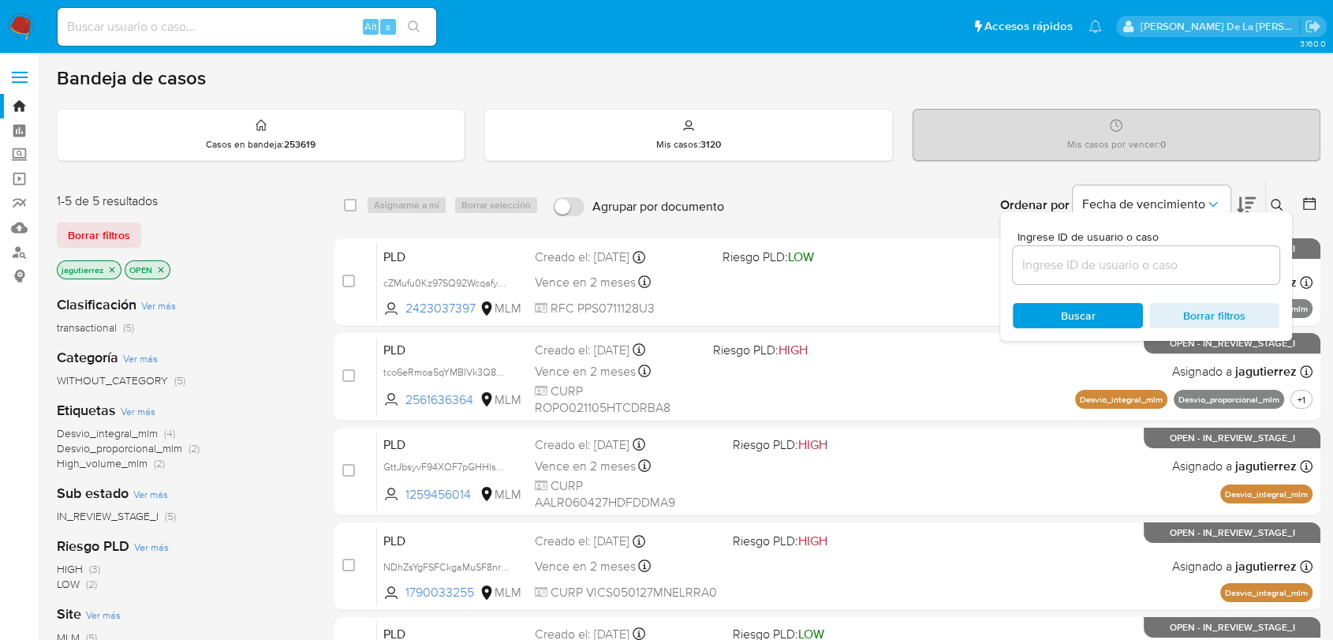
click at [1086, 263] on input at bounding box center [1146, 265] width 267 height 21
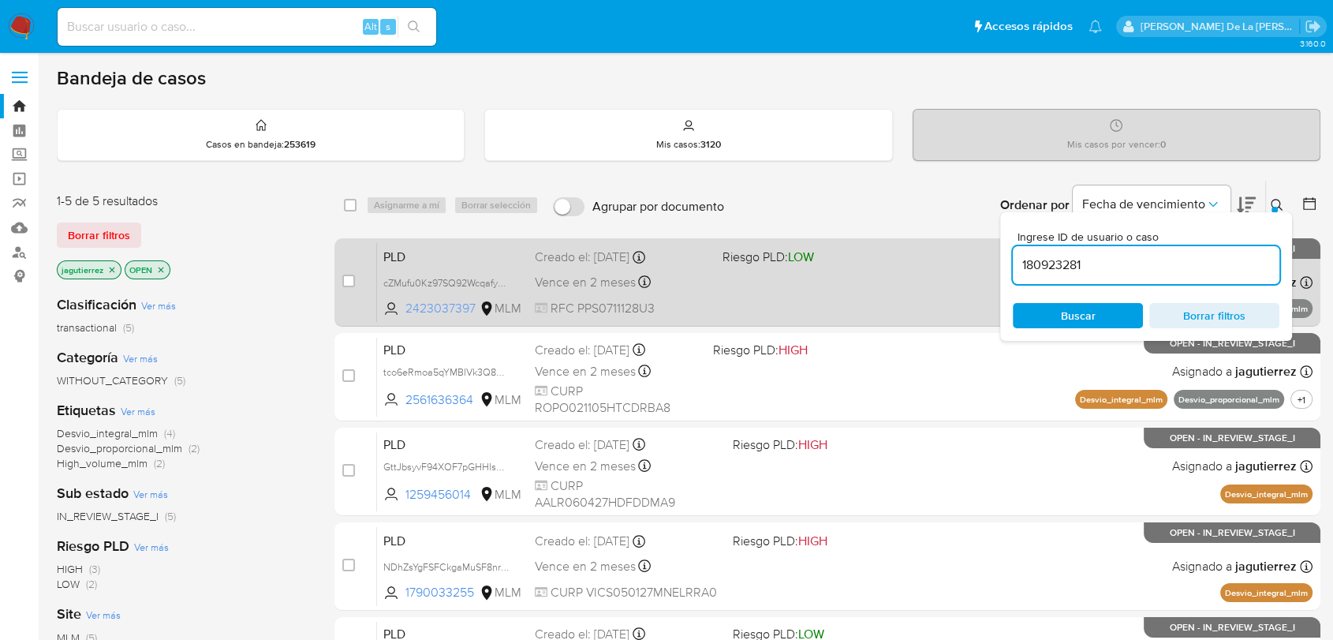
type input "180923281"
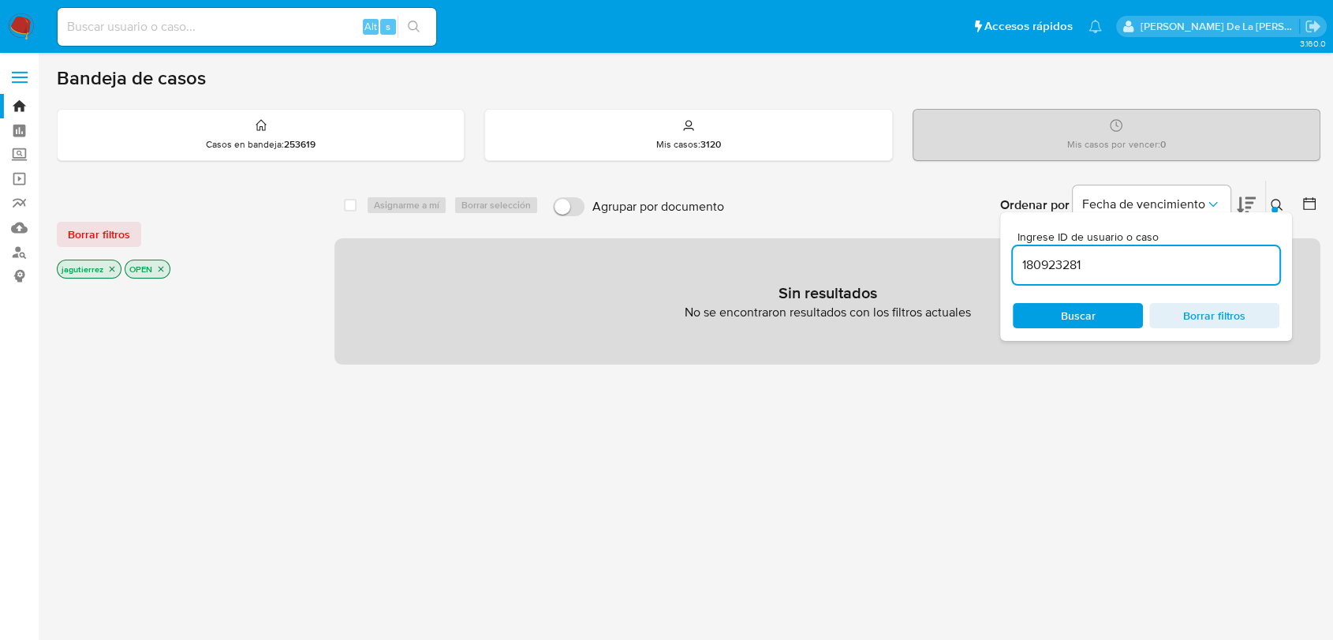
click at [111, 264] on icon "close-filter" at bounding box center [111, 268] width 9 height 9
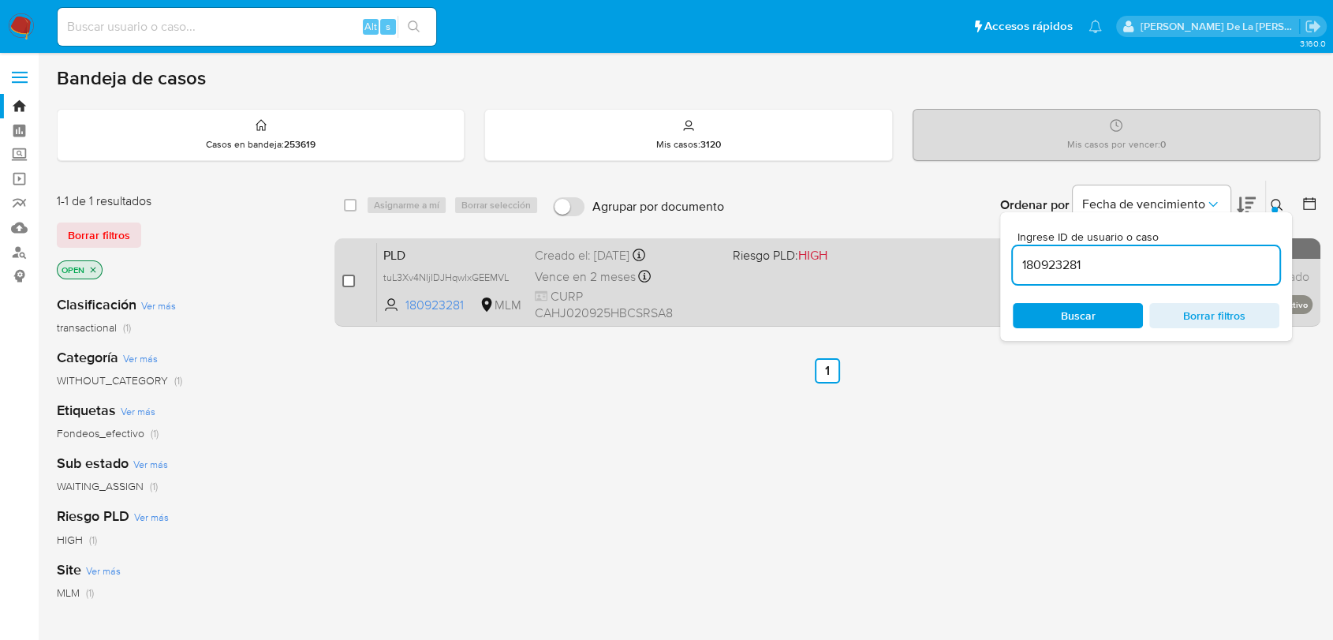
click at [352, 277] on input "checkbox" at bounding box center [348, 281] width 13 height 13
checkbox input "true"
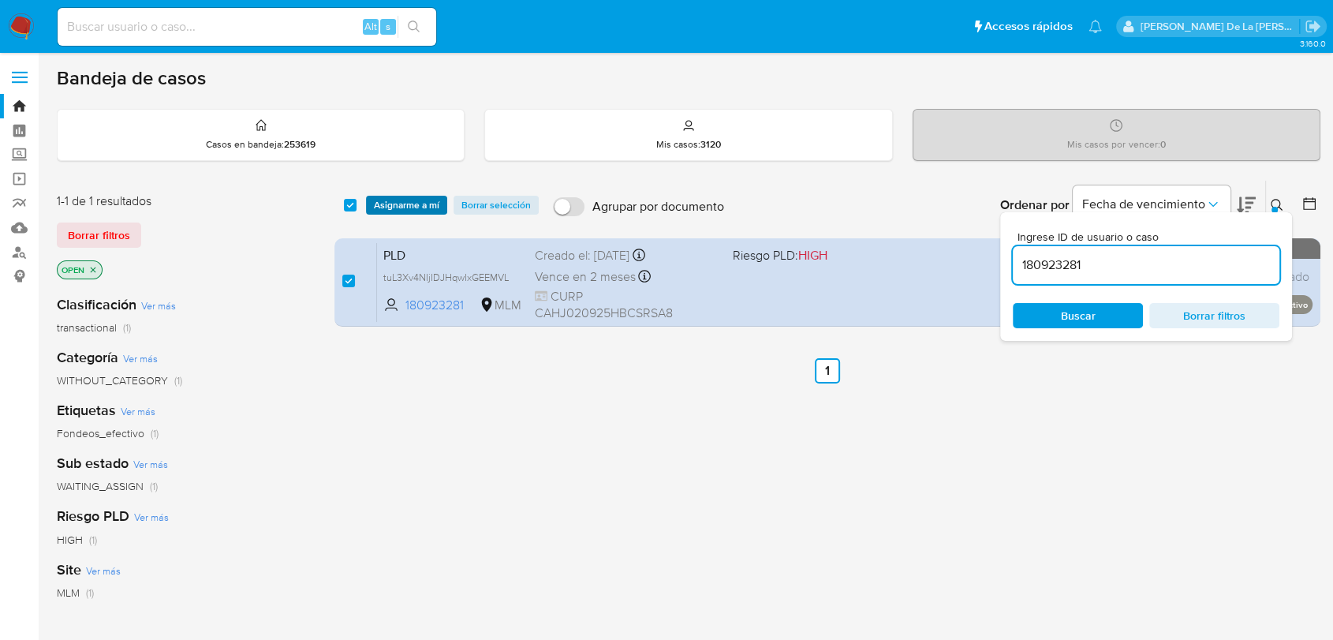
click at [421, 212] on span "Asignarme a mí" at bounding box center [406, 205] width 65 height 16
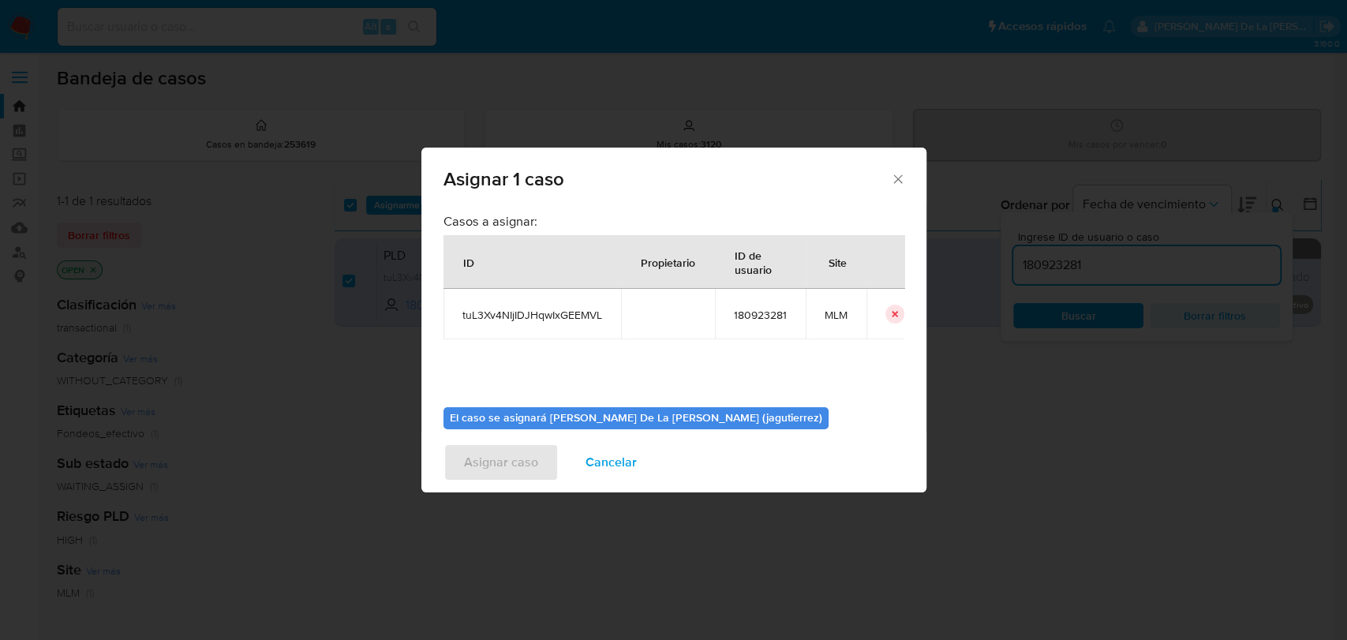
click at [421, 198] on div "Asignar 1 caso" at bounding box center [673, 177] width 505 height 58
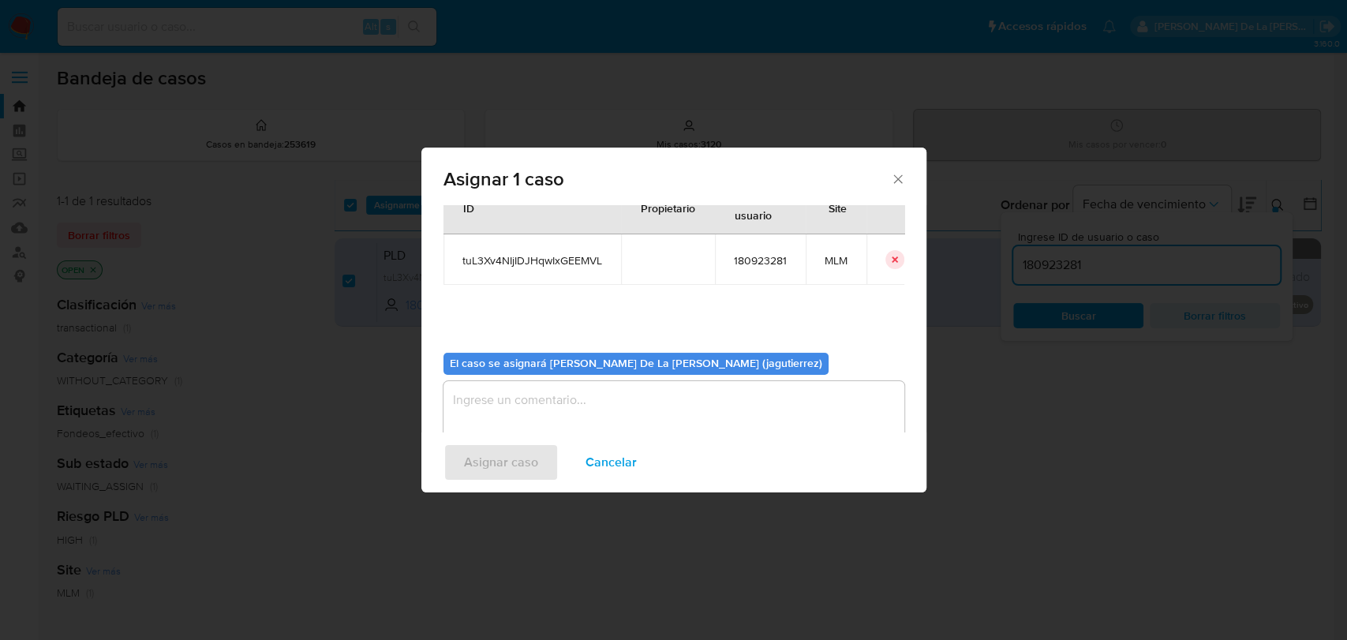
scroll to position [81, 0]
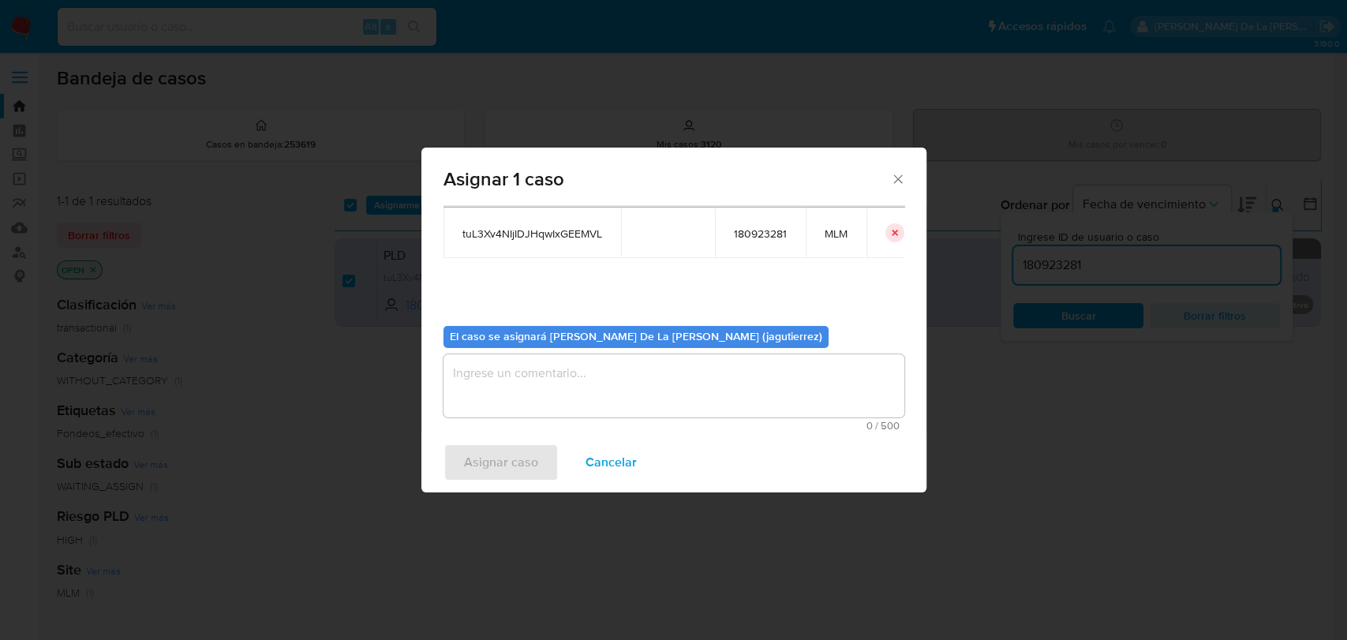
click at [512, 375] on textarea "assign-modal" at bounding box center [673, 385] width 461 height 63
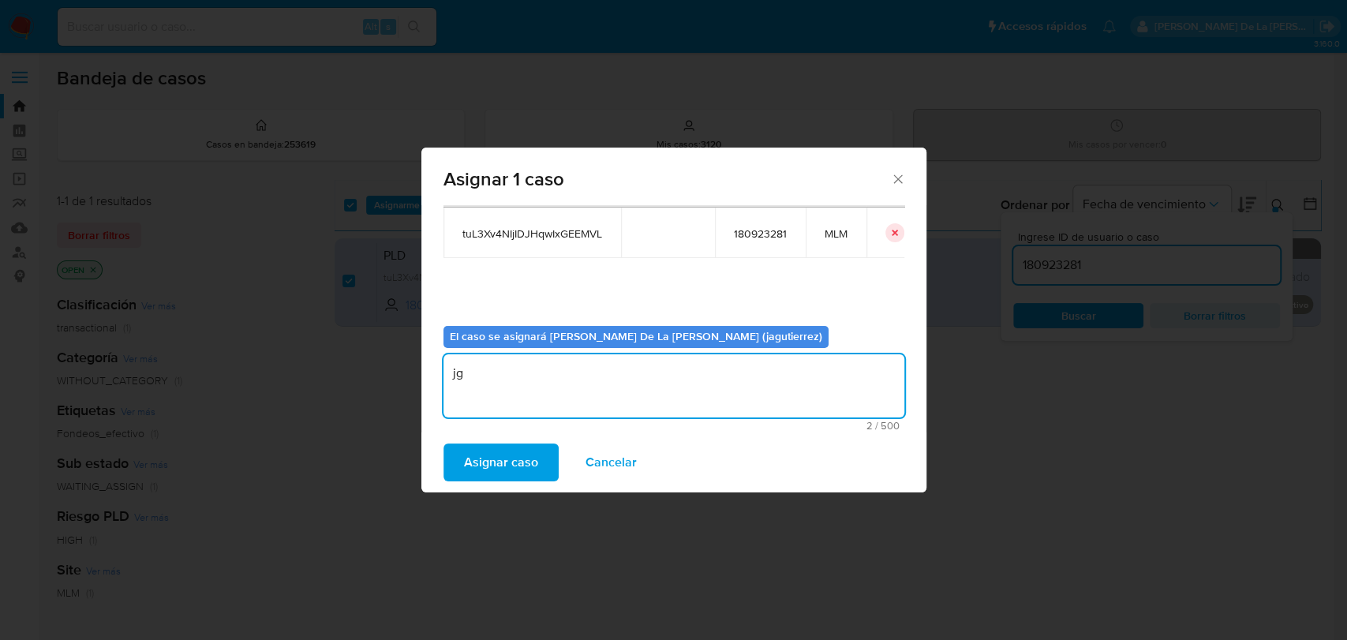
type textarea "jg"
click at [656, 299] on div "Casos a asignar: ID Propietario ID de usuario Site tuL3Xv4NIjIDJHqwIxGEEMVL 180…" at bounding box center [673, 222] width 461 height 181
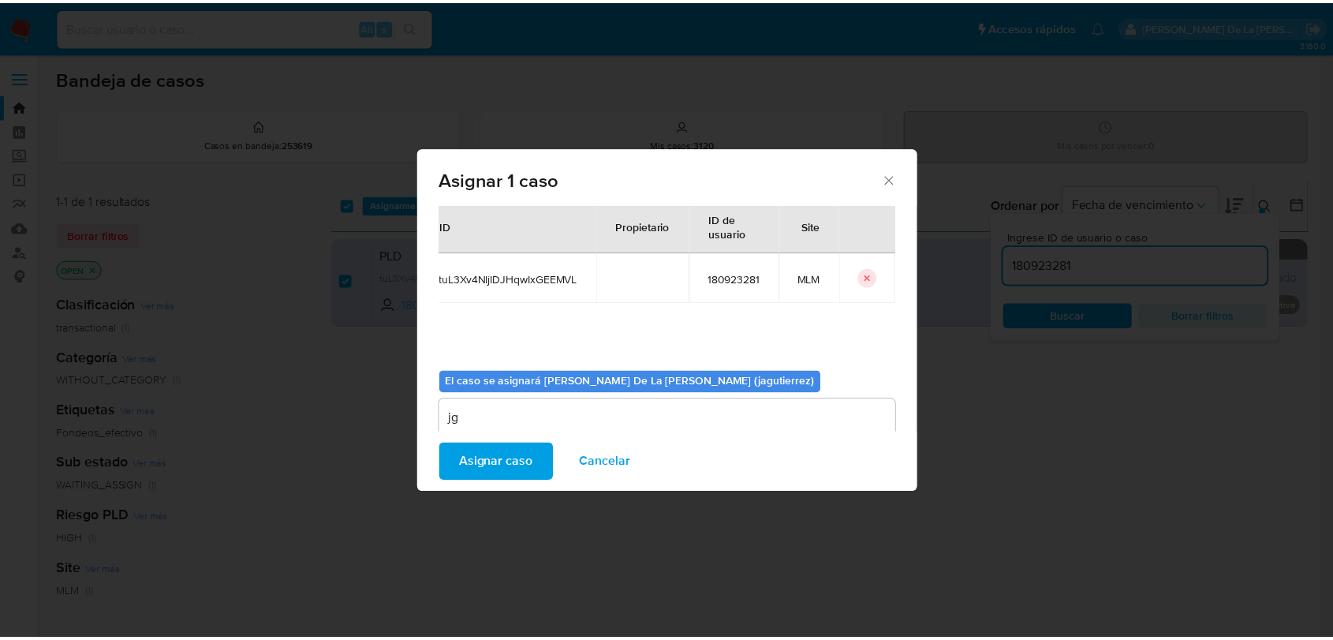
scroll to position [0, 0]
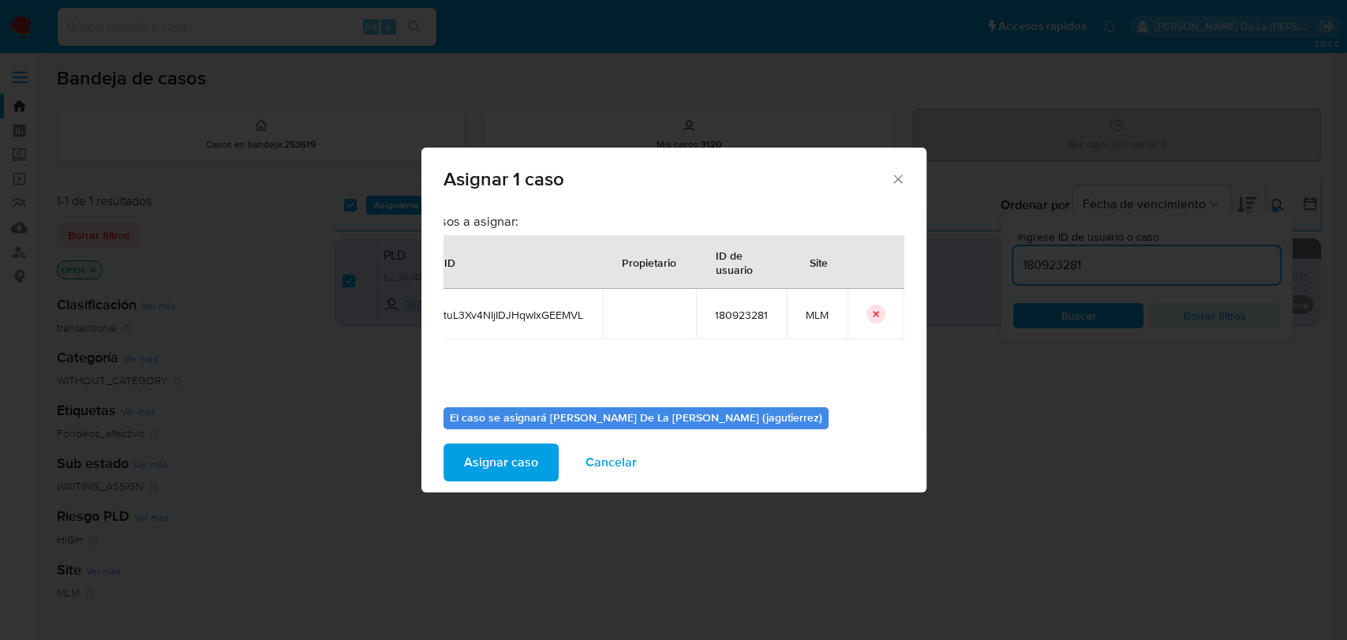
click at [503, 467] on span "Asignar caso" at bounding box center [501, 462] width 74 height 35
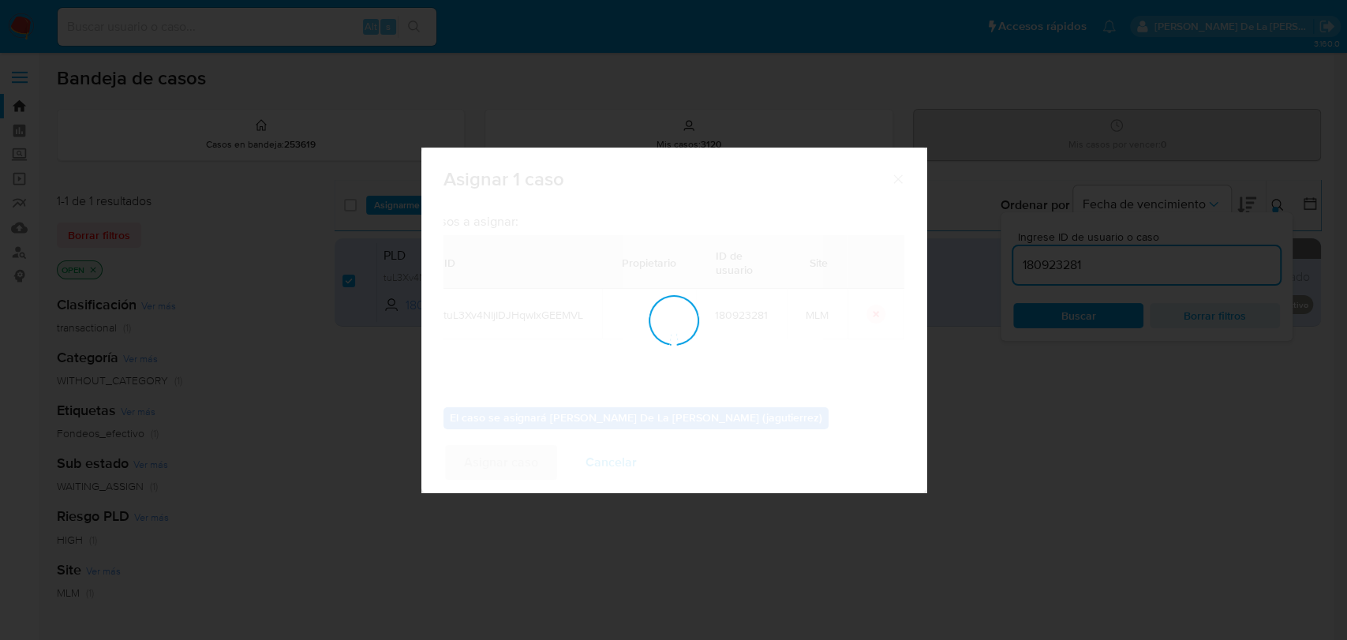
checkbox input "false"
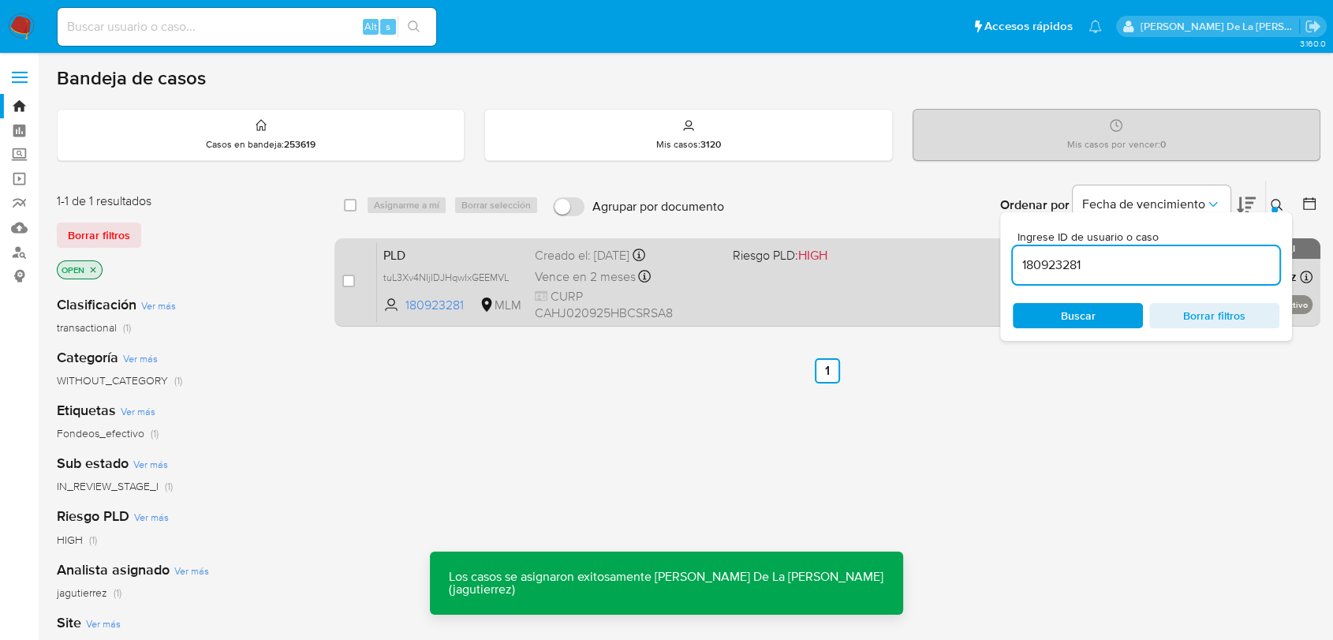
click at [837, 303] on div "PLD tuL3Xv4NIjIDJHqwIxGEEMVL 180923281 MLM Riesgo PLD: HIGH Creado el: [DATE] C…" at bounding box center [845, 282] width 936 height 80
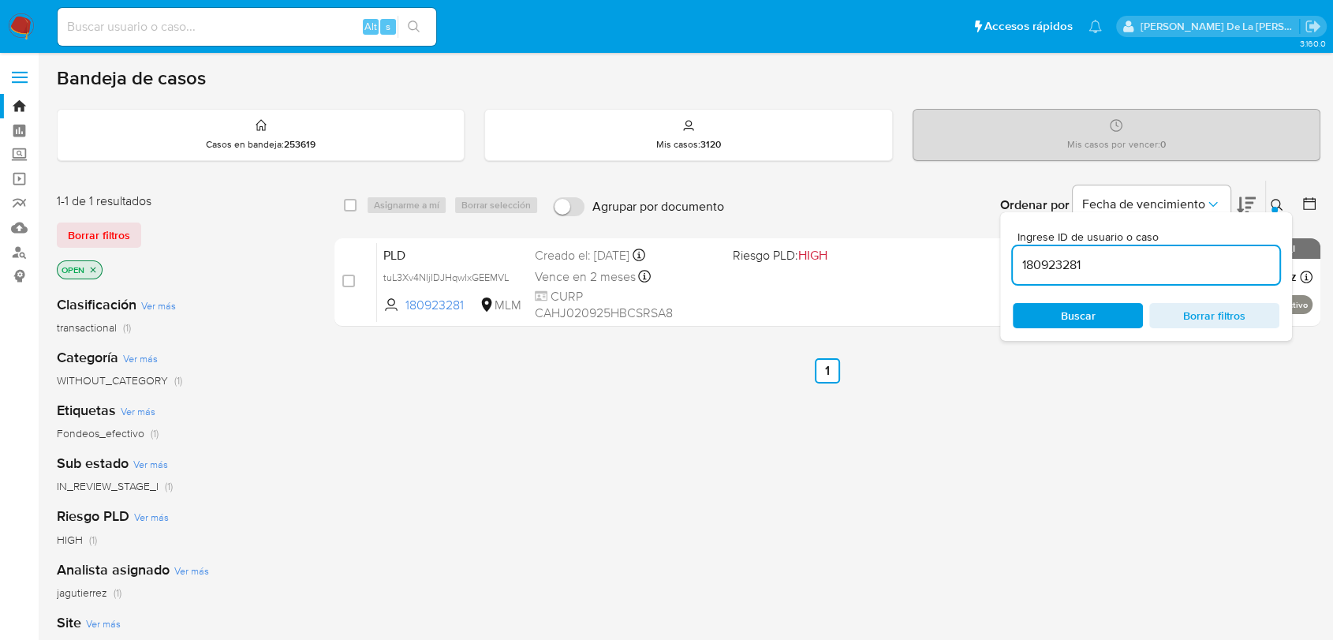
click at [35, 13] on nav "Pausado Ver notificaciones Alt s Accesos rápidos Presiona las siguientes teclas…" at bounding box center [666, 26] width 1333 height 53
click at [10, 28] on nav "Pausado Ver notificaciones Alt s Accesos rápidos Presiona las siguientes teclas…" at bounding box center [666, 26] width 1333 height 53
click at [32, 25] on img at bounding box center [21, 26] width 27 height 27
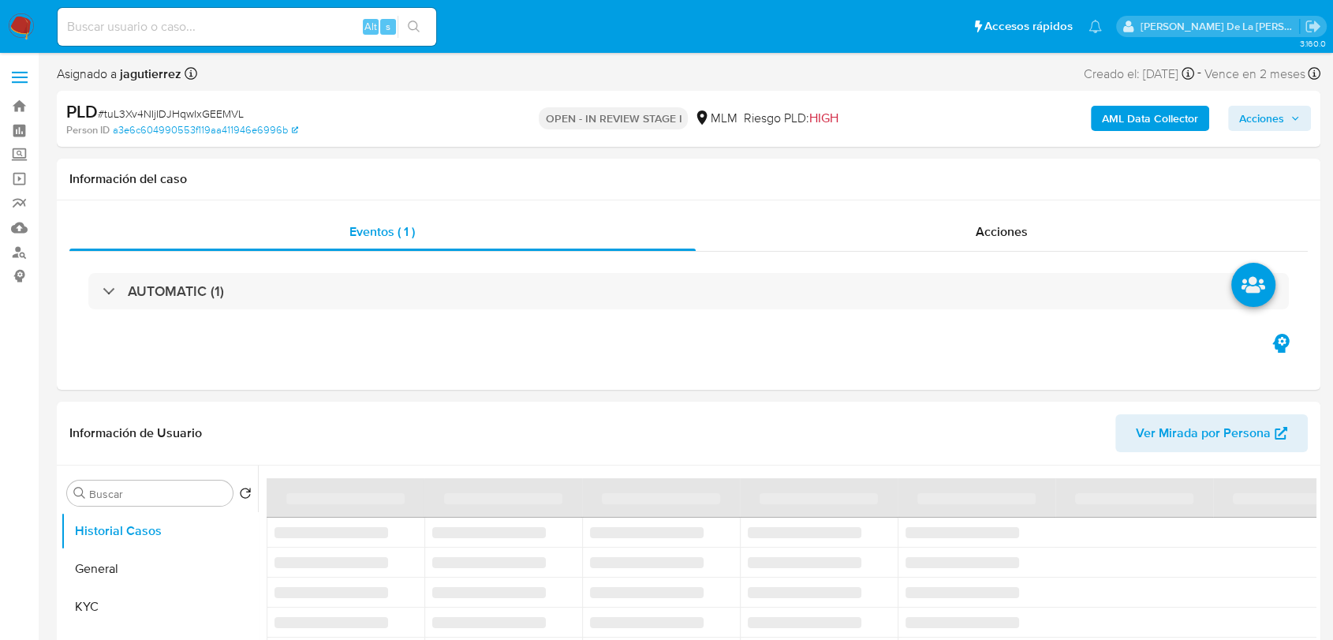
select select "10"
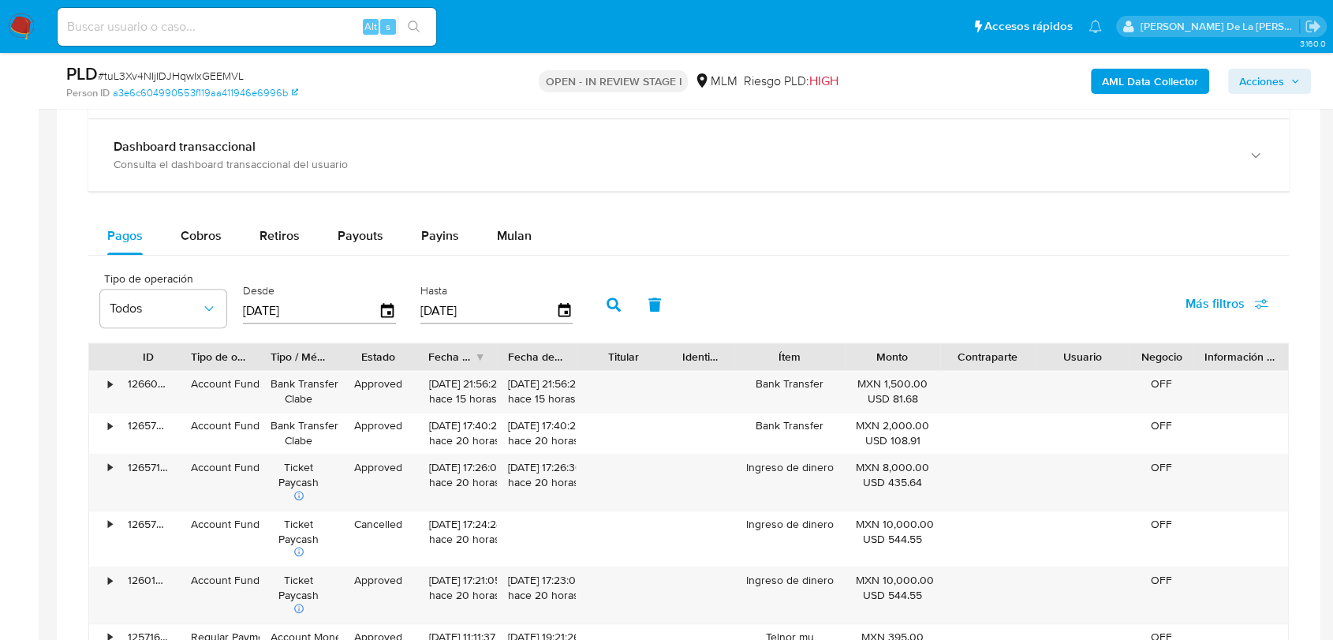
scroll to position [964, 0]
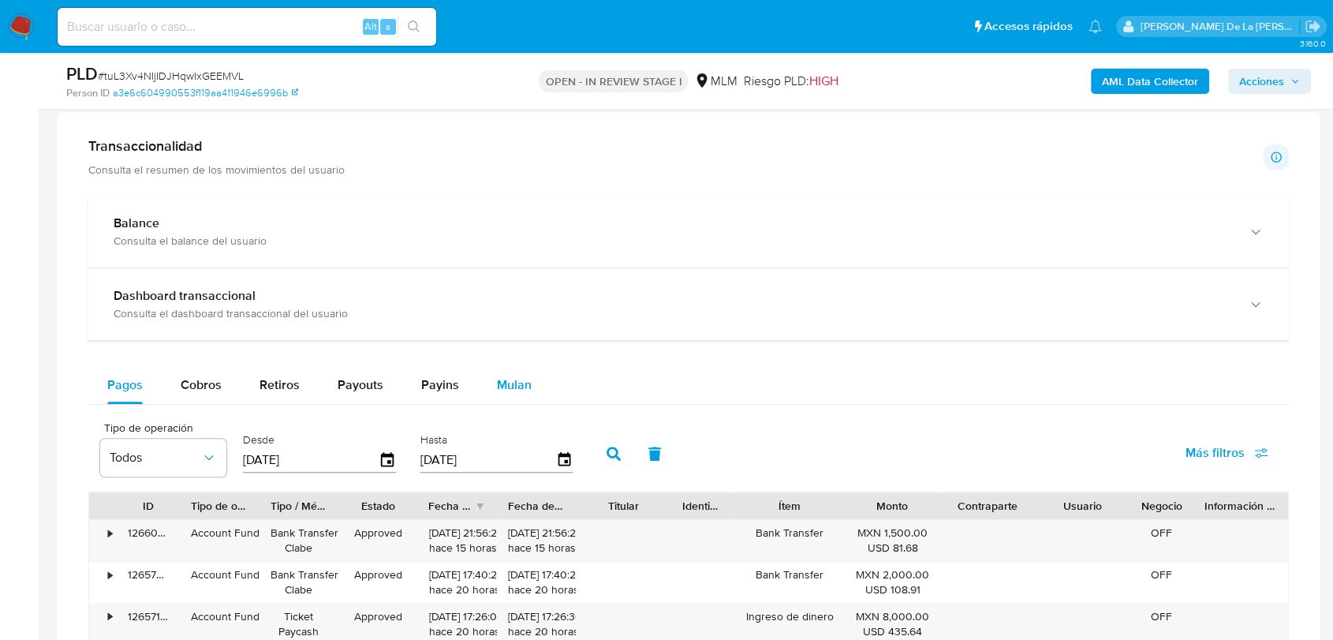
click at [517, 380] on span "Mulan" at bounding box center [514, 384] width 35 height 18
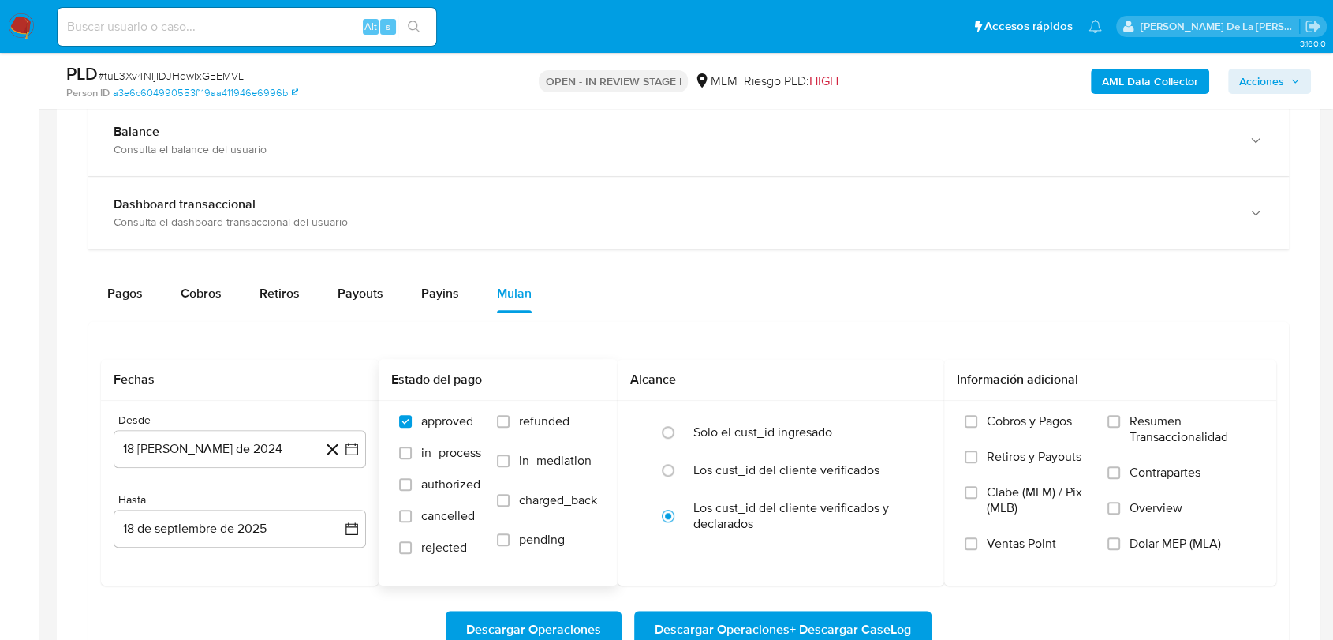
scroll to position [1139, 0]
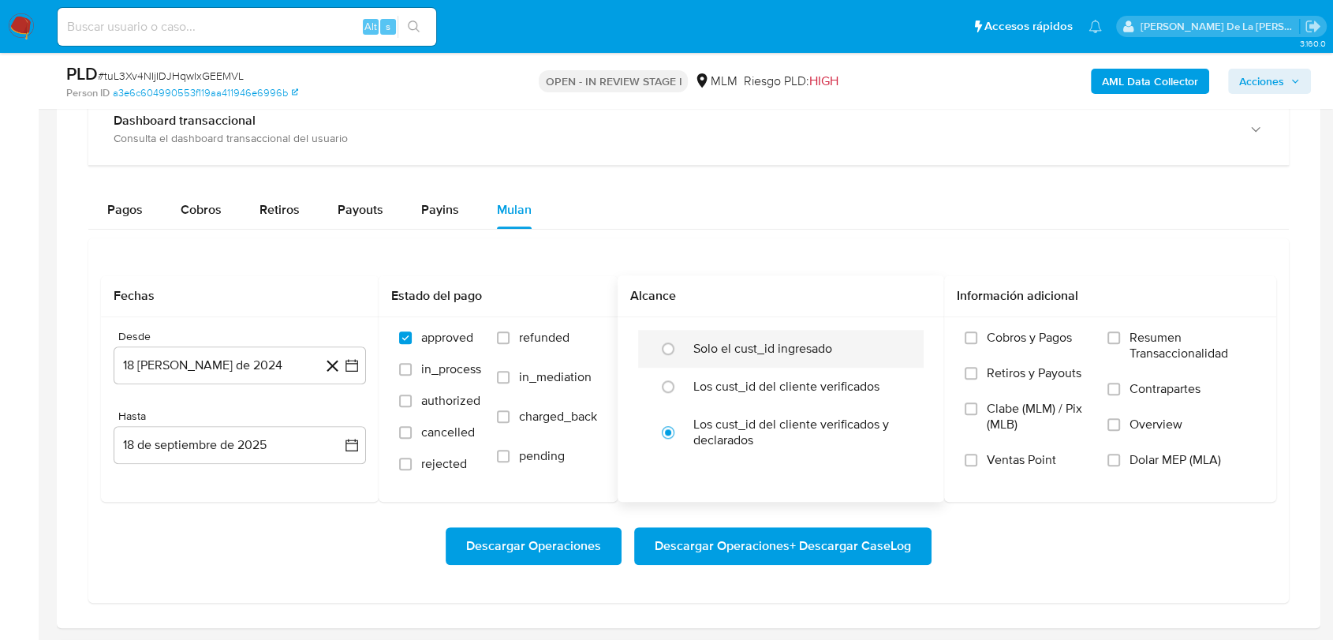
drag, startPoint x: 745, startPoint y: 343, endPoint x: 722, endPoint y: 336, distance: 24.0
click at [744, 345] on label "Solo el cust_id ingresado" at bounding box center [762, 349] width 139 height 16
click at [681, 345] on input "radio" at bounding box center [668, 348] width 25 height 25
radio input "true"
click at [347, 368] on icon "button" at bounding box center [352, 365] width 16 height 16
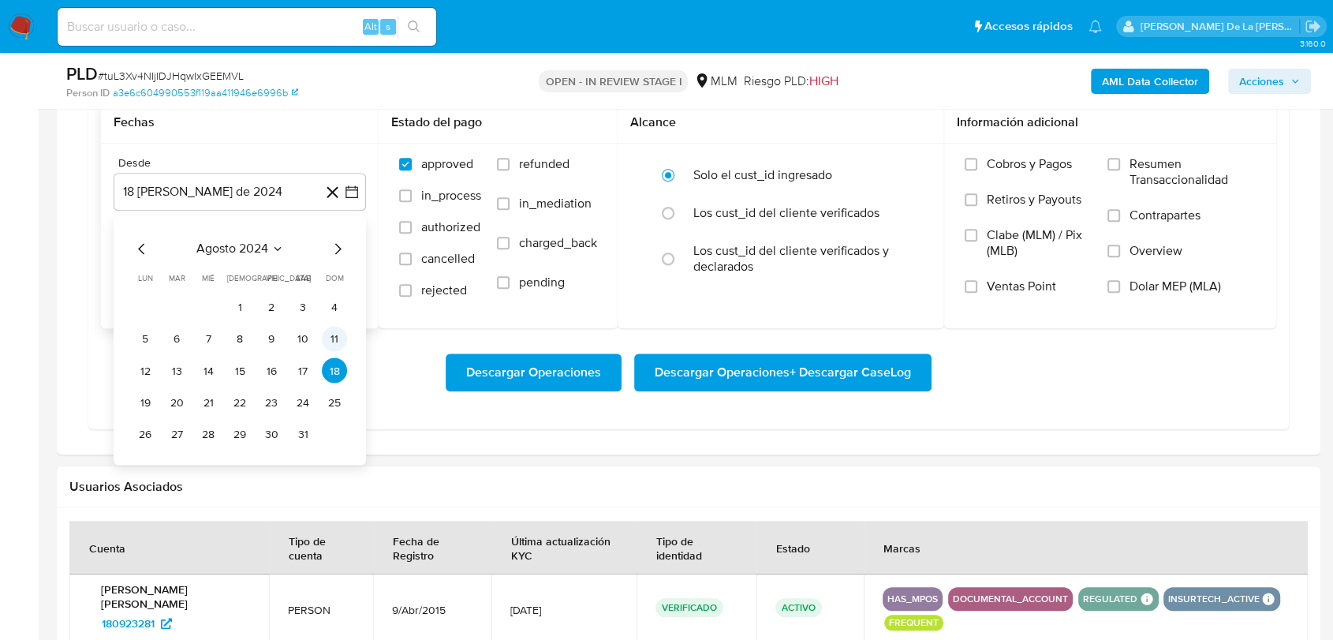
scroll to position [1314, 0]
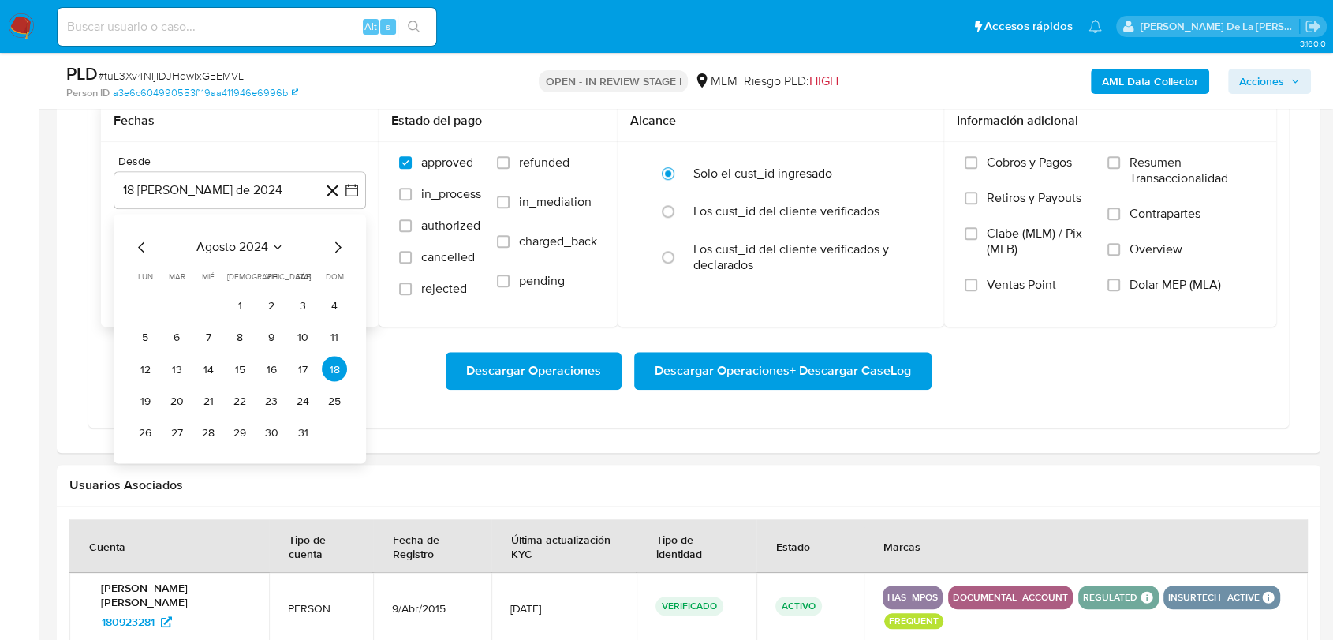
click at [336, 252] on icon "Mes siguiente" at bounding box center [337, 247] width 19 height 19
click at [336, 249] on icon "Mes siguiente" at bounding box center [337, 247] width 19 height 19
click at [337, 249] on icon "Mes siguiente" at bounding box center [337, 247] width 19 height 19
click at [338, 248] on icon "Mes siguiente" at bounding box center [337, 247] width 19 height 19
click at [338, 243] on icon "Mes siguiente" at bounding box center [337, 247] width 19 height 19
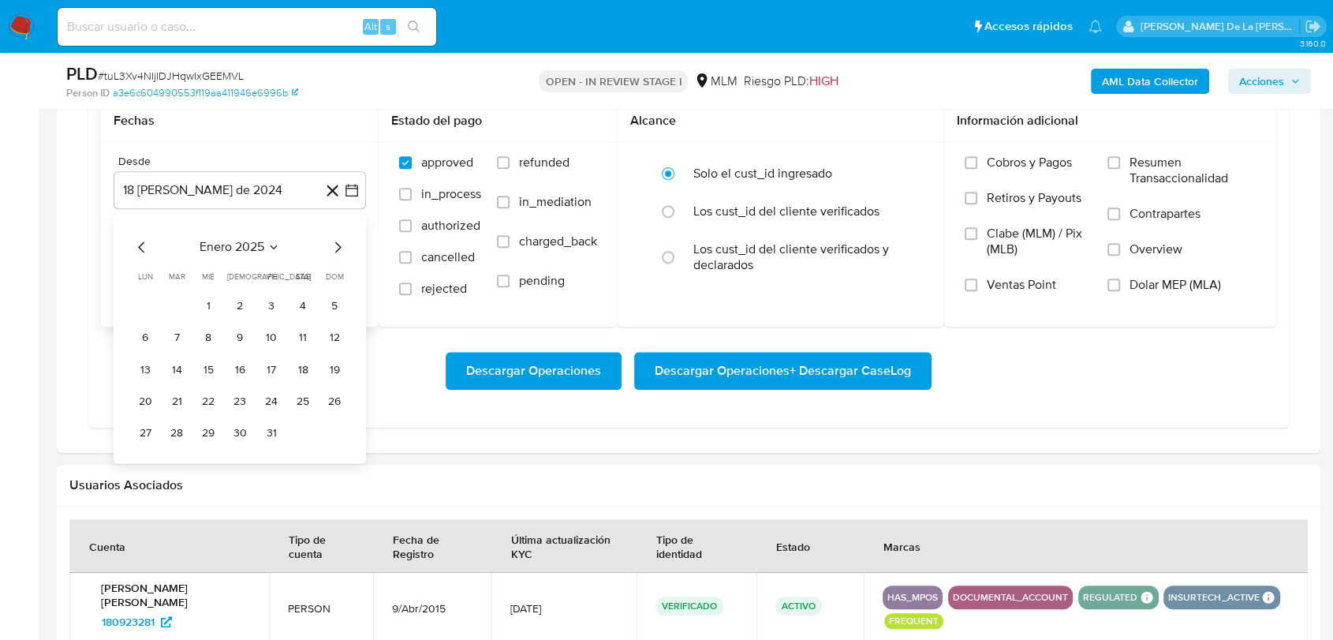
click at [341, 245] on icon "Mes siguiente" at bounding box center [337, 247] width 19 height 19
click at [341, 246] on icon "Mes siguiente" at bounding box center [338, 247] width 6 height 11
click at [238, 307] on button "1" at bounding box center [239, 305] width 25 height 25
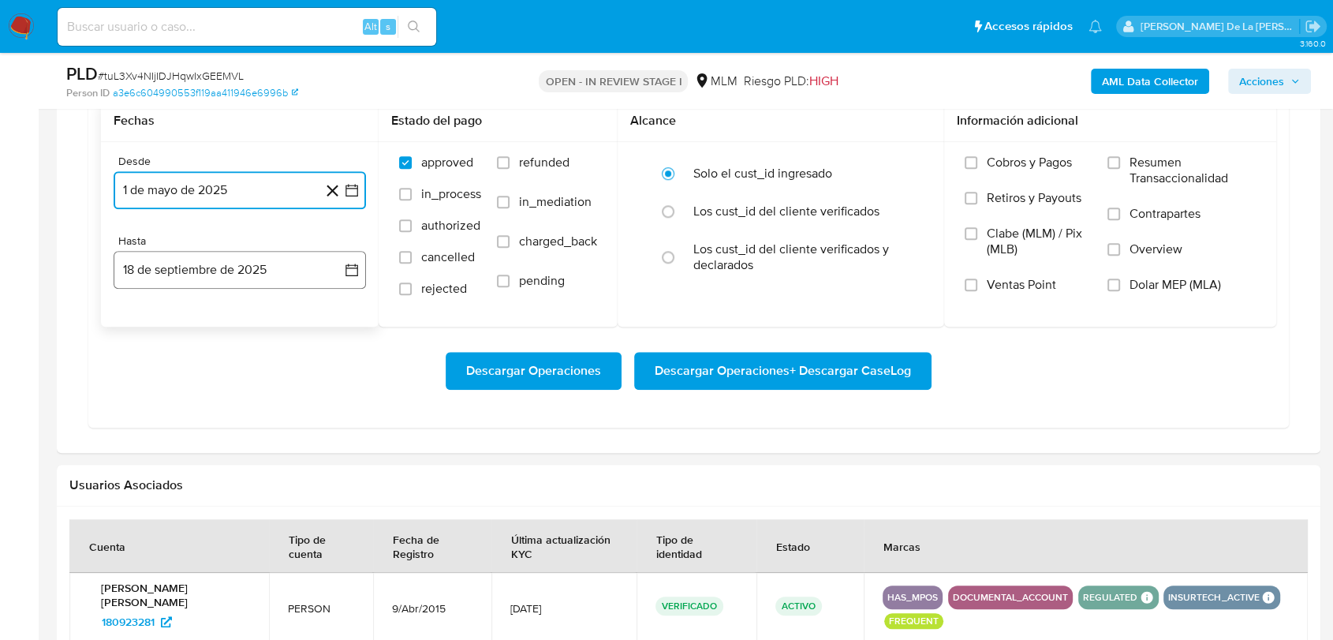
click at [303, 276] on button "18 de septiembre de 2025" at bounding box center [240, 270] width 252 height 38
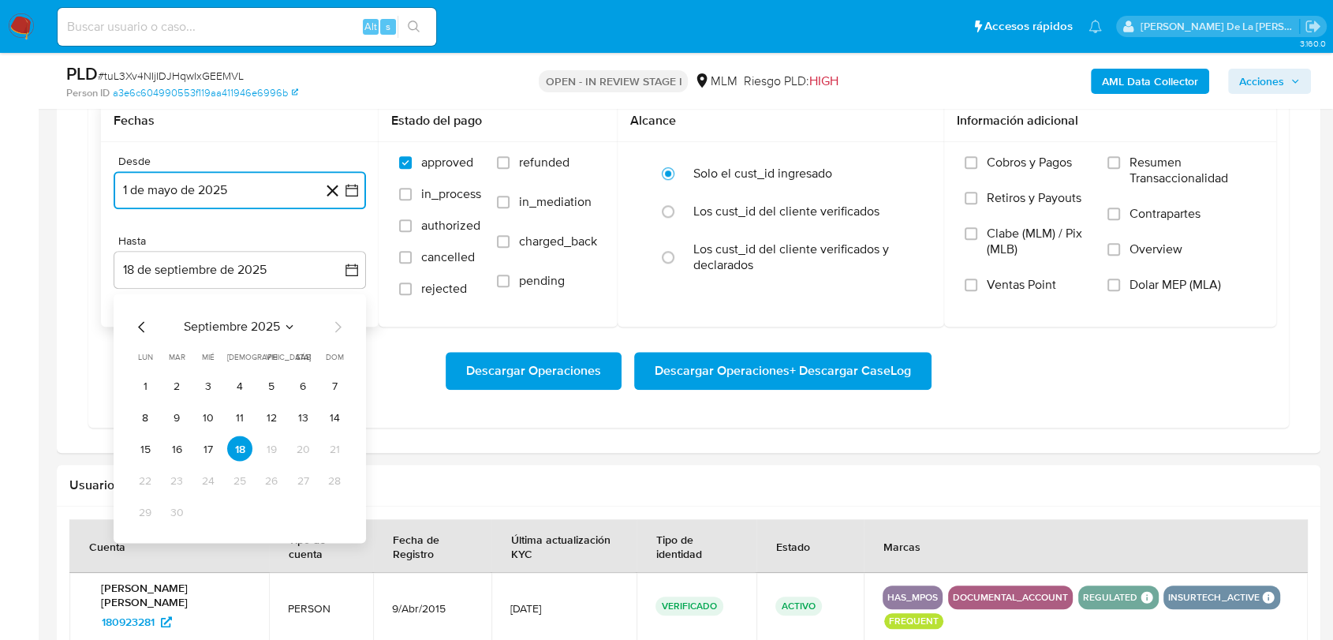
click at [142, 323] on icon "Mes anterior" at bounding box center [142, 327] width 19 height 19
drag, startPoint x: 143, startPoint y: 321, endPoint x: 278, endPoint y: 327, distance: 135.8
click at [278, 327] on div "agosto 2025" at bounding box center [240, 327] width 215 height 19
click at [331, 513] on button "31" at bounding box center [334, 511] width 25 height 25
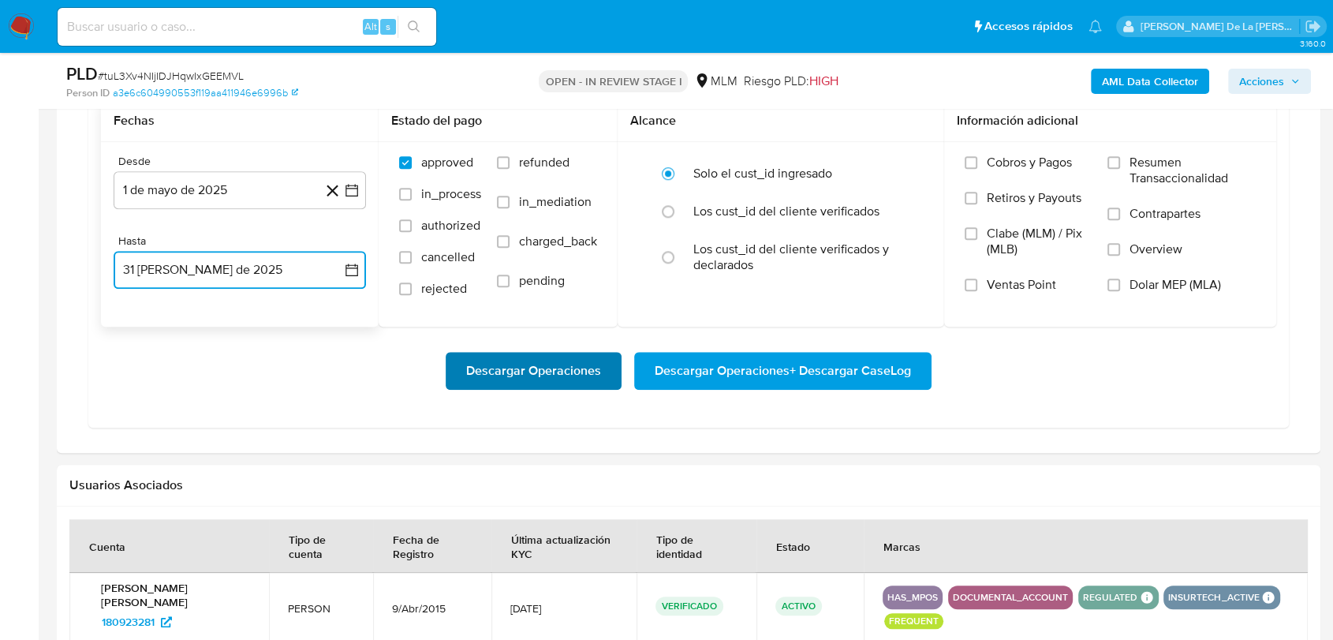
click at [556, 368] on span "Descargar Operaciones" at bounding box center [533, 370] width 135 height 35
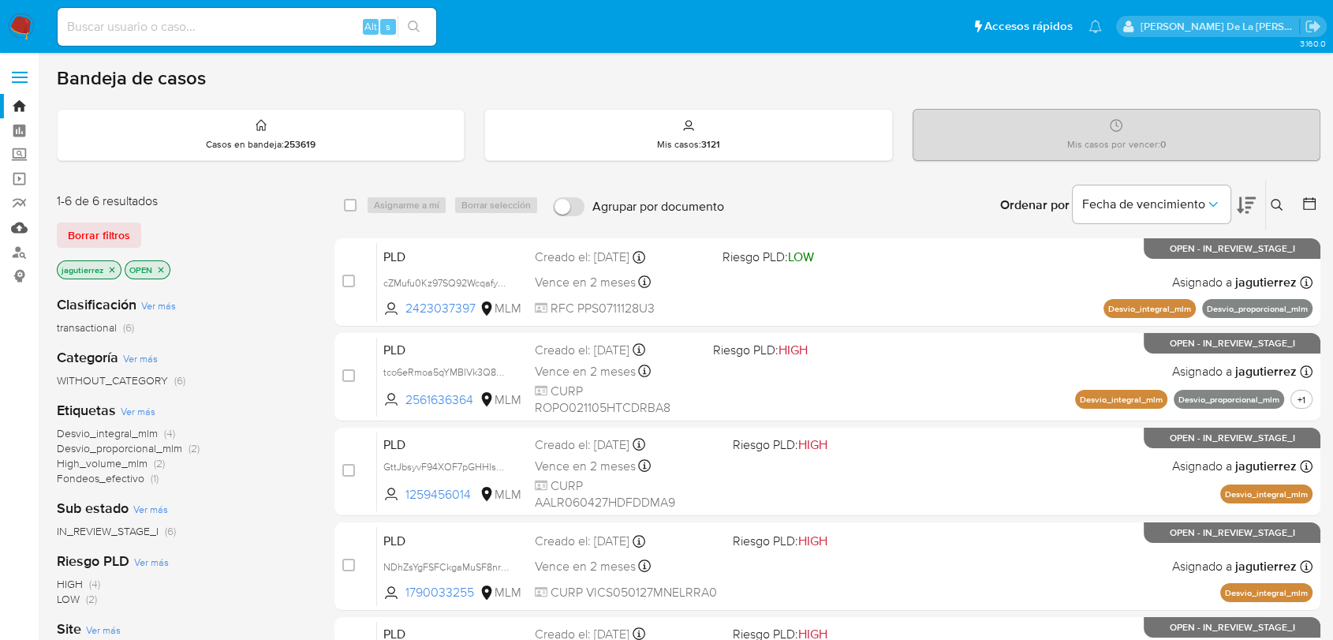
click at [18, 233] on link "Mulan" at bounding box center [94, 227] width 188 height 24
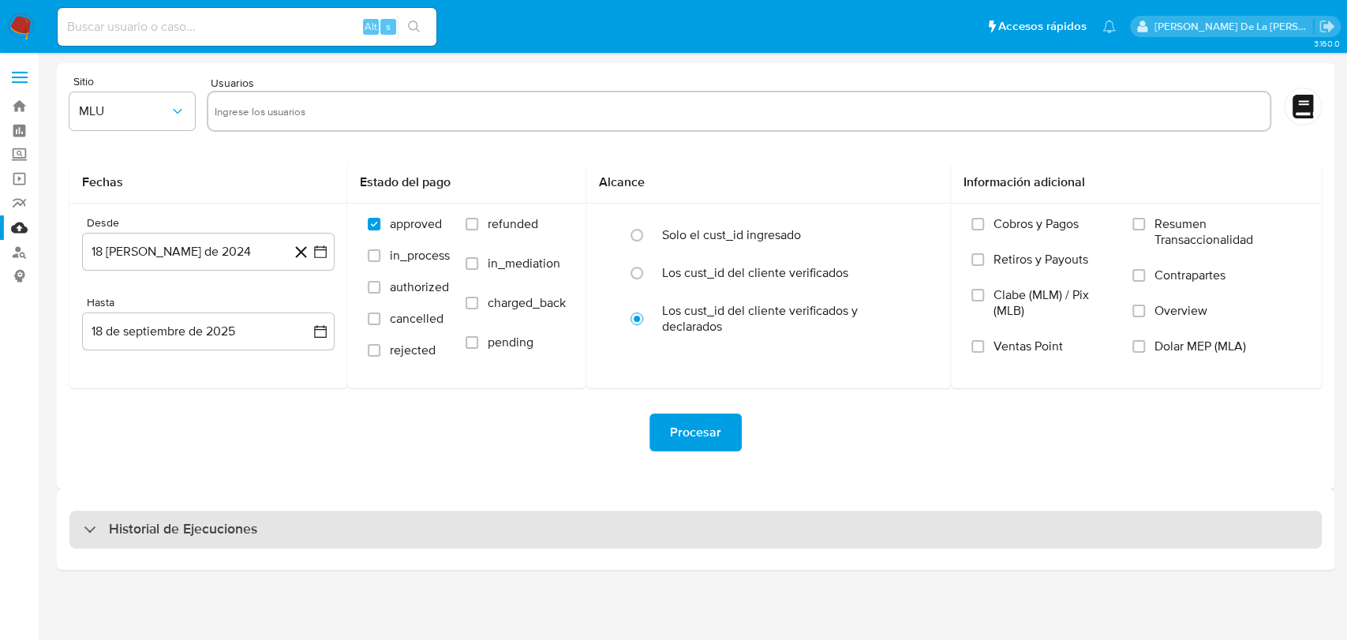
click at [83, 548] on div "Historial de Ejecuciones" at bounding box center [695, 529] width 1277 height 80
click at [84, 535] on div "Historial de Ejecuciones" at bounding box center [171, 529] width 174 height 19
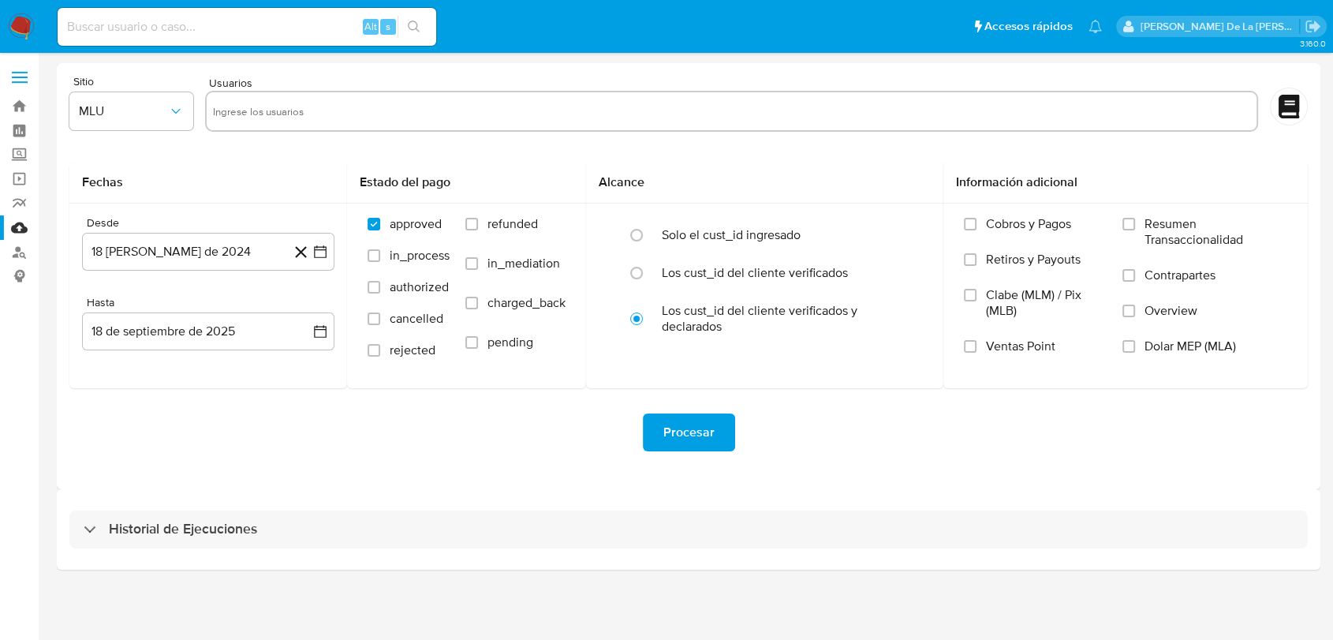
select select "10"
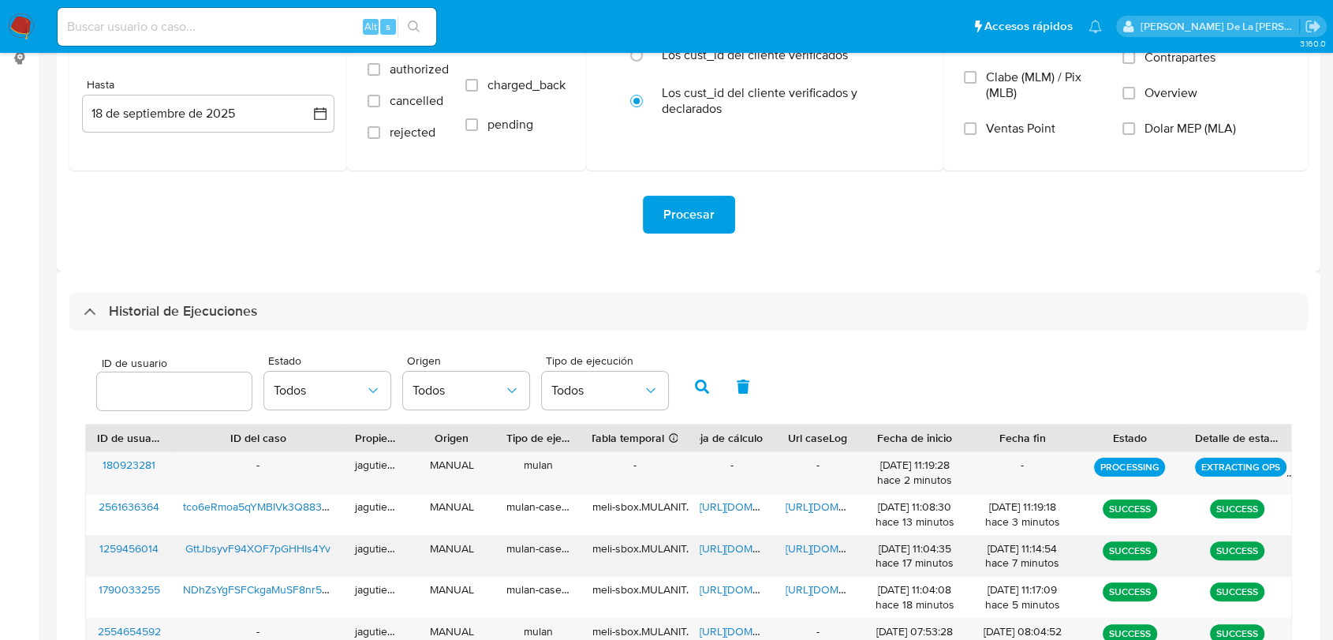
scroll to position [350, 0]
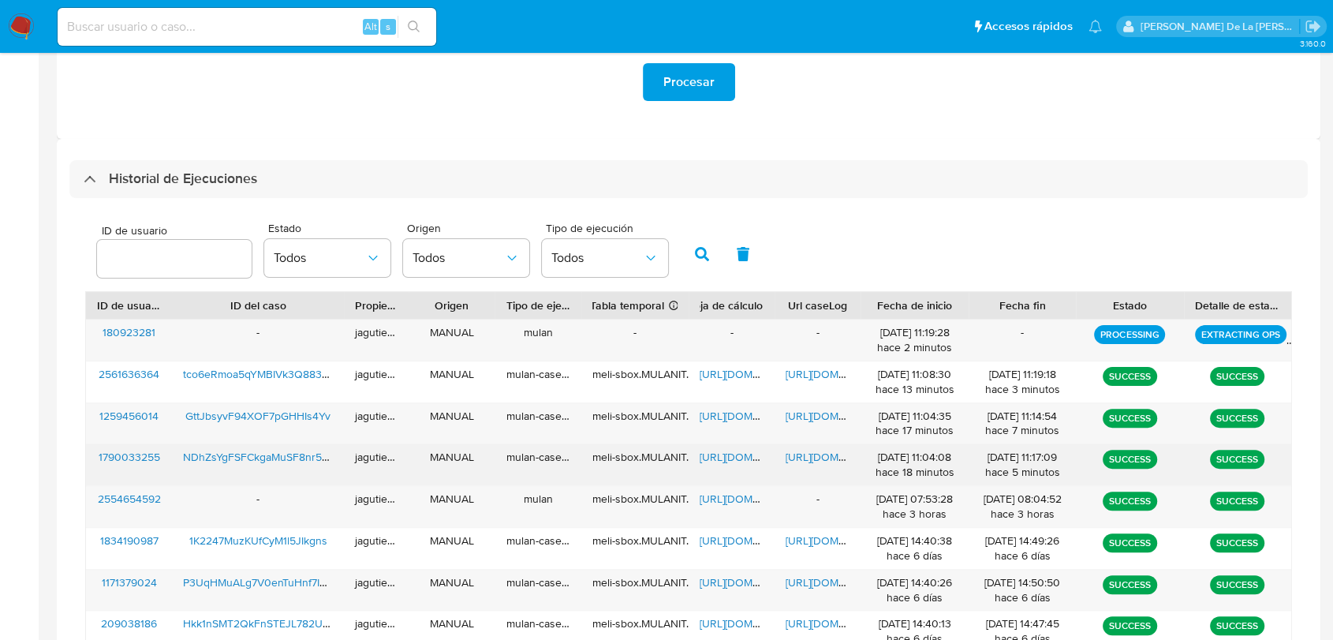
click at [732, 456] on span "[URL][DOMAIN_NAME]" at bounding box center [754, 457] width 109 height 16
click at [812, 460] on span "[URL][DOMAIN_NAME]" at bounding box center [840, 457] width 109 height 16
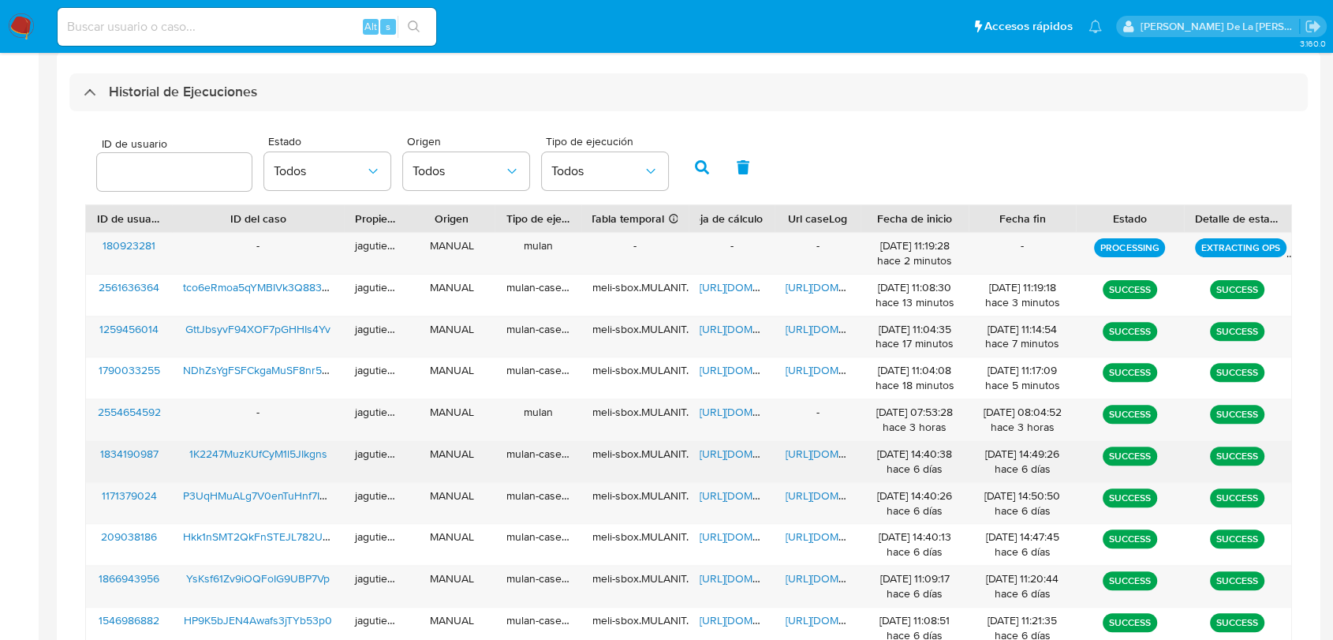
scroll to position [438, 0]
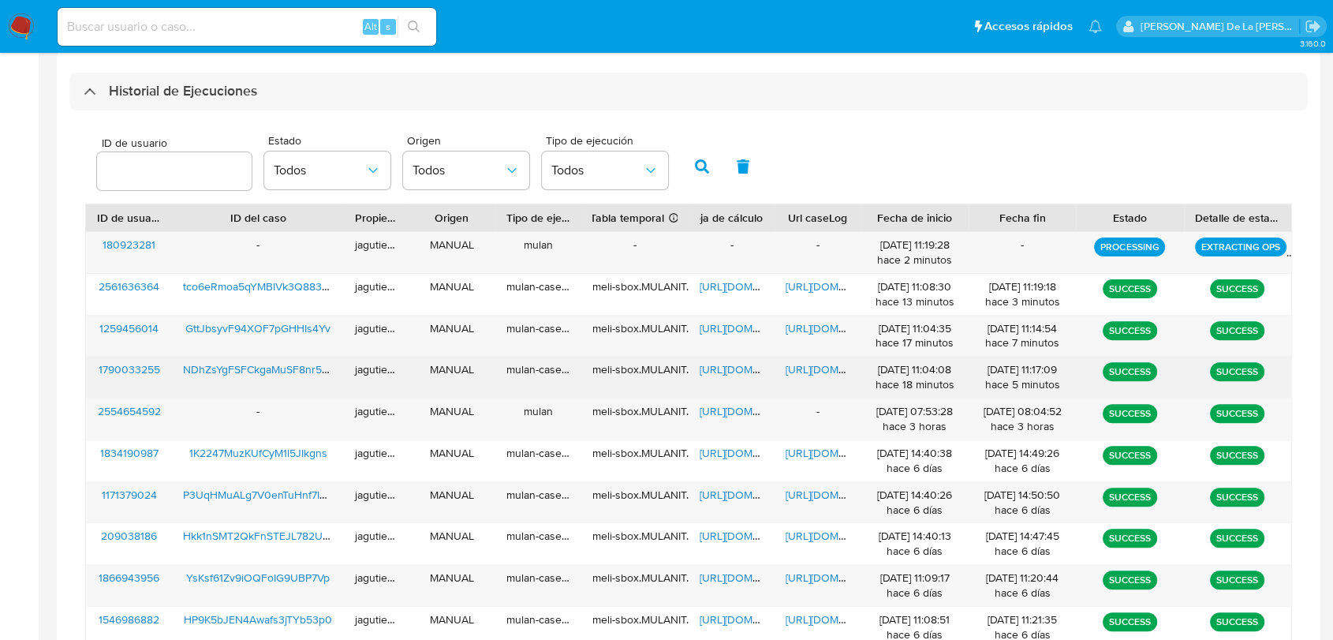
click at [221, 367] on span "NDhZsYgFSFCkgaMuSF8nr5zE" at bounding box center [258, 369] width 151 height 16
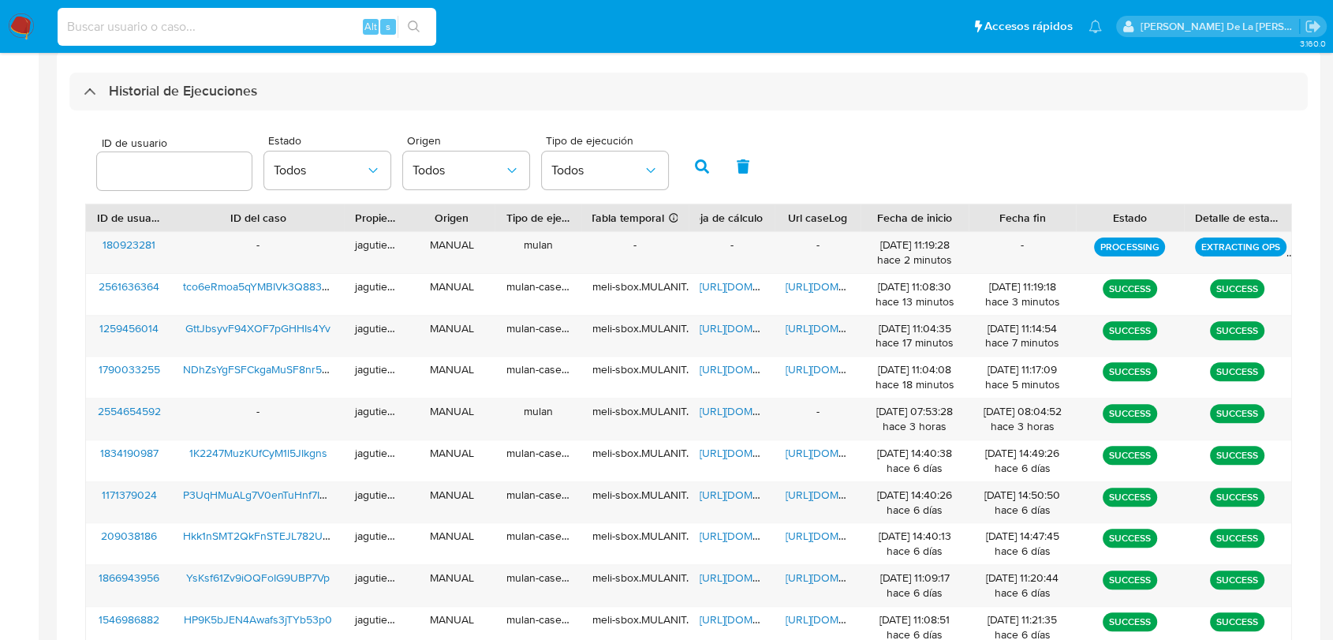
click at [167, 22] on input at bounding box center [247, 27] width 379 height 21
paste input "2321938555"
type input "2321938555"
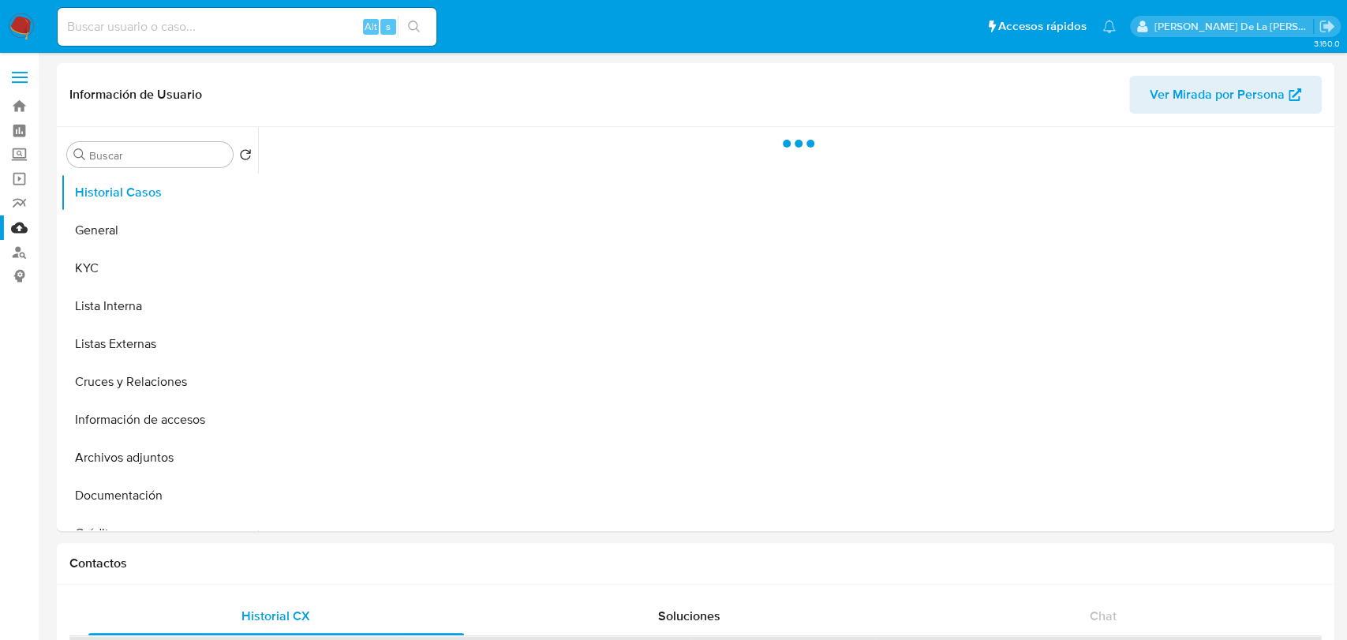
select select "10"
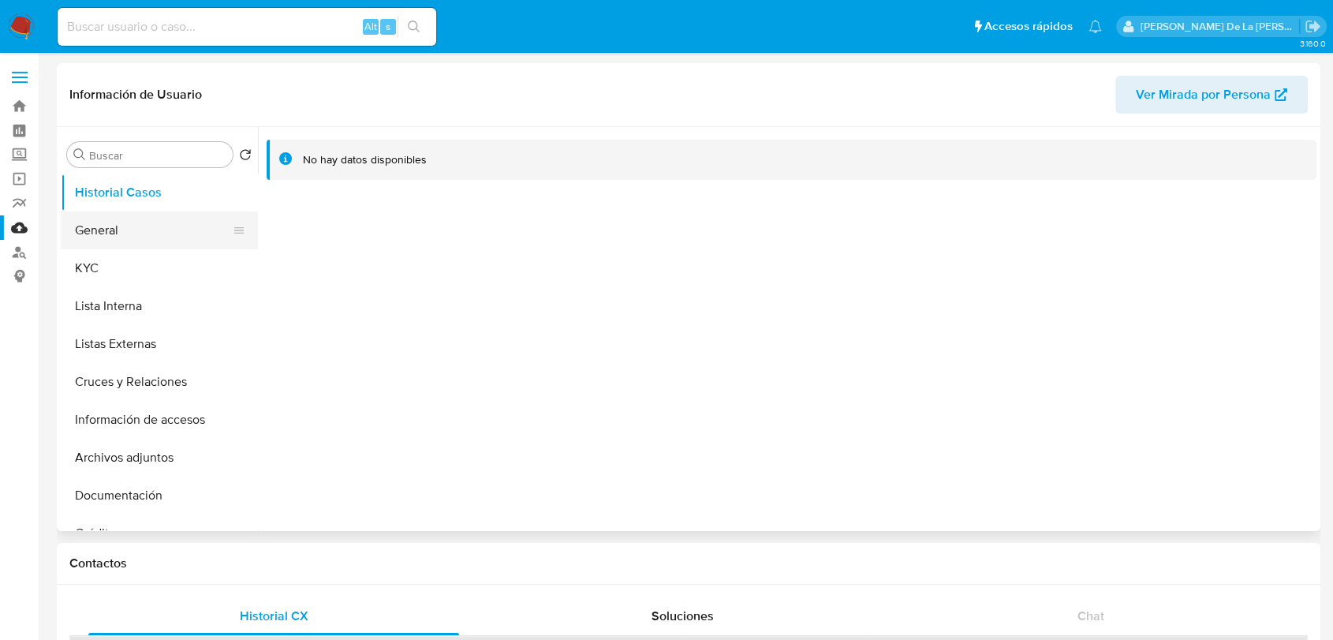
drag, startPoint x: 155, startPoint y: 234, endPoint x: 140, endPoint y: 226, distance: 16.2
click at [156, 234] on button "General" at bounding box center [153, 230] width 185 height 38
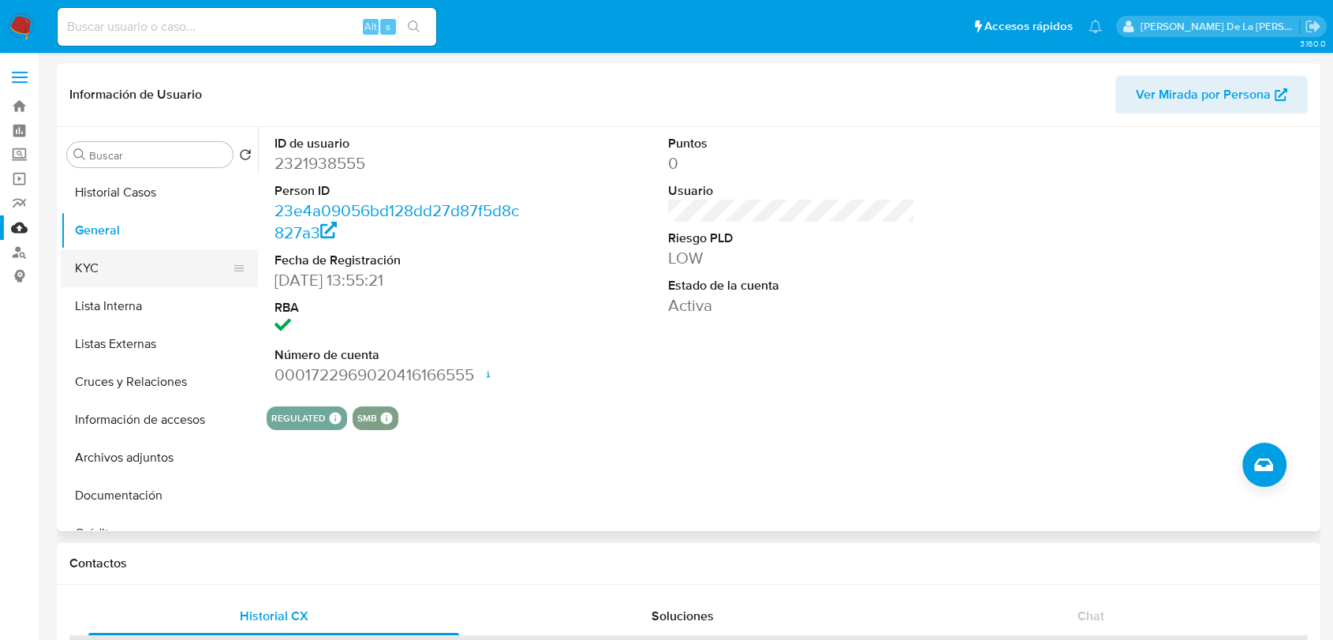
click at [151, 254] on button "KYC" at bounding box center [153, 268] width 185 height 38
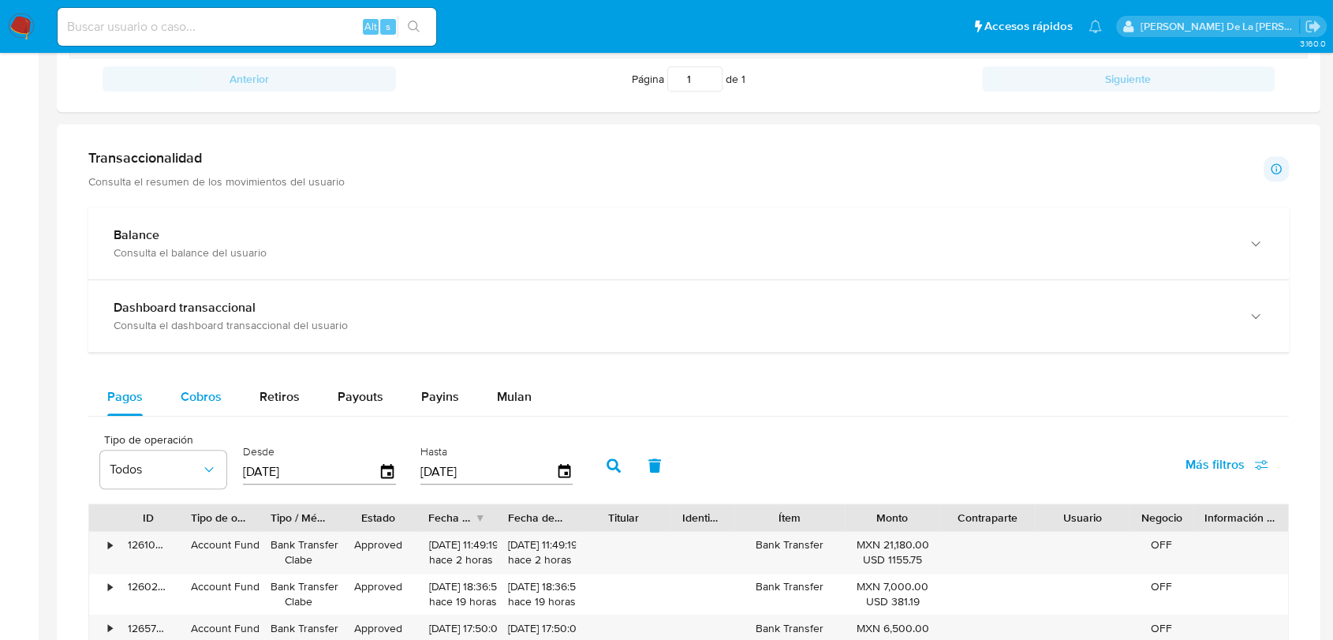
scroll to position [789, 0]
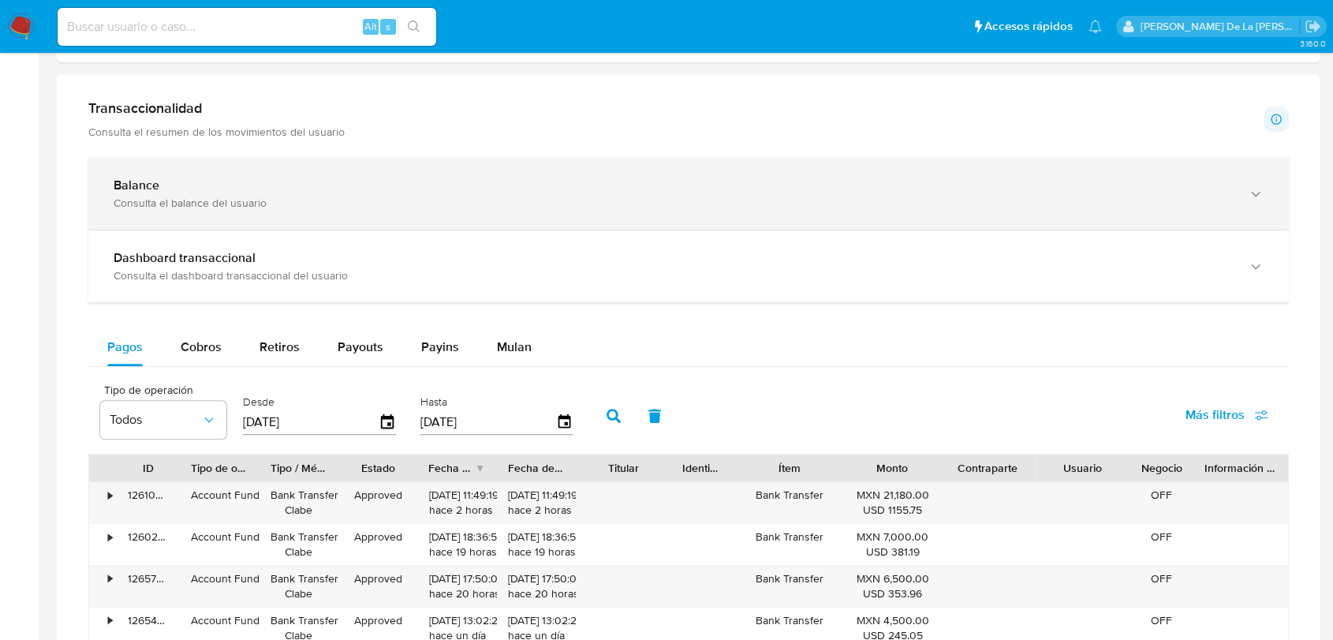
click at [213, 197] on div "Consulta el balance del usuario" at bounding box center [673, 203] width 1119 height 14
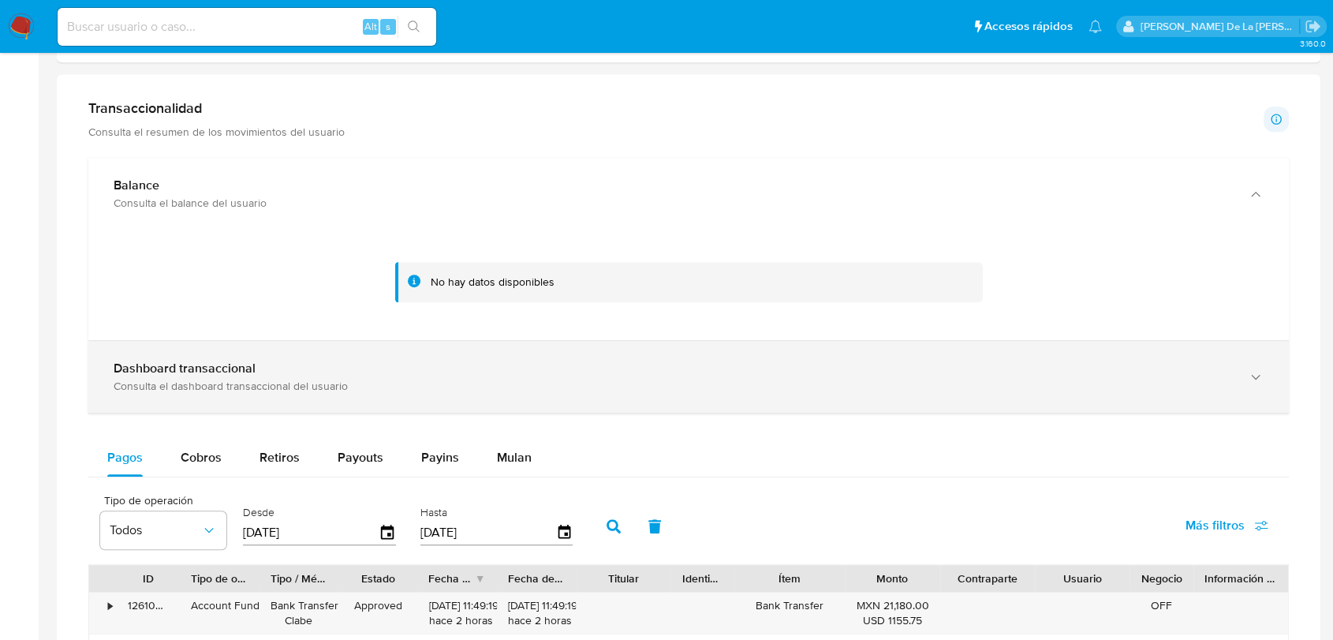
click at [220, 368] on b "Dashboard transaccional" at bounding box center [185, 368] width 142 height 18
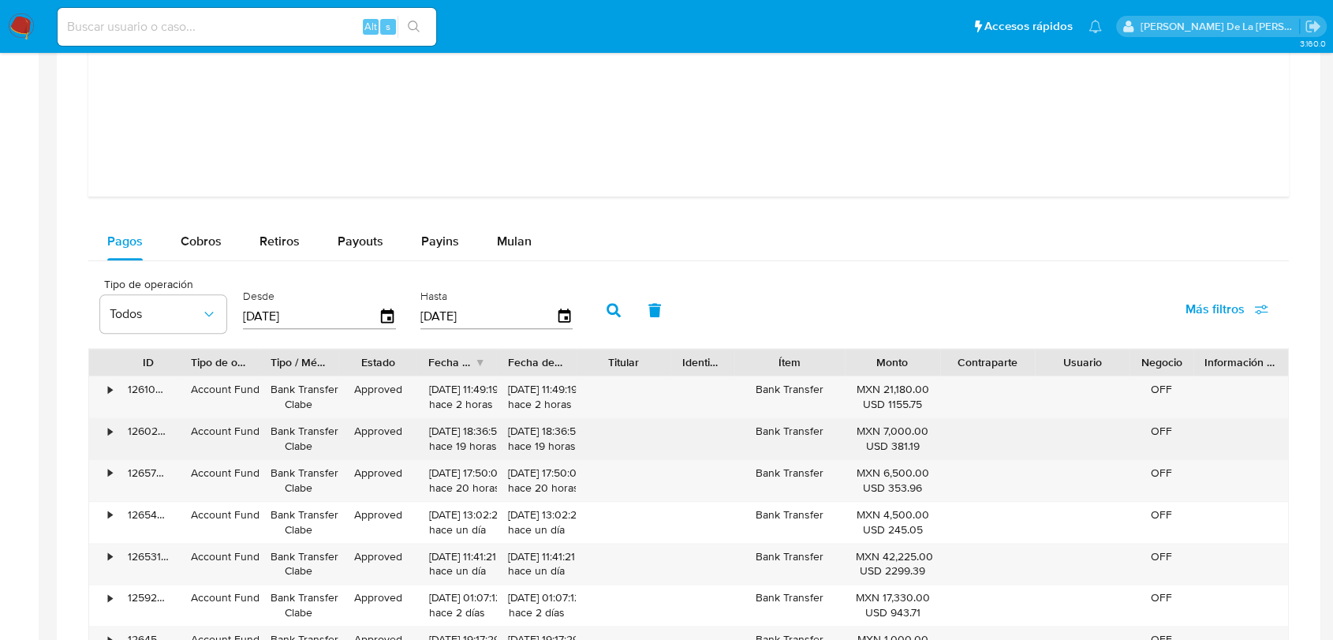
scroll to position [1840, 0]
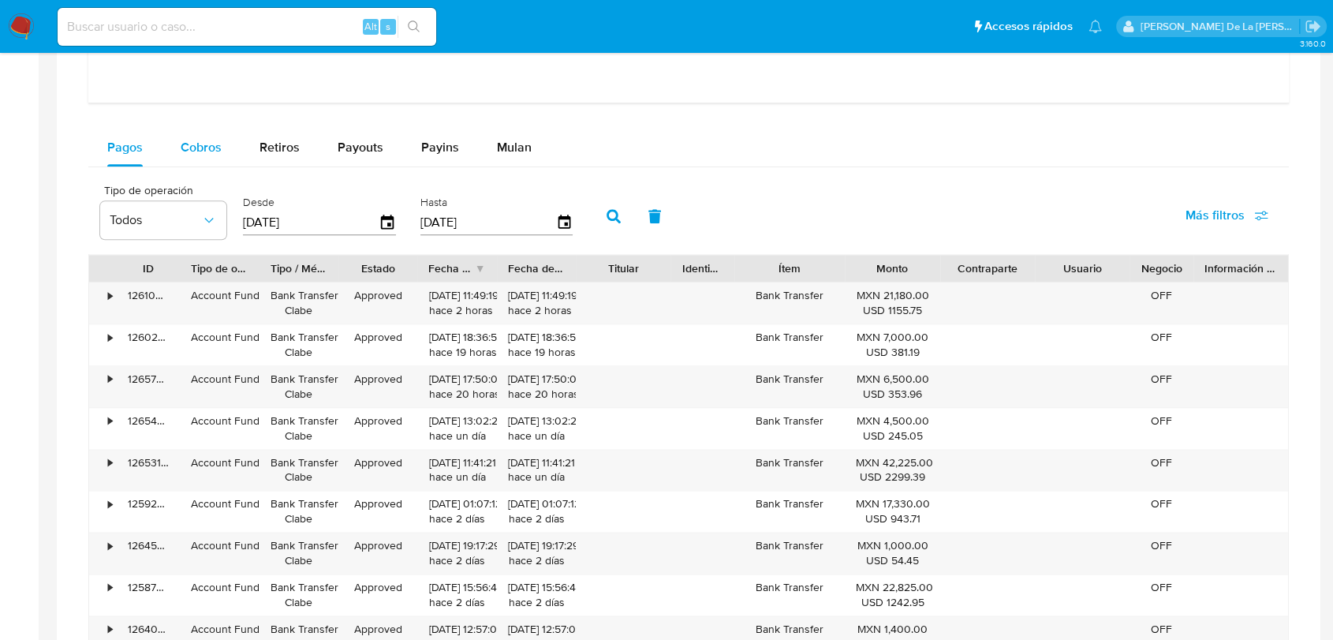
click at [169, 147] on button "Cobros" at bounding box center [201, 148] width 79 height 38
select select "10"
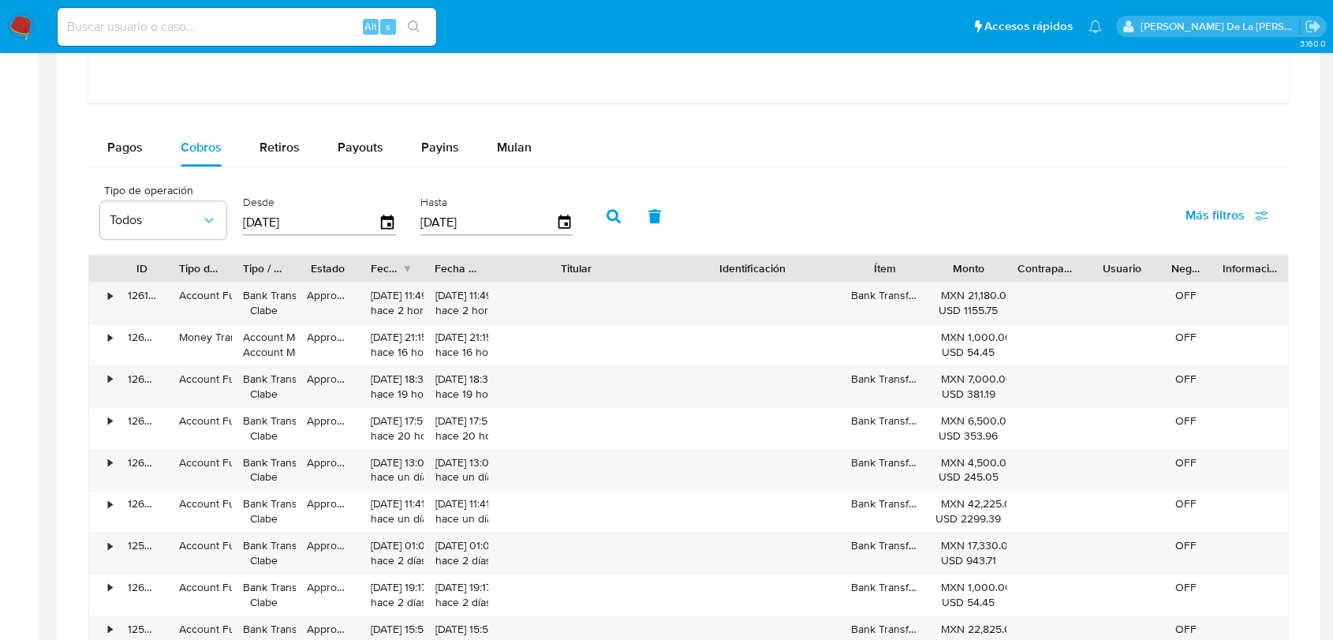
click at [746, 283] on div "ID Tipo de operación Tipo / Método Estado Fecha de creación Fecha de aprobación…" at bounding box center [688, 476] width 1201 height 445
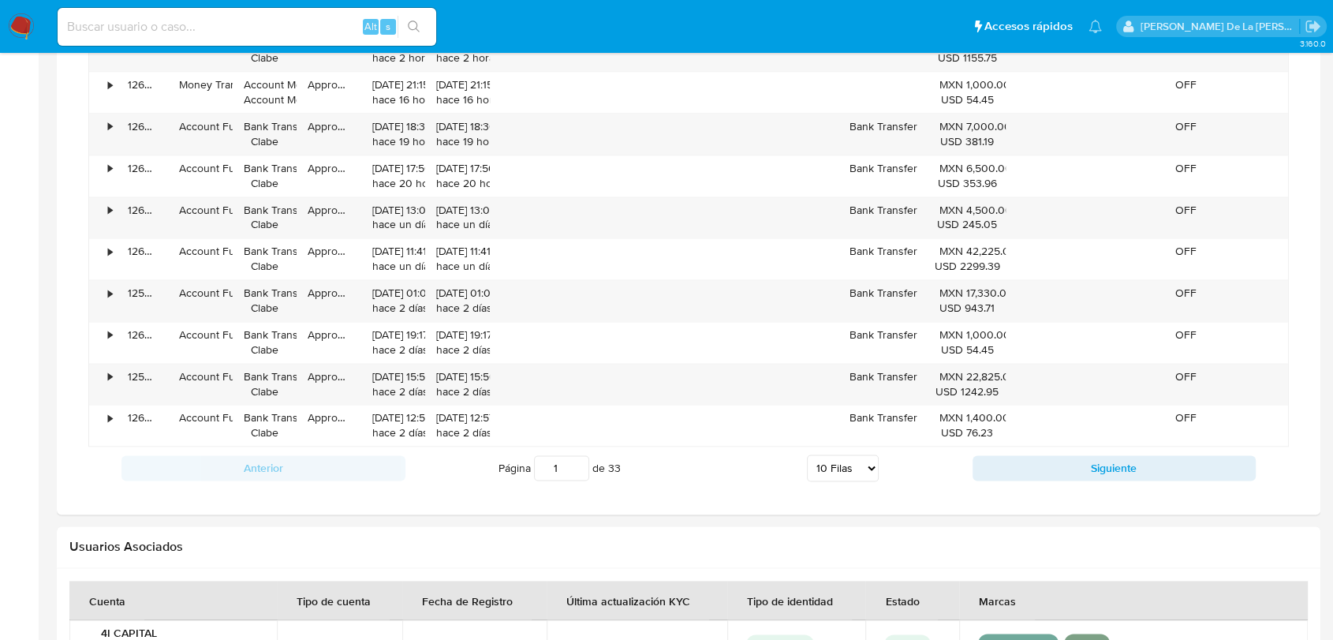
scroll to position [2103, 0]
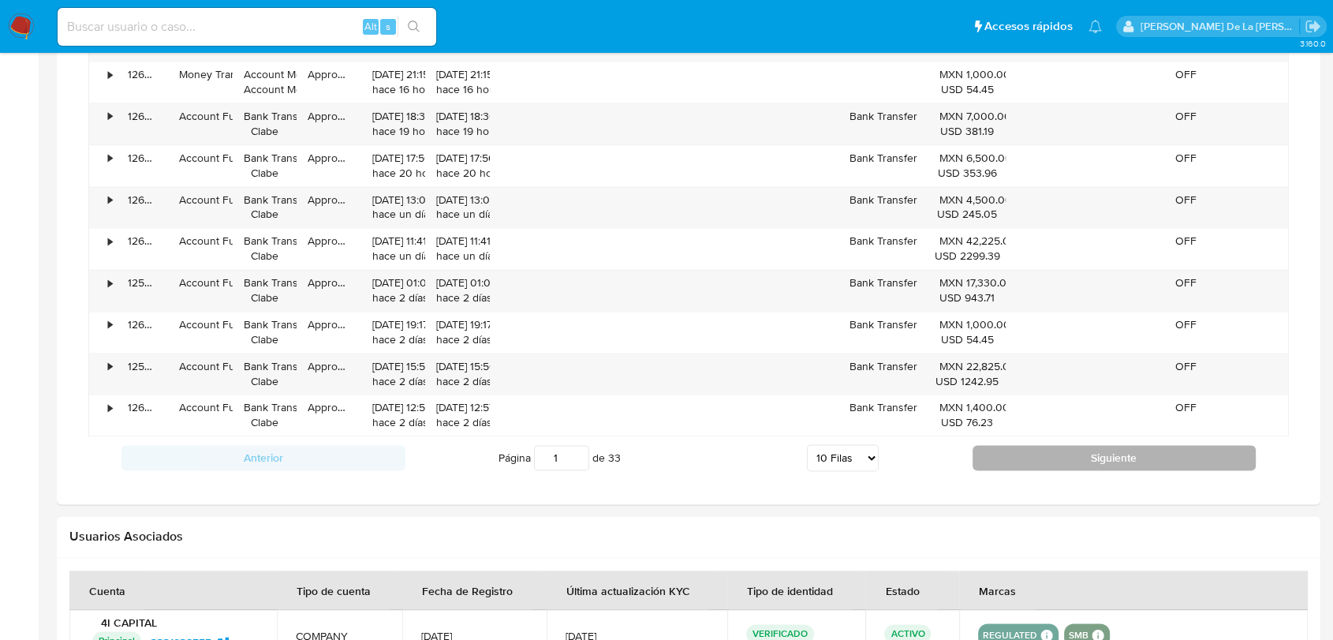
click at [997, 453] on button "Siguiente" at bounding box center [1115, 457] width 284 height 25
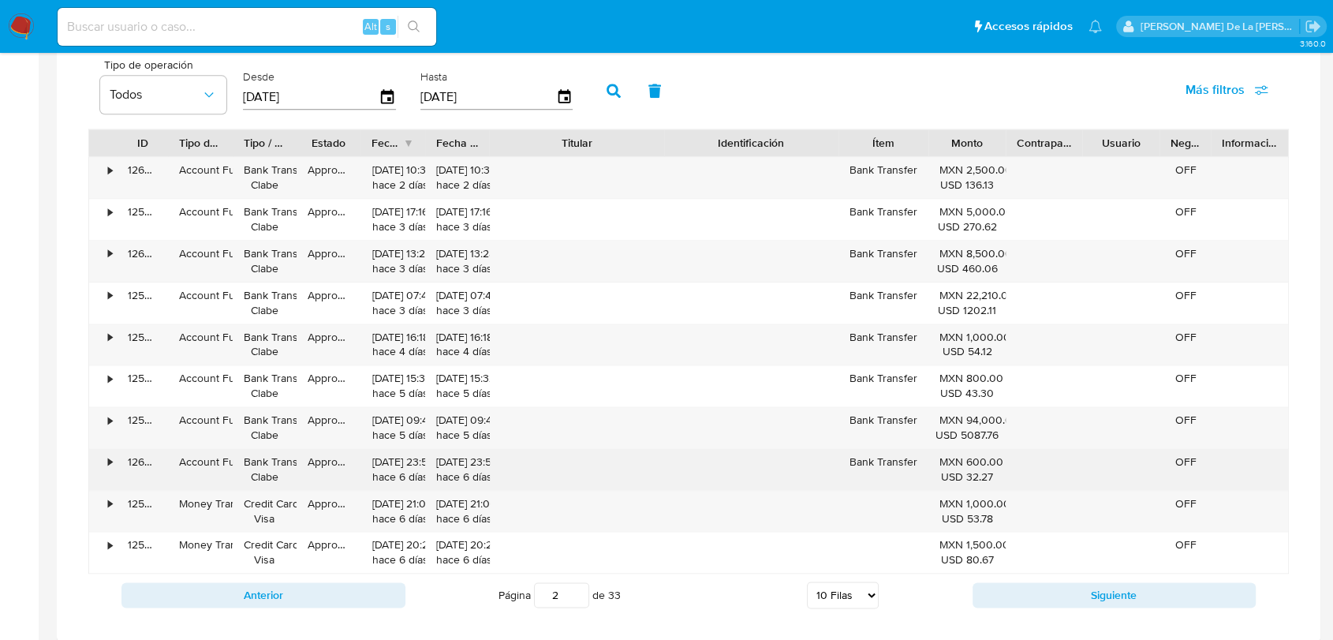
scroll to position [2015, 0]
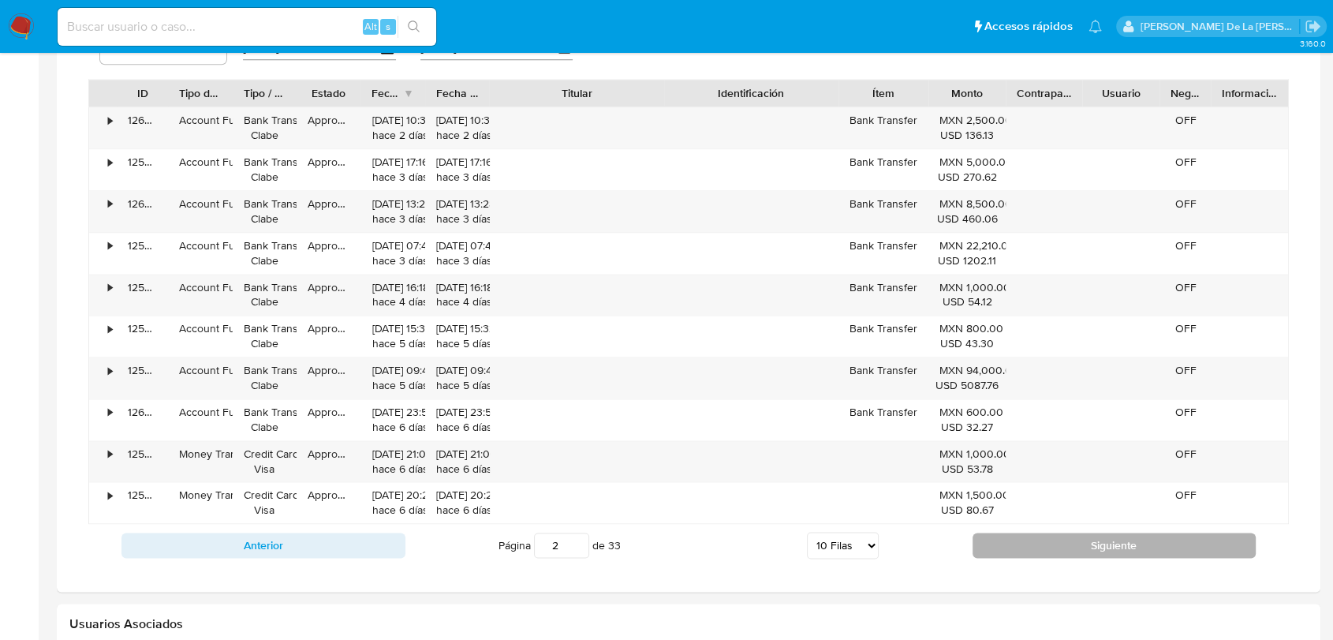
click at [1042, 535] on button "Siguiente" at bounding box center [1115, 544] width 284 height 25
click at [1022, 543] on button "Siguiente" at bounding box center [1115, 544] width 284 height 25
click at [1007, 533] on button "Siguiente" at bounding box center [1115, 544] width 284 height 25
type input "5"
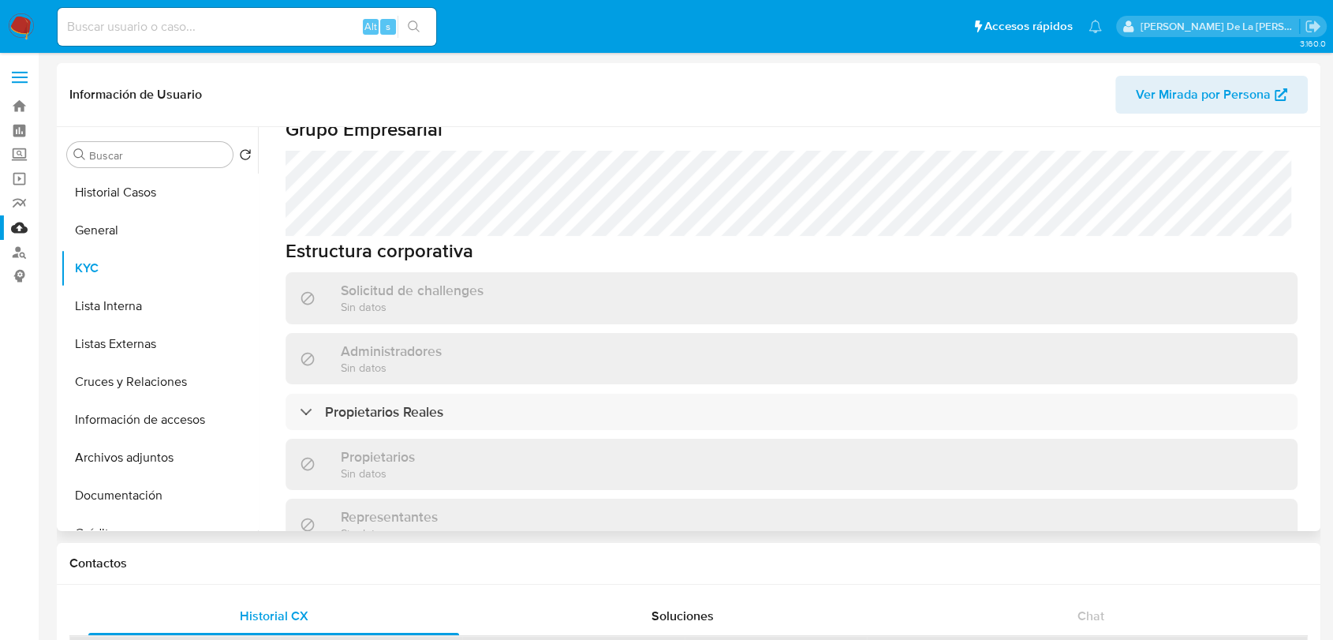
scroll to position [301, 0]
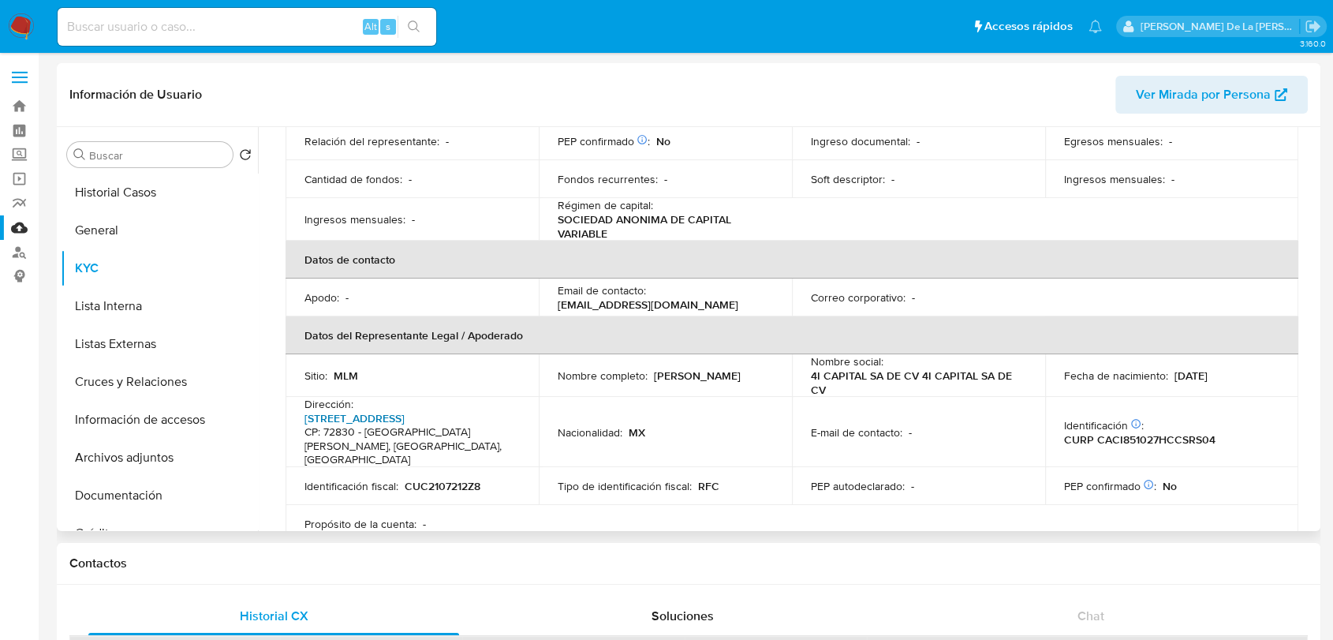
click at [376, 410] on link "Reforma 21, Lomas De Angelopolis" at bounding box center [354, 418] width 100 height 16
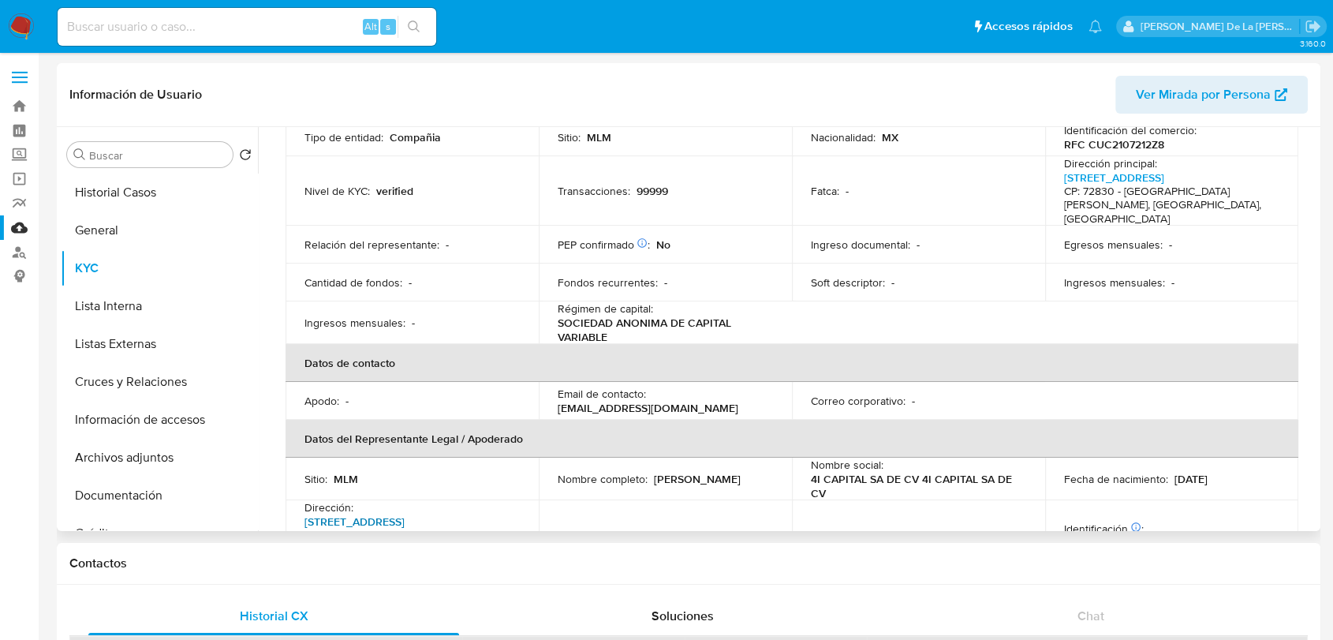
scroll to position [0, 0]
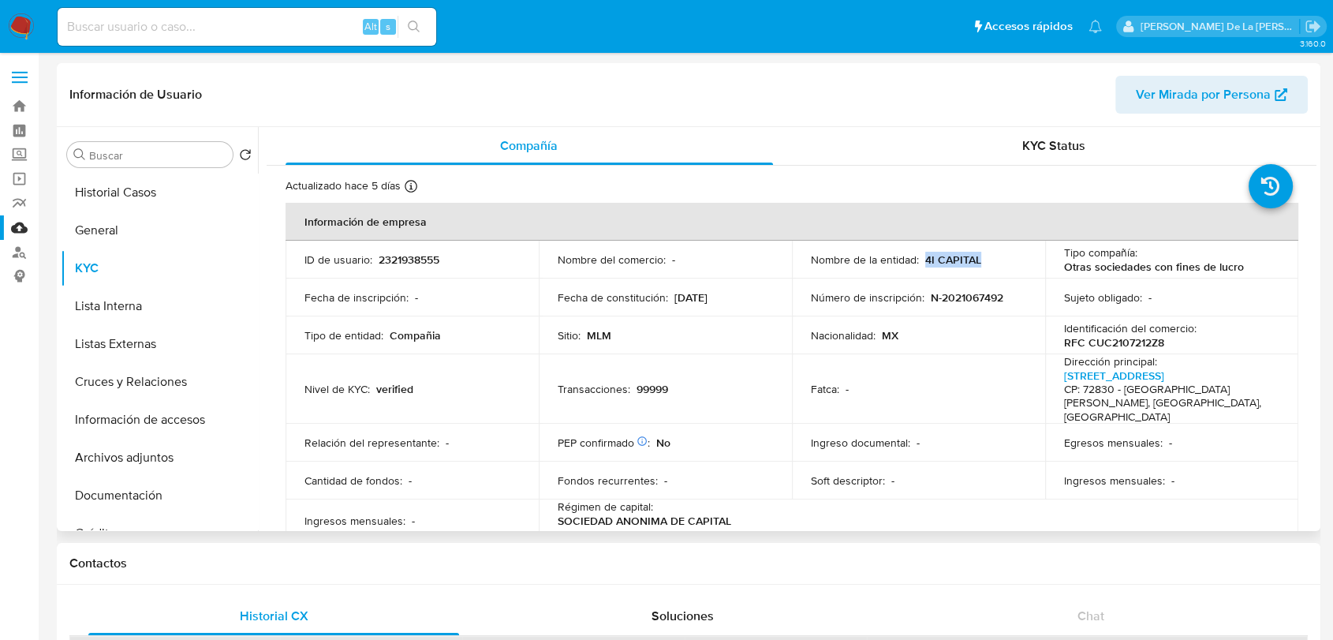
drag, startPoint x: 920, startPoint y: 256, endPoint x: 980, endPoint y: 255, distance: 60.0
click at [982, 258] on div "Nombre de la entidad : 4I CAPITAL" at bounding box center [918, 259] width 215 height 14
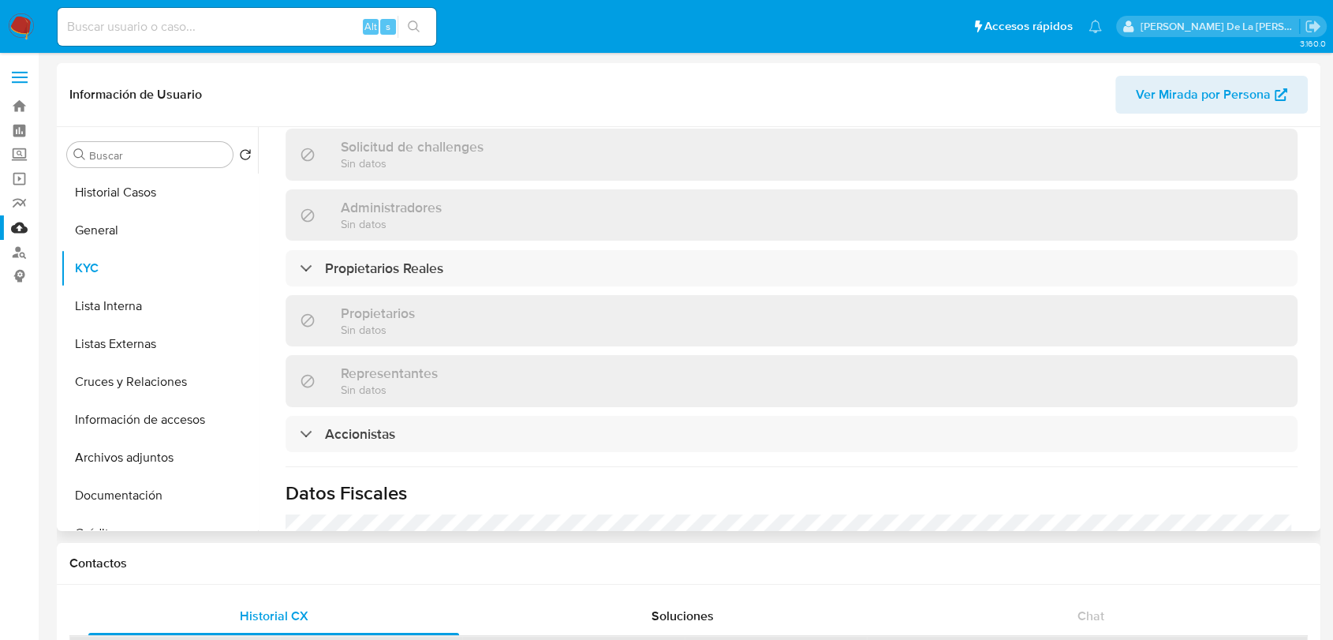
scroll to position [1178, 0]
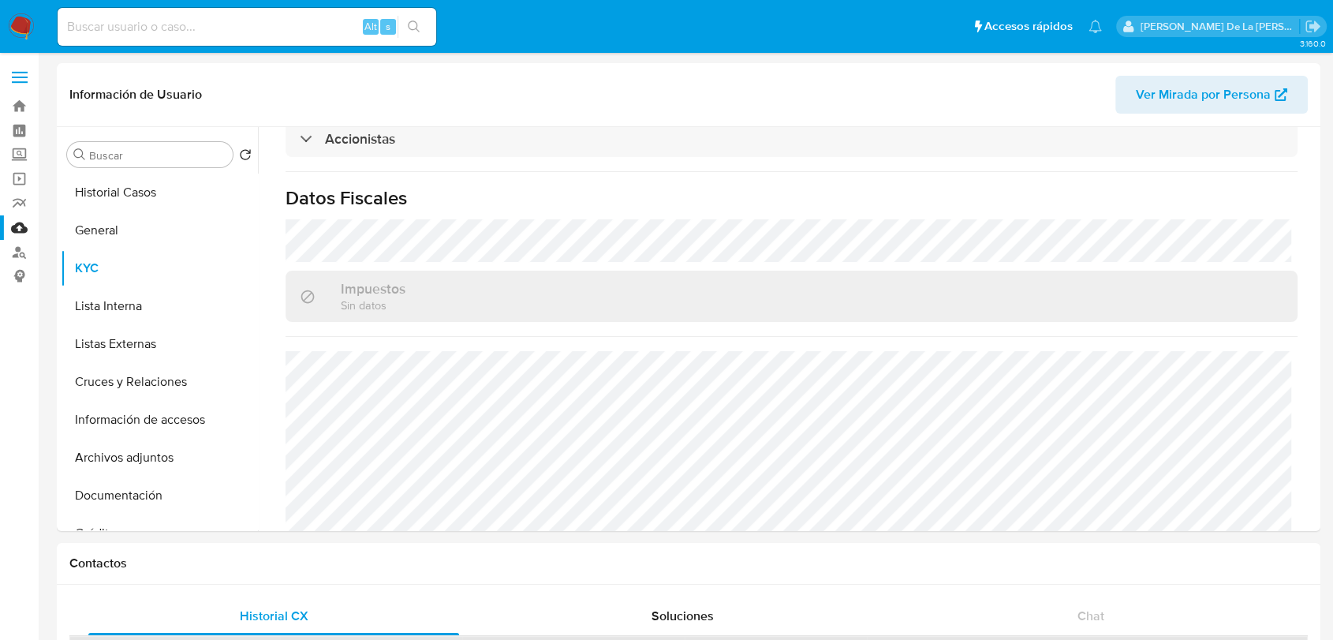
drag, startPoint x: 117, startPoint y: 21, endPoint x: 129, endPoint y: 21, distance: 11.9
click at [117, 21] on input at bounding box center [247, 27] width 379 height 21
paste input "119772107"
type input "119772107"
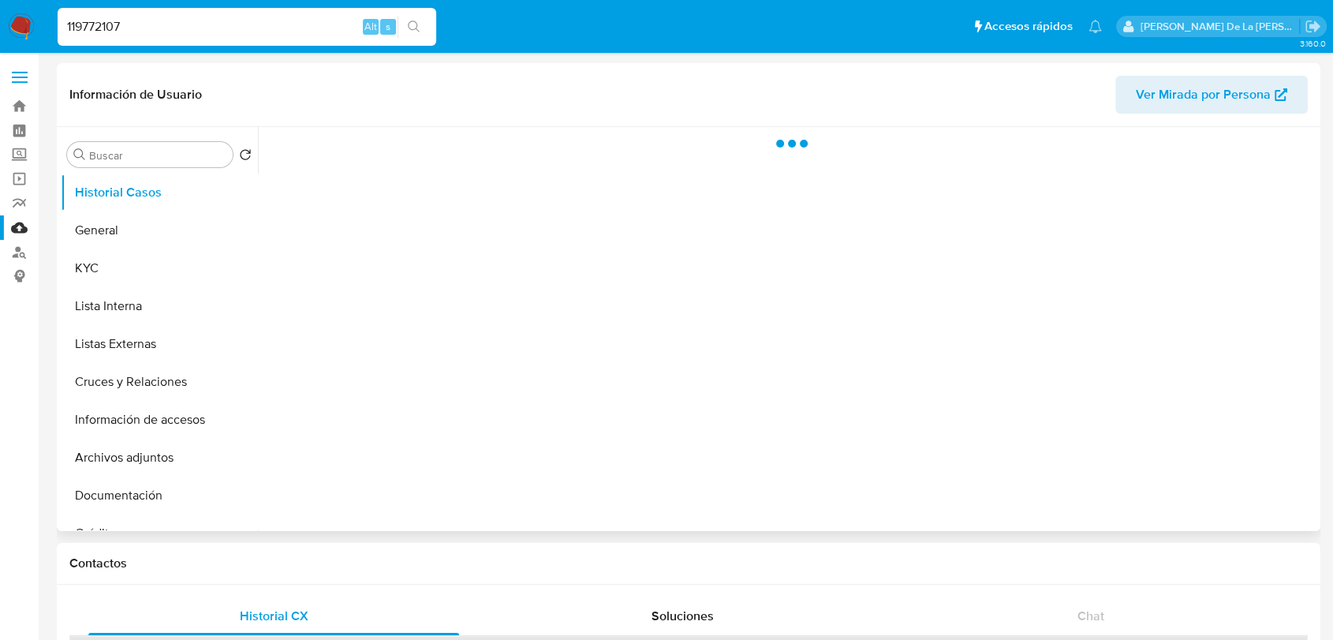
select select "10"
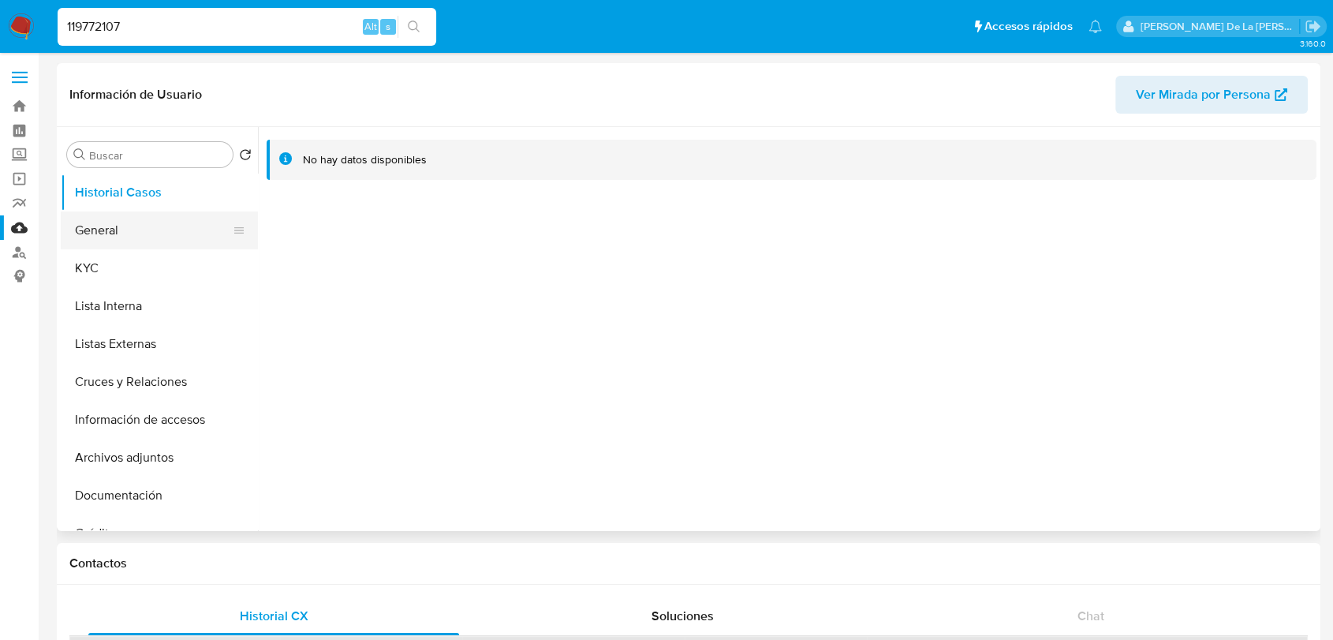
click at [162, 231] on button "General" at bounding box center [153, 230] width 185 height 38
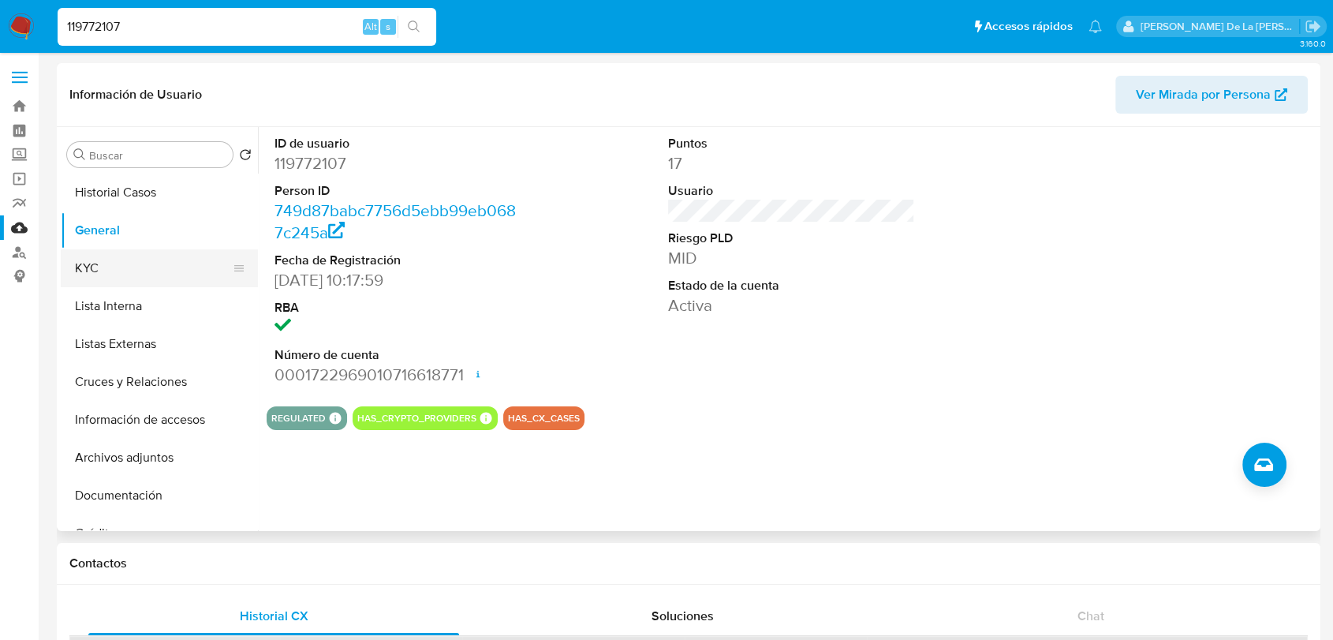
click at [92, 264] on button "KYC" at bounding box center [153, 268] width 185 height 38
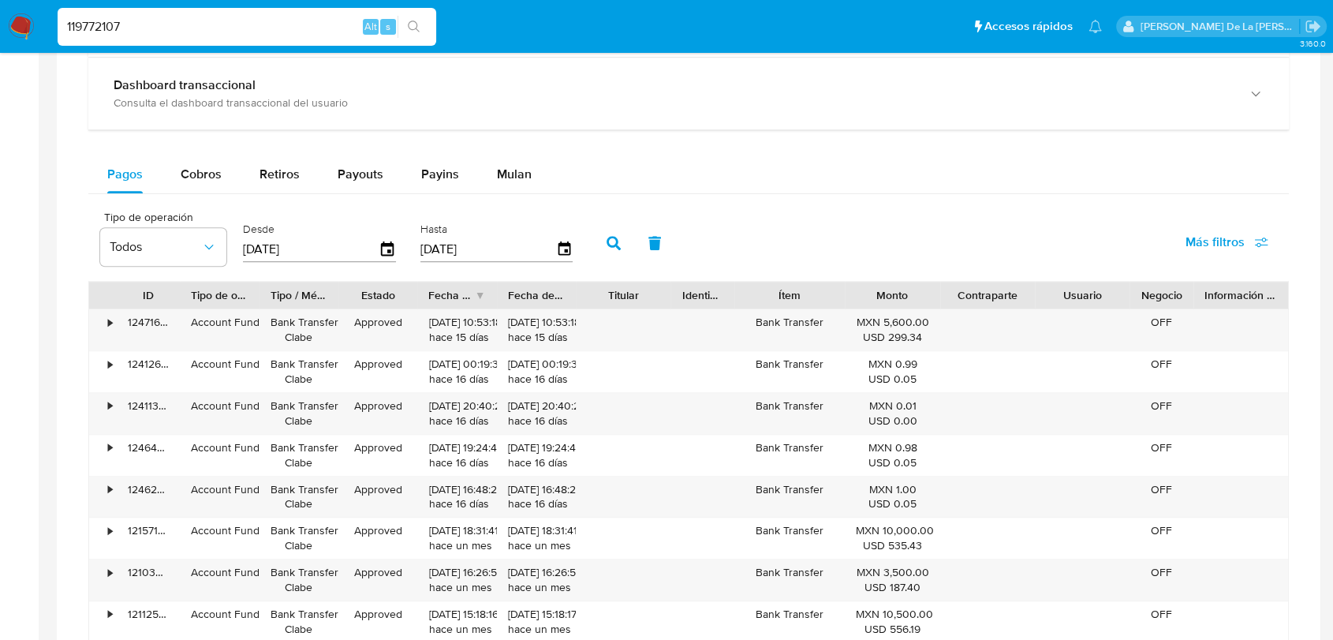
scroll to position [964, 0]
click at [181, 170] on button "Cobros" at bounding box center [201, 172] width 79 height 38
select select "10"
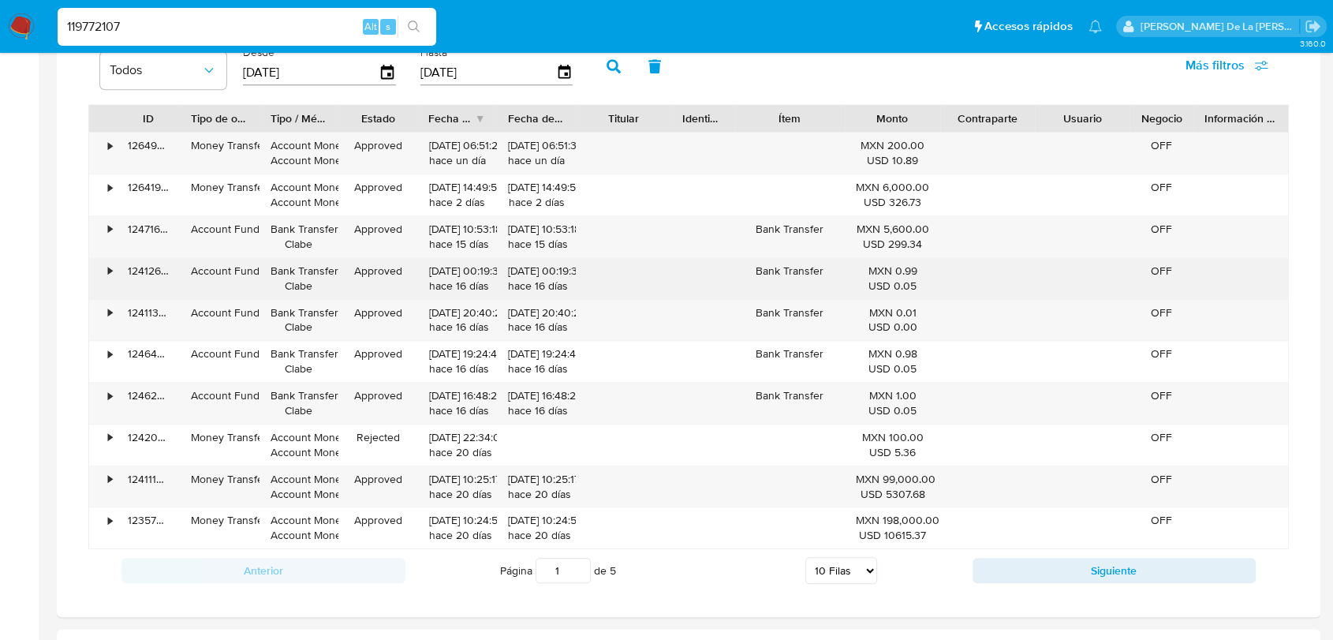
scroll to position [1139, 0]
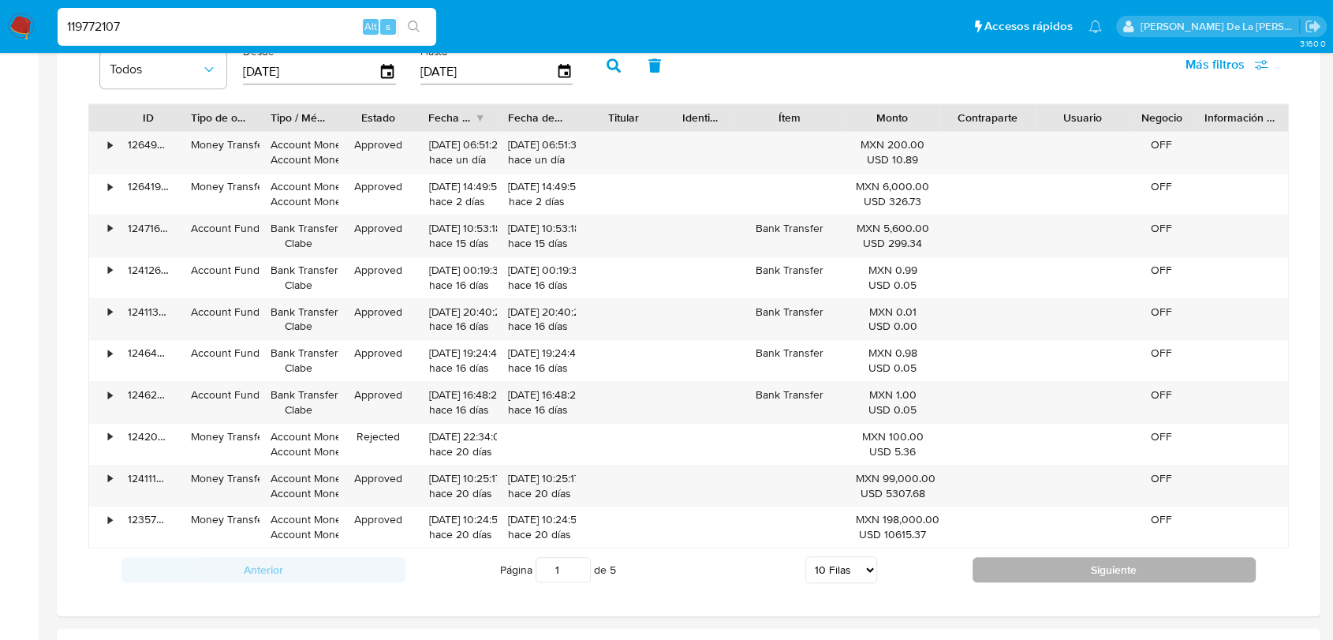
click at [1035, 558] on button "Siguiente" at bounding box center [1115, 569] width 284 height 25
type input "2"
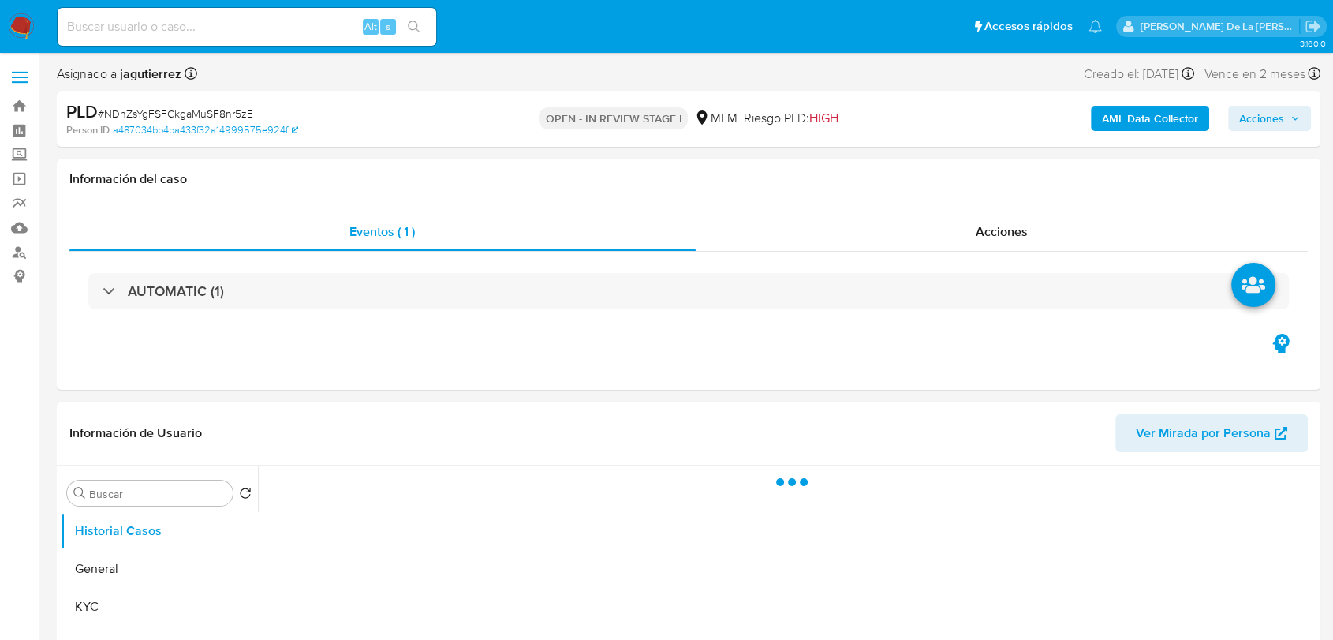
select select "10"
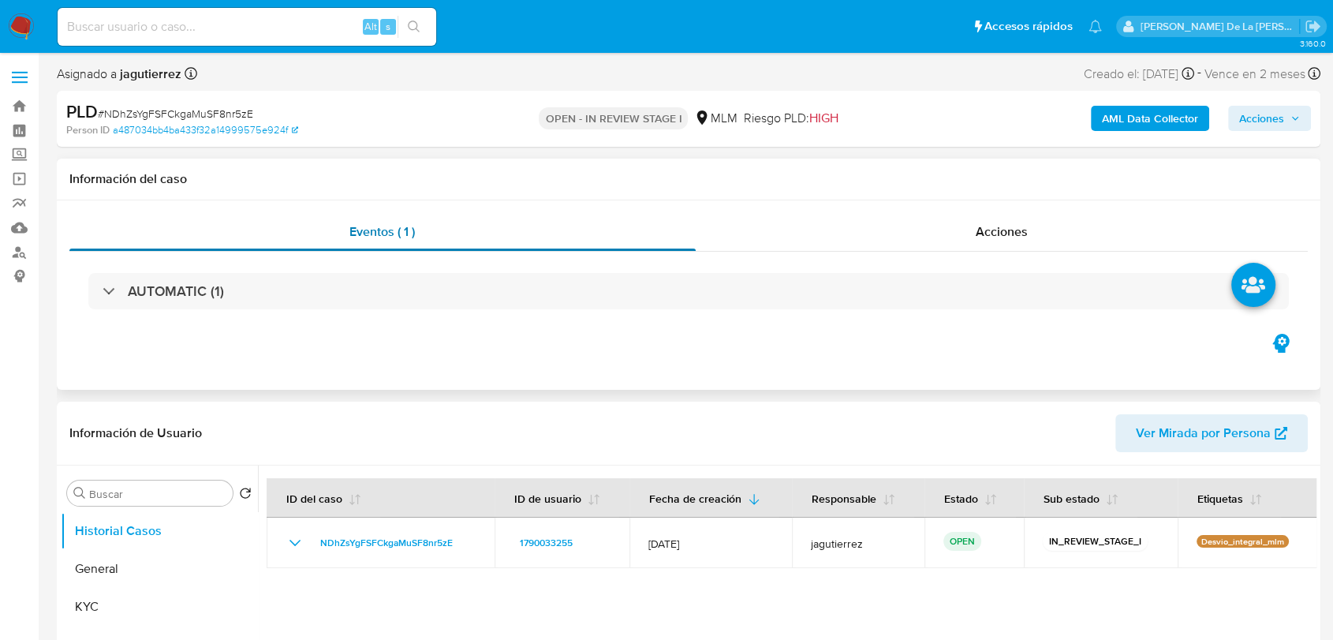
scroll to position [88, 0]
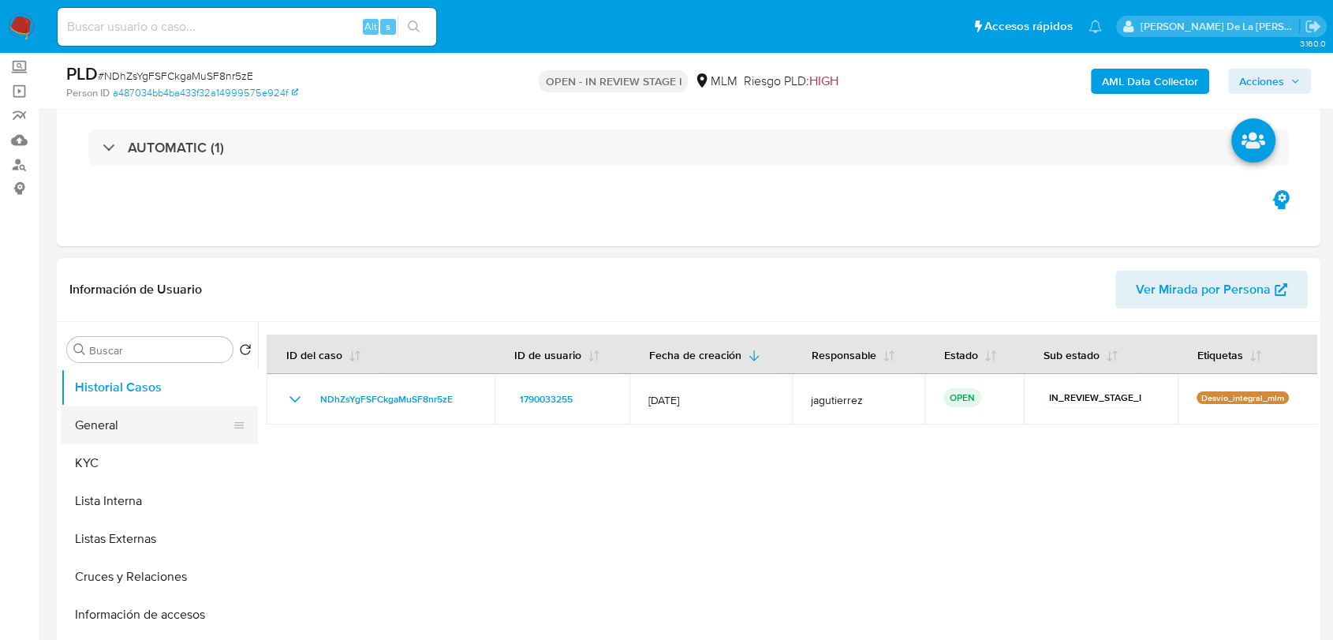
click at [109, 434] on button "General" at bounding box center [153, 425] width 185 height 38
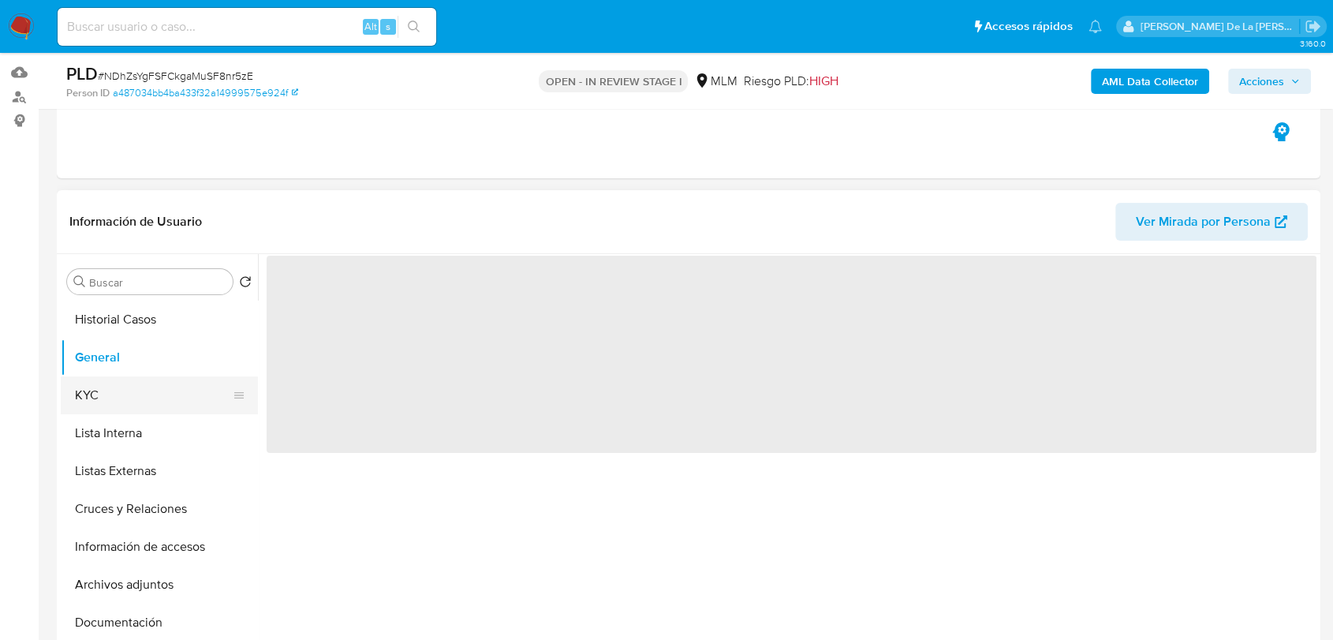
scroll to position [175, 0]
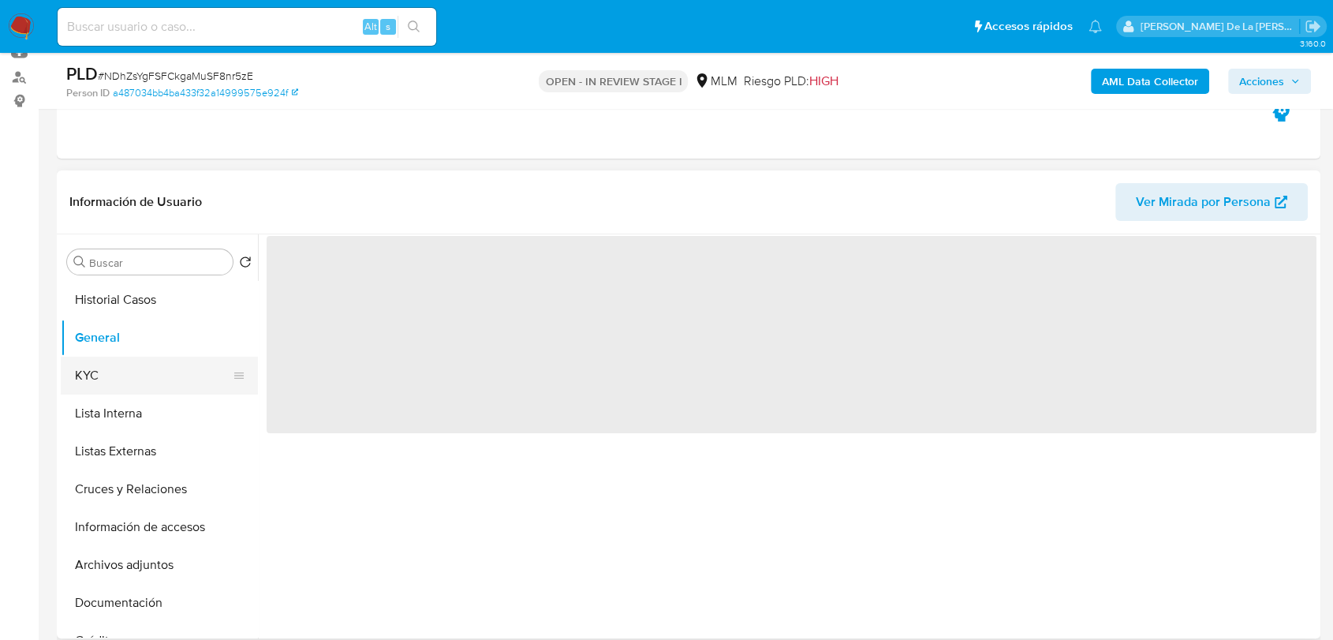
click at [145, 375] on button "KYC" at bounding box center [153, 376] width 185 height 38
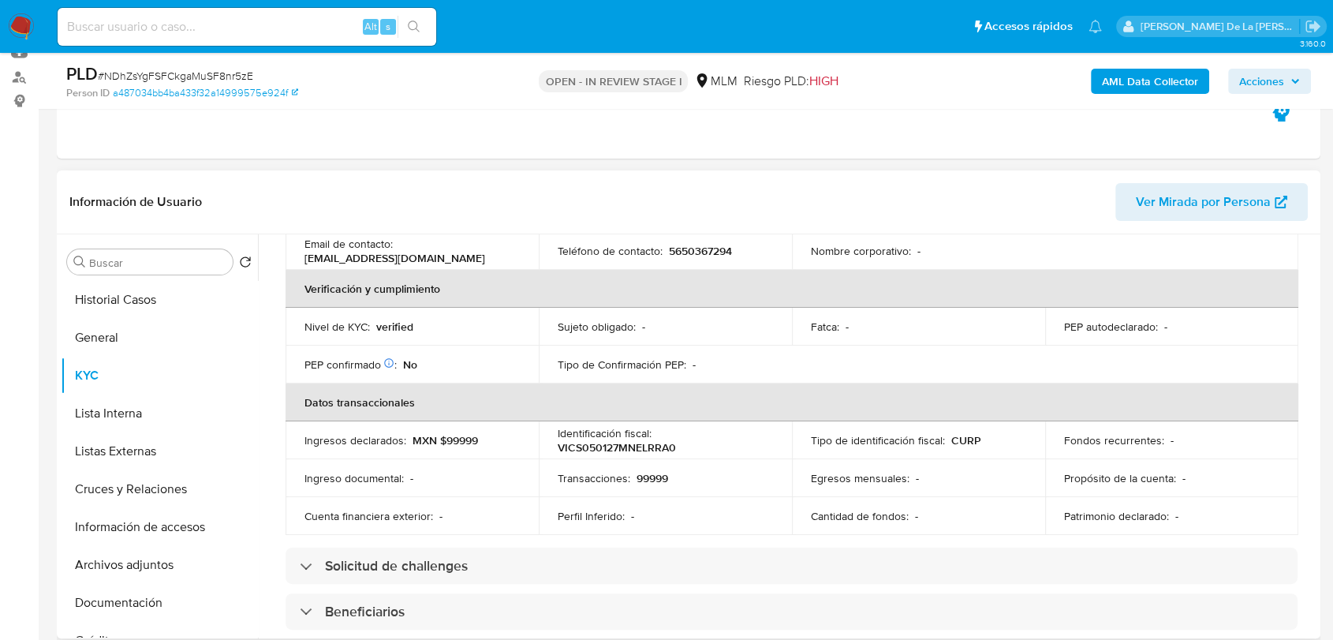
scroll to position [525, 0]
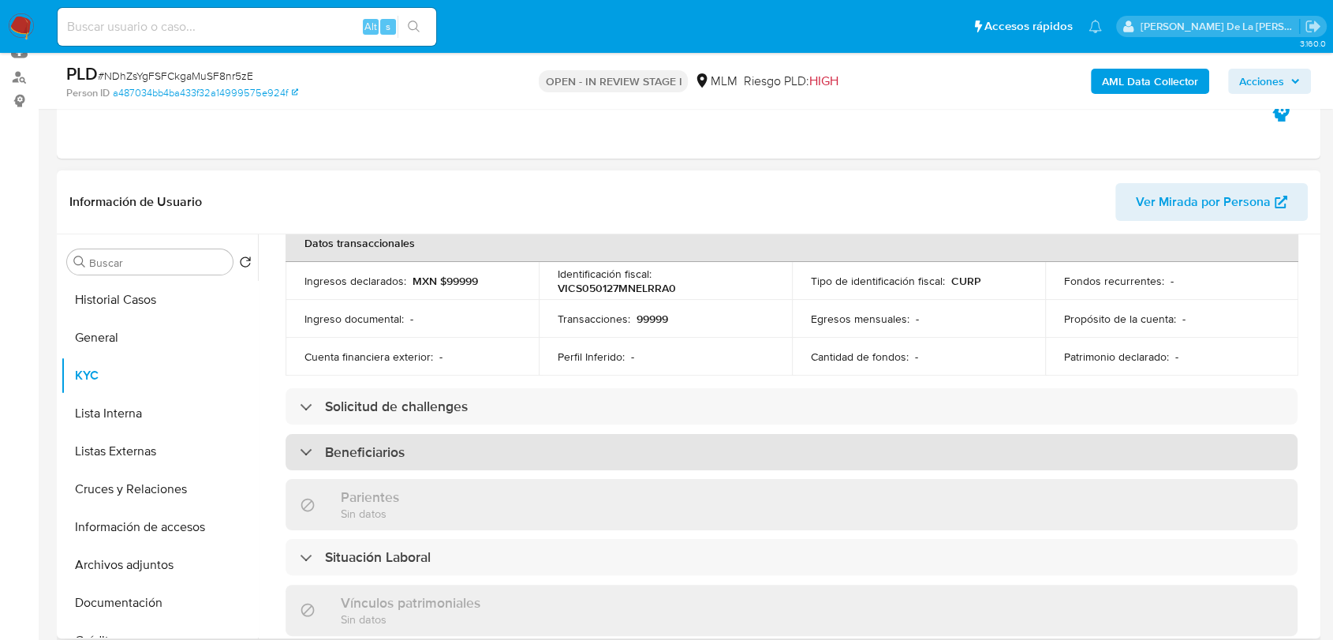
click at [388, 443] on h3 "Beneficiarios" at bounding box center [365, 451] width 80 height 17
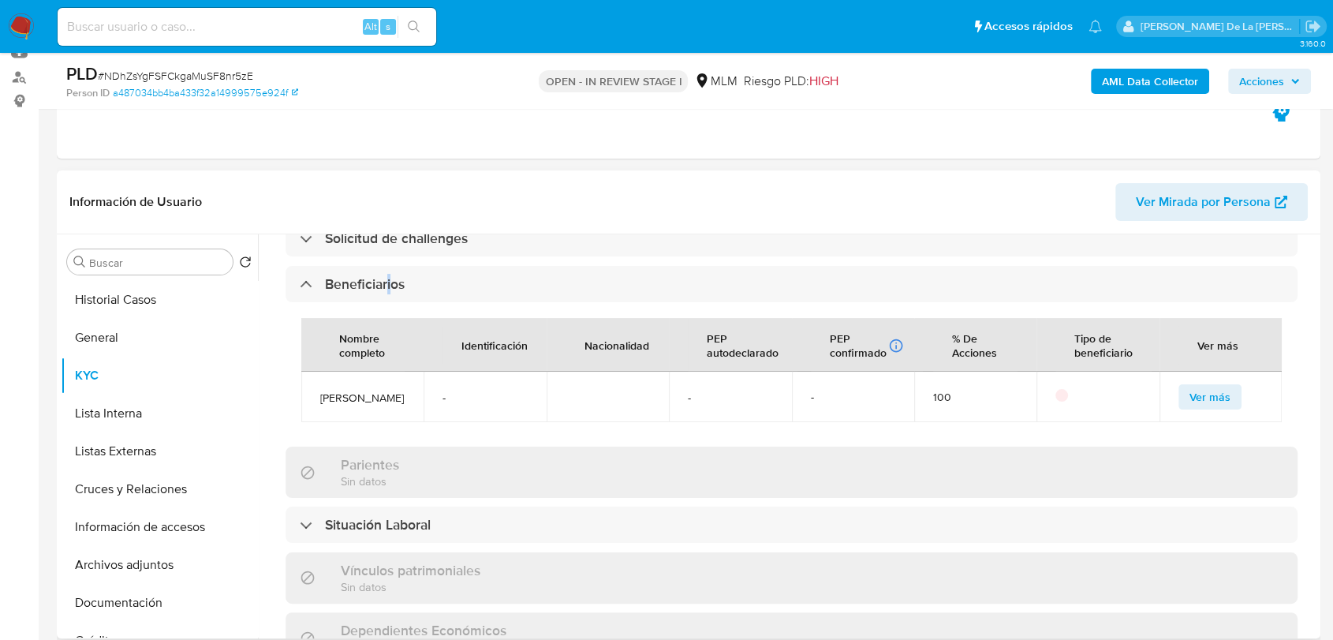
scroll to position [700, 0]
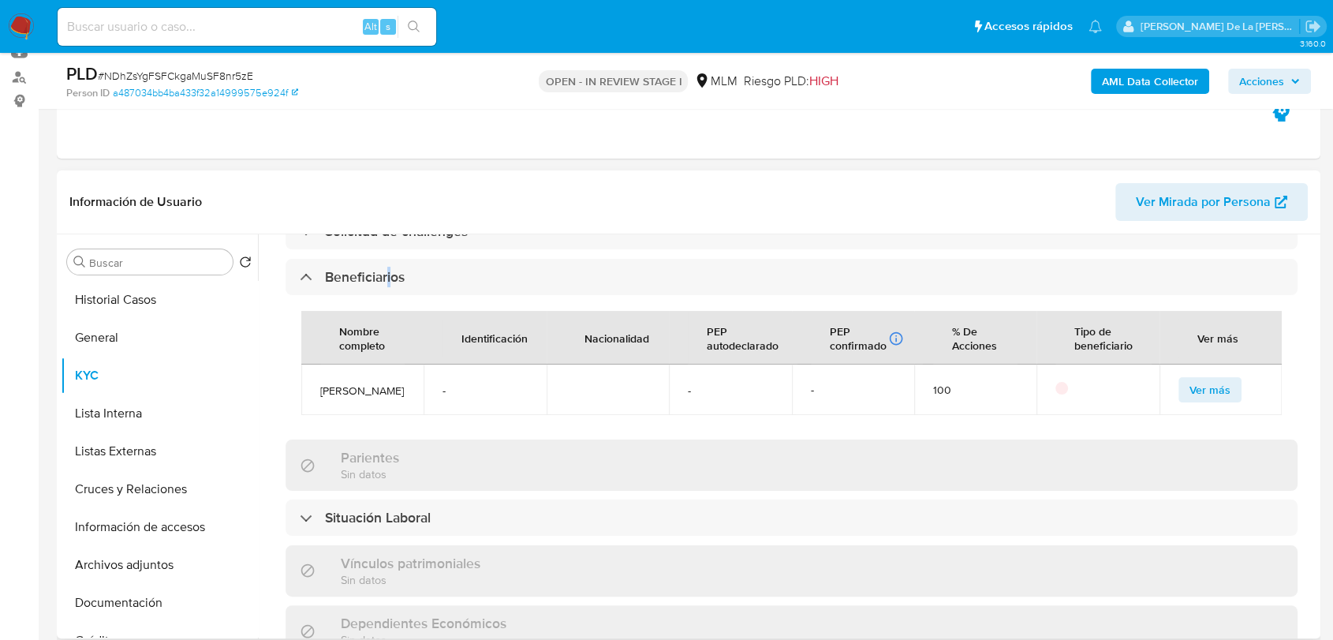
drag, startPoint x: 383, startPoint y: 377, endPoint x: 331, endPoint y: 362, distance: 53.4
click at [304, 364] on td "[PERSON_NAME]" at bounding box center [362, 389] width 122 height 50
copy span "[PERSON_NAME]"
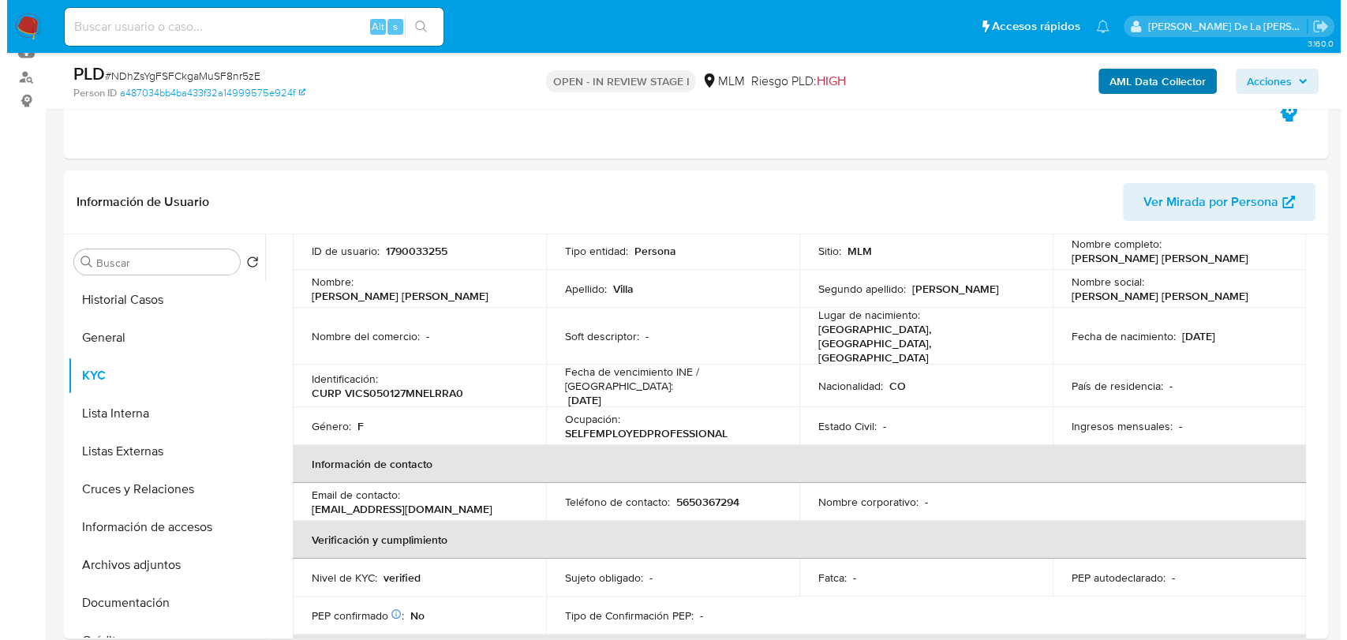
scroll to position [88, 0]
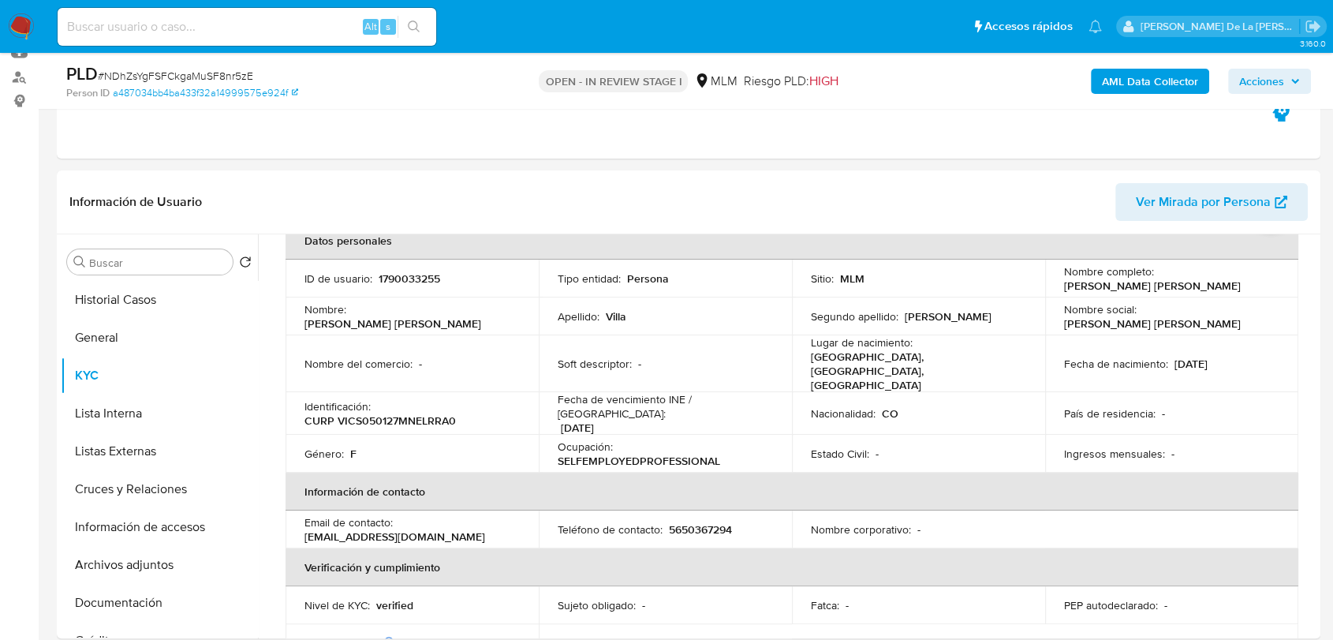
click at [1164, 60] on div "PLD # NDhZsYgFSFCkgaMuSF8nr5zE Person ID a487034bb4ba433f32a14999575e924f OPEN …" at bounding box center [689, 81] width 1264 height 56
click at [1149, 89] on b "AML Data Collector" at bounding box center [1150, 81] width 96 height 25
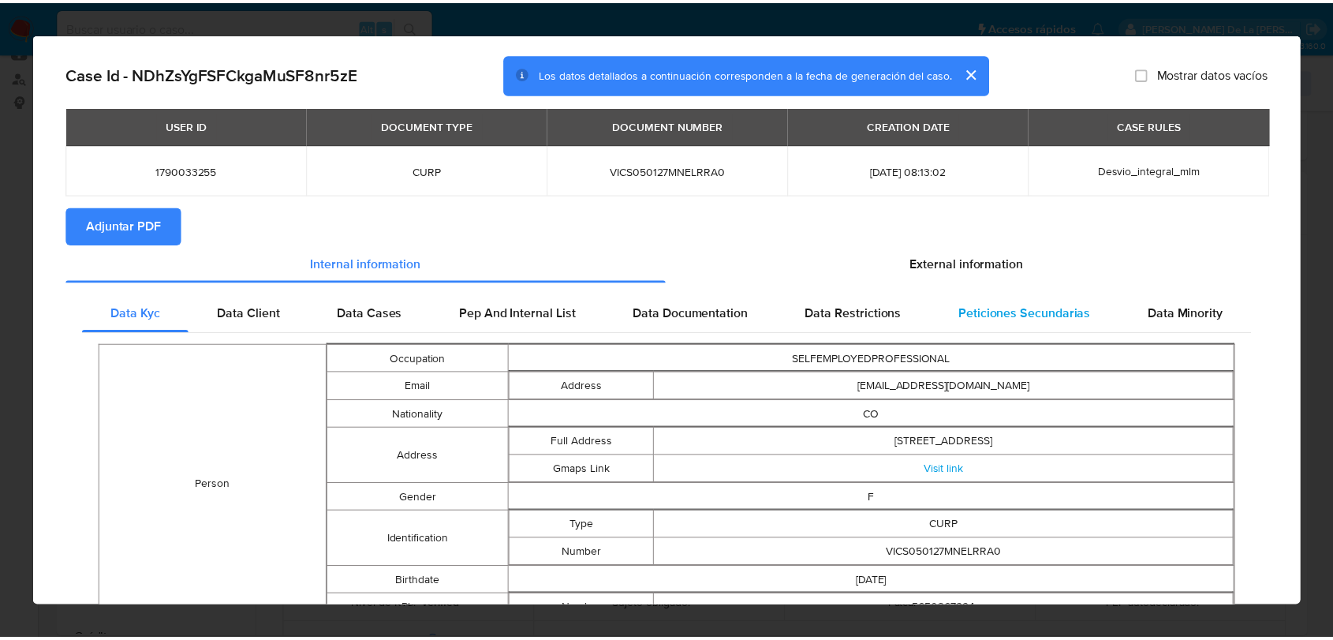
scroll to position [0, 0]
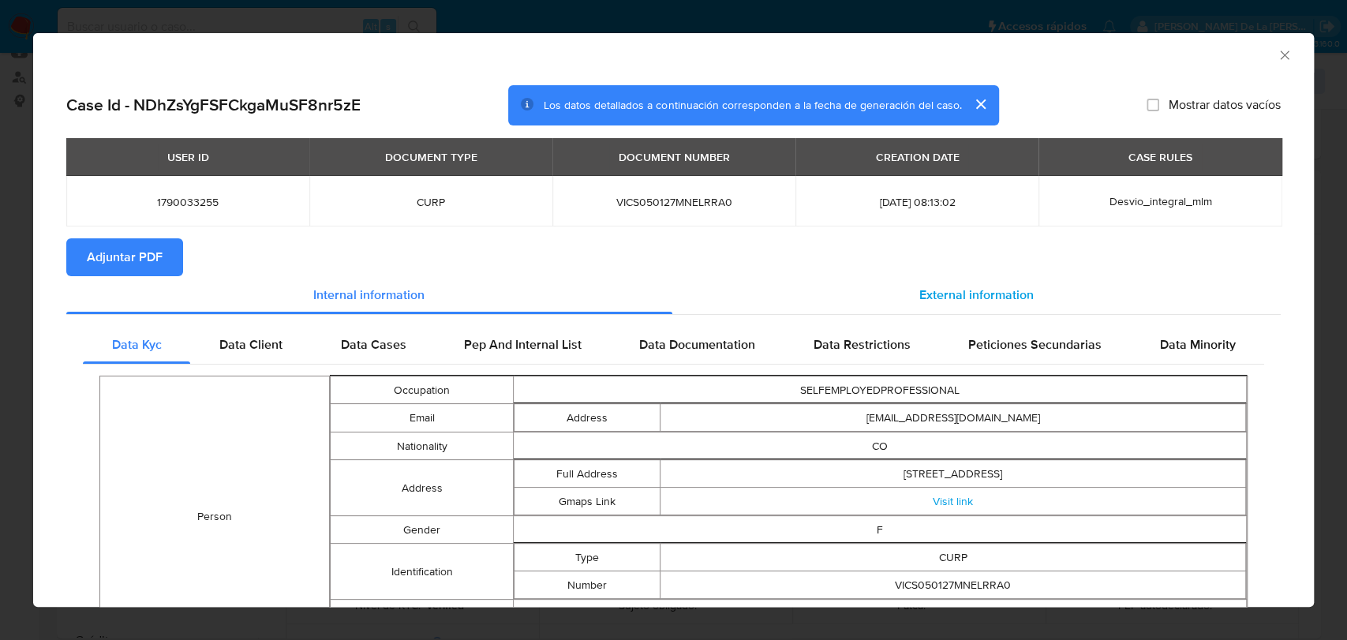
drag, startPoint x: 980, startPoint y: 301, endPoint x: 970, endPoint y: 303, distance: 9.6
click at [978, 309] on div "External information" at bounding box center [976, 295] width 609 height 38
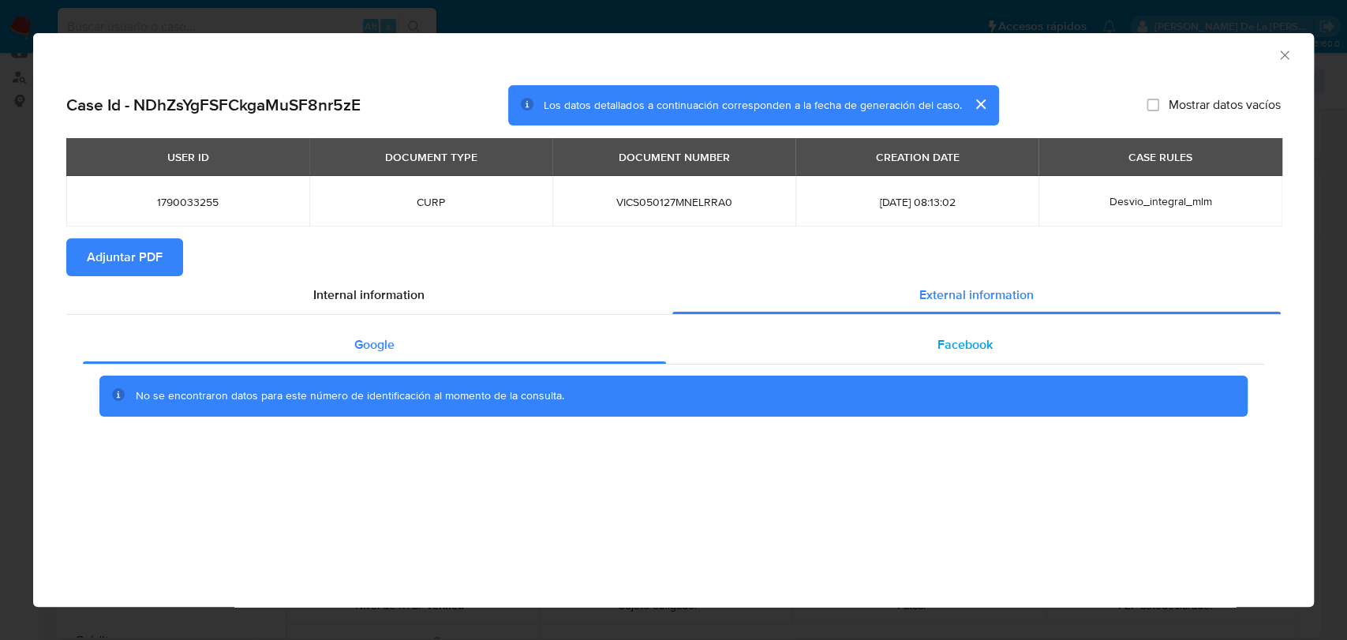
click at [992, 353] on div "Facebook" at bounding box center [965, 345] width 598 height 38
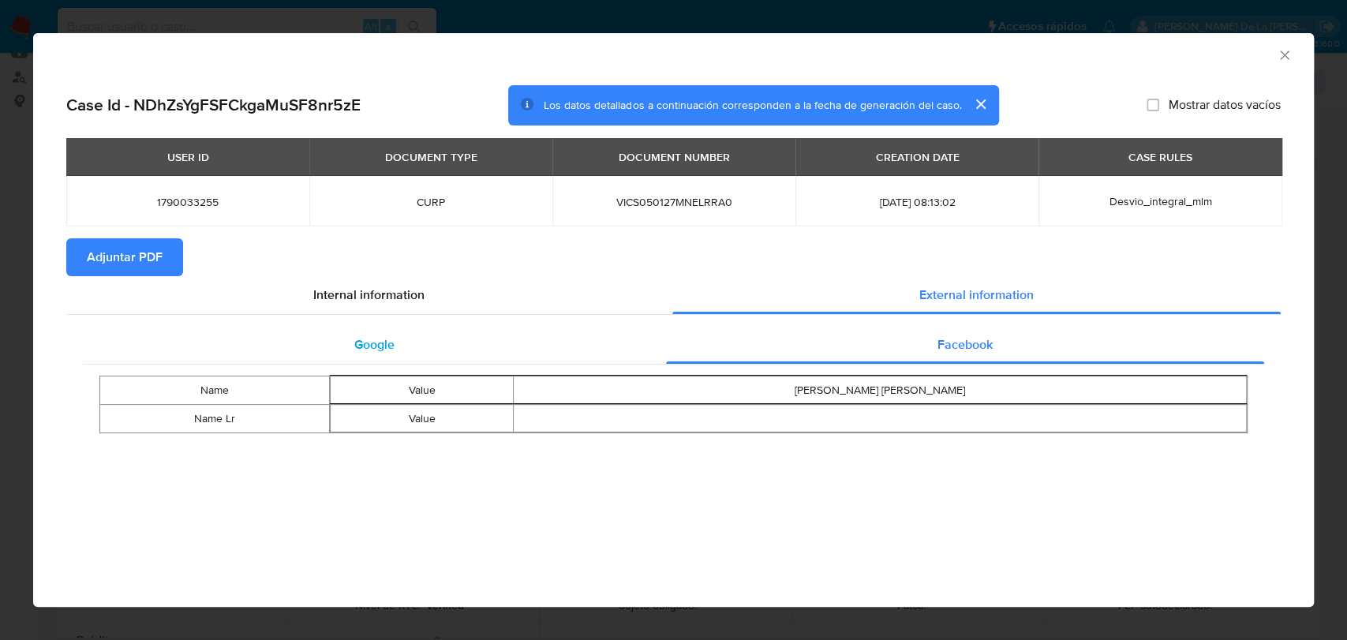
click at [348, 355] on div "Google" at bounding box center [374, 345] width 583 height 38
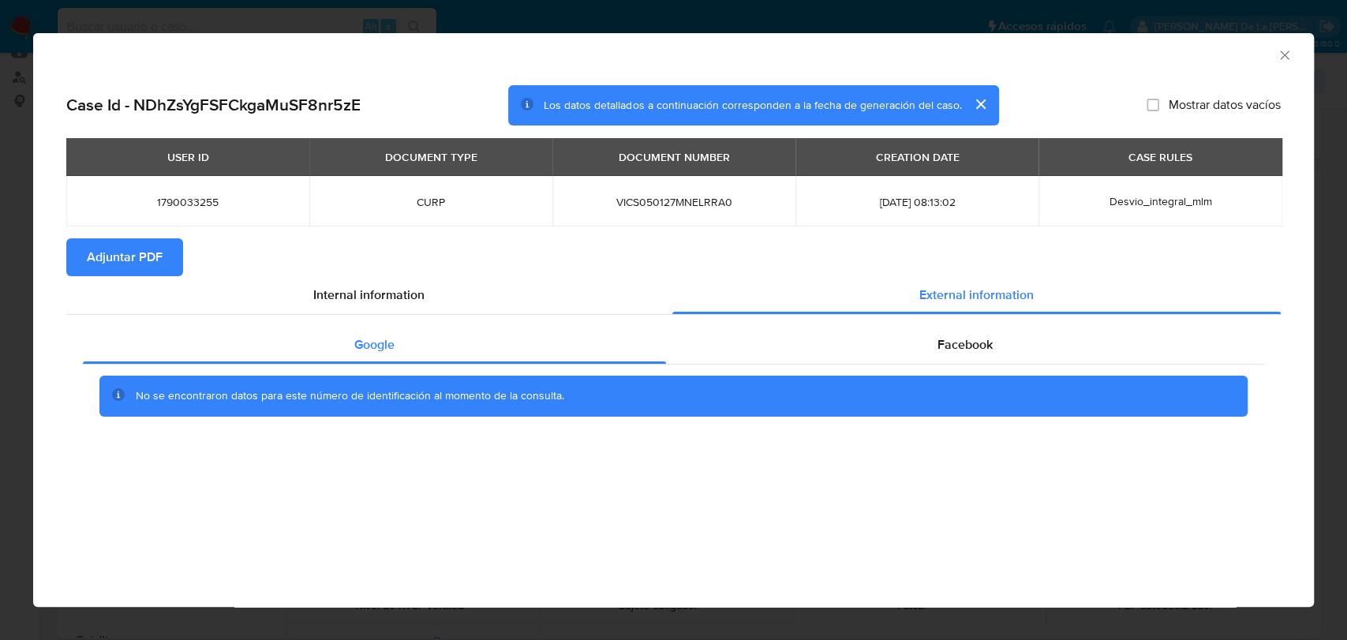
click at [1280, 58] on icon "Cerrar ventana" at bounding box center [1283, 54] width 9 height 9
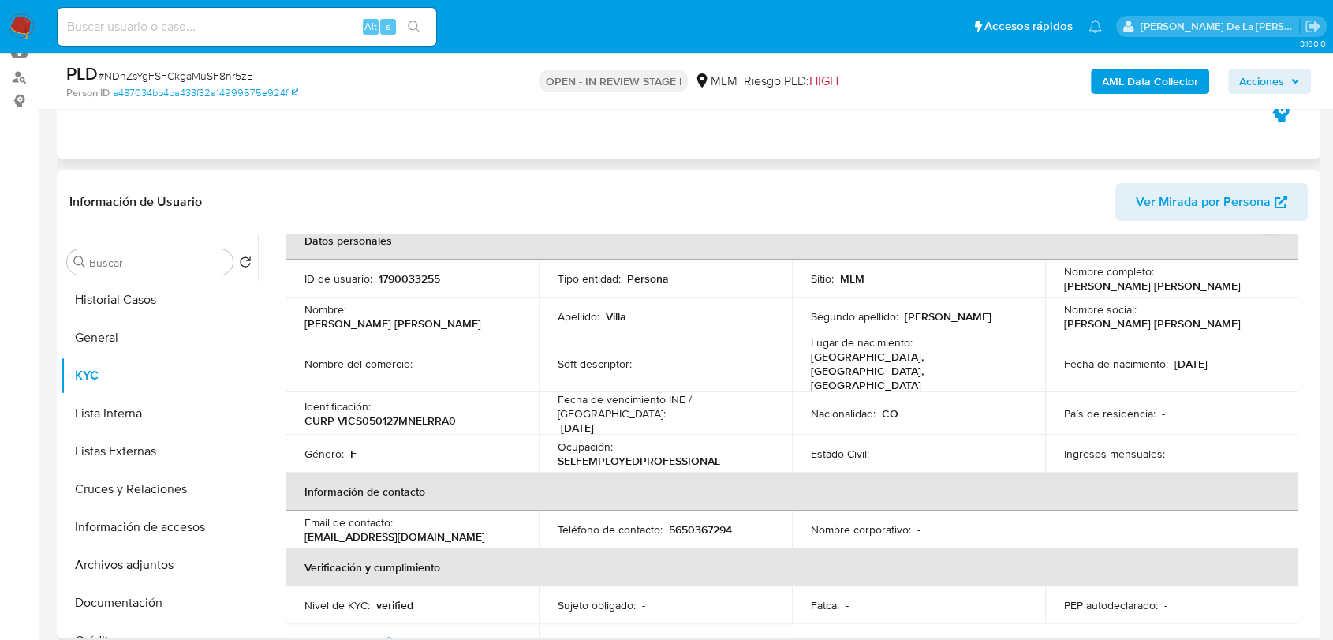
click at [1277, 114] on icon "button" at bounding box center [1280, 112] width 17 height 19
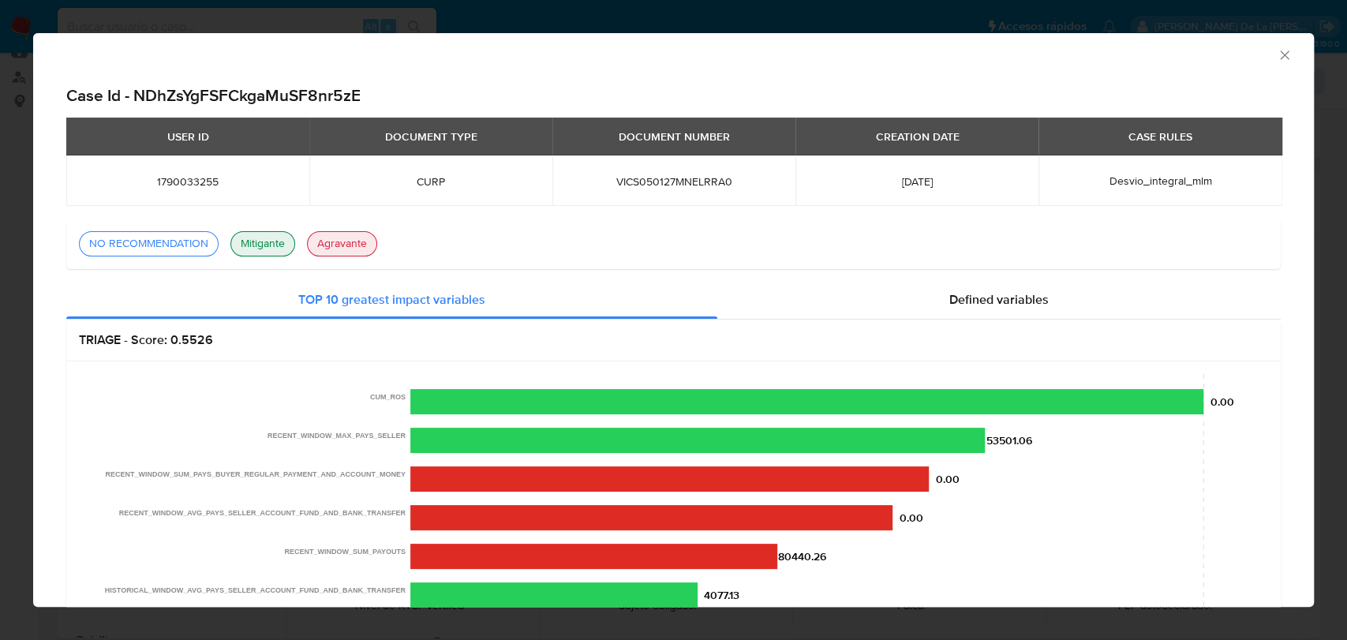
click at [1286, 63] on div "Consolidado" at bounding box center [673, 52] width 1280 height 39
click at [1276, 62] on icon "Cerrar ventana" at bounding box center [1284, 55] width 16 height 16
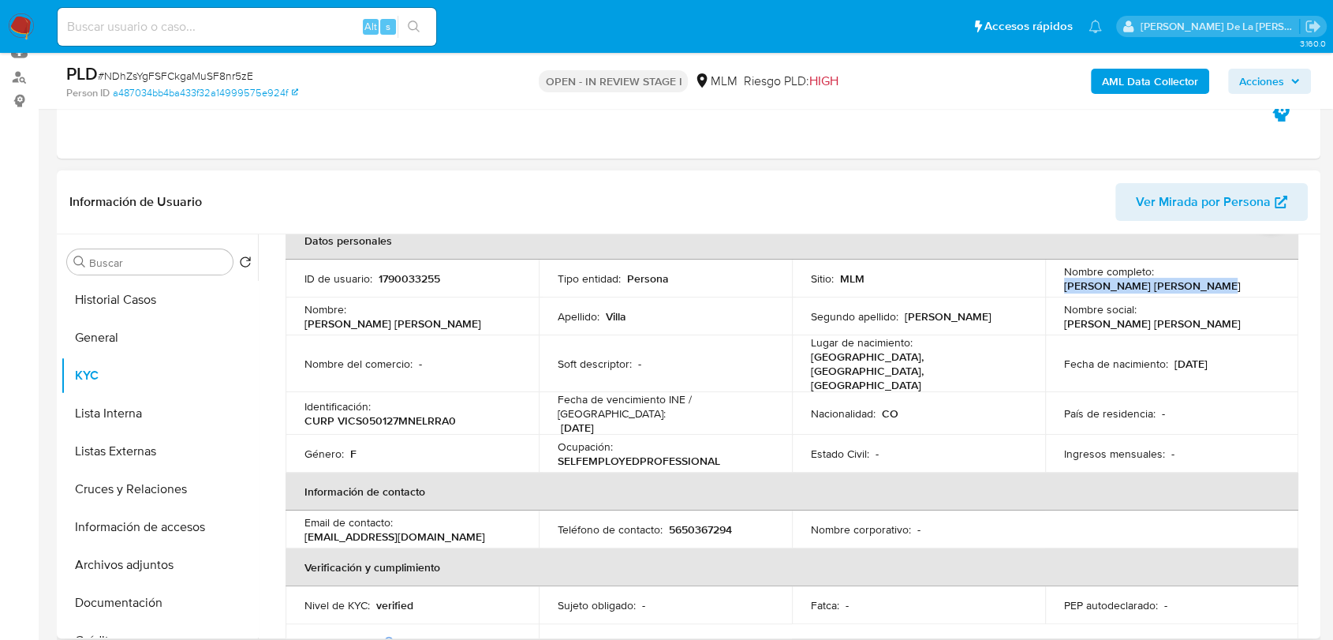
drag, startPoint x: 1056, startPoint y: 289, endPoint x: 1199, endPoint y: 286, distance: 142.8
click at [1199, 286] on td "Nombre completo : [PERSON_NAME] [PERSON_NAME]" at bounding box center [1171, 279] width 253 height 38
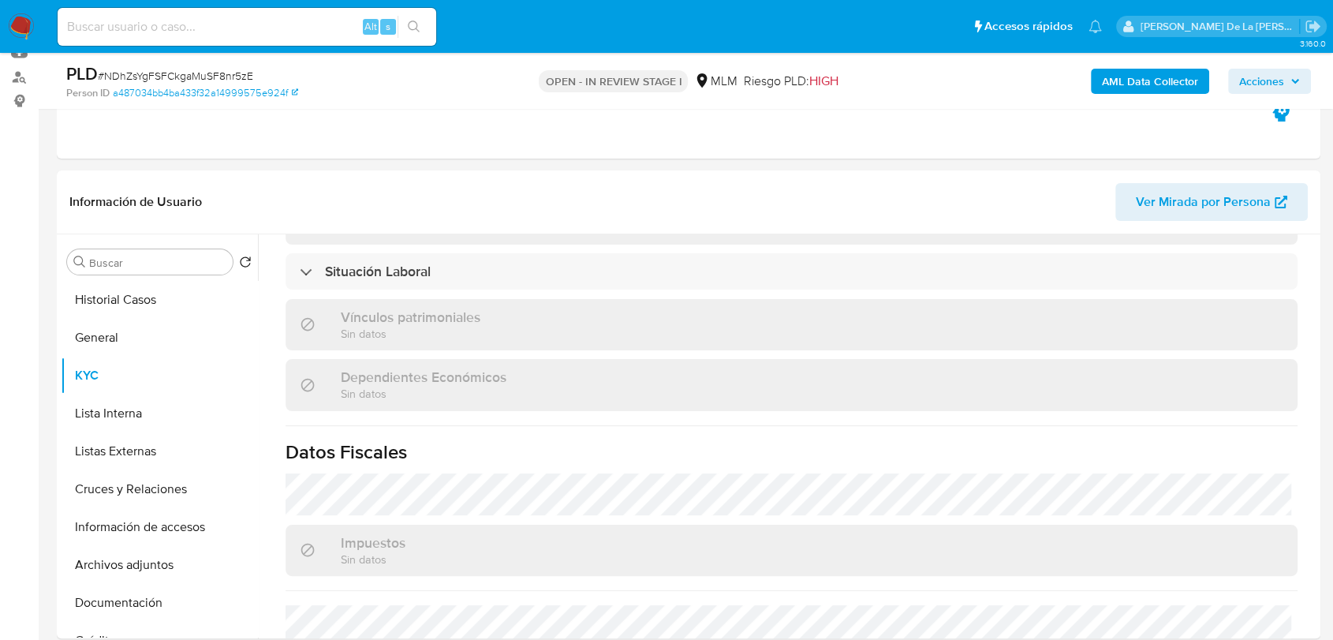
scroll to position [935, 0]
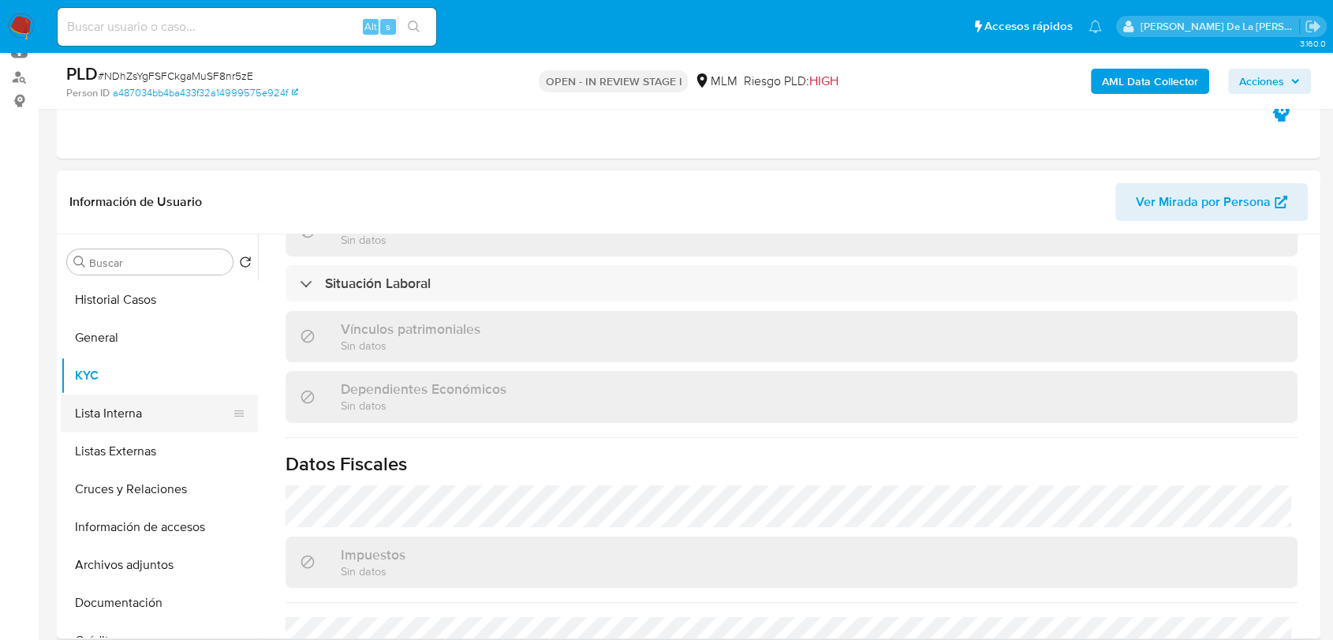
click at [87, 421] on button "Lista Interna" at bounding box center [153, 413] width 185 height 38
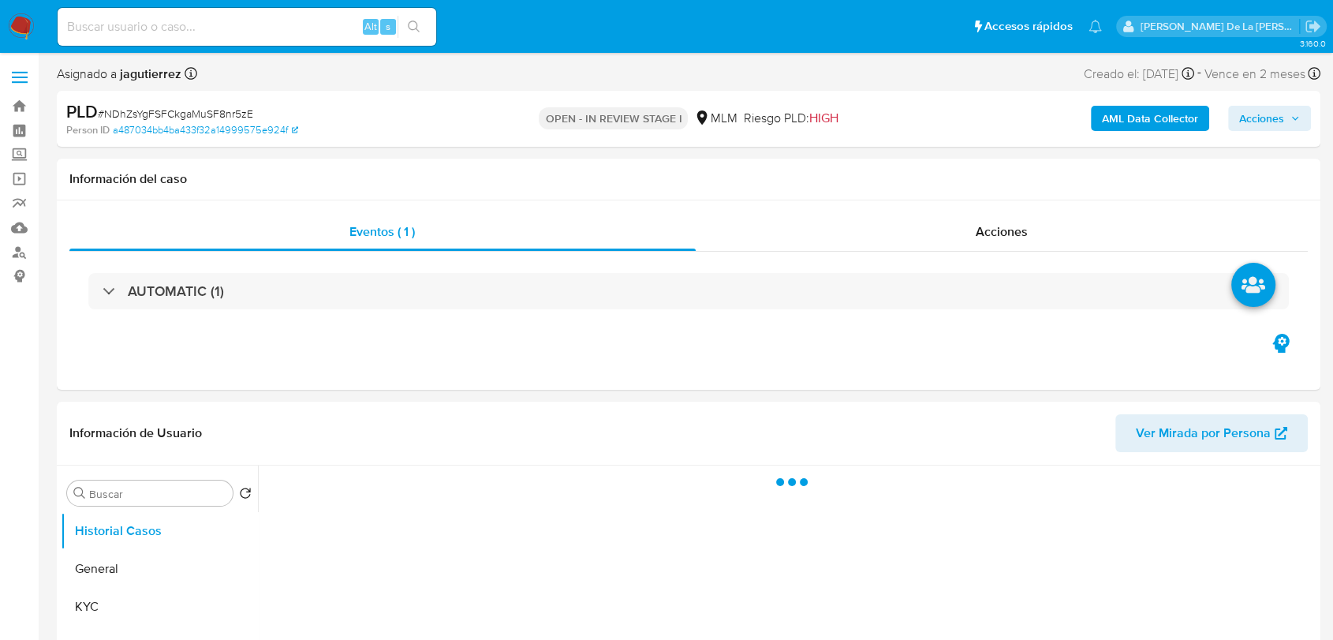
select select "10"
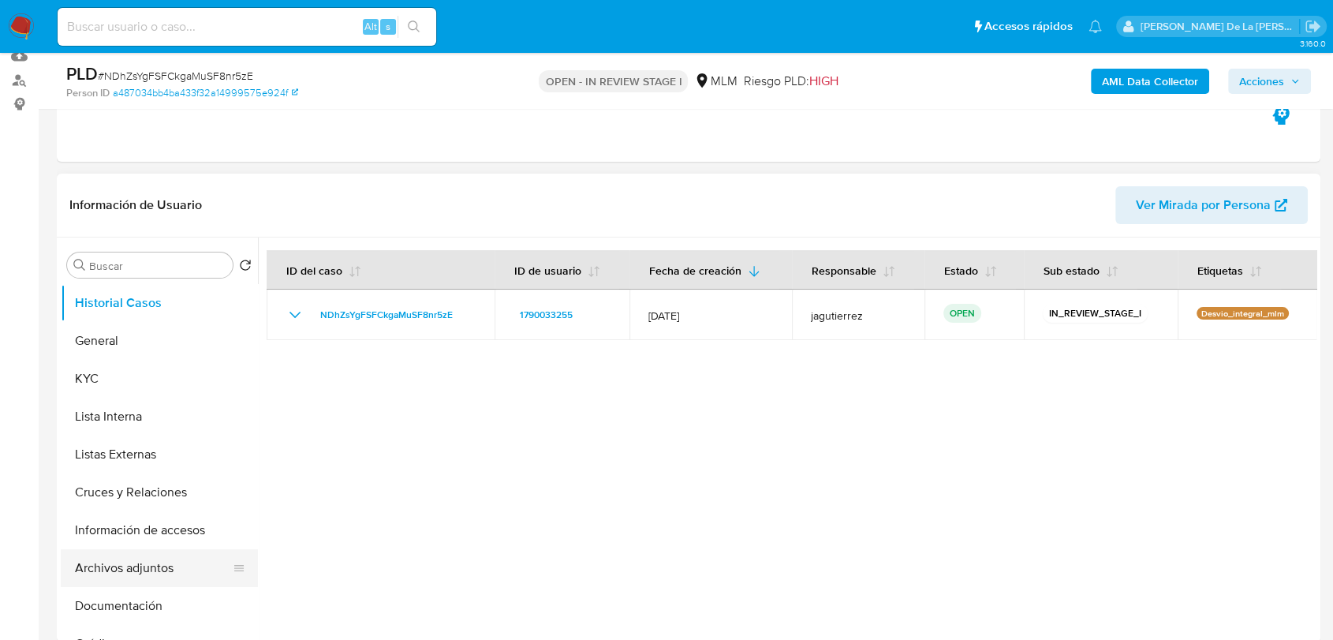
scroll to position [263, 0]
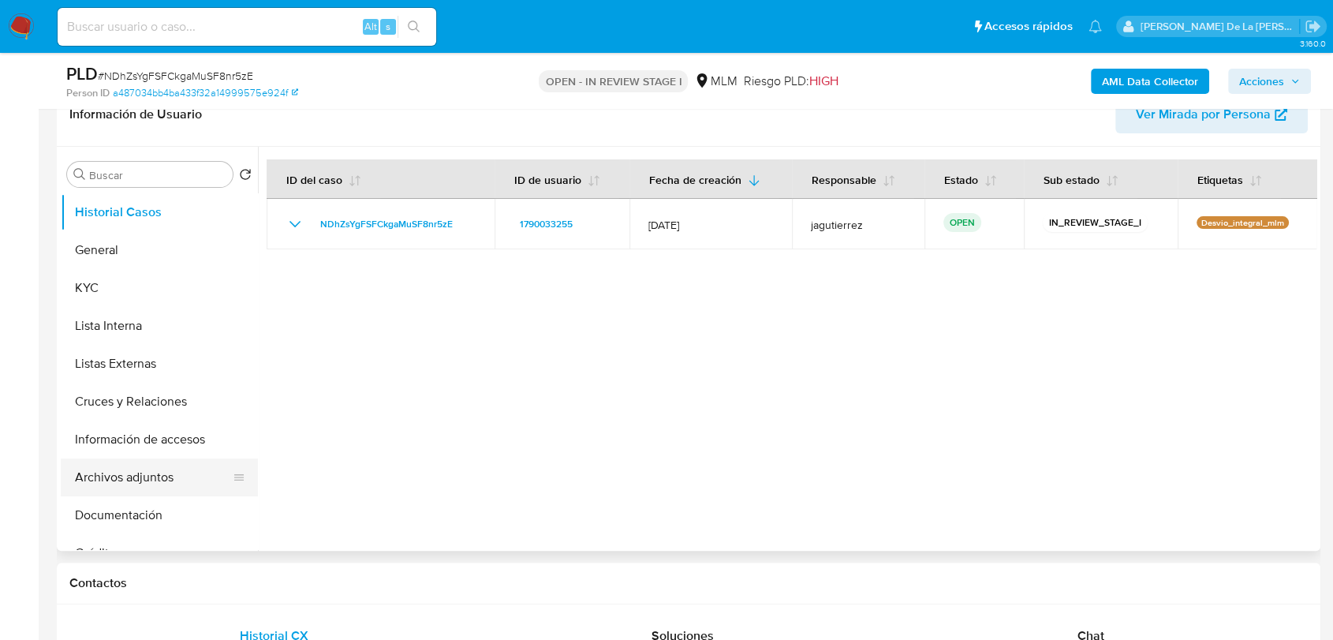
click at [128, 481] on button "Archivos adjuntos" at bounding box center [153, 477] width 185 height 38
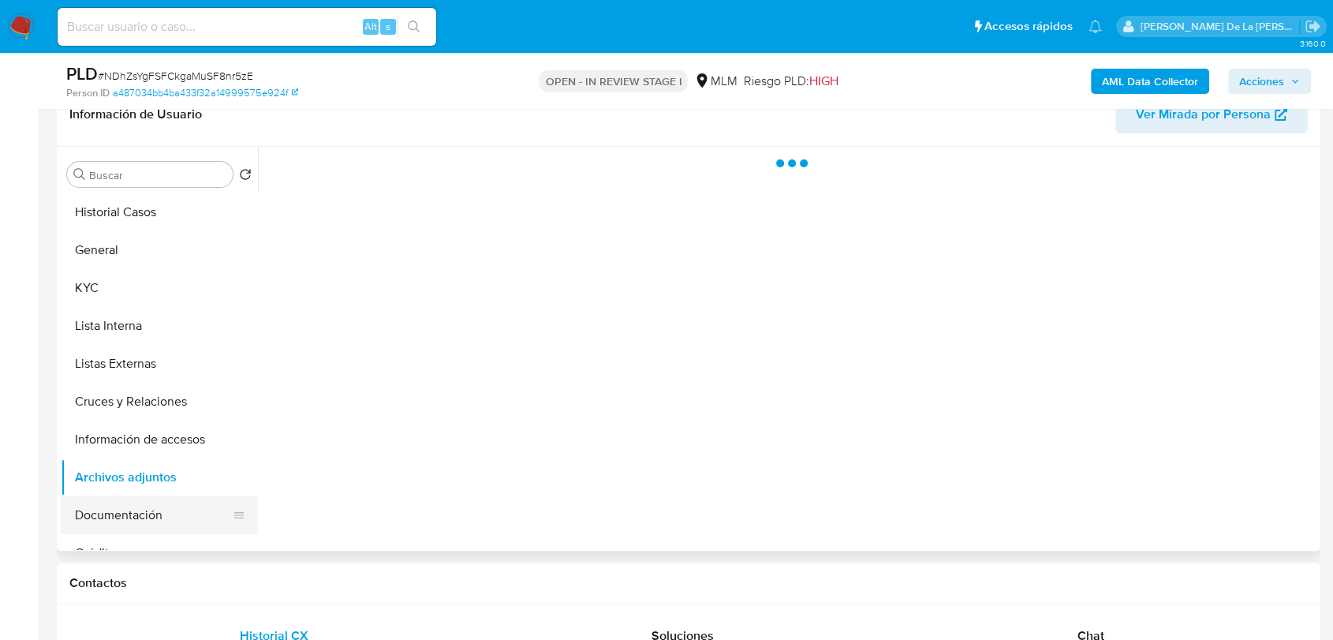
click at [133, 510] on button "Documentación" at bounding box center [153, 515] width 185 height 38
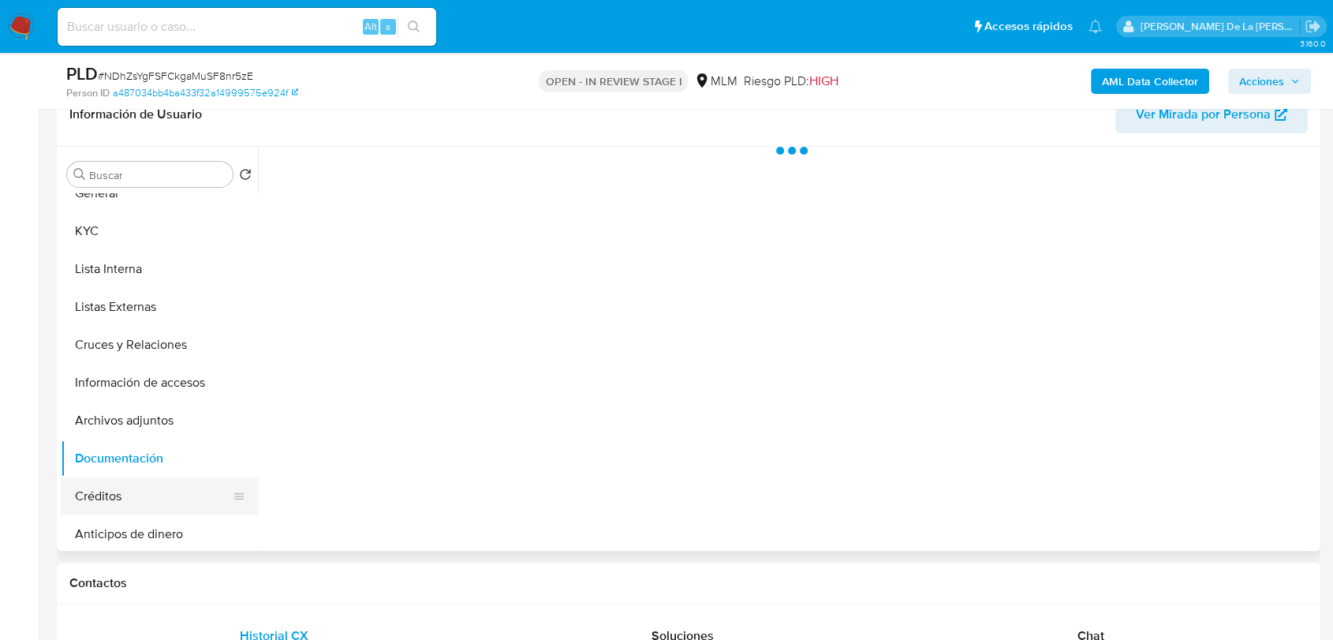
scroll to position [88, 0]
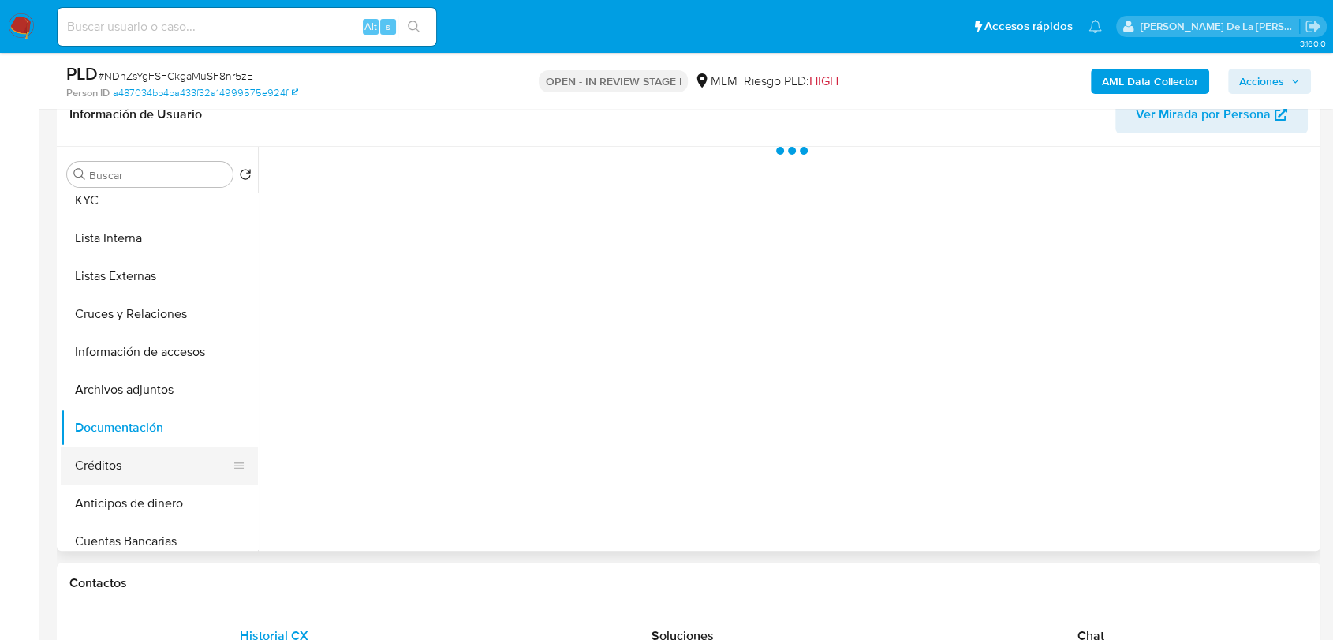
click at [142, 469] on button "Créditos" at bounding box center [153, 465] width 185 height 38
click at [169, 414] on button "Documentación" at bounding box center [153, 428] width 185 height 38
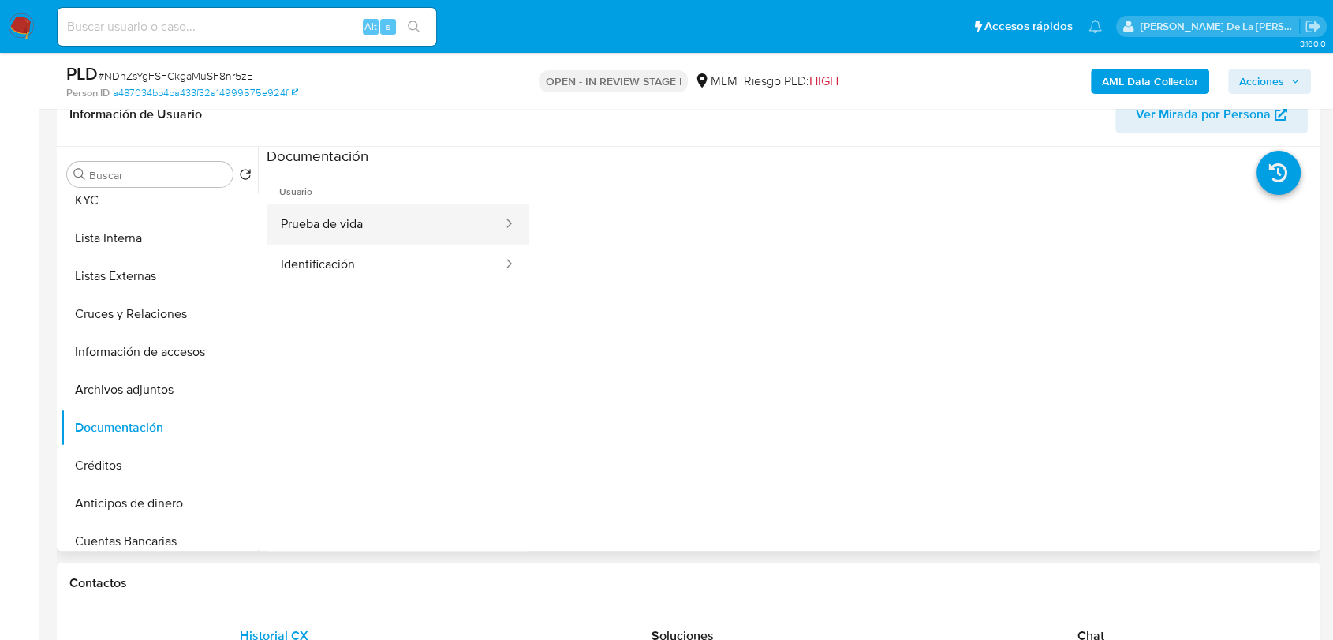
click at [353, 207] on button "Prueba de vida" at bounding box center [385, 224] width 237 height 40
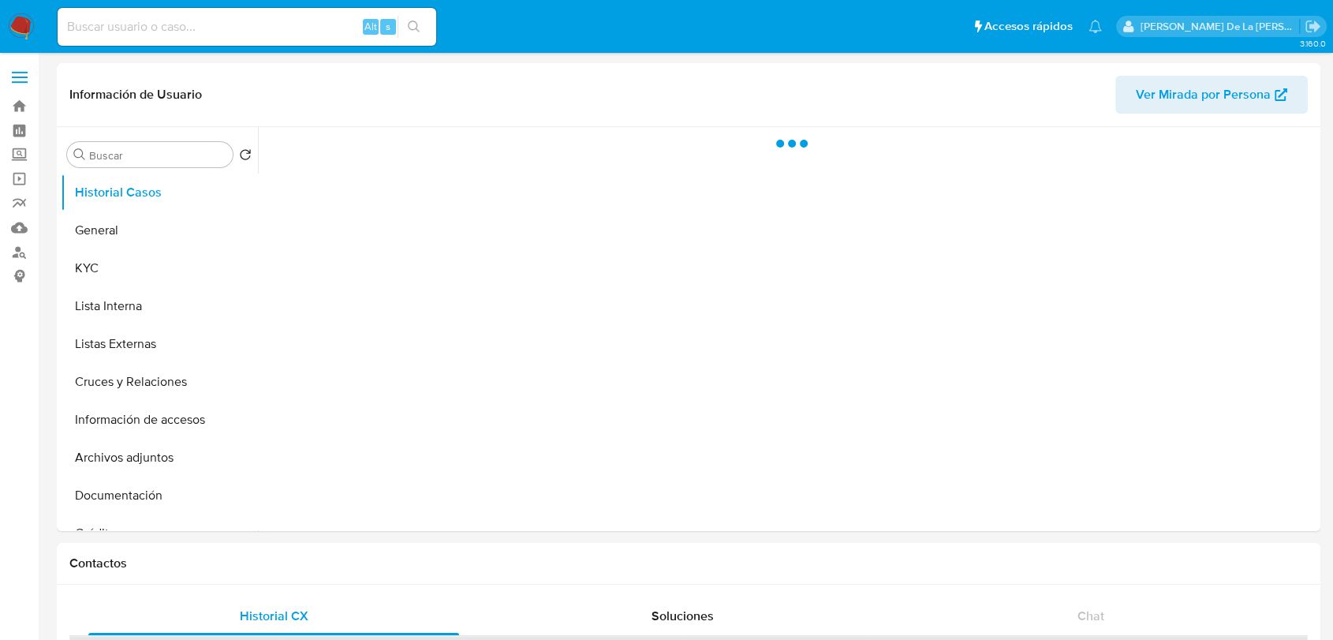
select select "10"
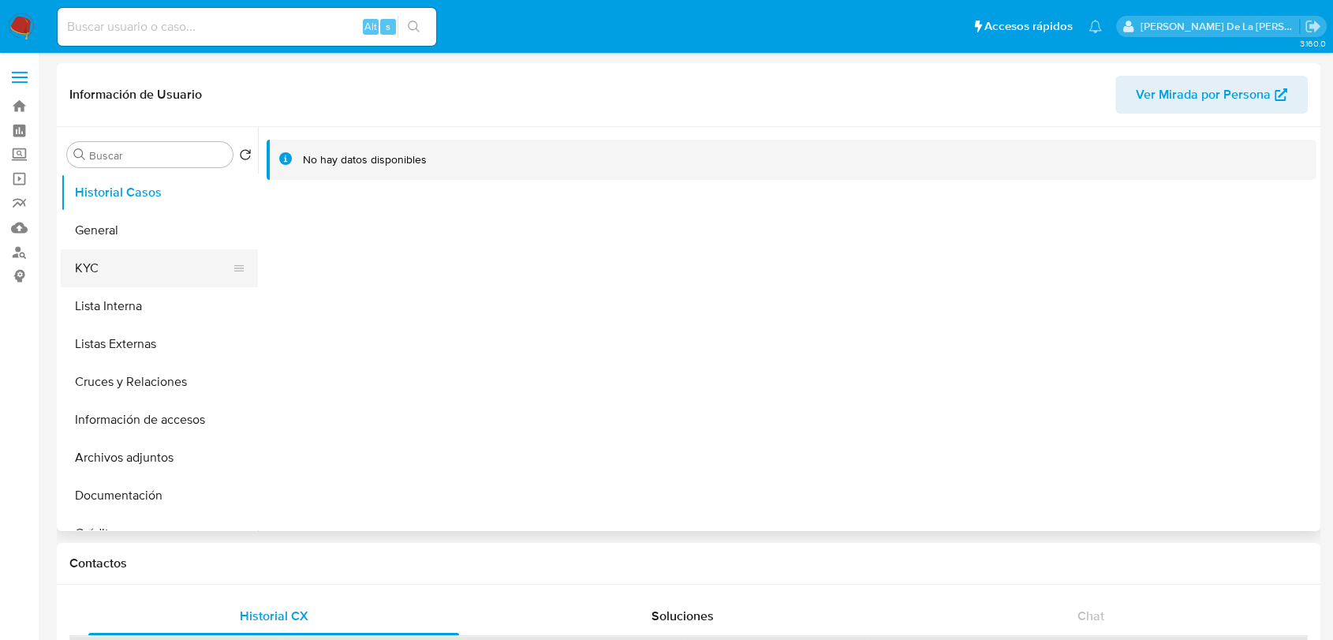
click at [146, 249] on button "KYC" at bounding box center [153, 268] width 185 height 38
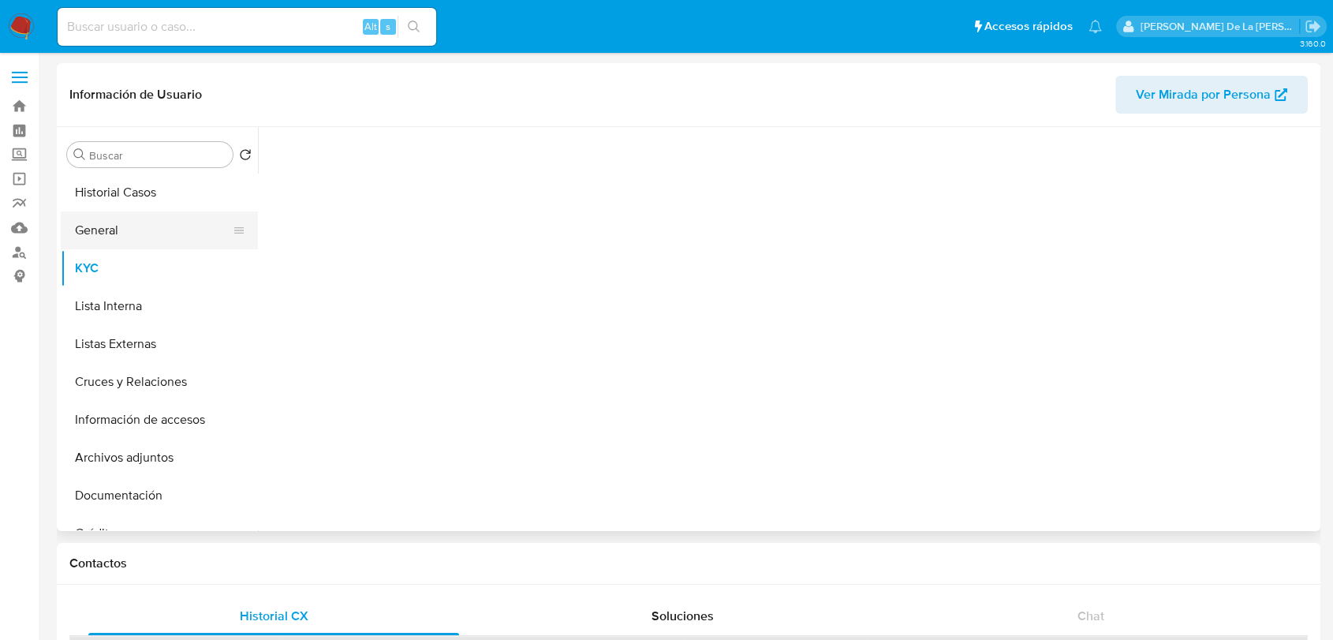
click at [140, 222] on button "General" at bounding box center [153, 230] width 185 height 38
select select "10"
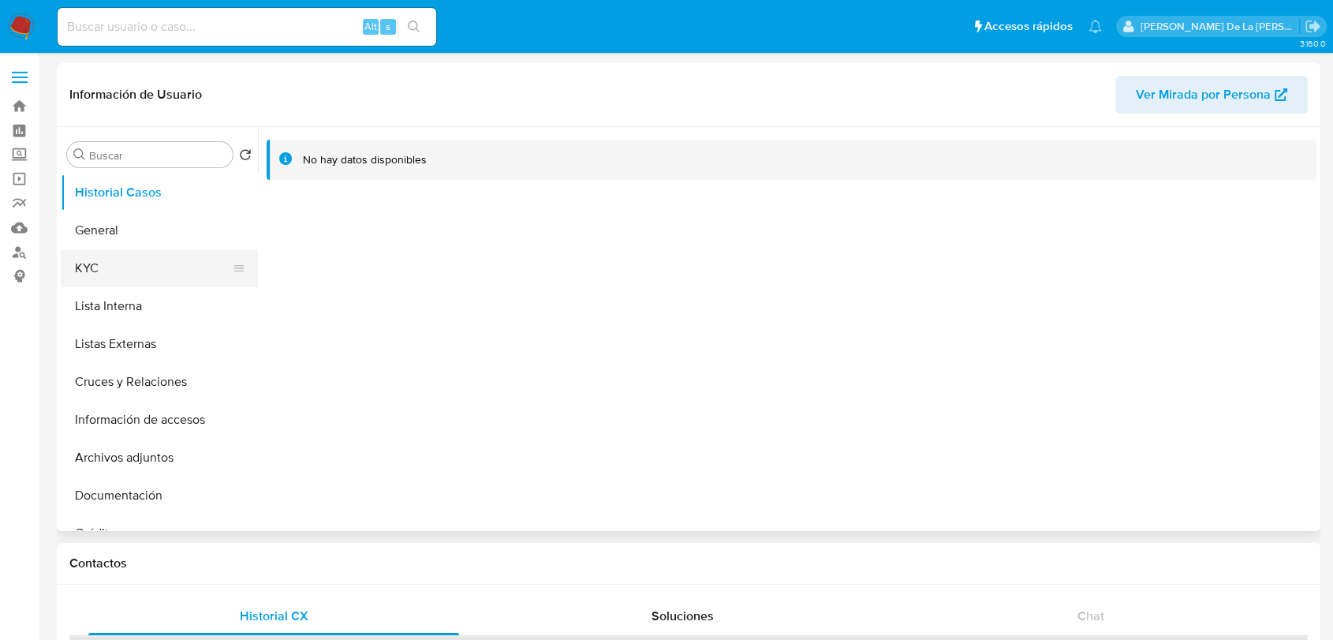
click at [86, 265] on button "KYC" at bounding box center [153, 268] width 185 height 38
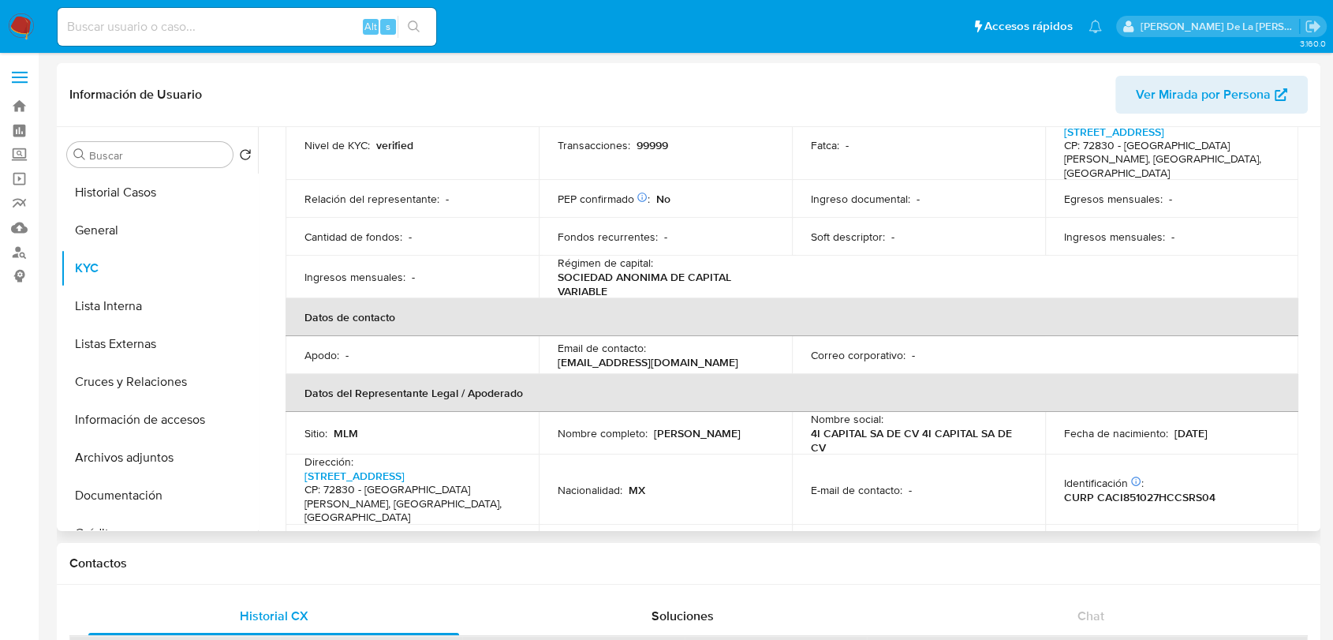
scroll to position [214, 0]
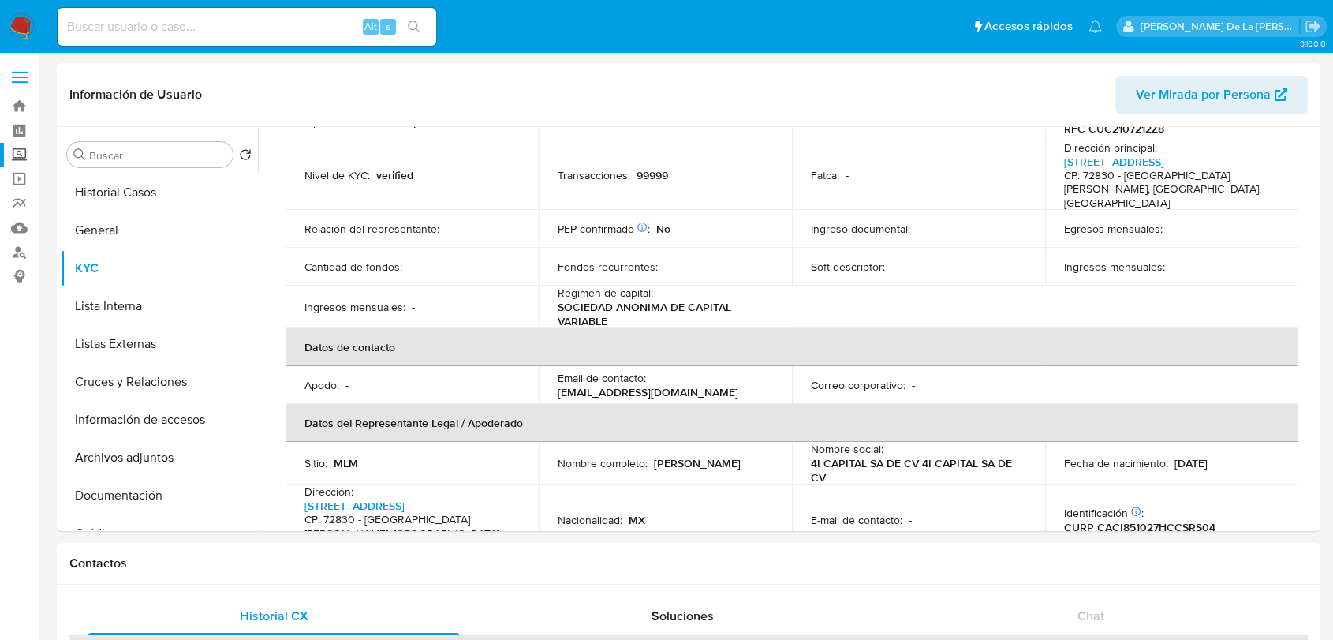
click at [17, 159] on label "Screening" at bounding box center [94, 155] width 188 height 24
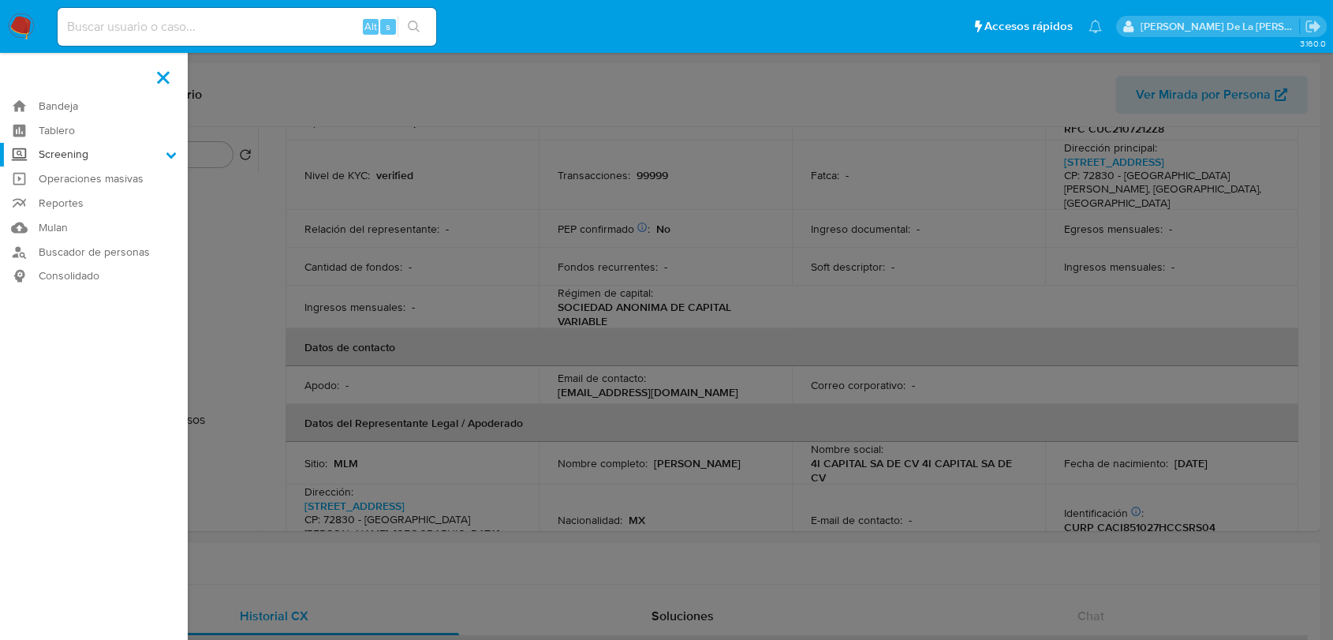
click at [0, 0] on input "Screening" at bounding box center [0, 0] width 0 height 0
click at [76, 171] on link "Búsqueda en Listas" at bounding box center [94, 176] width 188 height 20
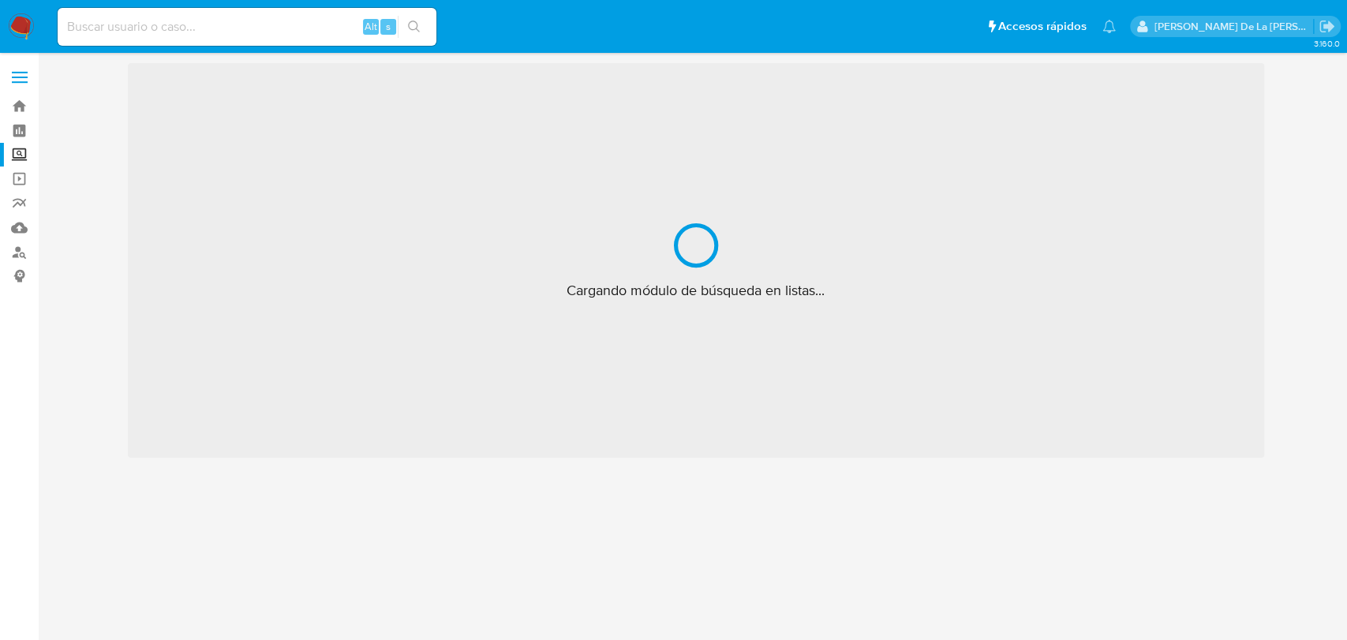
click at [14, 145] on label "Screening" at bounding box center [94, 155] width 188 height 24
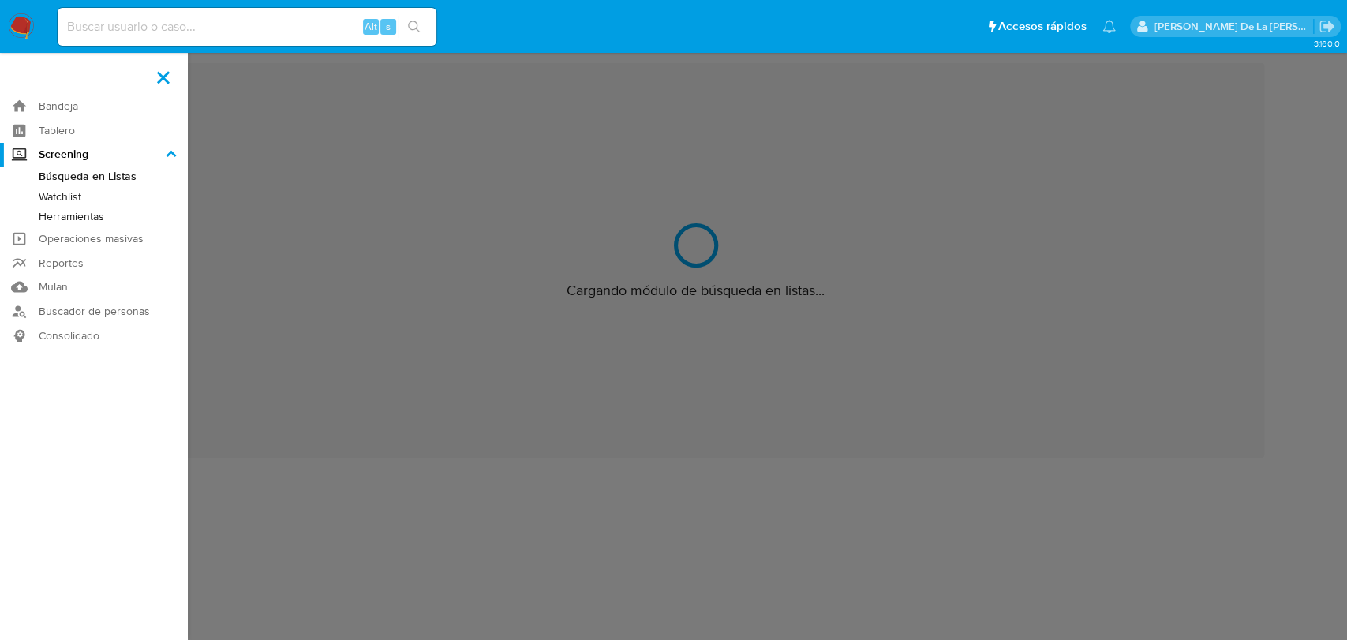
click at [0, 0] on input "Screening" at bounding box center [0, 0] width 0 height 0
click at [59, 215] on link "Herramientas" at bounding box center [94, 217] width 188 height 20
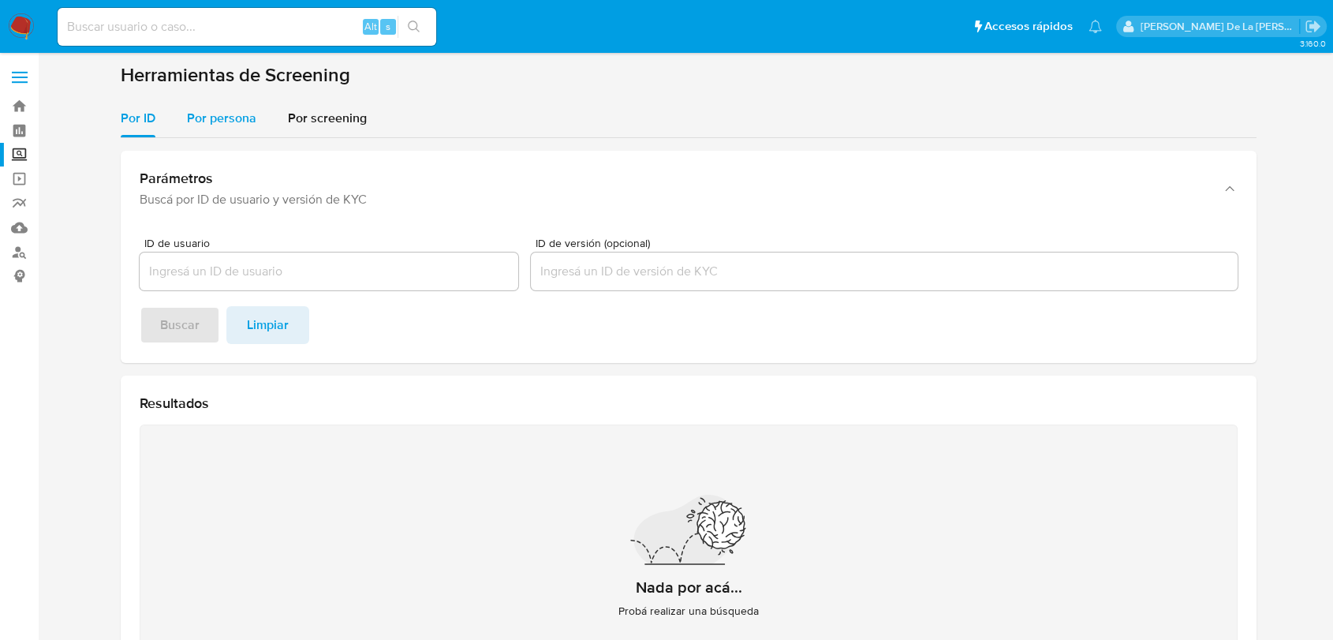
click at [208, 115] on span "Por persona" at bounding box center [221, 118] width 69 height 18
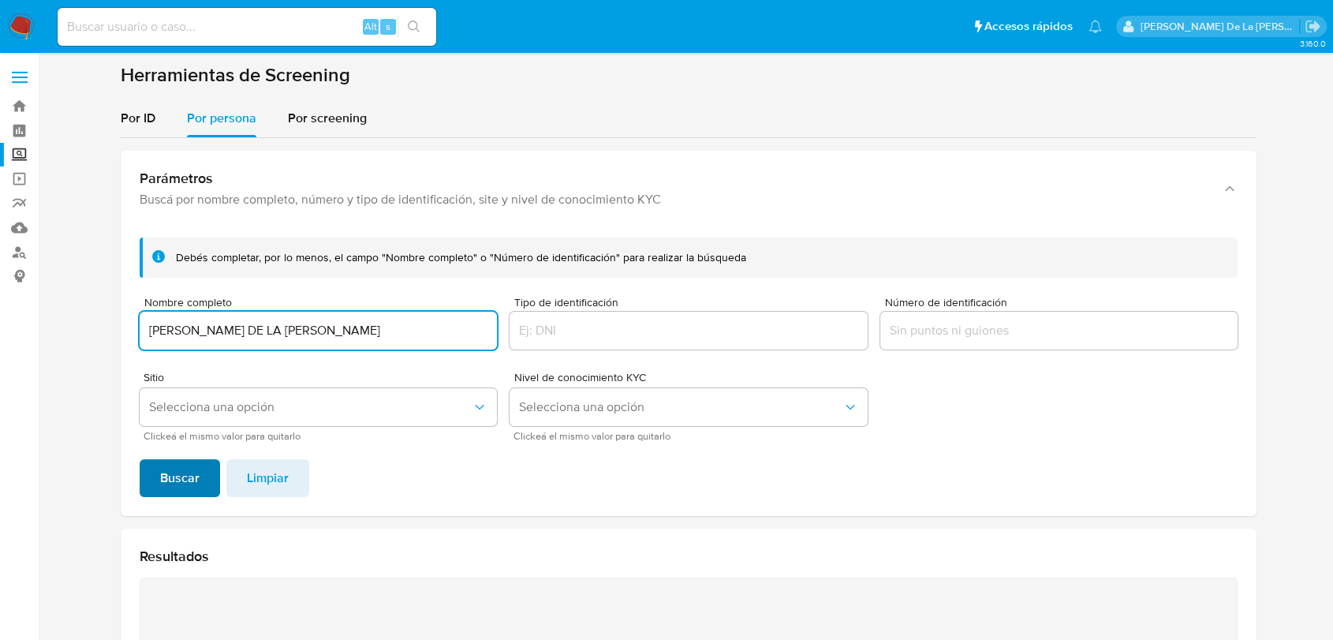
type input "MARCELA DE LA CRUZ CERVANTES GONZALEZ"
click at [161, 472] on span "Buscar" at bounding box center [179, 478] width 39 height 35
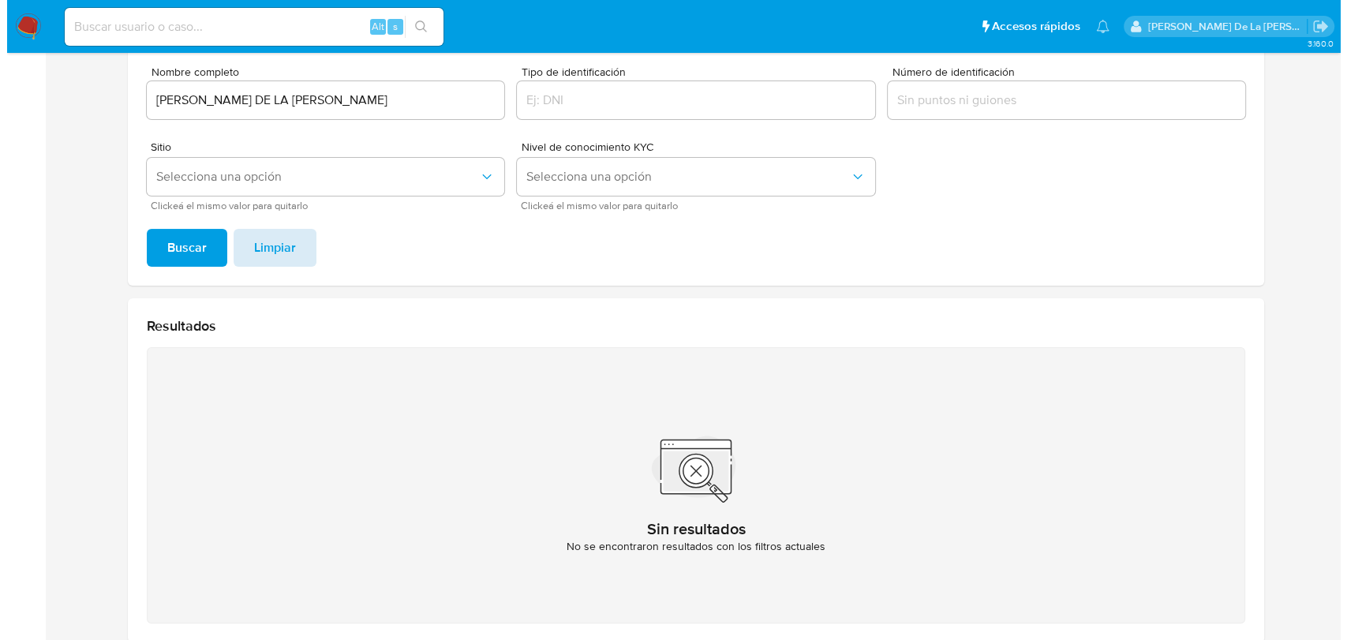
scroll to position [137, 0]
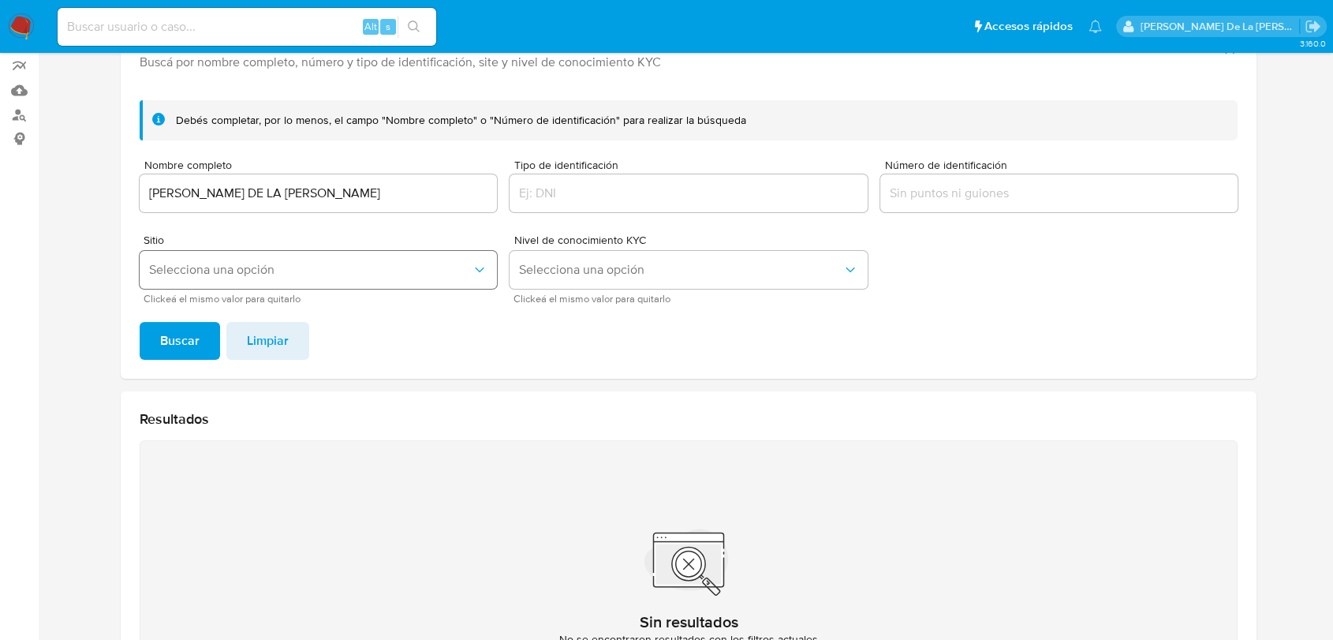
click at [271, 263] on span "Selecciona una opción" at bounding box center [310, 270] width 323 height 16
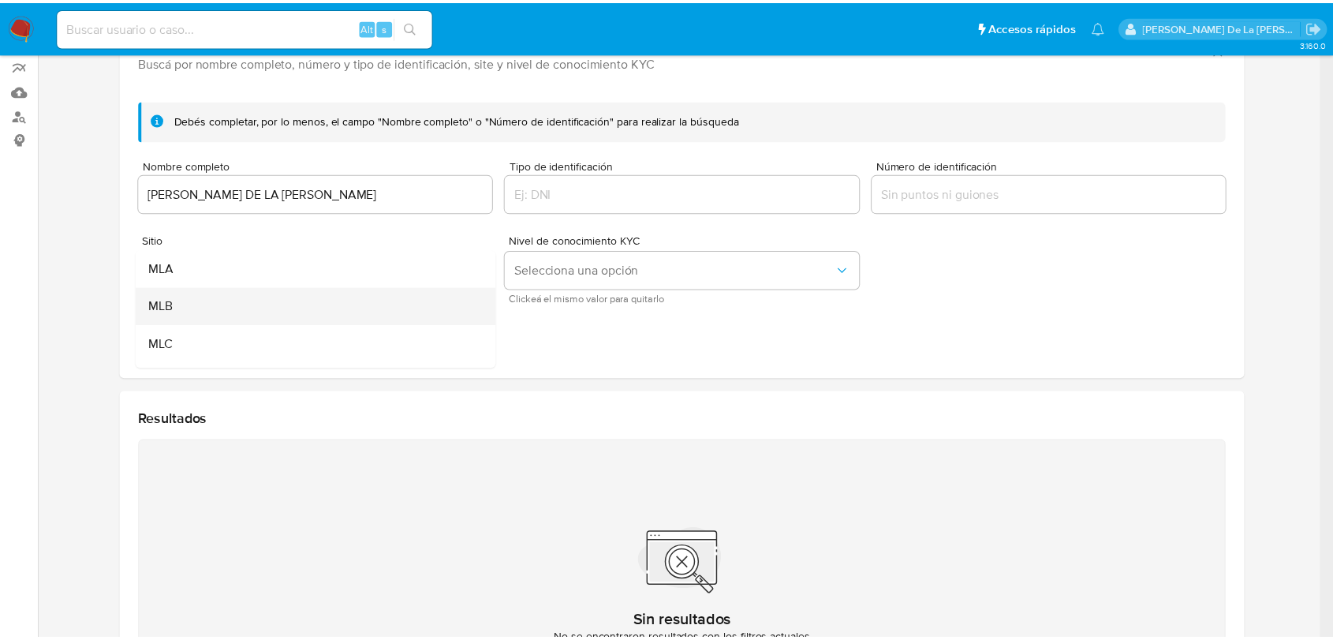
scroll to position [88, 0]
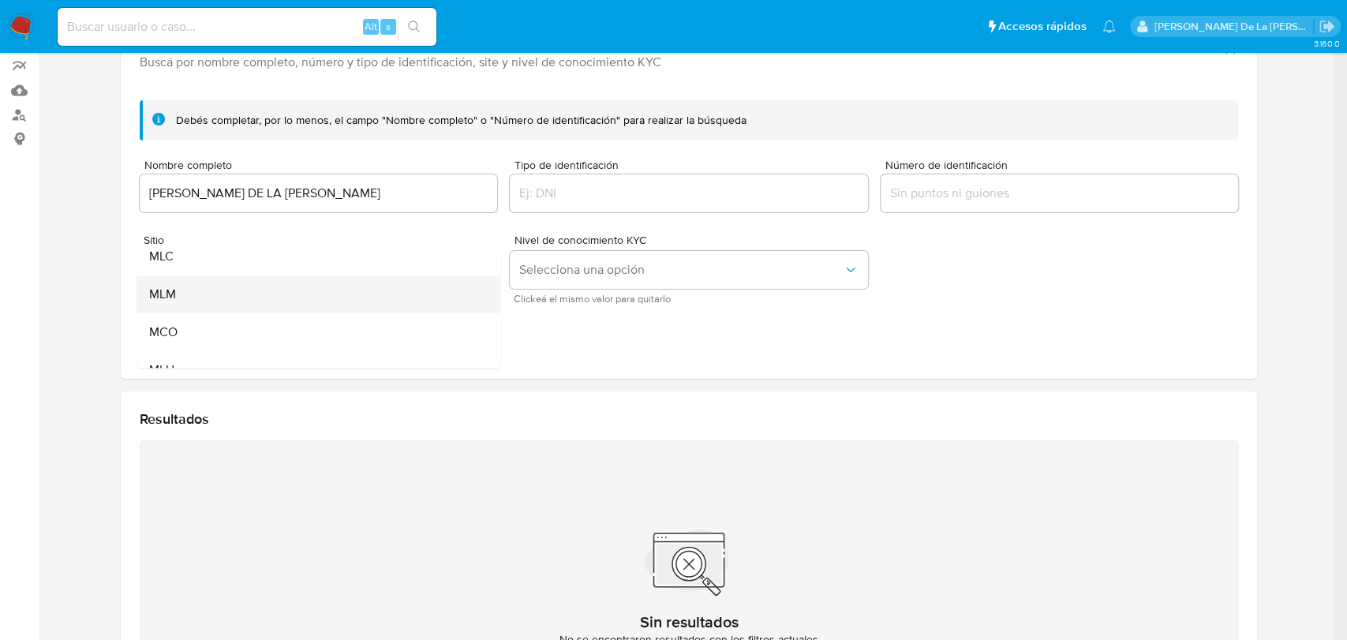
click at [219, 292] on div "MLM" at bounding box center [313, 294] width 329 height 38
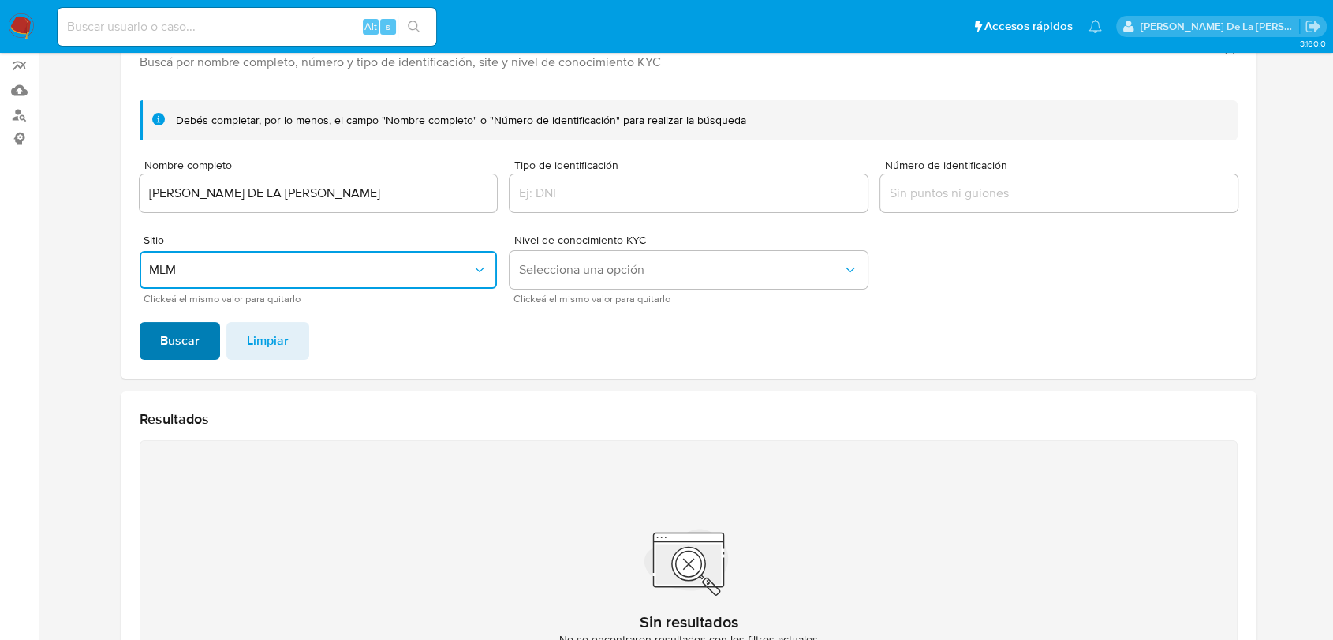
click at [151, 337] on button "Buscar" at bounding box center [180, 341] width 80 height 38
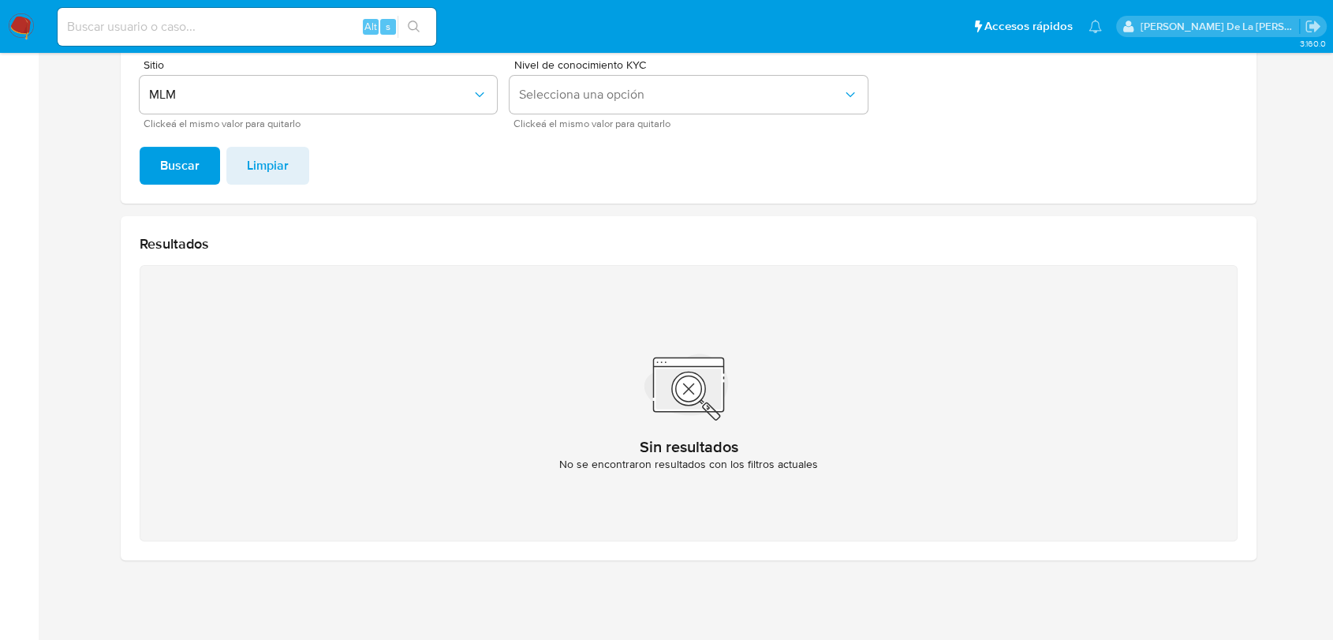
click at [111, 13] on div "Alt s" at bounding box center [247, 27] width 379 height 38
click at [103, 29] on input at bounding box center [247, 27] width 379 height 21
paste input "119772107"
type input "119772107"
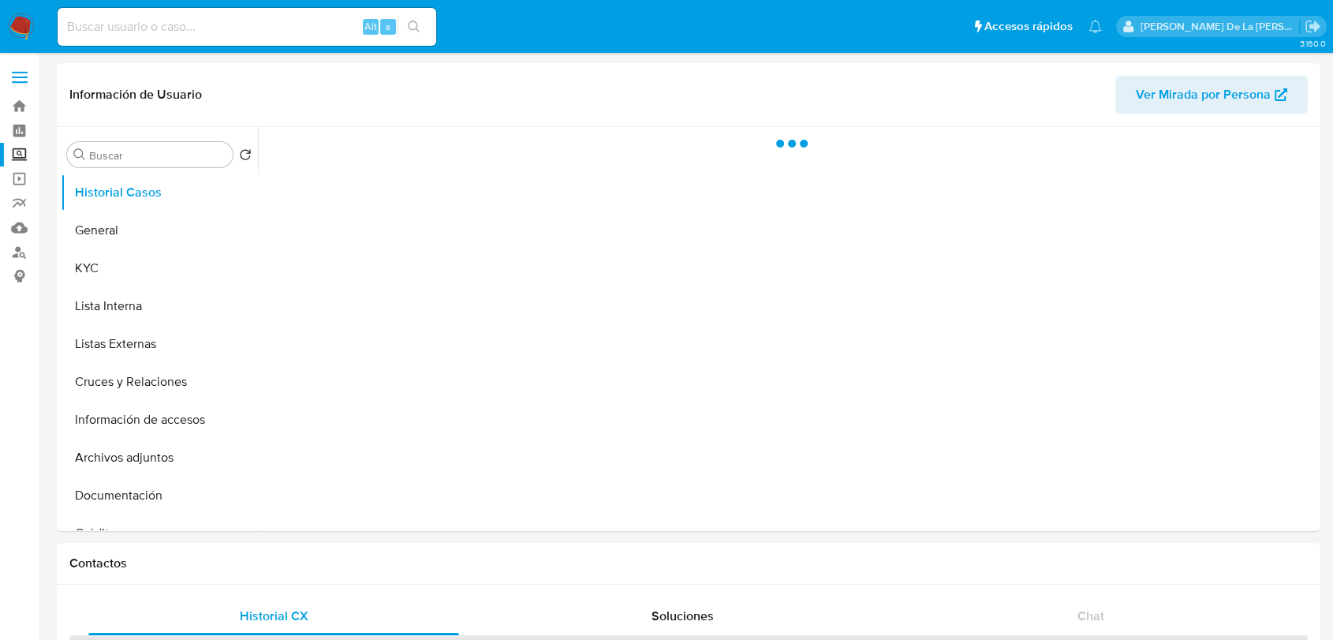
select select "10"
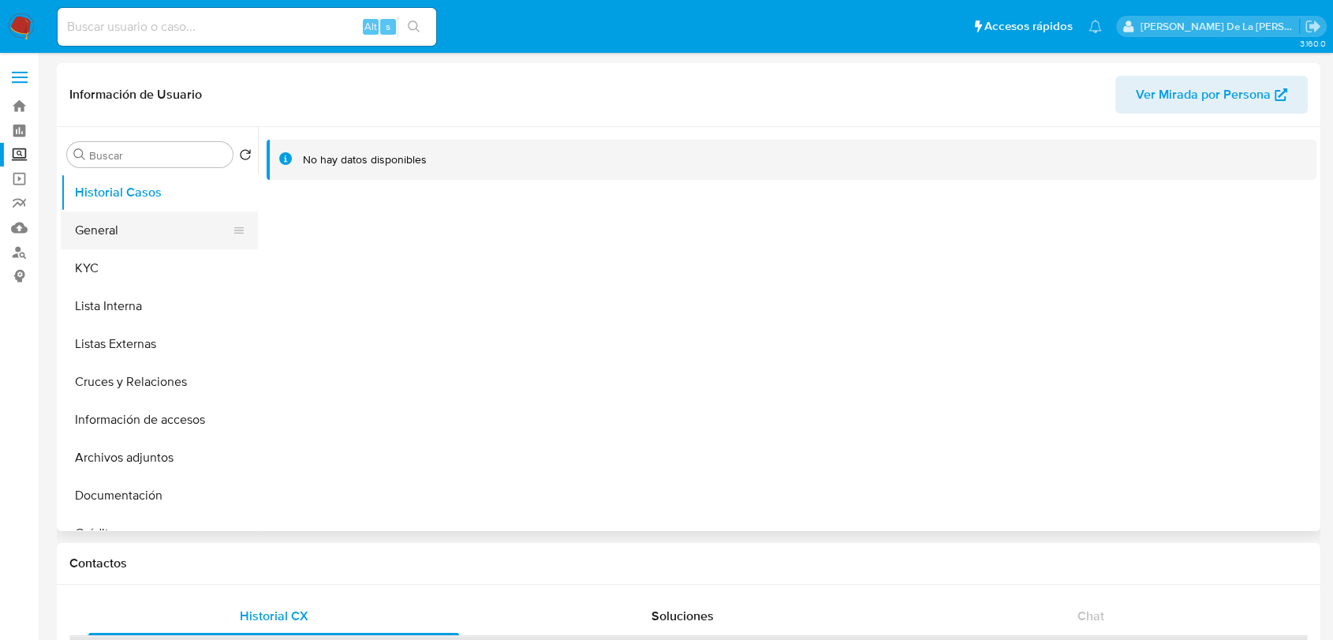
click at [151, 219] on button "General" at bounding box center [153, 230] width 185 height 38
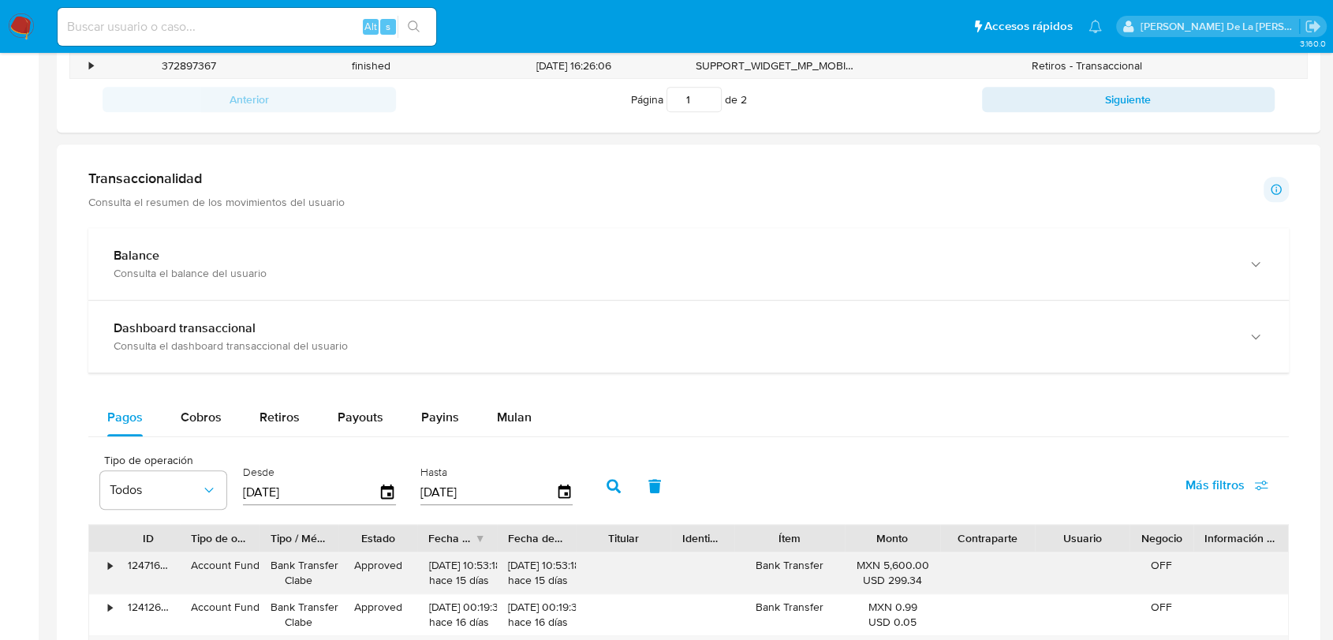
scroll to position [876, 0]
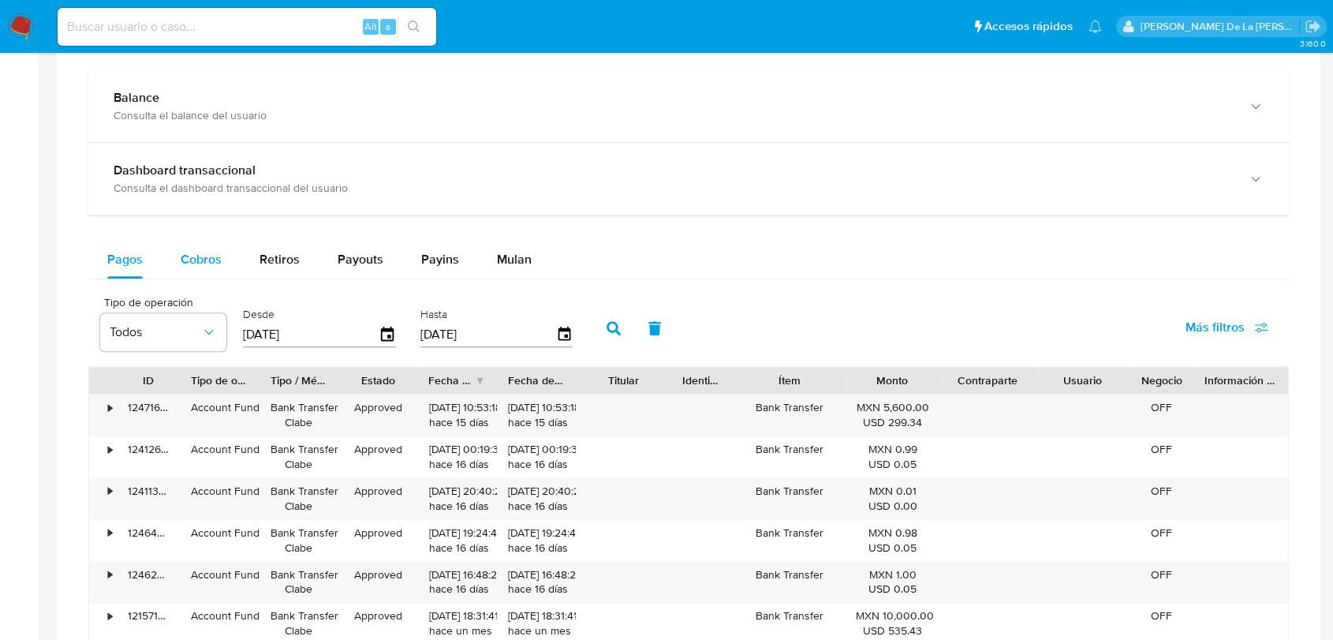
click at [229, 241] on button "Cobros" at bounding box center [201, 260] width 79 height 38
select select "10"
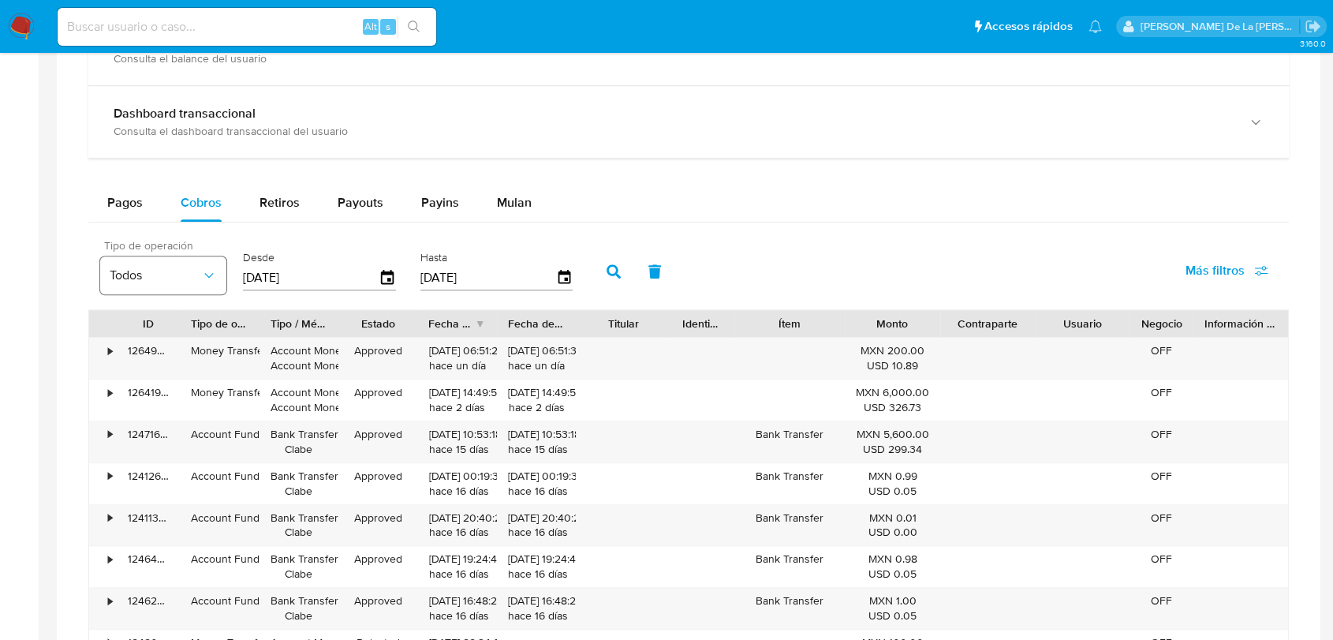
scroll to position [964, 0]
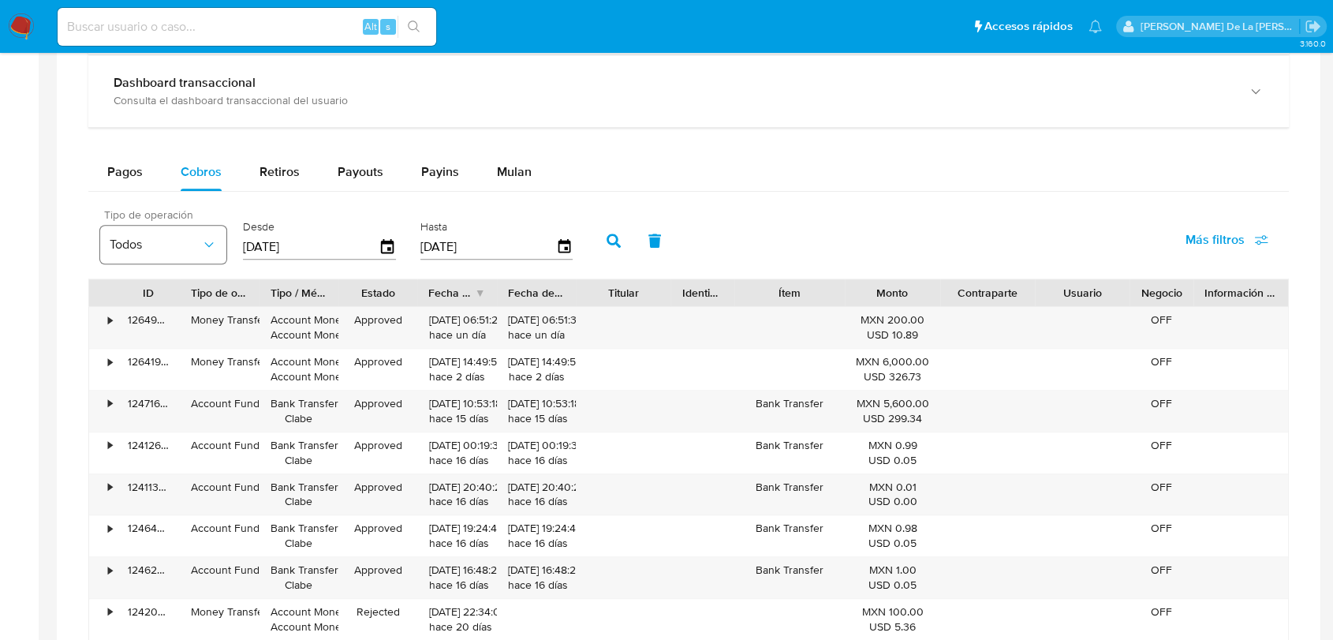
drag, startPoint x: 108, startPoint y: 245, endPoint x: 131, endPoint y: 242, distance: 23.1
click at [112, 246] on span "Todos" at bounding box center [156, 245] width 92 height 16
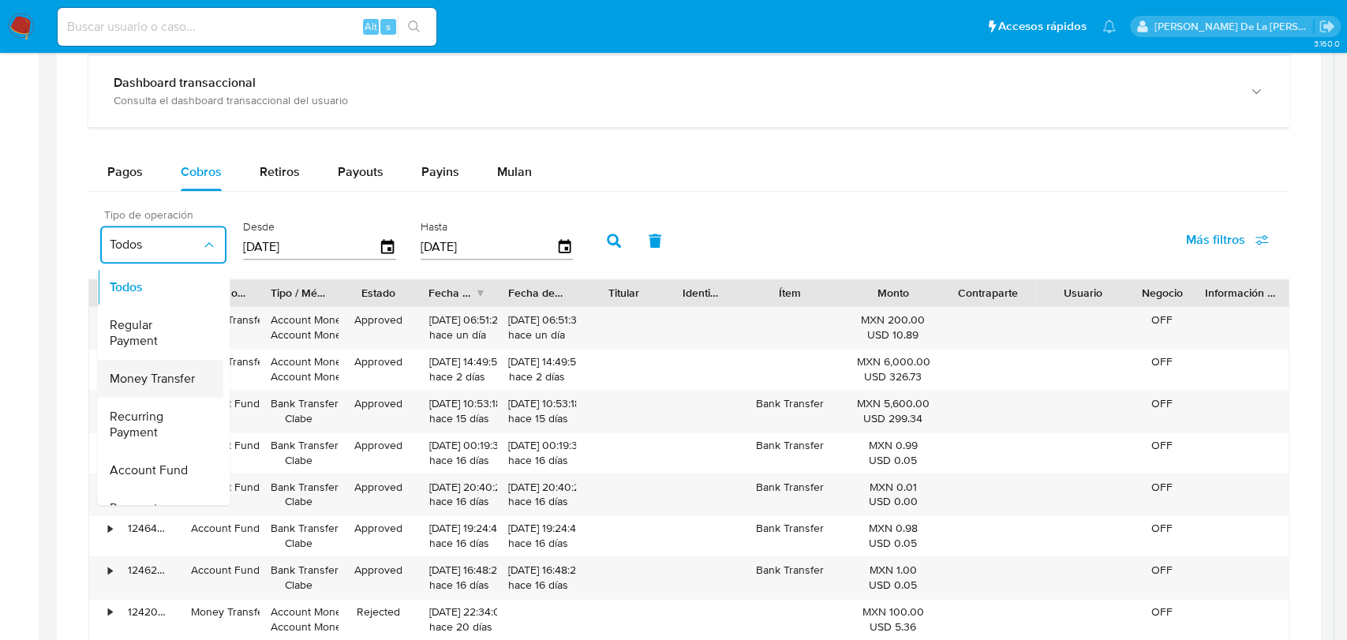
click at [145, 390] on div "Money Transfer" at bounding box center [156, 379] width 92 height 38
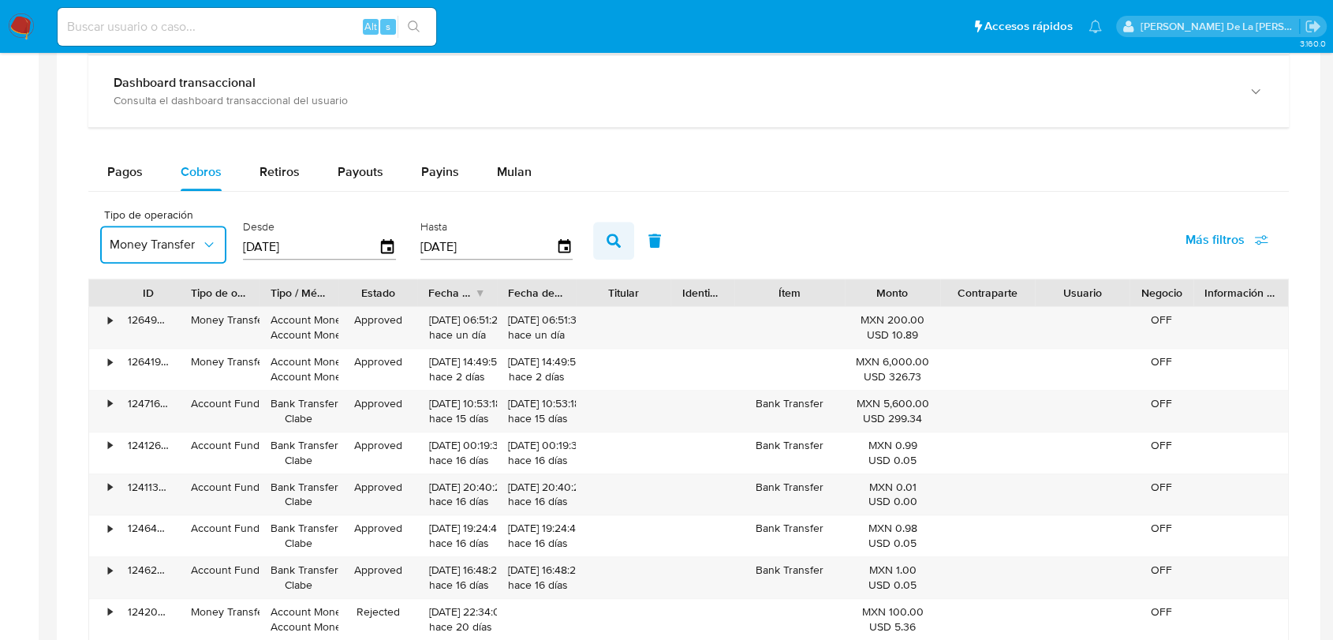
click at [596, 240] on button "button" at bounding box center [613, 241] width 41 height 38
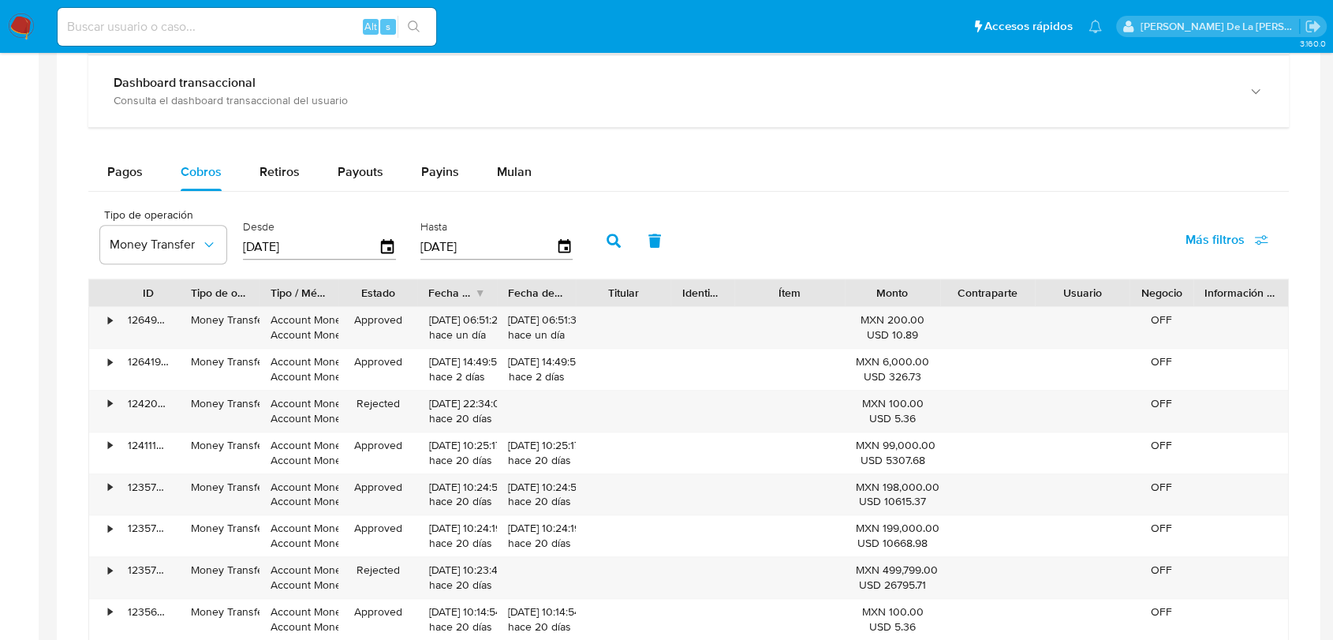
click at [606, 234] on button "button" at bounding box center [613, 241] width 41 height 38
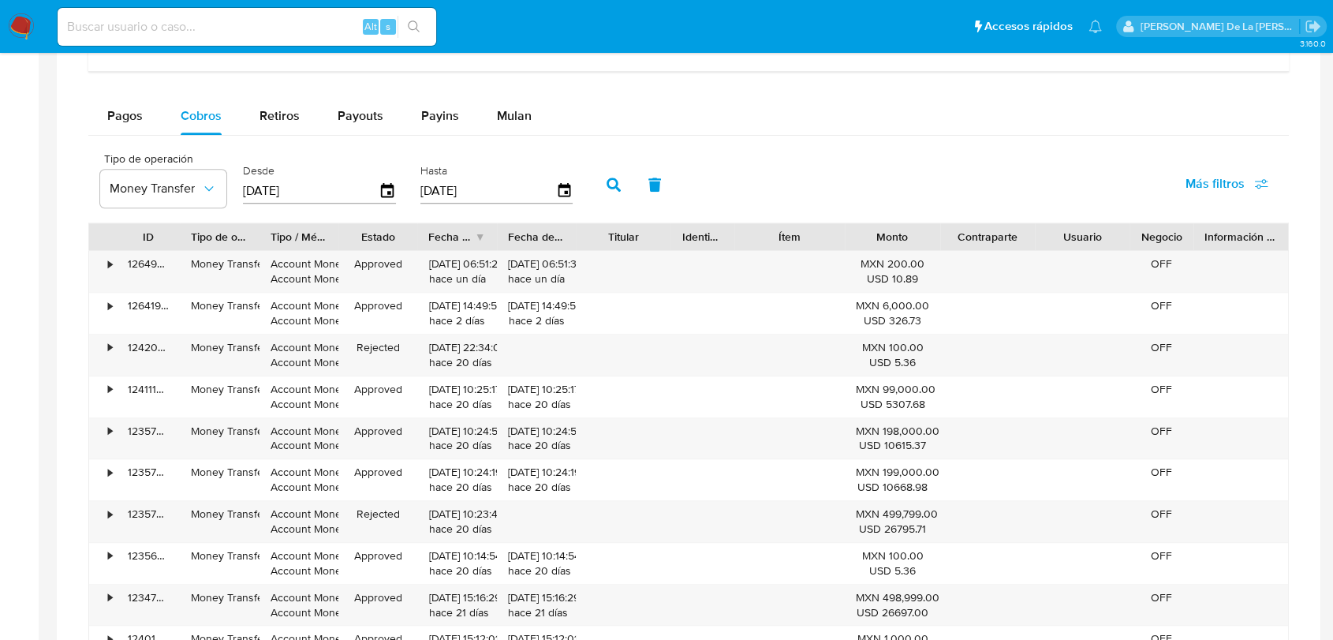
scroll to position [876, 0]
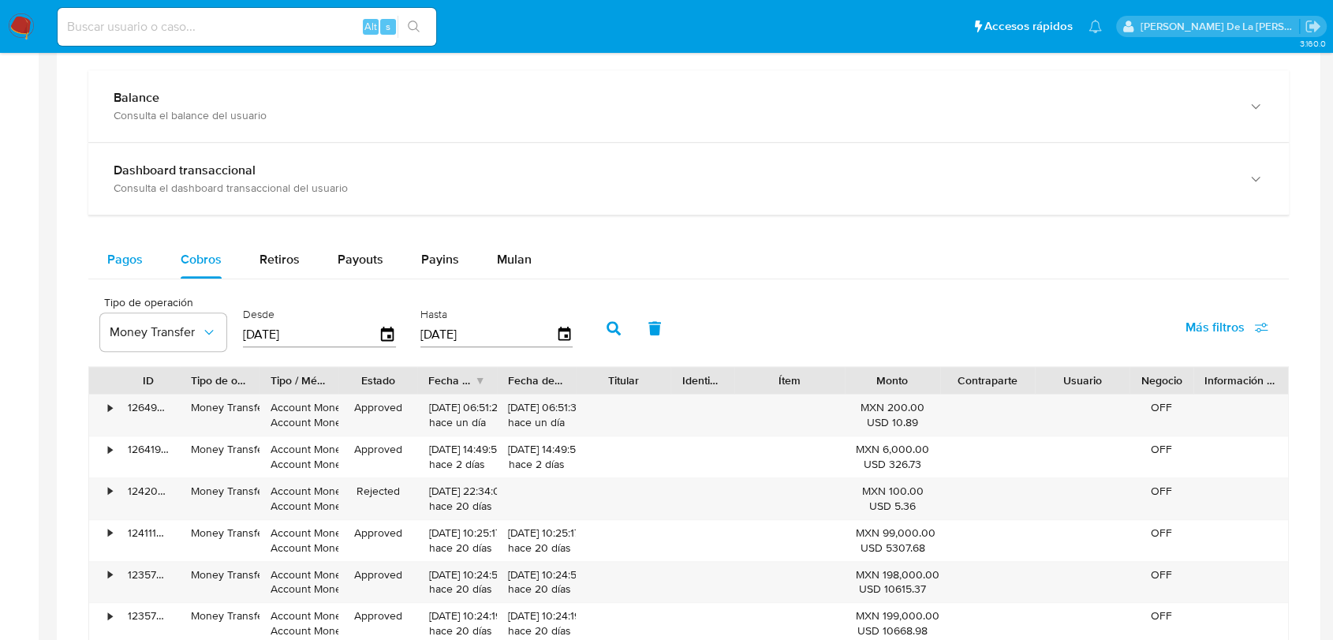
click at [125, 254] on span "Pagos" at bounding box center [124, 259] width 35 height 18
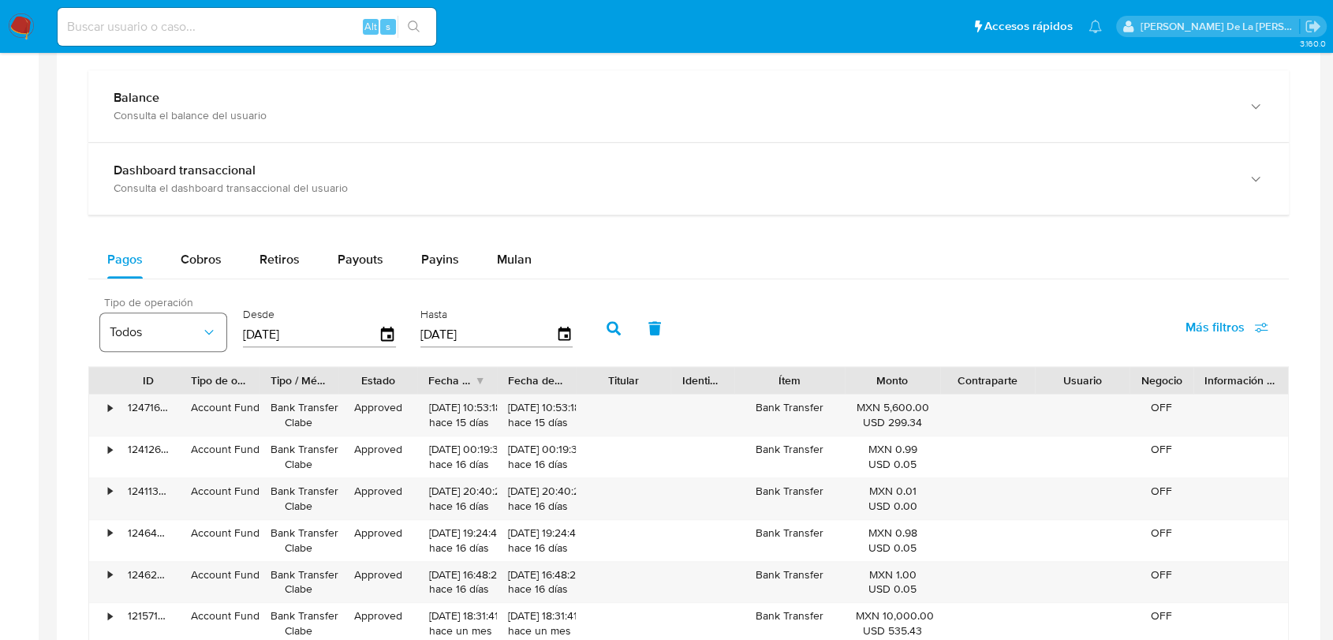
click at [196, 334] on span "Todos" at bounding box center [156, 332] width 92 height 16
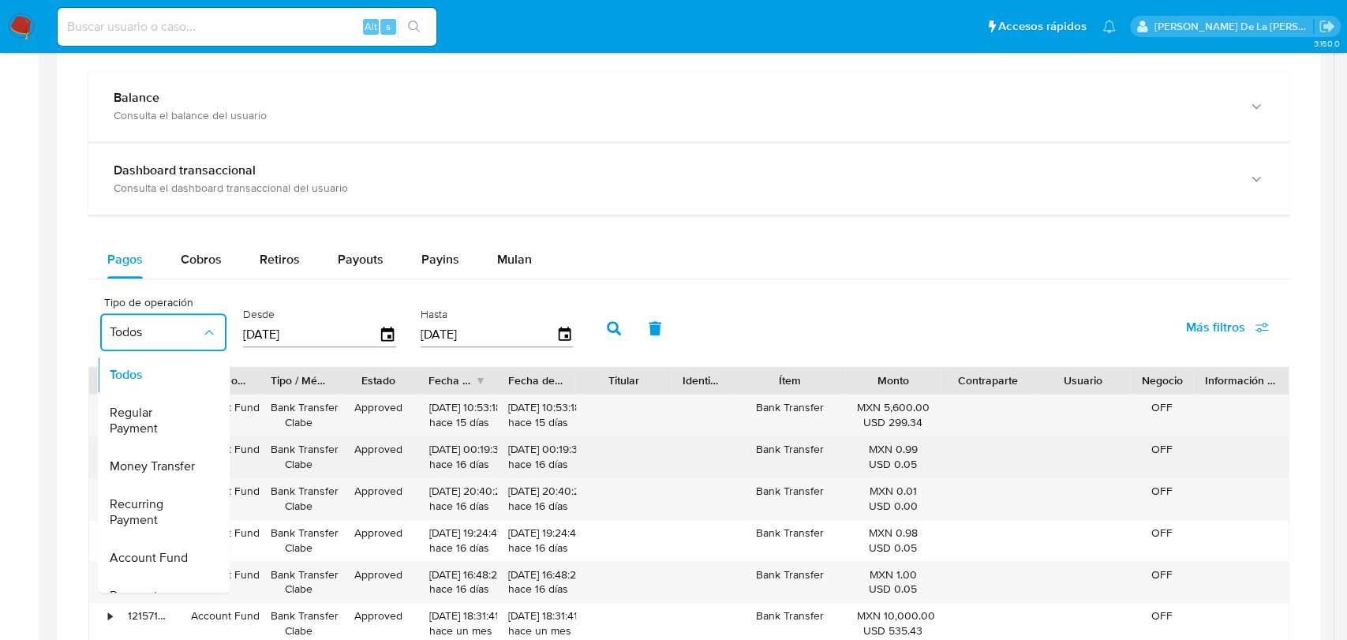
click at [170, 466] on span "Money Transfer" at bounding box center [152, 466] width 85 height 16
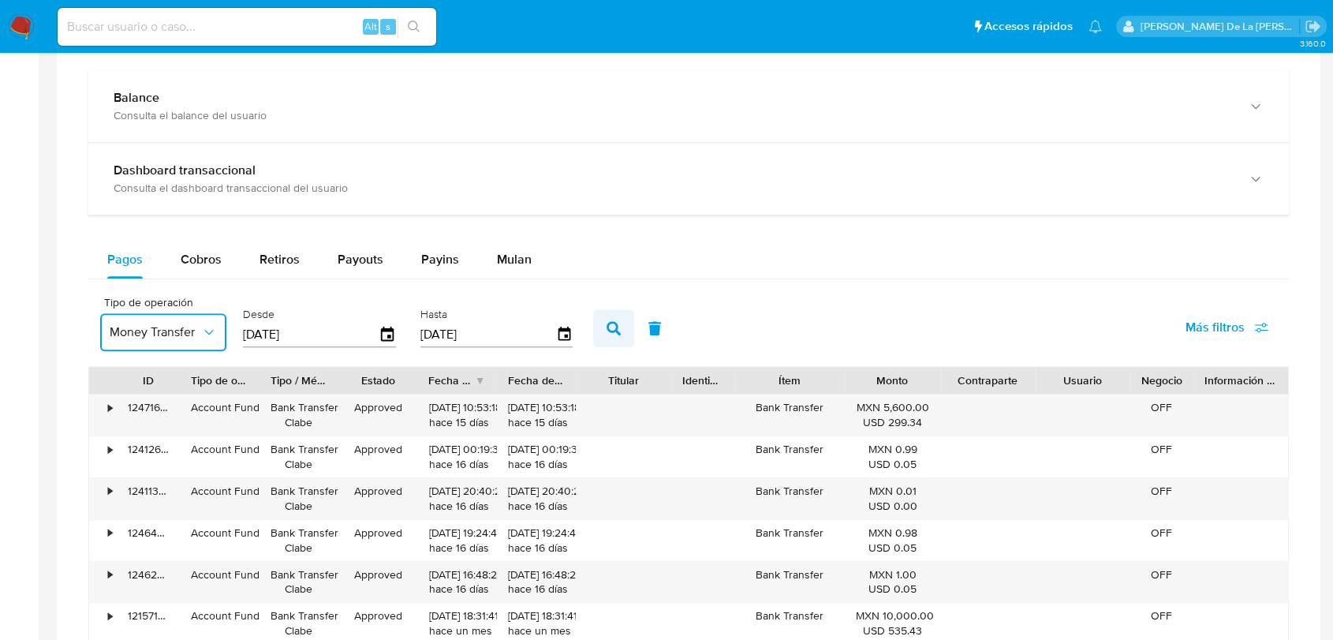
click at [621, 332] on button "button" at bounding box center [613, 328] width 41 height 38
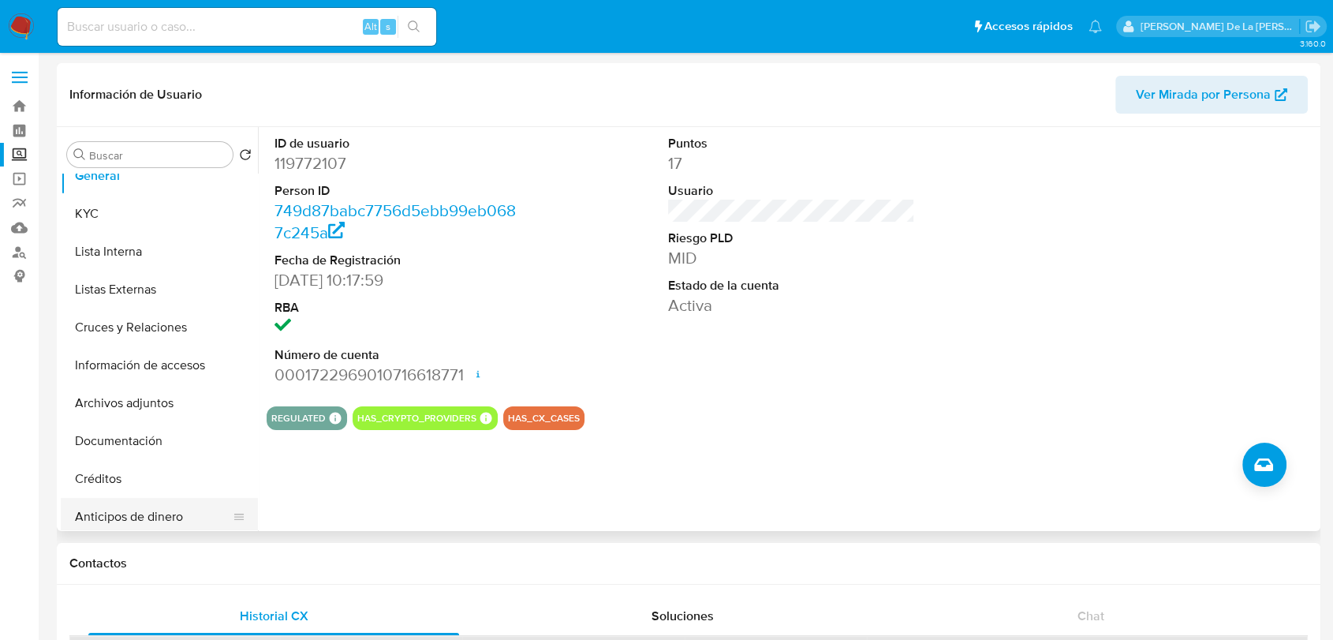
scroll to position [0, 0]
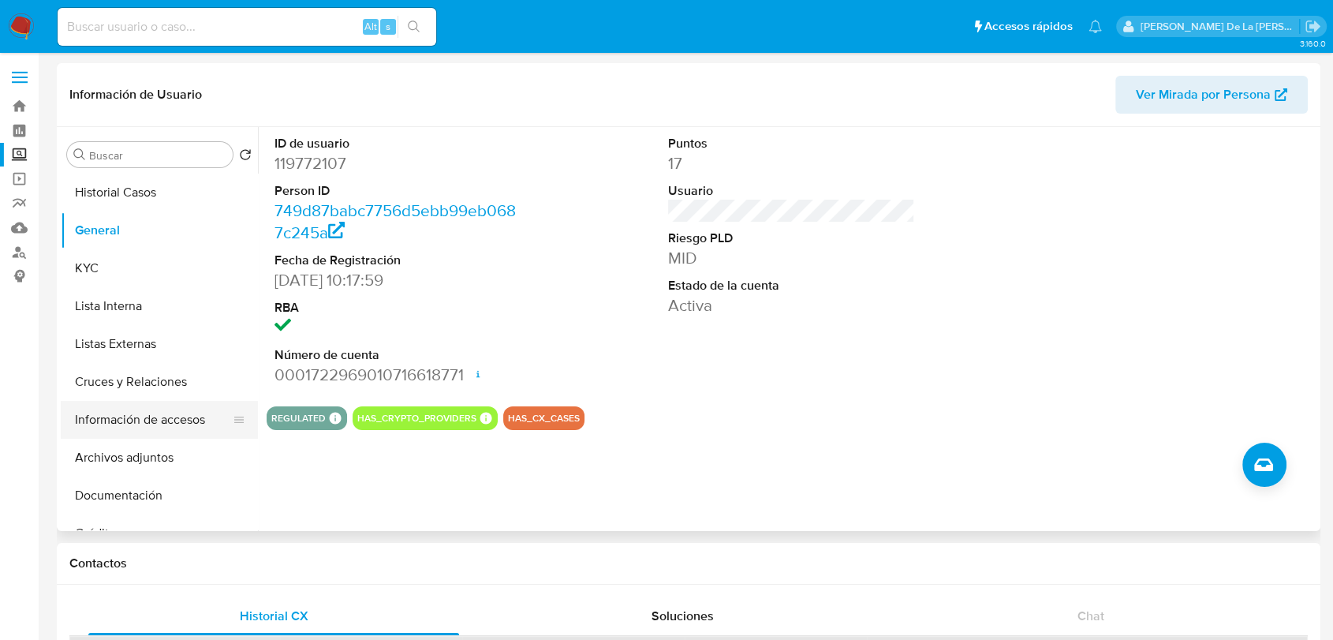
click at [155, 428] on button "Información de accesos" at bounding box center [153, 420] width 185 height 38
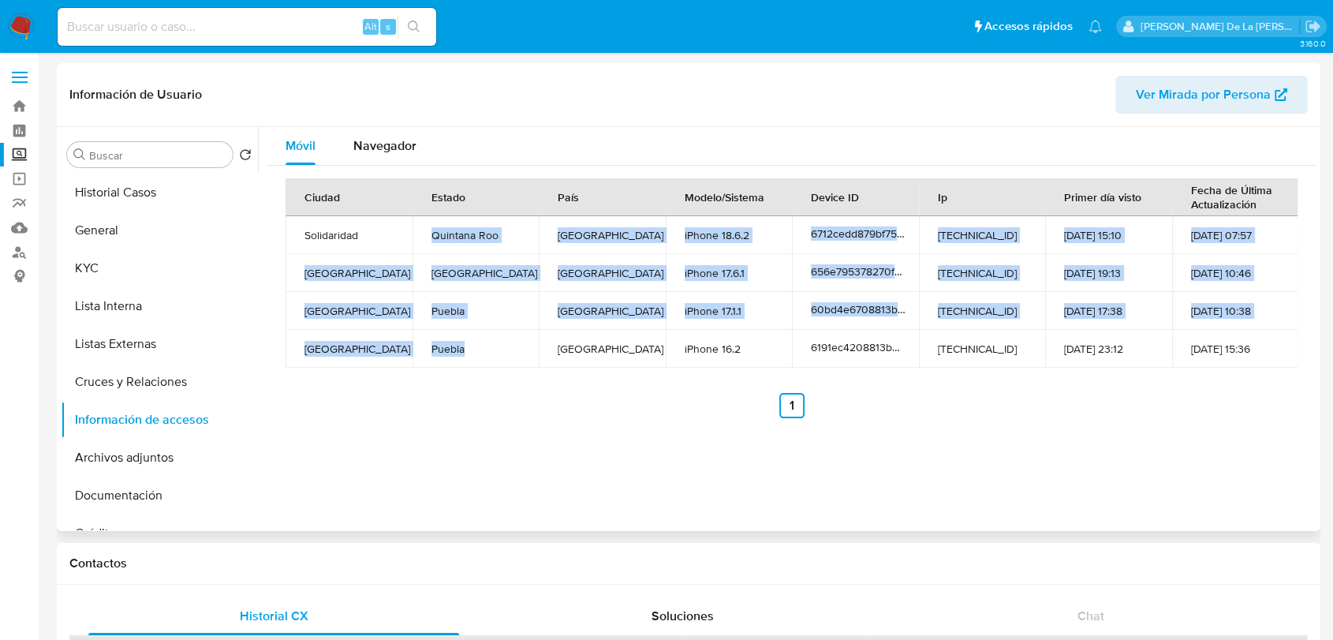
drag, startPoint x: 465, startPoint y: 361, endPoint x: 442, endPoint y: 235, distance: 128.3
click at [422, 238] on tbody "Solidaridad Quintana Roo Mexico iPhone 18.6.2 6712cedd879bf754a9d10c4d 187.189.…" at bounding box center [792, 291] width 1013 height 151
click at [443, 233] on td "Quintana Roo" at bounding box center [476, 235] width 127 height 38
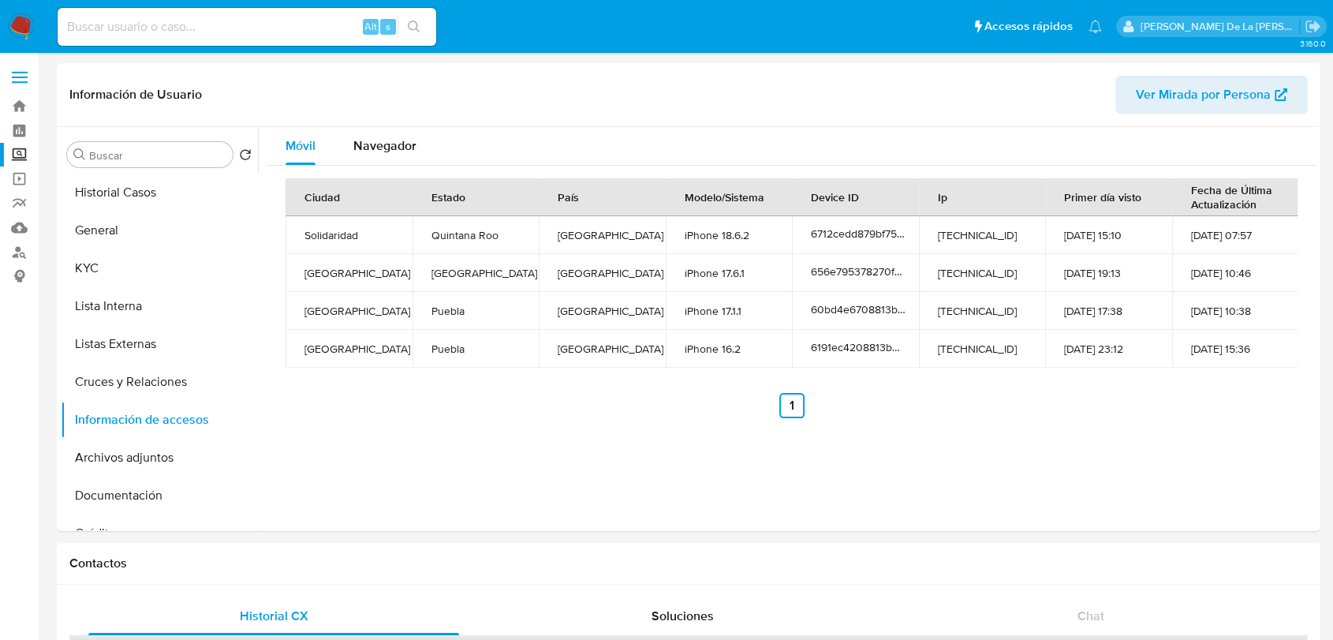
click at [23, 22] on img at bounding box center [21, 26] width 27 height 27
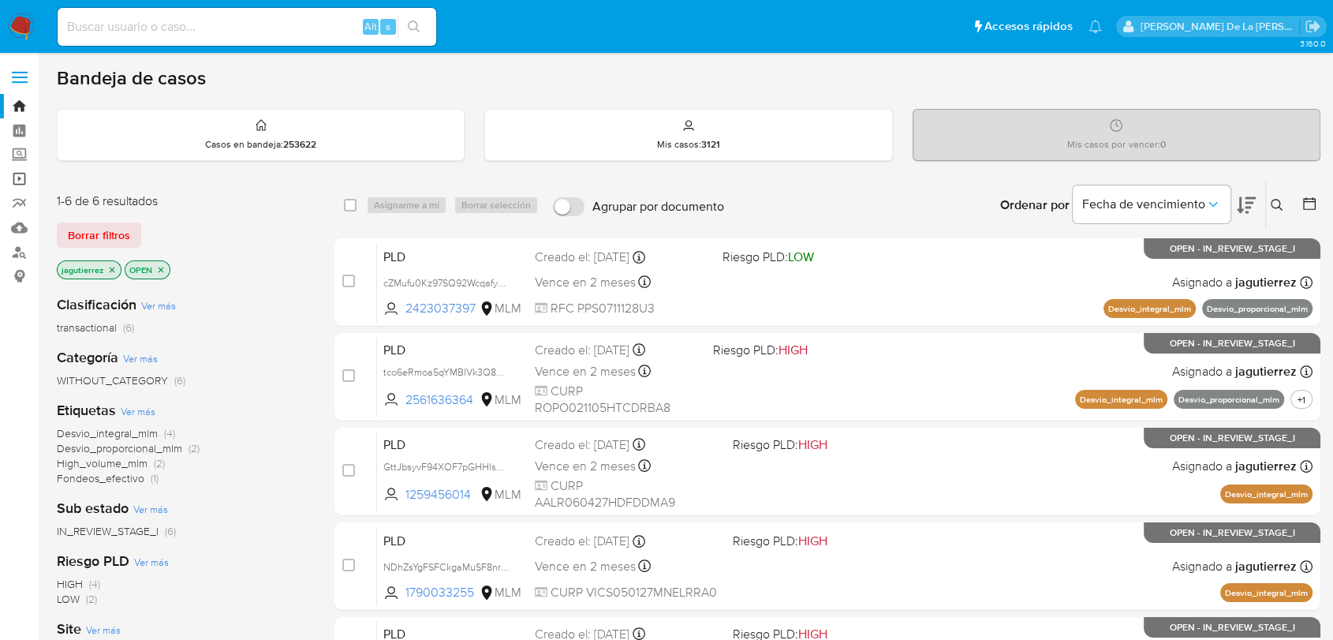
click at [13, 172] on link "Operaciones masivas" at bounding box center [94, 178] width 188 height 24
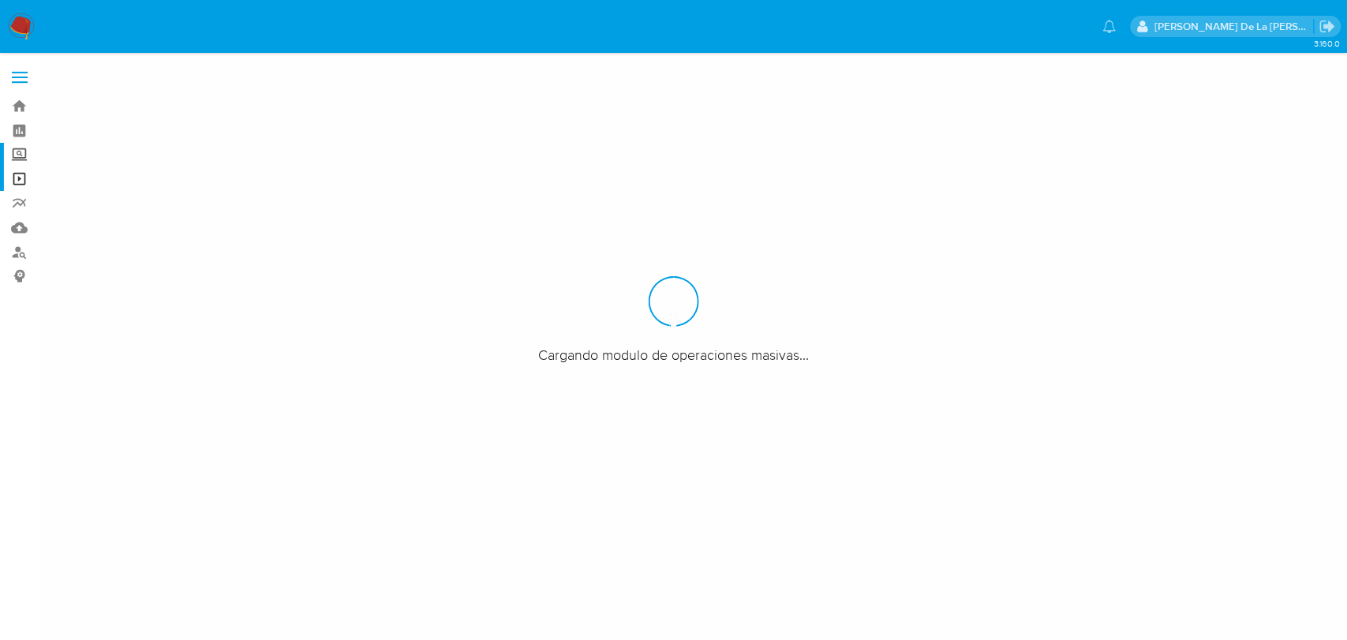
click at [16, 156] on label "Screening" at bounding box center [94, 155] width 188 height 24
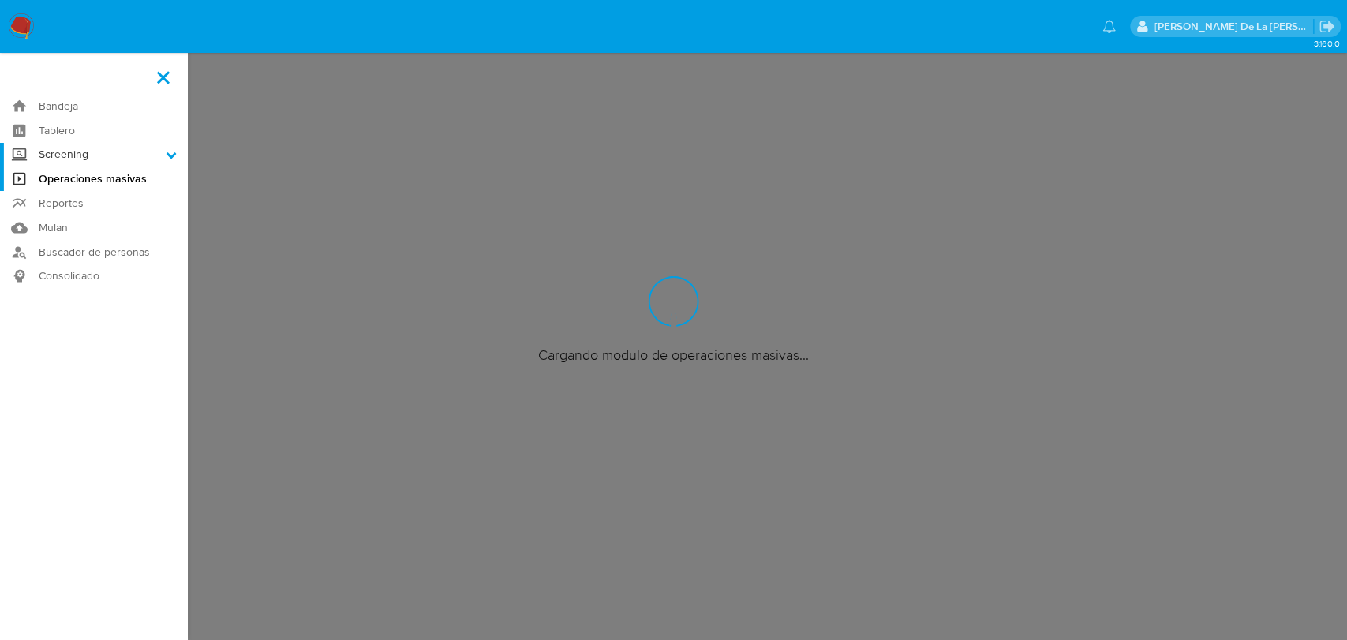
click at [0, 0] on input "Screening" at bounding box center [0, 0] width 0 height 0
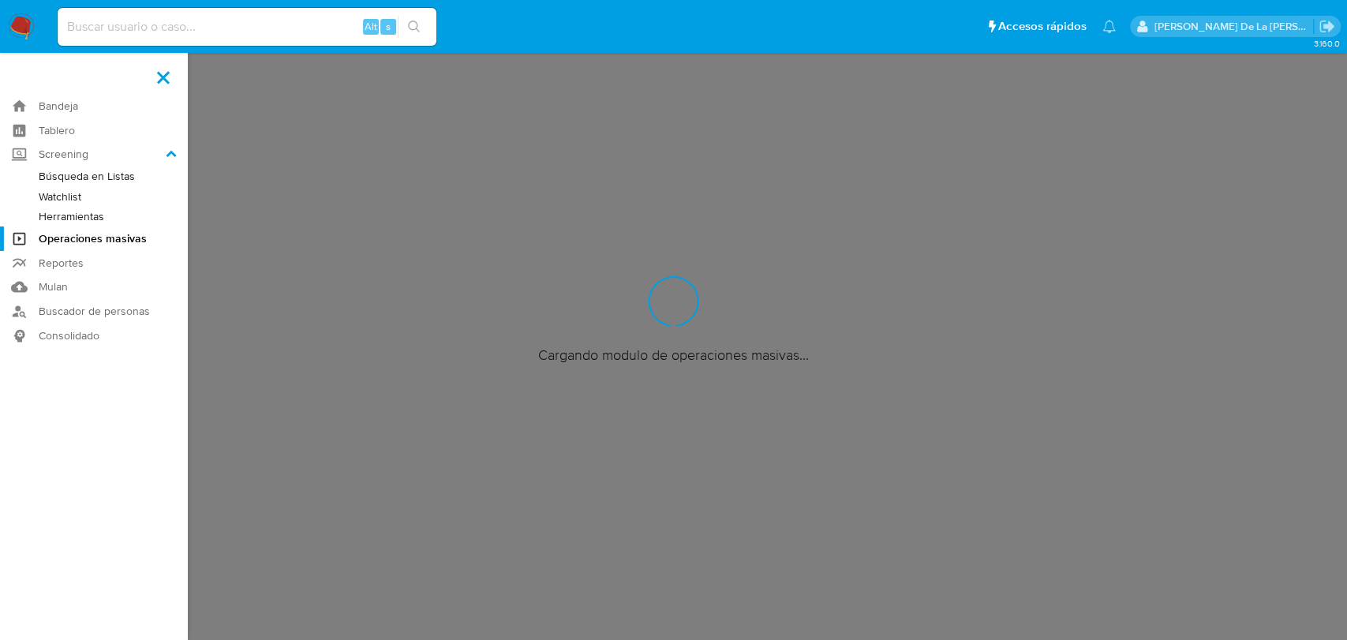
click at [74, 176] on link "Búsqueda en Listas" at bounding box center [94, 176] width 188 height 20
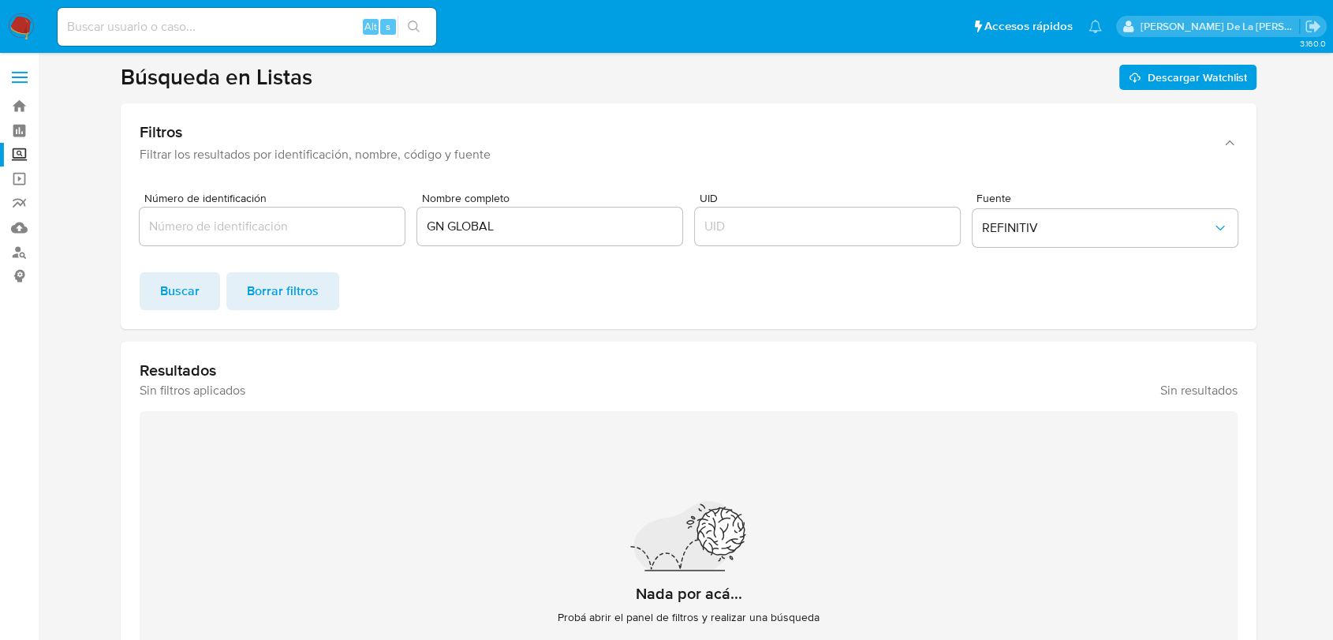
click at [19, 157] on label "Screening" at bounding box center [94, 155] width 188 height 24
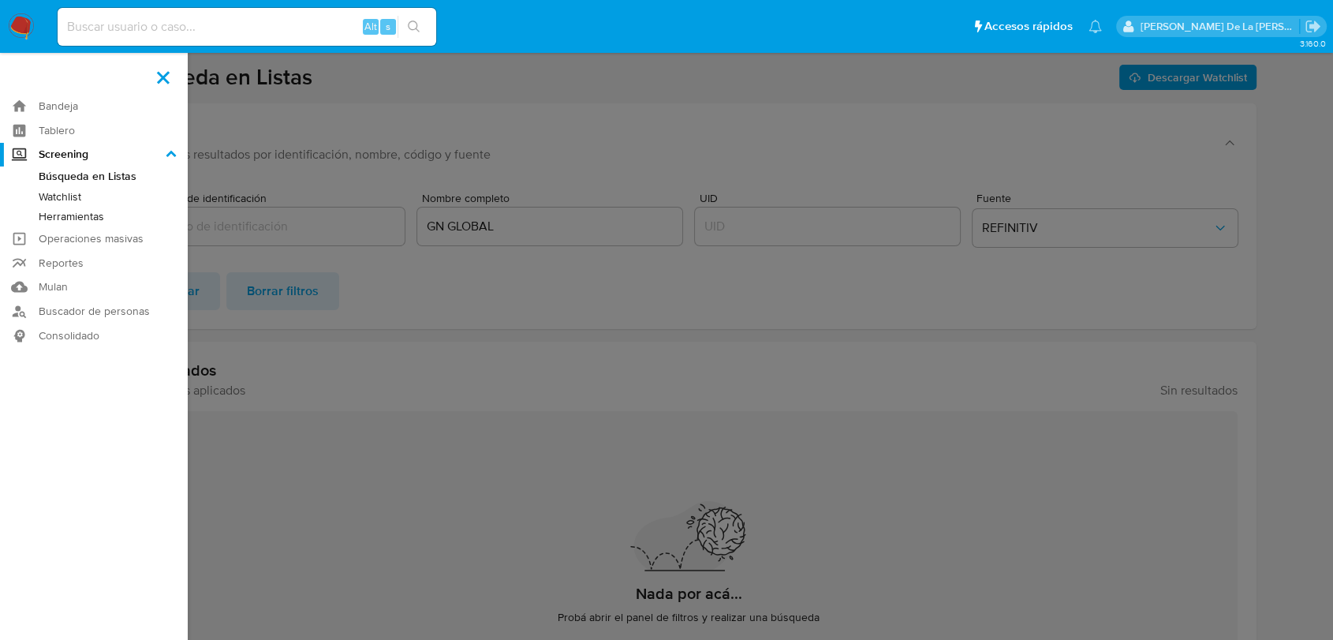
click at [0, 0] on input "Screening" at bounding box center [0, 0] width 0 height 0
click at [65, 211] on link "Herramientas" at bounding box center [94, 217] width 188 height 20
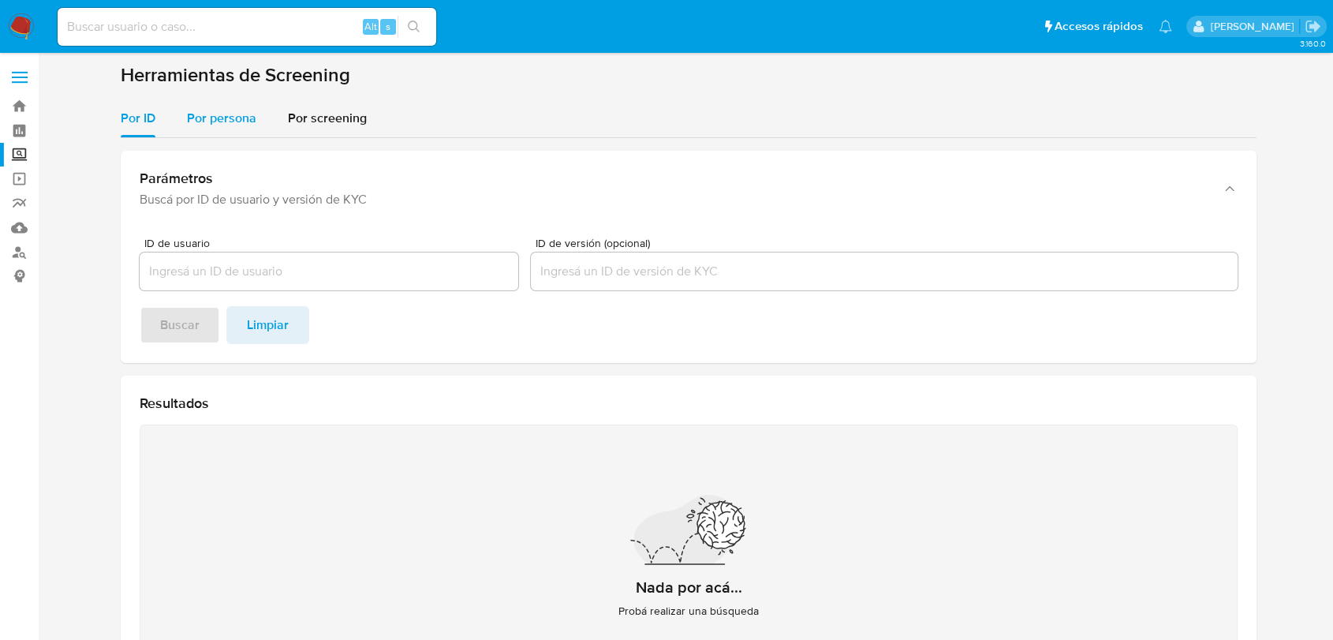
click at [230, 115] on span "Por persona" at bounding box center [221, 118] width 69 height 18
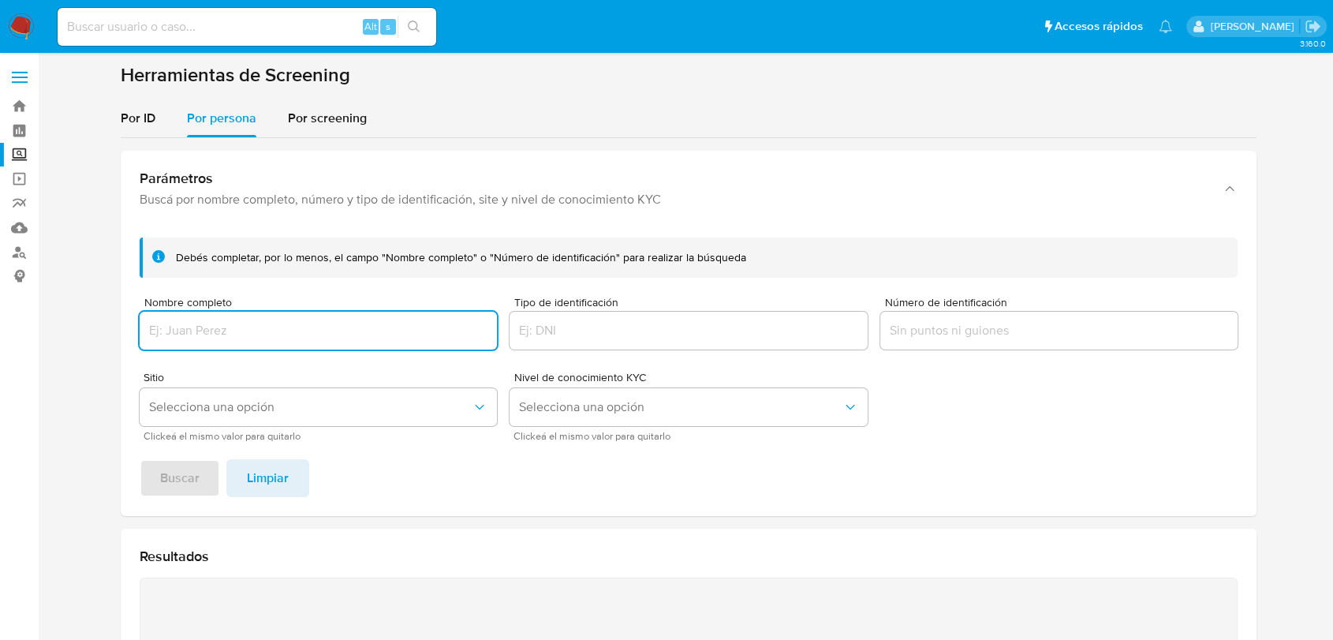
click at [213, 323] on input "Nombre completo" at bounding box center [318, 330] width 357 height 21
drag, startPoint x: 222, startPoint y: 332, endPoint x: 398, endPoint y: 332, distance: 175.9
click at [375, 334] on input "PKR STUDIO SA DE CV" at bounding box center [318, 330] width 357 height 21
type input "PKR STUDIO"
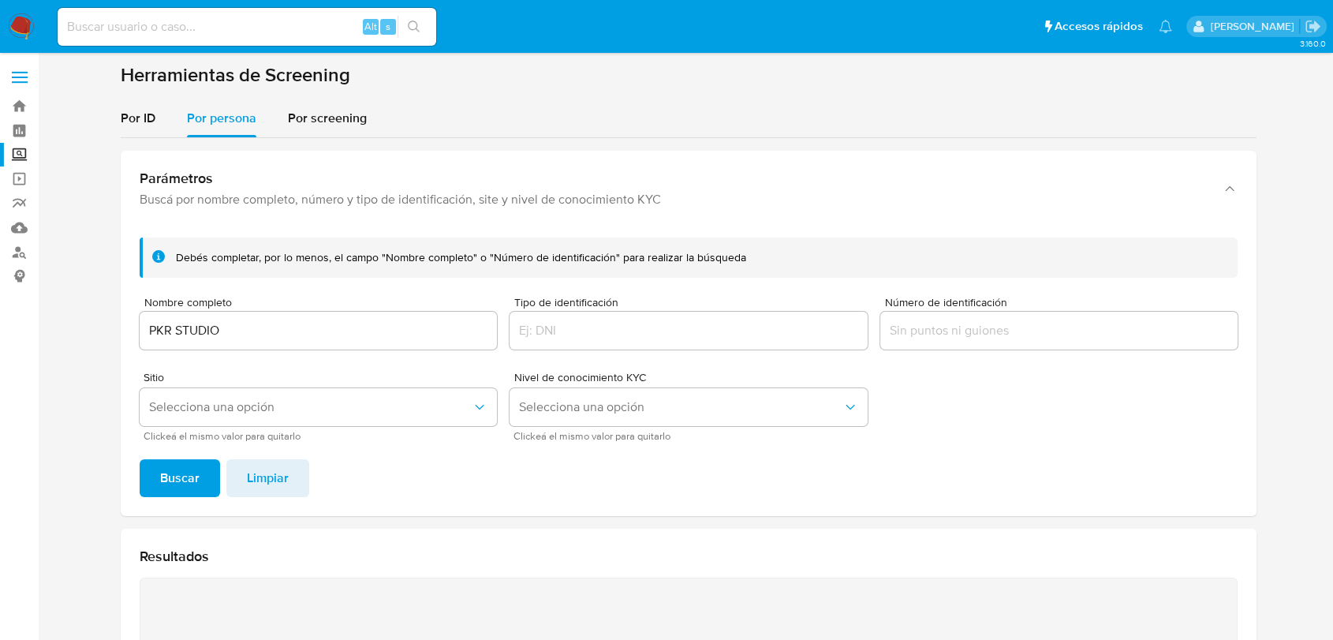
click at [183, 477] on span "Buscar" at bounding box center [179, 478] width 39 height 35
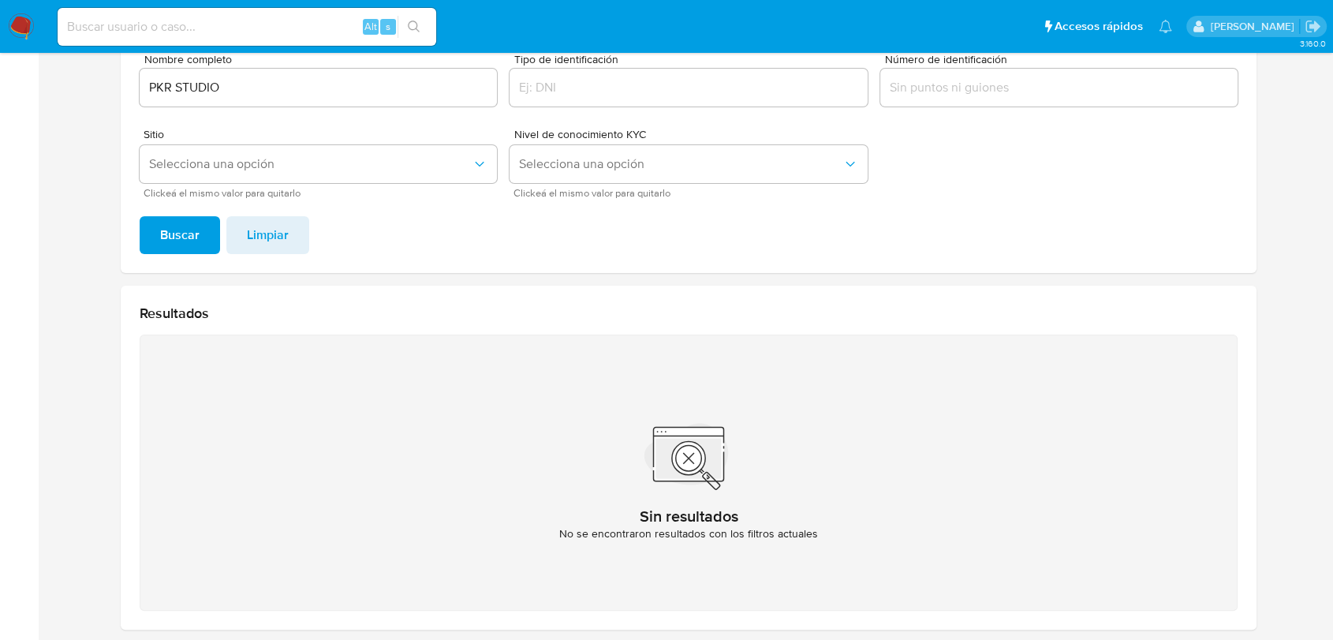
scroll to position [137, 0]
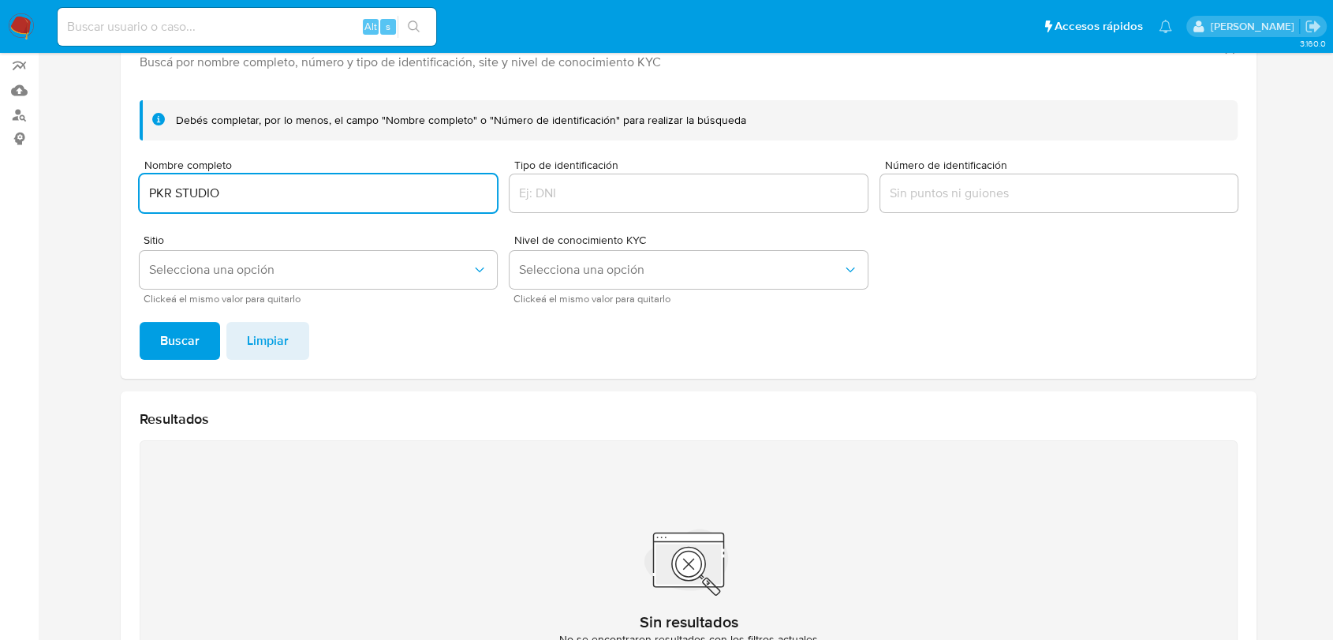
drag, startPoint x: 256, startPoint y: 189, endPoint x: 226, endPoint y: 189, distance: 30.0
click at [227, 189] on input "PKR STUDIO" at bounding box center [318, 193] width 357 height 21
drag, startPoint x: 234, startPoint y: 188, endPoint x: 54, endPoint y: 187, distance: 179.9
click at [54, 187] on main "3.160.0" at bounding box center [666, 339] width 1333 height 952
type input "CLAUDIA VANESSA CARDONA CARDONA"
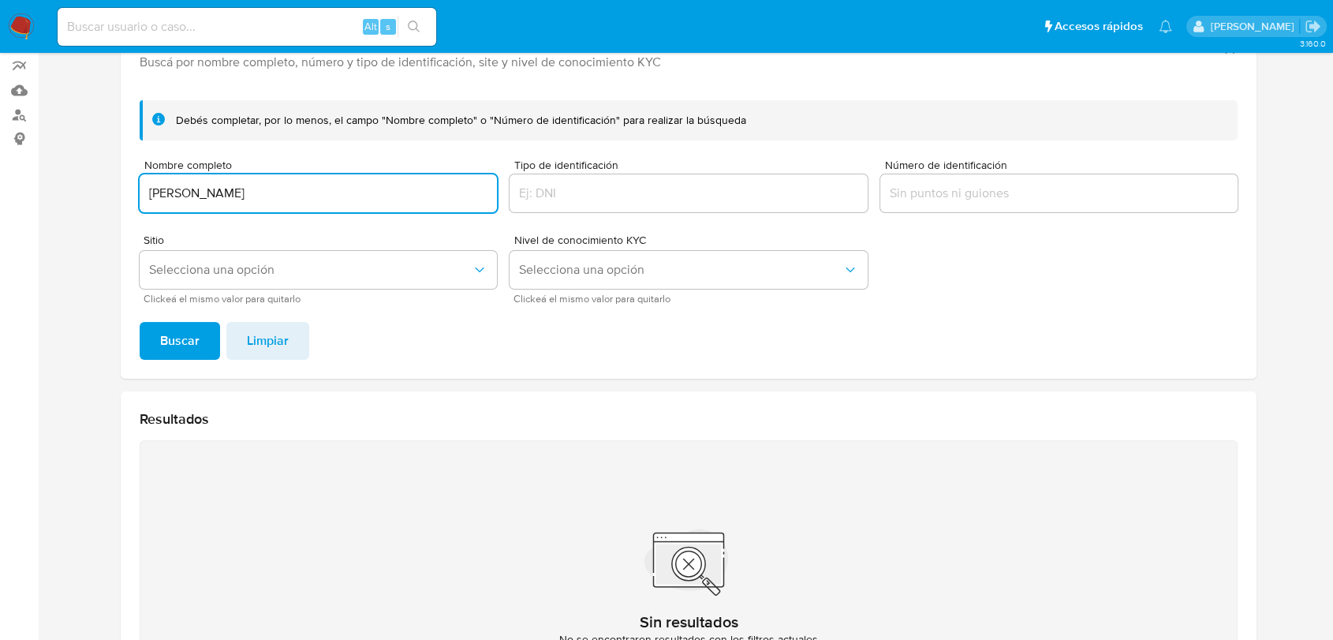
click at [140, 322] on button "Buscar" at bounding box center [180, 341] width 80 height 38
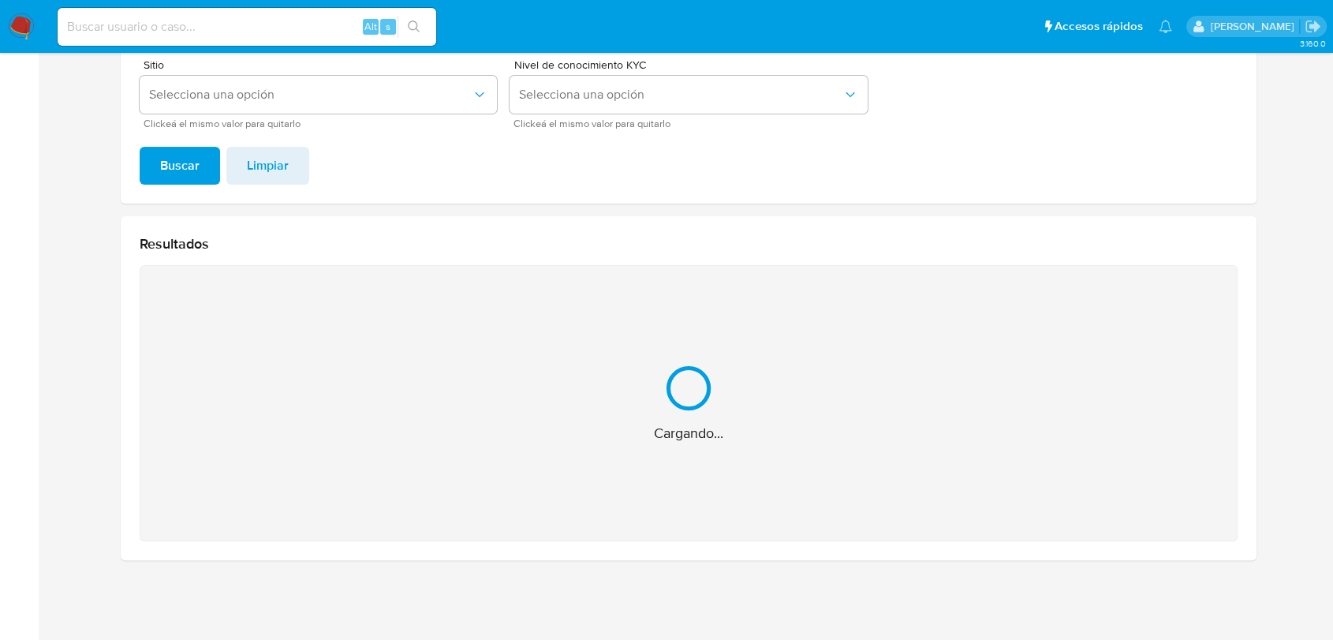
scroll to position [62, 0]
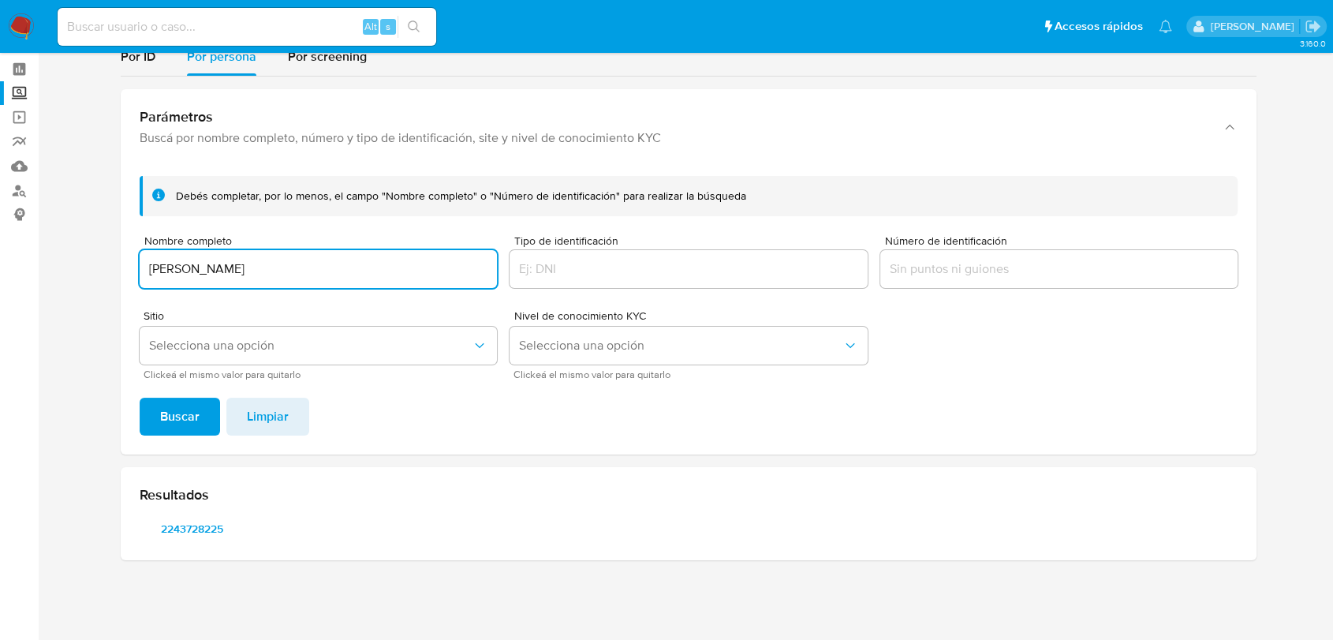
click at [191, 544] on div "Resultados 2243728225" at bounding box center [689, 513] width 1136 height 93
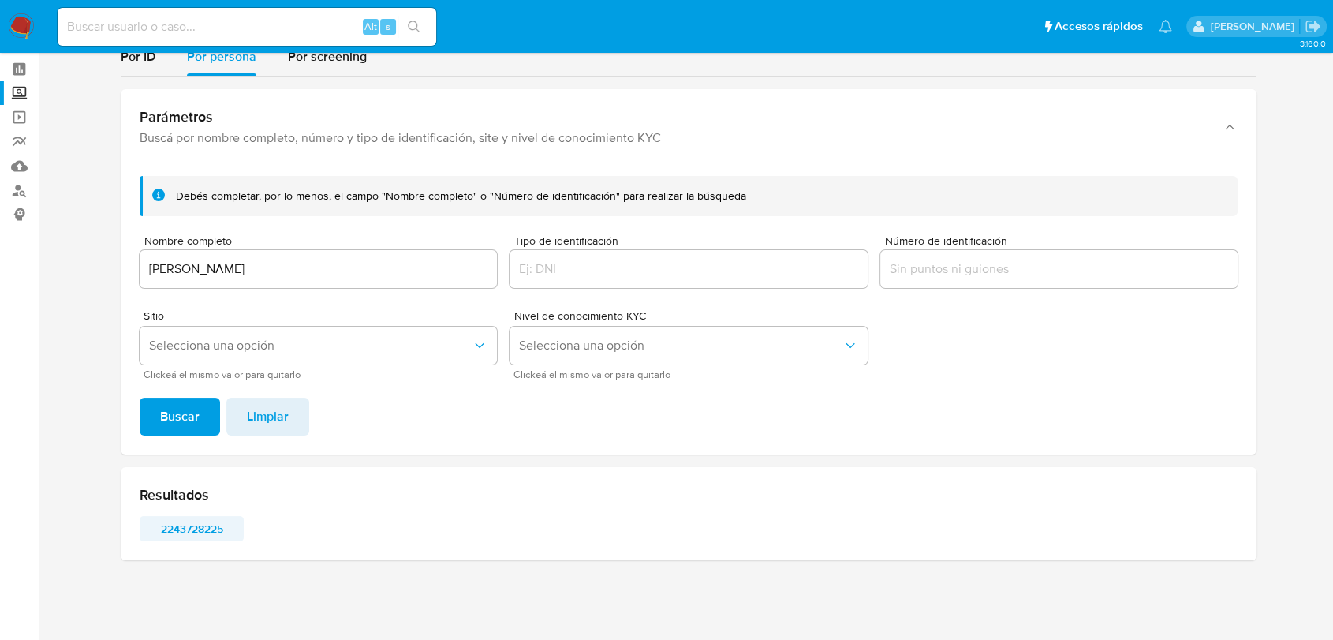
click at [195, 531] on span "2243728225" at bounding box center [192, 528] width 82 height 22
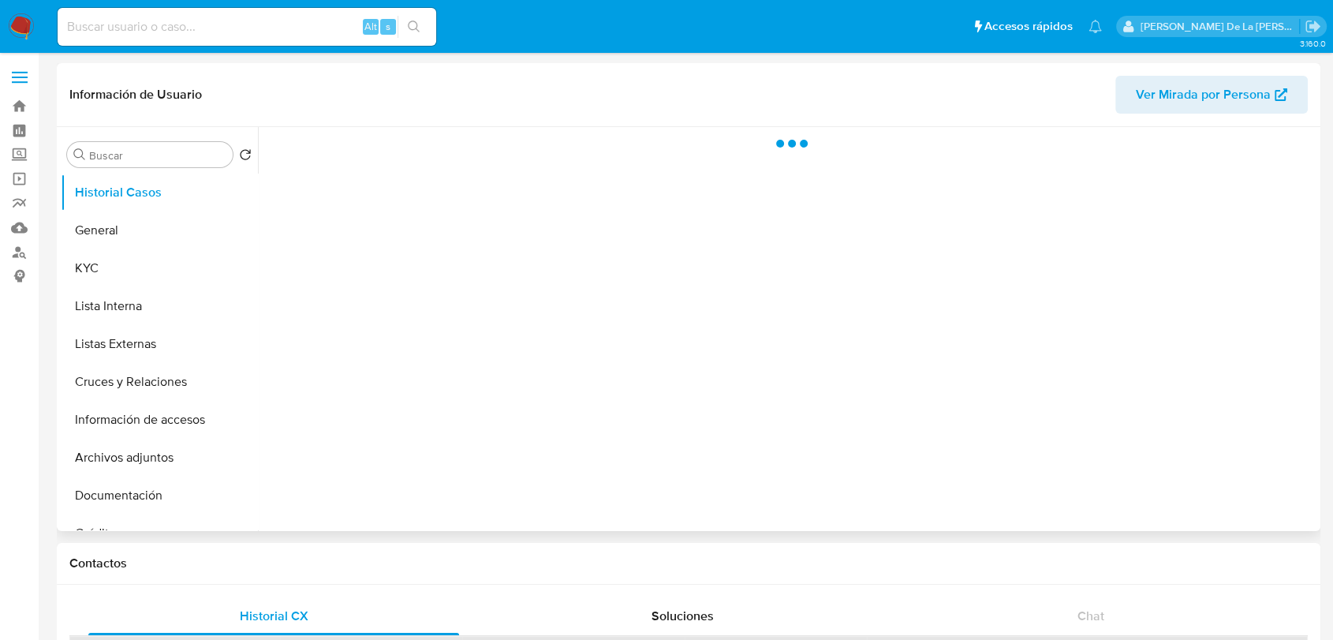
select select "10"
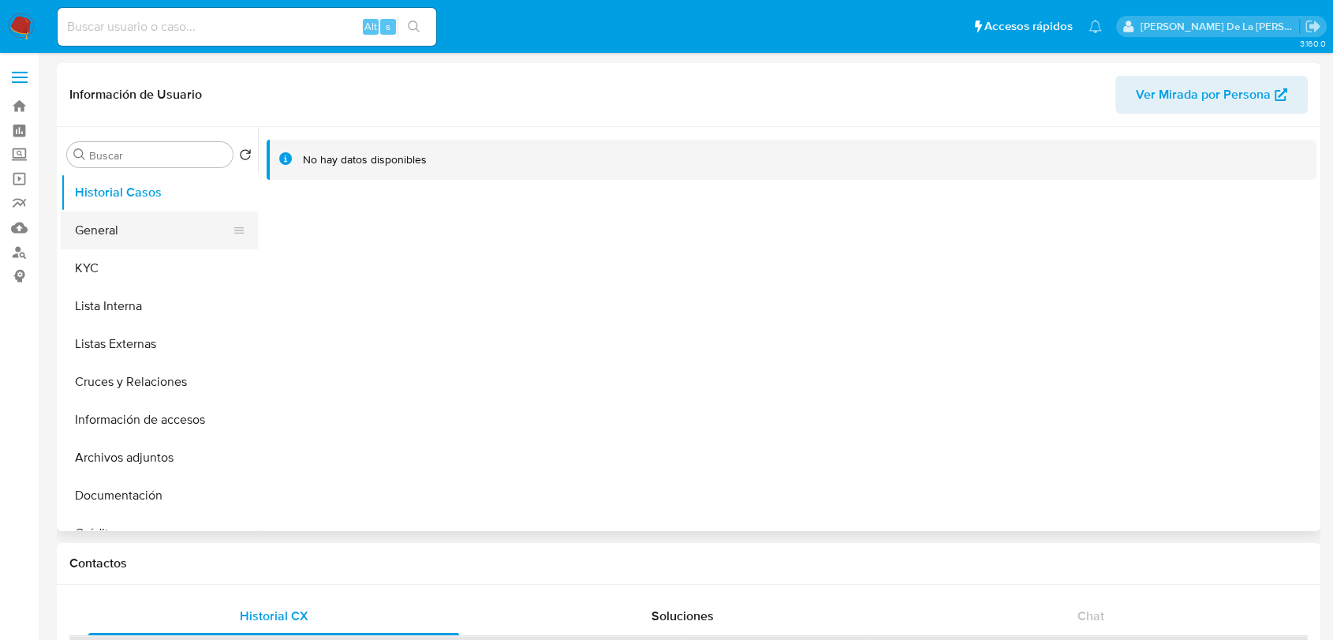
drag, startPoint x: 139, startPoint y: 249, endPoint x: 132, endPoint y: 238, distance: 13.1
click at [134, 246] on ul "Historial Casos General KYC Lista Interna Listas Externas Cruces y Relaciones I…" at bounding box center [159, 352] width 197 height 356
click at [136, 227] on button "General" at bounding box center [153, 230] width 185 height 38
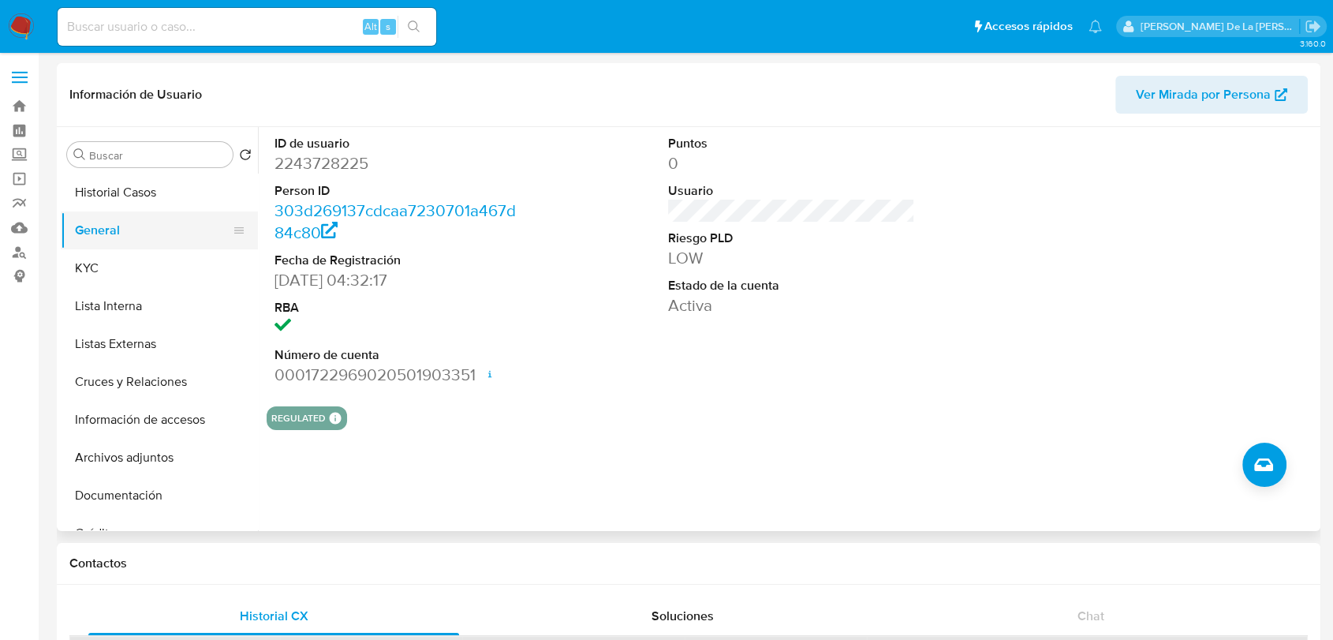
click at [159, 248] on button "General" at bounding box center [153, 230] width 185 height 38
drag, startPoint x: 134, startPoint y: 278, endPoint x: 139, endPoint y: 264, distance: 14.2
click at [133, 278] on button "KYC" at bounding box center [153, 268] width 185 height 38
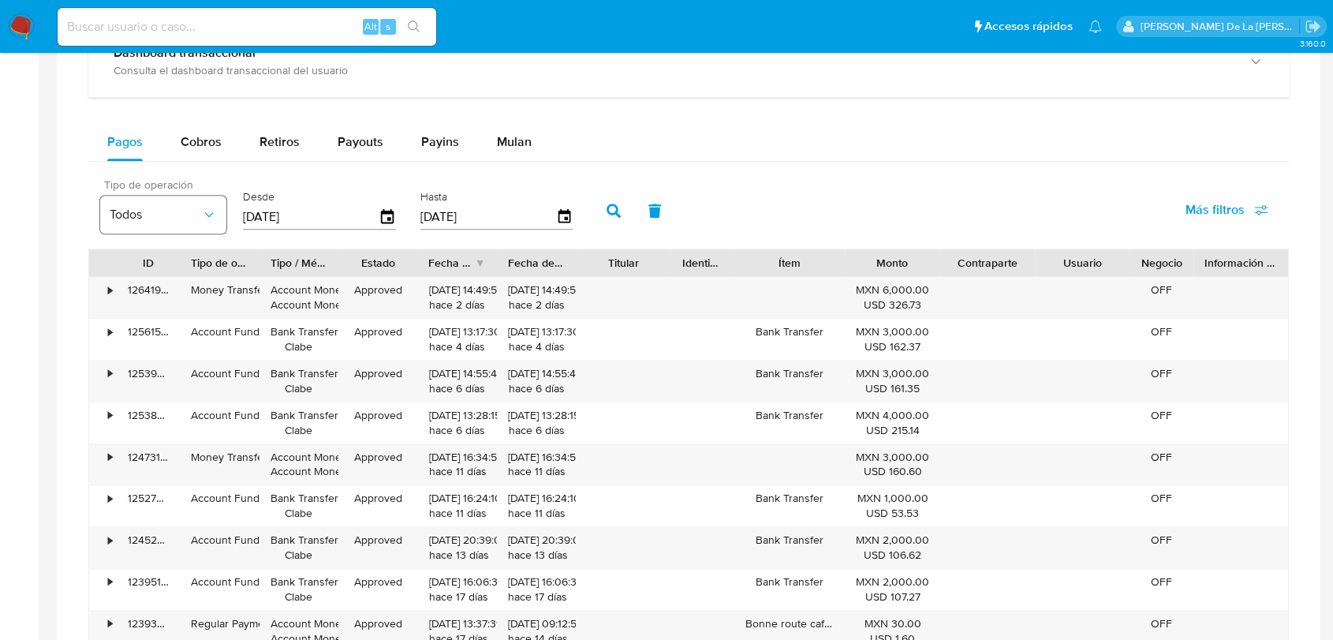
scroll to position [964, 0]
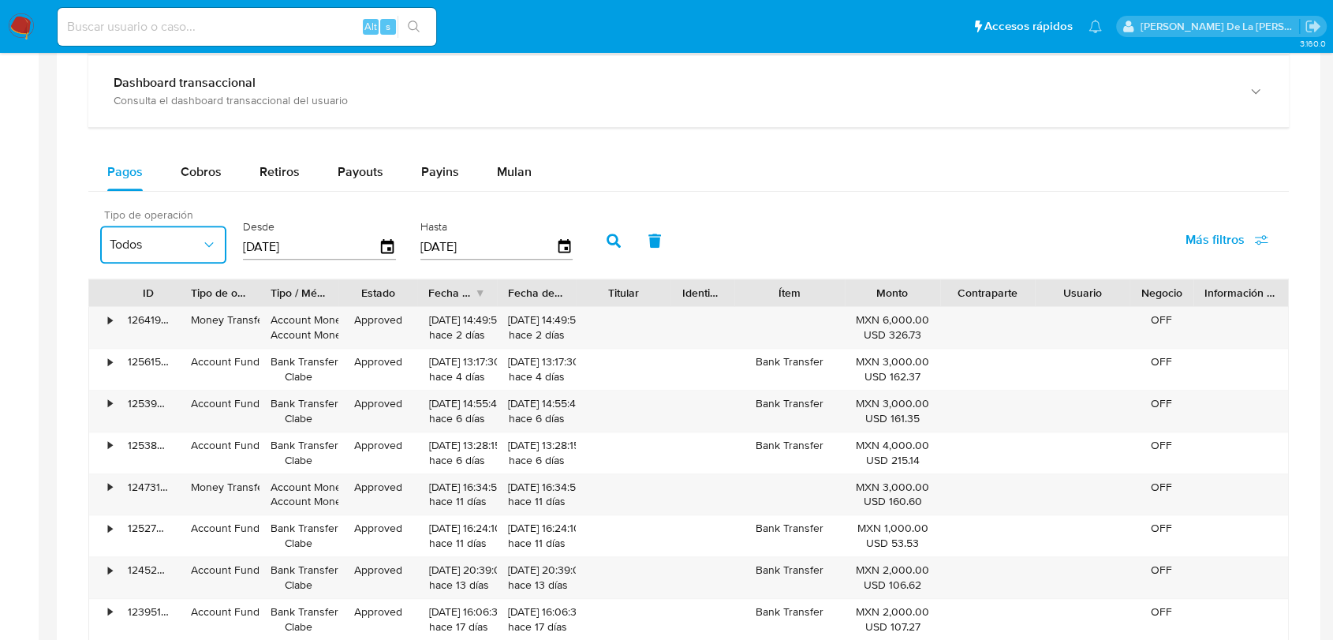
click at [158, 230] on button "Todos" at bounding box center [163, 245] width 126 height 38
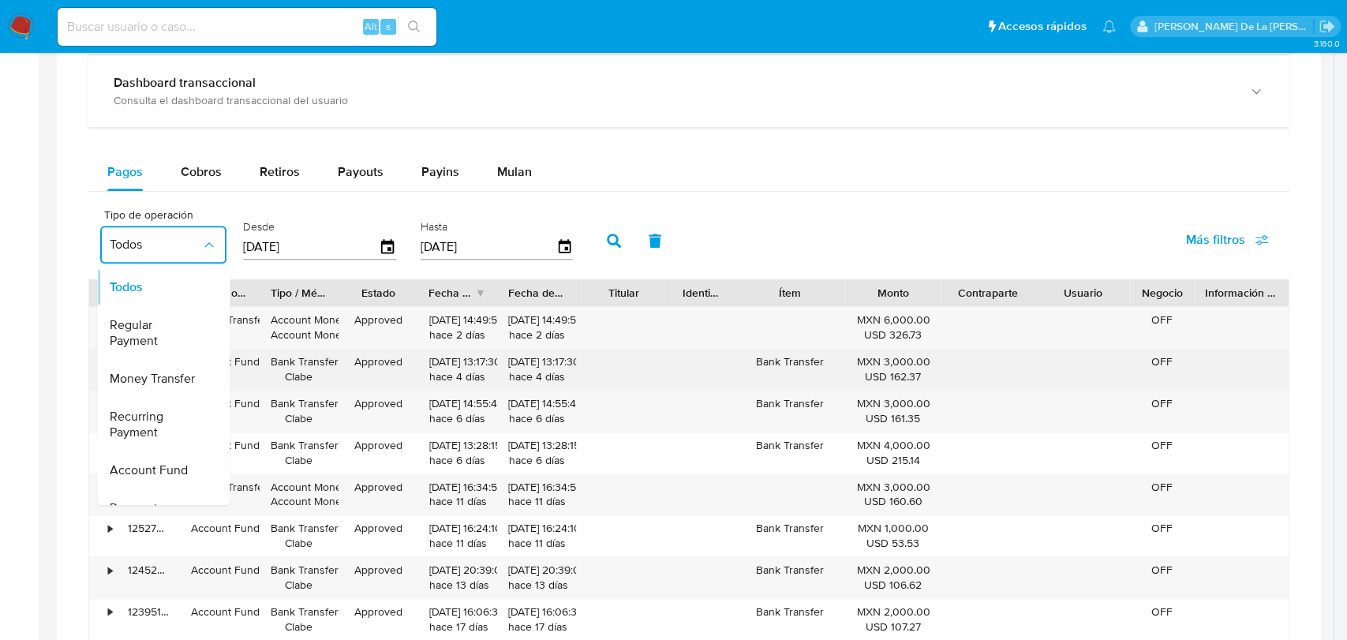
click at [158, 372] on span "Money Transfer" at bounding box center [152, 379] width 85 height 16
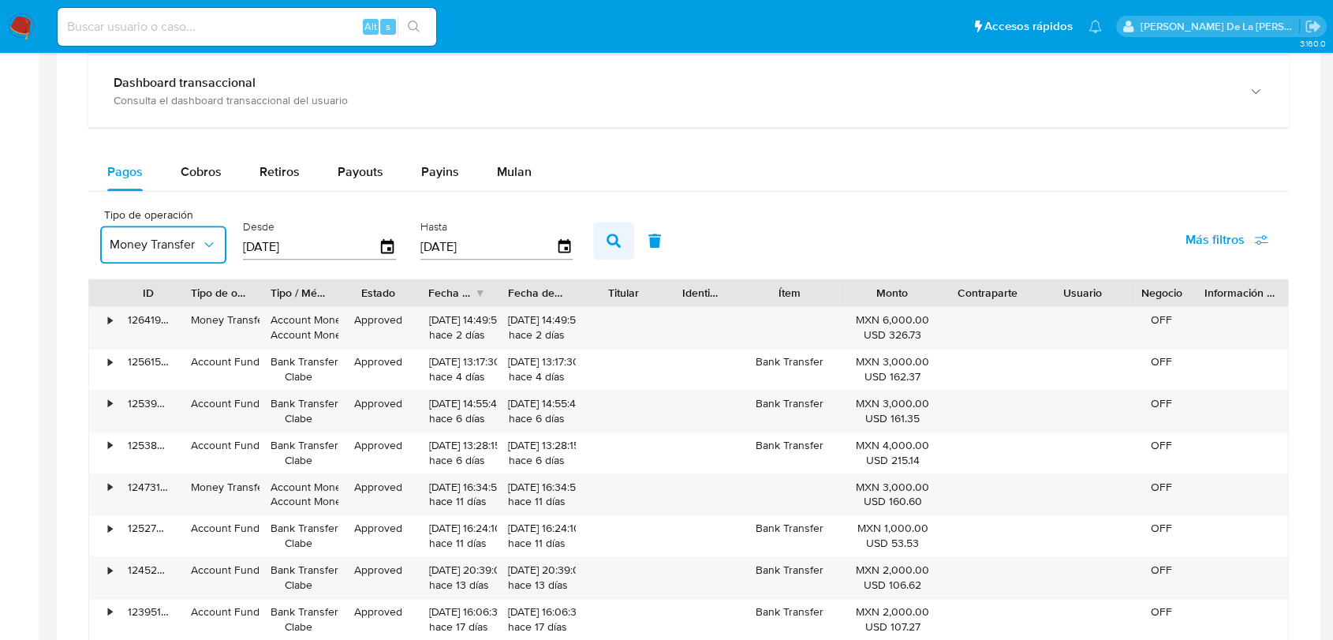
click at [608, 234] on icon "button" at bounding box center [614, 240] width 14 height 14
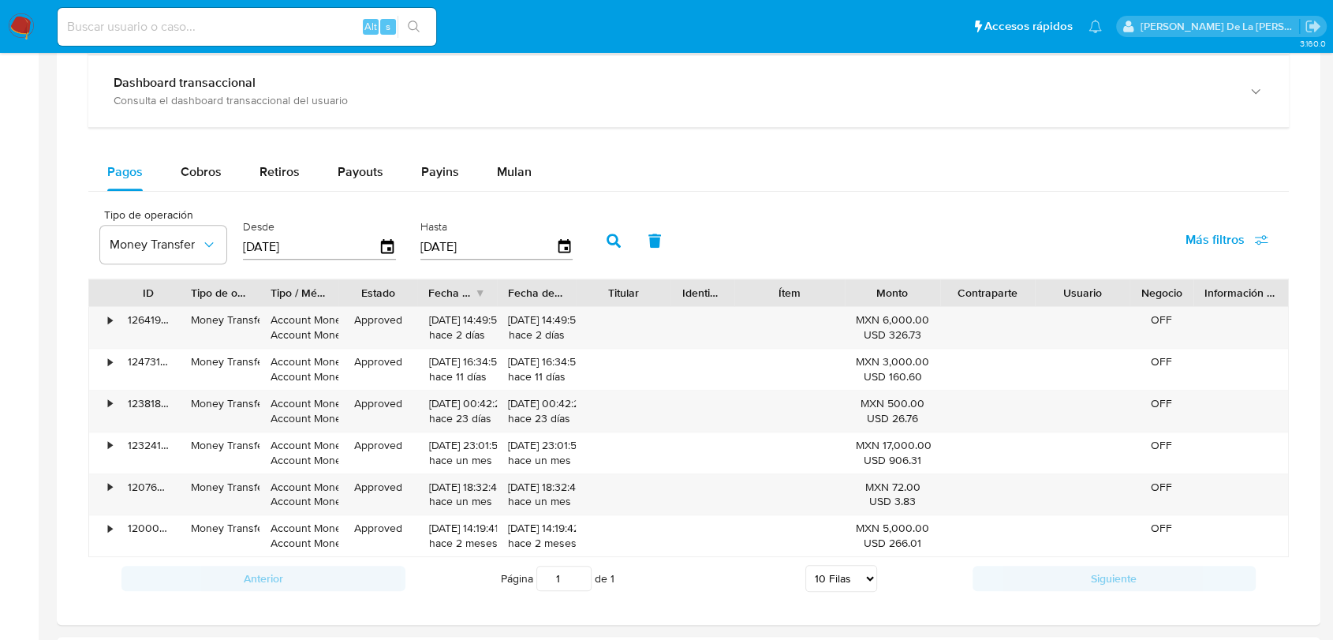
click at [180, 148] on div "Balance Consulta el balance del usuario Dashboard transaccional Consulta el das…" at bounding box center [688, 291] width 1201 height 617
click at [194, 170] on span "Cobros" at bounding box center [201, 171] width 41 height 18
select select "10"
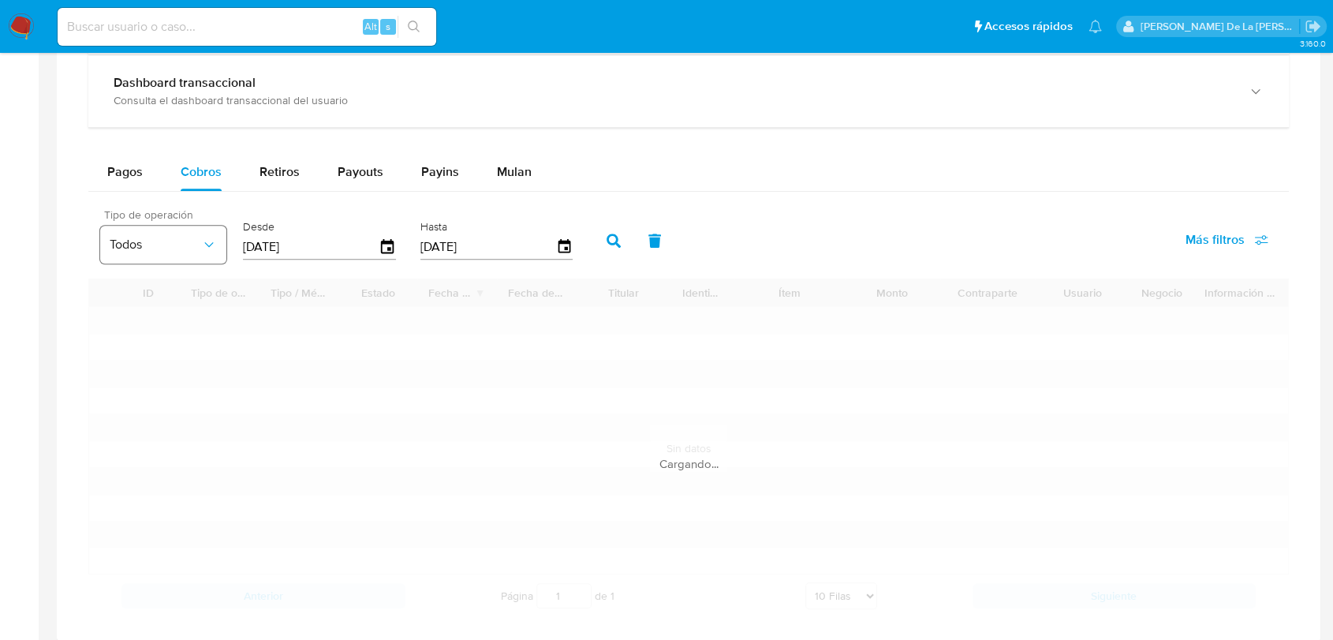
click at [171, 256] on button "Todos" at bounding box center [163, 245] width 126 height 38
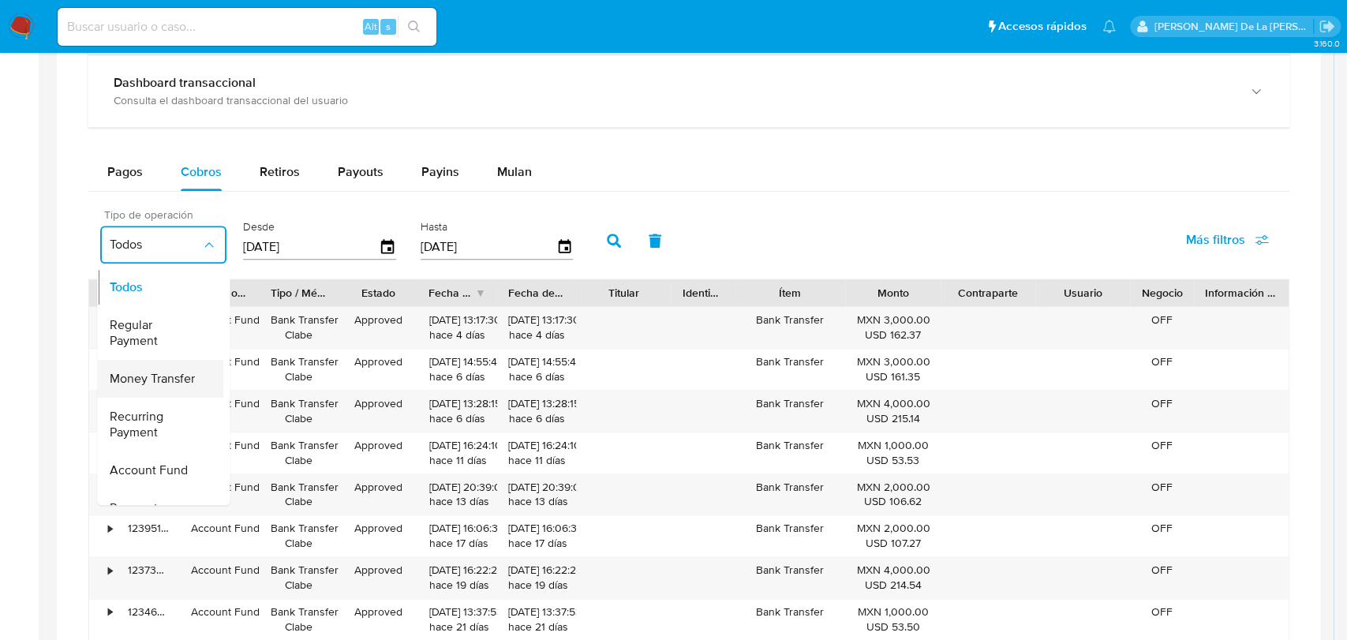
click at [175, 373] on span "Money Transfer" at bounding box center [152, 379] width 85 height 16
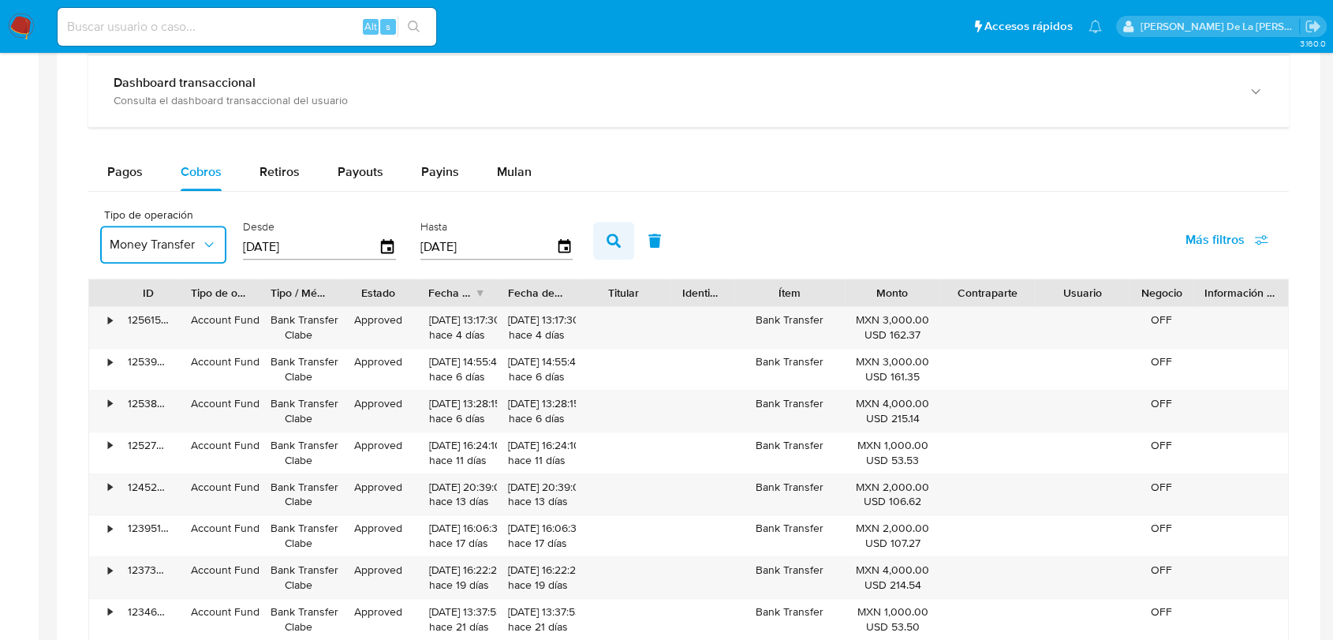
click at [605, 241] on button "button" at bounding box center [613, 241] width 41 height 38
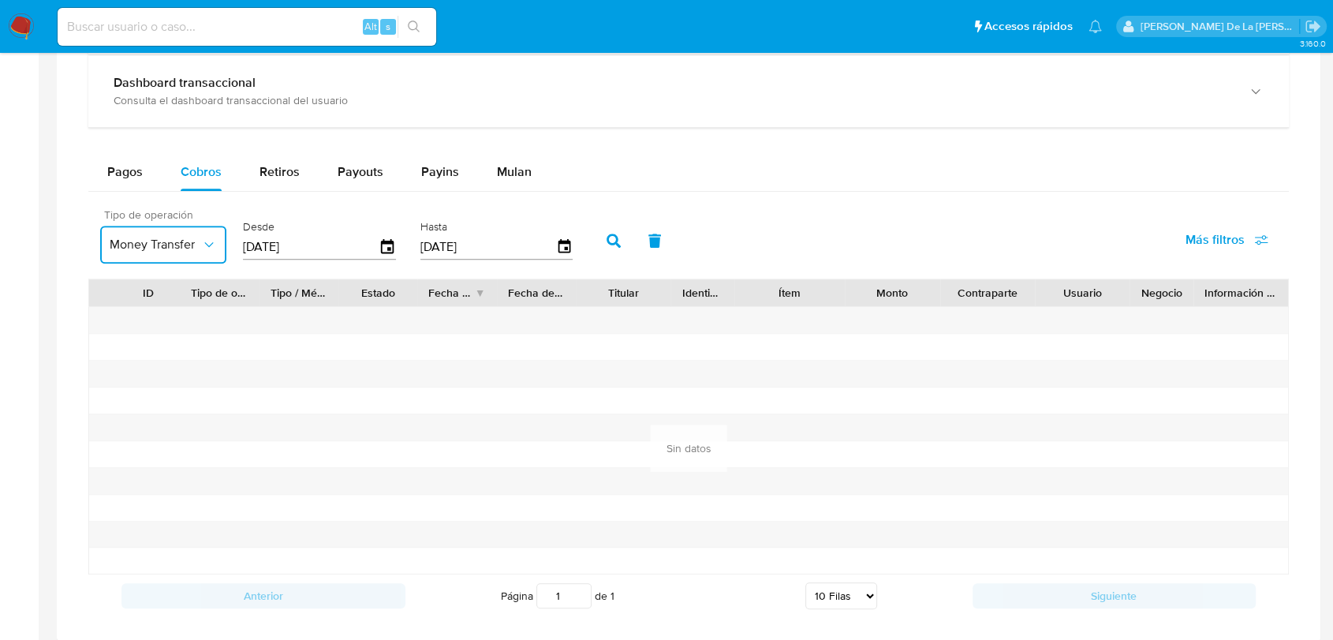
click at [204, 241] on icon "button" at bounding box center [209, 245] width 16 height 16
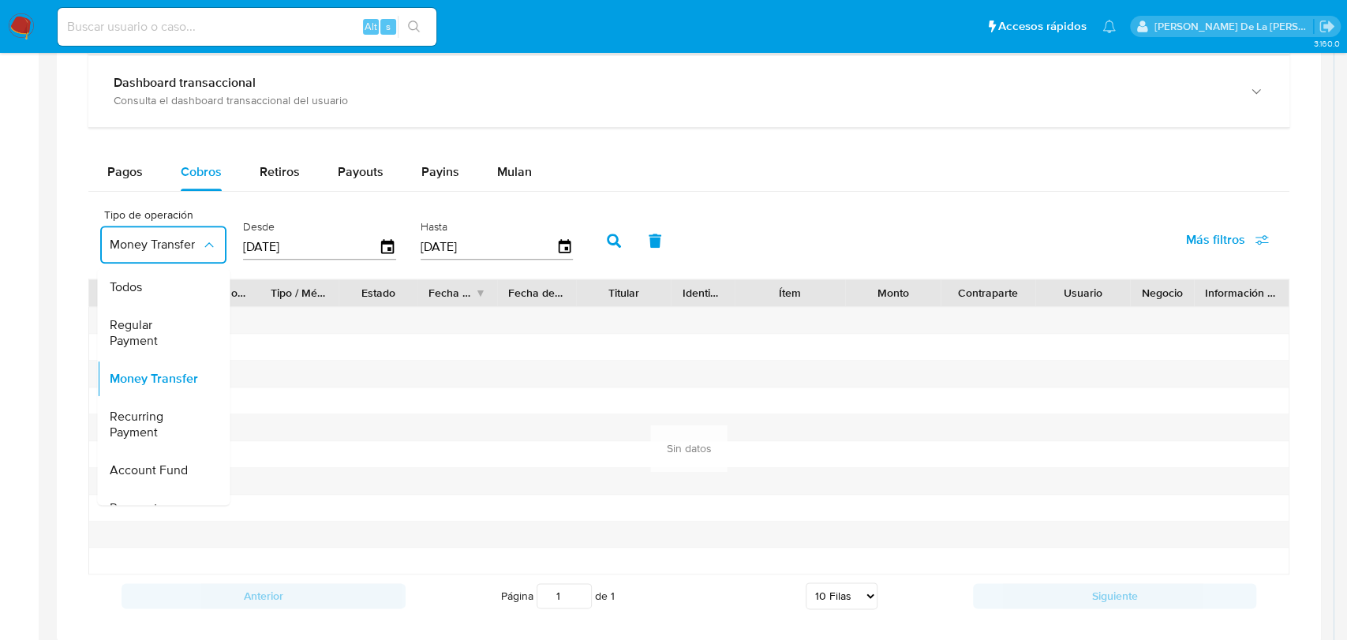
click at [142, 292] on div "Todos" at bounding box center [156, 287] width 92 height 38
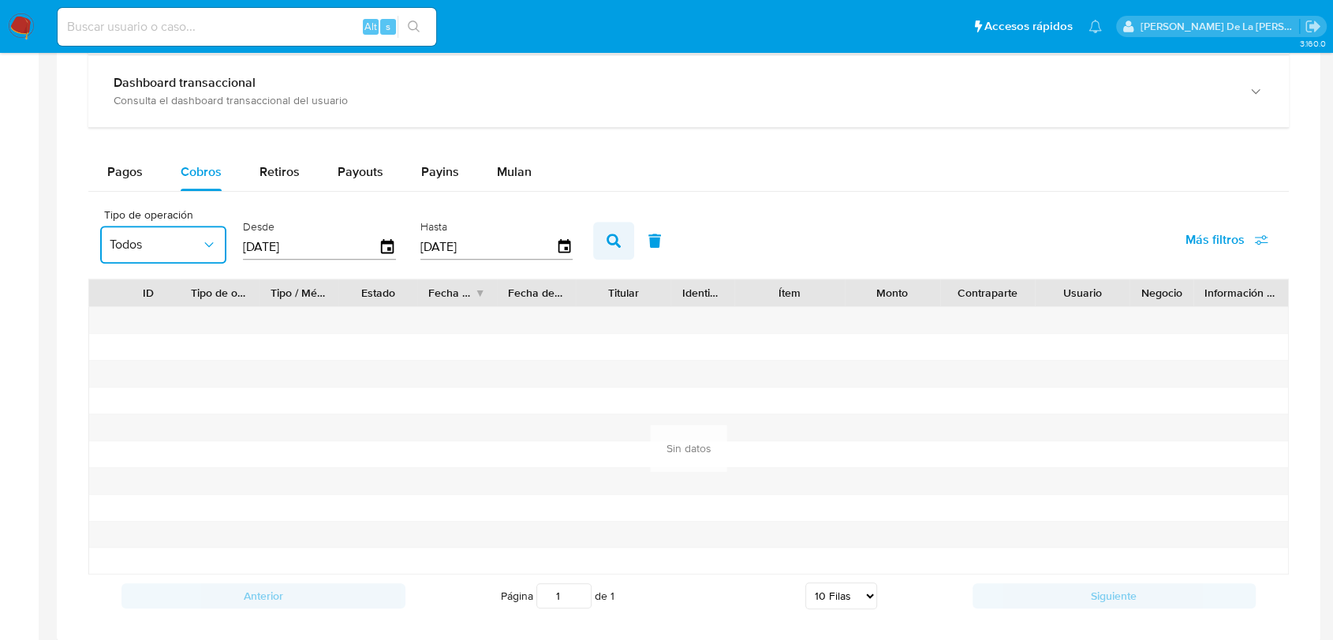
click at [607, 230] on button "button" at bounding box center [613, 241] width 41 height 38
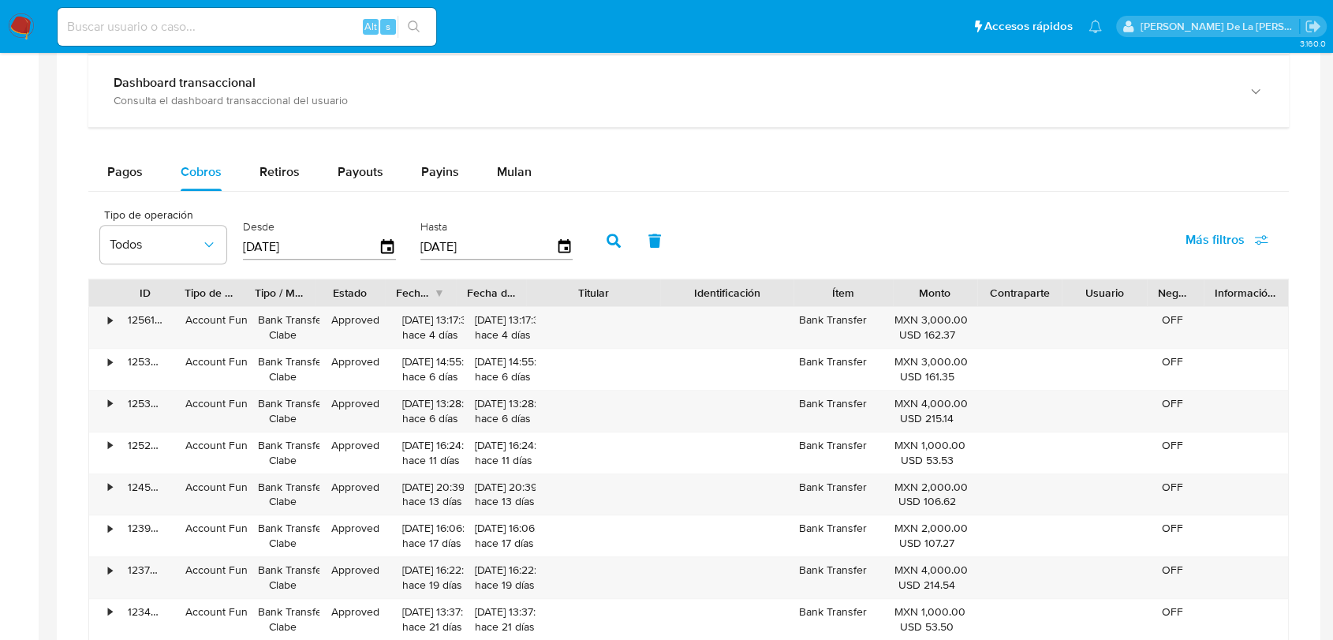
drag, startPoint x: 670, startPoint y: 293, endPoint x: 711, endPoint y: 297, distance: 40.5
click at [711, 297] on div "ID Tipo de operación Tipo / Método Estado Fecha de creación Fecha de aprobación…" at bounding box center [688, 292] width 1199 height 27
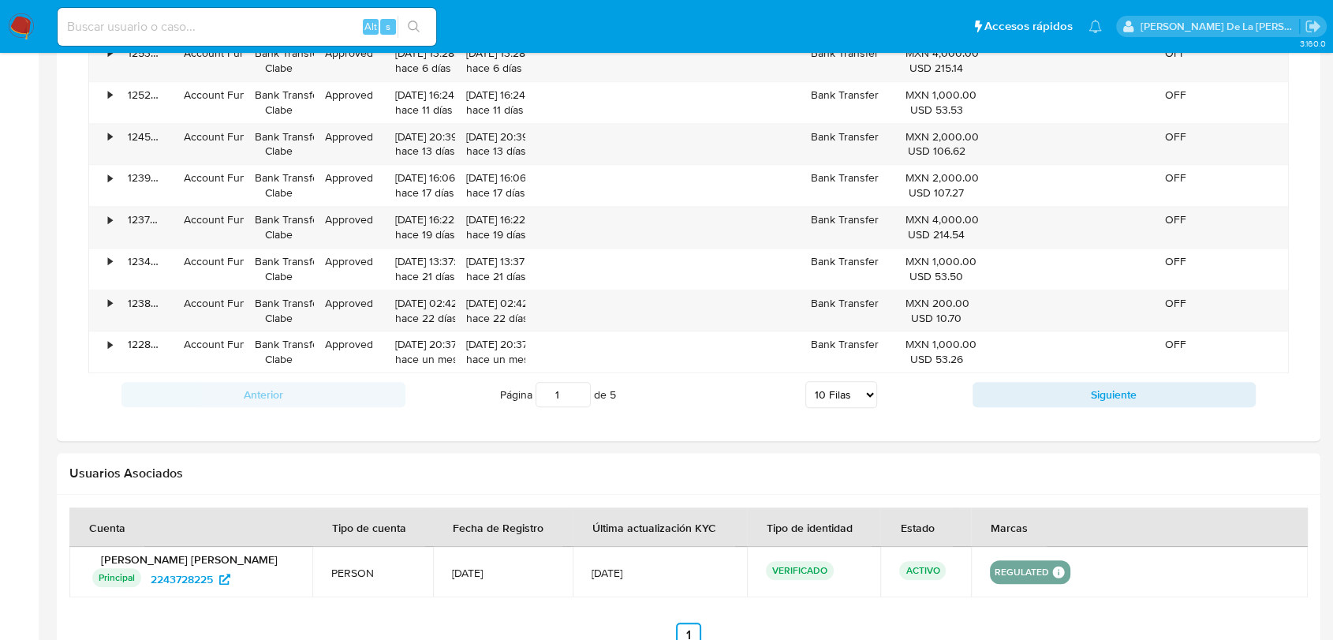
scroll to position [1139, 0]
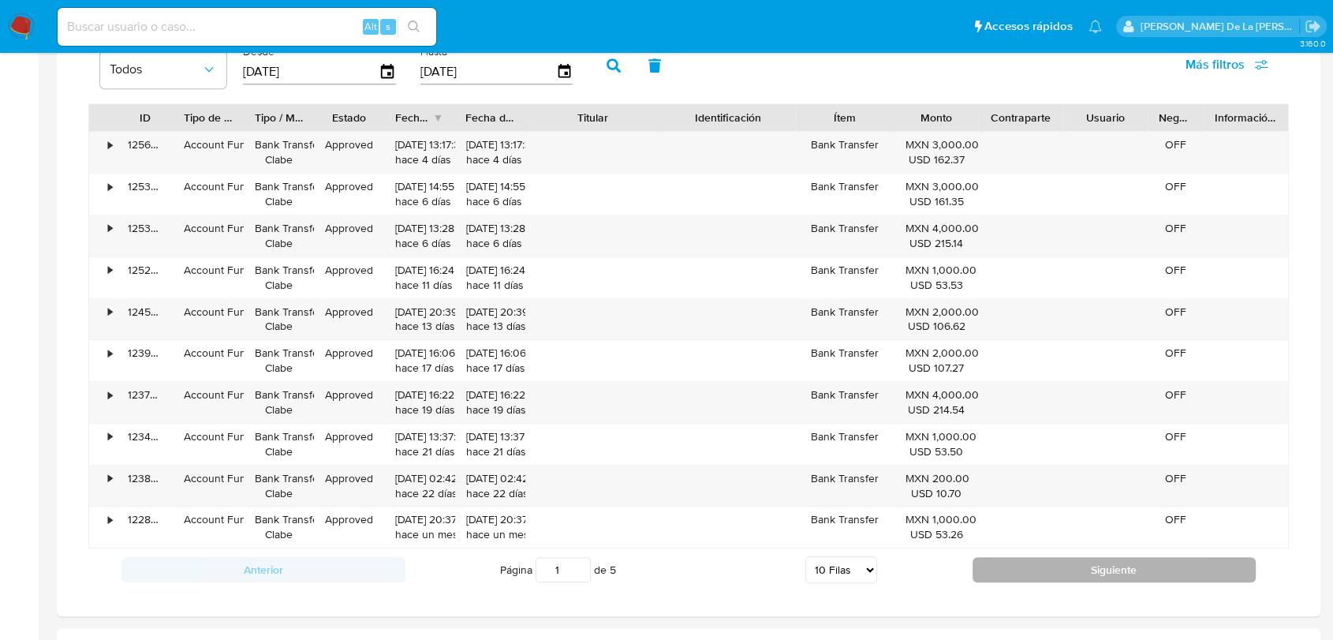
drag, startPoint x: 1073, startPoint y: 567, endPoint x: 1072, endPoint y: 559, distance: 7.9
click at [1073, 562] on button "Siguiente" at bounding box center [1115, 569] width 284 height 25
type input "2"
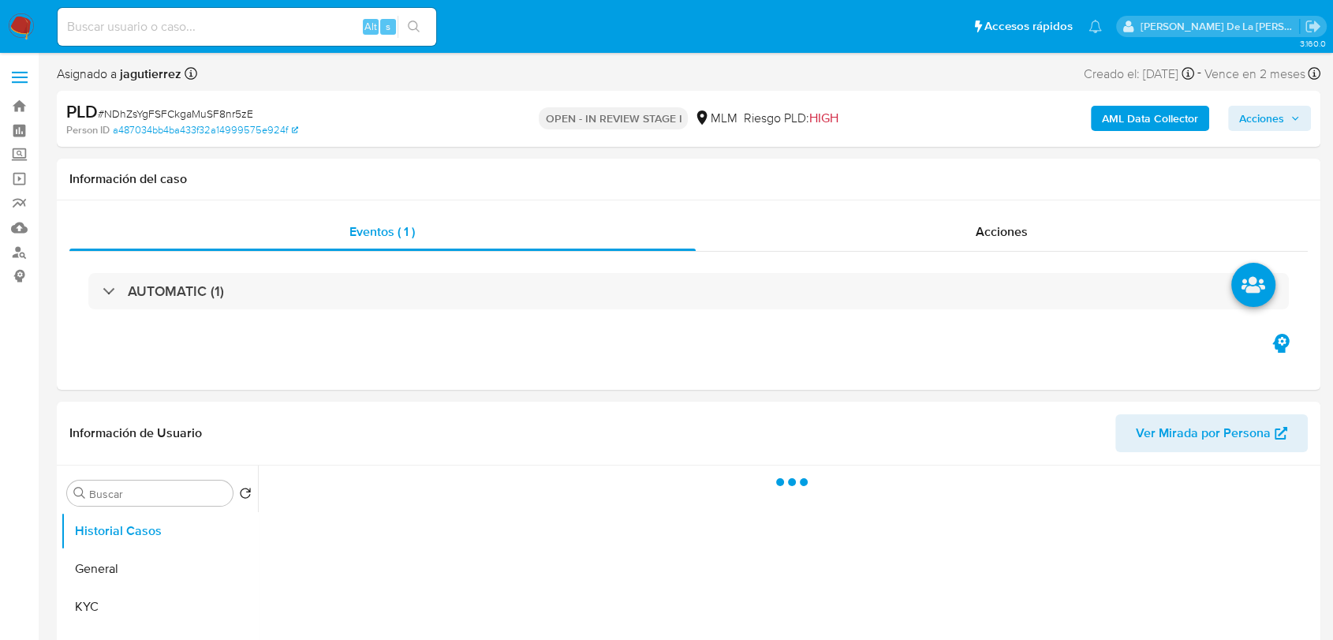
select select "10"
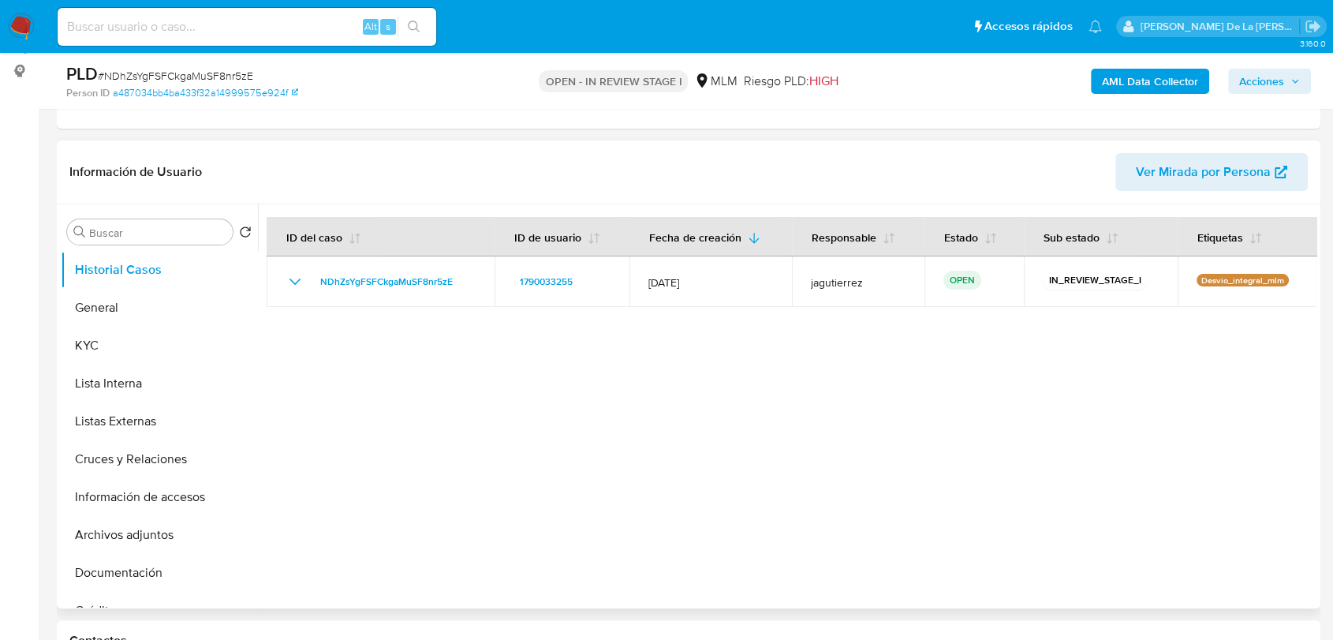
scroll to position [175, 0]
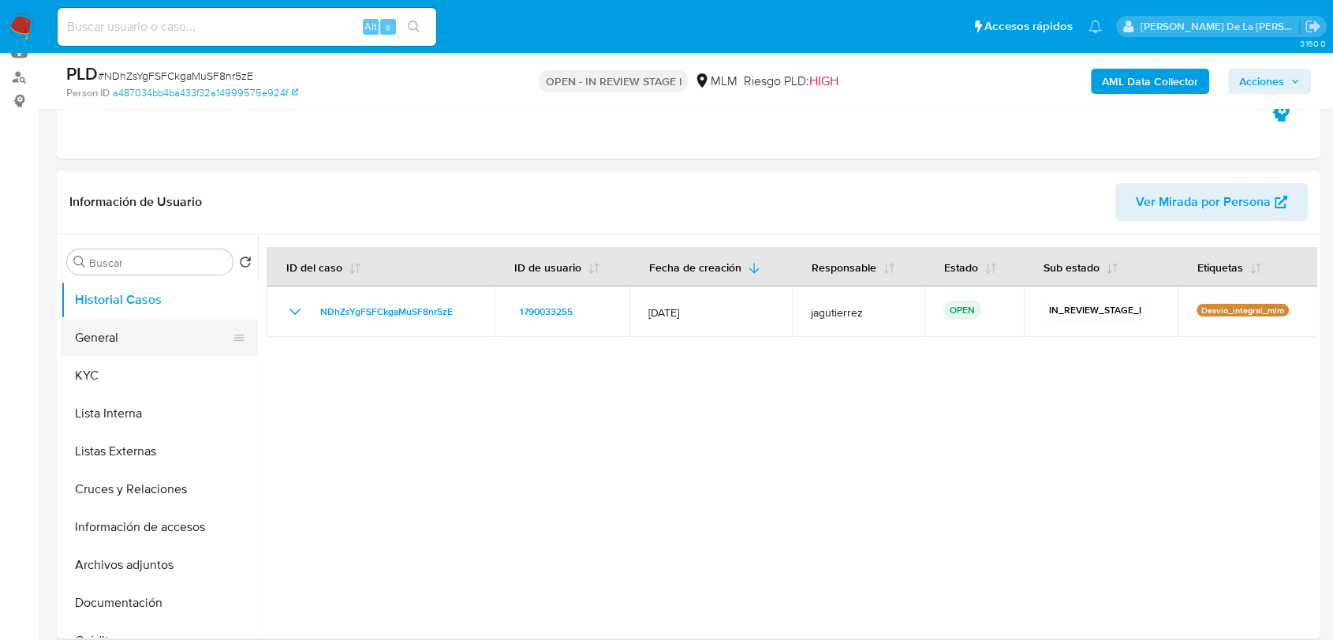
click at [144, 334] on button "General" at bounding box center [153, 338] width 185 height 38
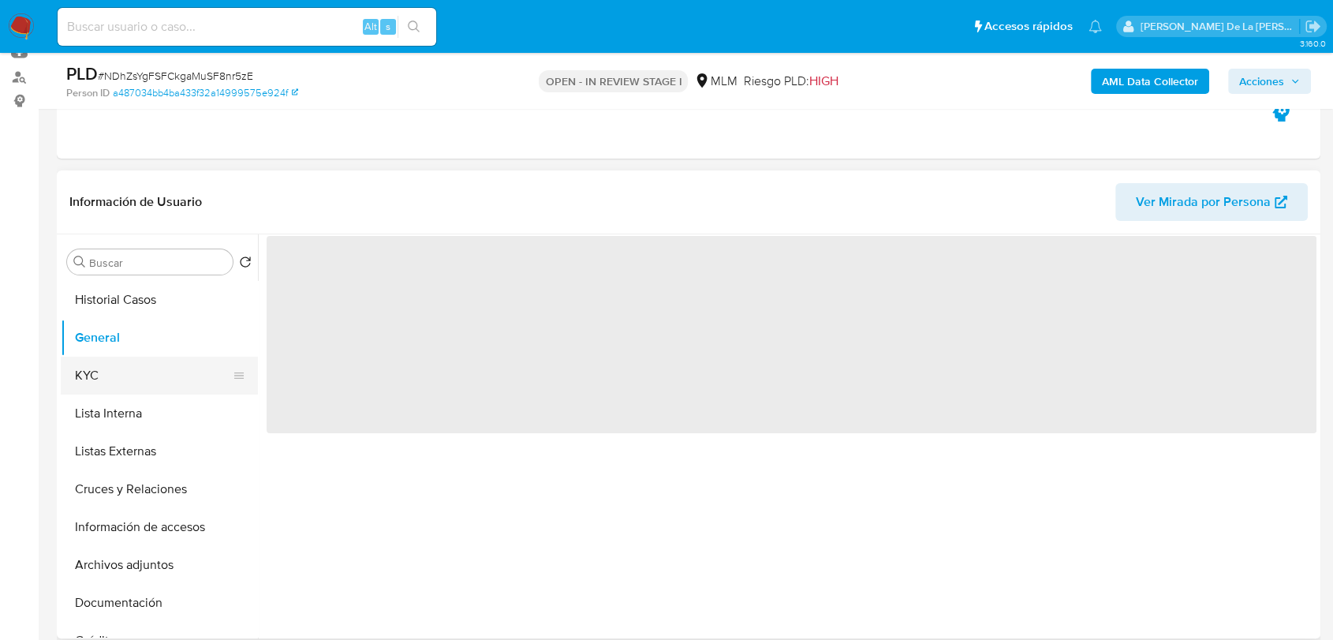
click at [129, 361] on button "KYC" at bounding box center [153, 376] width 185 height 38
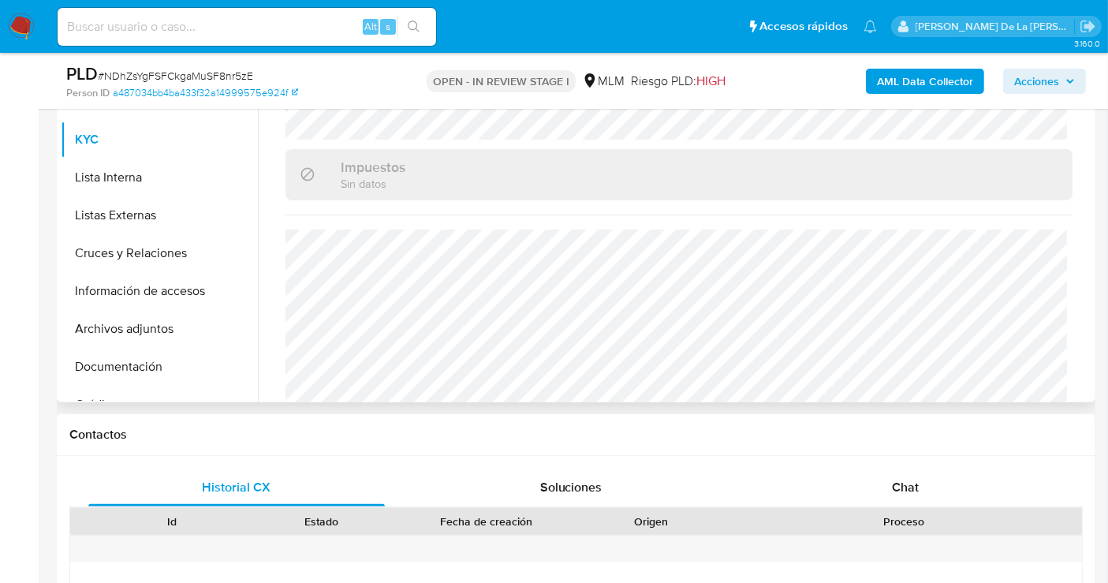
scroll to position [385, 0]
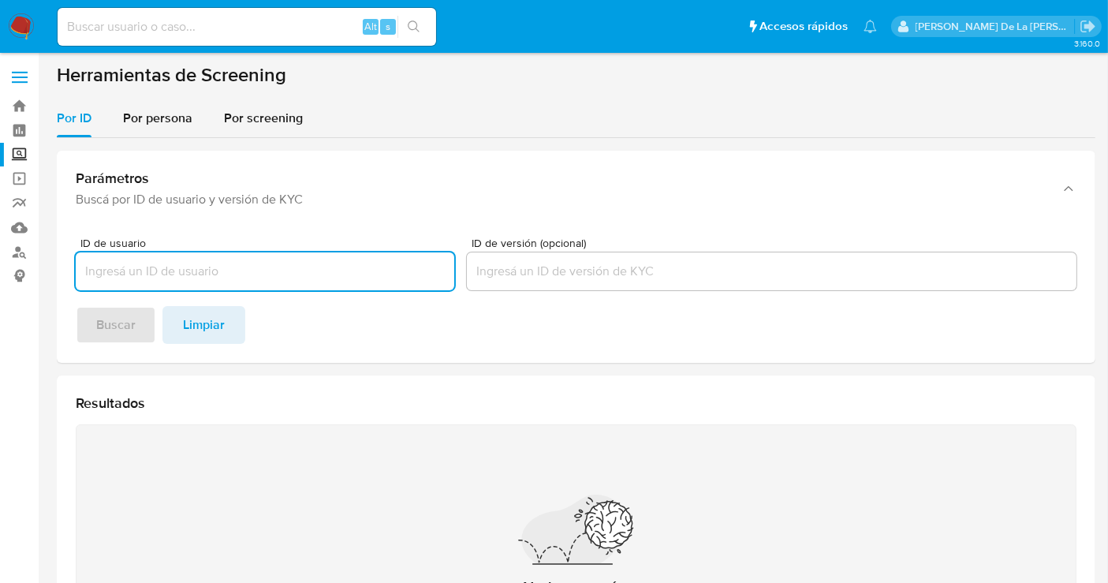
click at [129, 32] on input at bounding box center [247, 27] width 379 height 21
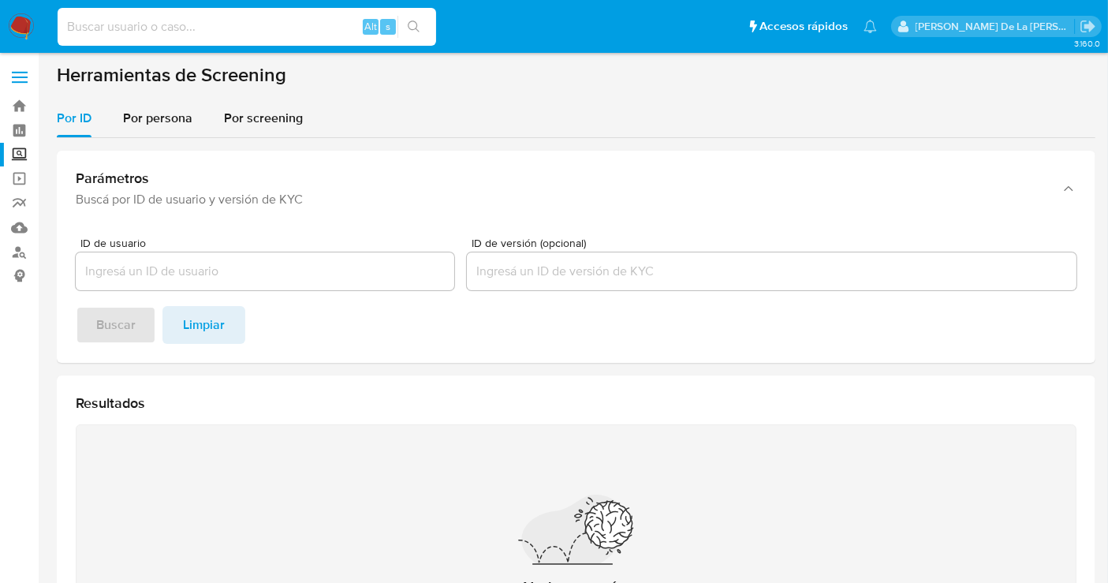
paste input "2321938555"
type input "2321938555"
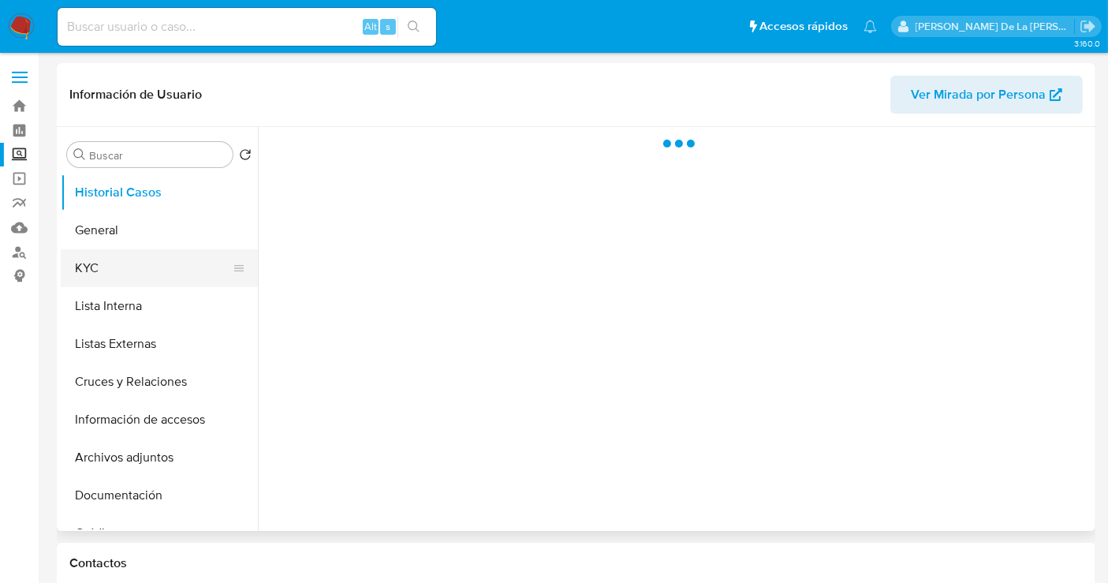
select select "10"
click at [108, 278] on button "KYC" at bounding box center [153, 268] width 185 height 38
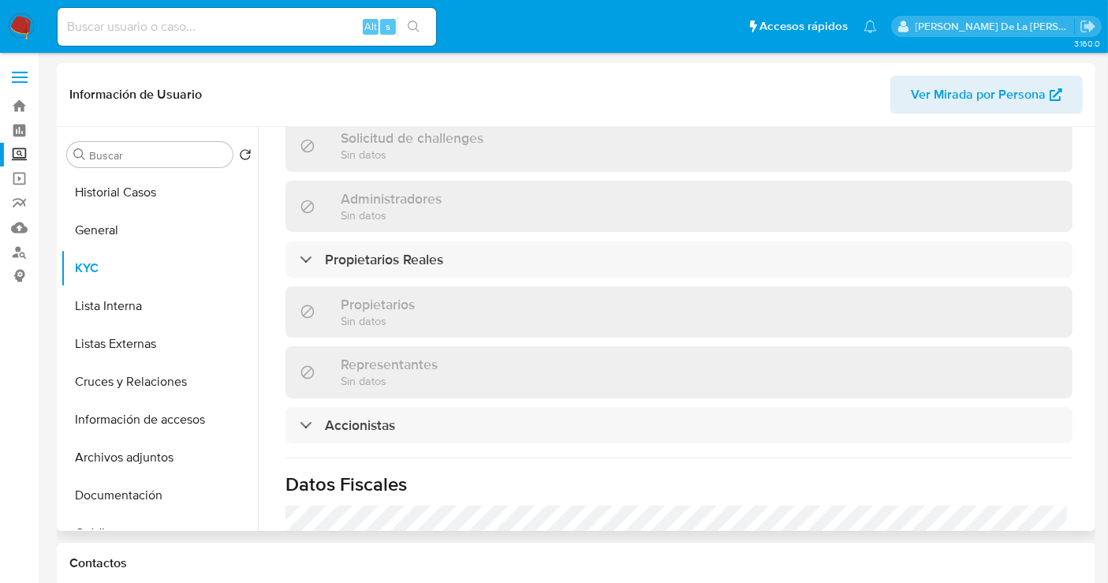
scroll to position [986, 0]
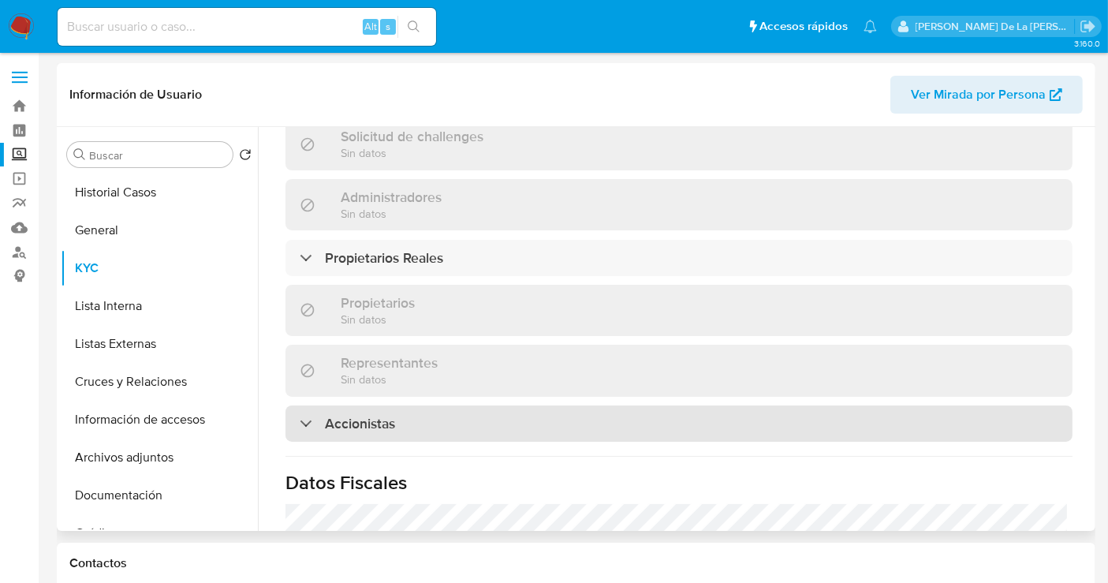
click at [288, 405] on div "Accionistas" at bounding box center [679, 423] width 787 height 36
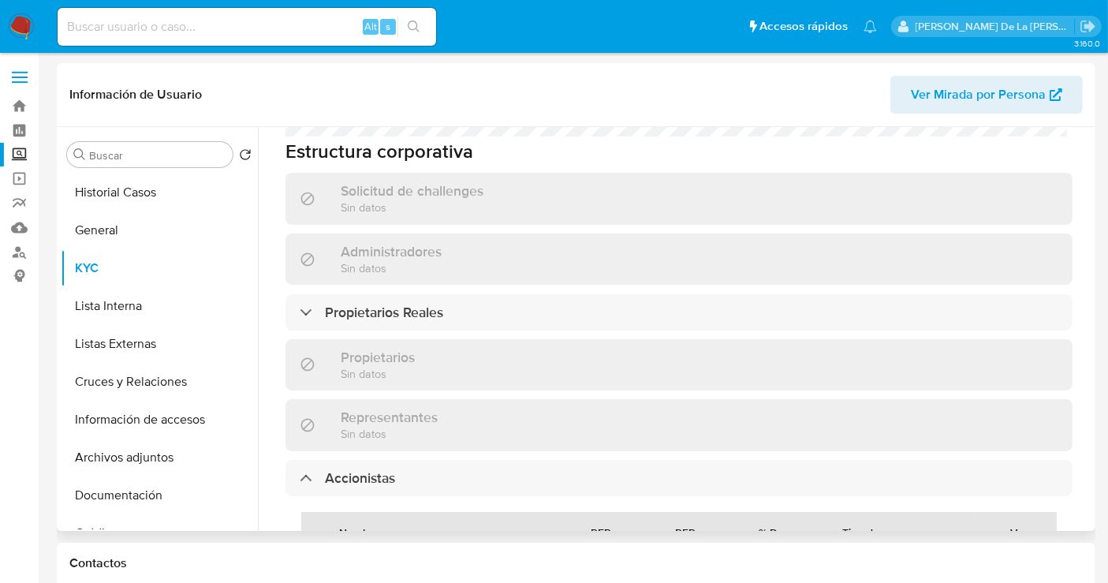
scroll to position [1122, 0]
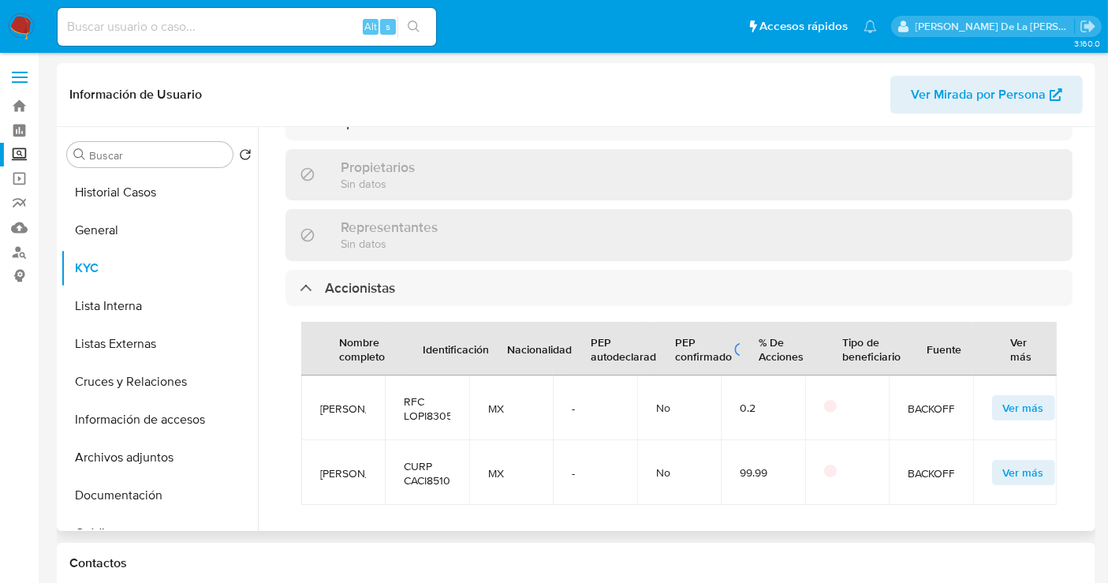
drag, startPoint x: 324, startPoint y: 384, endPoint x: 359, endPoint y: 408, distance: 42.0
click at [359, 466] on span "[PERSON_NAME]" at bounding box center [343, 473] width 46 height 14
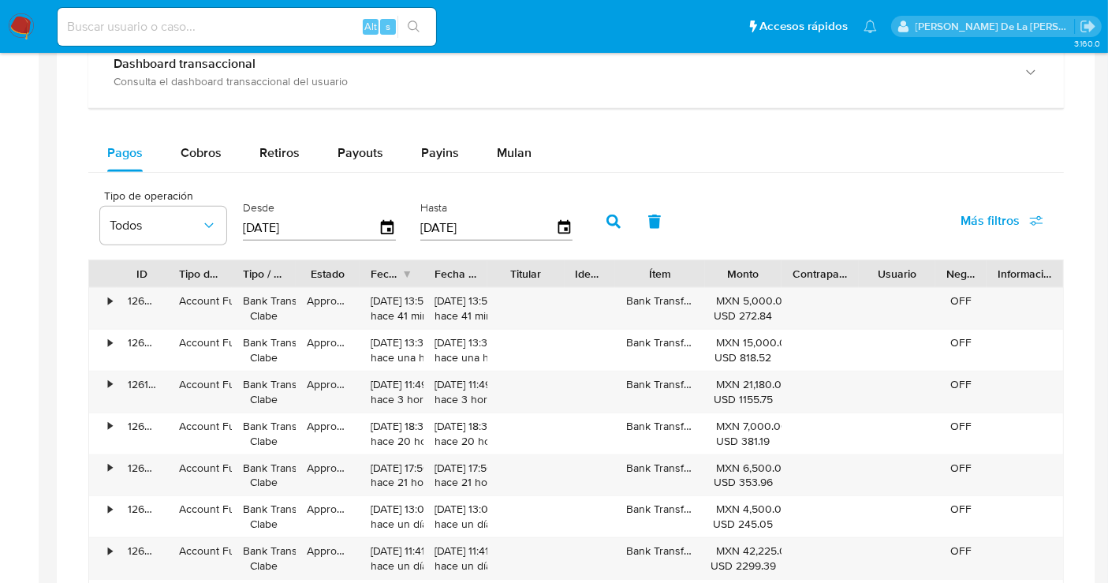
scroll to position [1061, 0]
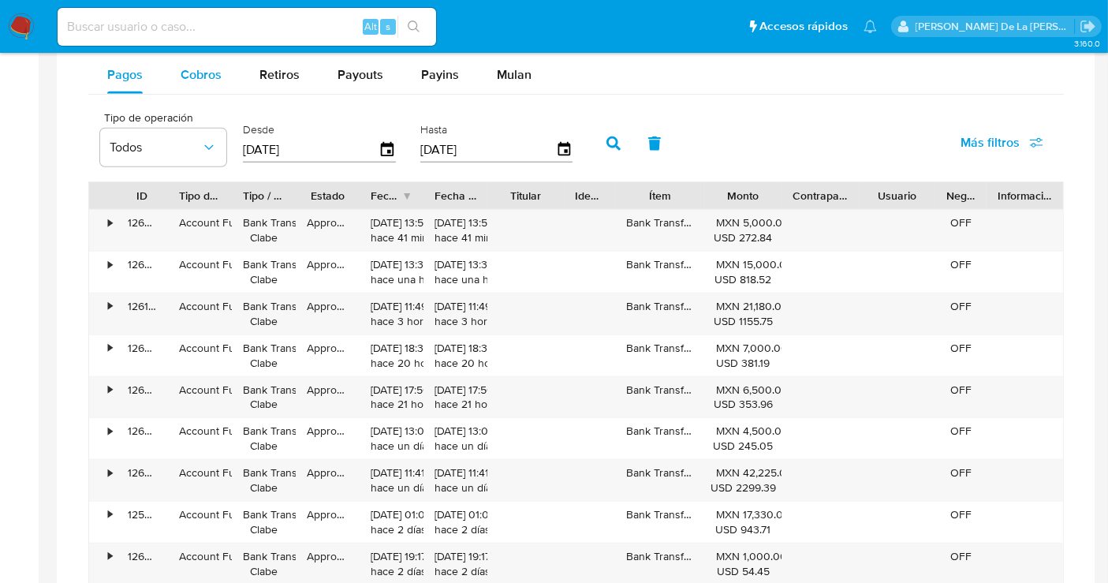
click at [200, 73] on span "Cobros" at bounding box center [201, 74] width 41 height 18
select select "10"
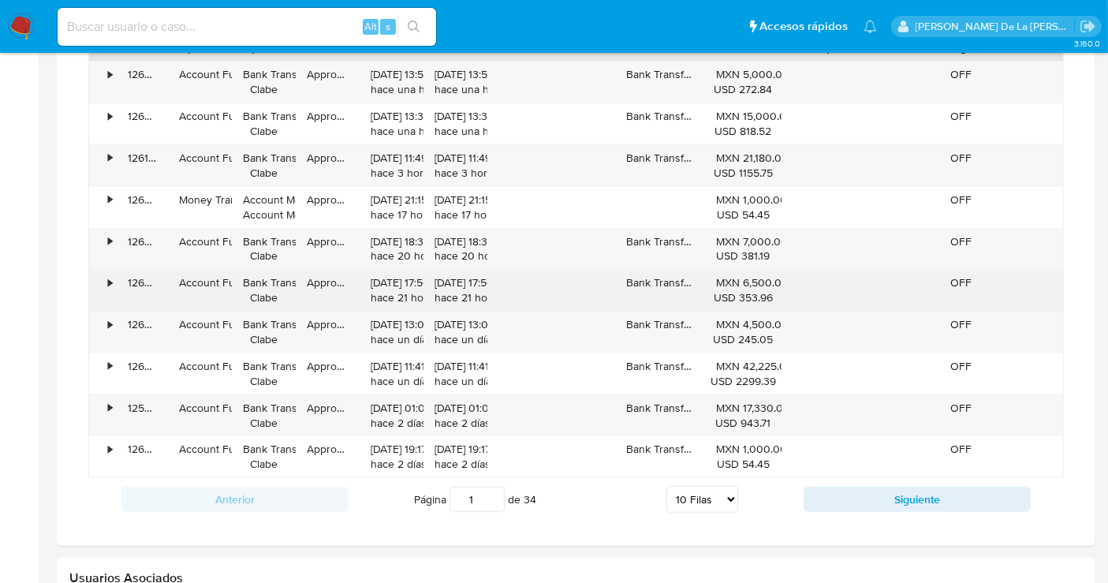
scroll to position [1210, 0]
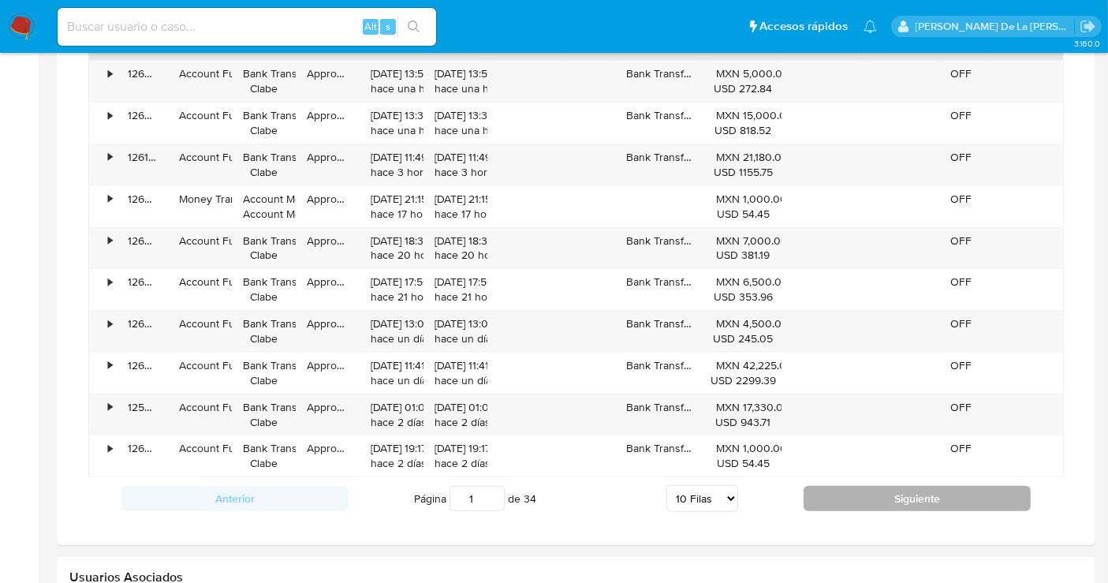
click at [849, 496] on button "Siguiente" at bounding box center [917, 498] width 227 height 25
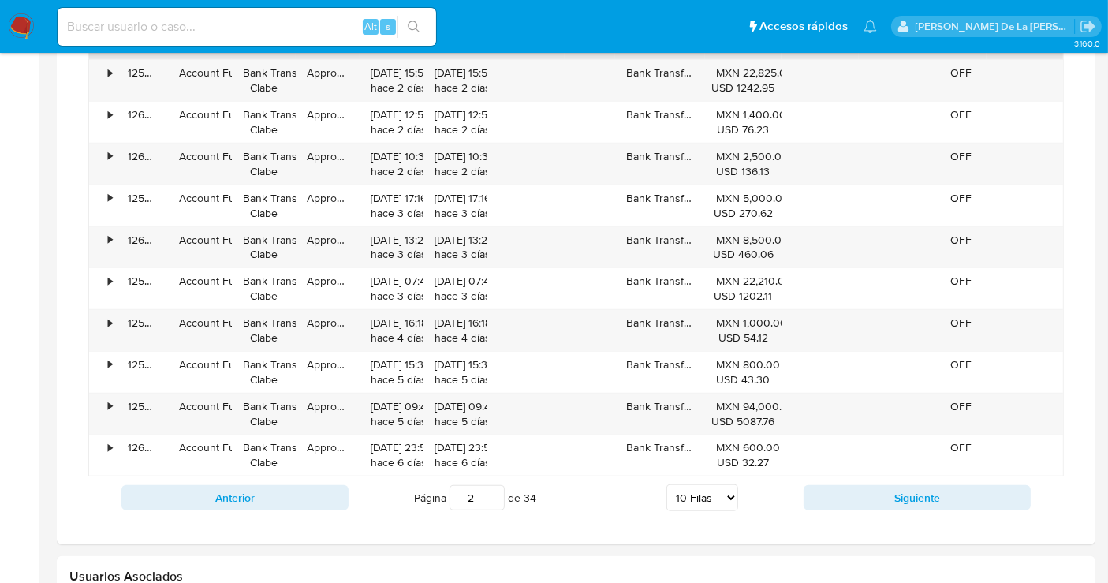
scroll to position [1212, 0]
click at [834, 495] on button "Siguiente" at bounding box center [917, 496] width 227 height 25
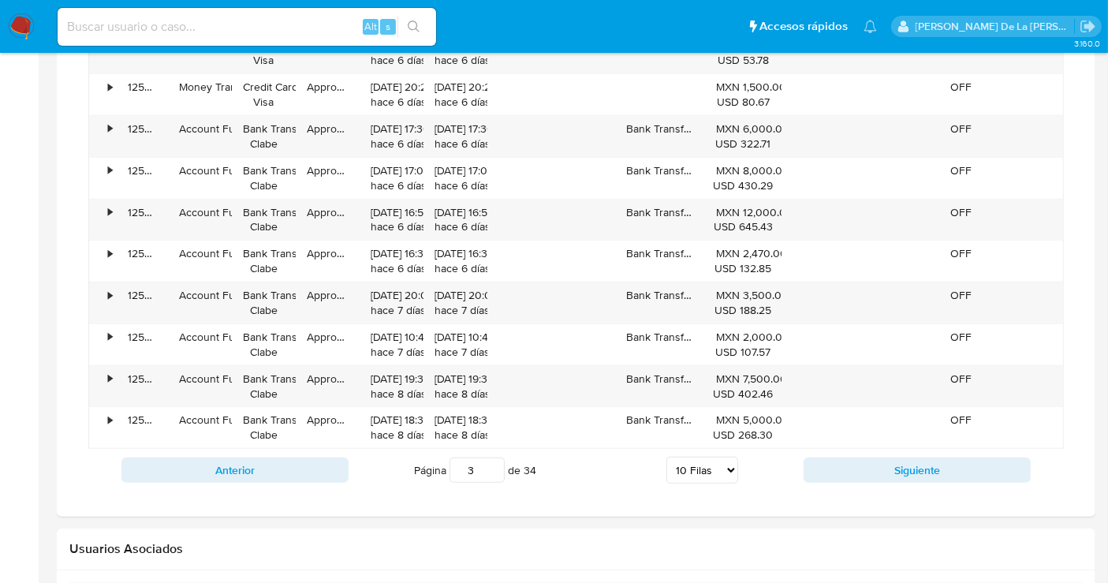
scroll to position [1336, 0]
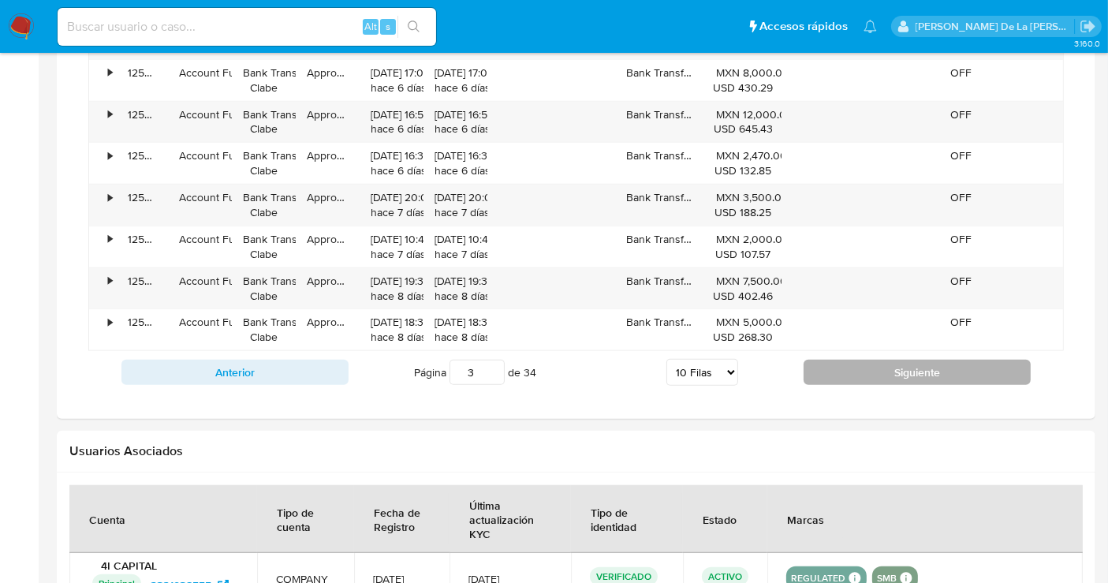
click at [880, 360] on button "Siguiente" at bounding box center [917, 372] width 227 height 25
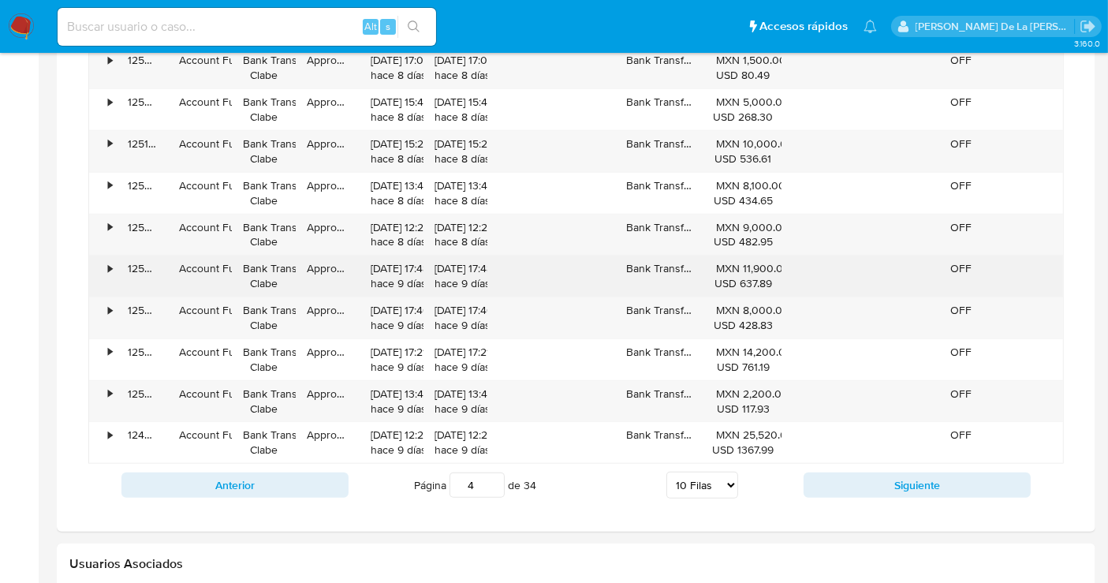
scroll to position [1224, 0]
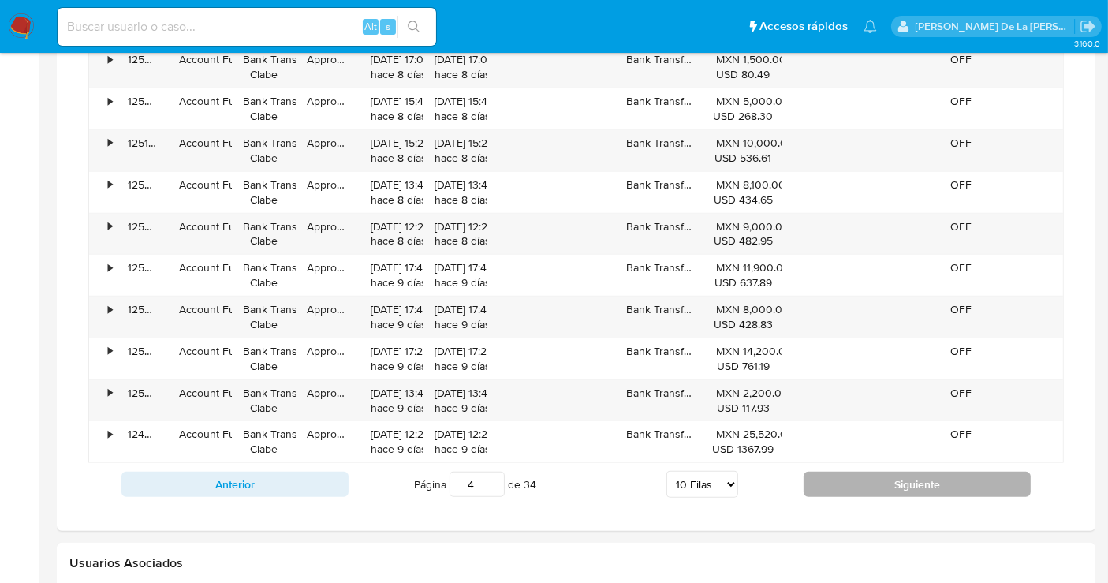
click at [861, 476] on button "Siguiente" at bounding box center [917, 484] width 227 height 25
type input "5"
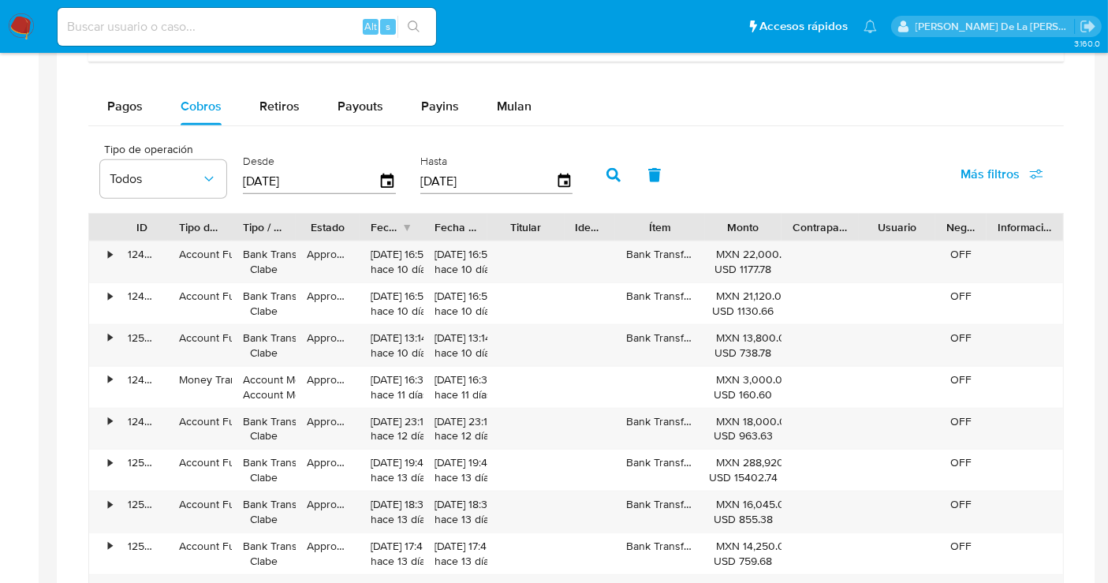
scroll to position [1029, 0]
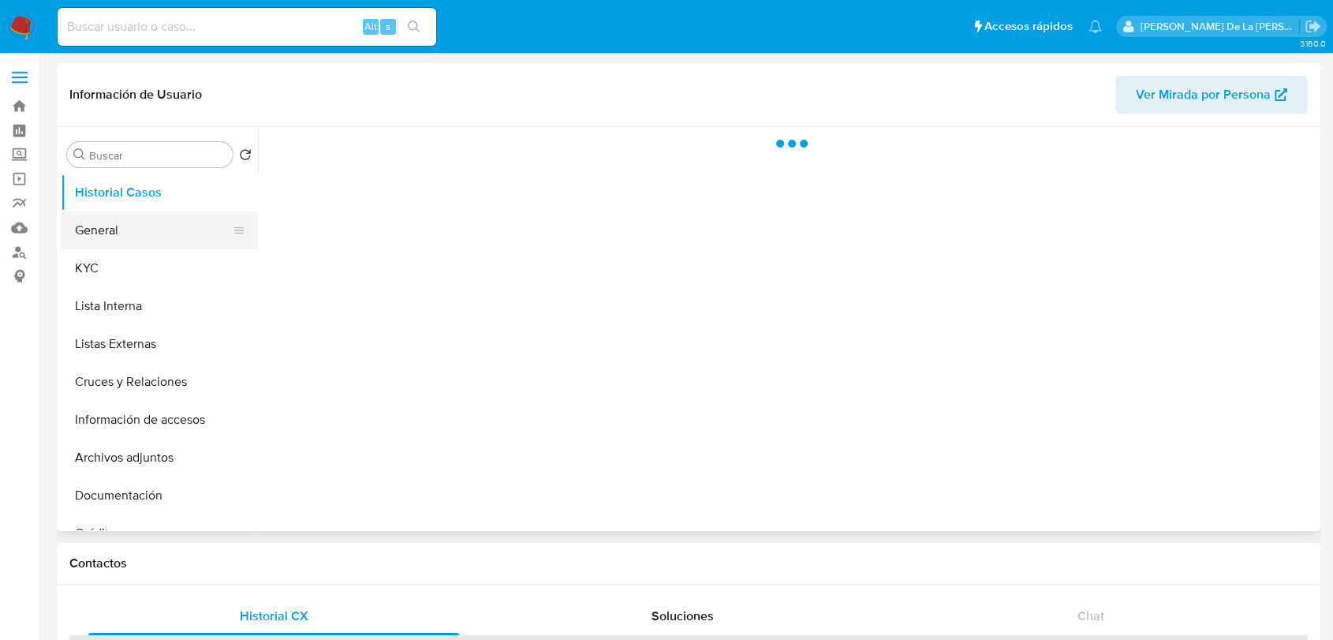
click at [151, 245] on button "General" at bounding box center [153, 230] width 185 height 38
select select "10"
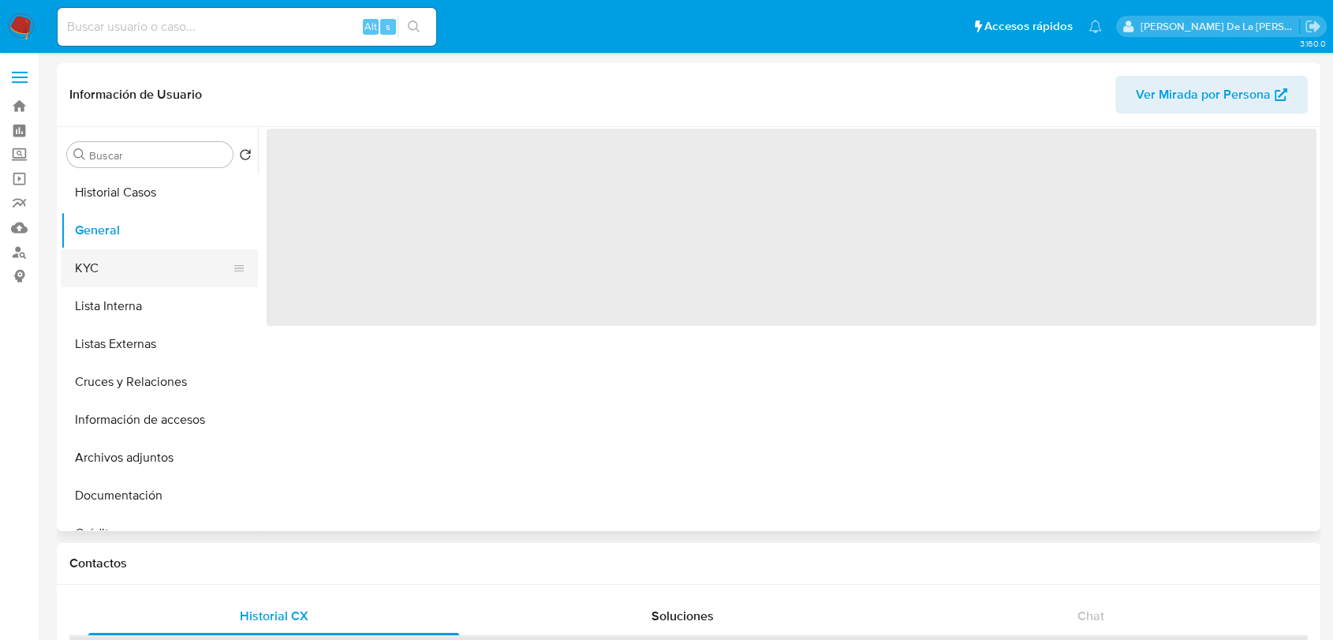
click at [139, 268] on button "KYC" at bounding box center [153, 268] width 185 height 38
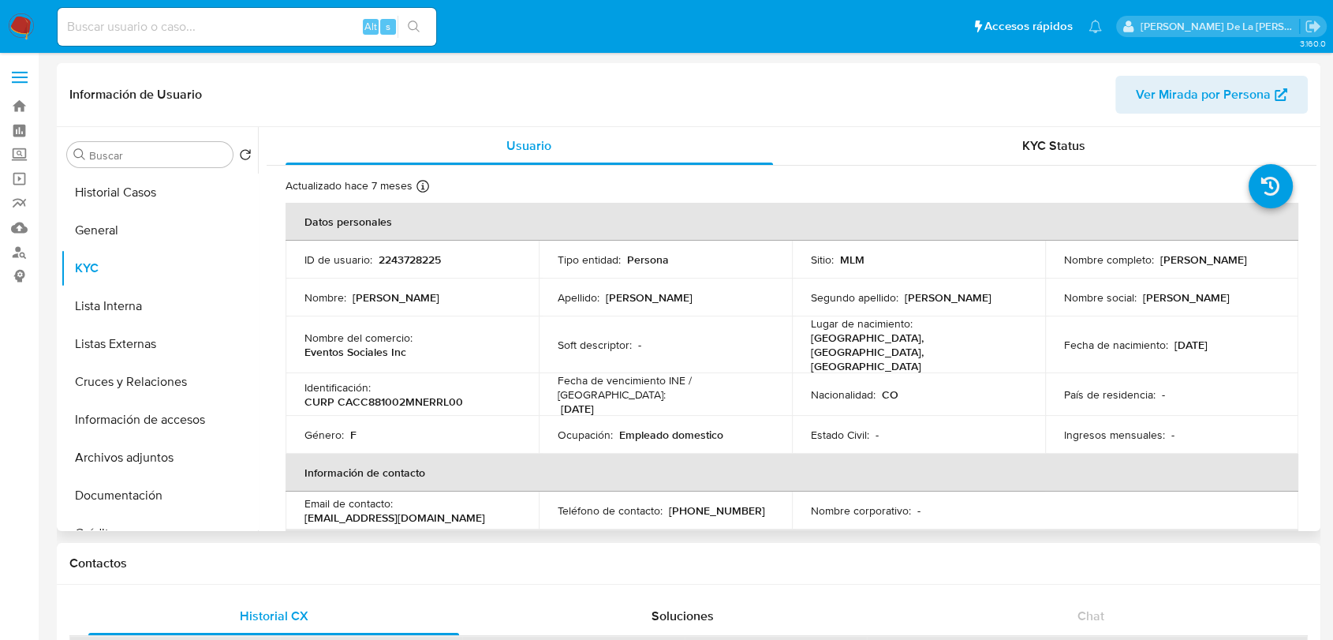
click at [416, 262] on p "2243728225" at bounding box center [410, 259] width 62 height 14
copy p "2243728225"
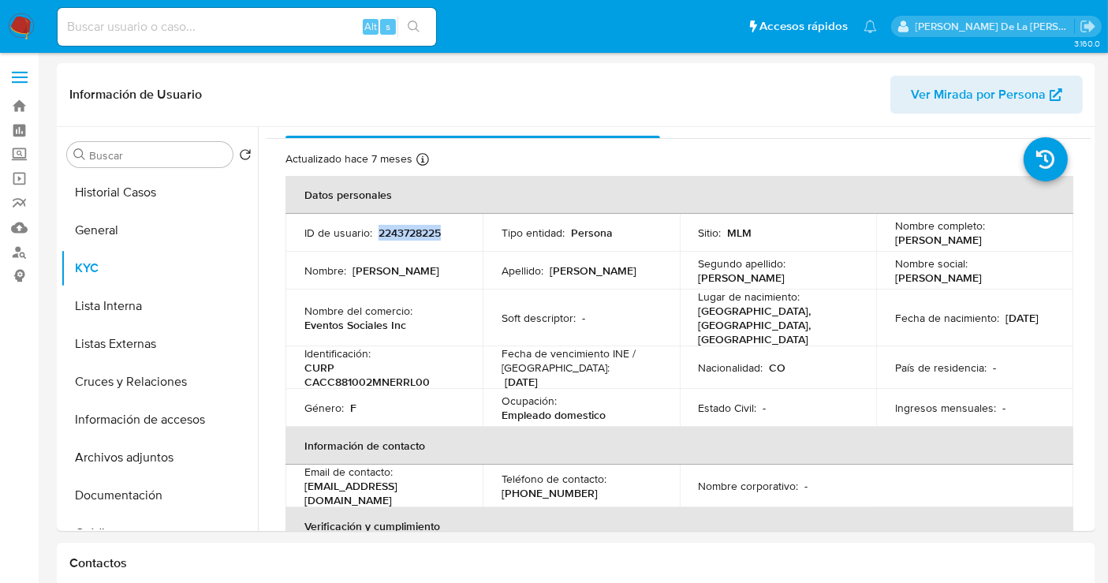
scroll to position [49, 0]
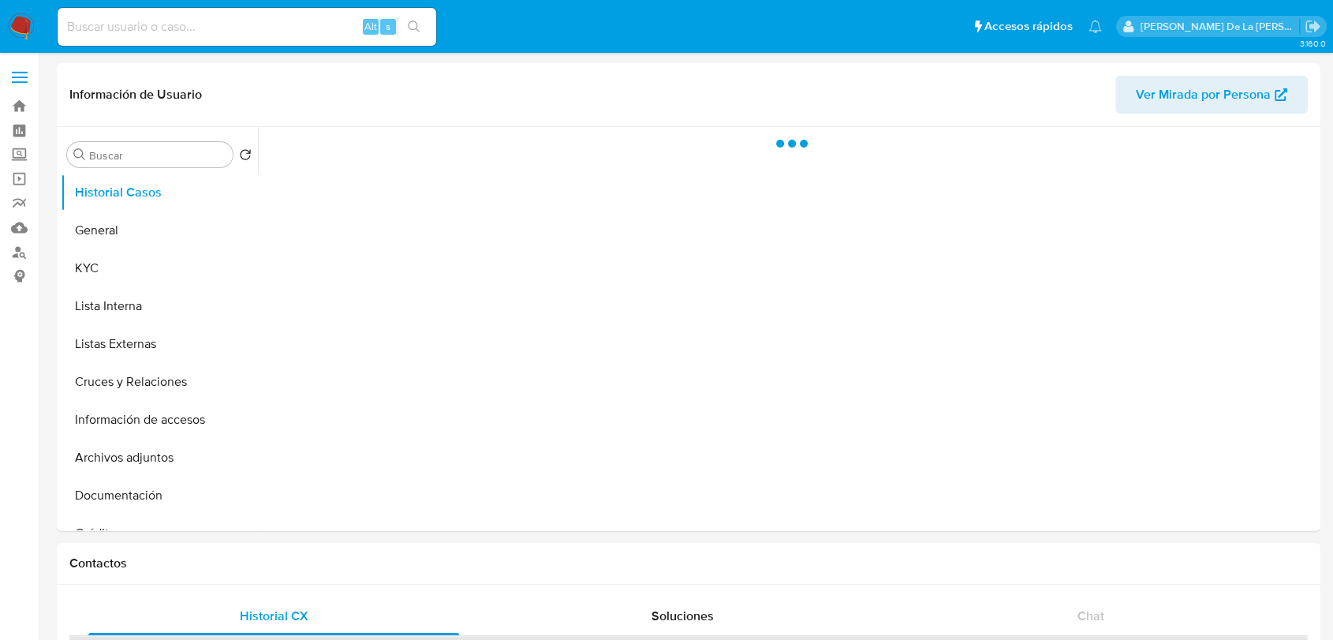
select select "10"
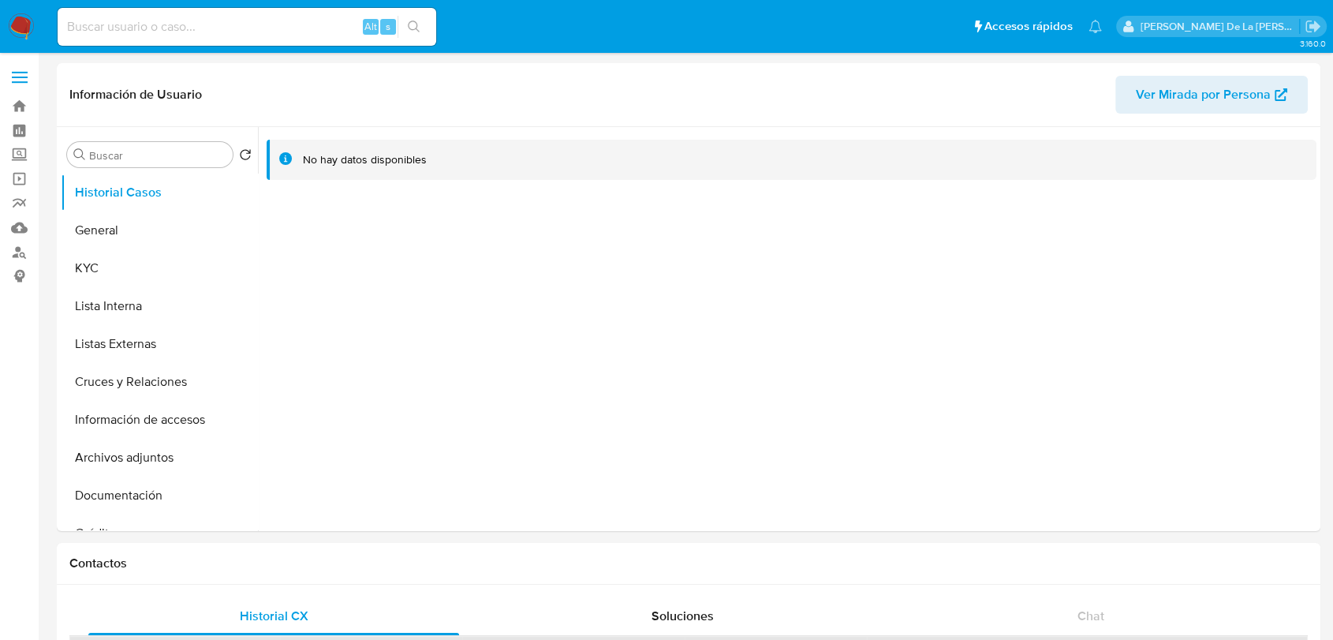
click at [20, 22] on img at bounding box center [21, 26] width 27 height 27
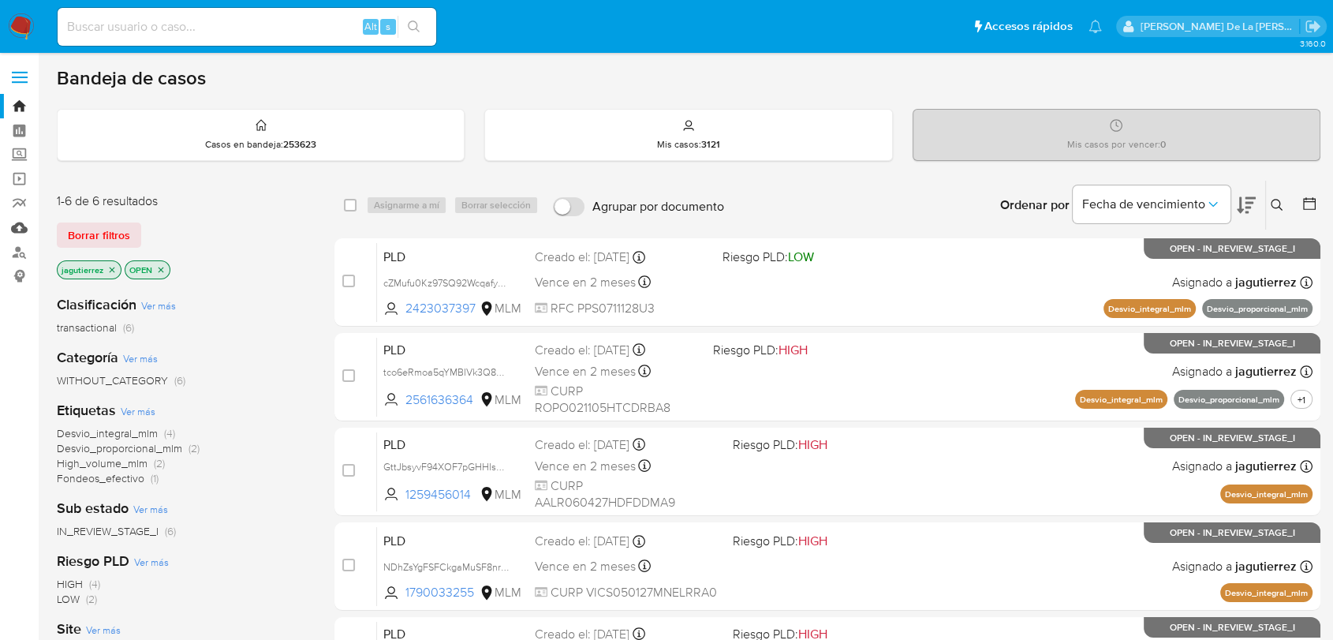
click at [13, 218] on link "Mulan" at bounding box center [94, 227] width 188 height 24
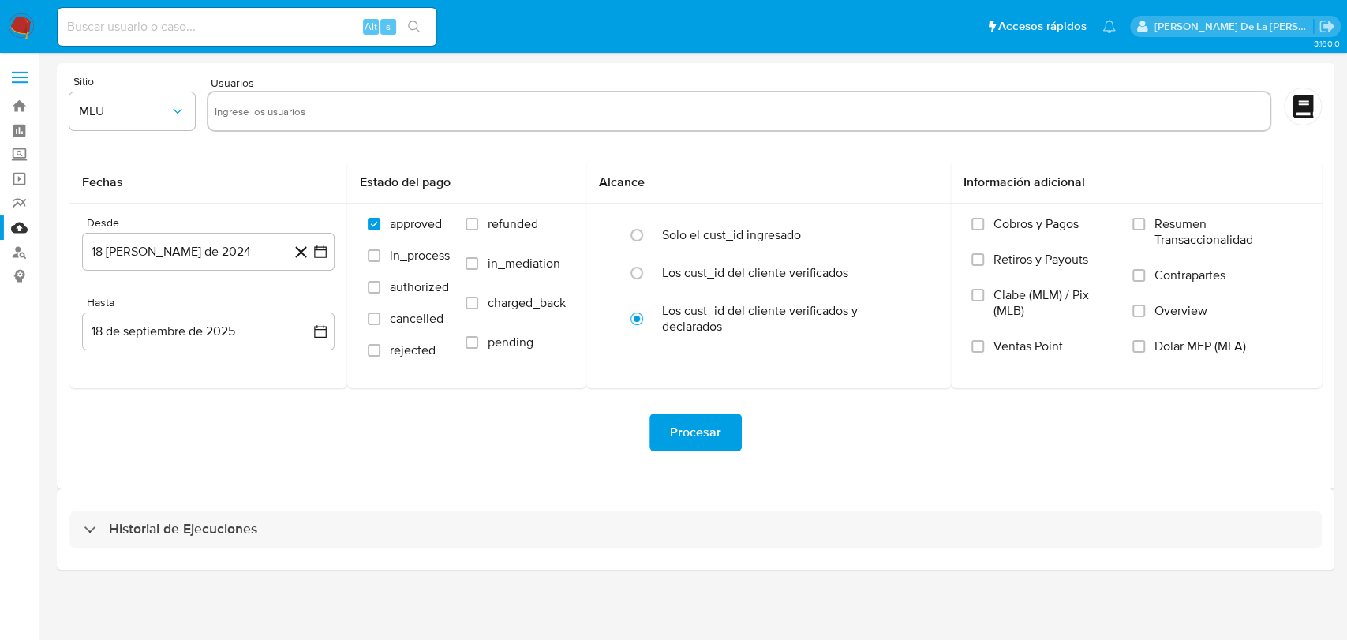
click at [174, 509] on div "Historial de Ejecuciones" at bounding box center [695, 529] width 1277 height 80
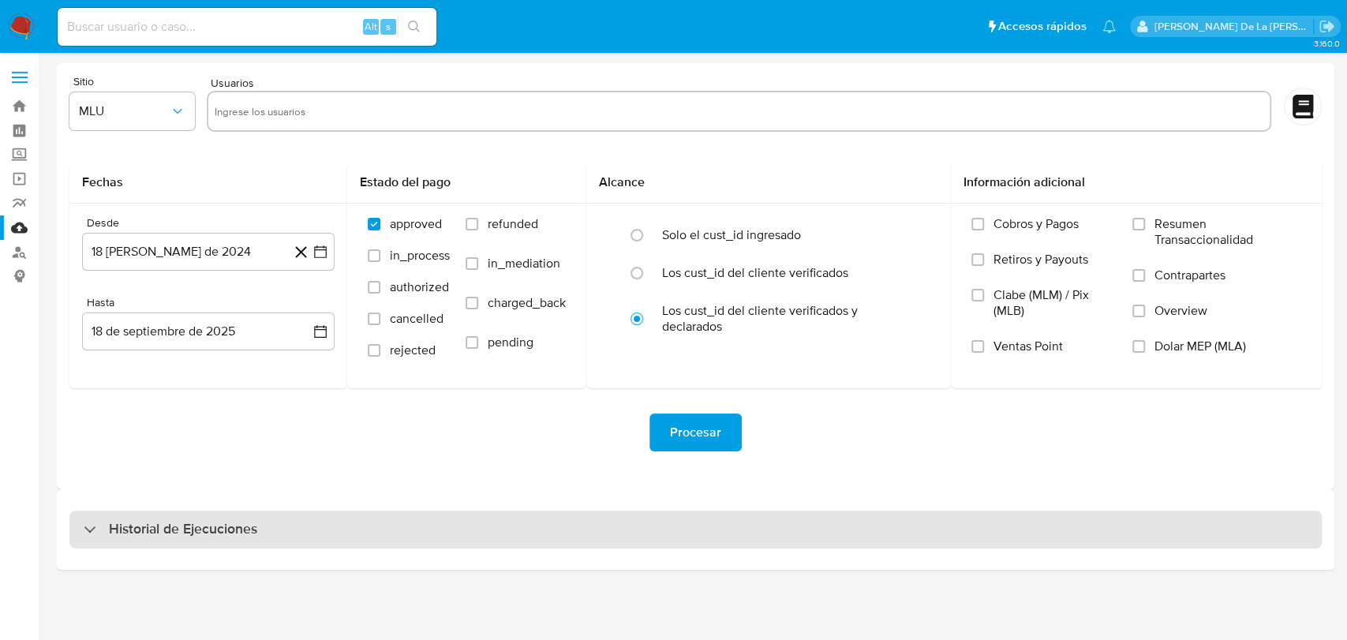
click at [159, 528] on h3 "Historial de Ejecuciones" at bounding box center [183, 529] width 148 height 19
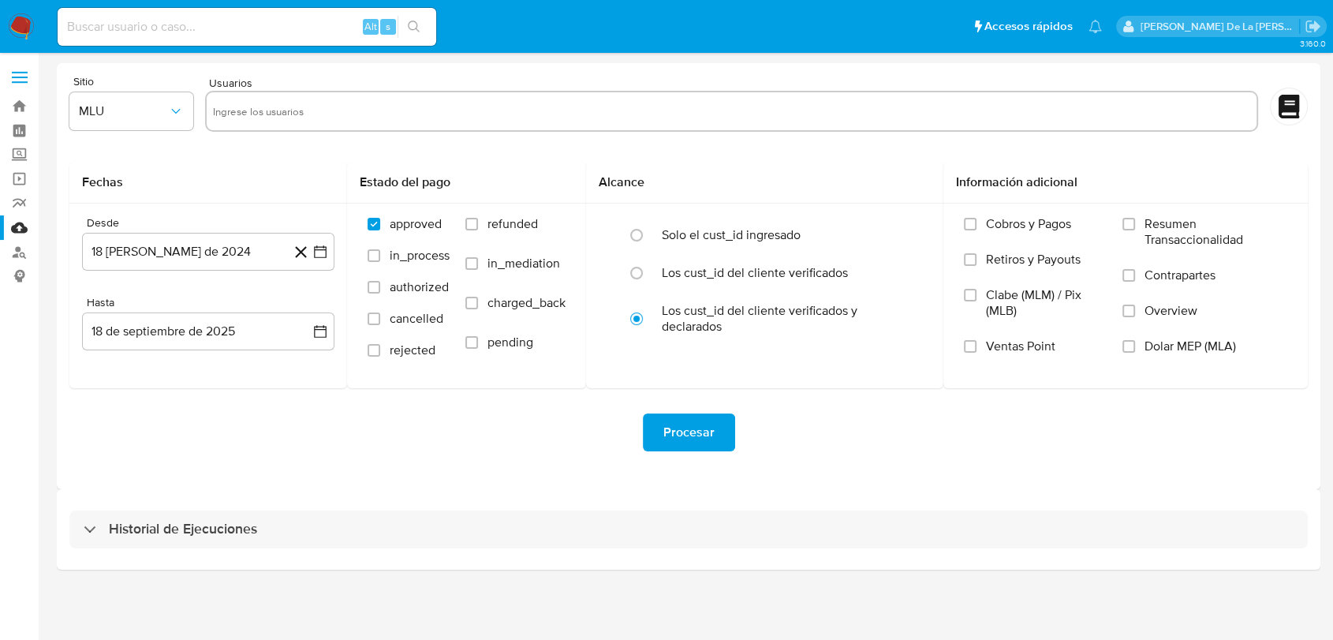
select select "10"
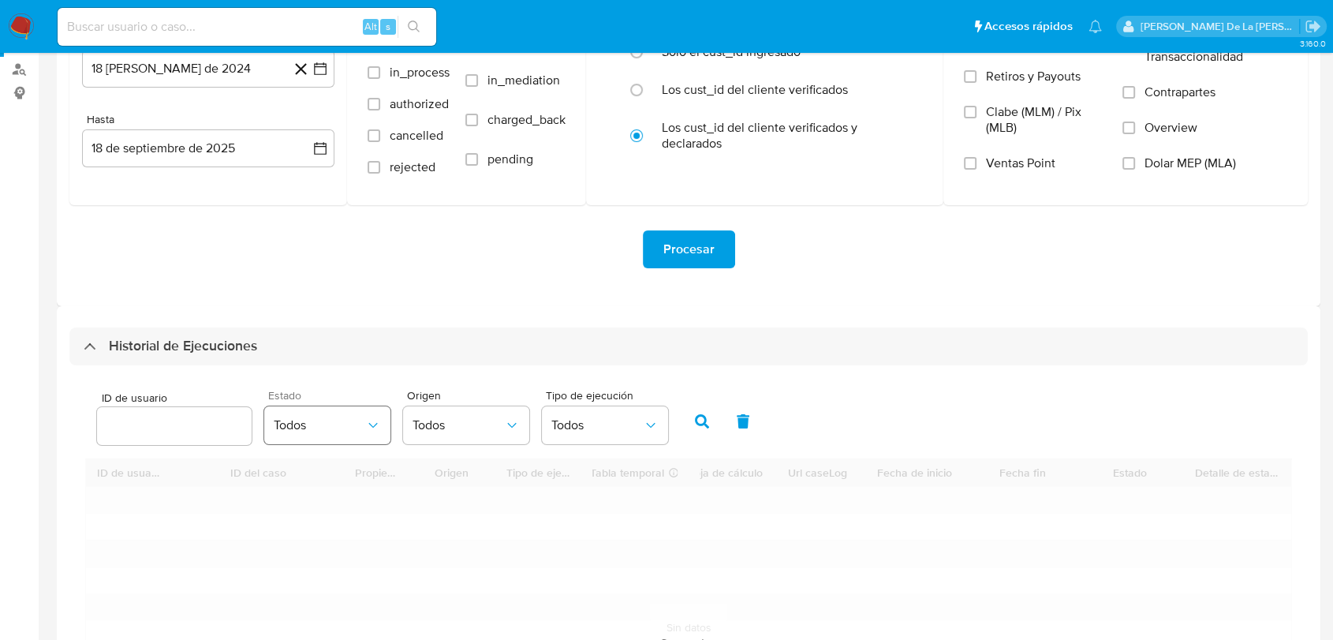
scroll to position [350, 0]
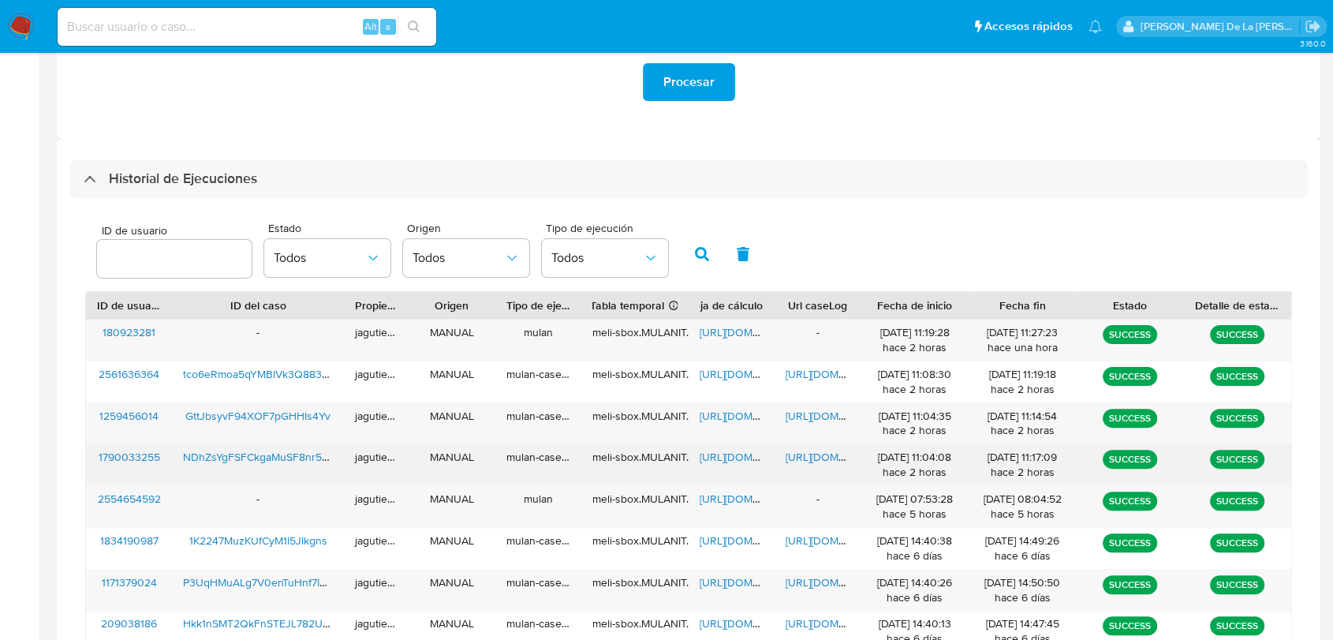
click at [810, 458] on span "https://docs.google.com/document/d/1yCxwg2JTP2DLoDhGXLShm9o7kFlwkd172tBWEhnjg0Y…" at bounding box center [840, 457] width 109 height 16
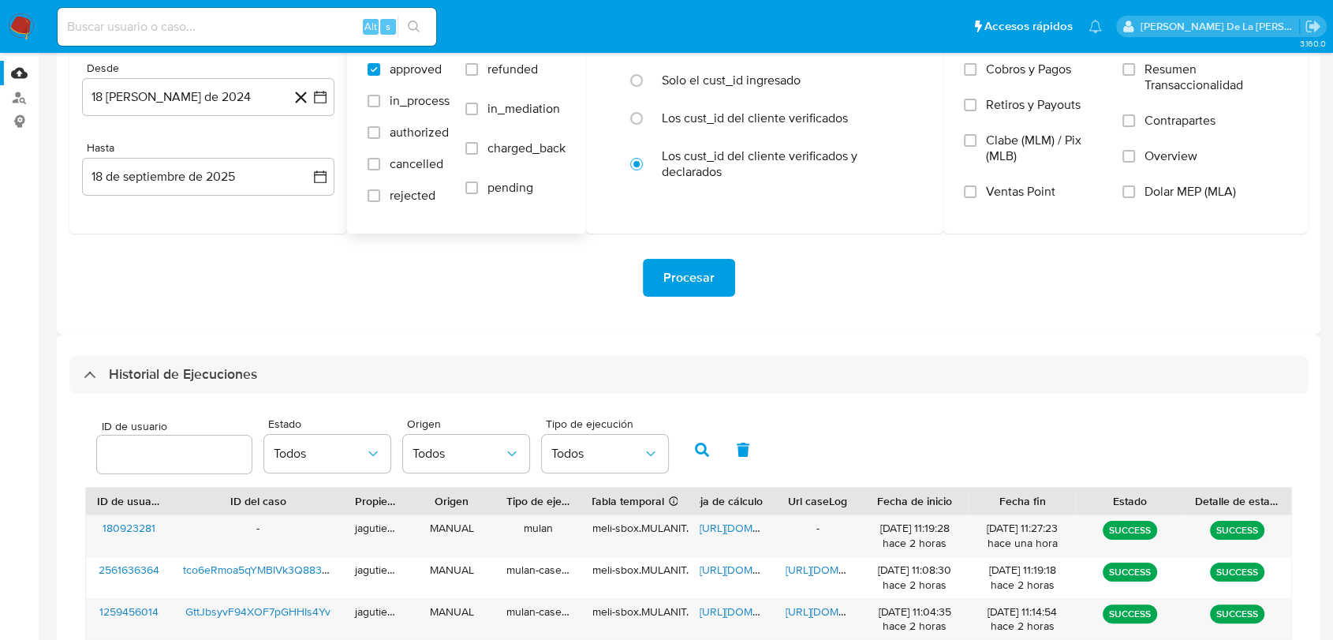
scroll to position [0, 0]
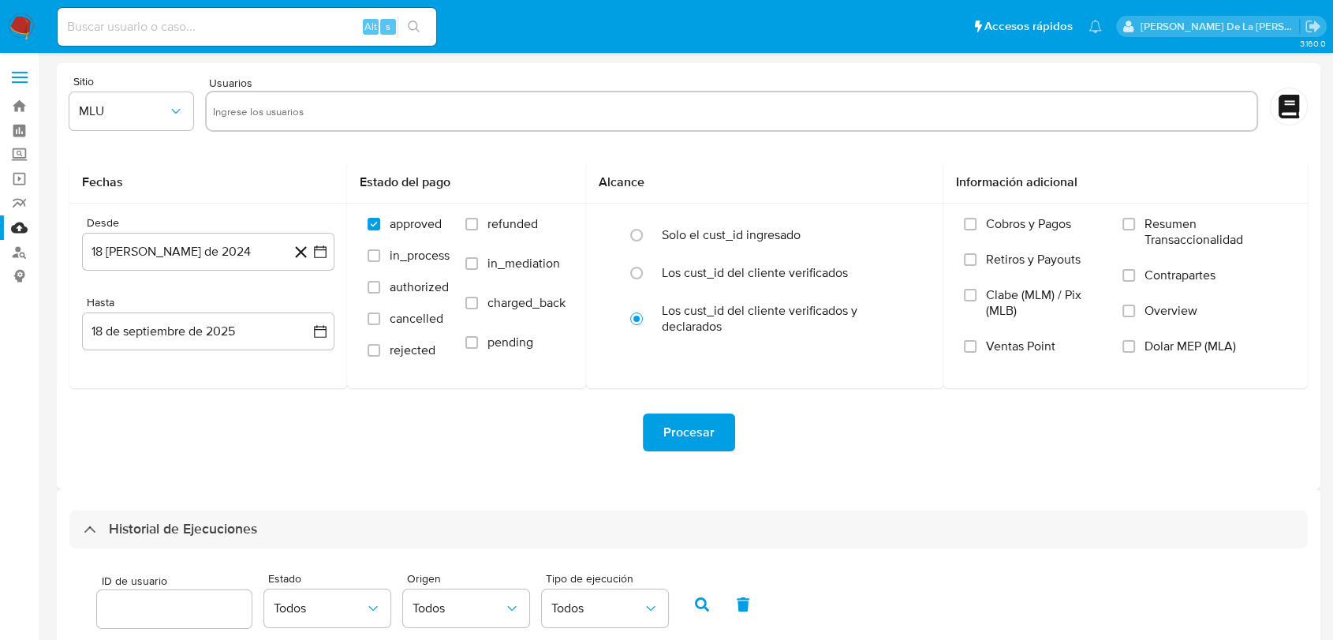
click at [32, 21] on img at bounding box center [21, 26] width 27 height 27
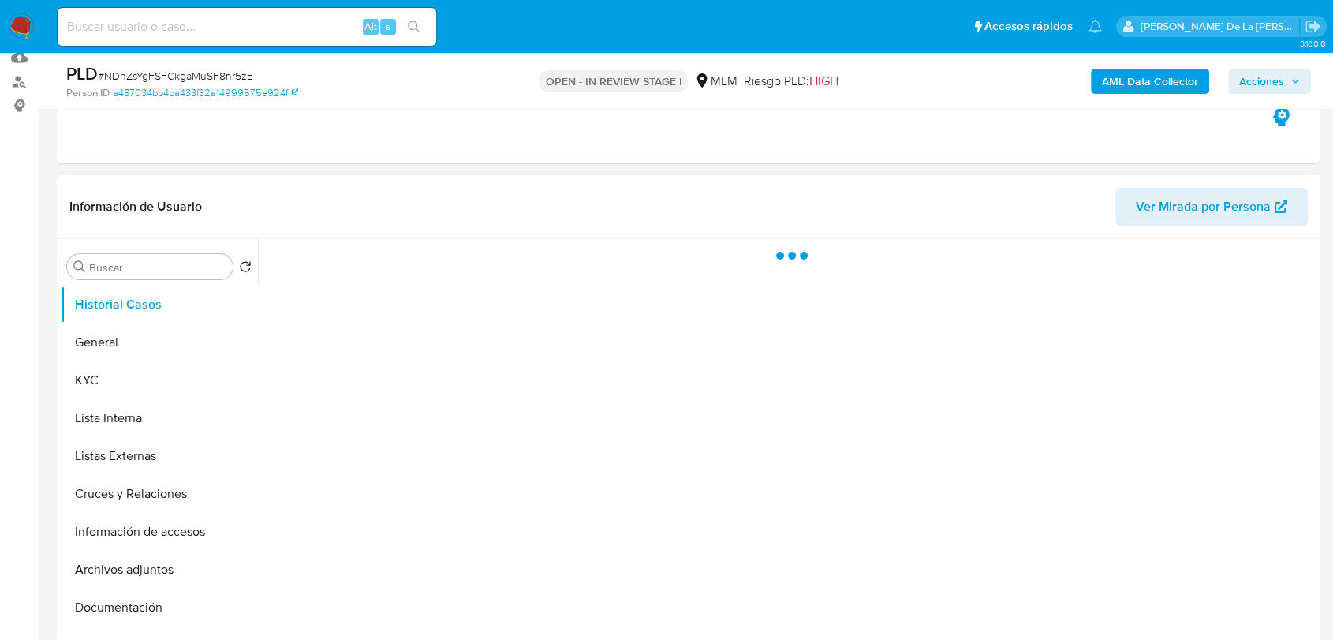
scroll to position [175, 0]
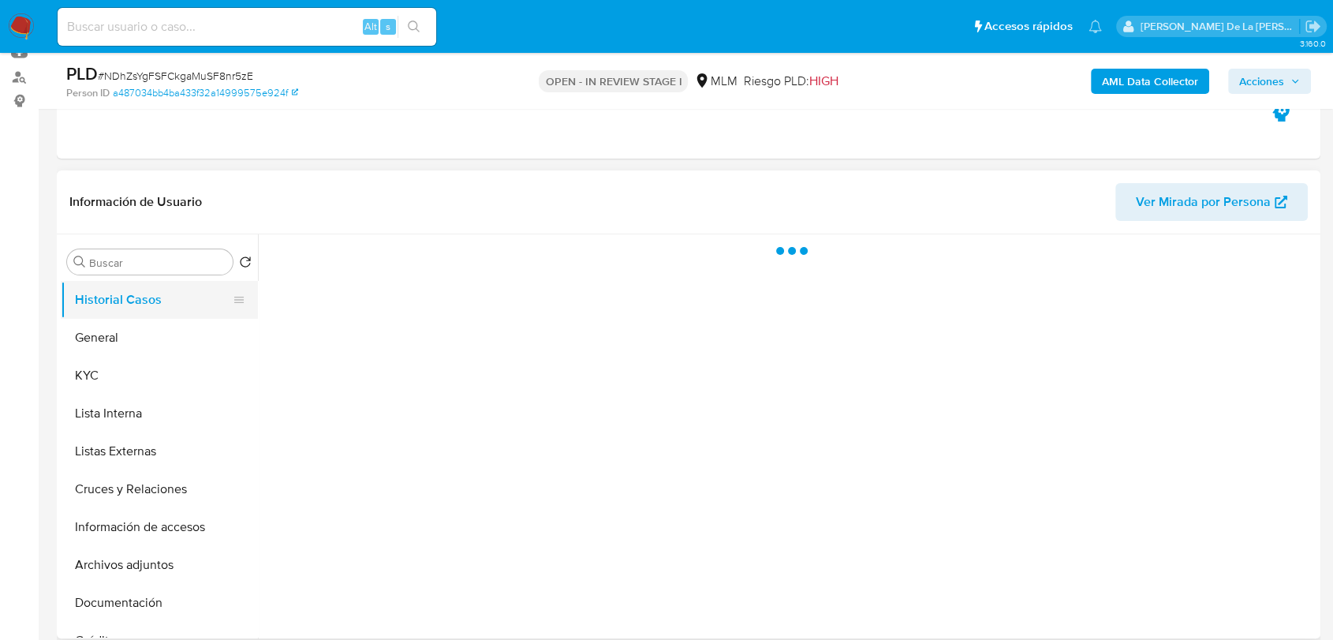
select select "10"
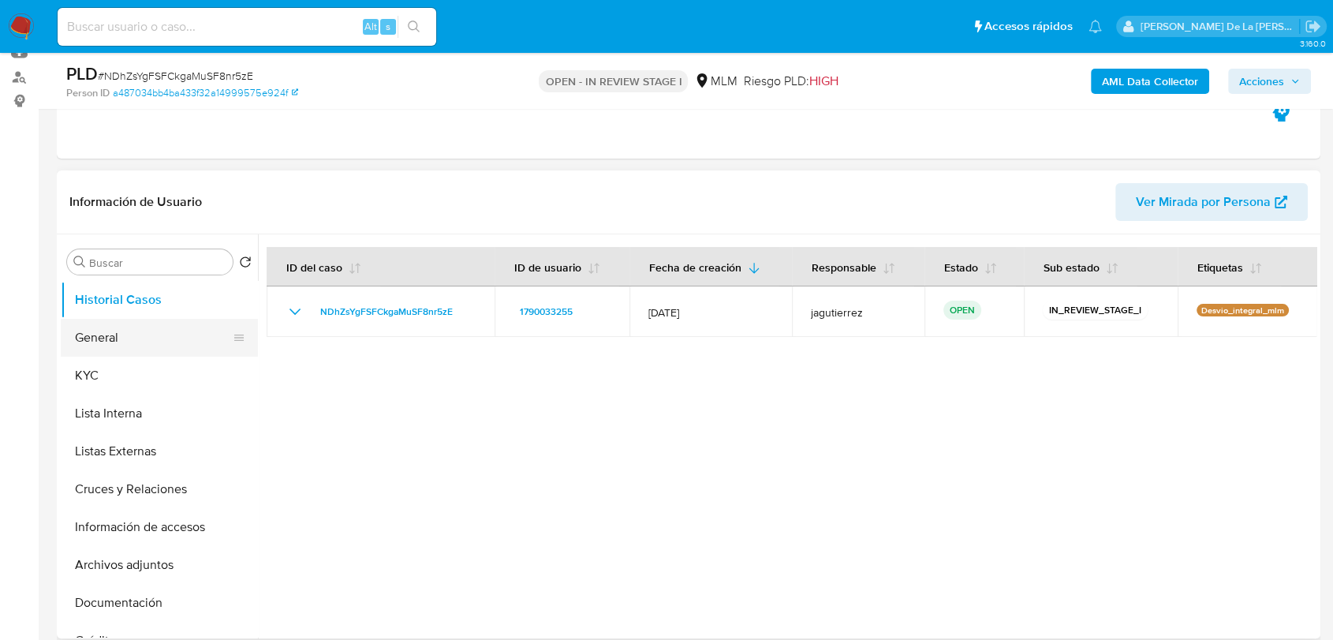
click at [112, 326] on button "General" at bounding box center [153, 338] width 185 height 38
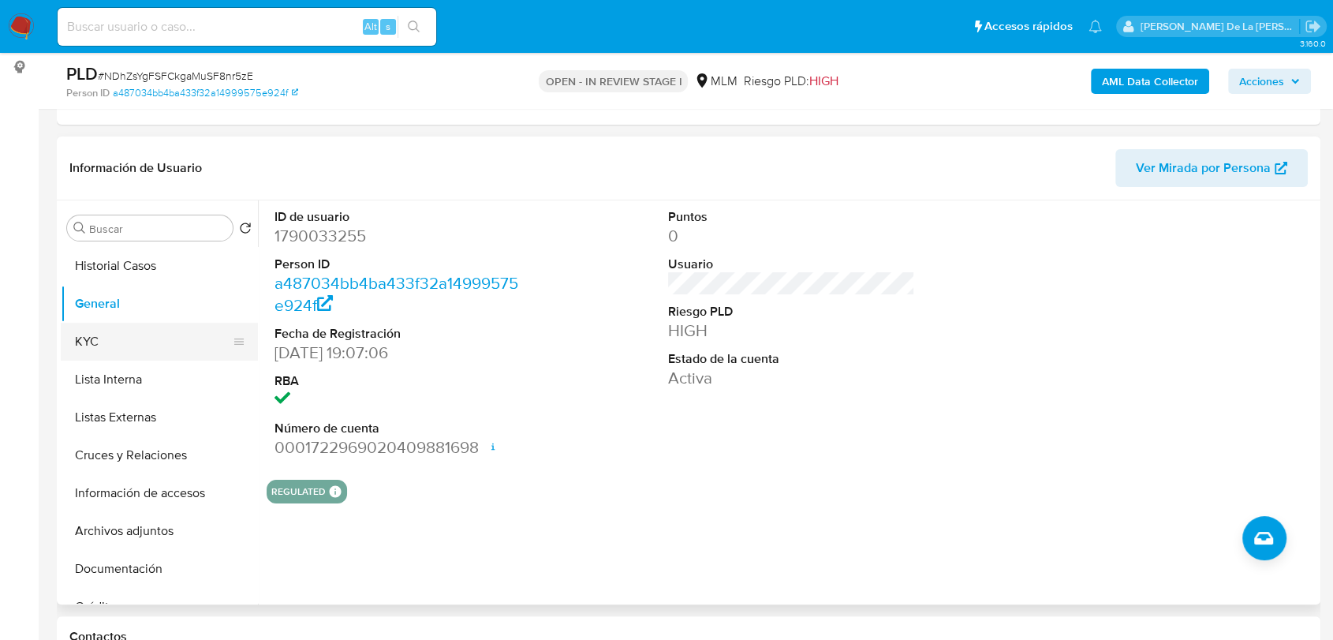
click at [104, 350] on button "KYC" at bounding box center [153, 342] width 185 height 38
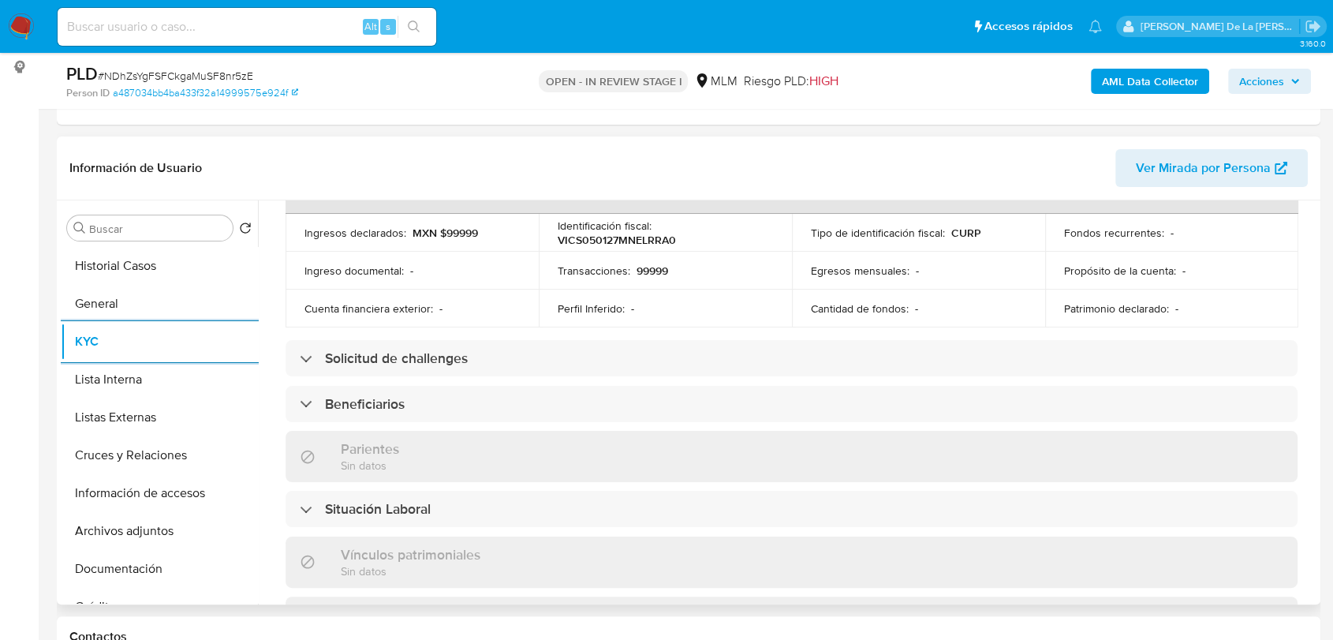
scroll to position [557, 0]
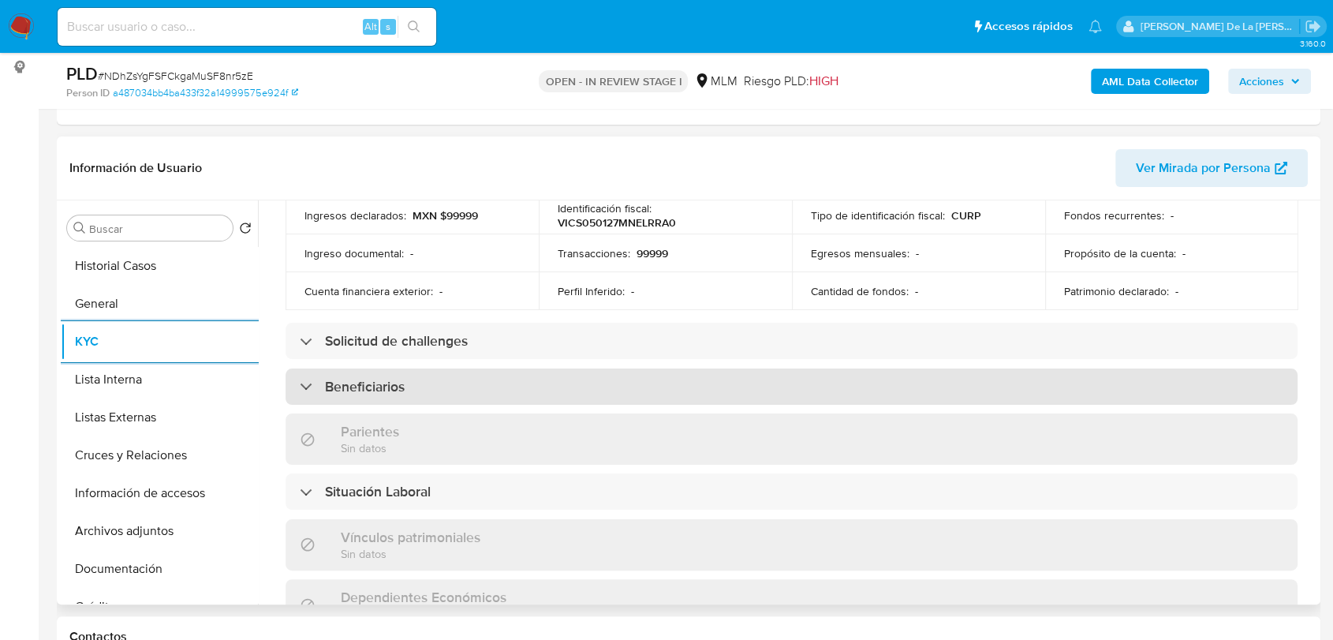
click at [513, 373] on div "Beneficiarios" at bounding box center [792, 386] width 1012 height 36
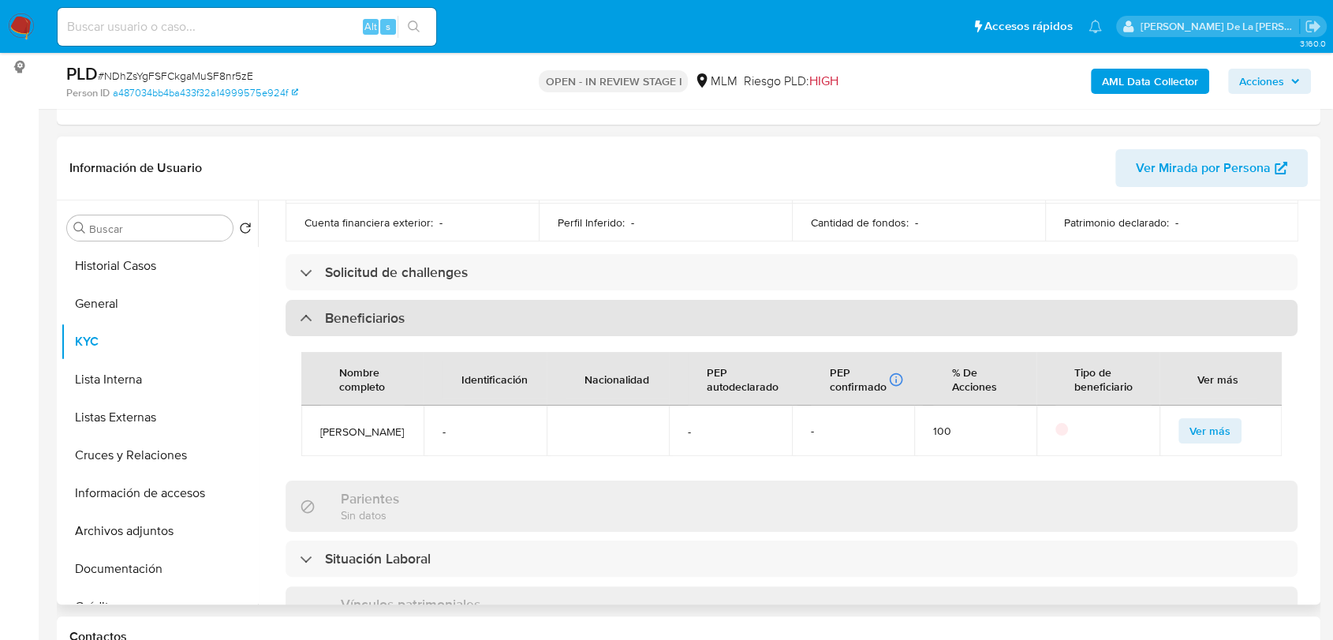
scroll to position [626, 0]
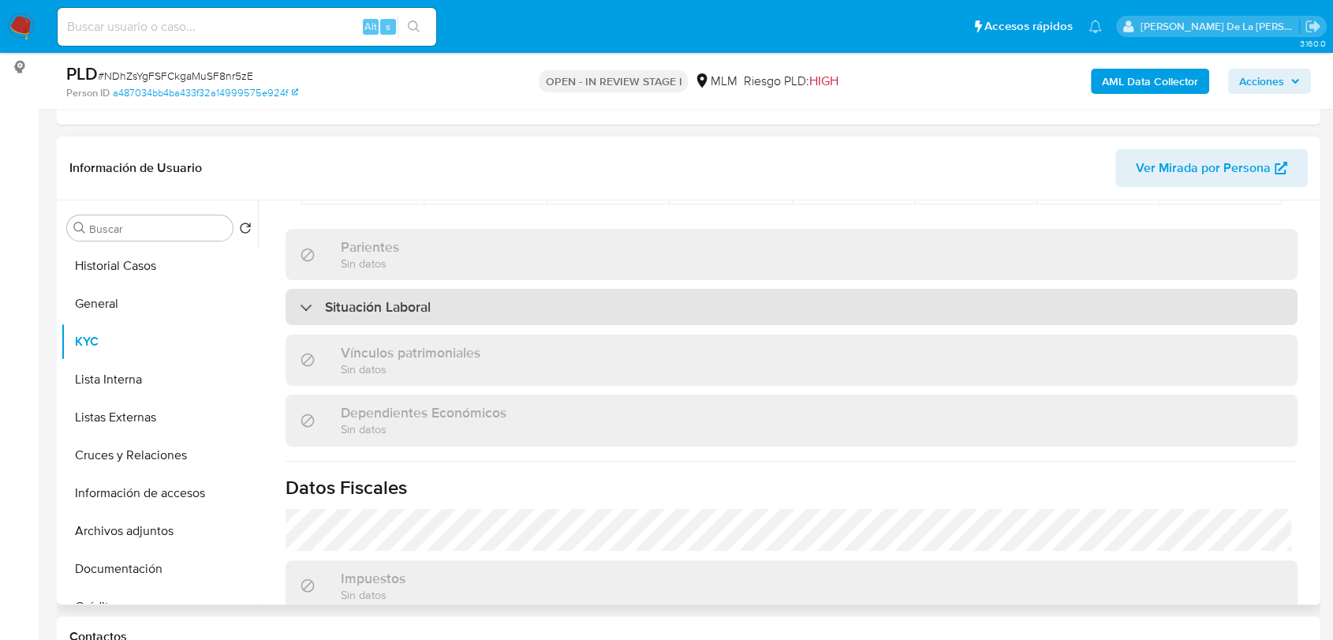
click at [379, 304] on h3 "Situación Laboral" at bounding box center [378, 306] width 106 height 17
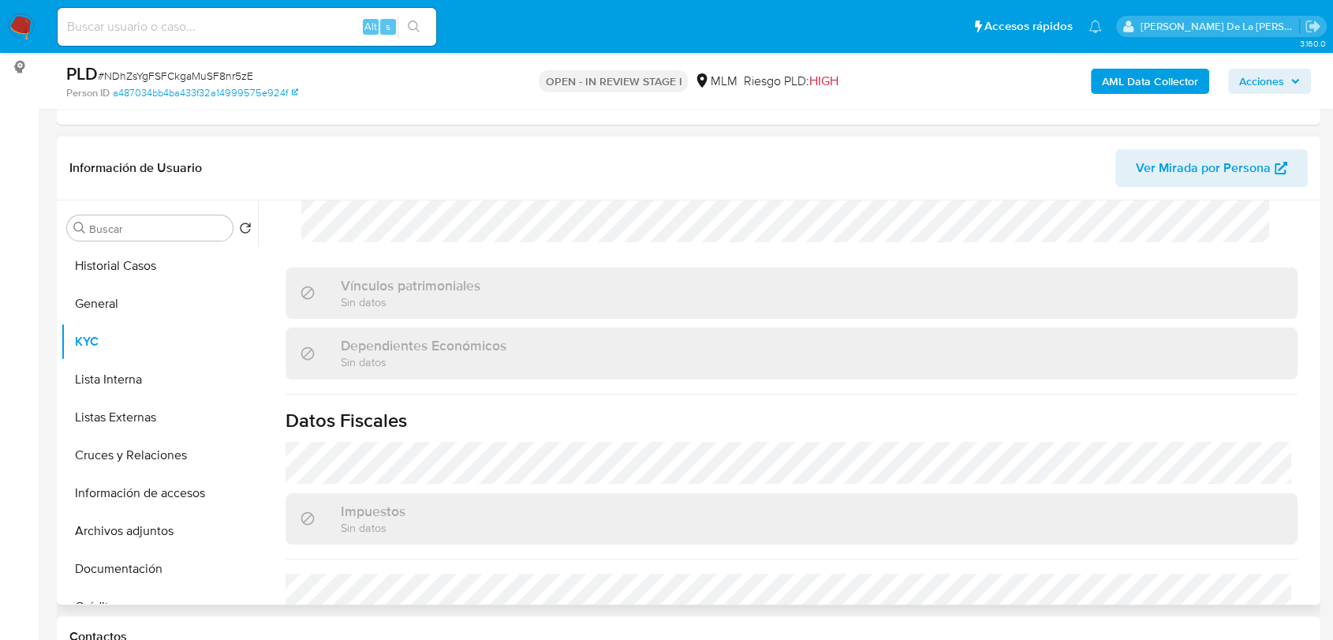
scroll to position [1339, 0]
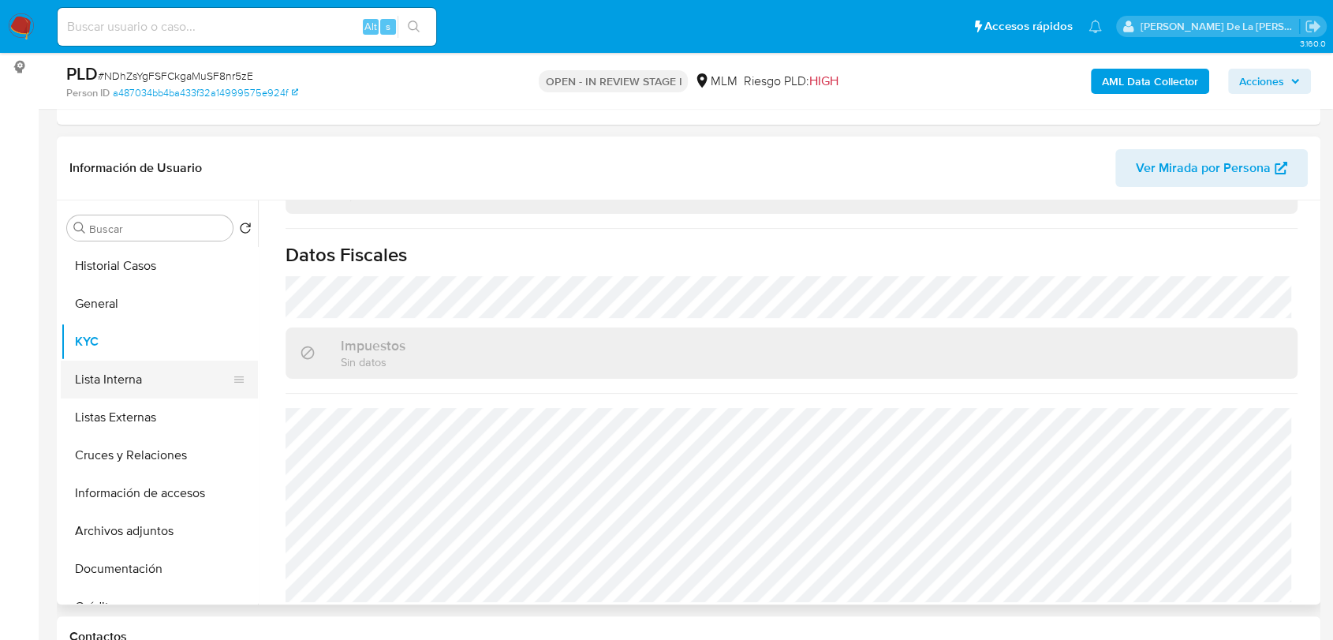
click at [116, 368] on button "Lista Interna" at bounding box center [153, 379] width 185 height 38
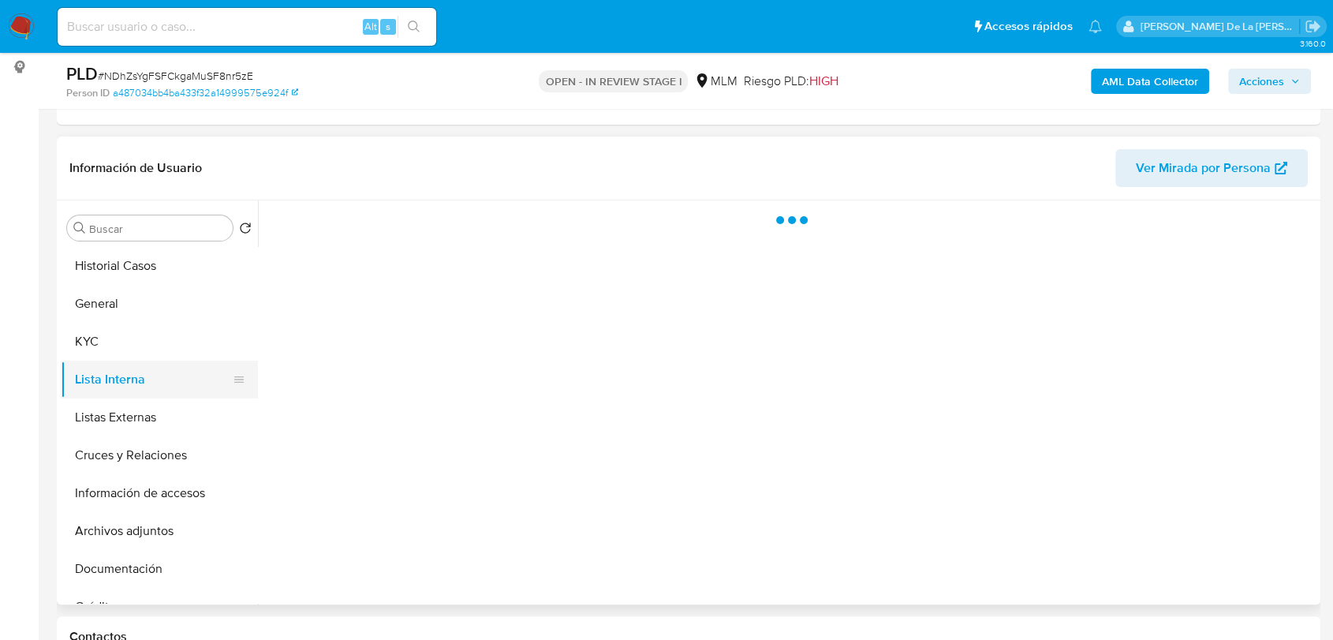
scroll to position [0, 0]
click at [105, 427] on button "Listas Externas" at bounding box center [153, 417] width 185 height 38
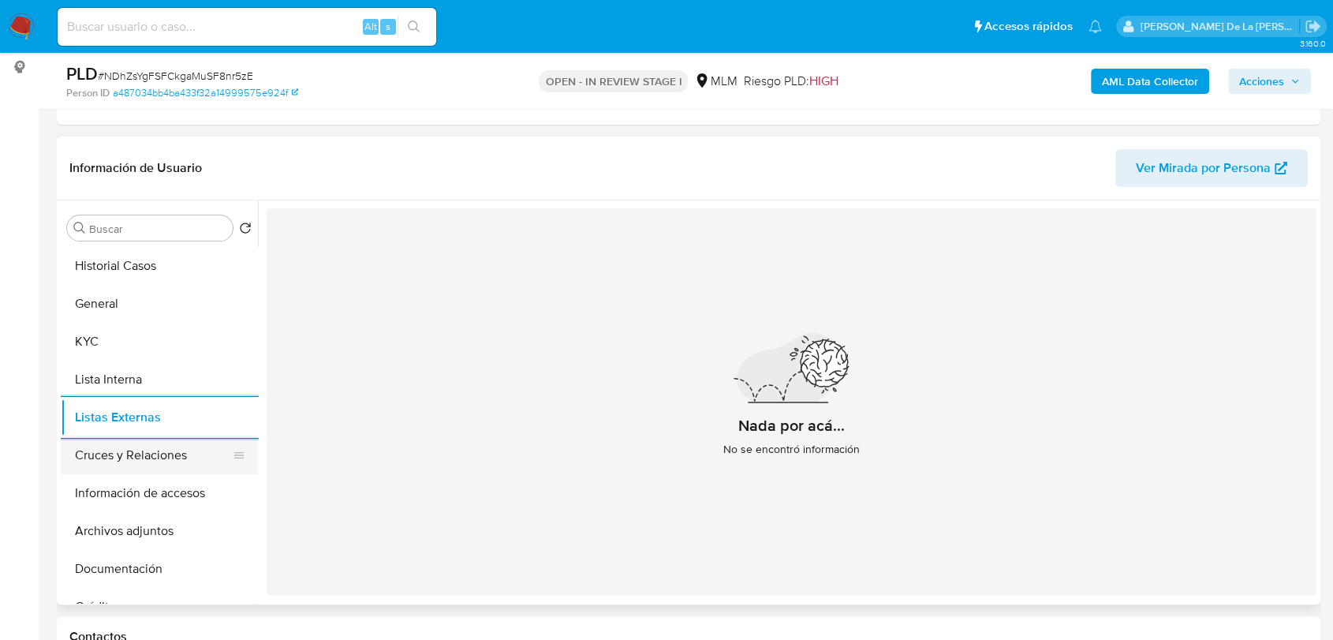
click at [142, 443] on button "Cruces y Relaciones" at bounding box center [153, 455] width 185 height 38
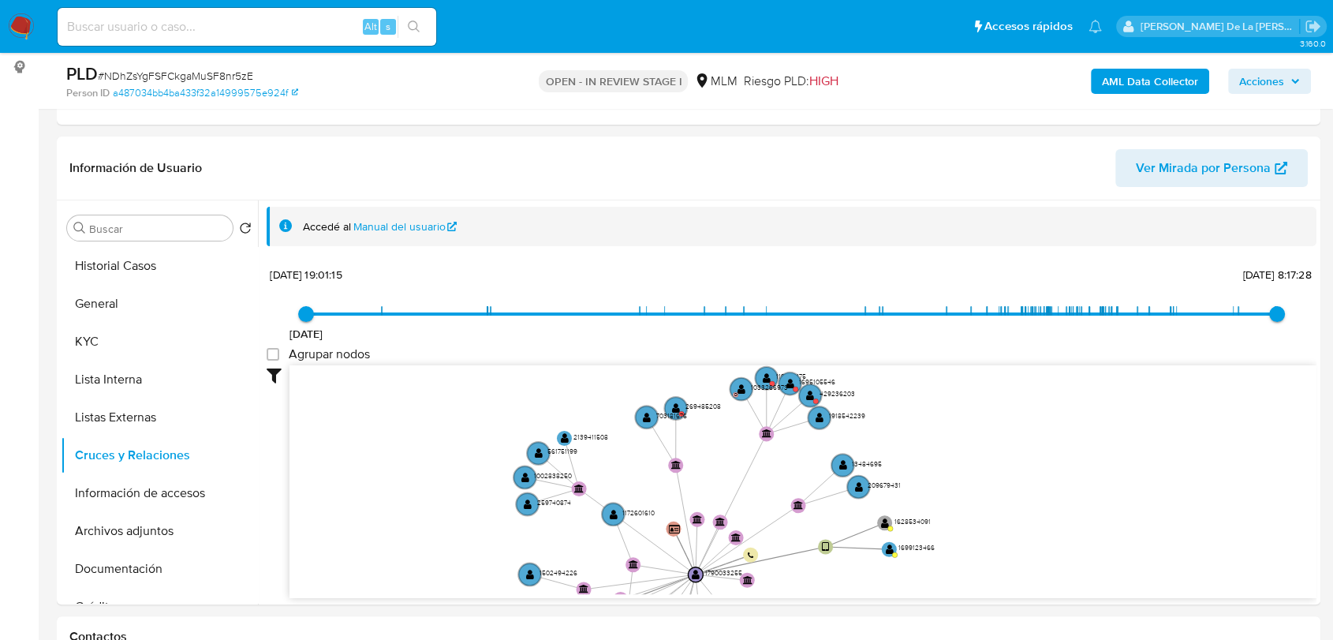
drag, startPoint x: 768, startPoint y: 484, endPoint x: 717, endPoint y: 653, distance: 176.2
click at [672, 405] on text "" at bounding box center [676, 407] width 8 height 11
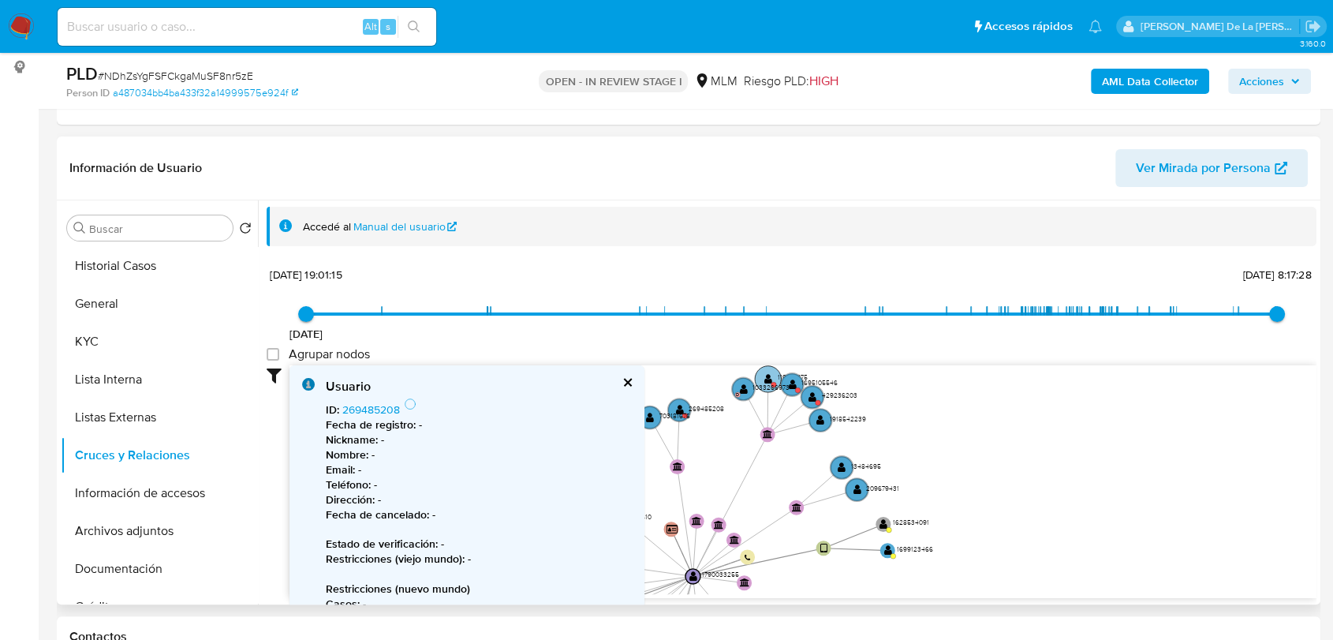
click at [767, 379] on text "" at bounding box center [768, 378] width 8 height 11
click at [689, 405] on circle at bounding box center [683, 411] width 26 height 26
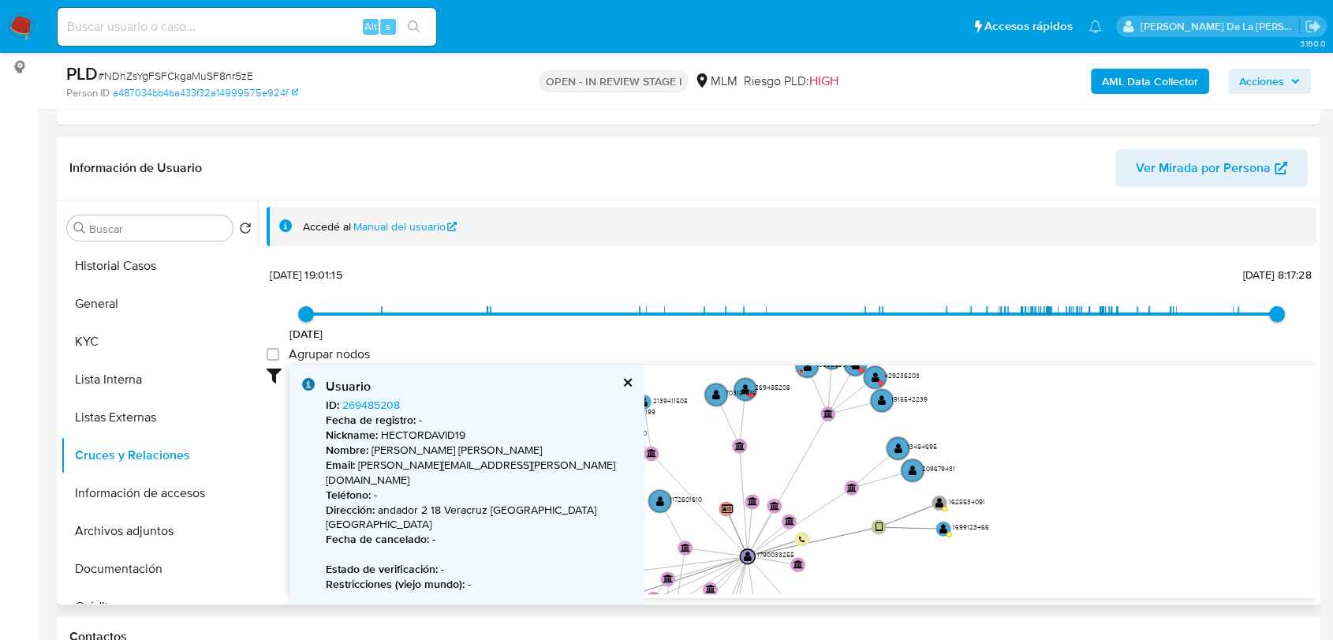
drag, startPoint x: 688, startPoint y: 474, endPoint x: 752, endPoint y: 449, distance: 68.7
click at [752, 449] on icon "user-490210784  490210784 user-119772107  119772107 user-2321938555  2321938…" at bounding box center [802, 479] width 1027 height 229
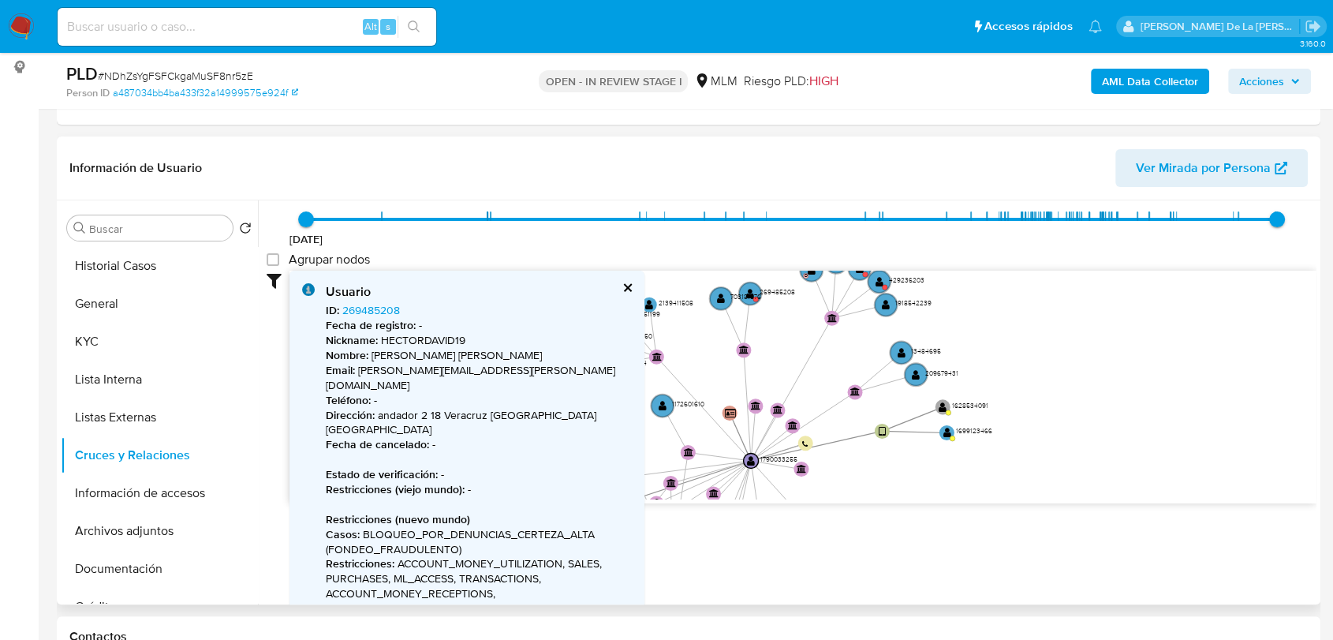
scroll to position [97, 0]
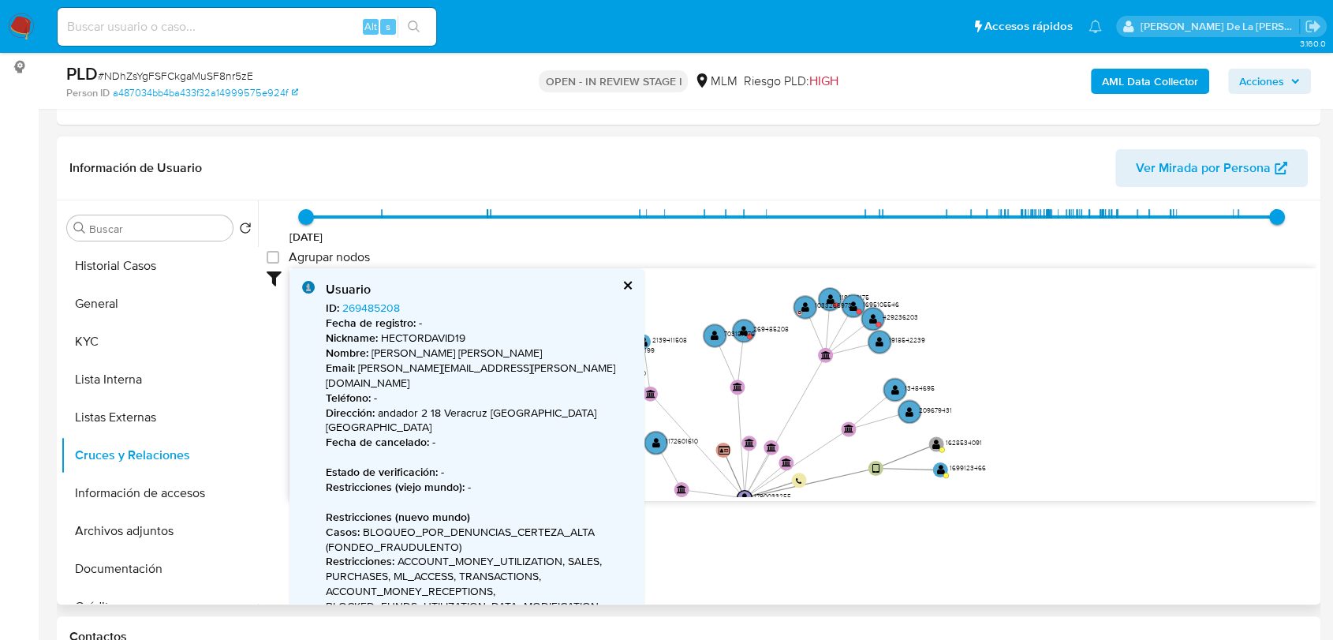
drag, startPoint x: 756, startPoint y: 316, endPoint x: 749, endPoint y: 362, distance: 46.3
click at [749, 362] on icon "user-490210784  490210784 user-119772107  119772107 user-2321938555  2321938…" at bounding box center [802, 382] width 1027 height 229
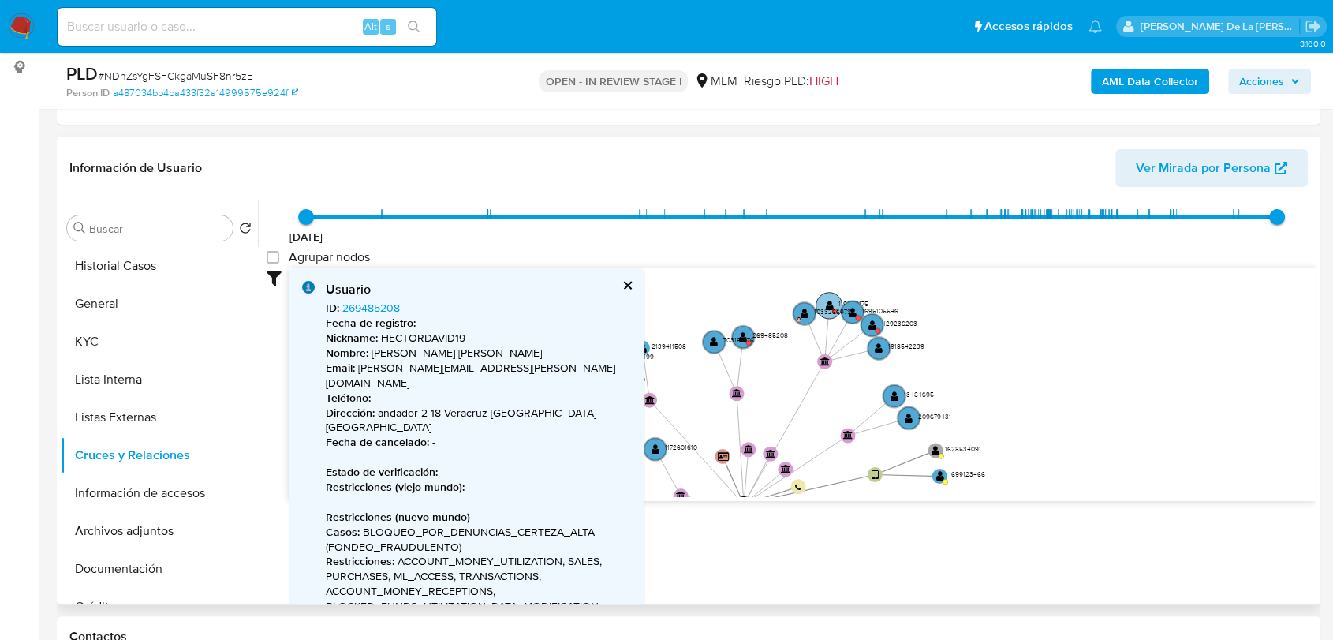
click at [828, 301] on text "" at bounding box center [829, 305] width 8 height 11
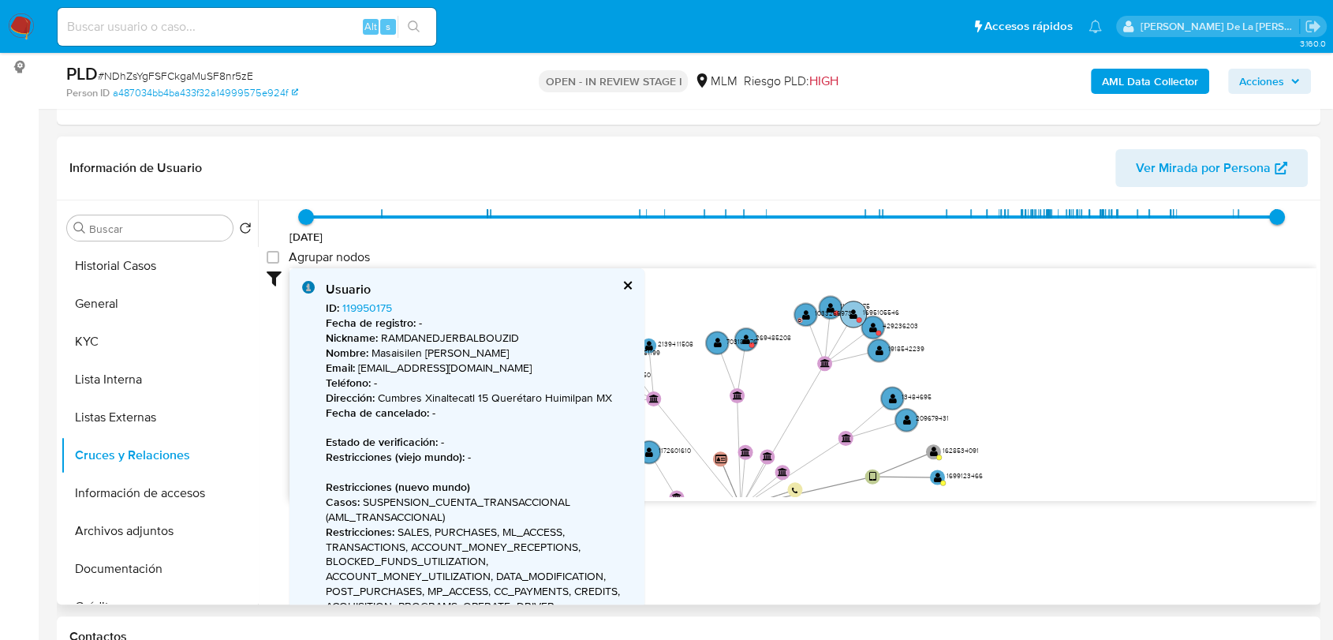
click at [860, 306] on circle at bounding box center [853, 314] width 26 height 26
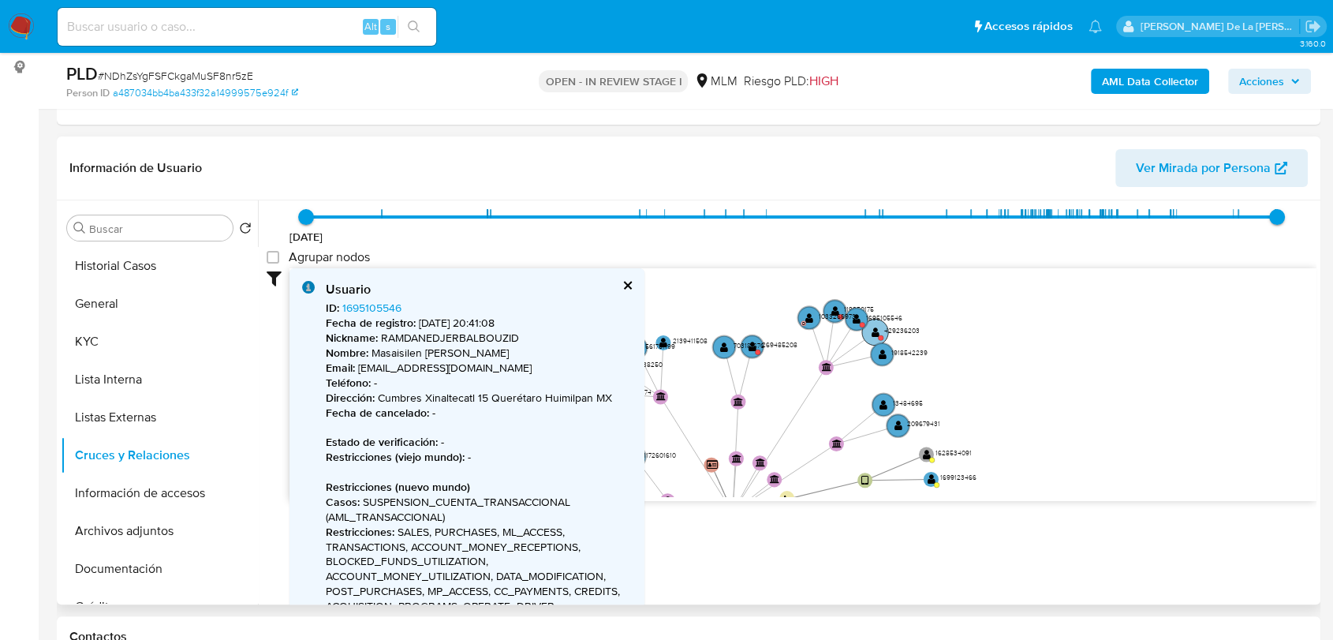
click at [877, 331] on text "" at bounding box center [876, 331] width 8 height 11
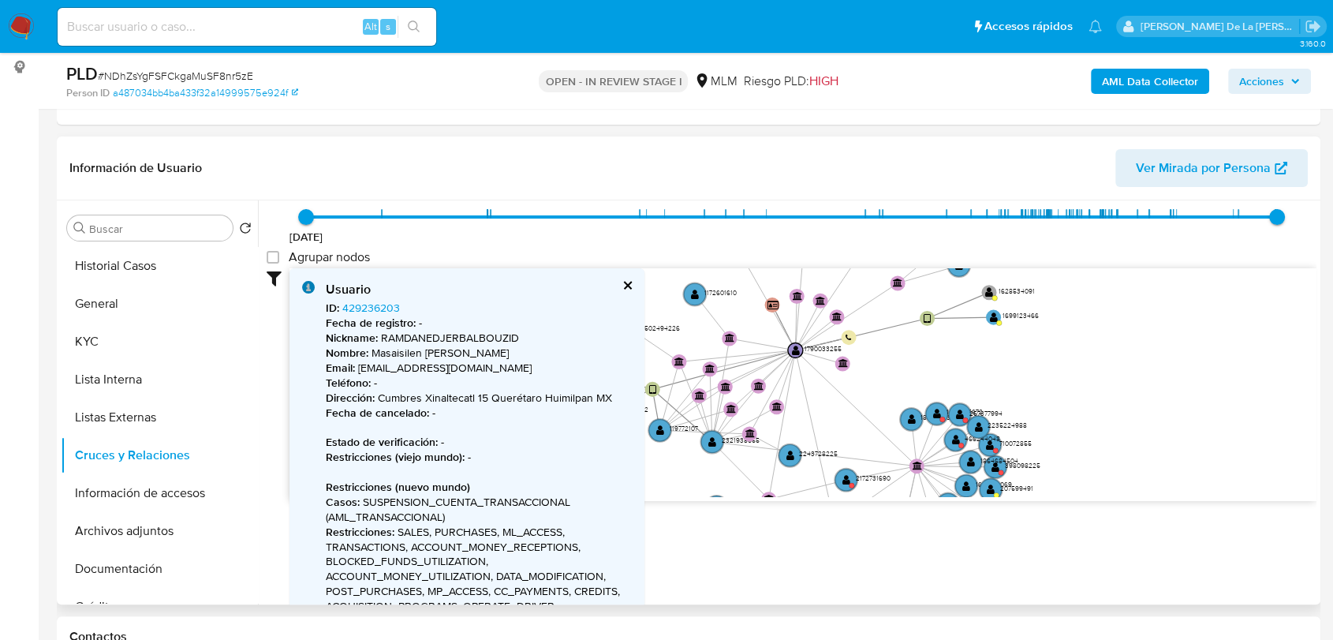
drag, startPoint x: 827, startPoint y: 416, endPoint x: 892, endPoint y: 252, distance: 175.9
click at [892, 252] on div "8/1/2024 8/1/2024, 19:01:15 29/8/2025, 8:17:28 Agrupar nodos Filtros Confianza …" at bounding box center [792, 362] width 1050 height 392
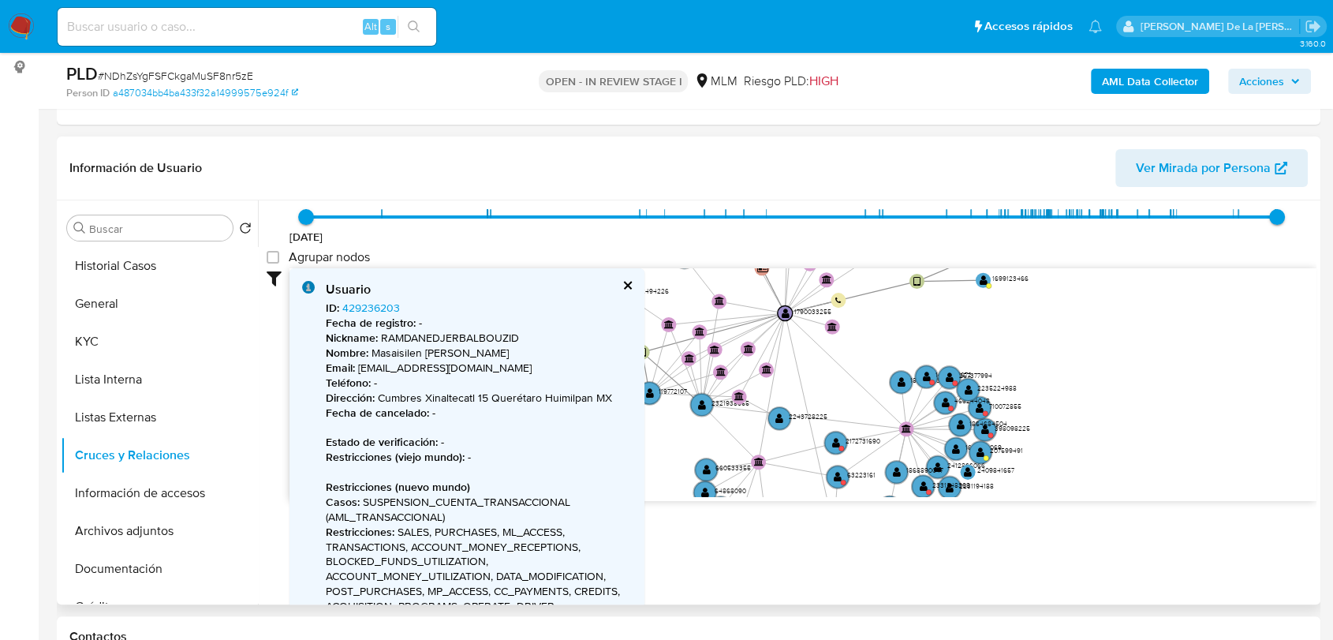
drag, startPoint x: 913, startPoint y: 360, endPoint x: 898, endPoint y: 303, distance: 59.7
click at [898, 303] on icon "user-490210784  490210784 user-119772107  119772107 user-2321938555  2321938…" at bounding box center [802, 382] width 1027 height 229
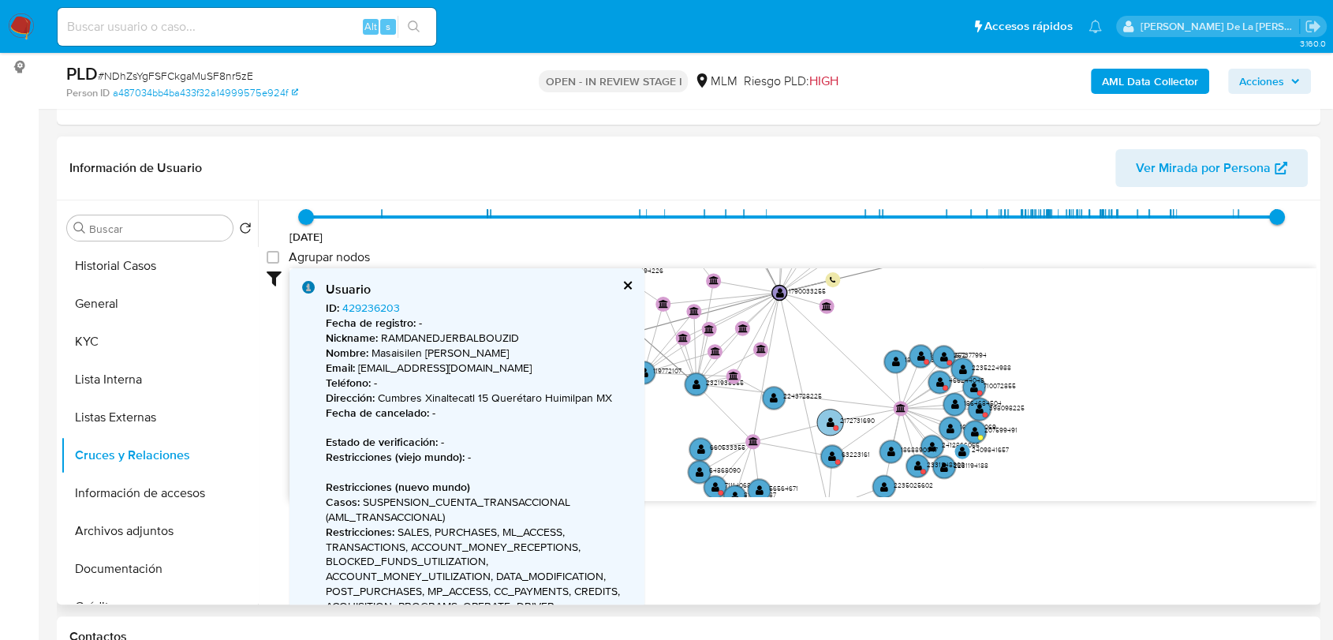
click at [831, 421] on text "" at bounding box center [831, 421] width 8 height 11
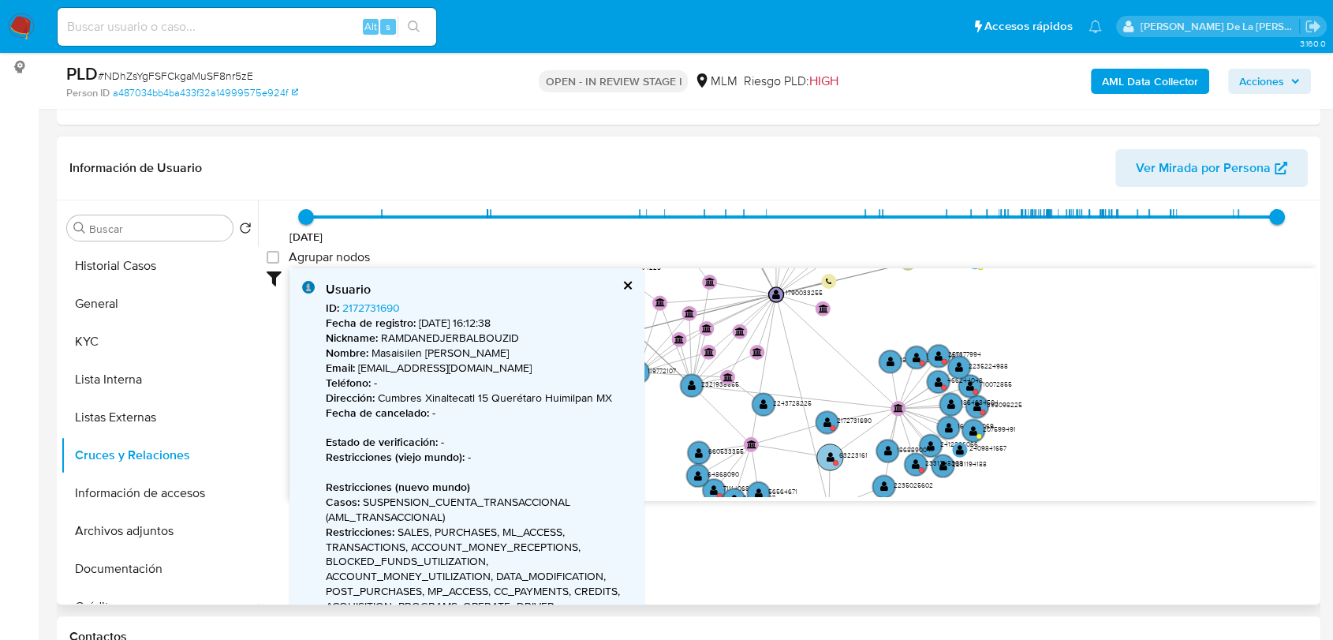
click at [827, 457] on text "" at bounding box center [831, 456] width 8 height 11
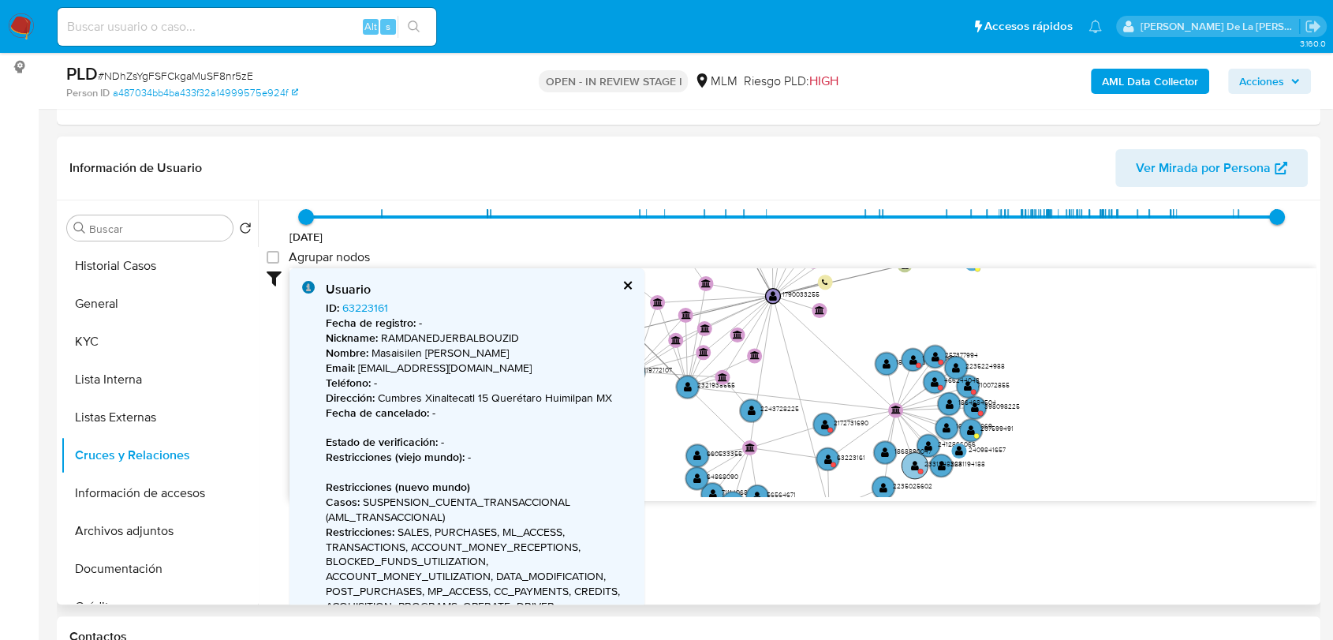
click at [911, 460] on text "" at bounding box center [915, 465] width 8 height 11
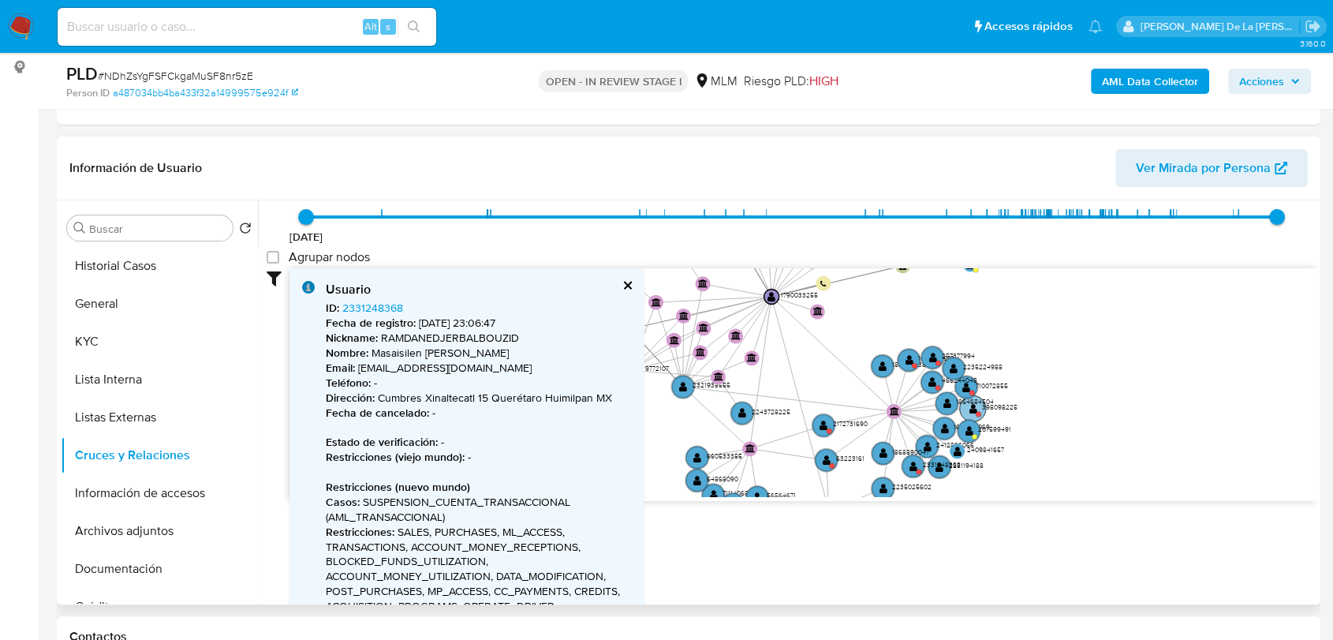
click at [973, 405] on text "" at bounding box center [973, 407] width 8 height 11
click at [969, 377] on text "466244048" at bounding box center [957, 379] width 35 height 9
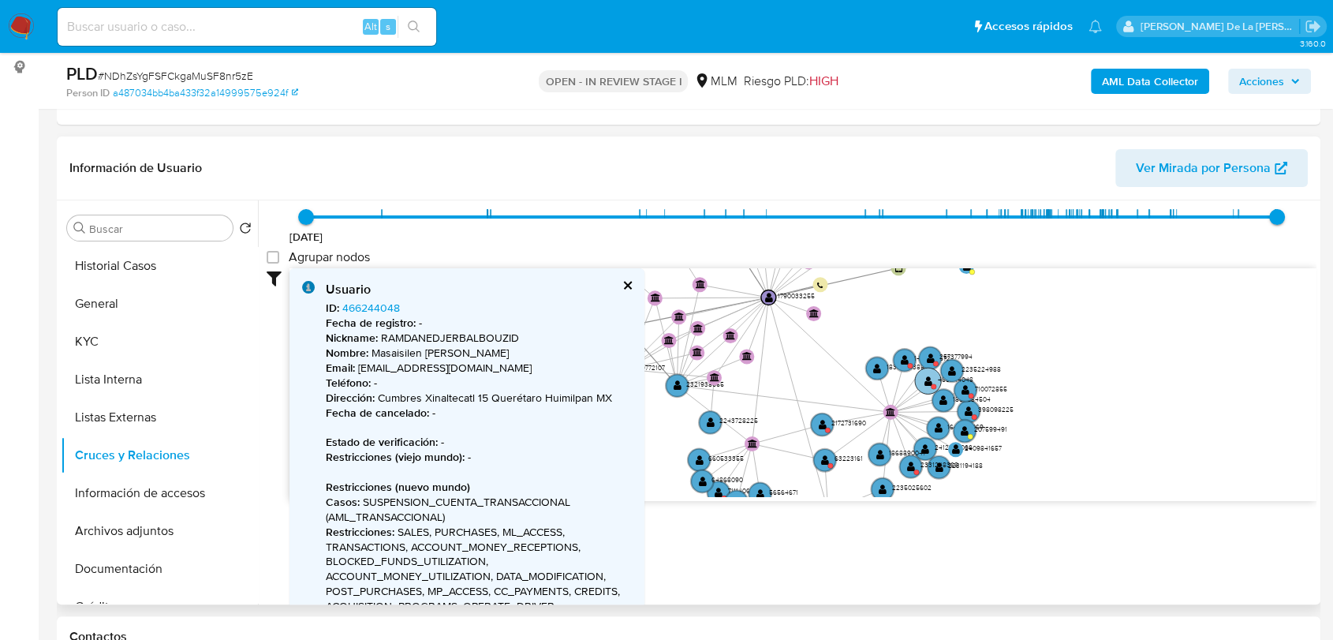
click at [917, 372] on circle at bounding box center [928, 381] width 26 height 26
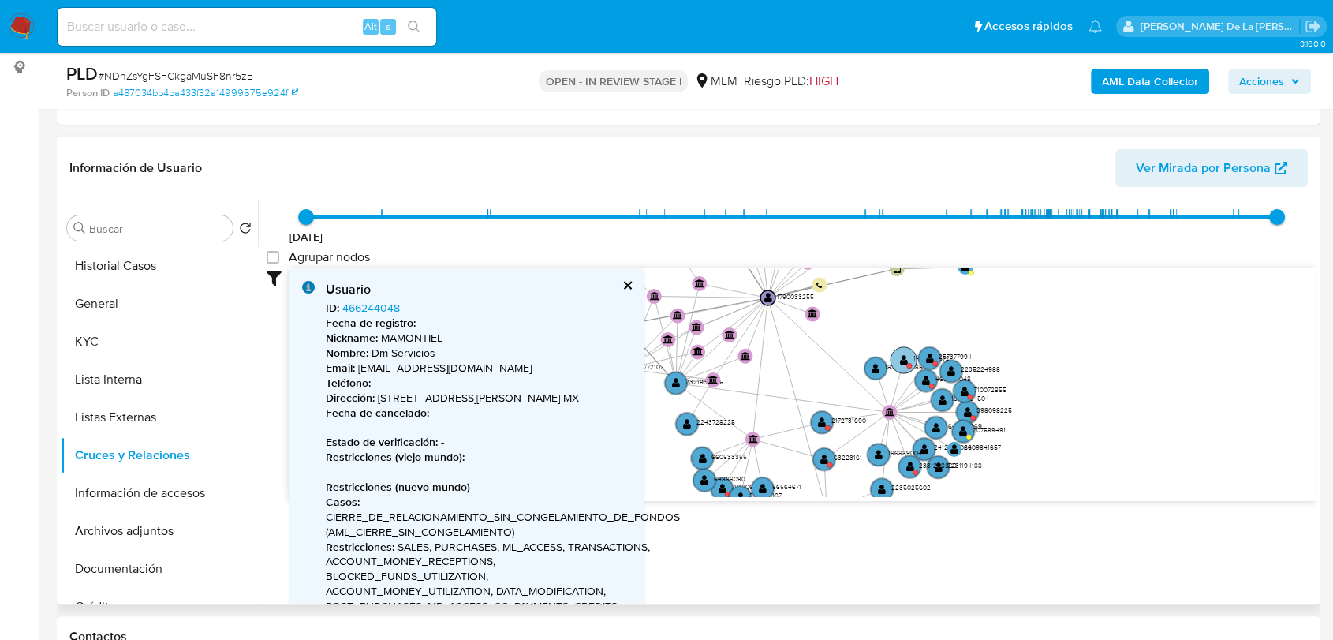
click at [896, 352] on circle at bounding box center [904, 359] width 26 height 26
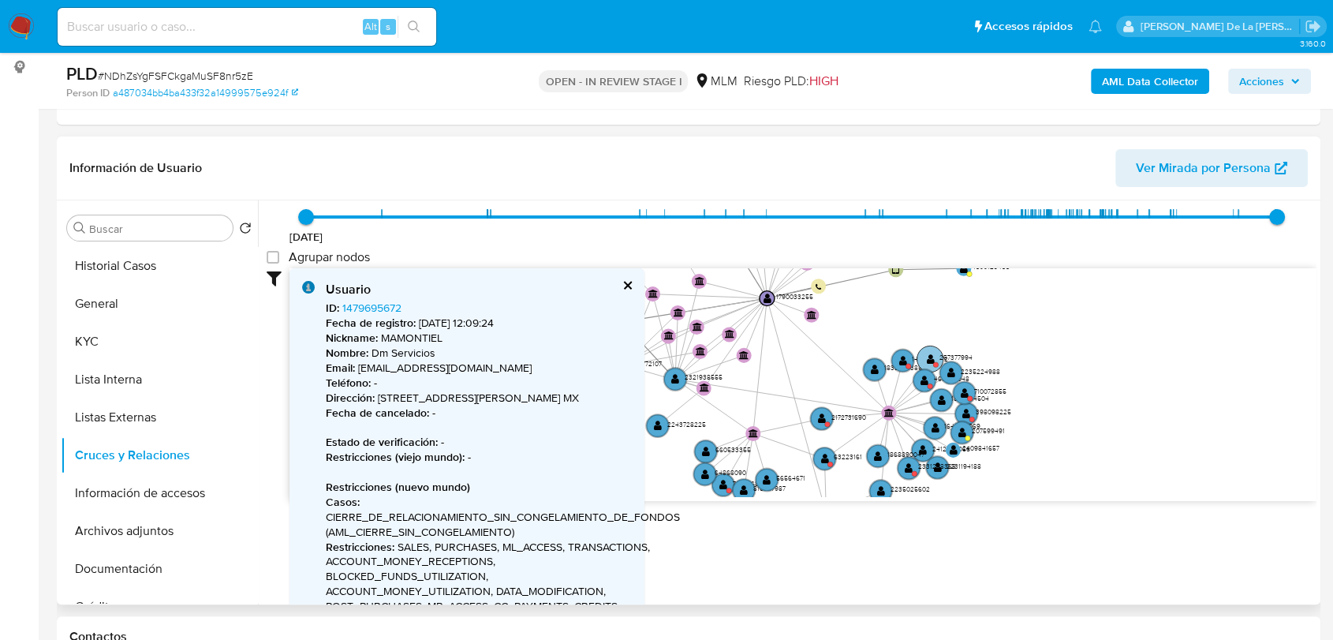
click at [956, 357] on text "257377994" at bounding box center [955, 357] width 33 height 9
click at [947, 357] on text "257377994" at bounding box center [955, 357] width 33 height 9
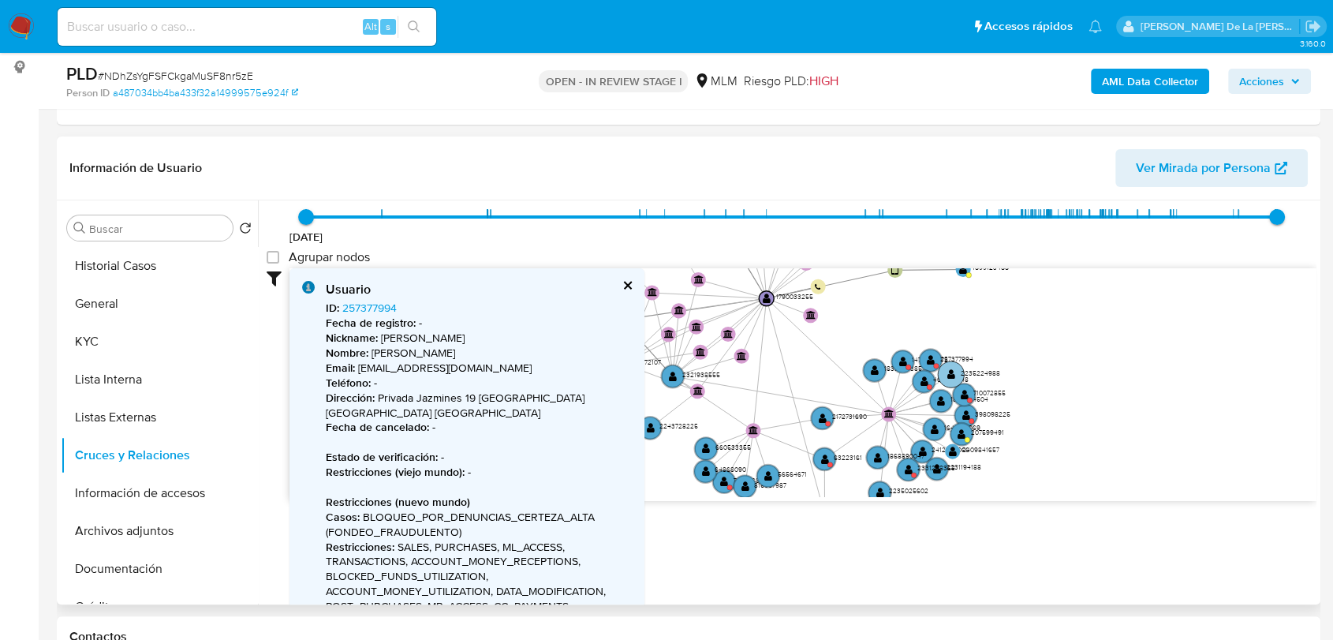
click at [950, 374] on text "" at bounding box center [951, 373] width 8 height 11
click at [972, 394] on circle at bounding box center [964, 396] width 26 height 26
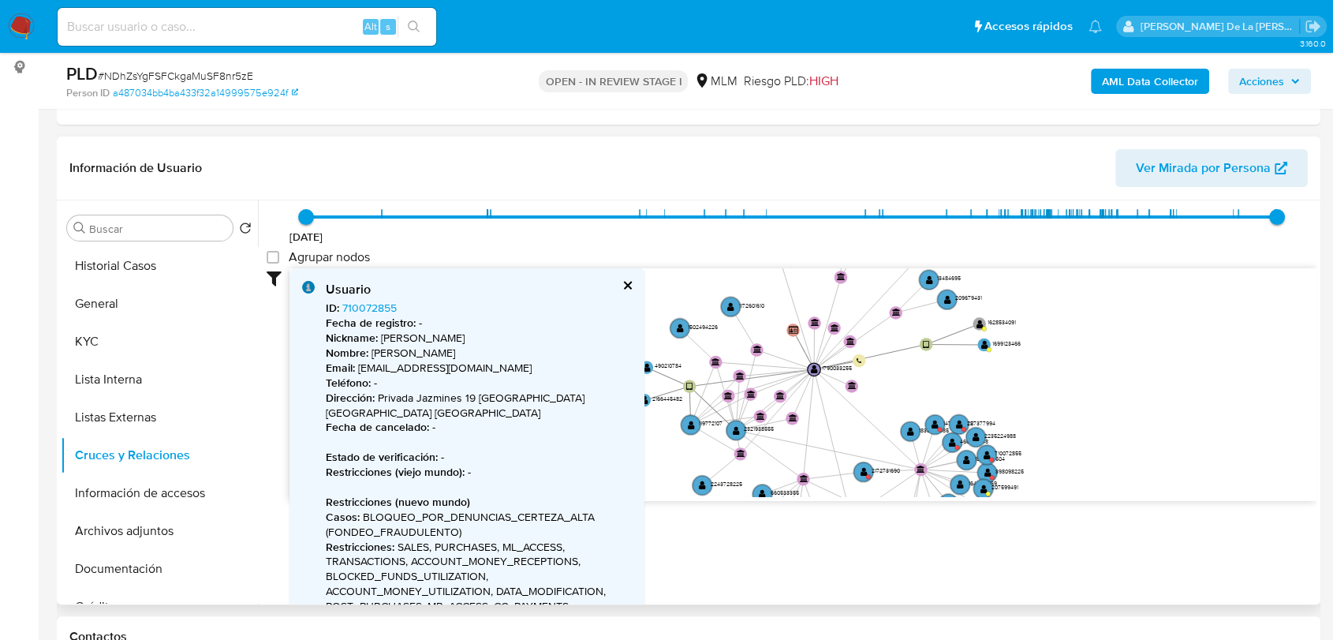
drag, startPoint x: 775, startPoint y: 376, endPoint x: 806, endPoint y: 427, distance: 59.5
click at [806, 427] on icon "user-490210784  490210784 user-119772107  119772107 user-2321938555  2321938…" at bounding box center [802, 382] width 1027 height 229
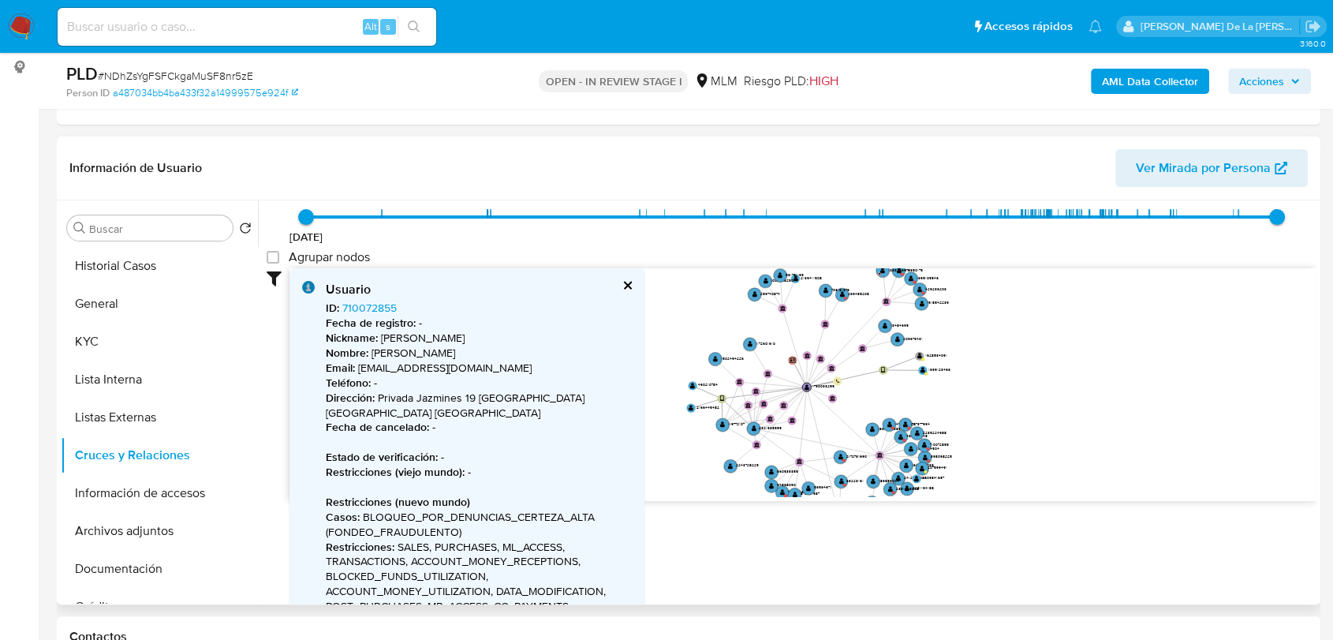
click at [625, 286] on button "cerrar" at bounding box center [627, 285] width 10 height 10
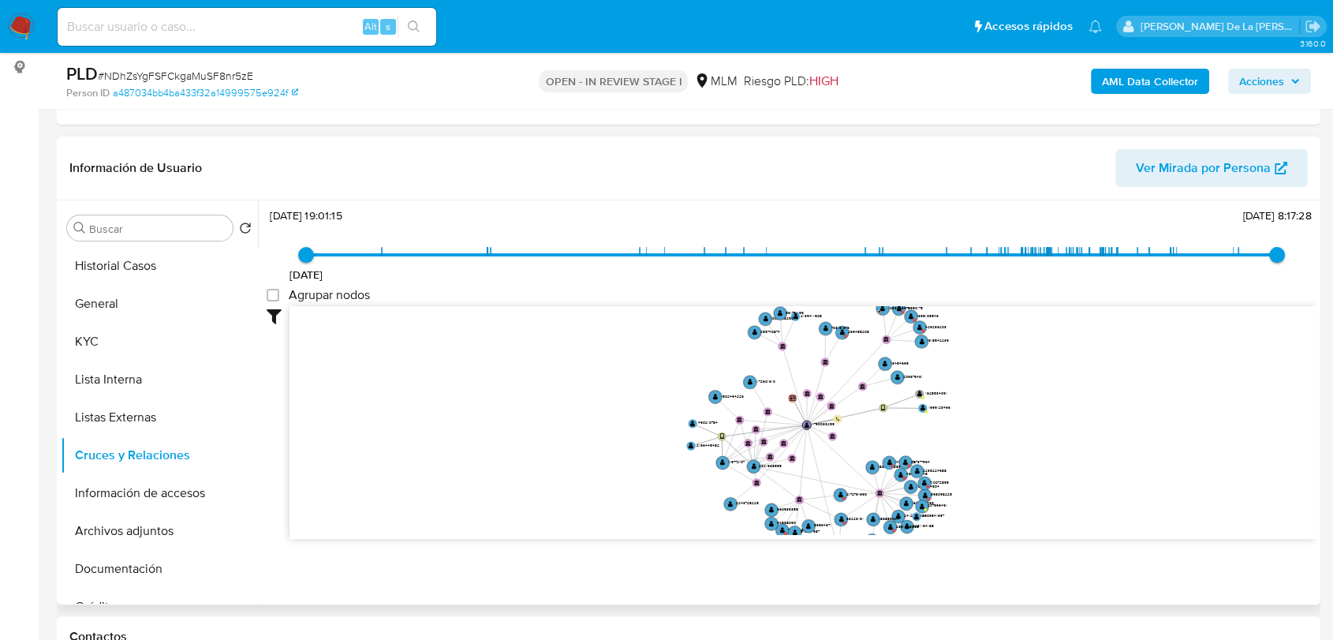
scroll to position [58, 0]
click at [180, 513] on button "Archivos adjuntos" at bounding box center [153, 531] width 185 height 38
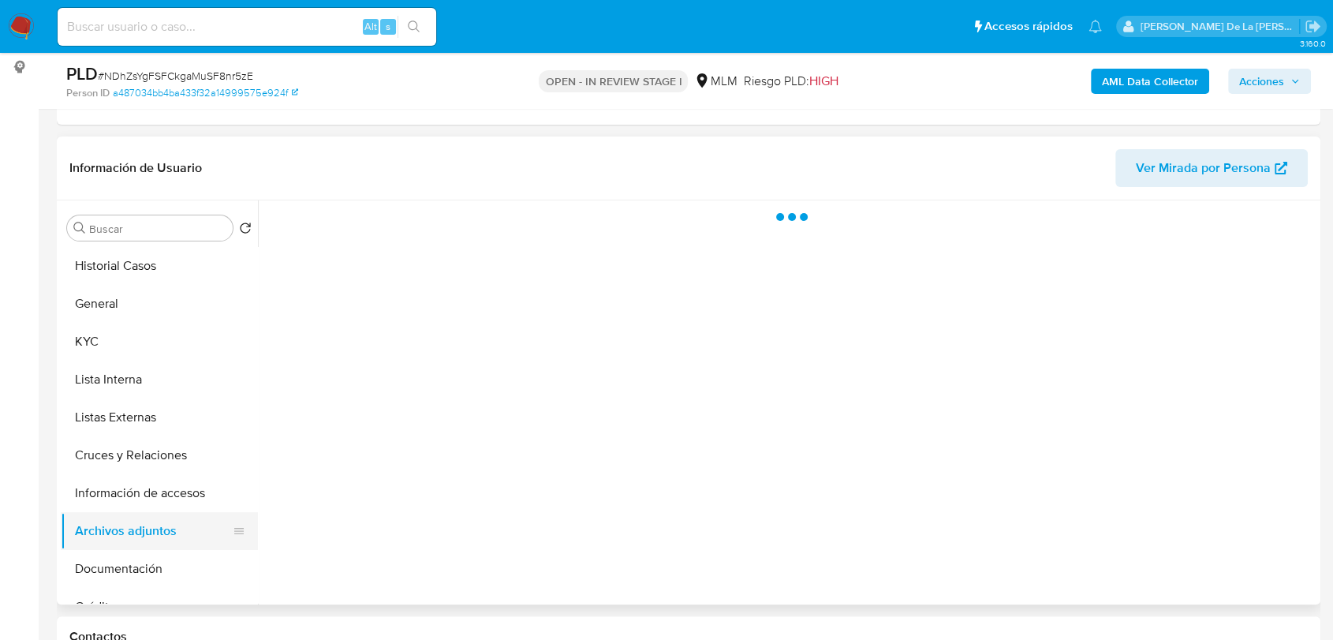
scroll to position [0, 0]
click at [134, 487] on button "Información de accesos" at bounding box center [153, 493] width 185 height 38
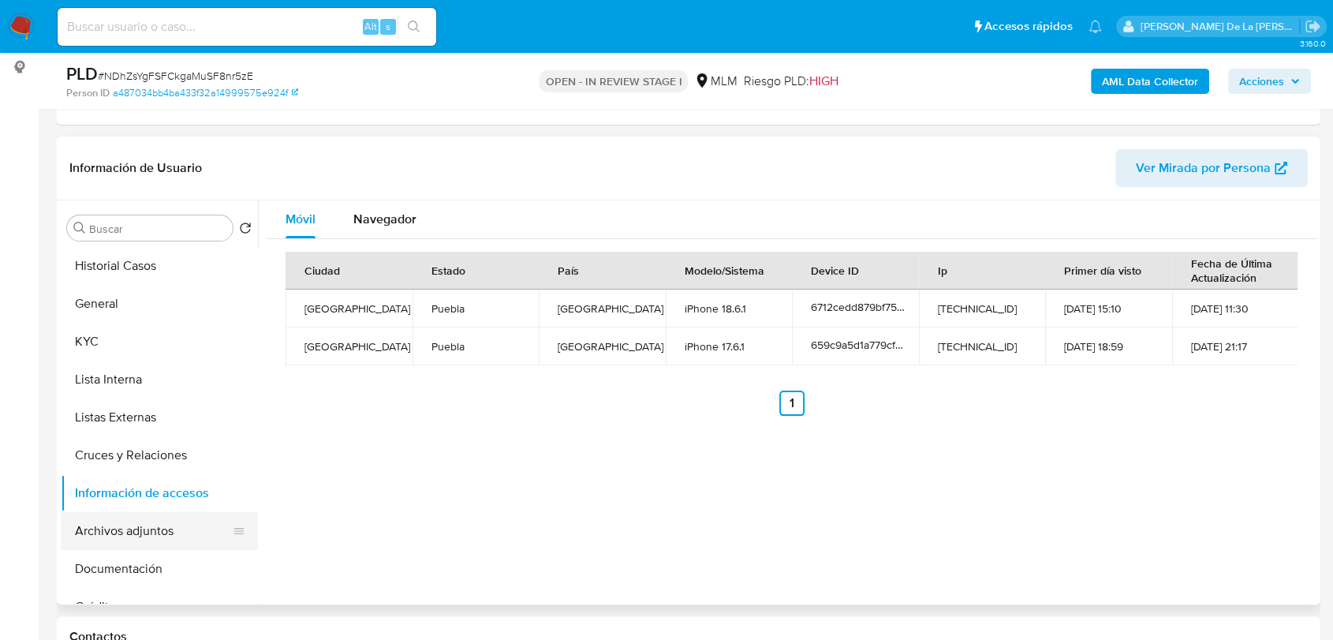
click at [126, 539] on button "Archivos adjuntos" at bounding box center [153, 531] width 185 height 38
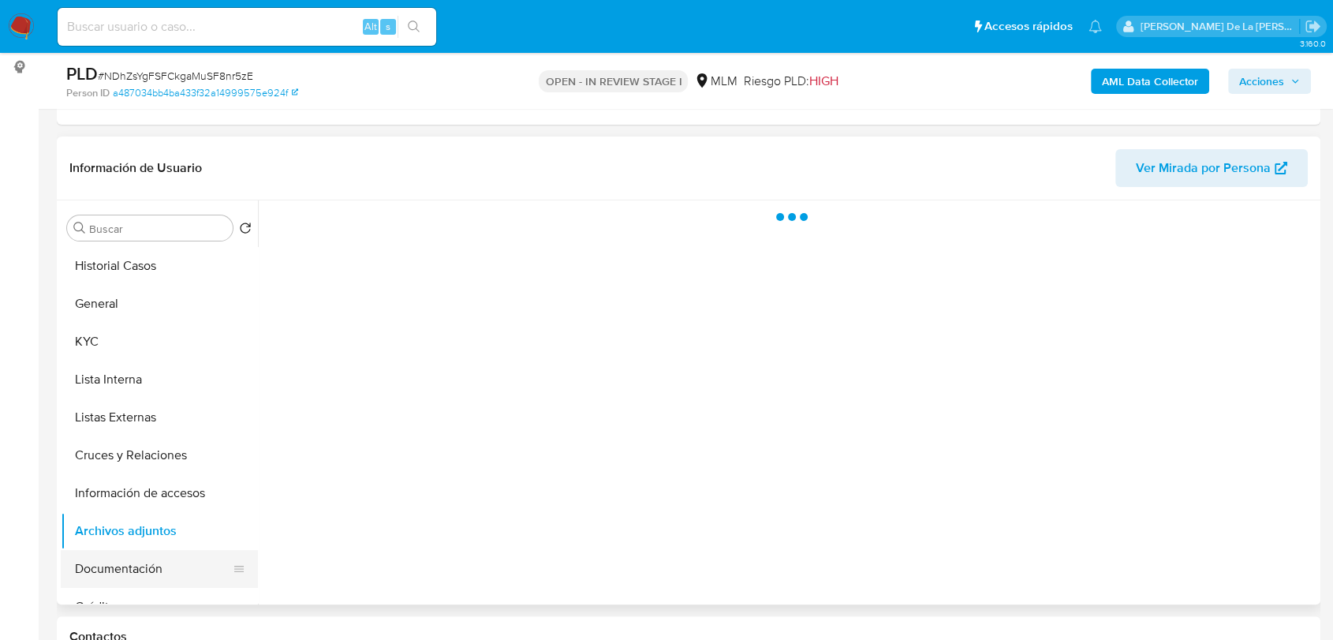
click at [111, 577] on button "Documentación" at bounding box center [153, 569] width 185 height 38
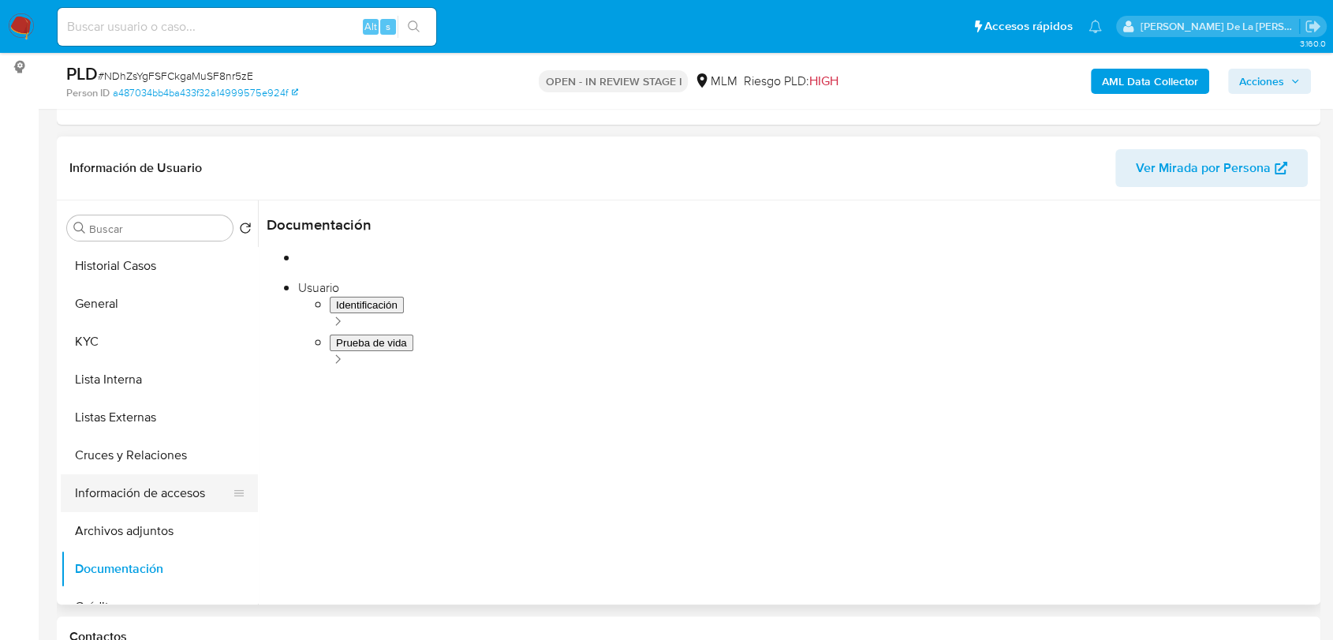
scroll to position [104, 0]
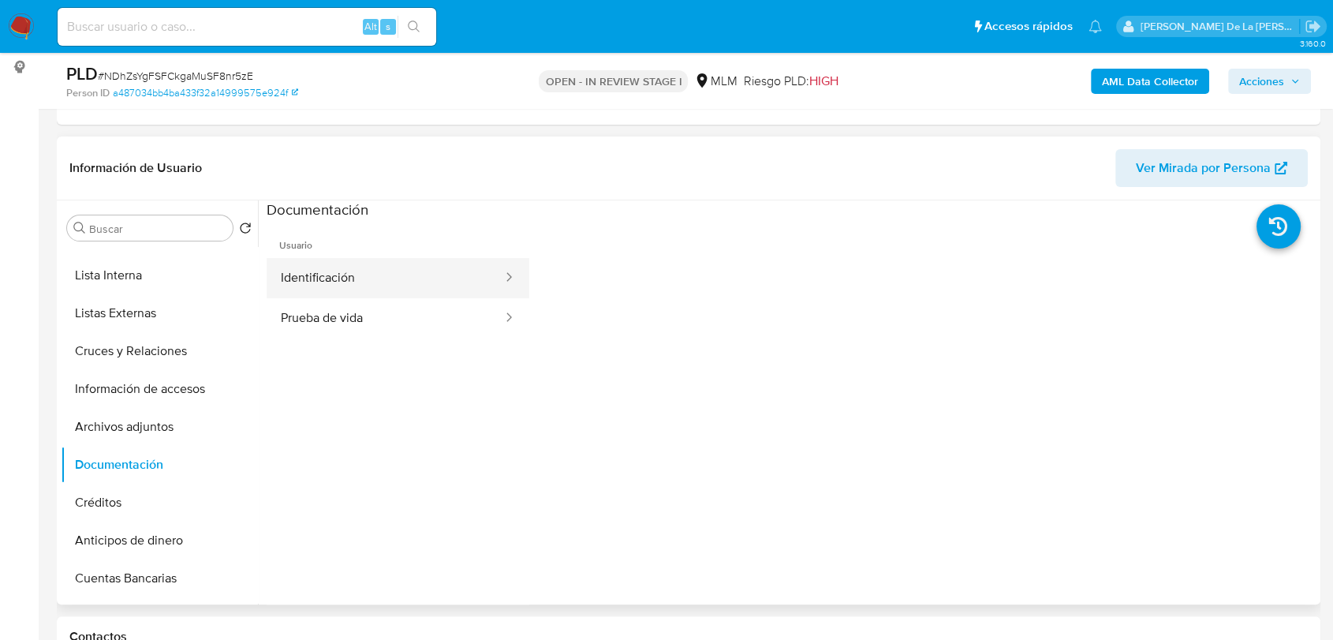
click at [379, 285] on button "Identificación" at bounding box center [385, 278] width 237 height 40
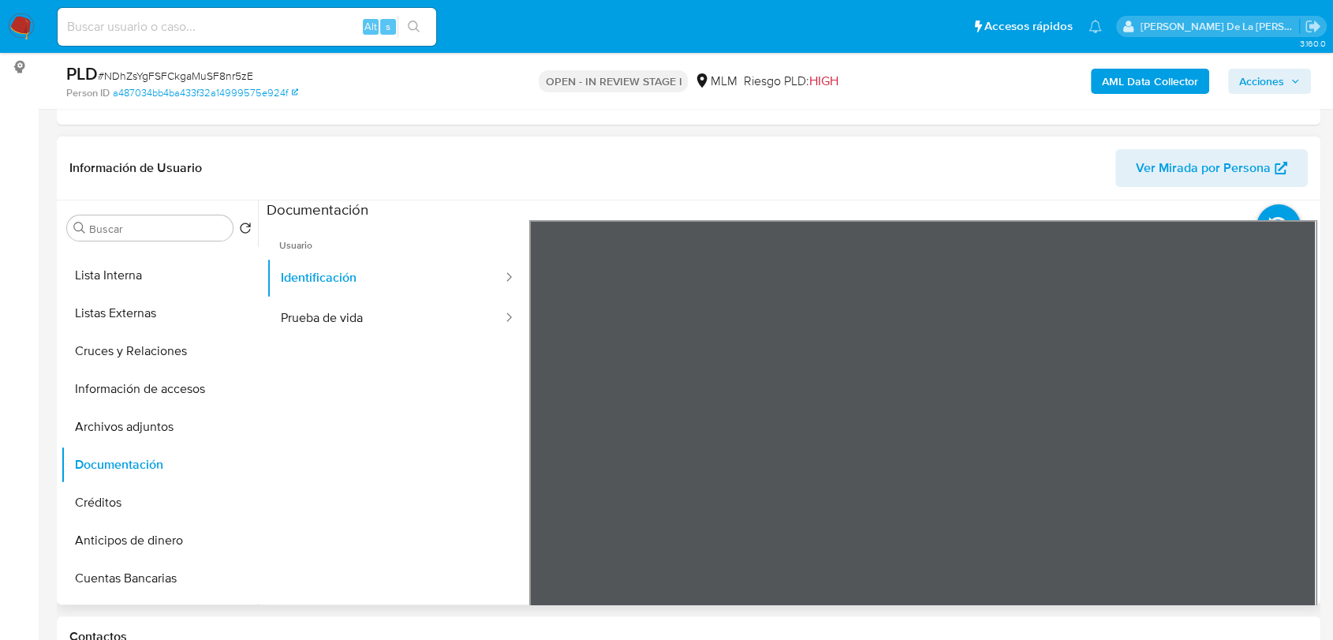
click at [449, 338] on ul "Usuario Identificación Prueba de vida" at bounding box center [398, 447] width 263 height 454
click at [387, 311] on button "Prueba de vida" at bounding box center [385, 318] width 237 height 40
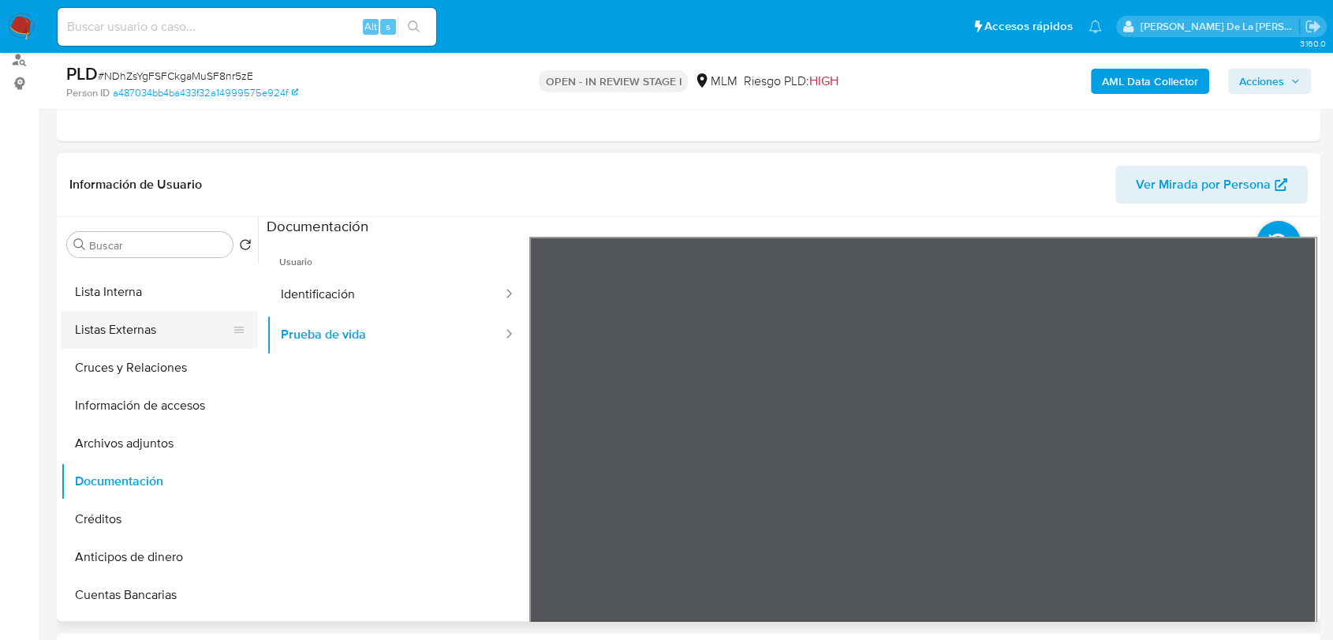
scroll to position [0, 0]
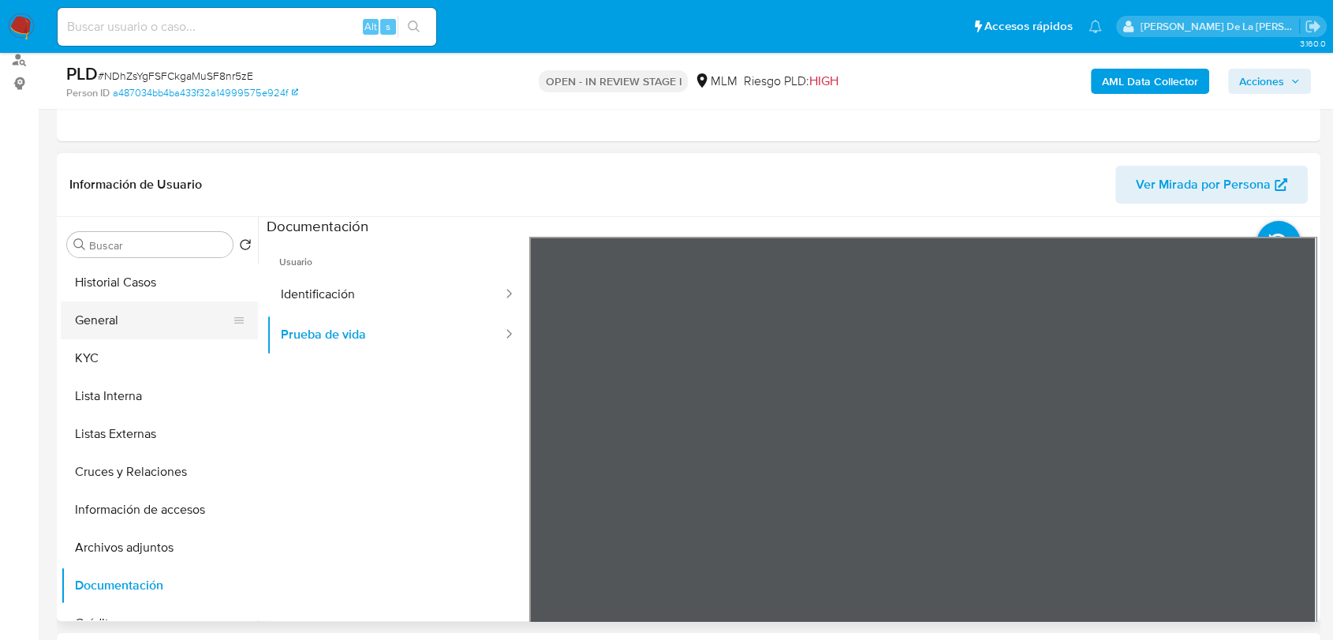
click at [133, 313] on button "General" at bounding box center [153, 320] width 185 height 38
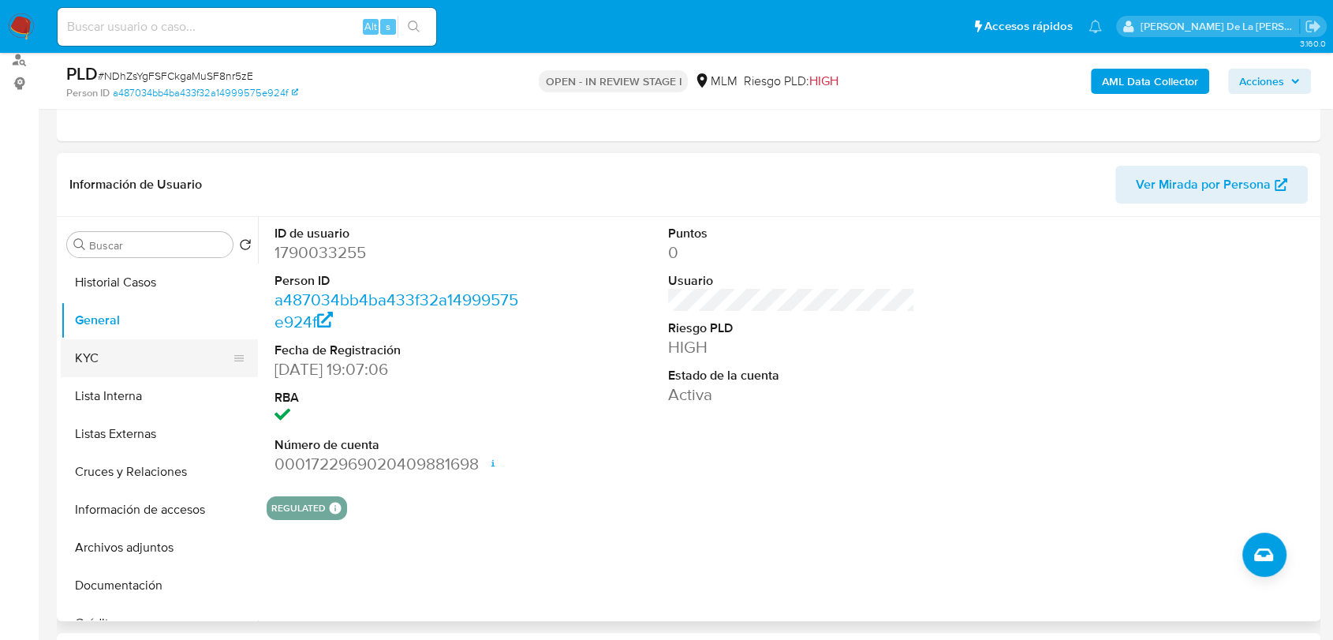
click at [158, 352] on button "KYC" at bounding box center [153, 358] width 185 height 38
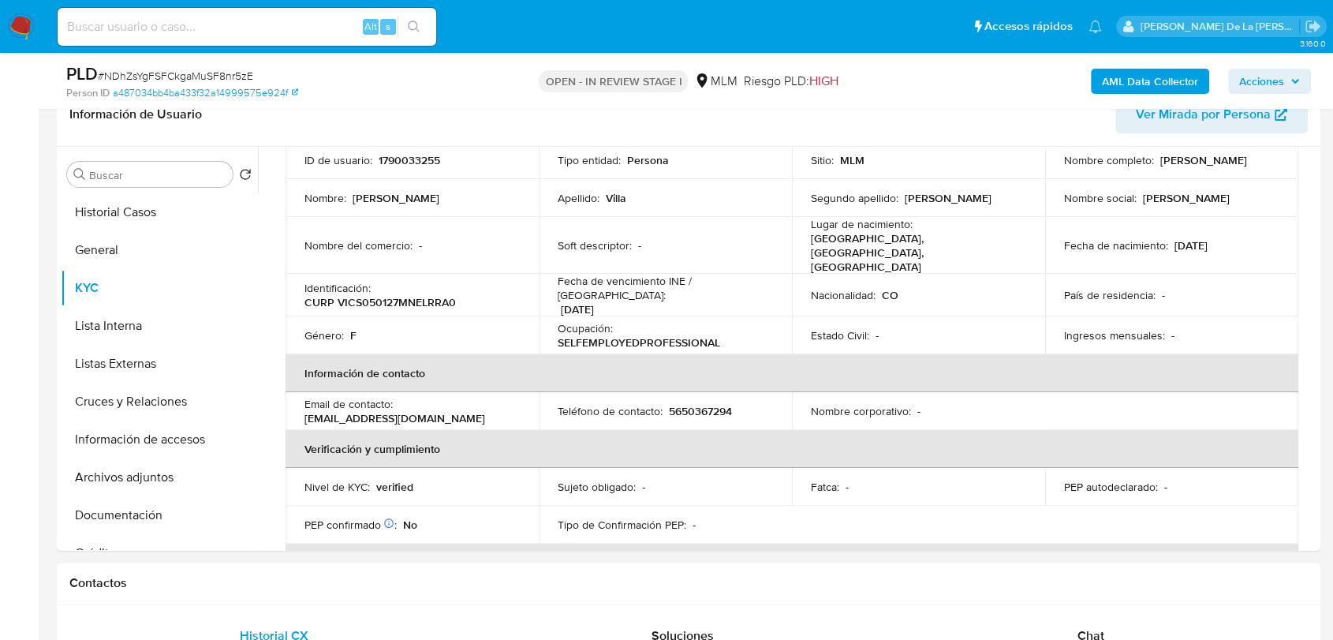
scroll to position [263, 0]
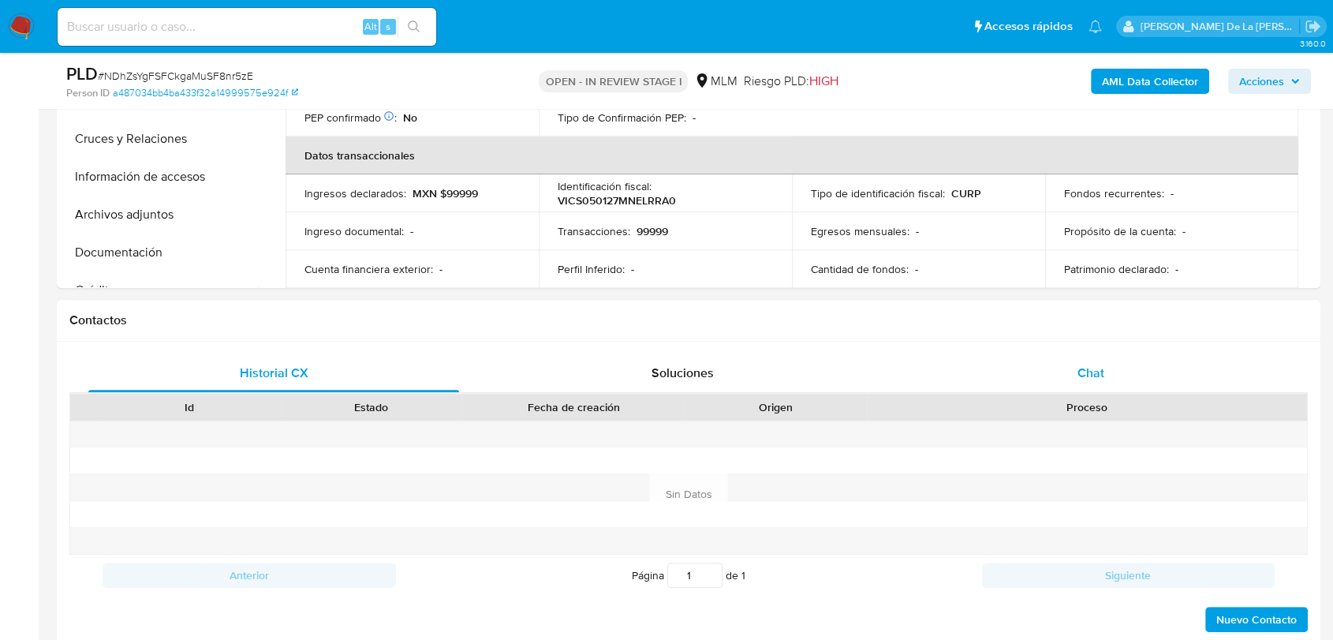
click at [1119, 379] on div "Chat" at bounding box center [1091, 373] width 371 height 38
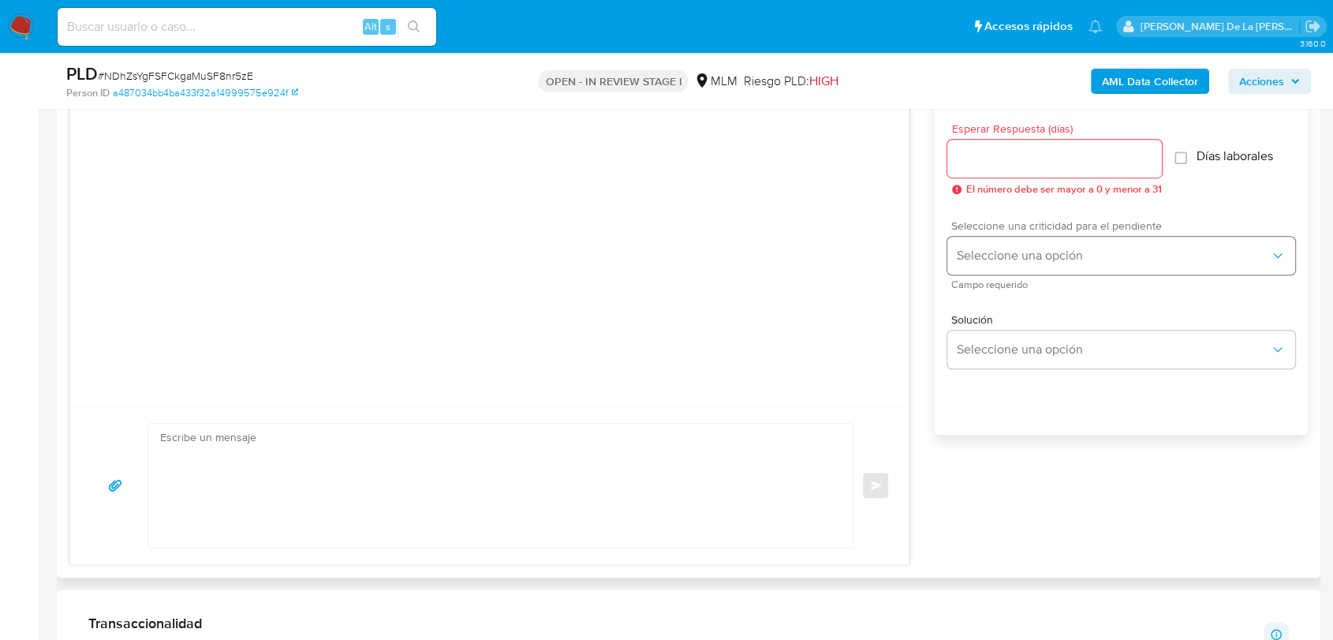
scroll to position [876, 0]
click at [1022, 260] on span "Seleccione una opción" at bounding box center [1113, 254] width 313 height 16
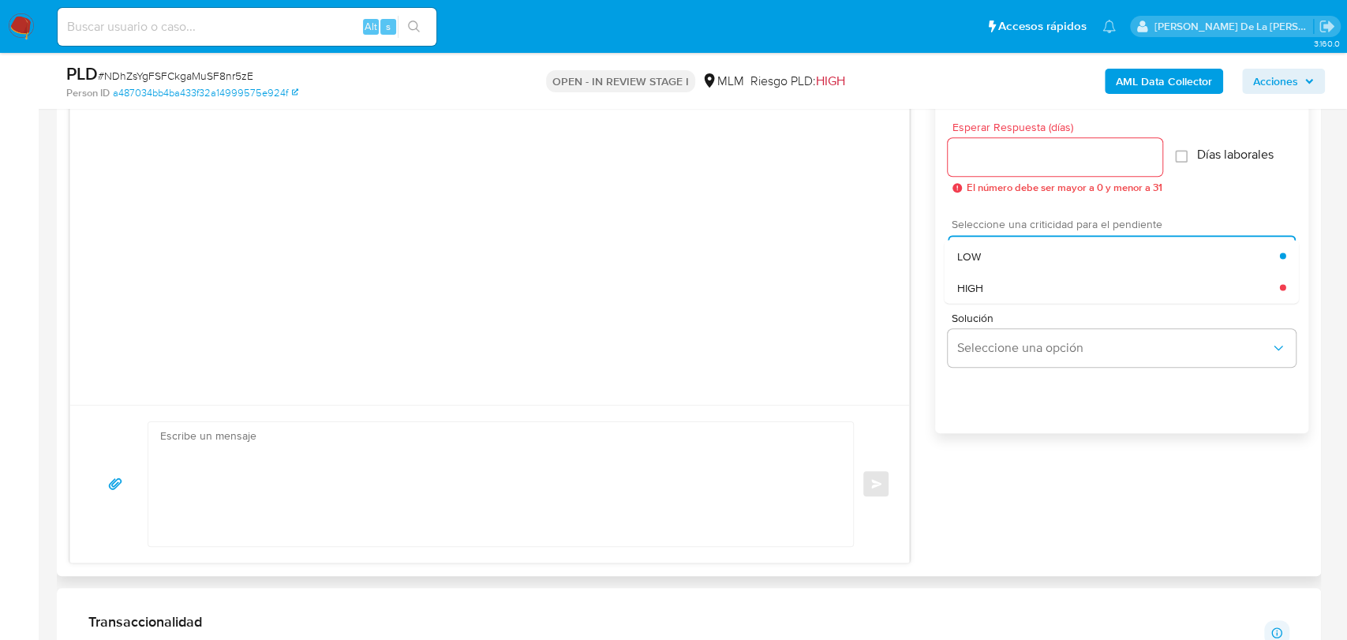
click at [996, 292] on div "HIGH" at bounding box center [1117, 287] width 323 height 32
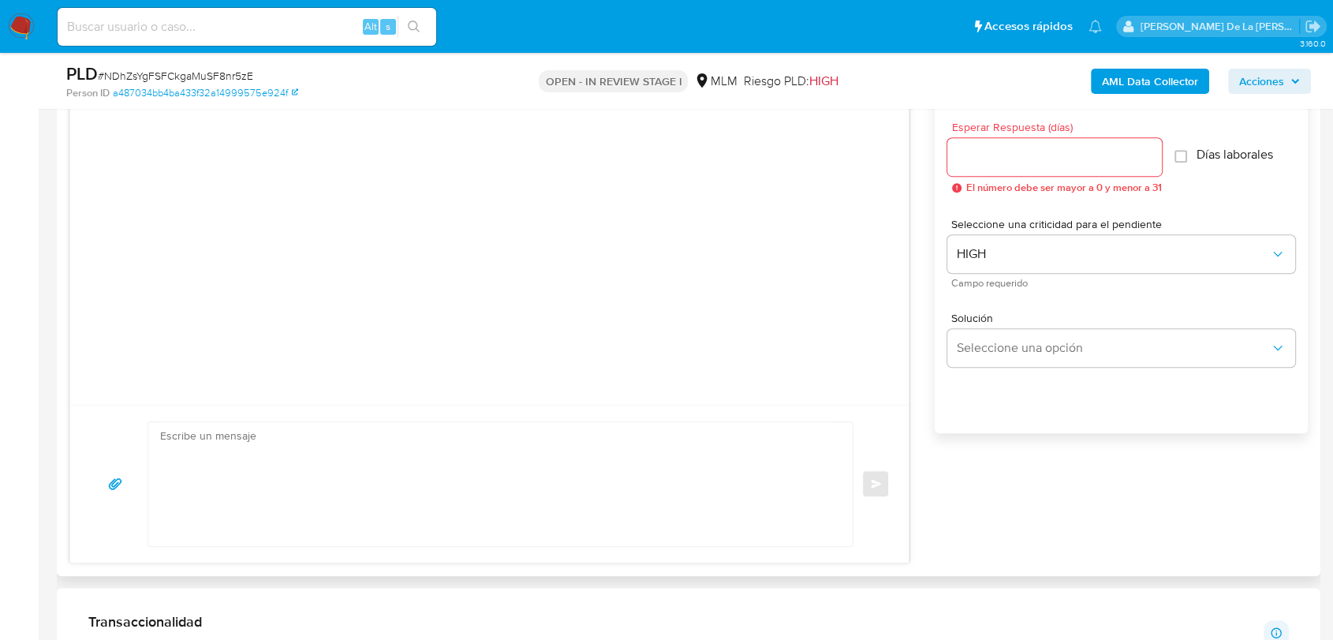
click at [981, 159] on input "Esperar Respuesta (días)" at bounding box center [1054, 157] width 215 height 21
type input "3"
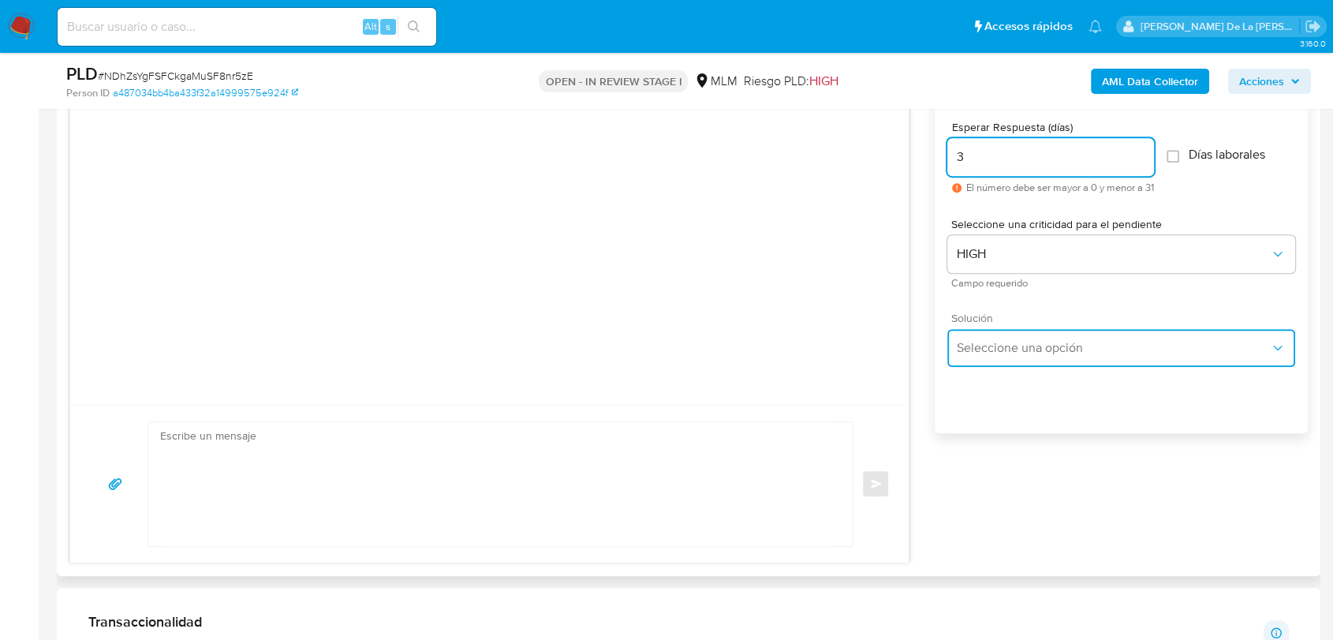
click at [1004, 355] on button "Seleccione una opción" at bounding box center [1121, 348] width 348 height 38
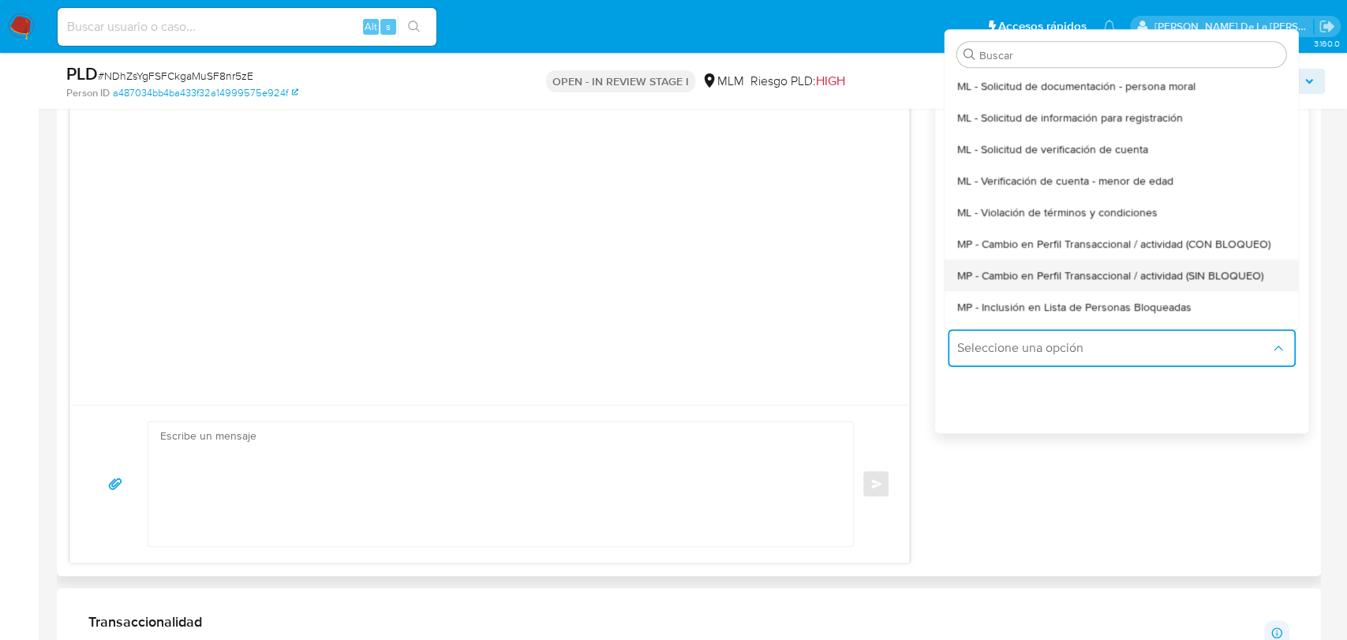
click at [1037, 269] on span "MP - Cambio en Perfil Transaccional / actividad (SIN BLOQUEO)" at bounding box center [1109, 275] width 306 height 14
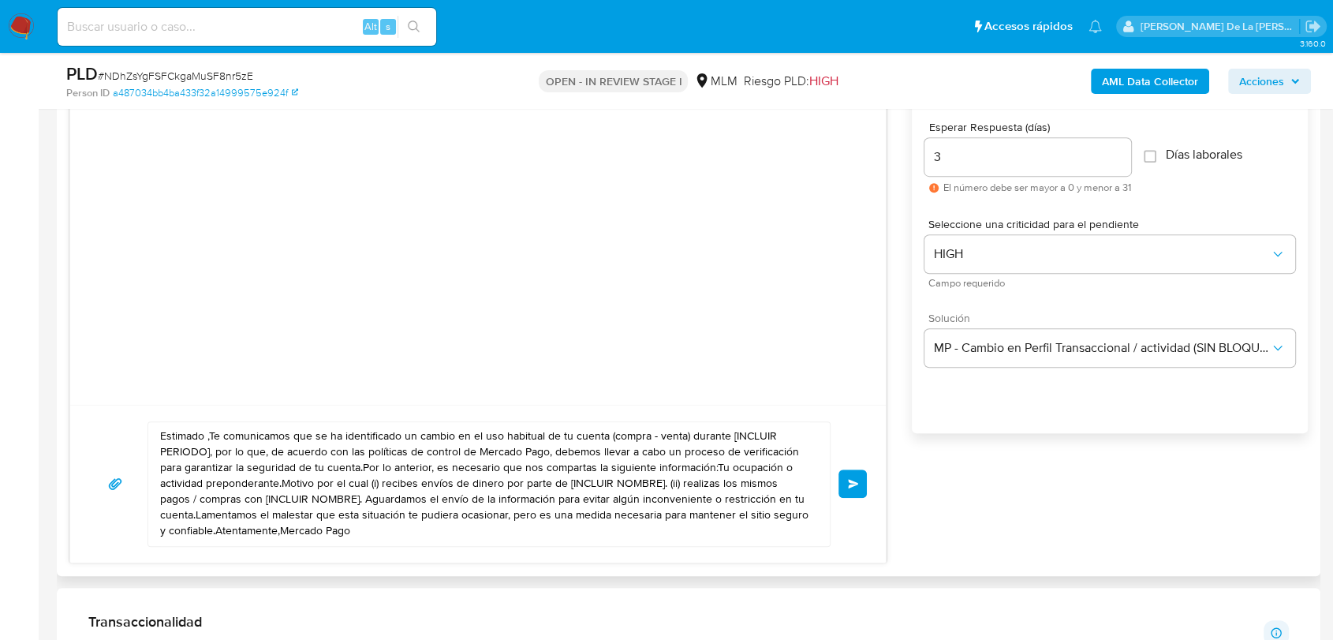
click at [196, 431] on textarea "Estimado ,Te comunicamos que se ha identificado un cambio en el uso habitual de…" at bounding box center [485, 484] width 650 height 124
click at [200, 433] on textarea "Estimado ,Te comunicamos que se ha identificado un cambio en el uso habitual de…" at bounding box center [485, 484] width 650 height 124
click at [204, 434] on textarea "Estimado ,Te comunicamos que se ha identificado un cambio en el uso habitual de…" at bounding box center [485, 484] width 650 height 124
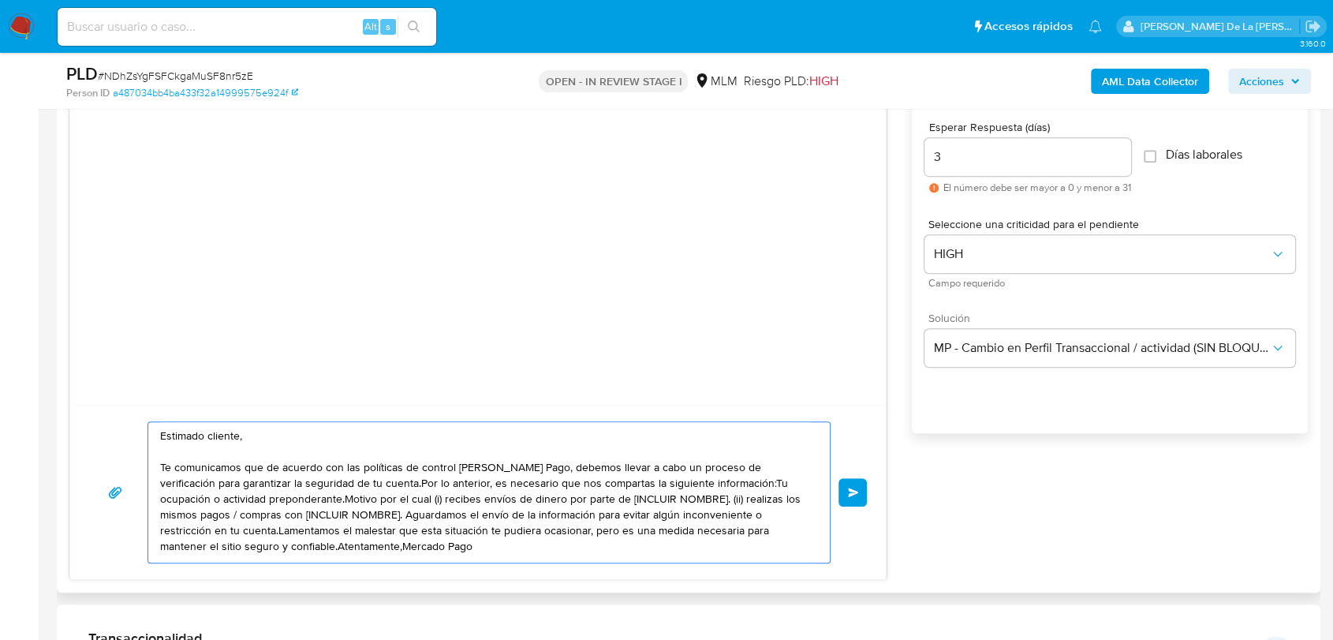
click at [364, 485] on textarea "Estimado cliente, Te comunicamos que de acuerdo con las políticas de control de…" at bounding box center [485, 492] width 650 height 140
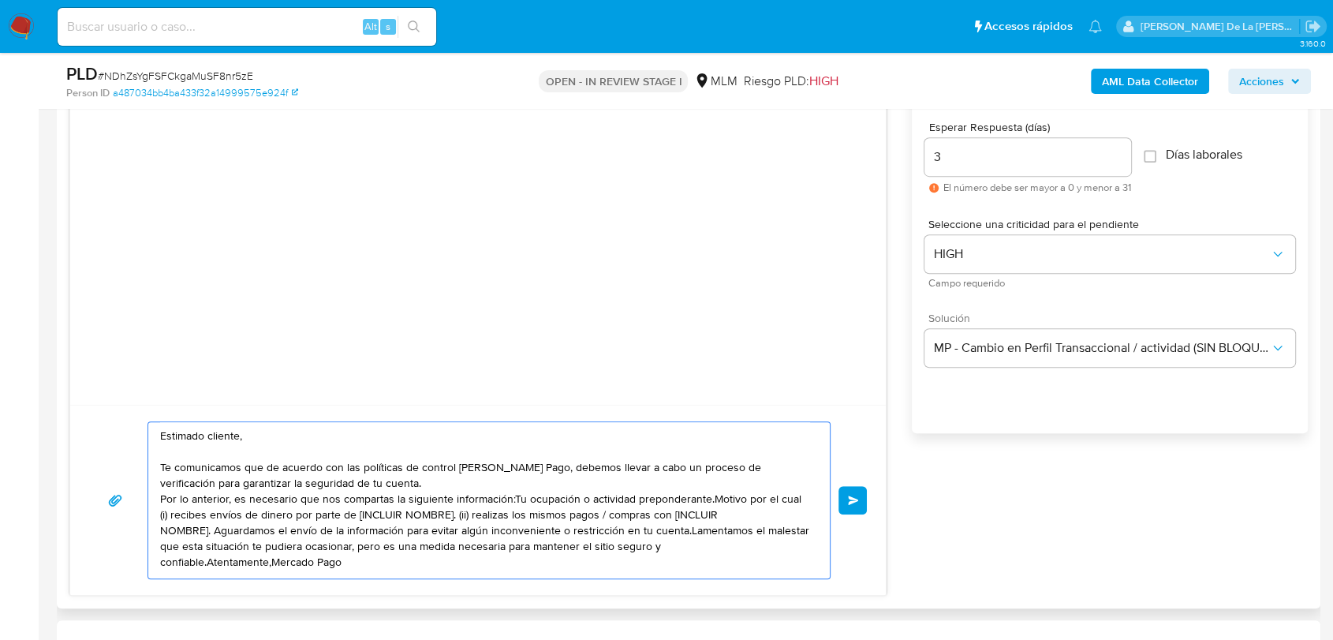
click at [509, 503] on textarea "Estimado cliente, Te comunicamos que de acuerdo con las políticas de control de…" at bounding box center [485, 500] width 650 height 156
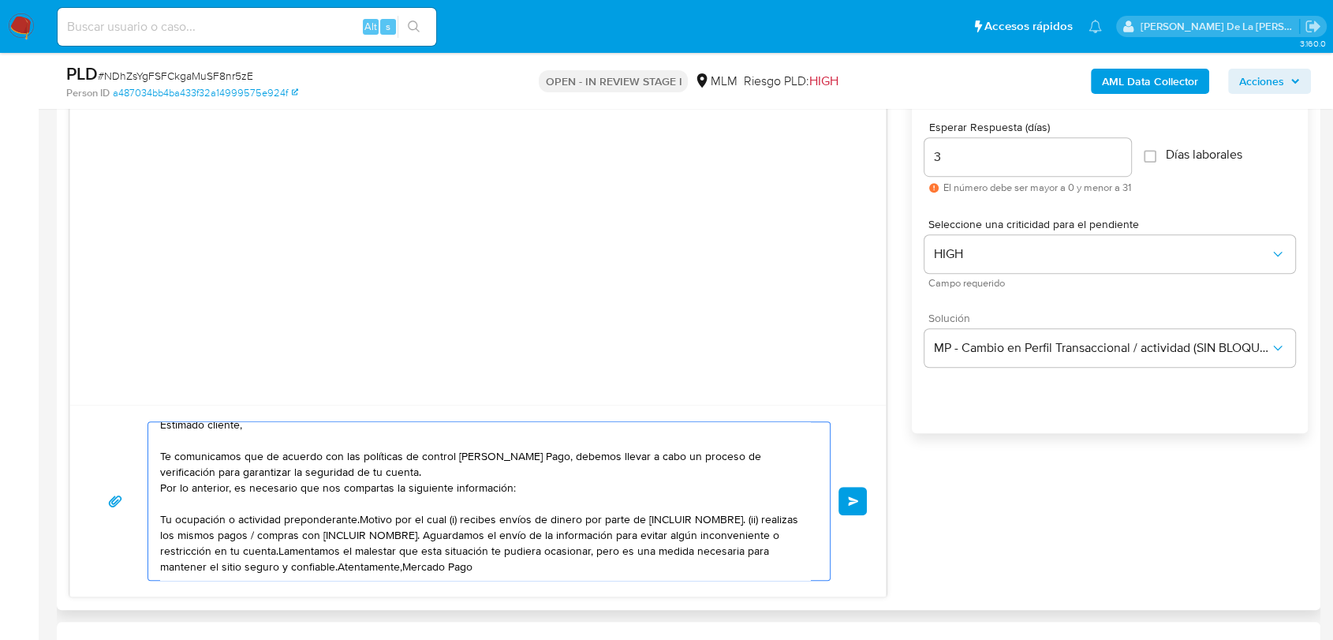
scroll to position [14, 0]
click at [422, 537] on textarea "Estimado cliente, Te comunicamos que de acuerdo con las políticas de control de…" at bounding box center [485, 501] width 650 height 158
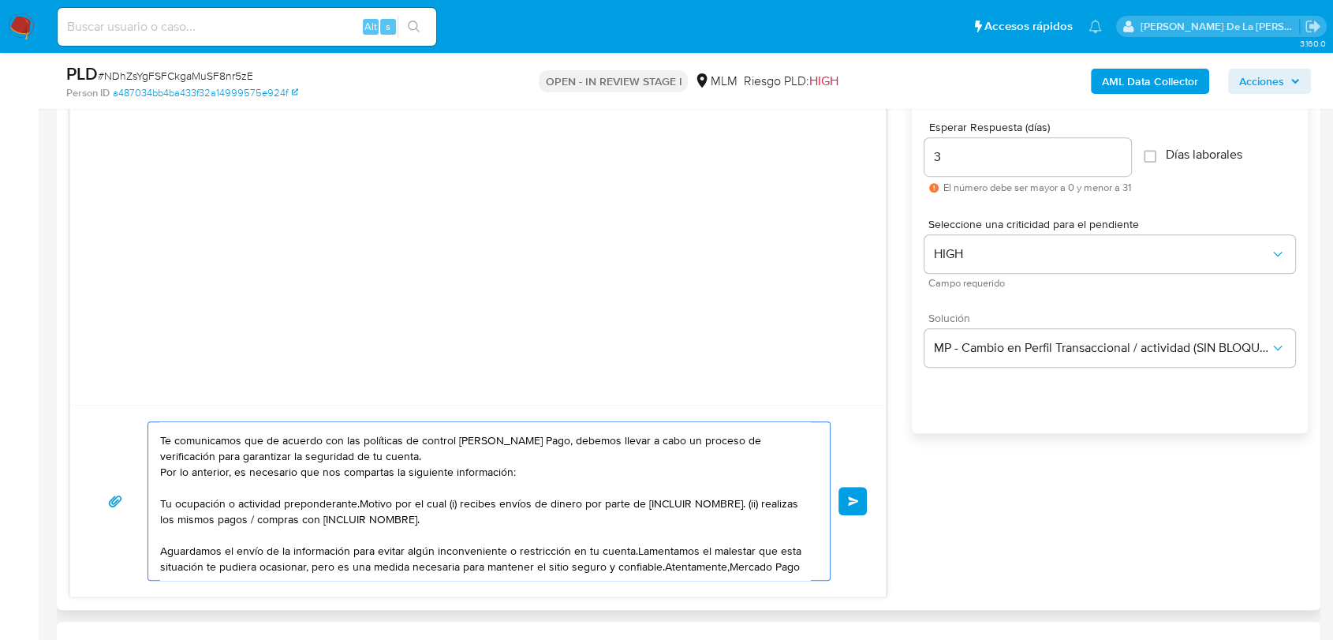
scroll to position [31, 0]
click at [635, 553] on textarea "Estimado cliente, Te comunicamos que de acuerdo con las políticas de control de…" at bounding box center [485, 501] width 650 height 158
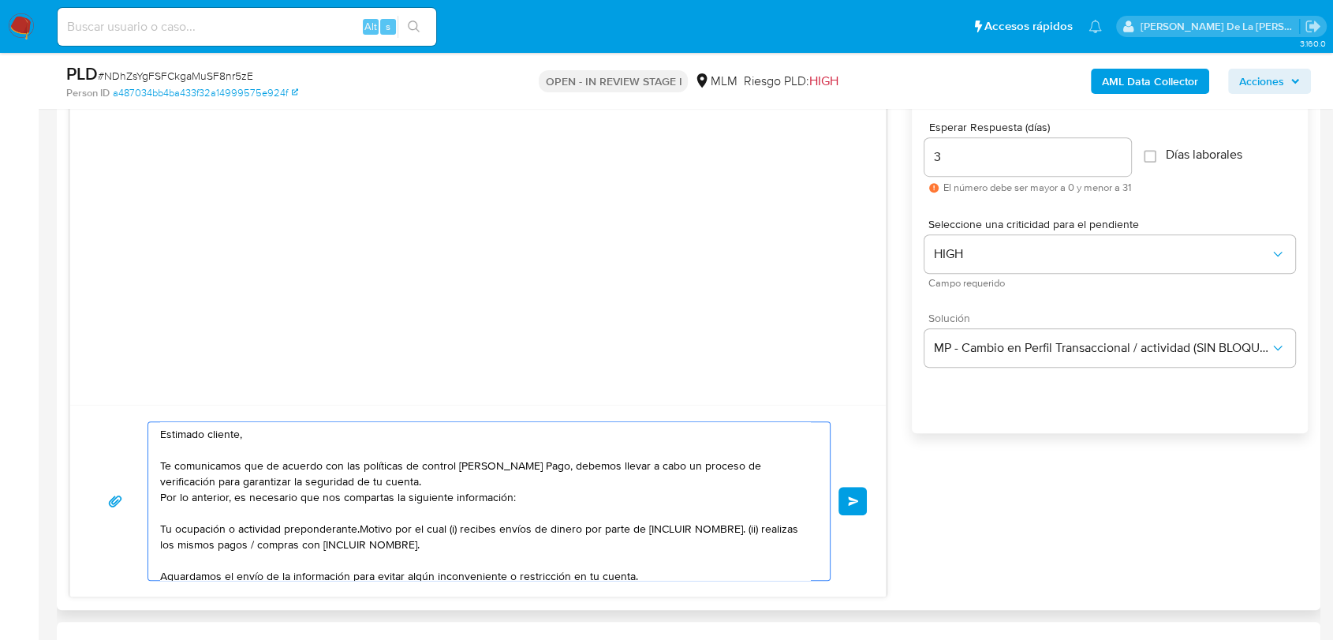
scroll to position [89, 0]
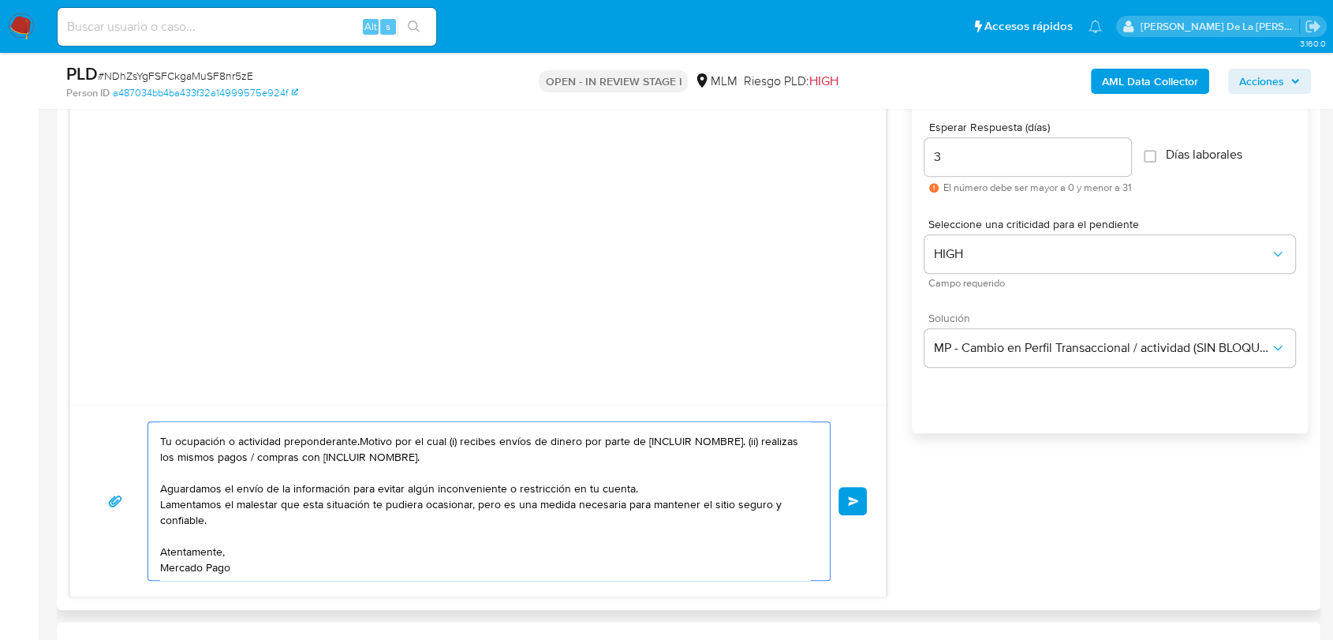
drag, startPoint x: 555, startPoint y: 489, endPoint x: 505, endPoint y: 491, distance: 50.5
click at [505, 491] on textarea "Estimado cliente, Te comunicamos que de acuerdo con las políticas de control de…" at bounding box center [485, 501] width 650 height 158
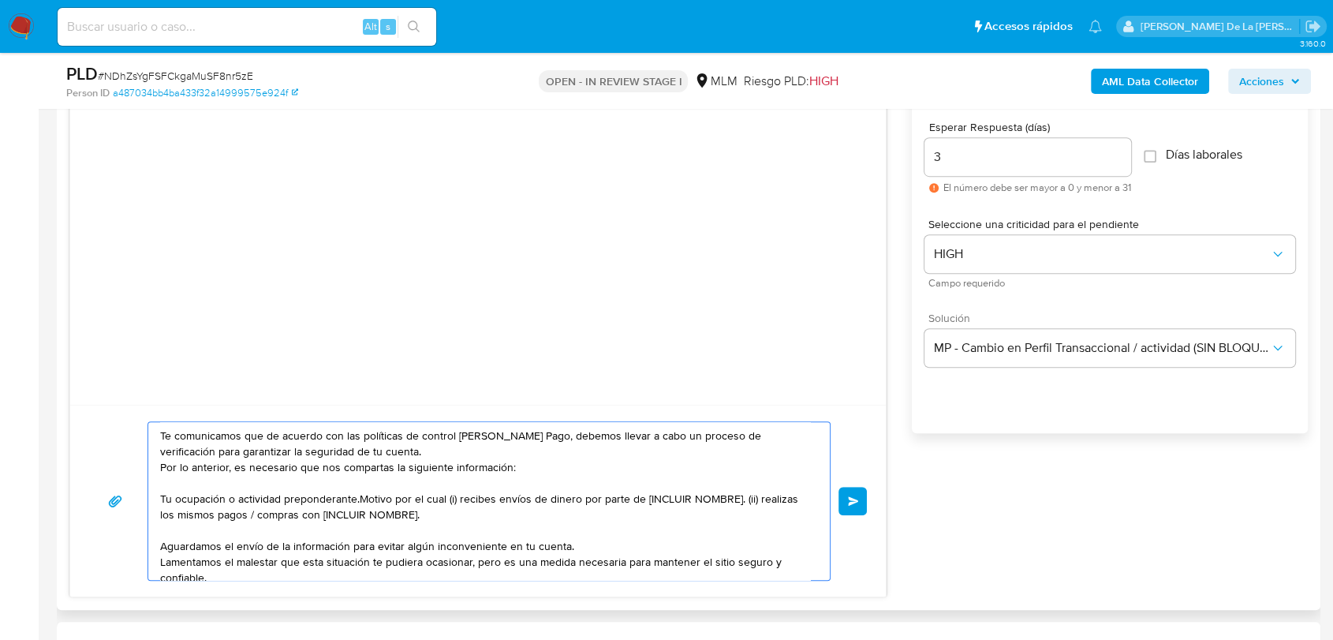
scroll to position [2, 0]
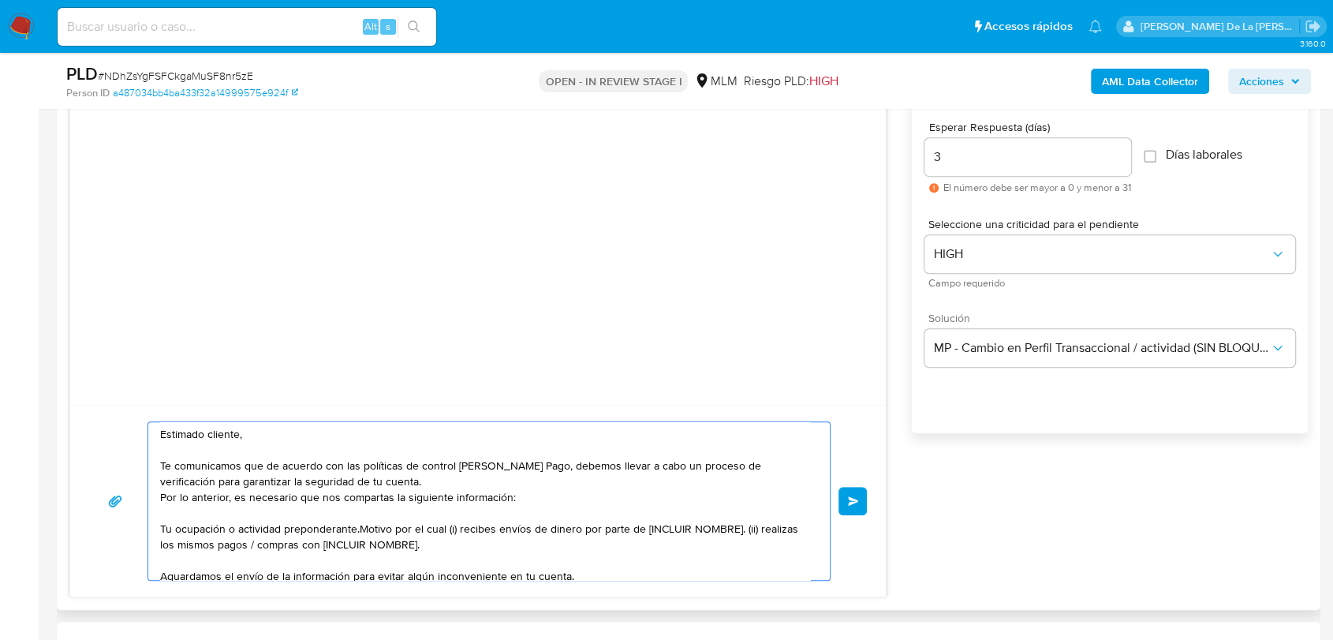
drag, startPoint x: 427, startPoint y: 547, endPoint x: 152, endPoint y: 527, distance: 275.3
click at [152, 527] on div "Estimado cliente, Te comunicamos que de acuerdo con las políticas de control de…" at bounding box center [485, 501] width 674 height 158
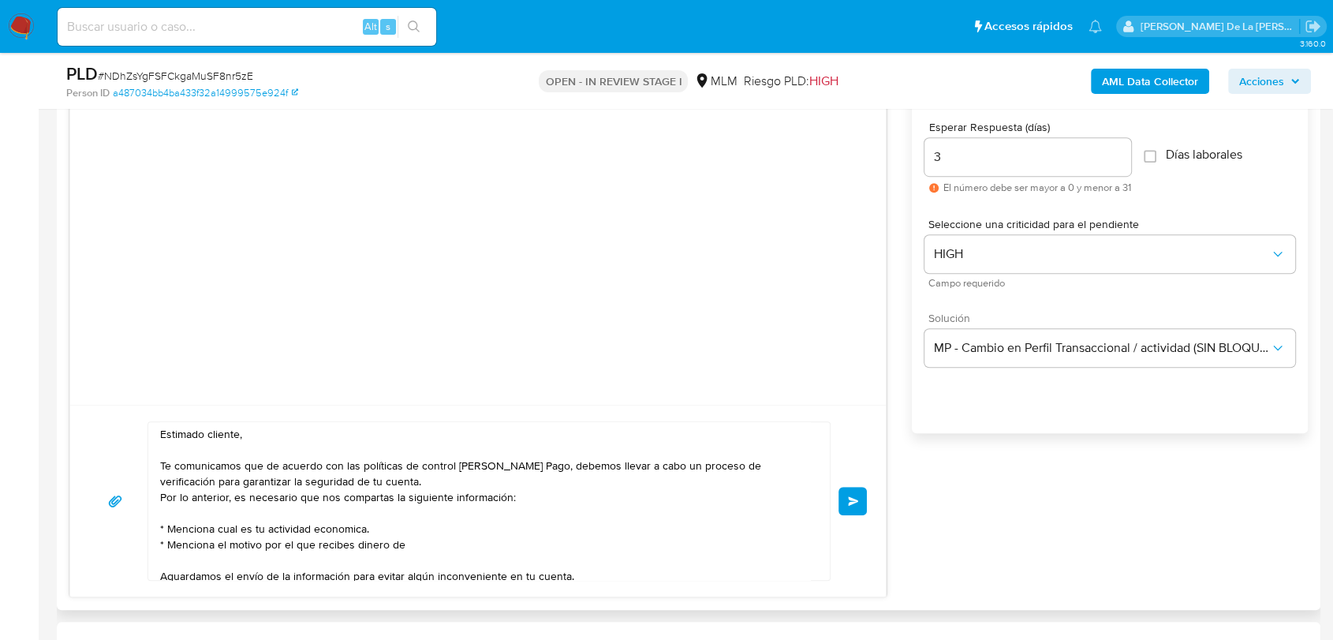
click at [429, 538] on textarea "Estimado cliente, Te comunicamos que de acuerdo con las políticas de control de…" at bounding box center [485, 501] width 650 height 158
paste textarea "4I CAPITAL SA DE CV"
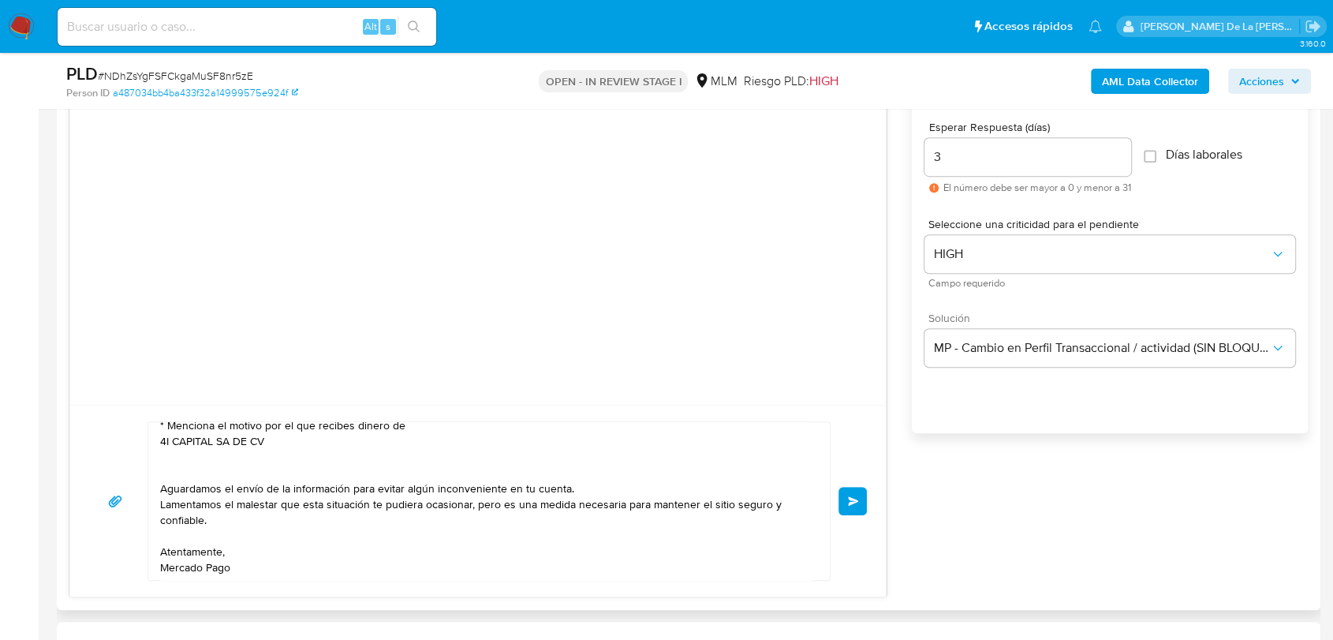
scroll to position [127, 0]
click at [283, 435] on textarea "Estimado cliente, Te comunicamos que de acuerdo con las políticas de control de…" at bounding box center [485, 501] width 650 height 158
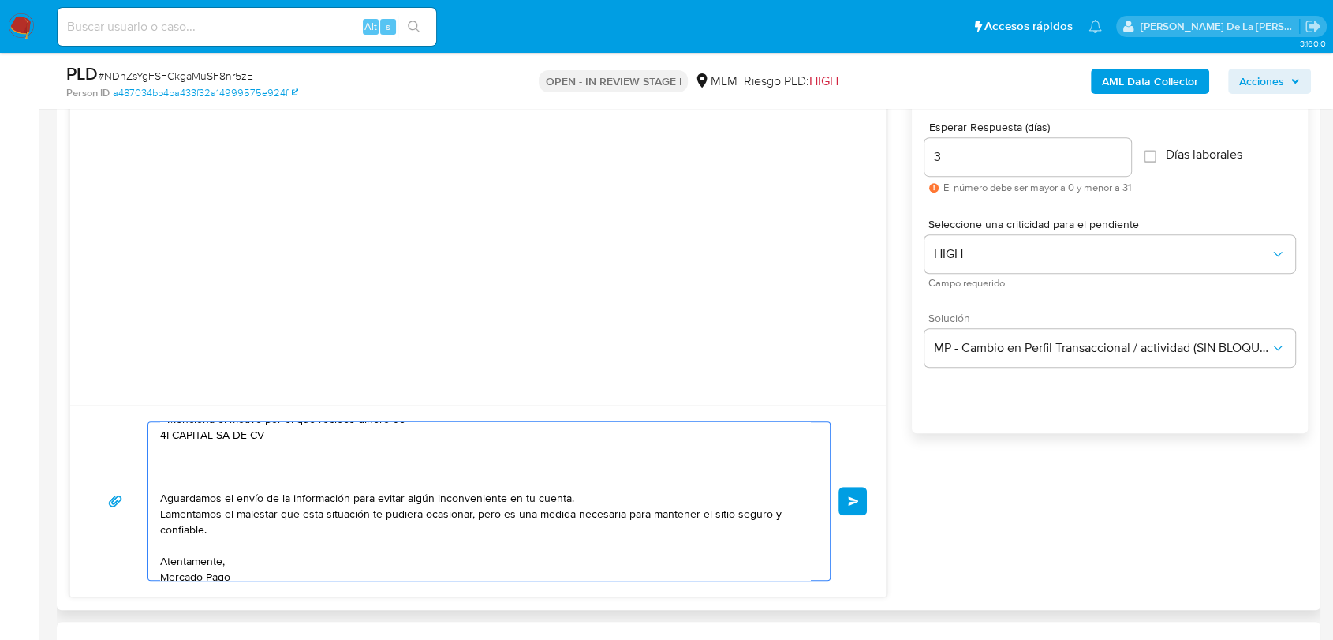
paste textarea "MARCELA DE LA CRUZ CERVANTES GONZALEZ"
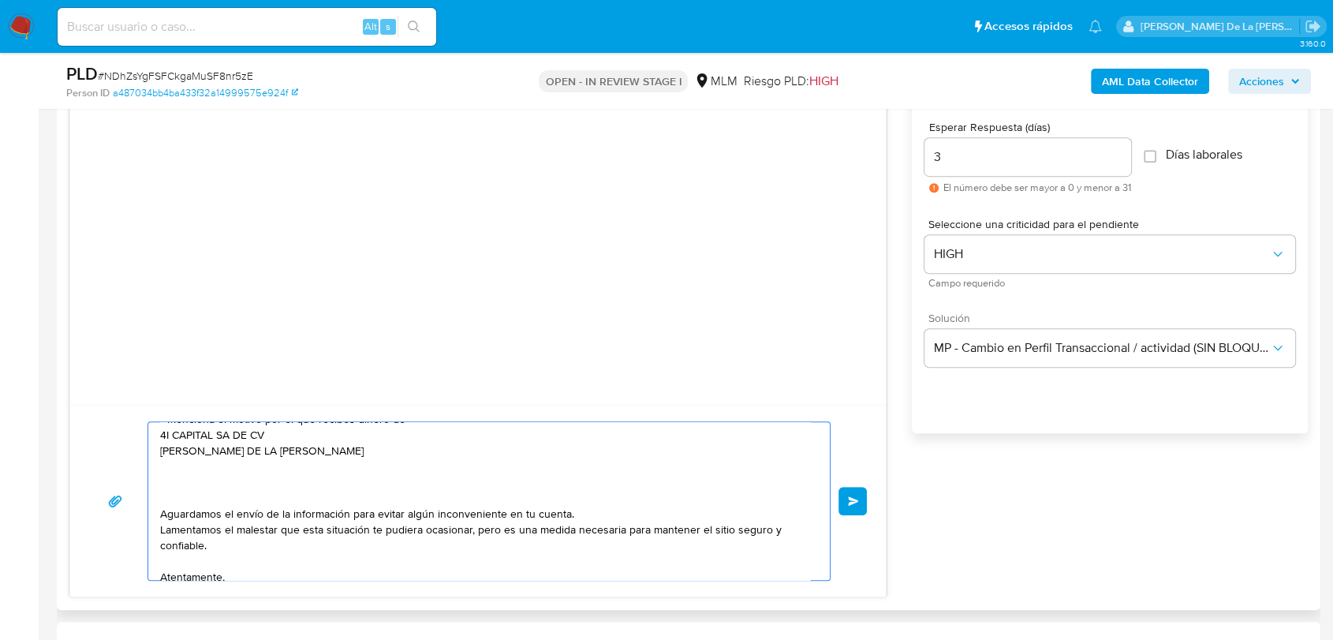
click at [182, 480] on textarea "Estimado cliente, Te comunicamos que de acuerdo con las políticas de control de…" at bounding box center [485, 501] width 650 height 158
click at [177, 469] on textarea "Estimado cliente, Te comunicamos que de acuerdo con las políticas de control de…" at bounding box center [485, 501] width 650 height 158
paste textarea "ISRAEL CASTELAN CERVANTES"
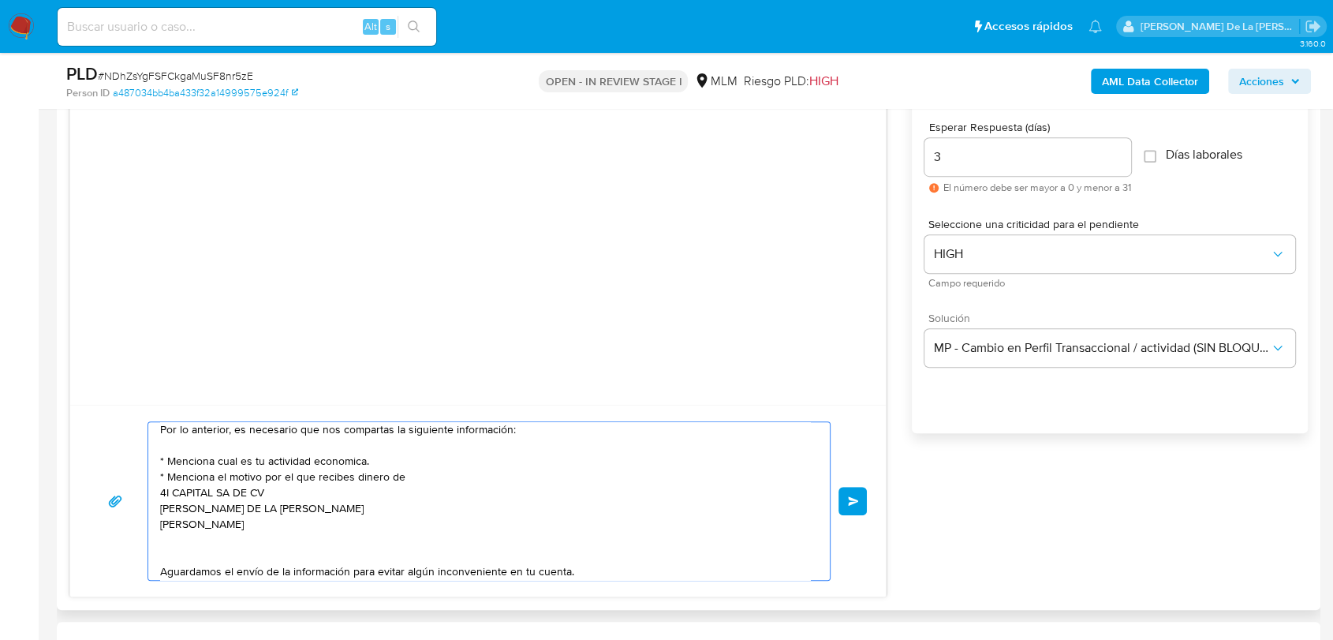
scroll to position [39, 0]
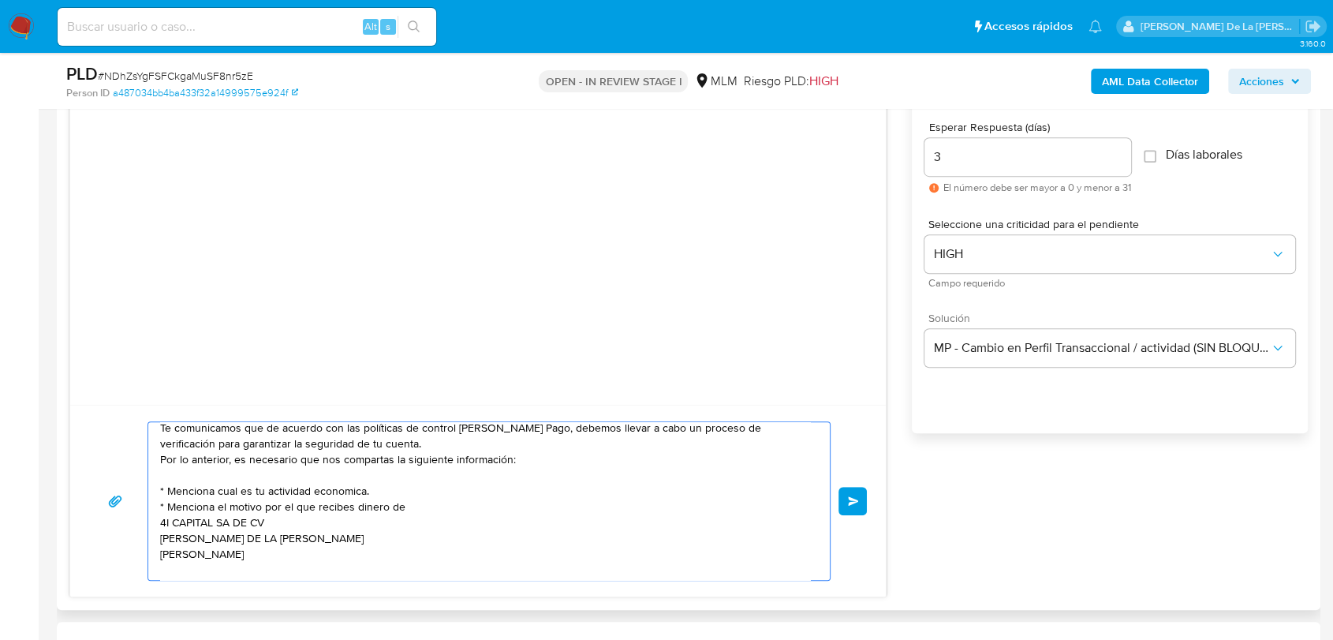
click at [160, 523] on textarea "Estimado cliente, Te comunicamos que de acuerdo con las políticas de control de…" at bounding box center [485, 501] width 650 height 158
click at [196, 539] on textarea "Estimado cliente, Te comunicamos que de acuerdo con las políticas de control de…" at bounding box center [485, 501] width 650 height 158
drag, startPoint x: 346, startPoint y: 527, endPoint x: 343, endPoint y: 541, distance: 14.4
click at [178, 554] on textarea "Estimado cliente, Te comunicamos que de acuerdo con las políticas de control de…" at bounding box center [485, 501] width 650 height 158
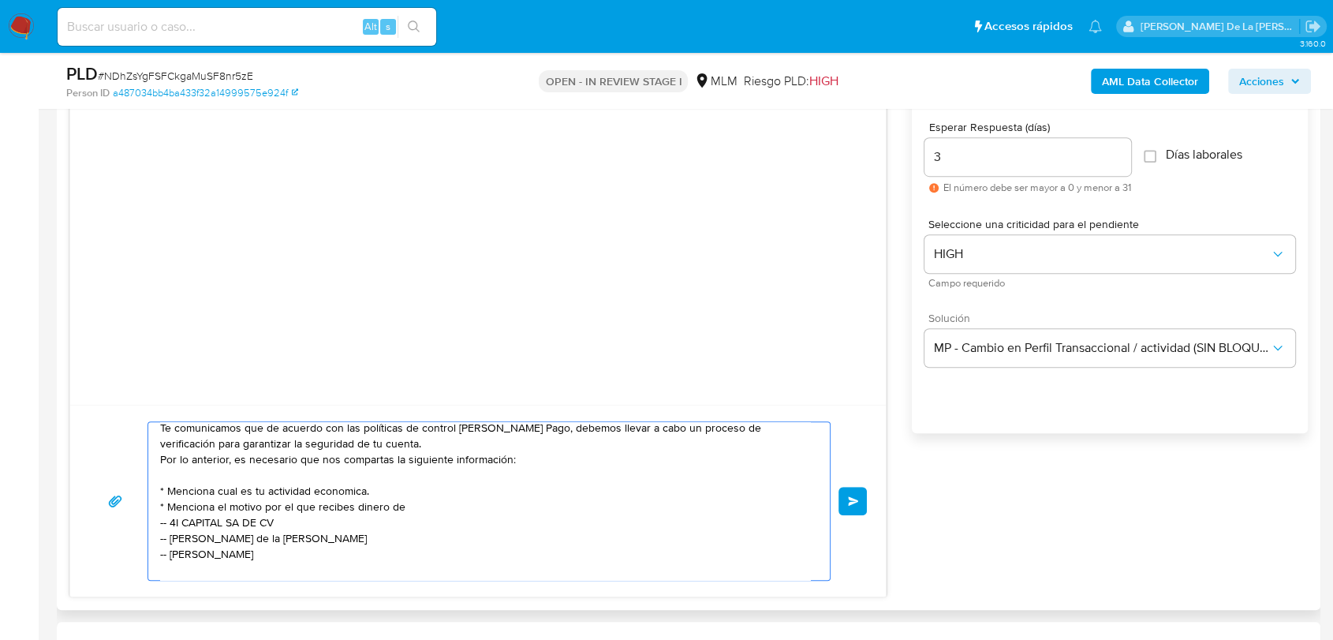
click at [178, 555] on textarea "Estimado cliente, Te comunicamos que de acuerdo con las políticas de control de…" at bounding box center [485, 501] width 650 height 158
drag, startPoint x: 333, startPoint y: 481, endPoint x: 338, endPoint y: 491, distance: 11.3
click at [319, 557] on textarea "Estimado cliente, Te comunicamos que de acuerdo con las políticas de control de…" at bounding box center [485, 501] width 650 height 158
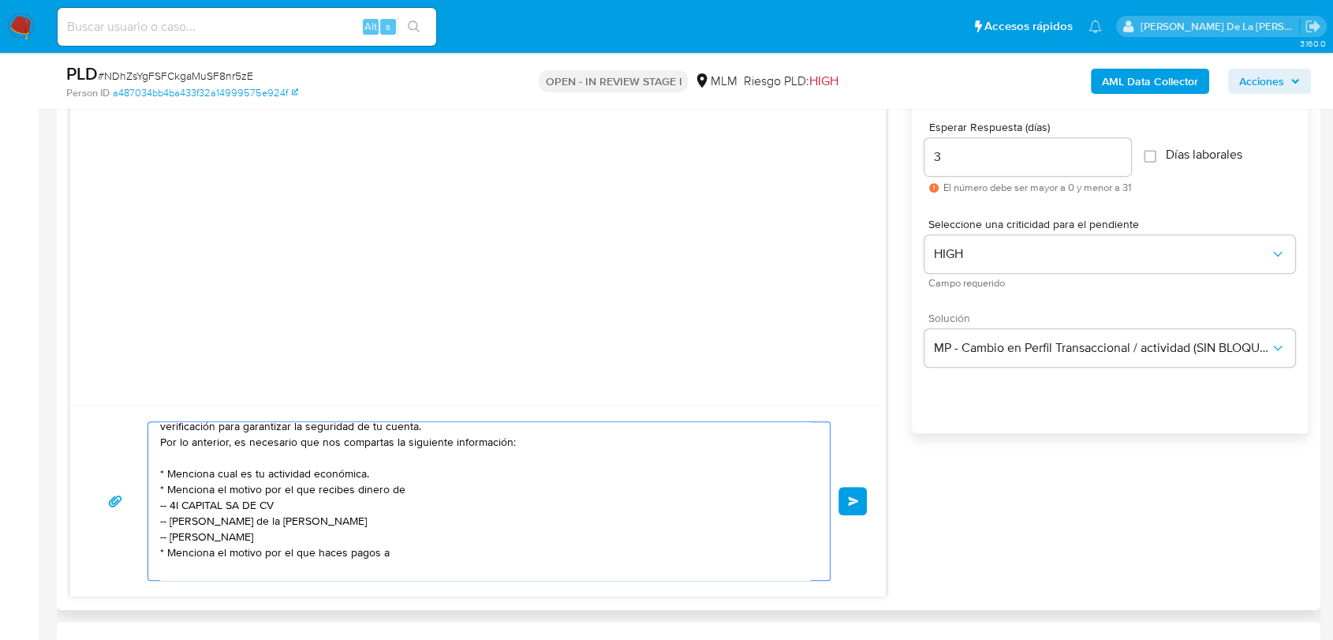
paste textarea "name: Dorada Renta || alias: name: RENTA CAJERO SONATA || alias:"
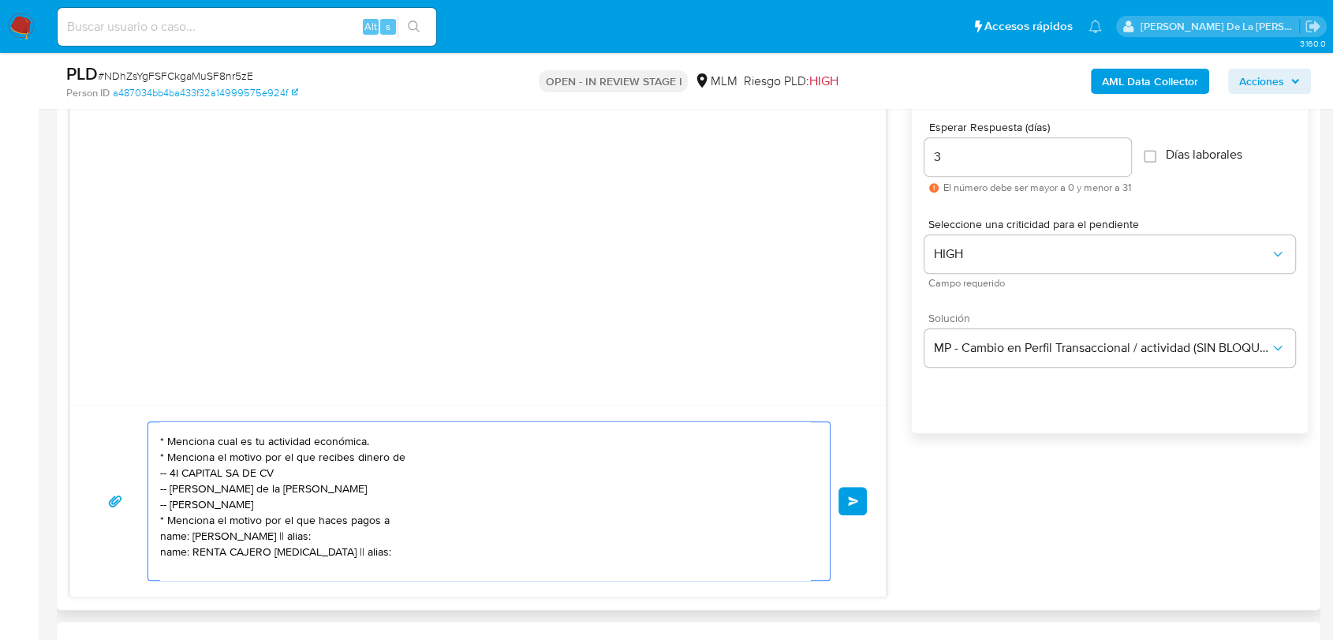
click at [163, 540] on textarea "Estimado cliente, Te comunicamos que de acuerdo con las políticas de control de…" at bounding box center [485, 501] width 650 height 158
click at [164, 540] on textarea "Estimado cliente, Te comunicamos que de acuerdo con las políticas de control de…" at bounding box center [485, 501] width 650 height 158
click at [185, 551] on textarea "Estimado cliente, Te comunicamos que de acuerdo con las políticas de control de…" at bounding box center [485, 501] width 650 height 158
click at [168, 559] on textarea "Estimado cliente, Te comunicamos que de acuerdo con las políticas de control de…" at bounding box center [485, 501] width 650 height 158
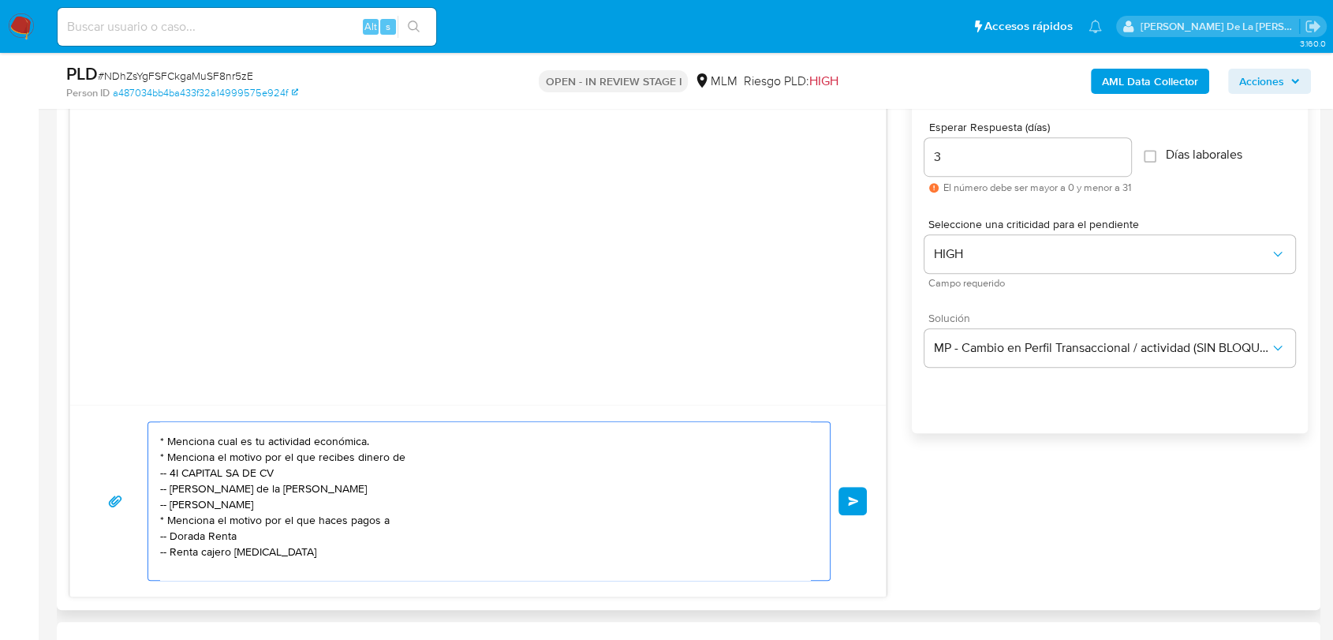
type textarea "Estimado cliente, Te comunicamos que de acuerdo con las políticas de control de…"
click at [297, 552] on textarea "Estimado cliente, Te comunicamos que de acuerdo con las políticas de control de…" at bounding box center [485, 501] width 650 height 158
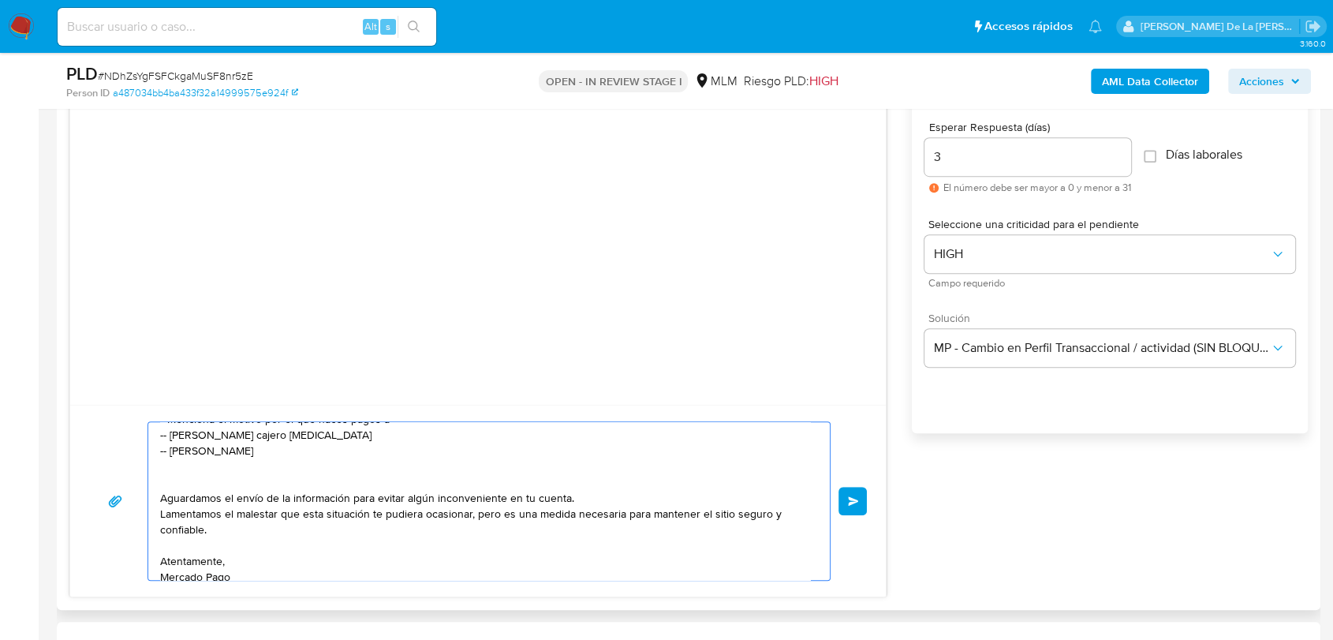
scroll to position [224, 0]
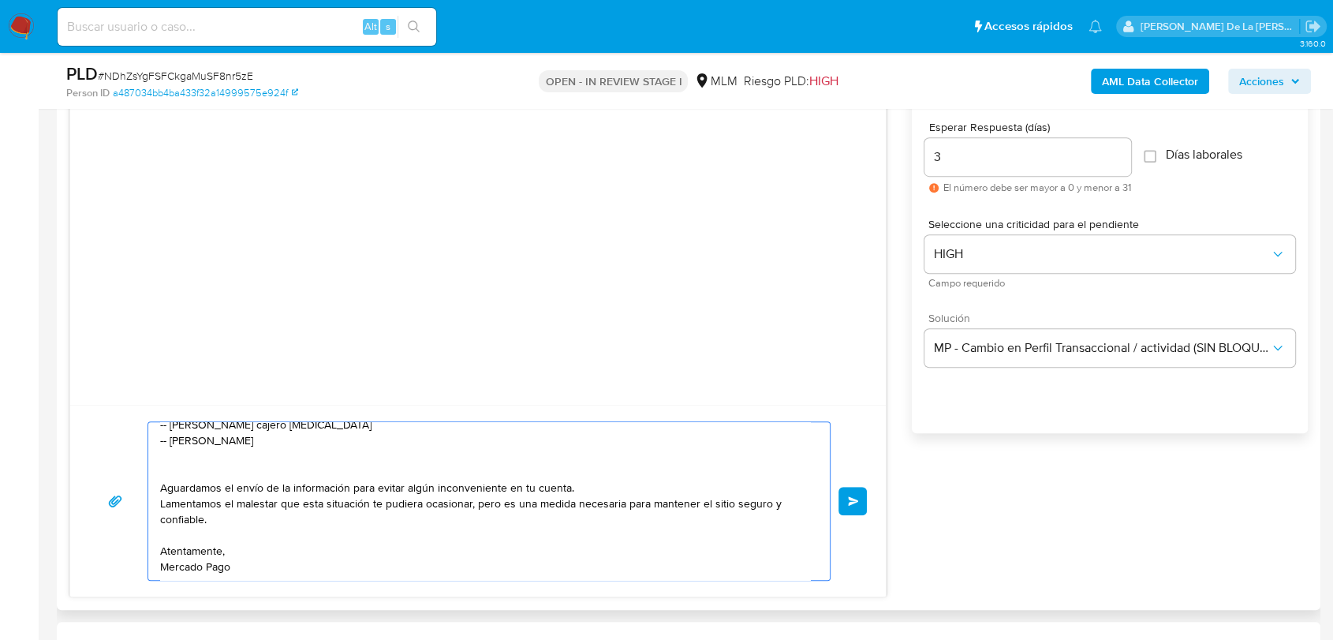
click at [219, 462] on textarea "Estimado cliente, Te comunicamos que de acuerdo con las políticas de control de…" at bounding box center [485, 501] width 650 height 158
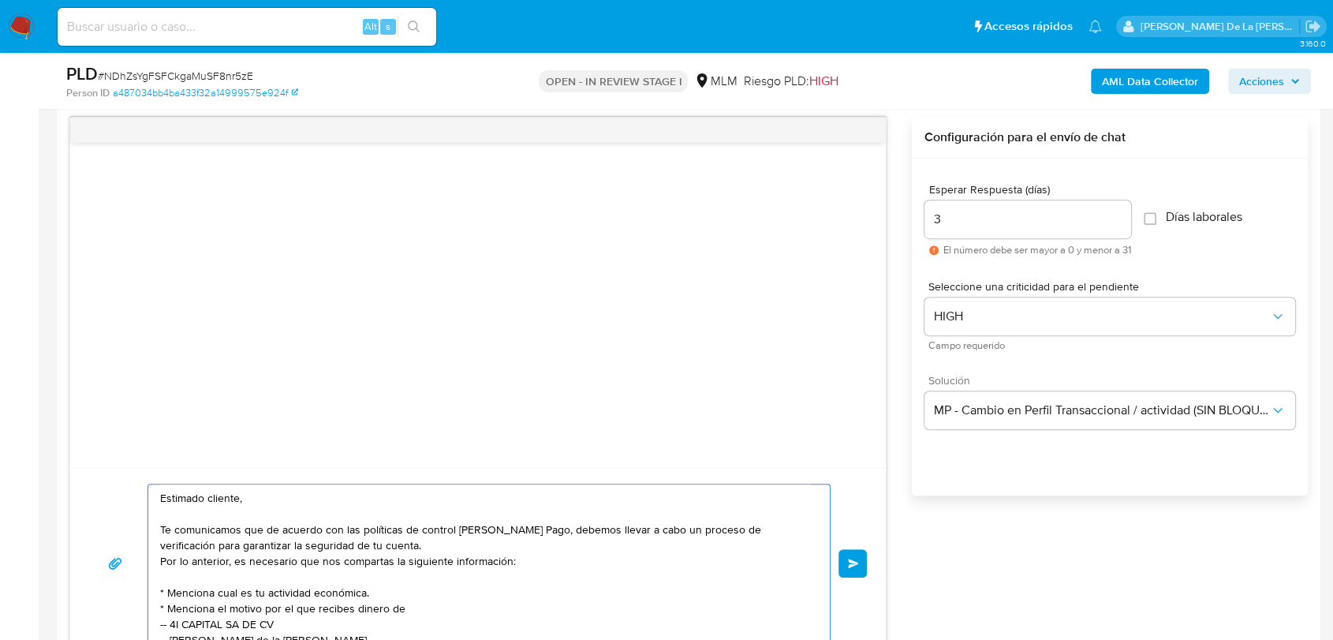
scroll to position [876, 0]
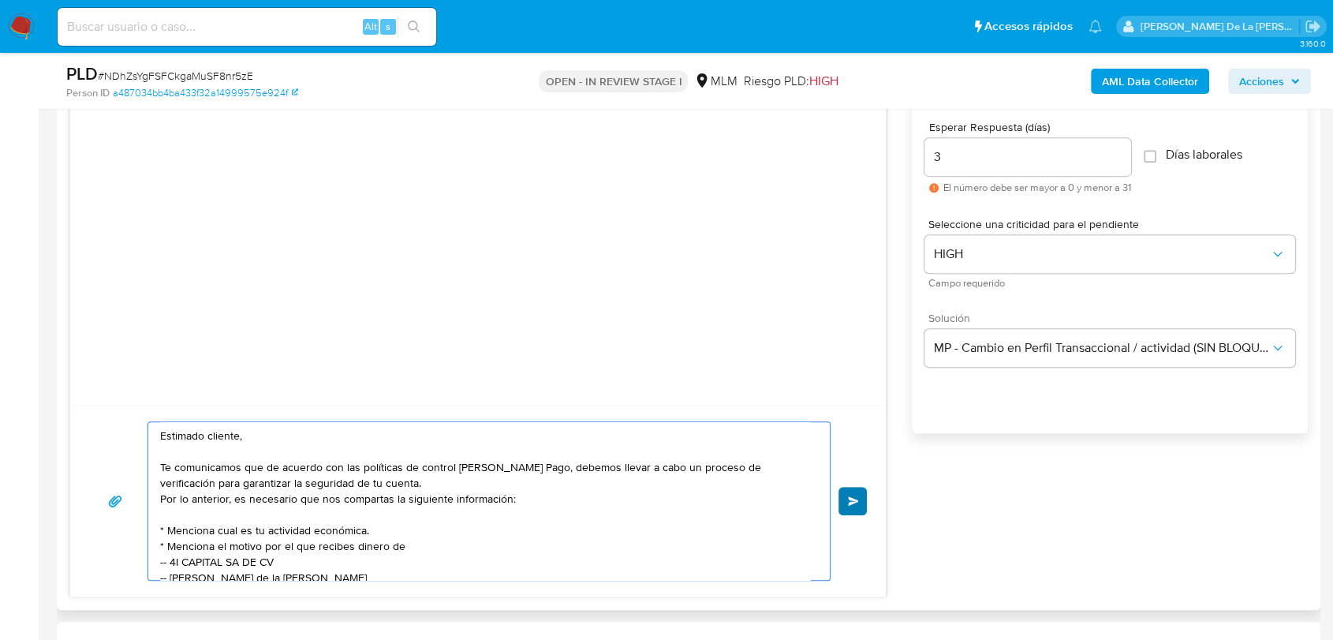
type textarea "Estimado cliente, Te comunicamos que de acuerdo con las políticas de control de…"
click at [848, 499] on span "Enviar" at bounding box center [853, 500] width 11 height 9
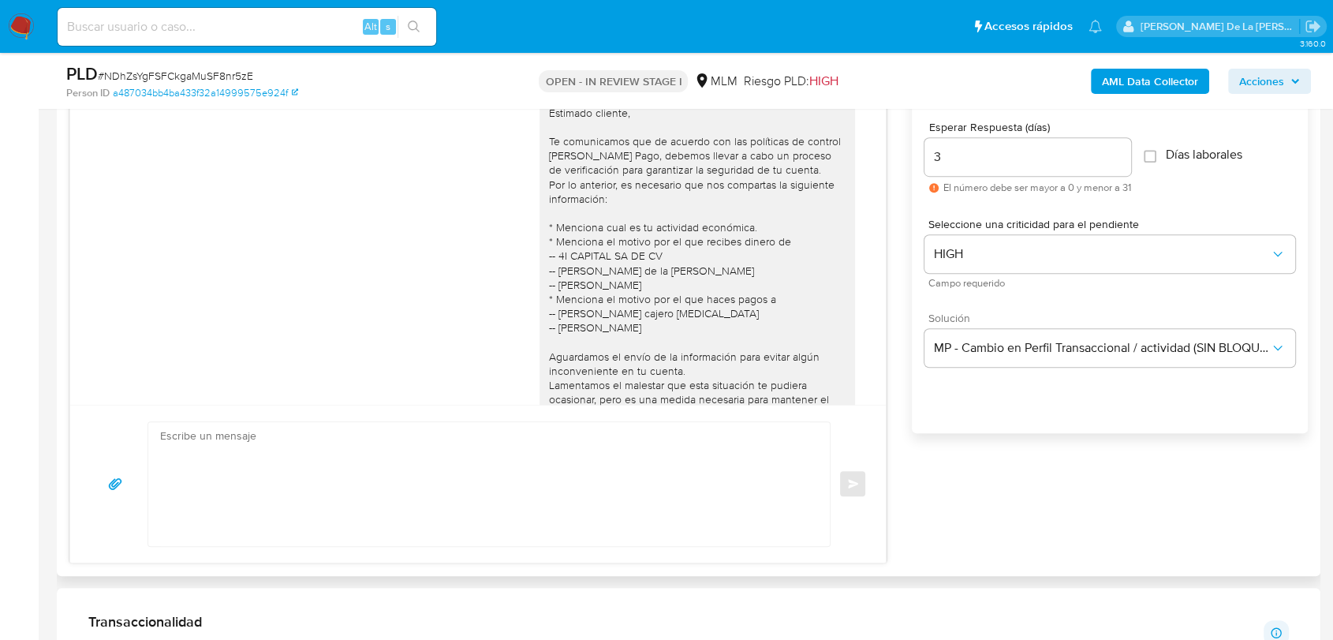
scroll to position [110, 0]
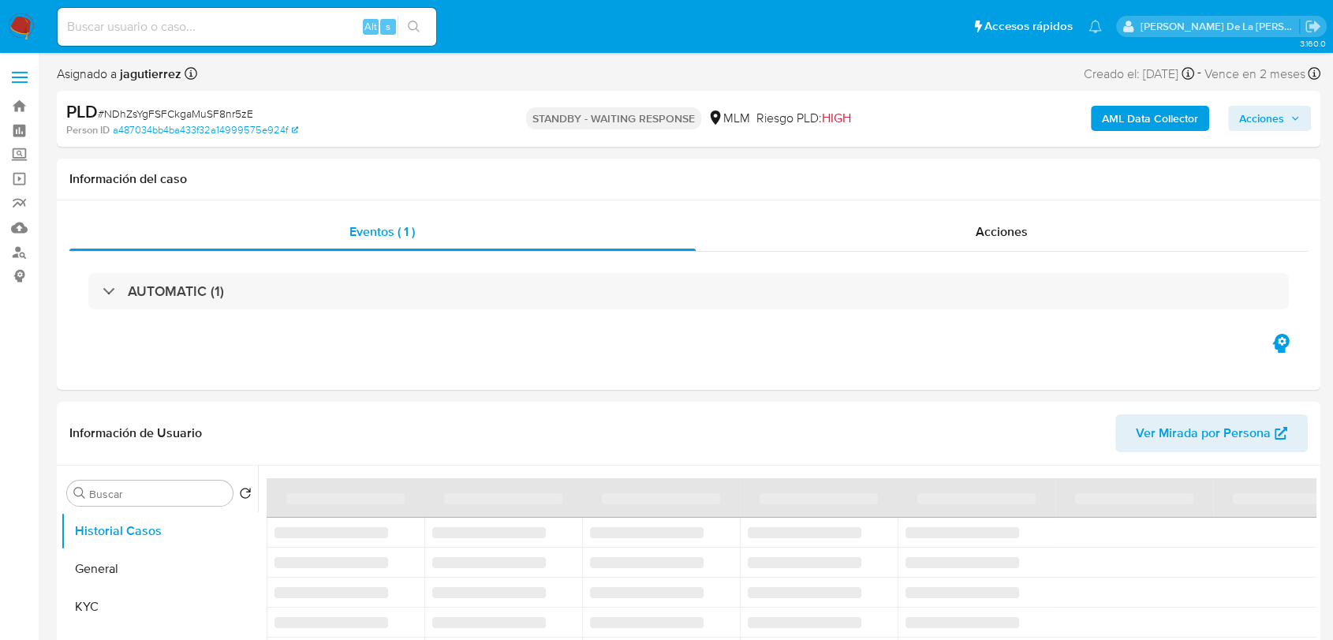
select select "10"
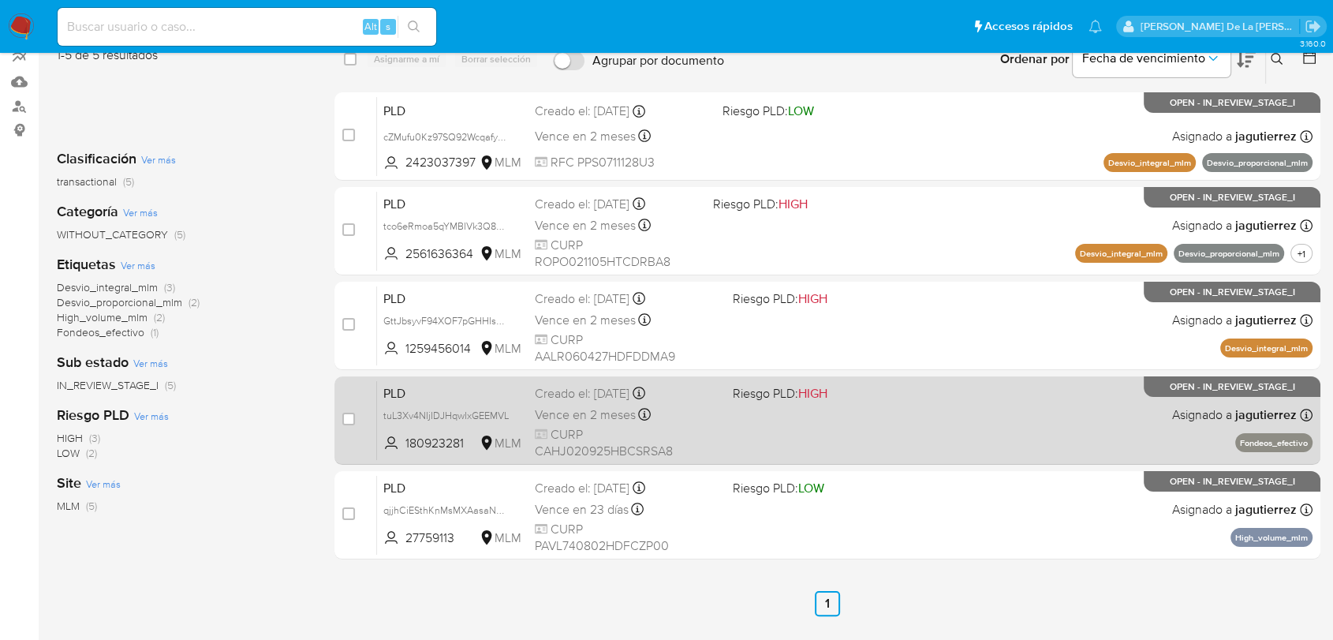
scroll to position [175, 0]
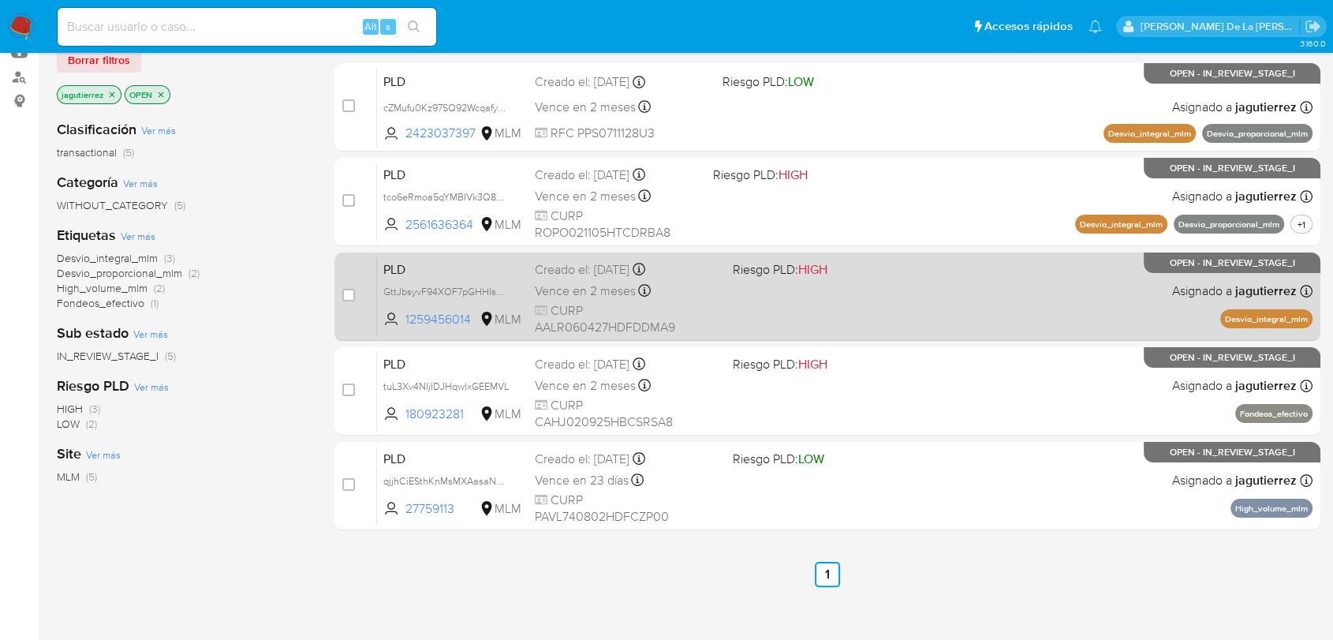
click at [898, 301] on div "PLD GttJbsyvF94XOF7pGHHIs4Yv 1259456014 MLM Riesgo PLD: HIGH Creado el: 12/09/2…" at bounding box center [845, 296] width 936 height 80
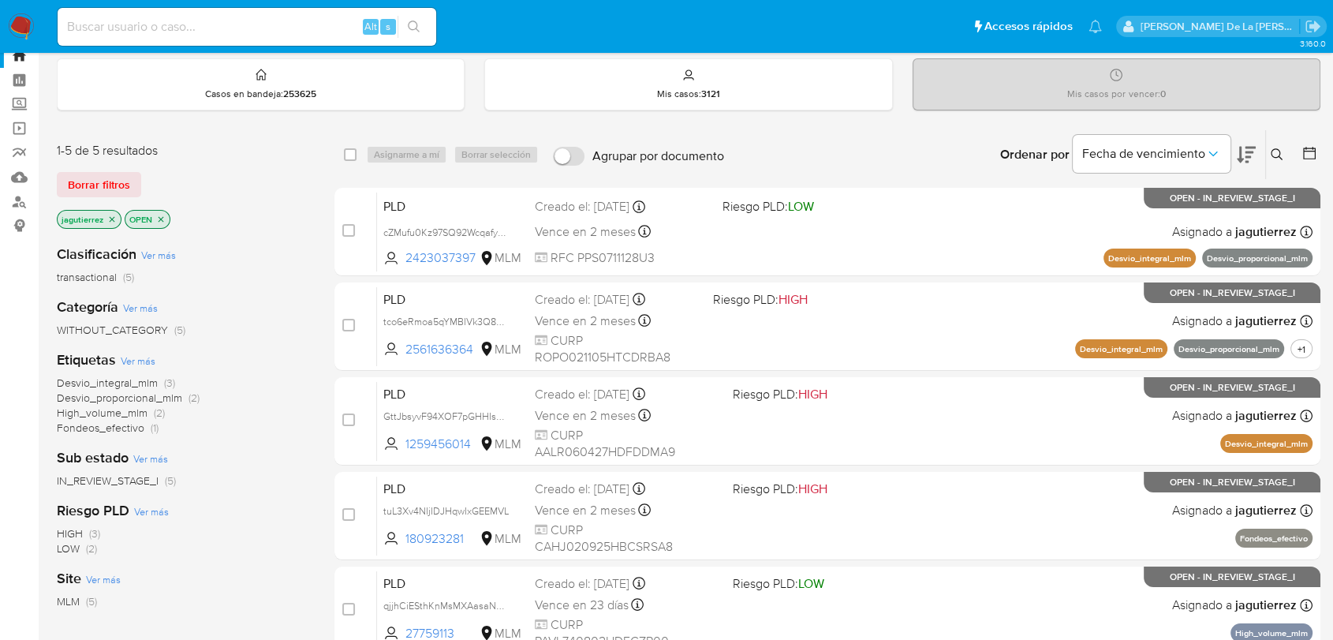
scroll to position [0, 0]
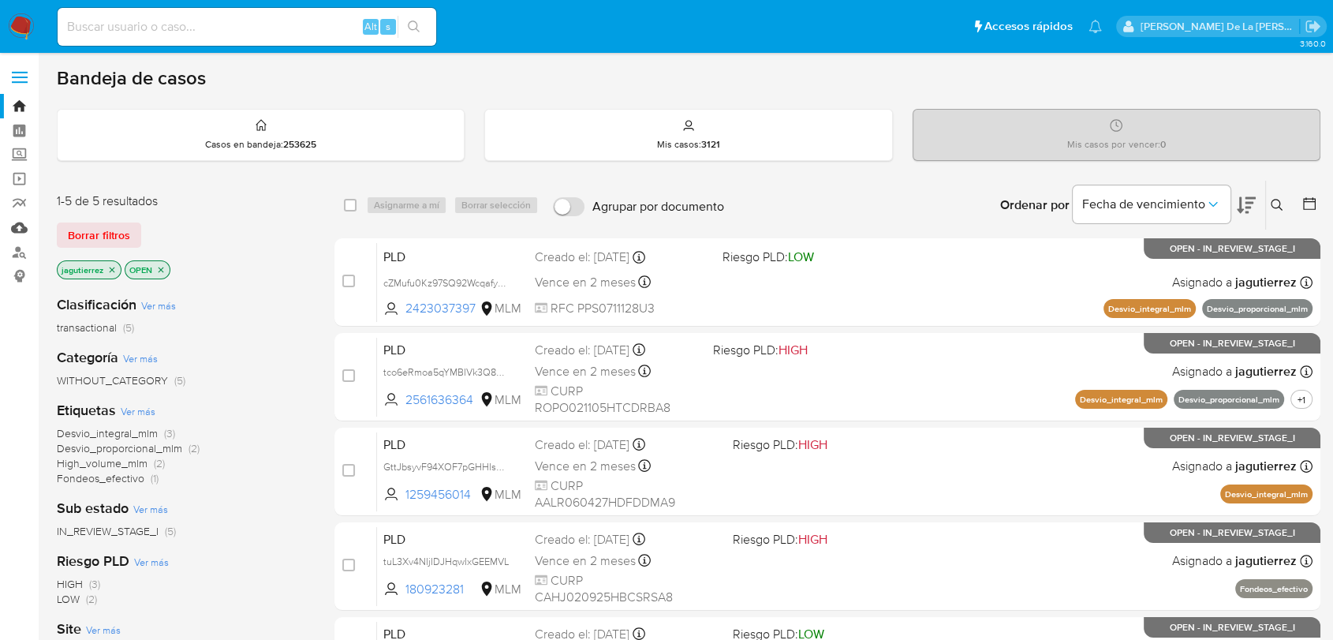
click at [22, 228] on link "Mulan" at bounding box center [94, 227] width 188 height 24
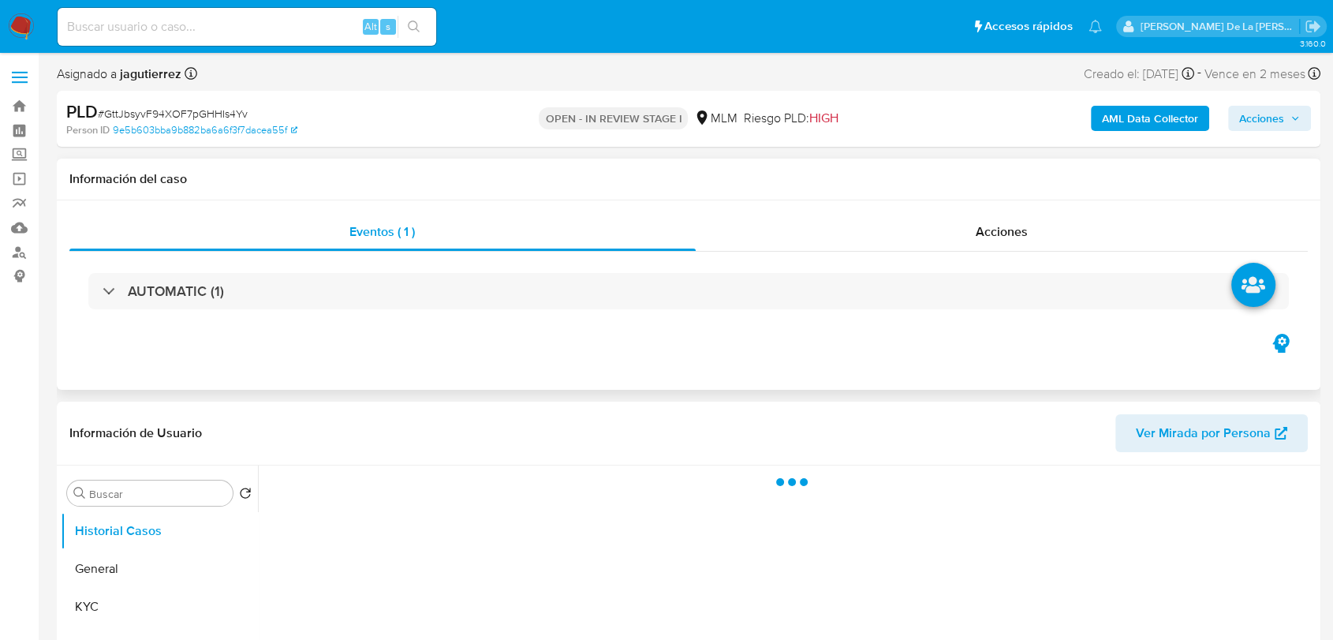
select select "10"
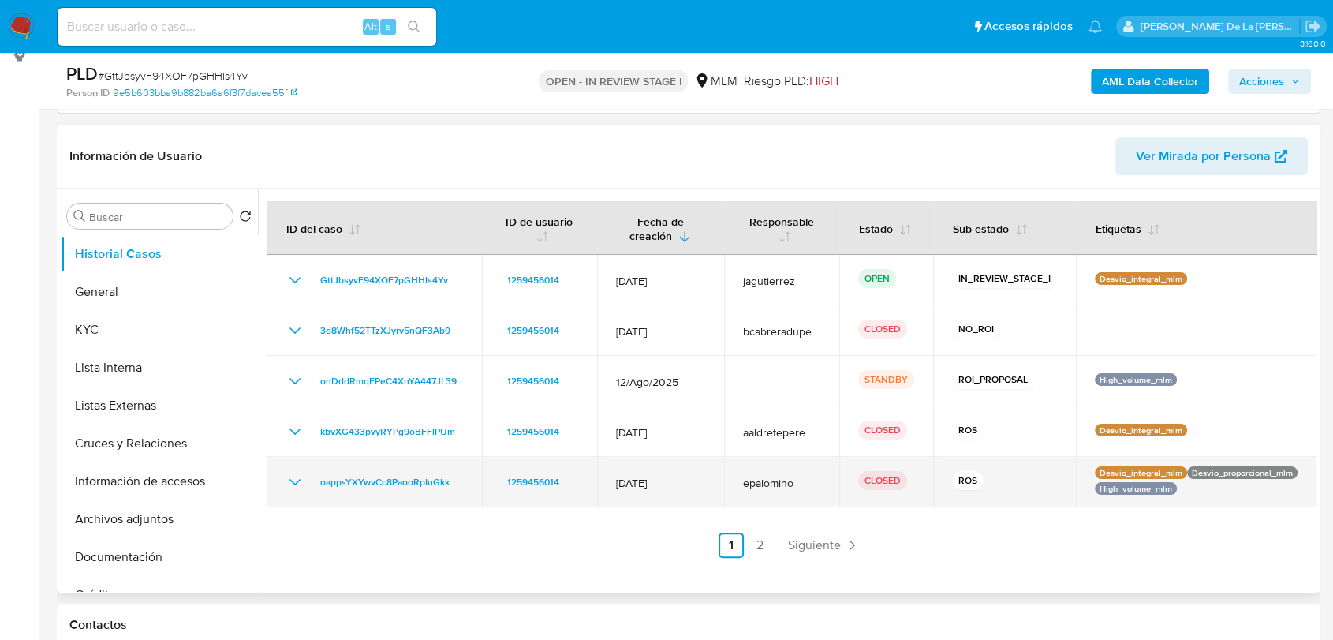
scroll to position [263, 0]
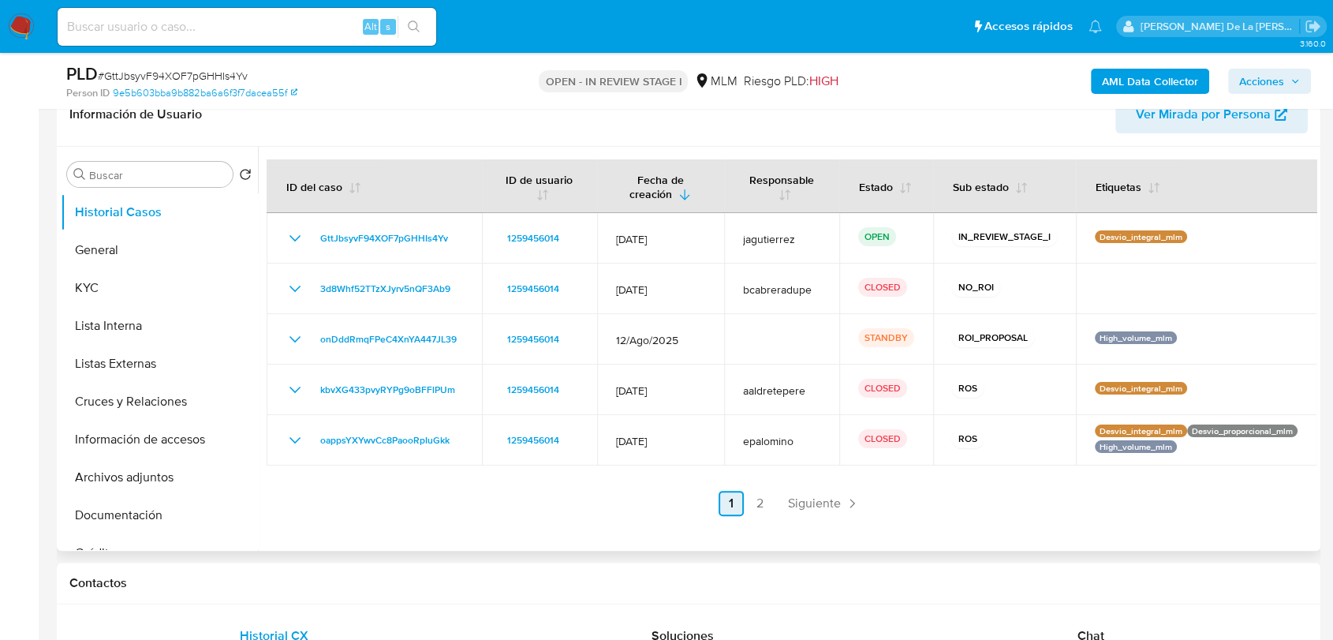
click at [820, 506] on span "Siguiente" at bounding box center [814, 503] width 53 height 13
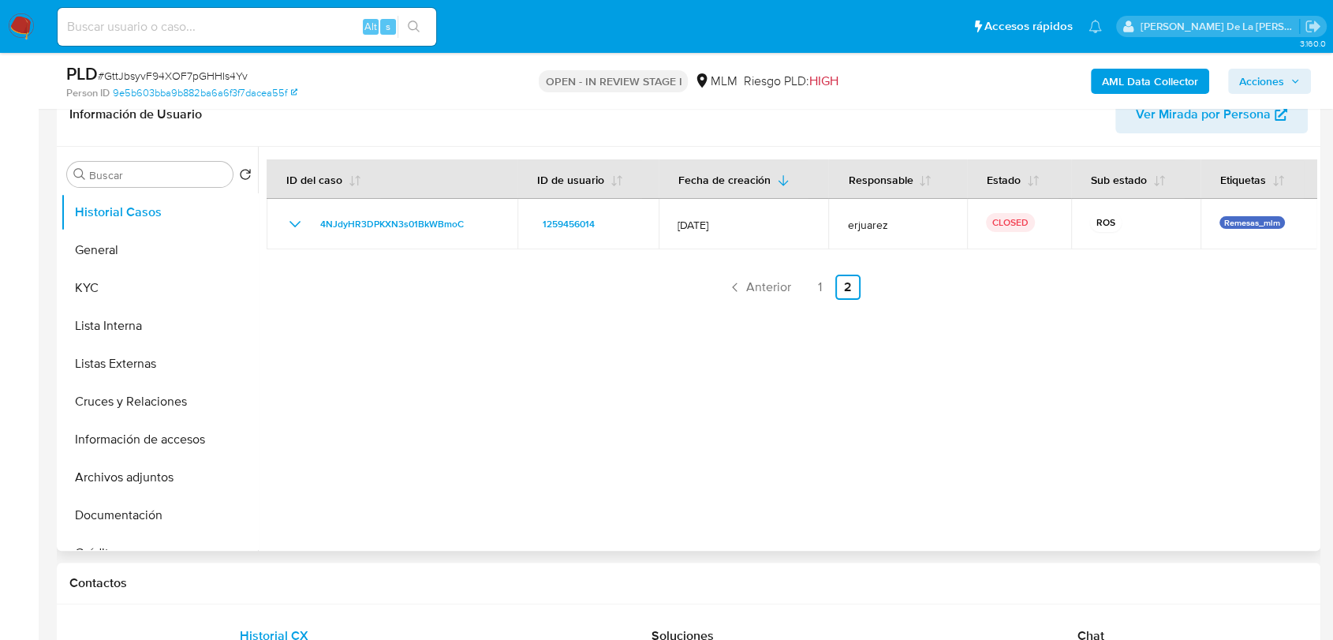
click at [743, 271] on div "ID del caso ID de usuario Fecha de creación Responsable Estado Sub estado Etiqu…" at bounding box center [792, 229] width 1050 height 140
click at [757, 286] on span "Anterior" at bounding box center [768, 287] width 45 height 13
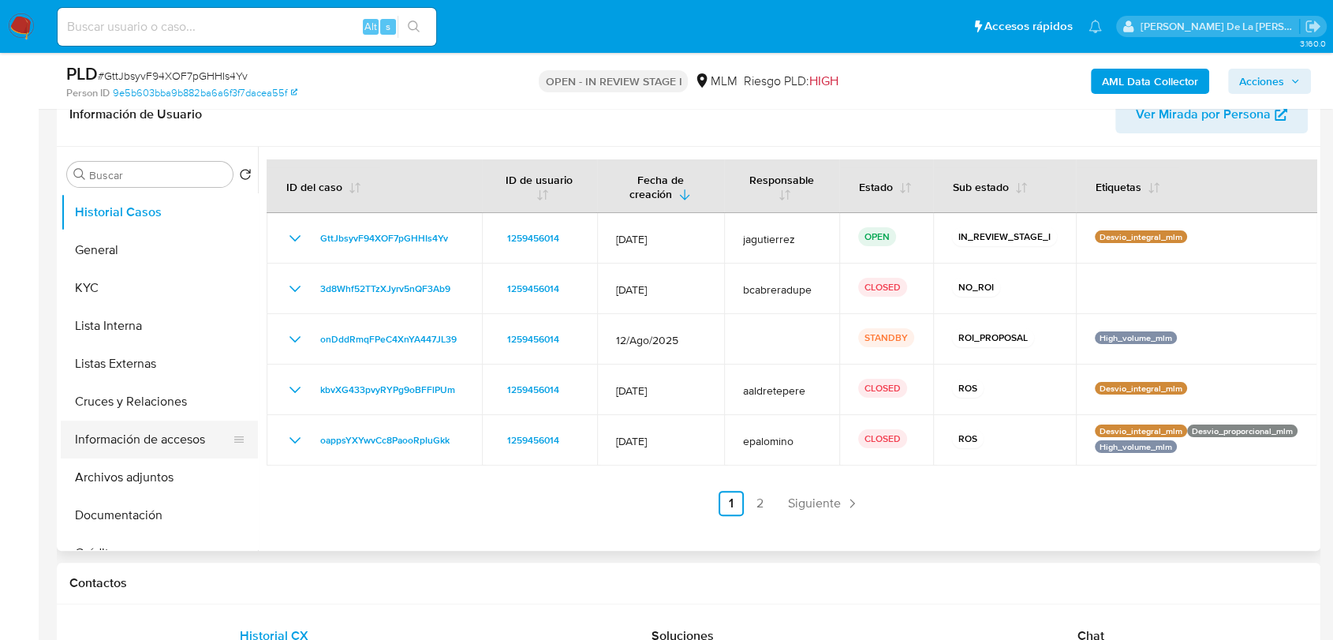
click at [120, 435] on button "Información de accesos" at bounding box center [153, 439] width 185 height 38
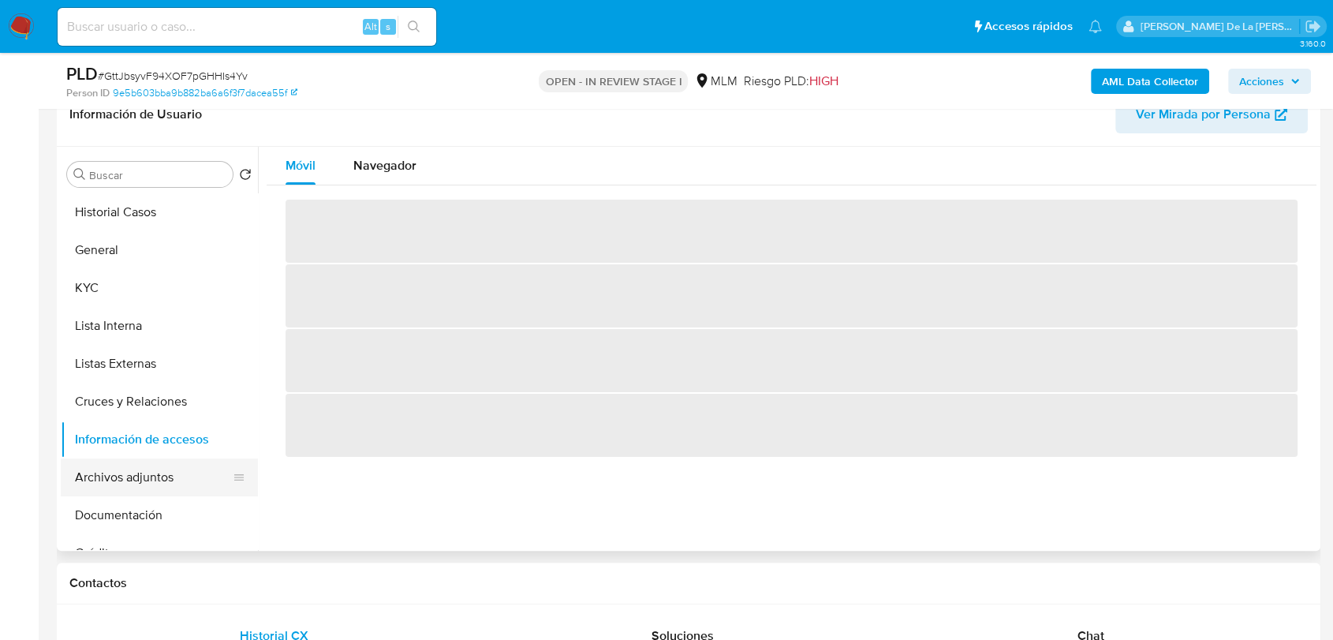
click at [121, 484] on button "Archivos adjuntos" at bounding box center [153, 477] width 185 height 38
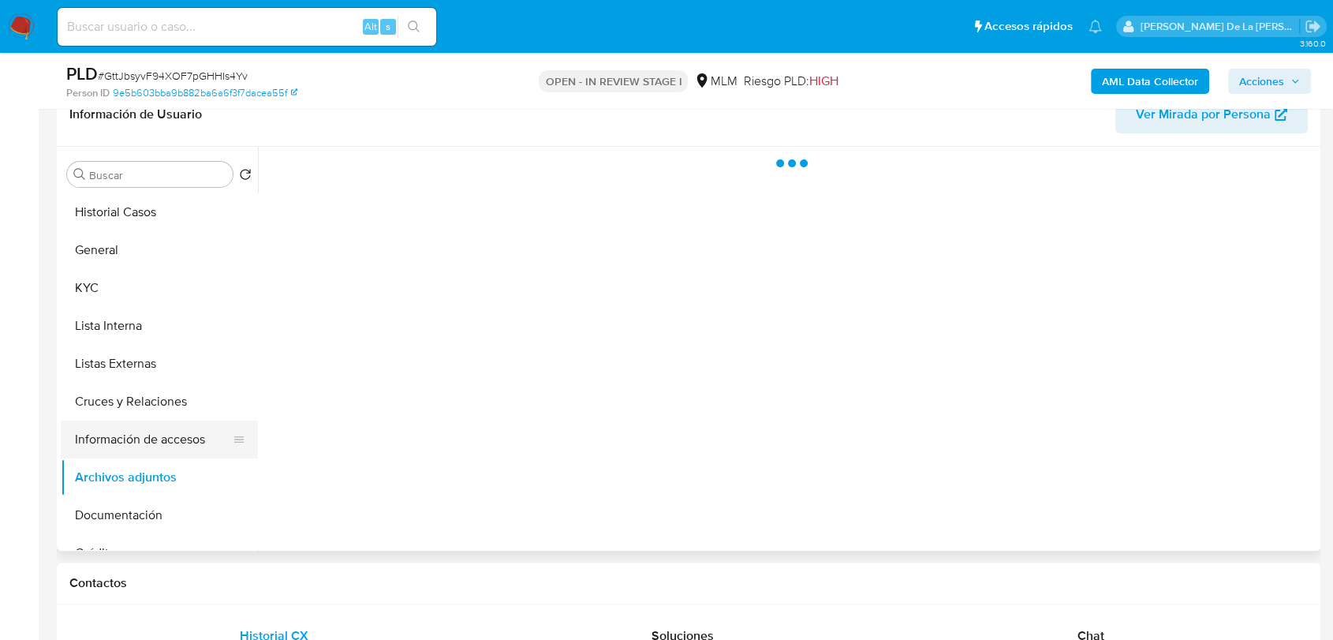
click at [131, 446] on button "Información de accesos" at bounding box center [153, 439] width 185 height 38
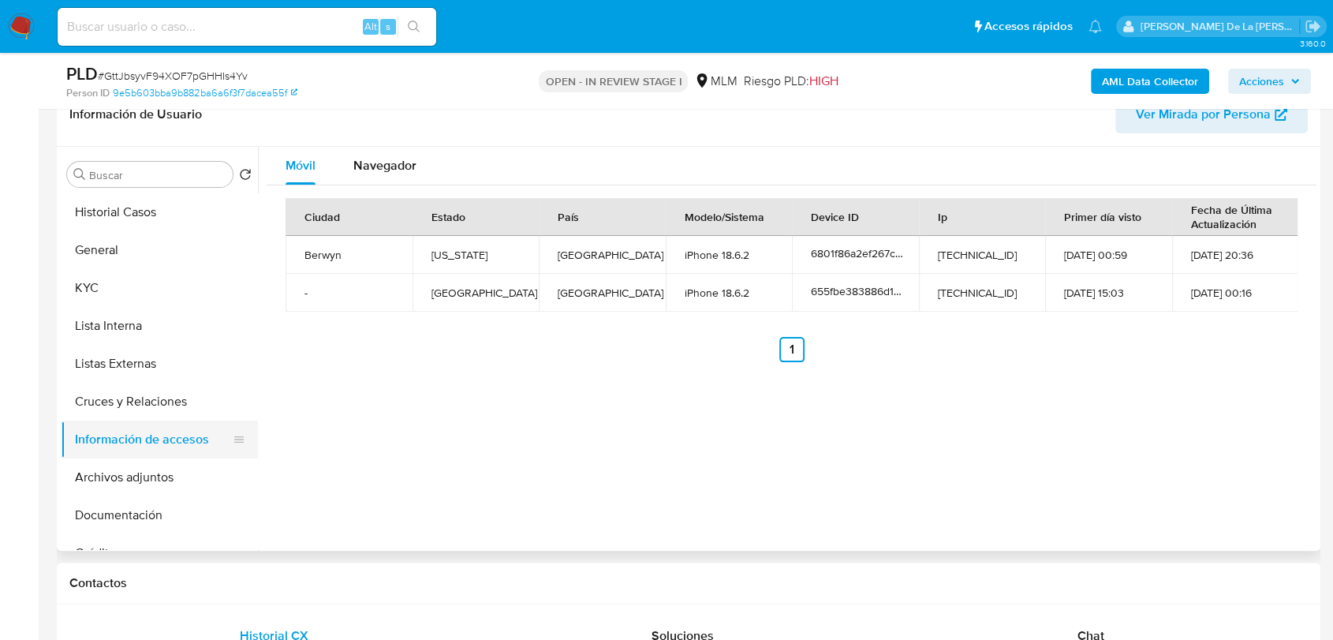
click at [121, 454] on button "Información de accesos" at bounding box center [153, 439] width 185 height 38
click at [110, 471] on button "Archivos adjuntos" at bounding box center [153, 477] width 185 height 38
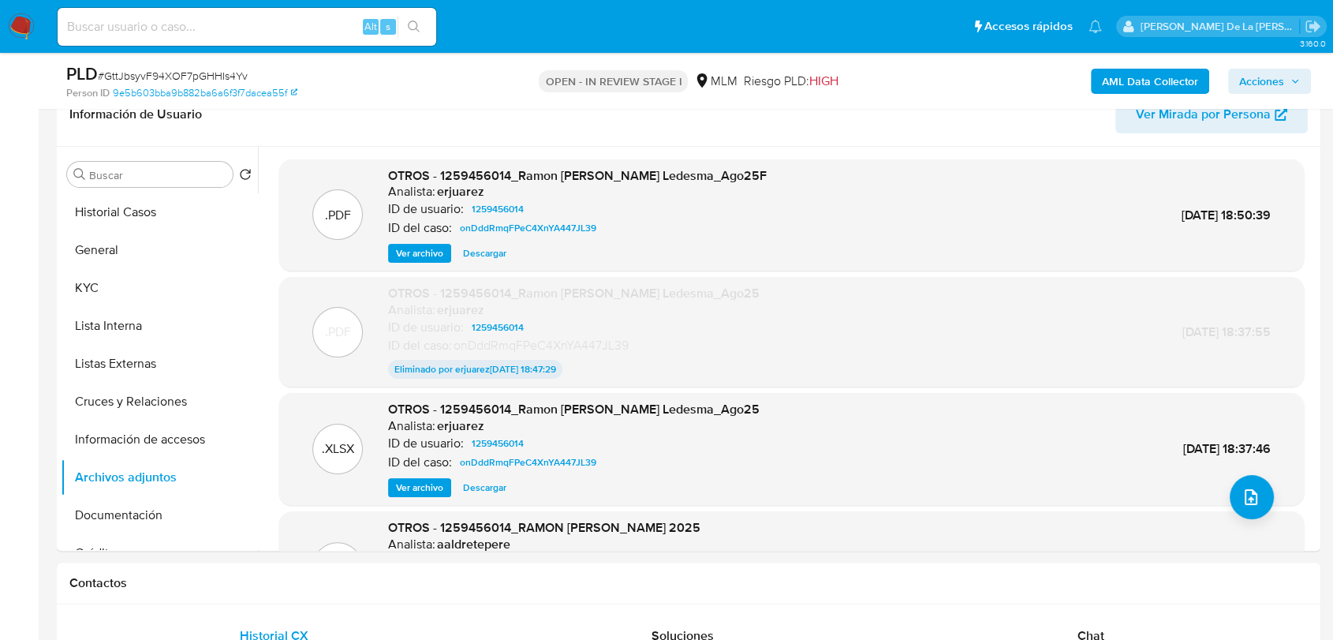
click at [400, 245] on span "Ver archivo" at bounding box center [419, 253] width 47 height 16
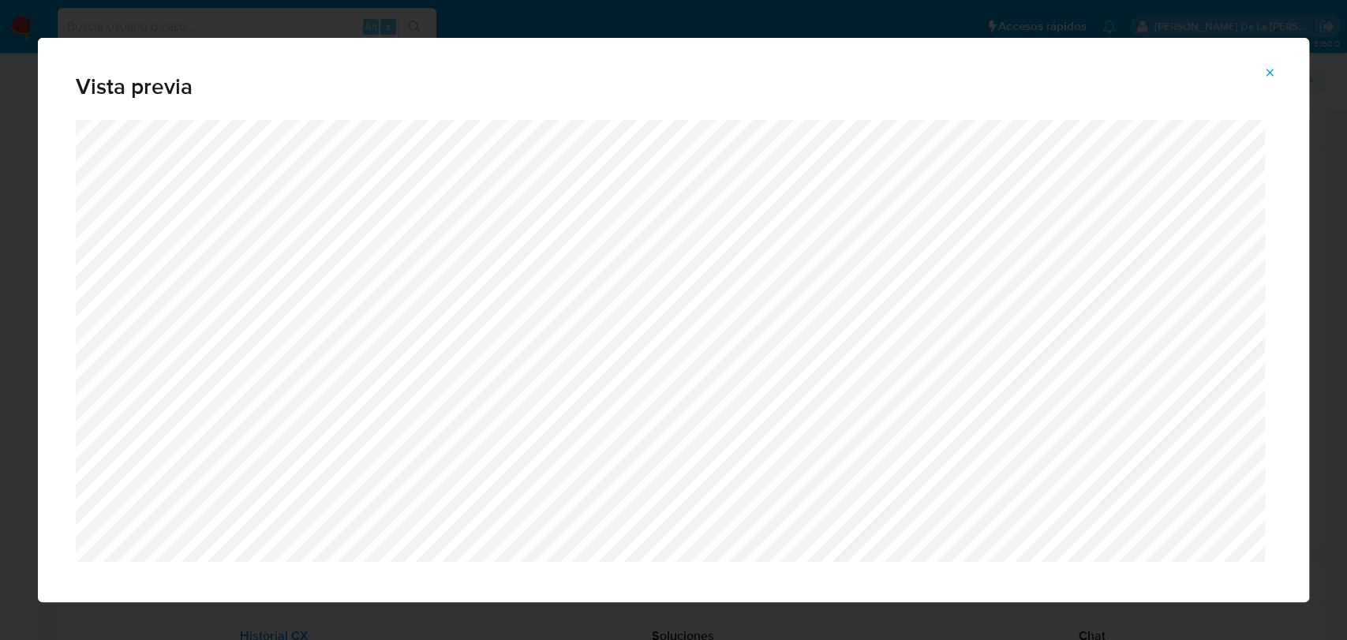
click at [1269, 68] on icon "Attachment preview" at bounding box center [1269, 72] width 13 height 13
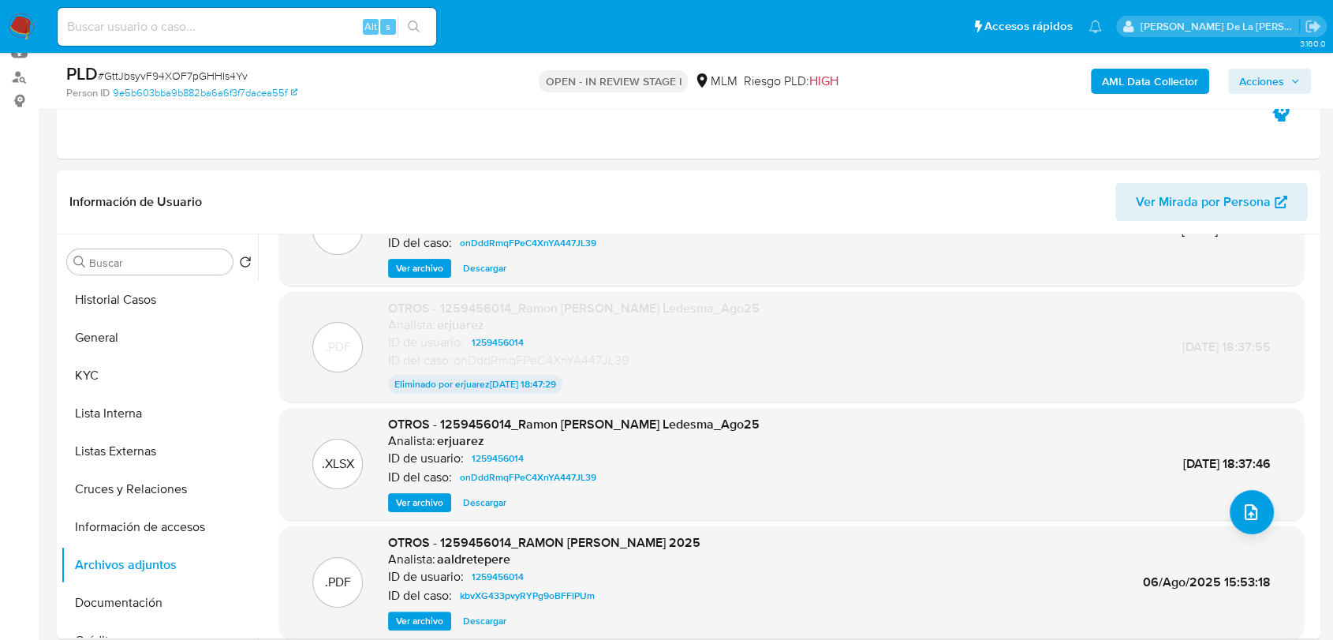
scroll to position [0, 0]
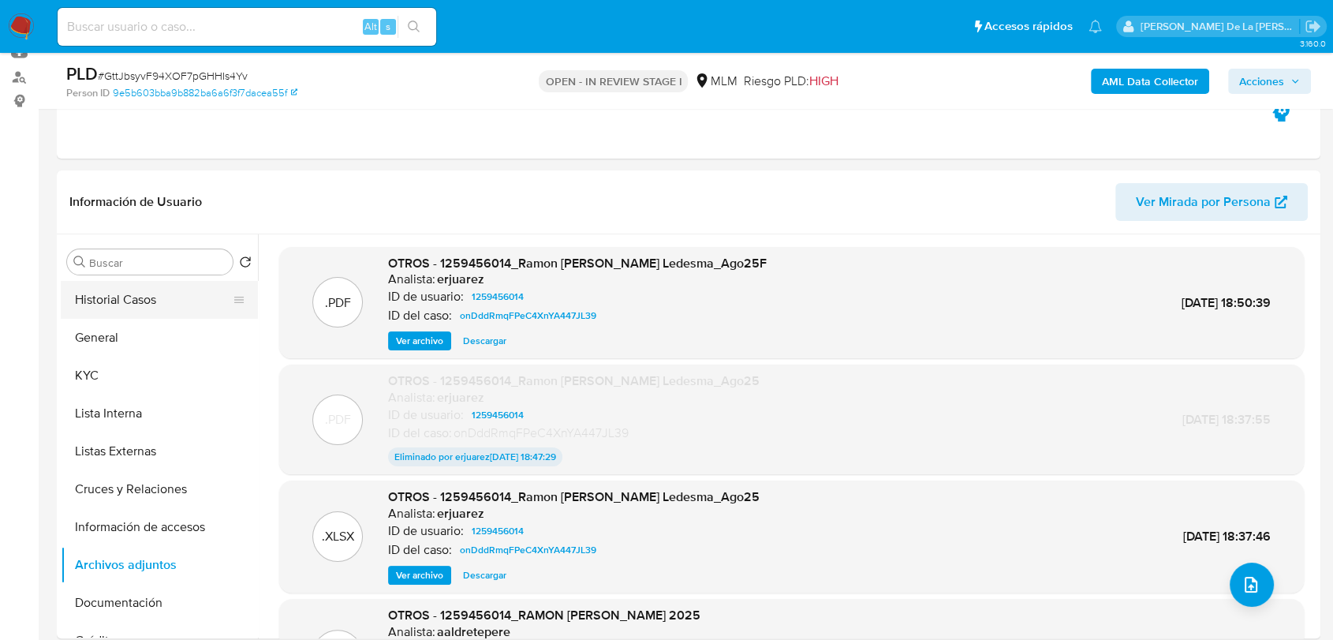
click at [125, 311] on button "Historial Casos" at bounding box center [153, 300] width 185 height 38
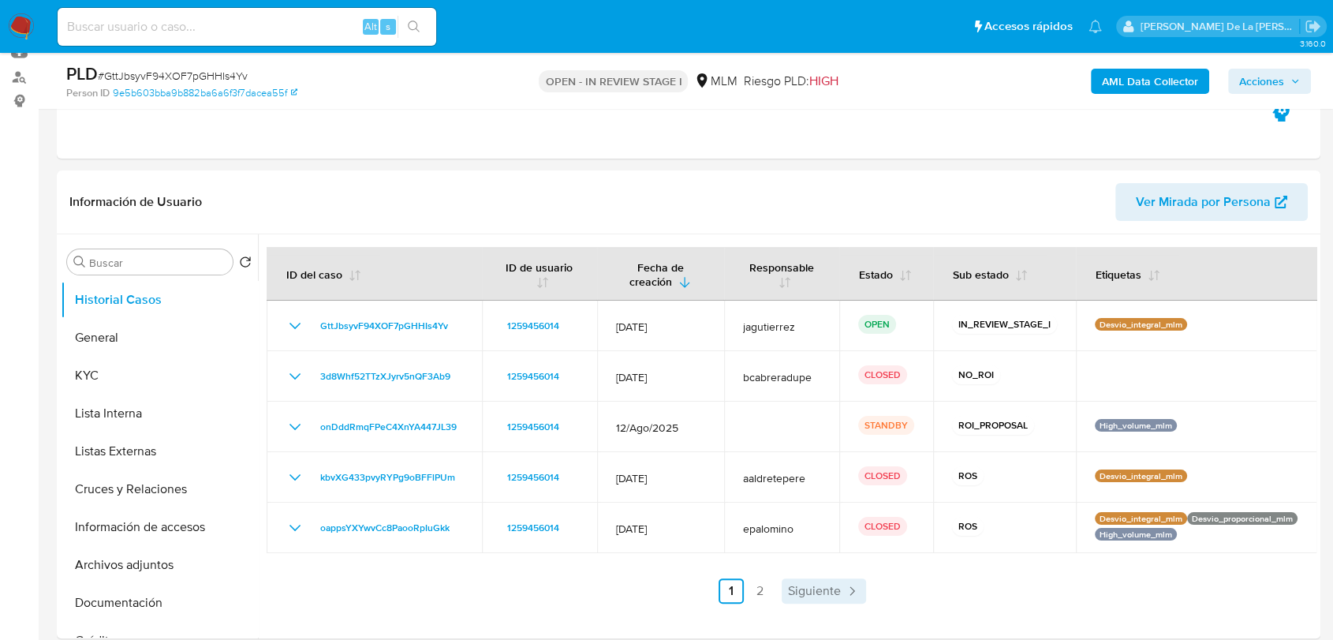
click at [835, 589] on span "Siguiente" at bounding box center [814, 591] width 53 height 13
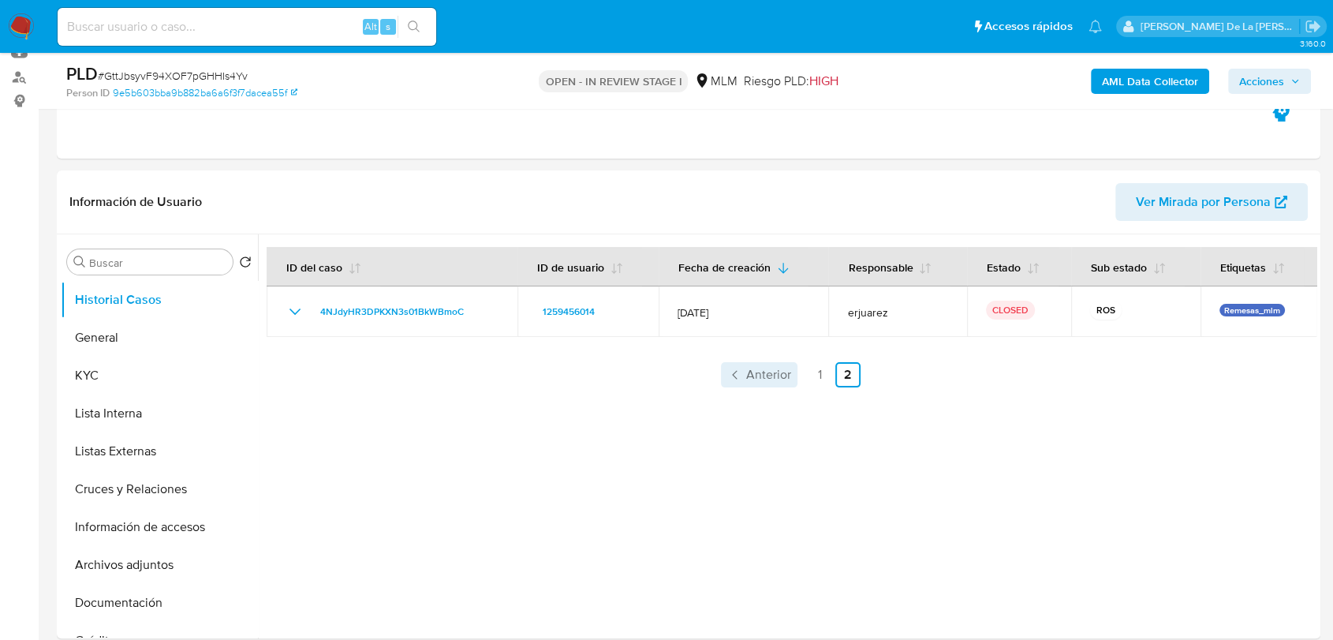
click at [773, 374] on span "Anterior" at bounding box center [768, 374] width 45 height 13
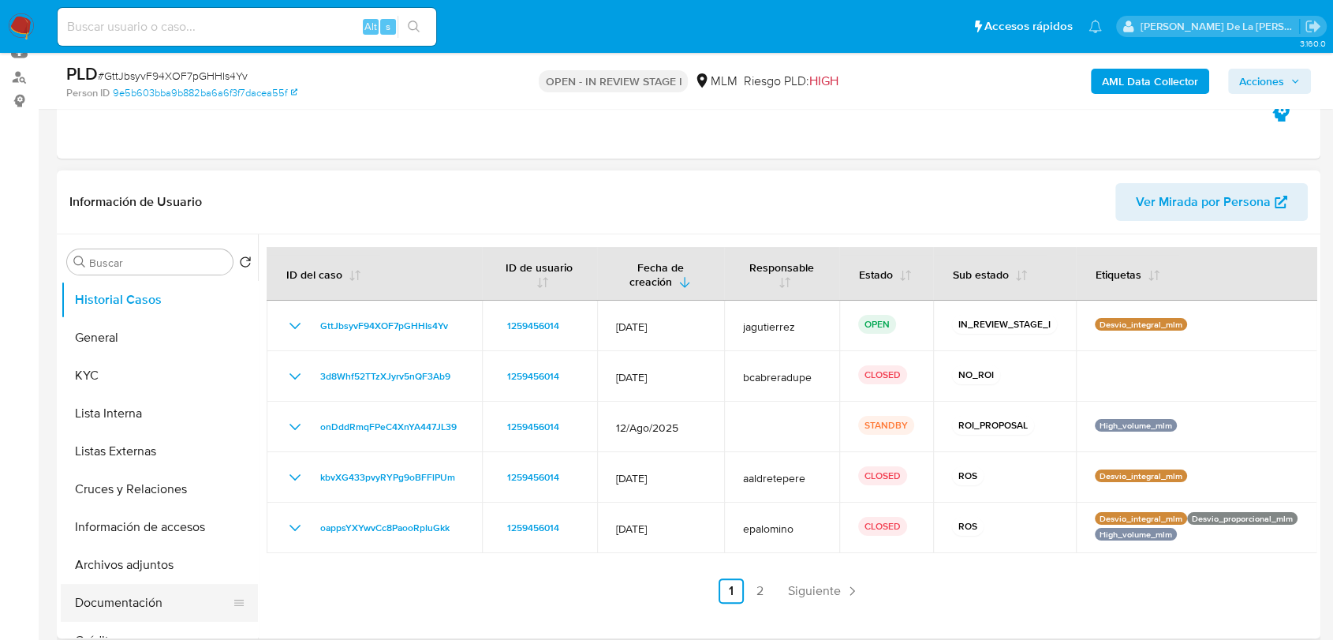
click at [134, 603] on button "Documentación" at bounding box center [153, 603] width 185 height 38
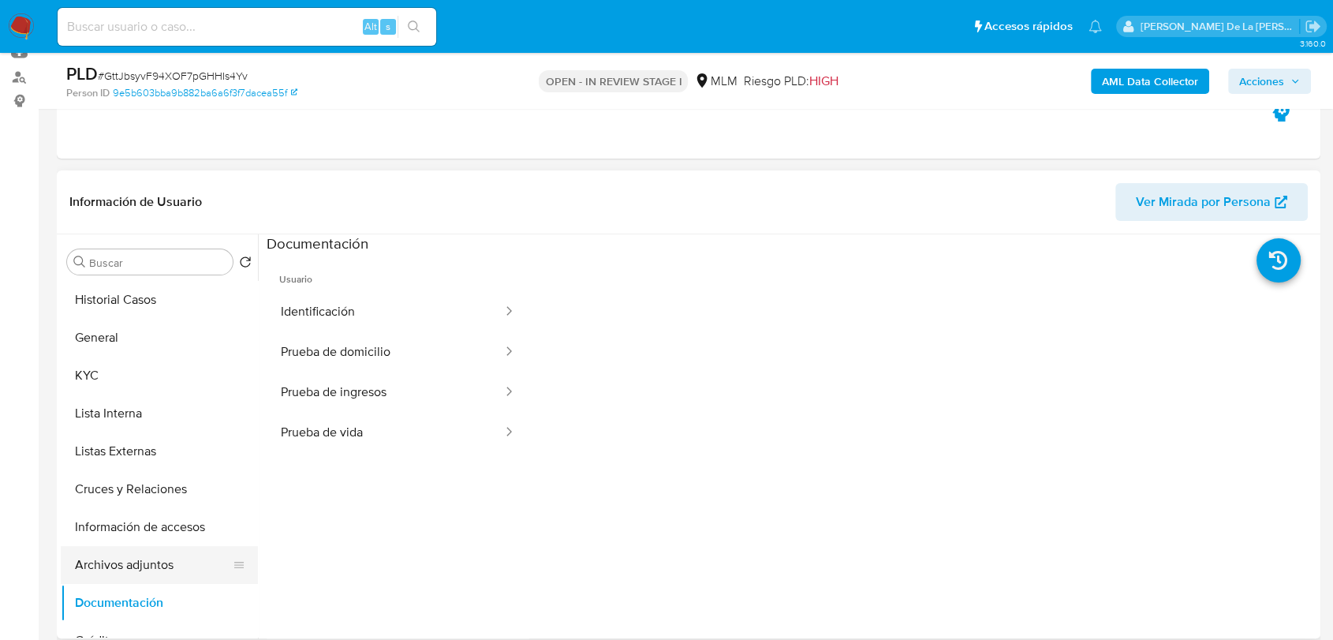
click at [154, 576] on button "Archivos adjuntos" at bounding box center [153, 565] width 185 height 38
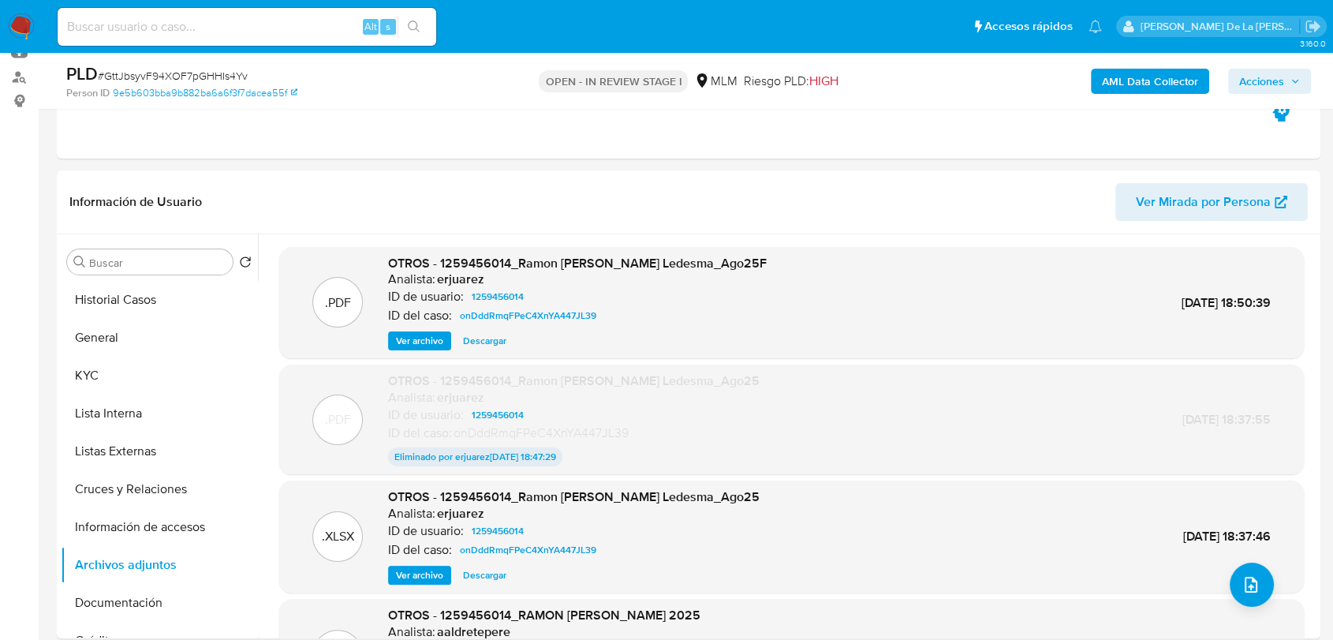
click at [409, 346] on span "Ver archivo" at bounding box center [419, 341] width 47 height 16
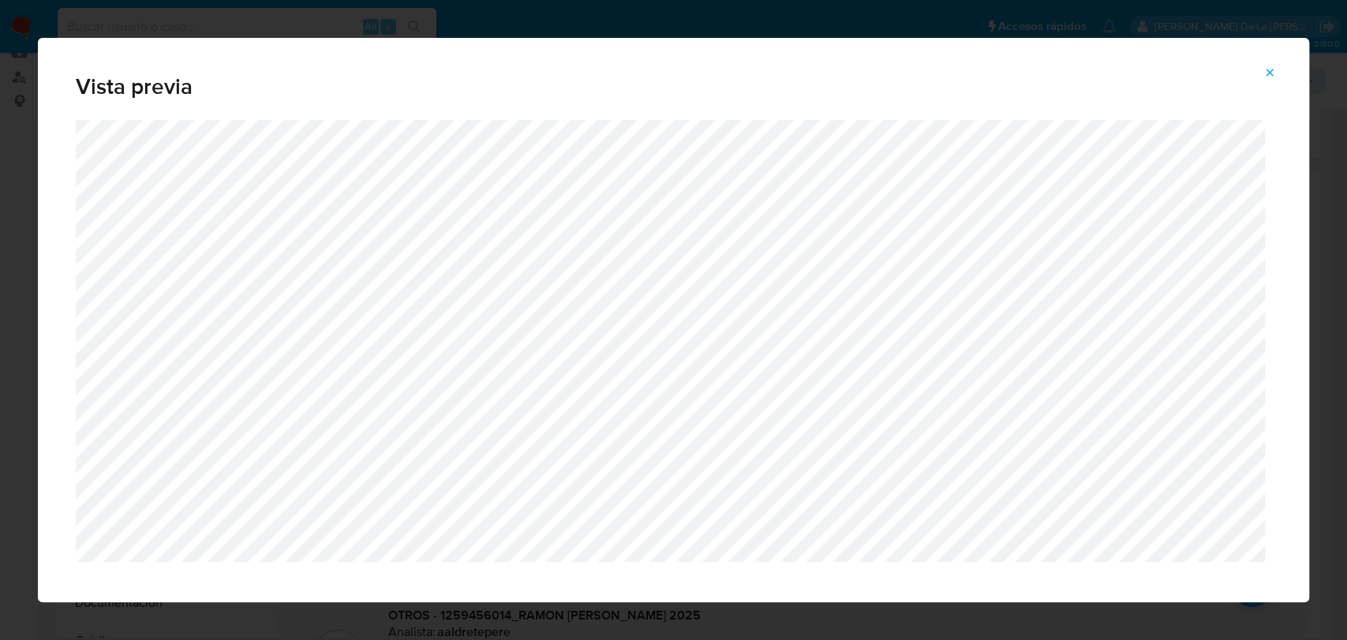
click at [1262, 78] on button "Attachment preview" at bounding box center [1269, 72] width 35 height 25
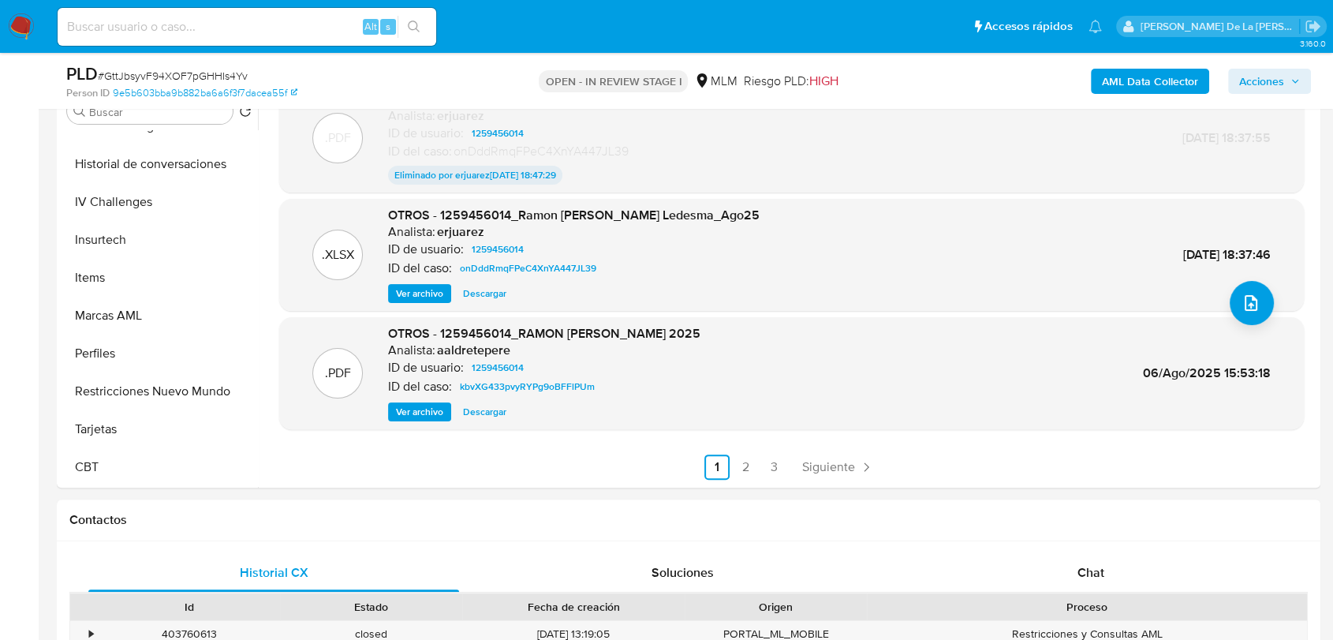
scroll to position [666, 0]
click at [148, 387] on button "Restricciones Nuevo Mundo" at bounding box center [153, 392] width 185 height 38
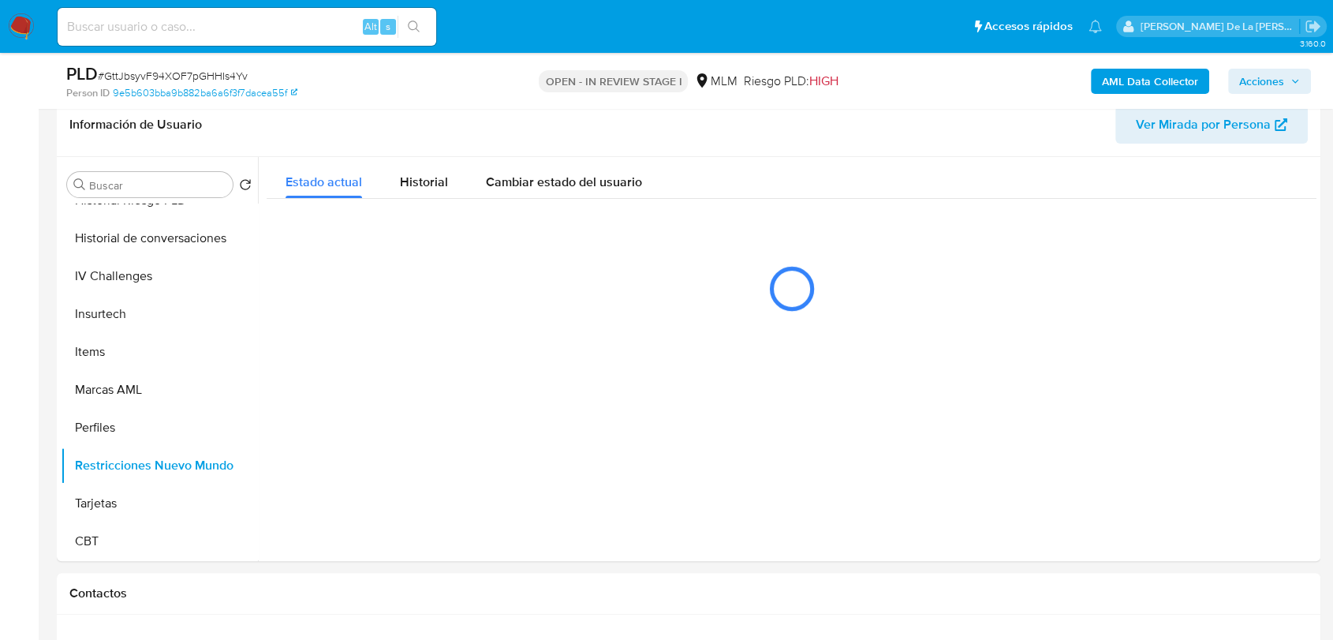
scroll to position [254, 0]
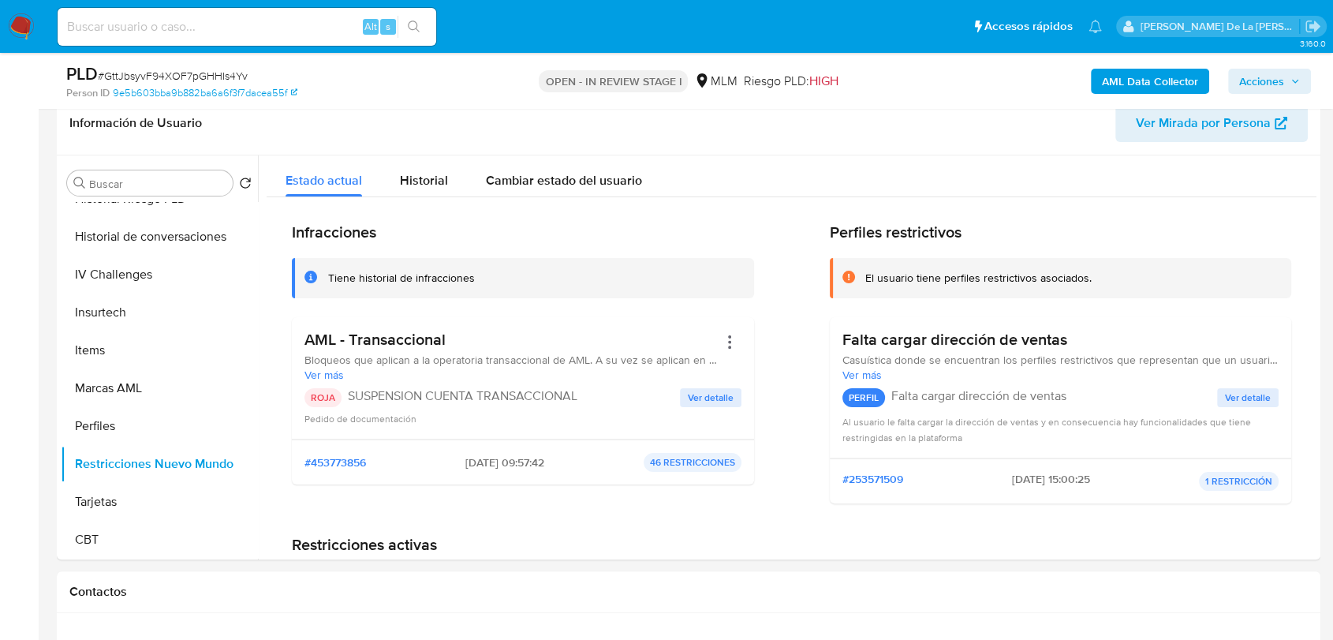
click at [705, 391] on span "Ver detalle" at bounding box center [711, 398] width 46 height 16
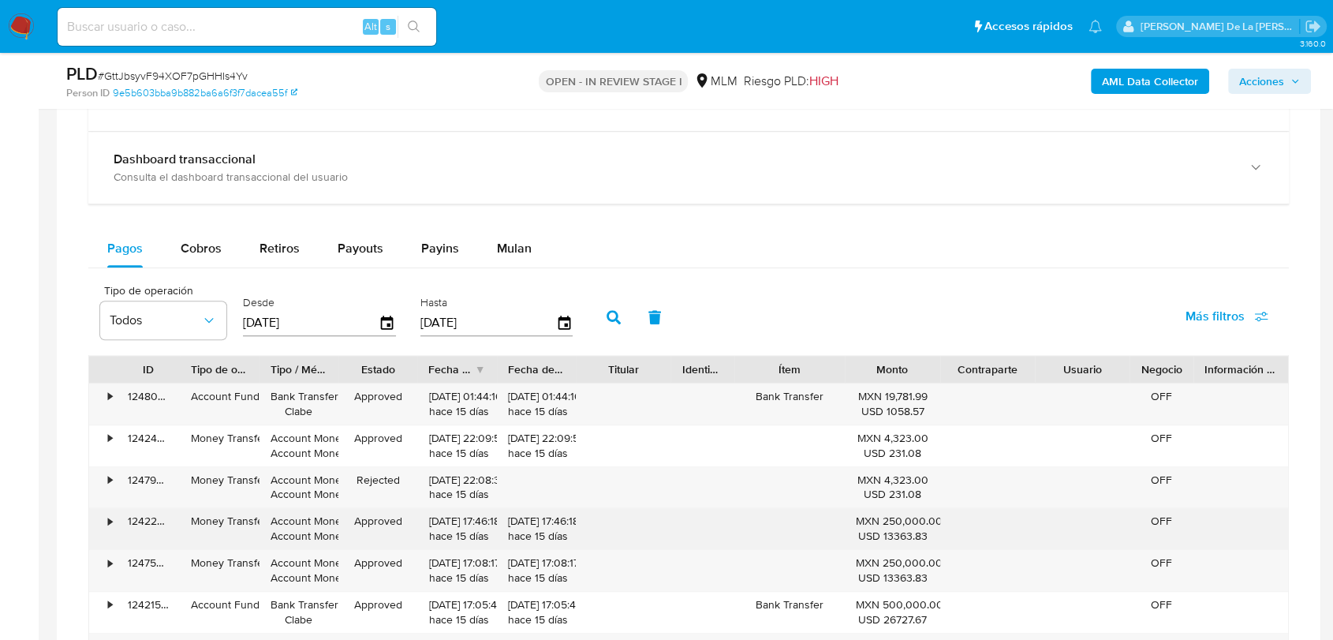
scroll to position [1206, 0]
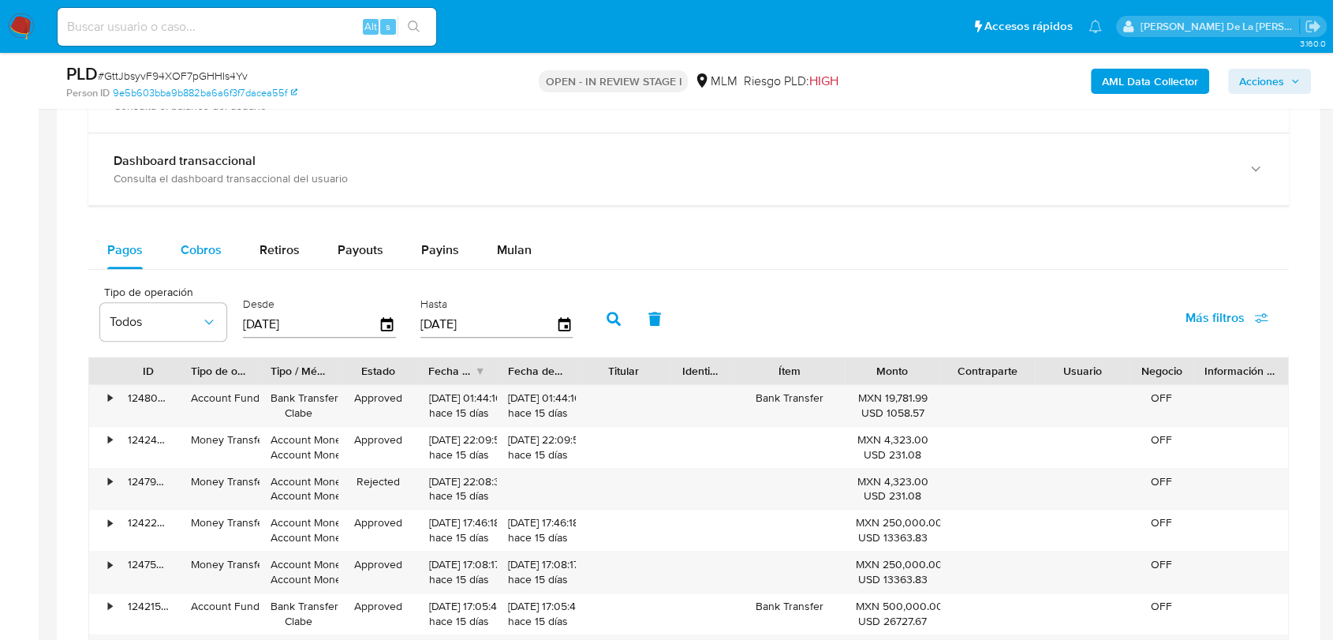
click at [195, 232] on div "Cobros" at bounding box center [201, 250] width 41 height 38
select select "10"
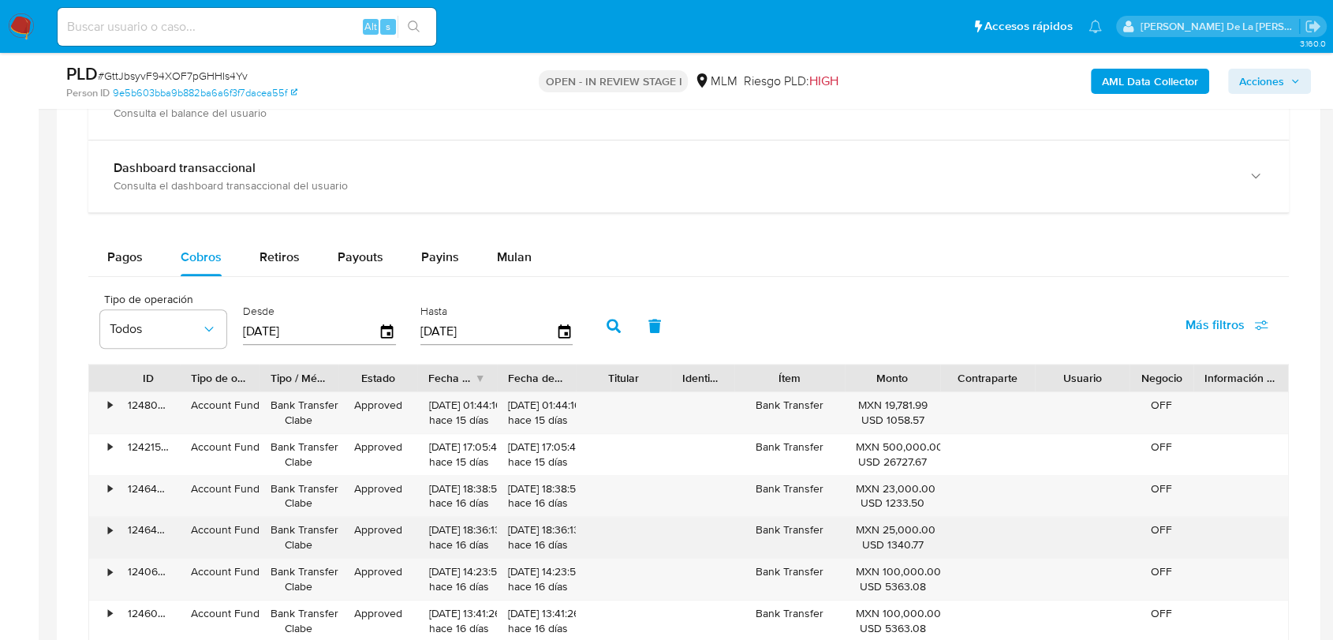
scroll to position [1199, 0]
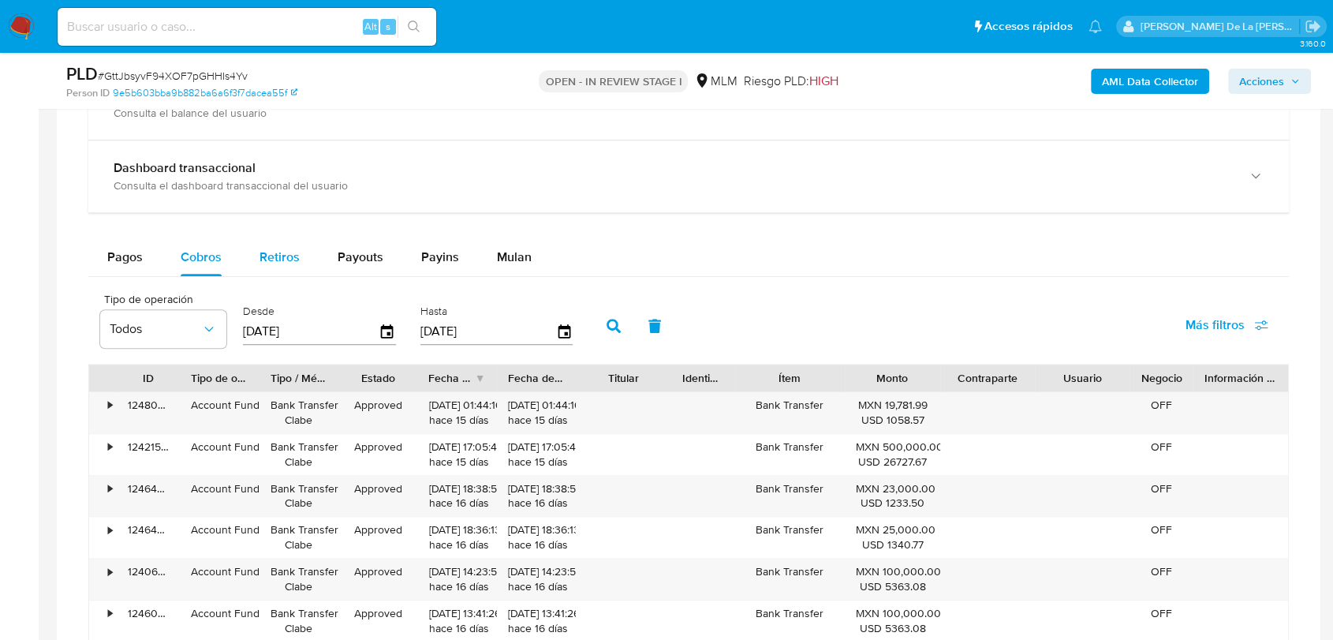
click at [290, 248] on span "Retiros" at bounding box center [280, 257] width 40 height 18
select select "10"
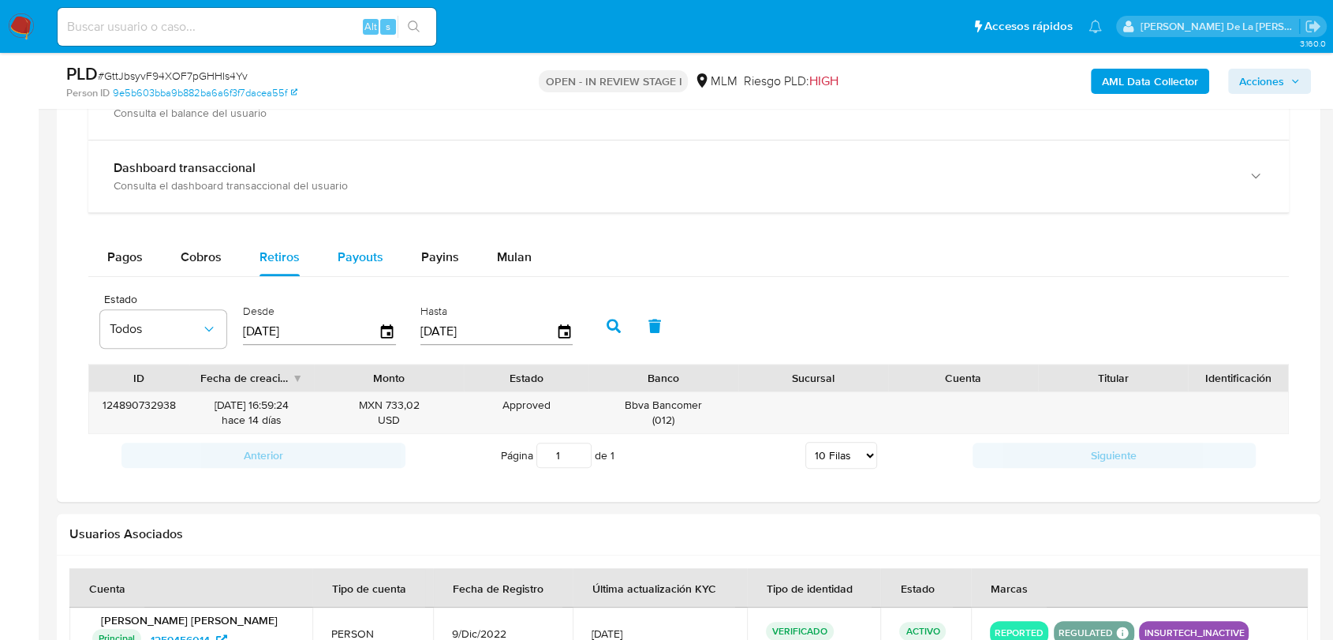
click at [354, 245] on div "Payouts" at bounding box center [361, 257] width 46 height 38
select select "10"
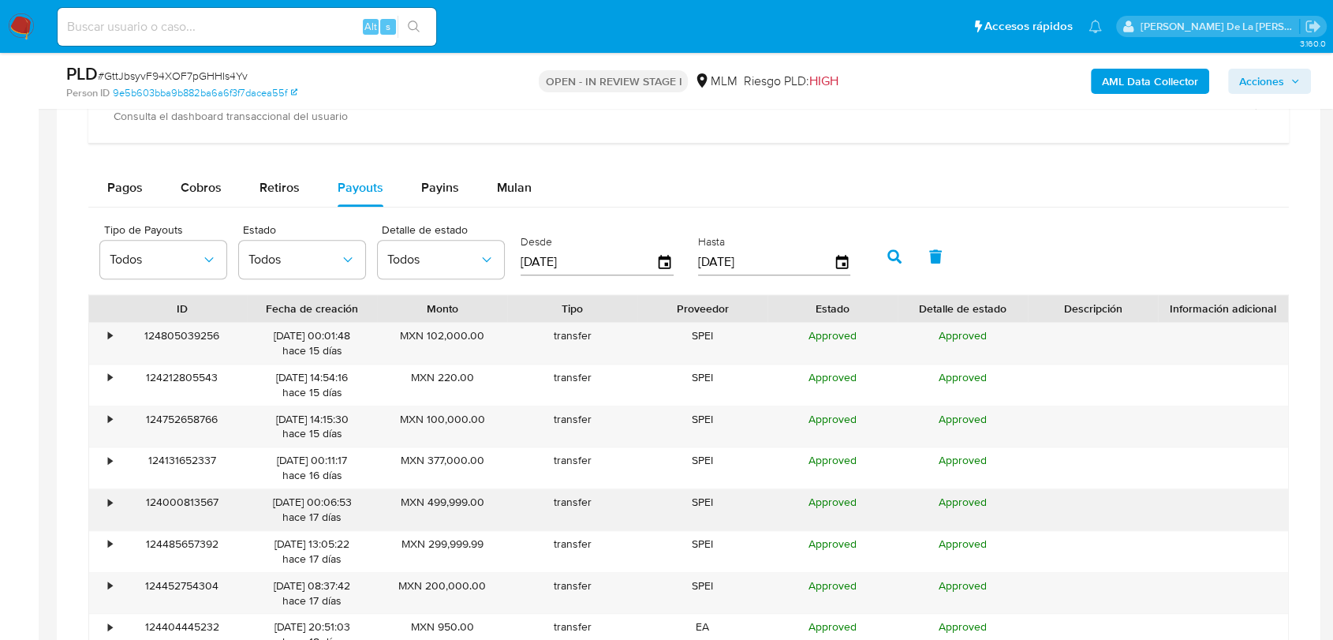
scroll to position [1268, 0]
click at [108, 334] on div "•" at bounding box center [110, 335] width 4 height 15
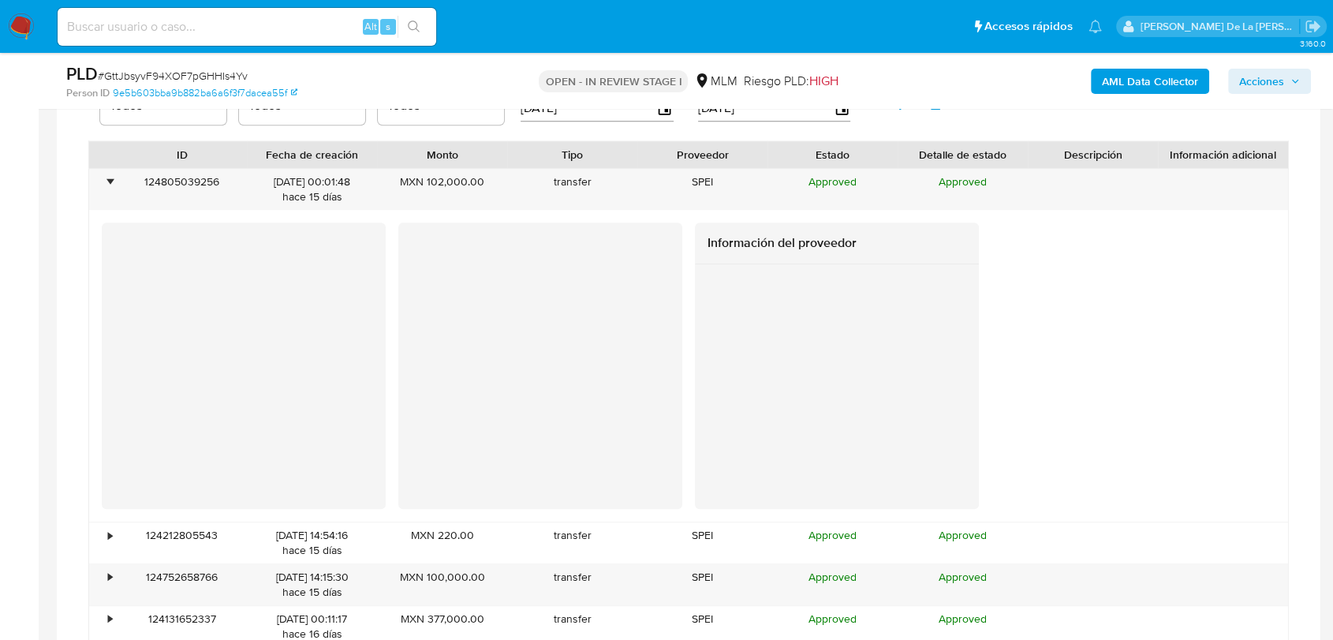
scroll to position [1510, 0]
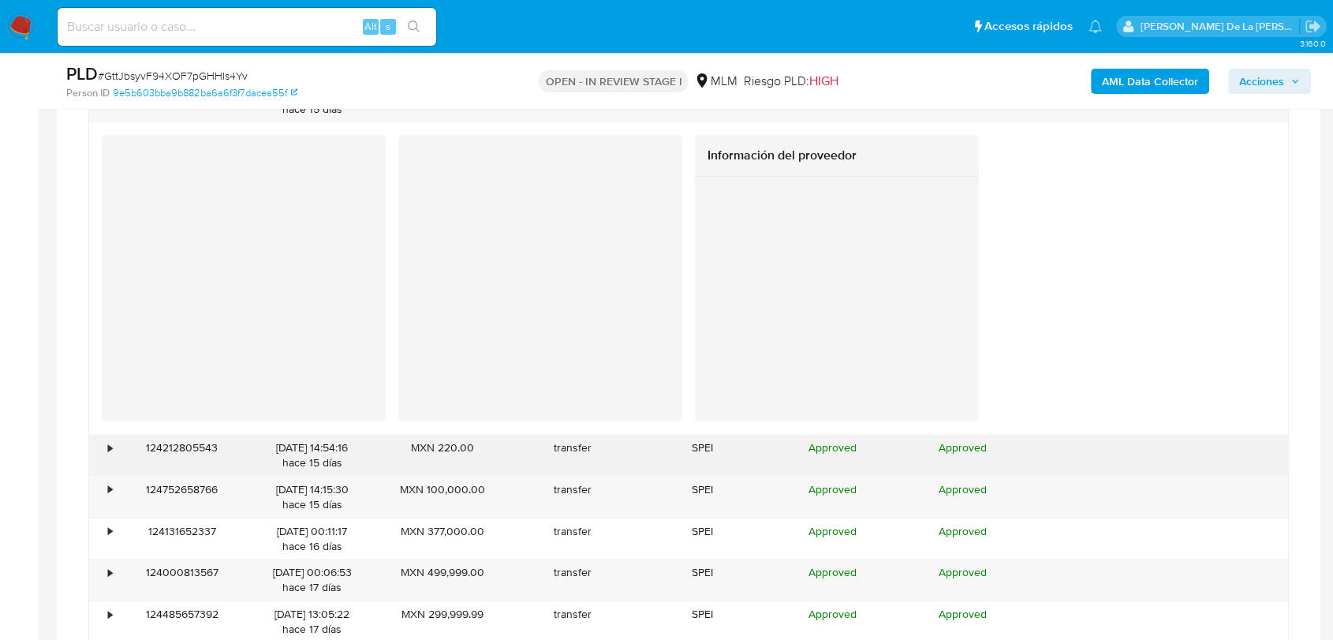
click at [94, 448] on div "•" at bounding box center [103, 455] width 28 height 41
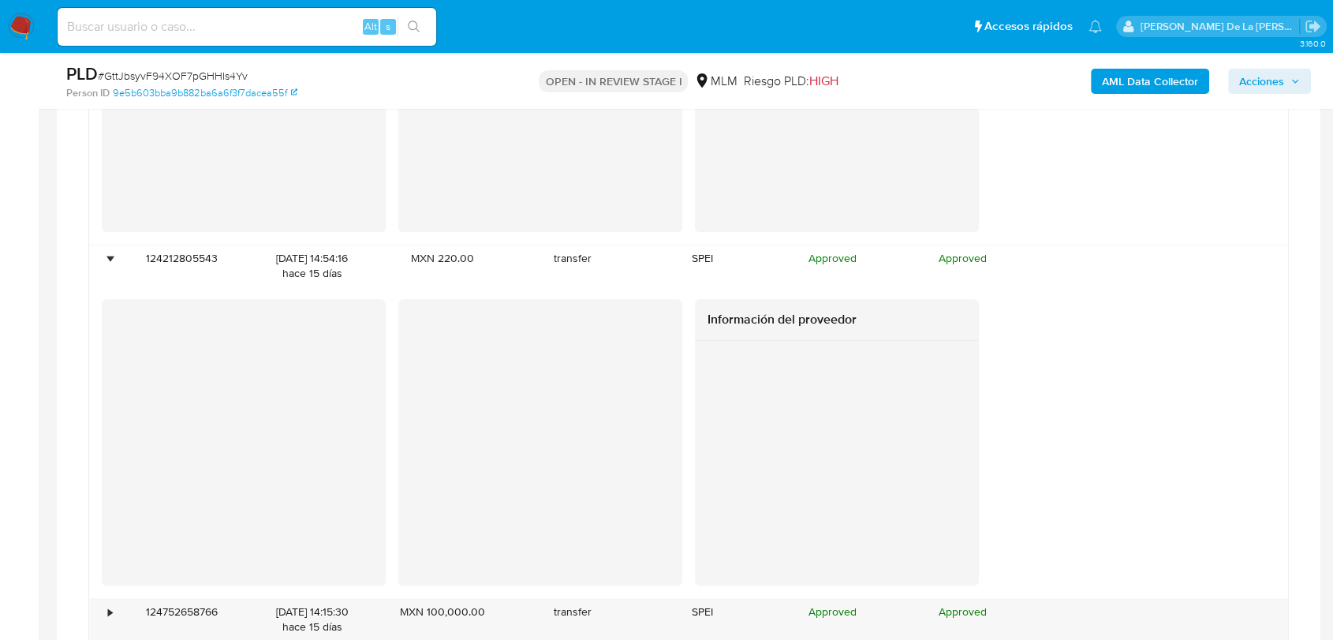
scroll to position [1720, 0]
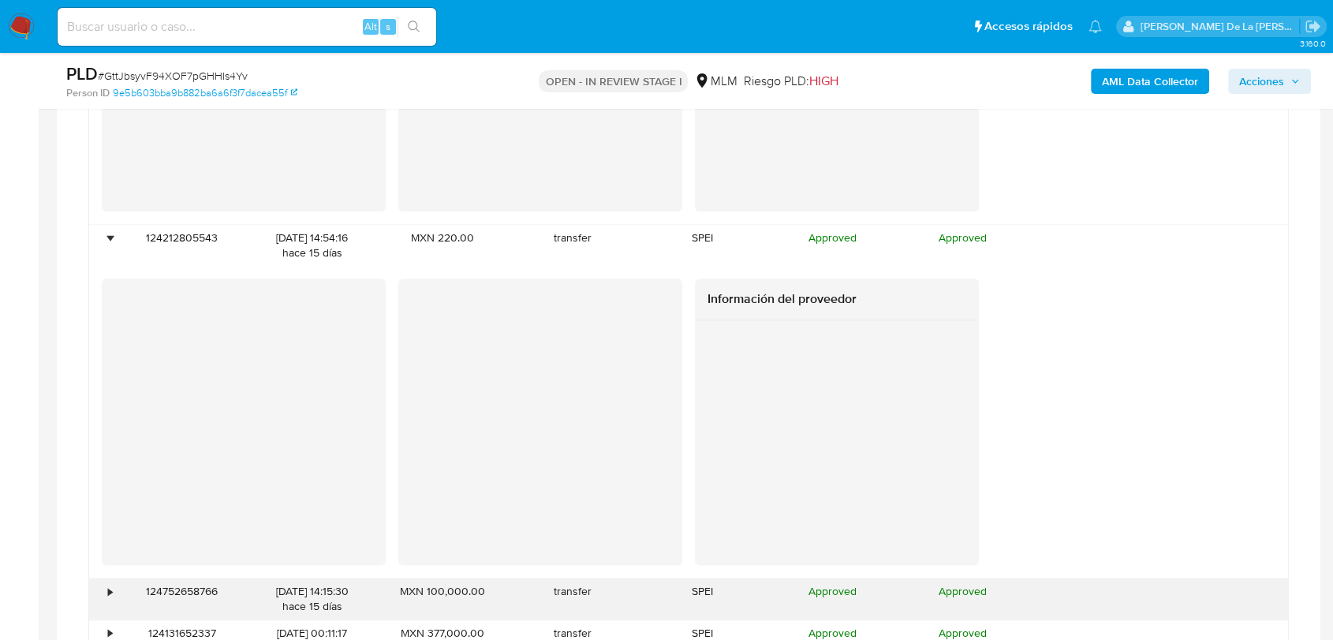
click at [95, 614] on div "•" at bounding box center [103, 598] width 28 height 41
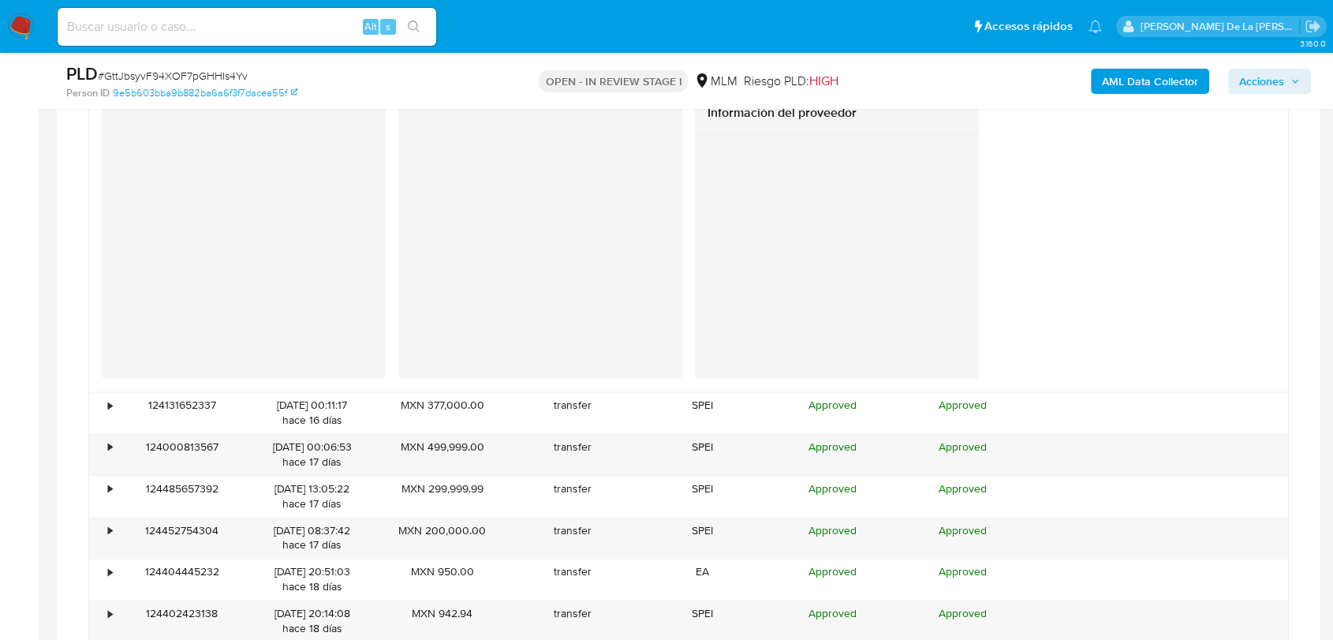
scroll to position [2285, 0]
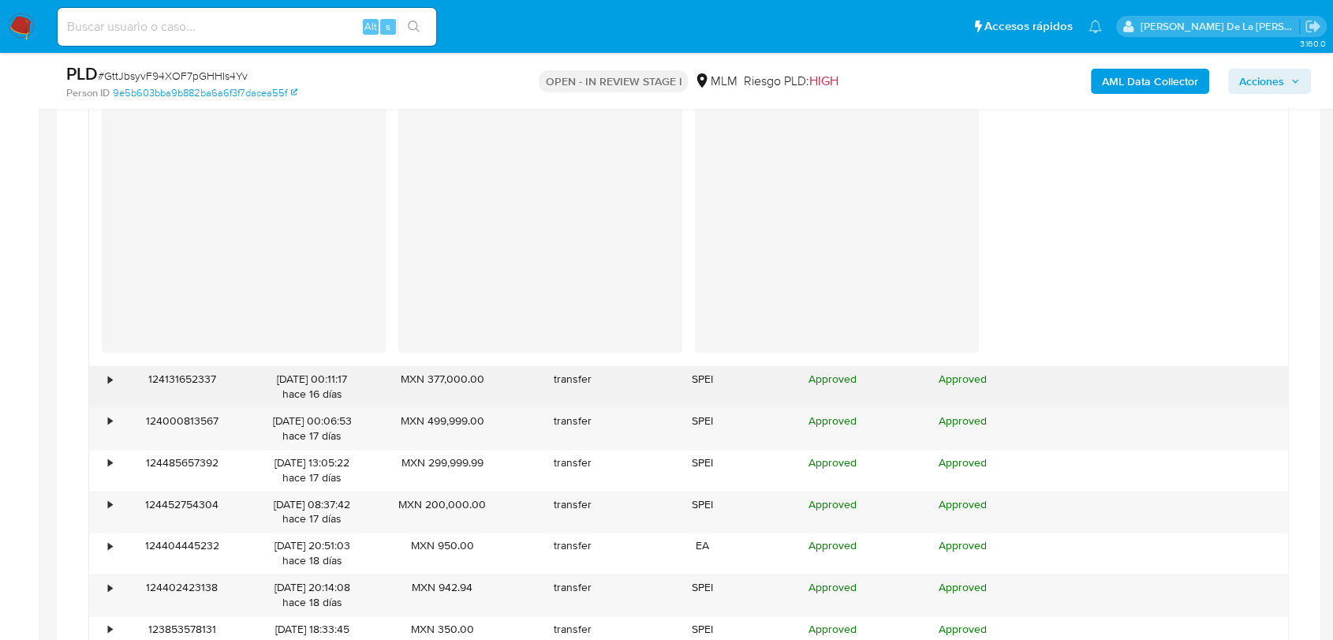
click at [125, 374] on div "124131652337" at bounding box center [182, 386] width 130 height 41
click at [104, 375] on div "•" at bounding box center [103, 386] width 28 height 41
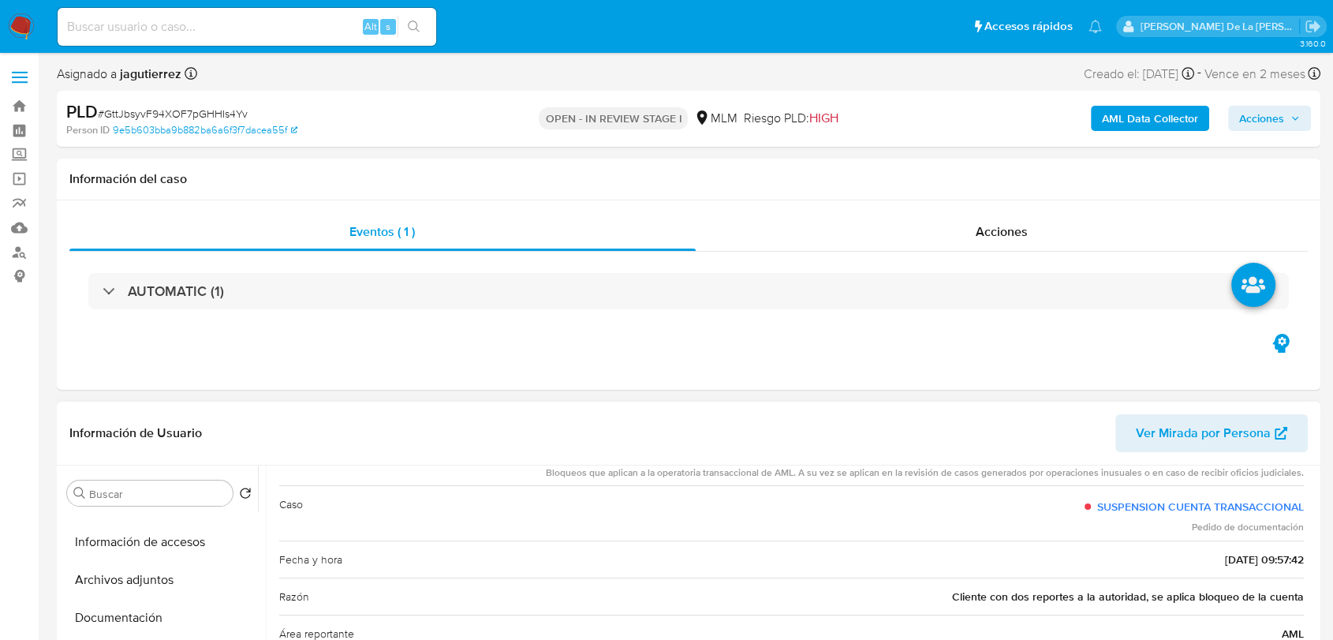
scroll to position [0, 0]
drag, startPoint x: 168, startPoint y: 521, endPoint x: 181, endPoint y: 517, distance: 13.2
click at [170, 522] on button "Historial Casos" at bounding box center [153, 531] width 185 height 38
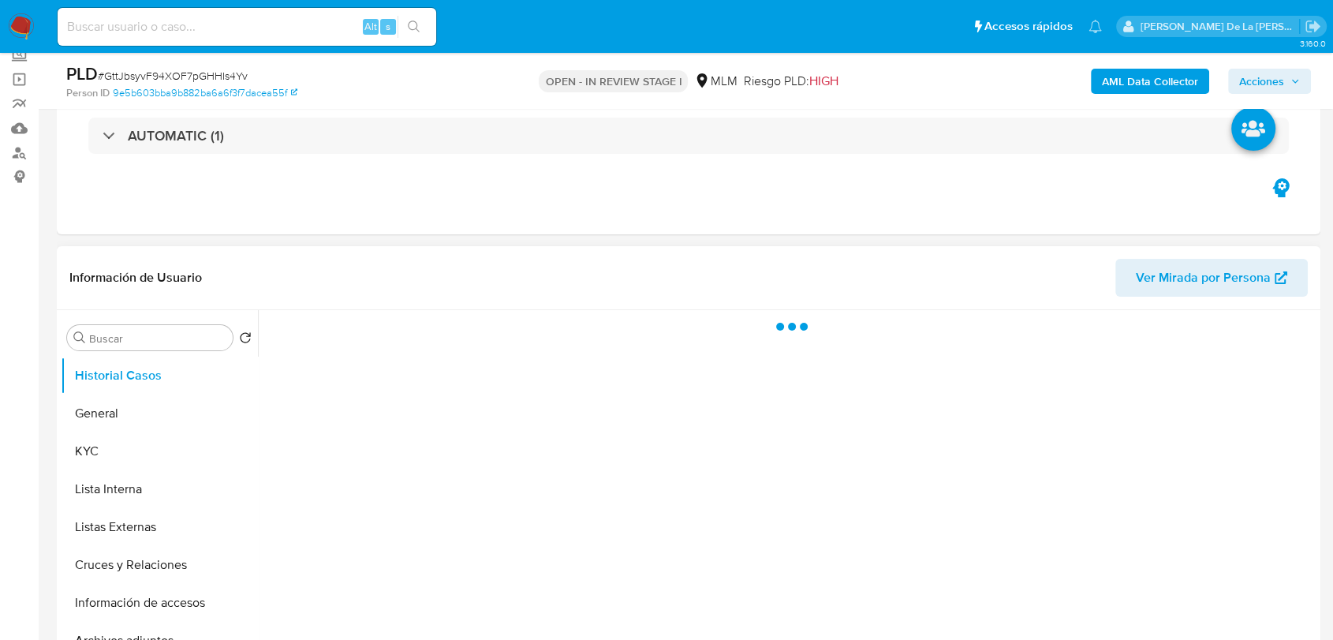
scroll to position [175, 0]
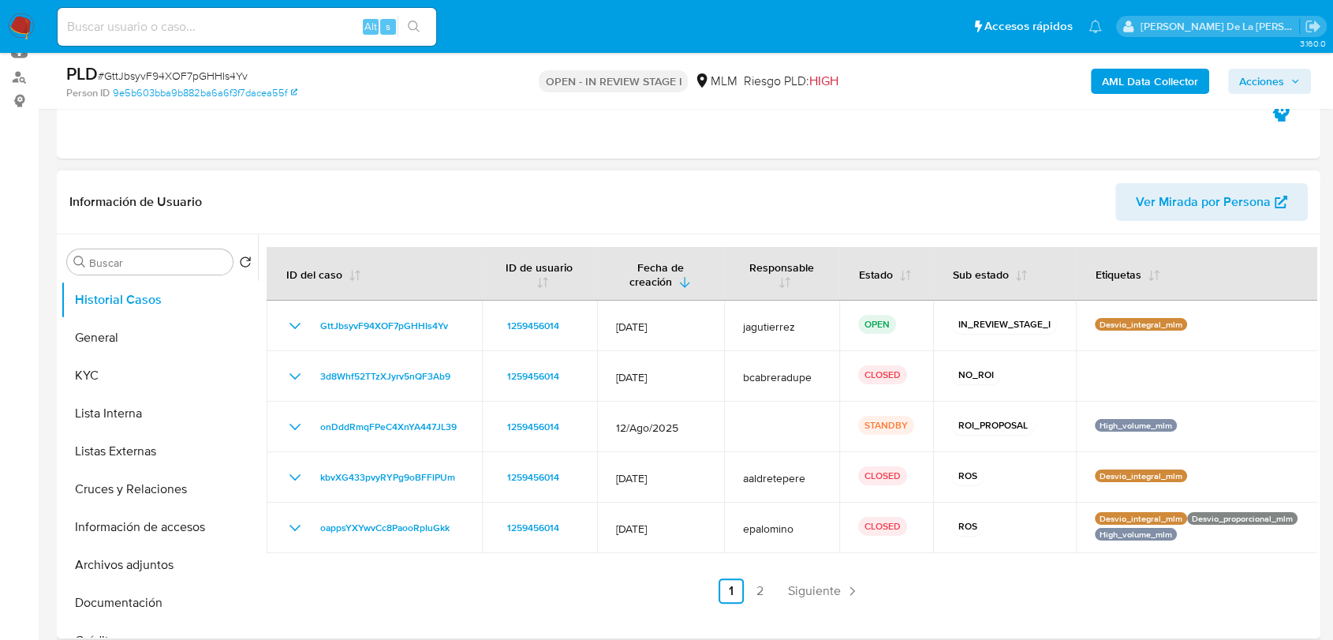
click at [825, 588] on span "Siguiente" at bounding box center [814, 591] width 53 height 13
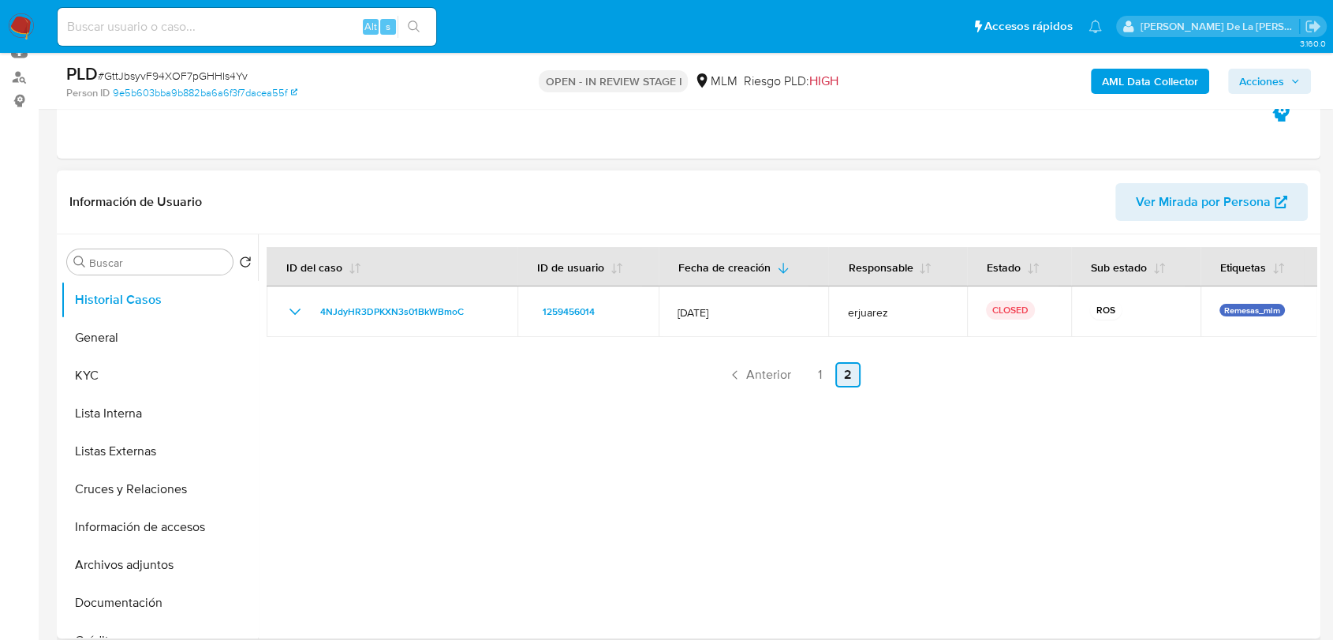
click at [746, 368] on span "Anterior" at bounding box center [768, 374] width 45 height 13
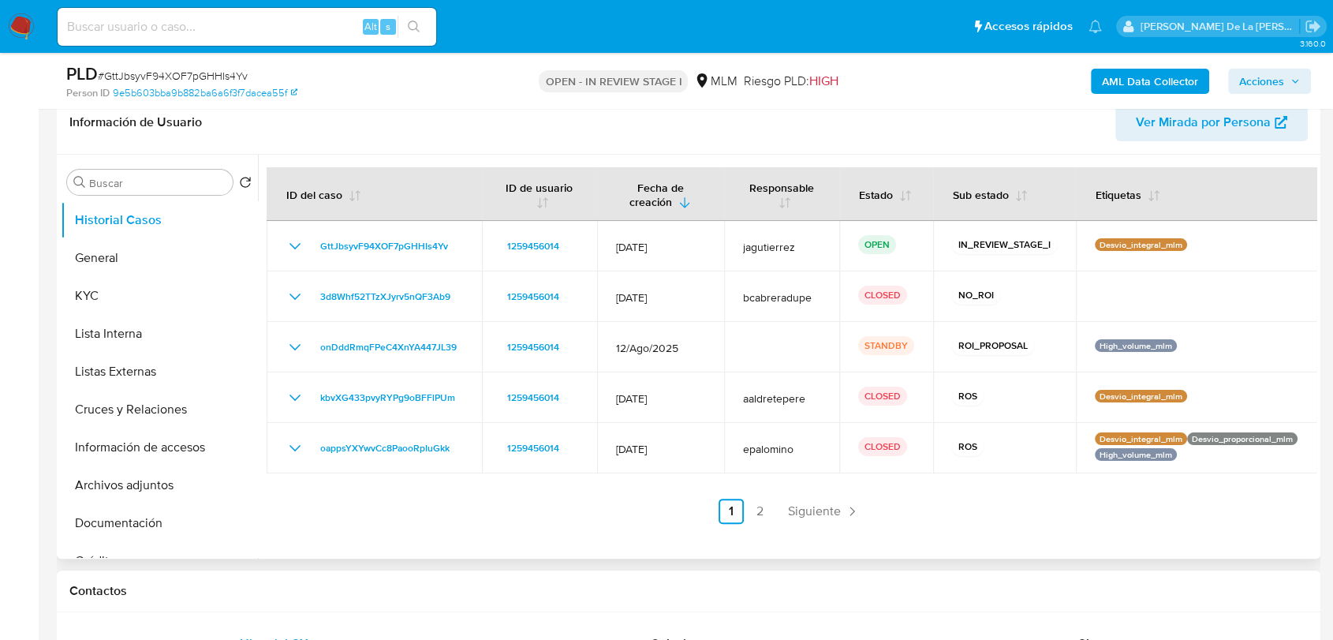
scroll to position [350, 0]
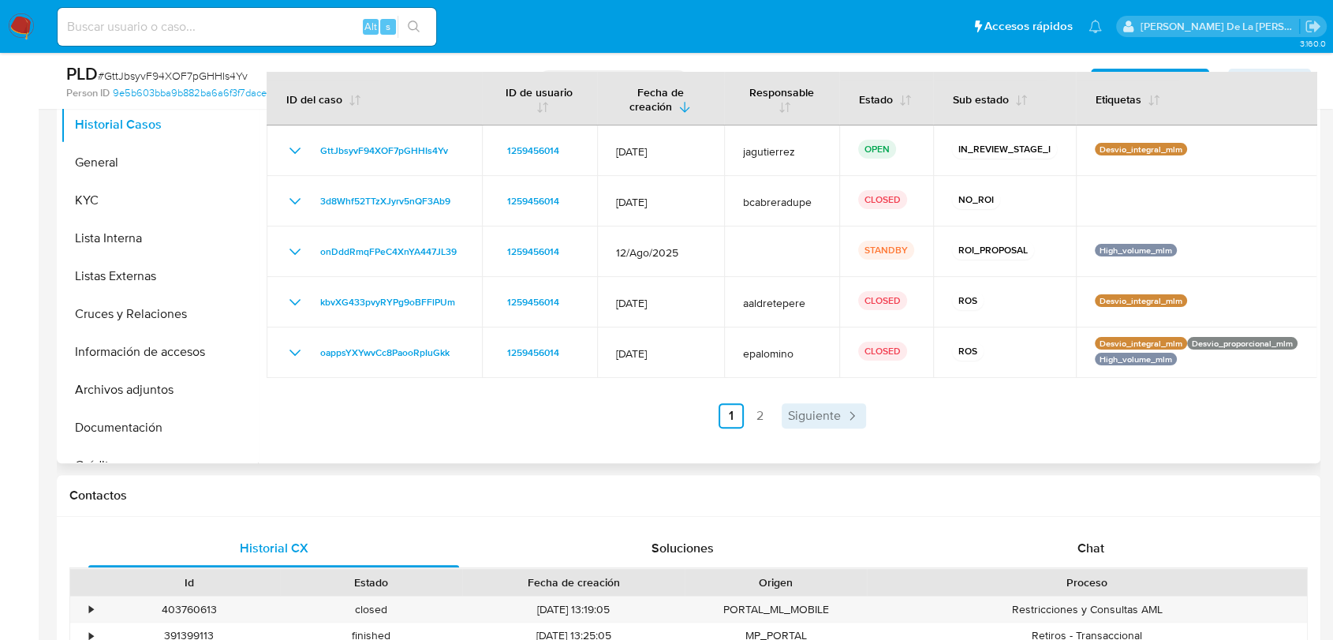
click at [807, 409] on span "Siguiente" at bounding box center [814, 415] width 53 height 13
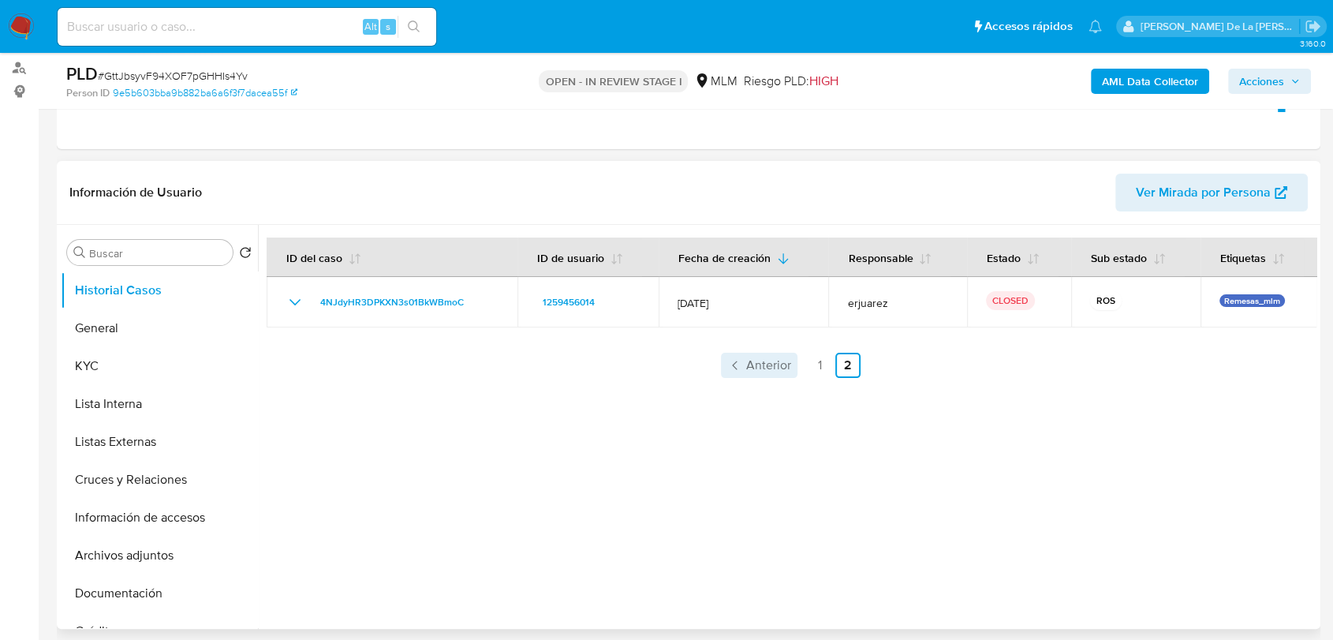
scroll to position [175, 0]
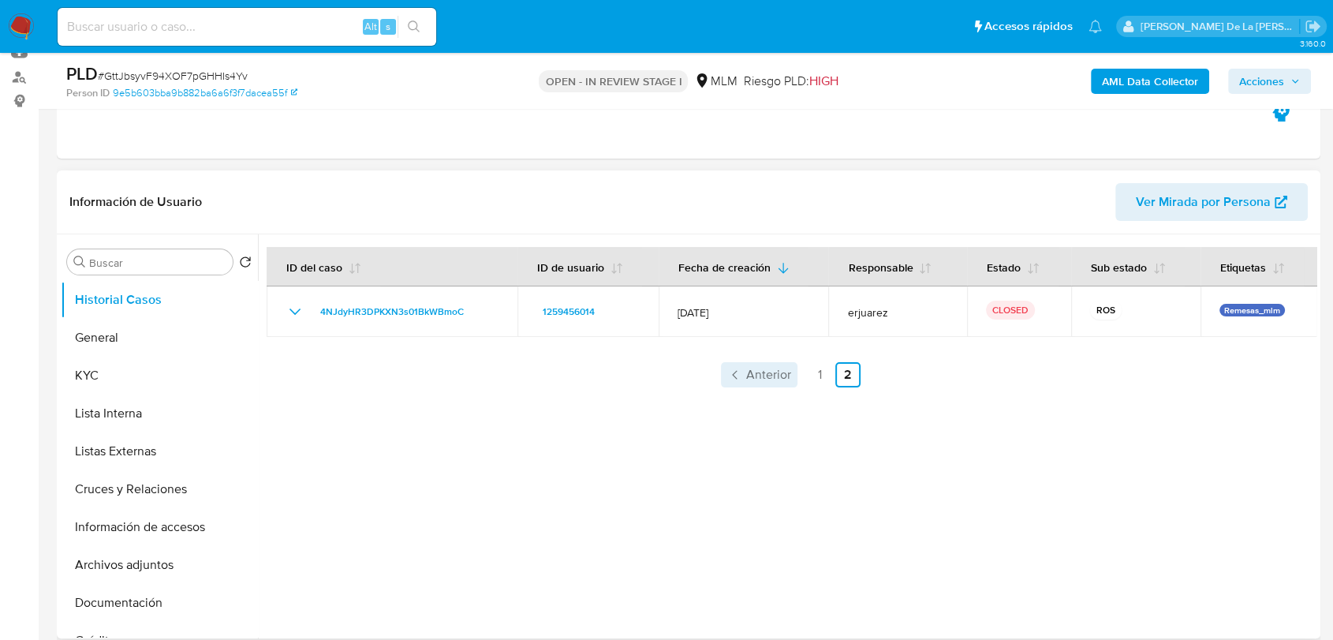
click at [783, 383] on link "Anterior" at bounding box center [759, 374] width 77 height 25
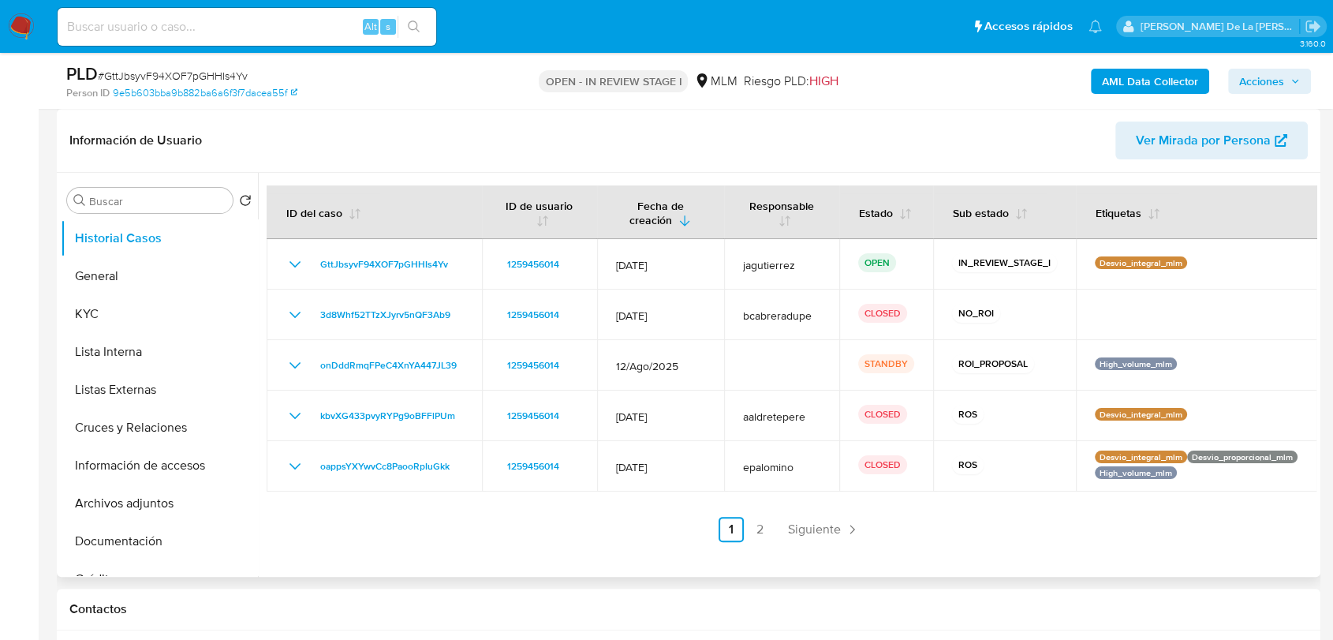
scroll to position [263, 0]
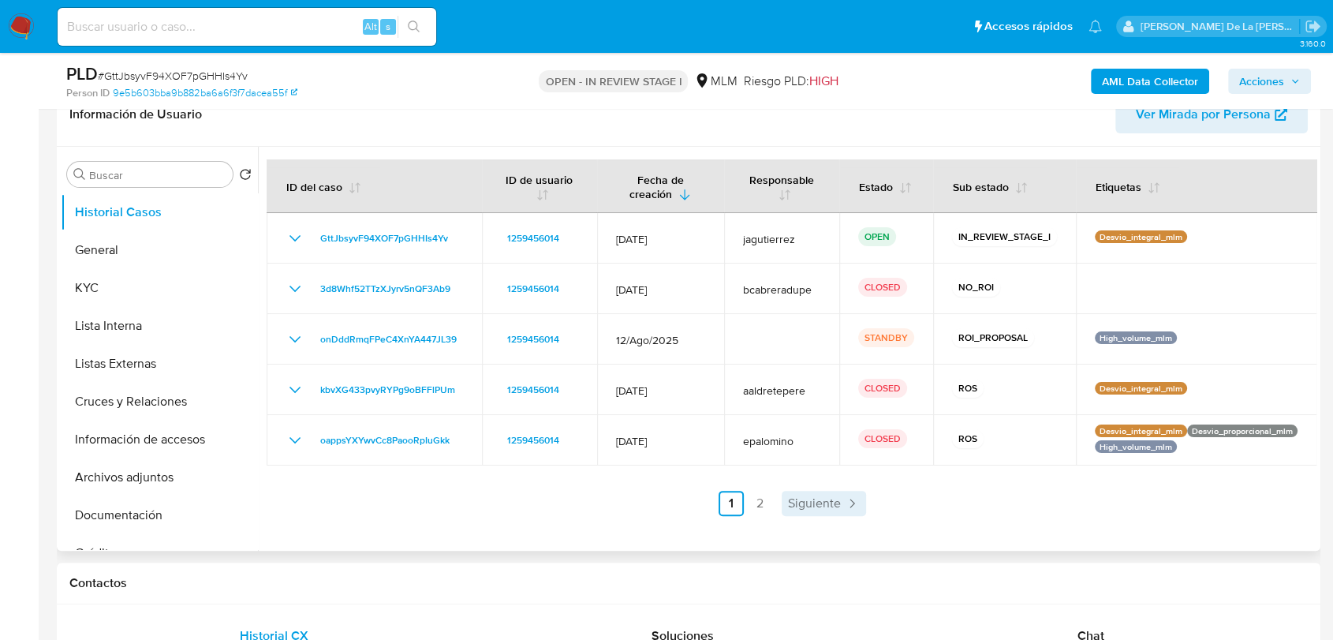
click at [828, 517] on div at bounding box center [787, 349] width 1059 height 404
click at [818, 487] on div "ID del caso ID de usuario Fecha de creación Responsable Estado Sub estado Etiqu…" at bounding box center [792, 337] width 1050 height 357
click at [801, 513] on link "Siguiente" at bounding box center [824, 503] width 84 height 25
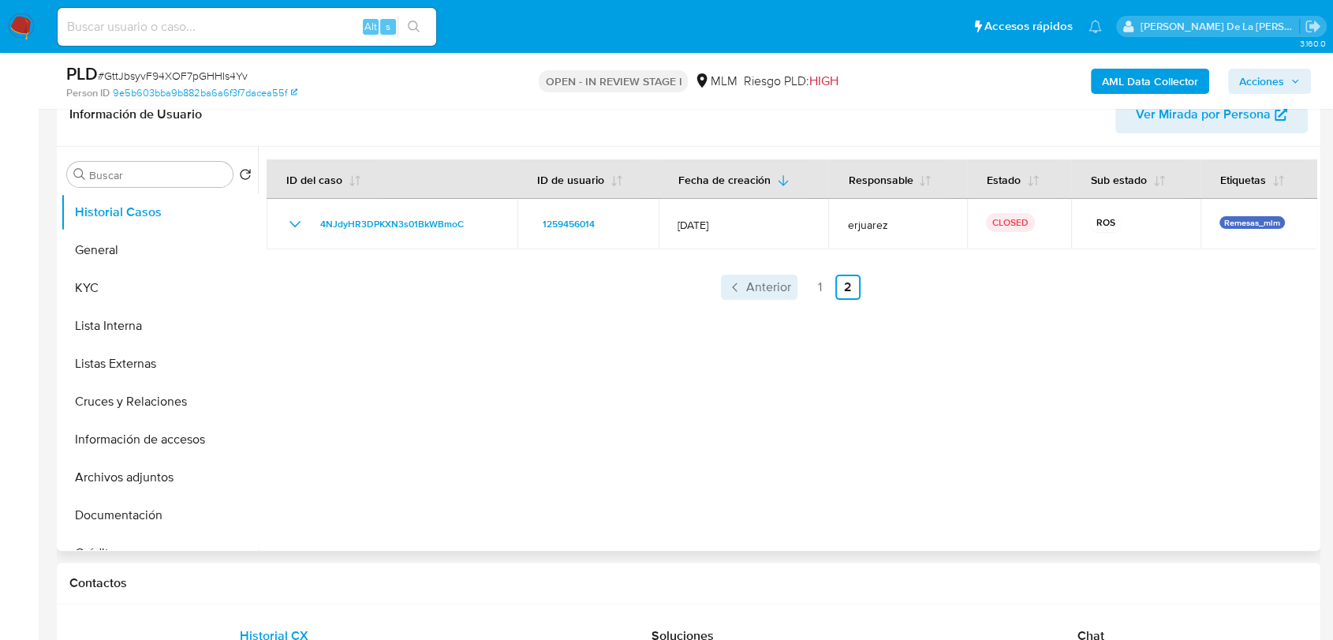
click at [754, 286] on span "Anterior" at bounding box center [768, 287] width 45 height 13
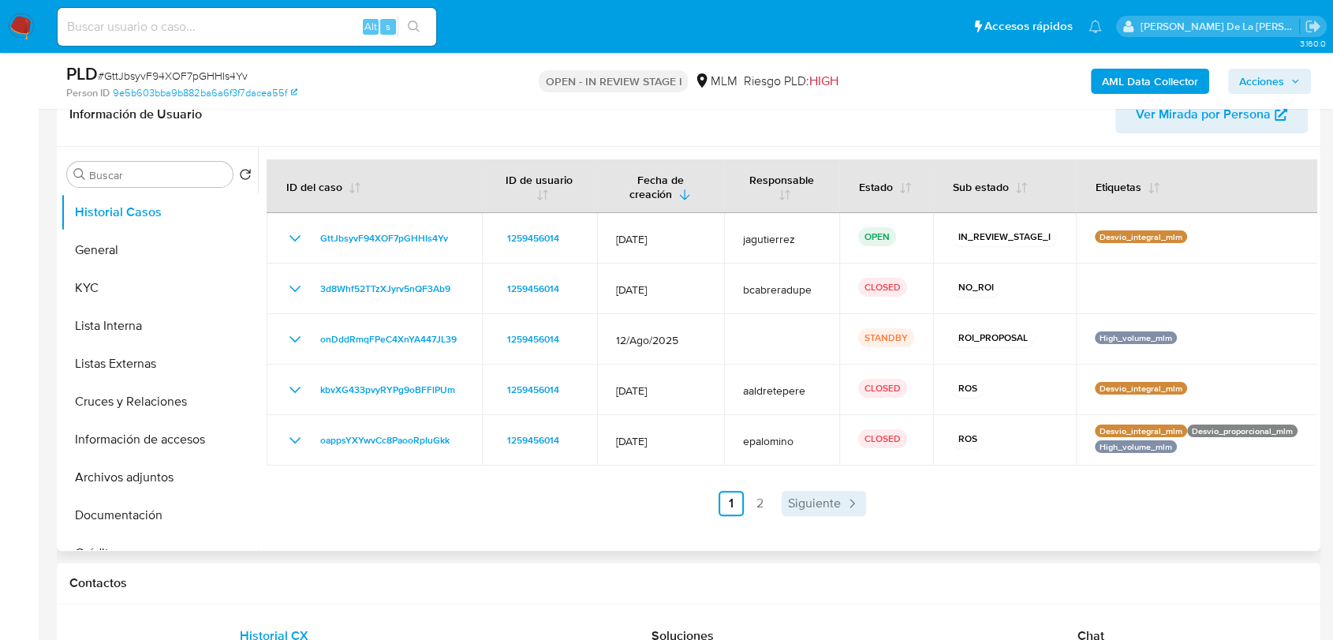
drag, startPoint x: 839, startPoint y: 484, endPoint x: 841, endPoint y: 493, distance: 8.8
click at [841, 493] on div "ID del caso ID de usuario Fecha de creación Responsable Estado Sub estado Etiqu…" at bounding box center [792, 337] width 1050 height 357
click at [827, 498] on span "Siguiente" at bounding box center [814, 503] width 53 height 13
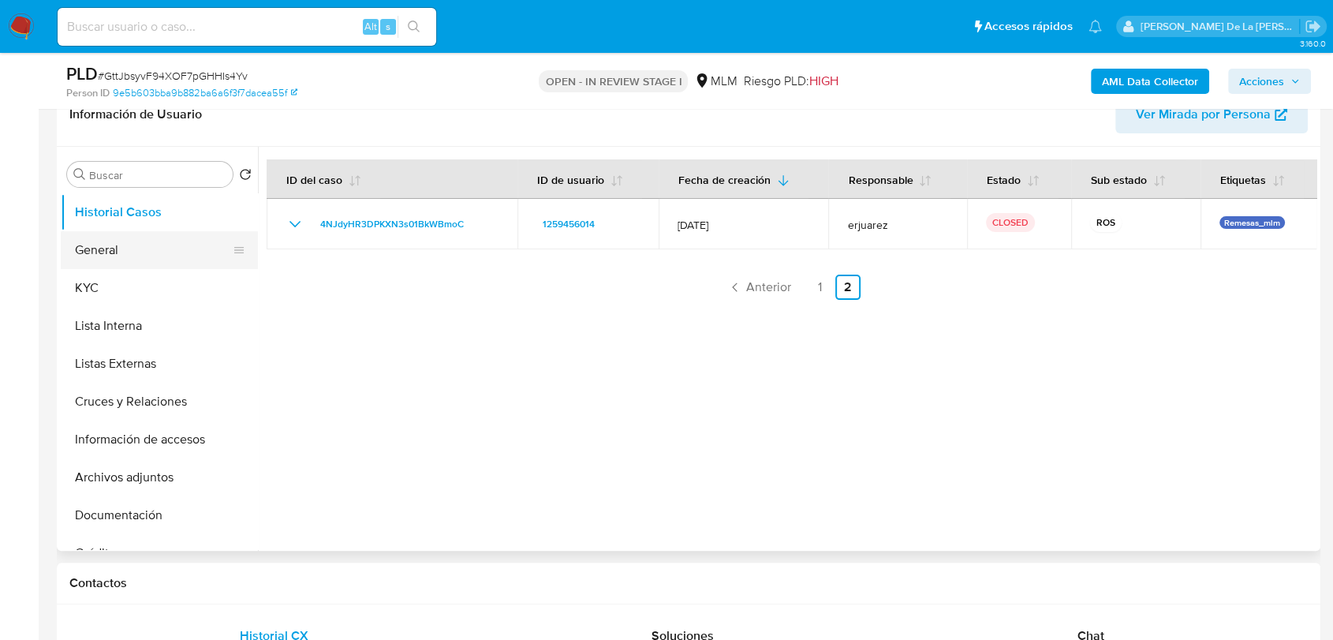
click at [137, 232] on button "General" at bounding box center [153, 250] width 185 height 38
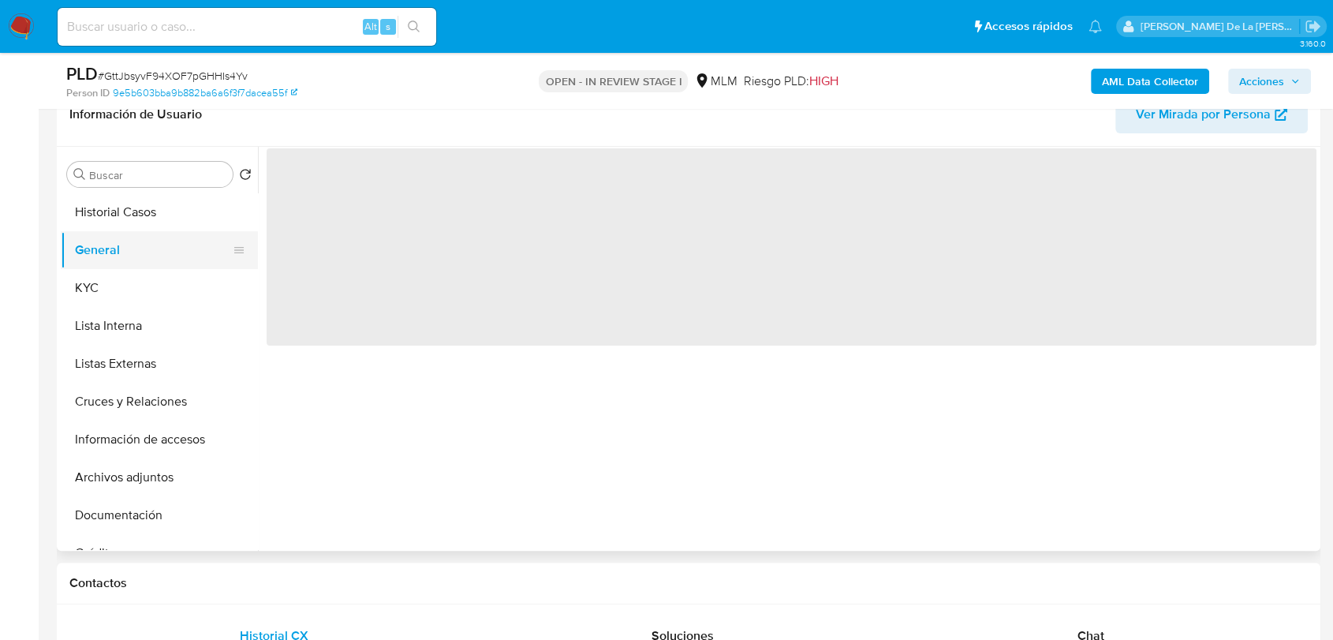
click at [134, 245] on button "General" at bounding box center [153, 250] width 185 height 38
click at [147, 204] on button "Historial Casos" at bounding box center [153, 212] width 185 height 38
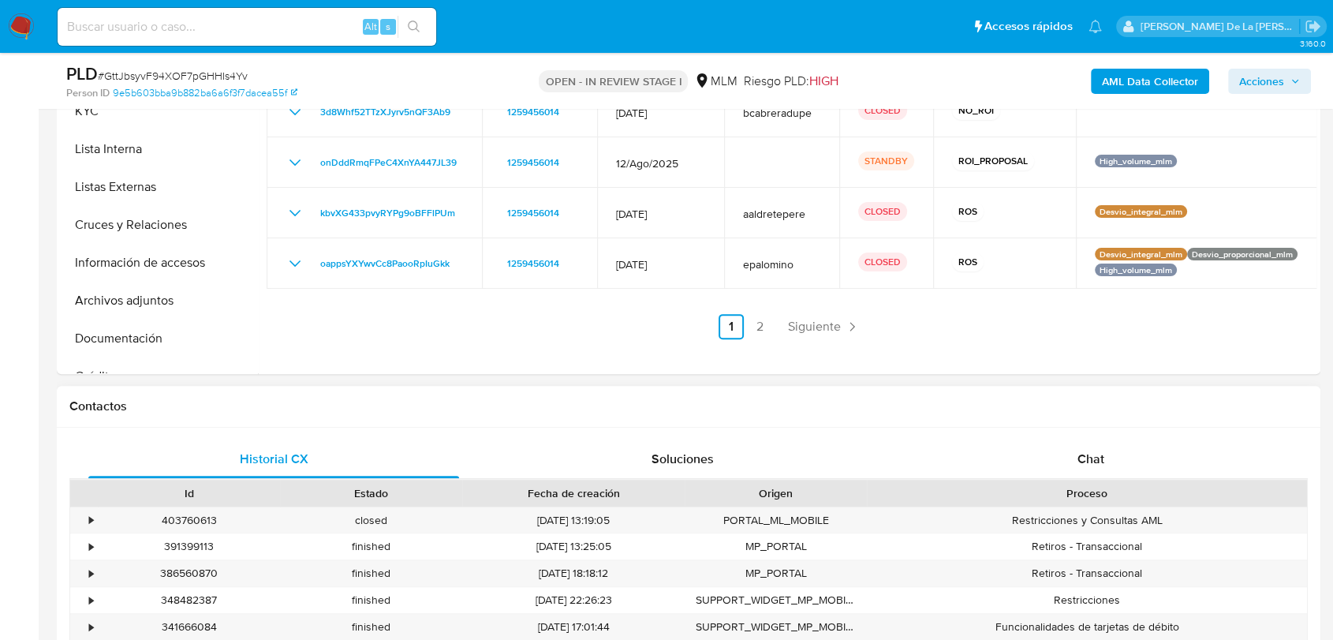
scroll to position [438, 0]
click at [602, 464] on div "Soluciones" at bounding box center [682, 461] width 371 height 38
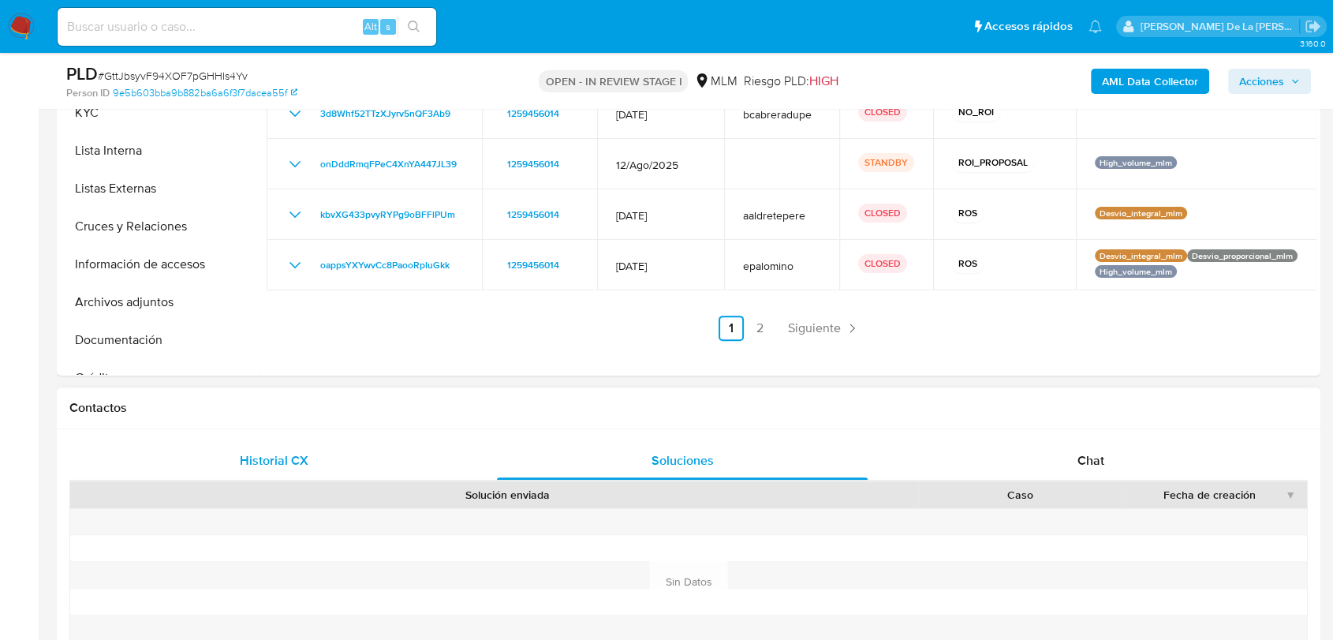
click at [366, 454] on div "Historial CX" at bounding box center [273, 461] width 371 height 38
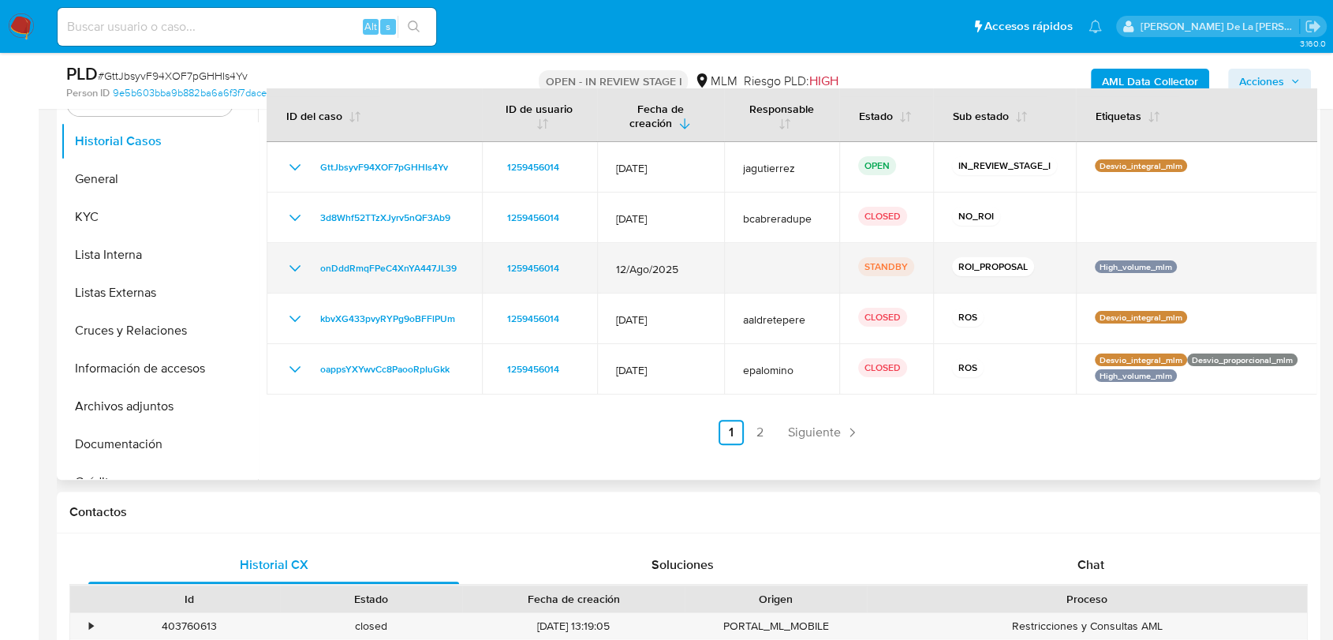
scroll to position [263, 0]
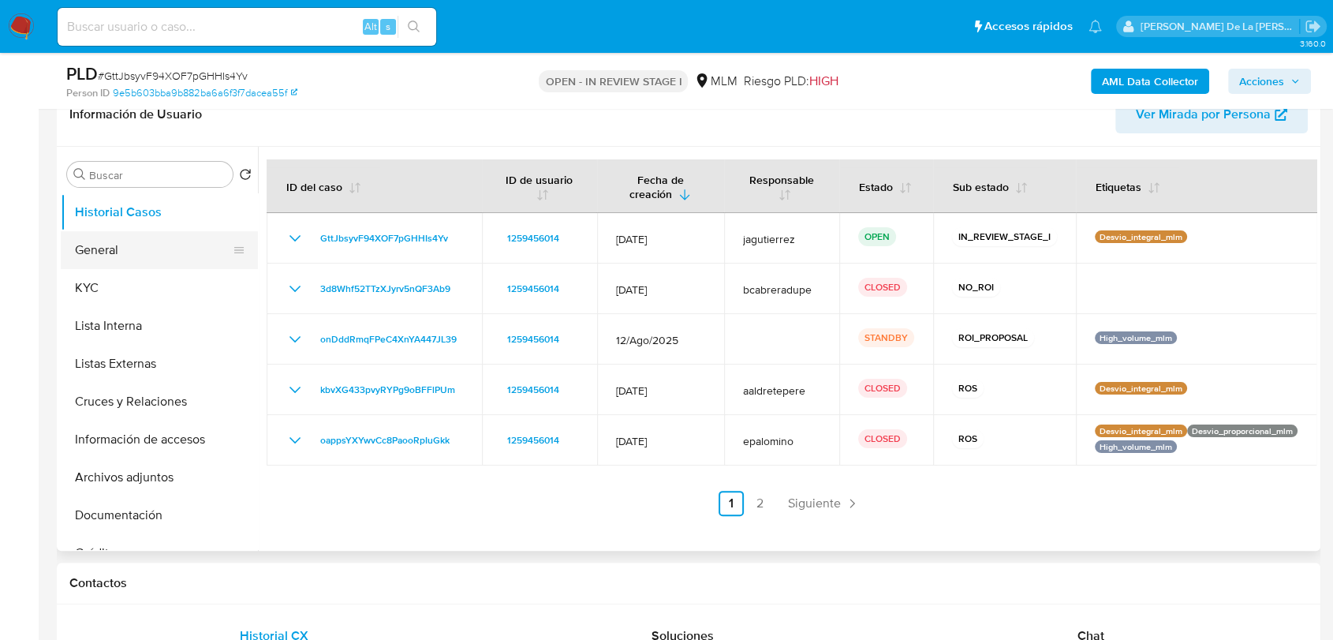
click at [150, 247] on button "General" at bounding box center [153, 250] width 185 height 38
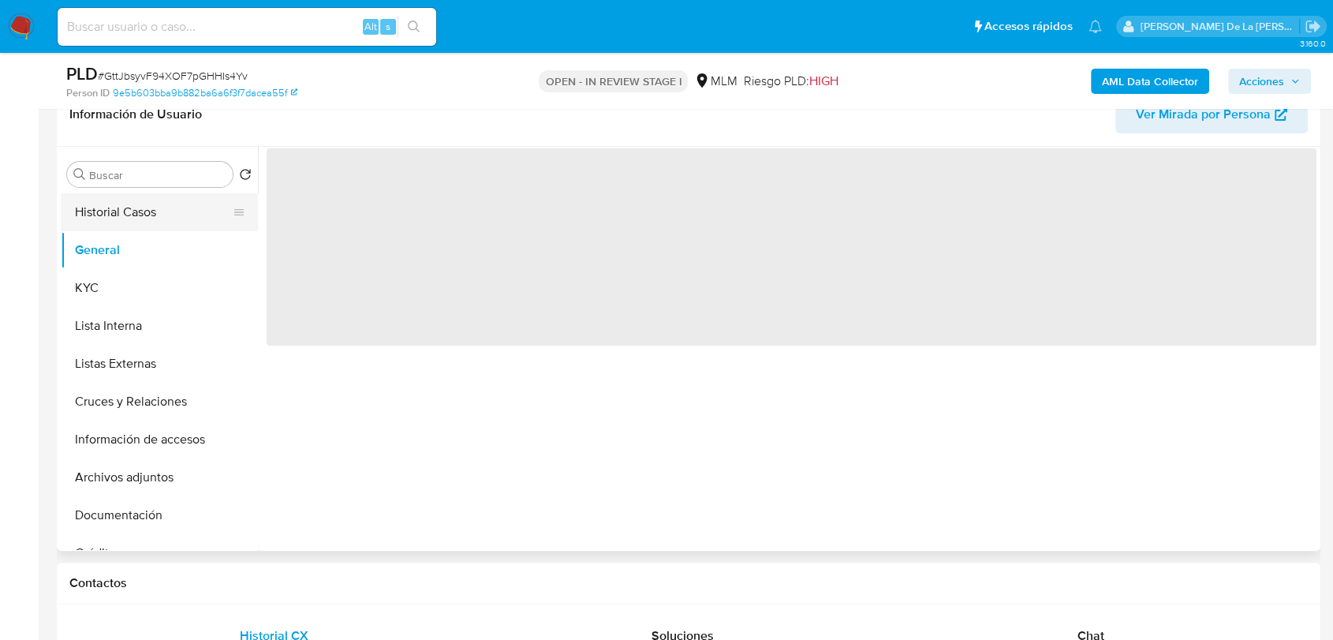
click at [136, 216] on button "Historial Casos" at bounding box center [153, 212] width 185 height 38
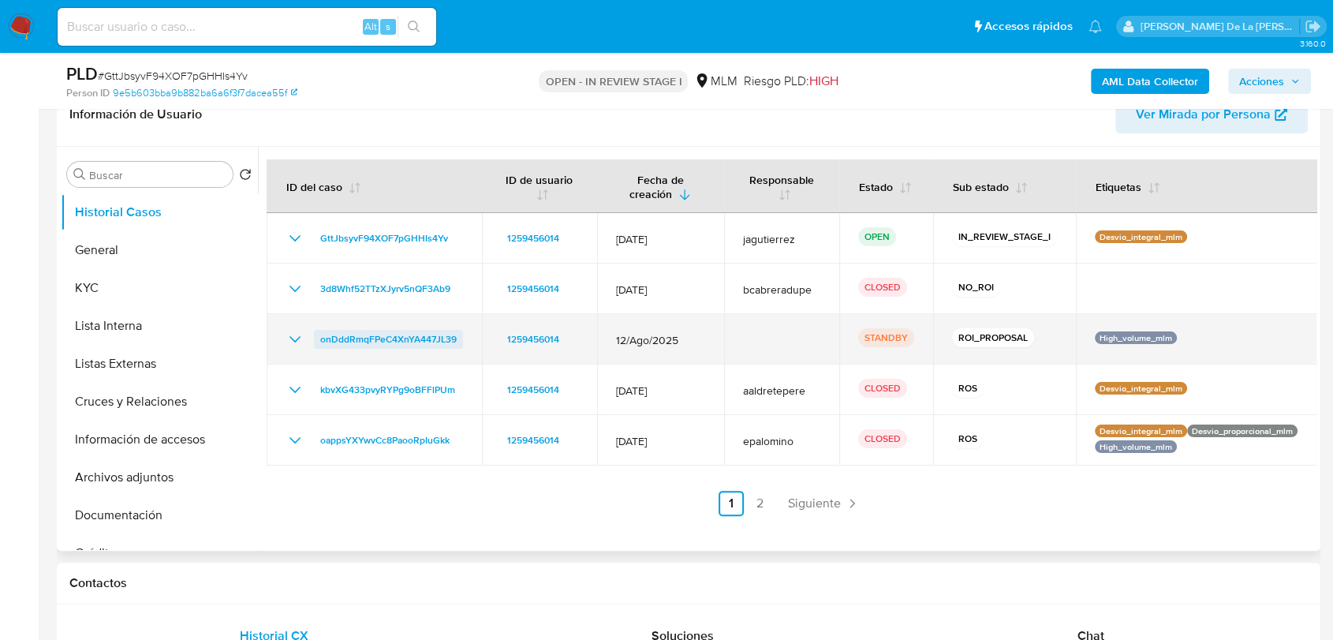
drag, startPoint x: 461, startPoint y: 338, endPoint x: 314, endPoint y: 340, distance: 147.5
click at [314, 340] on td "onDddRmqFPeC4XnYA447JL39" at bounding box center [374, 339] width 215 height 50
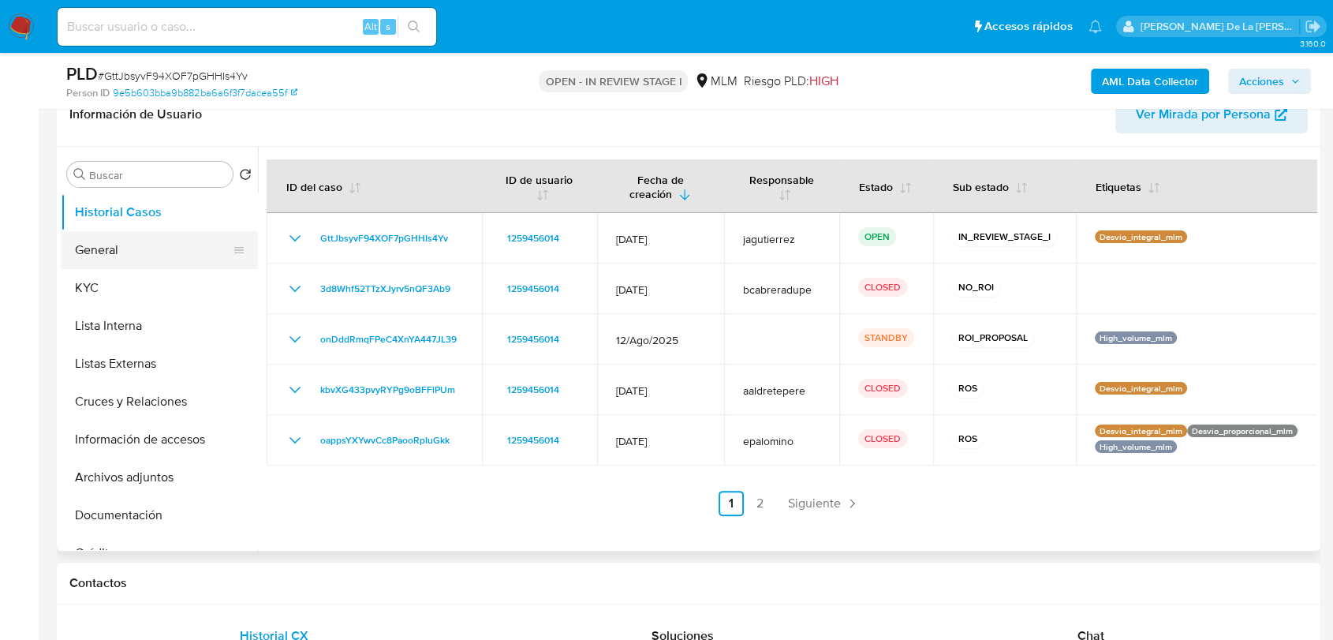
drag, startPoint x: 140, startPoint y: 248, endPoint x: 166, endPoint y: 240, distance: 27.2
click at [140, 247] on button "General" at bounding box center [153, 250] width 185 height 38
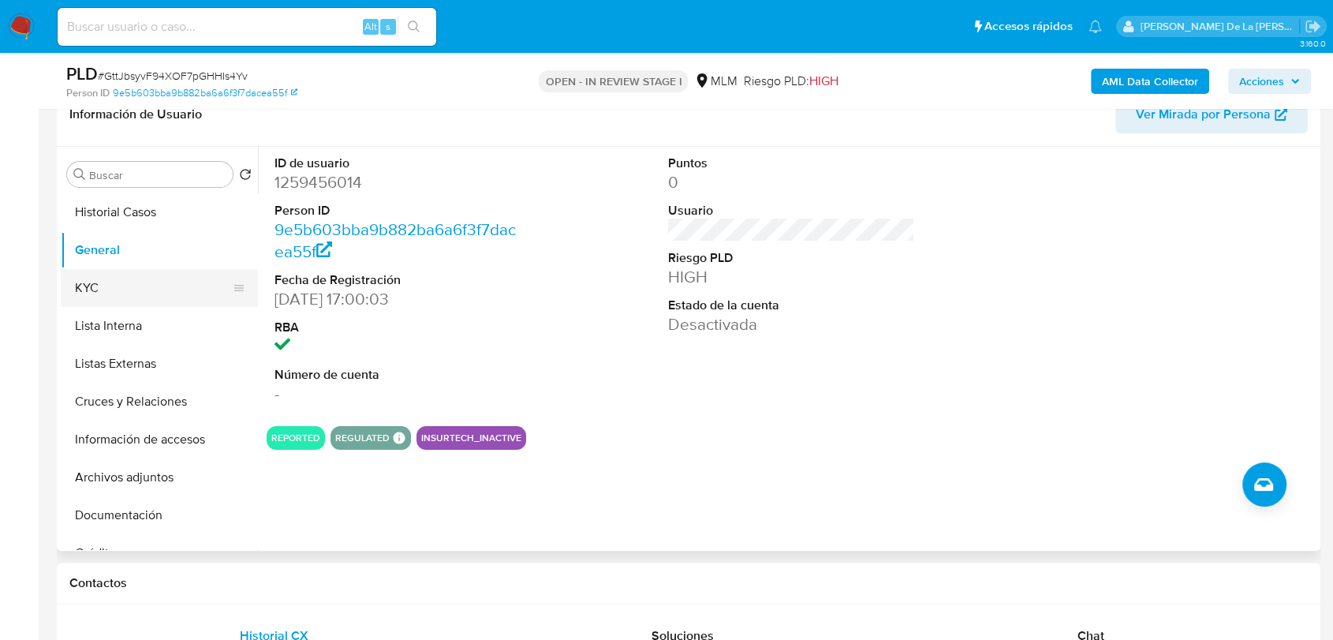
click at [88, 284] on button "KYC" at bounding box center [153, 288] width 185 height 38
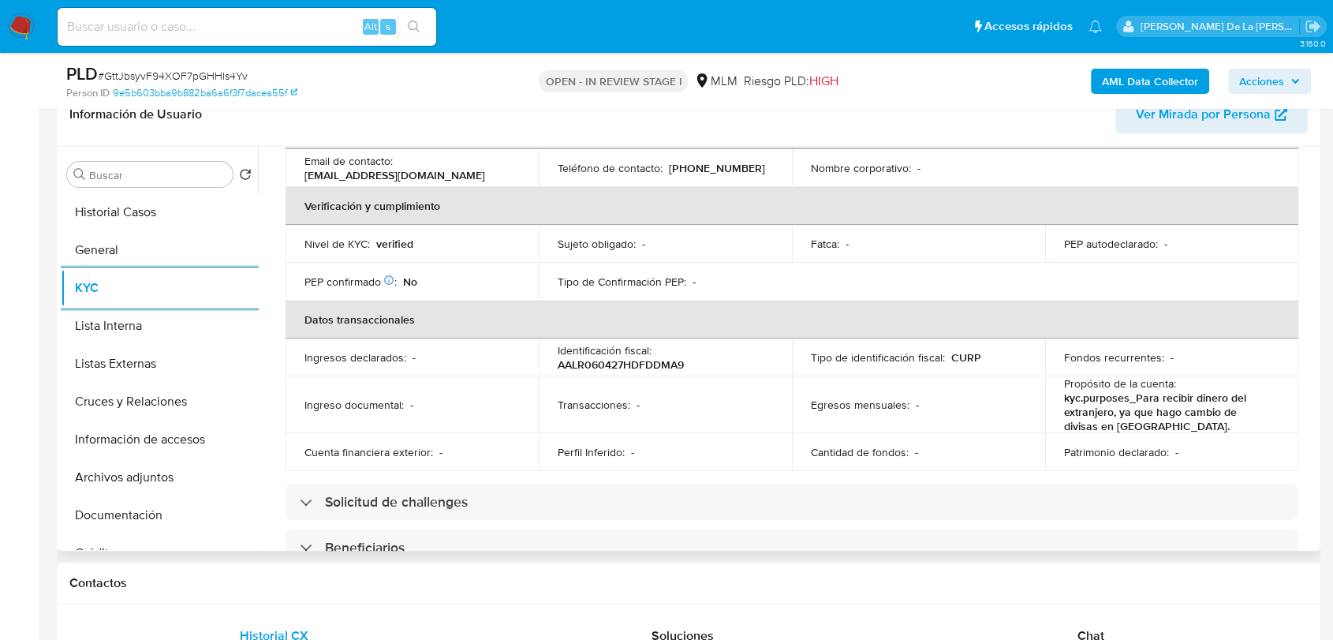
scroll to position [353, 0]
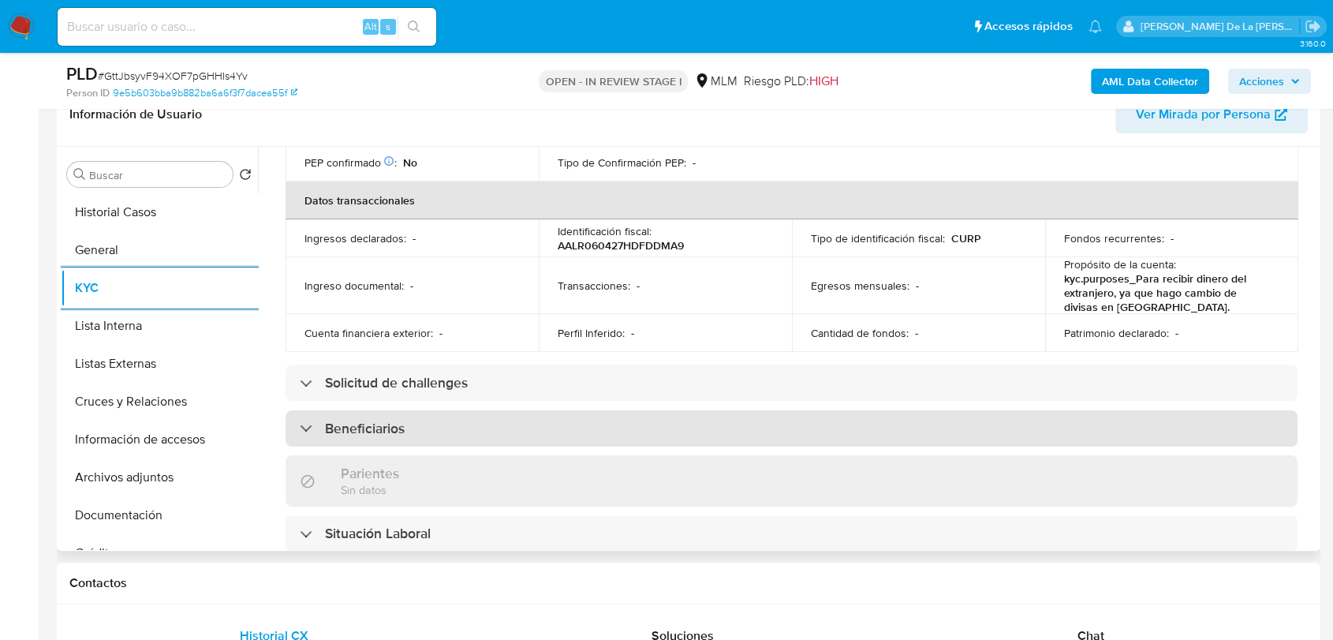
click at [368, 424] on h3 "Beneficiarios" at bounding box center [365, 428] width 80 height 17
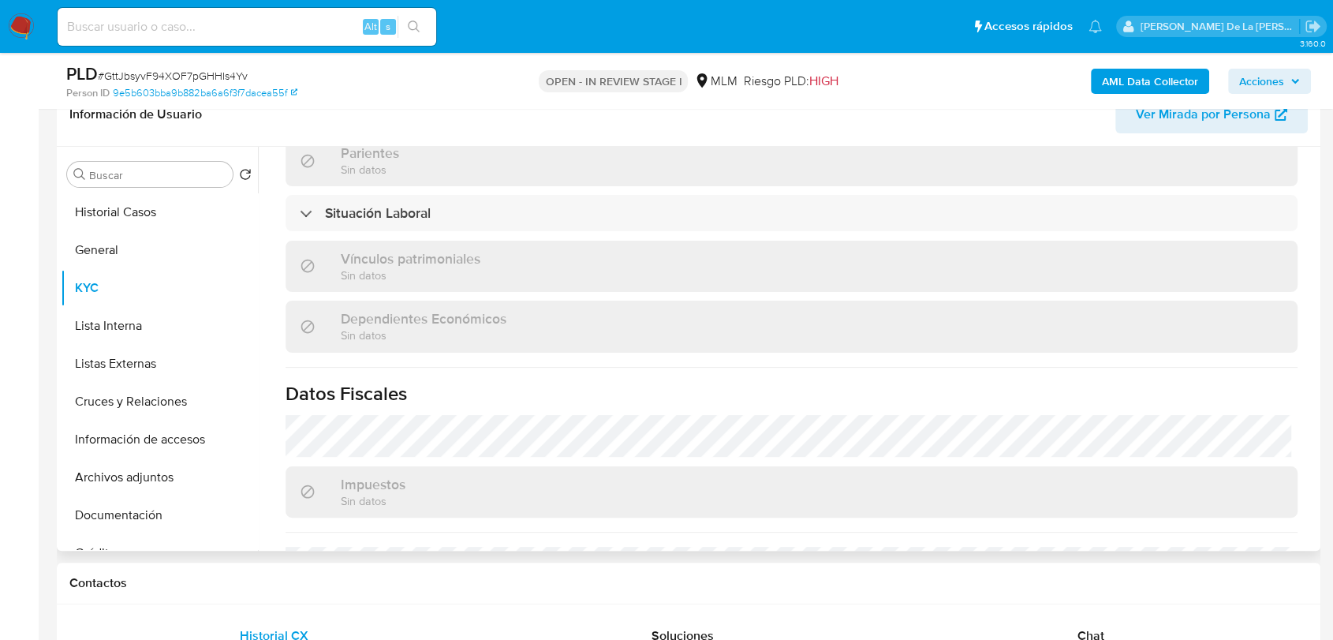
scroll to position [1115, 0]
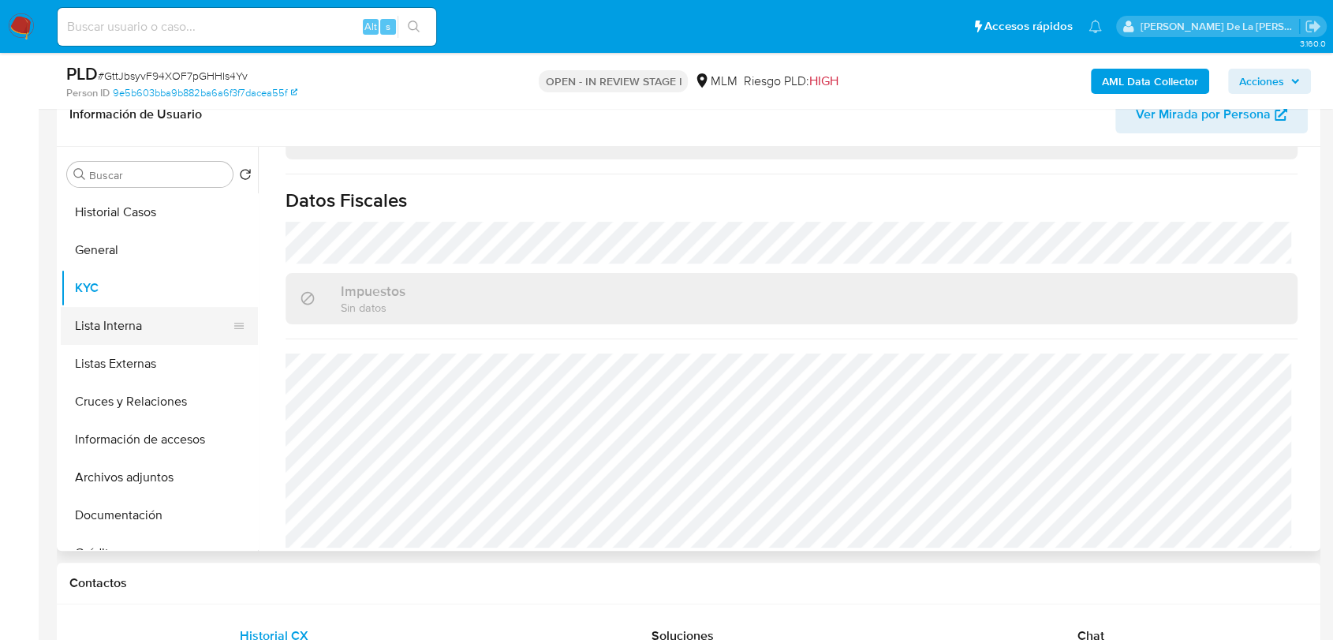
click at [126, 332] on button "Lista Interna" at bounding box center [153, 326] width 185 height 38
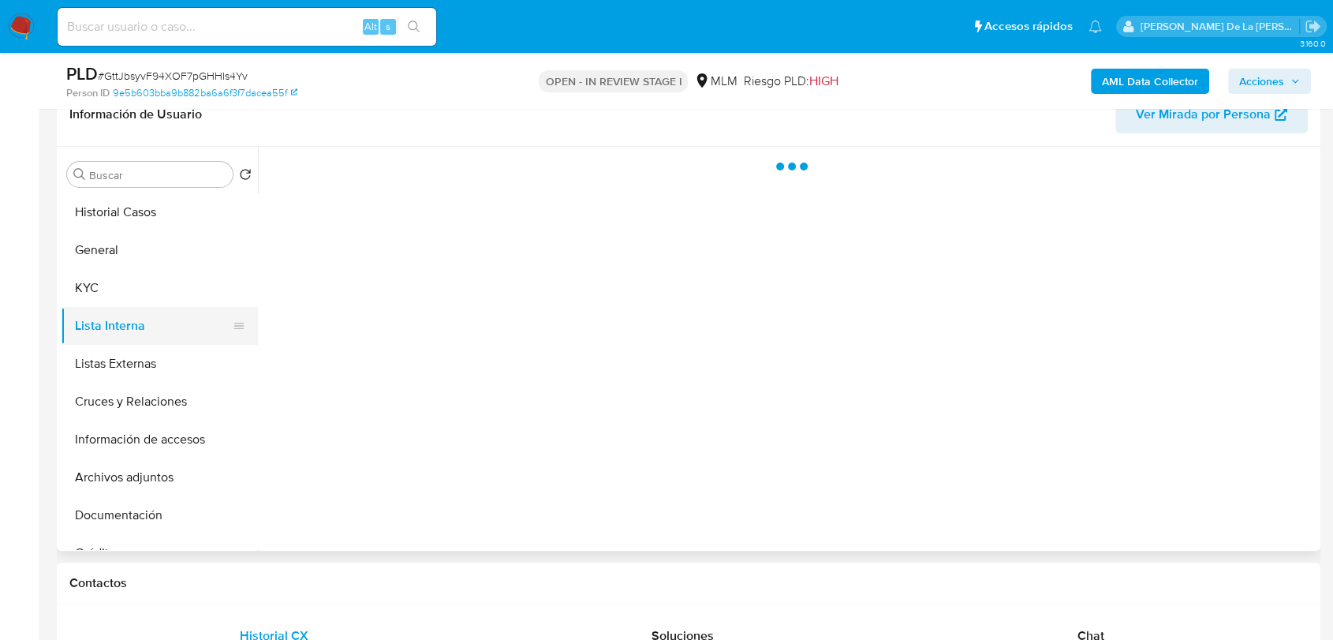
scroll to position [0, 0]
click at [148, 356] on button "Listas Externas" at bounding box center [153, 364] width 185 height 38
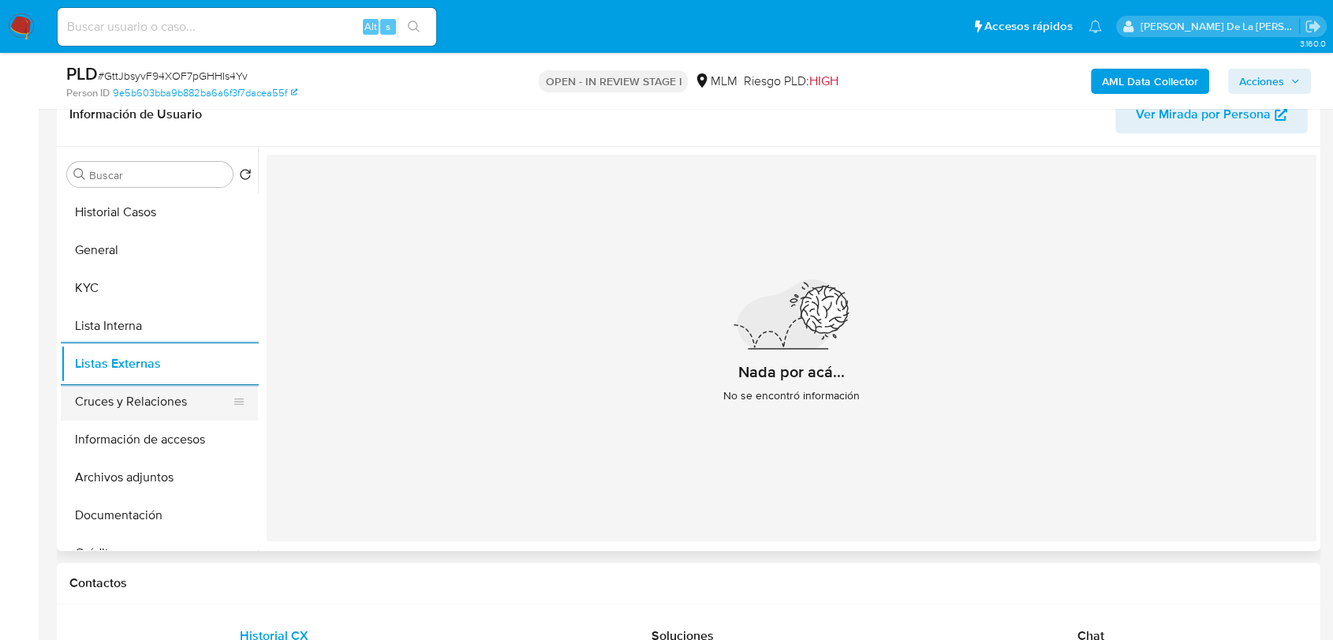
click at [139, 383] on button "Cruces y Relaciones" at bounding box center [153, 402] width 185 height 38
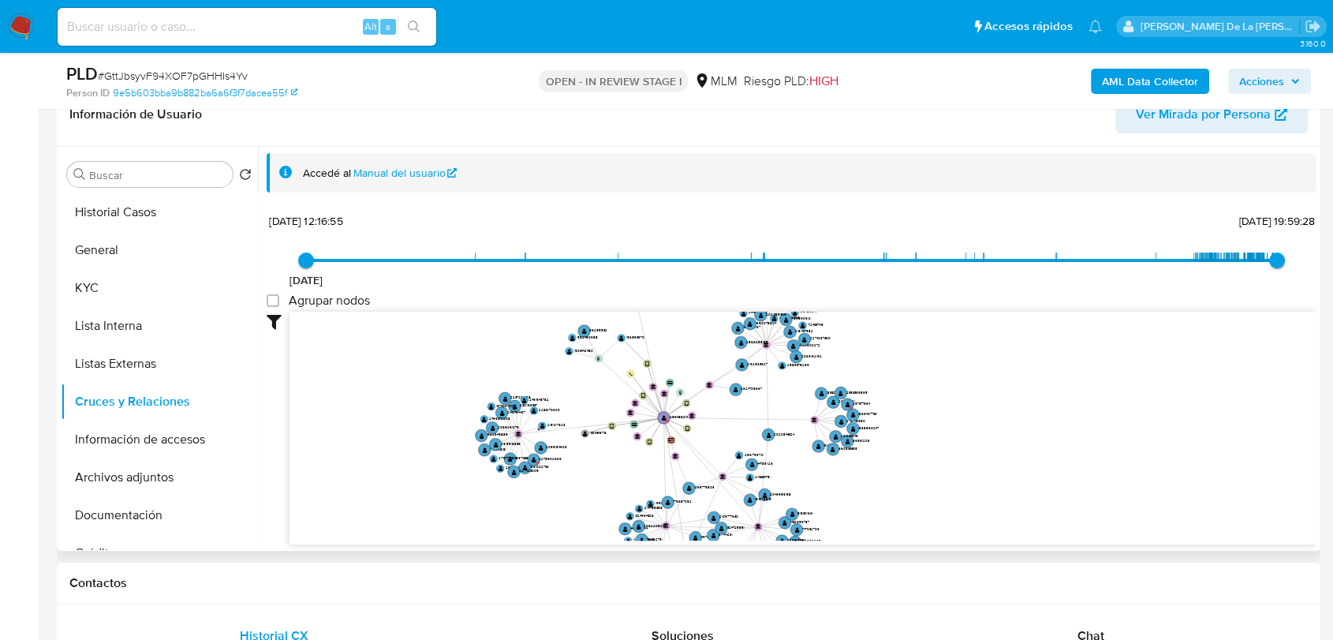
drag, startPoint x: 614, startPoint y: 400, endPoint x: 629, endPoint y: 447, distance: 49.6
click at [629, 447] on icon "device-6393a1d308813b0018dbbc17  user-1304346718  1304346718 user-1259456014 …" at bounding box center [802, 426] width 1027 height 229
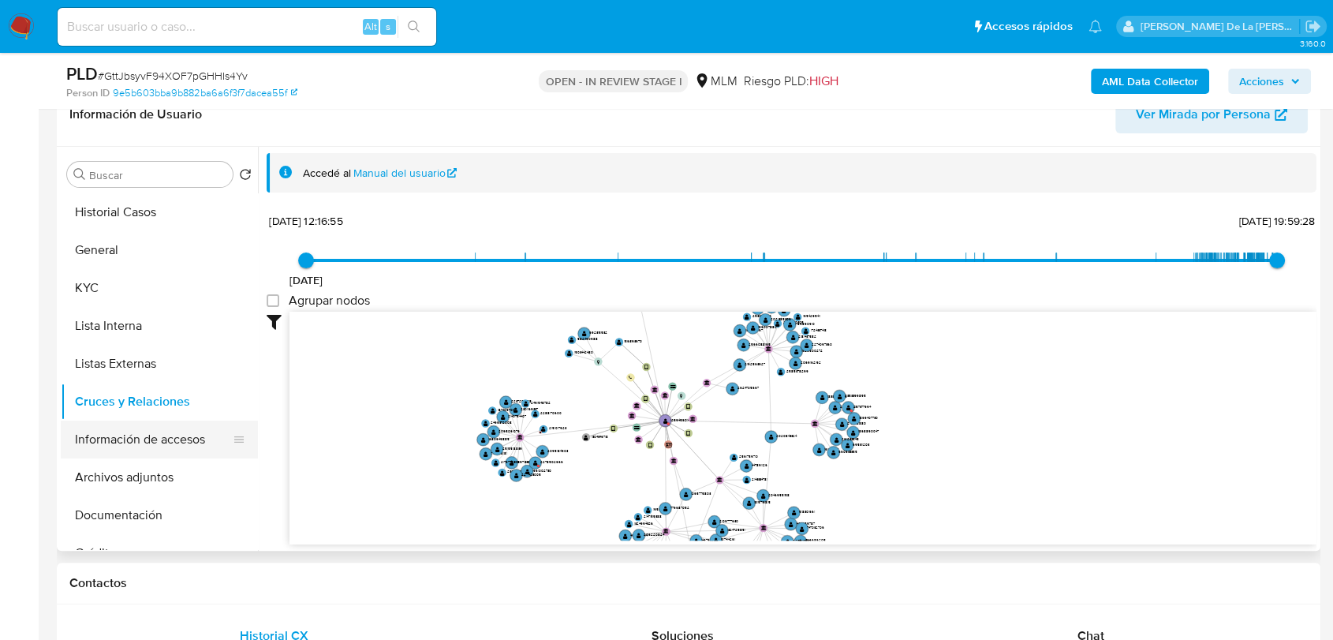
click at [117, 435] on button "Información de accesos" at bounding box center [153, 439] width 185 height 38
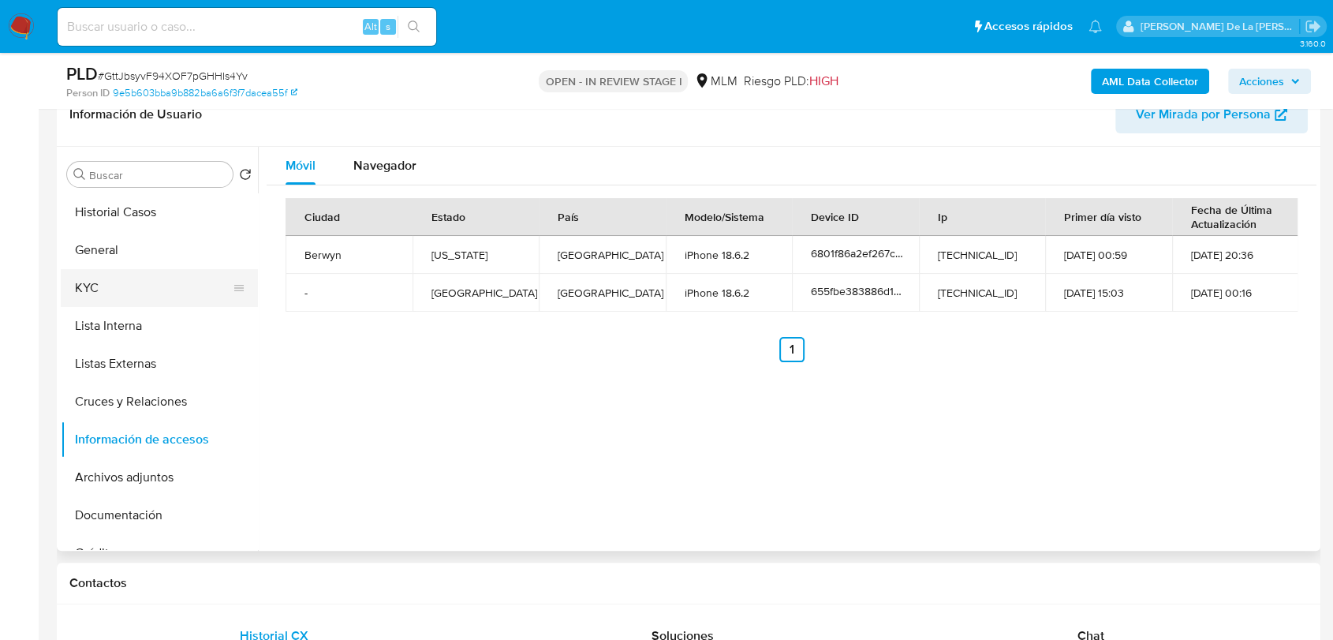
click at [170, 283] on button "KYC" at bounding box center [153, 288] width 185 height 38
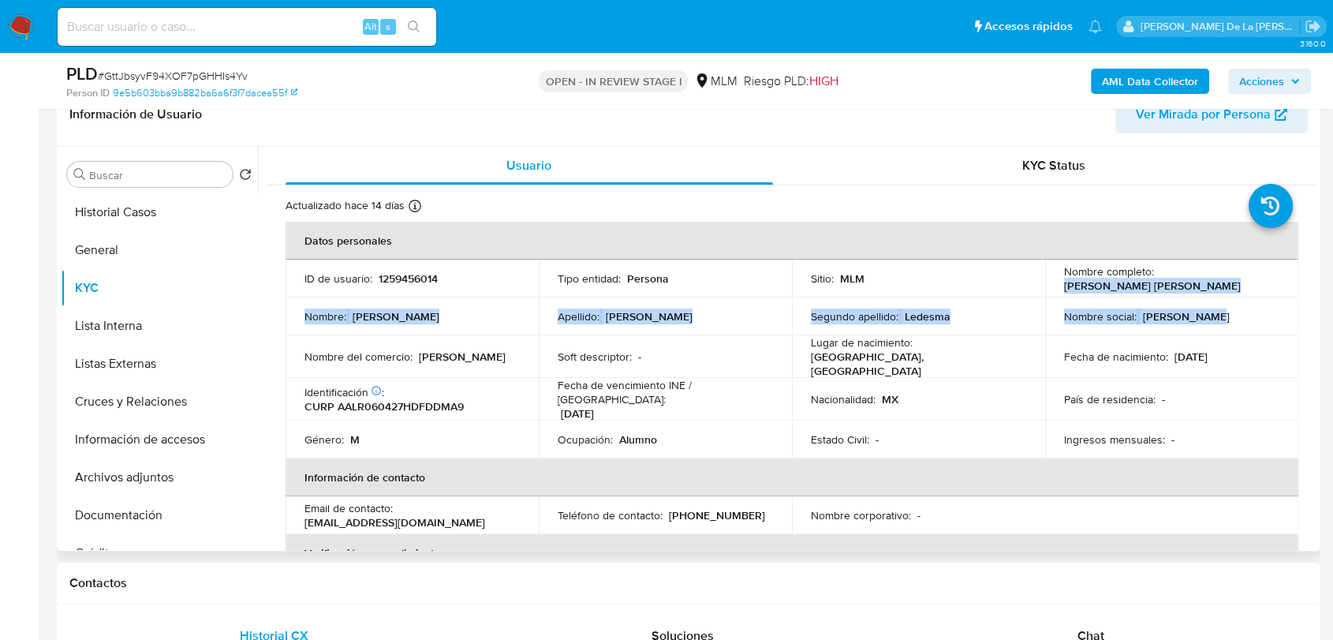
drag, startPoint x: 1049, startPoint y: 286, endPoint x: 1260, endPoint y: 297, distance: 210.9
click at [1260, 297] on tbody "ID de usuario : 1259456014 Tipo entidad : Persona Sitio : MLM Nombre completo :…" at bounding box center [792, 359] width 1013 height 199
click at [1226, 286] on div "Nombre completo : Ramon Emilio Adame Ledesma" at bounding box center [1171, 278] width 215 height 28
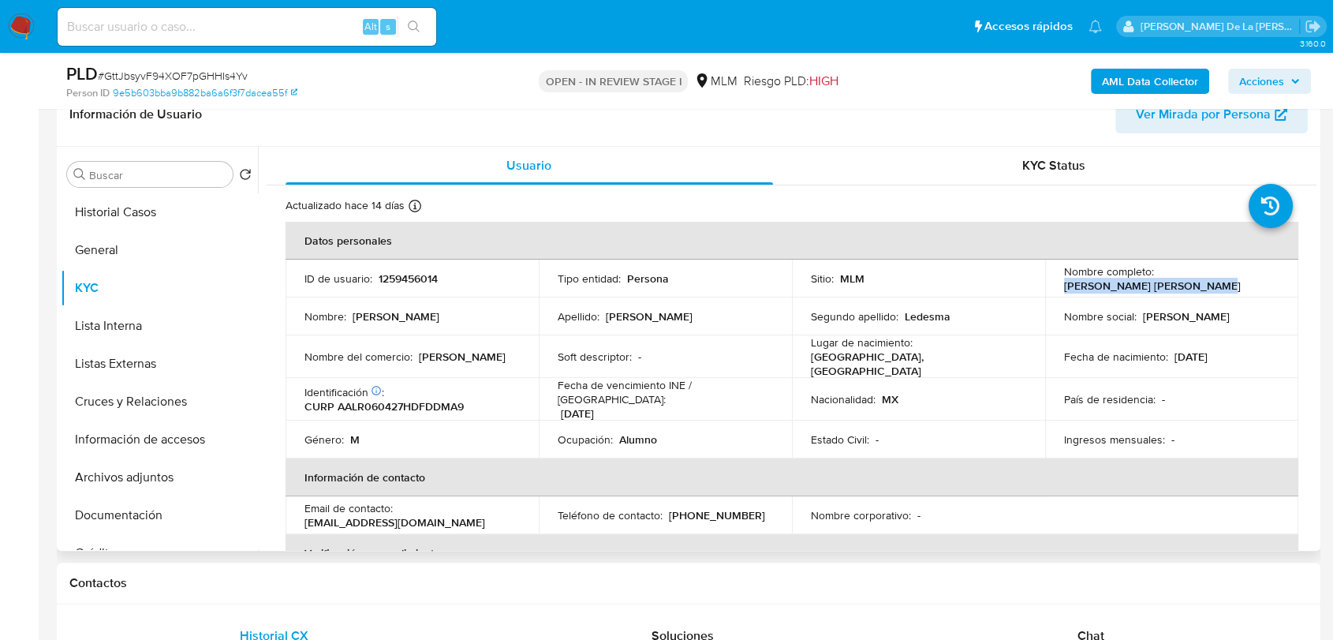
drag, startPoint x: 1226, startPoint y: 286, endPoint x: 1051, endPoint y: 283, distance: 175.1
click at [1051, 283] on td "Nombre completo : Ramon Emilio Adame Ledesma" at bounding box center [1171, 279] width 253 height 38
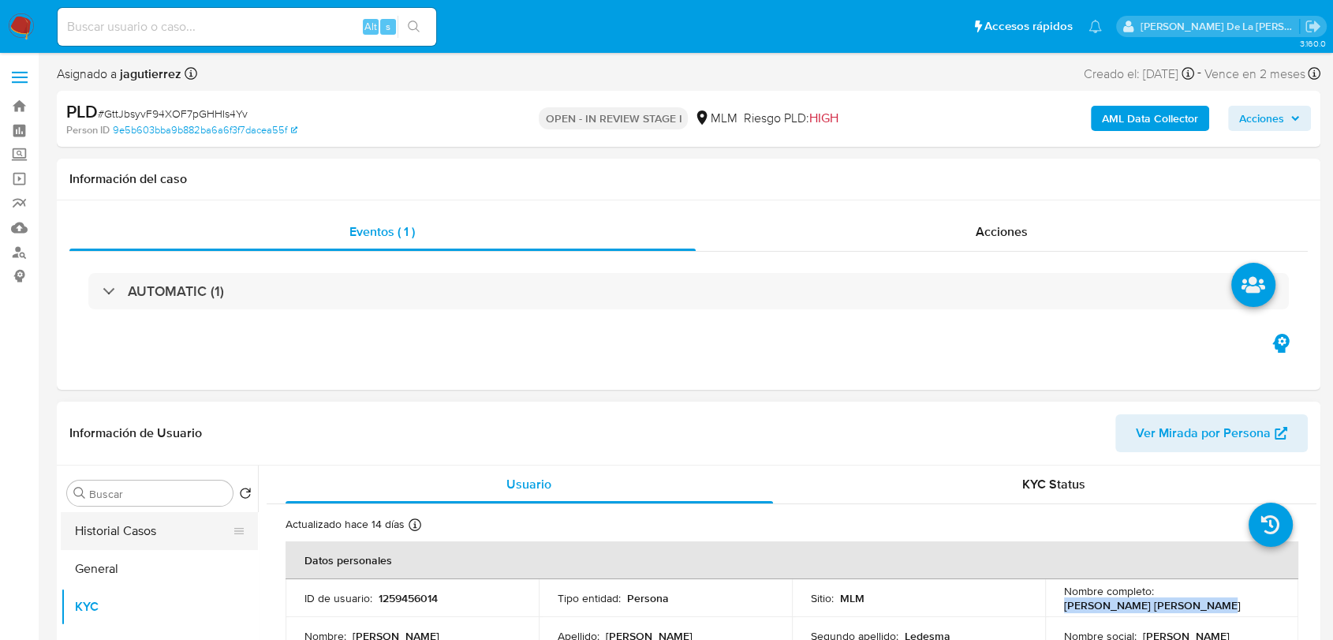
click at [119, 536] on button "Historial Casos" at bounding box center [153, 531] width 185 height 38
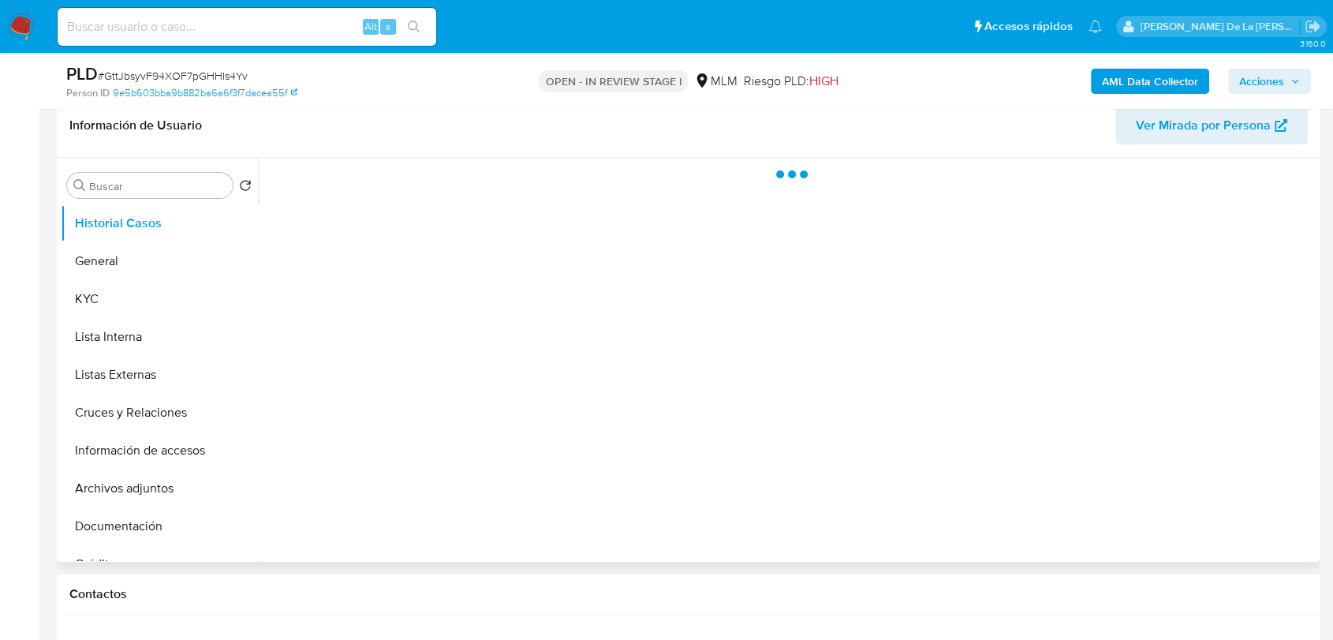
scroll to position [263, 0]
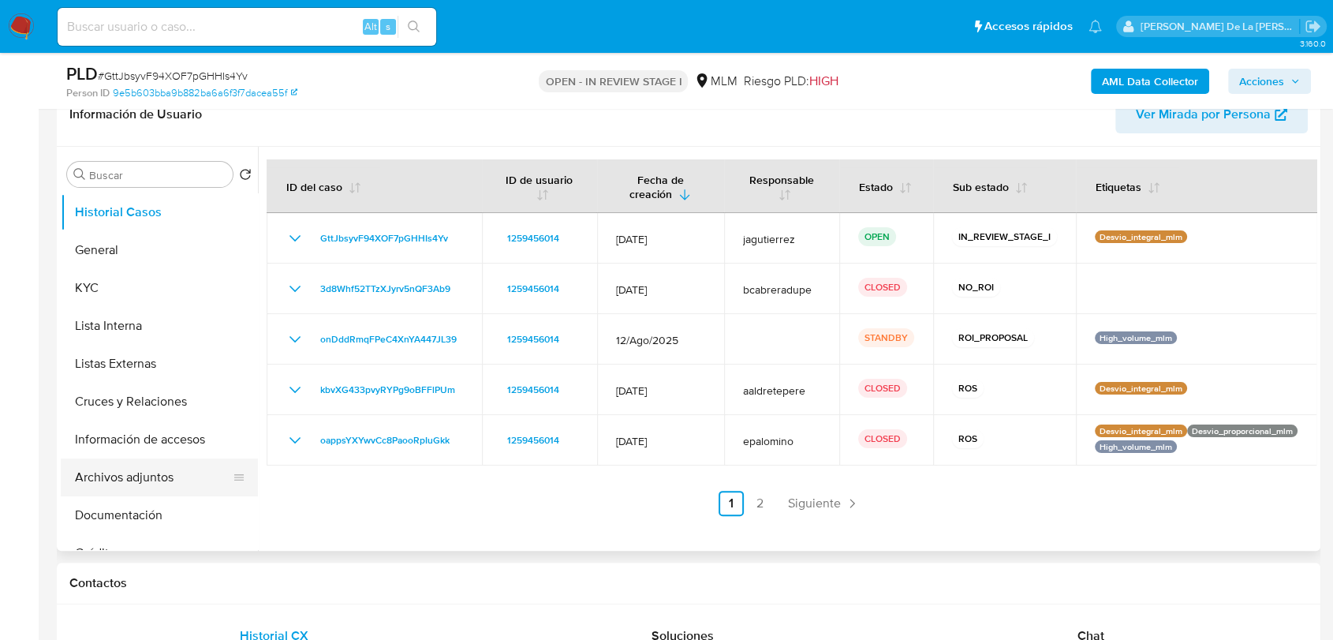
click at [151, 480] on button "Archivos adjuntos" at bounding box center [153, 477] width 185 height 38
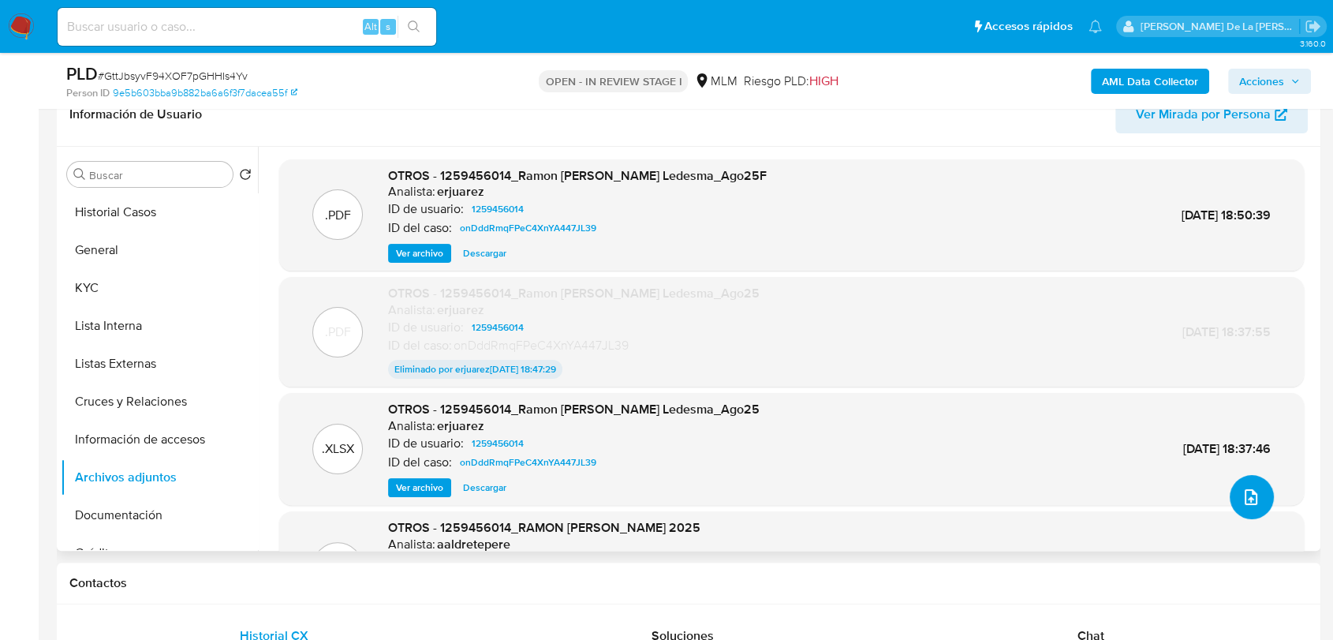
click at [1232, 494] on button "upload-file" at bounding box center [1252, 497] width 44 height 44
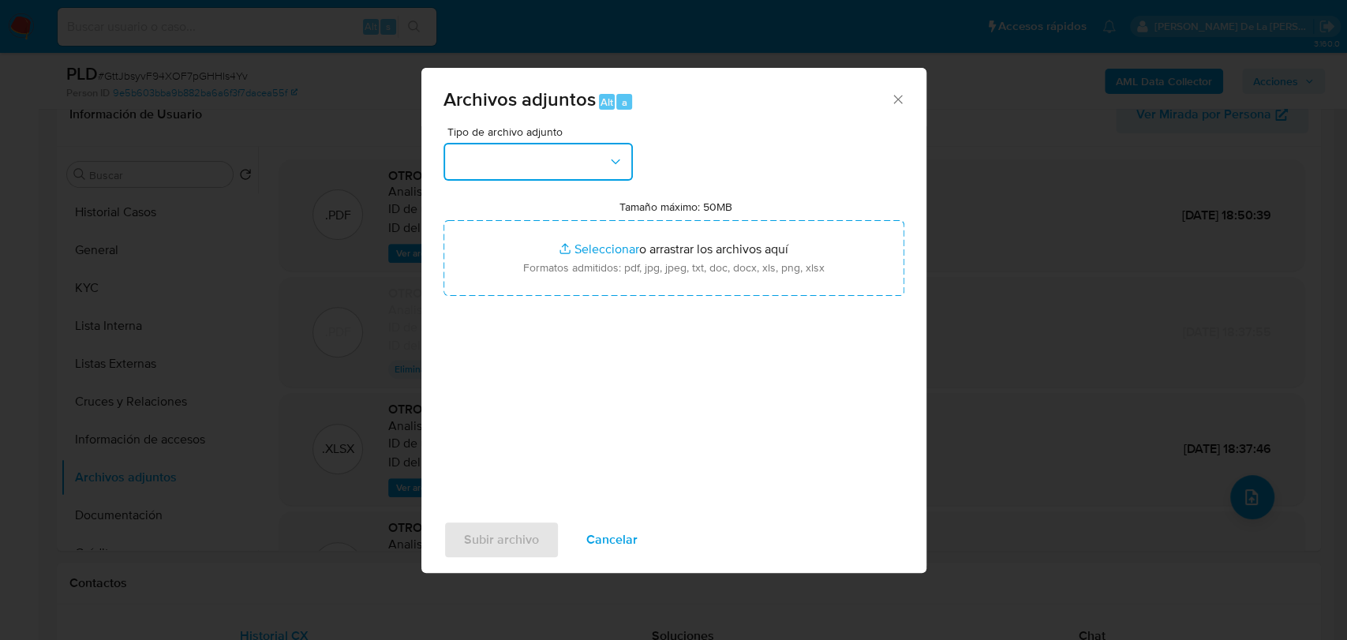
click at [573, 172] on button "button" at bounding box center [537, 162] width 189 height 38
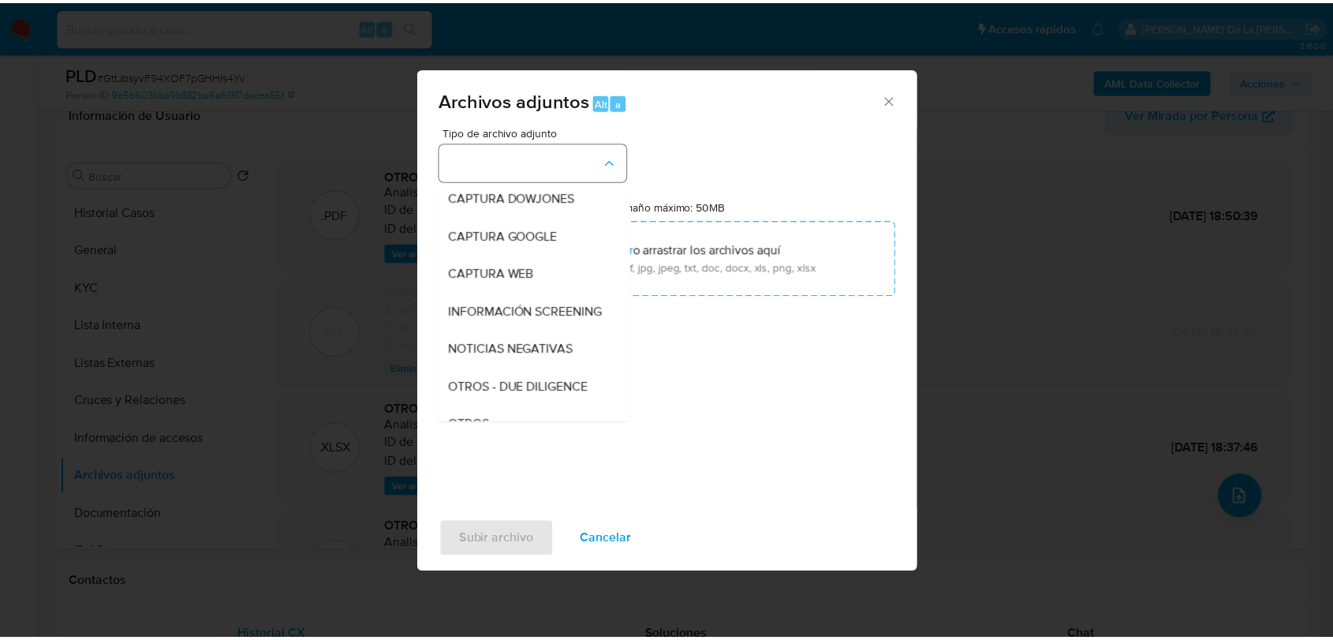
scroll to position [82, 0]
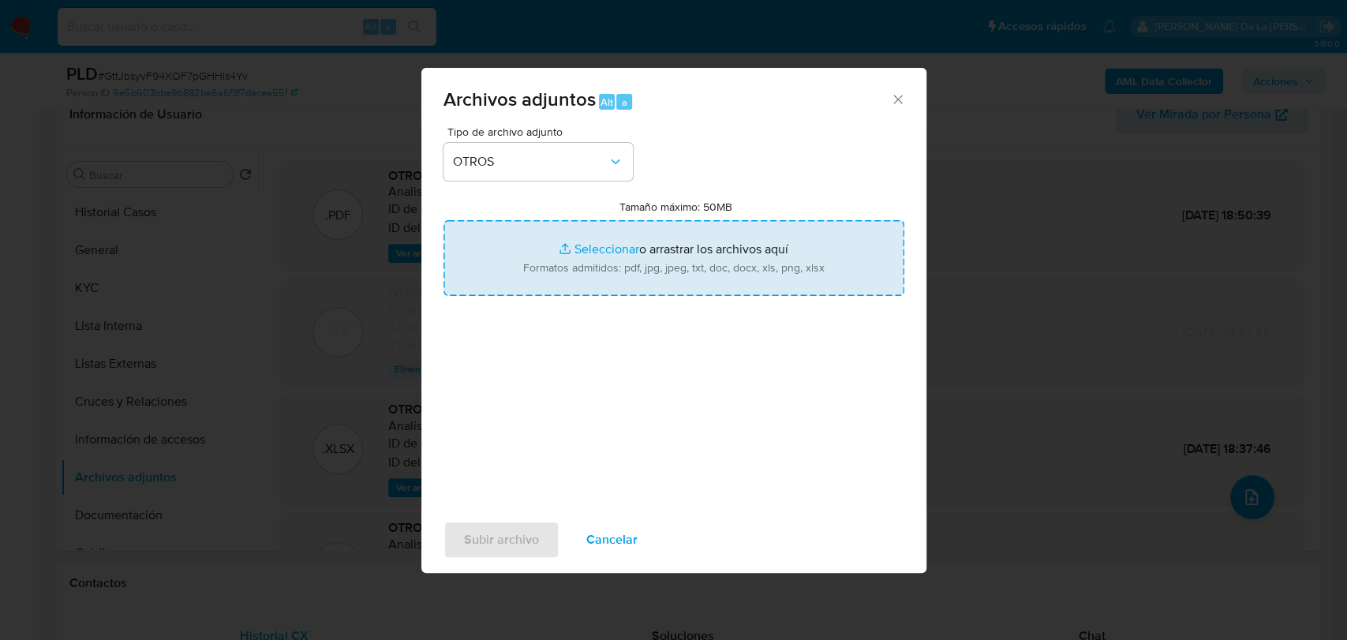
type input "C:\fakepath\1259456014_RAMON EMILIO ADAME LEDESMA_SEP2025.pdf"
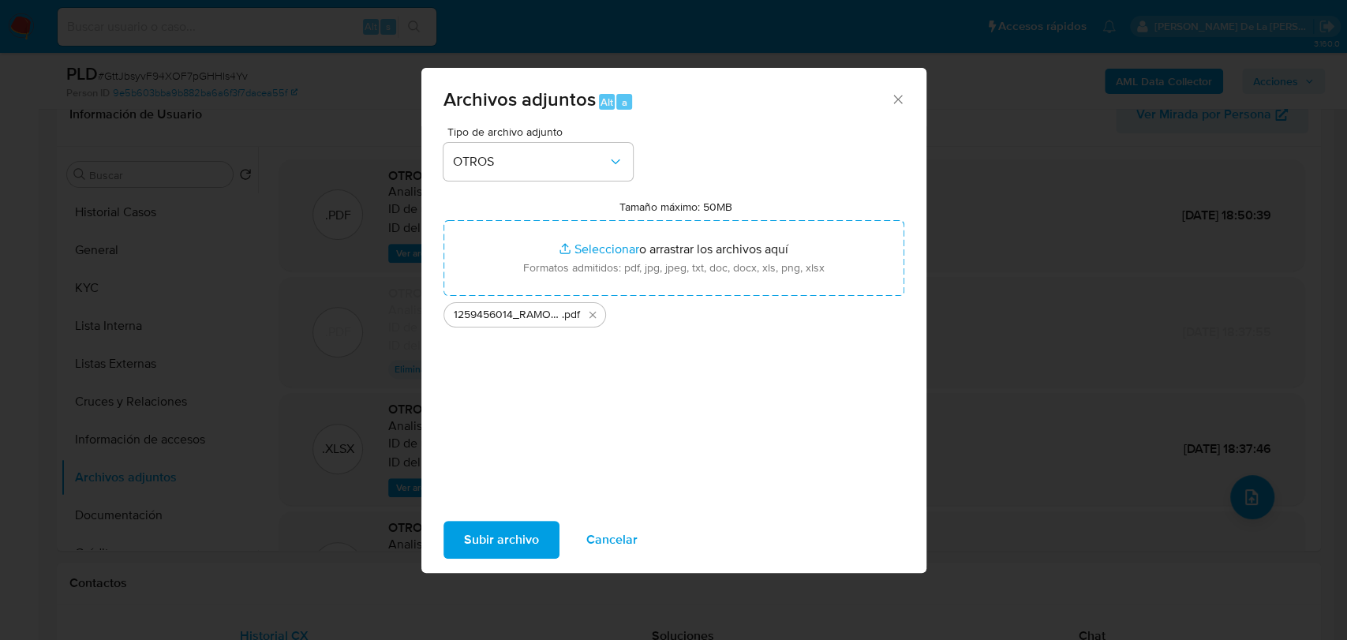
click at [488, 379] on div "Tipo de archivo adjunto OTROS Tamaño máximo: 50MB Seleccionar archivos Seleccio…" at bounding box center [673, 312] width 461 height 372
click at [494, 531] on span "Subir archivo" at bounding box center [501, 539] width 75 height 35
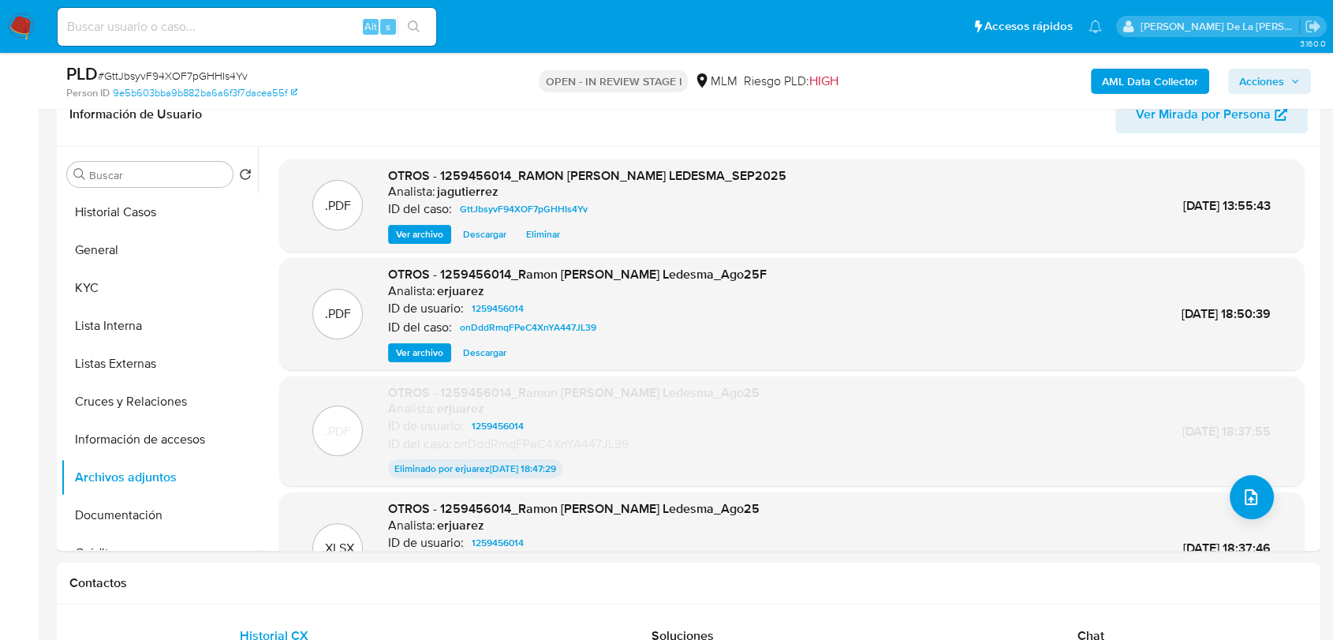
click at [1265, 70] on span "Acciones" at bounding box center [1261, 81] width 45 height 25
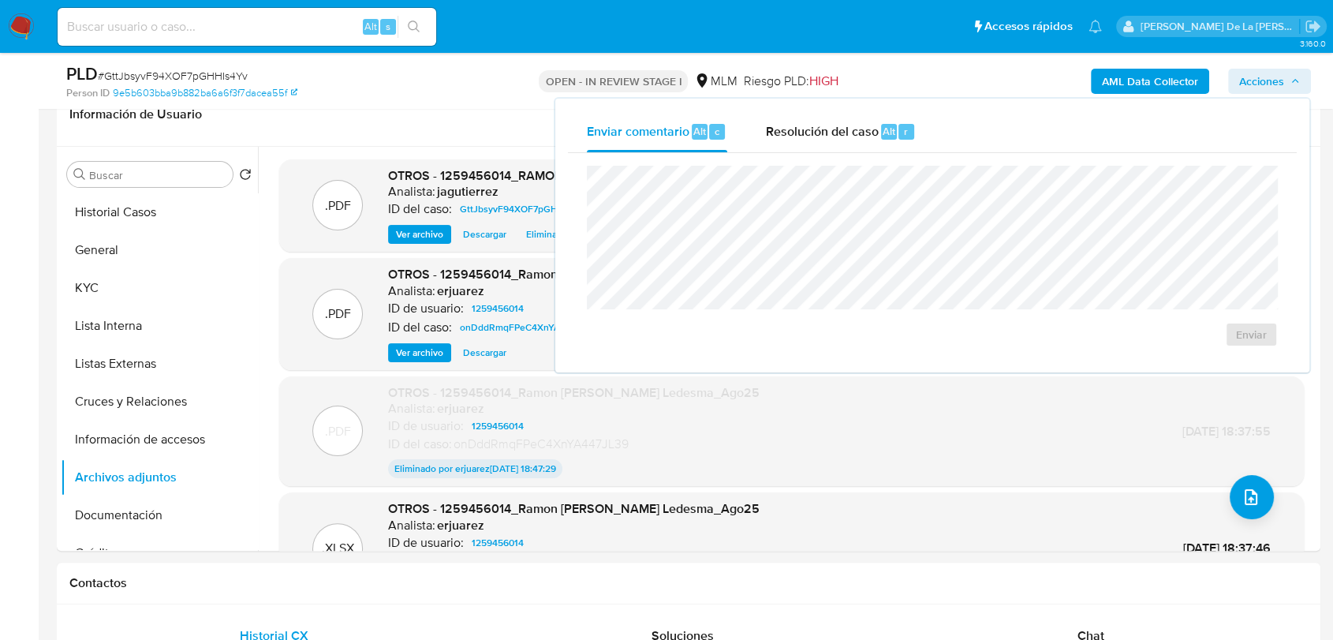
click at [959, 114] on div "Enviar comentario Alt c Resolución del caso Alt r" at bounding box center [932, 131] width 729 height 41
click at [855, 127] on span "Resolución del caso" at bounding box center [821, 130] width 113 height 18
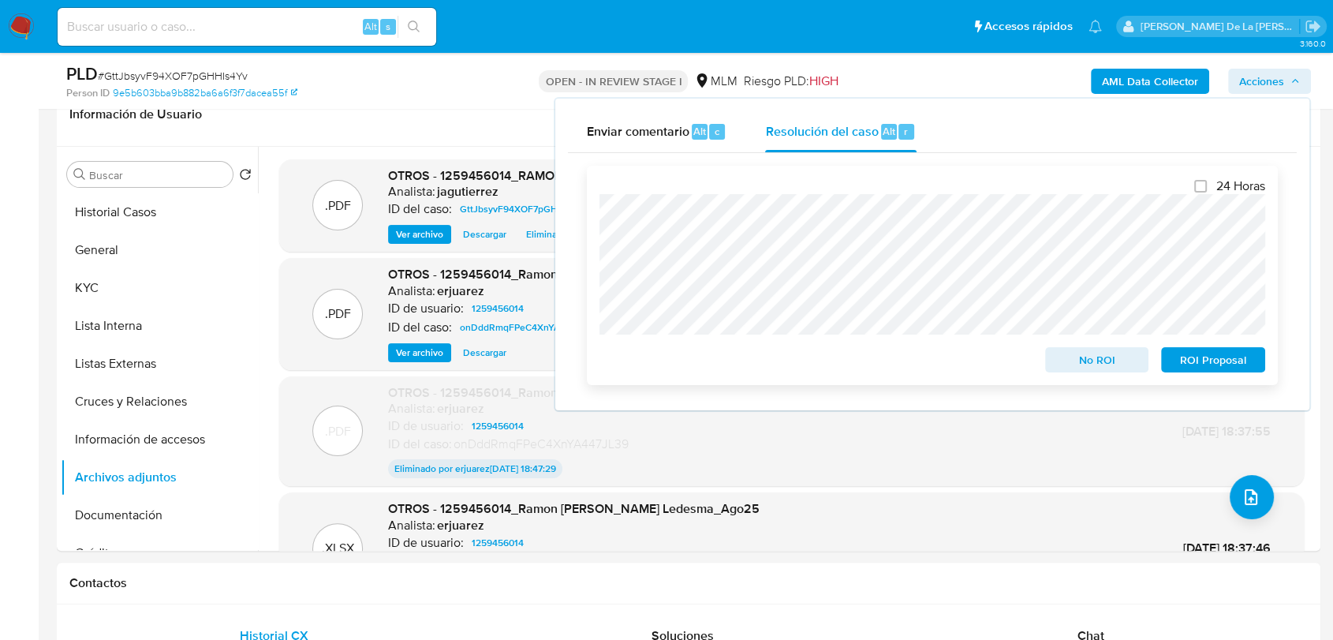
click at [1103, 363] on span "No ROI" at bounding box center [1097, 360] width 82 height 22
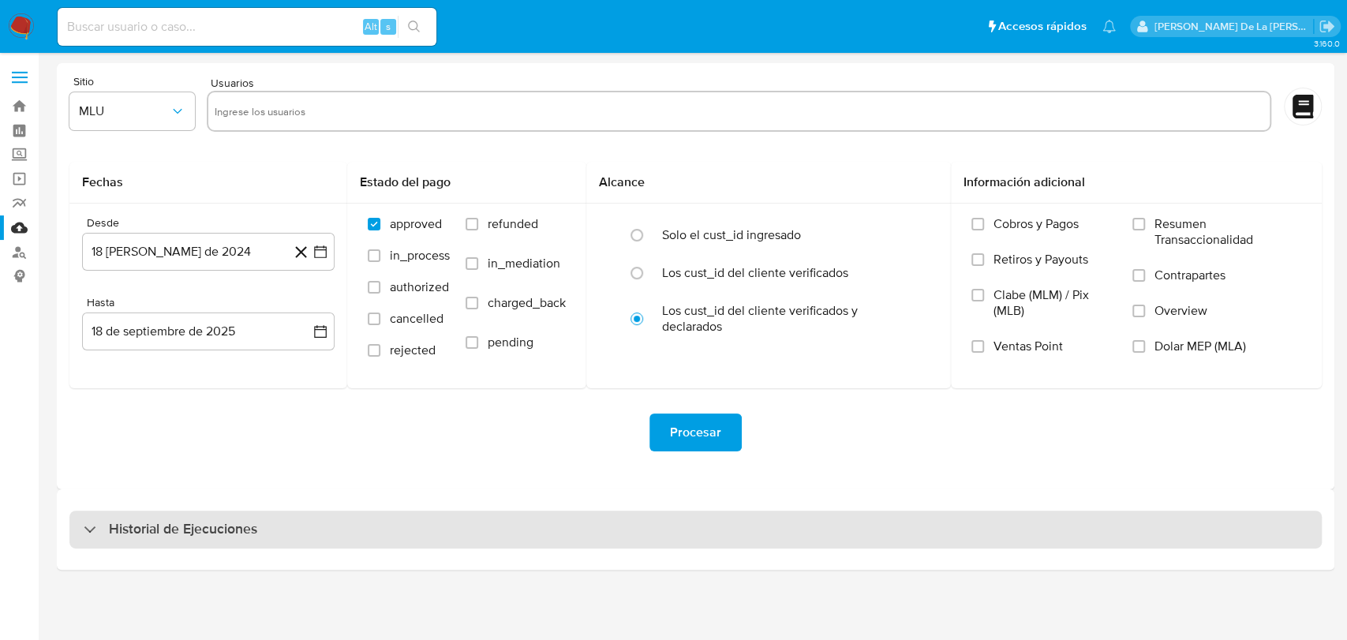
click at [196, 510] on div "Historial de Ejecuciones" at bounding box center [695, 529] width 1277 height 80
click at [183, 514] on div "Historial de Ejecuciones" at bounding box center [695, 529] width 1252 height 38
select select "10"
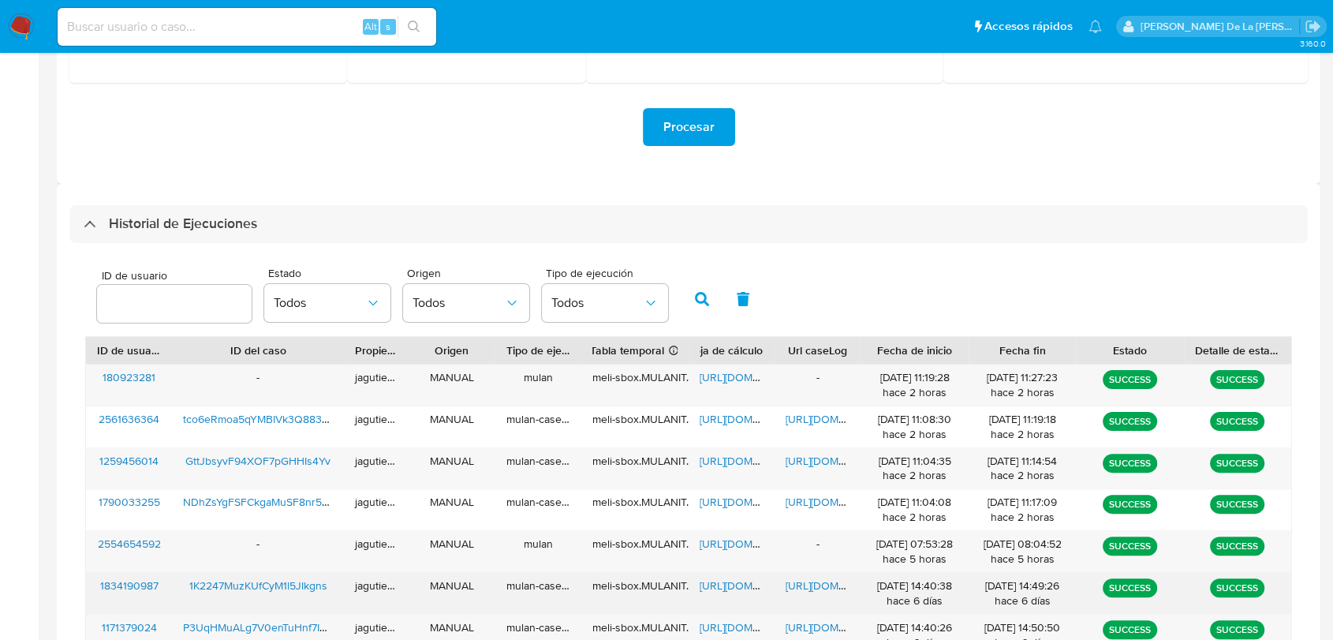
scroll to position [438, 0]
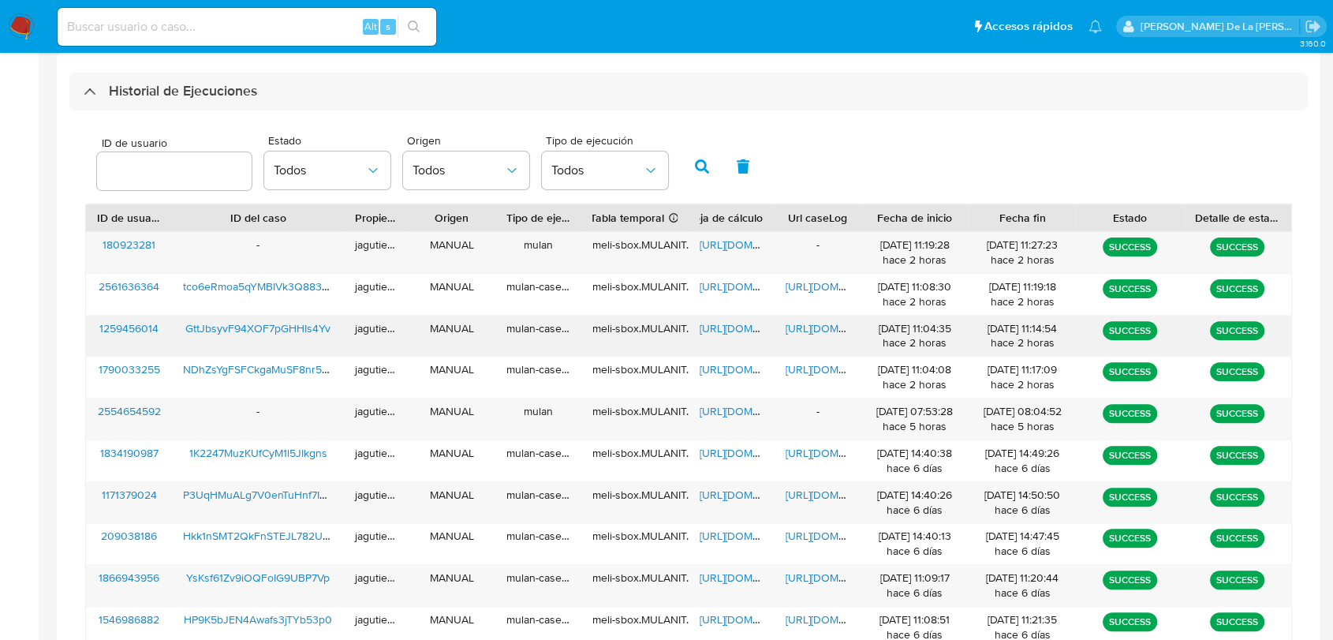
click at [806, 330] on span "[URL][DOMAIN_NAME]" at bounding box center [840, 328] width 109 height 16
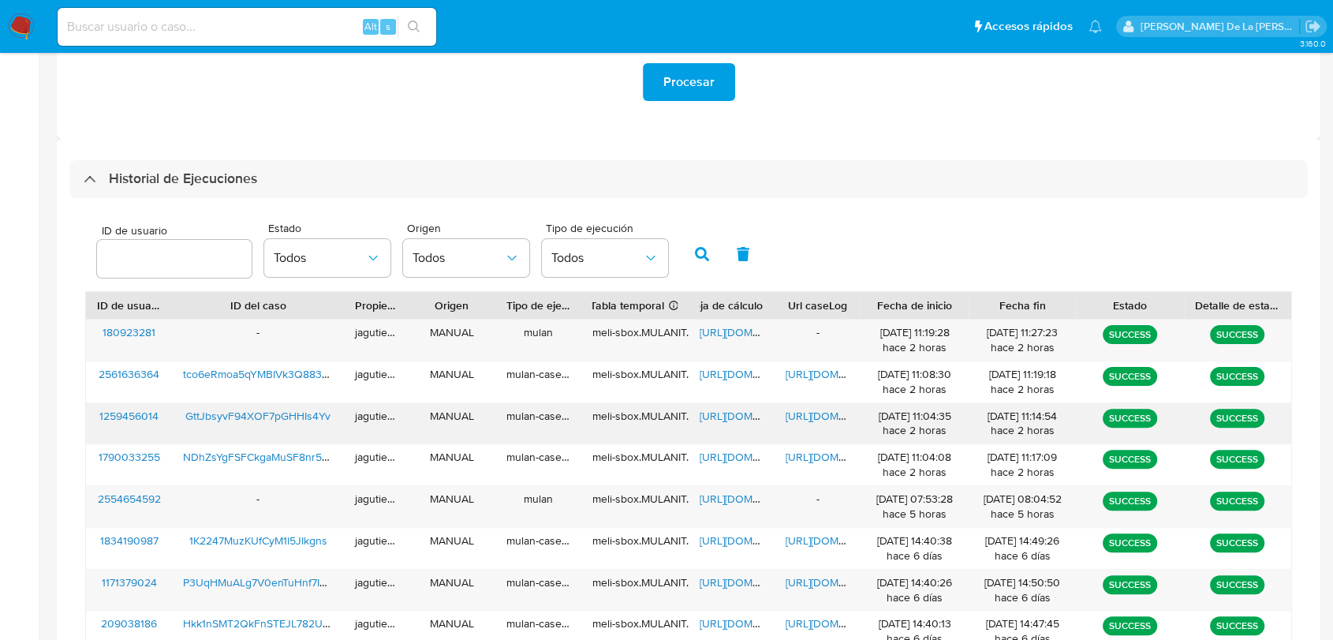
scroll to position [0, 0]
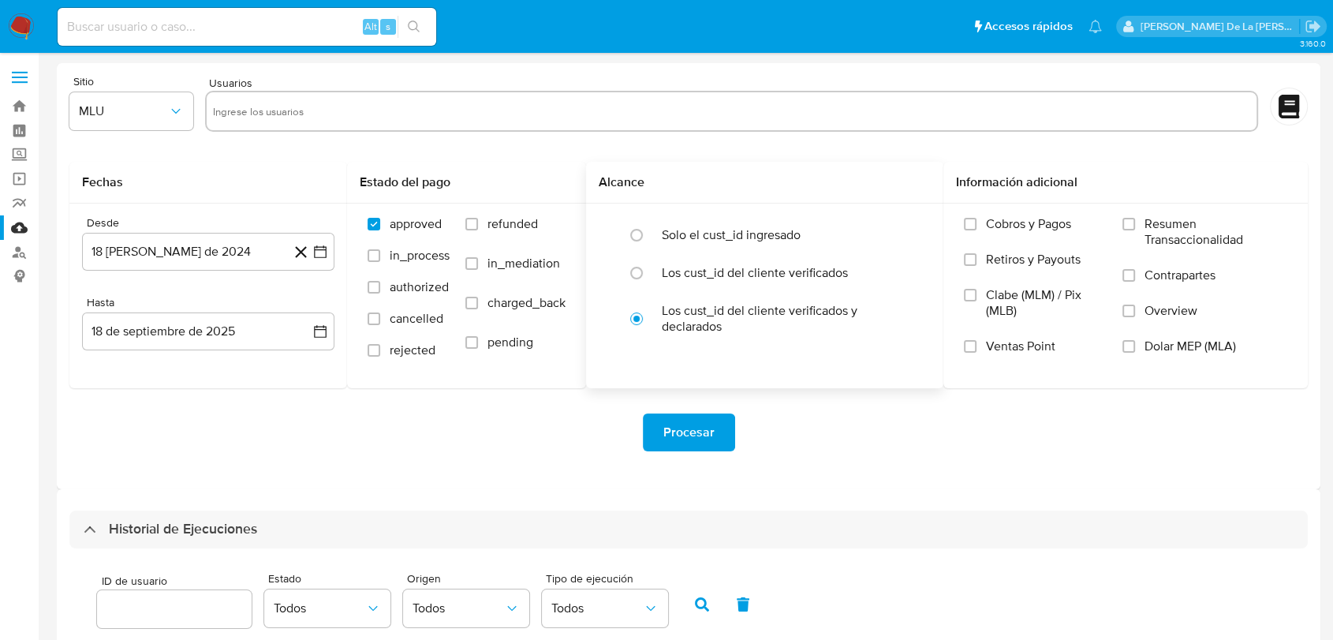
click at [834, 357] on div "Solo el cust_id ingresado Los cust_id del cliente verificados Los cust_id del c…" at bounding box center [764, 281] width 357 height 155
click at [516, 470] on div "Procesar" at bounding box center [688, 432] width 1238 height 88
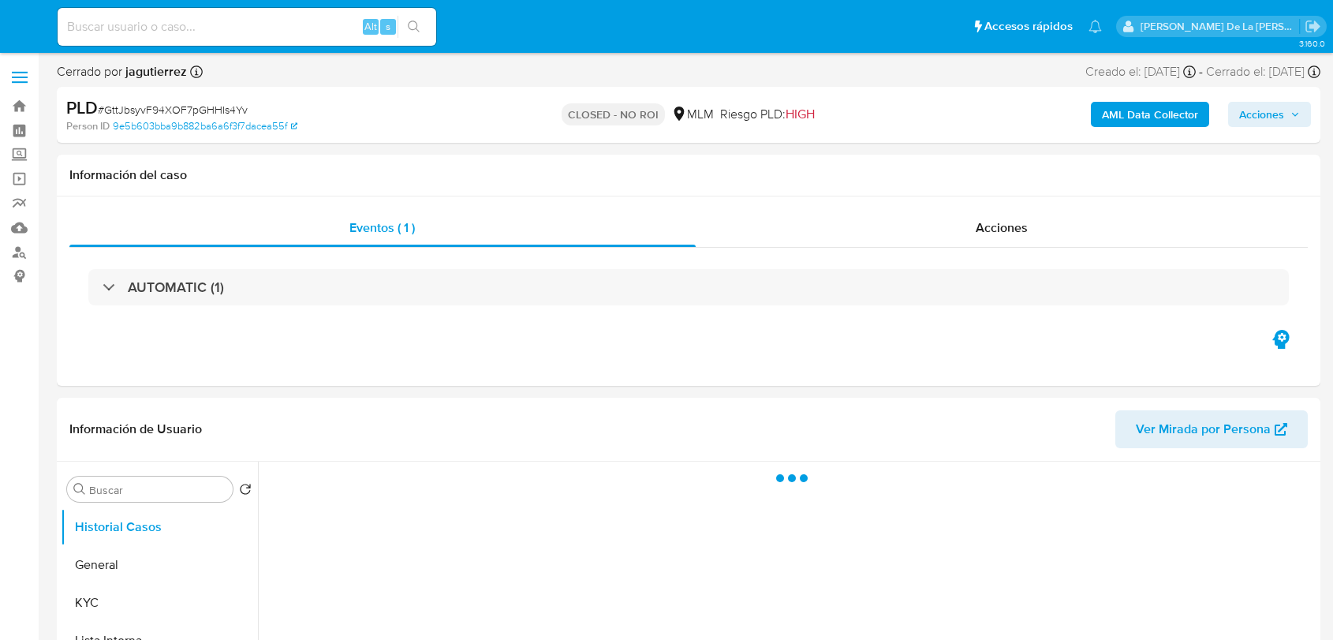
select select "10"
